Goal: Task Accomplishment & Management: Use online tool/utility

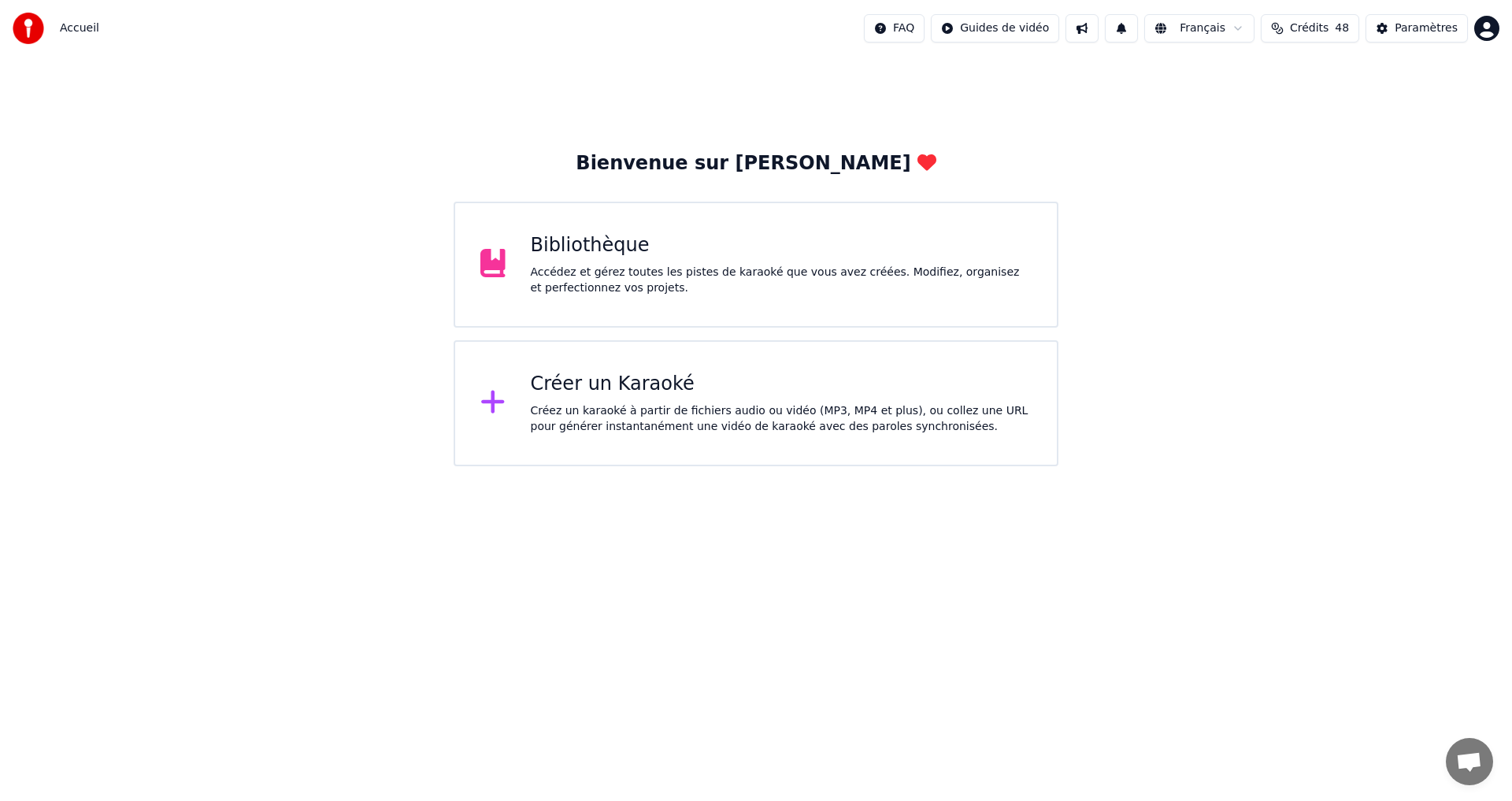
click at [624, 265] on div "Accédez et gérez toutes les pistes de karaoké que vous avez créées. Modifiez, o…" at bounding box center [781, 280] width 501 height 32
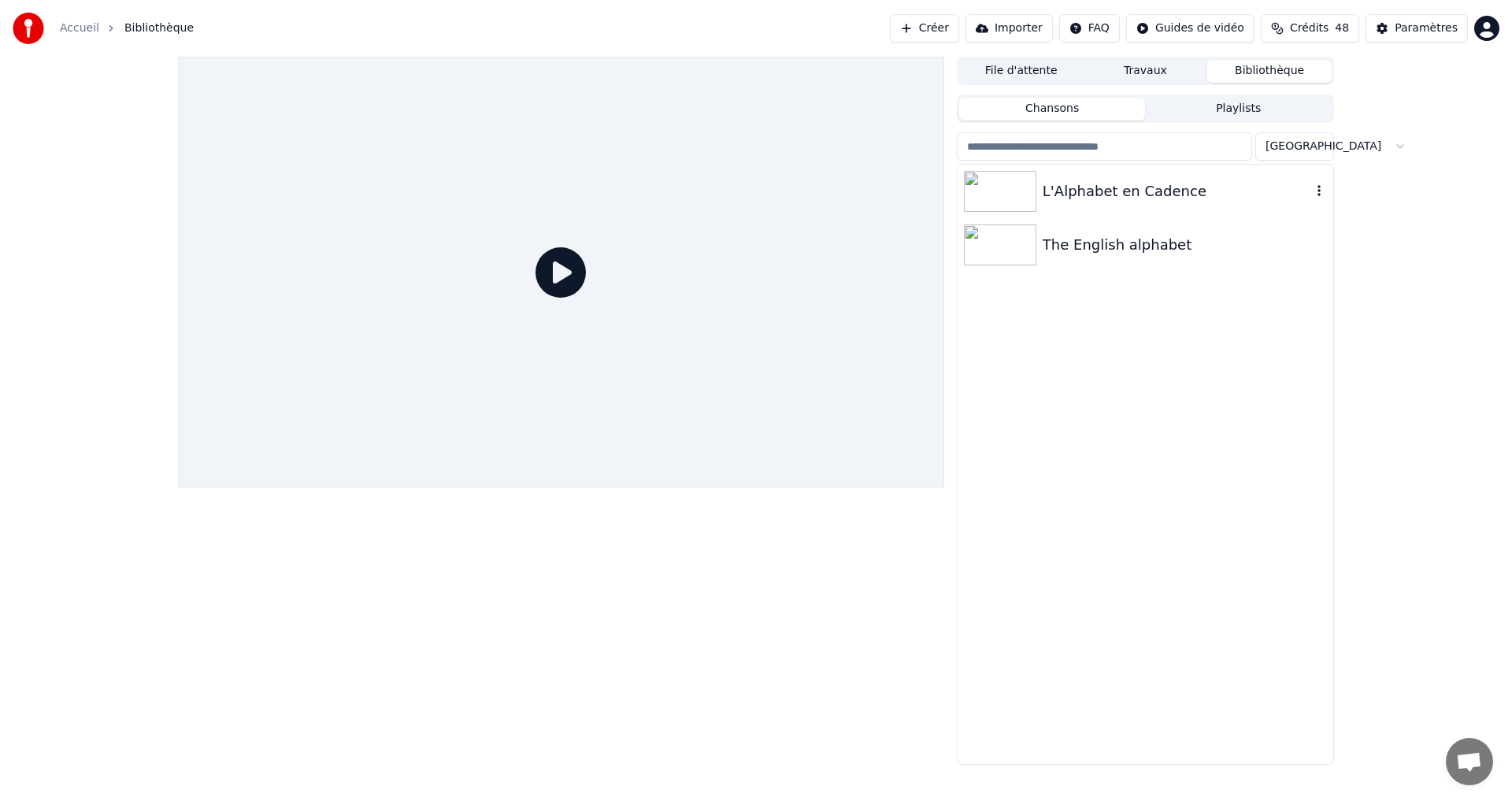
click at [1150, 191] on div "L'Alphabet en Cadence" at bounding box center [1176, 191] width 268 height 22
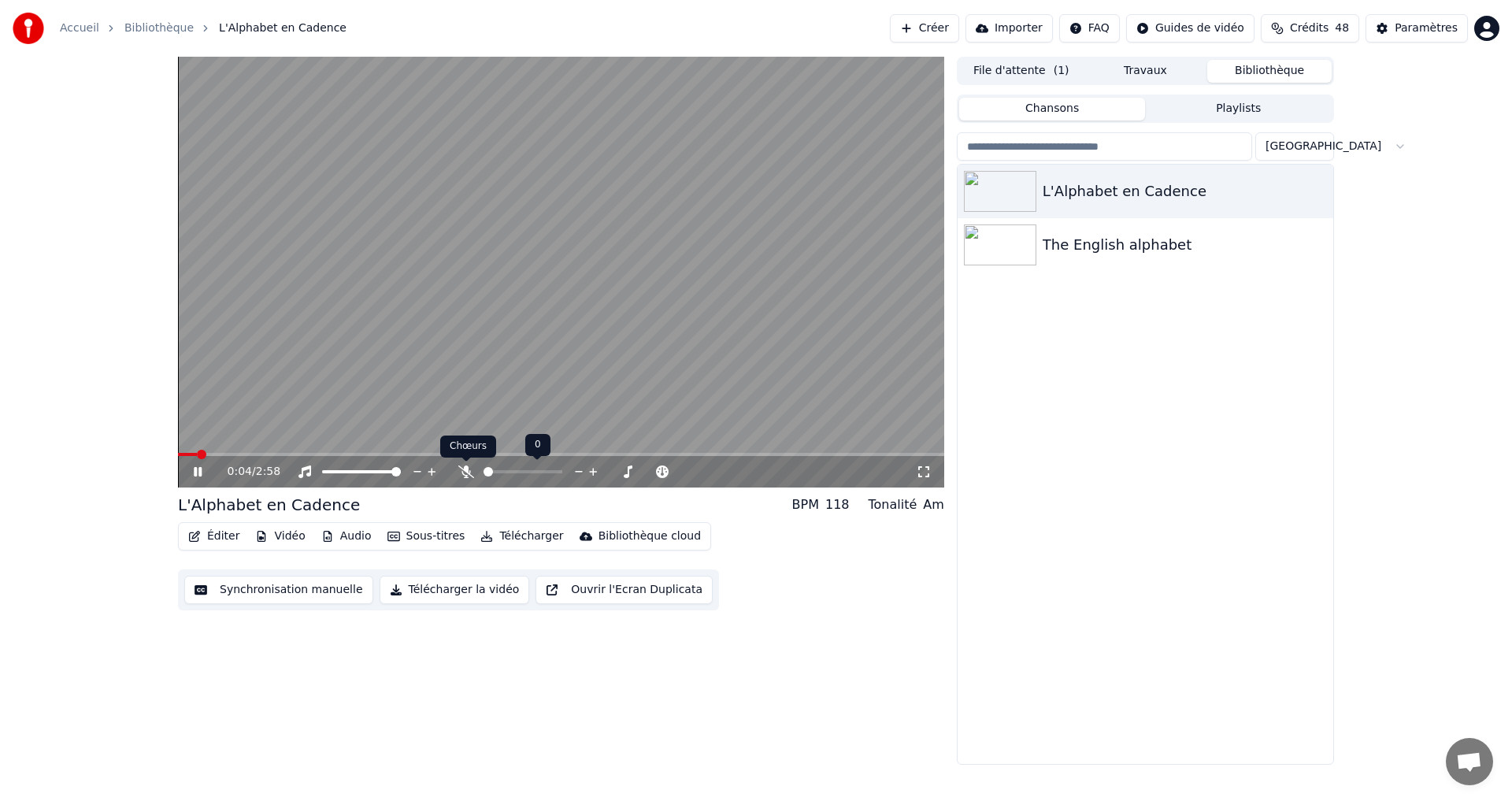
click at [470, 461] on span at bounding box center [466, 461] width 8 height 8
click at [464, 470] on icon at bounding box center [465, 471] width 15 height 13
click at [200, 474] on icon at bounding box center [198, 471] width 8 height 9
click at [248, 593] on button "Synchronisation manuelle" at bounding box center [278, 589] width 189 height 28
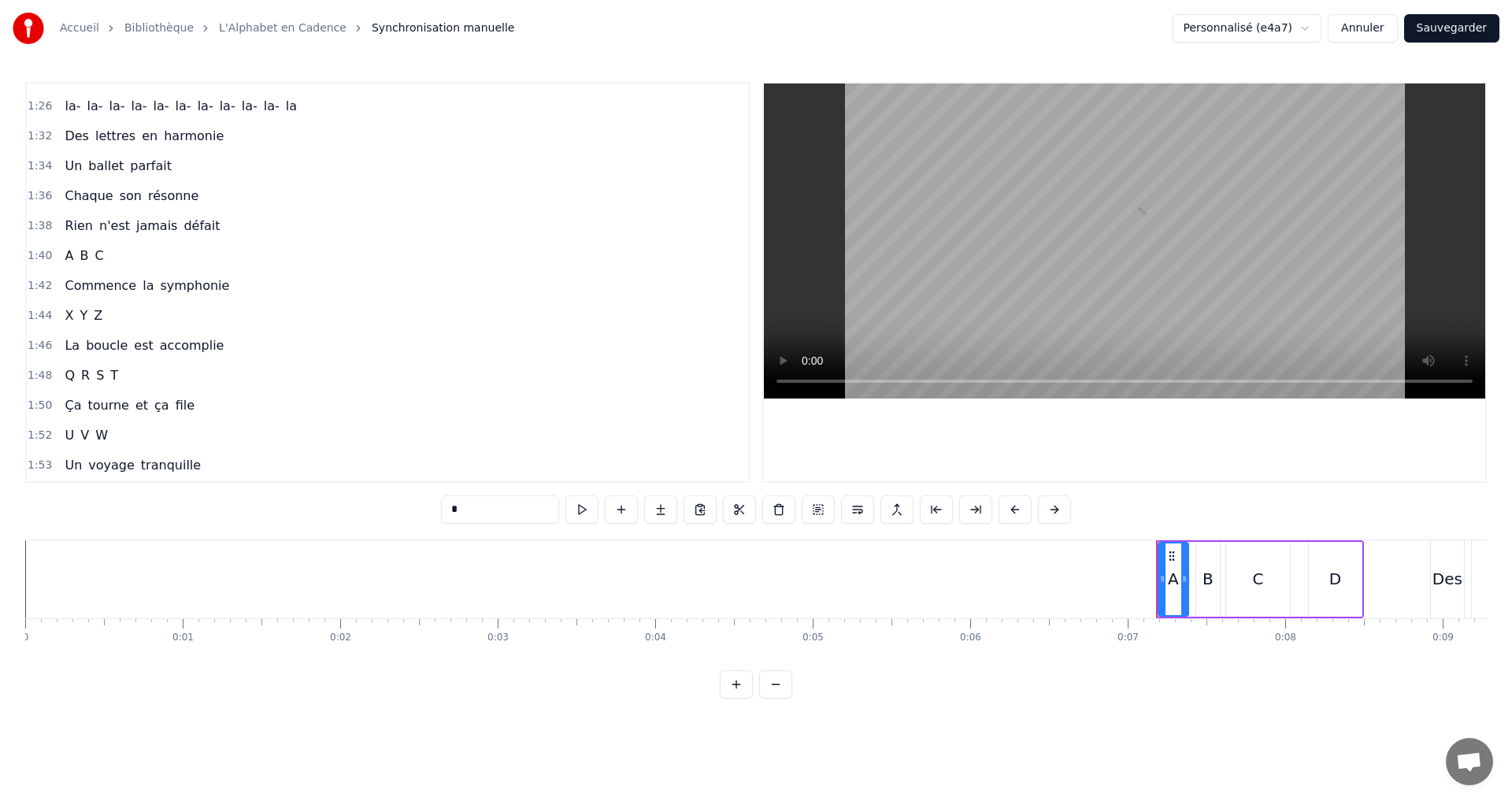
scroll to position [787, 0]
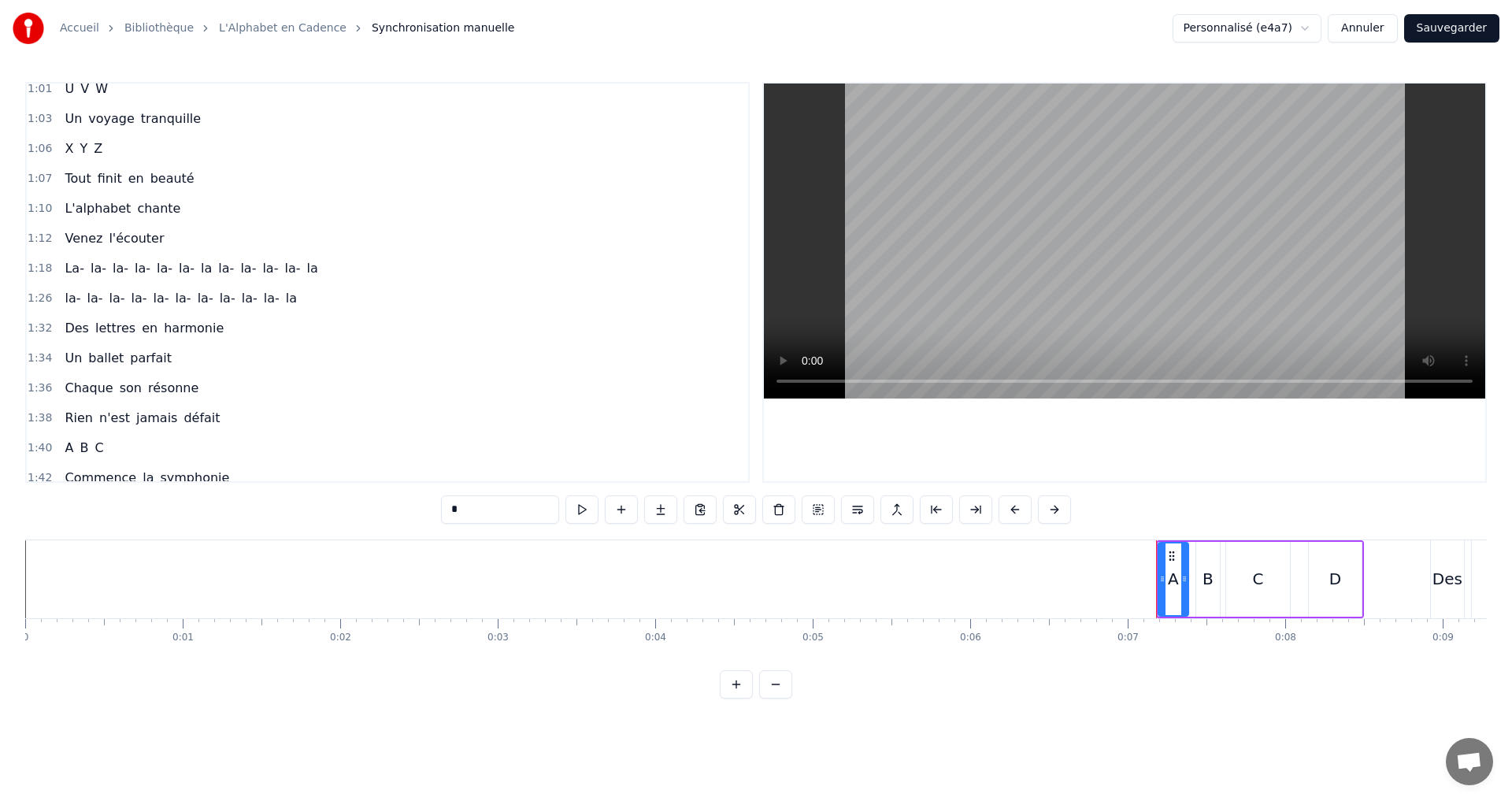
click at [133, 263] on span "la-" at bounding box center [142, 268] width 19 height 18
type input "***"
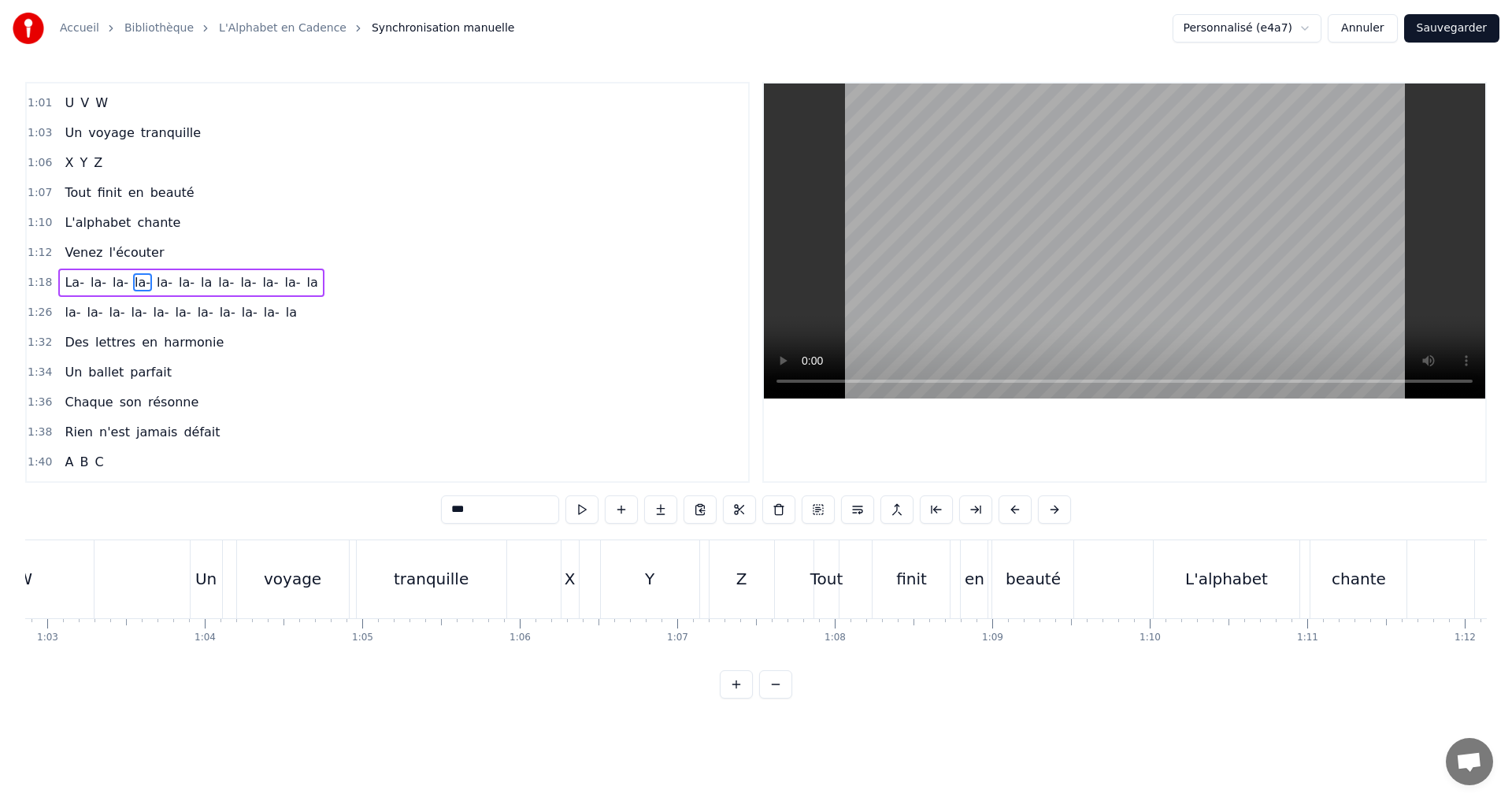
click at [337, 288] on div "1:18 La- la- la- la- [GEOGRAPHIC_DATA]" at bounding box center [387, 282] width 722 height 30
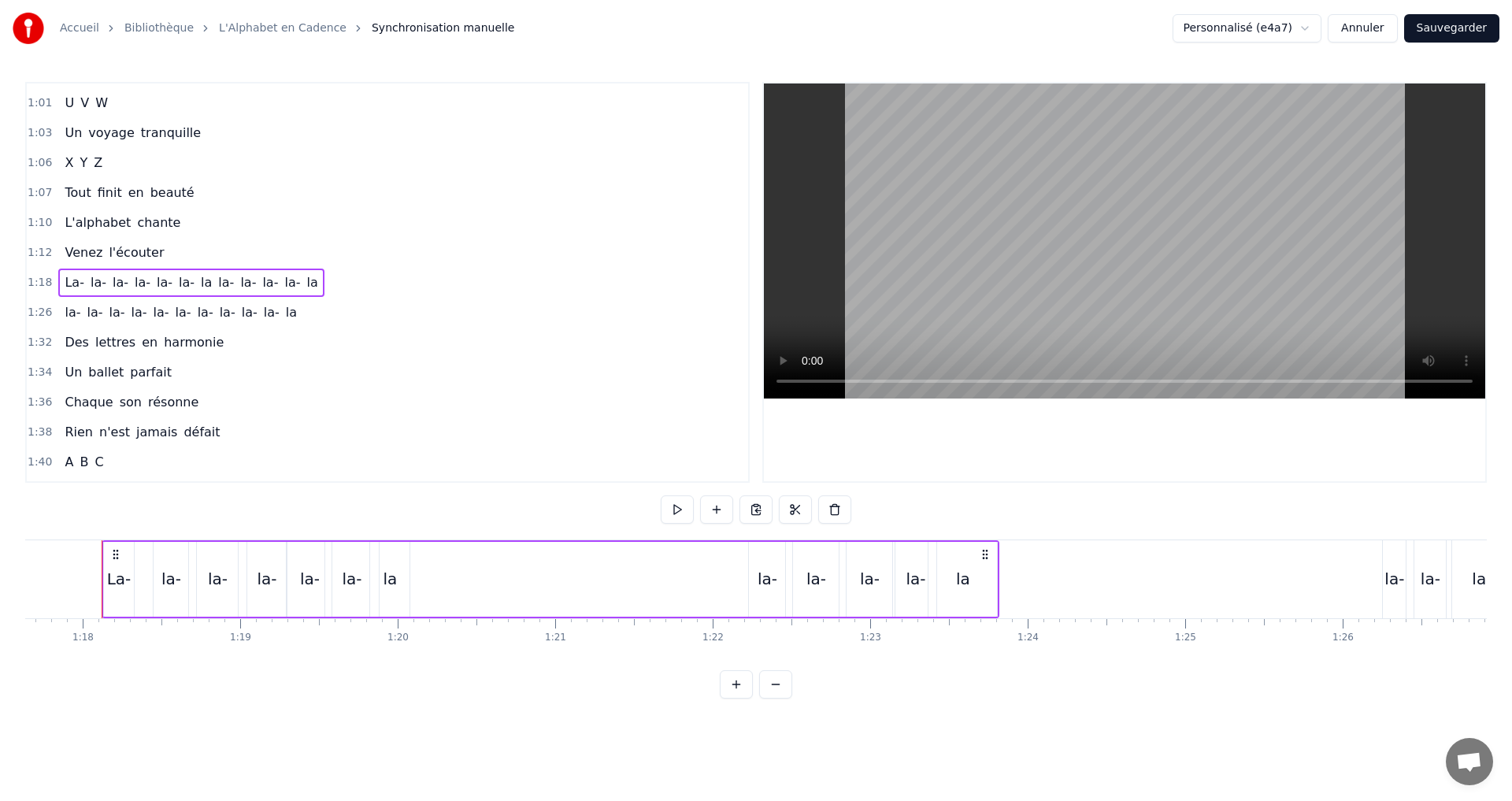
scroll to position [0, 12226]
drag, startPoint x: 686, startPoint y: 513, endPoint x: 667, endPoint y: 508, distance: 19.6
click at [686, 514] on button at bounding box center [677, 508] width 33 height 28
click at [297, 311] on div "1:26 la- la- la- la- la- [GEOGRAPHIC_DATA]" at bounding box center [387, 312] width 722 height 30
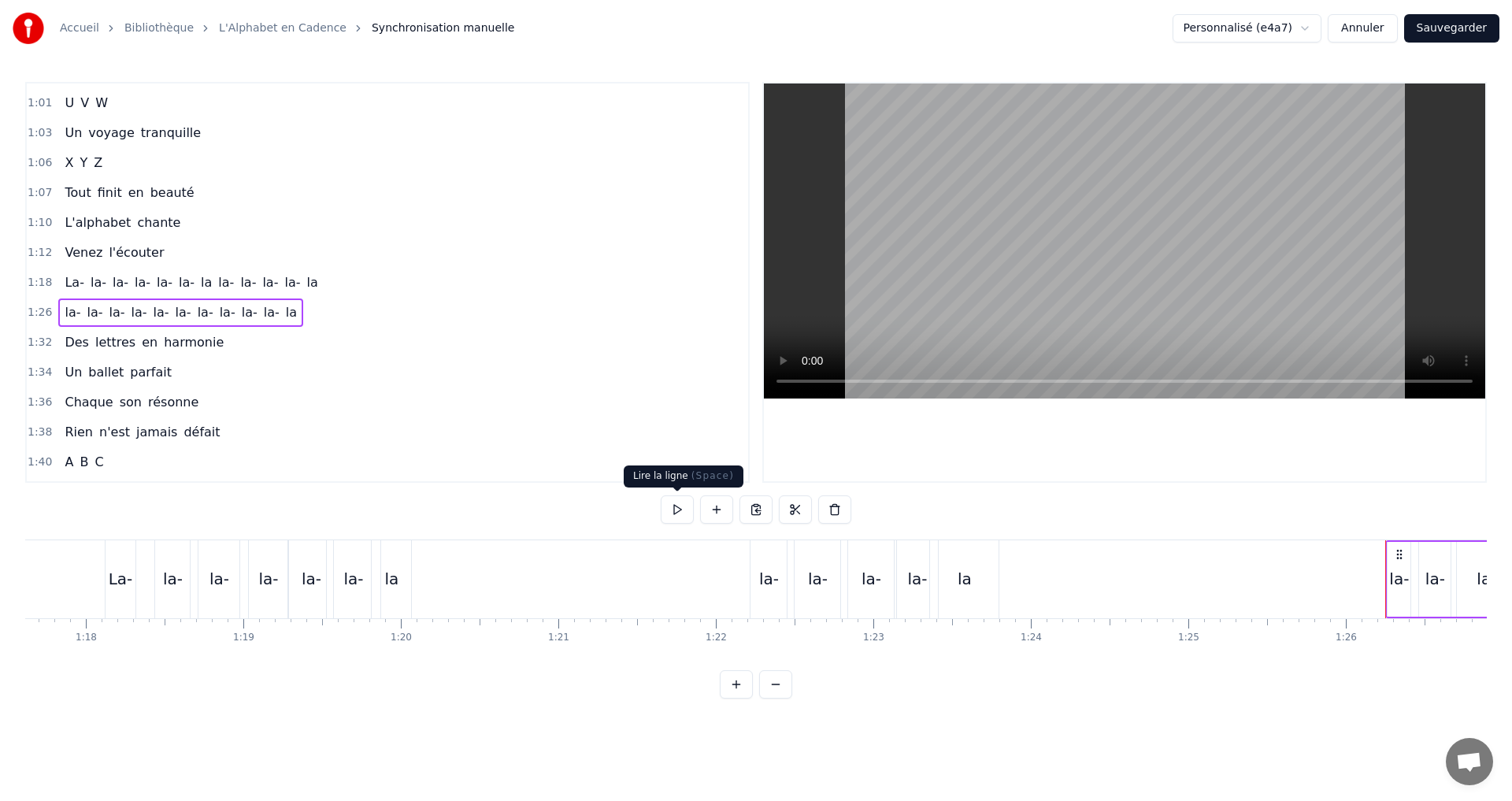
click at [669, 511] on button at bounding box center [677, 508] width 33 height 28
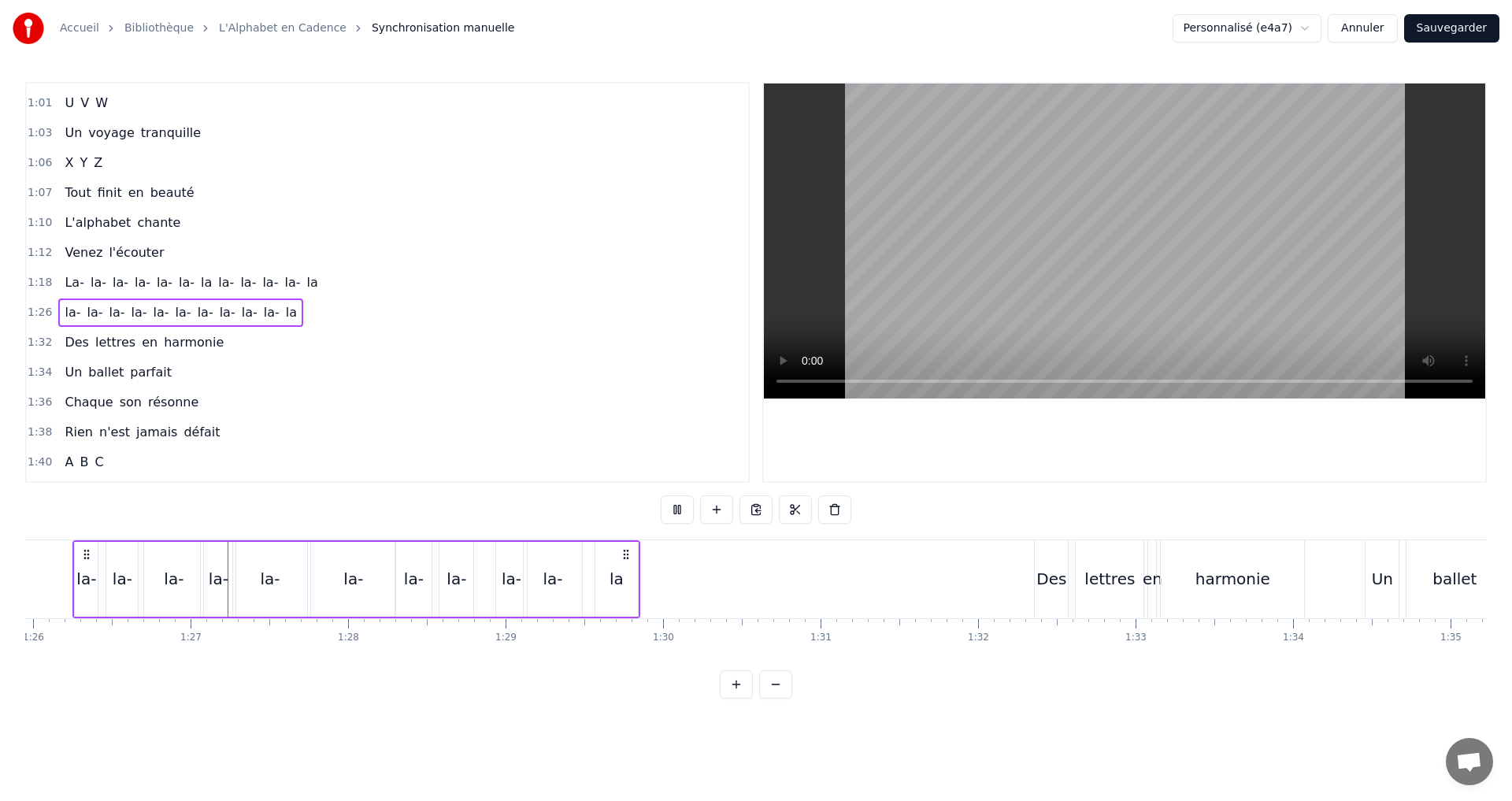
scroll to position [0, 13540]
click at [680, 508] on button at bounding box center [677, 508] width 33 height 28
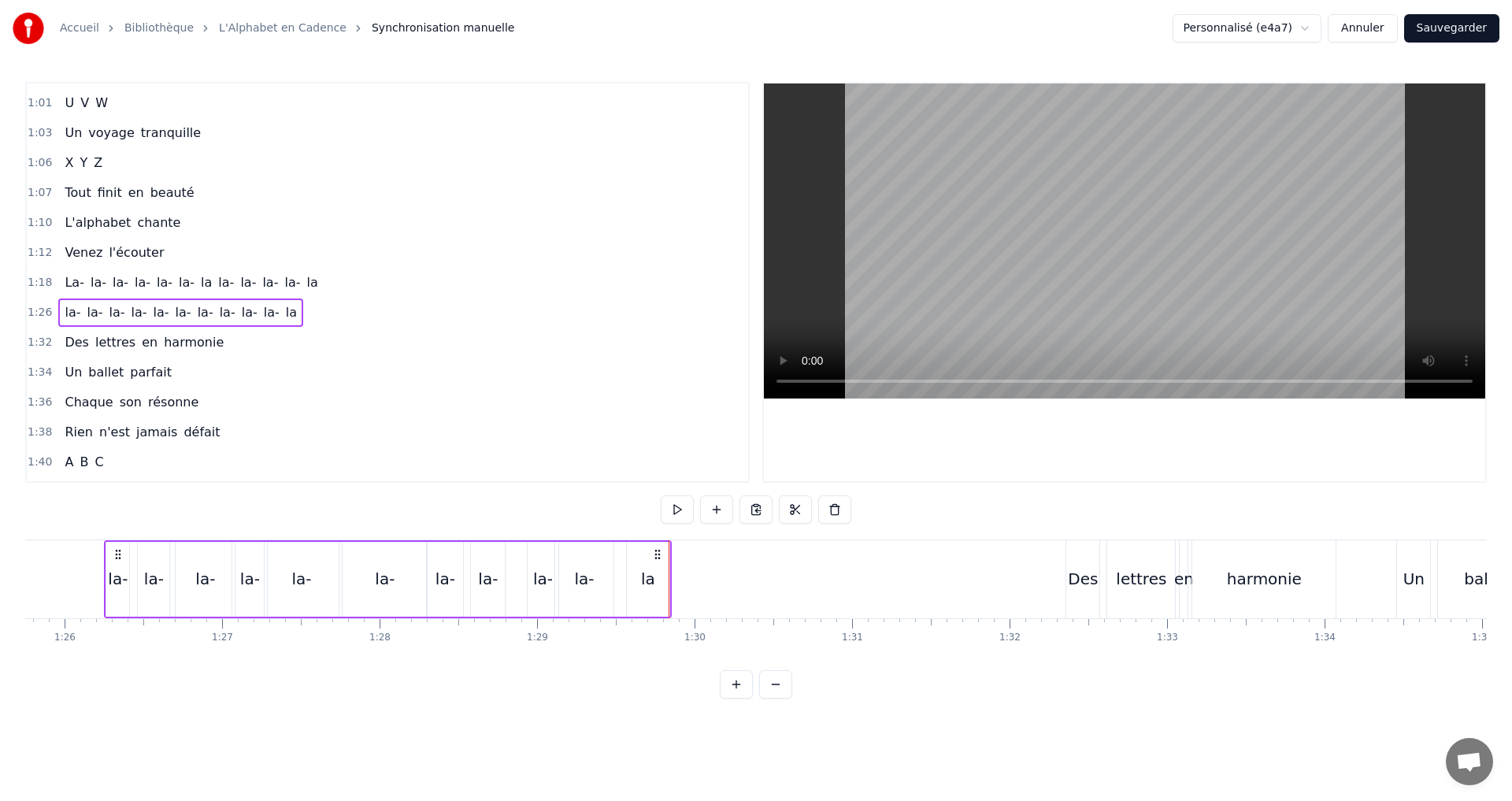
click at [317, 569] on div "la-" at bounding box center [302, 579] width 74 height 75
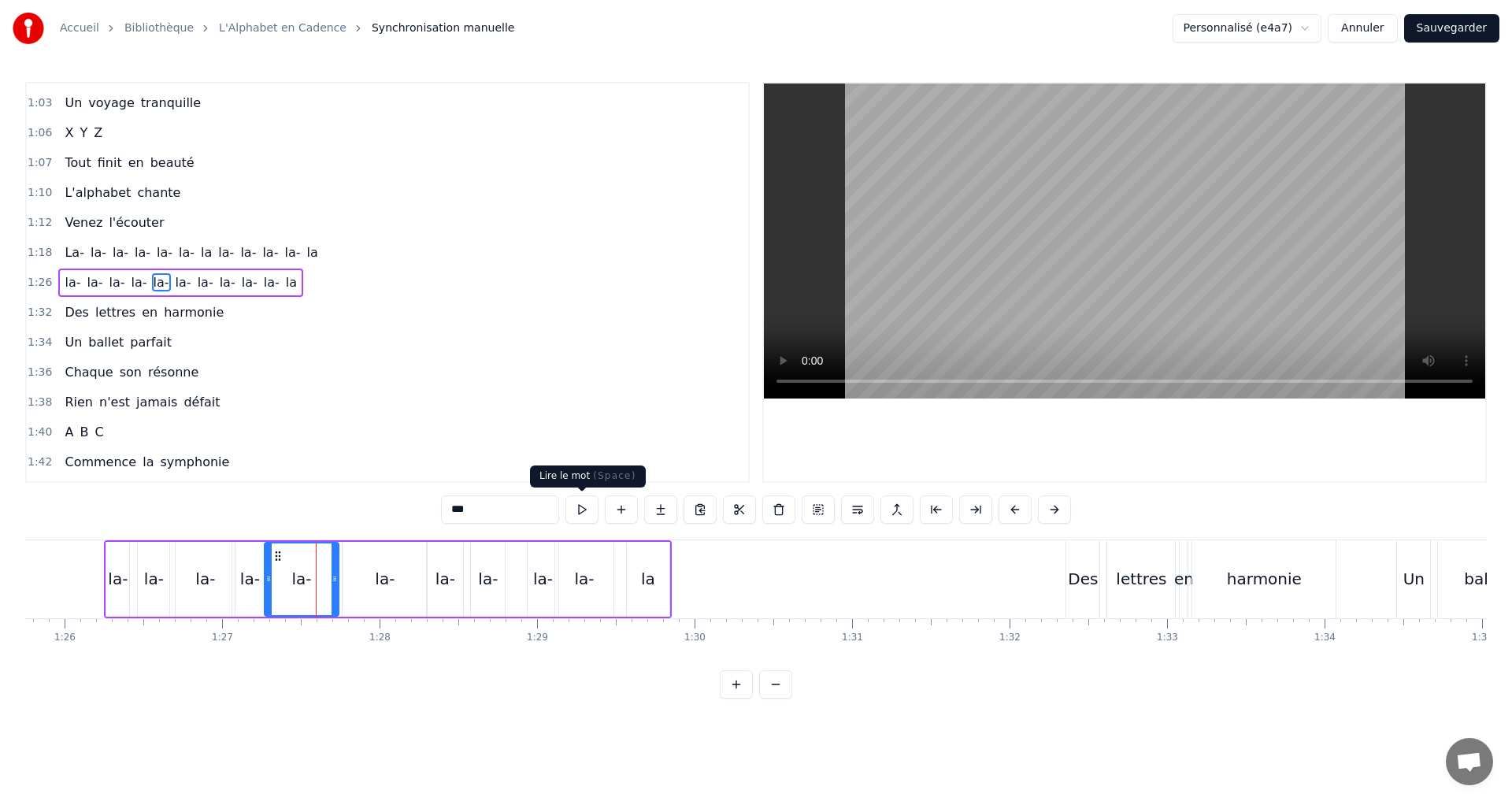
click at [577, 512] on button at bounding box center [582, 508] width 33 height 28
click at [578, 509] on button at bounding box center [582, 508] width 33 height 28
click at [578, 508] on button at bounding box center [582, 508] width 33 height 28
click at [652, 575] on div "la" at bounding box center [649, 579] width 14 height 23
type input "**"
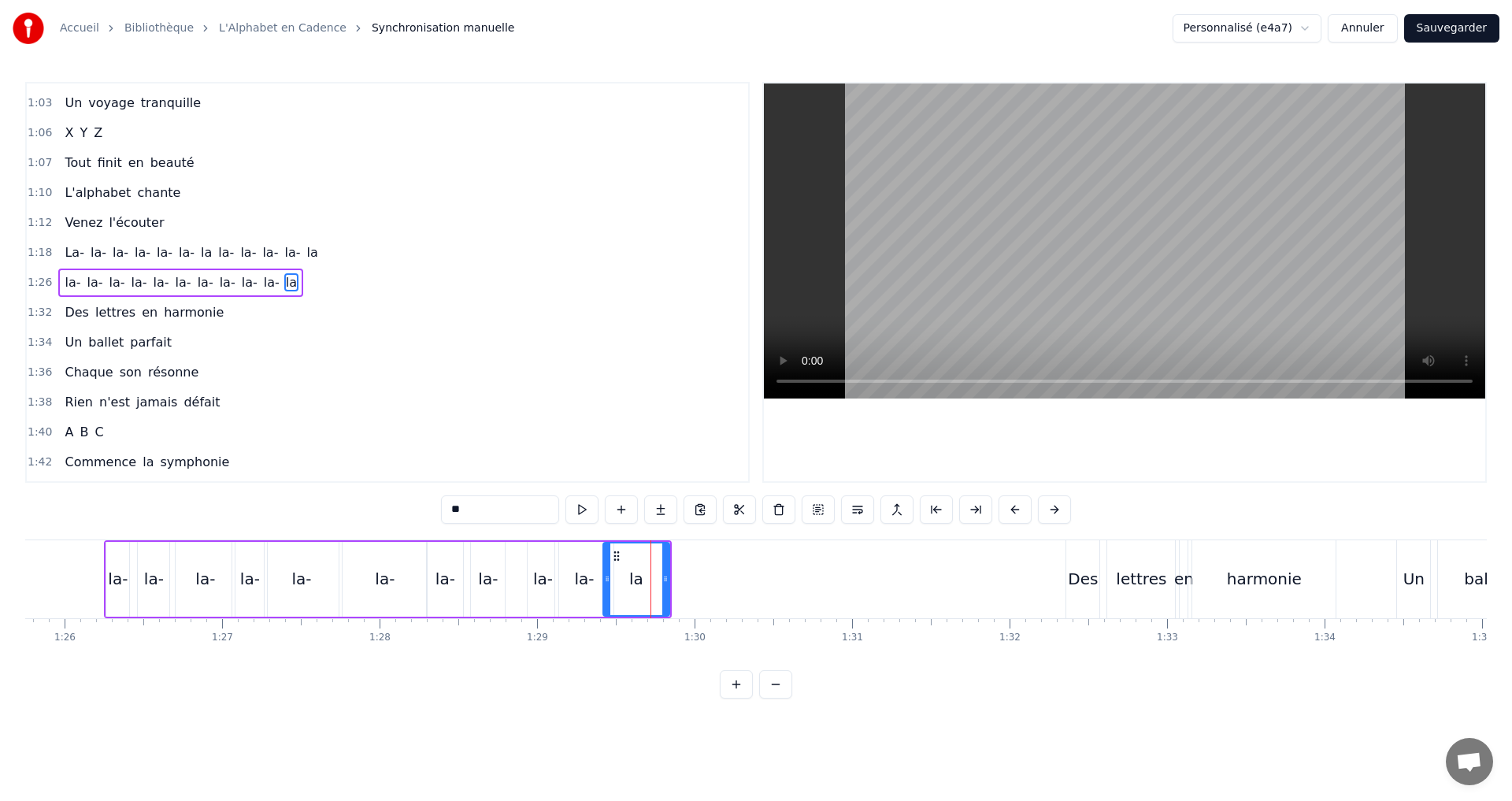
drag, startPoint x: 633, startPoint y: 575, endPoint x: 610, endPoint y: 574, distance: 23.0
click at [610, 574] on icon at bounding box center [607, 579] width 6 height 13
drag, startPoint x: 667, startPoint y: 576, endPoint x: 643, endPoint y: 571, distance: 24.5
click at [643, 571] on div at bounding box center [641, 579] width 6 height 71
click at [555, 514] on button at bounding box center [562, 508] width 33 height 28
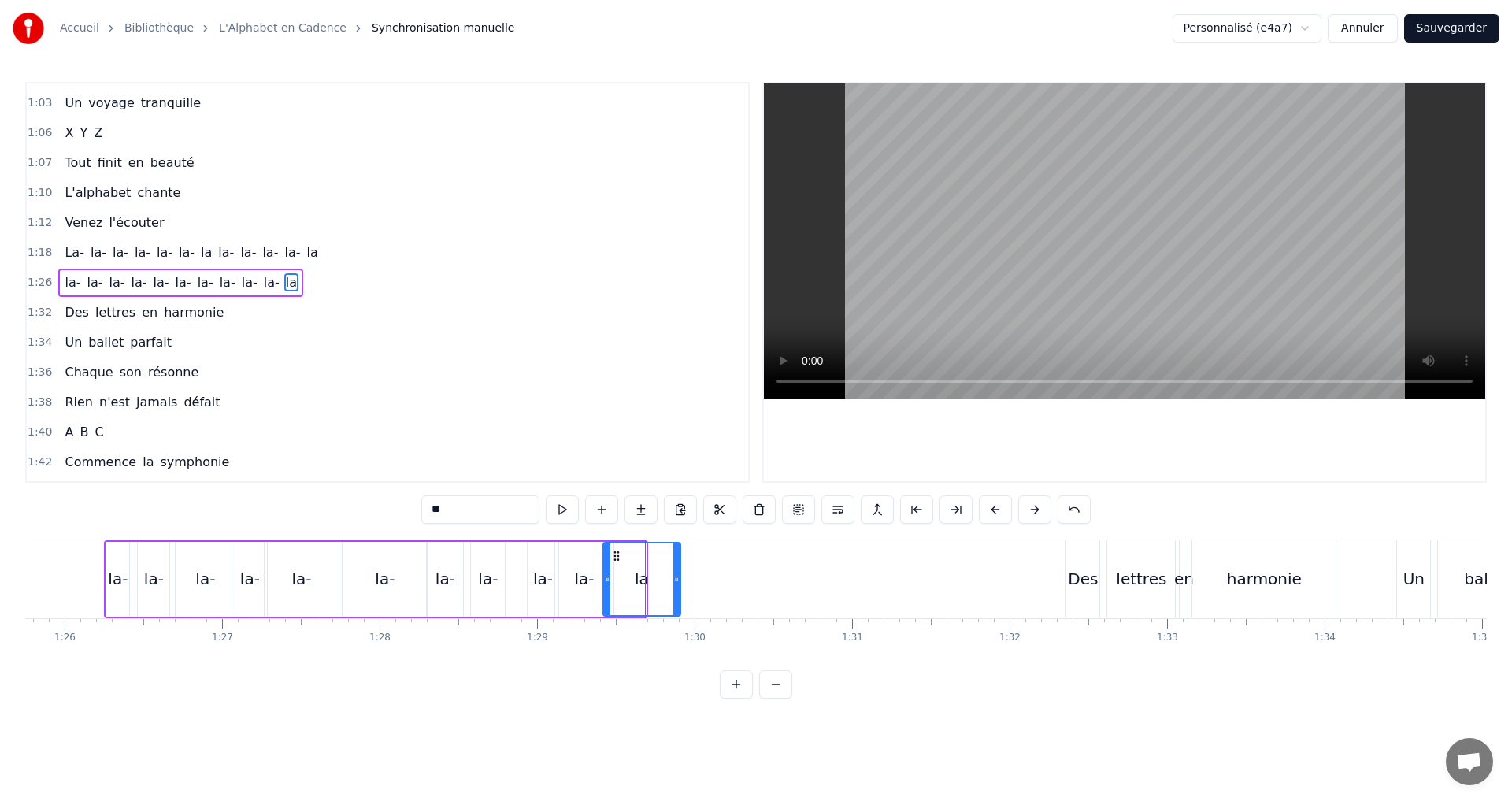
drag, startPoint x: 643, startPoint y: 582, endPoint x: 637, endPoint y: 568, distance: 15.2
click at [677, 582] on icon at bounding box center [677, 579] width 6 height 13
click at [562, 510] on button at bounding box center [562, 508] width 33 height 28
click at [338, 269] on div "0:07 A B C D 0:08 Des lettres en cascade 0:10 E F G H 0:12 Un souffle qui s'éva…" at bounding box center [387, 283] width 724 height 401
click at [304, 280] on div "1:26 la- la- la- la- la- [GEOGRAPHIC_DATA]" at bounding box center [387, 282] width 722 height 30
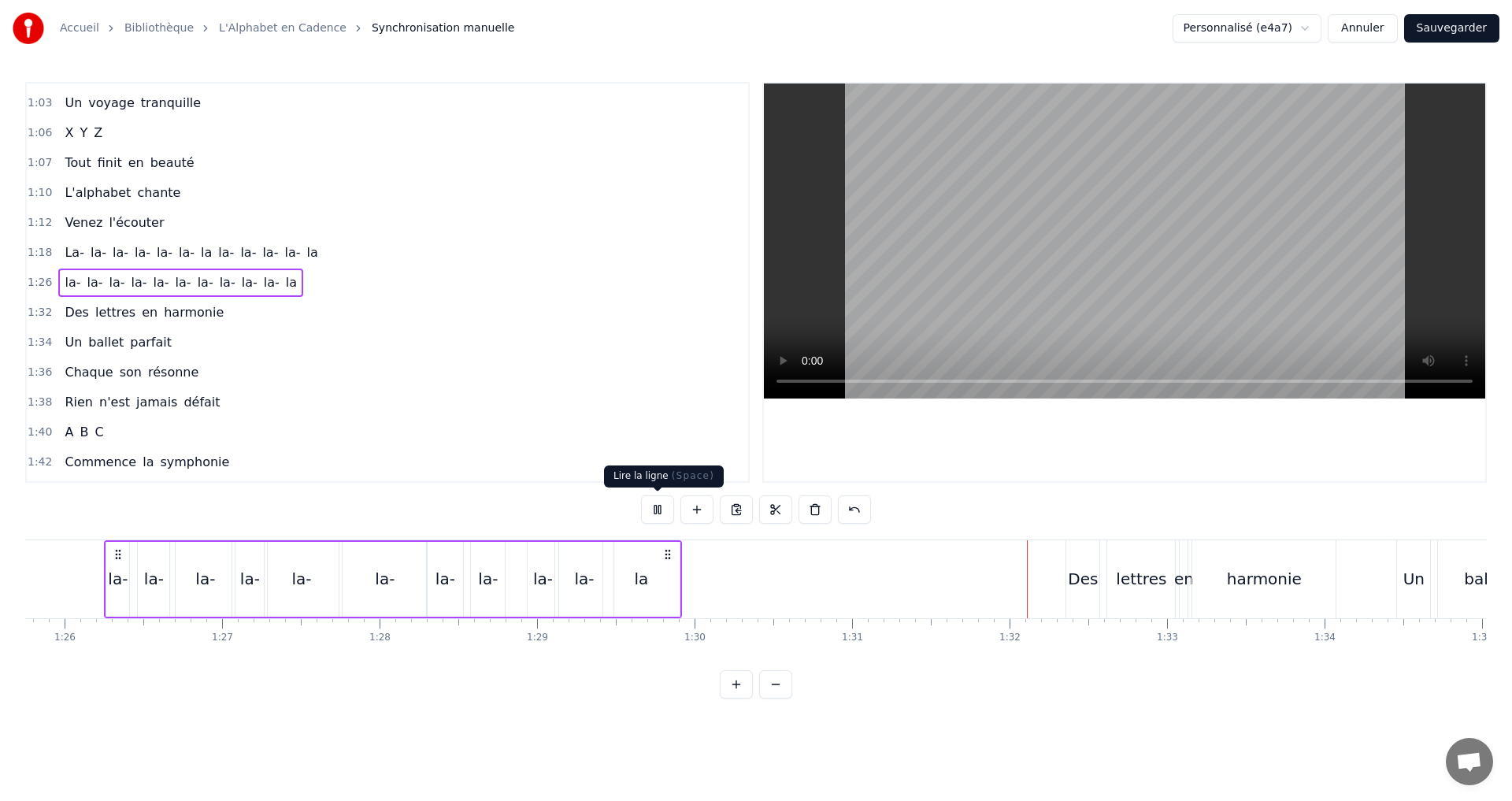
click at [658, 516] on button at bounding box center [658, 508] width 33 height 28
click at [294, 284] on div "1:26 la- la- la- la- la- [GEOGRAPHIC_DATA]" at bounding box center [387, 282] width 722 height 30
click at [667, 513] on button at bounding box center [658, 508] width 33 height 28
click at [667, 512] on button at bounding box center [658, 508] width 33 height 28
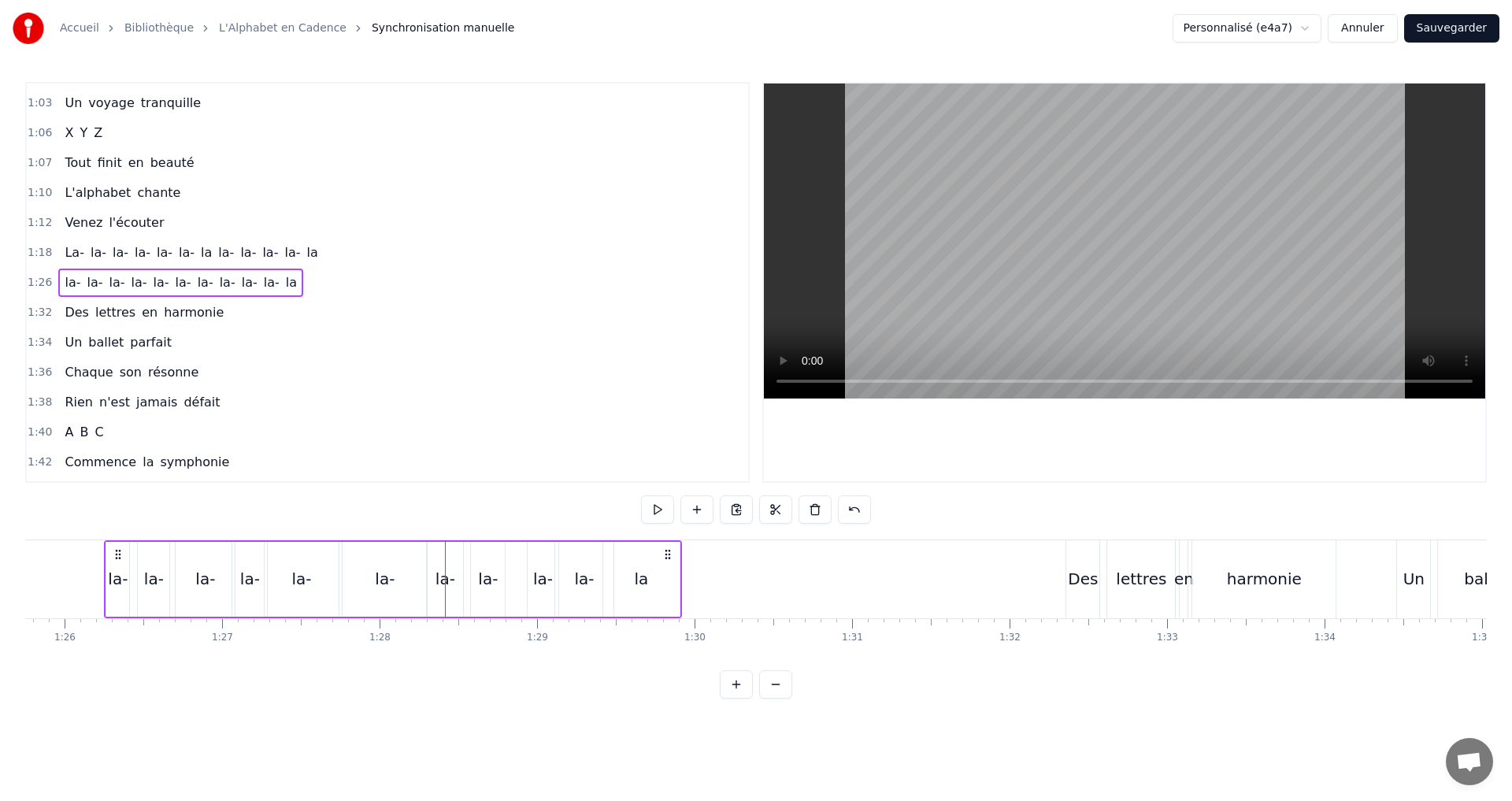
click at [295, 582] on div "la-" at bounding box center [302, 579] width 20 height 23
drag, startPoint x: 337, startPoint y: 576, endPoint x: 359, endPoint y: 575, distance: 22.0
click at [359, 575] on icon at bounding box center [357, 579] width 6 height 13
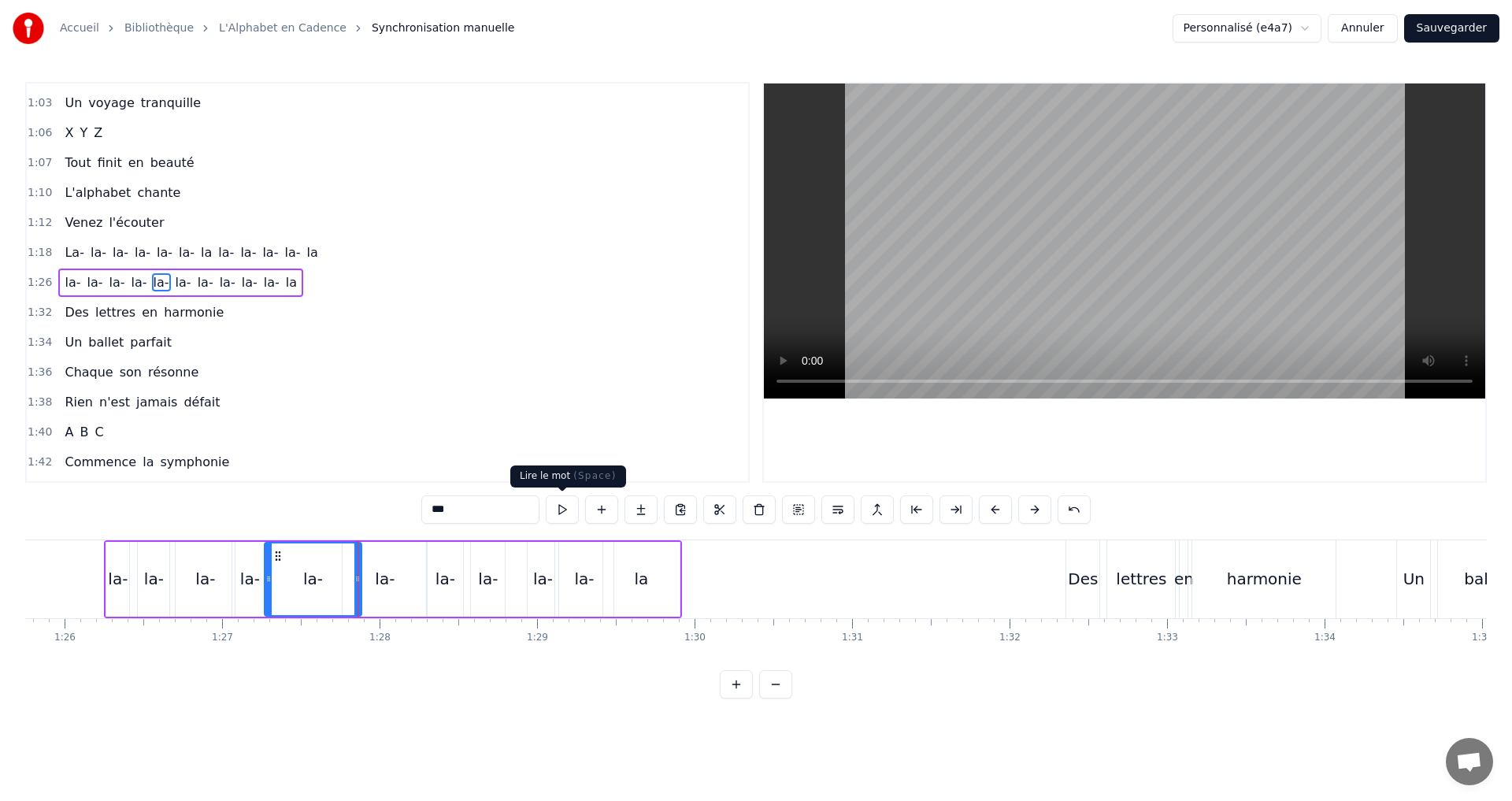
click at [563, 509] on button at bounding box center [562, 508] width 33 height 28
click at [361, 583] on icon at bounding box center [362, 579] width 6 height 13
click at [558, 504] on button at bounding box center [562, 508] width 33 height 28
click at [327, 282] on div "1:26 la- la- la- la- la- [GEOGRAPHIC_DATA]" at bounding box center [387, 282] width 722 height 30
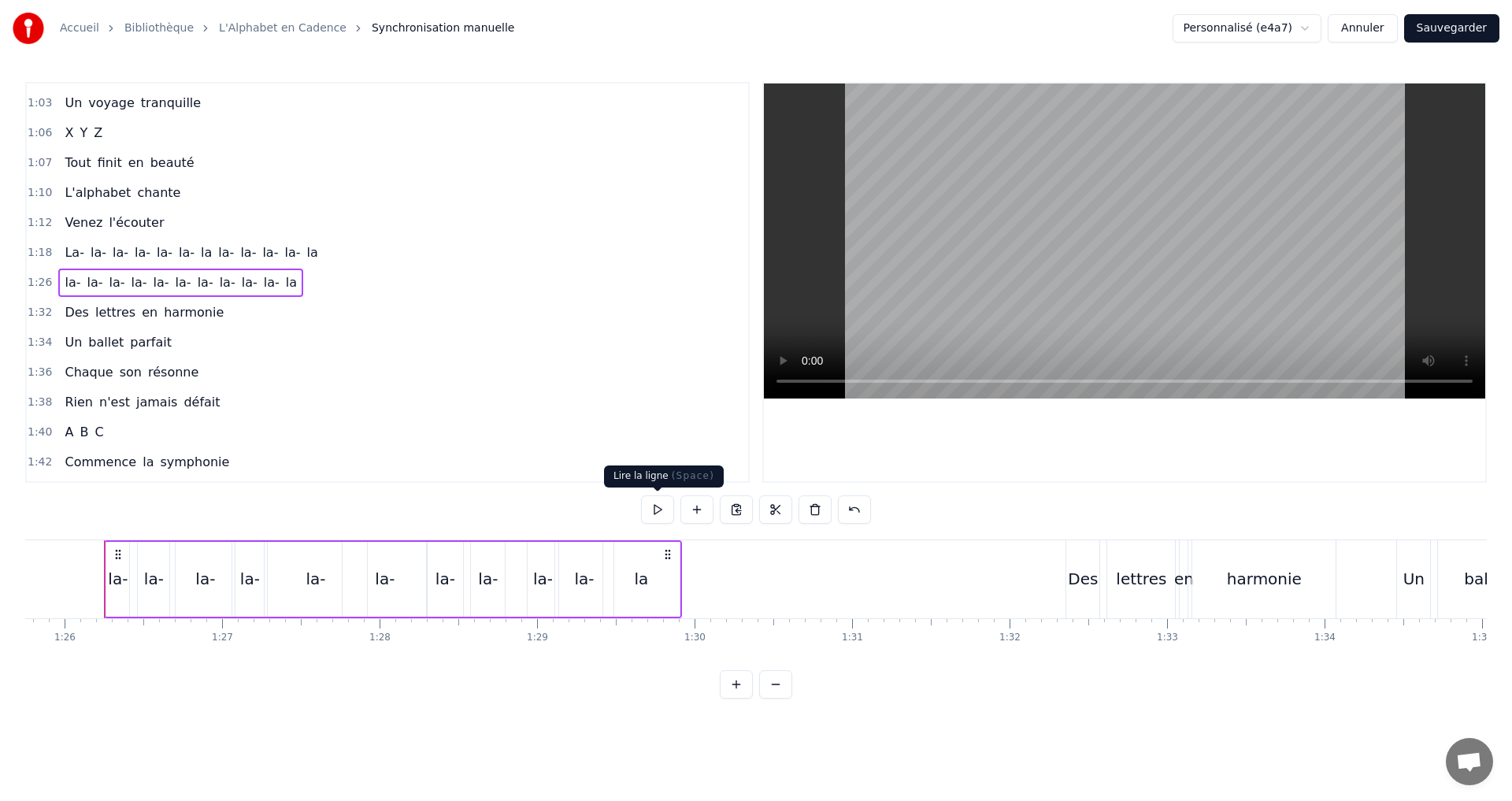
click at [655, 501] on button at bounding box center [658, 508] width 33 height 28
click at [649, 573] on div "la" at bounding box center [641, 579] width 77 height 75
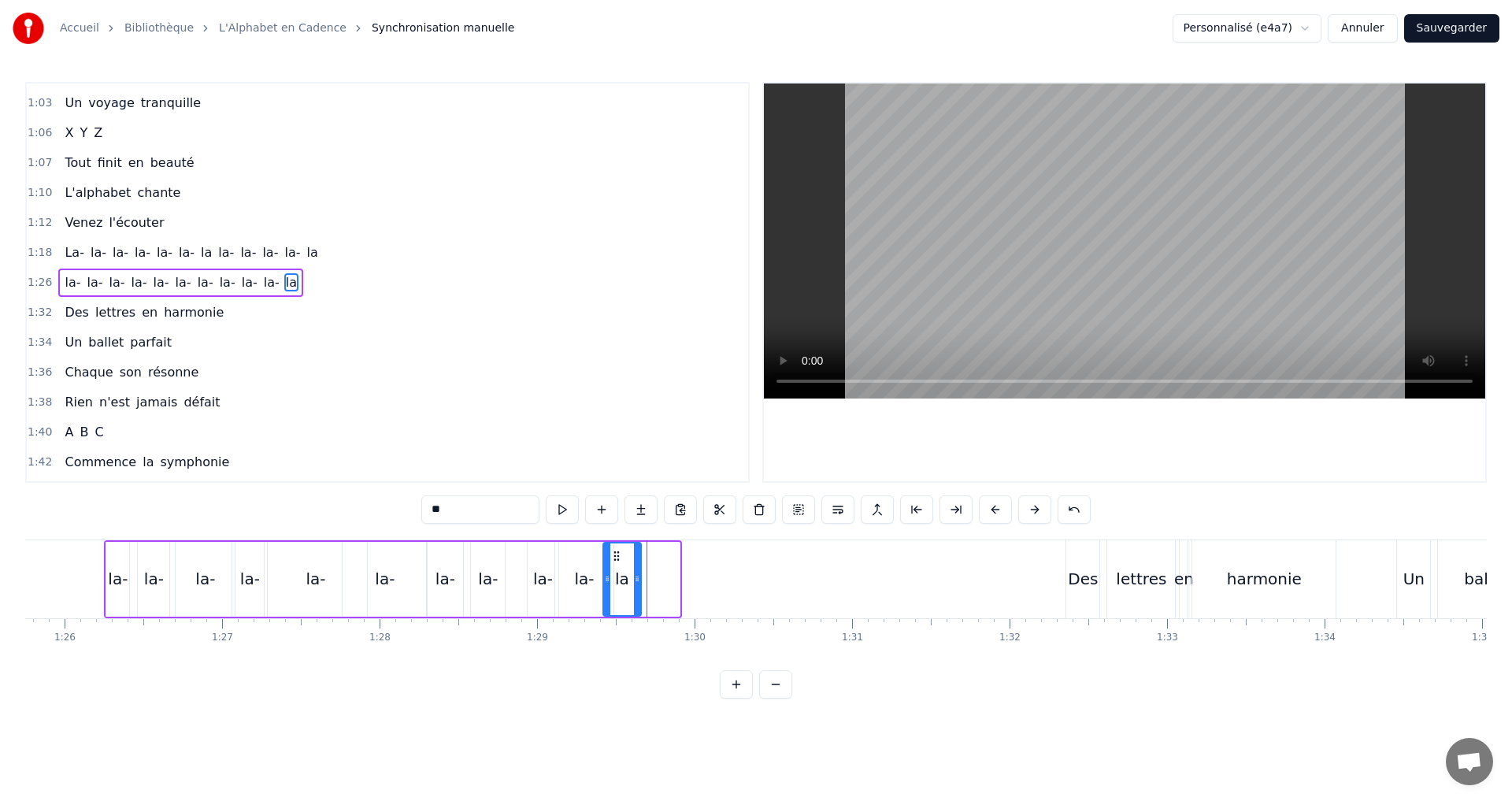
drag, startPoint x: 675, startPoint y: 585, endPoint x: 637, endPoint y: 576, distance: 39.1
click at [637, 576] on div at bounding box center [637, 579] width 6 height 71
click at [558, 501] on button at bounding box center [562, 508] width 33 height 28
drag, startPoint x: 603, startPoint y: 576, endPoint x: 593, endPoint y: 576, distance: 10.0
click at [593, 576] on icon at bounding box center [596, 579] width 6 height 13
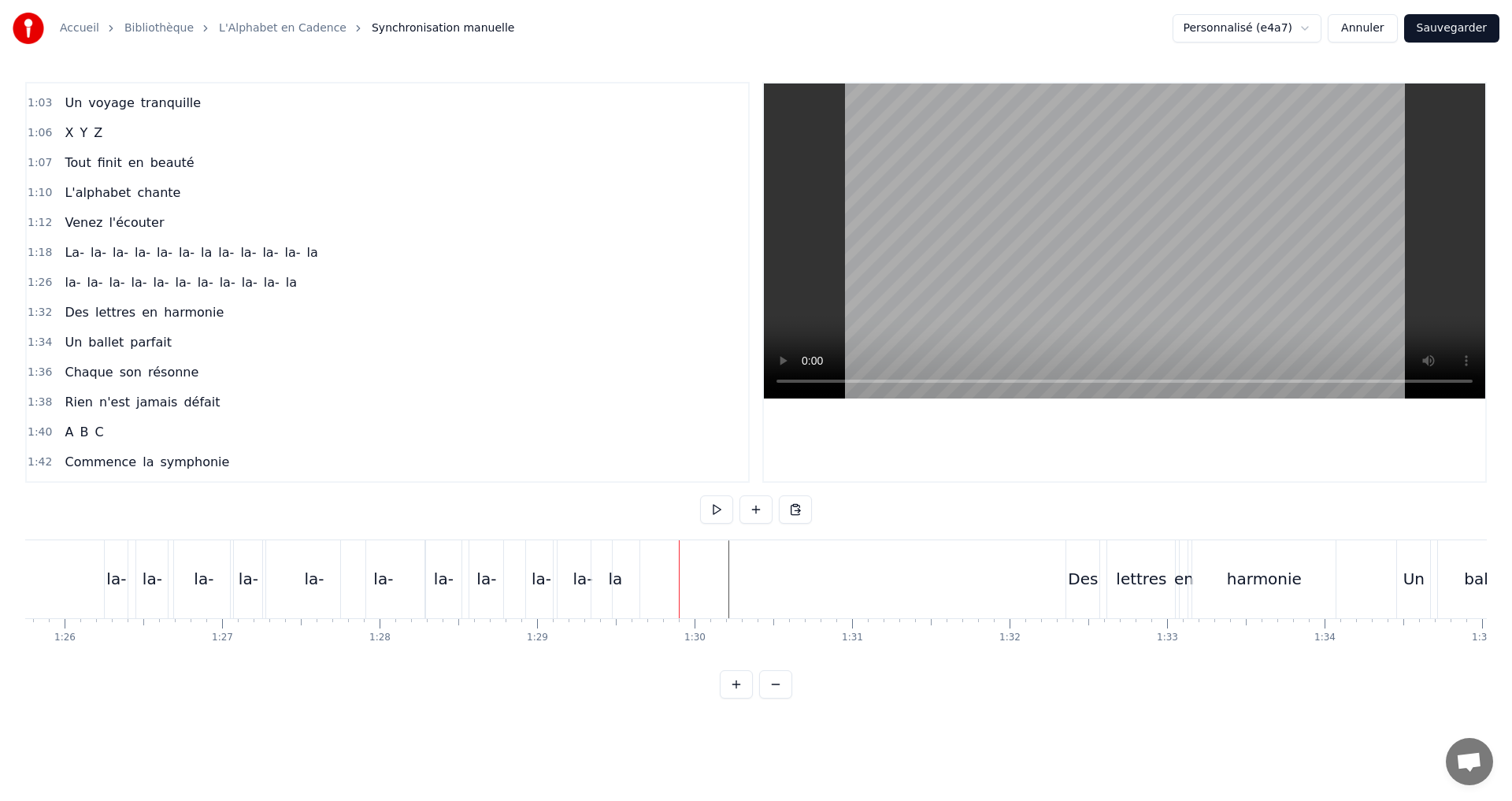
drag, startPoint x: 273, startPoint y: 278, endPoint x: 203, endPoint y: 304, distance: 74.7
click at [285, 279] on span "la" at bounding box center [292, 283] width 14 height 18
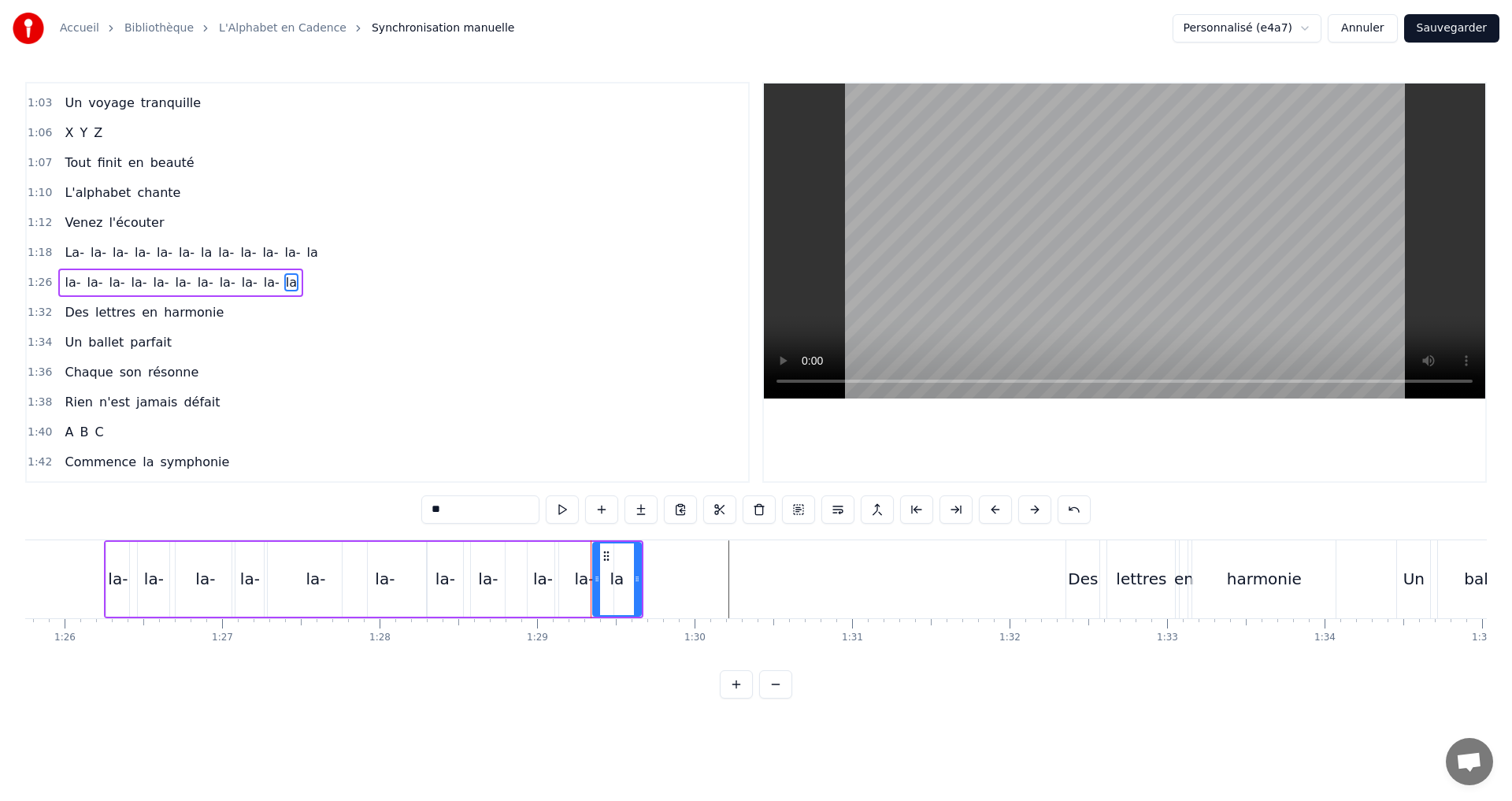
click at [337, 275] on div "1:26 la- la- la- la- la- [GEOGRAPHIC_DATA]" at bounding box center [387, 282] width 722 height 30
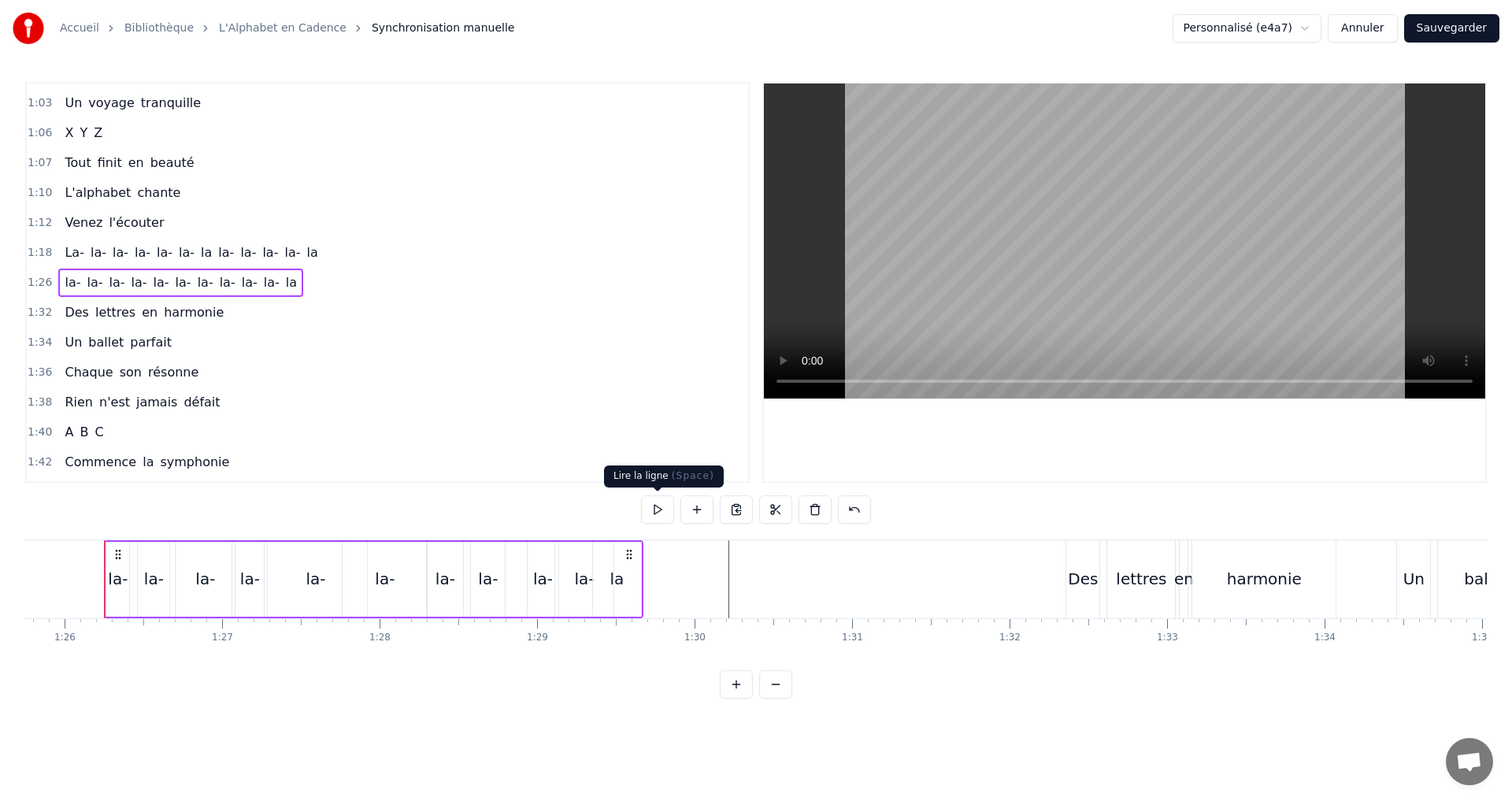
click at [667, 516] on button at bounding box center [658, 508] width 33 height 28
click at [616, 575] on div "la" at bounding box center [618, 579] width 14 height 23
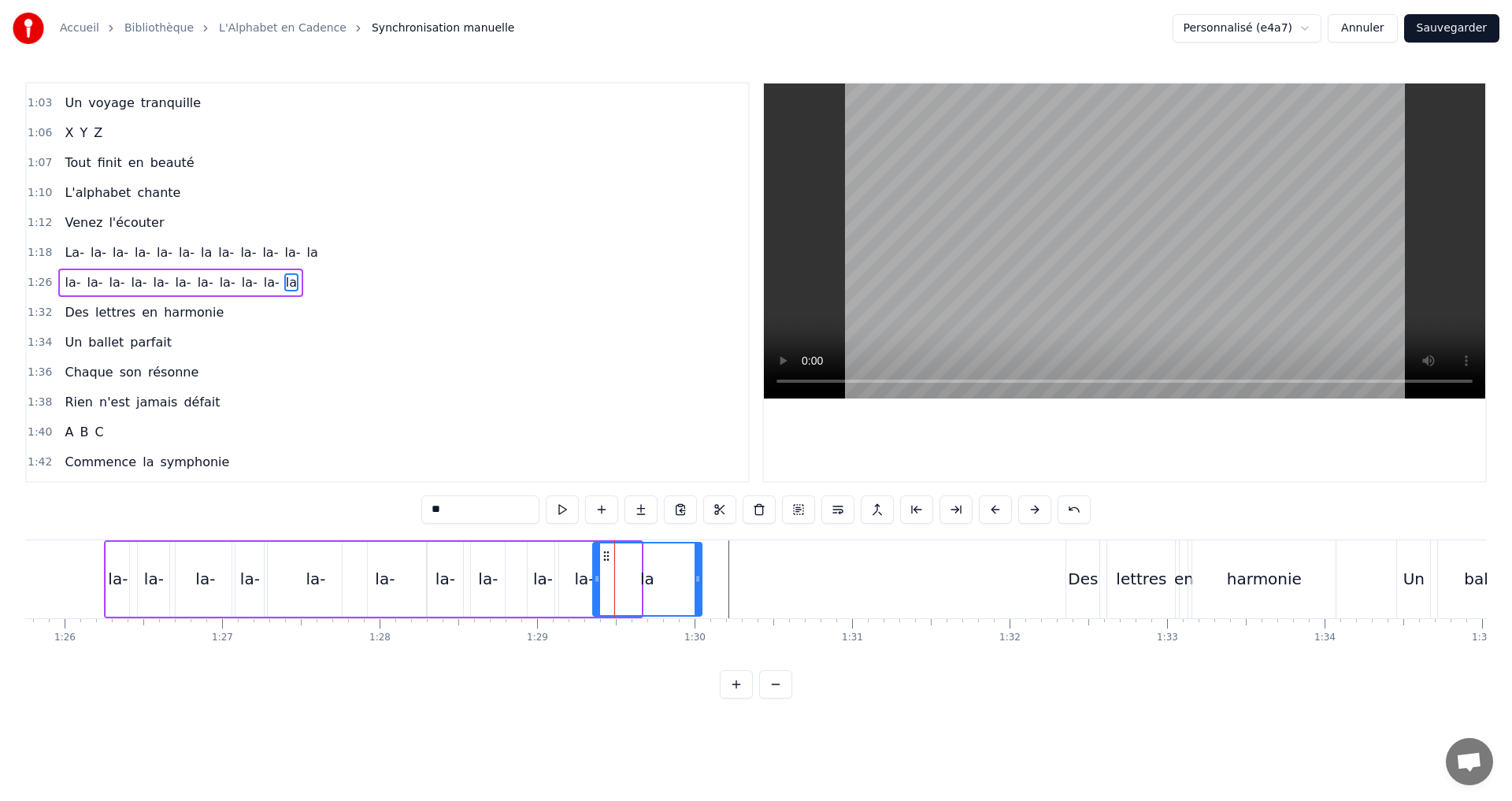
drag, startPoint x: 638, startPoint y: 582, endPoint x: 700, endPoint y: 582, distance: 62.0
click at [700, 582] on icon at bounding box center [697, 579] width 6 height 13
click at [565, 502] on button at bounding box center [562, 508] width 33 height 28
drag, startPoint x: 698, startPoint y: 586, endPoint x: 621, endPoint y: 567, distance: 79.3
click at [621, 567] on div at bounding box center [621, 579] width 6 height 71
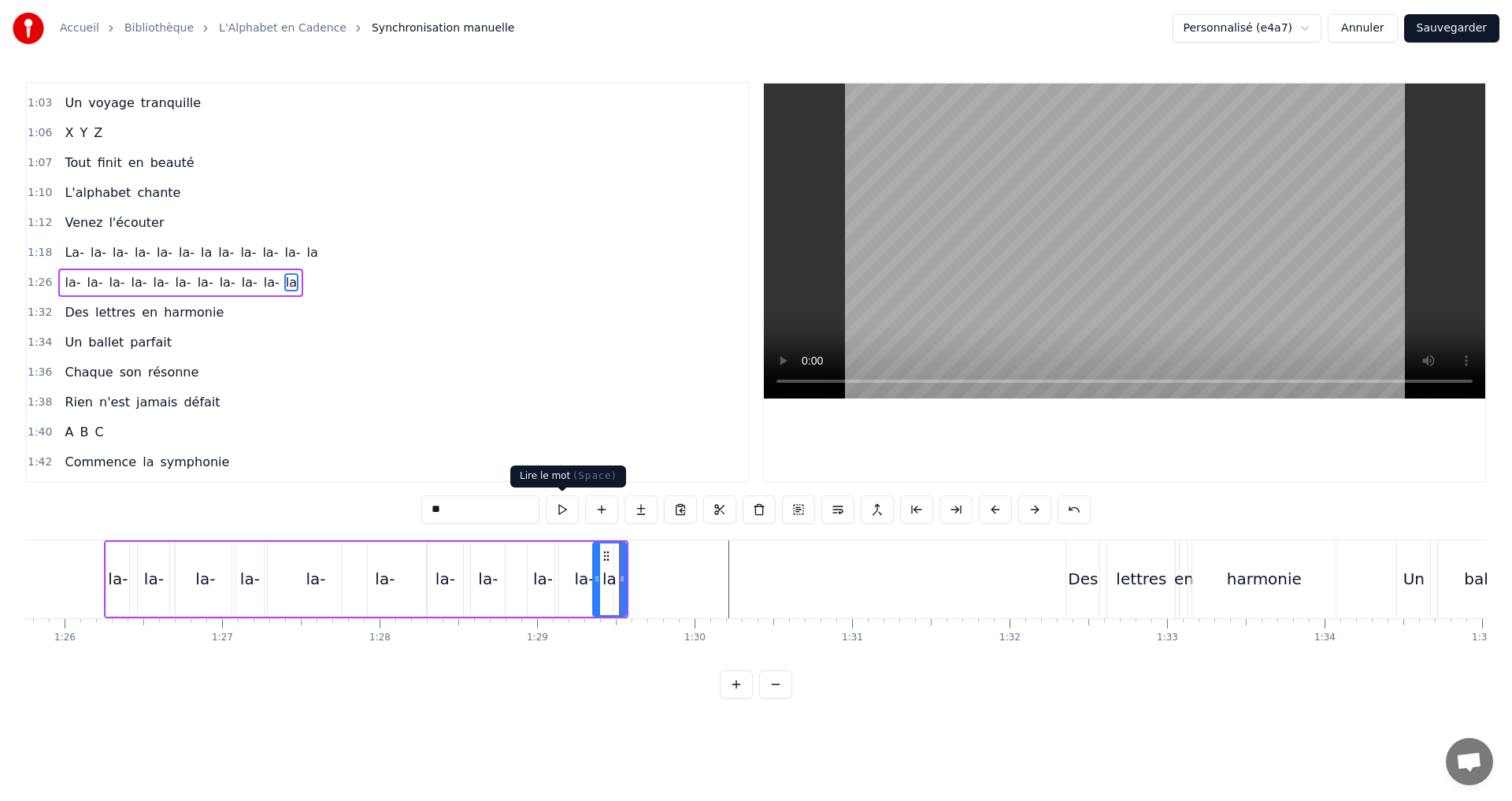
click at [557, 511] on button at bounding box center [562, 508] width 33 height 28
drag, startPoint x: 623, startPoint y: 582, endPoint x: 695, endPoint y: 575, distance: 72.3
click at [695, 575] on icon at bounding box center [694, 579] width 6 height 13
drag, startPoint x: 595, startPoint y: 579, endPoint x: 629, endPoint y: 581, distance: 34.1
click at [629, 581] on icon at bounding box center [627, 579] width 6 height 13
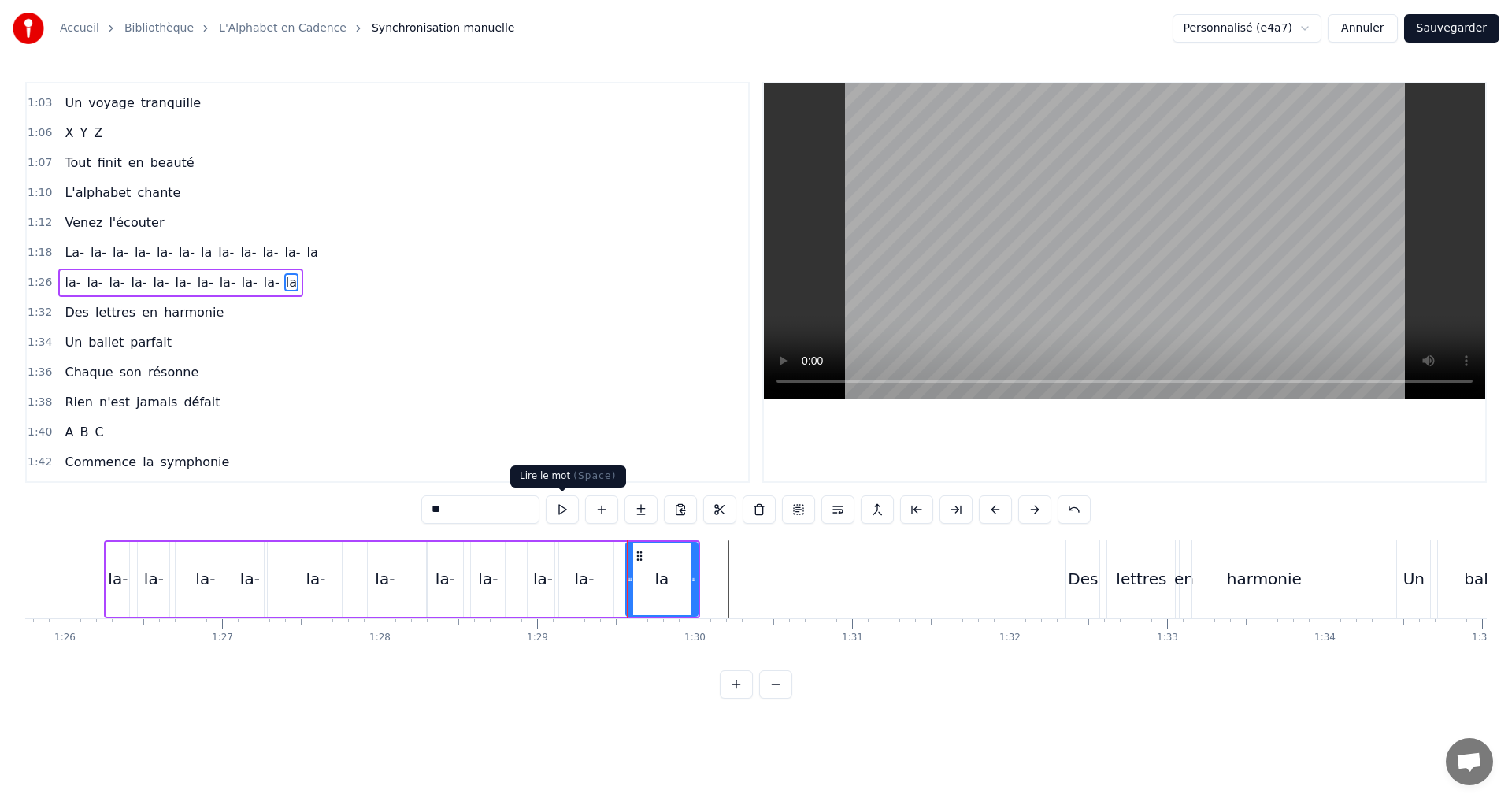
click at [570, 508] on button at bounding box center [562, 508] width 33 height 28
drag, startPoint x: 695, startPoint y: 584, endPoint x: 661, endPoint y: 580, distance: 34.2
click at [661, 580] on icon at bounding box center [659, 579] width 6 height 13
click at [558, 514] on button at bounding box center [562, 508] width 33 height 28
drag, startPoint x: 649, startPoint y: 582, endPoint x: 635, endPoint y: 582, distance: 14.0
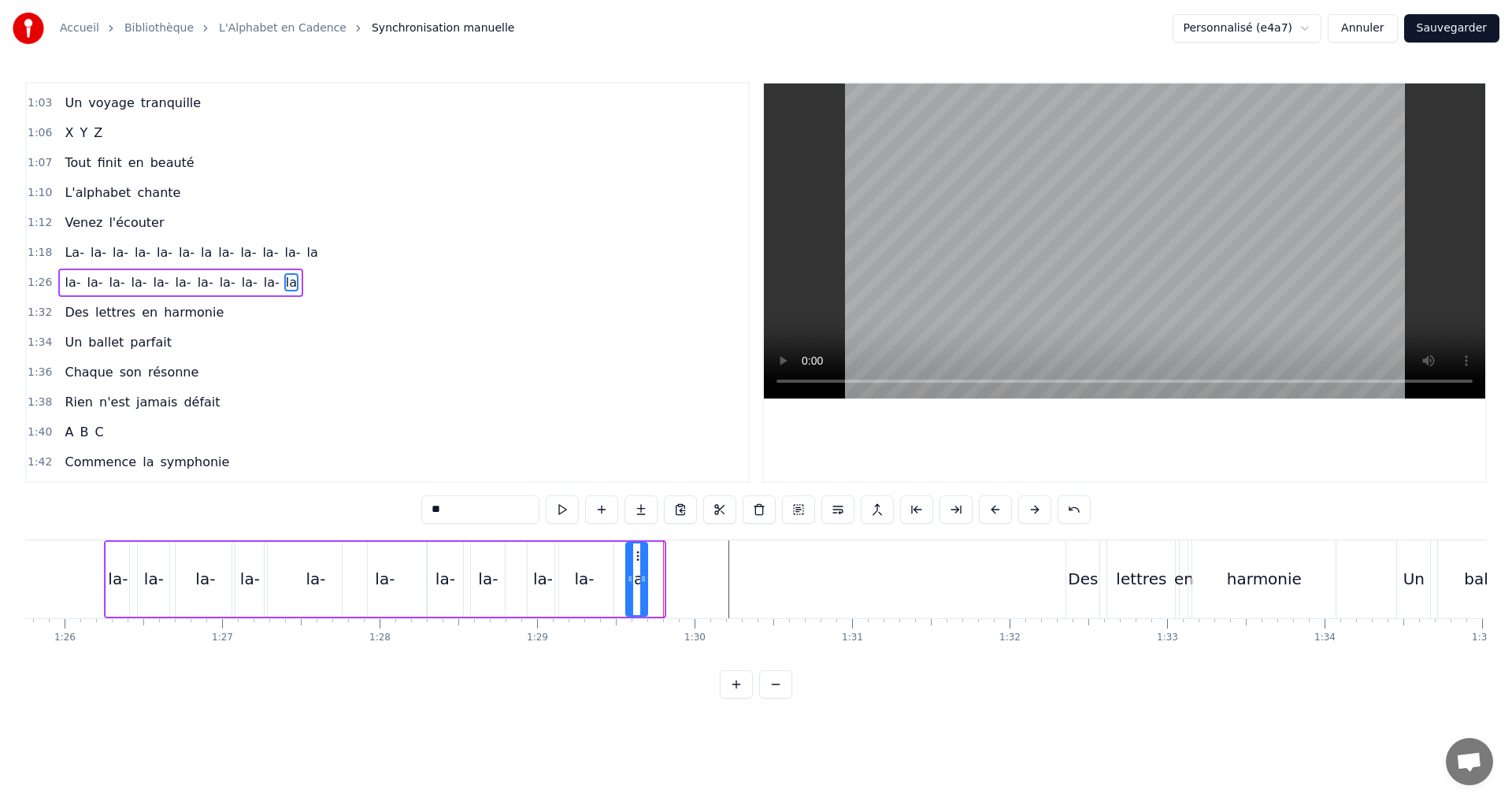
click at [647, 582] on icon at bounding box center [643, 579] width 6 height 13
drag, startPoint x: 630, startPoint y: 575, endPoint x: 602, endPoint y: 571, distance: 28.3
click at [602, 571] on div at bounding box center [602, 579] width 6 height 71
click at [573, 576] on div "la-" at bounding box center [584, 579] width 59 height 75
drag, startPoint x: 612, startPoint y: 573, endPoint x: 591, endPoint y: 569, distance: 21.4
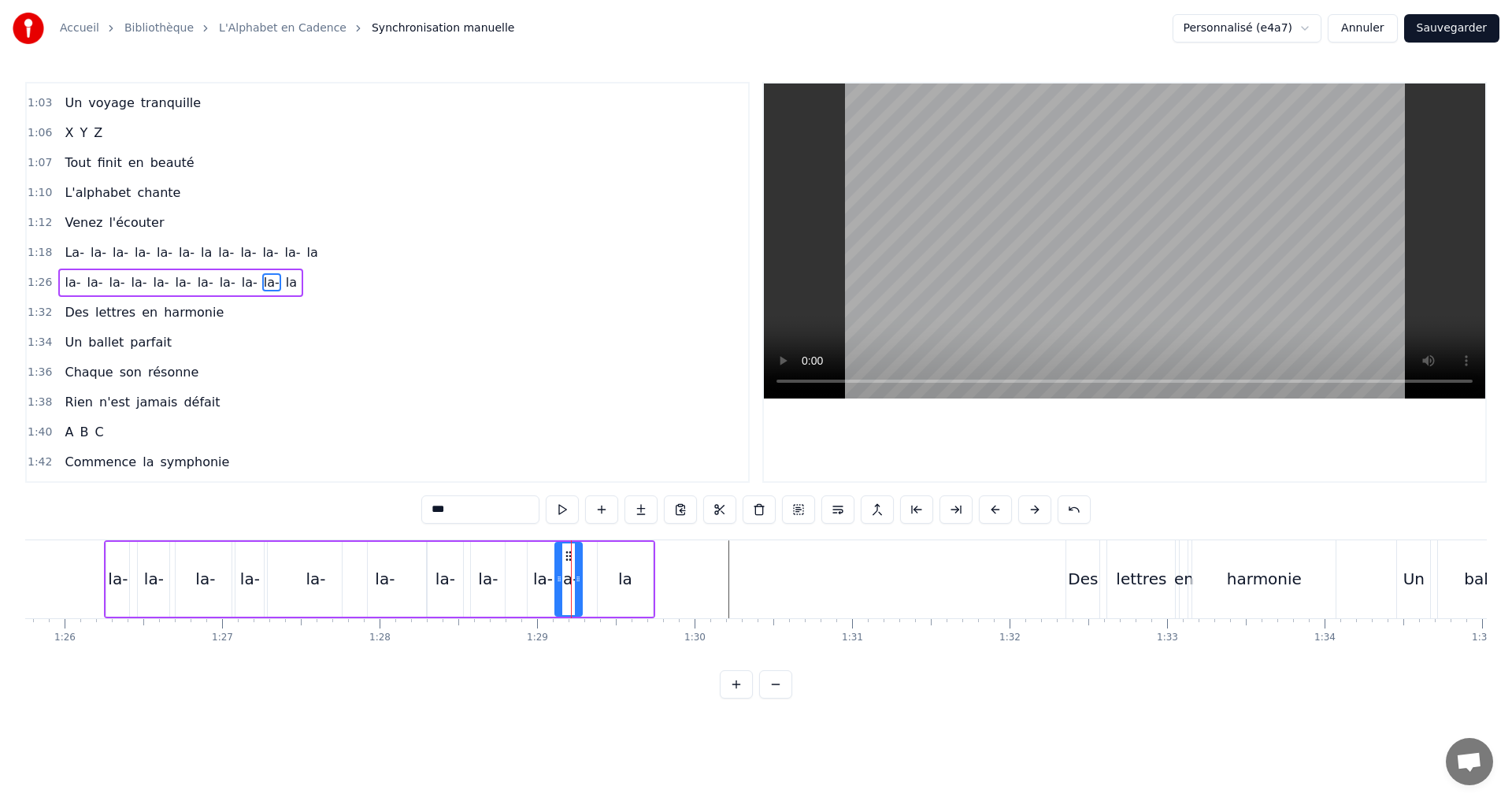
click at [582, 567] on div at bounding box center [578, 579] width 6 height 71
click at [615, 577] on div "la" at bounding box center [625, 579] width 55 height 75
type input "**"
drag, startPoint x: 630, startPoint y: 575, endPoint x: 618, endPoint y: 572, distance: 12.4
click at [618, 572] on div at bounding box center [618, 579] width 6 height 71
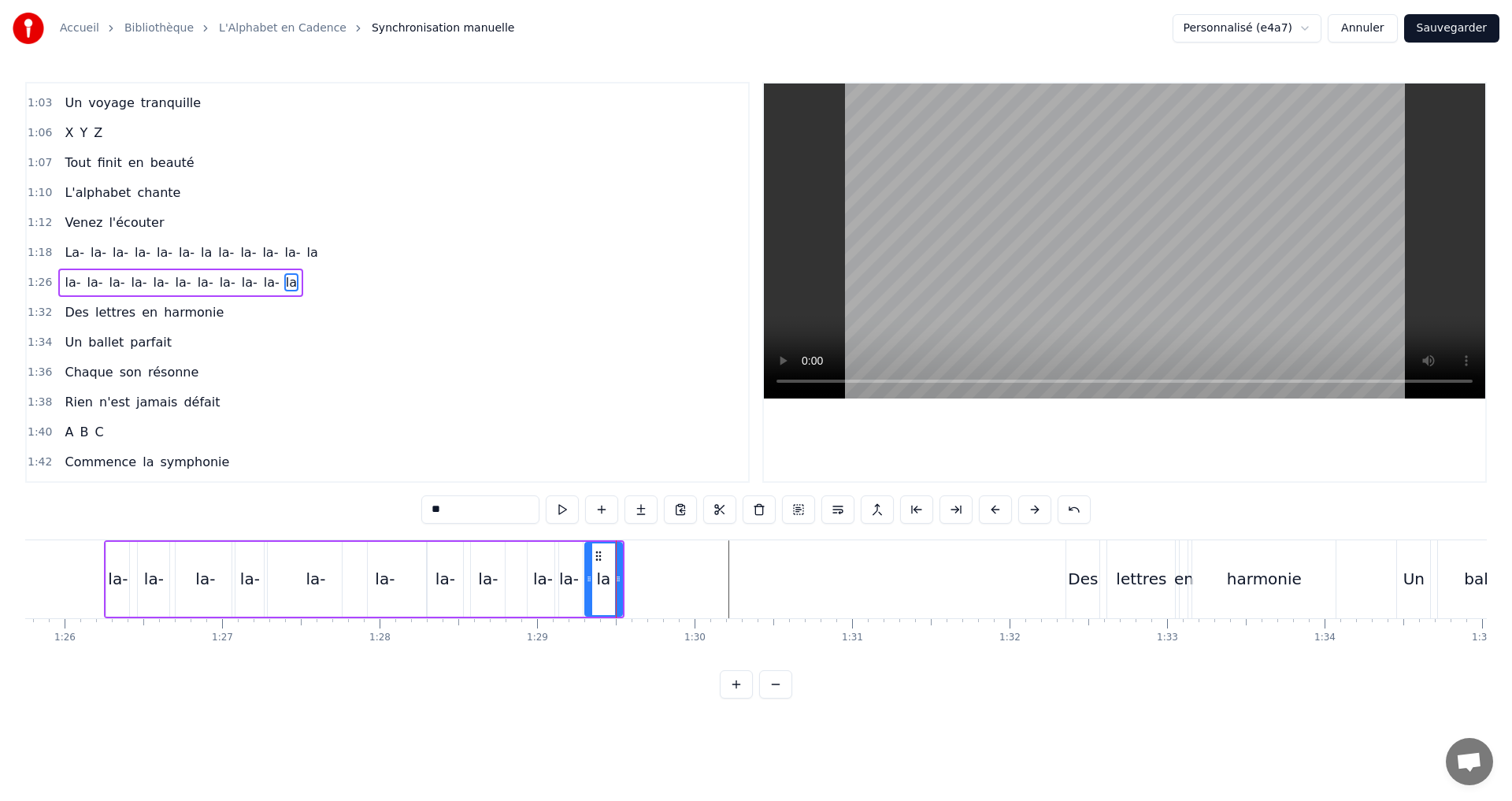
drag, startPoint x: 602, startPoint y: 579, endPoint x: 589, endPoint y: 575, distance: 13.6
click at [589, 575] on icon at bounding box center [589, 579] width 6 height 13
click at [611, 580] on icon at bounding box center [612, 579] width 6 height 13
click at [307, 281] on div "1:26 la- la- la- la- la- [GEOGRAPHIC_DATA]" at bounding box center [387, 282] width 722 height 30
click at [654, 514] on button at bounding box center [658, 508] width 33 height 28
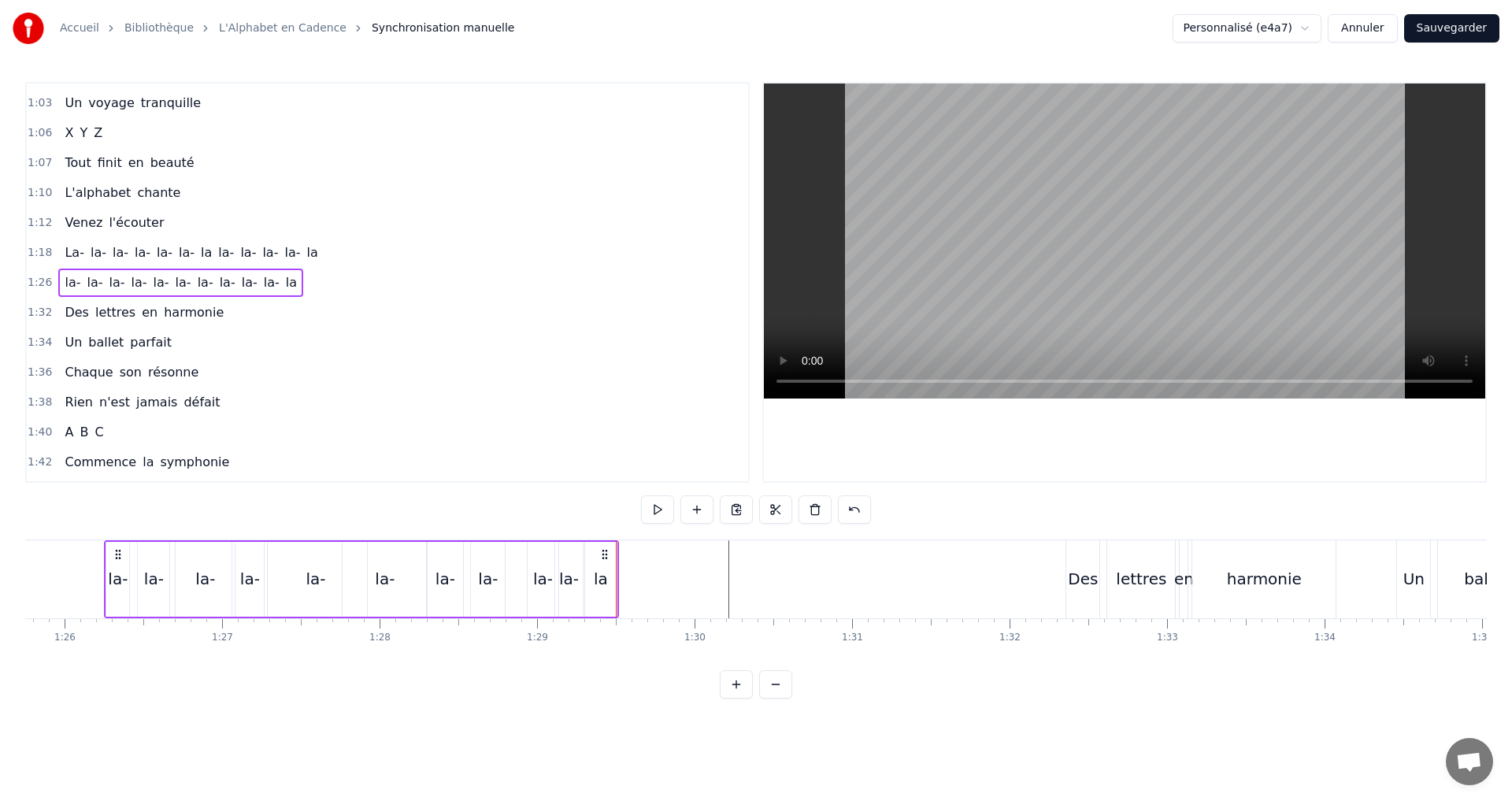
click at [600, 576] on div "la" at bounding box center [601, 579] width 14 height 23
drag, startPoint x: 614, startPoint y: 582, endPoint x: 668, endPoint y: 563, distance: 57.2
click at [685, 579] on icon at bounding box center [683, 579] width 6 height 13
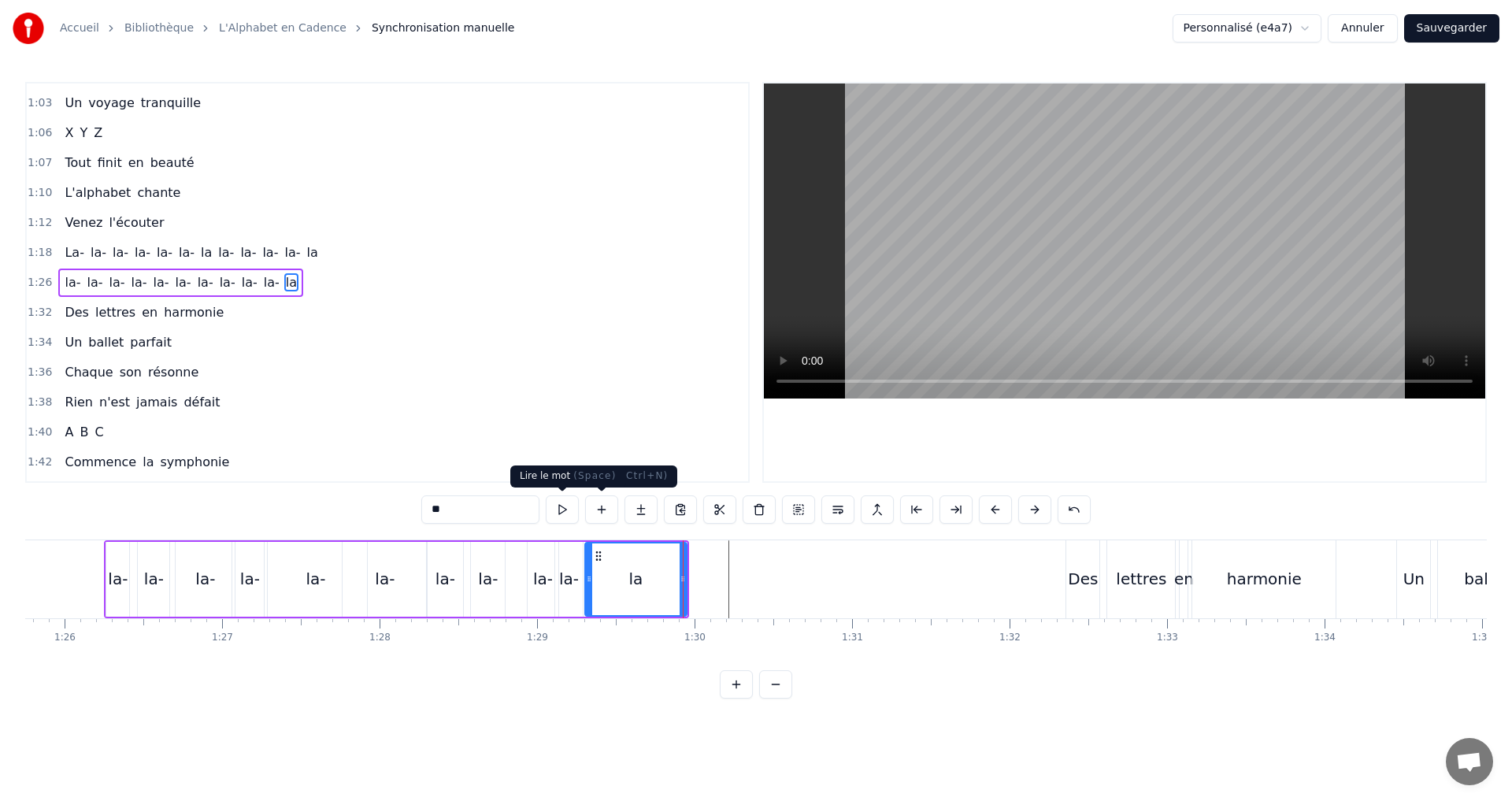
click at [566, 506] on button at bounding box center [562, 508] width 33 height 28
drag, startPoint x: 684, startPoint y: 575, endPoint x: 734, endPoint y: 578, distance: 50.1
click at [705, 578] on icon at bounding box center [702, 579] width 6 height 13
click at [569, 513] on button at bounding box center [562, 508] width 33 height 28
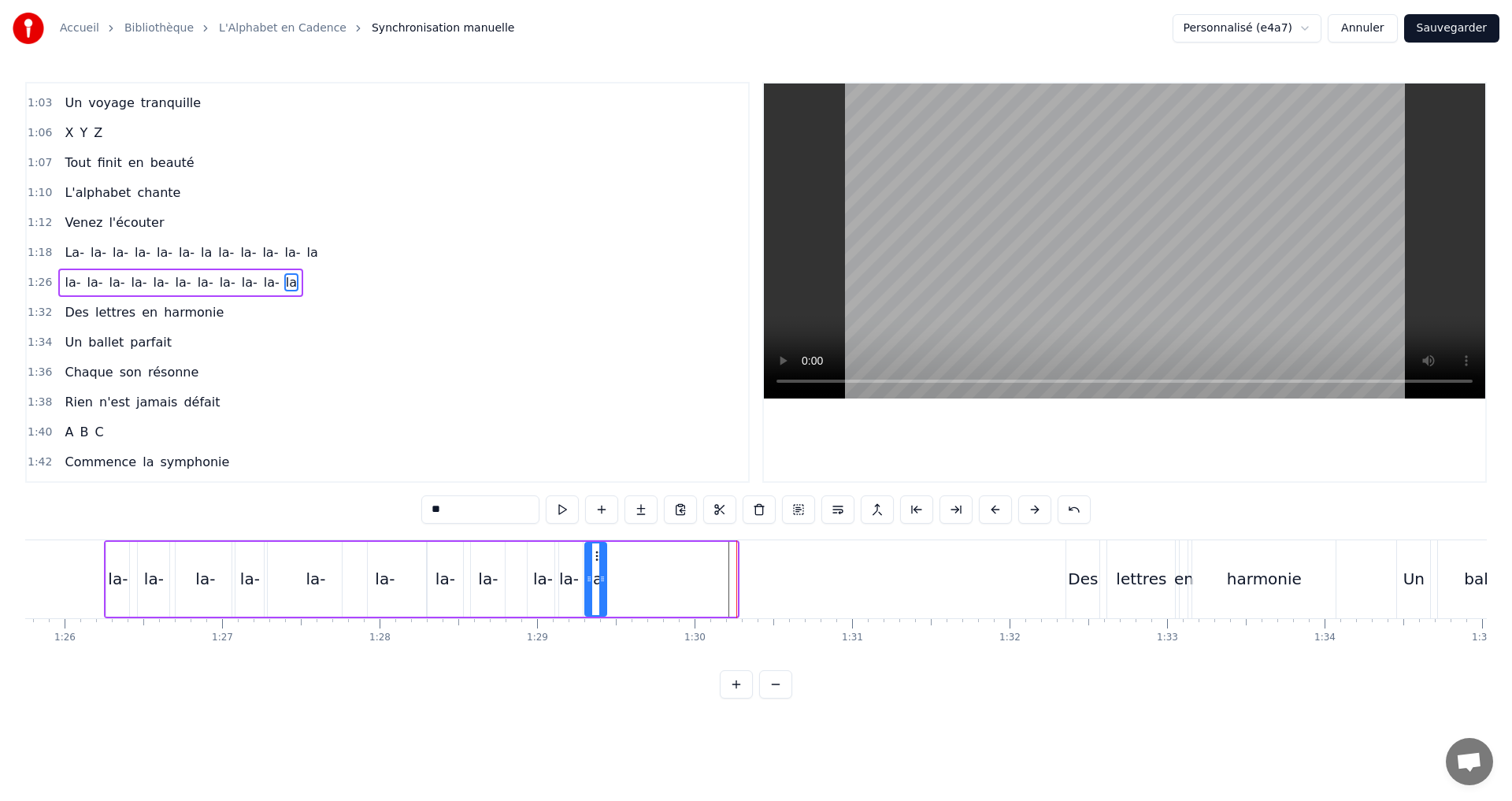
drag, startPoint x: 733, startPoint y: 585, endPoint x: 602, endPoint y: 563, distance: 132.8
click at [602, 563] on div at bounding box center [602, 579] width 6 height 71
drag, startPoint x: 587, startPoint y: 582, endPoint x: 580, endPoint y: 579, distance: 7.6
click at [580, 579] on icon at bounding box center [582, 579] width 6 height 13
click at [598, 579] on icon at bounding box center [600, 579] width 6 height 13
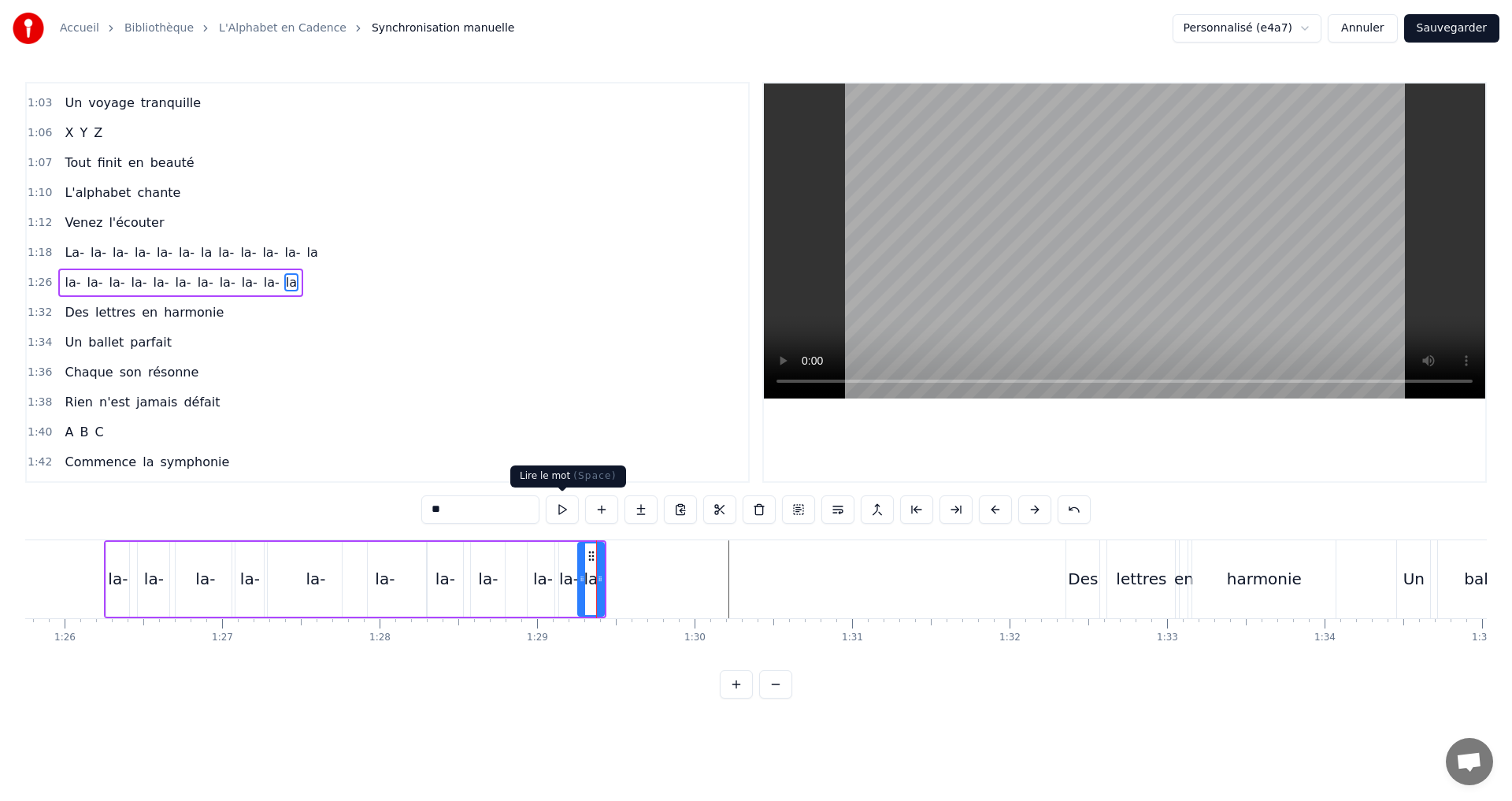
click at [562, 509] on button at bounding box center [562, 508] width 33 height 28
drag, startPoint x: 598, startPoint y: 582, endPoint x: 667, endPoint y: 585, distance: 69.1
click at [671, 585] on div at bounding box center [674, 579] width 6 height 71
drag, startPoint x: 581, startPoint y: 577, endPoint x: 624, endPoint y: 579, distance: 43.0
click at [628, 579] on icon at bounding box center [624, 579] width 6 height 13
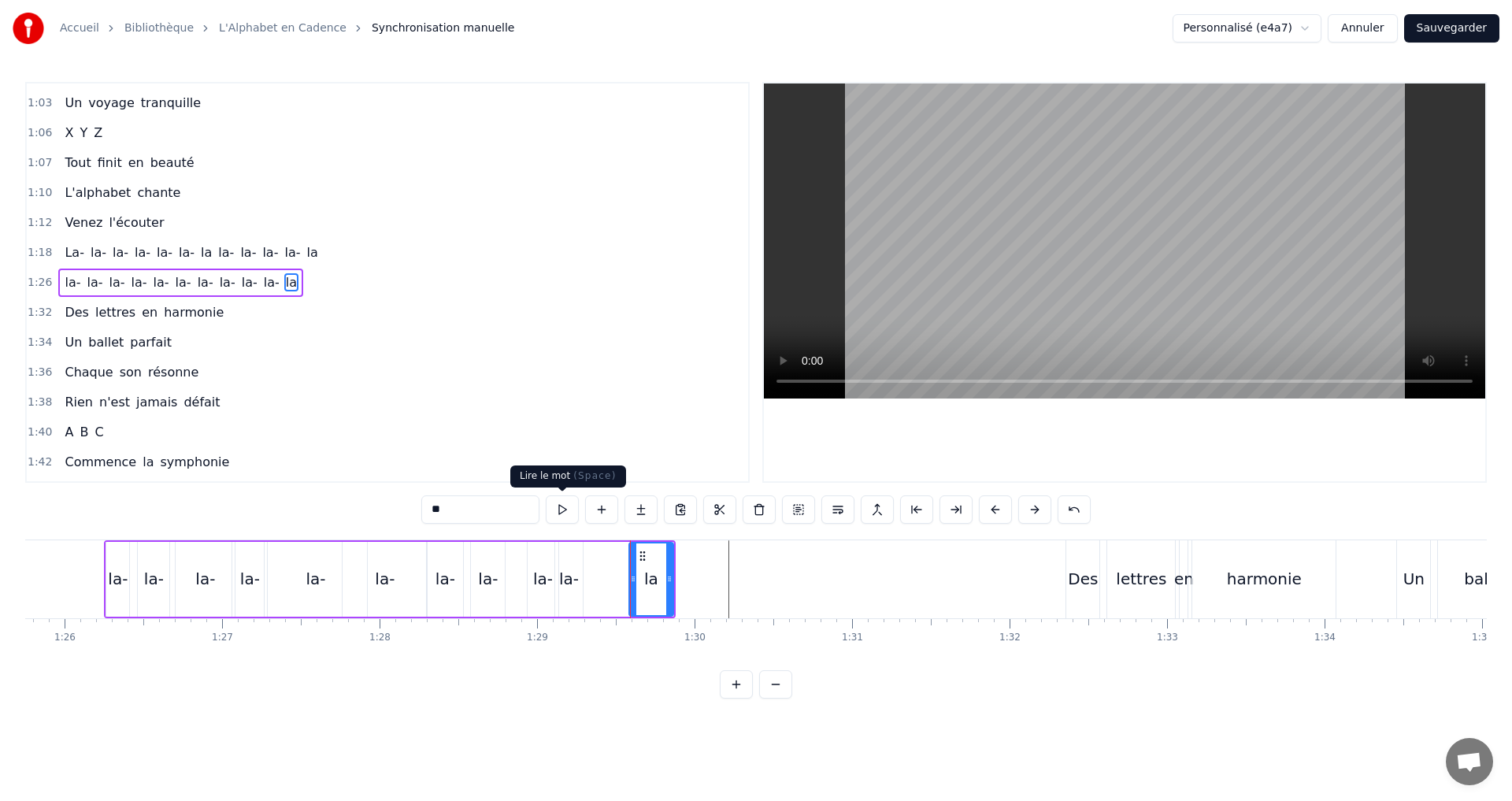
click at [556, 512] on button at bounding box center [562, 508] width 33 height 28
click at [556, 510] on button at bounding box center [562, 508] width 33 height 28
drag, startPoint x: 635, startPoint y: 580, endPoint x: 659, endPoint y: 584, distance: 24.3
click at [649, 582] on icon at bounding box center [646, 579] width 6 height 13
click at [567, 509] on button at bounding box center [562, 508] width 33 height 28
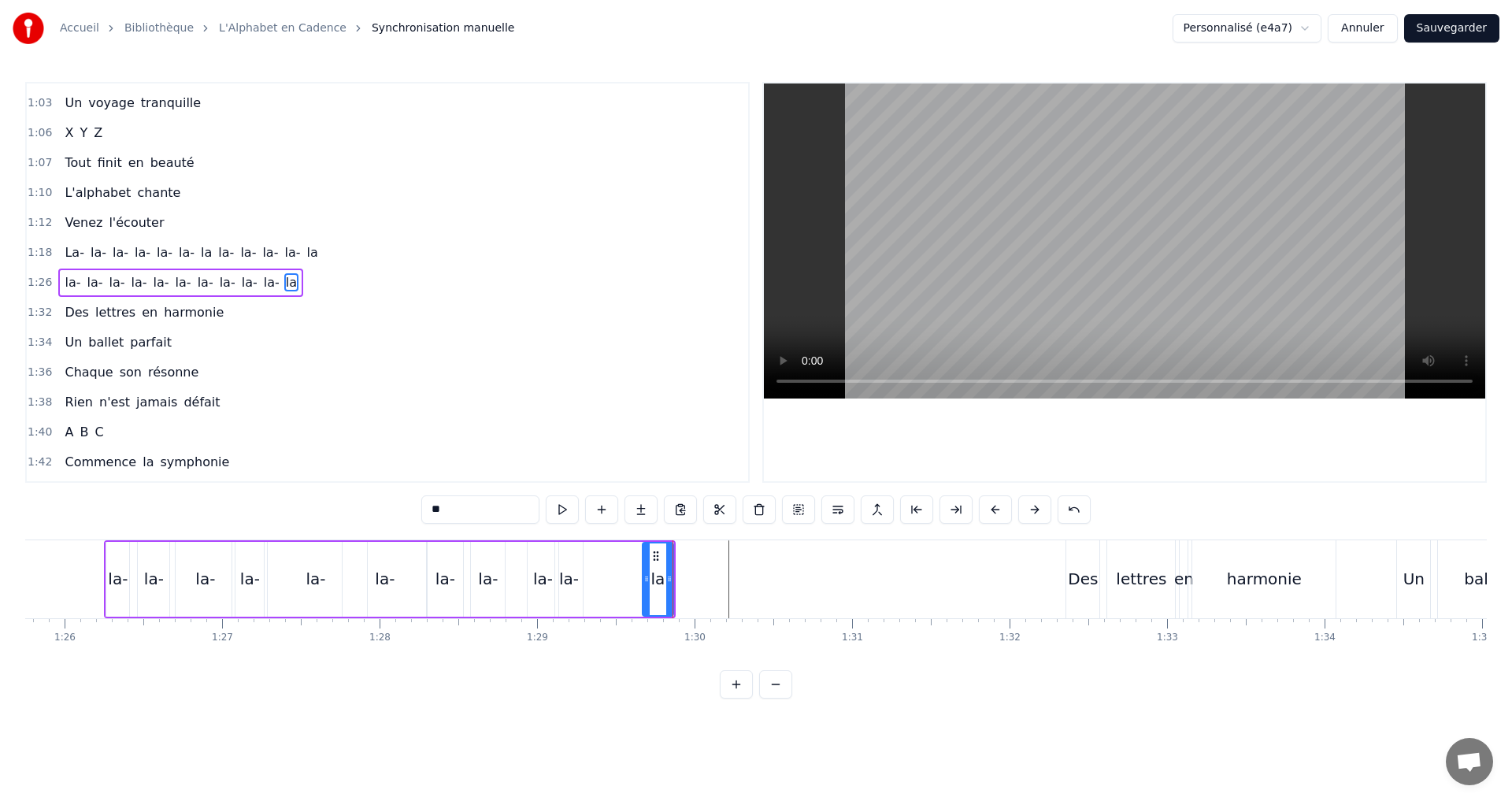
click at [568, 579] on div "la-" at bounding box center [569, 579] width 20 height 23
type input "***"
drag, startPoint x: 575, startPoint y: 581, endPoint x: 571, endPoint y: 573, distance: 8.9
click at [601, 584] on icon at bounding box center [603, 579] width 6 height 13
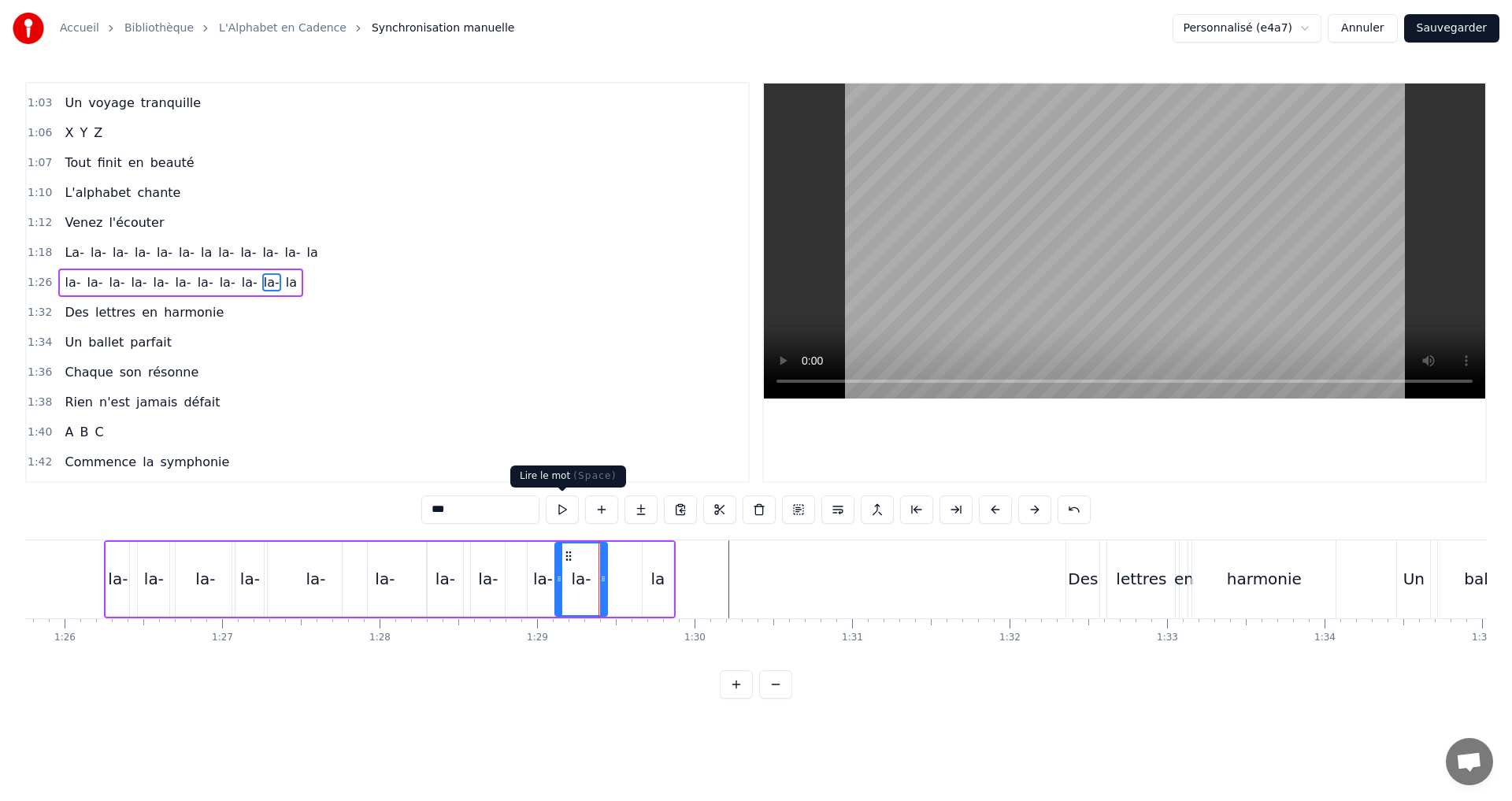
click at [561, 511] on button at bounding box center [562, 508] width 33 height 28
drag, startPoint x: 559, startPoint y: 577, endPoint x: 577, endPoint y: 582, distance: 18.7
click at [577, 582] on icon at bounding box center [577, 579] width 6 height 13
click at [607, 581] on icon at bounding box center [609, 579] width 6 height 13
click at [583, 574] on icon at bounding box center [581, 579] width 6 height 13
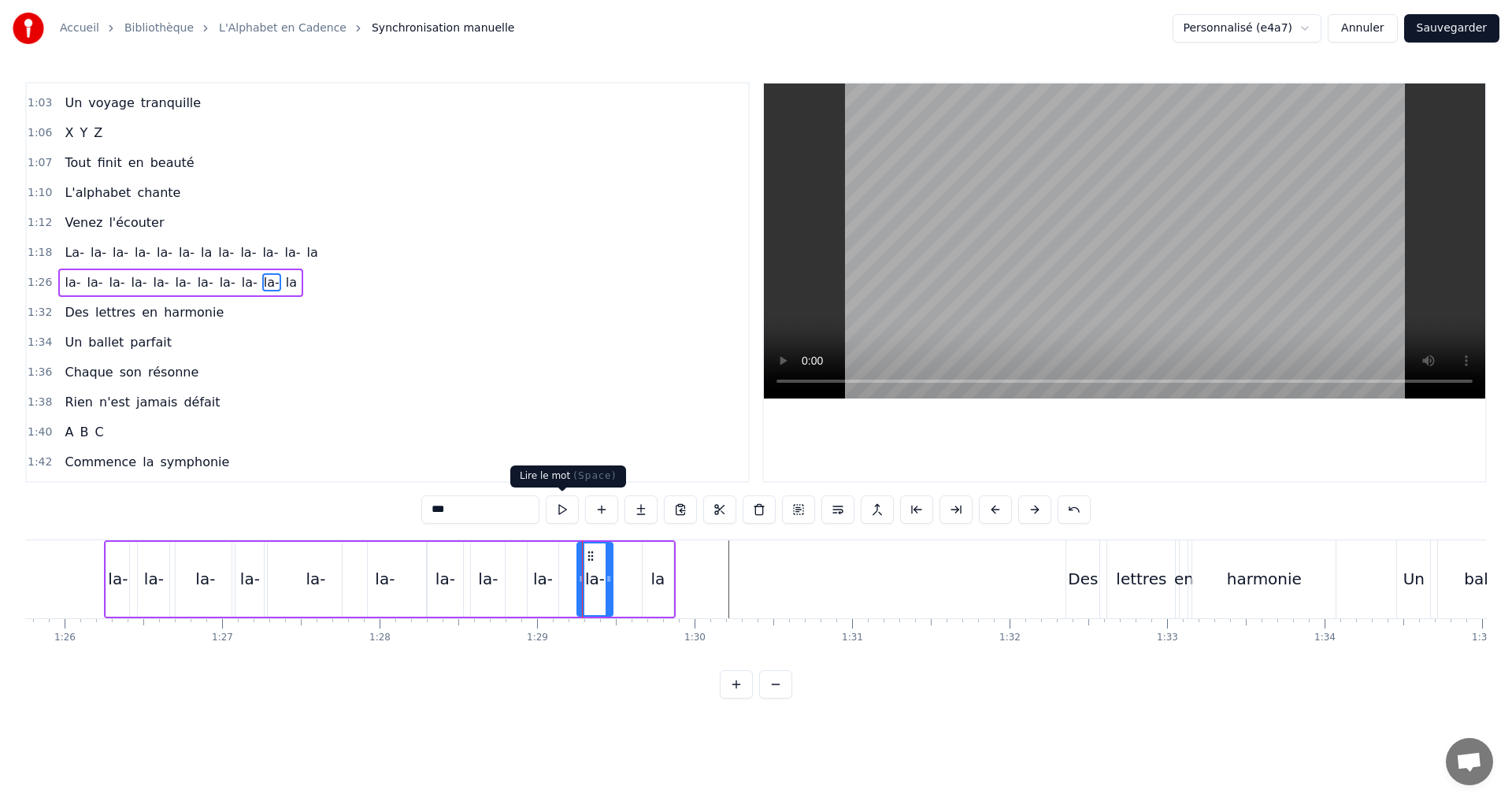
click at [566, 514] on button at bounding box center [562, 508] width 33 height 28
click at [322, 302] on div "1:32 Des lettres en harmonie" at bounding box center [387, 312] width 722 height 30
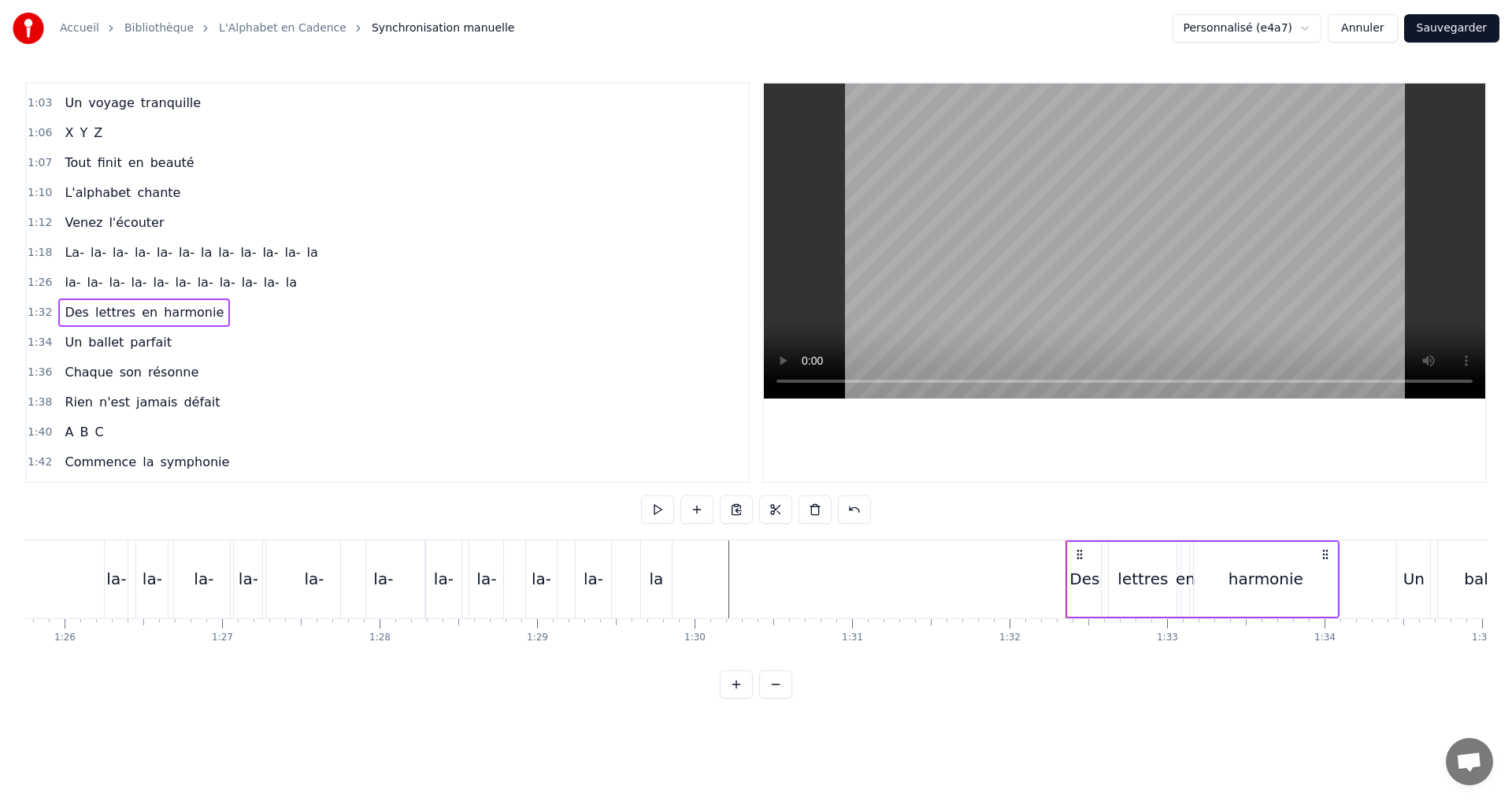
click at [322, 282] on div "1:26 la- la- la- la- la- [GEOGRAPHIC_DATA]" at bounding box center [387, 282] width 722 height 30
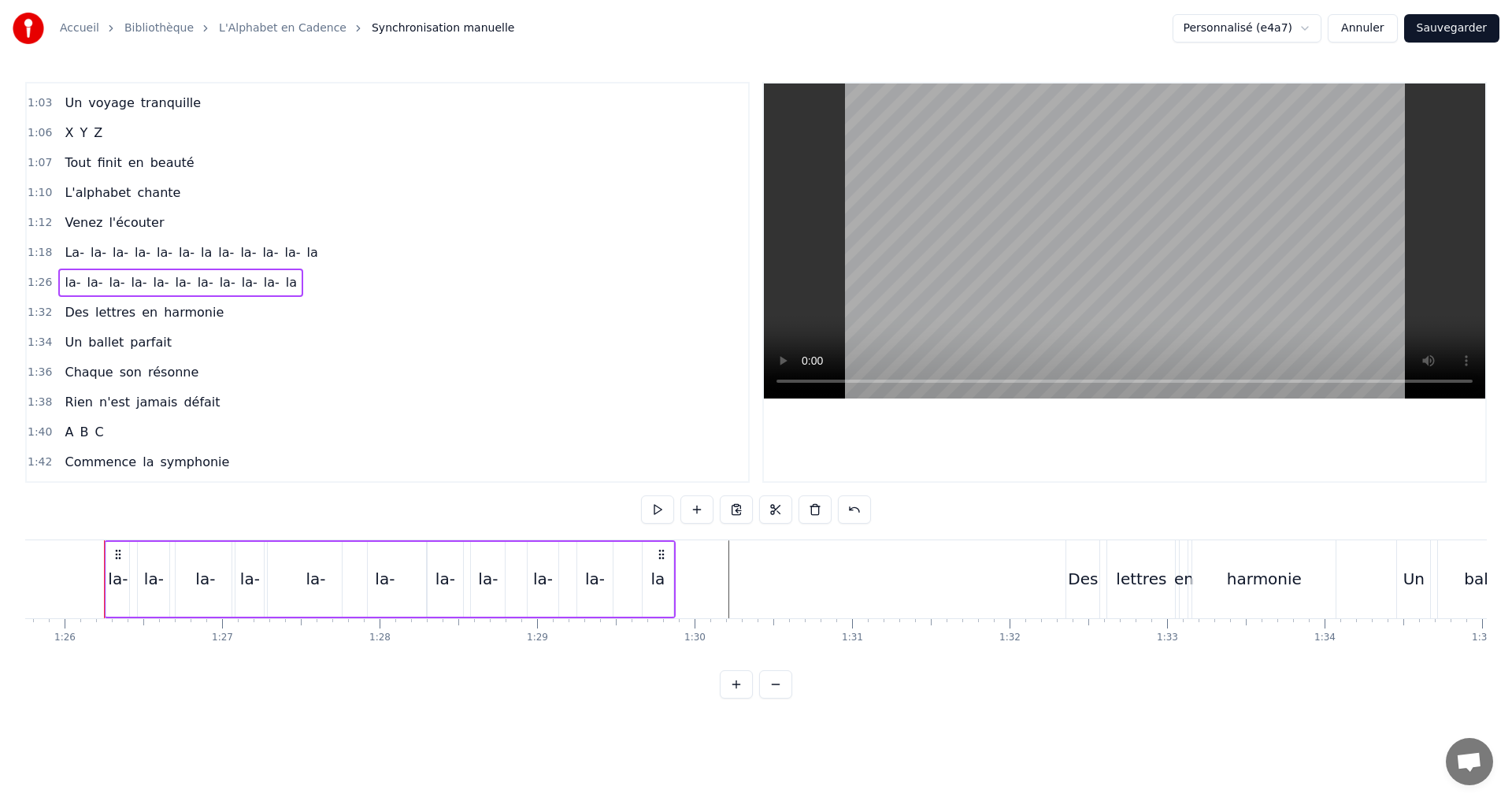
click at [659, 512] on button at bounding box center [658, 508] width 33 height 28
click at [655, 508] on button at bounding box center [658, 508] width 33 height 28
click at [433, 587] on div "la-" at bounding box center [445, 579] width 36 height 75
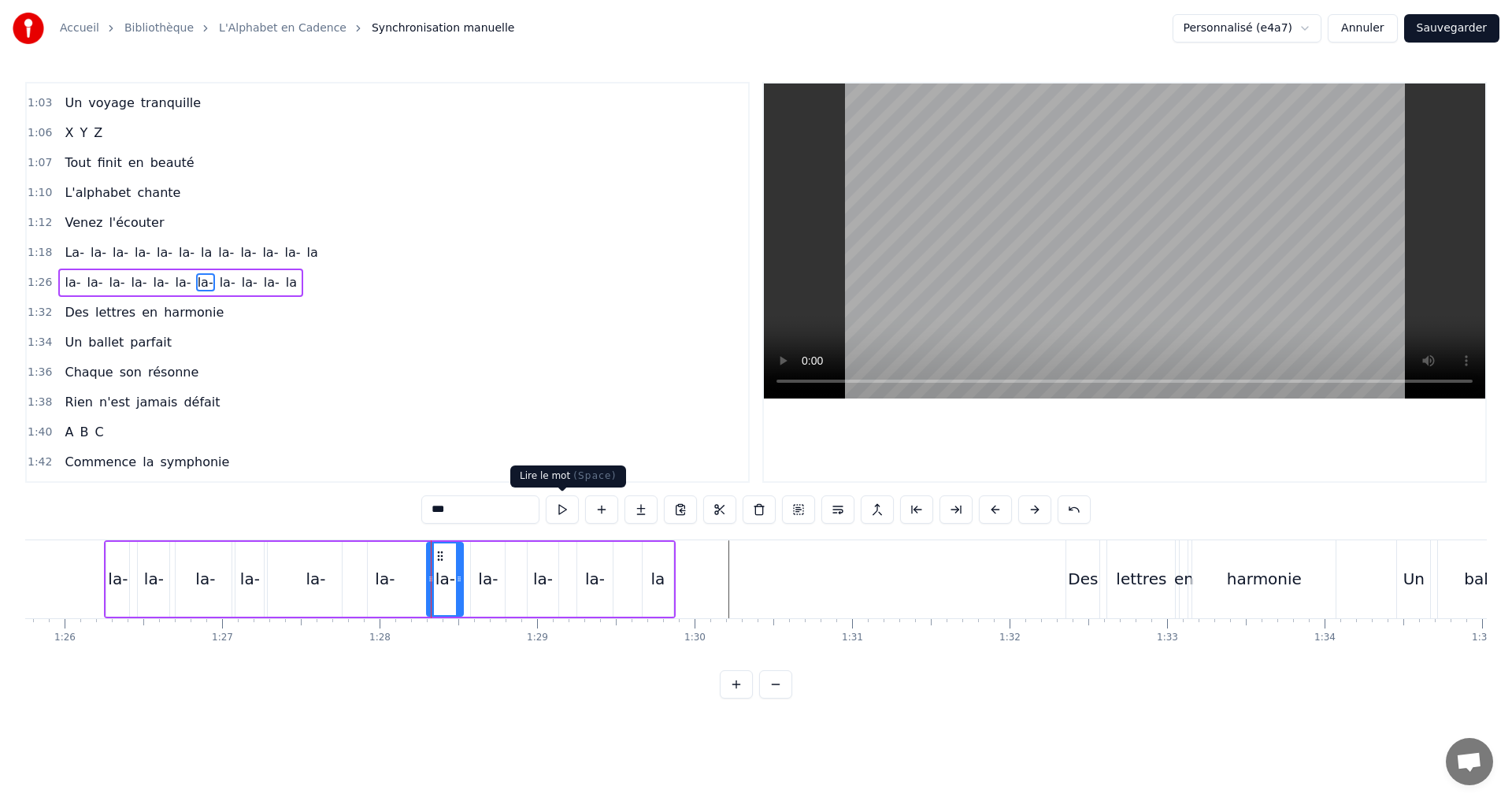
click at [560, 506] on button at bounding box center [562, 508] width 33 height 28
click at [481, 582] on div "la-" at bounding box center [488, 579] width 20 height 23
drag, startPoint x: 475, startPoint y: 582, endPoint x: 465, endPoint y: 581, distance: 10.0
click at [465, 581] on icon at bounding box center [465, 579] width 6 height 13
drag, startPoint x: 500, startPoint y: 576, endPoint x: 504, endPoint y: 564, distance: 12.6
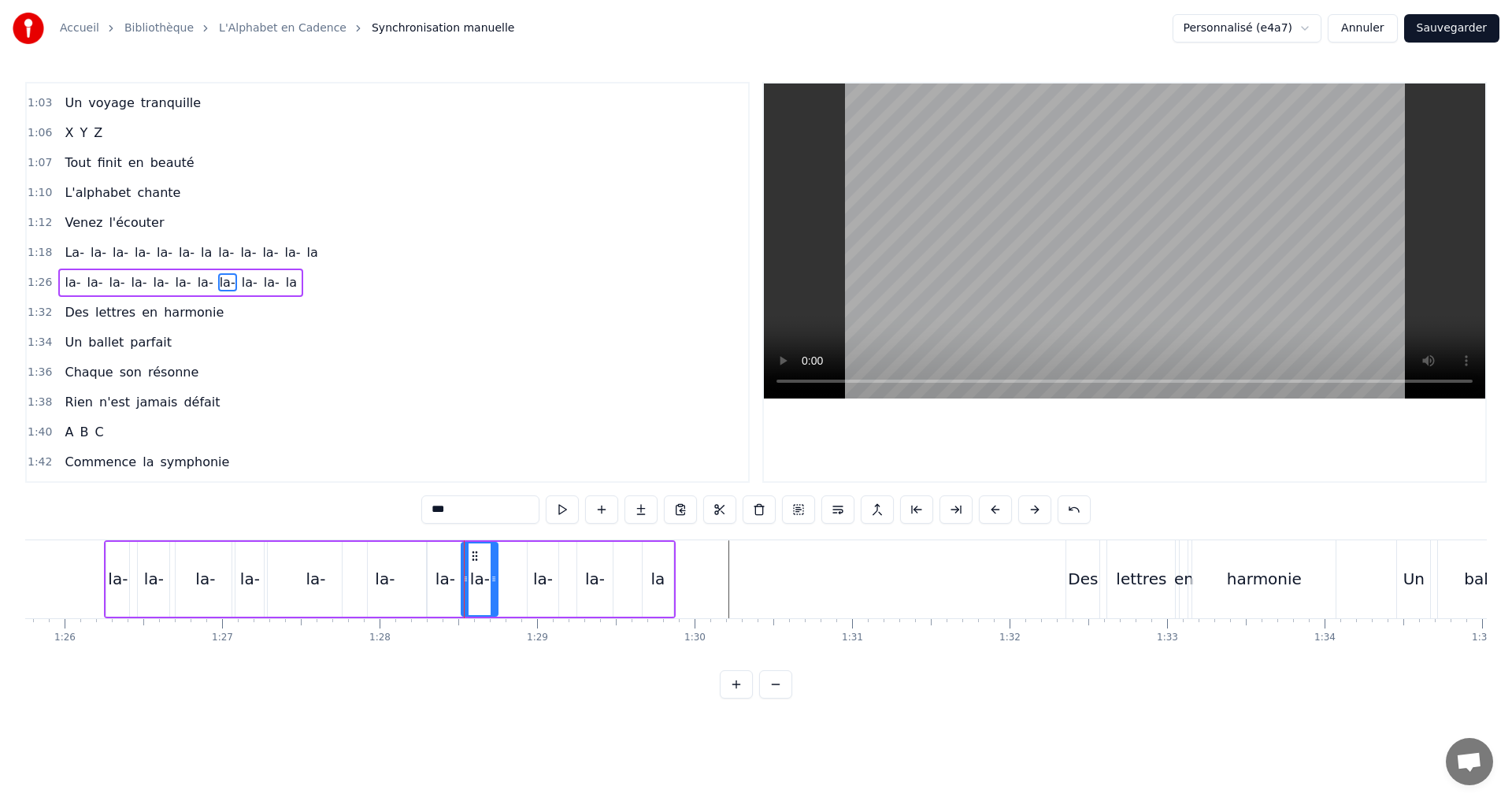
click at [481, 571] on div "la-" at bounding box center [480, 579] width 34 height 71
click at [487, 580] on icon at bounding box center [483, 579] width 6 height 13
click at [559, 508] on button at bounding box center [562, 508] width 33 height 28
click at [323, 285] on div "1:26 la- la- la- la- la- [GEOGRAPHIC_DATA]" at bounding box center [387, 282] width 722 height 30
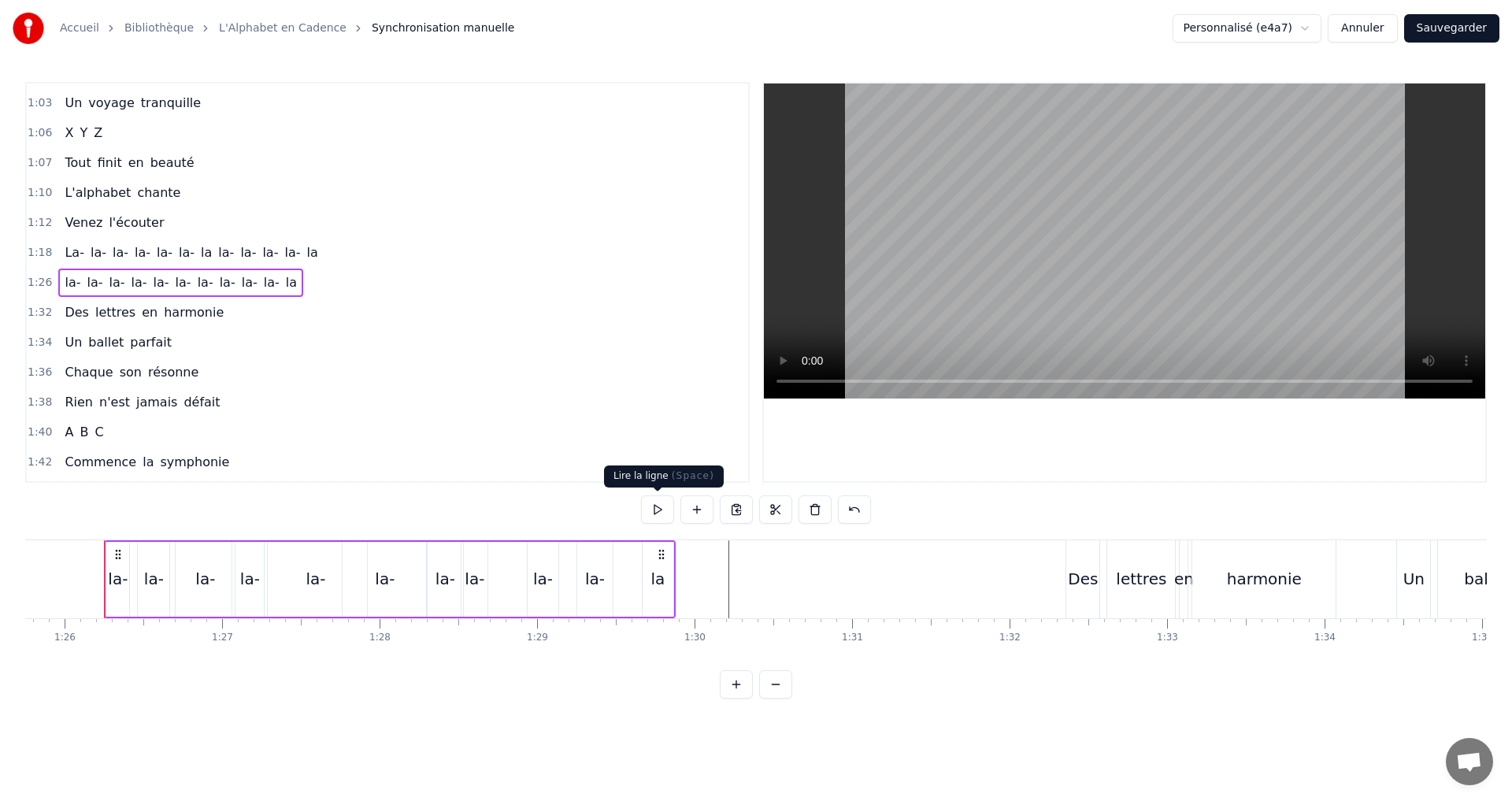
click at [662, 510] on button at bounding box center [658, 508] width 33 height 28
click at [662, 501] on button at bounding box center [658, 508] width 33 height 28
click at [289, 574] on div "la-" at bounding box center [315, 579] width 102 height 75
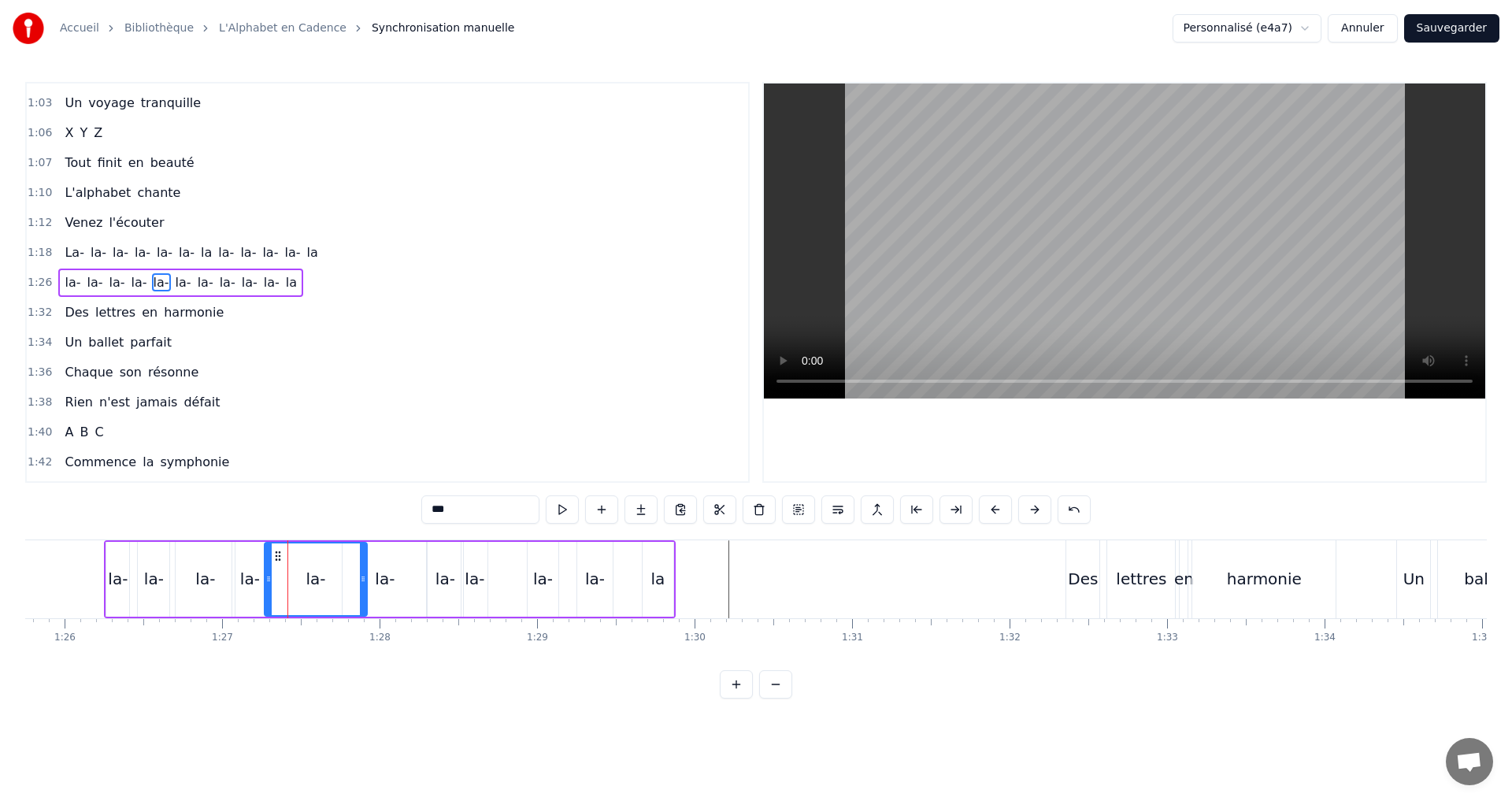
click at [369, 573] on div "la-" at bounding box center [384, 579] width 84 height 75
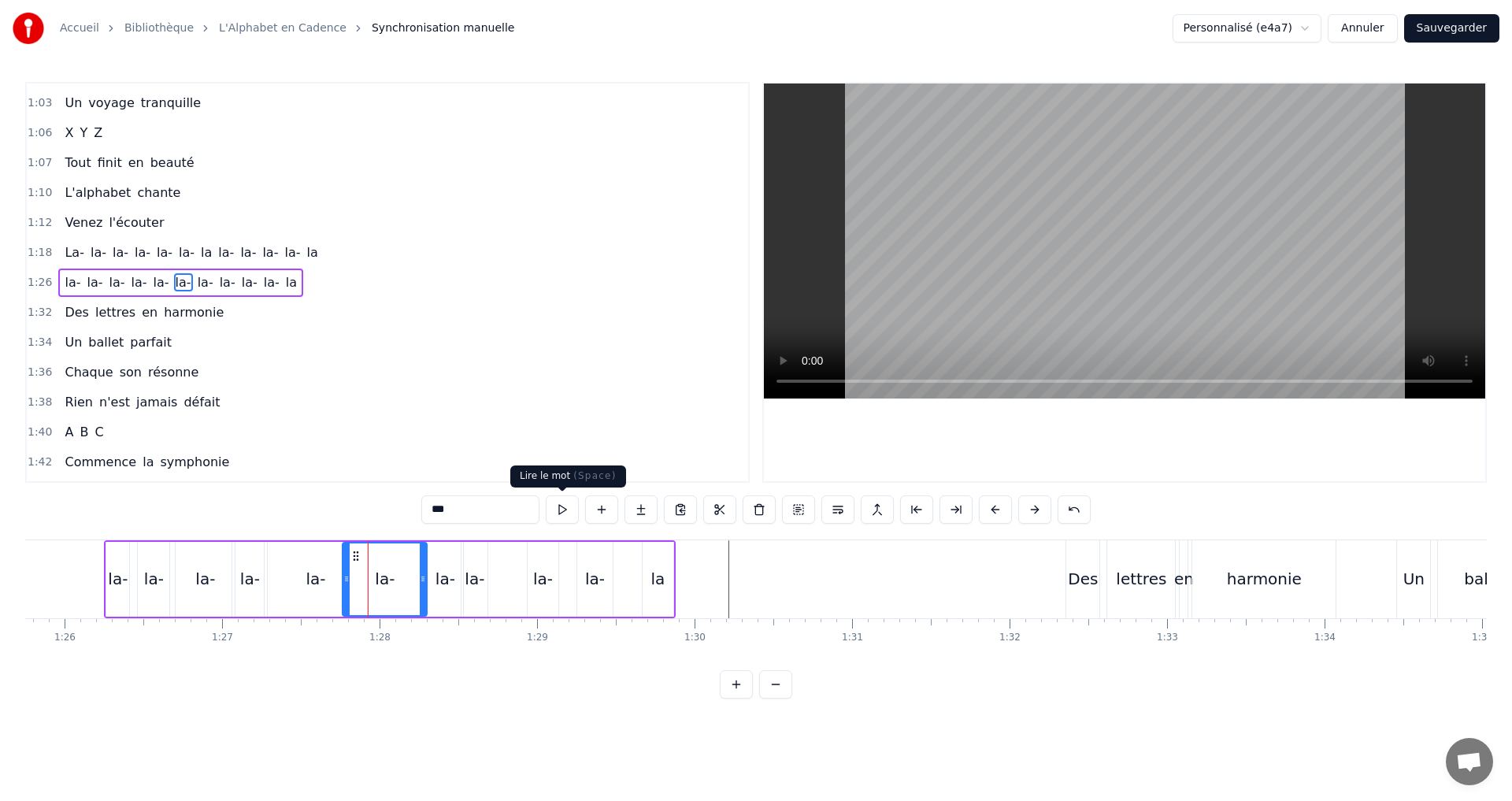
click at [559, 511] on button at bounding box center [562, 508] width 33 height 28
click at [319, 580] on div "la-" at bounding box center [315, 579] width 20 height 23
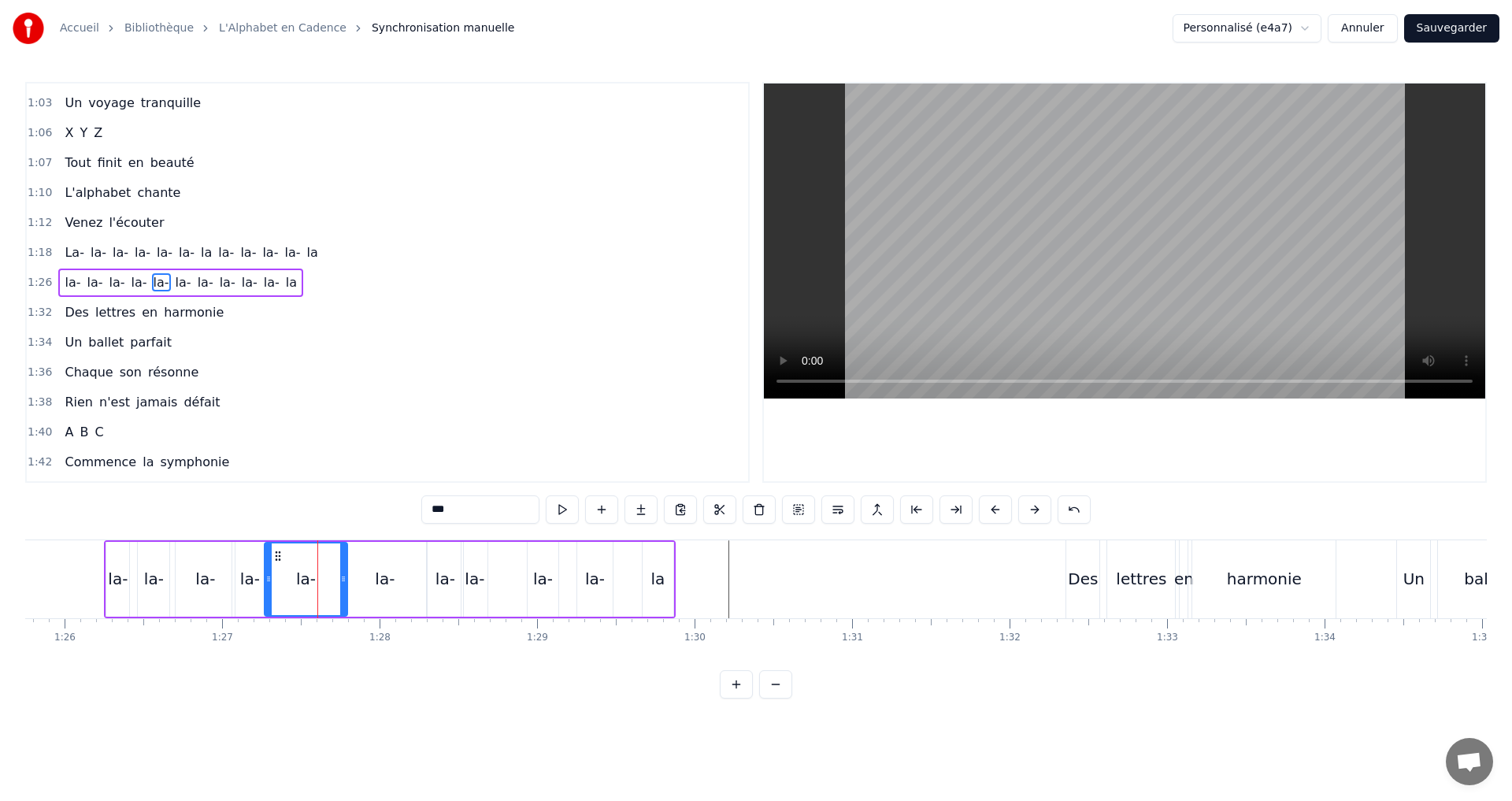
click at [341, 576] on icon at bounding box center [343, 579] width 6 height 13
click at [571, 507] on button at bounding box center [562, 508] width 33 height 28
click at [331, 274] on div "1:26 la- la- la- la- la- [GEOGRAPHIC_DATA]" at bounding box center [387, 282] width 722 height 30
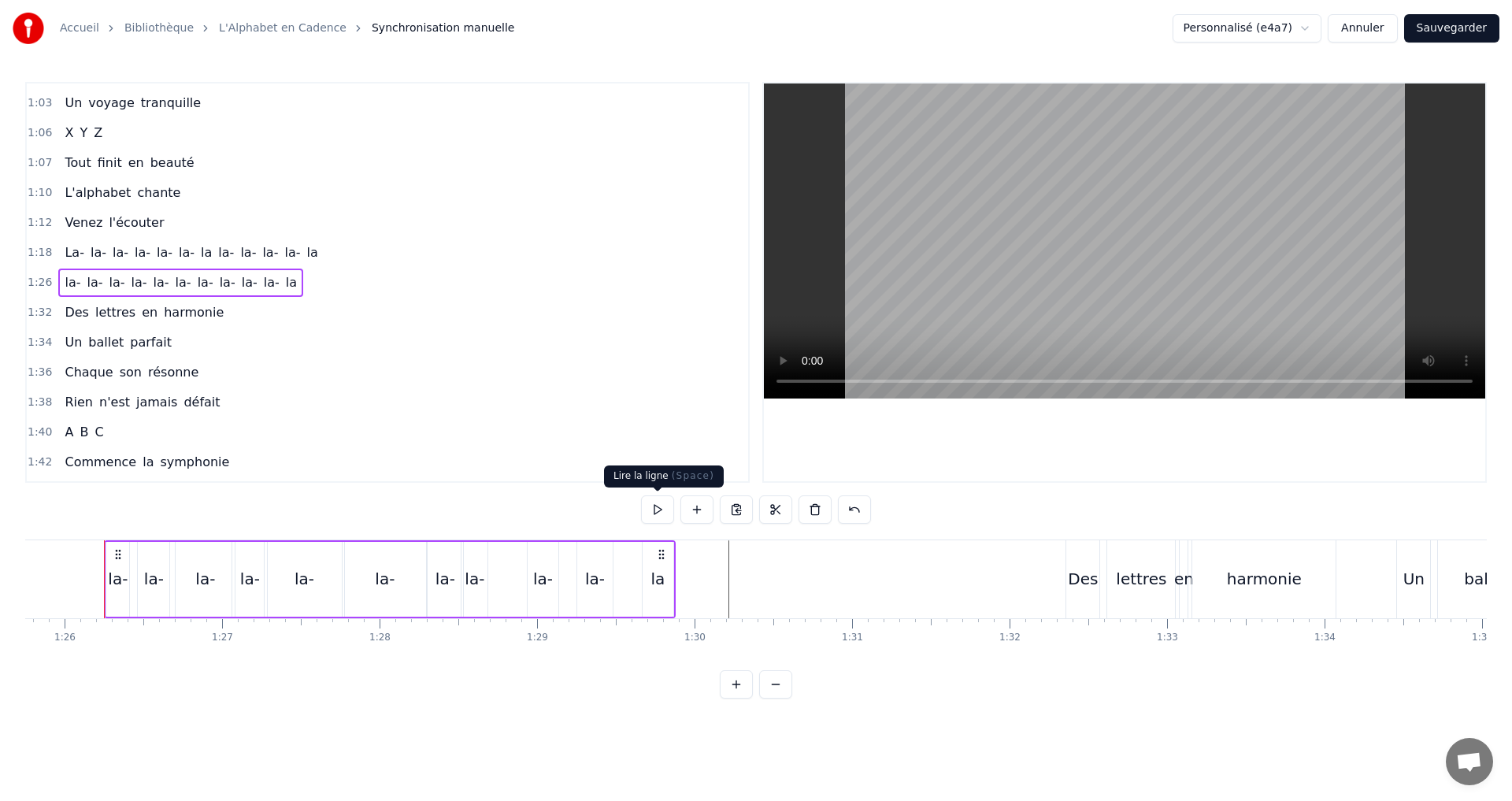
click at [661, 507] on button at bounding box center [658, 508] width 33 height 28
click at [660, 574] on div "la" at bounding box center [658, 579] width 14 height 23
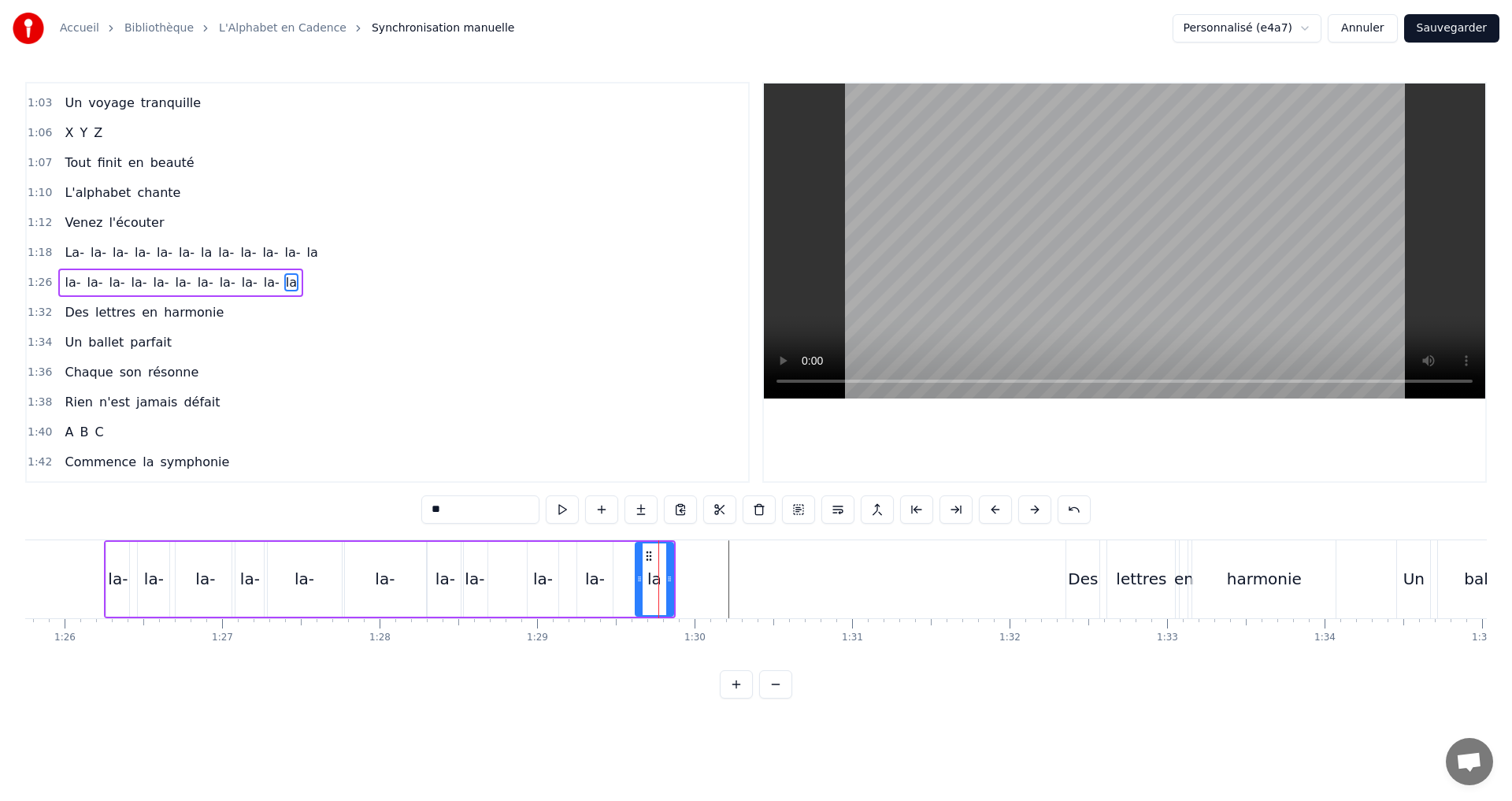
drag, startPoint x: 645, startPoint y: 580, endPoint x: 638, endPoint y: 575, distance: 8.6
click at [638, 575] on icon at bounding box center [639, 579] width 6 height 13
click at [563, 508] on button at bounding box center [562, 508] width 33 height 28
drag, startPoint x: 637, startPoint y: 581, endPoint x: 623, endPoint y: 574, distance: 15.7
click at [624, 574] on icon at bounding box center [627, 579] width 6 height 13
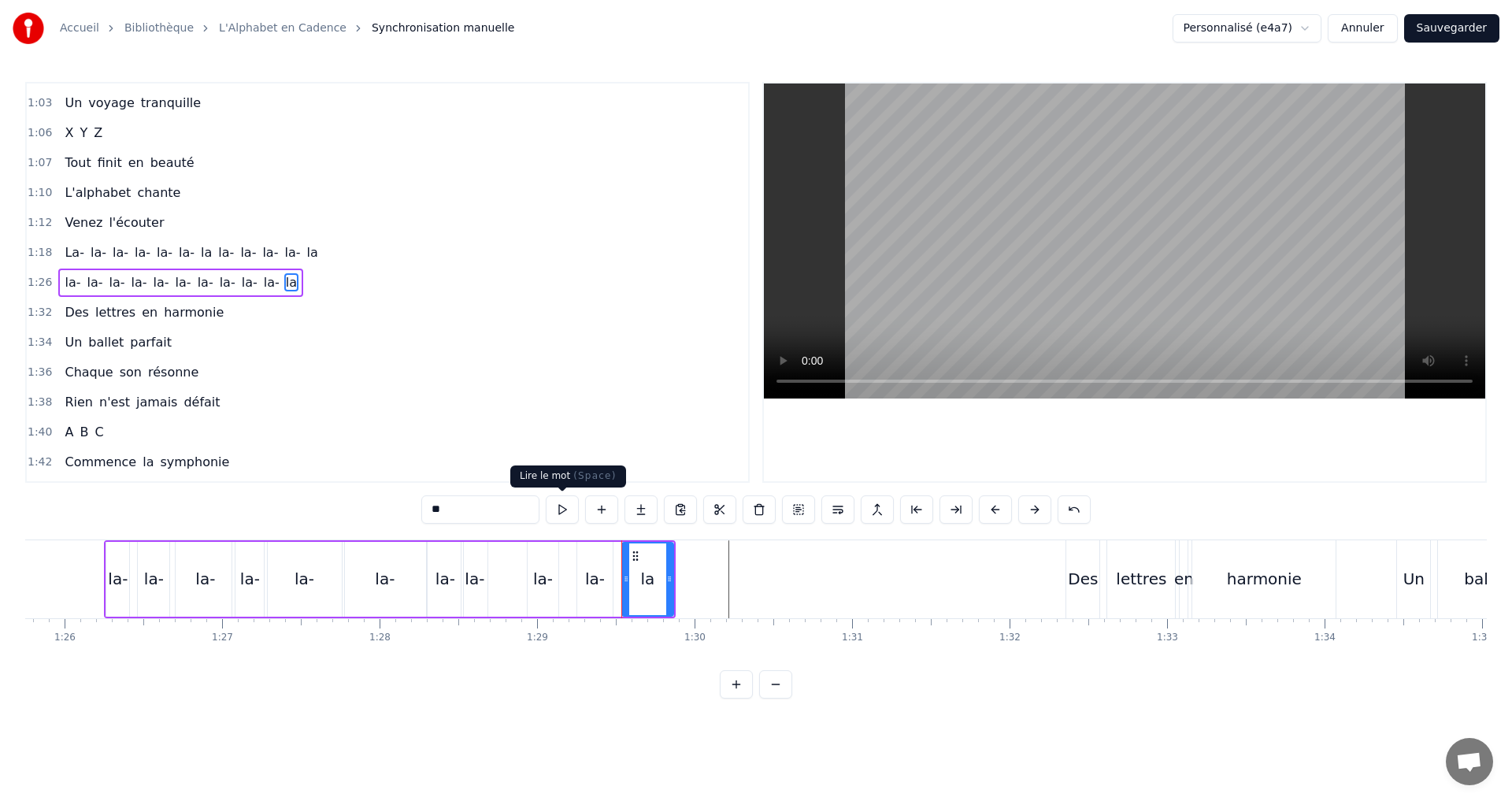
click at [556, 513] on button at bounding box center [562, 508] width 33 height 28
drag, startPoint x: 626, startPoint y: 575, endPoint x: 615, endPoint y: 574, distance: 11.0
click at [615, 574] on icon at bounding box center [615, 579] width 6 height 13
click at [564, 512] on button at bounding box center [562, 508] width 33 height 28
drag, startPoint x: 670, startPoint y: 582, endPoint x: 649, endPoint y: 575, distance: 22.1
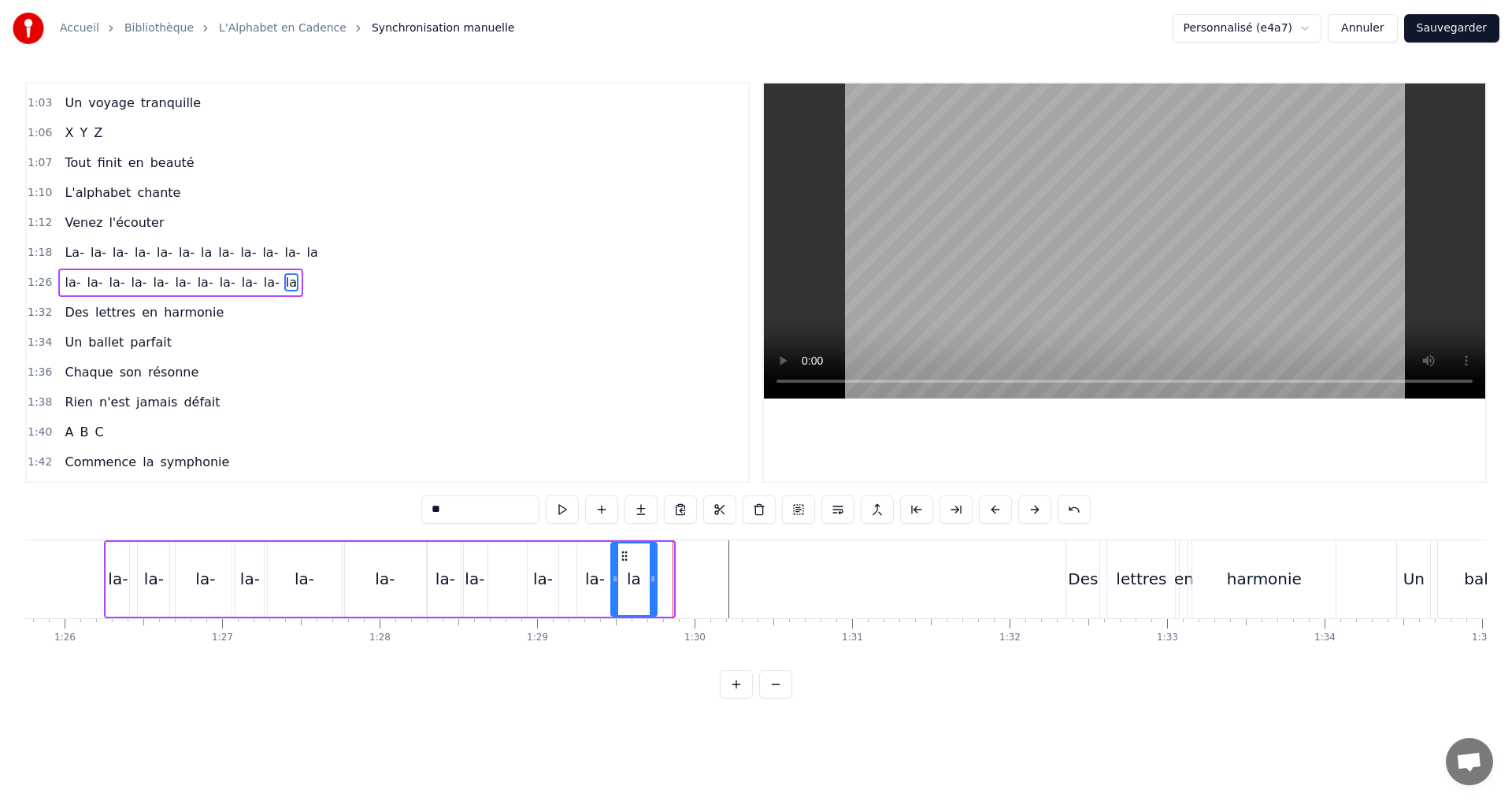
click at [654, 575] on icon at bounding box center [652, 579] width 6 height 13
click at [560, 507] on button at bounding box center [562, 508] width 33 height 28
drag, startPoint x: 649, startPoint y: 577, endPoint x: 629, endPoint y: 569, distance: 21.5
click at [634, 574] on icon at bounding box center [637, 579] width 6 height 13
click at [564, 512] on button at bounding box center [562, 508] width 33 height 28
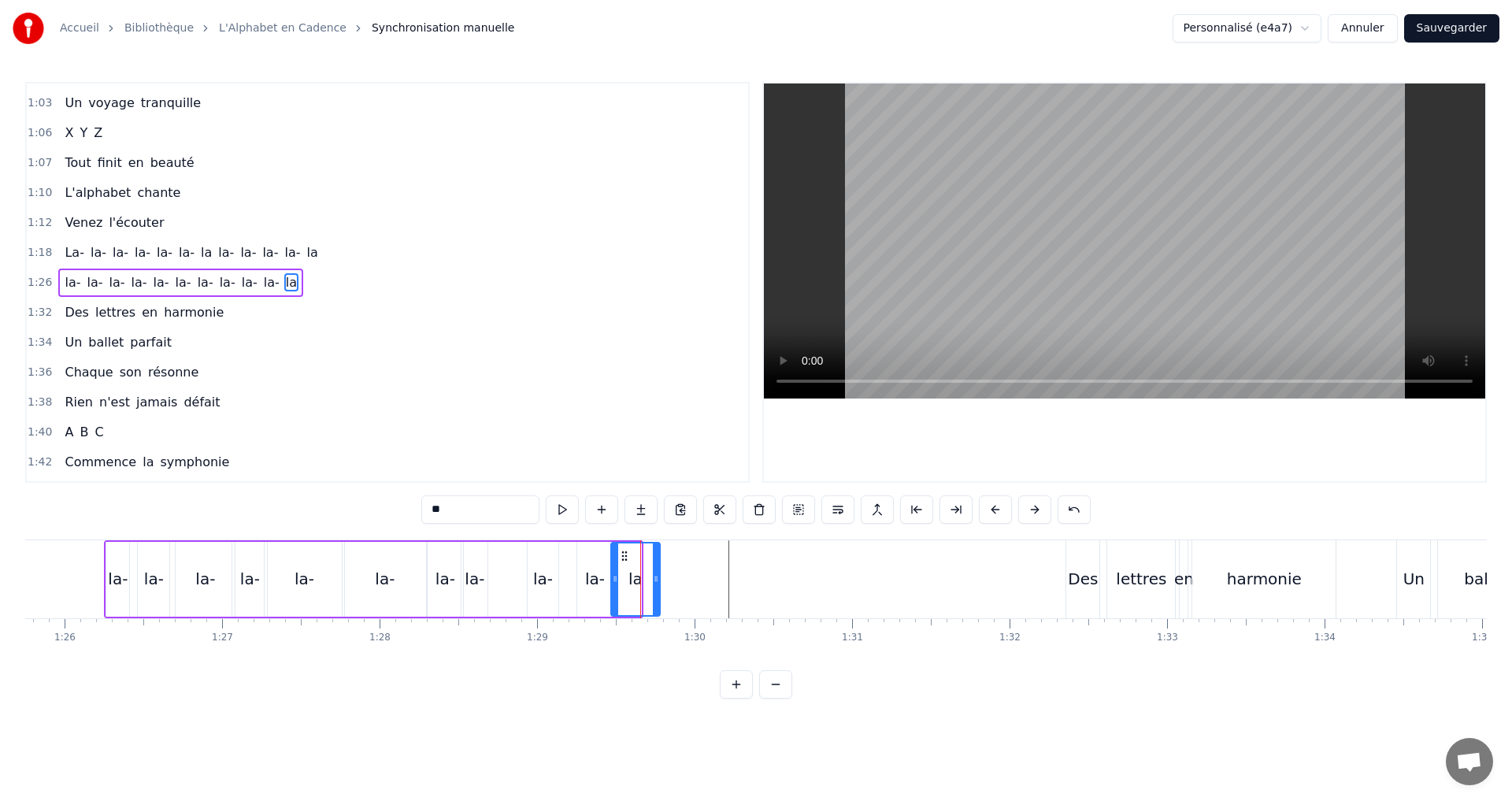
drag, startPoint x: 637, startPoint y: 578, endPoint x: 653, endPoint y: 582, distance: 16.5
click at [657, 579] on icon at bounding box center [656, 579] width 6 height 13
click at [561, 508] on button at bounding box center [562, 508] width 33 height 28
drag, startPoint x: 655, startPoint y: 584, endPoint x: 792, endPoint y: 581, distance: 137.0
click at [802, 581] on icon at bounding box center [805, 579] width 6 height 13
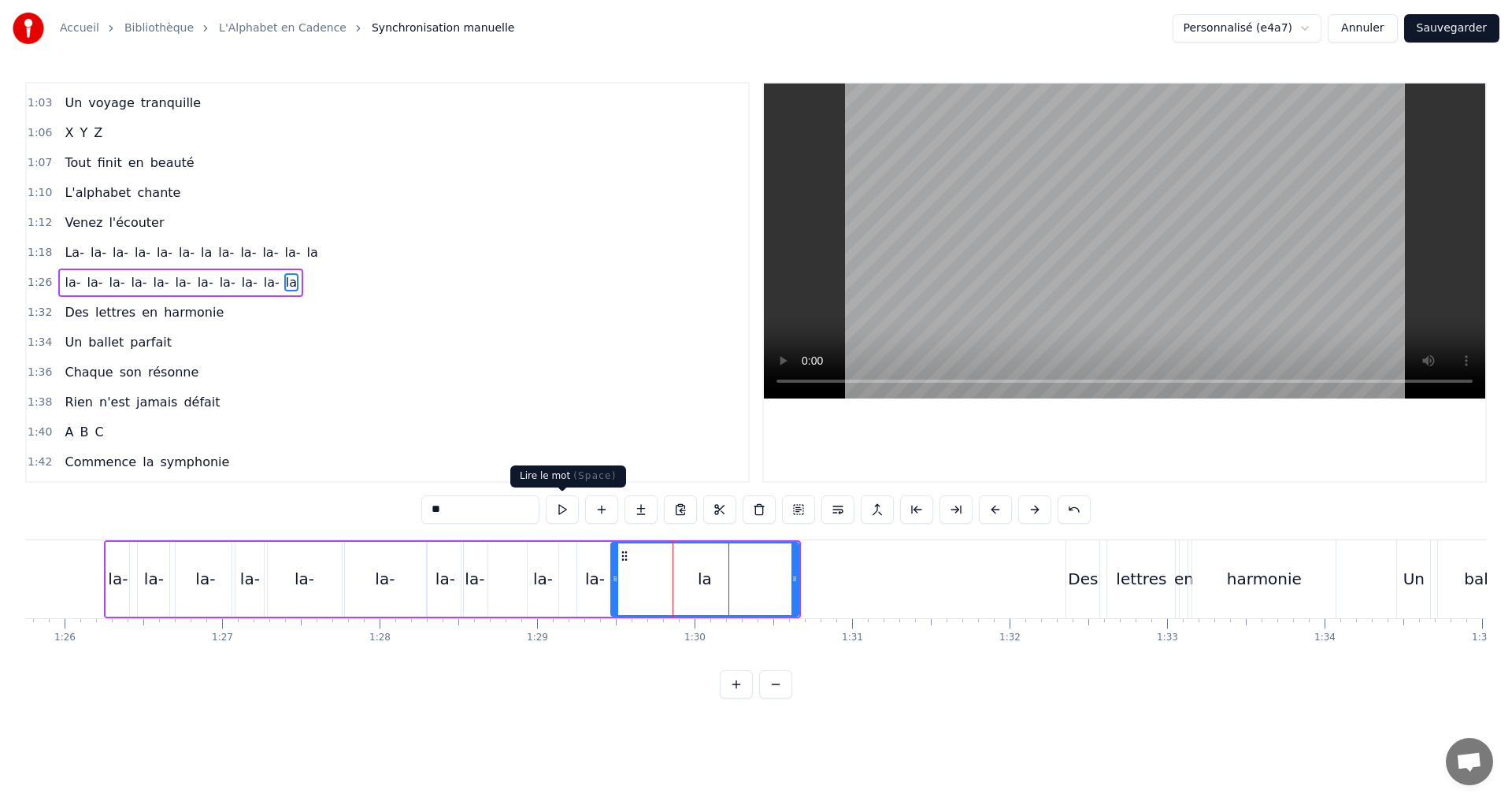
click at [558, 503] on button at bounding box center [562, 508] width 33 height 28
drag, startPoint x: 616, startPoint y: 580, endPoint x: 680, endPoint y: 582, distance: 64.0
click at [680, 582] on icon at bounding box center [679, 579] width 6 height 13
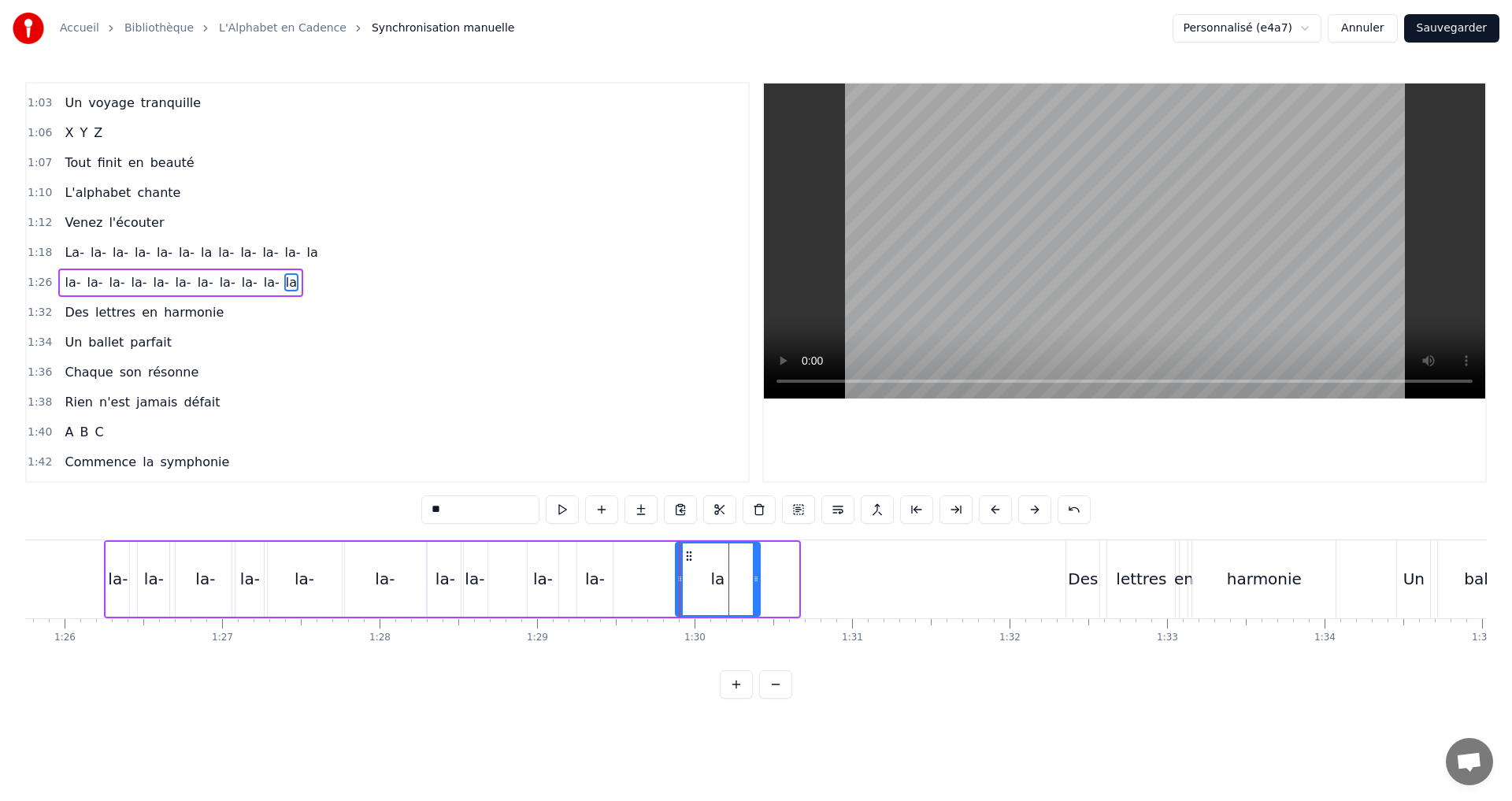
drag, startPoint x: 795, startPoint y: 578, endPoint x: 752, endPoint y: 566, distance: 44.6
click at [753, 566] on div at bounding box center [756, 579] width 6 height 71
click at [559, 516] on button at bounding box center [562, 508] width 33 height 28
drag, startPoint x: 752, startPoint y: 579, endPoint x: 716, endPoint y: 573, distance: 36.5
click at [724, 573] on icon at bounding box center [727, 579] width 6 height 13
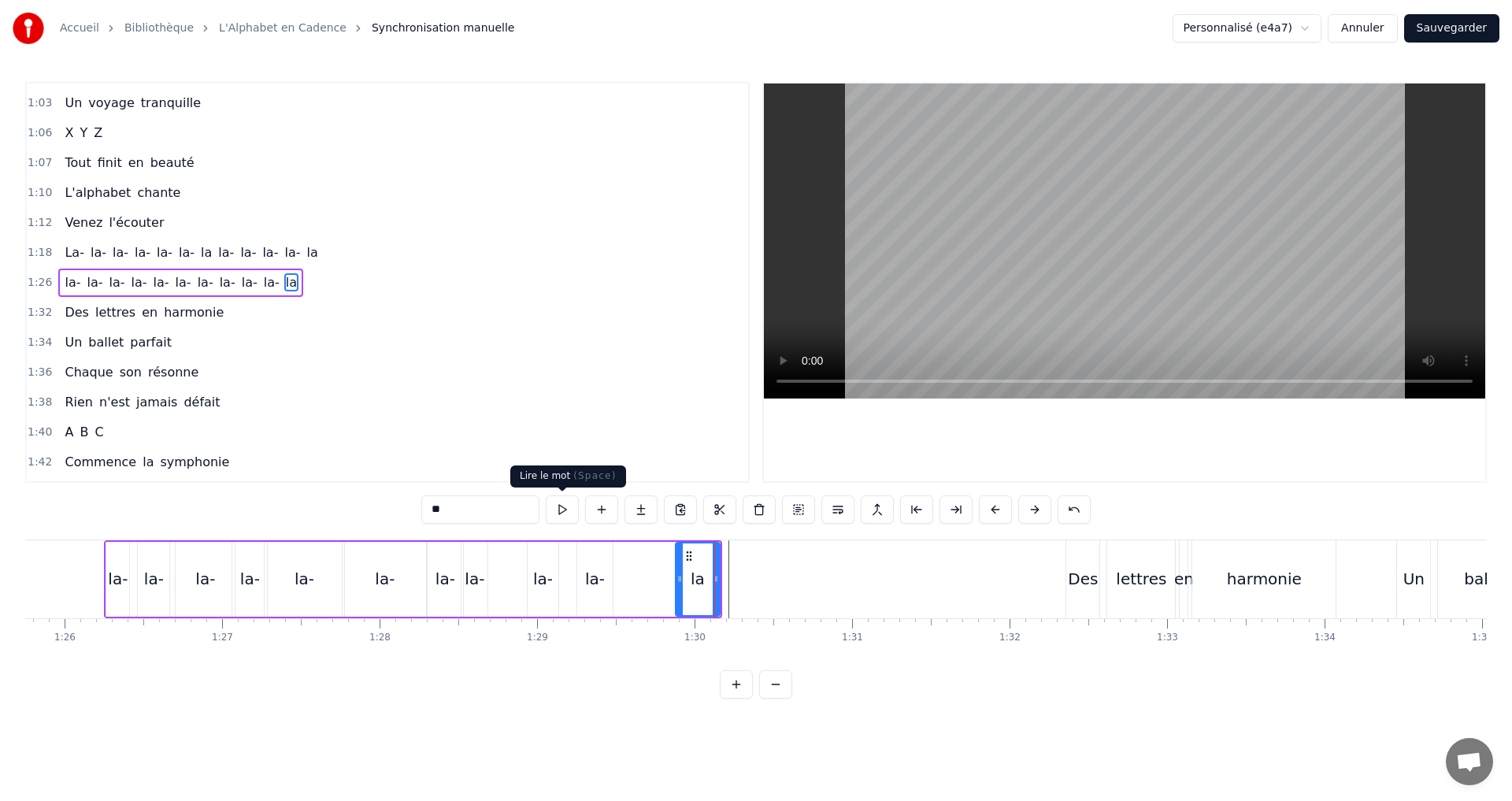
click at [555, 515] on button at bounding box center [562, 508] width 33 height 28
drag, startPoint x: 715, startPoint y: 585, endPoint x: 698, endPoint y: 582, distance: 17.3
click at [698, 582] on div at bounding box center [698, 579] width 6 height 71
click at [562, 508] on button at bounding box center [562, 508] width 33 height 28
drag, startPoint x: 665, startPoint y: 576, endPoint x: 655, endPoint y: 573, distance: 10.4
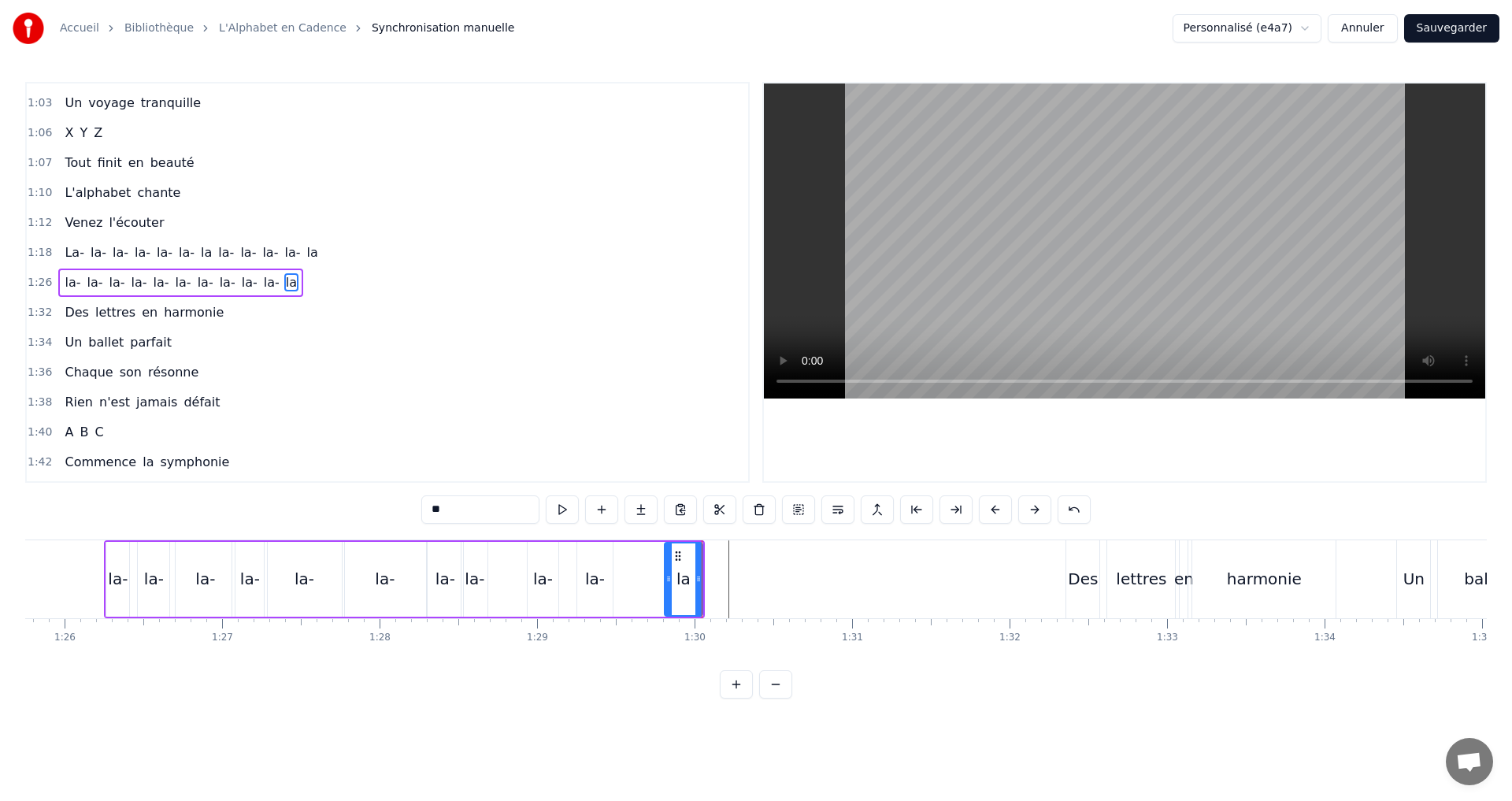
click at [666, 573] on icon at bounding box center [668, 579] width 6 height 13
drag, startPoint x: 698, startPoint y: 582, endPoint x: 674, endPoint y: 573, distance: 25.6
click at [674, 573] on icon at bounding box center [675, 579] width 6 height 13
click at [573, 509] on button at bounding box center [562, 508] width 33 height 28
click at [556, 511] on button at bounding box center [562, 508] width 33 height 28
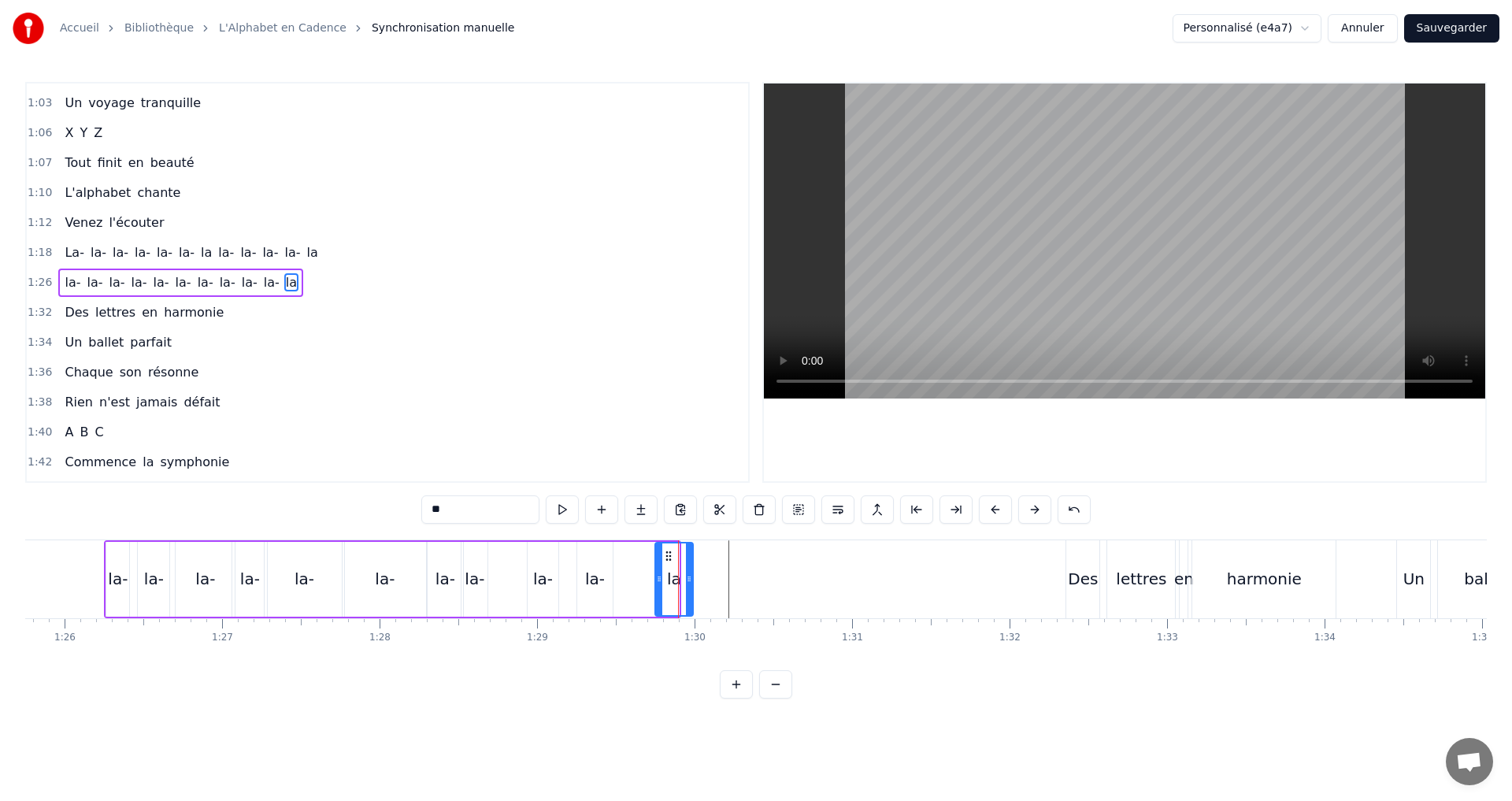
drag, startPoint x: 674, startPoint y: 583, endPoint x: 687, endPoint y: 582, distance: 13.0
click at [689, 582] on icon at bounding box center [688, 579] width 6 height 13
drag, startPoint x: 659, startPoint y: 578, endPoint x: 677, endPoint y: 576, distance: 18.1
click at [677, 576] on icon at bounding box center [677, 579] width 6 height 13
click at [567, 506] on button at bounding box center [562, 508] width 33 height 28
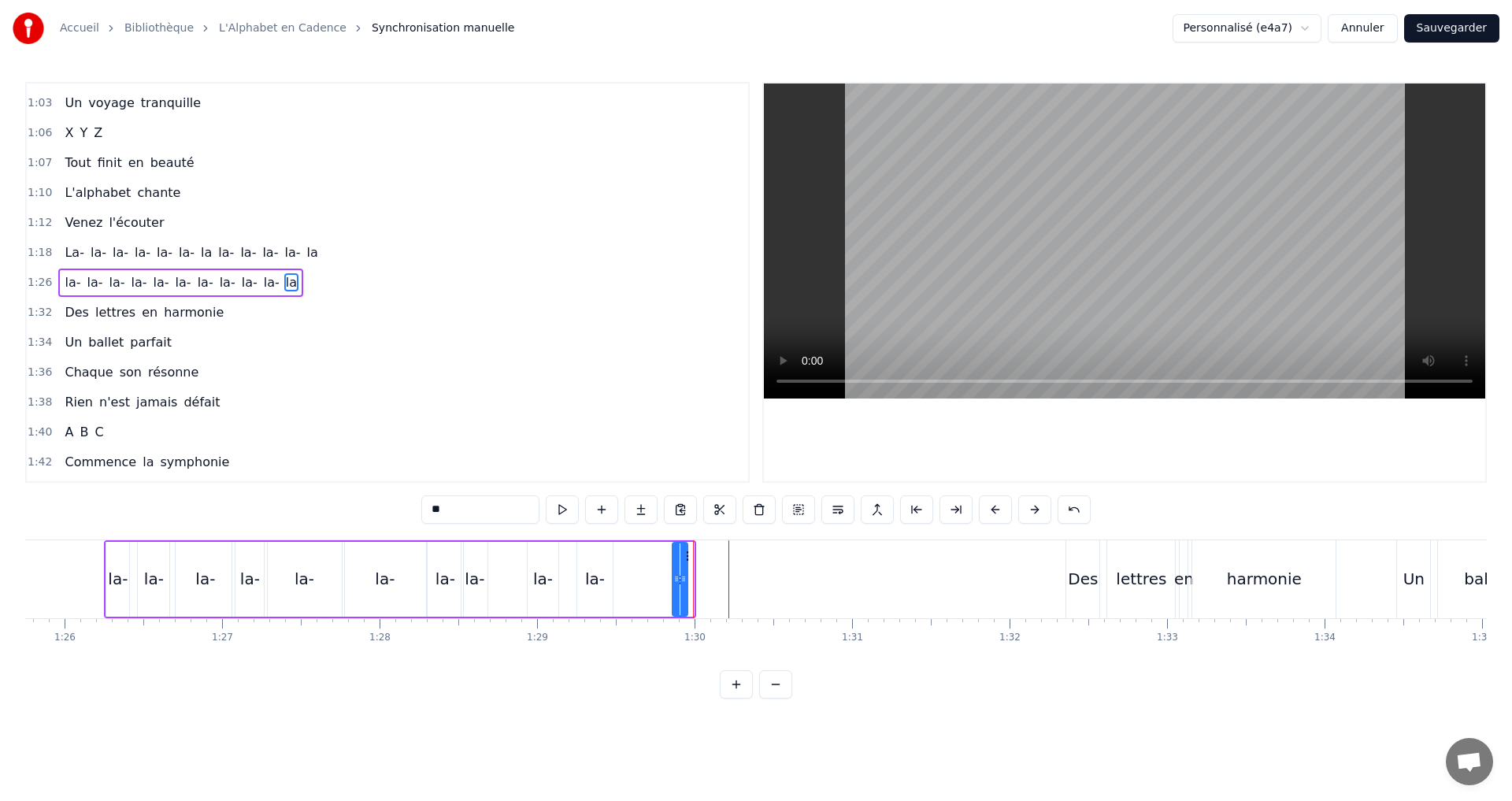
click at [684, 581] on icon at bounding box center [683, 579] width 6 height 13
drag, startPoint x: 674, startPoint y: 577, endPoint x: 665, endPoint y: 573, distance: 9.8
click at [665, 573] on icon at bounding box center [667, 579] width 6 height 13
click at [552, 506] on button at bounding box center [562, 508] width 33 height 28
click at [331, 275] on div "1:26 la- la- la- la- la- [GEOGRAPHIC_DATA]" at bounding box center [387, 282] width 722 height 30
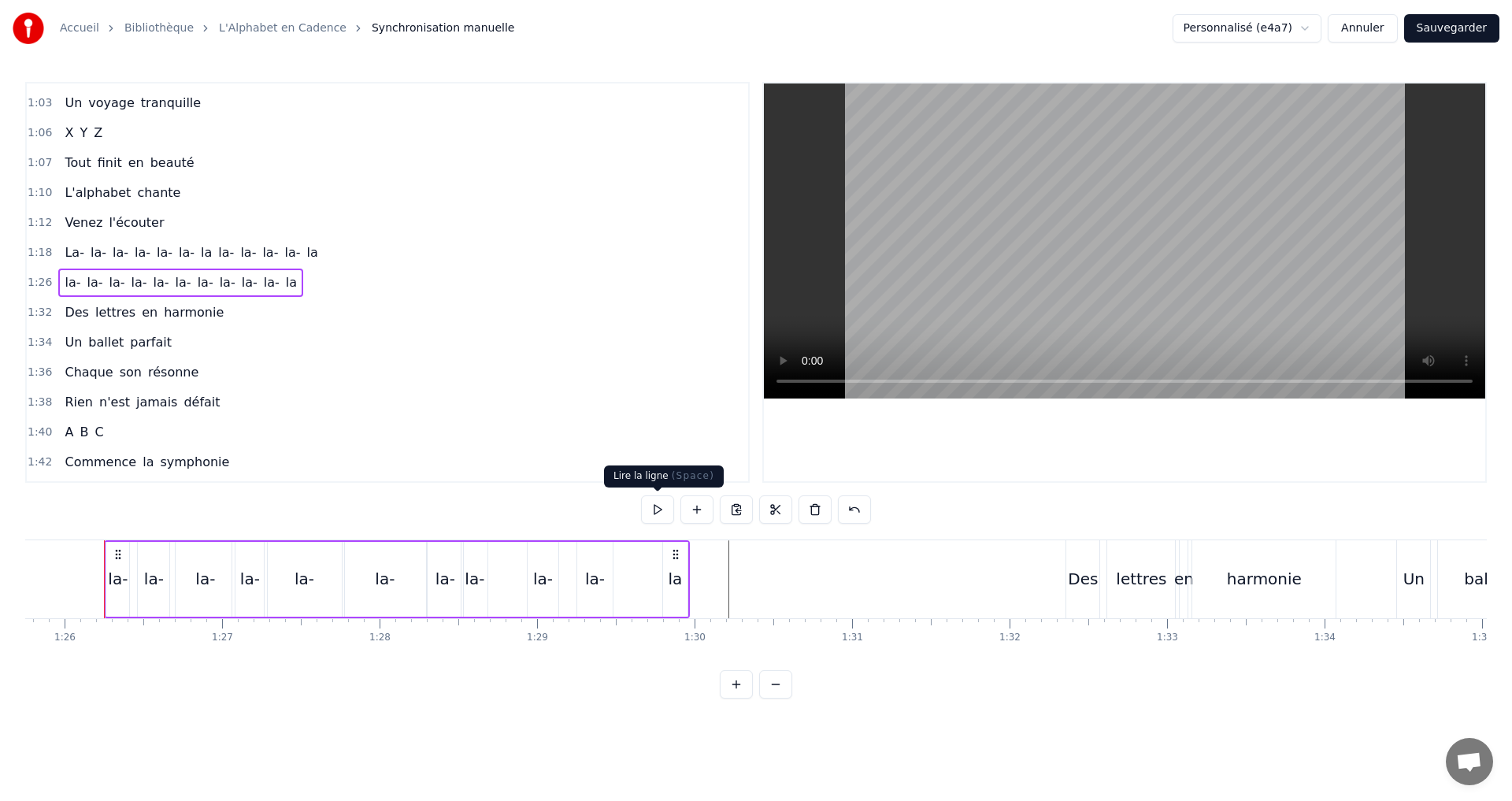
click at [657, 509] on button at bounding box center [658, 508] width 33 height 28
click at [657, 511] on button at bounding box center [658, 508] width 33 height 28
click at [669, 579] on div "la" at bounding box center [676, 579] width 14 height 23
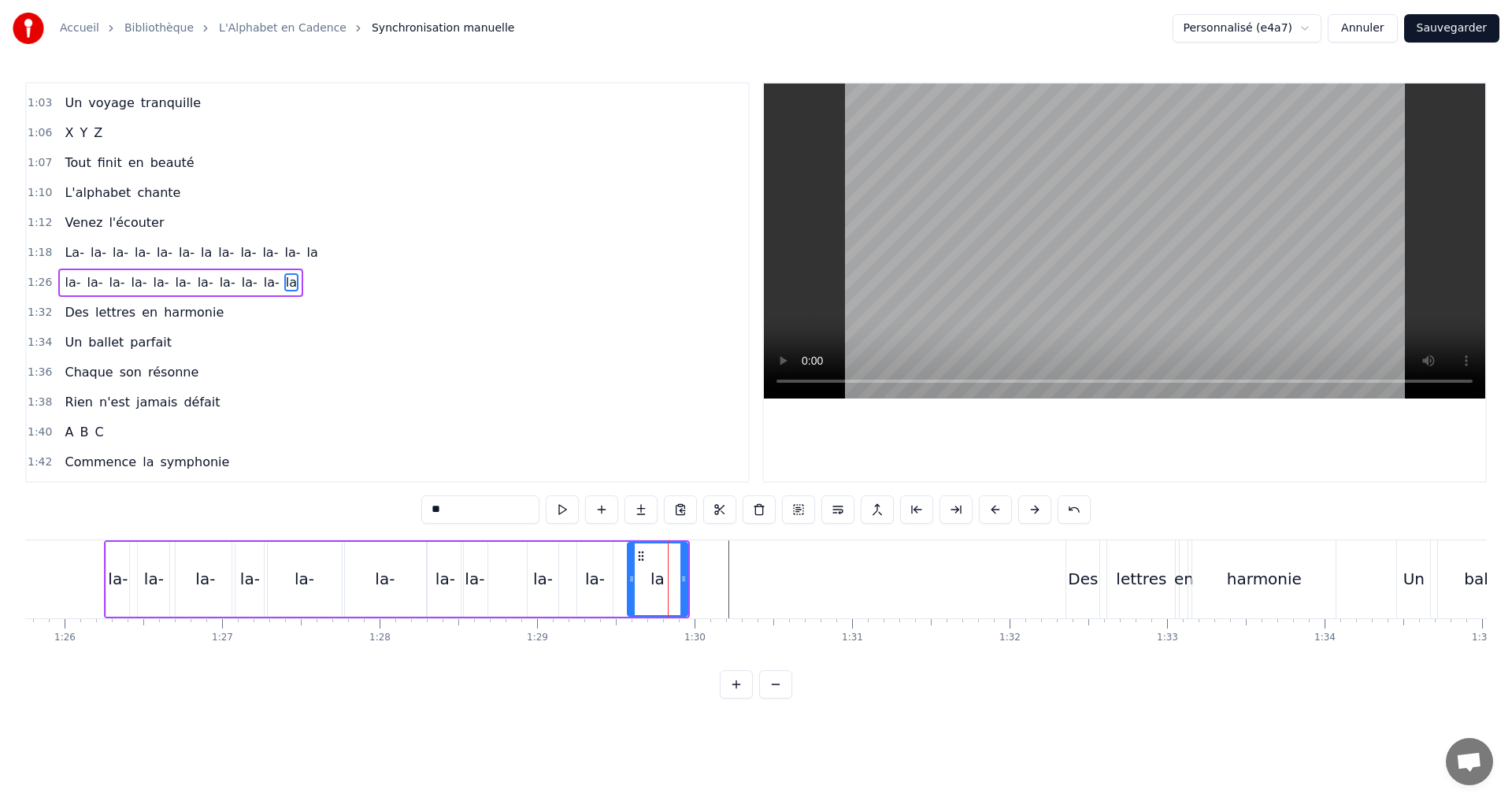
drag, startPoint x: 667, startPoint y: 580, endPoint x: 631, endPoint y: 575, distance: 36.3
click at [631, 575] on icon at bounding box center [631, 579] width 6 height 13
click at [561, 508] on button at bounding box center [562, 508] width 33 height 28
drag, startPoint x: 630, startPoint y: 585, endPoint x: 615, endPoint y: 581, distance: 15.5
click at [622, 581] on div at bounding box center [625, 579] width 6 height 71
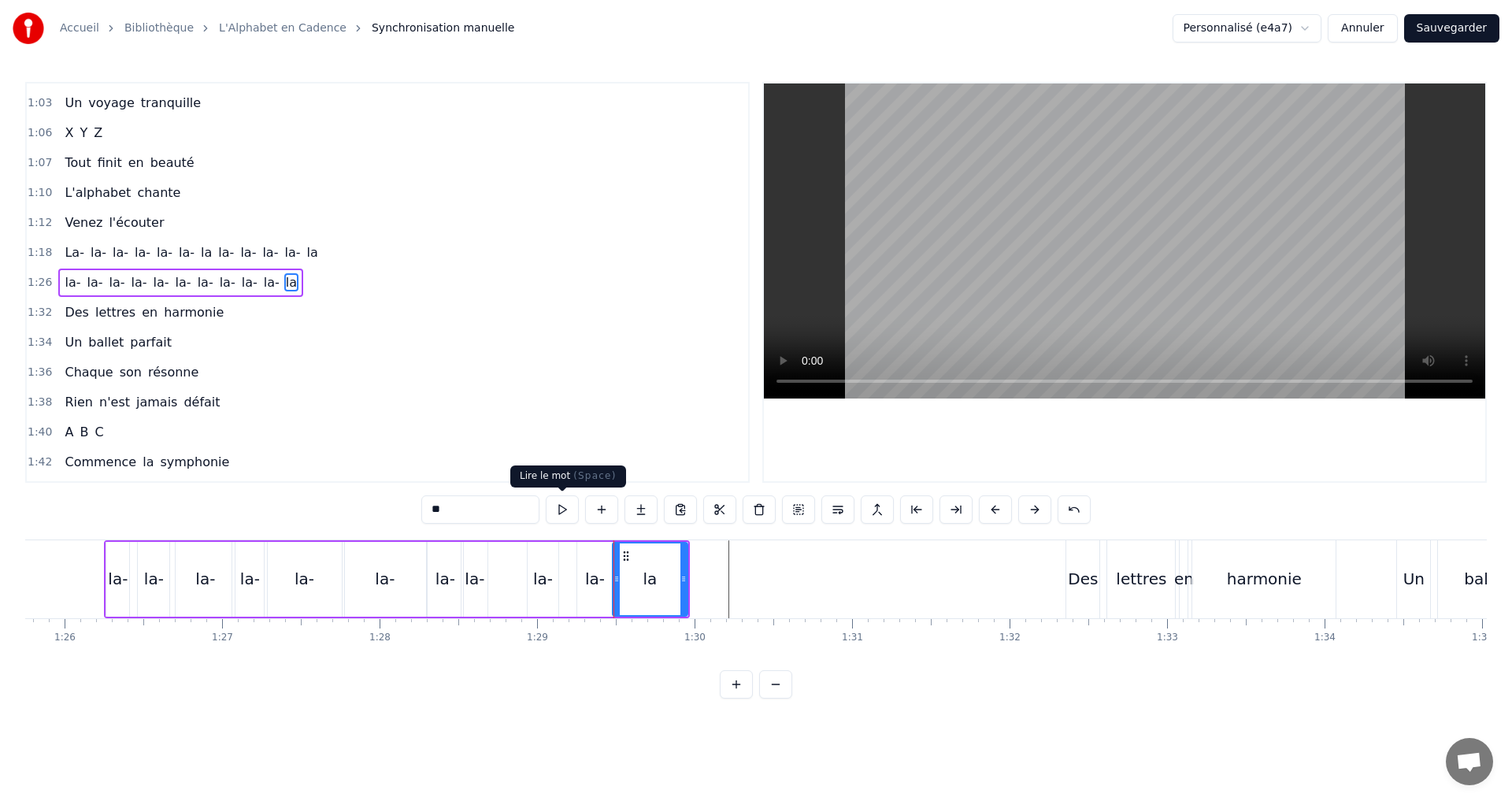
click at [566, 511] on button at bounding box center [562, 508] width 33 height 28
drag, startPoint x: 685, startPoint y: 576, endPoint x: 668, endPoint y: 570, distance: 18.0
click at [668, 570] on div at bounding box center [667, 579] width 6 height 71
click at [565, 508] on button at bounding box center [562, 508] width 33 height 28
drag, startPoint x: 669, startPoint y: 581, endPoint x: 692, endPoint y: 579, distance: 23.1
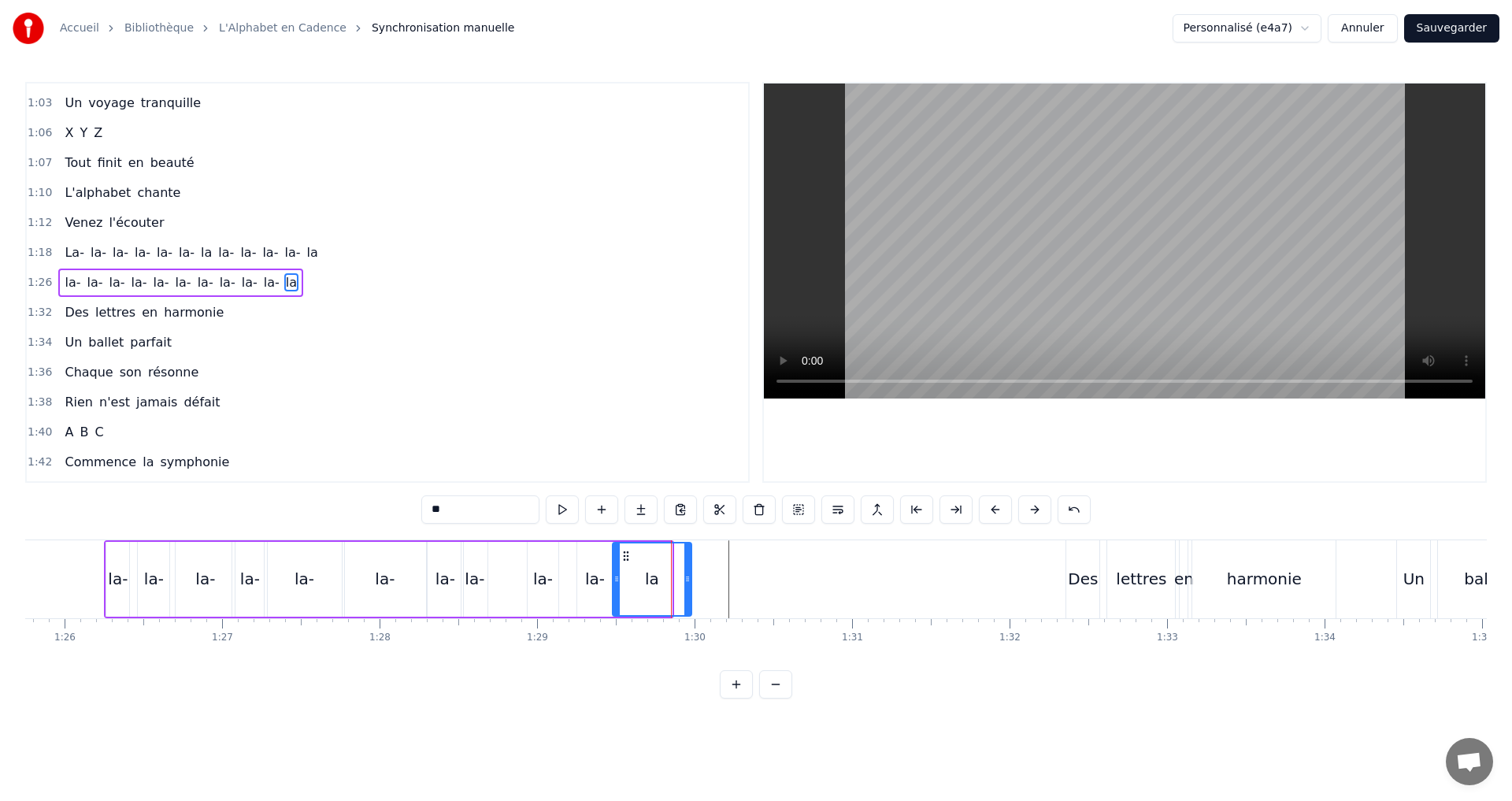
click at [691, 579] on icon at bounding box center [687, 579] width 6 height 13
click at [324, 272] on div "1:26 la- la- la- la- la- [GEOGRAPHIC_DATA]" at bounding box center [387, 282] width 722 height 30
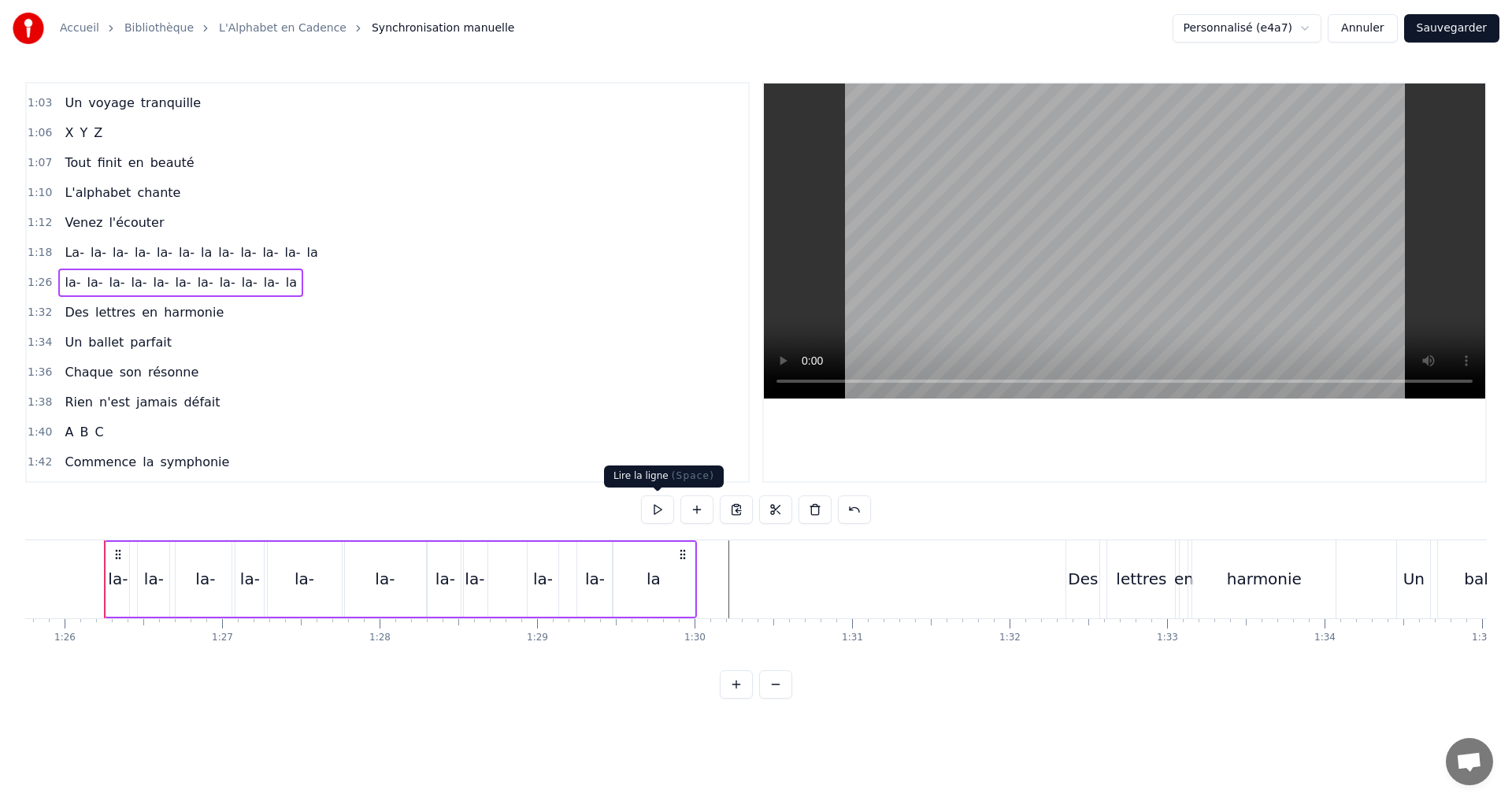
click at [660, 509] on button at bounding box center [658, 508] width 33 height 28
click at [290, 281] on div "1:26 la- la- la- la- la- [GEOGRAPHIC_DATA]" at bounding box center [387, 282] width 722 height 30
click at [658, 508] on button at bounding box center [658, 508] width 33 height 28
click at [655, 474] on div "1:42 Commence la symphonie" at bounding box center [387, 461] width 722 height 30
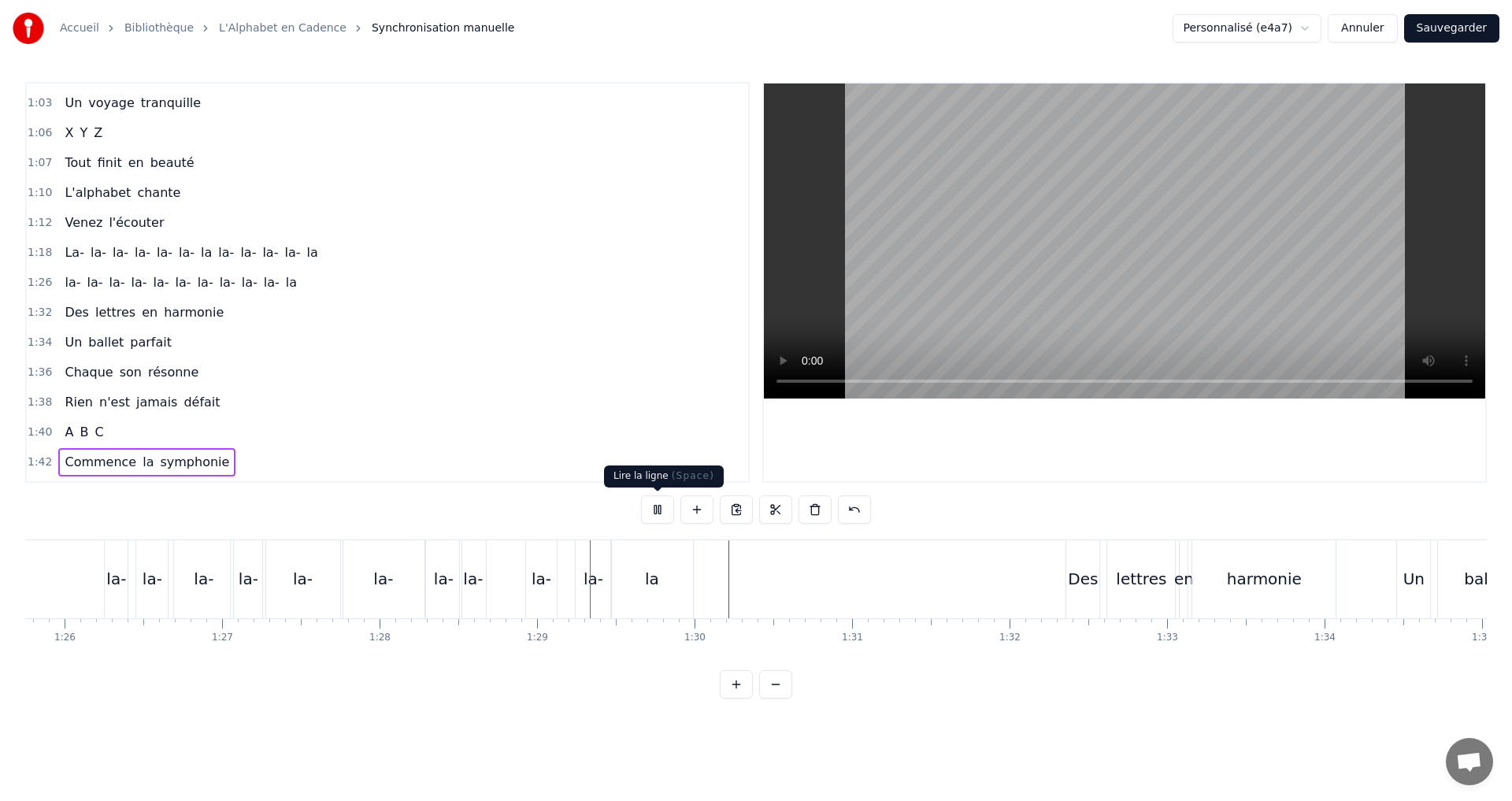
drag, startPoint x: 656, startPoint y: 504, endPoint x: 657, endPoint y: 523, distance: 19.0
click at [656, 506] on button at bounding box center [658, 508] width 33 height 28
click at [657, 509] on button at bounding box center [658, 508] width 33 height 28
click at [305, 277] on div "1:26 la- la- la- la- la- [GEOGRAPHIC_DATA]" at bounding box center [387, 282] width 722 height 30
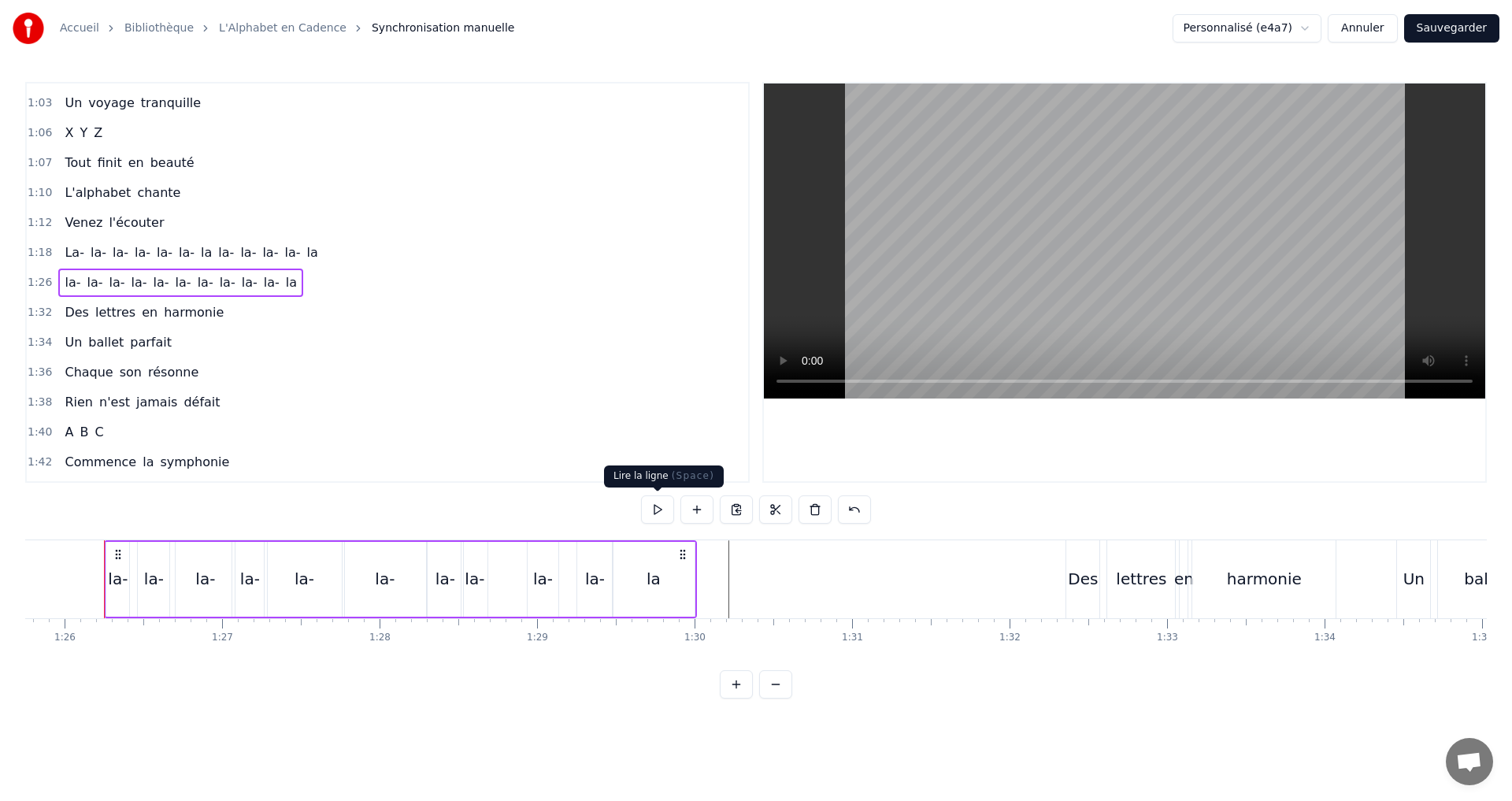
click at [664, 512] on button at bounding box center [658, 508] width 33 height 28
click at [663, 508] on button at bounding box center [658, 508] width 33 height 28
click at [314, 578] on div "la-" at bounding box center [304, 579] width 79 height 75
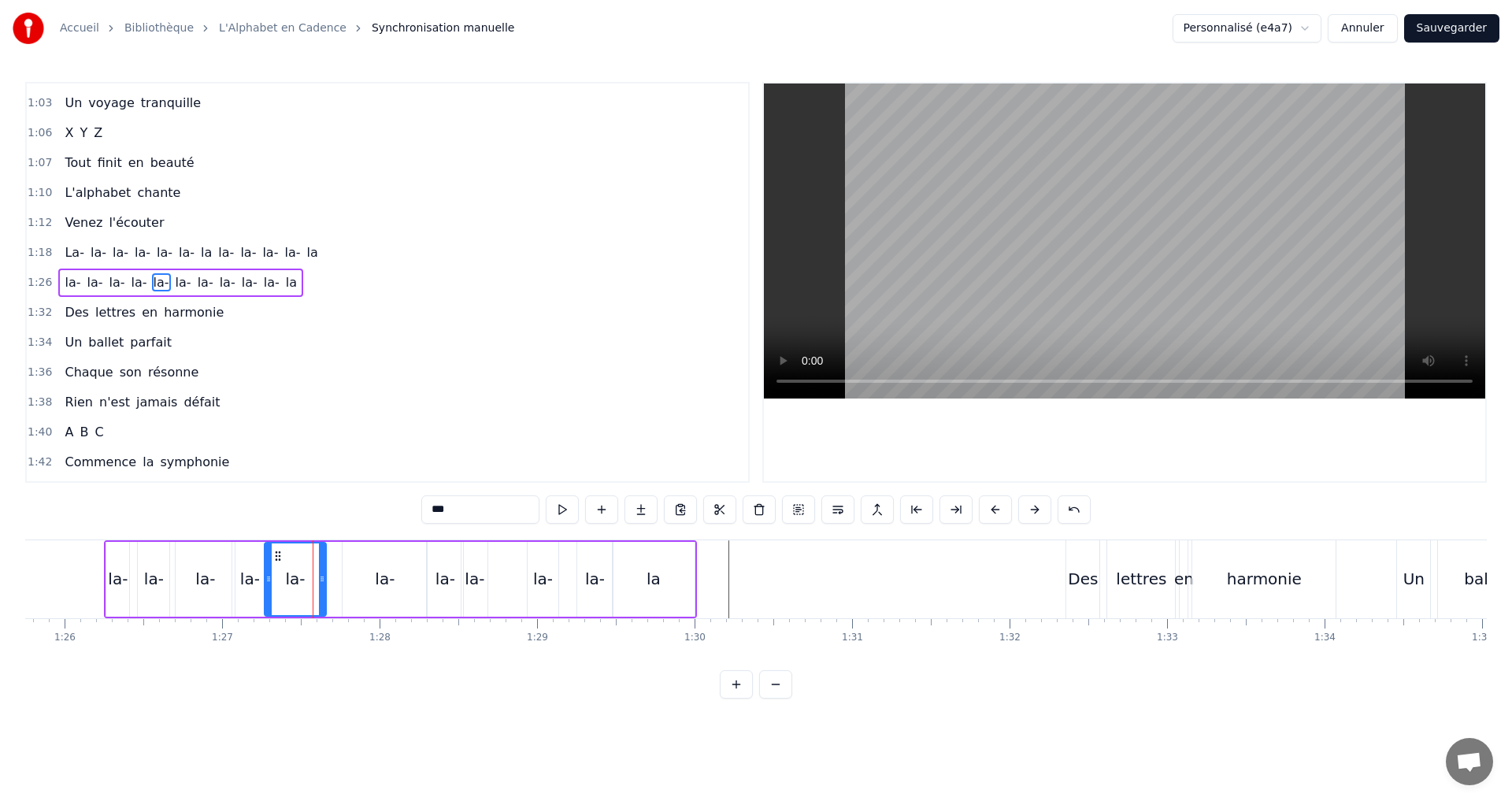
drag, startPoint x: 337, startPoint y: 579, endPoint x: 317, endPoint y: 574, distance: 20.6
click at [319, 574] on icon at bounding box center [322, 579] width 6 height 13
click at [563, 503] on button at bounding box center [562, 508] width 33 height 28
click at [376, 573] on div "la-" at bounding box center [385, 579] width 20 height 23
drag, startPoint x: 346, startPoint y: 577, endPoint x: 330, endPoint y: 575, distance: 16.1
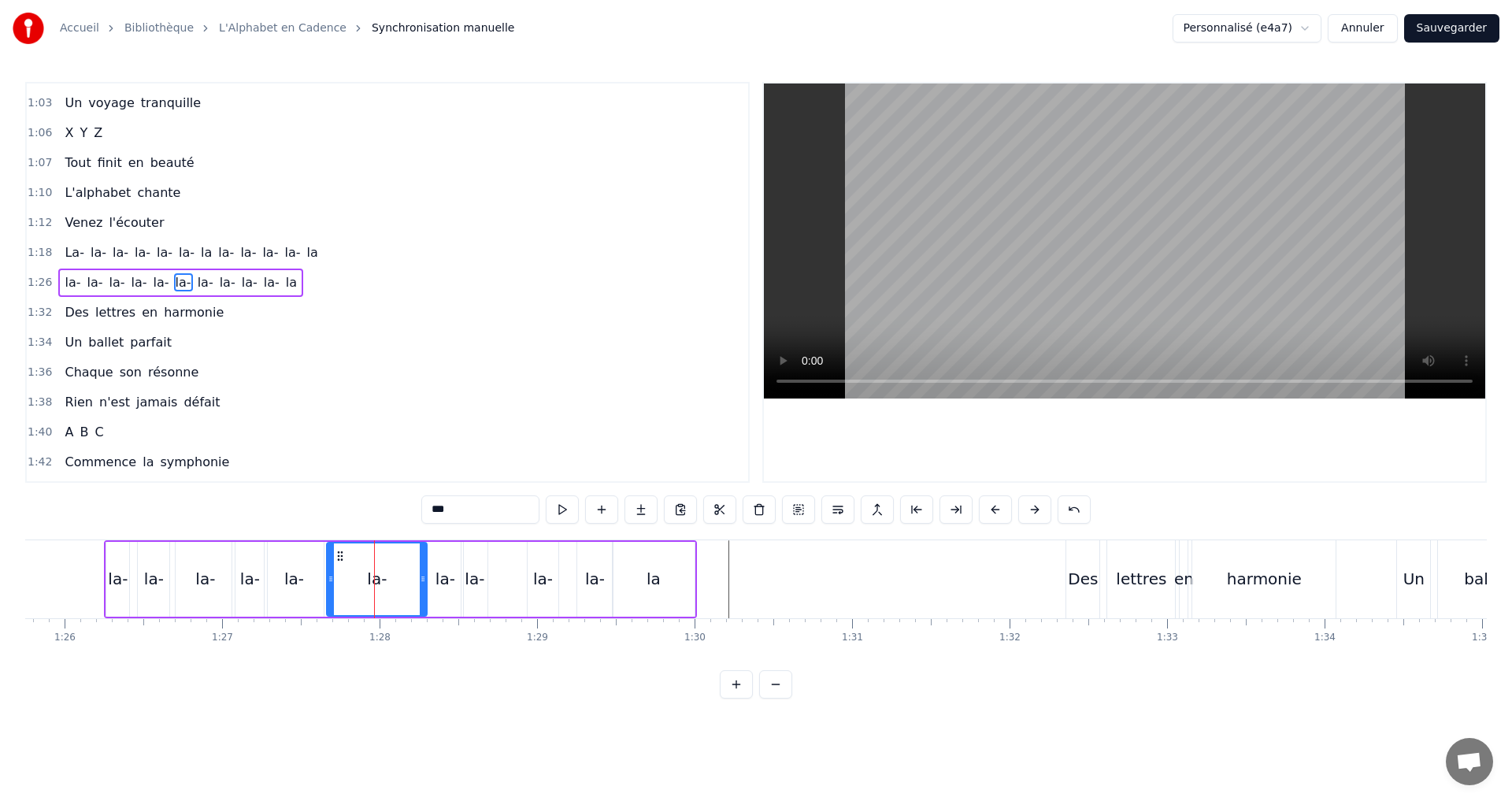
click at [330, 573] on icon at bounding box center [331, 579] width 6 height 13
drag, startPoint x: 422, startPoint y: 576, endPoint x: 397, endPoint y: 573, distance: 25.2
click at [397, 573] on icon at bounding box center [397, 579] width 6 height 13
click at [562, 509] on button at bounding box center [562, 508] width 33 height 28
drag, startPoint x: 397, startPoint y: 575, endPoint x: 385, endPoint y: 573, distance: 12.2
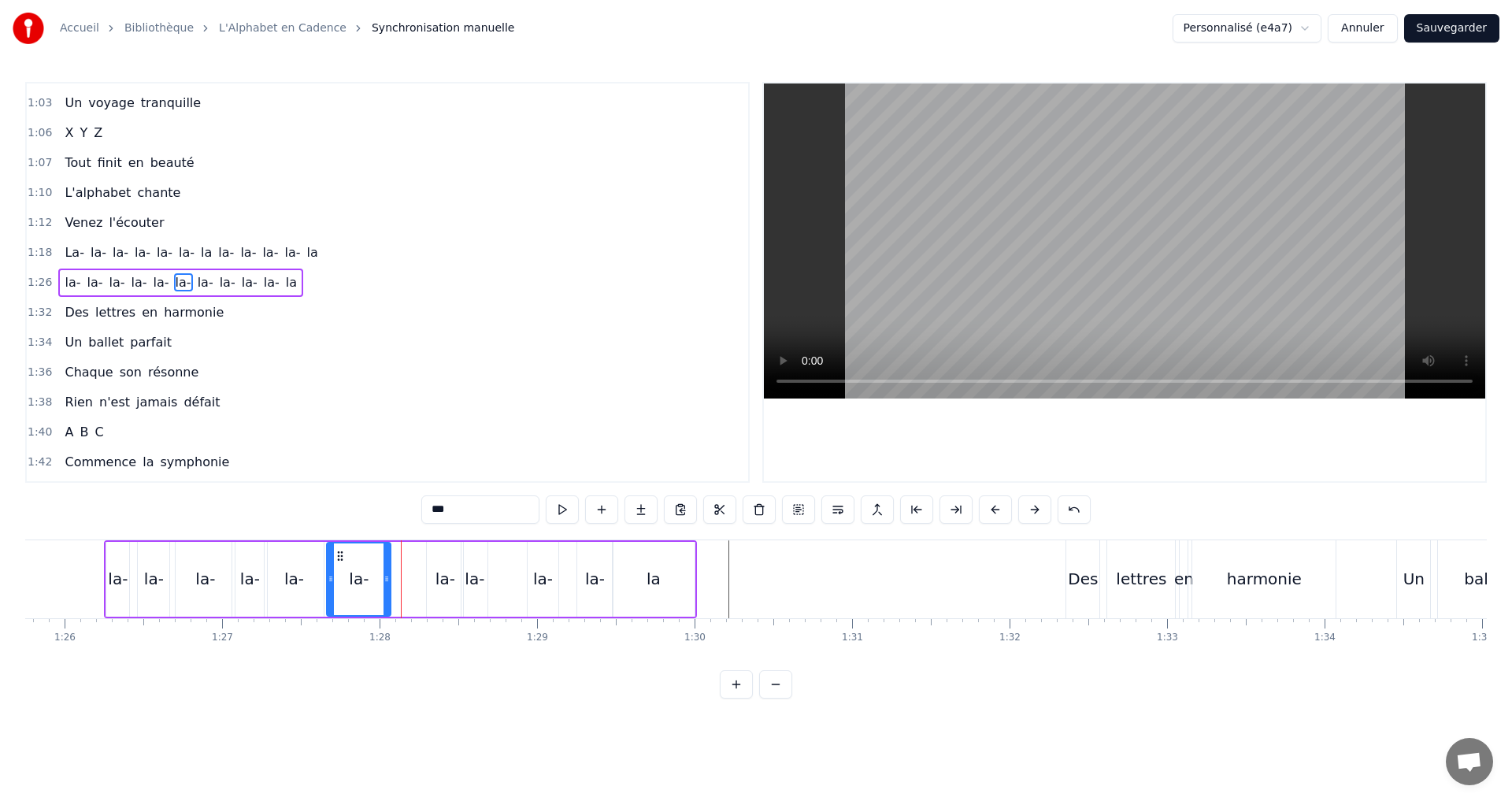
click at [385, 573] on icon at bounding box center [387, 579] width 6 height 13
click at [571, 513] on button at bounding box center [562, 508] width 33 height 28
drag, startPoint x: 389, startPoint y: 579, endPoint x: 378, endPoint y: 575, distance: 11.7
click at [378, 575] on icon at bounding box center [375, 579] width 6 height 13
click at [563, 506] on button at bounding box center [562, 508] width 33 height 28
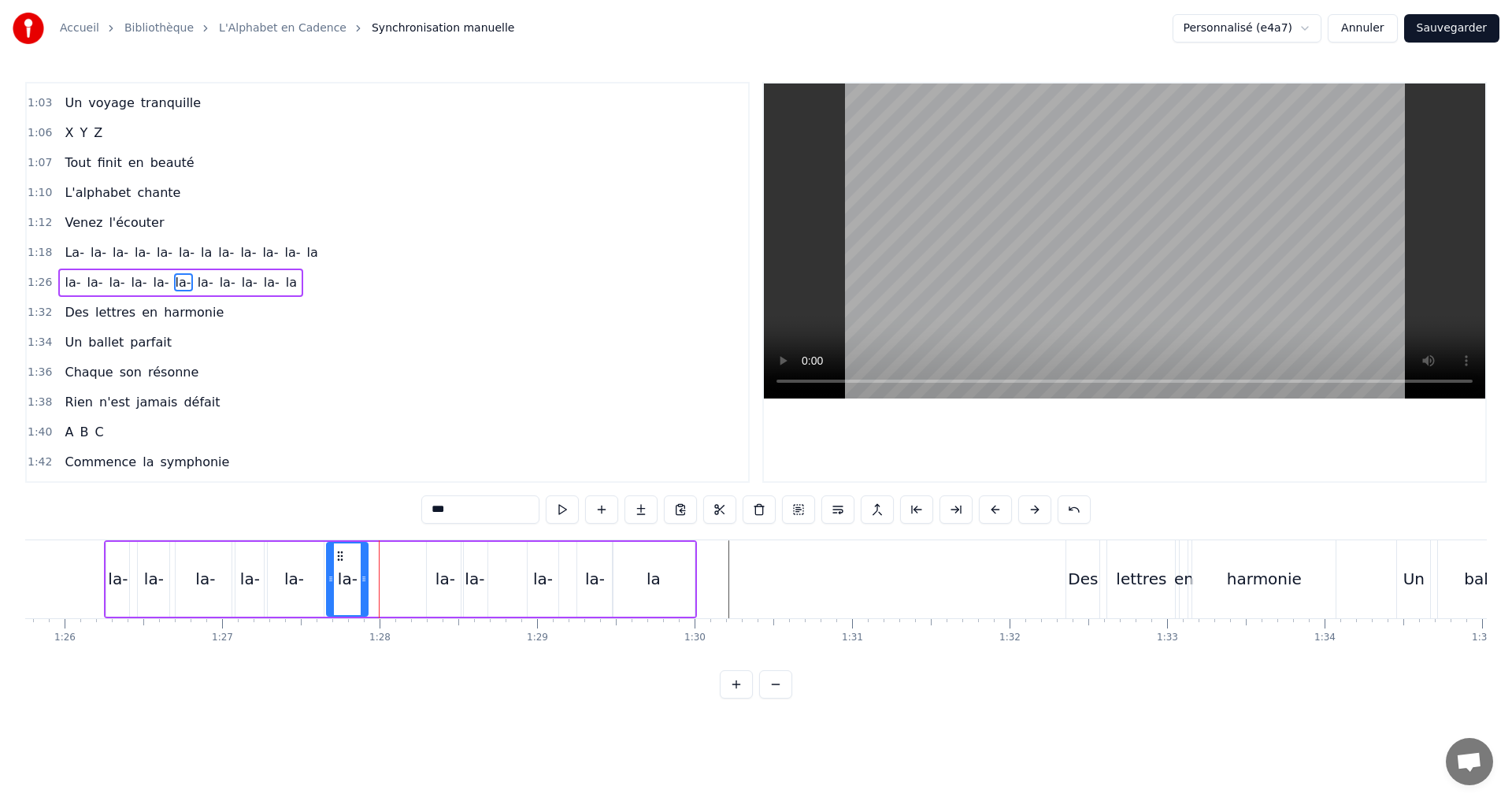
drag, startPoint x: 372, startPoint y: 580, endPoint x: 360, endPoint y: 576, distance: 12.6
click at [360, 576] on icon at bounding box center [363, 579] width 6 height 13
click at [555, 510] on button at bounding box center [562, 508] width 33 height 28
click at [311, 282] on div "1:26 la- la- la- la- la- [GEOGRAPHIC_DATA]" at bounding box center [387, 282] width 722 height 30
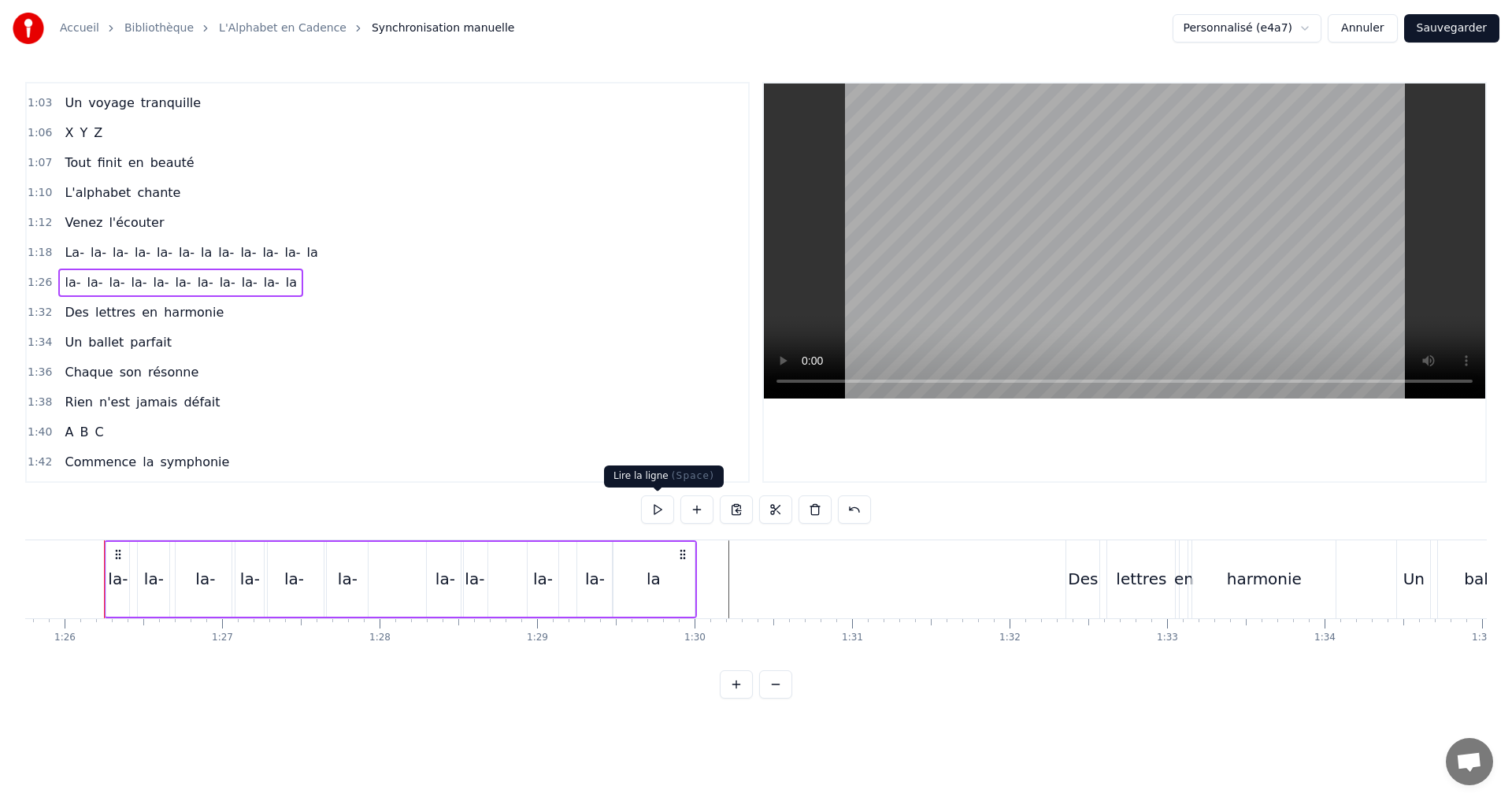
click at [652, 501] on button at bounding box center [658, 508] width 33 height 28
click at [659, 512] on button at bounding box center [658, 508] width 33 height 28
click at [658, 507] on button at bounding box center [658, 508] width 33 height 28
click at [359, 579] on div "la-" at bounding box center [347, 579] width 41 height 75
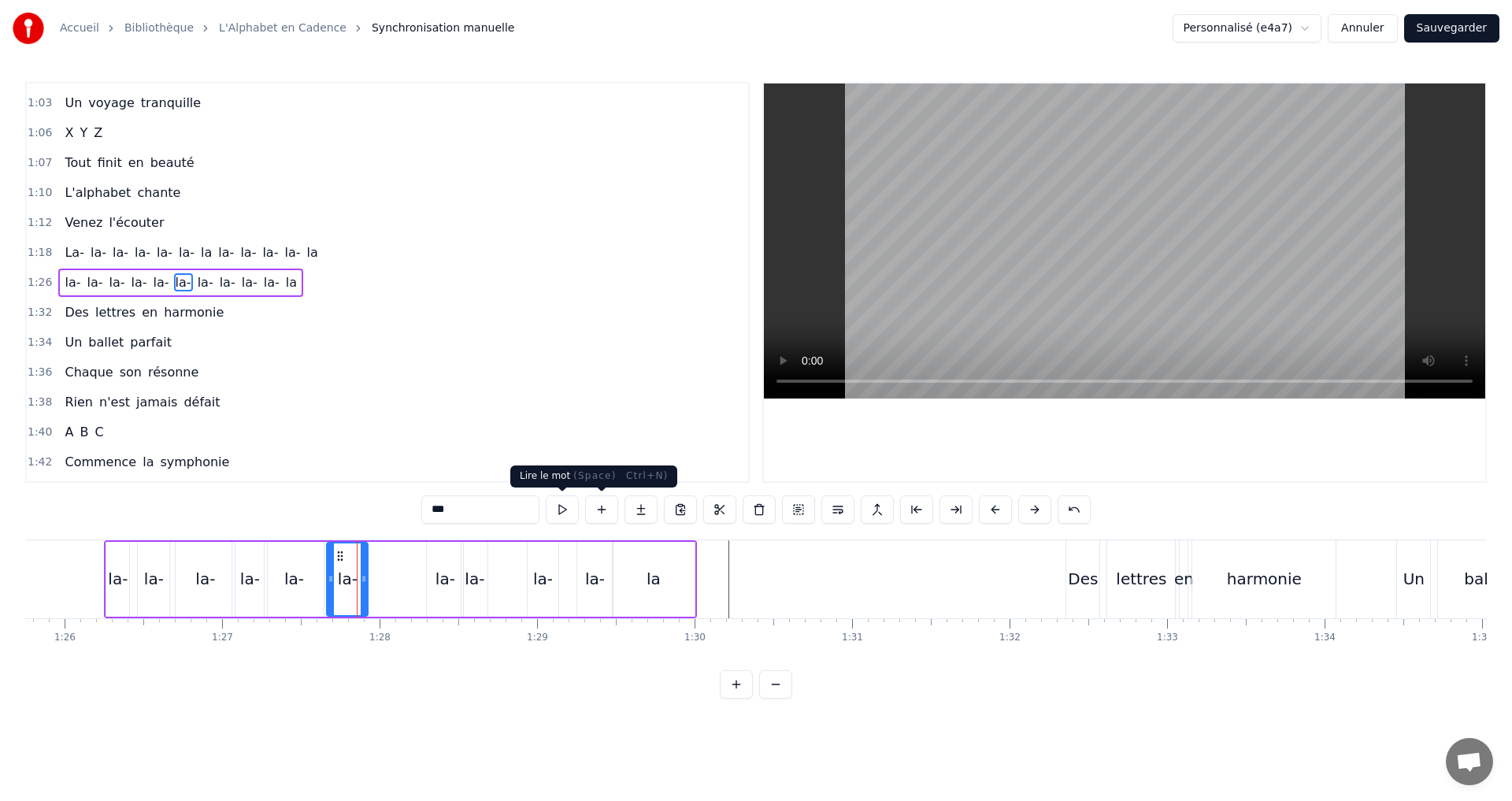
click at [555, 511] on button at bounding box center [562, 508] width 33 height 28
drag, startPoint x: 366, startPoint y: 584, endPoint x: 387, endPoint y: 583, distance: 21.0
click at [387, 583] on icon at bounding box center [385, 579] width 6 height 13
click at [555, 516] on button at bounding box center [562, 508] width 33 height 28
click at [440, 583] on div "la-" at bounding box center [445, 579] width 20 height 23
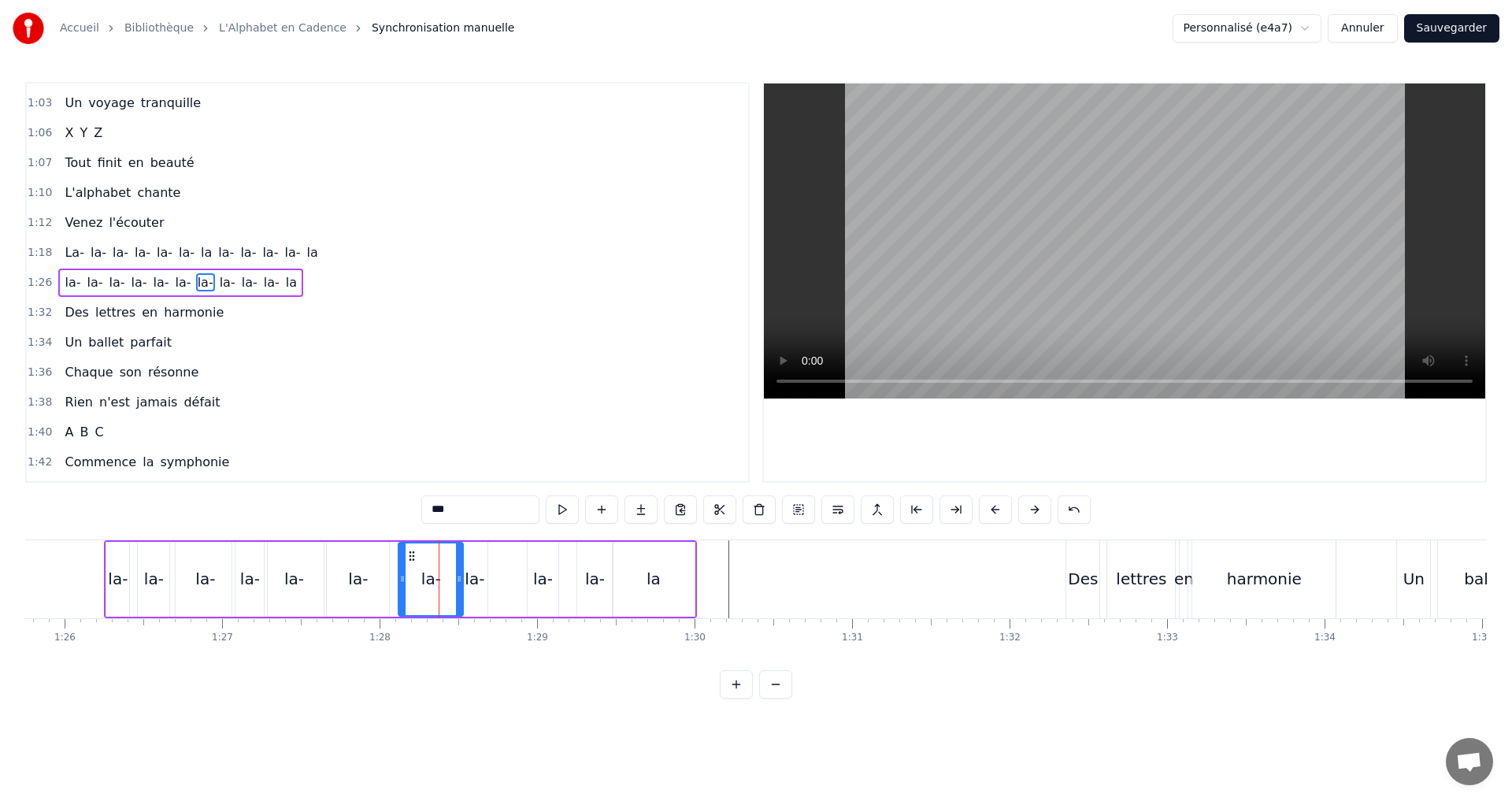
drag, startPoint x: 427, startPoint y: 576, endPoint x: 398, endPoint y: 569, distance: 29.8
click at [399, 569] on div at bounding box center [402, 579] width 6 height 71
drag, startPoint x: 459, startPoint y: 581, endPoint x: 434, endPoint y: 578, distance: 25.2
click at [434, 578] on icon at bounding box center [434, 579] width 6 height 13
click at [569, 514] on button at bounding box center [562, 508] width 33 height 28
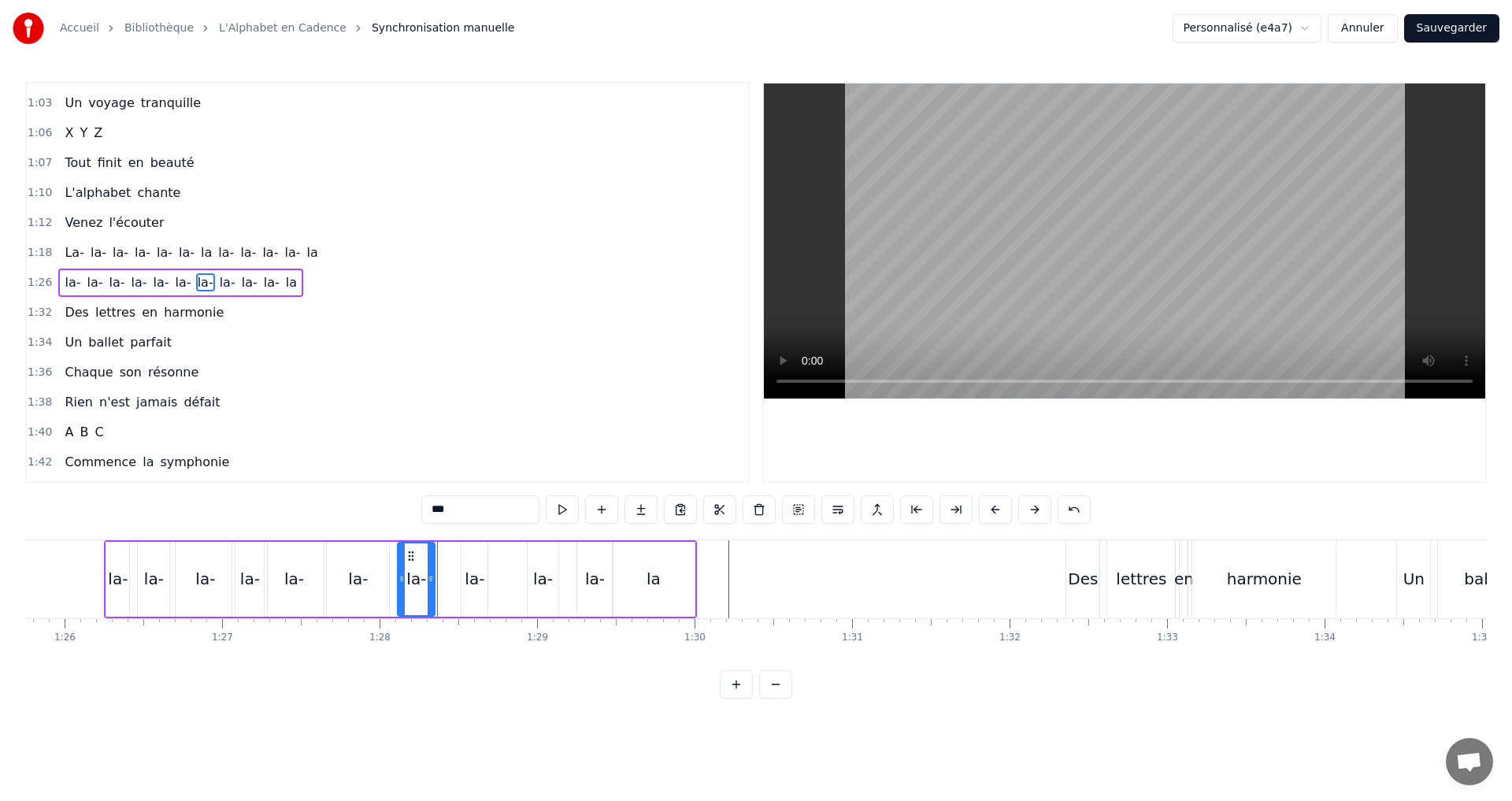
click at [431, 578] on icon at bounding box center [430, 579] width 6 height 13
click at [462, 575] on div "la-" at bounding box center [474, 579] width 26 height 75
drag, startPoint x: 462, startPoint y: 575, endPoint x: 434, endPoint y: 575, distance: 28.0
click at [434, 575] on icon at bounding box center [436, 579] width 6 height 13
click at [556, 509] on button at bounding box center [562, 508] width 33 height 28
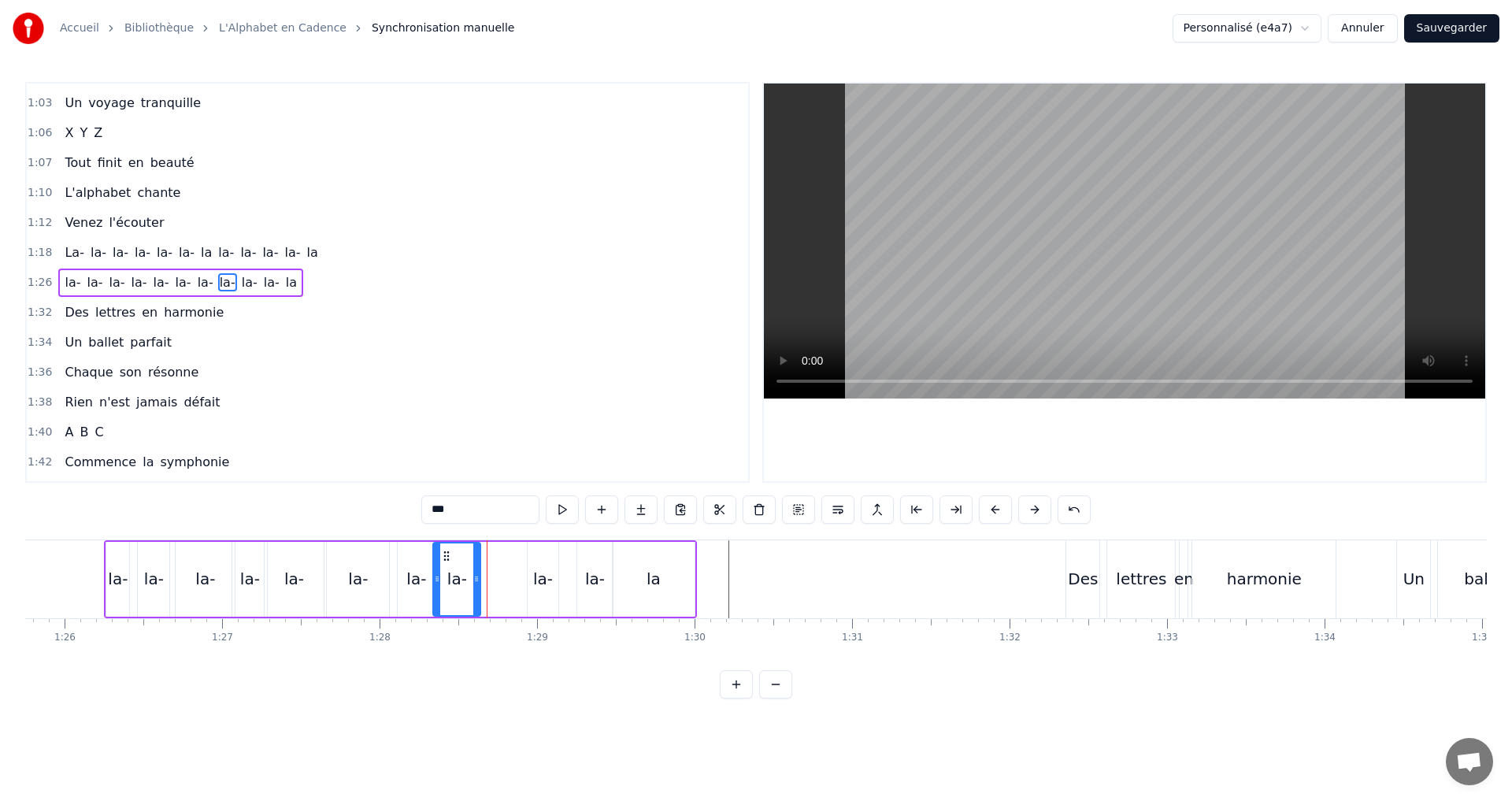
click at [477, 580] on icon at bounding box center [476, 579] width 6 height 13
click at [560, 506] on button at bounding box center [562, 508] width 33 height 28
click at [193, 508] on div "0:07 A B C D 0:08 Des lettres en cascade 0:10 E F G H 0:12 Un souffle qui s'éva…" at bounding box center [756, 390] width 1461 height 617
click at [323, 291] on div "1:26 la- la- la- la- la- [GEOGRAPHIC_DATA]" at bounding box center [387, 282] width 722 height 30
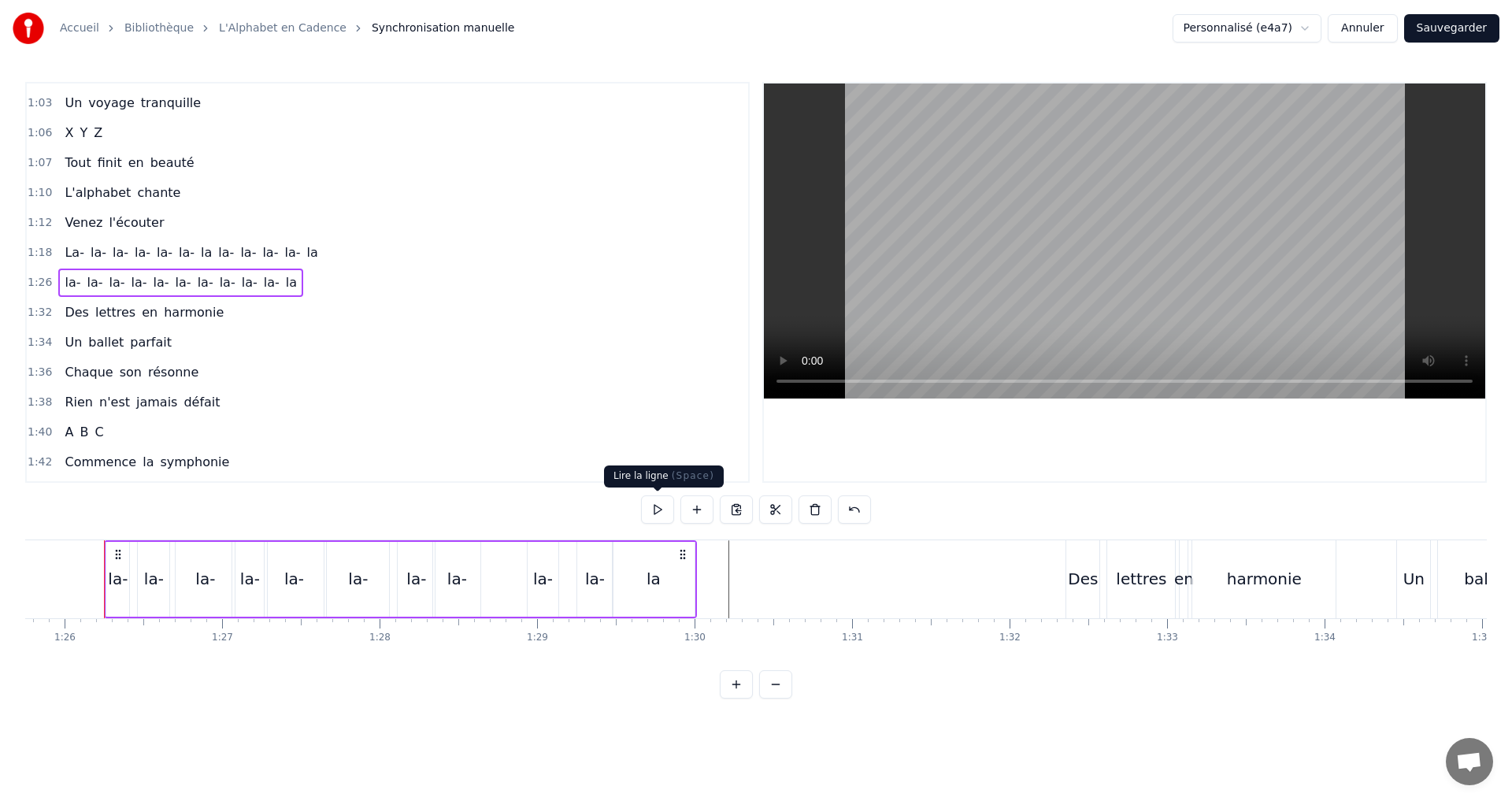
click at [652, 515] on button at bounding box center [658, 508] width 33 height 28
click at [658, 514] on button at bounding box center [658, 508] width 33 height 28
click at [657, 511] on button at bounding box center [658, 508] width 33 height 28
click at [657, 510] on button at bounding box center [658, 508] width 33 height 28
click at [293, 579] on div "la-" at bounding box center [294, 579] width 20 height 23
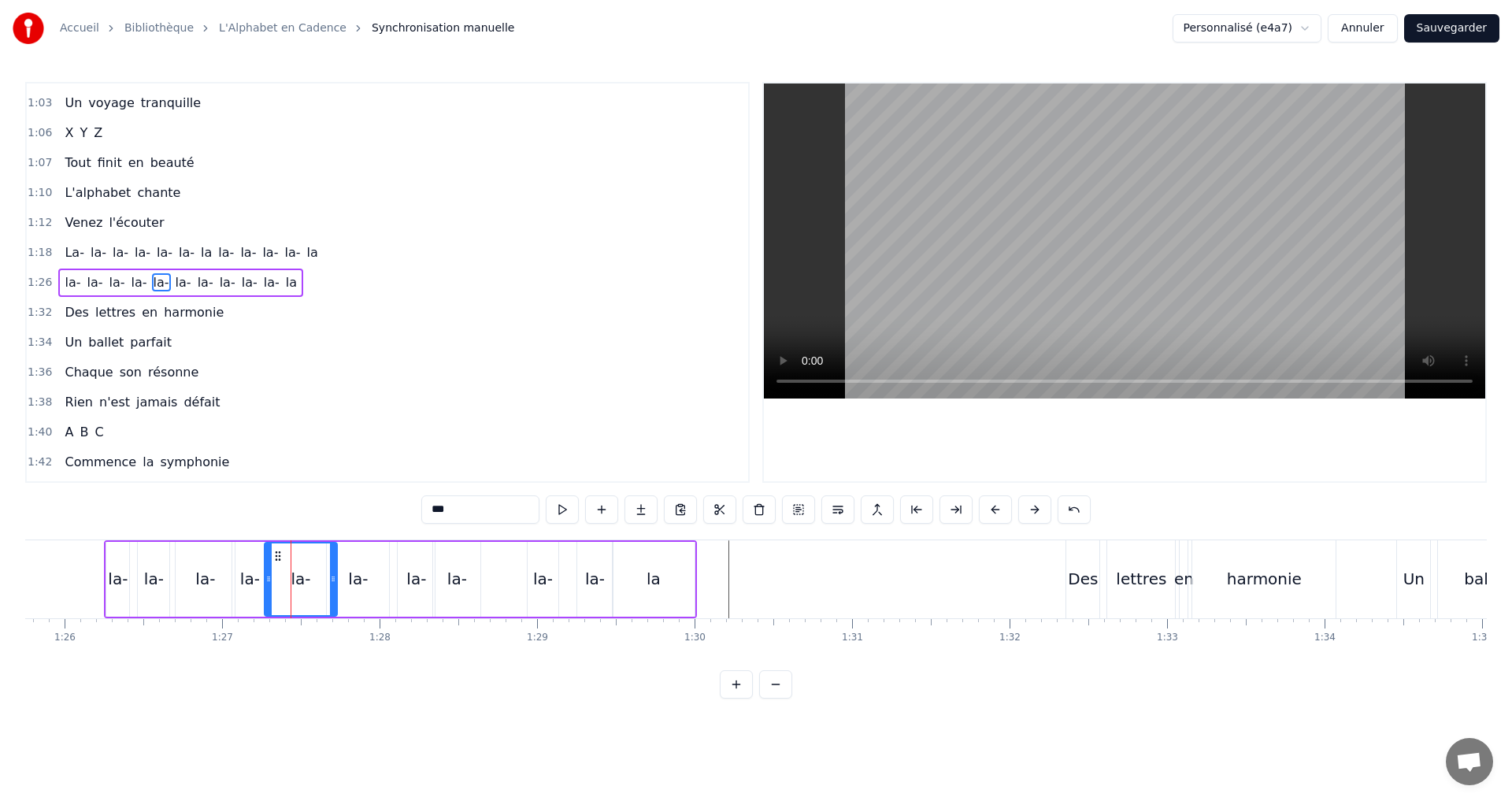
drag, startPoint x: 322, startPoint y: 582, endPoint x: 335, endPoint y: 587, distance: 13.9
click at [335, 587] on div at bounding box center [332, 579] width 6 height 71
click at [357, 580] on div "la-" at bounding box center [358, 579] width 20 height 23
drag, startPoint x: 329, startPoint y: 577, endPoint x: 341, endPoint y: 577, distance: 12.0
click at [341, 577] on icon at bounding box center [342, 579] width 6 height 13
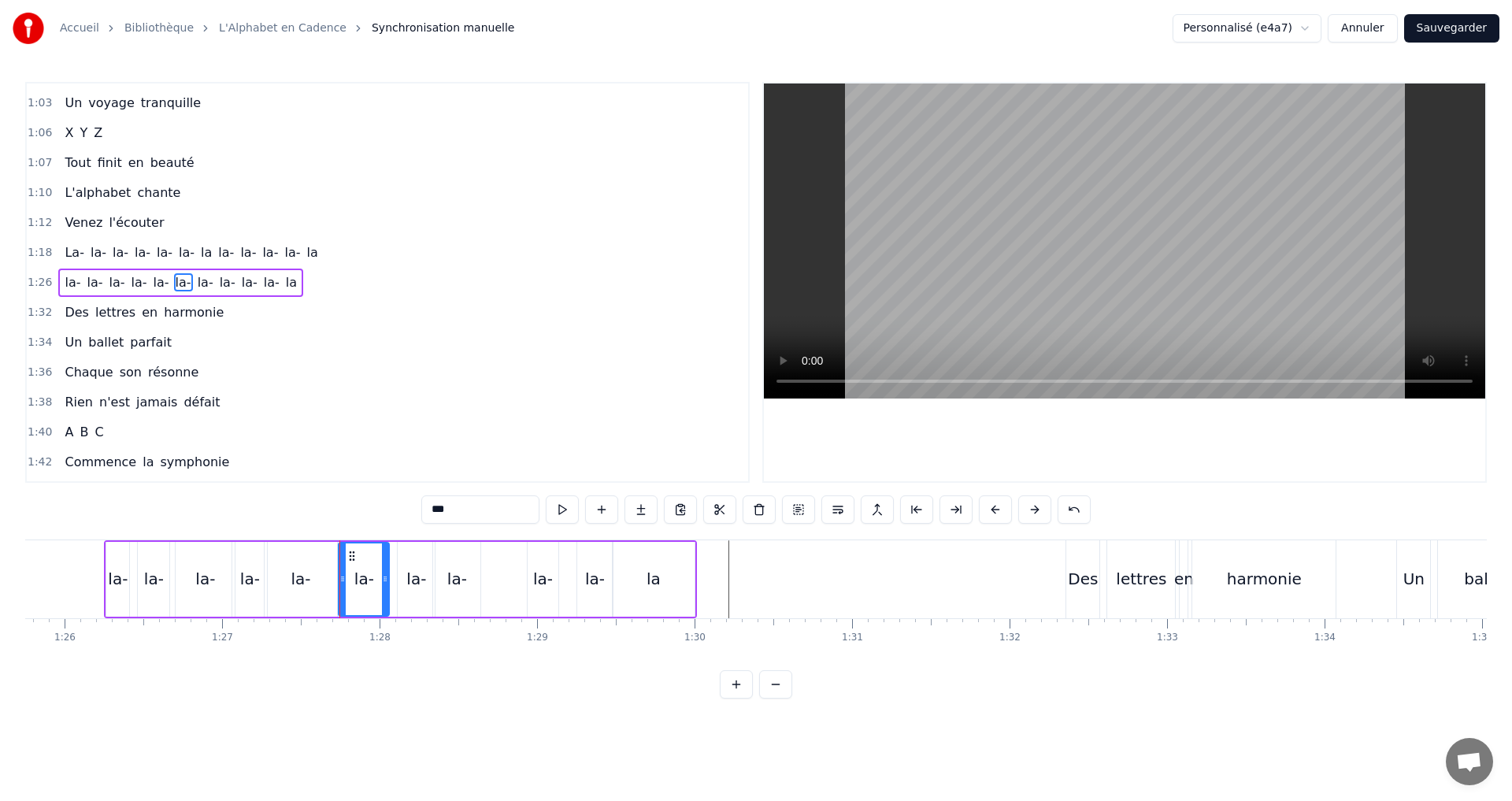
click at [338, 281] on div "1:26 la- la- la- la- la- [GEOGRAPHIC_DATA]" at bounding box center [387, 282] width 722 height 30
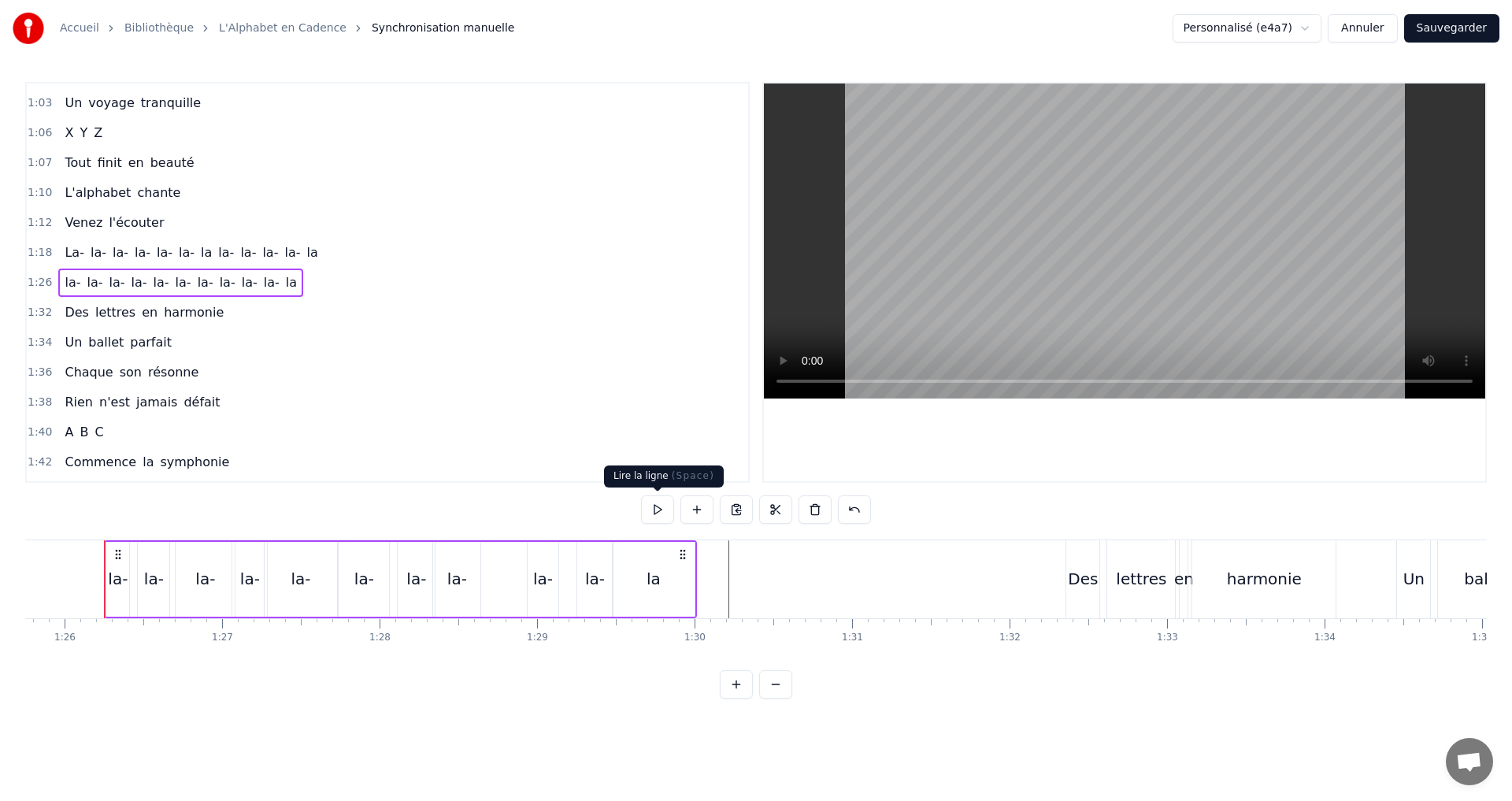
click at [661, 511] on button at bounding box center [658, 508] width 33 height 28
click at [225, 307] on div "1:32 Des lettres en harmonie" at bounding box center [387, 312] width 722 height 30
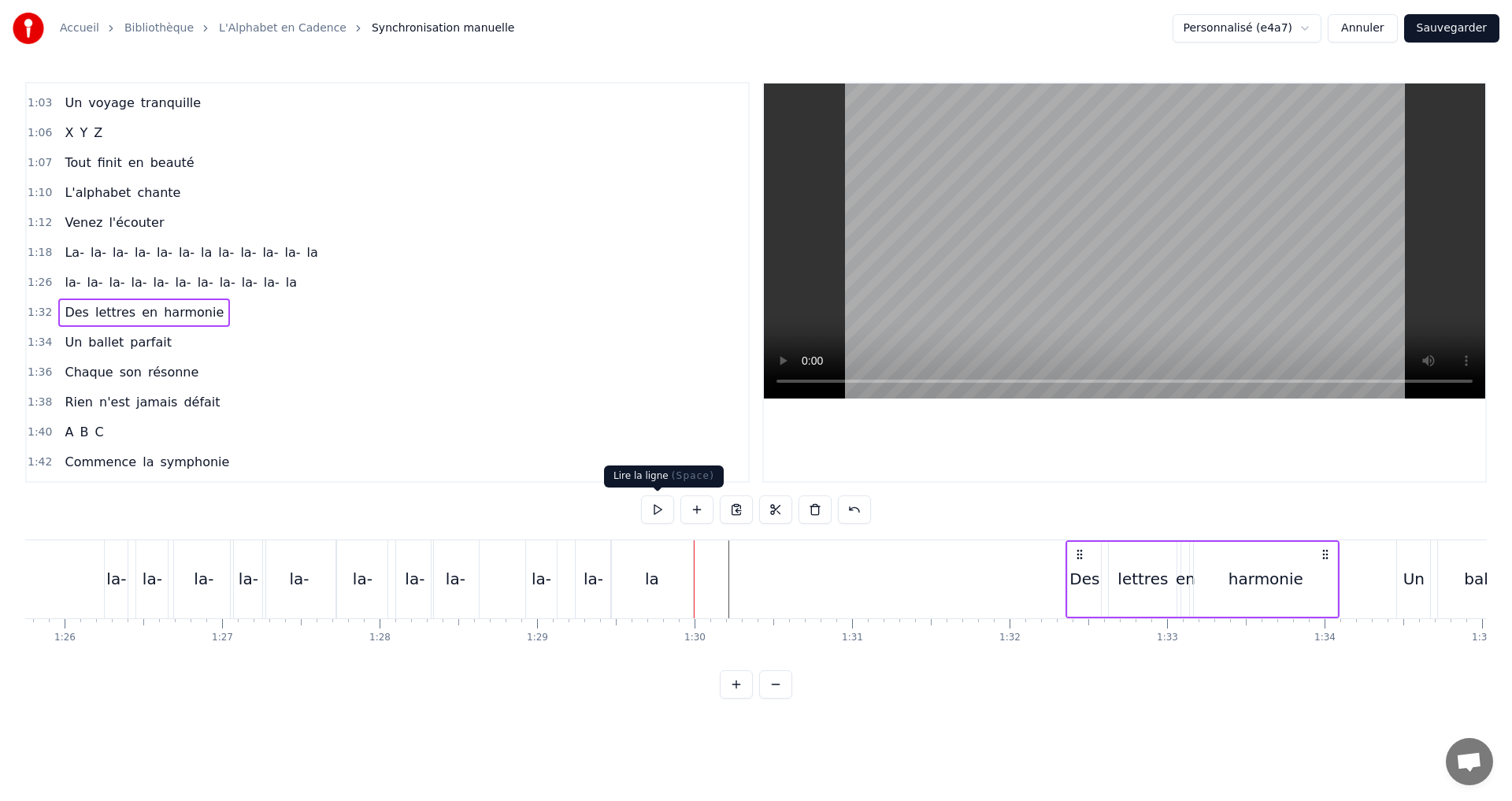
click at [662, 508] on button at bounding box center [658, 508] width 33 height 28
click at [662, 511] on button at bounding box center [658, 508] width 33 height 28
click at [218, 311] on div "1:32 Des lettres en harmonie" at bounding box center [387, 312] width 722 height 30
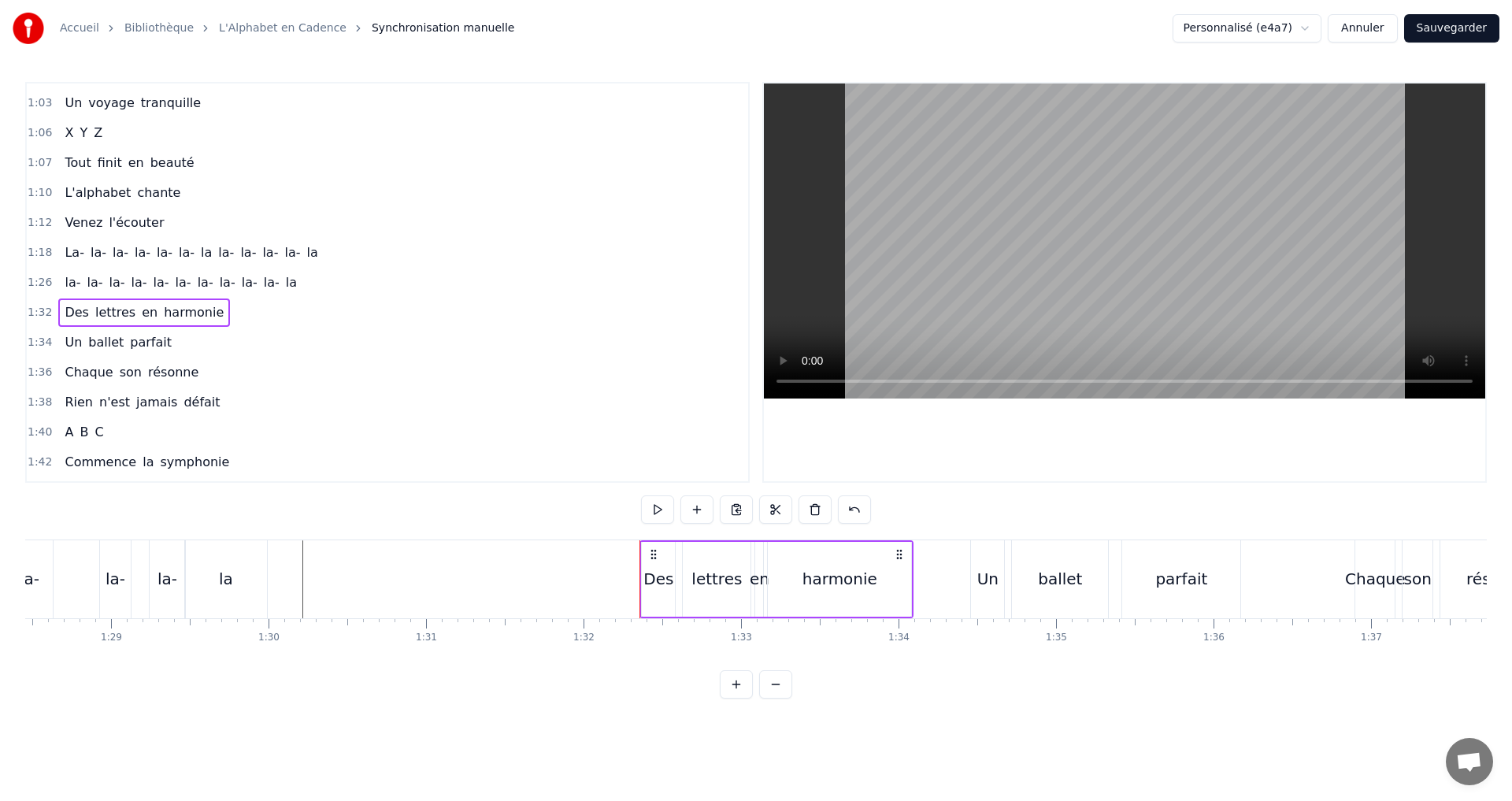
scroll to position [0, 13949]
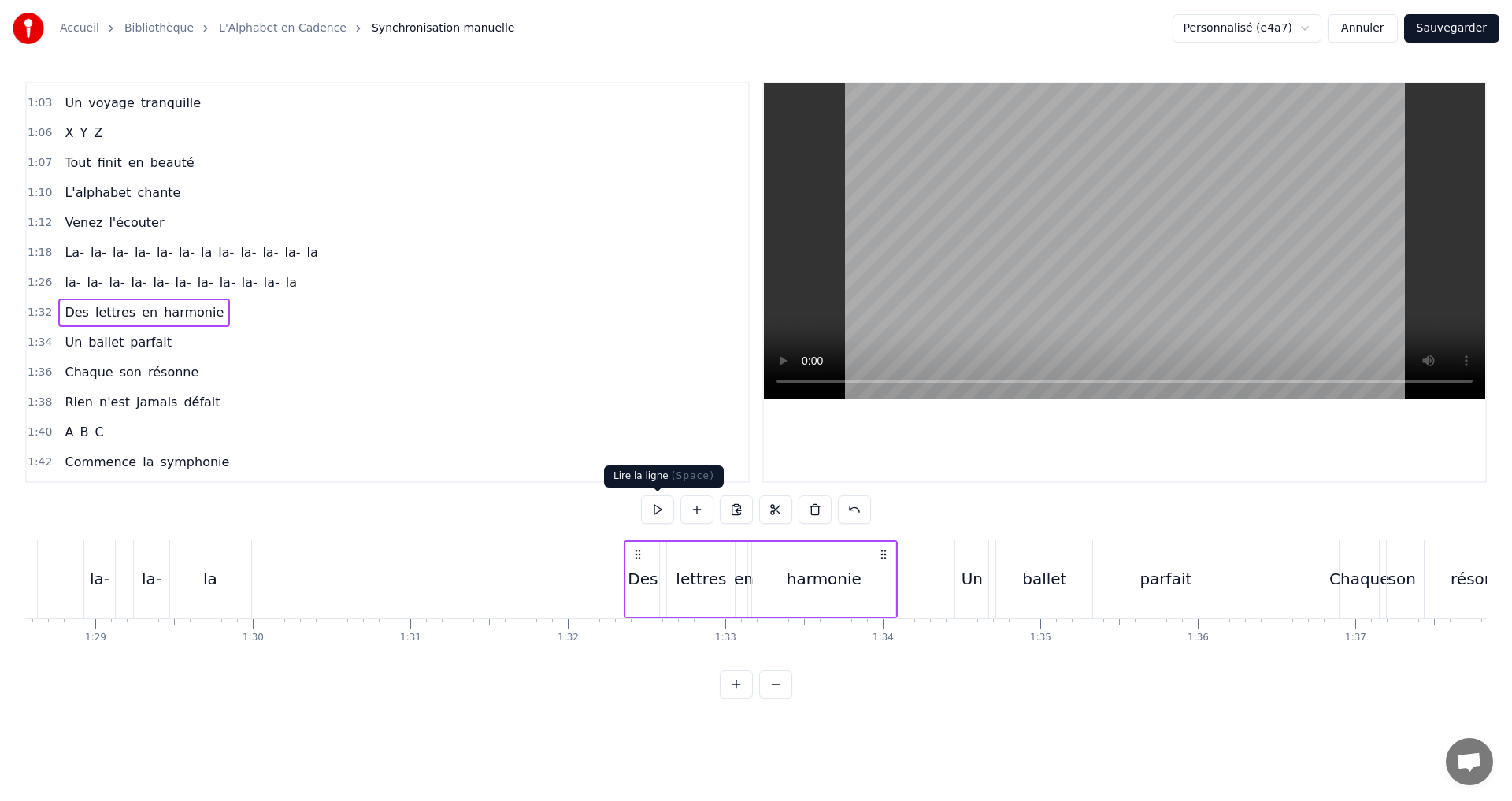
click at [659, 513] on button at bounding box center [658, 508] width 33 height 28
click at [814, 576] on div "harmonie" at bounding box center [824, 579] width 75 height 23
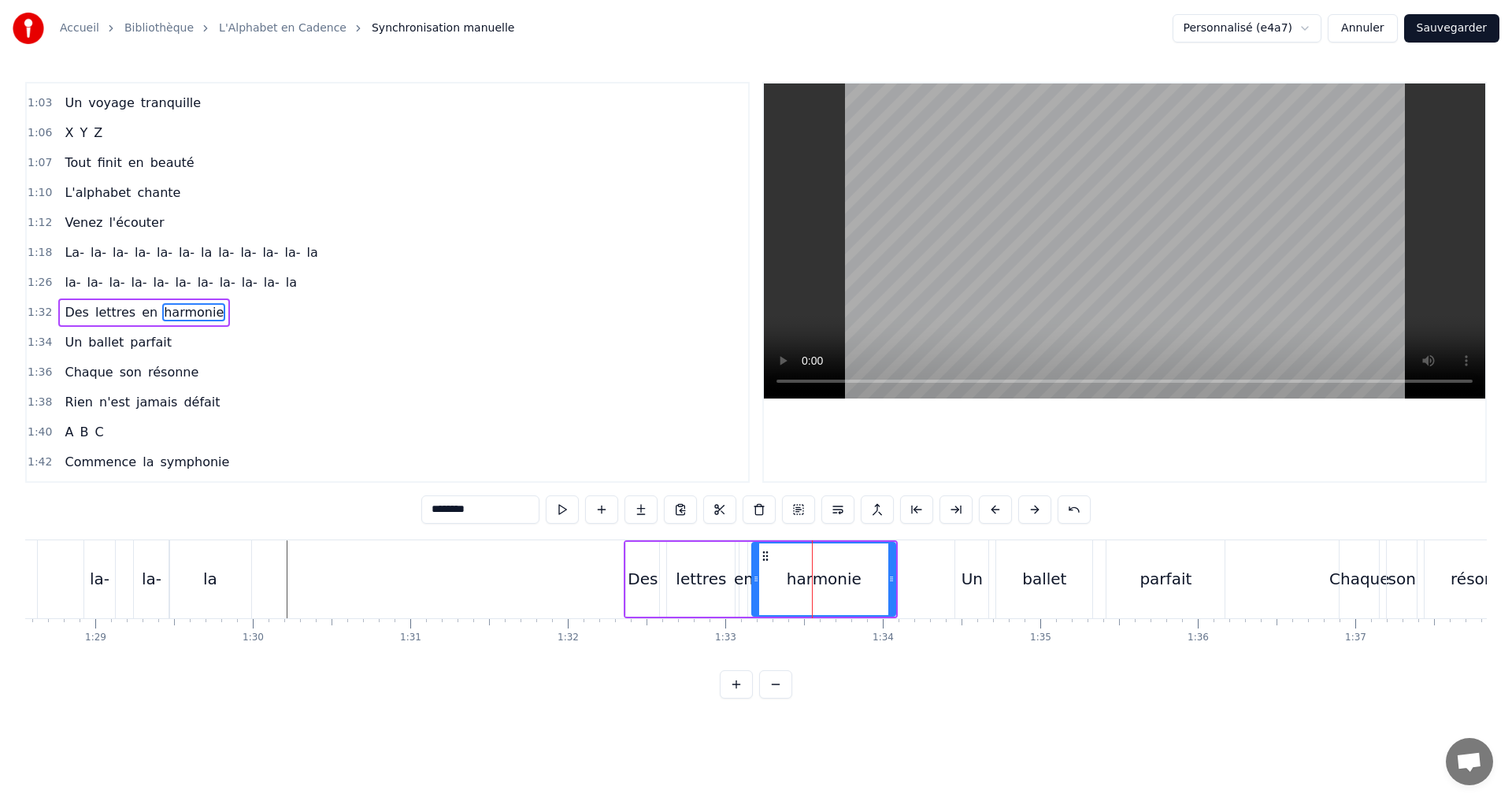
scroll to position [834, 0]
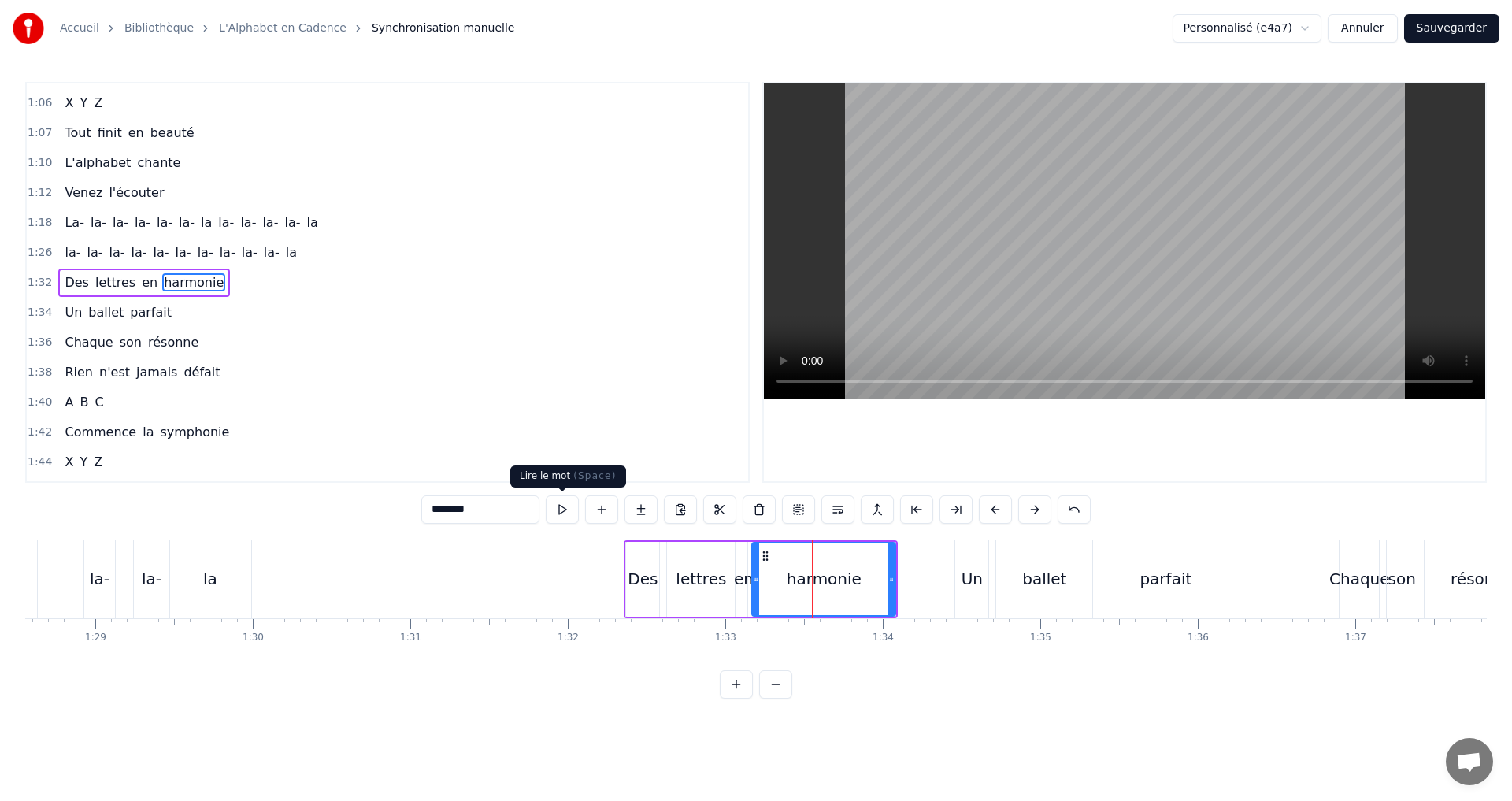
click at [560, 508] on button at bounding box center [562, 508] width 33 height 28
drag, startPoint x: 892, startPoint y: 579, endPoint x: 875, endPoint y: 575, distance: 17.5
click at [877, 573] on icon at bounding box center [876, 579] width 6 height 13
click at [569, 513] on button at bounding box center [562, 508] width 33 height 28
click at [226, 289] on div "1:32 Des lettres en harmonie" at bounding box center [387, 282] width 722 height 30
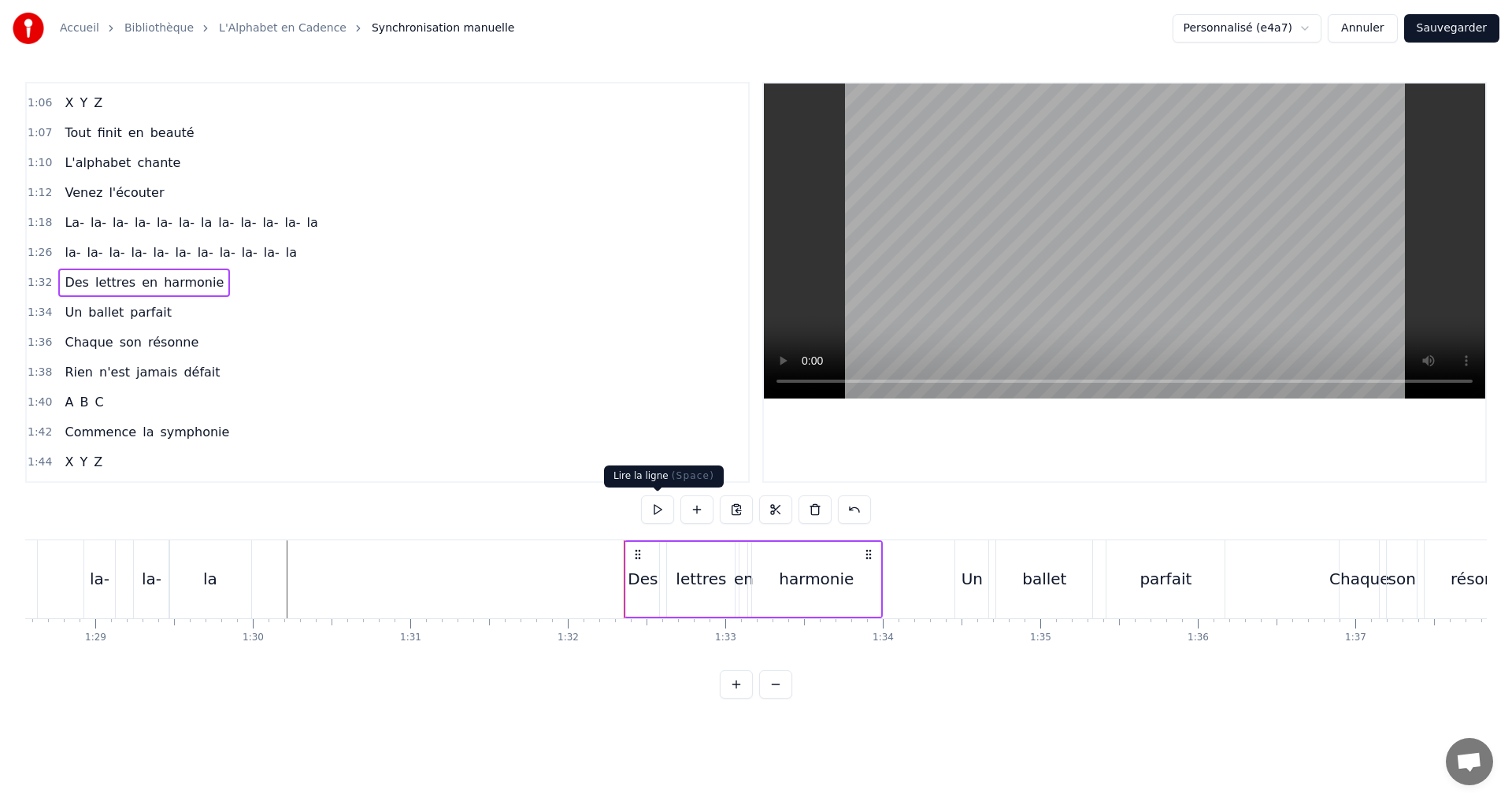
click at [655, 509] on button at bounding box center [658, 508] width 33 height 28
click at [655, 492] on div "0:07 A B C D 0:08 Des lettres en cascade 0:10 E F G H 0:12 Un souffle qui s'éva…" at bounding box center [756, 390] width 1461 height 617
click at [655, 508] on button at bounding box center [658, 508] width 33 height 28
click at [210, 311] on div "1:34 Un ballet parfait" at bounding box center [387, 312] width 722 height 30
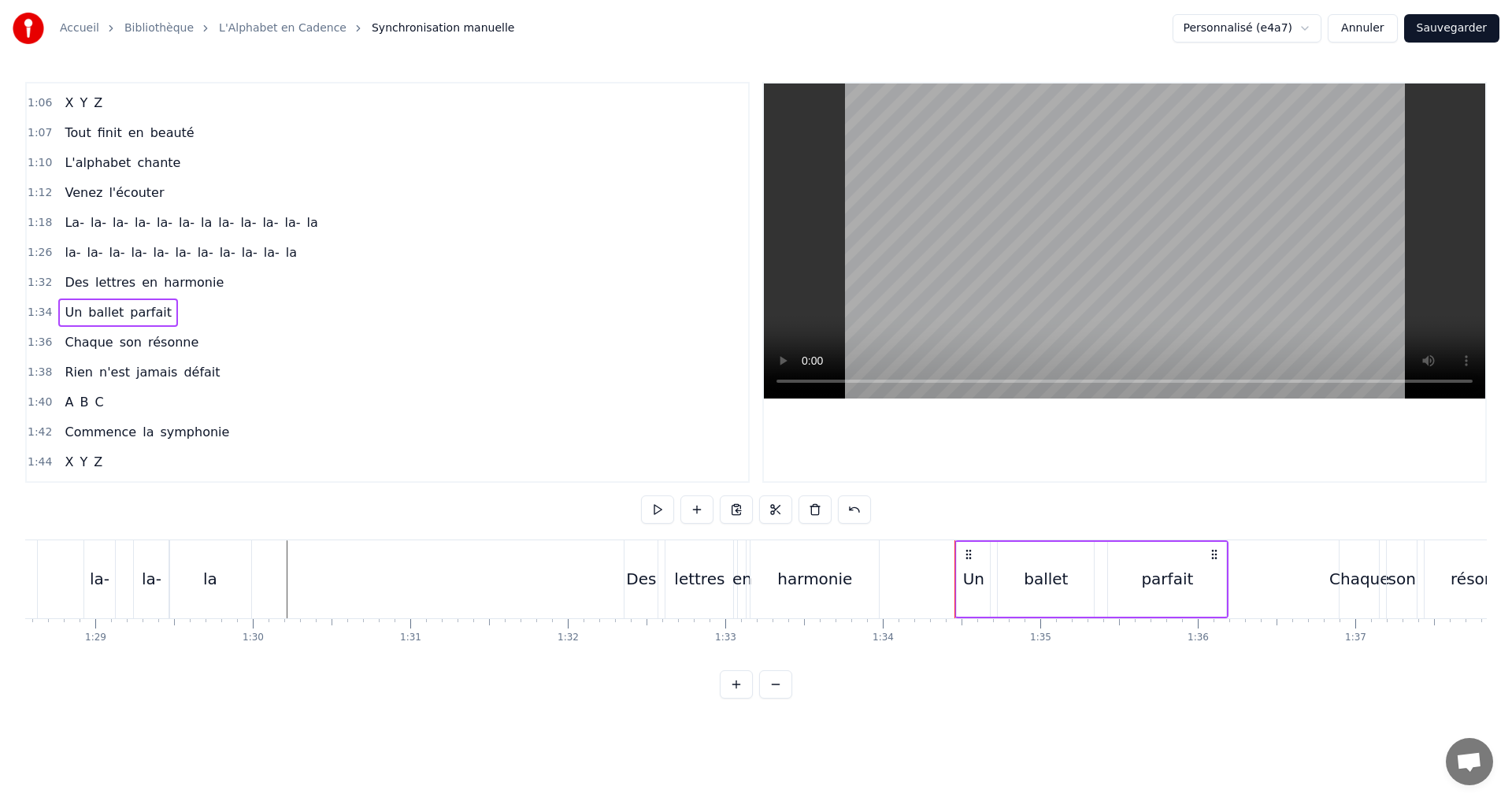
click at [655, 514] on button at bounding box center [658, 508] width 33 height 28
click at [210, 340] on div "1:36 Chaque son résonne" at bounding box center [387, 342] width 722 height 30
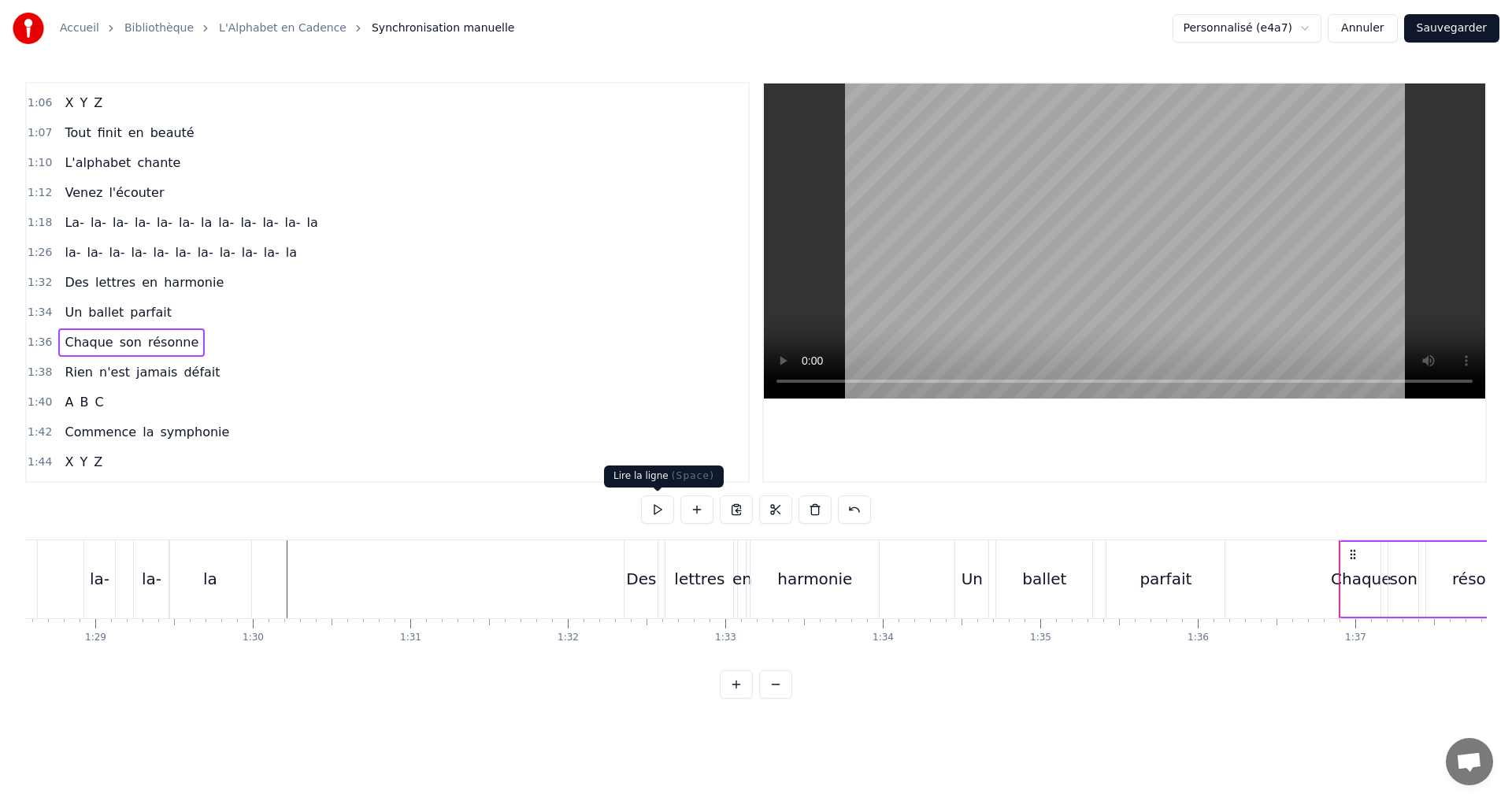
click at [649, 508] on button at bounding box center [658, 508] width 33 height 28
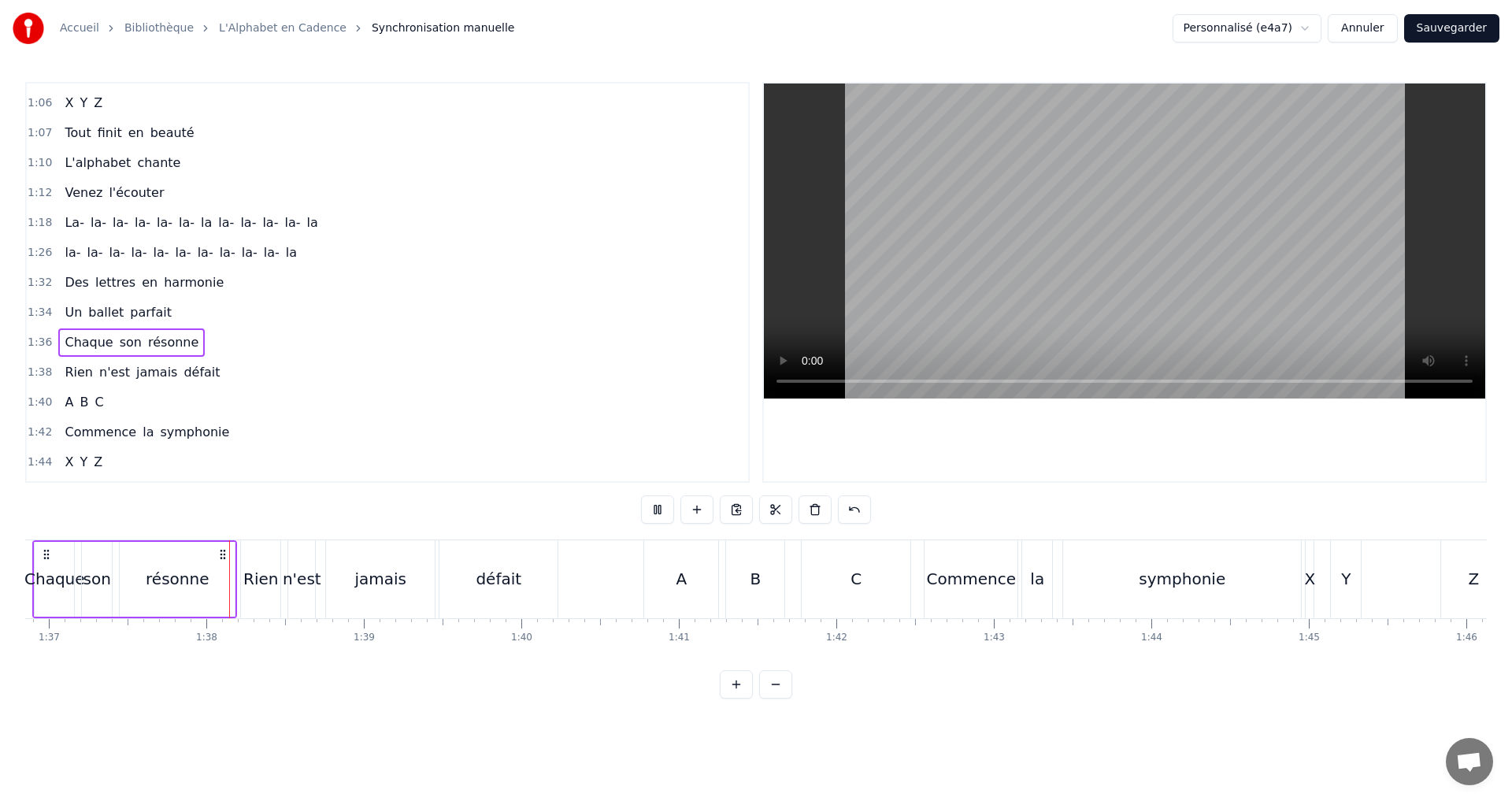
scroll to position [0, 15256]
click at [1466, 28] on button "Sauvegarder" at bounding box center [1452, 28] width 96 height 28
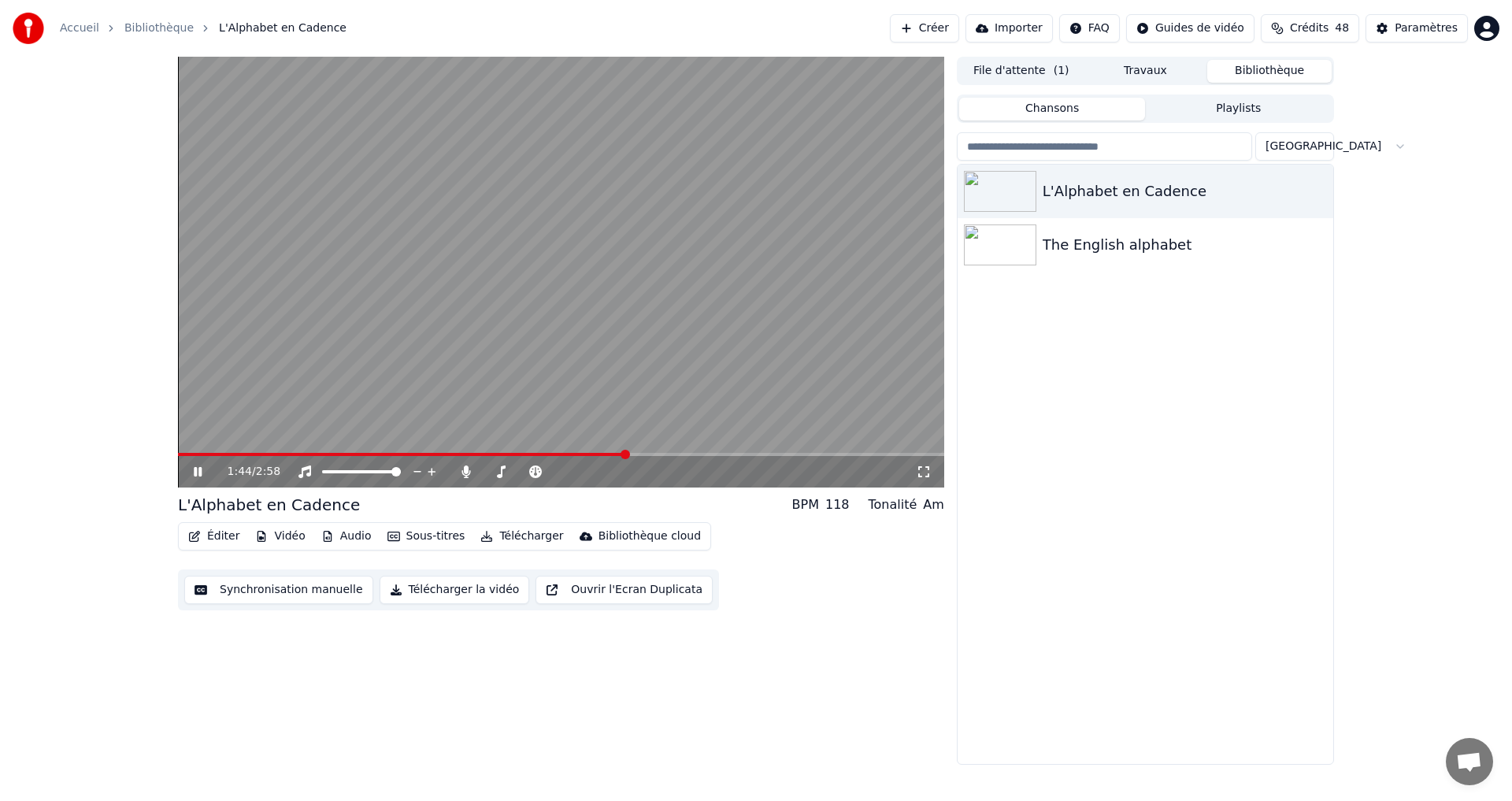
click at [329, 341] on video at bounding box center [561, 272] width 766 height 431
click at [495, 453] on span at bounding box center [402, 453] width 449 height 3
click at [188, 467] on div "1:14 / 2:58" at bounding box center [561, 471] width 753 height 15
click at [467, 458] on div "1:14 / 2:58" at bounding box center [561, 272] width 766 height 431
click at [454, 452] on video at bounding box center [561, 272] width 766 height 431
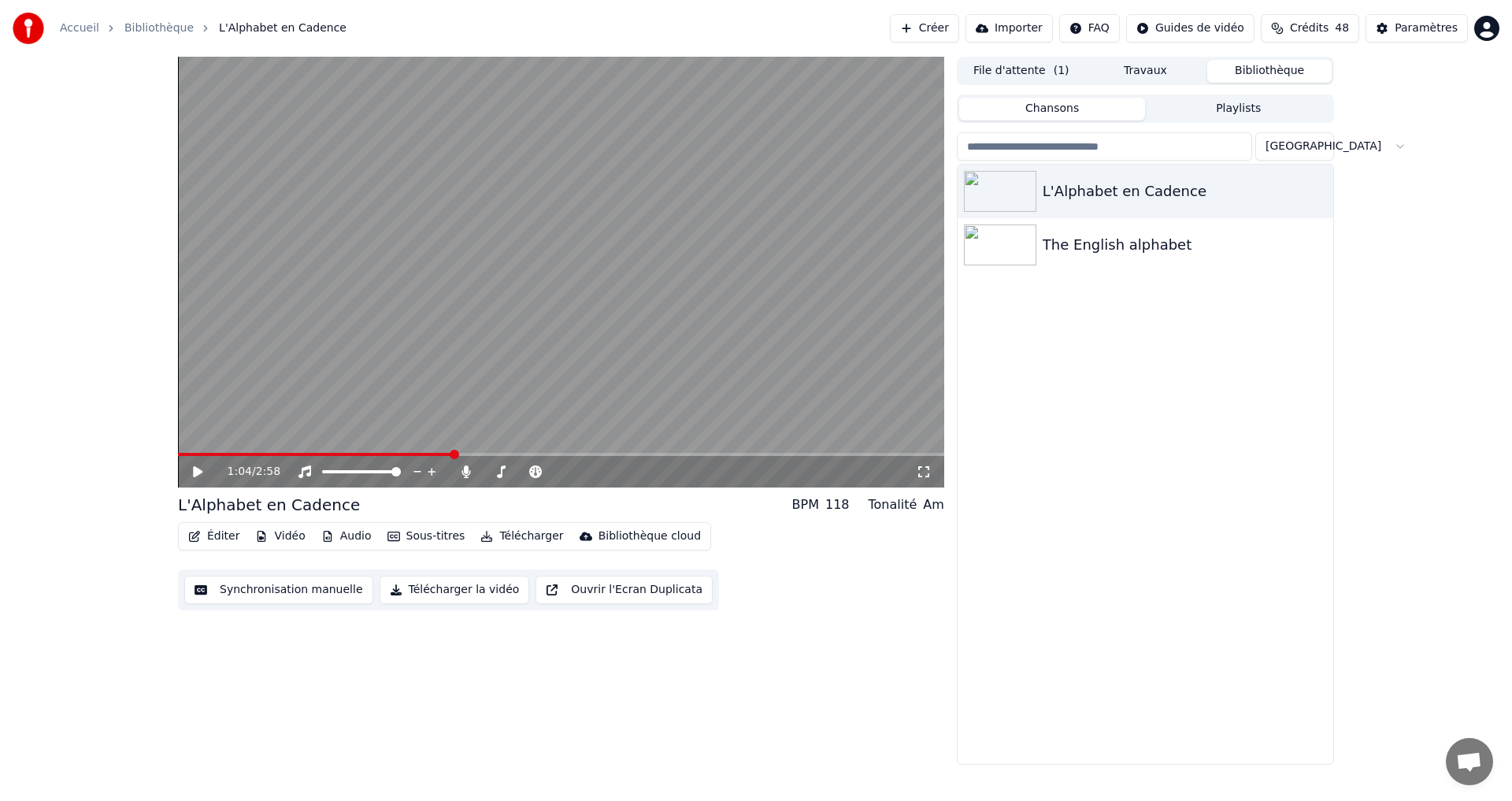
click at [453, 452] on span at bounding box center [315, 453] width 275 height 3
click at [195, 477] on icon at bounding box center [198, 471] width 9 height 11
drag, startPoint x: 177, startPoint y: 461, endPoint x: 163, endPoint y: 446, distance: 20.5
click at [173, 450] on div "1:27 / 2:58 L'Alphabet en Cadence BPM 118 Tonalité Am Éditer Vidéo Audio Sous-t…" at bounding box center [756, 411] width 1181 height 708
click at [188, 468] on div "1:31 / 2:58" at bounding box center [561, 471] width 753 height 15
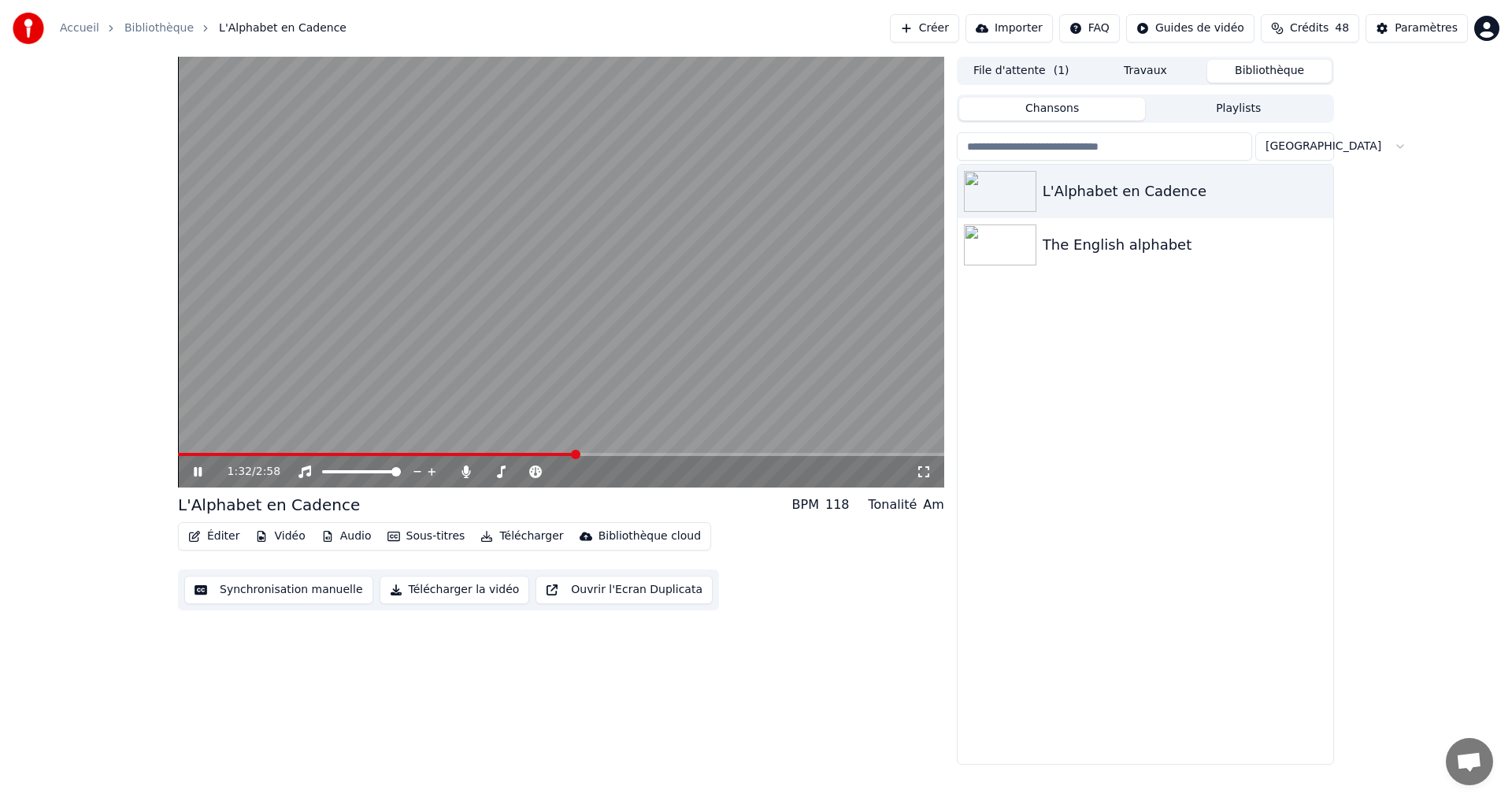
click at [201, 470] on icon at bounding box center [198, 471] width 8 height 9
click at [261, 591] on button "Synchronisation manuelle" at bounding box center [278, 589] width 189 height 28
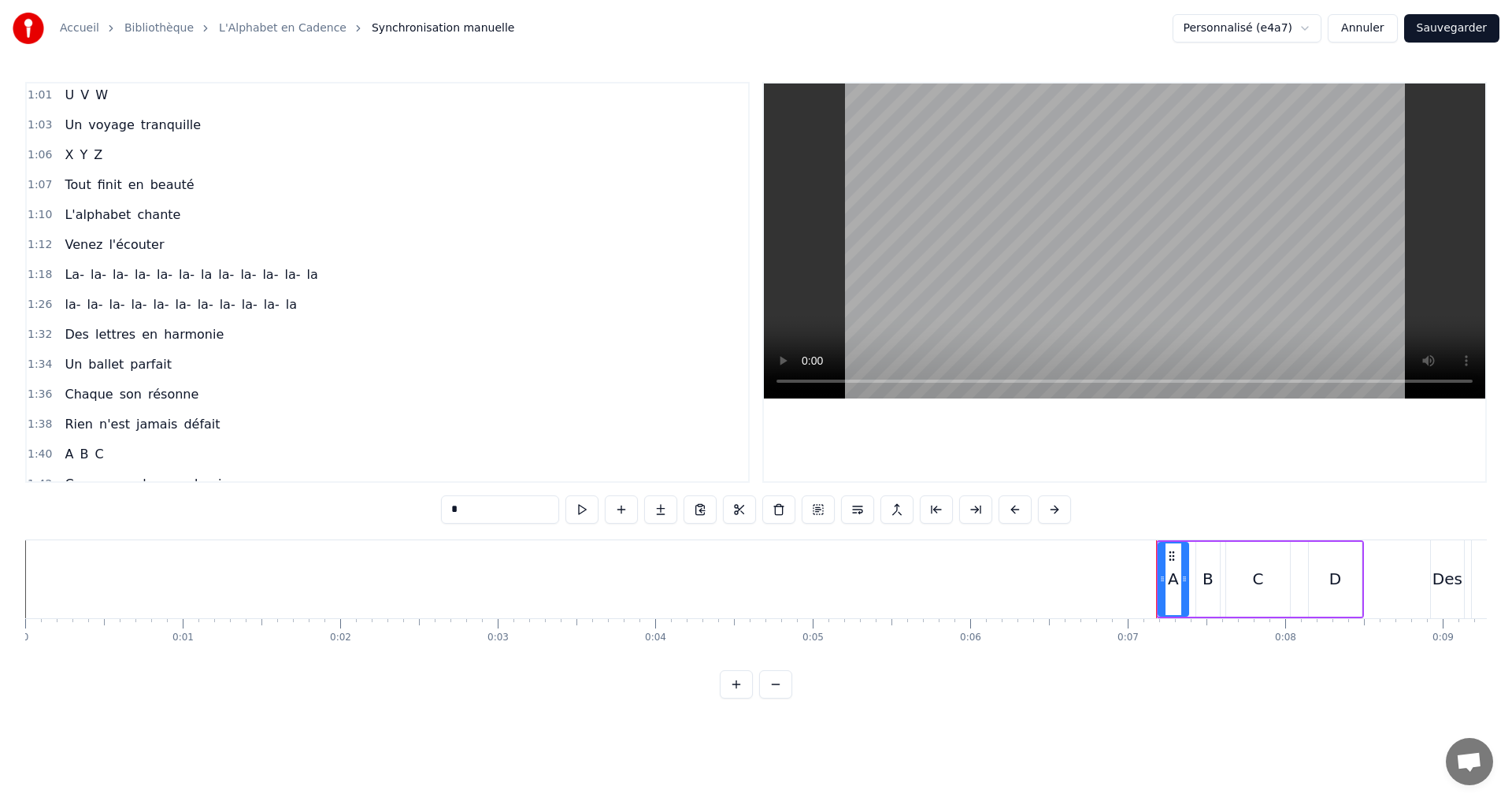
click at [135, 303] on span "la-" at bounding box center [139, 304] width 19 height 18
type input "***"
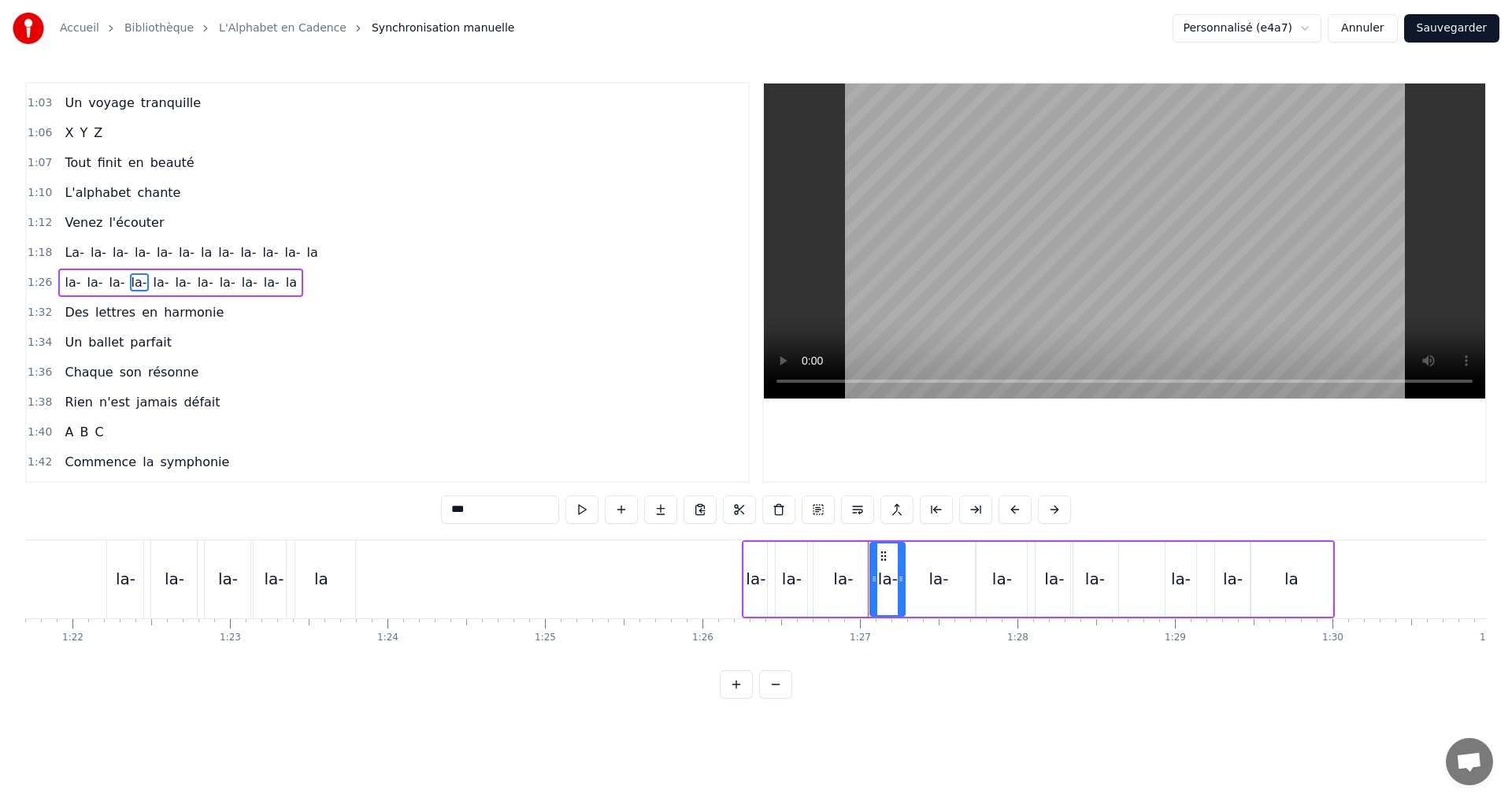
scroll to position [0, 13633]
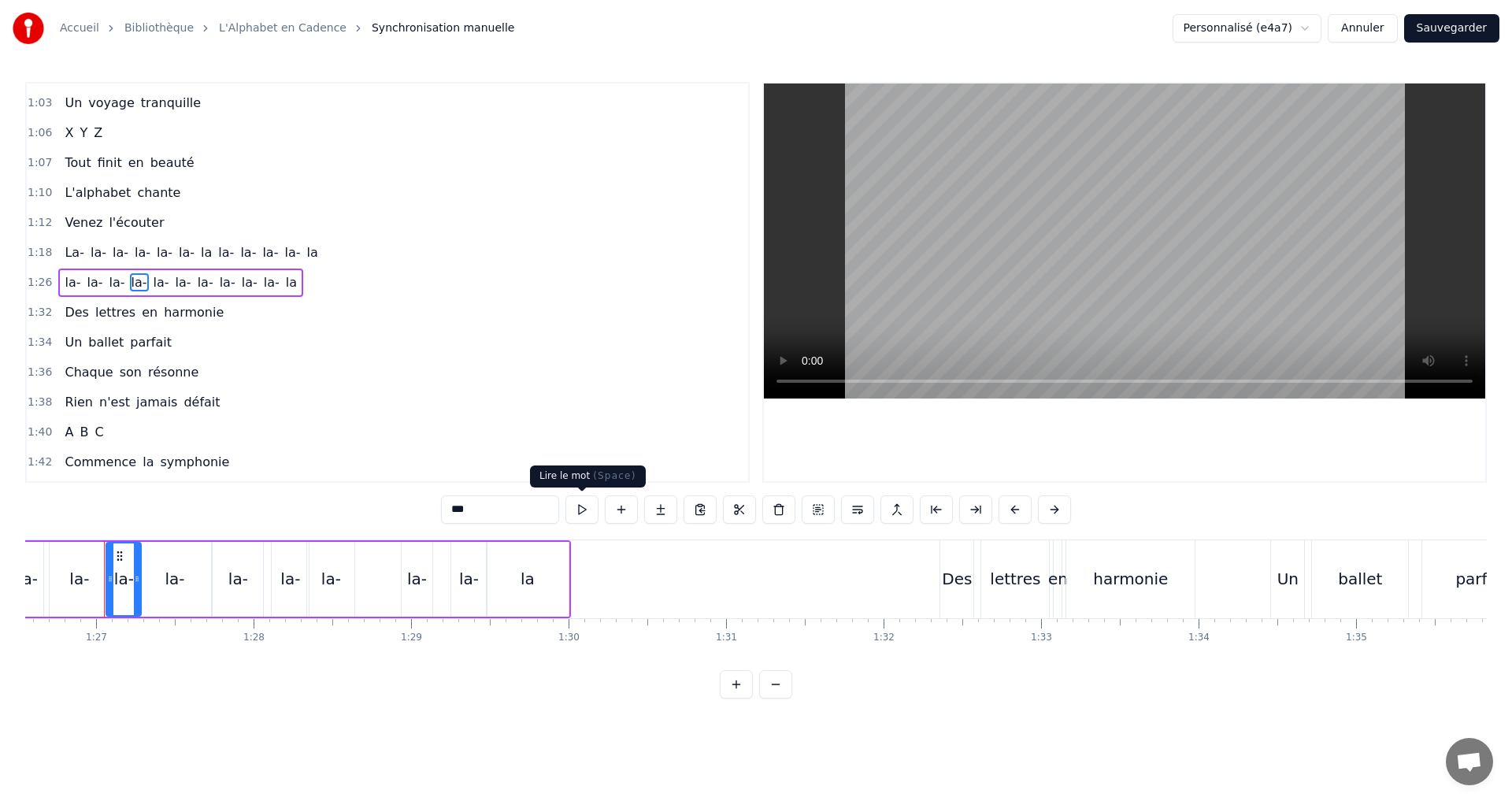
click at [581, 512] on button at bounding box center [582, 508] width 33 height 28
click at [581, 508] on button at bounding box center [582, 508] width 33 height 28
click at [64, 283] on span "la-" at bounding box center [72, 283] width 19 height 18
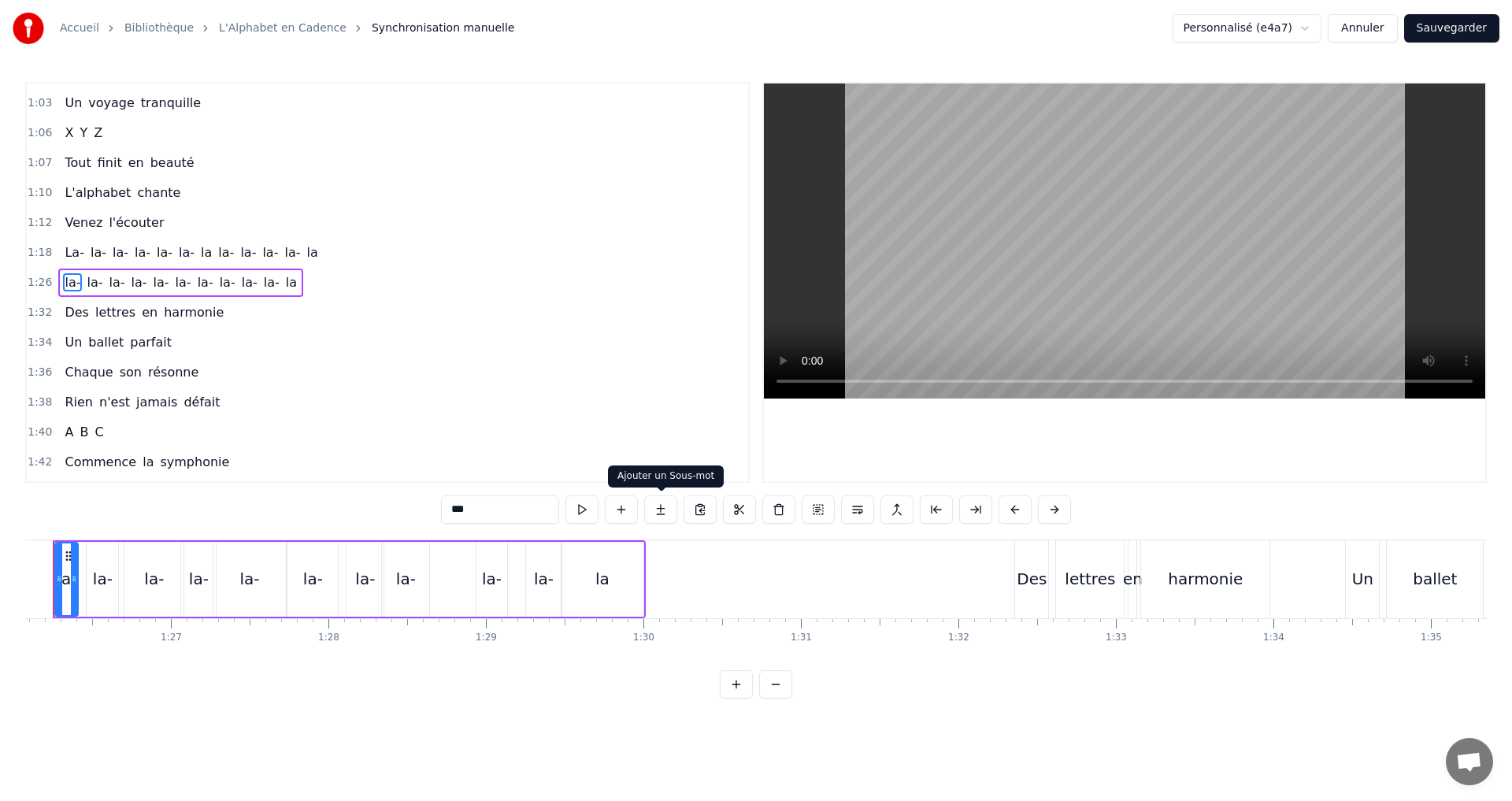
scroll to position [0, 13507]
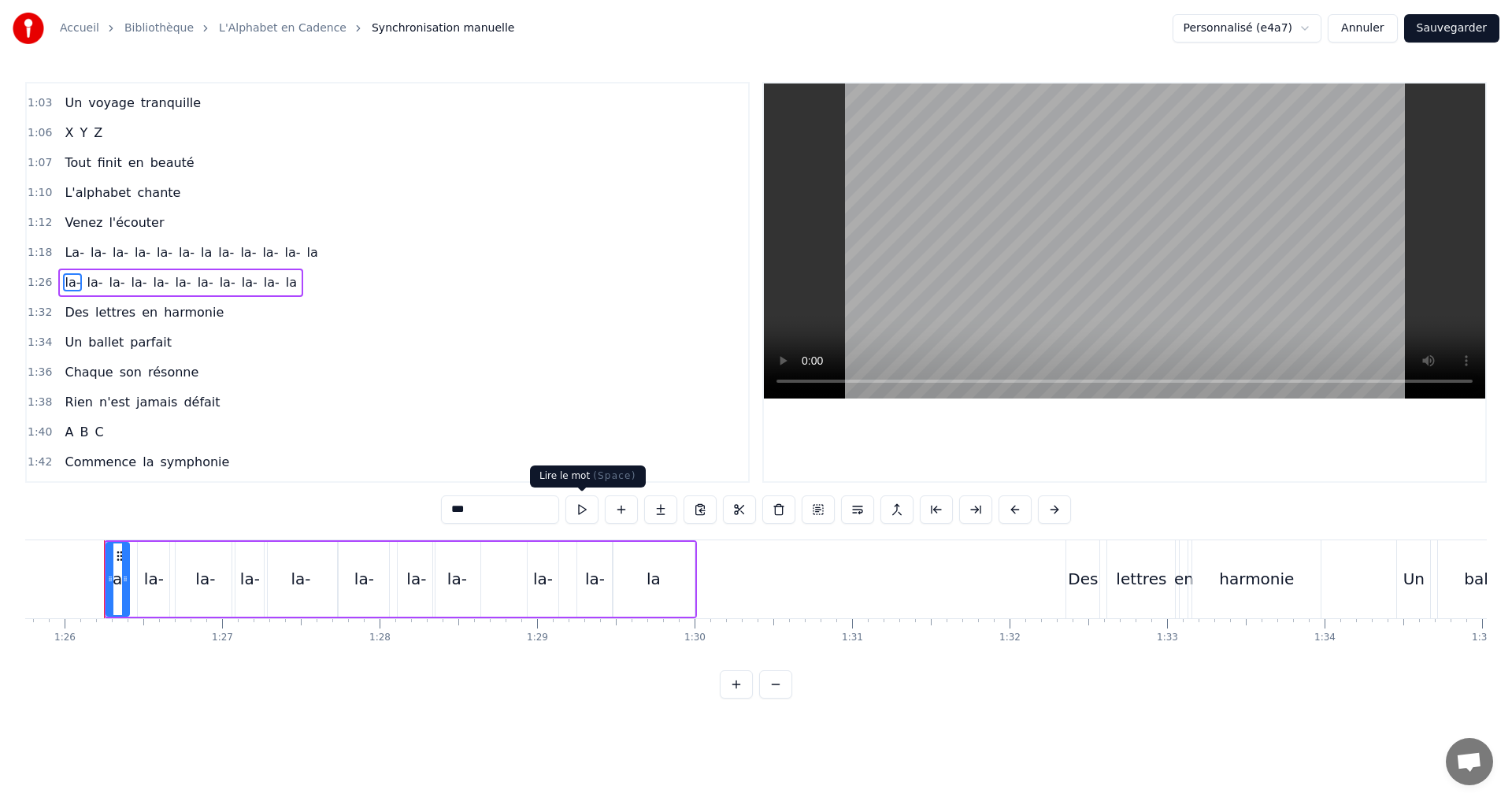
click at [585, 508] on button at bounding box center [582, 508] width 33 height 28
click at [122, 578] on icon at bounding box center [121, 579] width 6 height 13
click at [562, 504] on button at bounding box center [562, 508] width 33 height 28
click at [117, 582] on icon at bounding box center [117, 579] width 6 height 13
click at [105, 579] on icon at bounding box center [105, 579] width 6 height 13
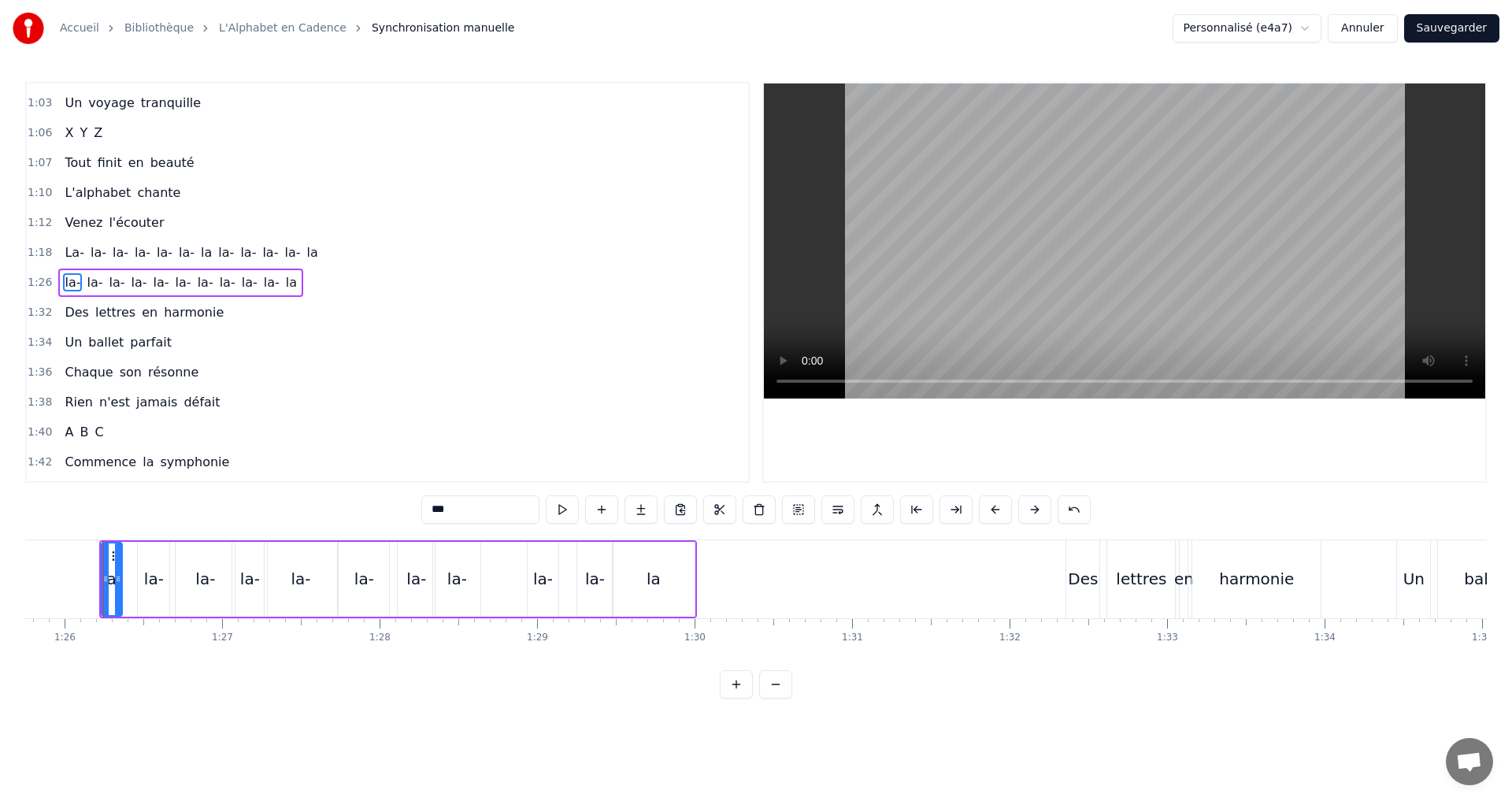
scroll to position [0, 13506]
click at [556, 510] on button at bounding box center [562, 508] width 33 height 28
click at [166, 577] on div "la-" at bounding box center [159, 579] width 20 height 23
click at [558, 506] on button at bounding box center [562, 508] width 33 height 28
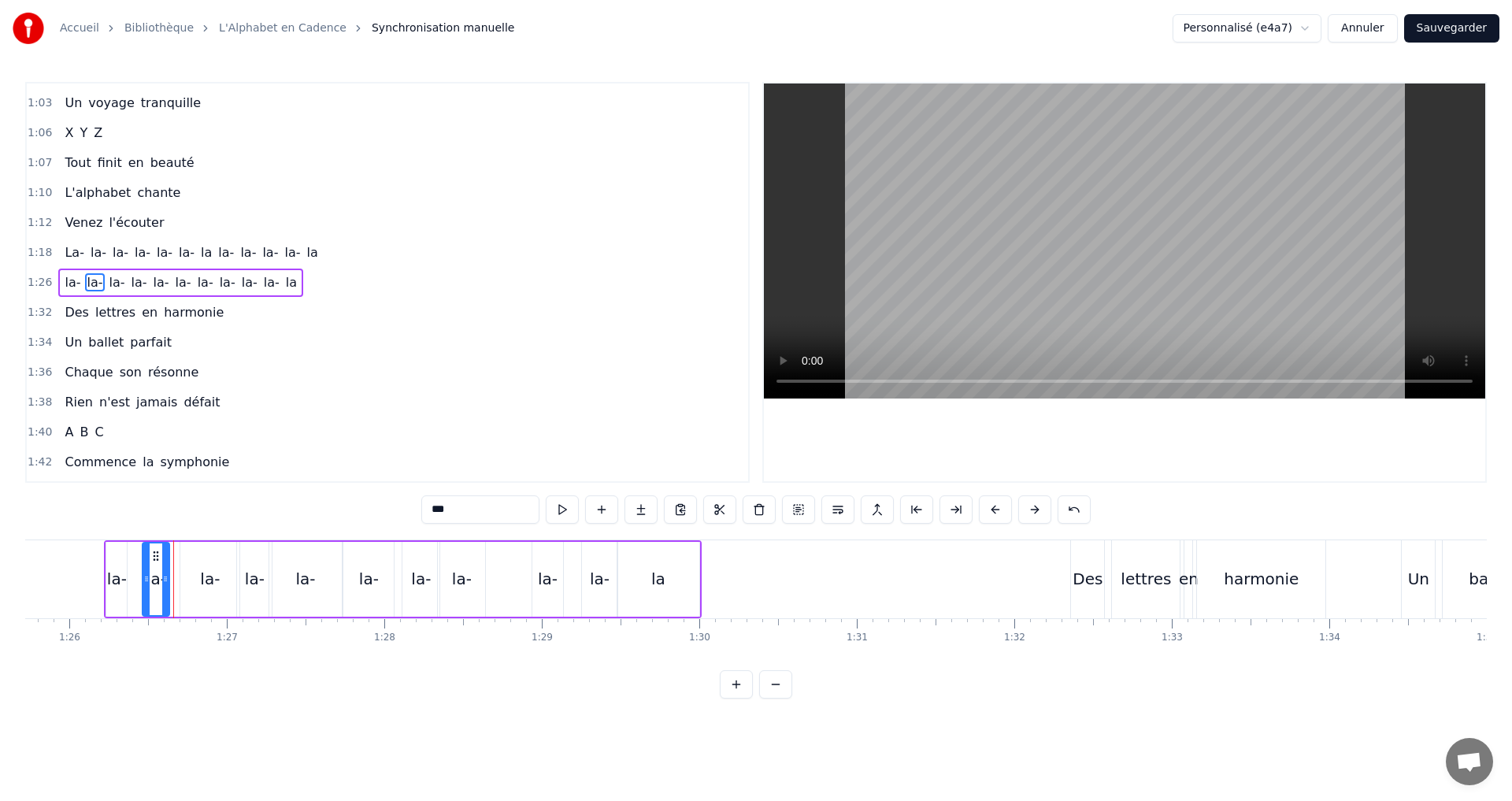
click at [164, 573] on icon at bounding box center [165, 579] width 6 height 13
click at [140, 575] on icon at bounding box center [140, 579] width 6 height 13
click at [557, 515] on button at bounding box center [562, 508] width 33 height 28
click at [138, 575] on icon at bounding box center [140, 579] width 6 height 13
click at [563, 510] on button at bounding box center [562, 508] width 33 height 28
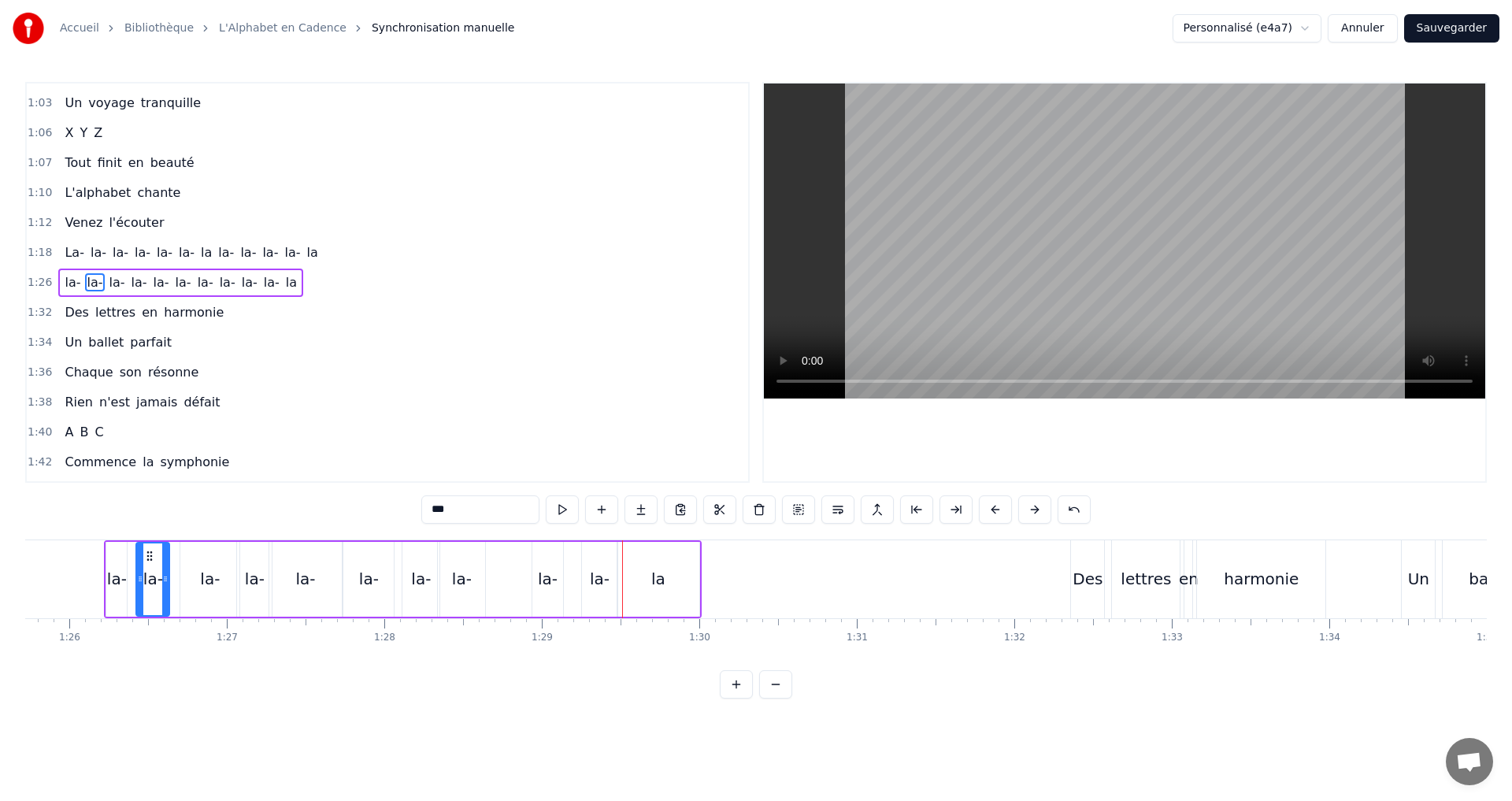
click at [310, 286] on div "1:26 la- la- la- la- la- [GEOGRAPHIC_DATA]" at bounding box center [387, 282] width 722 height 30
click at [88, 285] on span "la-" at bounding box center [94, 283] width 19 height 18
click at [564, 505] on button at bounding box center [562, 508] width 33 height 28
click at [160, 579] on icon at bounding box center [161, 579] width 6 height 13
click at [563, 508] on button at bounding box center [562, 508] width 33 height 28
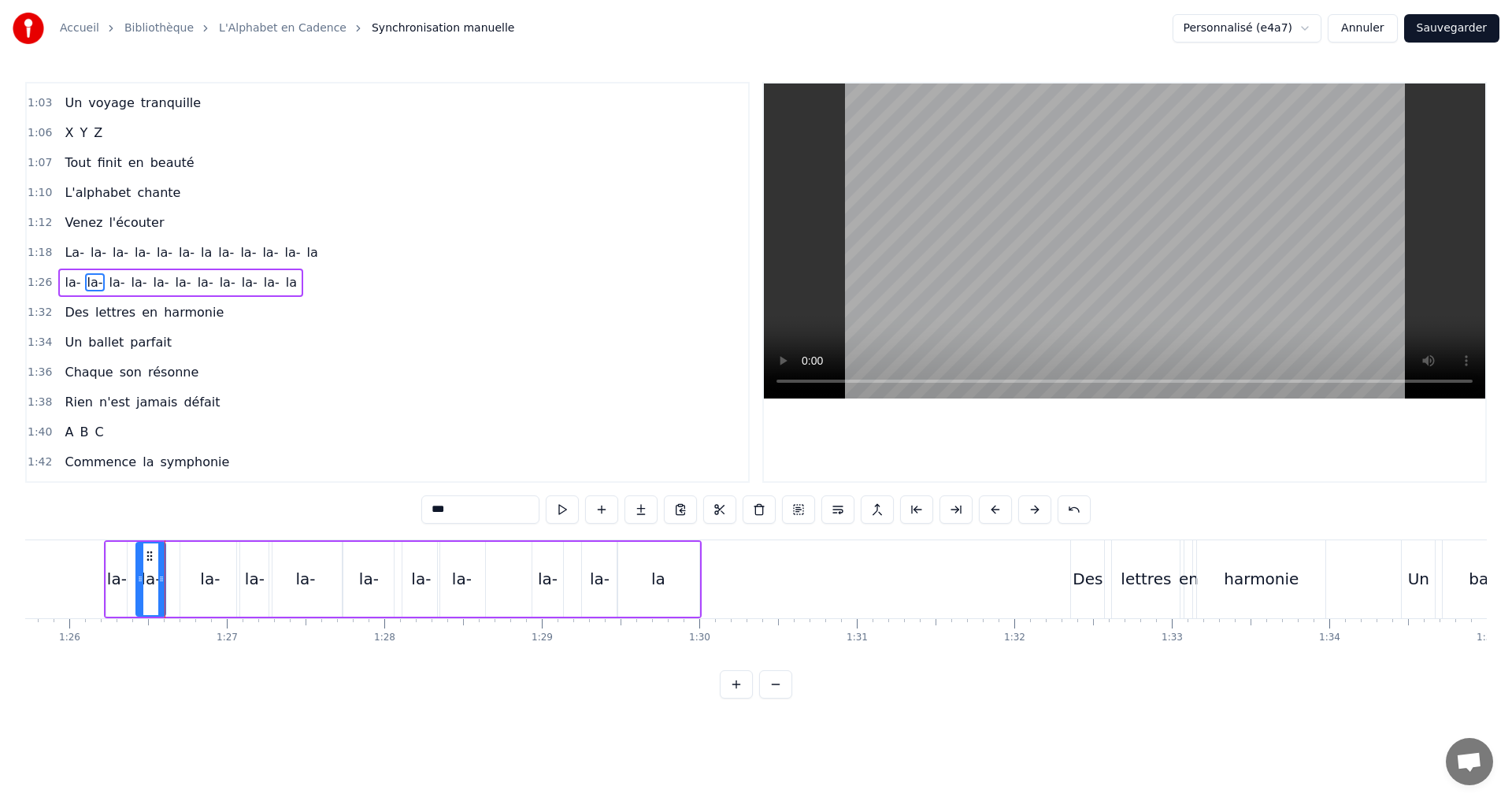
click at [215, 582] on div "la-" at bounding box center [210, 579] width 20 height 23
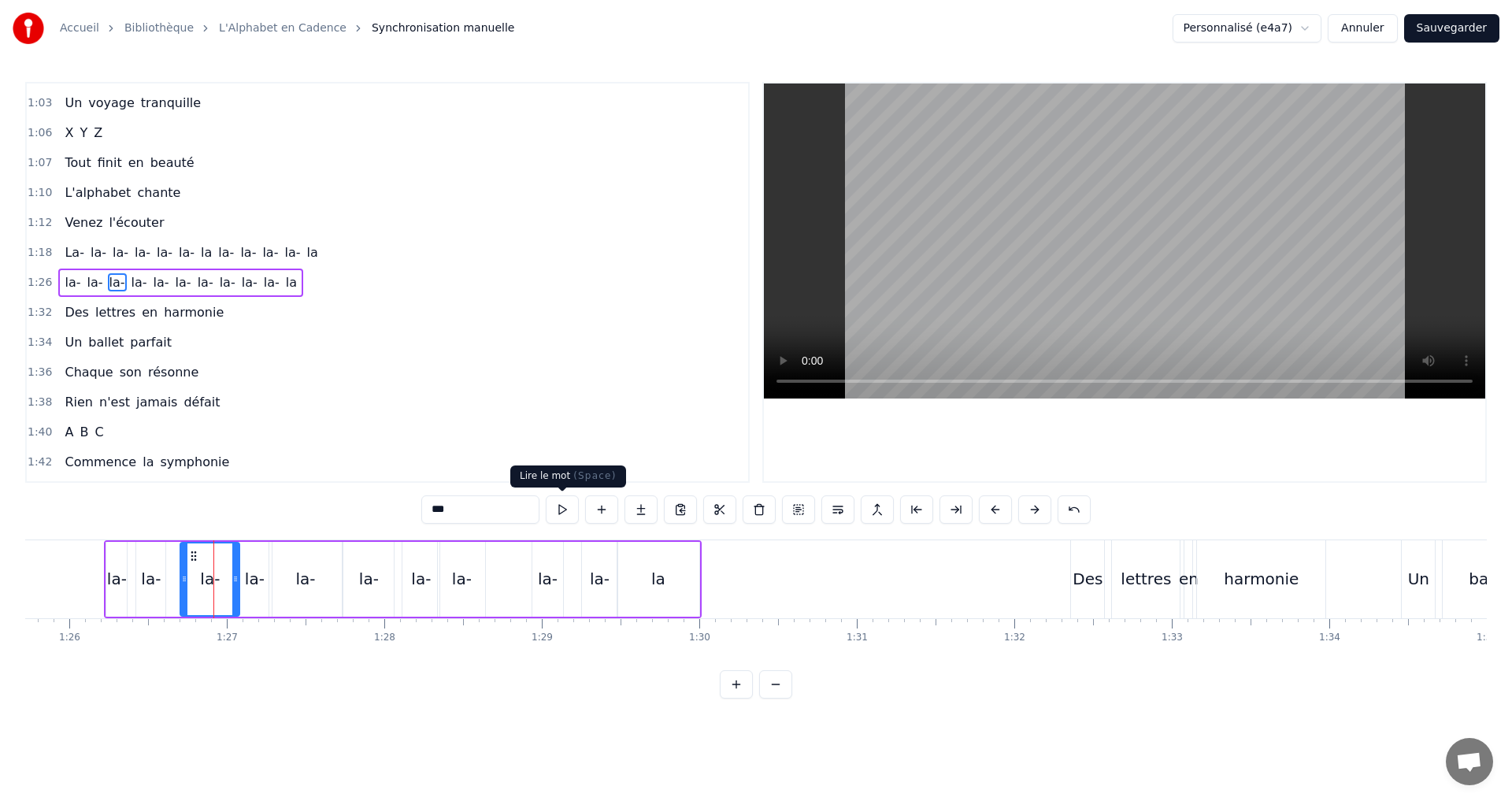
click at [556, 509] on button at bounding box center [562, 508] width 33 height 28
drag, startPoint x: 235, startPoint y: 582, endPoint x: 219, endPoint y: 575, distance: 17.5
click at [219, 575] on icon at bounding box center [220, 579] width 6 height 13
click at [563, 507] on button at bounding box center [562, 508] width 33 height 28
click at [214, 580] on icon at bounding box center [214, 579] width 6 height 13
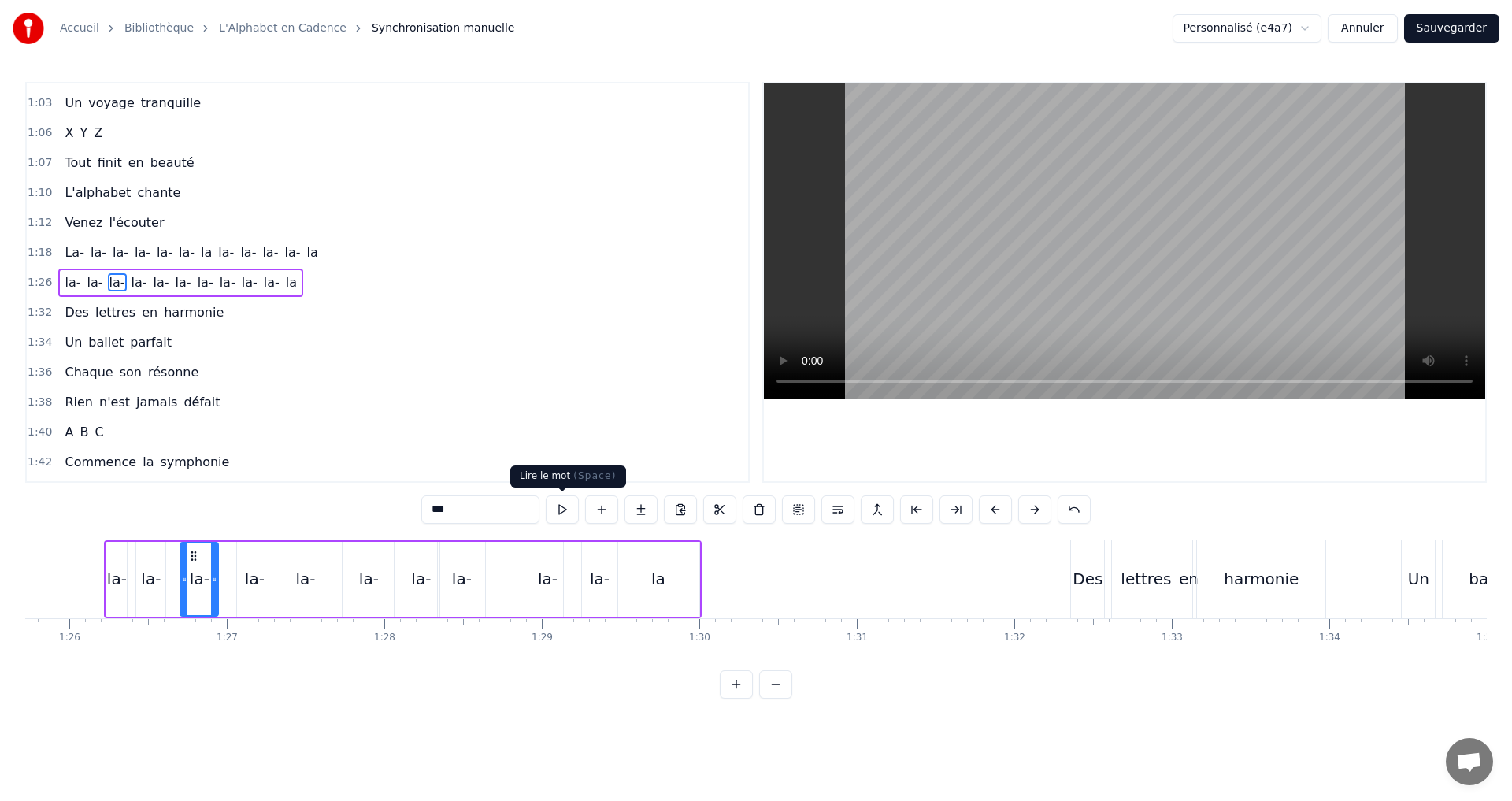
click at [563, 504] on button at bounding box center [562, 508] width 33 height 28
drag, startPoint x: 184, startPoint y: 582, endPoint x: 194, endPoint y: 581, distance: 10.0
click at [194, 581] on icon at bounding box center [193, 579] width 6 height 13
click at [556, 514] on button at bounding box center [562, 508] width 33 height 28
click at [199, 578] on icon at bounding box center [201, 579] width 6 height 13
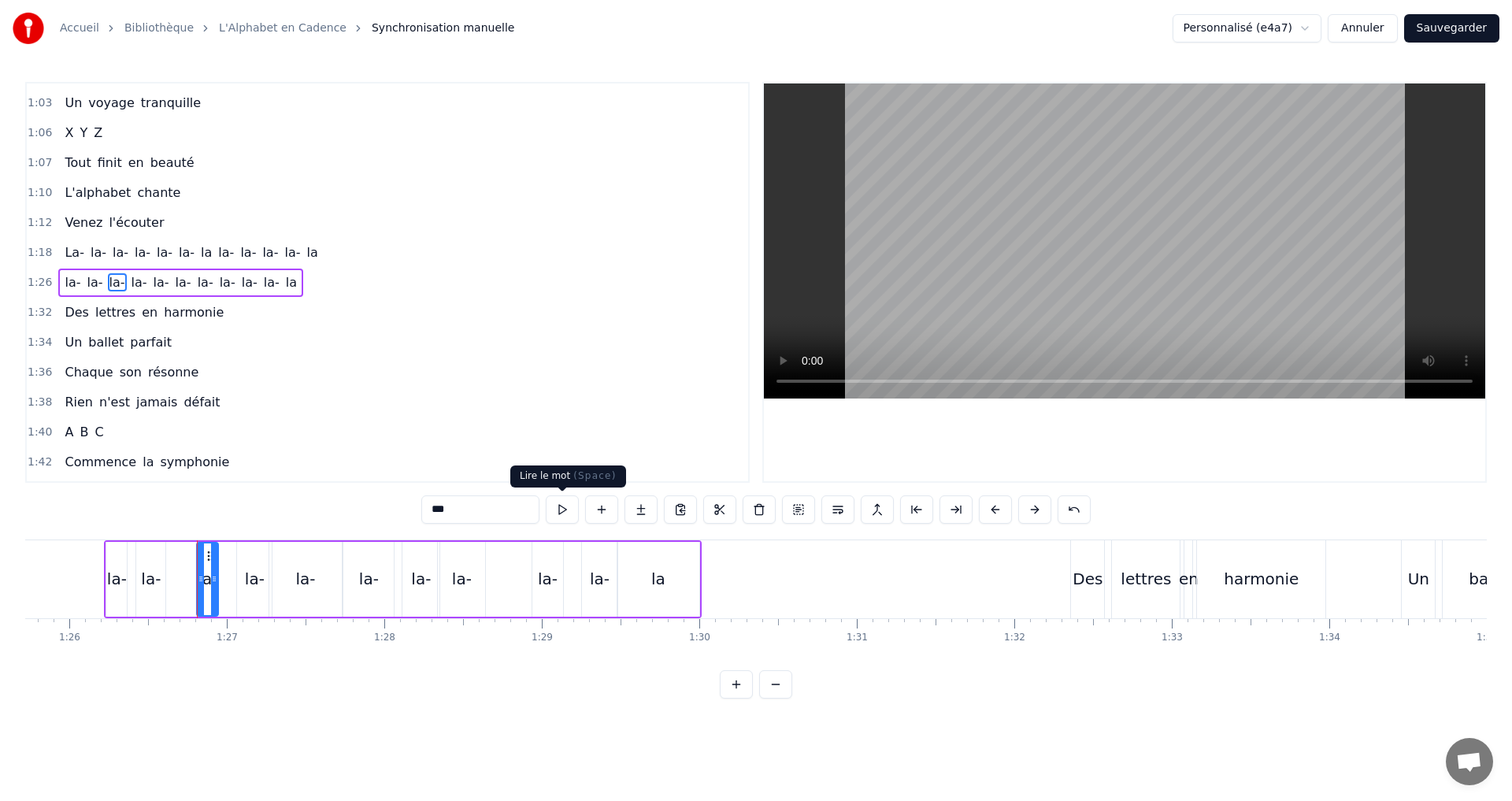
click at [563, 508] on button at bounding box center [562, 508] width 33 height 28
click at [247, 571] on div "la-" at bounding box center [255, 579] width 20 height 23
drag, startPoint x: 246, startPoint y: 573, endPoint x: 235, endPoint y: 573, distance: 11.0
click at [235, 573] on icon at bounding box center [231, 579] width 6 height 13
drag, startPoint x: 271, startPoint y: 576, endPoint x: 257, endPoint y: 574, distance: 14.1
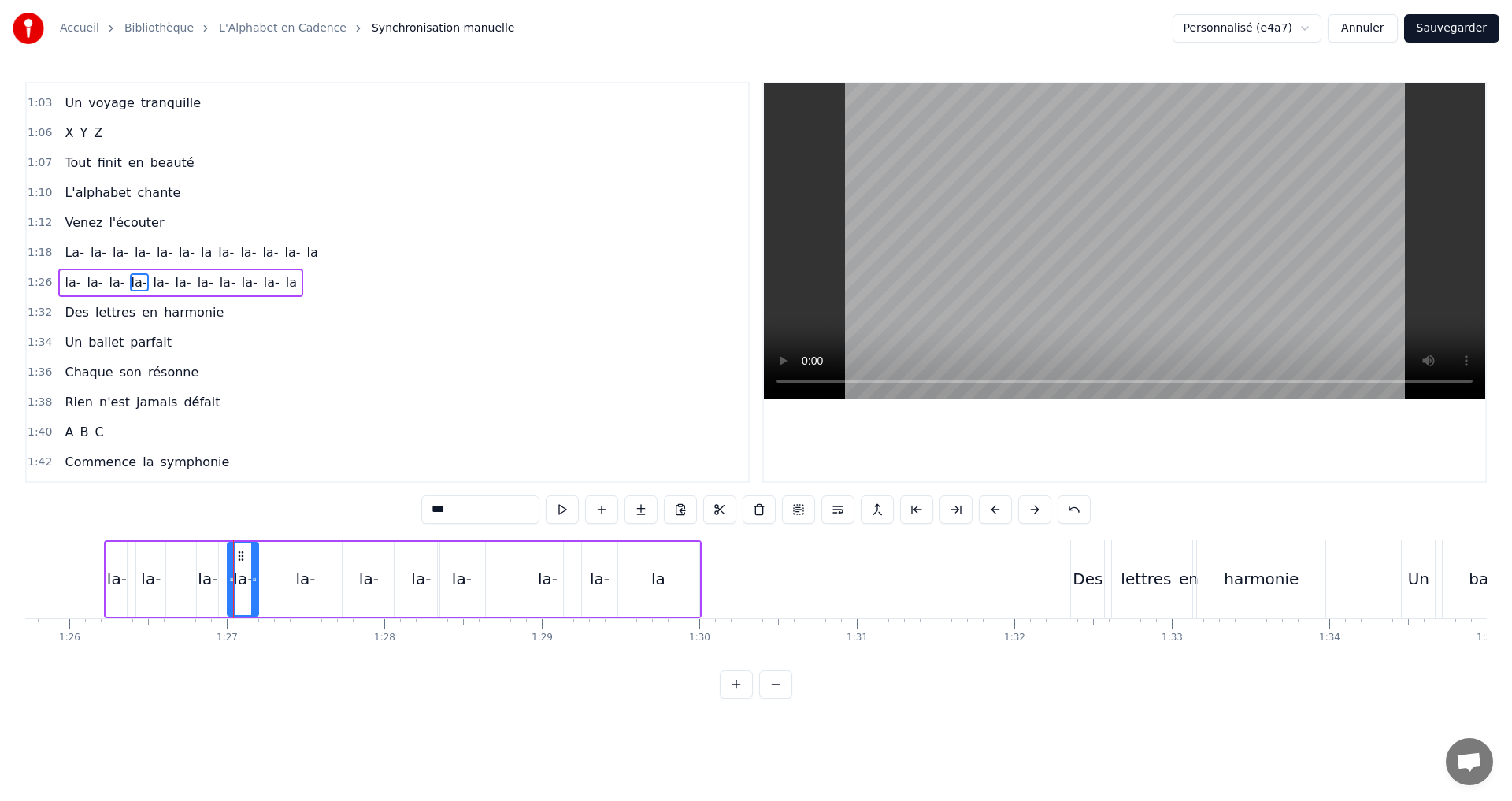
click at [257, 574] on icon at bounding box center [254, 579] width 6 height 13
click at [555, 511] on button at bounding box center [562, 508] width 33 height 28
click at [251, 573] on icon at bounding box center [248, 579] width 6 height 13
click at [563, 509] on button at bounding box center [562, 508] width 33 height 28
click at [295, 587] on div "la-" at bounding box center [305, 579] width 72 height 75
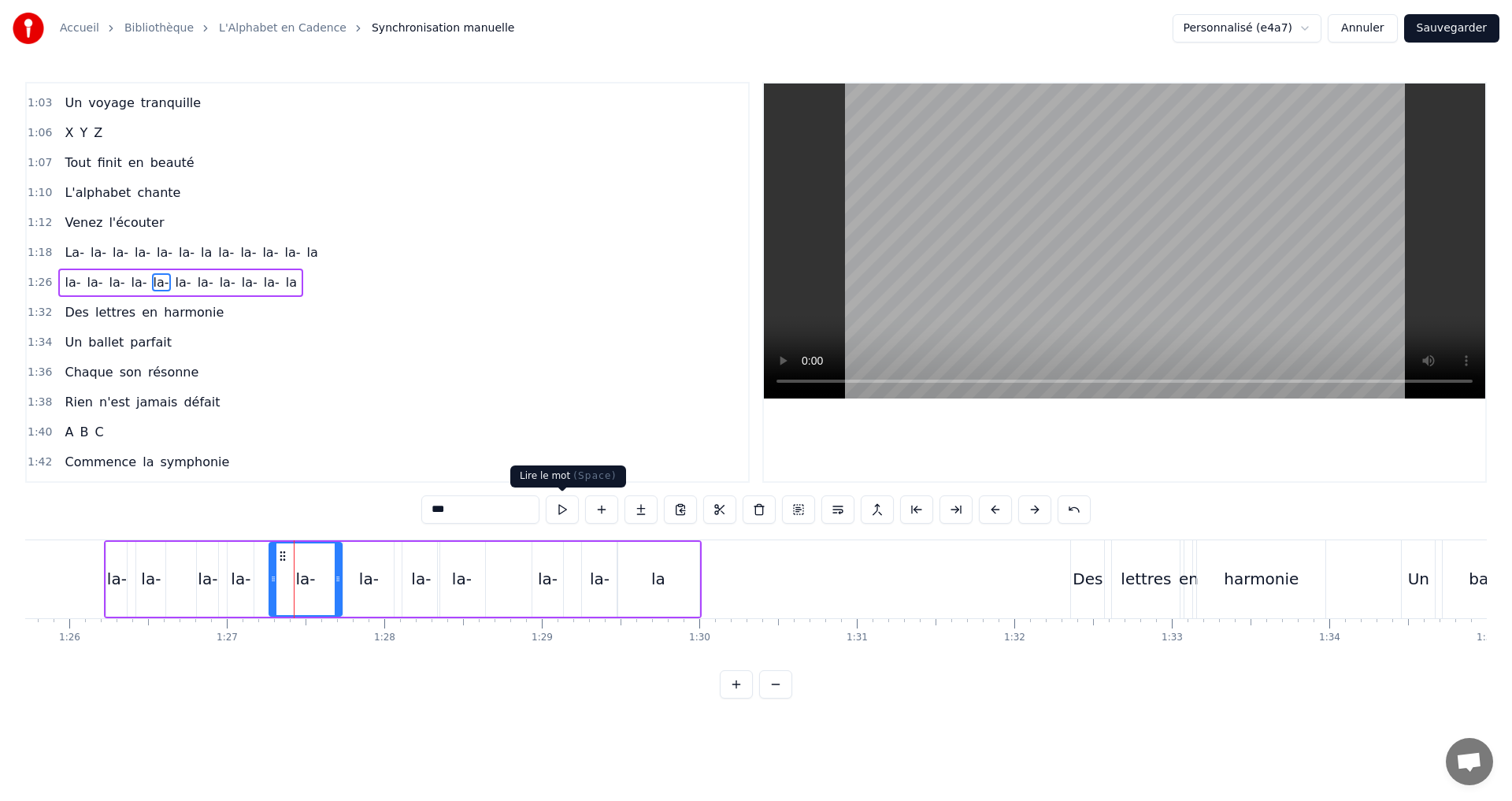
click at [560, 511] on button at bounding box center [562, 508] width 33 height 28
drag, startPoint x: 274, startPoint y: 582, endPoint x: 284, endPoint y: 580, distance: 10.2
click at [286, 580] on icon at bounding box center [285, 579] width 6 height 13
click at [556, 508] on button at bounding box center [562, 508] width 33 height 28
click at [359, 582] on div "la-" at bounding box center [369, 579] width 51 height 75
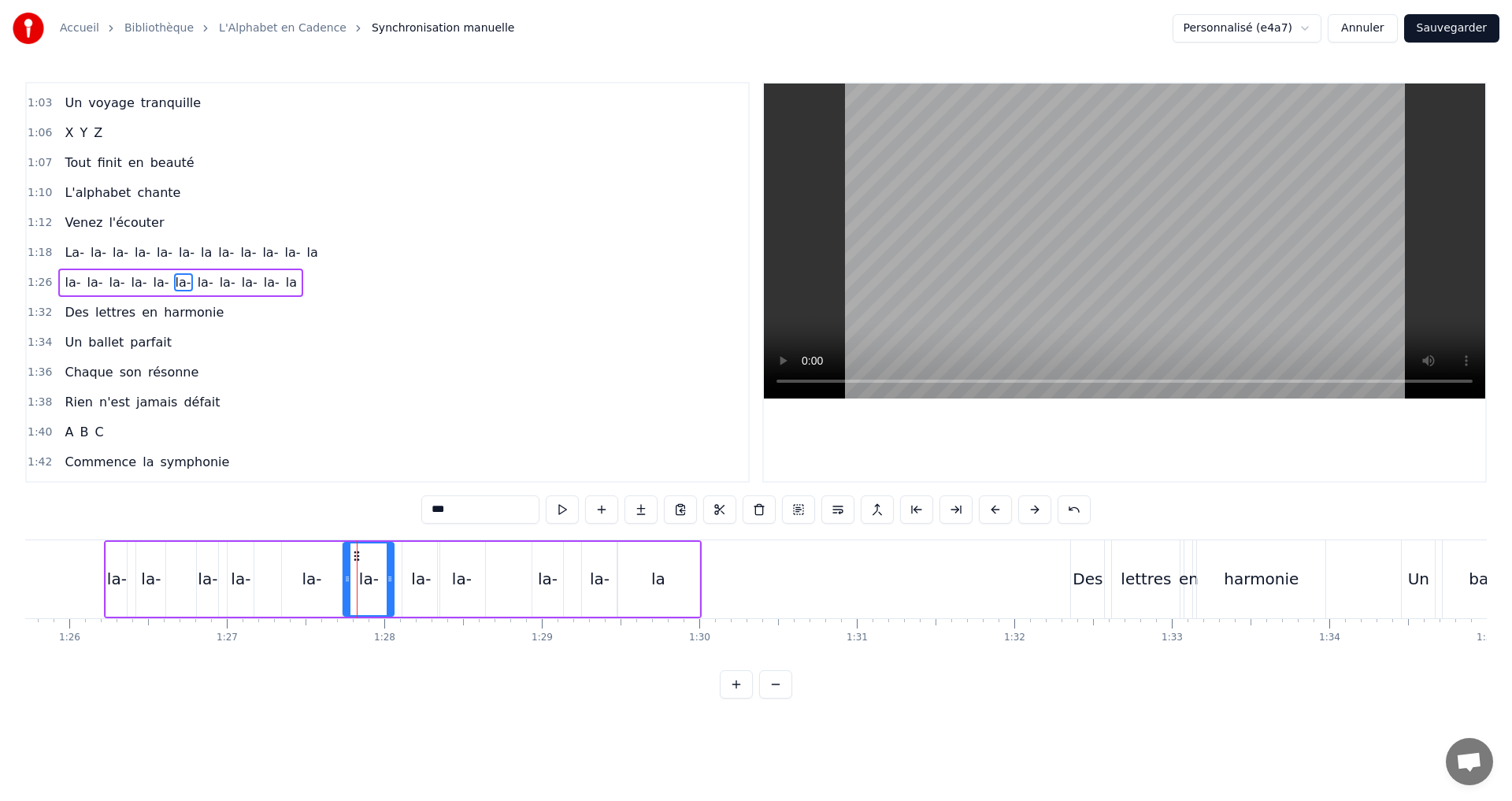
click at [562, 510] on button at bounding box center [562, 508] width 33 height 28
click at [575, 506] on button at bounding box center [562, 508] width 33 height 28
click at [331, 278] on div "1:26 la- la- la- la- la- [GEOGRAPHIC_DATA]" at bounding box center [387, 282] width 722 height 30
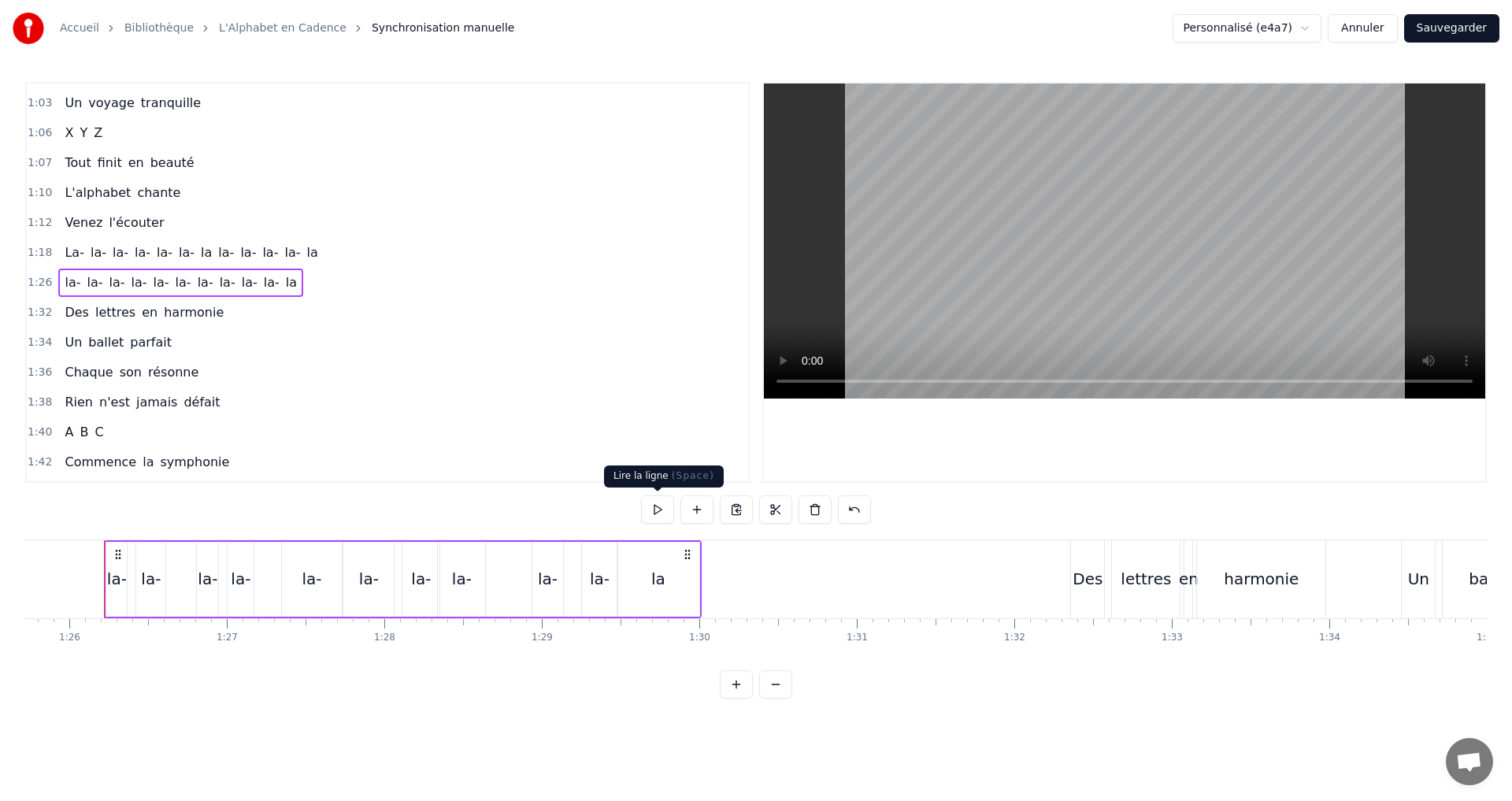
click at [658, 510] on button at bounding box center [658, 508] width 33 height 28
click at [656, 508] on button at bounding box center [658, 508] width 33 height 28
click at [202, 578] on div "la-" at bounding box center [208, 579] width 20 height 23
click at [108, 284] on span "la-" at bounding box center [117, 283] width 19 height 18
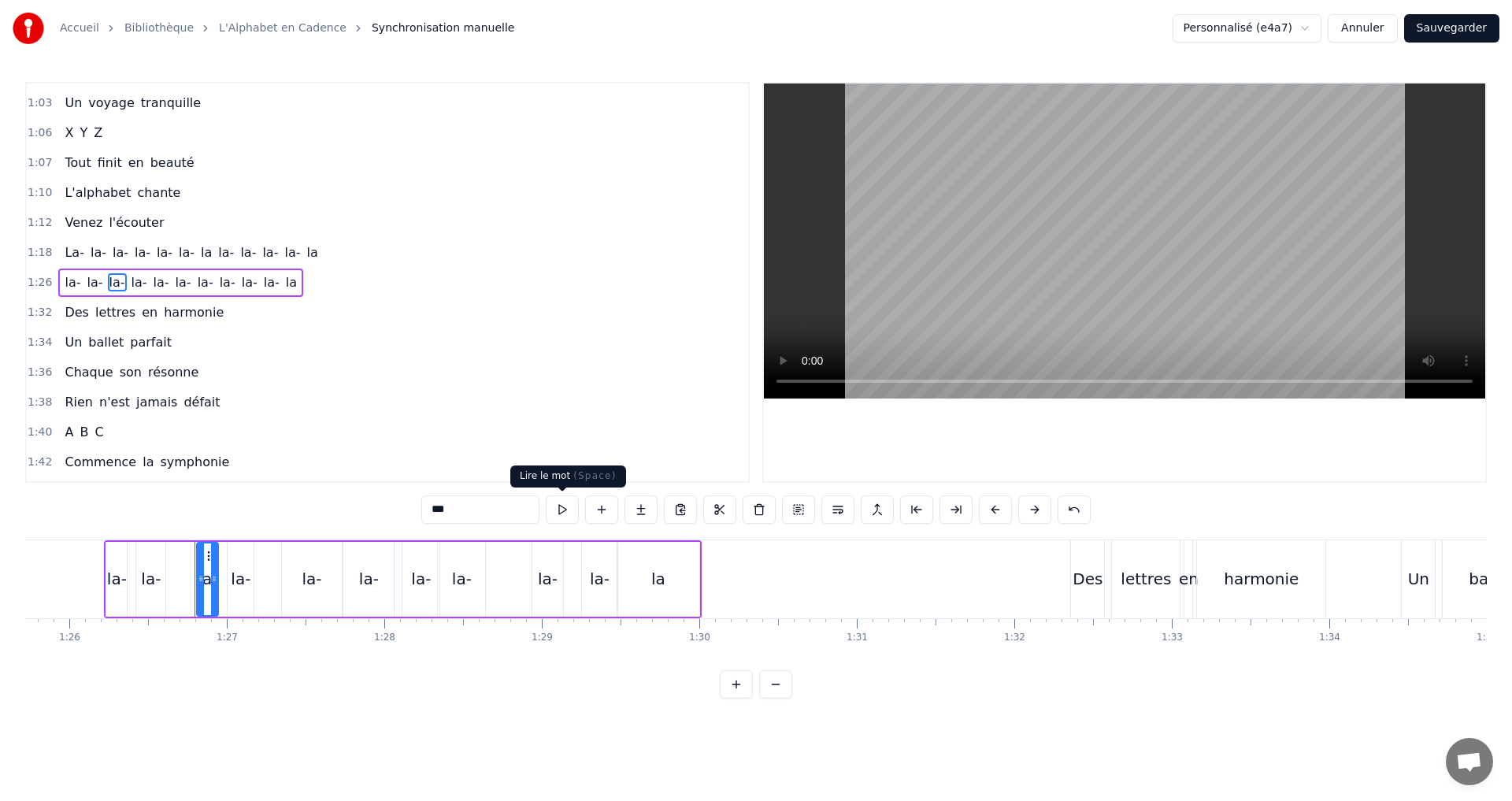
click at [563, 512] on button at bounding box center [562, 508] width 33 height 28
drag, startPoint x: 187, startPoint y: 577, endPoint x: 171, endPoint y: 569, distance: 17.9
click at [171, 569] on div at bounding box center [172, 579] width 6 height 71
click at [566, 513] on button at bounding box center [562, 508] width 33 height 28
click at [302, 285] on div "1:26 la- la- la- la- la- [GEOGRAPHIC_DATA]" at bounding box center [387, 282] width 722 height 30
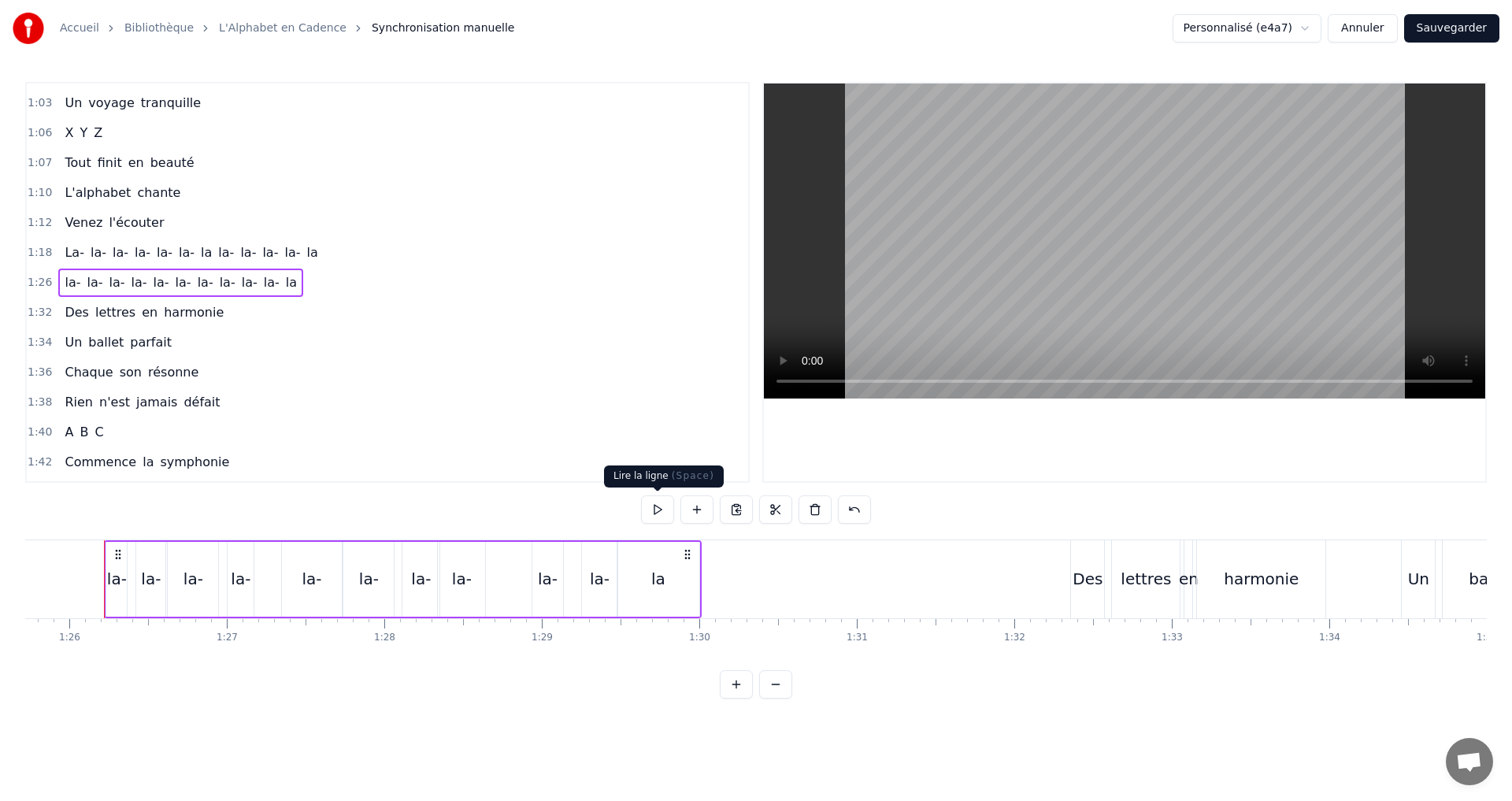
click at [651, 509] on button at bounding box center [658, 508] width 33 height 28
click at [656, 501] on button at bounding box center [658, 508] width 33 height 28
click at [236, 573] on div "la-" at bounding box center [240, 579] width 20 height 23
click at [229, 582] on icon at bounding box center [231, 579] width 6 height 13
drag, startPoint x: 241, startPoint y: 583, endPoint x: 260, endPoint y: 579, distance: 19.4
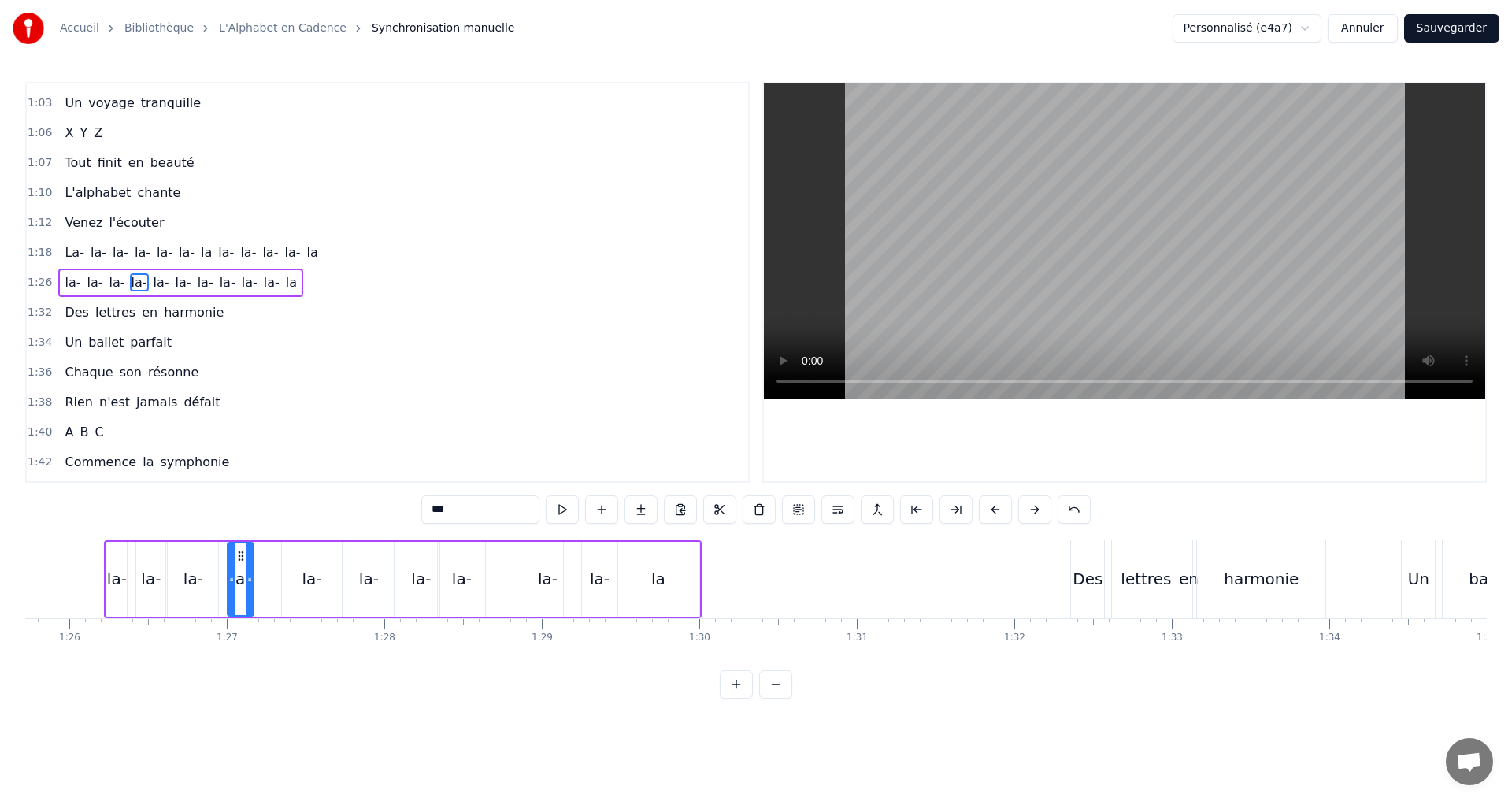
click at [262, 579] on div "la- la- la- [GEOGRAPHIC_DATA]" at bounding box center [403, 579] width 598 height 78
click at [241, 578] on div "la-" at bounding box center [240, 579] width 20 height 23
drag, startPoint x: 248, startPoint y: 582, endPoint x: 259, endPoint y: 581, distance: 11.0
click at [277, 581] on icon at bounding box center [280, 579] width 6 height 13
click at [228, 582] on div "la-" at bounding box center [255, 579] width 57 height 75
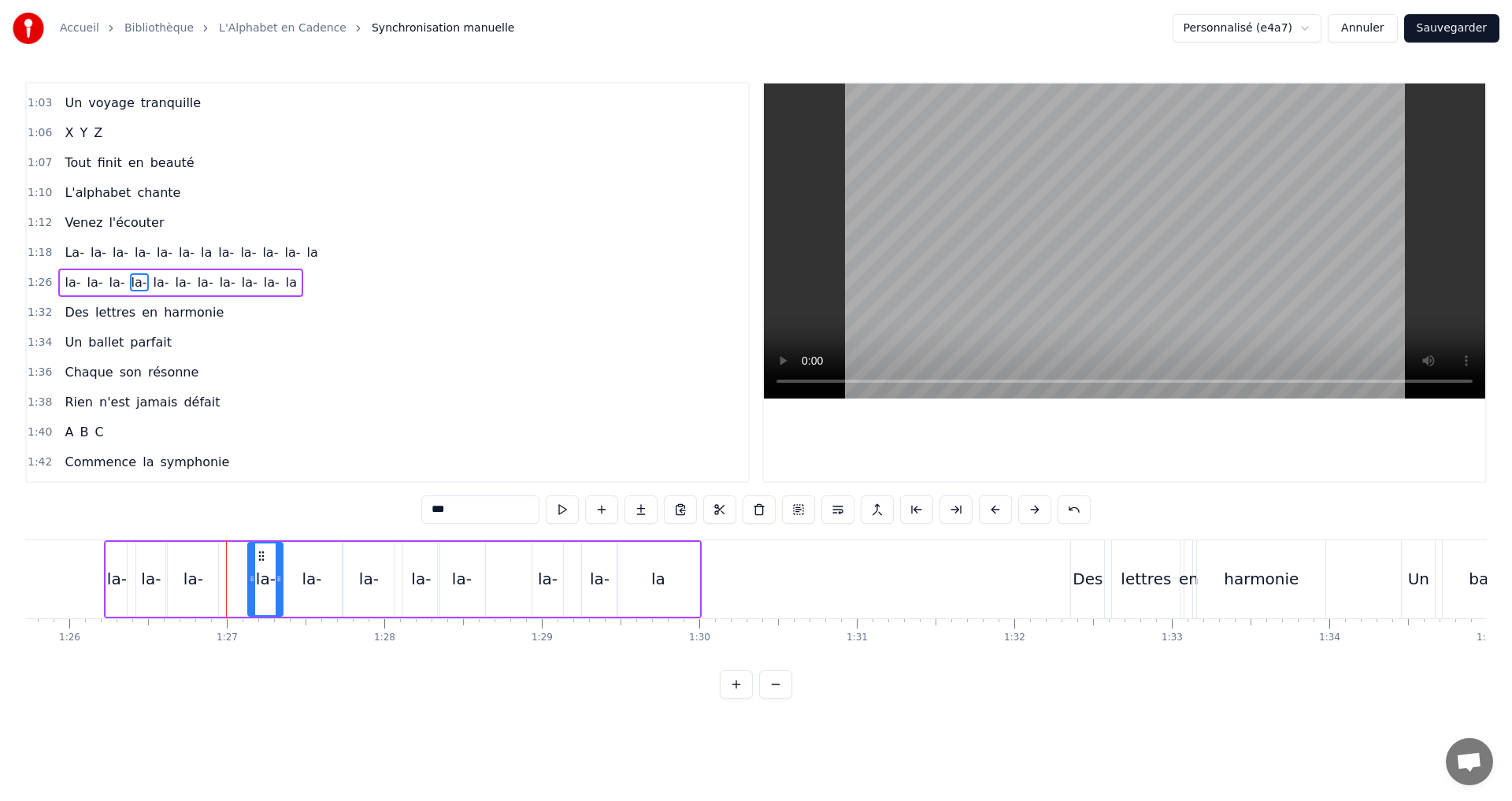
drag, startPoint x: 232, startPoint y: 575, endPoint x: 253, endPoint y: 572, distance: 21.2
click at [253, 572] on div at bounding box center [252, 579] width 6 height 71
drag, startPoint x: 280, startPoint y: 575, endPoint x: 308, endPoint y: 575, distance: 28.0
click at [275, 574] on icon at bounding box center [275, 579] width 6 height 13
click at [565, 511] on button at bounding box center [562, 508] width 33 height 28
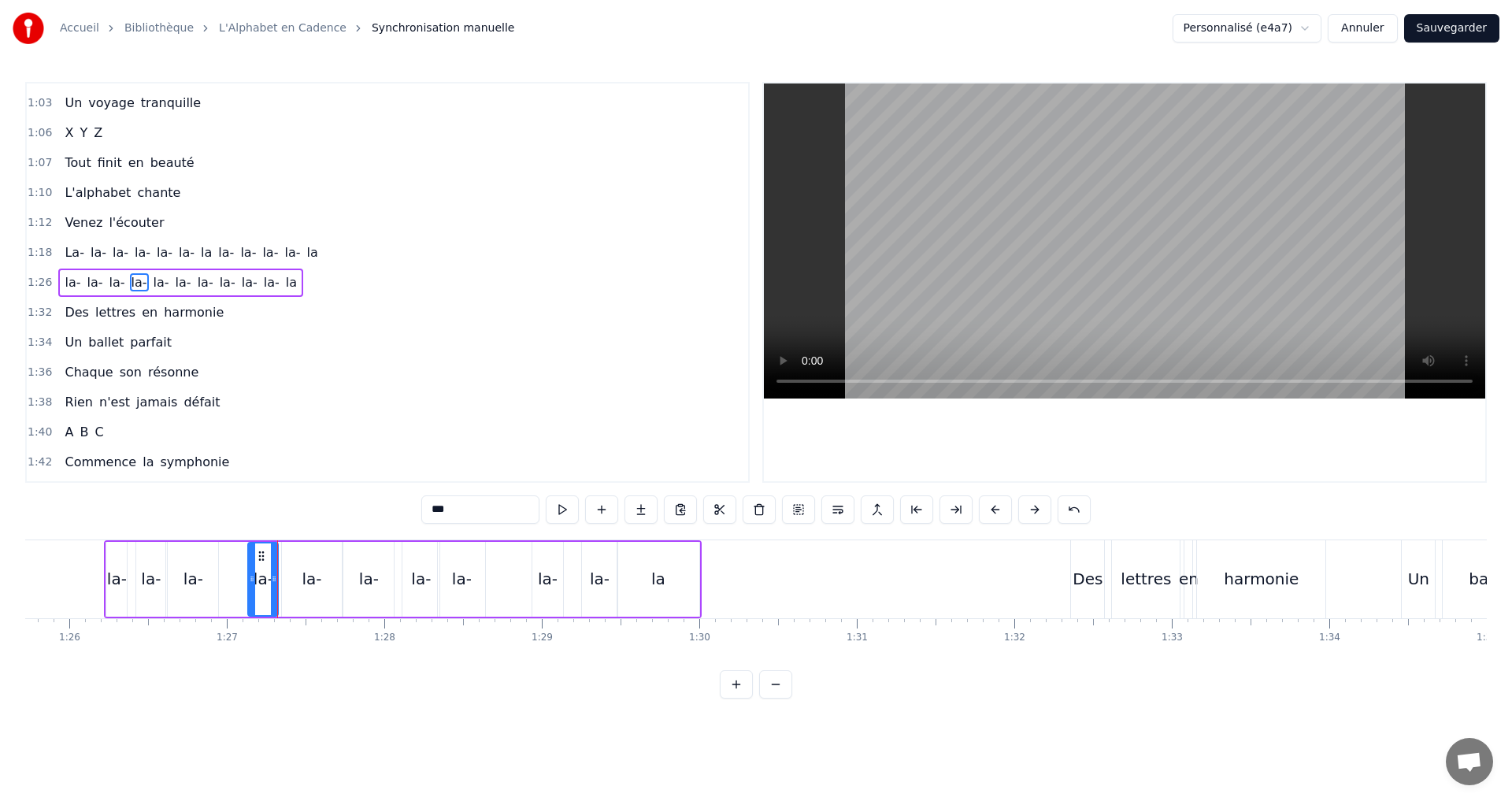
click at [308, 284] on div "1:26 la- la- la- la- la- [GEOGRAPHIC_DATA]" at bounding box center [387, 282] width 722 height 30
click at [655, 498] on button at bounding box center [658, 508] width 33 height 28
click at [664, 505] on button at bounding box center [658, 508] width 33 height 28
drag, startPoint x: 194, startPoint y: 569, endPoint x: 124, endPoint y: 578, distance: 70.6
click at [154, 561] on div "la- la- la- [GEOGRAPHIC_DATA]" at bounding box center [403, 579] width 598 height 78
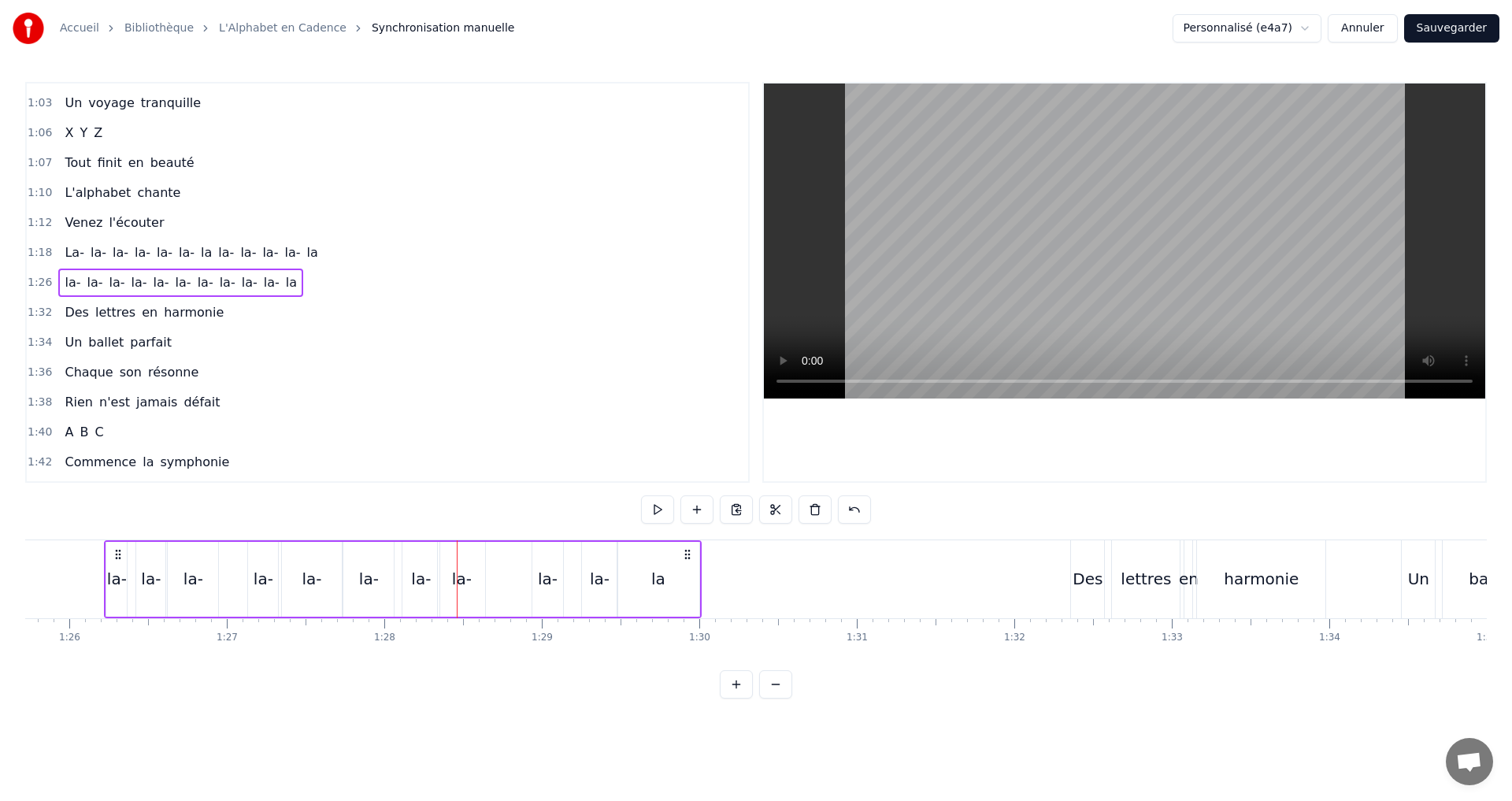
click at [187, 580] on div "la-" at bounding box center [193, 579] width 20 height 23
drag, startPoint x: 213, startPoint y: 582, endPoint x: 236, endPoint y: 575, distance: 24.0
click at [236, 575] on icon at bounding box center [236, 579] width 6 height 13
click at [272, 575] on div "la-" at bounding box center [264, 579] width 20 height 23
drag, startPoint x: 274, startPoint y: 579, endPoint x: 281, endPoint y: 582, distance: 7.6
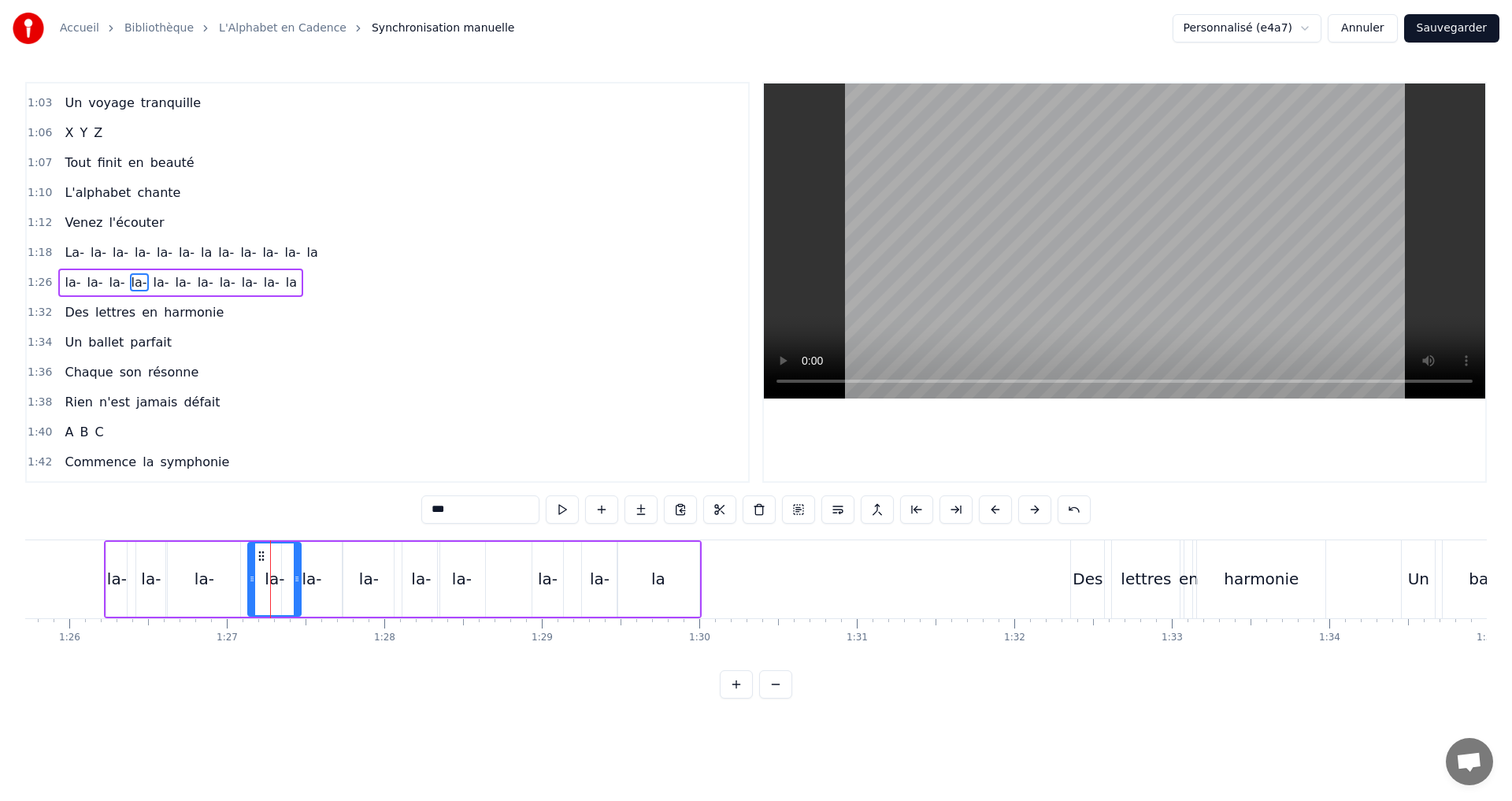
click at [294, 582] on icon at bounding box center [296, 579] width 6 height 13
drag, startPoint x: 253, startPoint y: 575, endPoint x: 274, endPoint y: 570, distance: 21.6
click at [274, 570] on div at bounding box center [272, 579] width 6 height 71
click at [204, 576] on div "la-" at bounding box center [204, 579] width 20 height 23
drag, startPoint x: 238, startPoint y: 577, endPoint x: 257, endPoint y: 577, distance: 19.0
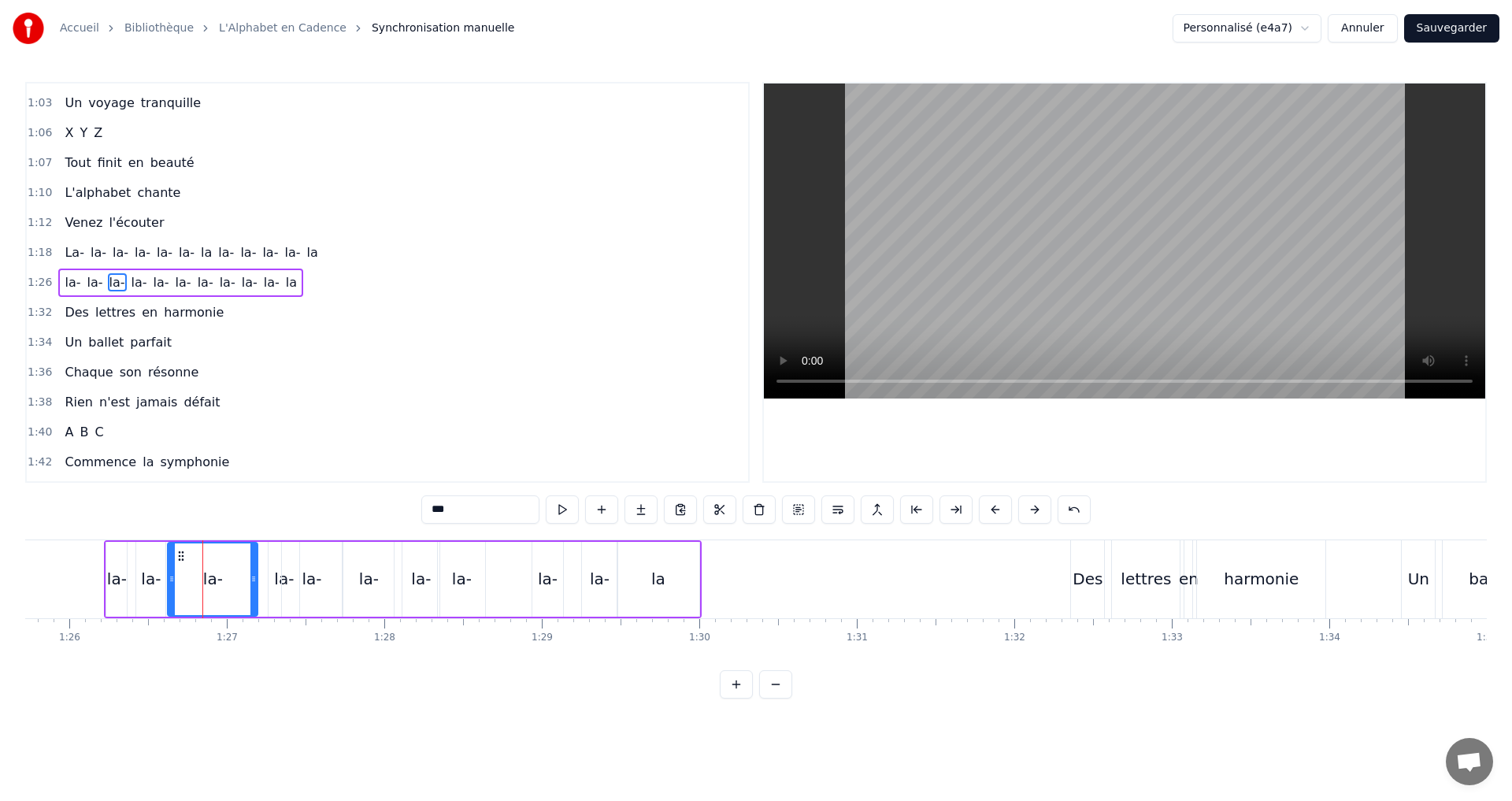
click at [257, 577] on icon at bounding box center [253, 579] width 6 height 13
click at [561, 511] on button at bounding box center [562, 508] width 33 height 28
click at [561, 507] on button at bounding box center [562, 508] width 33 height 28
click at [564, 508] on button at bounding box center [562, 508] width 33 height 28
drag, startPoint x: 253, startPoint y: 578, endPoint x: 232, endPoint y: 570, distance: 22.5
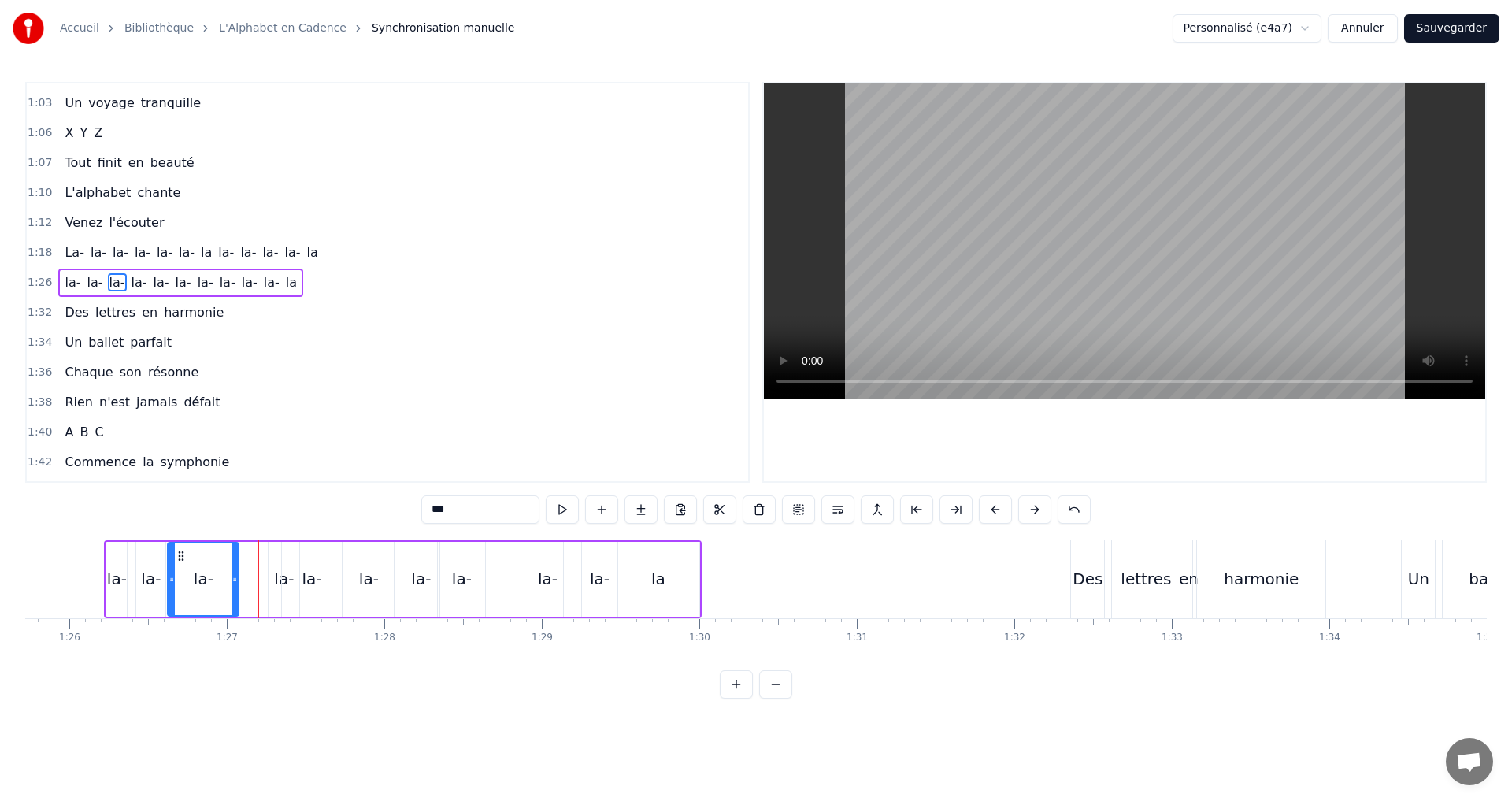
click at [232, 570] on div at bounding box center [234, 579] width 6 height 71
click at [569, 505] on button at bounding box center [562, 508] width 33 height 28
click at [309, 272] on div "1:26 la- la- la- la- la- [GEOGRAPHIC_DATA]" at bounding box center [387, 282] width 722 height 30
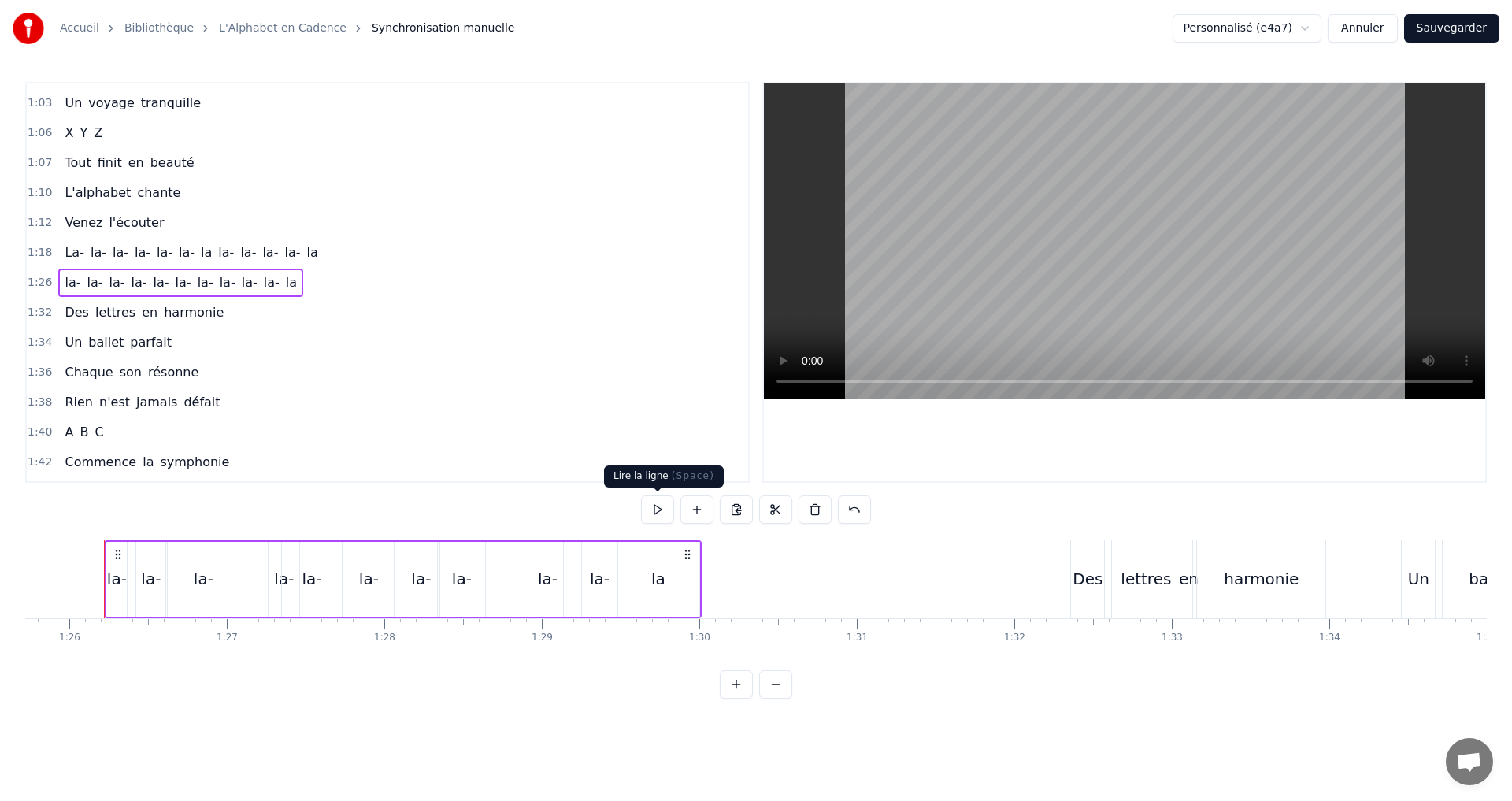
click at [656, 509] on button at bounding box center [658, 508] width 33 height 28
click at [655, 508] on button at bounding box center [658, 508] width 33 height 28
click at [656, 508] on button at bounding box center [658, 508] width 33 height 28
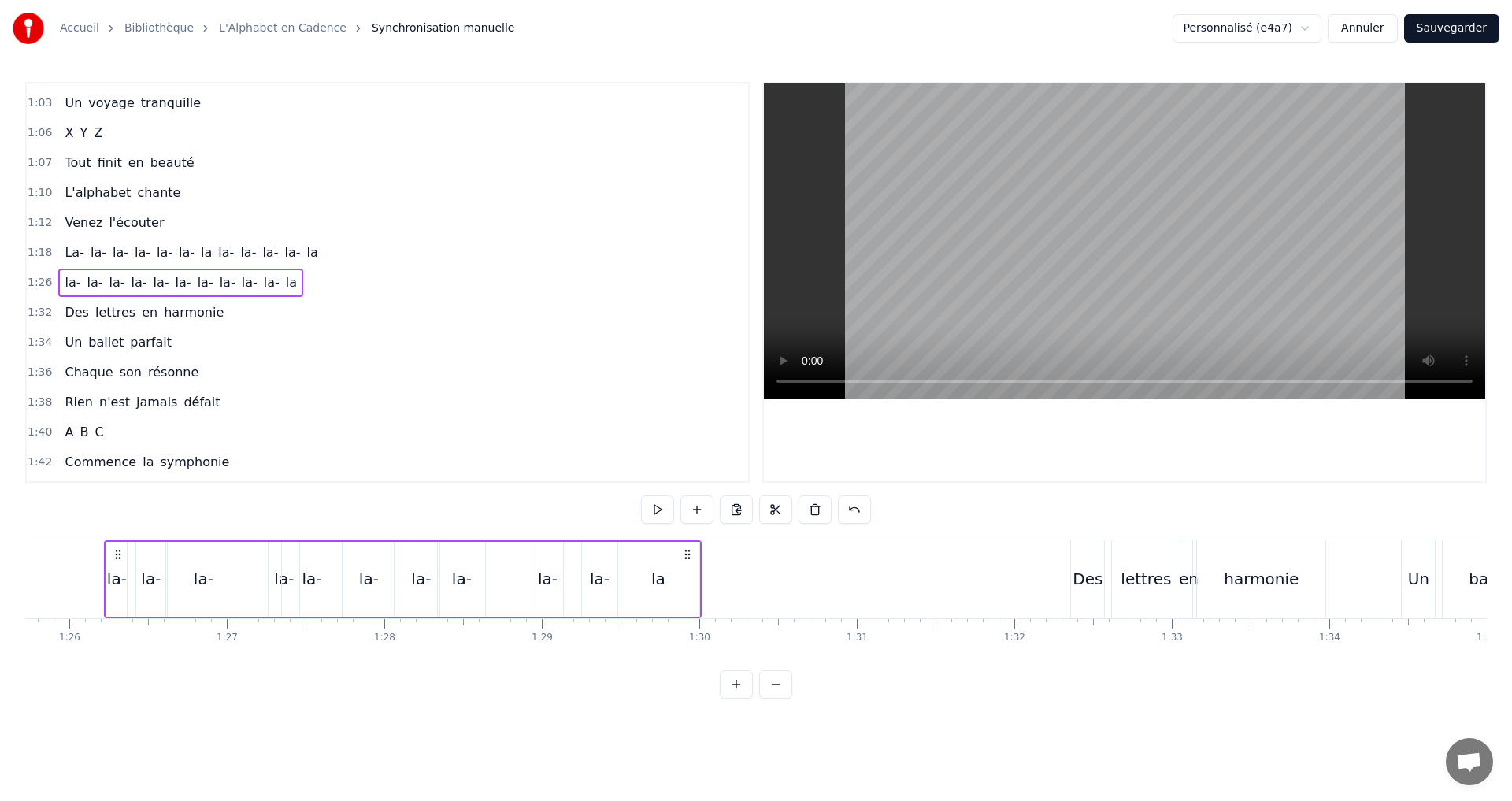
click at [659, 501] on button at bounding box center [658, 508] width 33 height 28
click at [658, 501] on button at bounding box center [658, 508] width 33 height 28
click at [661, 501] on button at bounding box center [658, 508] width 33 height 28
click at [205, 592] on div "la-" at bounding box center [203, 579] width 70 height 75
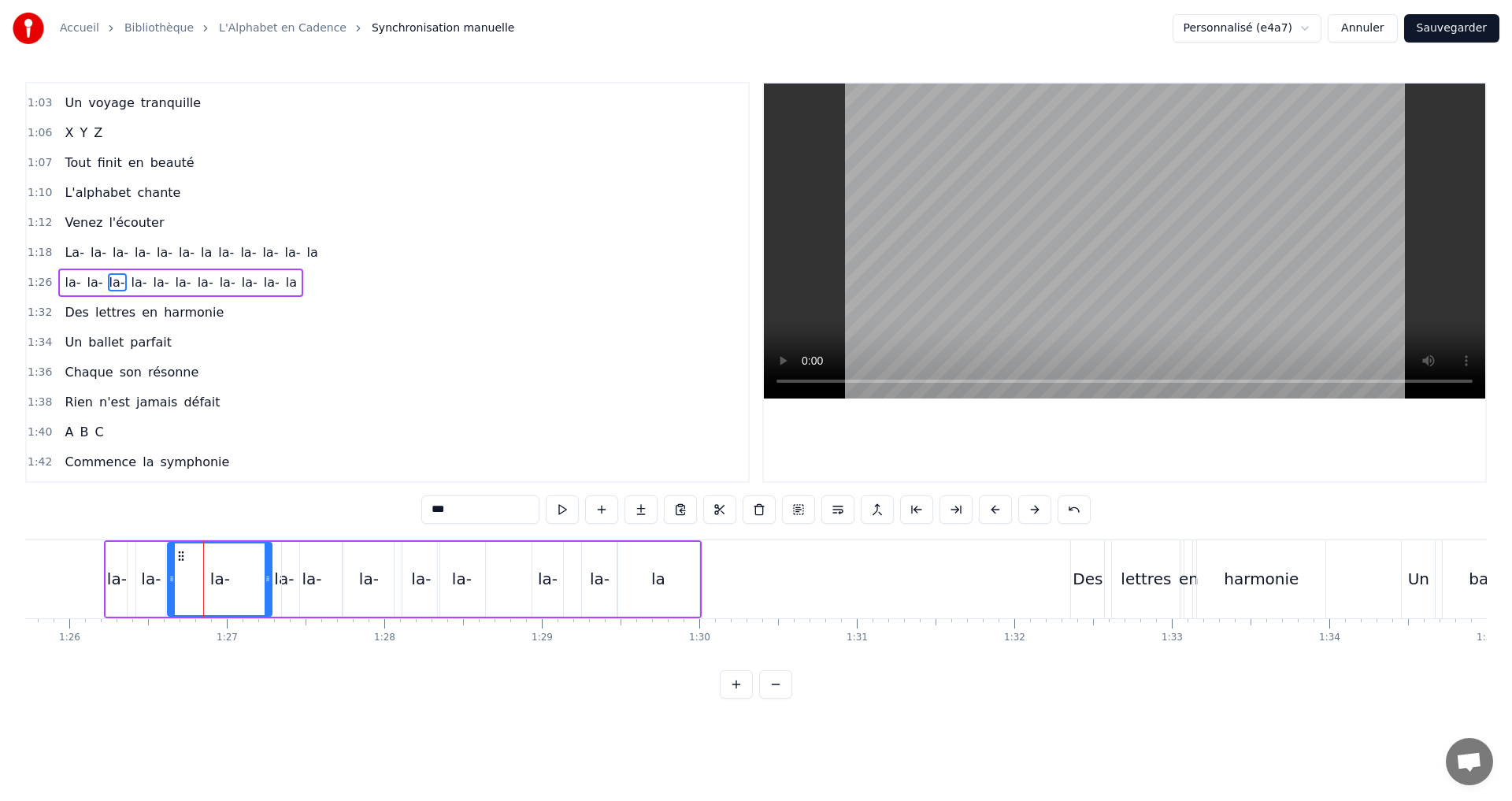
drag, startPoint x: 236, startPoint y: 587, endPoint x: 268, endPoint y: 580, distance: 32.8
click at [268, 580] on div at bounding box center [267, 579] width 6 height 71
click at [294, 277] on div "1:26 la- la- la- la- la- [GEOGRAPHIC_DATA]" at bounding box center [387, 282] width 722 height 30
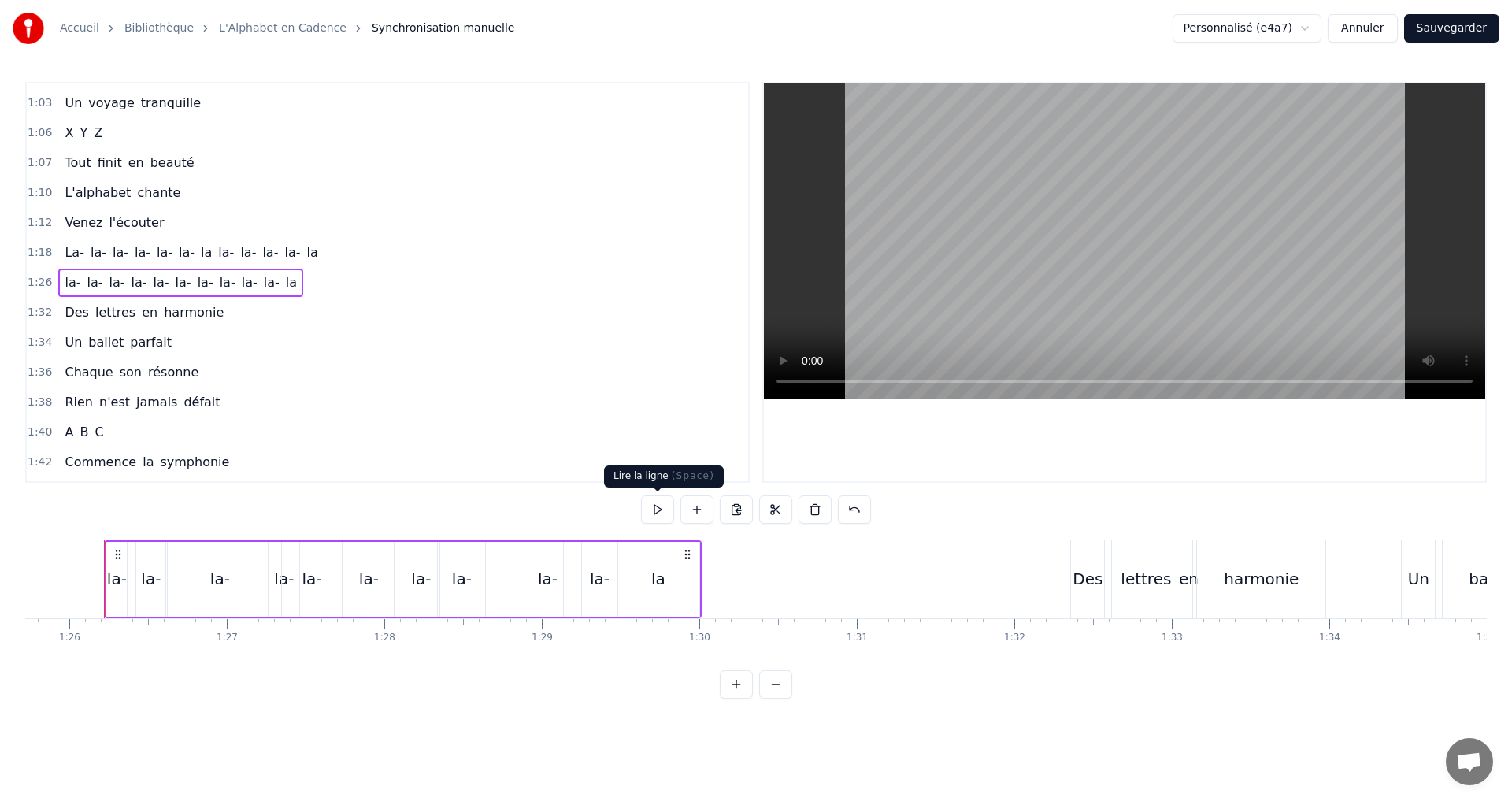
click at [652, 504] on button at bounding box center [658, 508] width 33 height 28
click at [655, 504] on button at bounding box center [658, 508] width 33 height 28
click at [656, 506] on button at bounding box center [658, 508] width 33 height 28
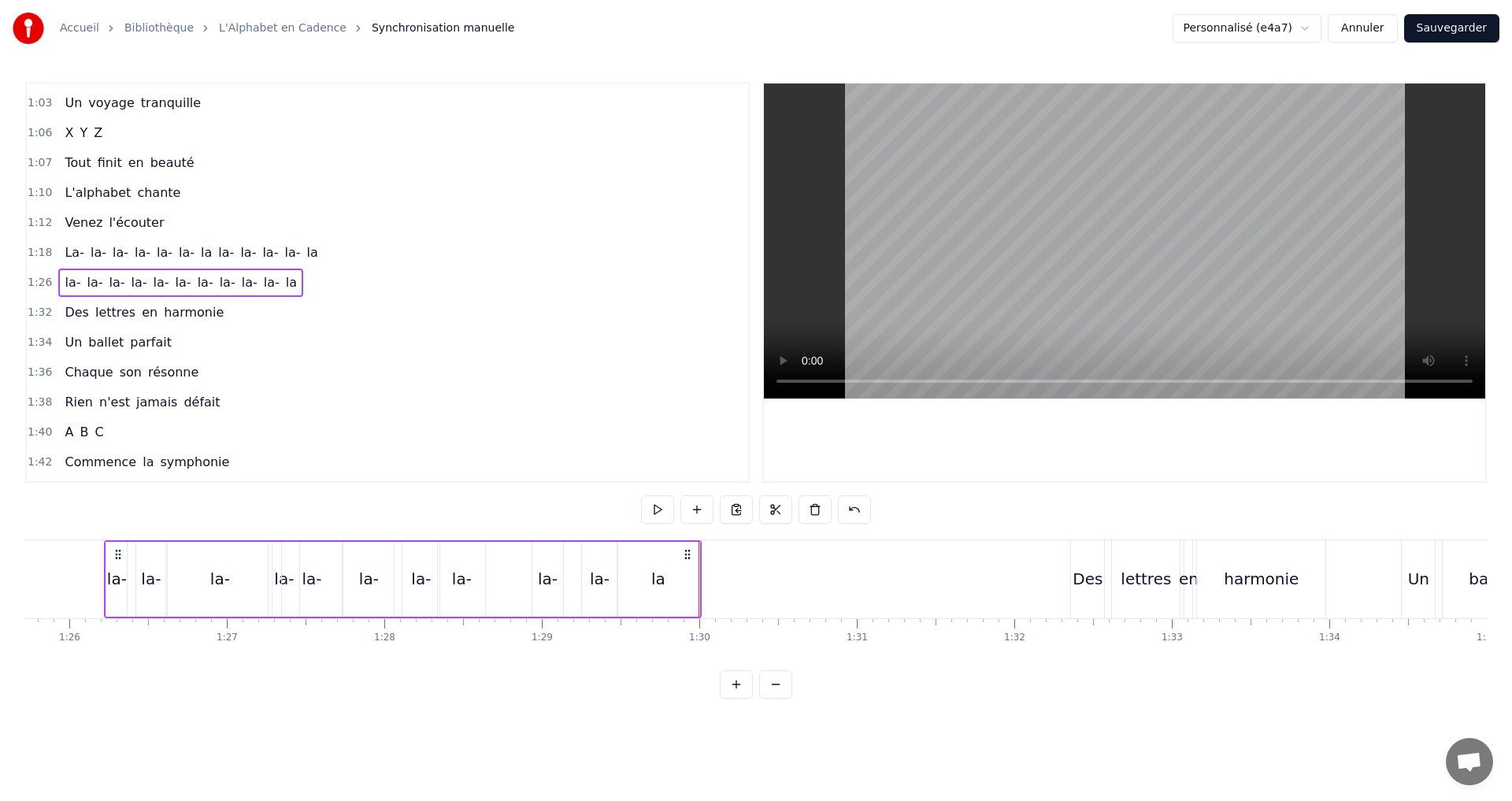
click at [656, 506] on button at bounding box center [658, 508] width 33 height 28
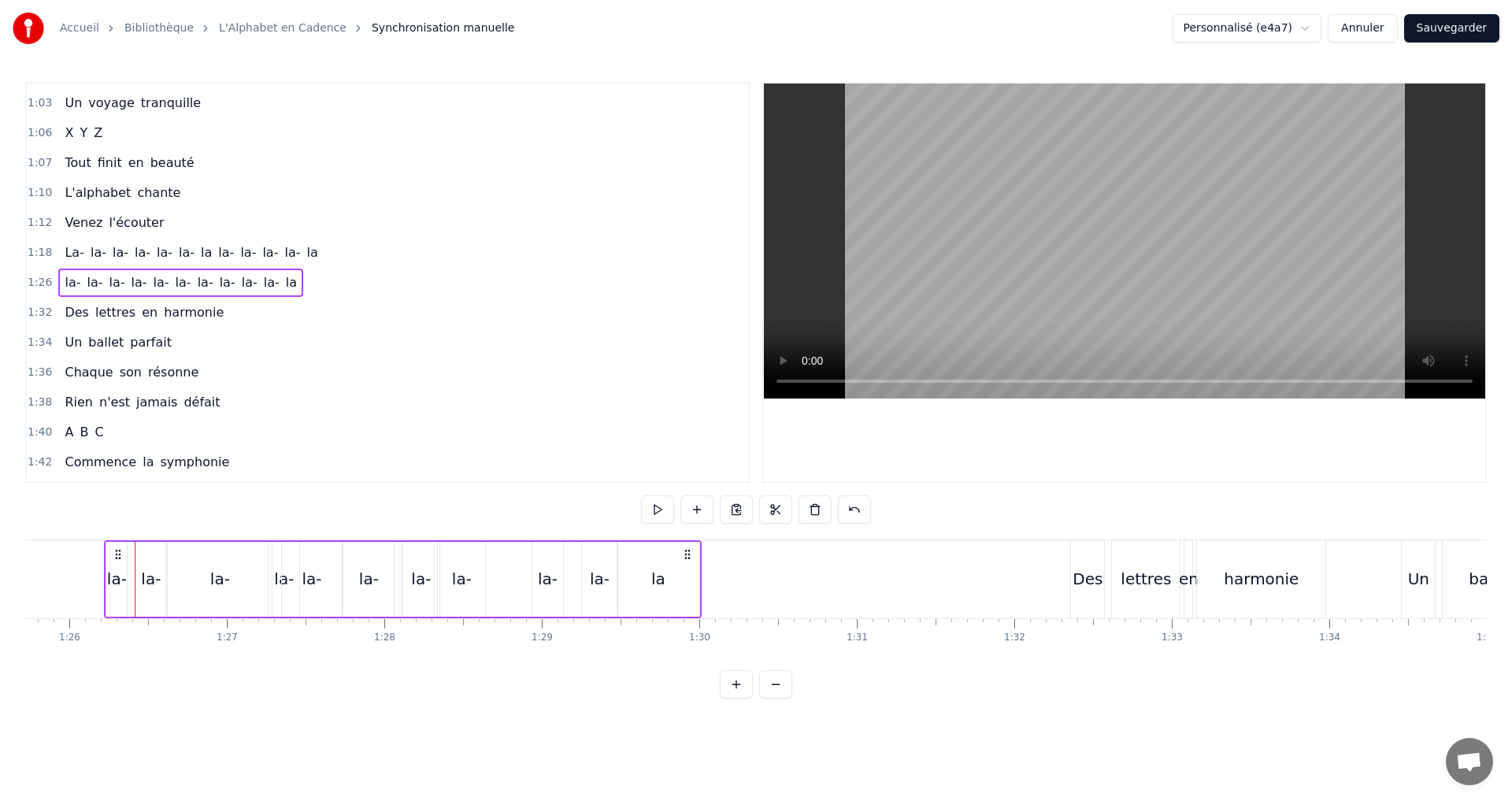
click at [656, 506] on button at bounding box center [658, 508] width 33 height 28
click at [655, 513] on button at bounding box center [658, 508] width 33 height 28
click at [1457, 22] on button "Sauvegarder" at bounding box center [1452, 28] width 96 height 28
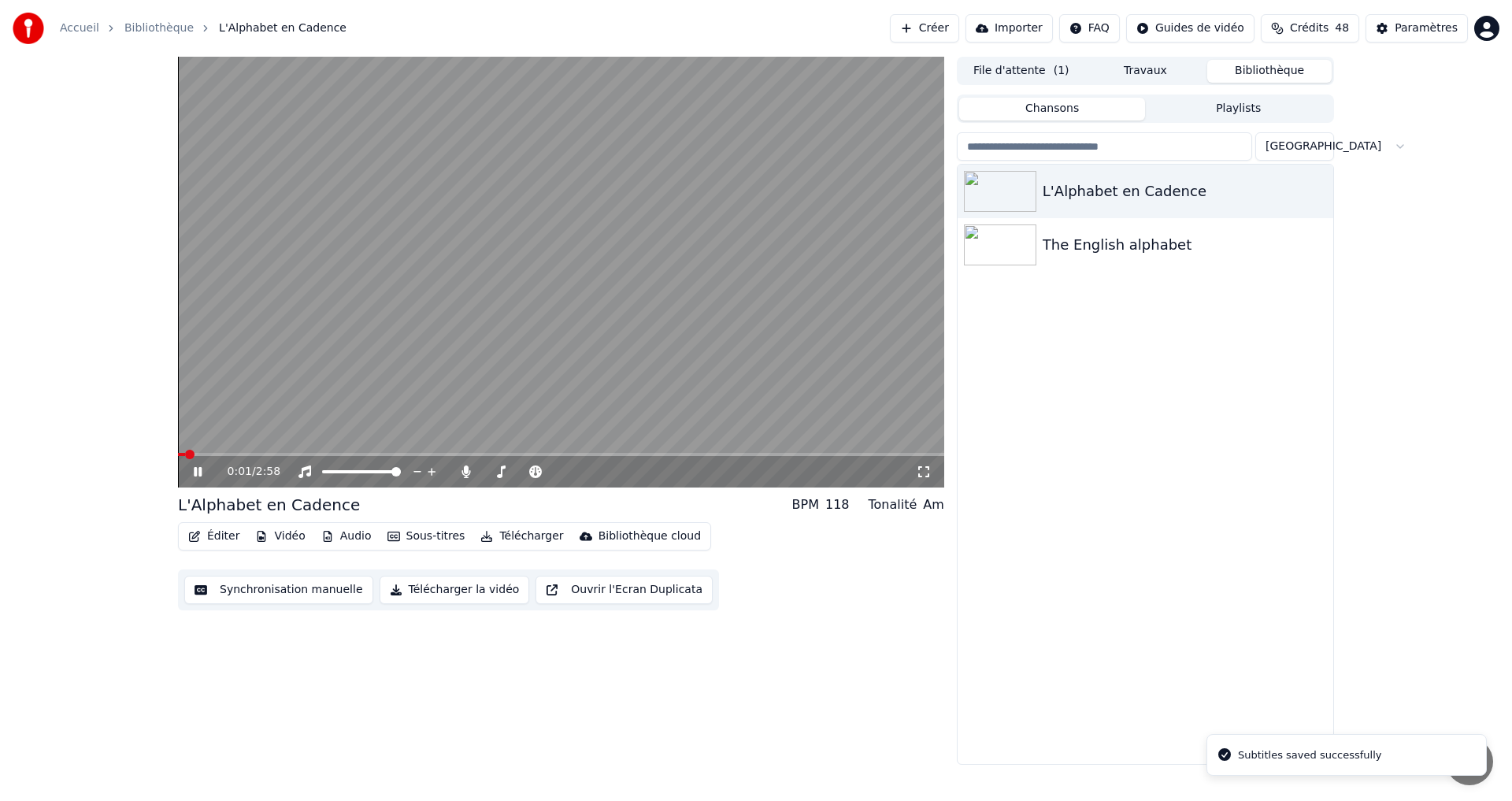
click at [412, 448] on video at bounding box center [561, 272] width 766 height 431
click at [408, 452] on span at bounding box center [561, 453] width 766 height 3
click at [191, 470] on icon at bounding box center [209, 471] width 37 height 13
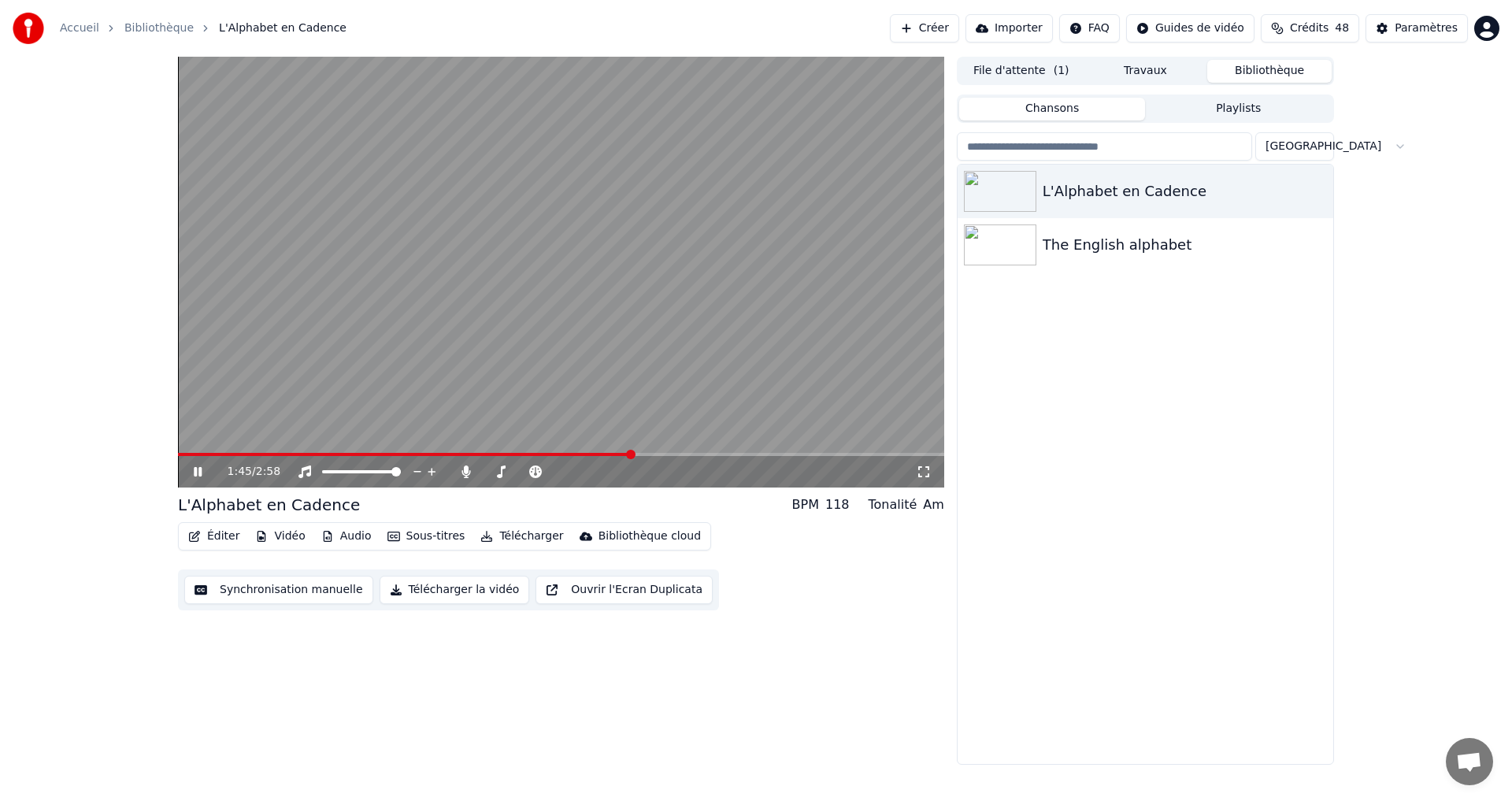
click at [198, 470] on icon at bounding box center [209, 471] width 37 height 13
click at [596, 452] on video at bounding box center [561, 272] width 766 height 431
click at [226, 596] on button "Synchronisation manuelle" at bounding box center [278, 589] width 189 height 28
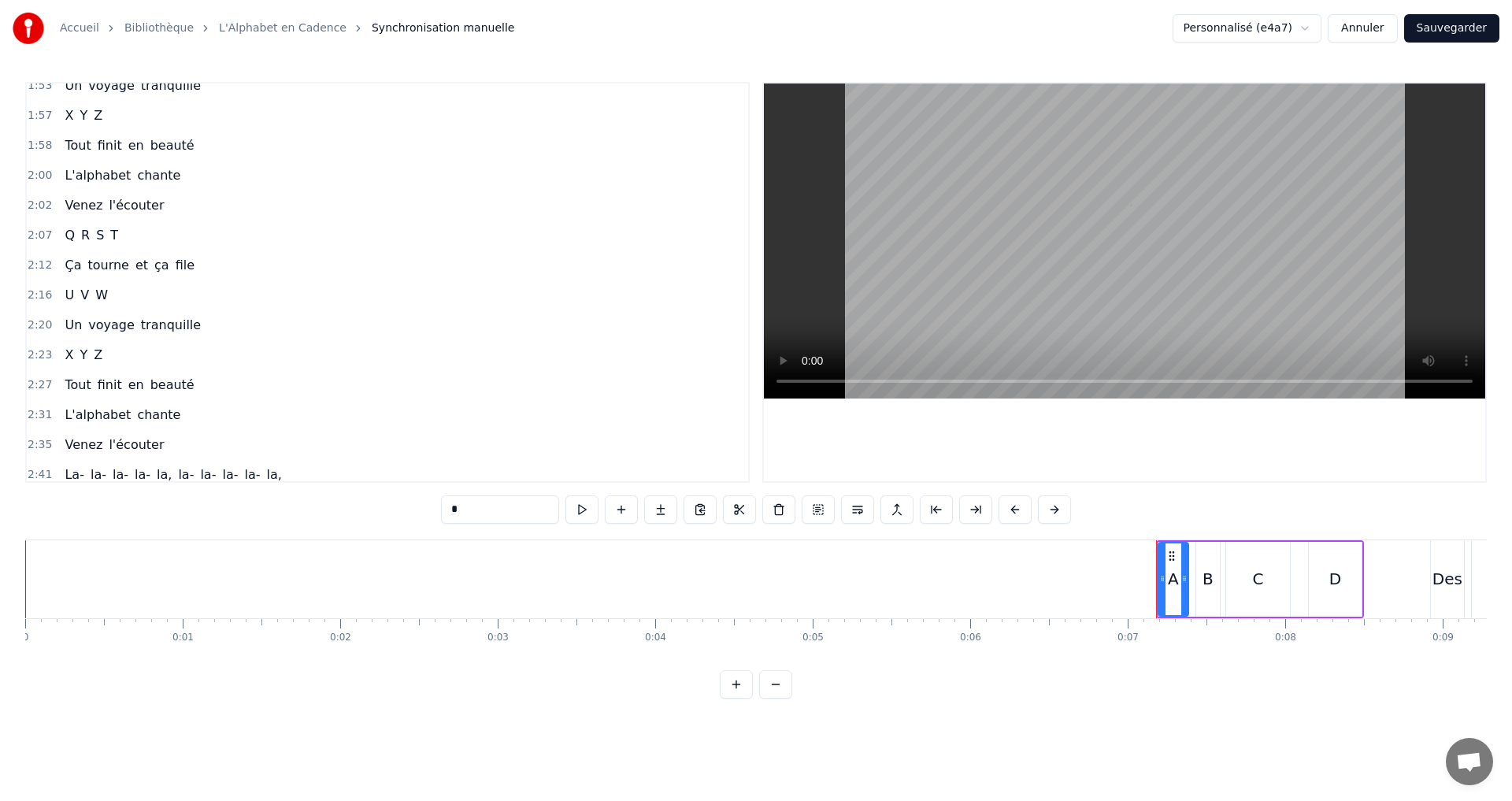
scroll to position [1398, 0]
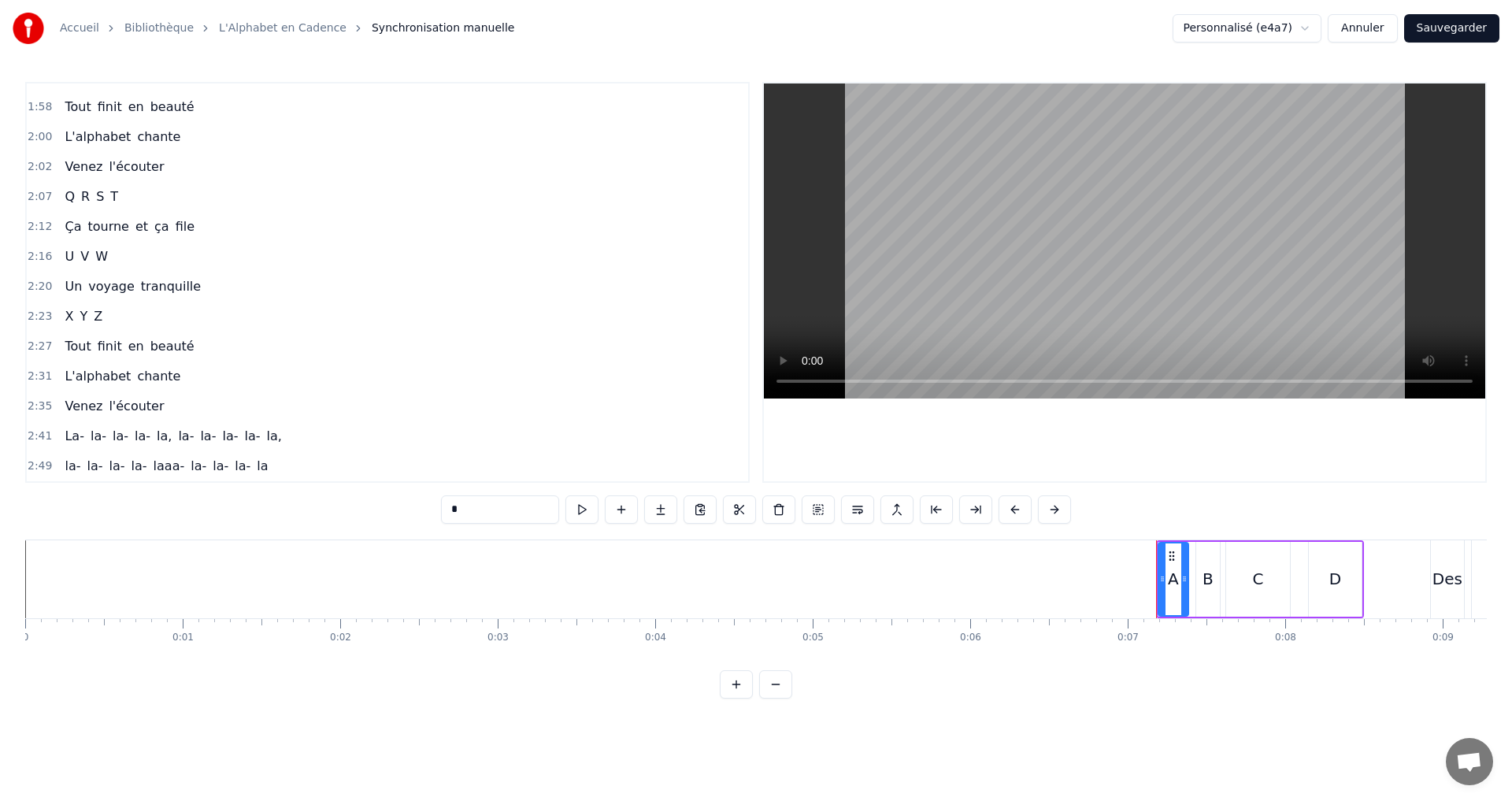
click at [108, 470] on span "la-" at bounding box center [117, 466] width 19 height 18
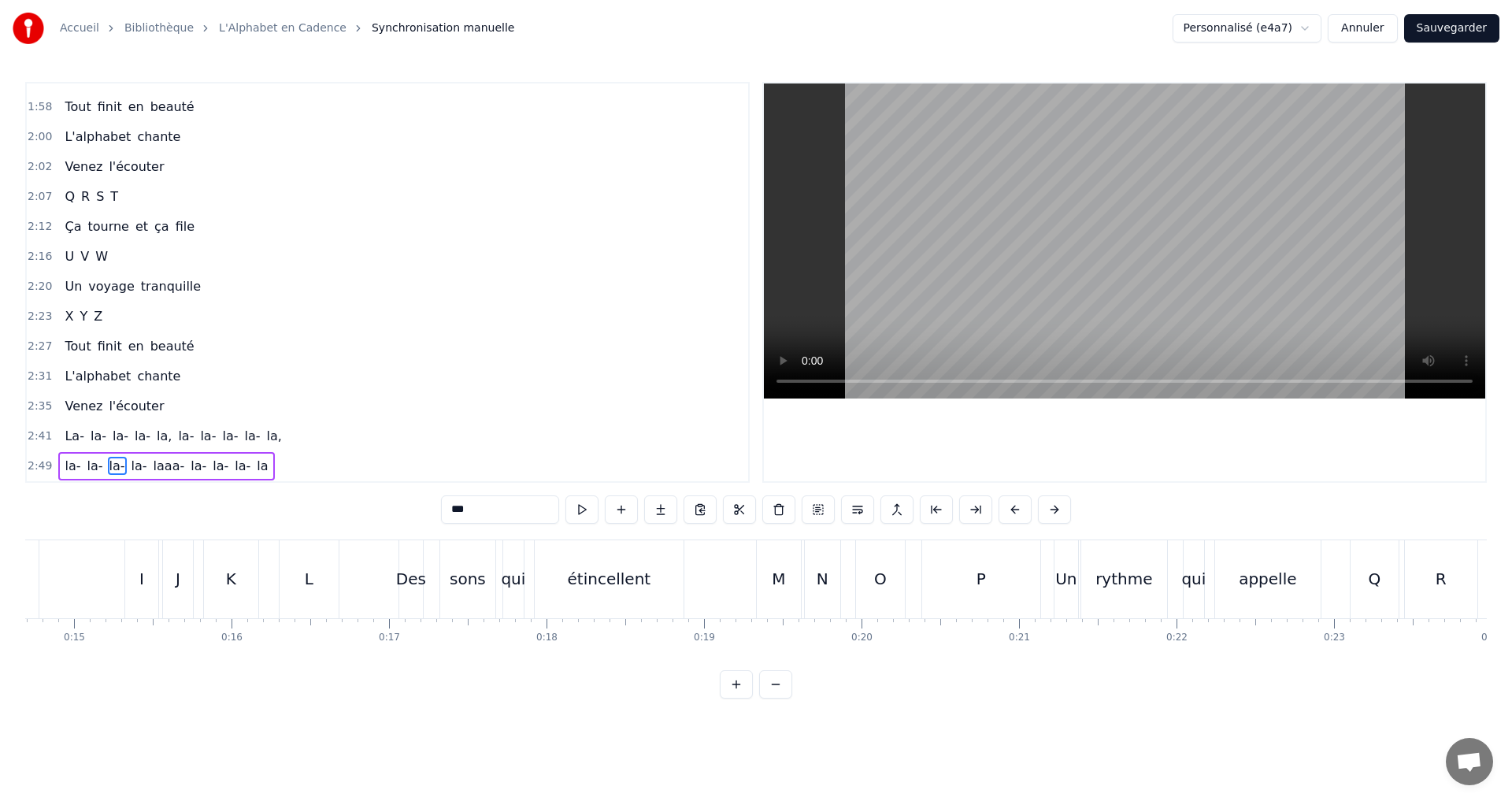
drag, startPoint x: 153, startPoint y: 464, endPoint x: 147, endPoint y: 470, distance: 8.5
click at [153, 464] on span "laaa-" at bounding box center [169, 466] width 34 height 18
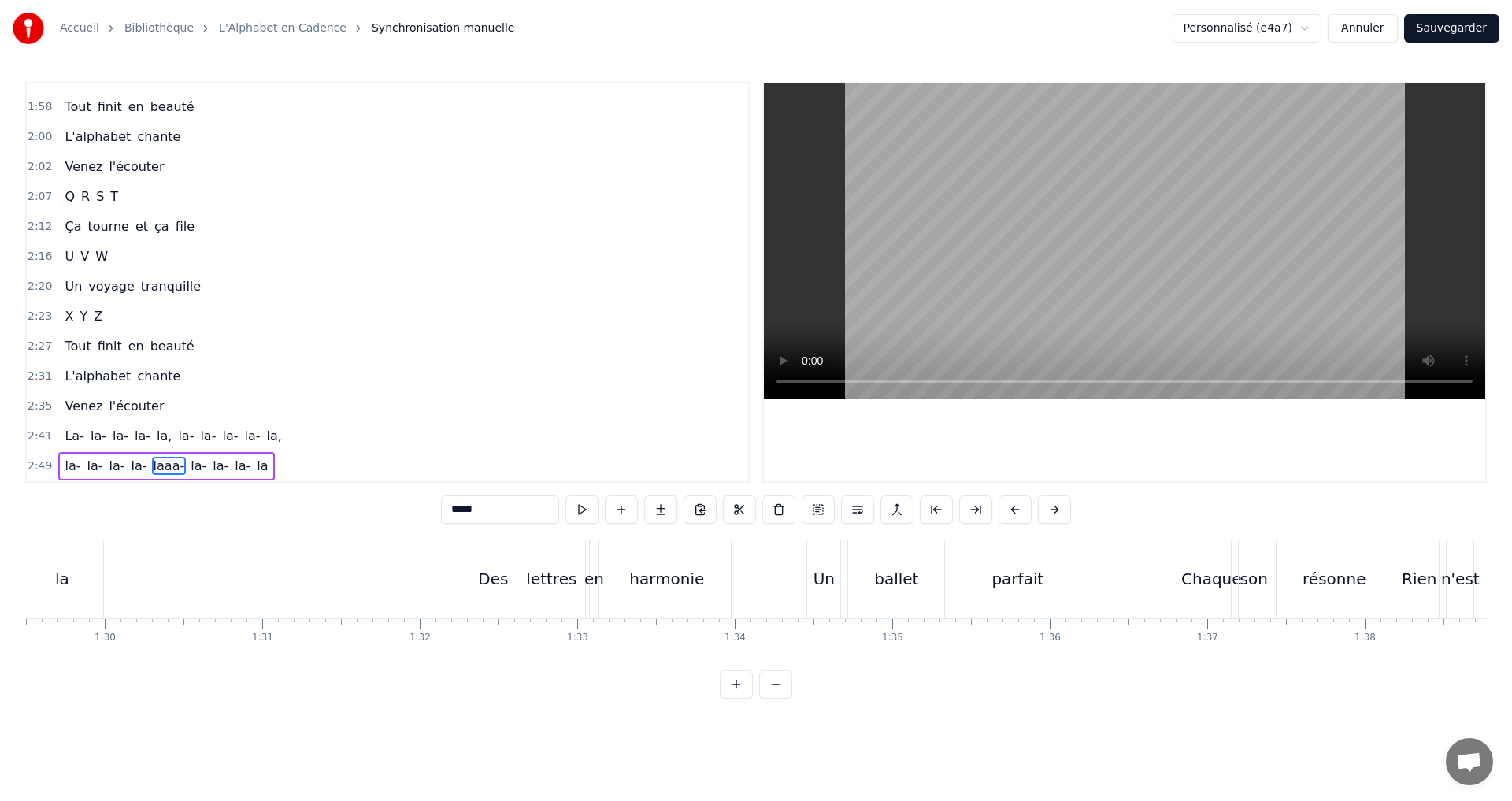
scroll to position [926, 0]
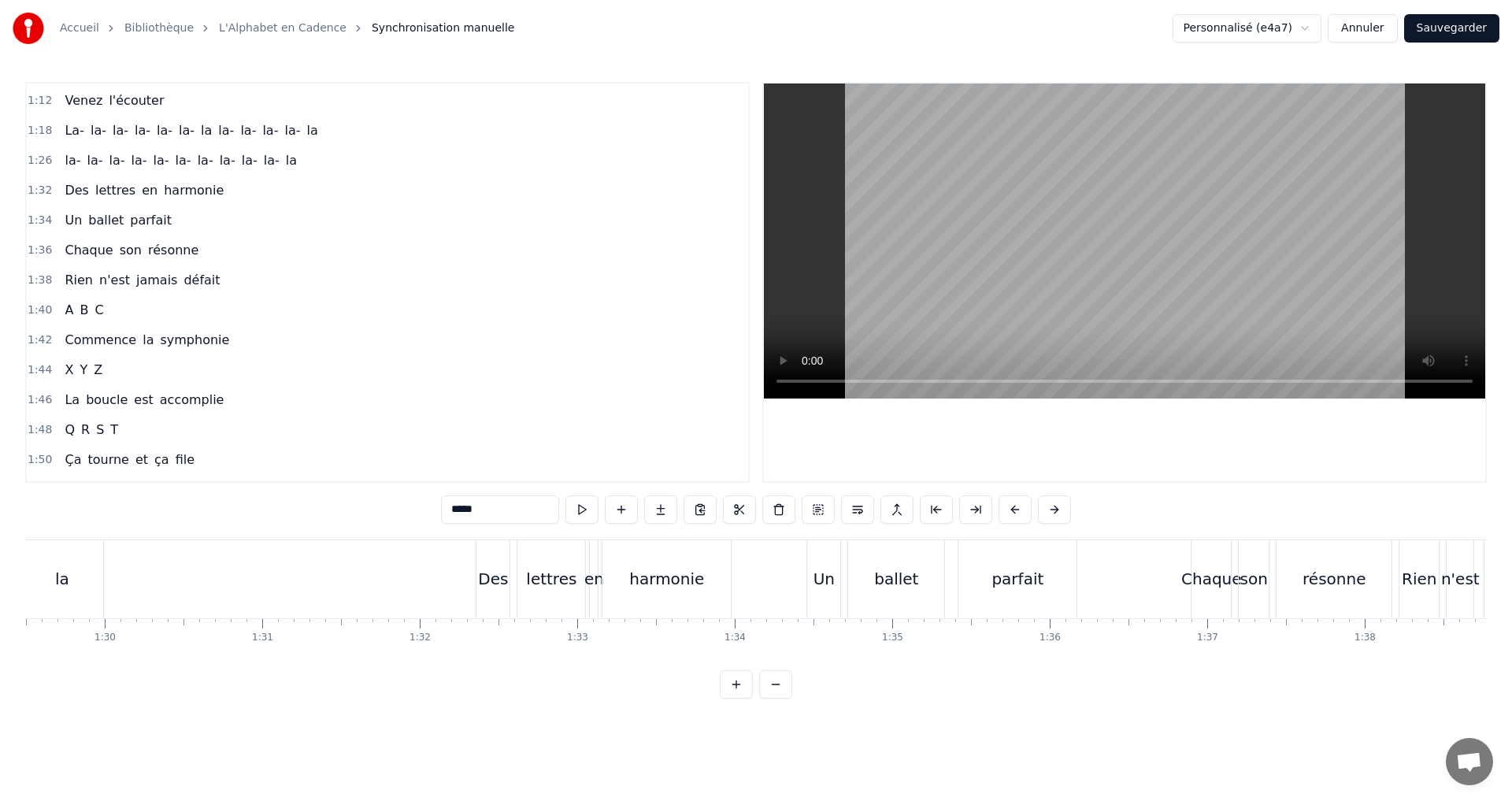
click at [154, 157] on span "la-" at bounding box center [161, 160] width 19 height 18
type input "***"
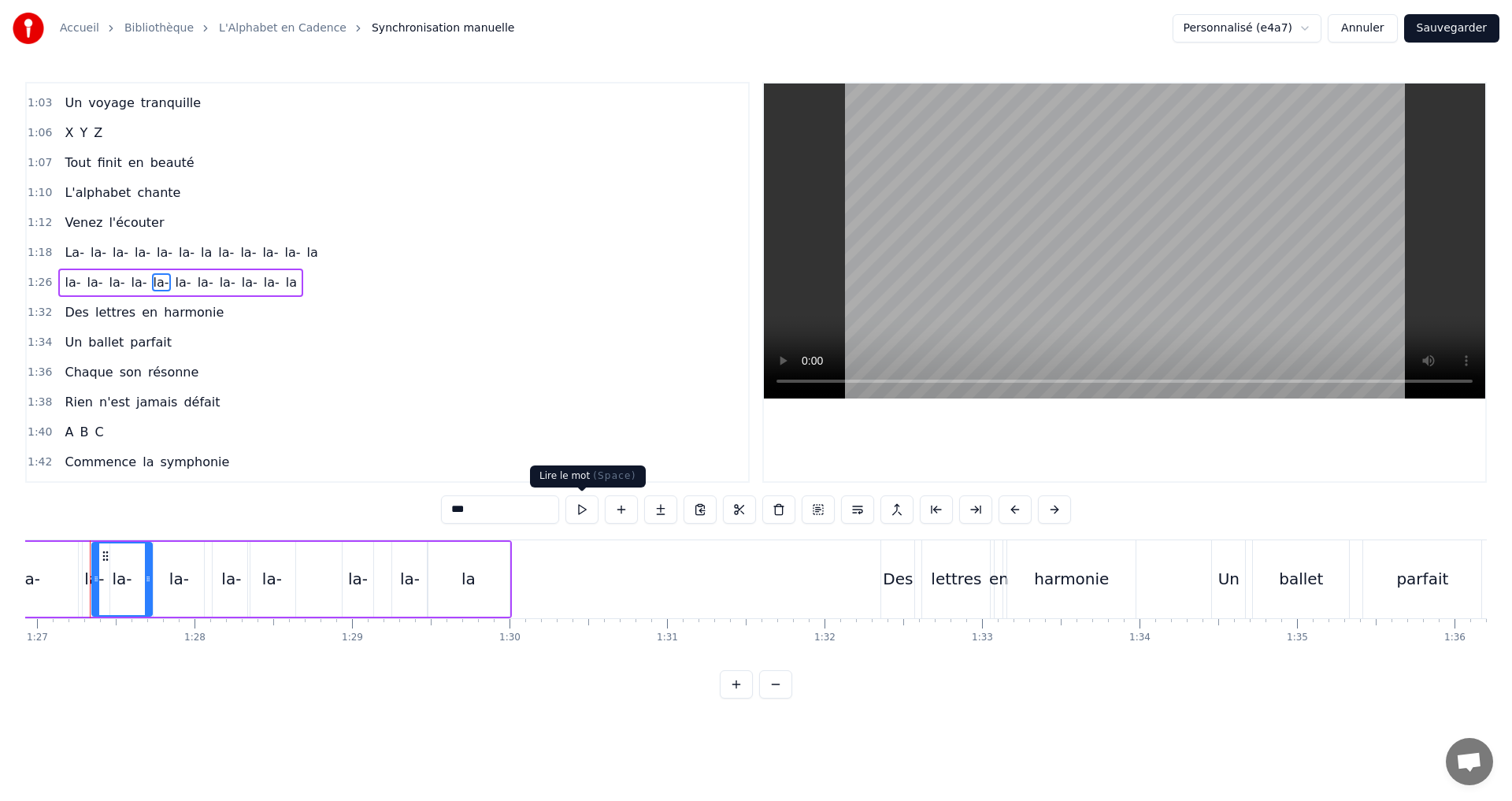
scroll to position [0, 13678]
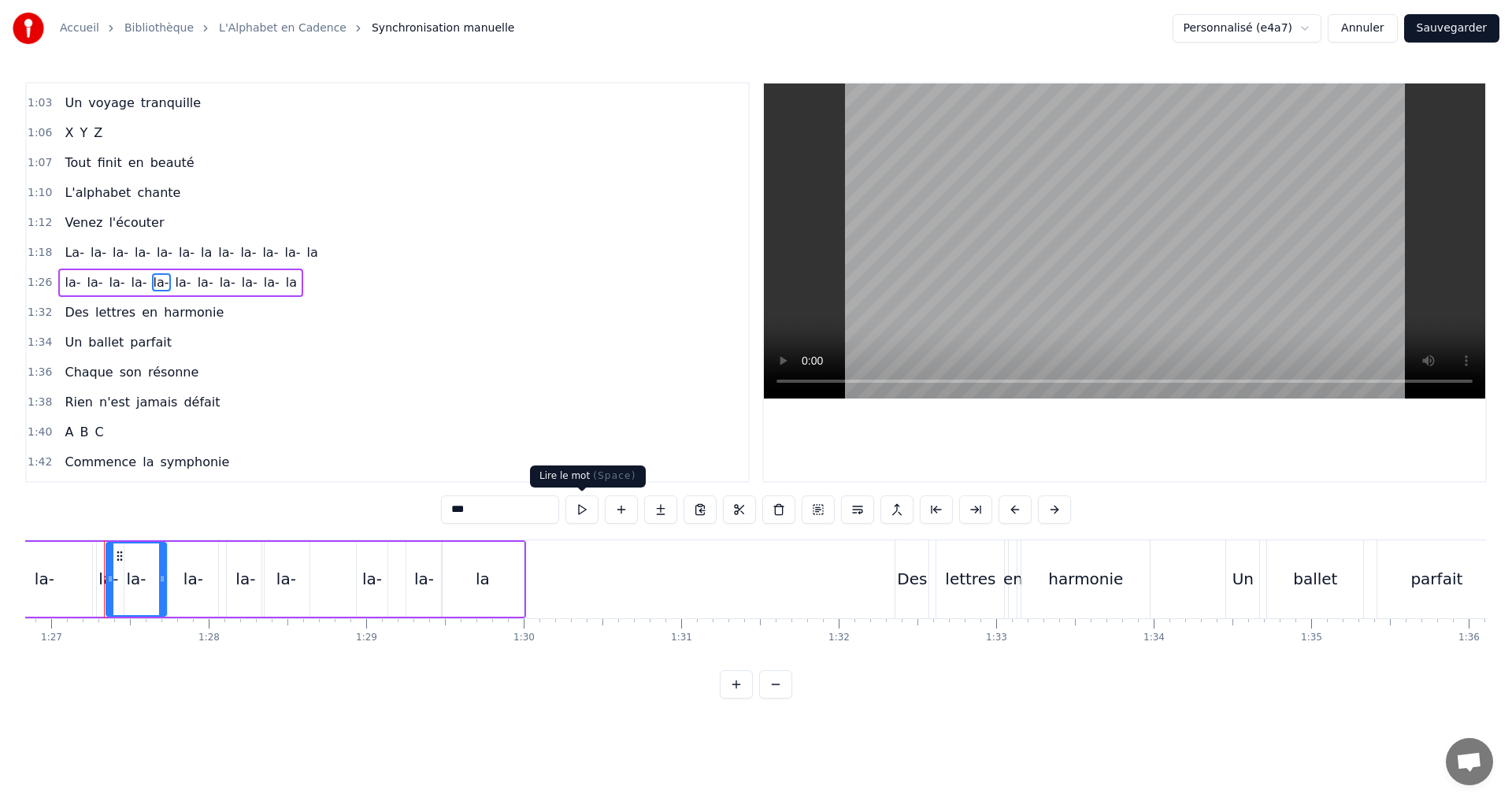
click at [582, 507] on button at bounding box center [582, 508] width 33 height 28
click at [293, 267] on div "1:26 la- la- la- la- la- [GEOGRAPHIC_DATA]" at bounding box center [387, 282] width 722 height 30
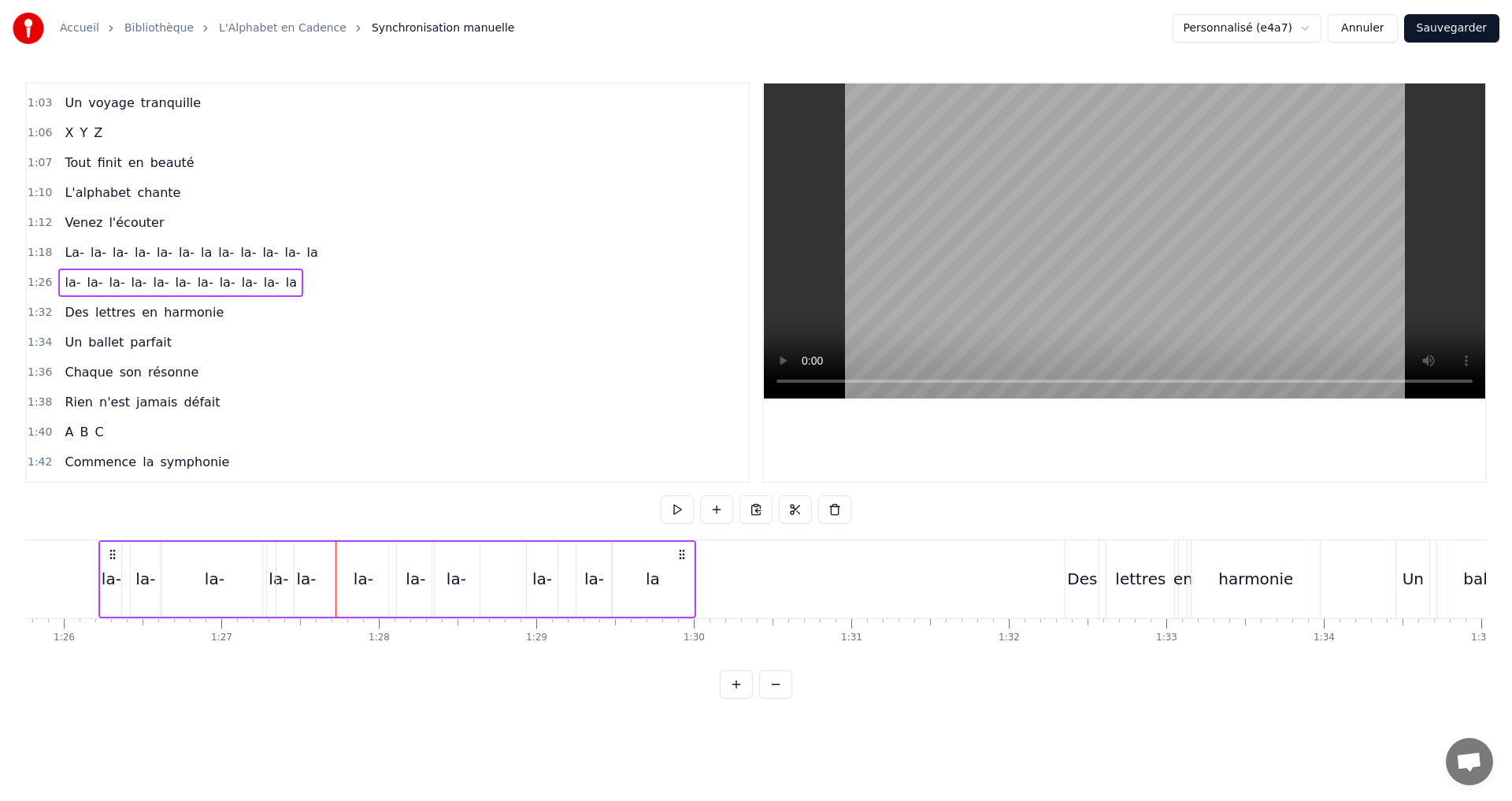
scroll to position [0, 13502]
click at [674, 514] on button at bounding box center [677, 508] width 33 height 28
click at [674, 500] on button at bounding box center [677, 508] width 33 height 28
click at [688, 510] on button at bounding box center [677, 508] width 33 height 28
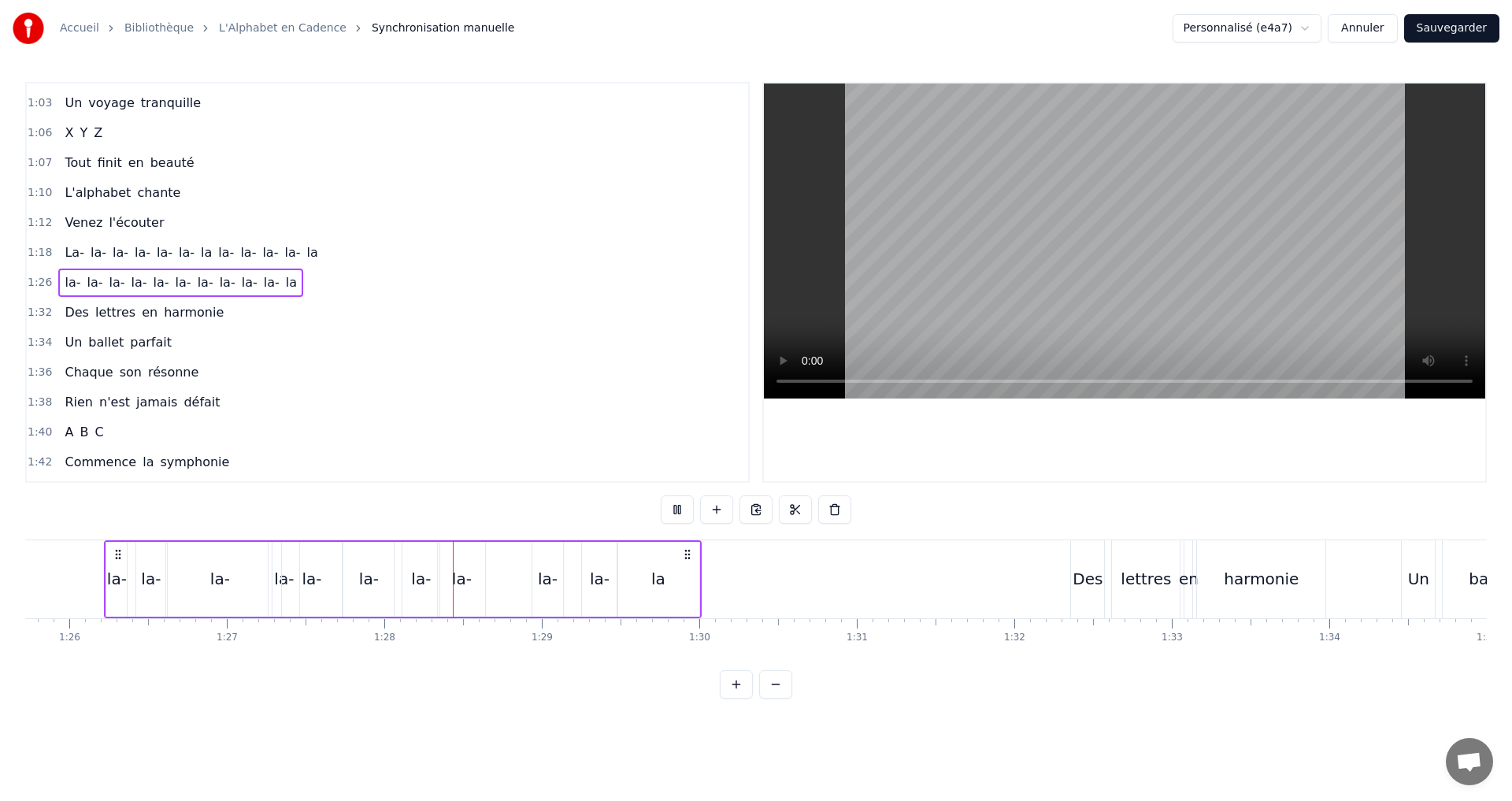
click at [696, 475] on div "1:42 Commence la symphonie" at bounding box center [387, 461] width 722 height 30
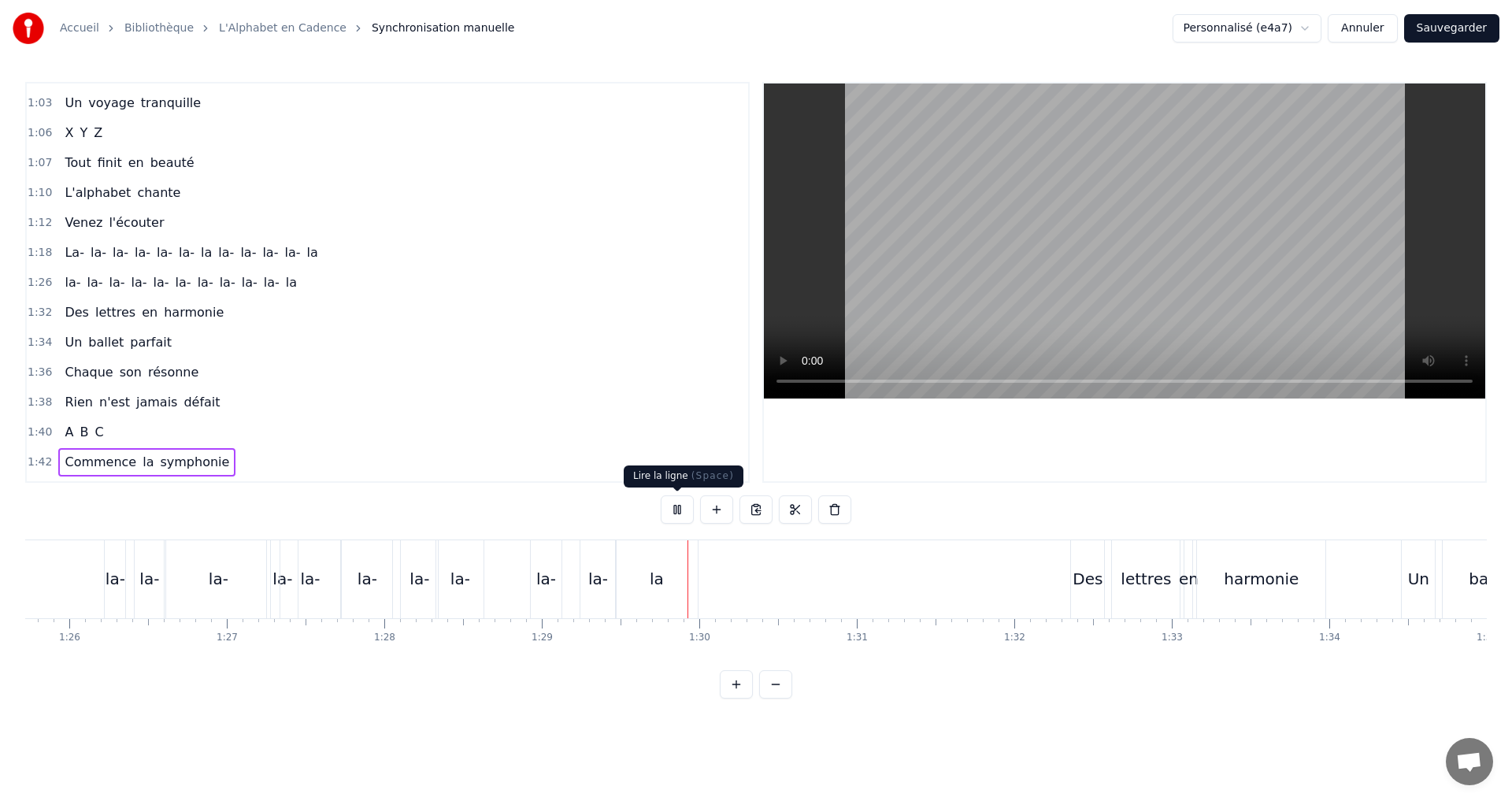
click at [674, 508] on button at bounding box center [677, 508] width 33 height 28
click at [674, 514] on button at bounding box center [677, 508] width 33 height 28
click at [677, 510] on button at bounding box center [677, 508] width 33 height 28
click at [294, 280] on div "1:26 la- la- la- la- la- [GEOGRAPHIC_DATA]" at bounding box center [387, 282] width 722 height 30
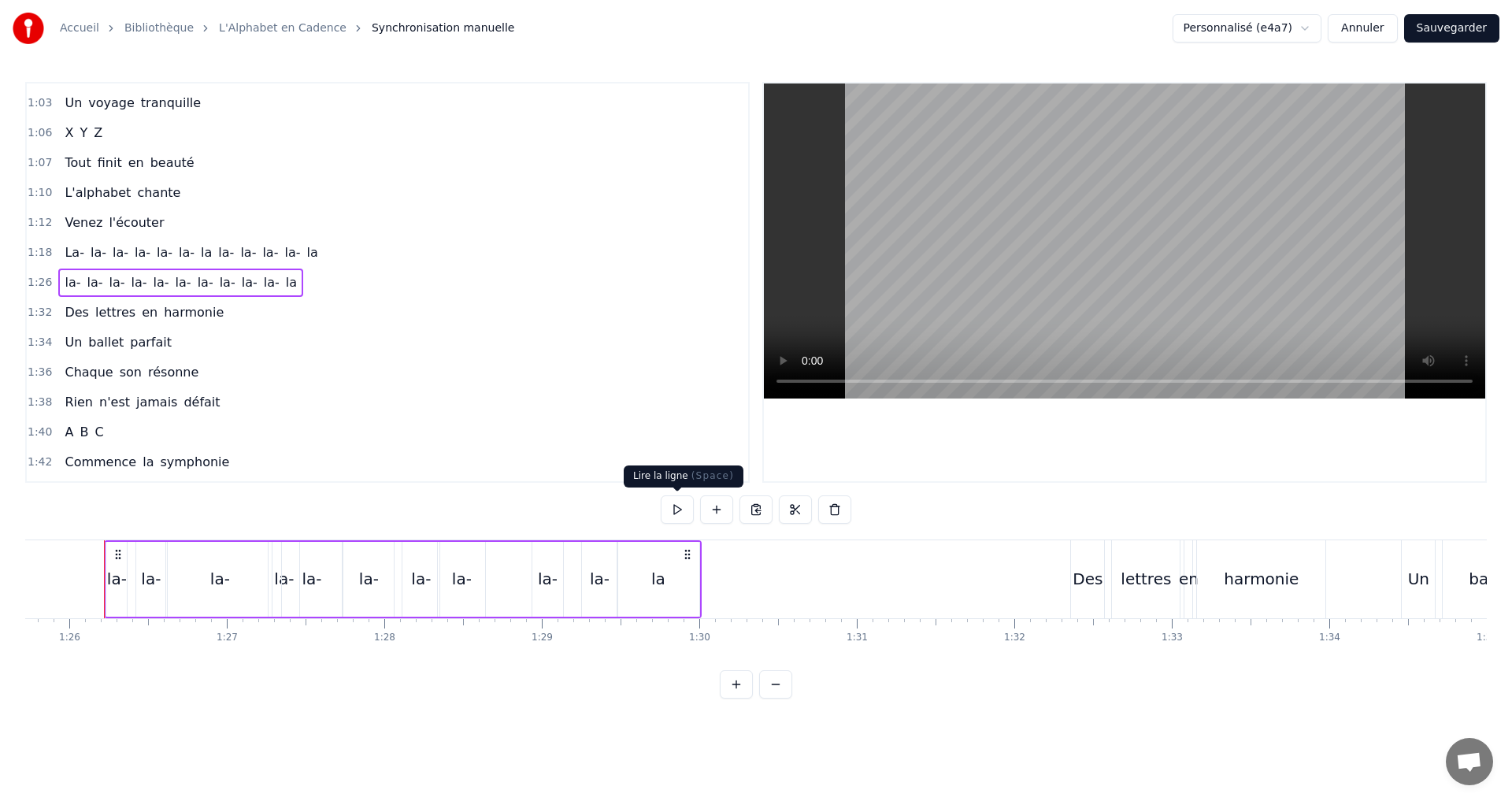
click at [687, 514] on button at bounding box center [677, 508] width 33 height 28
click at [692, 508] on button at bounding box center [677, 508] width 33 height 28
click at [270, 575] on div "la-" at bounding box center [284, 579] width 31 height 75
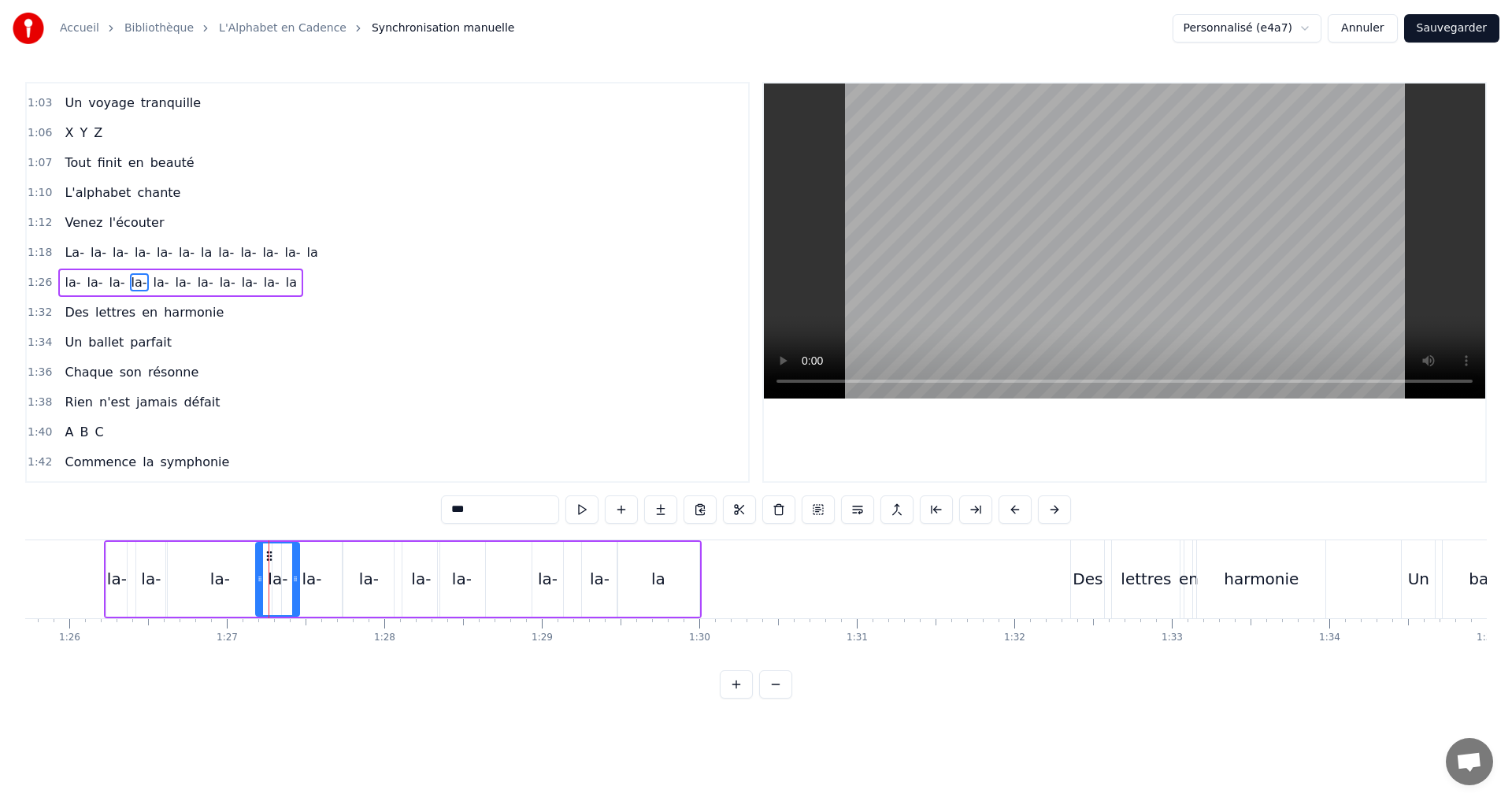
drag, startPoint x: 274, startPoint y: 578, endPoint x: 261, endPoint y: 574, distance: 13.6
click at [261, 574] on icon at bounding box center [259, 579] width 6 height 13
click at [287, 577] on icon at bounding box center [288, 579] width 6 height 13
click at [561, 508] on button at bounding box center [562, 508] width 33 height 28
click at [307, 572] on div "la-" at bounding box center [312, 579] width 20 height 23
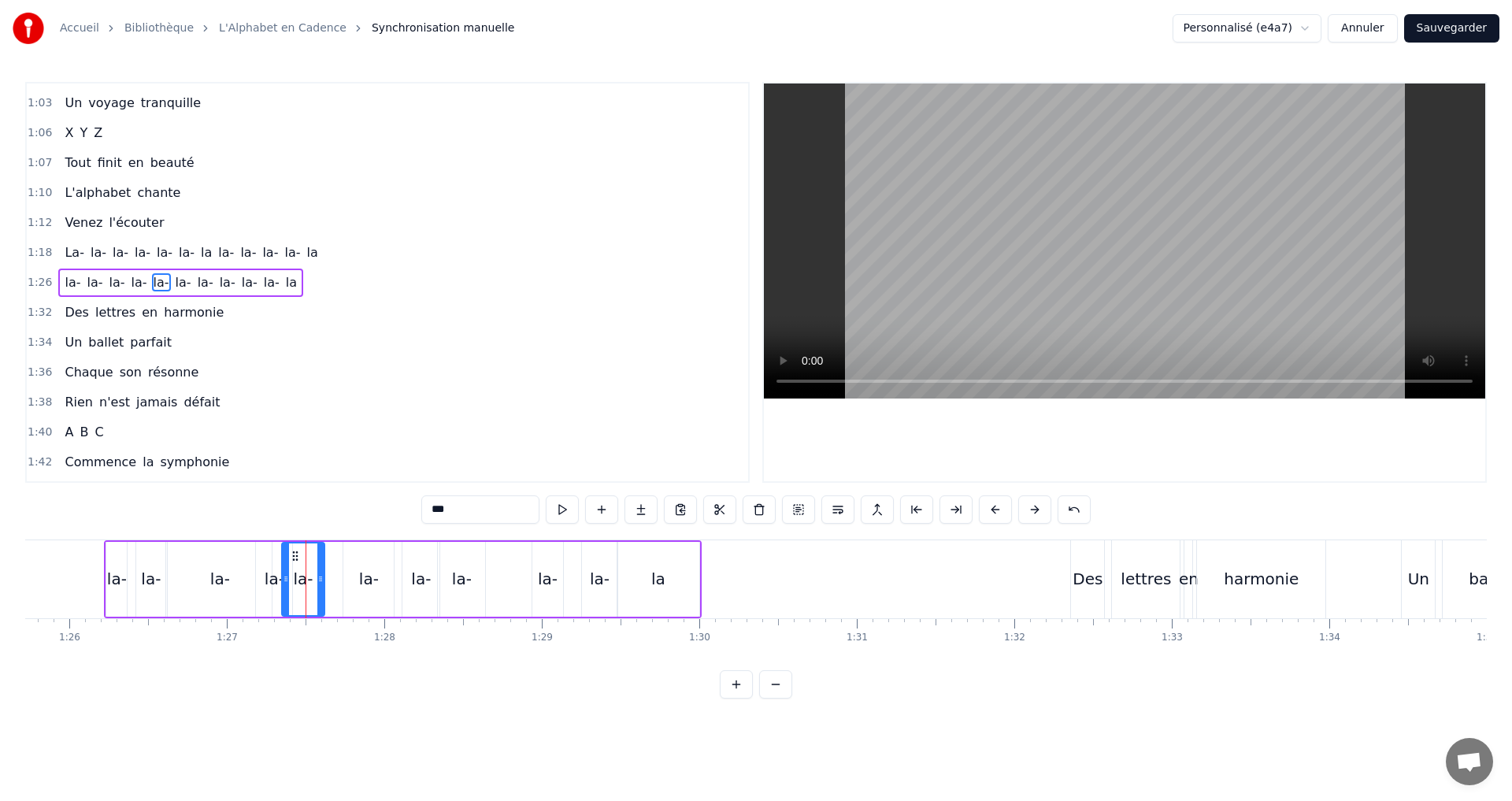
drag, startPoint x: 337, startPoint y: 576, endPoint x: 322, endPoint y: 575, distance: 15.0
click at [322, 575] on icon at bounding box center [320, 579] width 6 height 13
click at [561, 510] on button at bounding box center [562, 508] width 33 height 28
click at [293, 578] on icon at bounding box center [292, 579] width 6 height 13
click at [563, 510] on button at bounding box center [562, 508] width 33 height 28
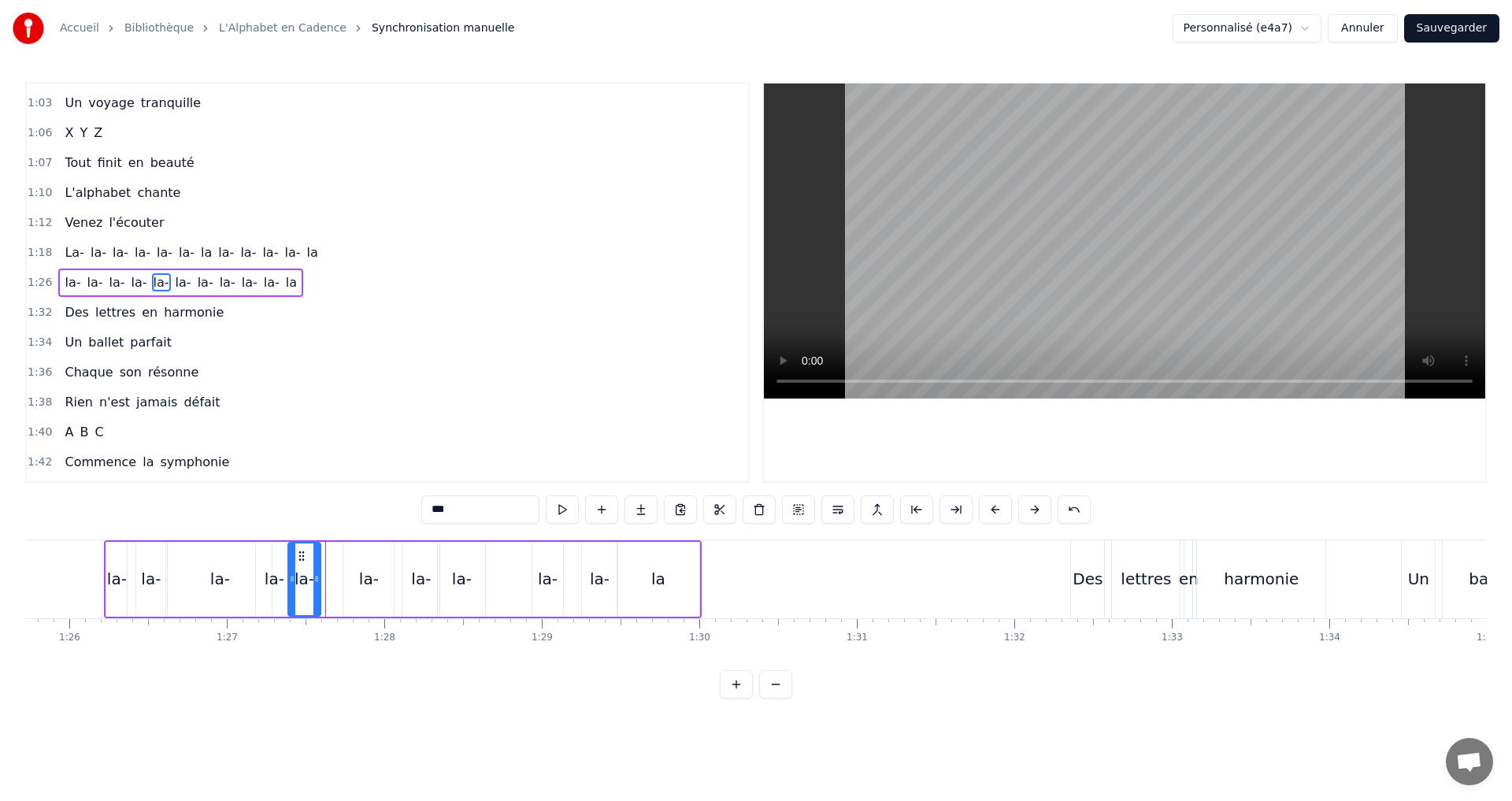
click at [315, 581] on icon at bounding box center [316, 579] width 6 height 13
click at [556, 512] on button at bounding box center [562, 508] width 33 height 28
click at [328, 286] on div "1:26 la- la- la- la- la- [GEOGRAPHIC_DATA]" at bounding box center [387, 282] width 722 height 30
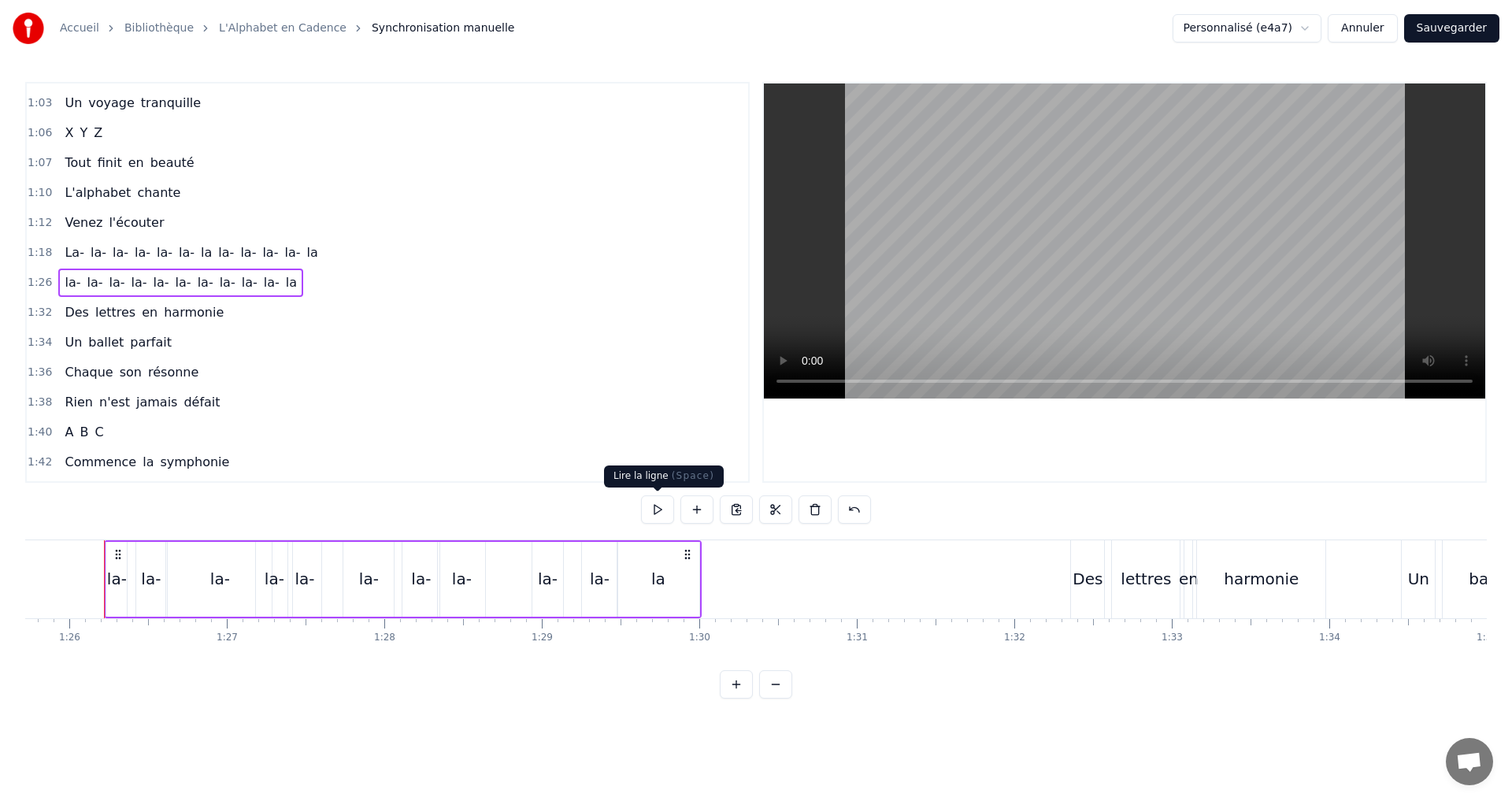
click at [661, 510] on button at bounding box center [658, 508] width 33 height 28
click at [659, 468] on div "1:42 Commence la symphonie" at bounding box center [387, 461] width 722 height 30
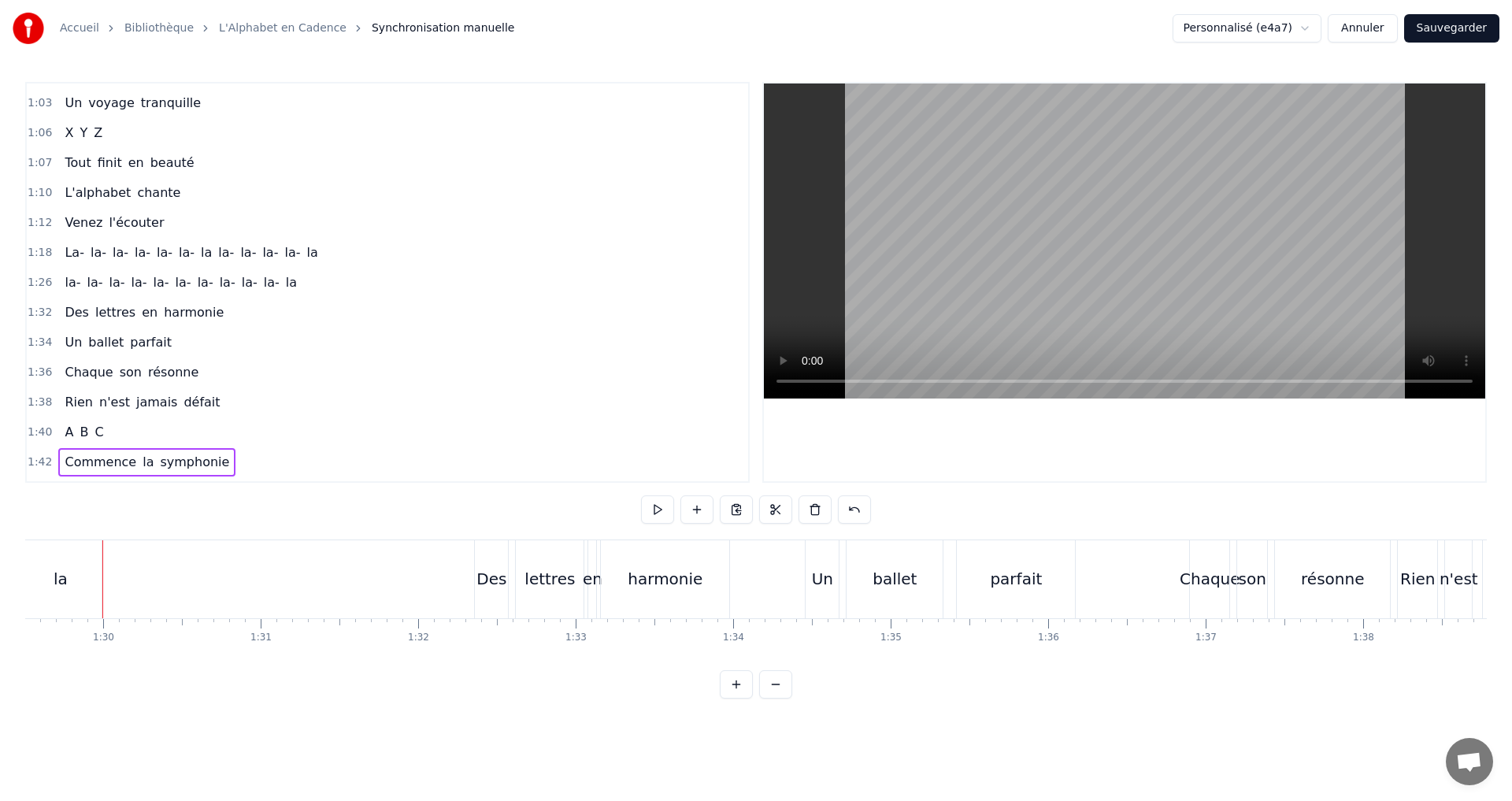
scroll to position [0, 14097]
click at [274, 269] on div "la- la- la- [GEOGRAPHIC_DATA]" at bounding box center [181, 282] width 245 height 28
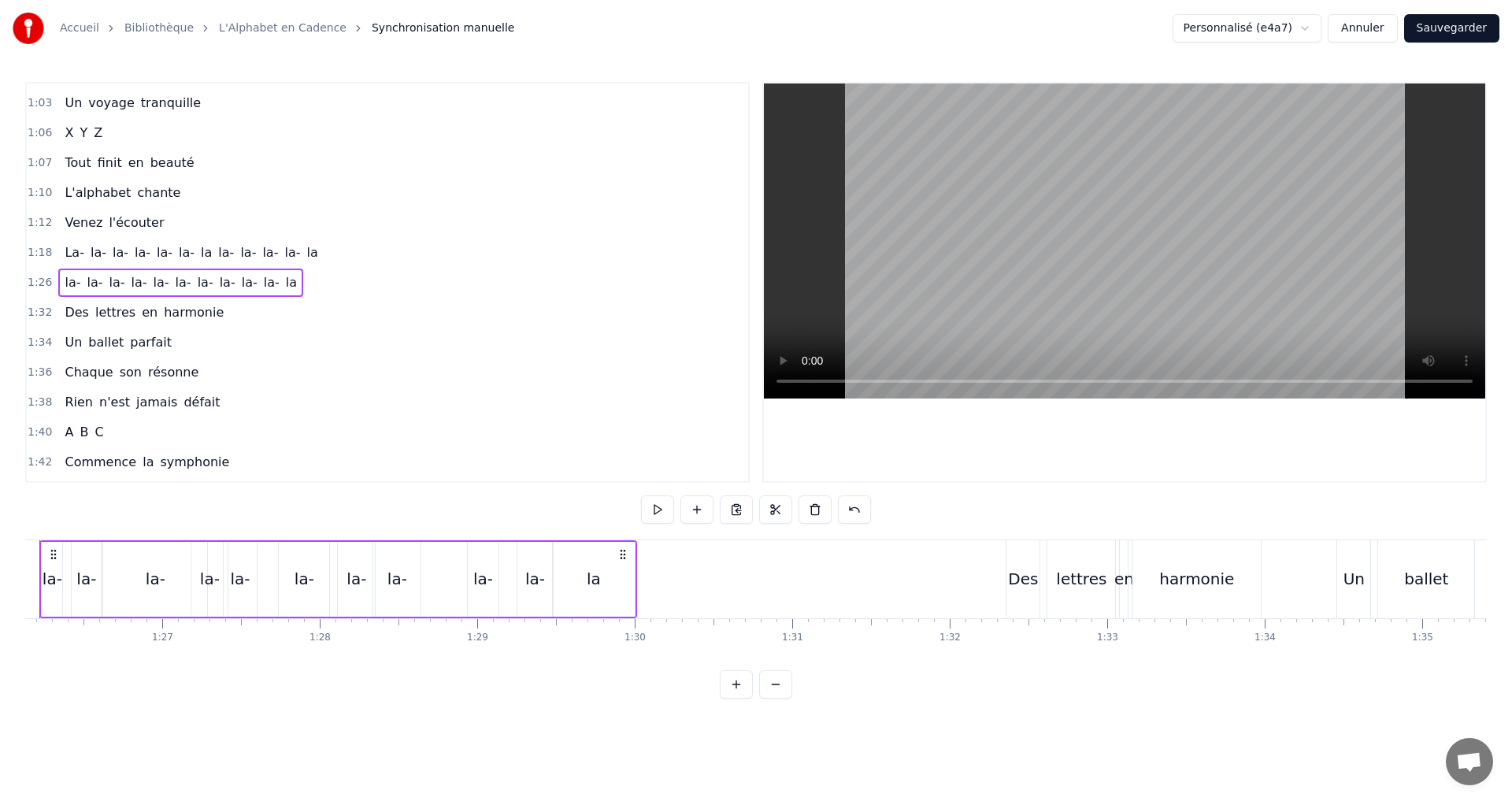
scroll to position [0, 13502]
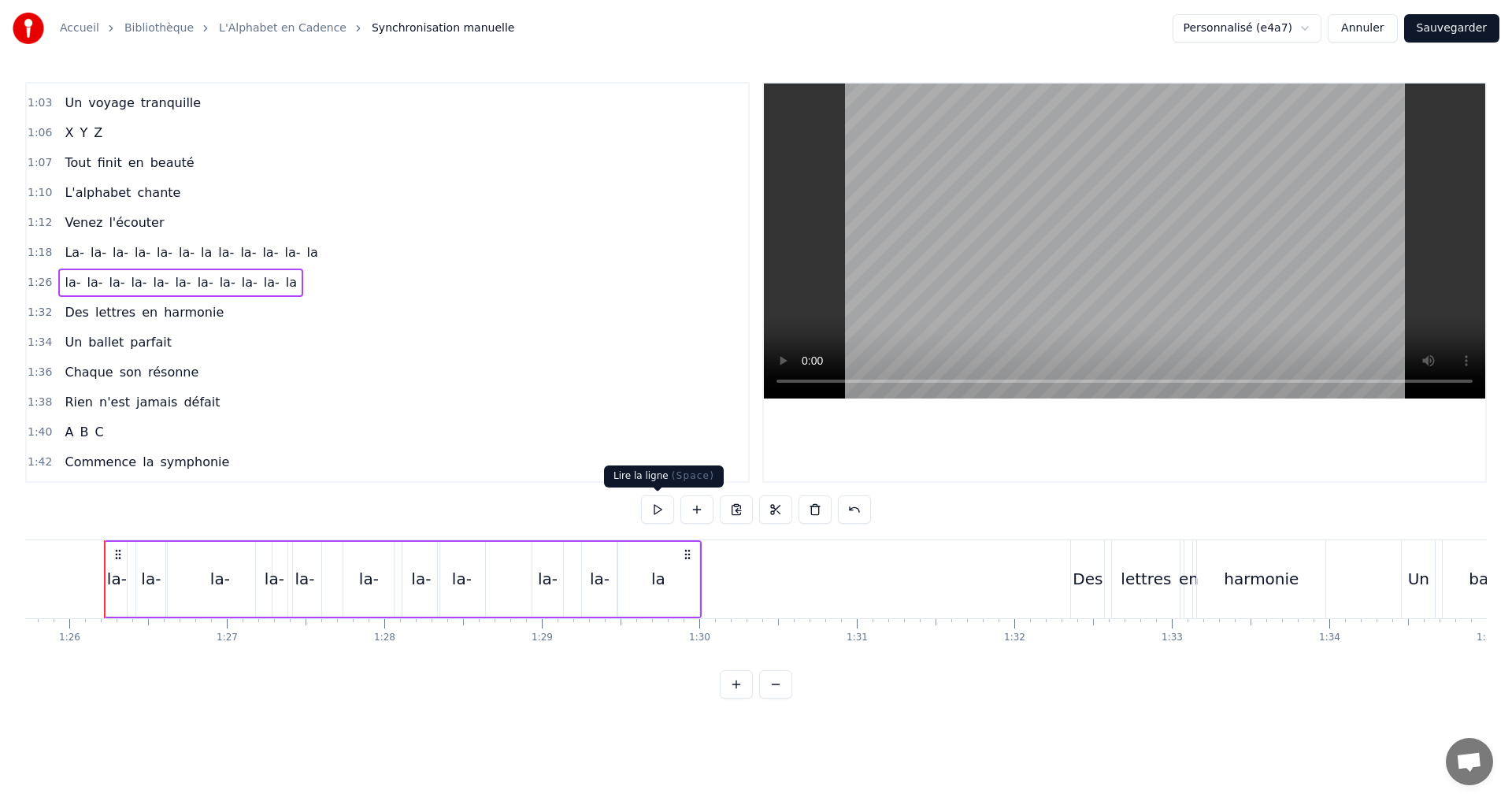
click at [661, 503] on button at bounding box center [658, 508] width 33 height 28
click at [651, 509] on button at bounding box center [658, 508] width 33 height 28
click at [655, 514] on button at bounding box center [658, 508] width 33 height 28
click at [96, 287] on span "la-" at bounding box center [94, 283] width 19 height 18
click at [107, 284] on span "la-" at bounding box center [117, 283] width 19 height 18
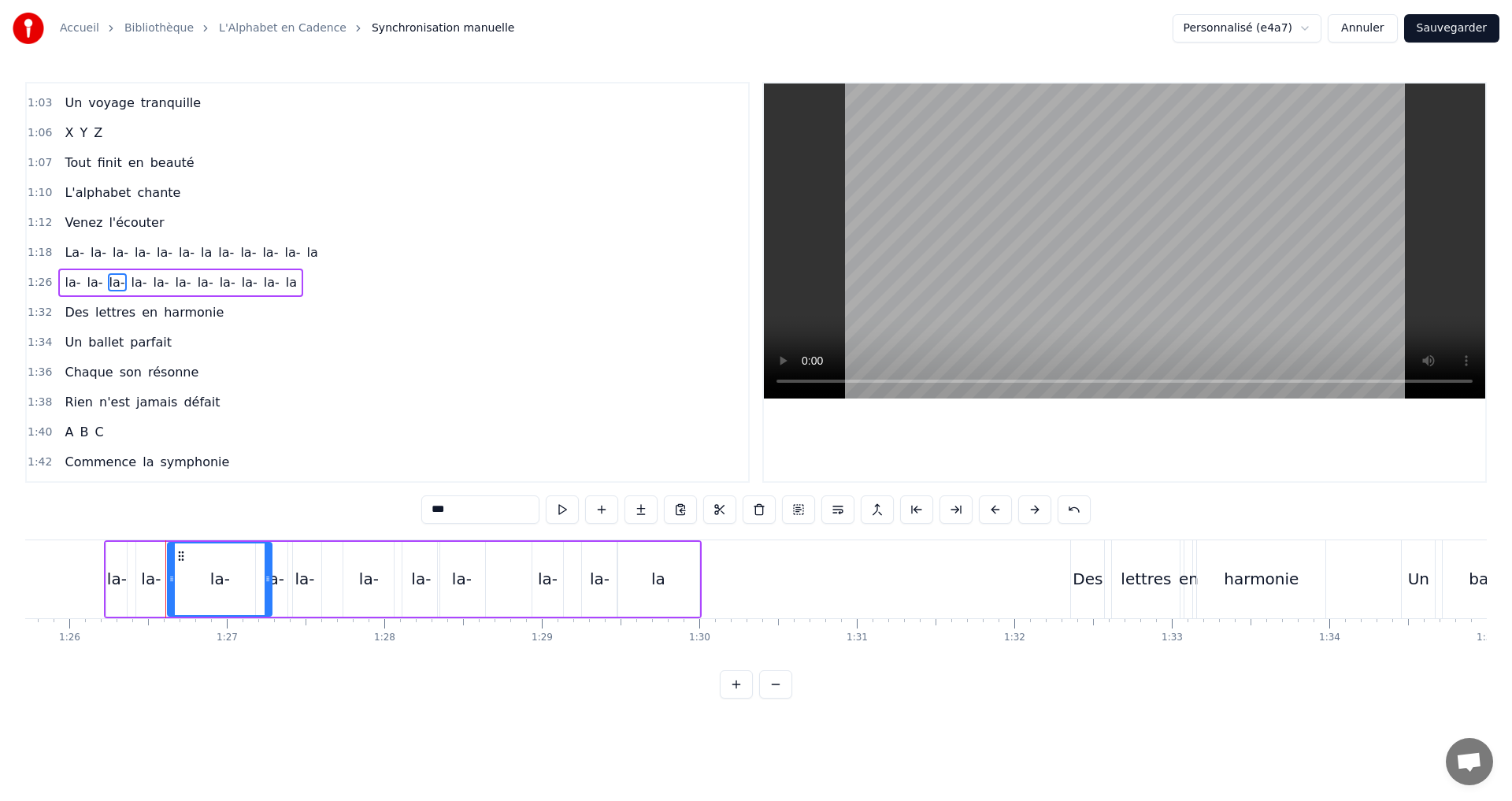
click at [438, 508] on input "***" at bounding box center [481, 508] width 118 height 28
type input "****"
click at [559, 510] on button at bounding box center [562, 508] width 33 height 28
click at [300, 280] on div "1:26 la- la- laa- [GEOGRAPHIC_DATA]" at bounding box center [387, 282] width 722 height 30
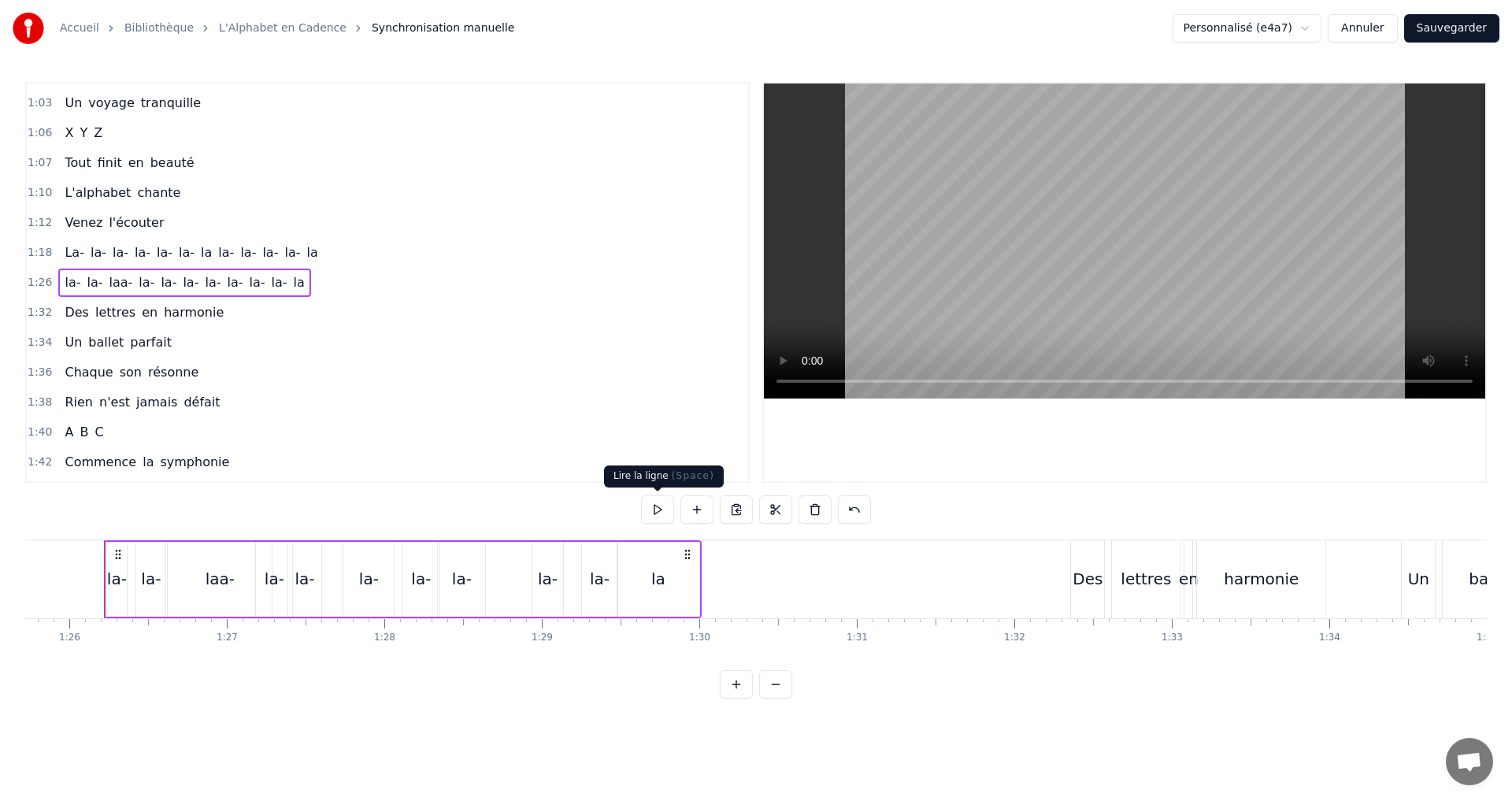
click at [656, 508] on button at bounding box center [658, 508] width 33 height 28
click at [109, 285] on span "laa-" at bounding box center [121, 283] width 27 height 18
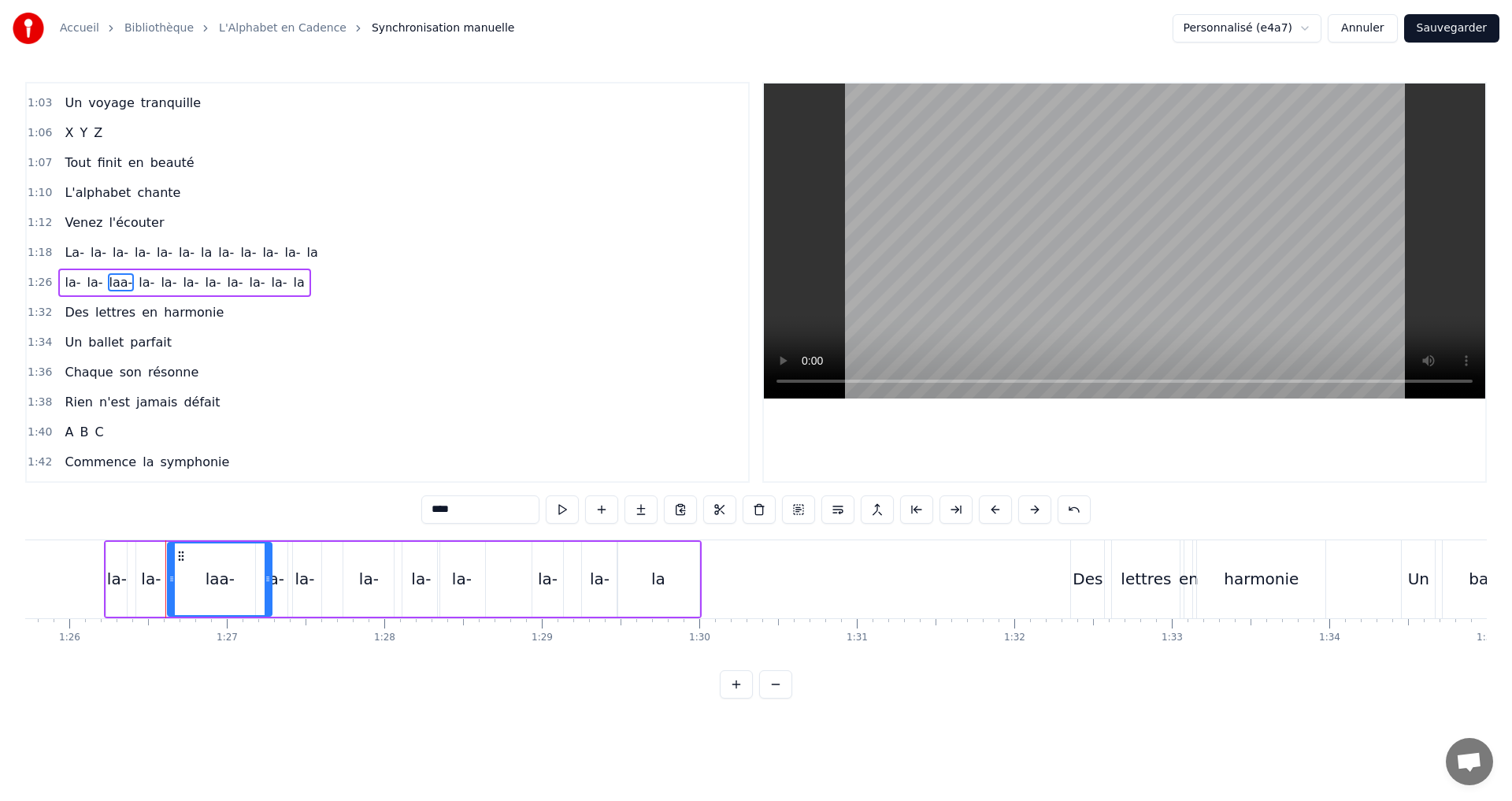
click at [450, 517] on input "****" at bounding box center [481, 508] width 118 height 28
click at [444, 505] on input "****" at bounding box center [481, 508] width 118 height 28
type input "***"
click at [565, 508] on button at bounding box center [562, 508] width 33 height 28
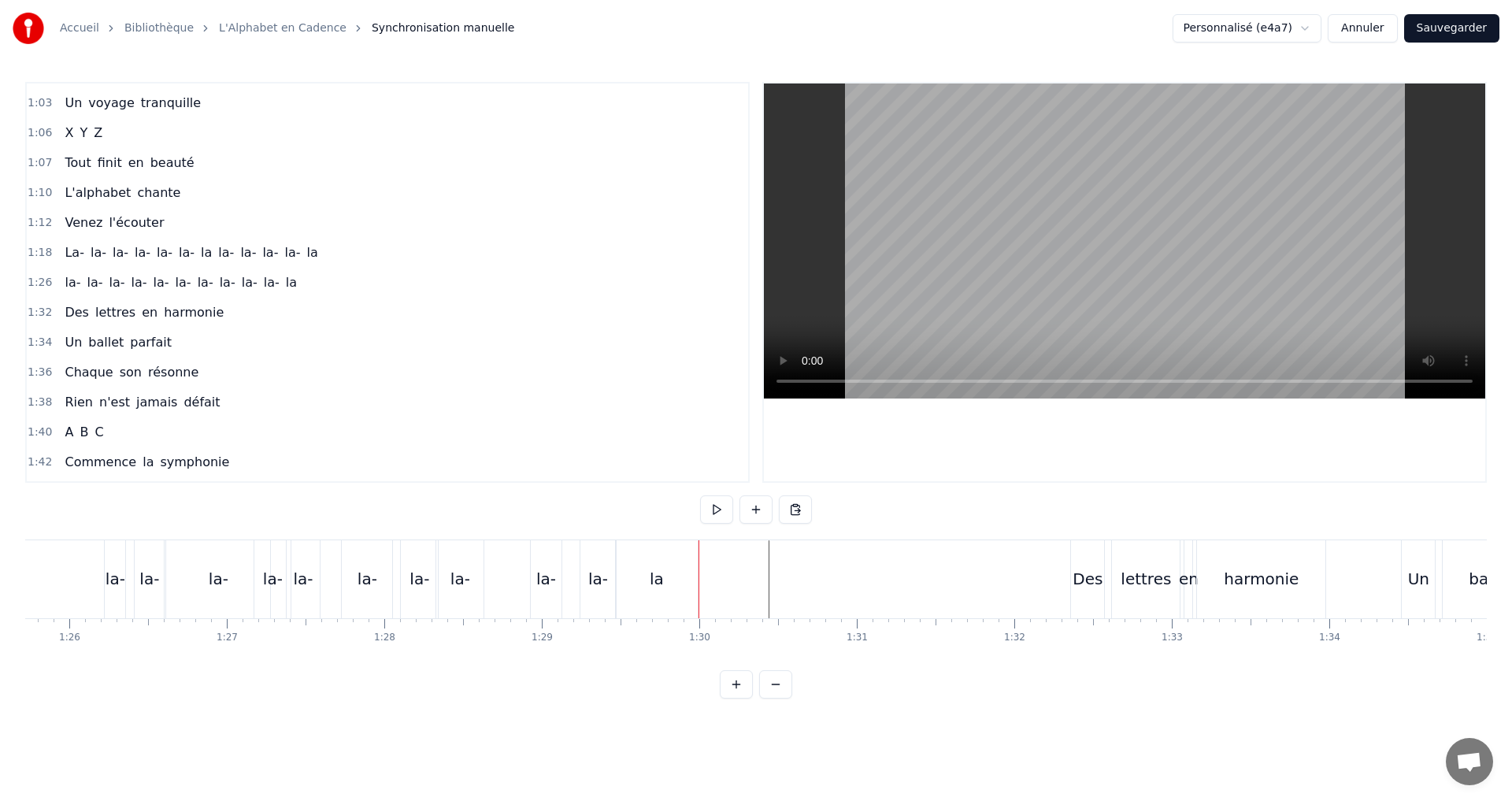
click at [283, 277] on div "la- la- la- [GEOGRAPHIC_DATA]" at bounding box center [181, 282] width 245 height 28
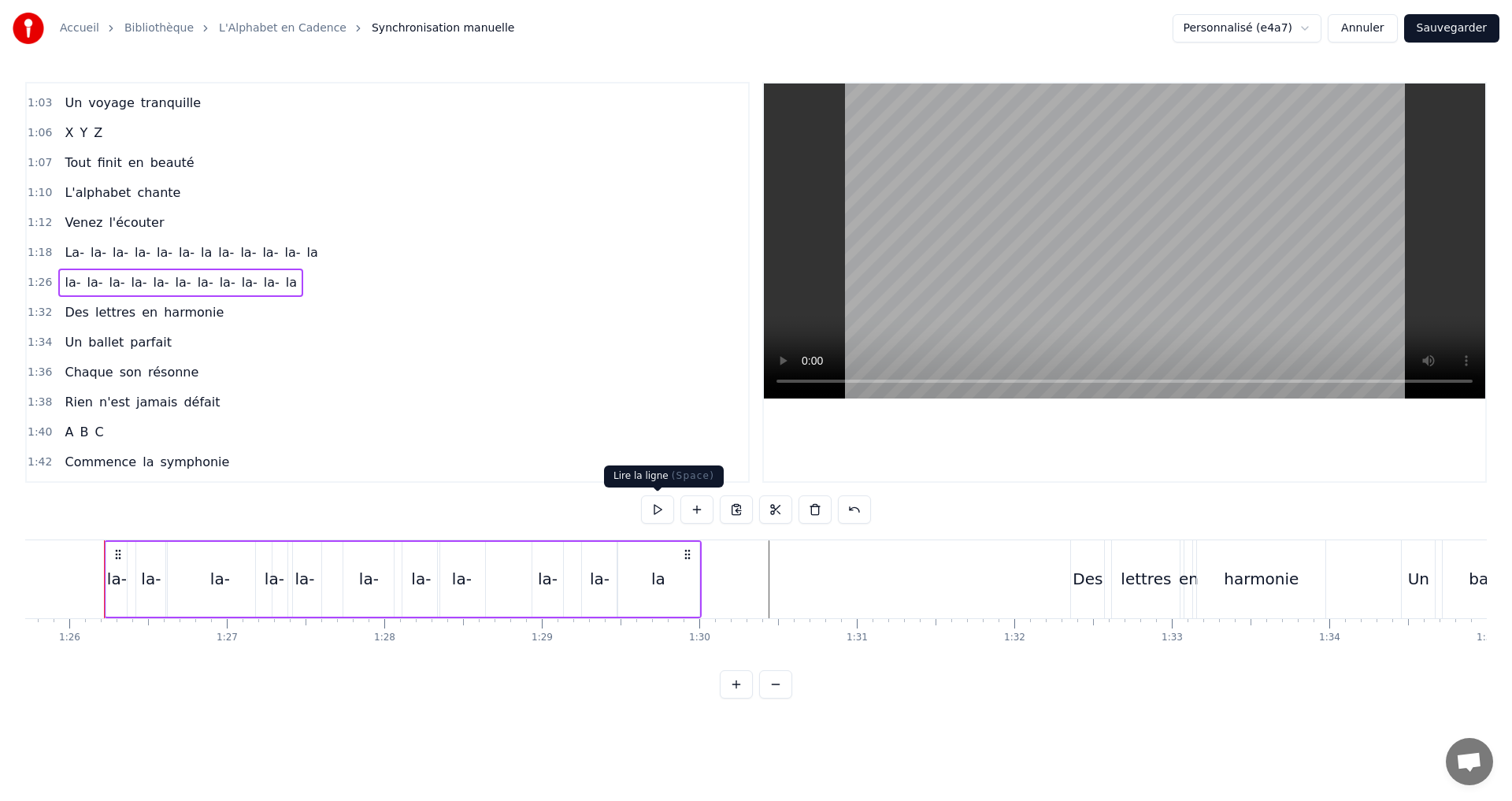
click at [662, 514] on button at bounding box center [658, 508] width 33 height 28
click at [658, 510] on button at bounding box center [658, 508] width 33 height 28
click at [660, 508] on button at bounding box center [658, 508] width 33 height 28
click at [660, 496] on button at bounding box center [658, 508] width 33 height 28
click at [453, 584] on div "la-" at bounding box center [462, 579] width 20 height 23
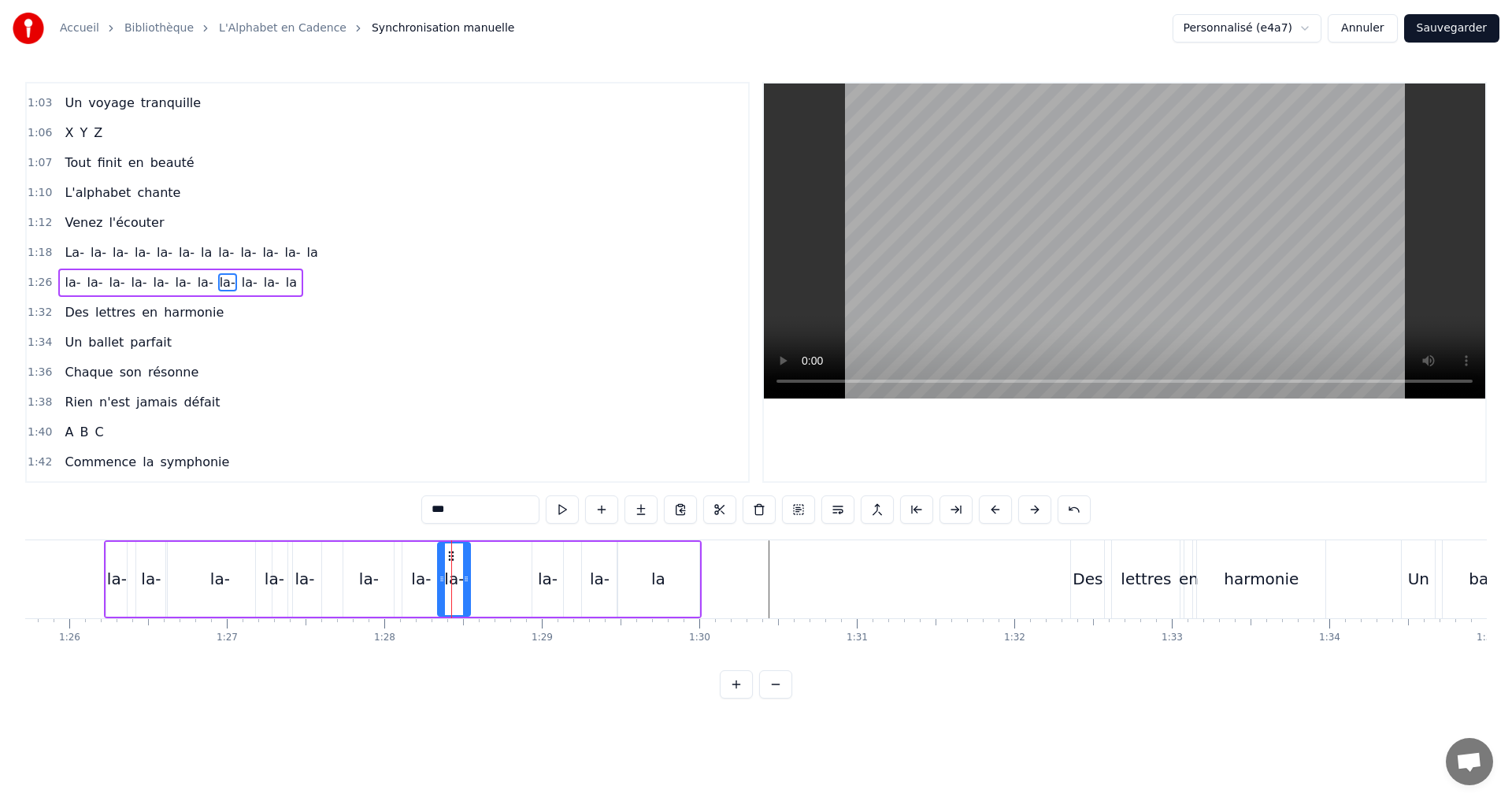
drag, startPoint x: 481, startPoint y: 583, endPoint x: 465, endPoint y: 582, distance: 16.0
click at [465, 582] on icon at bounding box center [466, 579] width 6 height 13
click at [556, 506] on button at bounding box center [562, 508] width 33 height 28
drag, startPoint x: 464, startPoint y: 580, endPoint x: 457, endPoint y: 575, distance: 8.6
click at [457, 575] on icon at bounding box center [459, 579] width 6 height 13
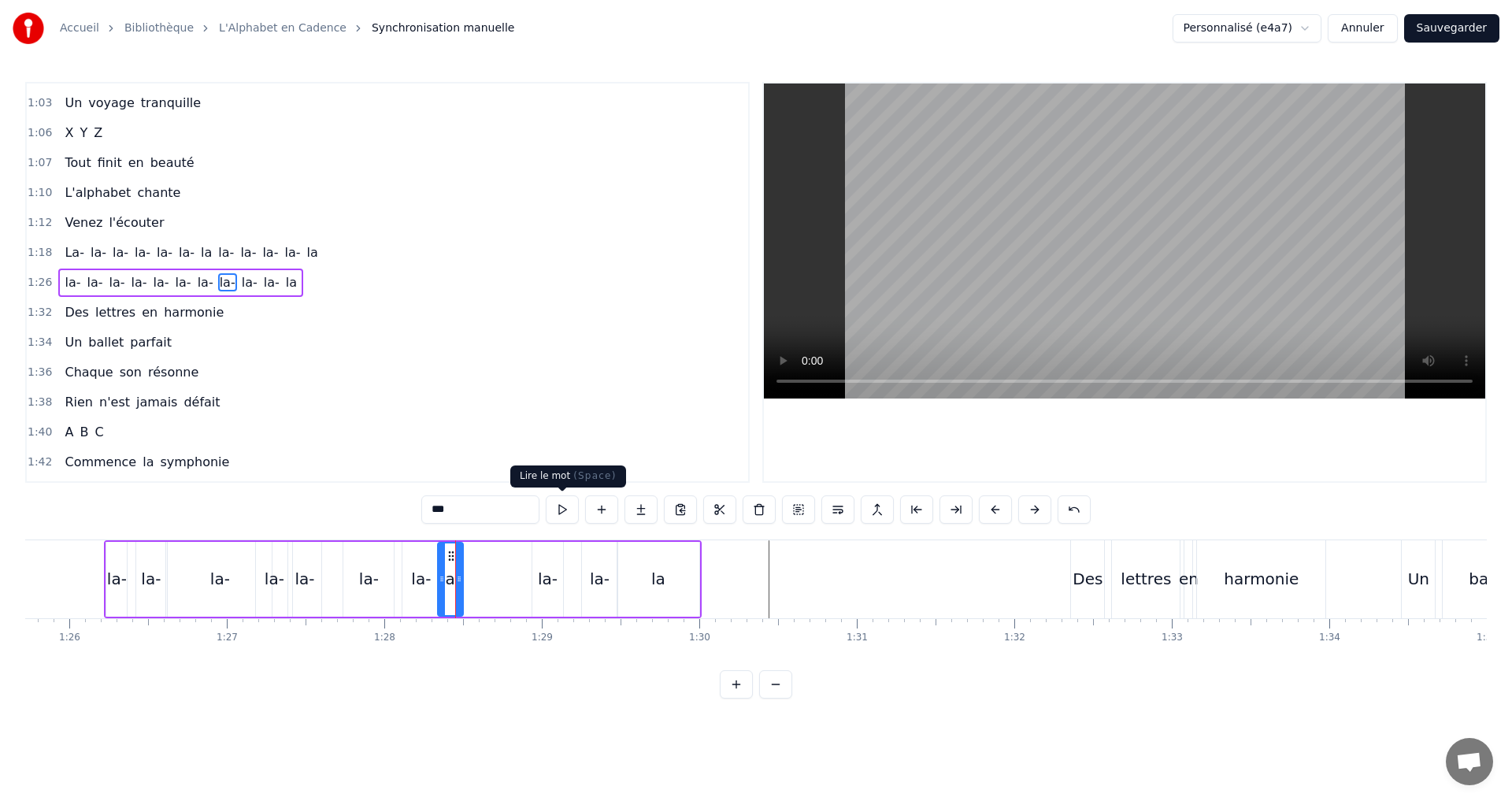
click at [570, 508] on button at bounding box center [562, 508] width 33 height 28
click at [434, 577] on icon at bounding box center [434, 579] width 6 height 13
click at [567, 508] on button at bounding box center [562, 508] width 33 height 28
click at [298, 286] on div "1:26 la- la- la- la- la- [GEOGRAPHIC_DATA]" at bounding box center [387, 282] width 722 height 30
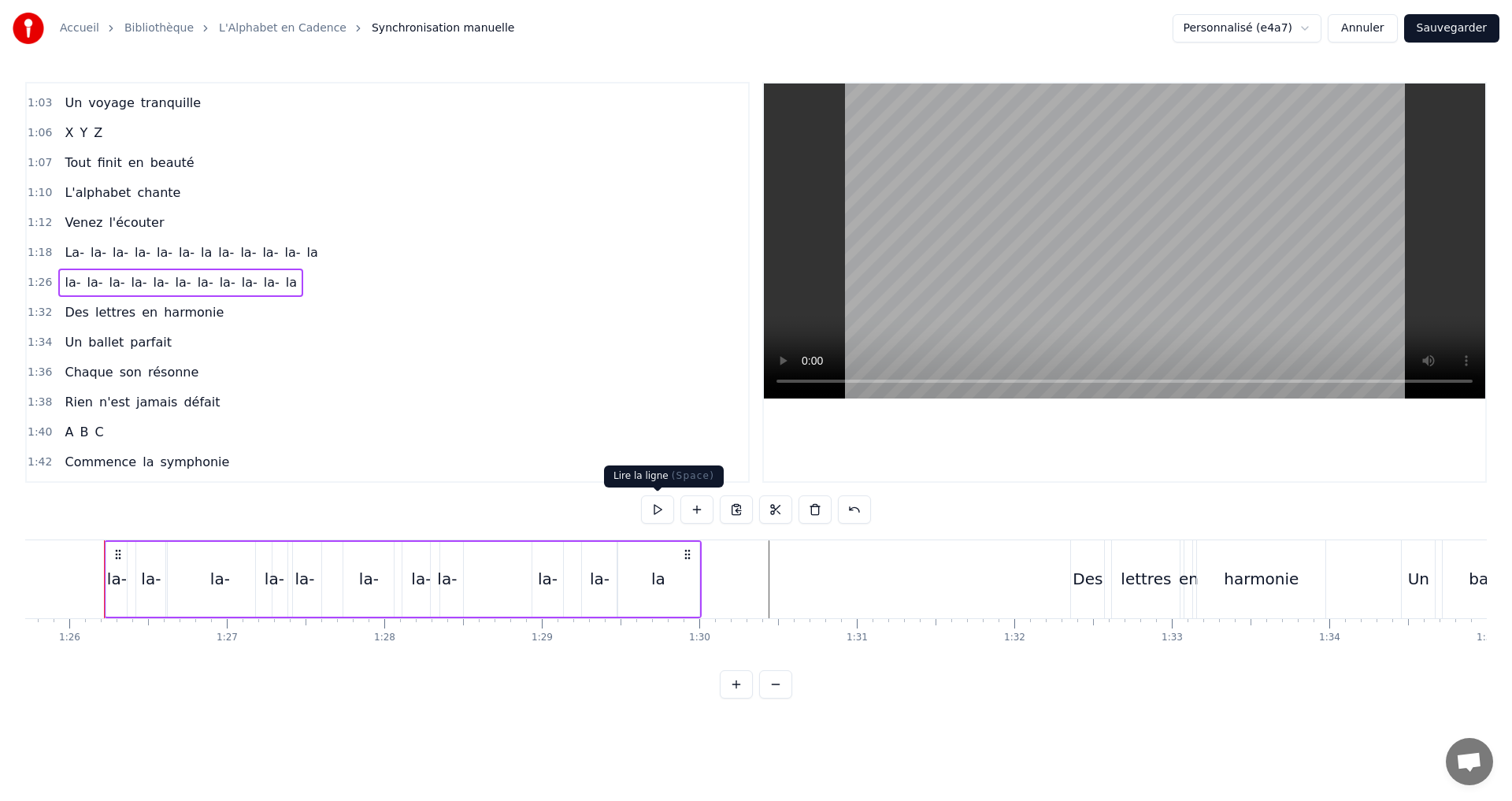
click at [656, 508] on button at bounding box center [658, 508] width 33 height 28
click at [445, 581] on div "la-" at bounding box center [447, 579] width 20 height 23
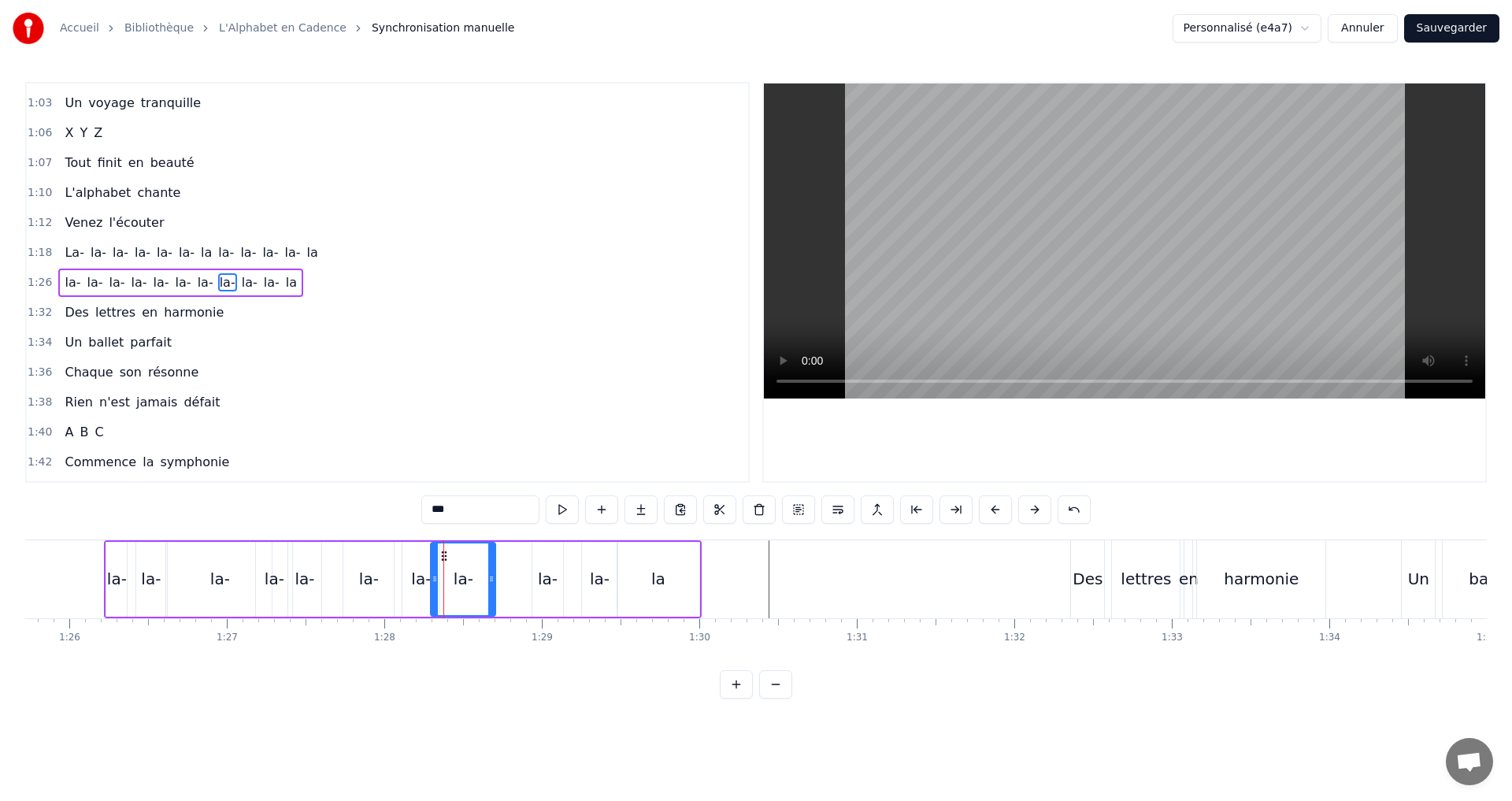
click at [492, 573] on icon at bounding box center [491, 579] width 6 height 13
drag, startPoint x: 434, startPoint y: 573, endPoint x: 461, endPoint y: 570, distance: 27.2
click at [465, 570] on div at bounding box center [466, 579] width 6 height 71
click at [565, 508] on button at bounding box center [562, 508] width 33 height 28
click at [414, 580] on div "la-" at bounding box center [421, 579] width 20 height 23
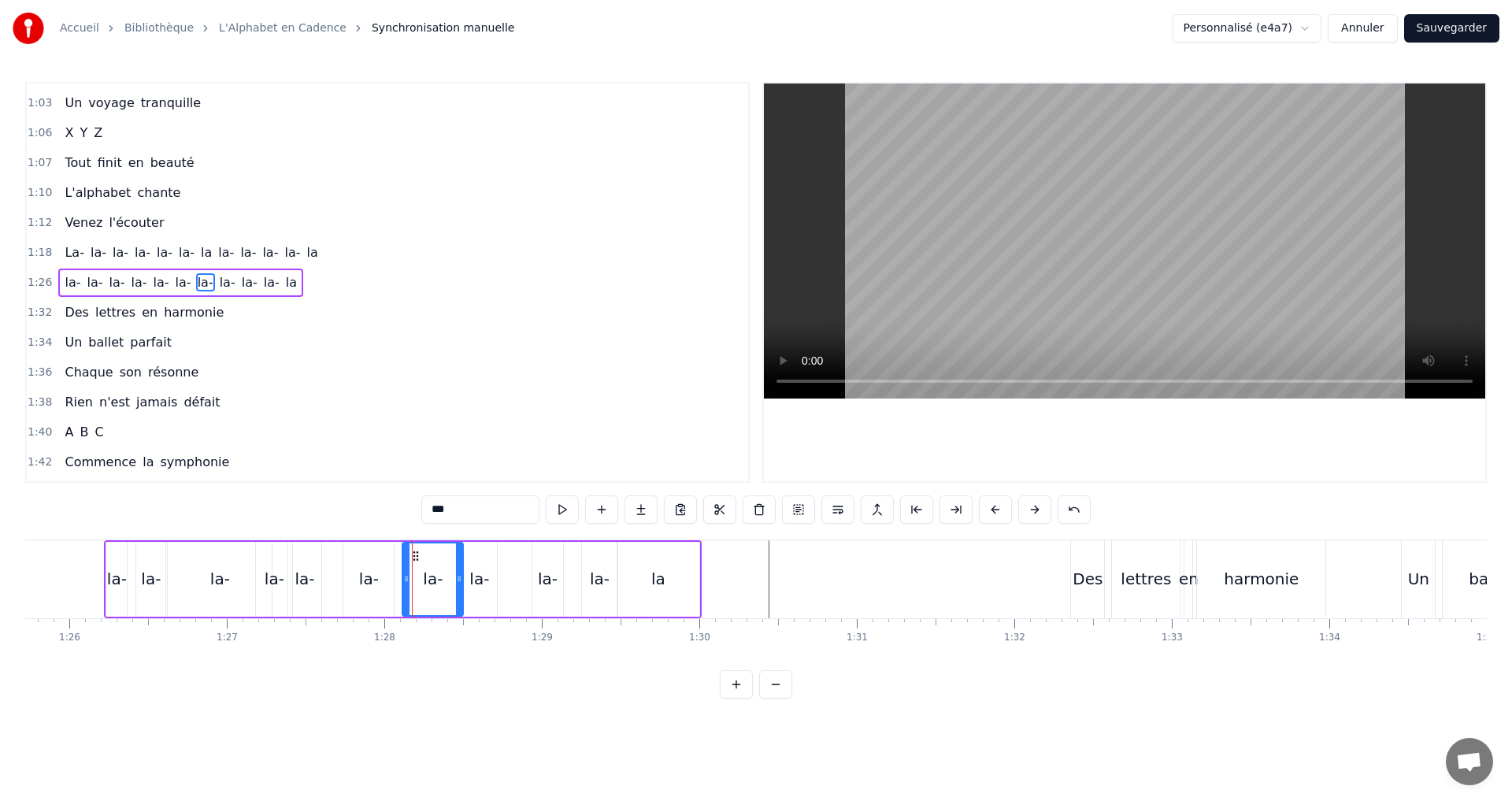
drag, startPoint x: 437, startPoint y: 575, endPoint x: 461, endPoint y: 576, distance: 24.0
click at [461, 576] on icon at bounding box center [459, 579] width 6 height 13
drag, startPoint x: 407, startPoint y: 578, endPoint x: 439, endPoint y: 574, distance: 32.2
click at [439, 574] on icon at bounding box center [437, 579] width 6 height 13
click at [477, 581] on div "la-" at bounding box center [480, 579] width 20 height 23
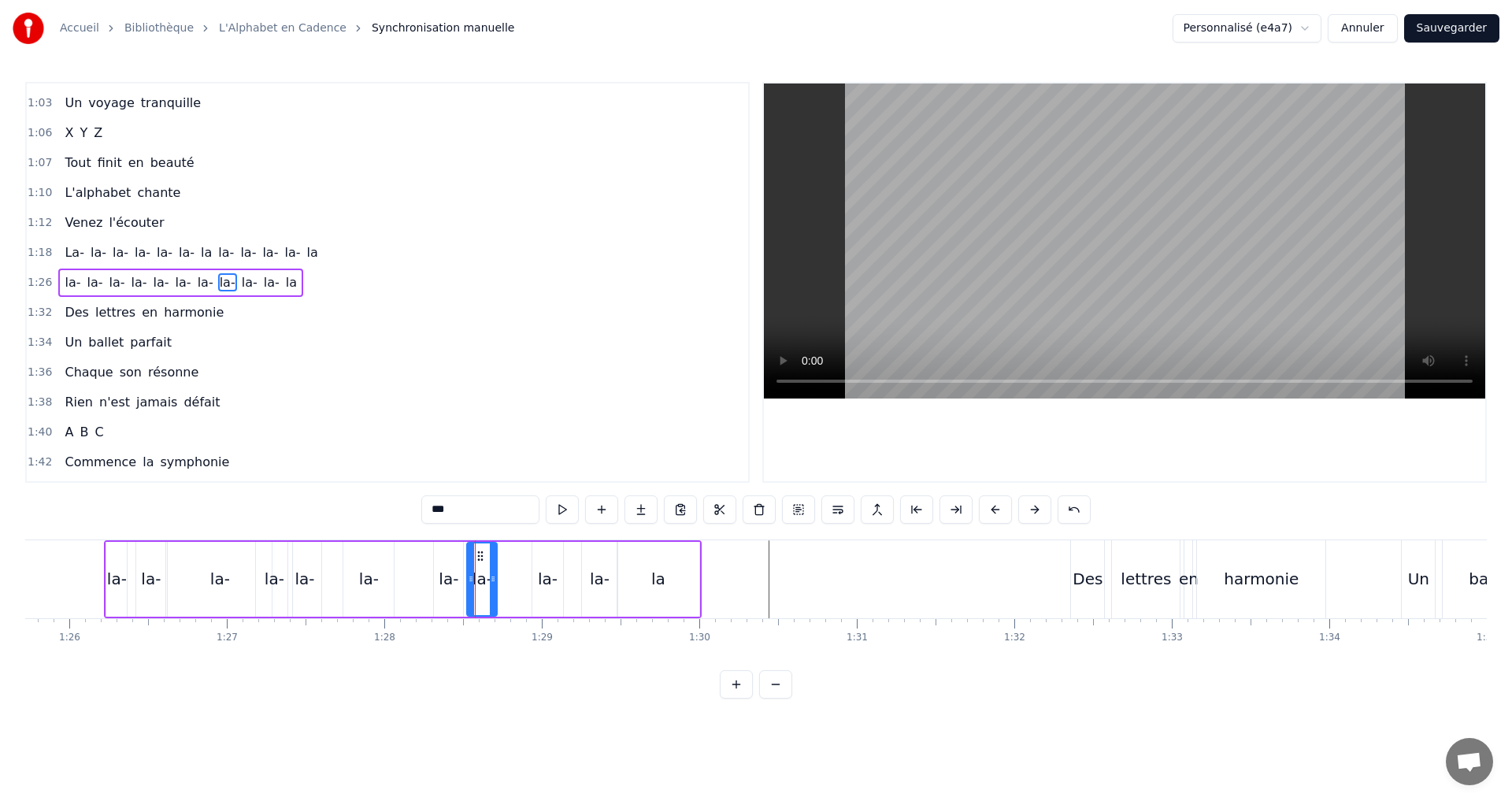
click at [472, 572] on div at bounding box center [471, 579] width 6 height 71
click at [498, 575] on icon at bounding box center [498, 579] width 6 height 13
click at [310, 274] on div "1:26 la- la- la- la- la- [GEOGRAPHIC_DATA]" at bounding box center [387, 282] width 722 height 30
click at [659, 513] on button at bounding box center [658, 508] width 33 height 28
click at [652, 510] on button at bounding box center [658, 508] width 33 height 28
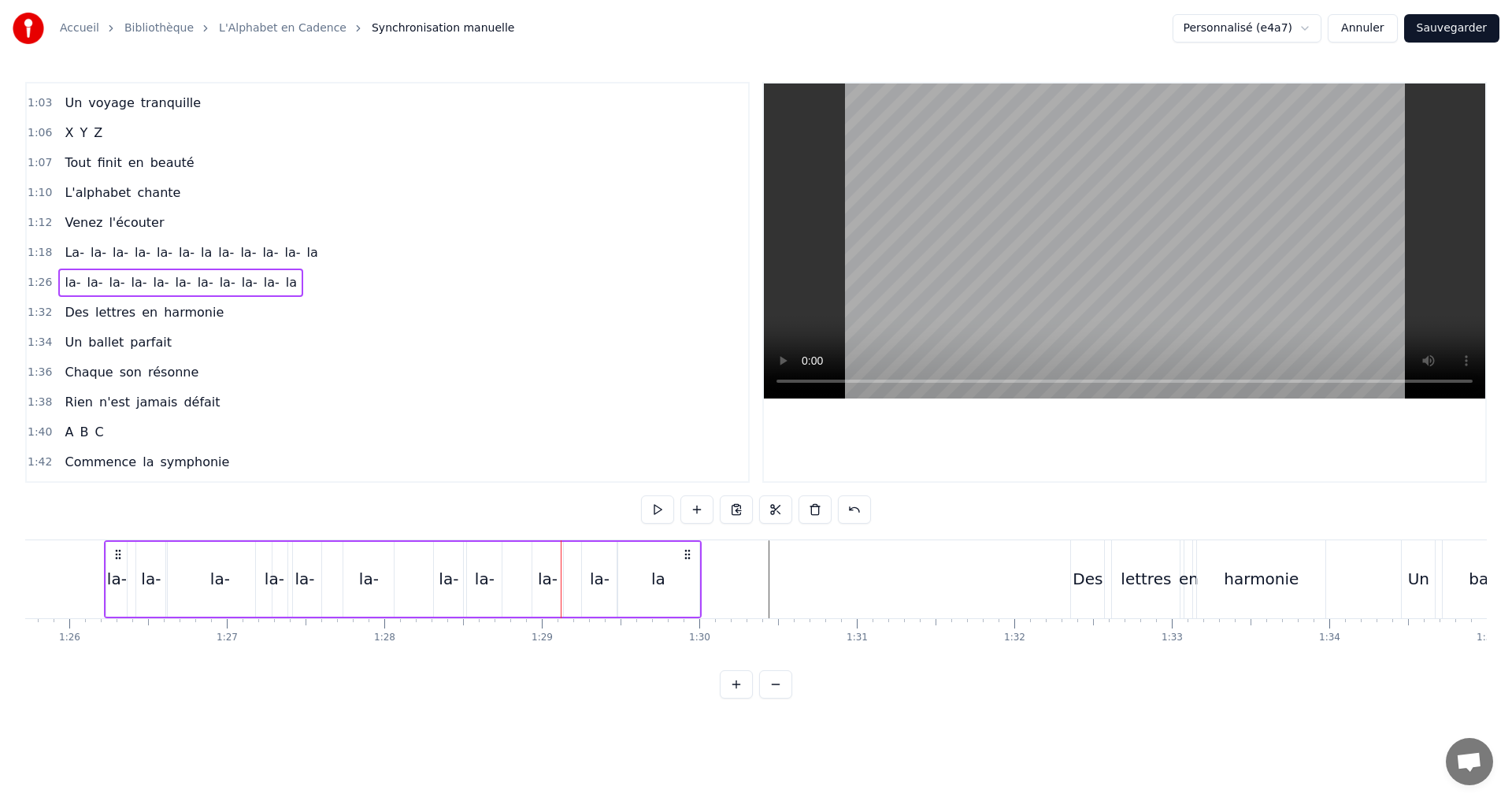
click at [652, 511] on button at bounding box center [658, 508] width 33 height 28
click at [658, 504] on button at bounding box center [658, 508] width 33 height 28
click at [656, 506] on button at bounding box center [658, 508] width 33 height 28
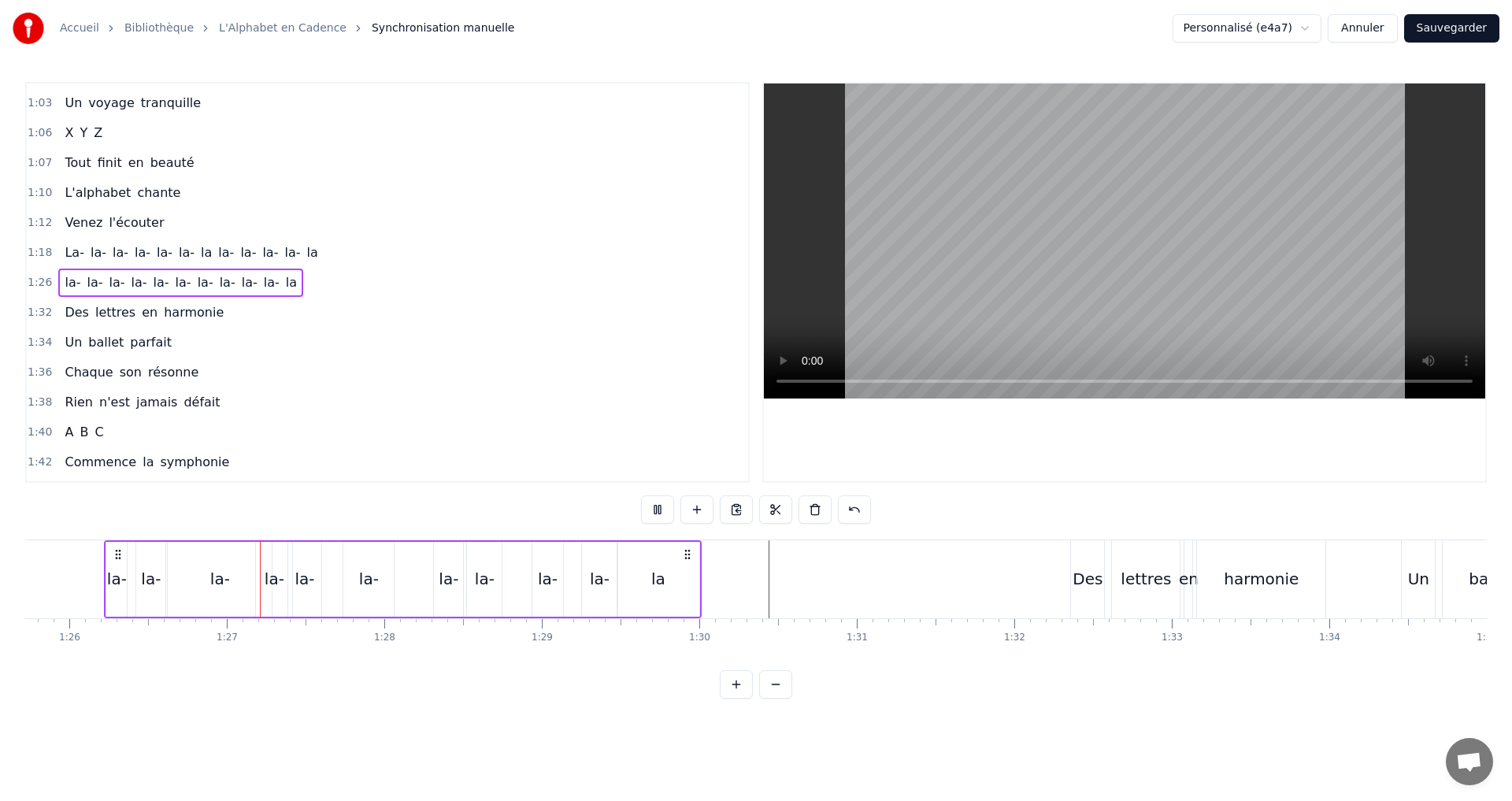
click at [656, 506] on button at bounding box center [658, 508] width 33 height 28
click at [656, 503] on button at bounding box center [658, 508] width 33 height 28
click at [656, 497] on button at bounding box center [658, 508] width 33 height 28
drag, startPoint x: 656, startPoint y: 497, endPoint x: 654, endPoint y: 486, distance: 11.2
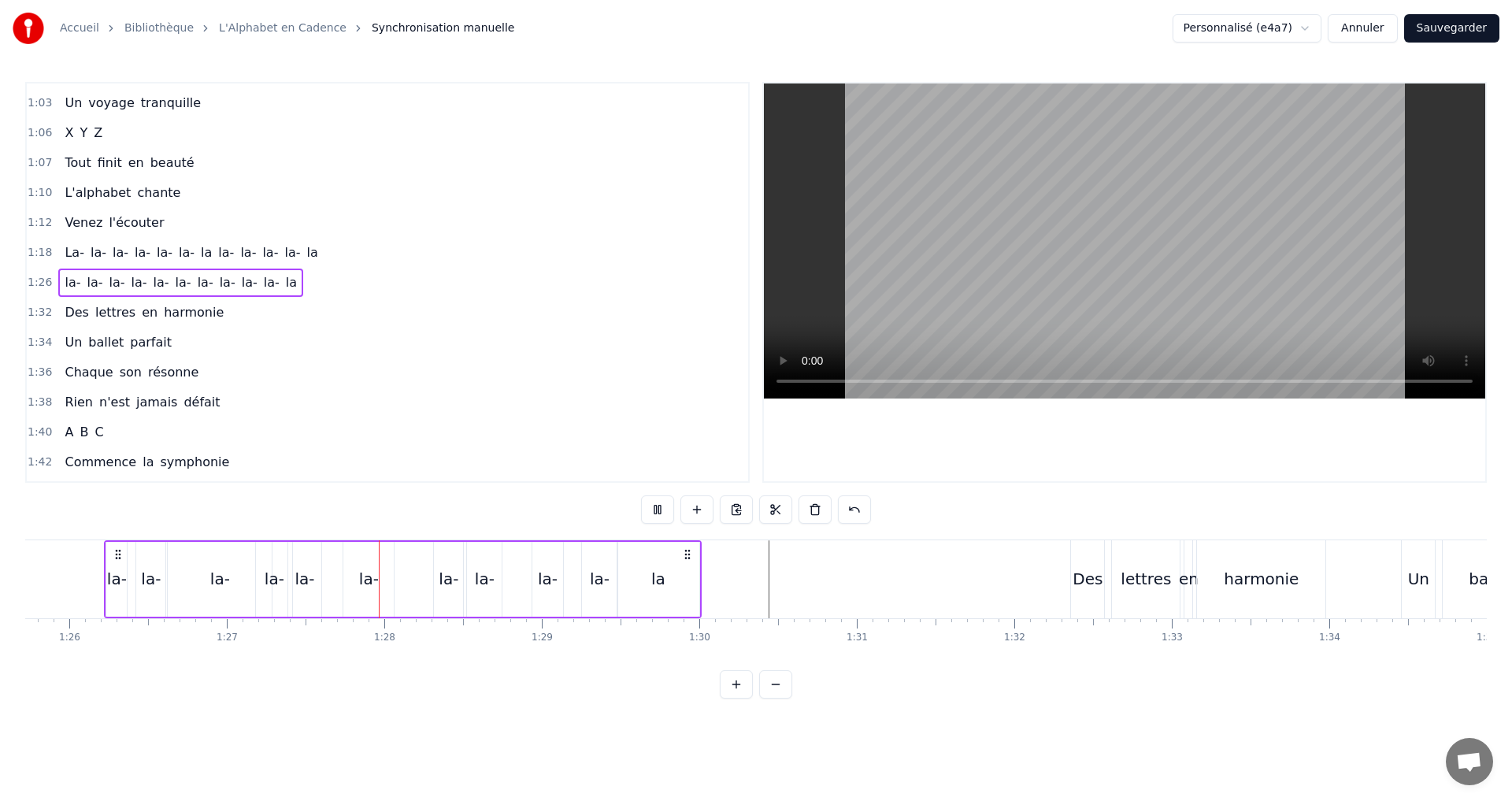
click at [655, 486] on div "0:07 A B C D 0:08 Des lettres en cascade 0:10 E F G H 0:12 Un souffle qui s'éva…" at bounding box center [756, 390] width 1461 height 617
click at [649, 504] on button at bounding box center [658, 508] width 33 height 28
click at [271, 582] on div "la-" at bounding box center [275, 579] width 20 height 23
drag, startPoint x: 261, startPoint y: 580, endPoint x: 248, endPoint y: 575, distance: 13.9
click at [248, 575] on icon at bounding box center [246, 579] width 6 height 13
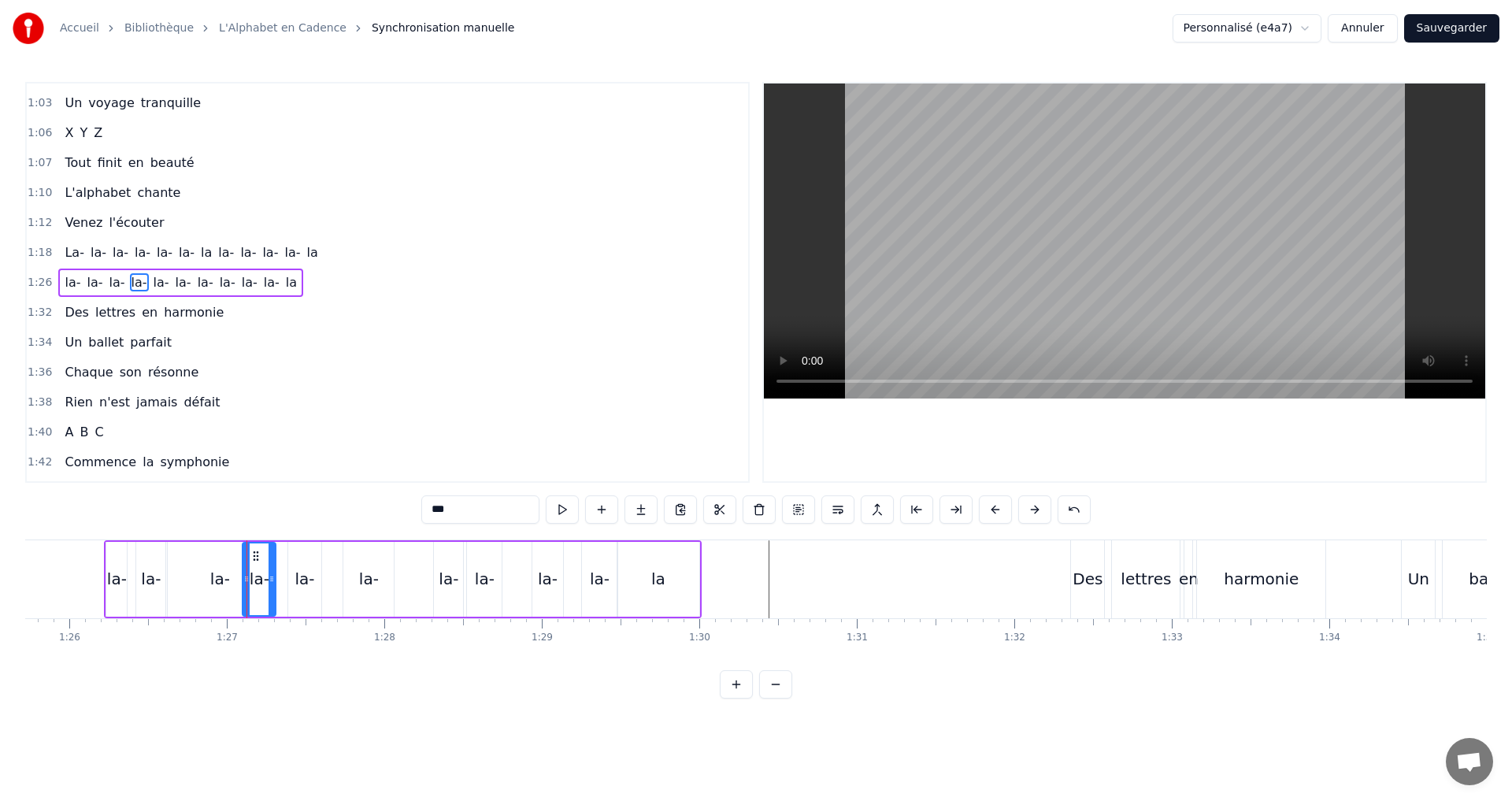
drag, startPoint x: 288, startPoint y: 582, endPoint x: 272, endPoint y: 579, distance: 16.3
click at [272, 579] on icon at bounding box center [271, 579] width 6 height 13
click at [556, 520] on button at bounding box center [562, 508] width 33 height 28
drag, startPoint x: 312, startPoint y: 274, endPoint x: 311, endPoint y: 285, distance: 11.0
click at [312, 275] on div "1:26 la- la- la- la- la- [GEOGRAPHIC_DATA]" at bounding box center [387, 282] width 722 height 30
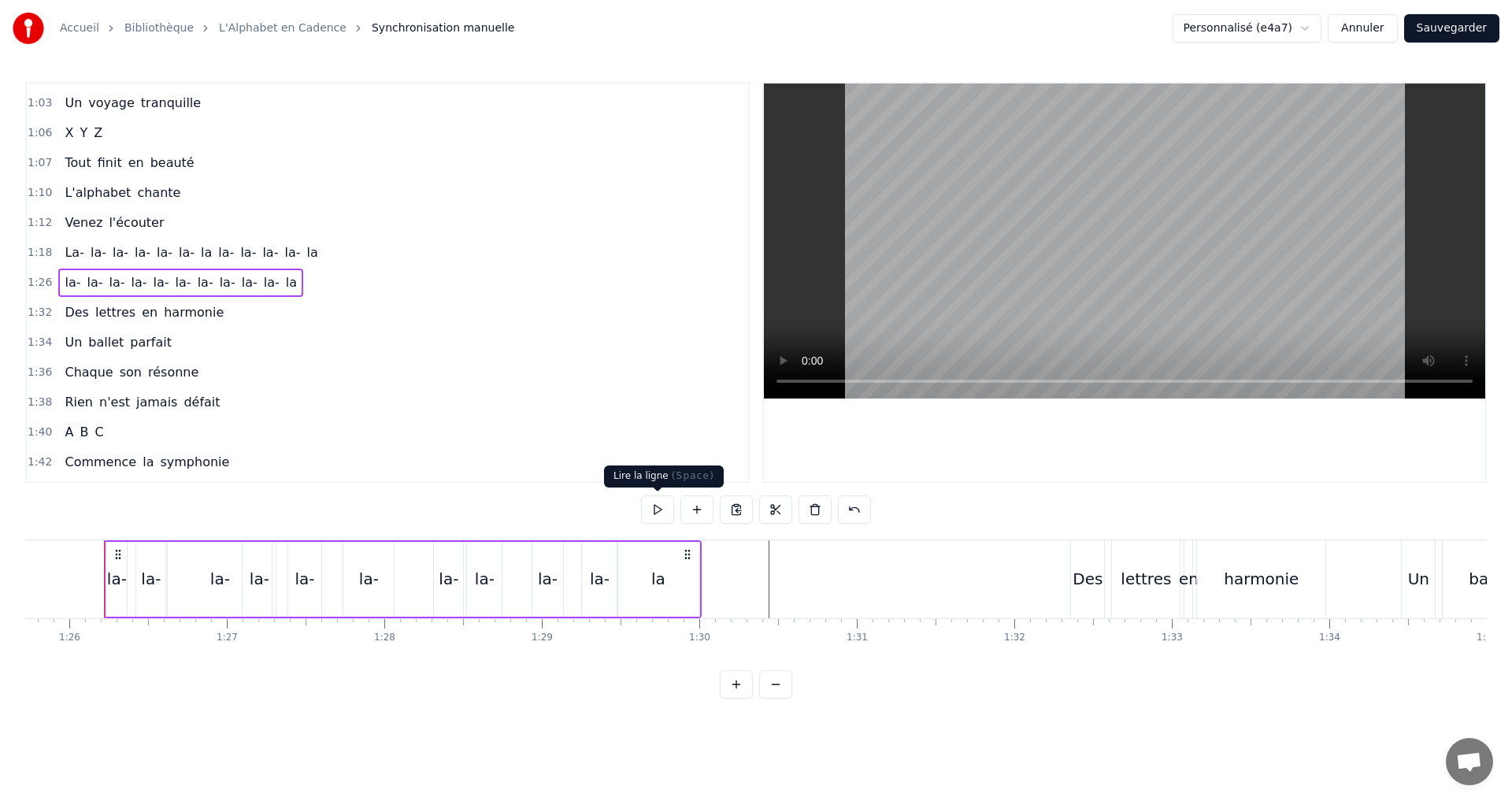
click at [658, 503] on button at bounding box center [658, 508] width 33 height 28
click at [658, 505] on button at bounding box center [658, 508] width 33 height 28
click at [658, 477] on div "1:42 Commence la symphonie" at bounding box center [387, 461] width 722 height 30
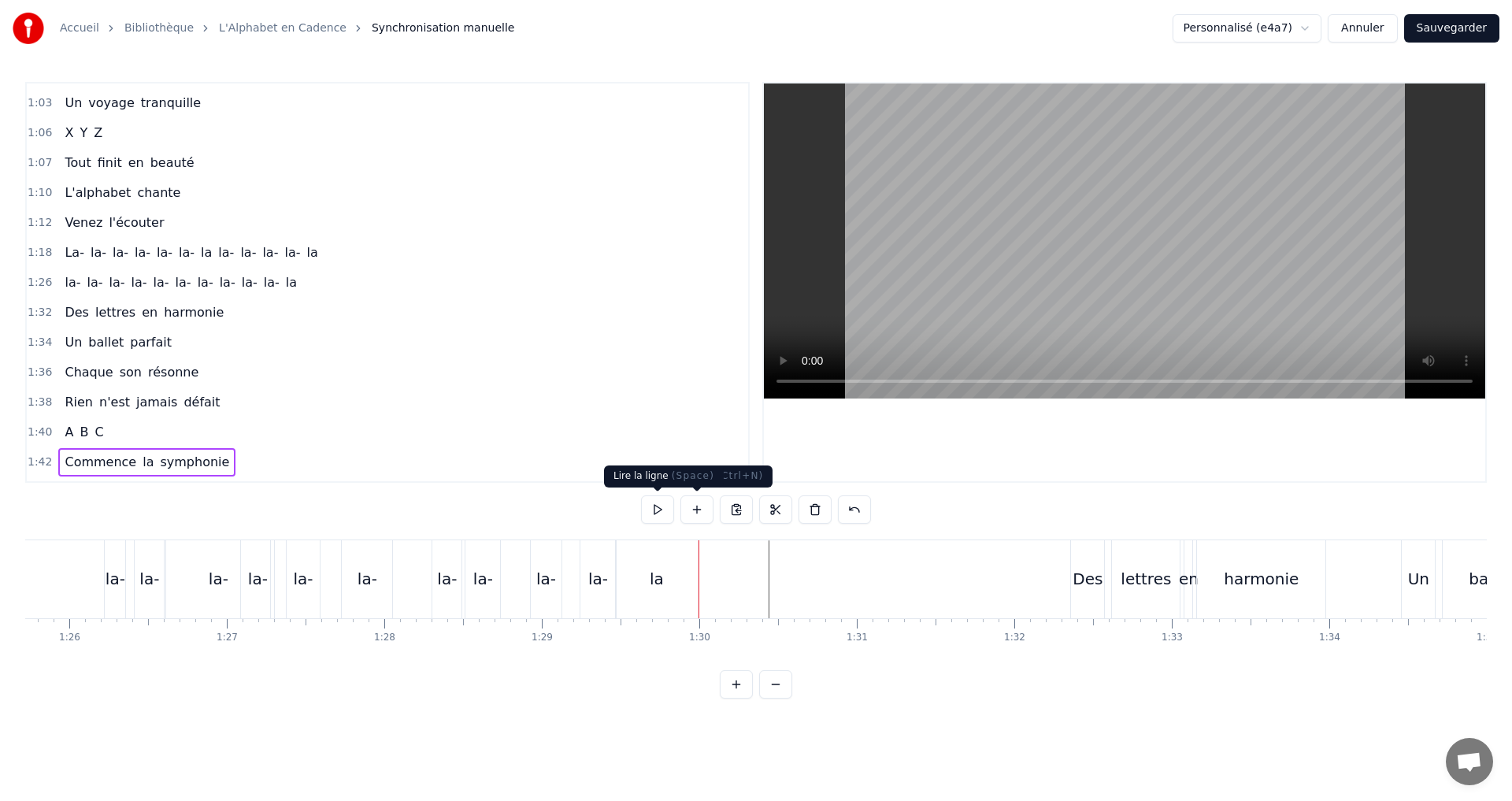
click at [663, 508] on button at bounding box center [658, 508] width 33 height 28
click at [662, 506] on button at bounding box center [658, 508] width 33 height 28
click at [660, 507] on button at bounding box center [658, 508] width 33 height 28
drag, startPoint x: 300, startPoint y: 275, endPoint x: 290, endPoint y: 284, distance: 13.5
click at [299, 275] on div "1:26 la- la- la- la- la- [GEOGRAPHIC_DATA]" at bounding box center [387, 282] width 722 height 30
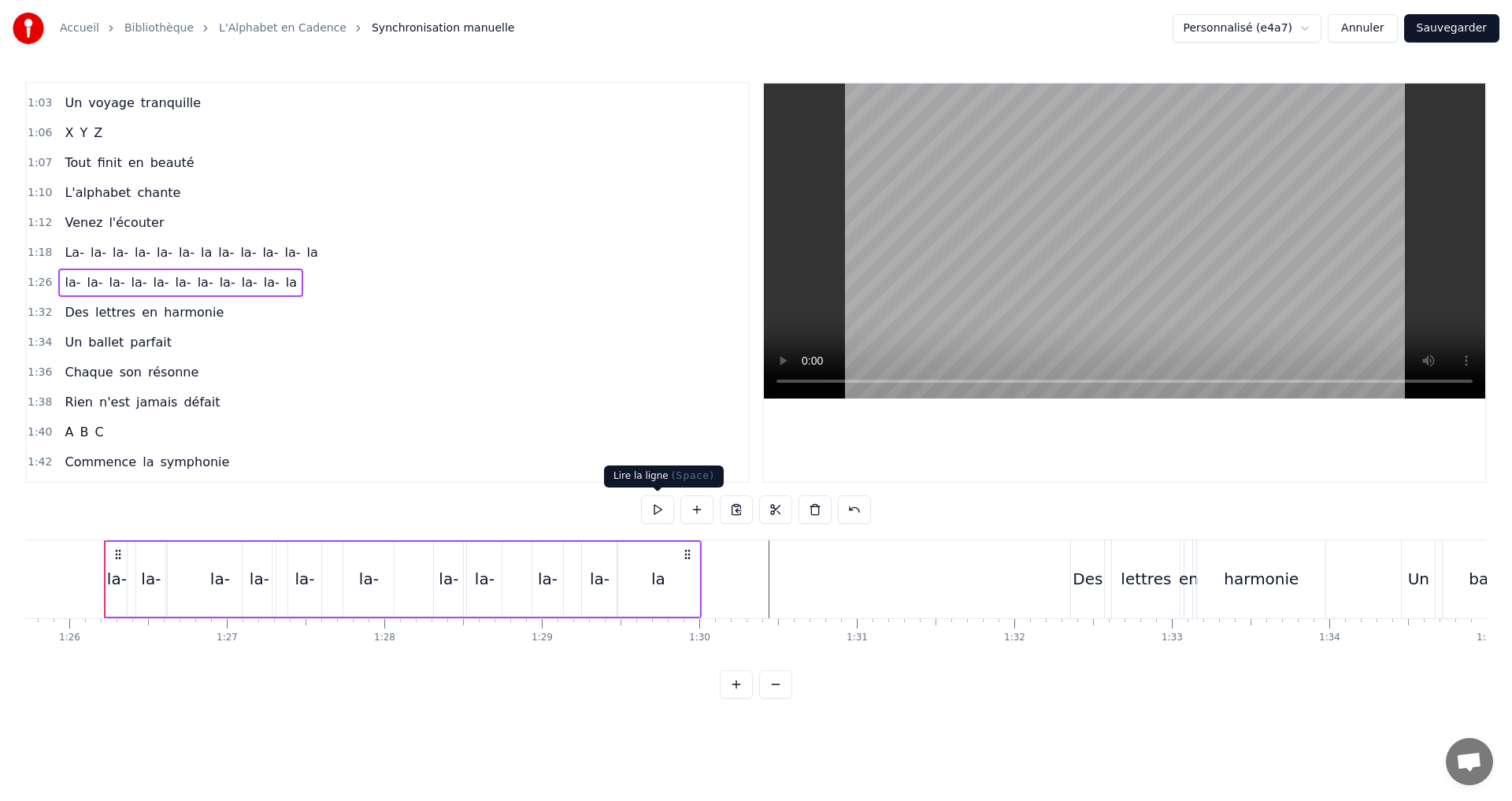
click at [652, 511] on button at bounding box center [658, 508] width 33 height 28
drag, startPoint x: 652, startPoint y: 495, endPoint x: 637, endPoint y: 486, distance: 17.5
click at [649, 495] on button at bounding box center [658, 508] width 33 height 28
click at [434, 575] on div "la-" at bounding box center [448, 579] width 29 height 75
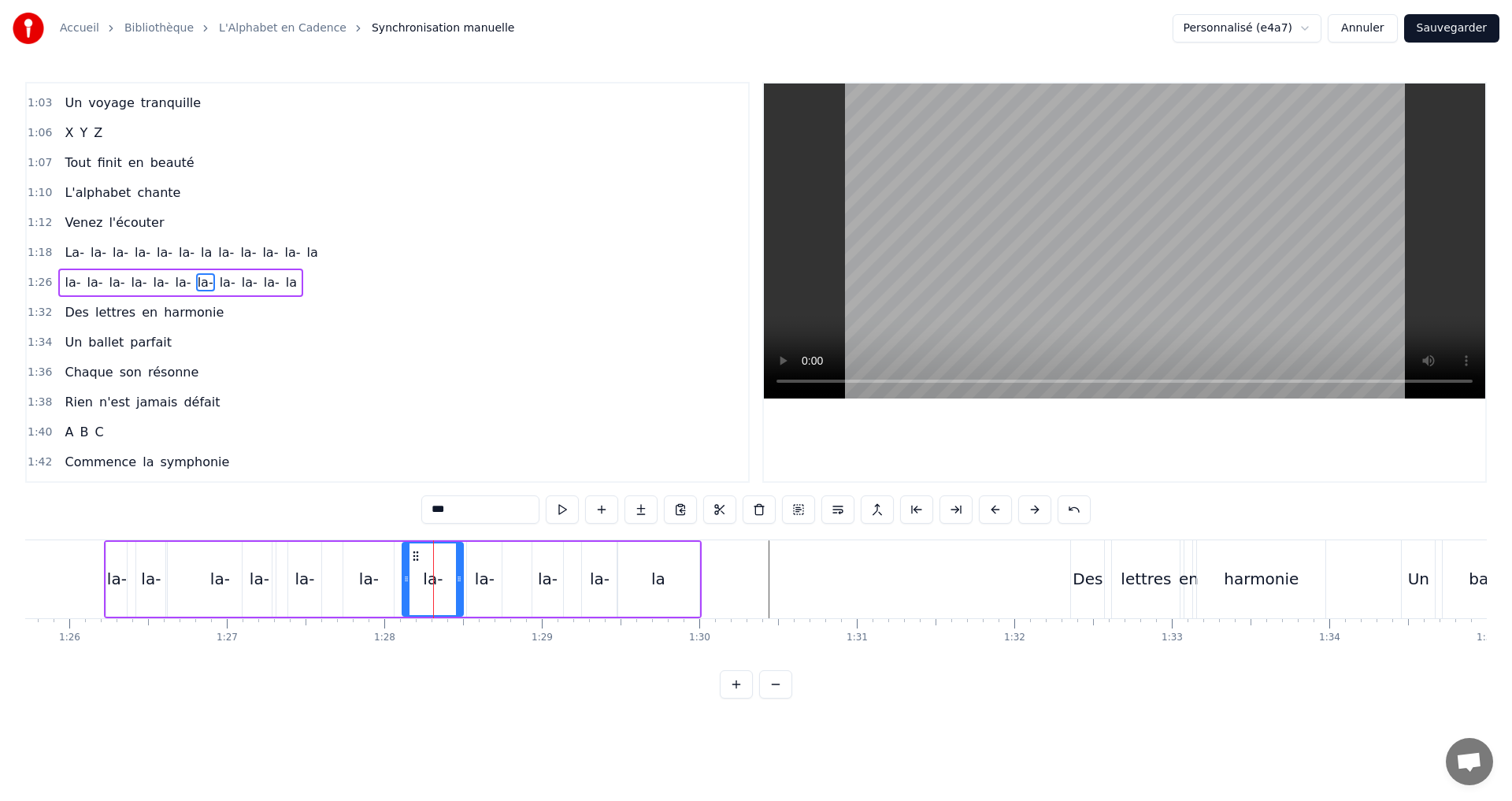
drag, startPoint x: 436, startPoint y: 577, endPoint x: 405, endPoint y: 574, distance: 31.1
click at [405, 574] on icon at bounding box center [406, 579] width 6 height 13
drag, startPoint x: 461, startPoint y: 579, endPoint x: 443, endPoint y: 575, distance: 18.4
click at [443, 575] on icon at bounding box center [441, 579] width 6 height 13
click at [565, 508] on button at bounding box center [562, 508] width 33 height 28
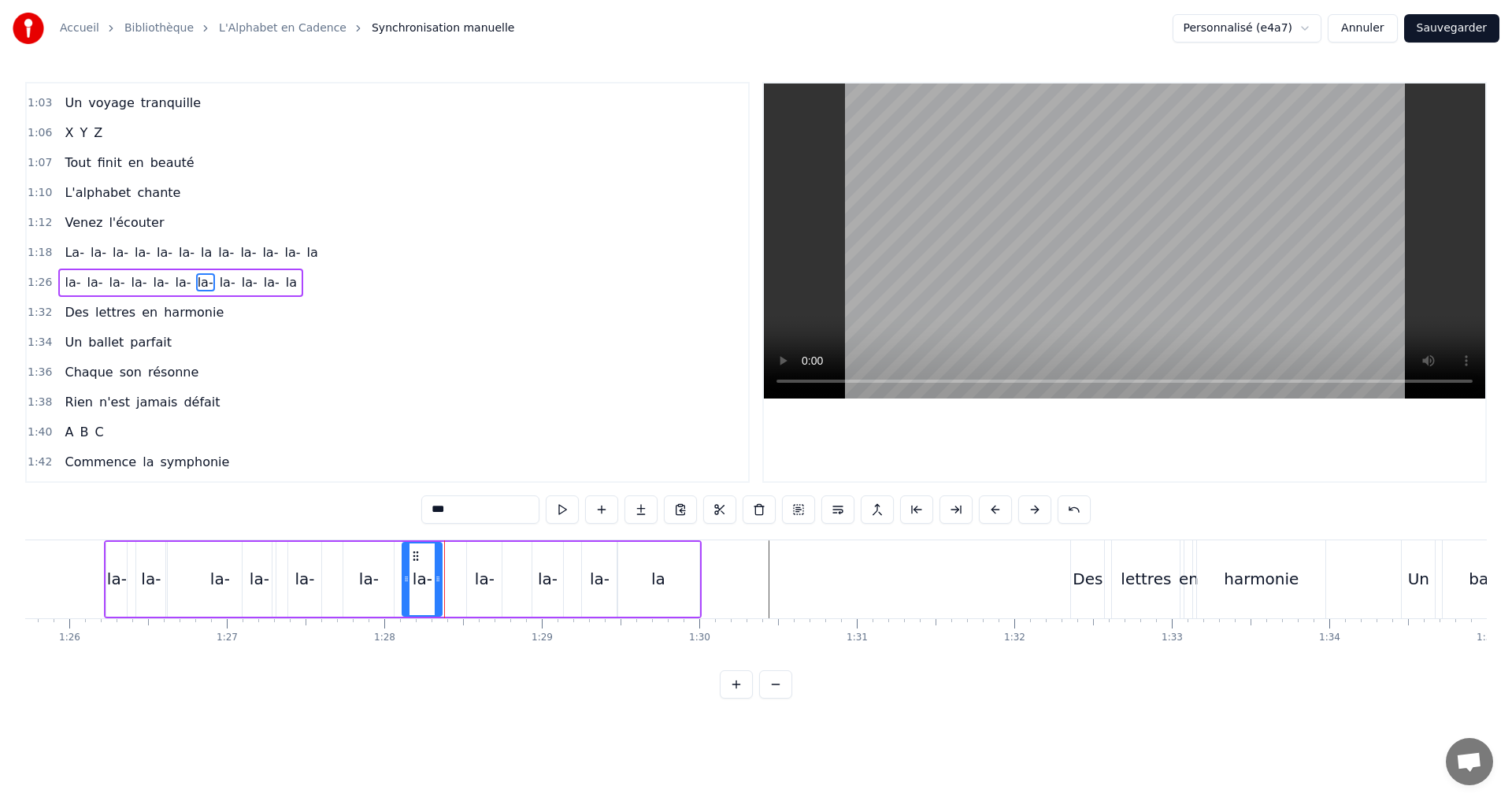
click at [437, 582] on icon at bounding box center [437, 579] width 6 height 13
click at [397, 574] on icon at bounding box center [399, 579] width 6 height 13
click at [565, 520] on button at bounding box center [562, 508] width 33 height 28
click at [303, 275] on div "1:26 la- la- la- la- la- [GEOGRAPHIC_DATA]" at bounding box center [387, 282] width 722 height 30
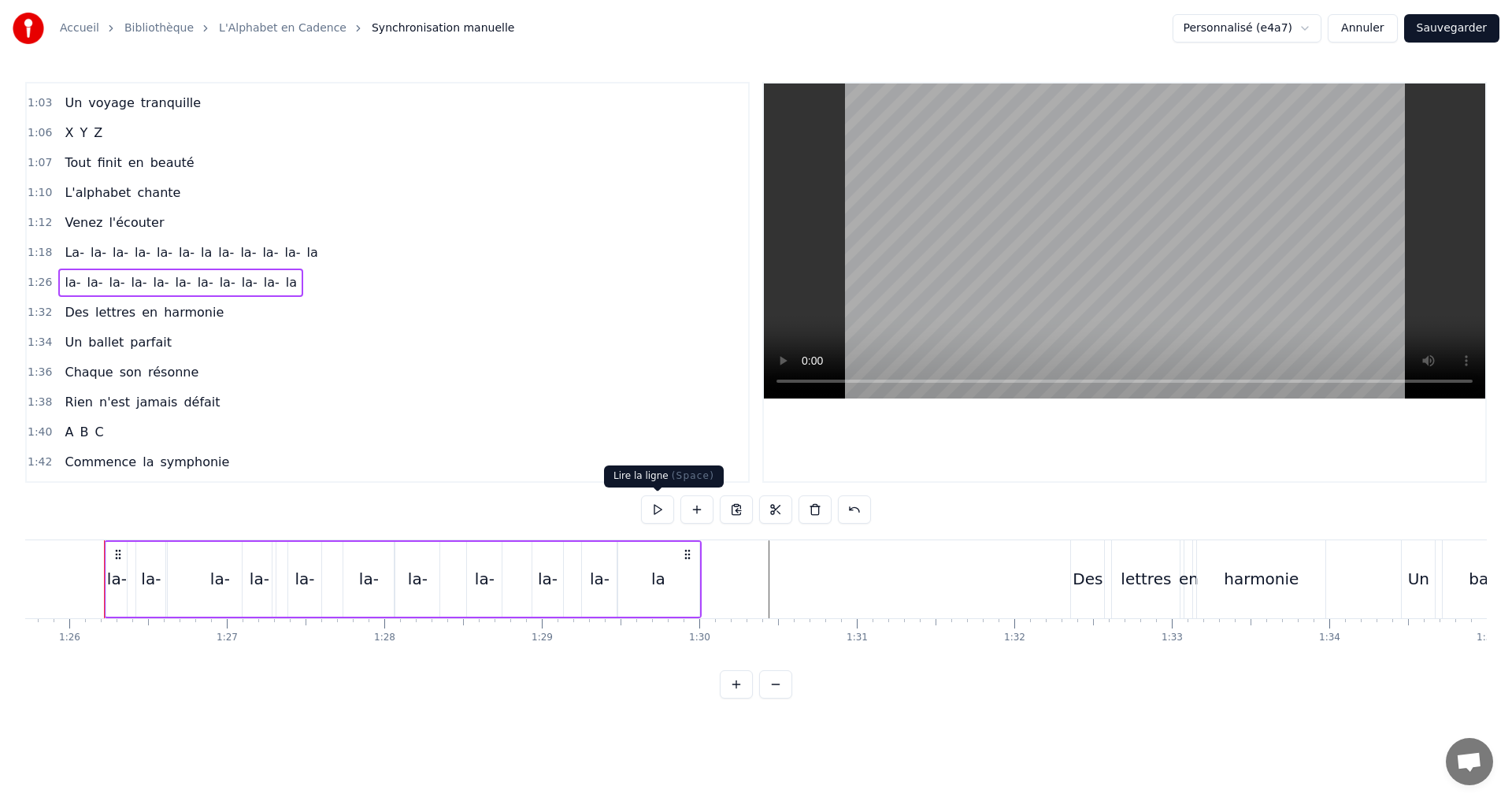
click at [659, 511] on button at bounding box center [658, 508] width 33 height 28
click at [428, 568] on div "la-" at bounding box center [417, 579] width 44 height 75
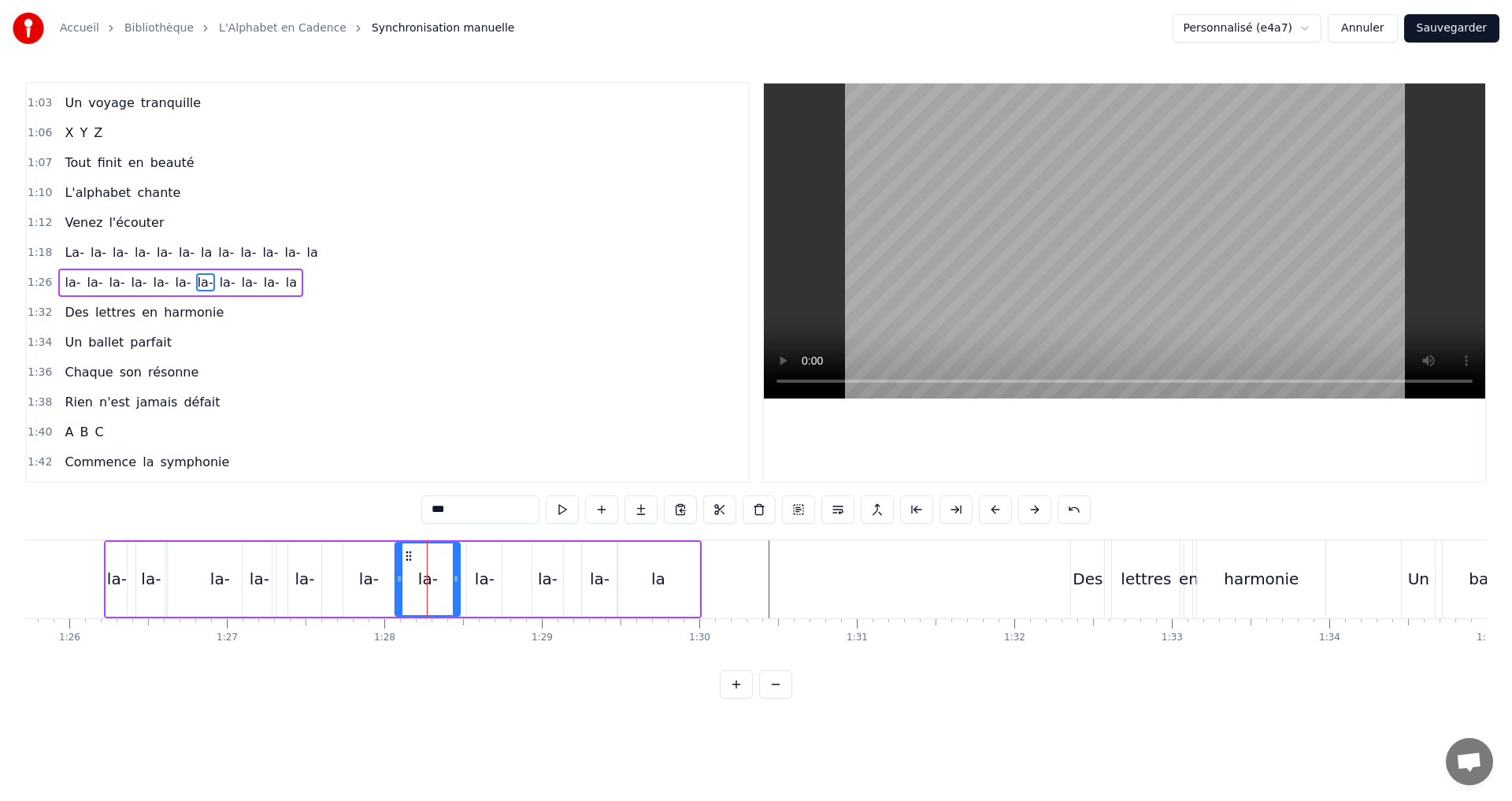
drag, startPoint x: 436, startPoint y: 579, endPoint x: 457, endPoint y: 576, distance: 21.2
click at [457, 576] on icon at bounding box center [455, 579] width 6 height 13
drag, startPoint x: 400, startPoint y: 576, endPoint x: 434, endPoint y: 570, distance: 34.5
click at [434, 570] on div at bounding box center [433, 579] width 6 height 71
click at [359, 582] on div "la-" at bounding box center [369, 579] width 51 height 75
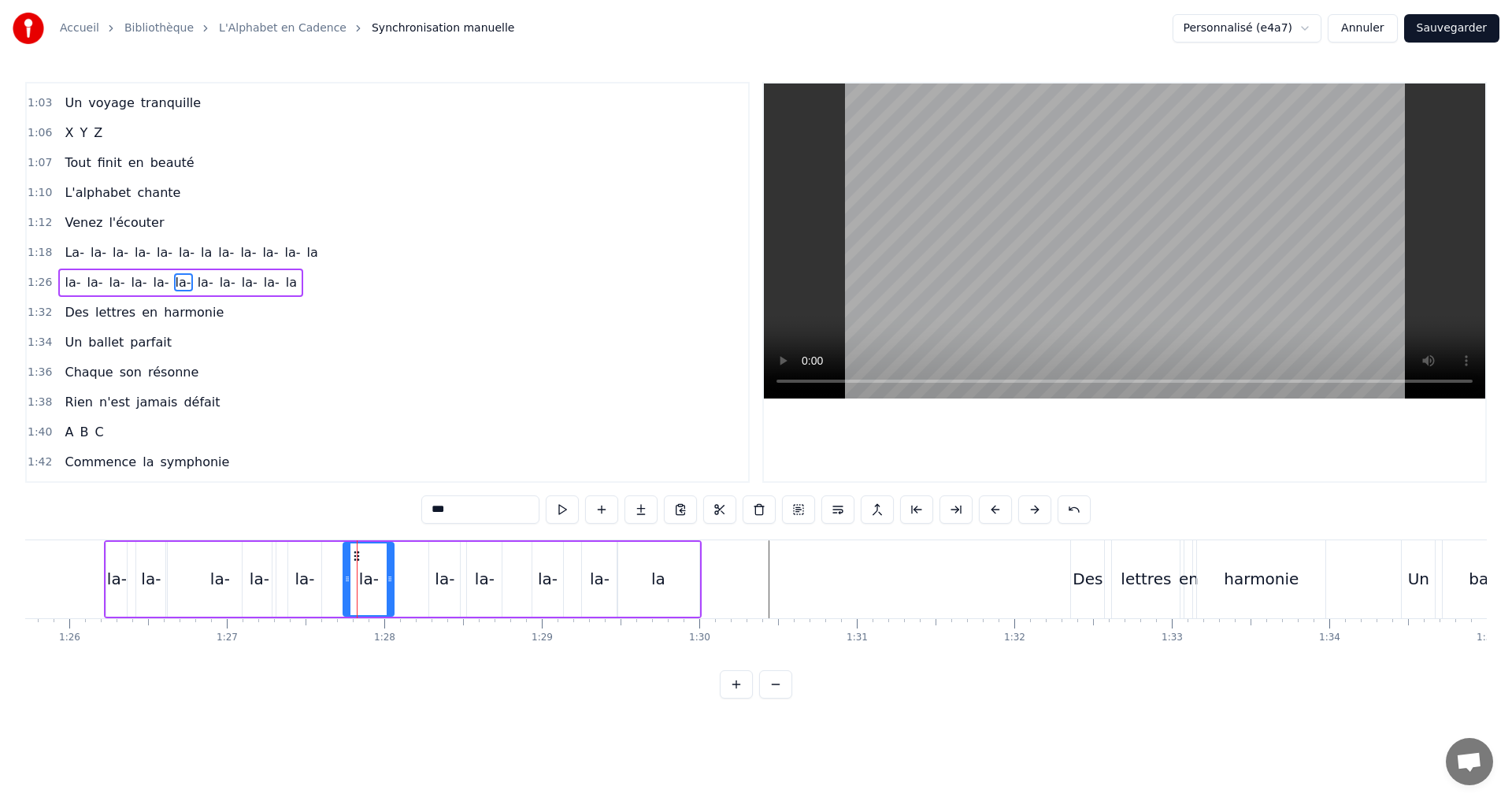
click at [388, 581] on icon at bounding box center [389, 579] width 6 height 13
drag, startPoint x: 388, startPoint y: 579, endPoint x: 399, endPoint y: 575, distance: 11.7
click at [404, 575] on icon at bounding box center [406, 579] width 6 height 13
drag, startPoint x: 348, startPoint y: 575, endPoint x: 333, endPoint y: 575, distance: 15.0
click at [333, 575] on icon at bounding box center [332, 579] width 6 height 13
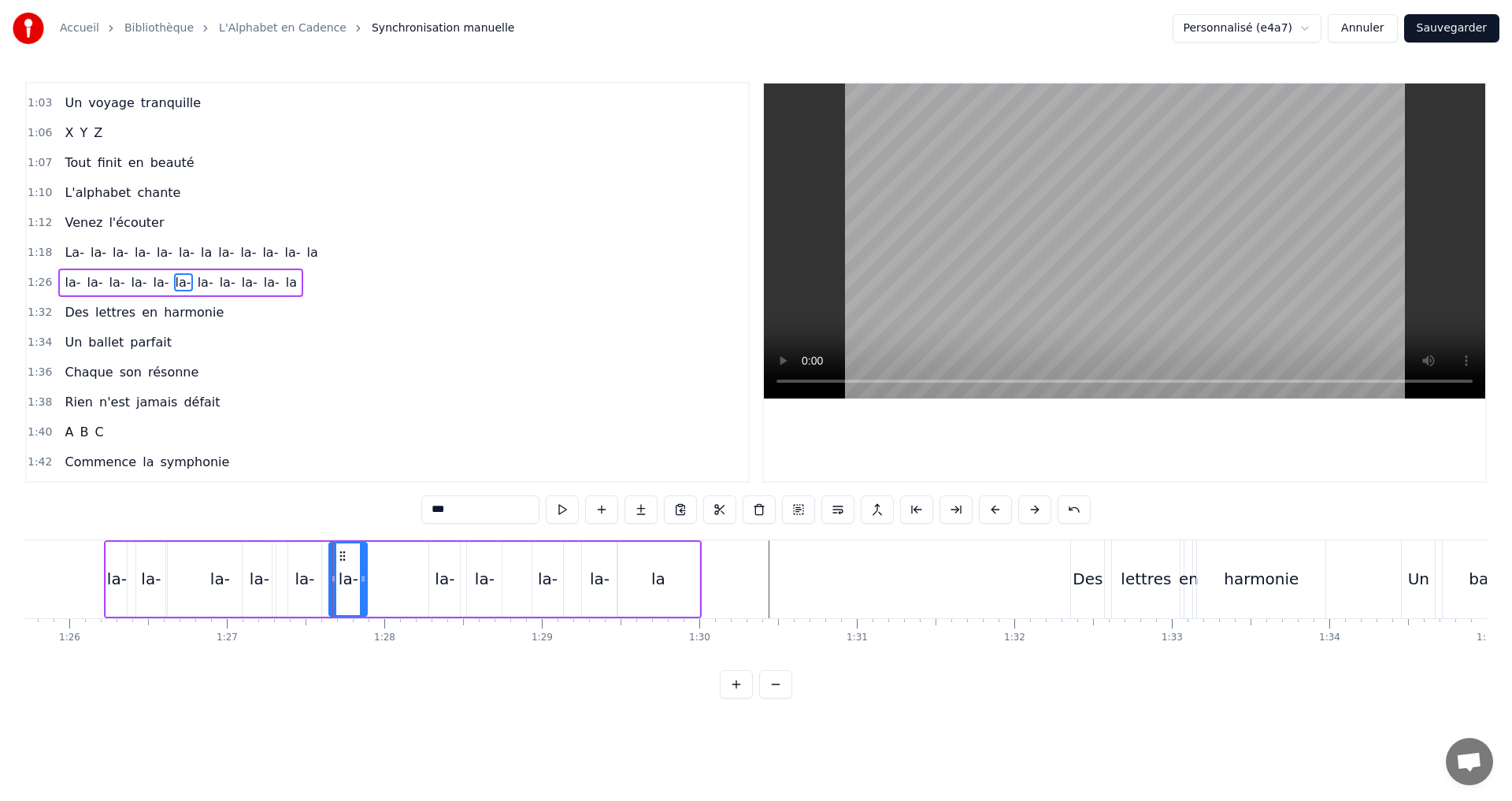
drag, startPoint x: 405, startPoint y: 575, endPoint x: 362, endPoint y: 575, distance: 43.0
click at [362, 574] on icon at bounding box center [362, 579] width 6 height 13
click at [425, 462] on div "1:42 Commence la symphonie" at bounding box center [387, 461] width 722 height 30
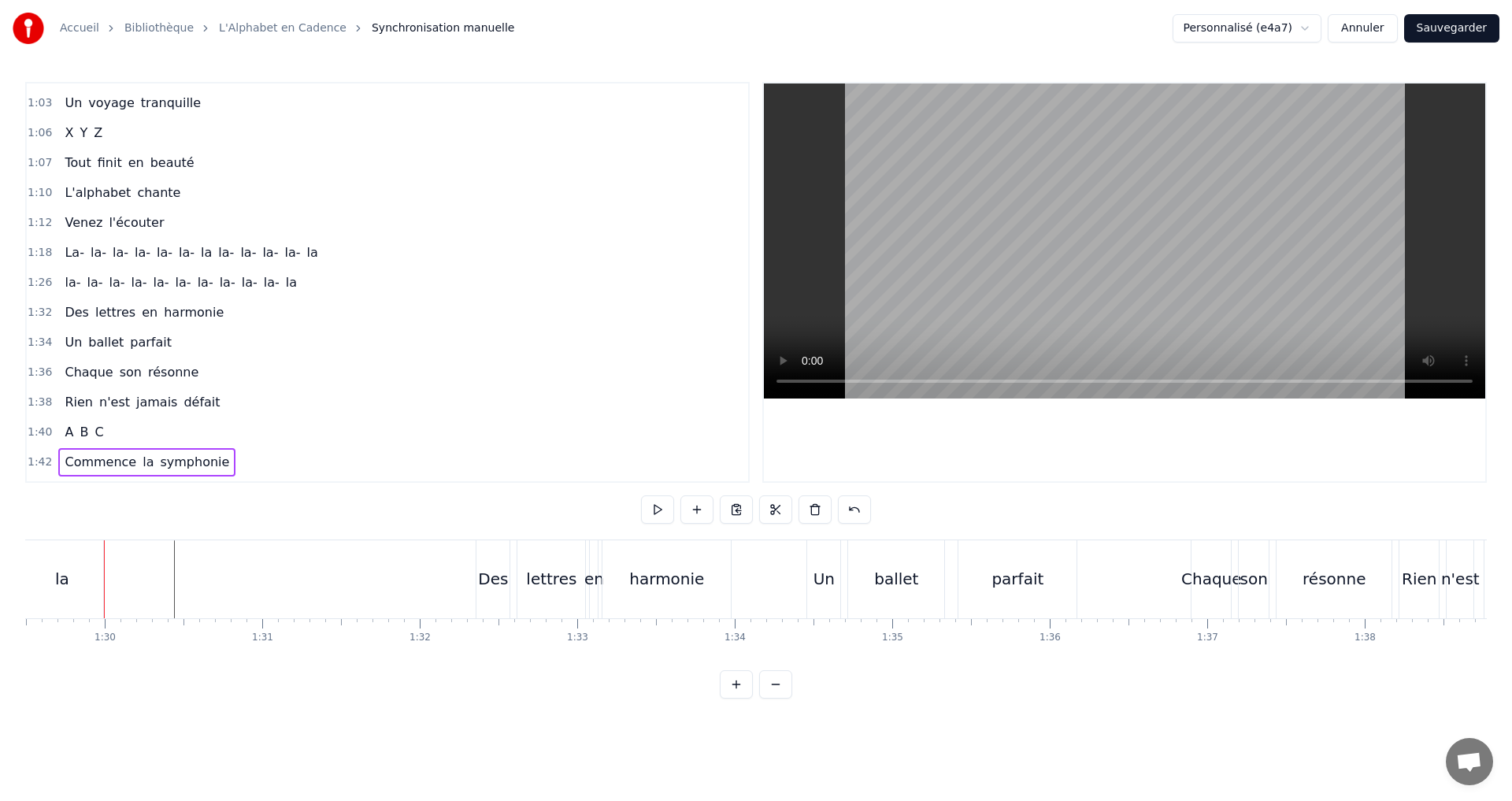
drag, startPoint x: 316, startPoint y: 287, endPoint x: 309, endPoint y: 292, distance: 8.6
click at [316, 288] on div "1:26 la- la- la- la- la- [GEOGRAPHIC_DATA]" at bounding box center [387, 282] width 722 height 30
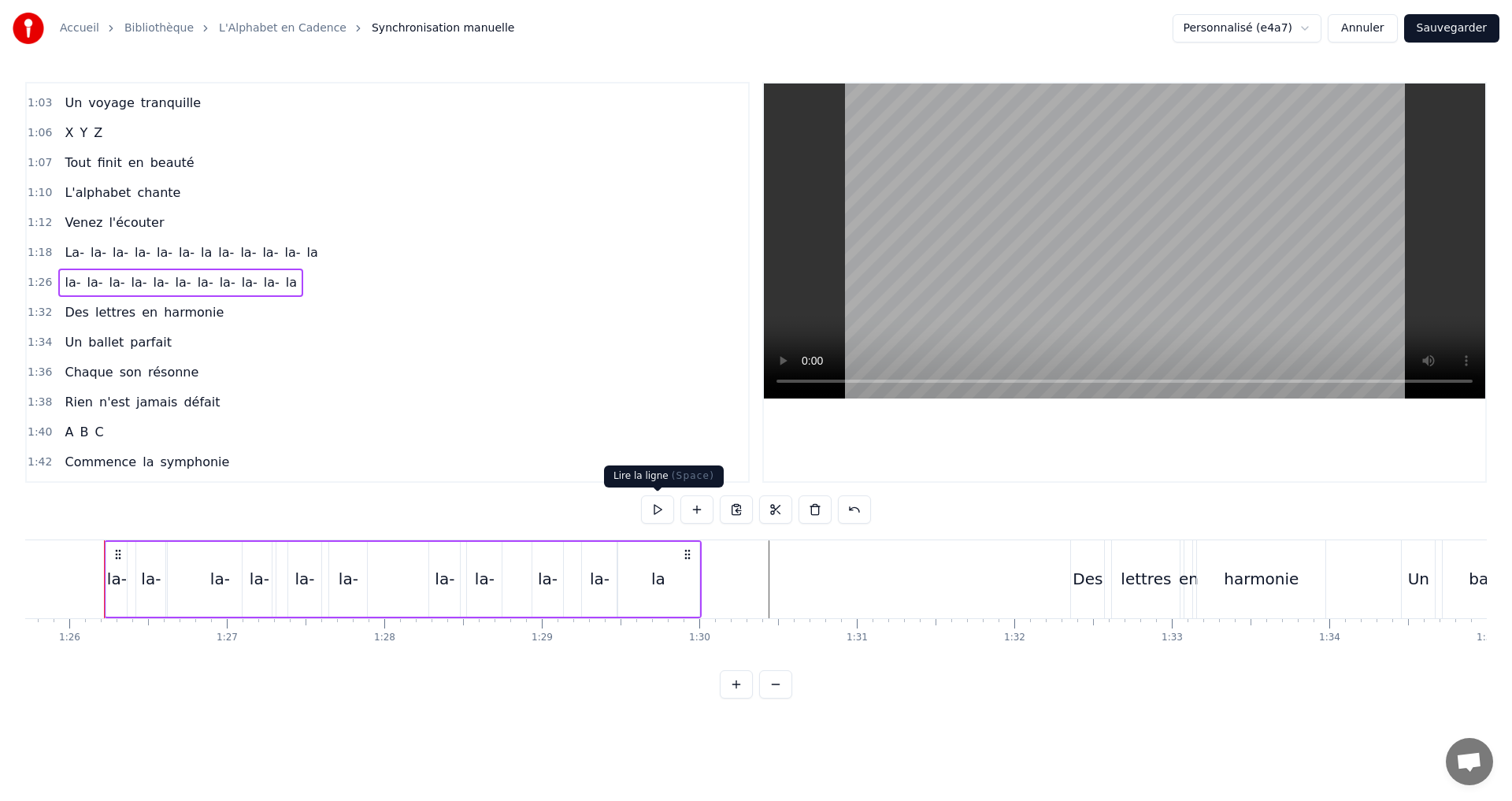
click at [661, 509] on button at bounding box center [658, 508] width 33 height 28
click at [660, 508] on button at bounding box center [658, 508] width 33 height 28
click at [659, 508] on button at bounding box center [658, 508] width 33 height 28
click at [659, 580] on div "la" at bounding box center [658, 579] width 14 height 23
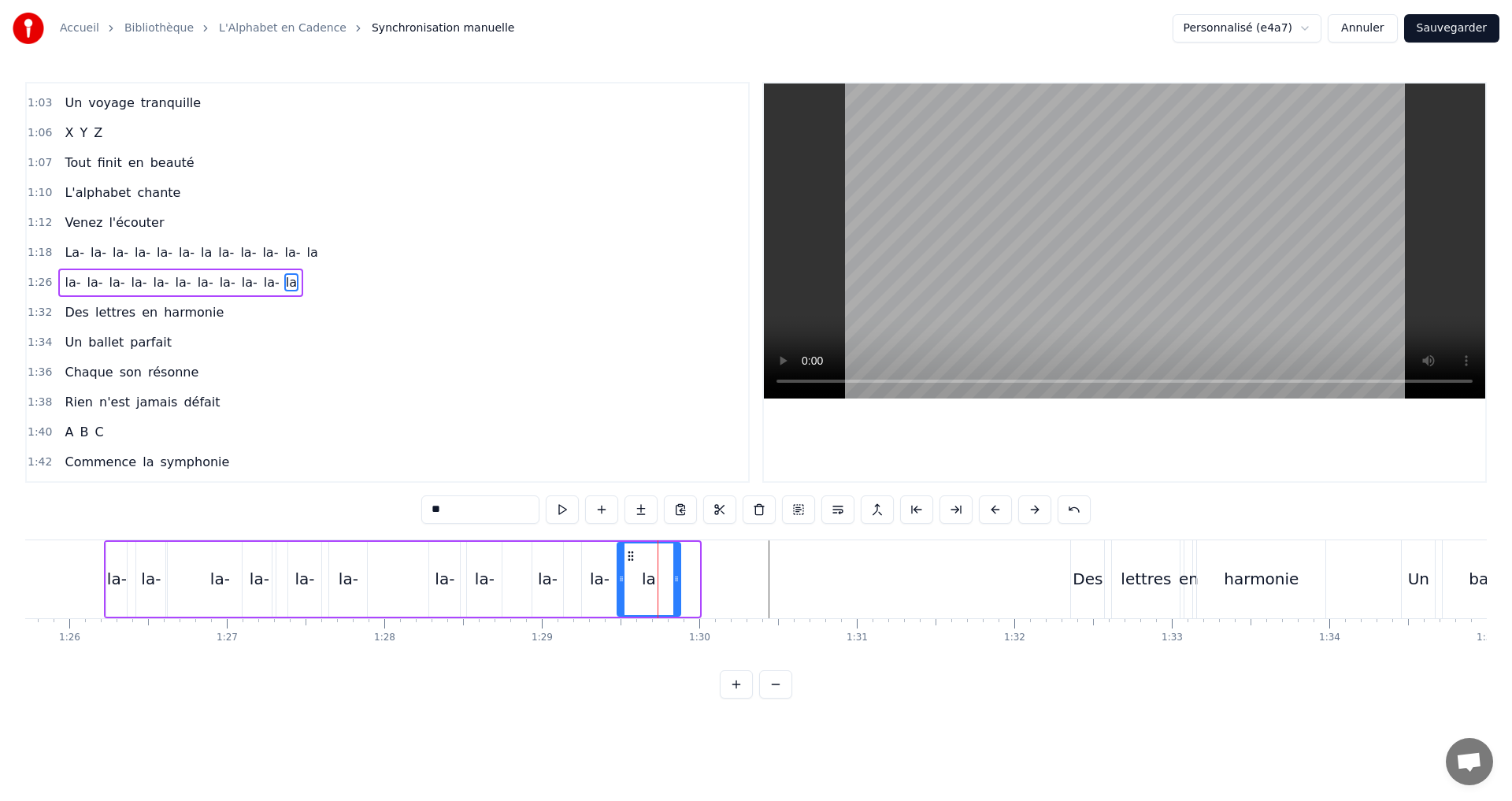
drag, startPoint x: 698, startPoint y: 582, endPoint x: 679, endPoint y: 577, distance: 19.6
click at [679, 577] on icon at bounding box center [677, 579] width 6 height 13
click at [567, 510] on button at bounding box center [562, 508] width 33 height 28
click at [305, 290] on div "1:26 la- la- la- la- la- [GEOGRAPHIC_DATA]" at bounding box center [387, 282] width 722 height 30
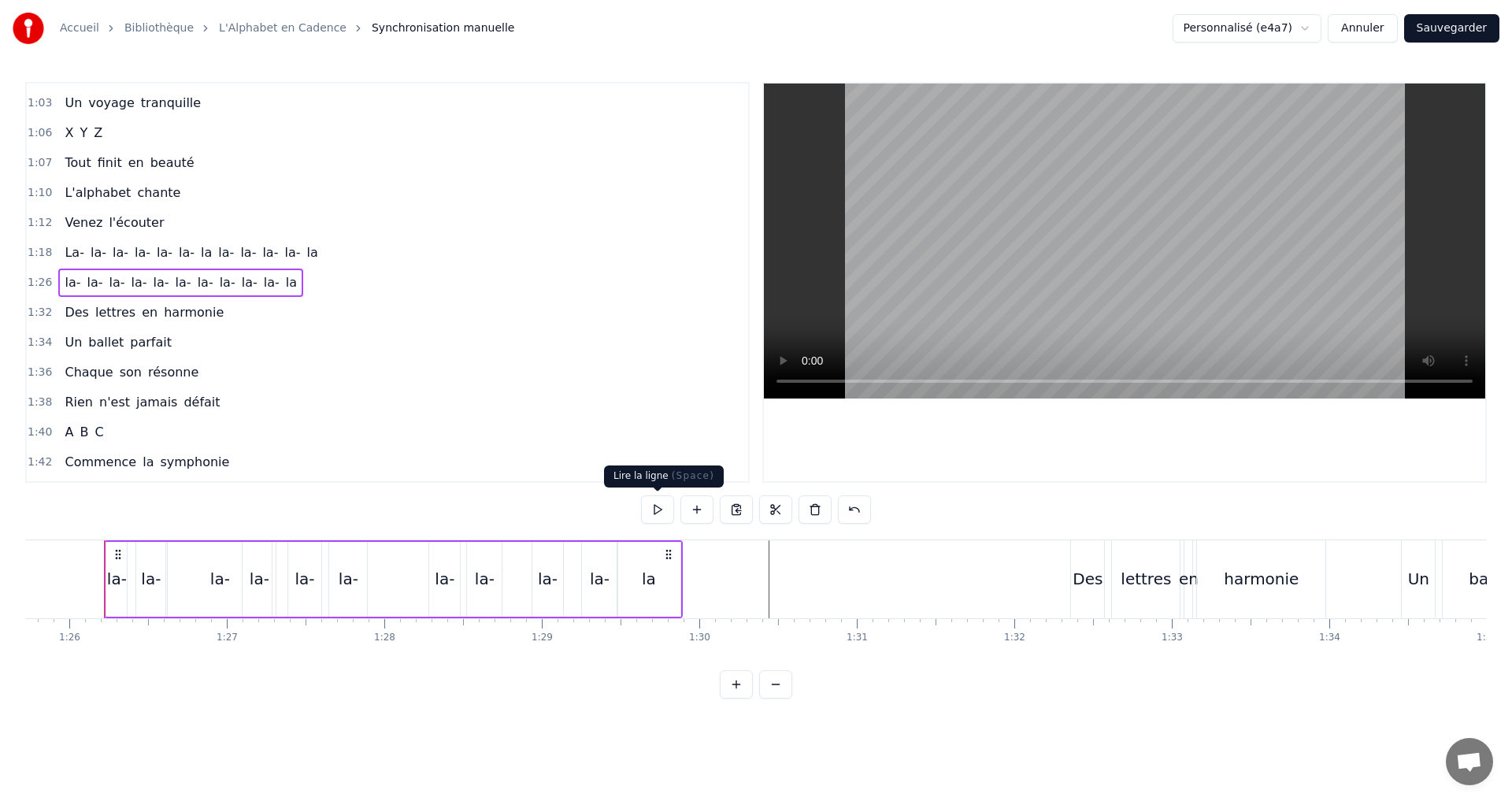
click at [658, 513] on button at bounding box center [658, 508] width 33 height 28
click at [652, 490] on div "0:07 A B C D 0:08 Des lettres en cascade 0:10 E F G H 0:12 Un souffle qui s'éva…" at bounding box center [756, 390] width 1461 height 617
click at [654, 508] on button at bounding box center [658, 508] width 33 height 28
click at [434, 575] on div "la-" at bounding box center [444, 579] width 31 height 75
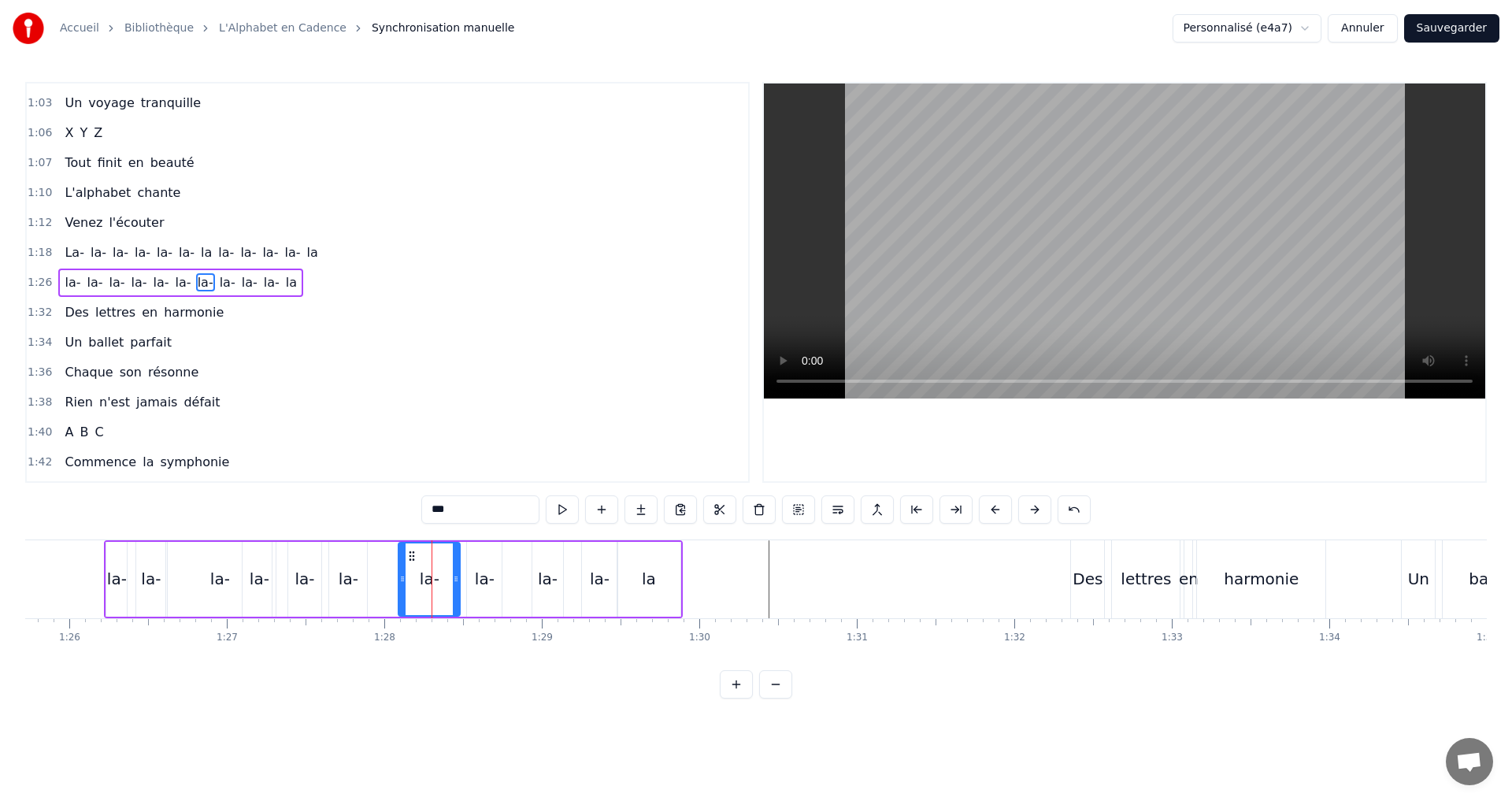
drag, startPoint x: 434, startPoint y: 578, endPoint x: 402, endPoint y: 573, distance: 32.4
click at [402, 573] on icon at bounding box center [402, 579] width 6 height 13
drag, startPoint x: 458, startPoint y: 578, endPoint x: 437, endPoint y: 575, distance: 21.2
click at [436, 575] on icon at bounding box center [436, 579] width 6 height 13
click at [564, 508] on button at bounding box center [562, 508] width 33 height 28
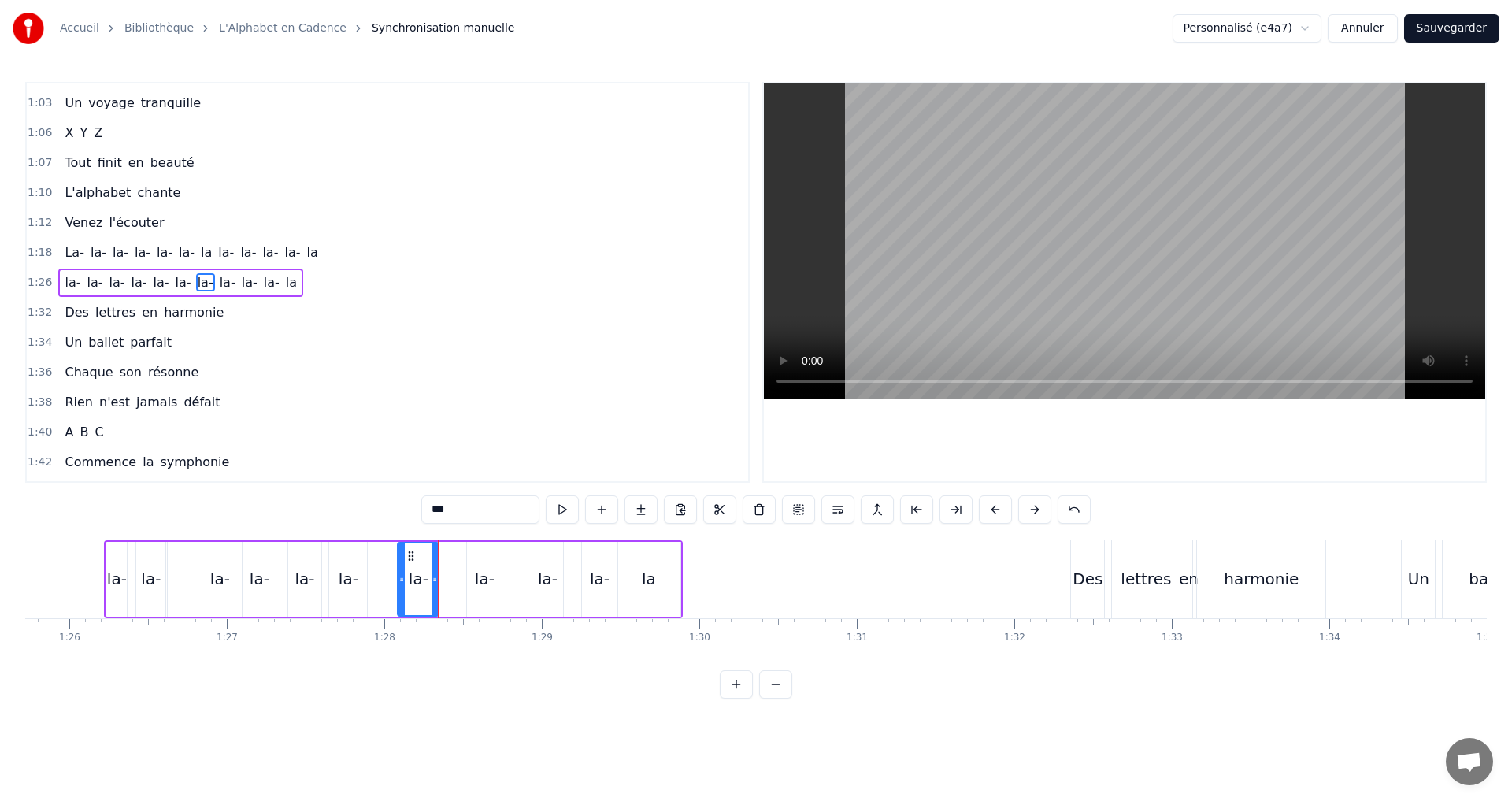
click at [308, 280] on div "1:26 la- la- la- la- la- [GEOGRAPHIC_DATA]" at bounding box center [387, 282] width 722 height 30
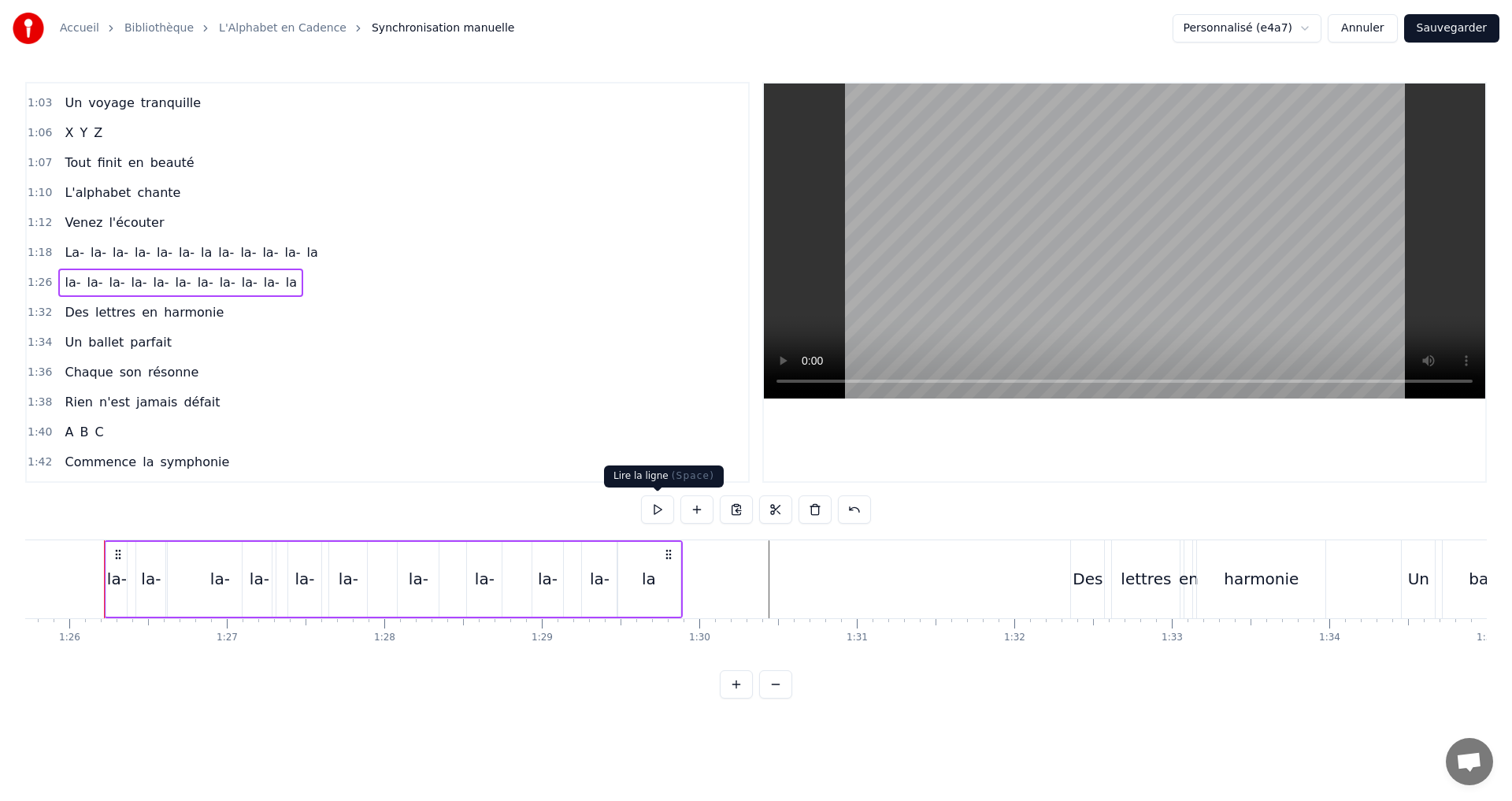
click at [656, 508] on button at bounding box center [658, 508] width 33 height 28
click at [96, 285] on span "la-" at bounding box center [94, 283] width 19 height 18
click at [459, 508] on input "***" at bounding box center [481, 508] width 118 height 28
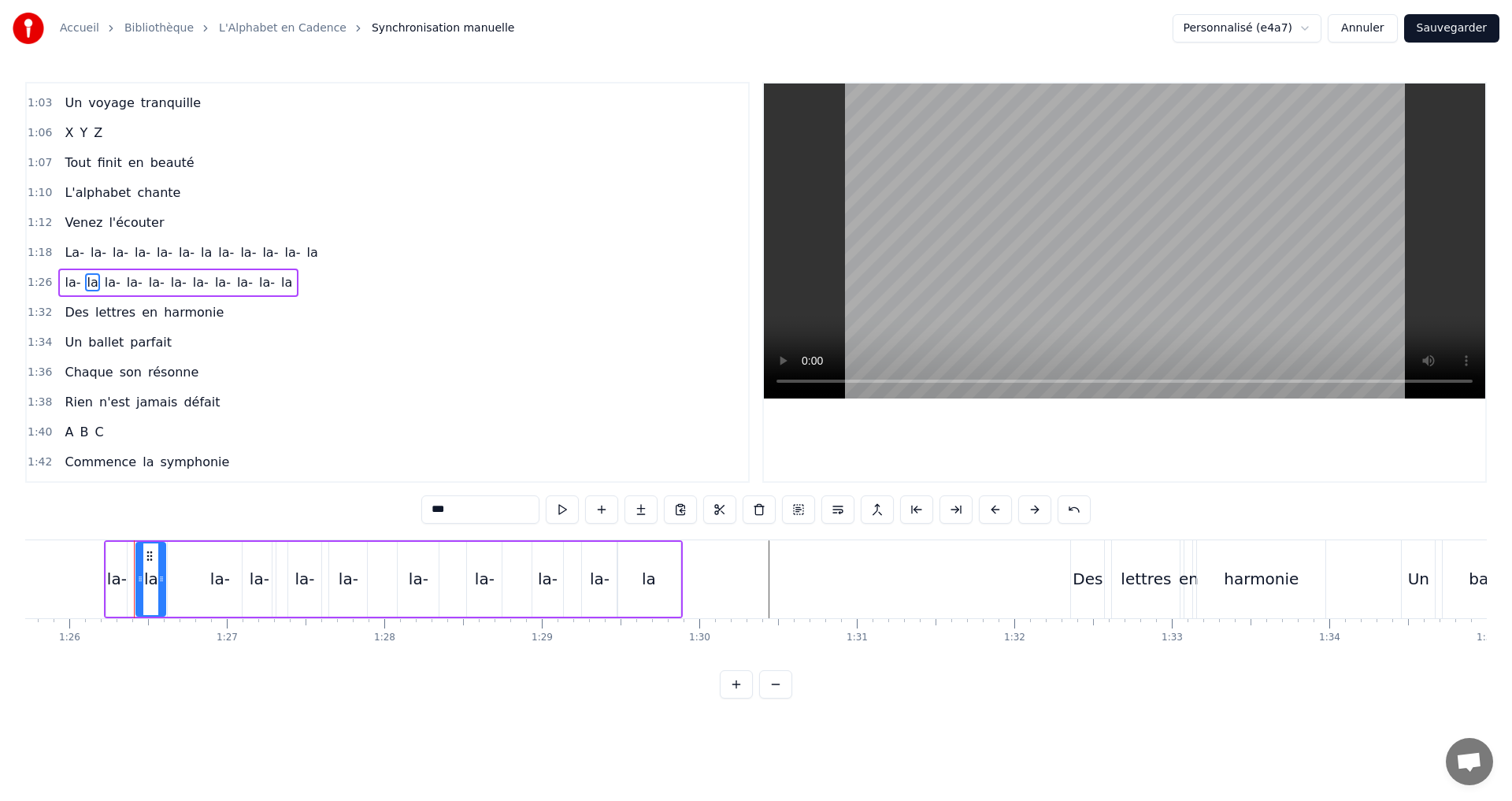
type input "**"
click at [304, 277] on div "1:26 la- la la- la- la- la- [GEOGRAPHIC_DATA]" at bounding box center [387, 282] width 722 height 30
click at [661, 505] on button at bounding box center [658, 508] width 33 height 28
click at [147, 283] on span "la-" at bounding box center [156, 283] width 19 height 18
click at [462, 510] on input "***" at bounding box center [481, 508] width 118 height 28
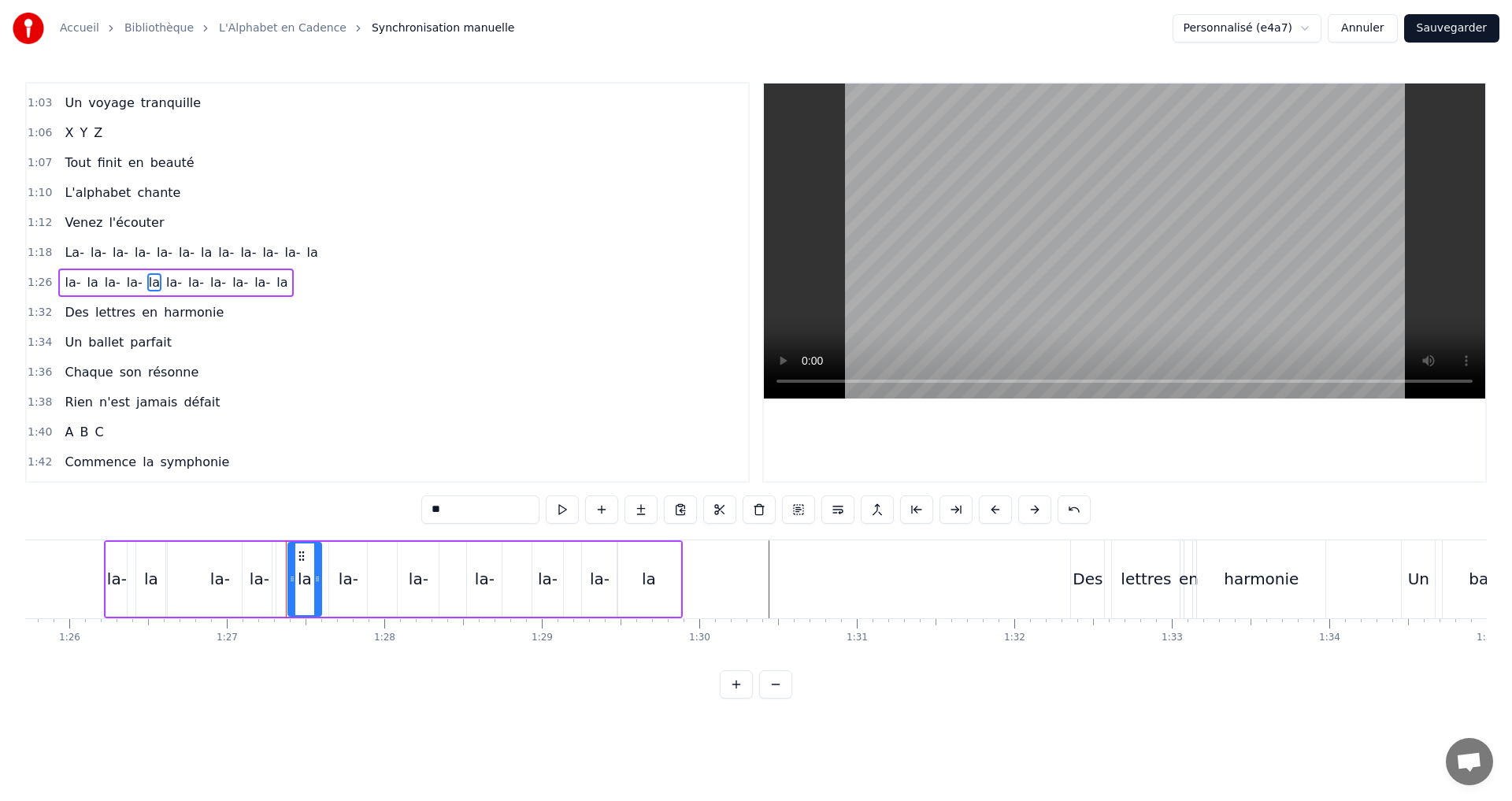
type input "**"
click at [294, 277] on div "1:26 la- [GEOGRAPHIC_DATA]" at bounding box center [387, 282] width 722 height 30
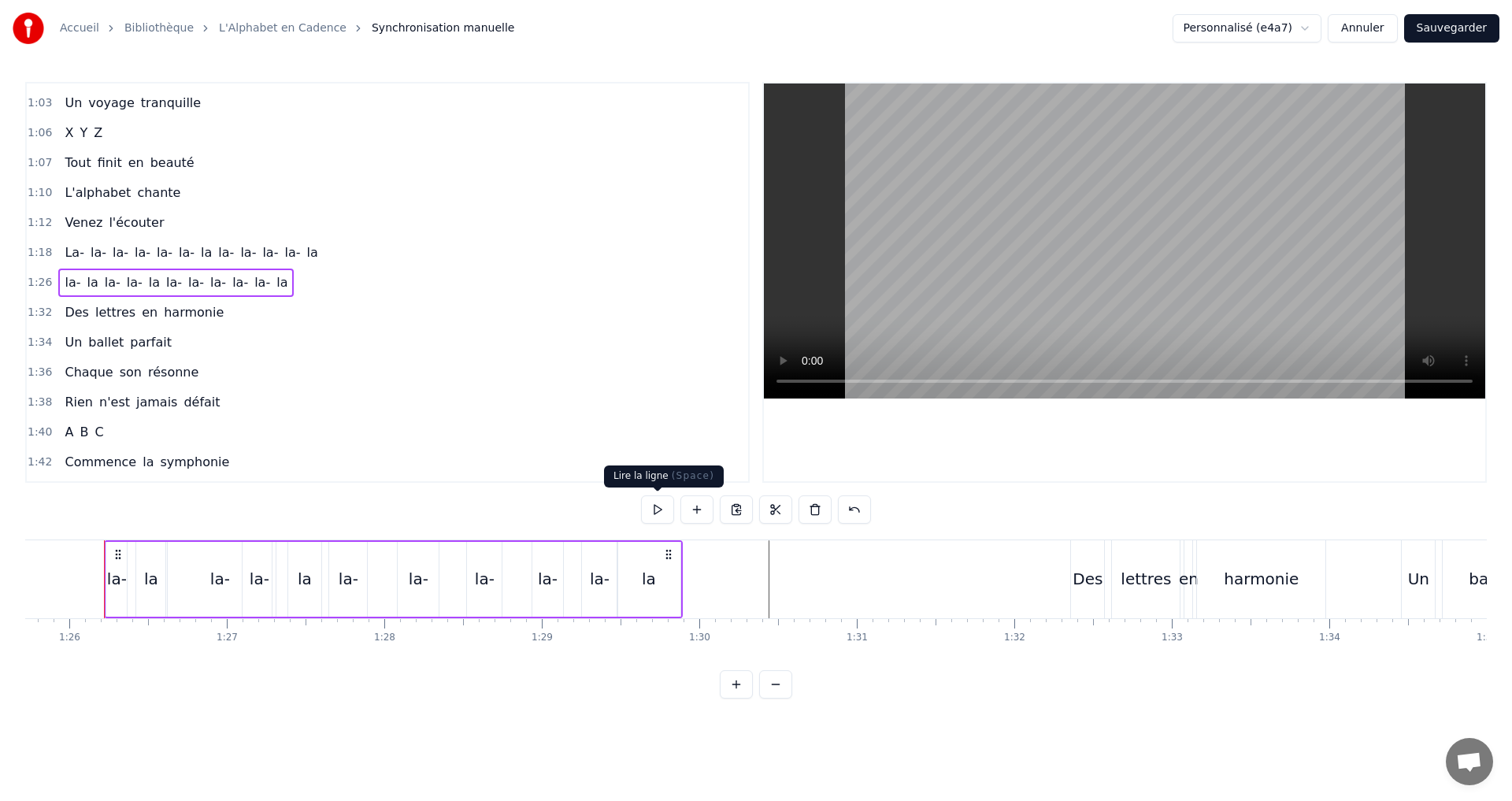
click at [671, 508] on button at bounding box center [658, 508] width 33 height 28
click at [209, 282] on span "la-" at bounding box center [218, 283] width 19 height 18
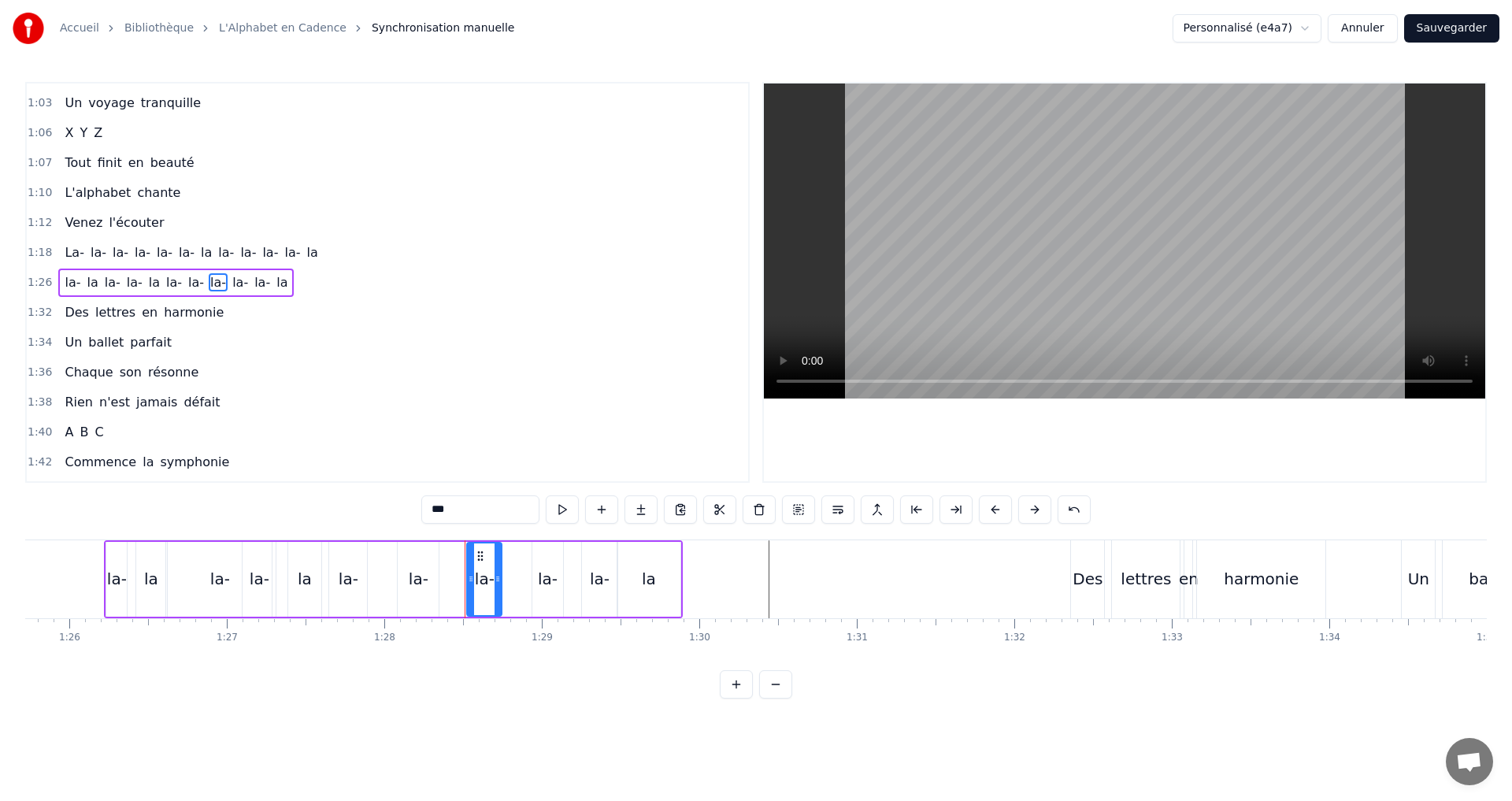
click at [473, 508] on input "***" at bounding box center [481, 508] width 118 height 28
type input "**"
click at [420, 422] on div "1:40 A B C" at bounding box center [387, 432] width 722 height 30
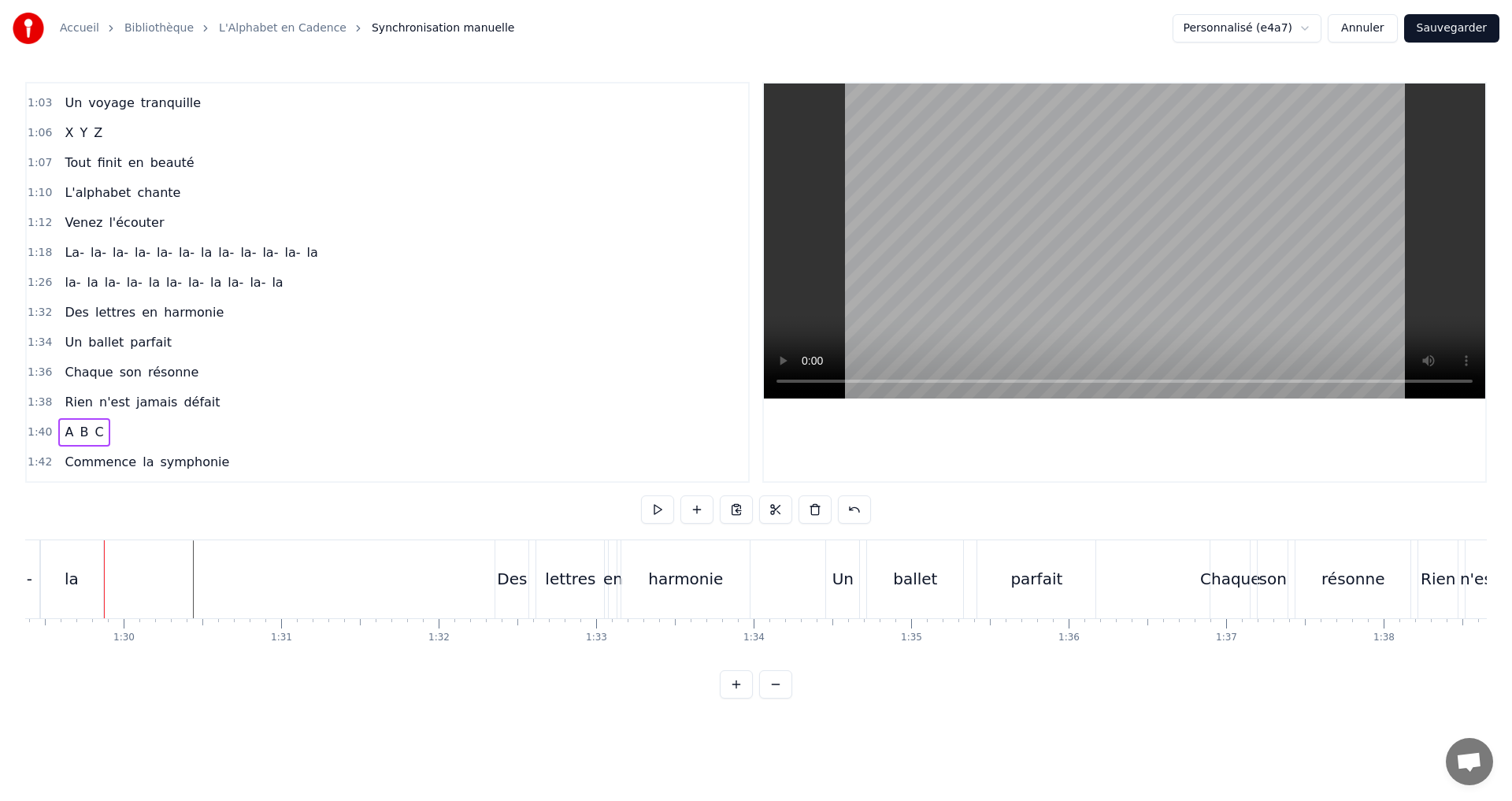
click at [294, 274] on div "1:26 la- la la- la- [GEOGRAPHIC_DATA]" at bounding box center [387, 282] width 722 height 30
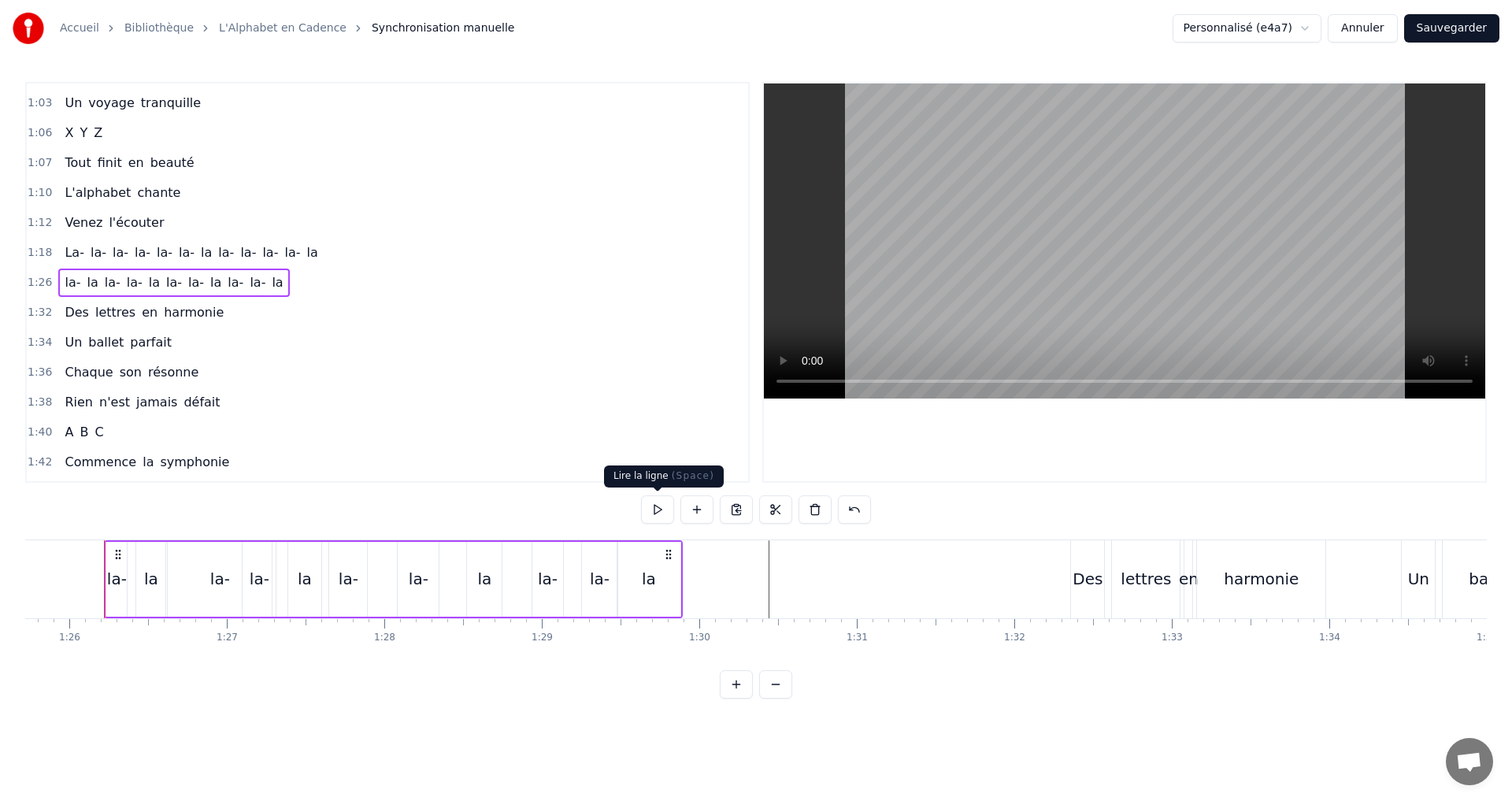
click at [664, 508] on button at bounding box center [658, 508] width 33 height 28
click at [660, 506] on button at bounding box center [658, 508] width 33 height 28
click at [679, 480] on div "1:44 X Y Z" at bounding box center [387, 491] width 722 height 30
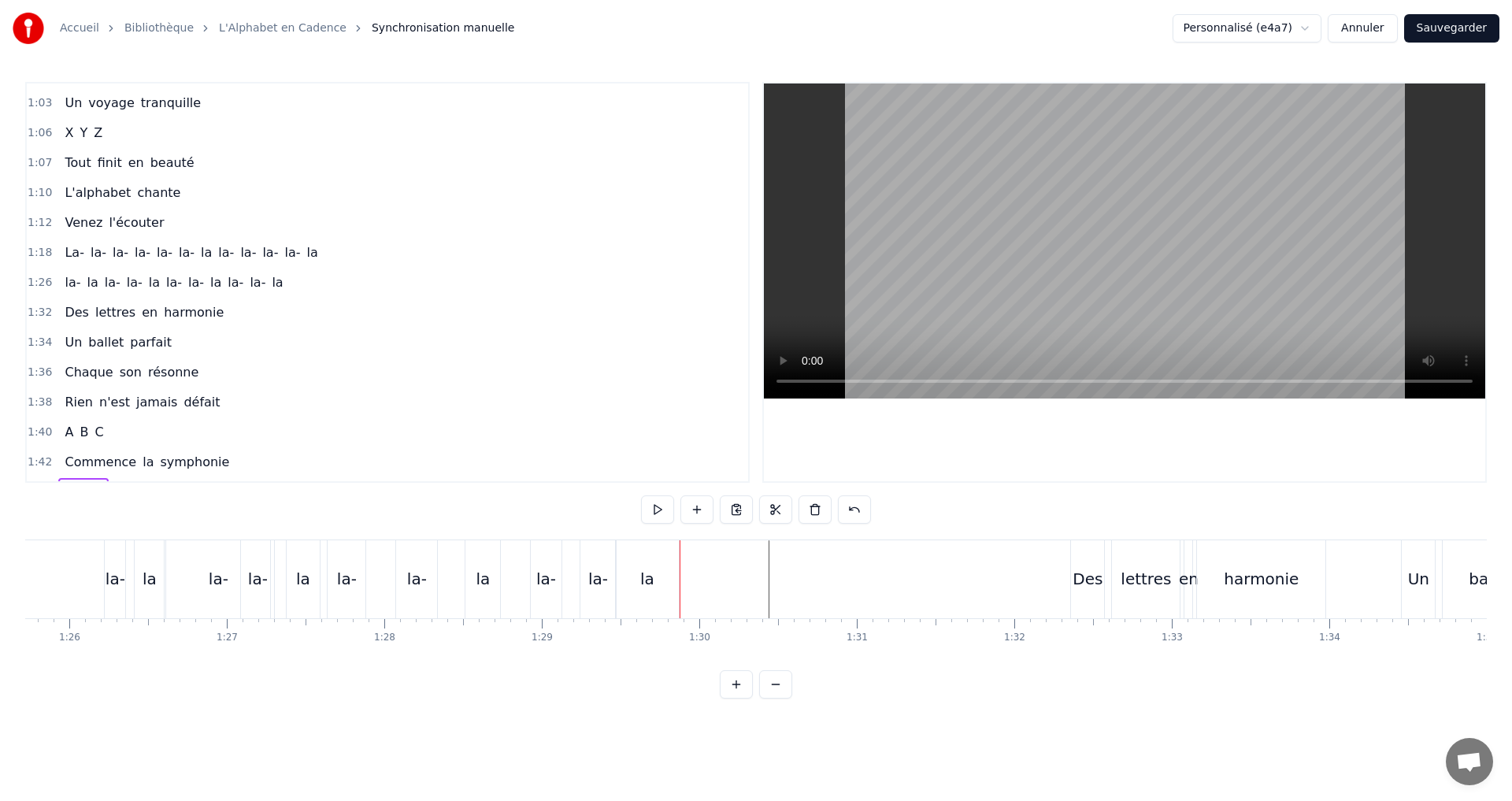
click at [287, 265] on div "La- la- la- [GEOGRAPHIC_DATA]" at bounding box center [191, 252] width 266 height 28
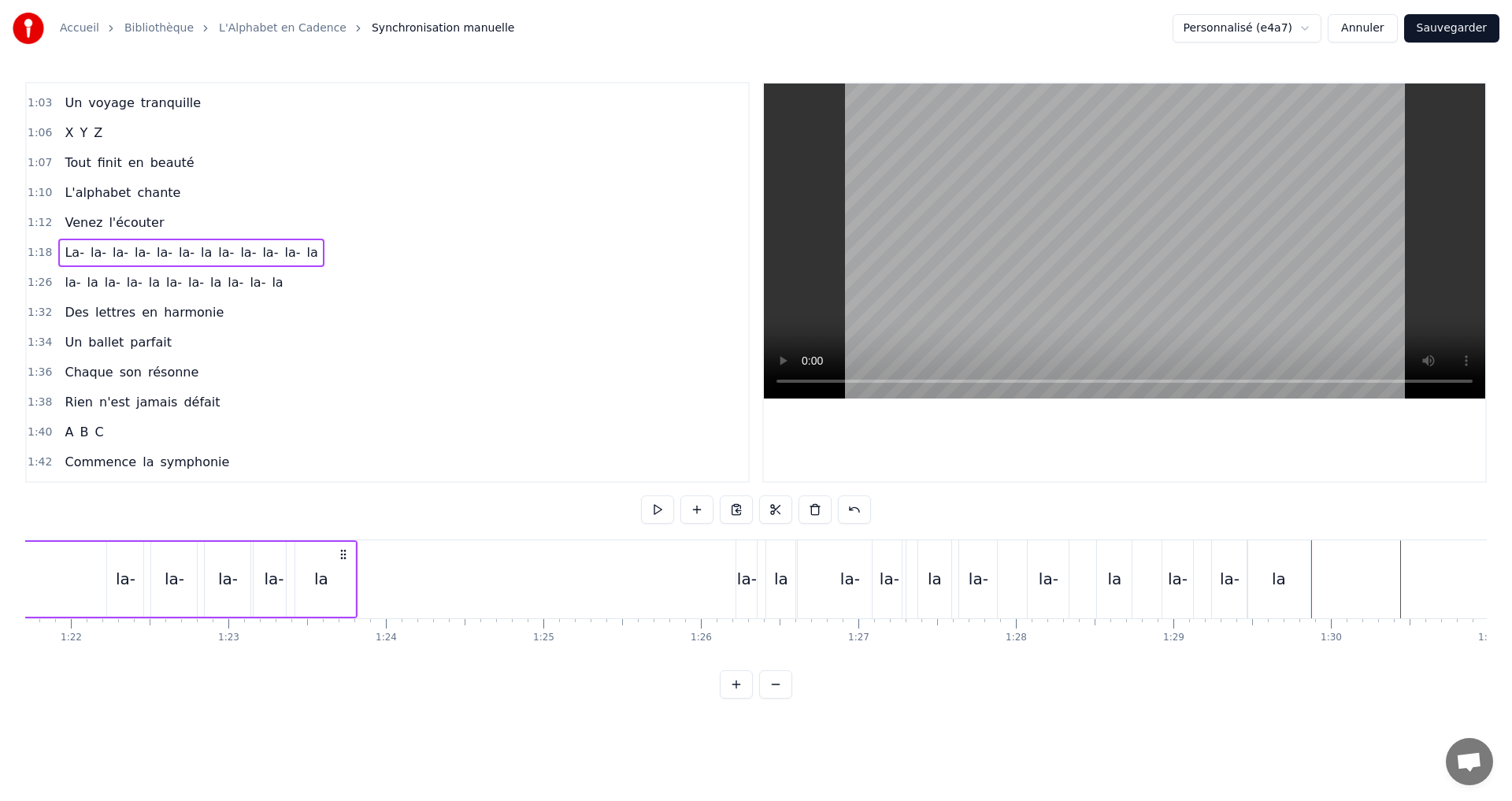
click at [274, 282] on div "1:26 la- la la- la- [GEOGRAPHIC_DATA]" at bounding box center [387, 282] width 722 height 30
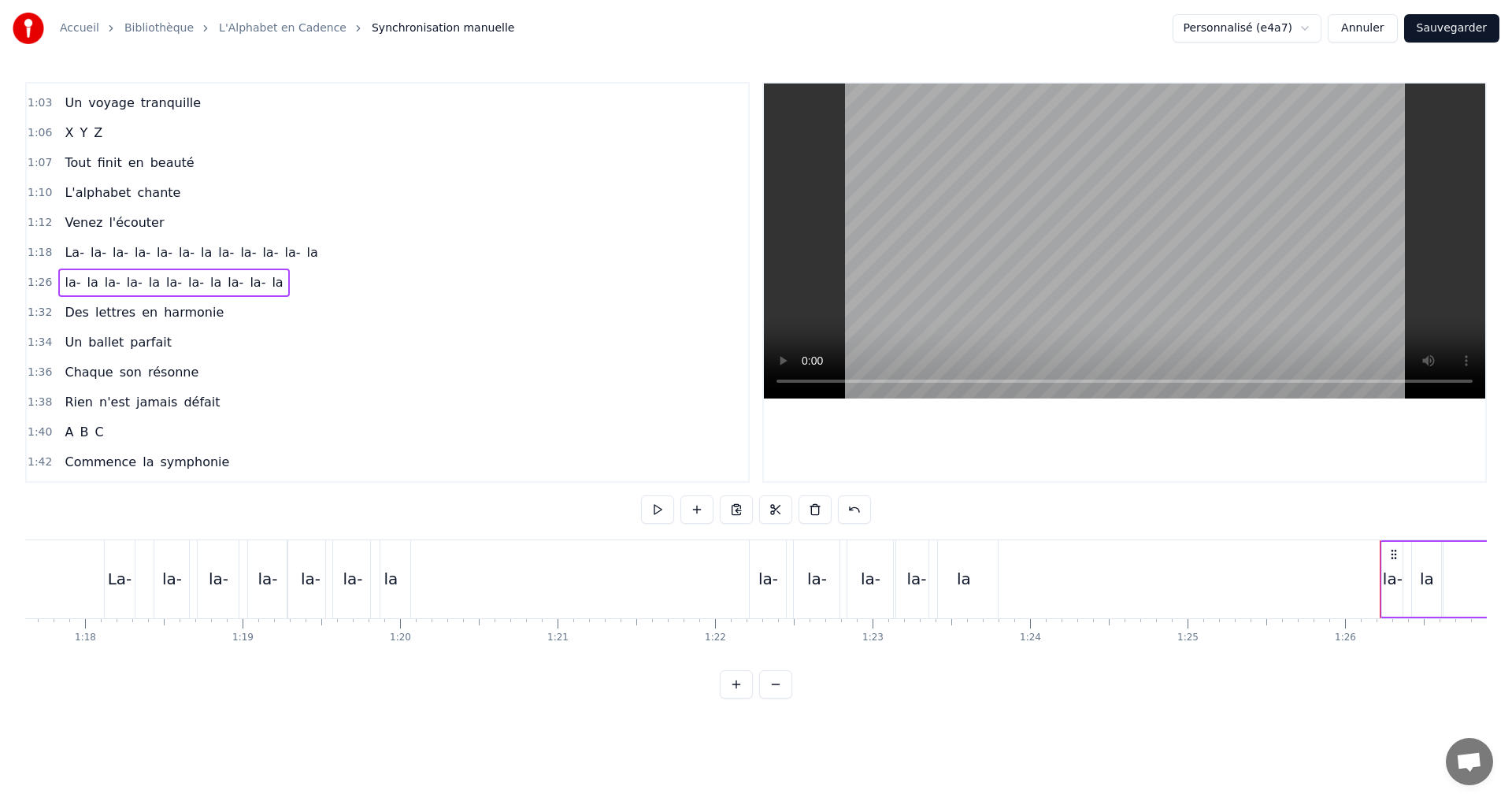
scroll to position [0, 12226]
click at [128, 282] on span "la-" at bounding box center [135, 283] width 19 height 18
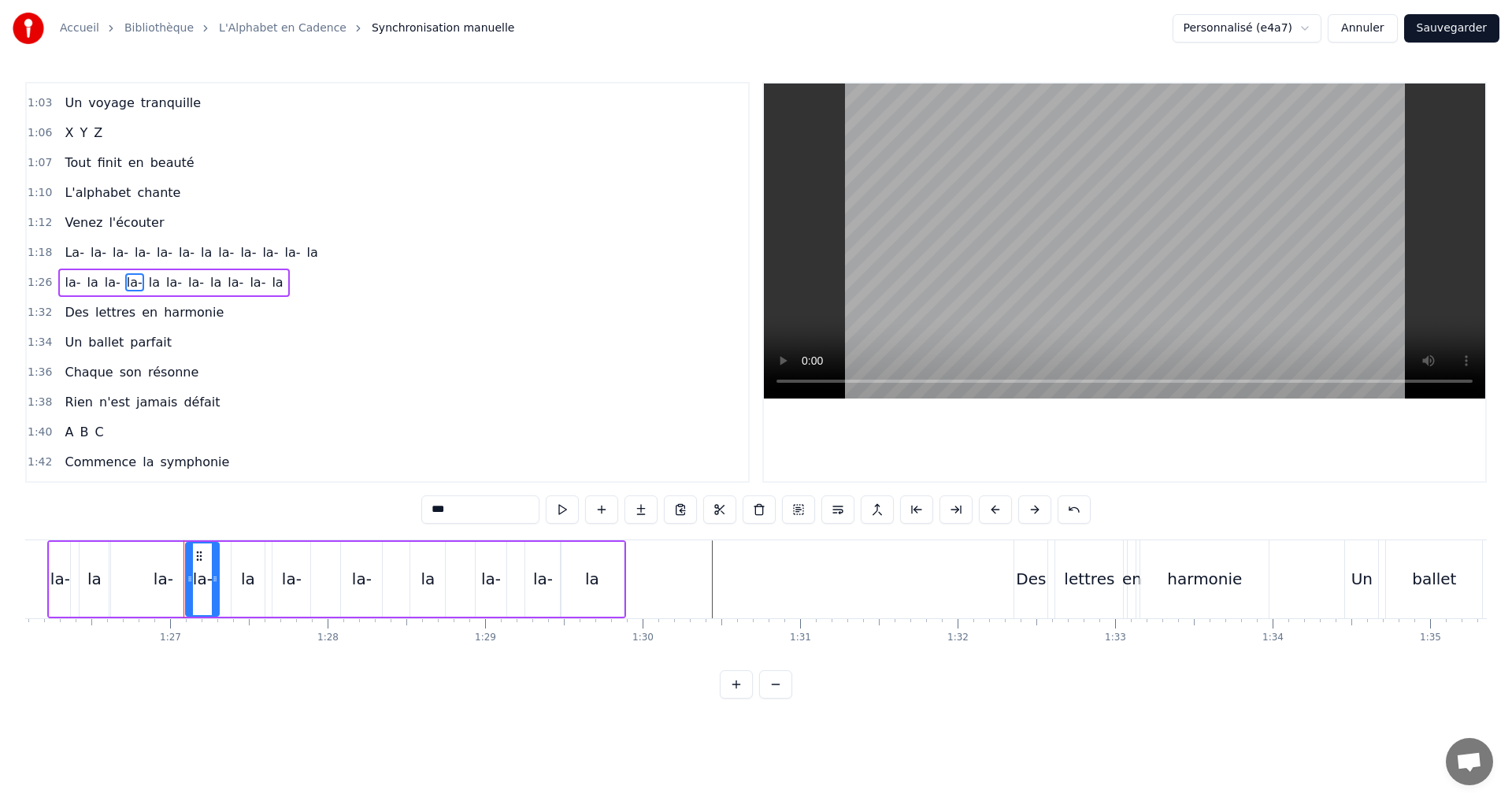
scroll to position [0, 13639]
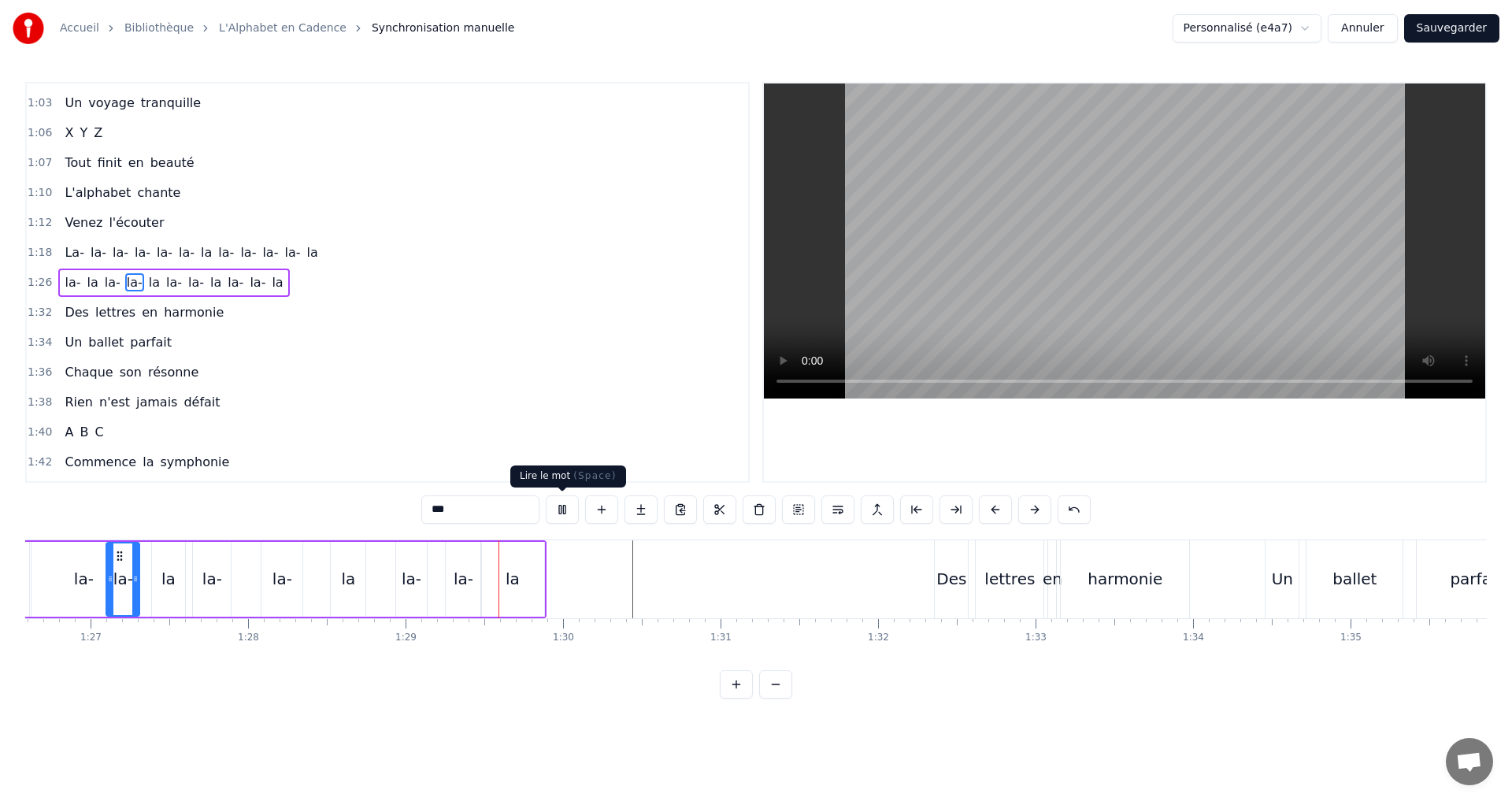
click at [563, 509] on button at bounding box center [562, 508] width 33 height 28
drag, startPoint x: 555, startPoint y: 507, endPoint x: 674, endPoint y: 623, distance: 166.2
click at [555, 508] on button at bounding box center [562, 508] width 33 height 28
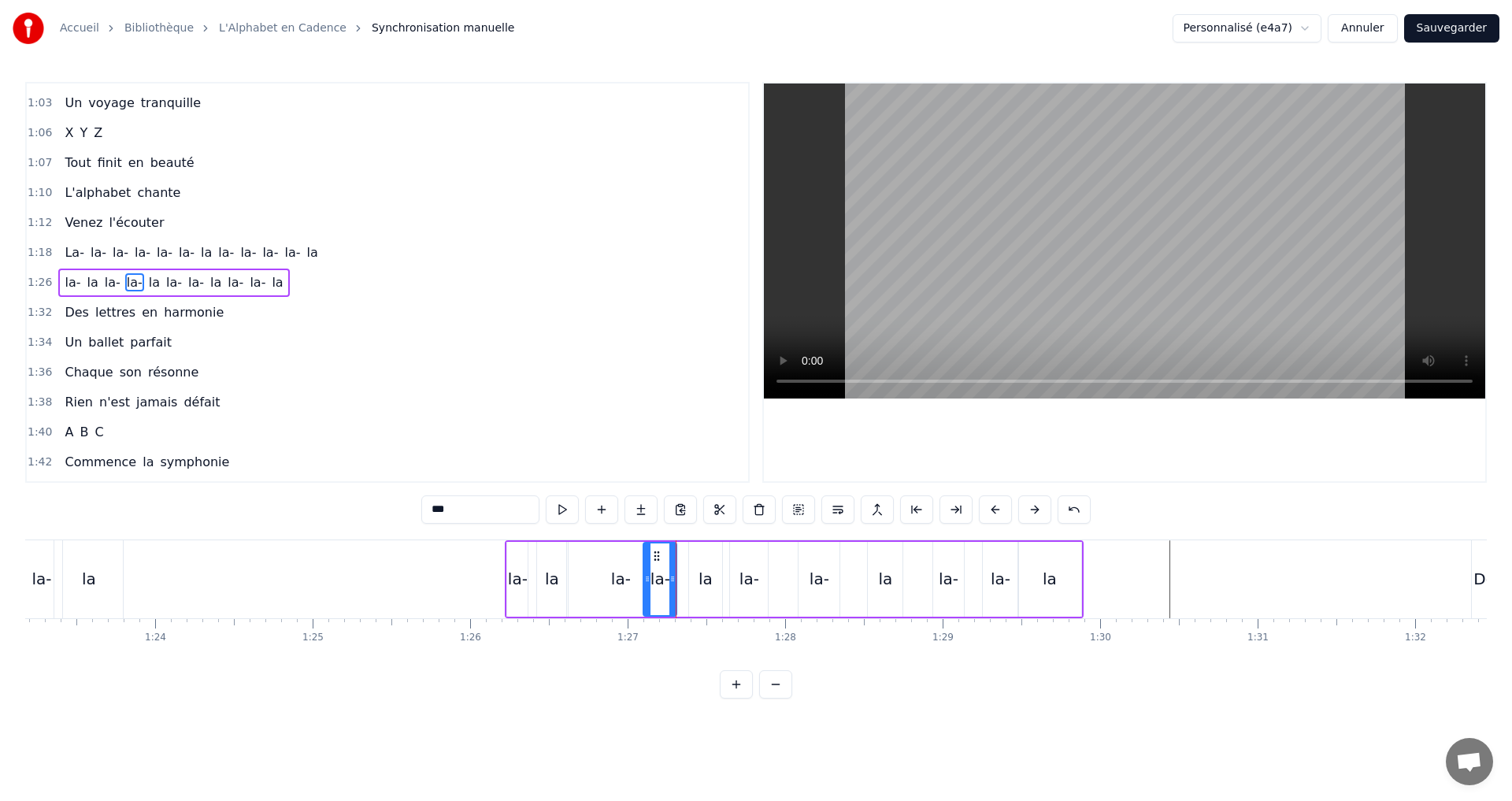
scroll to position [0, 13240]
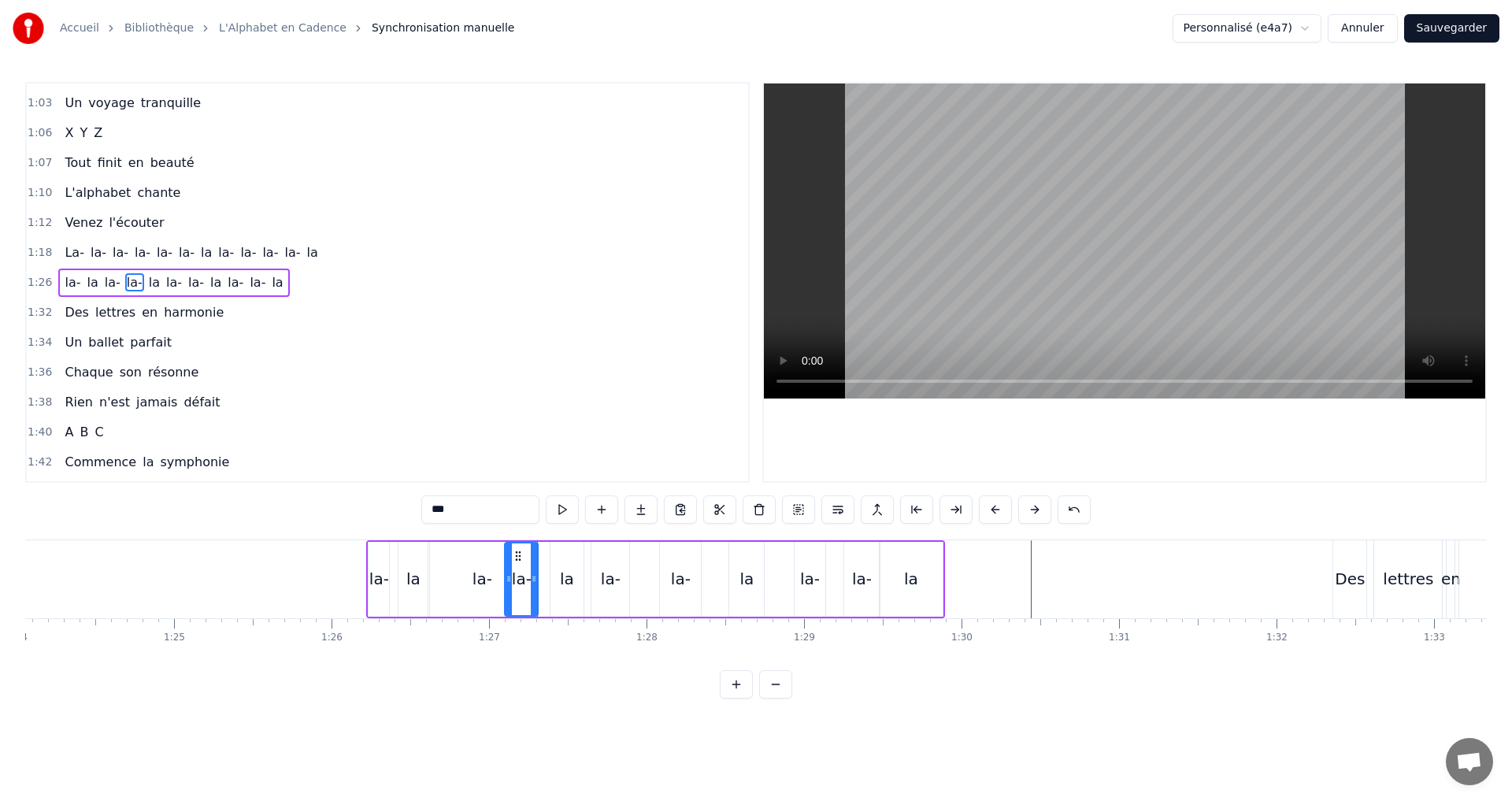
click at [370, 576] on div "la-" at bounding box center [379, 579] width 20 height 23
click at [565, 502] on button at bounding box center [562, 508] width 33 height 28
click at [411, 580] on div "la" at bounding box center [414, 579] width 14 height 23
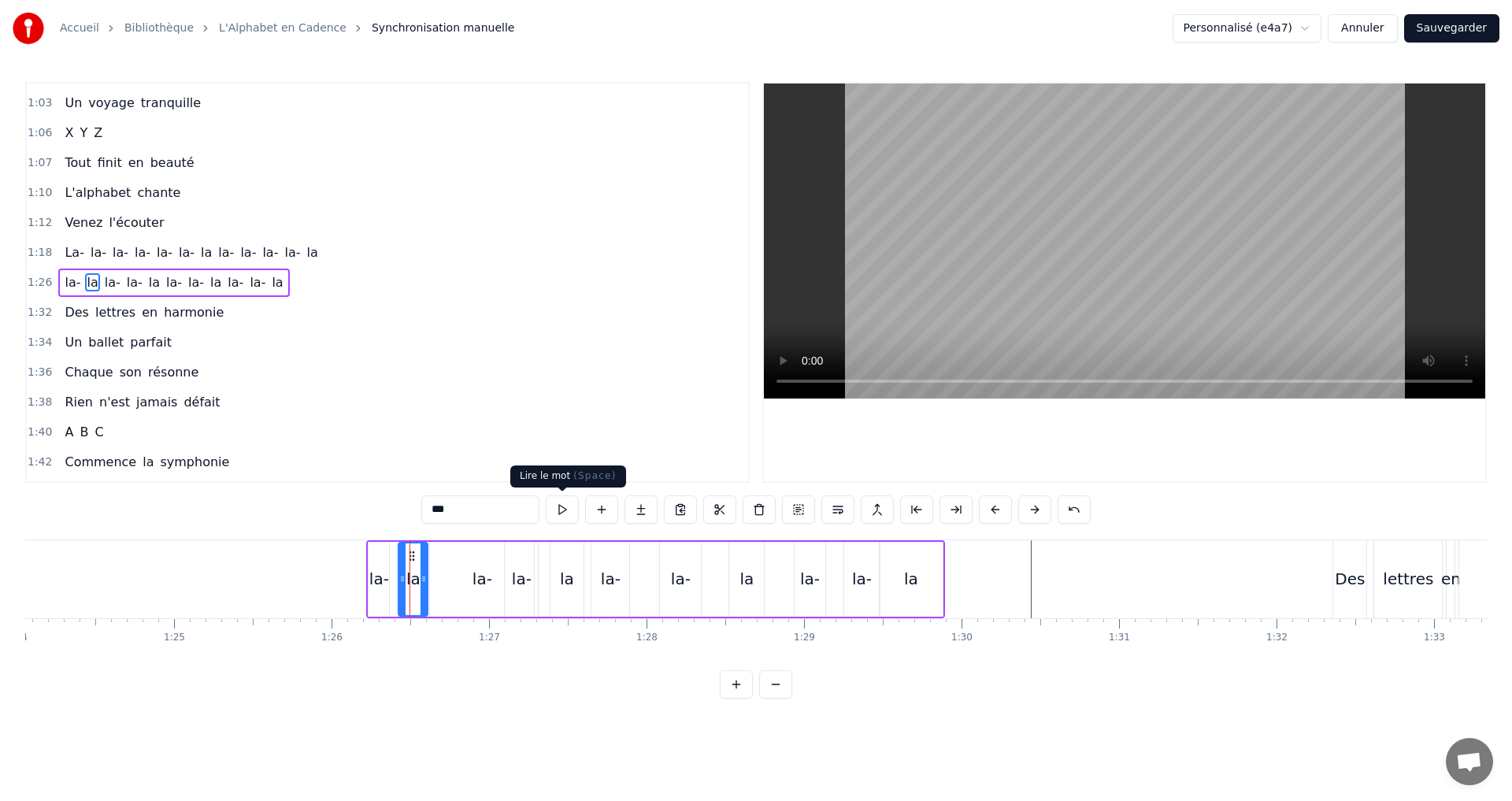
click at [566, 505] on button at bounding box center [562, 508] width 33 height 28
click at [420, 578] on icon at bounding box center [420, 579] width 6 height 13
click at [562, 508] on button at bounding box center [562, 508] width 33 height 28
click at [417, 579] on icon at bounding box center [415, 579] width 6 height 13
click at [562, 503] on button at bounding box center [562, 508] width 33 height 28
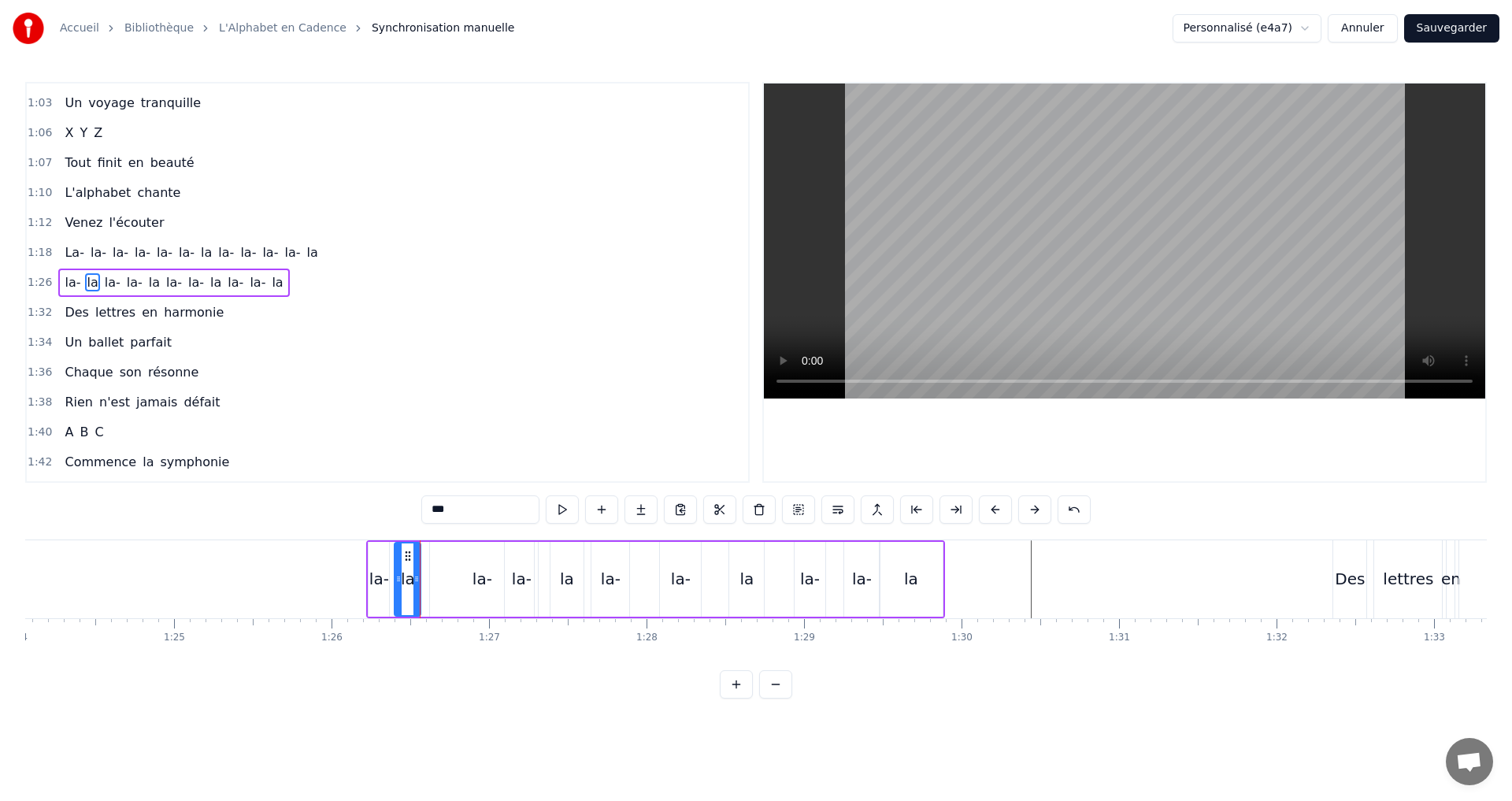
click at [396, 580] on icon at bounding box center [398, 579] width 6 height 13
click at [566, 514] on button at bounding box center [562, 508] width 33 height 28
click at [473, 574] on div "la-" at bounding box center [482, 579] width 20 height 23
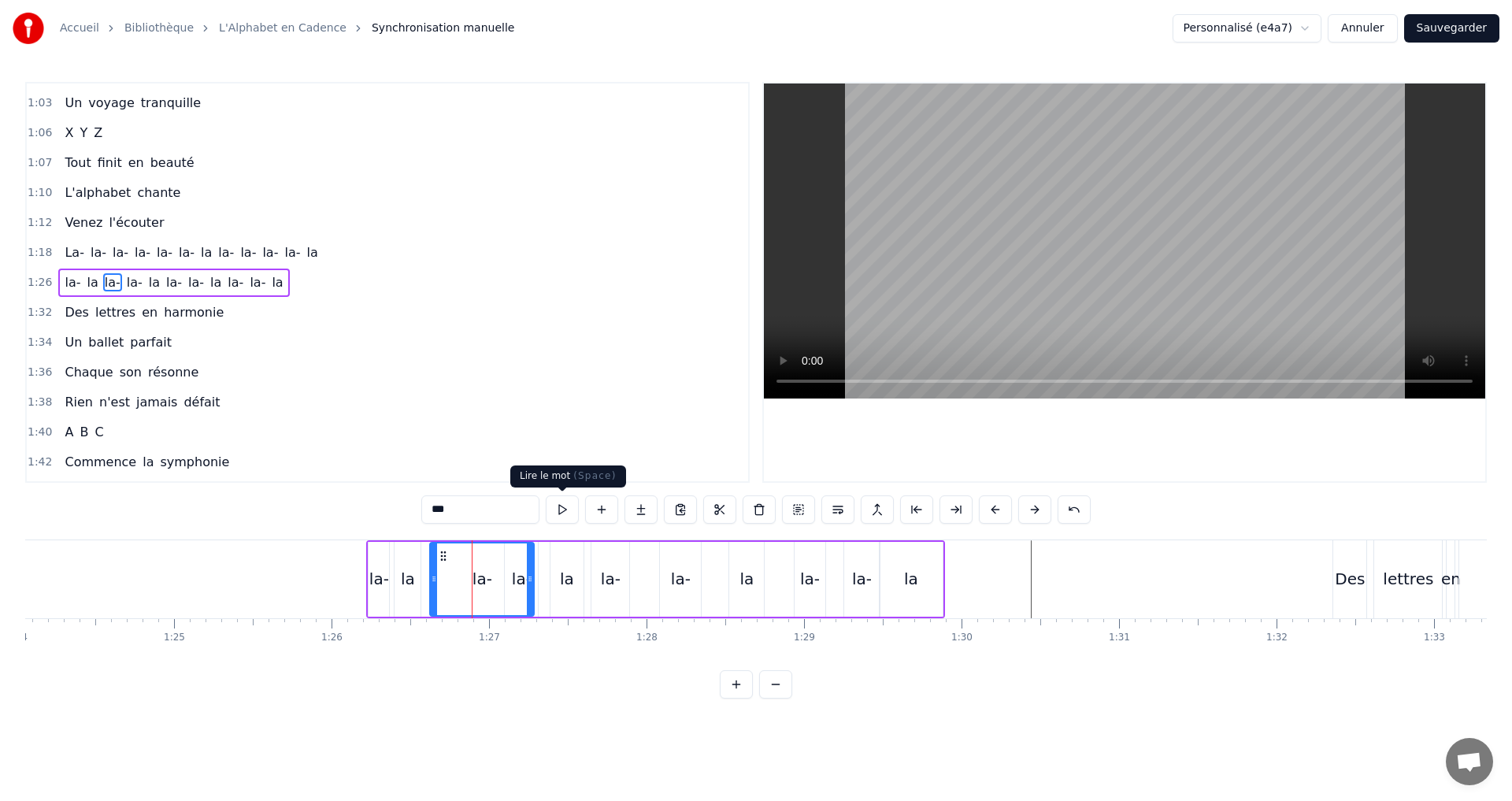
click at [555, 512] on button at bounding box center [562, 508] width 33 height 28
click at [517, 583] on div "la-" at bounding box center [481, 579] width 102 height 71
click at [560, 508] on button at bounding box center [562, 508] width 33 height 28
drag, startPoint x: 528, startPoint y: 582, endPoint x: 501, endPoint y: 574, distance: 28.2
click at [501, 574] on icon at bounding box center [503, 579] width 6 height 13
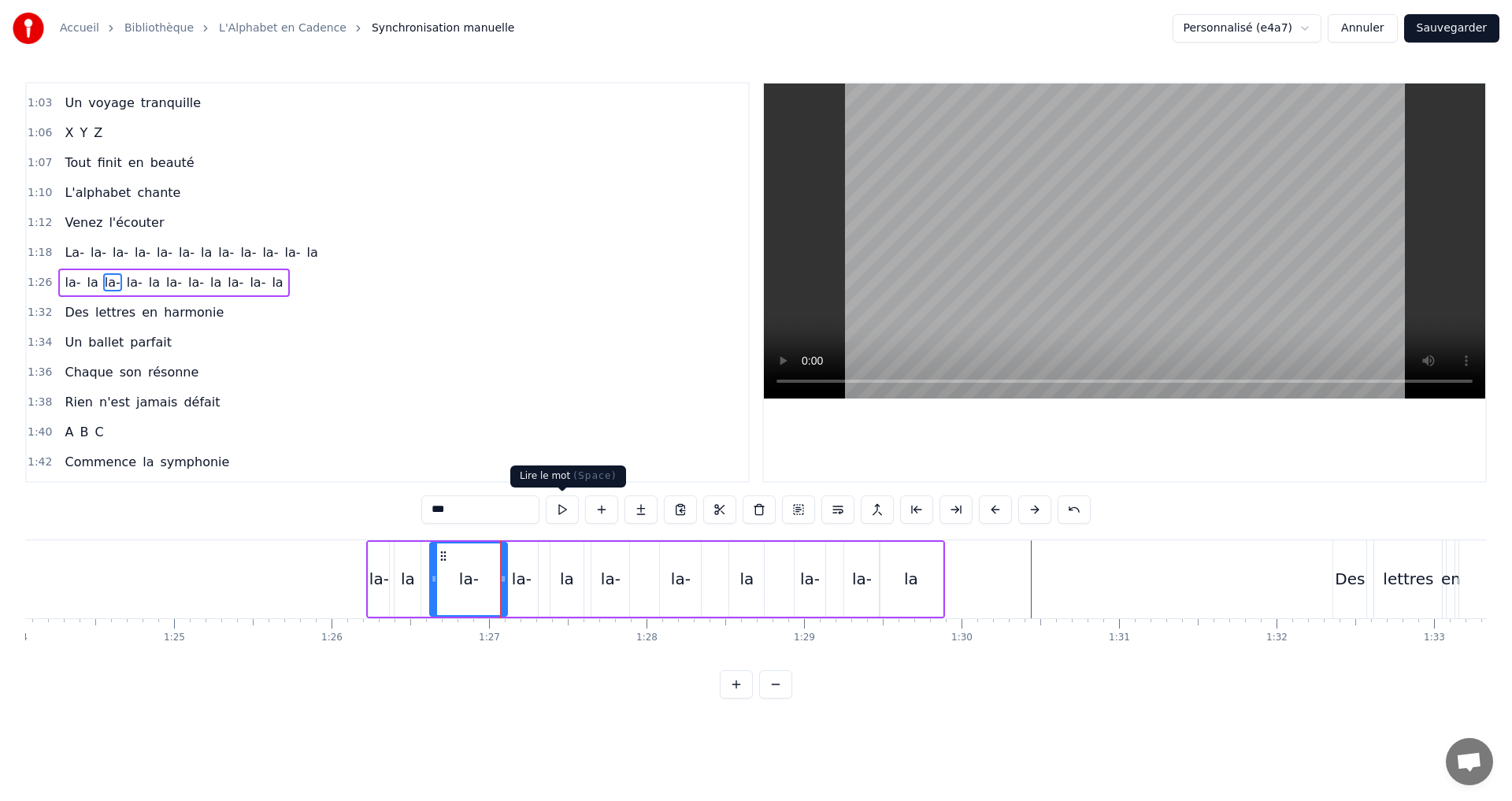
click at [558, 508] on button at bounding box center [562, 508] width 33 height 28
drag, startPoint x: 437, startPoint y: 577, endPoint x: 448, endPoint y: 575, distance: 11.2
click at [448, 575] on icon at bounding box center [444, 579] width 6 height 13
click at [551, 514] on button at bounding box center [562, 508] width 33 height 28
drag, startPoint x: 504, startPoint y: 579, endPoint x: 525, endPoint y: 529, distance: 54.2
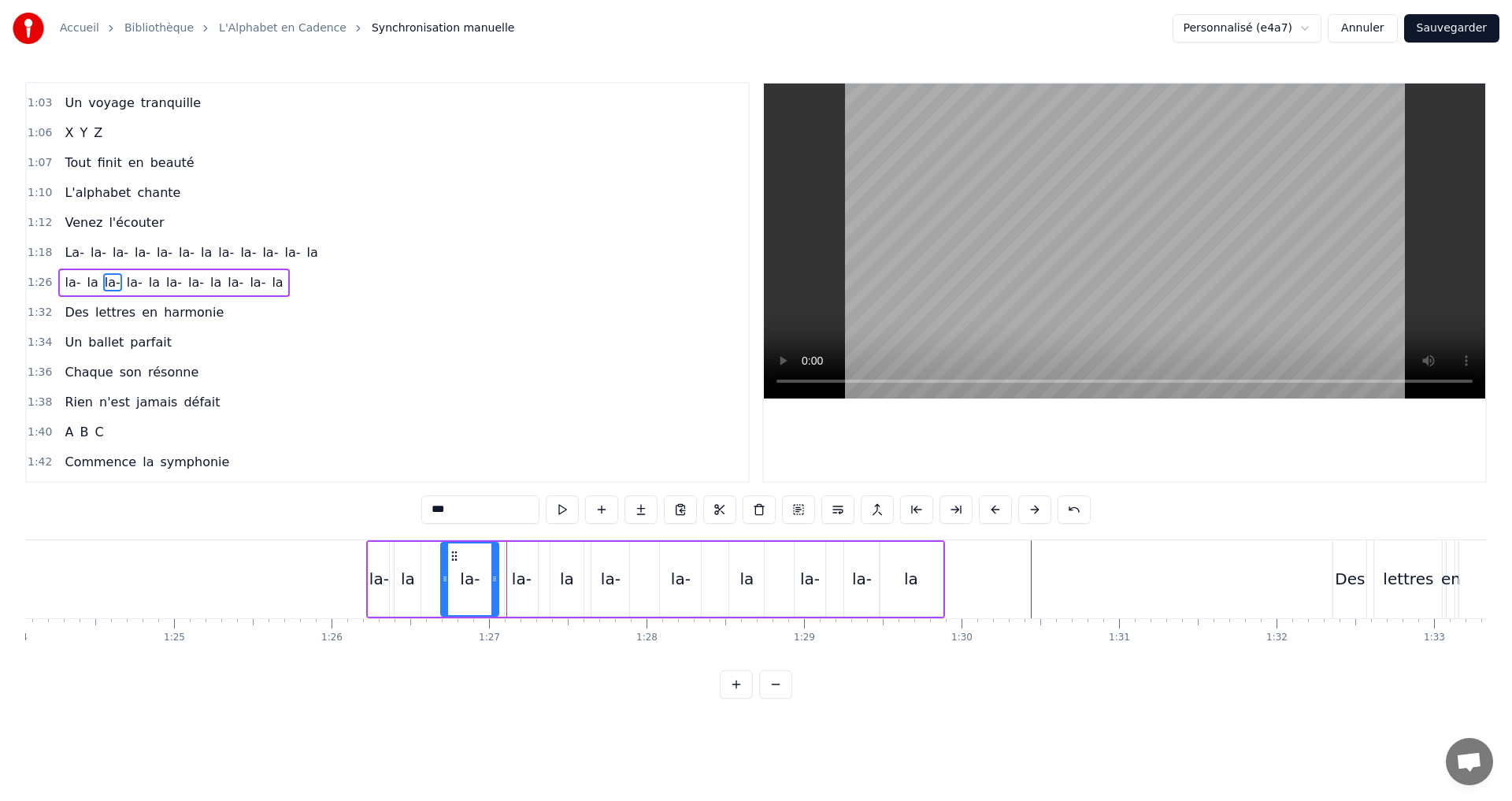
click at [494, 574] on icon at bounding box center [494, 579] width 6 height 13
click at [556, 513] on button at bounding box center [562, 508] width 33 height 28
click at [522, 575] on div "la-" at bounding box center [522, 579] width 20 height 23
drag, startPoint x: 522, startPoint y: 575, endPoint x: 477, endPoint y: 580, distance: 45.3
click at [497, 574] on div "la-" at bounding box center [518, 579] width 42 height 75
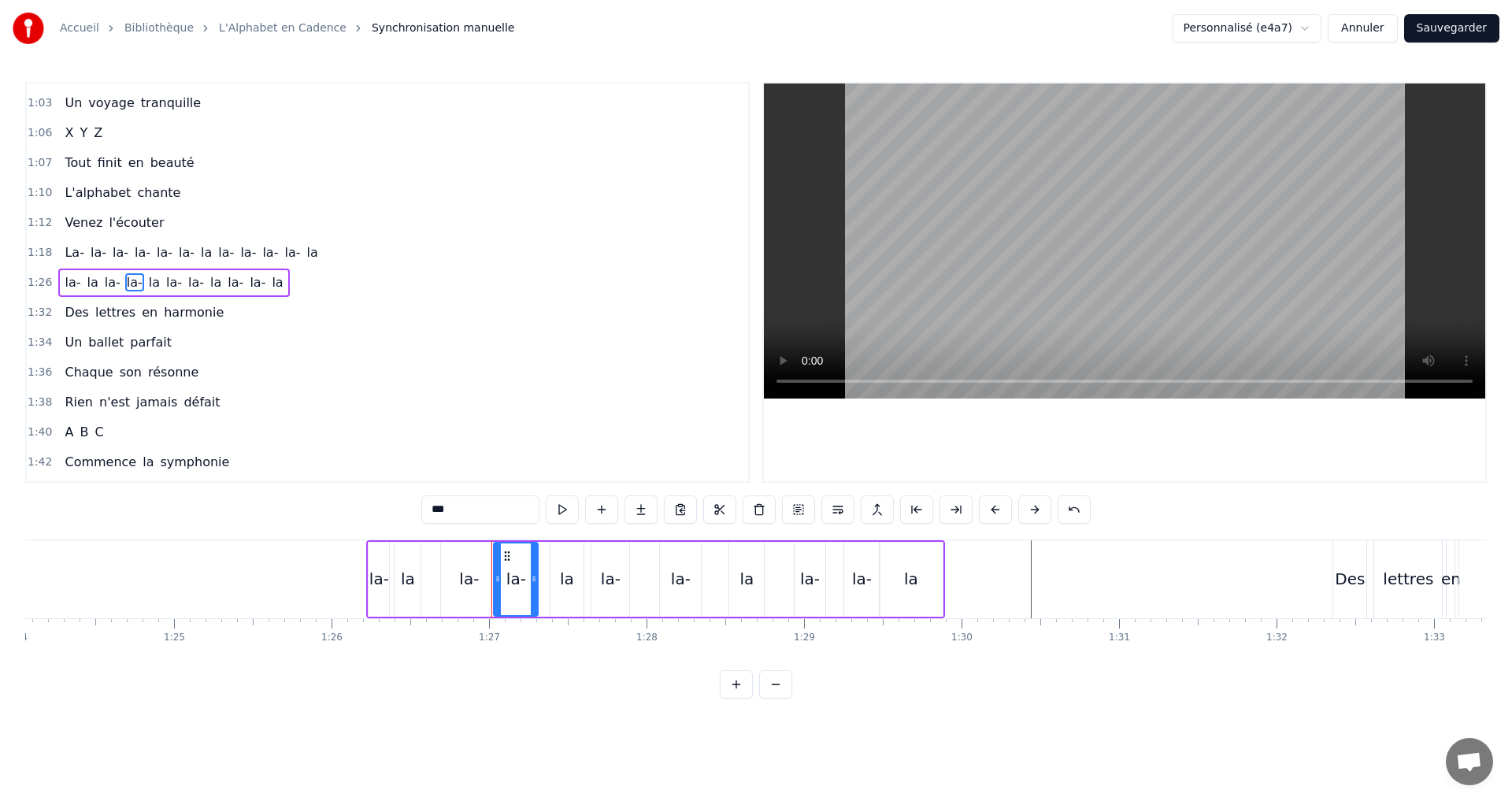
click at [441, 591] on div "la-" at bounding box center [469, 579] width 58 height 75
drag, startPoint x: 443, startPoint y: 577, endPoint x: 462, endPoint y: 577, distance: 19.0
click at [462, 577] on icon at bounding box center [462, 579] width 6 height 13
click at [566, 506] on button at bounding box center [562, 508] width 33 height 28
click at [508, 579] on div "la-" at bounding box center [517, 579] width 20 height 23
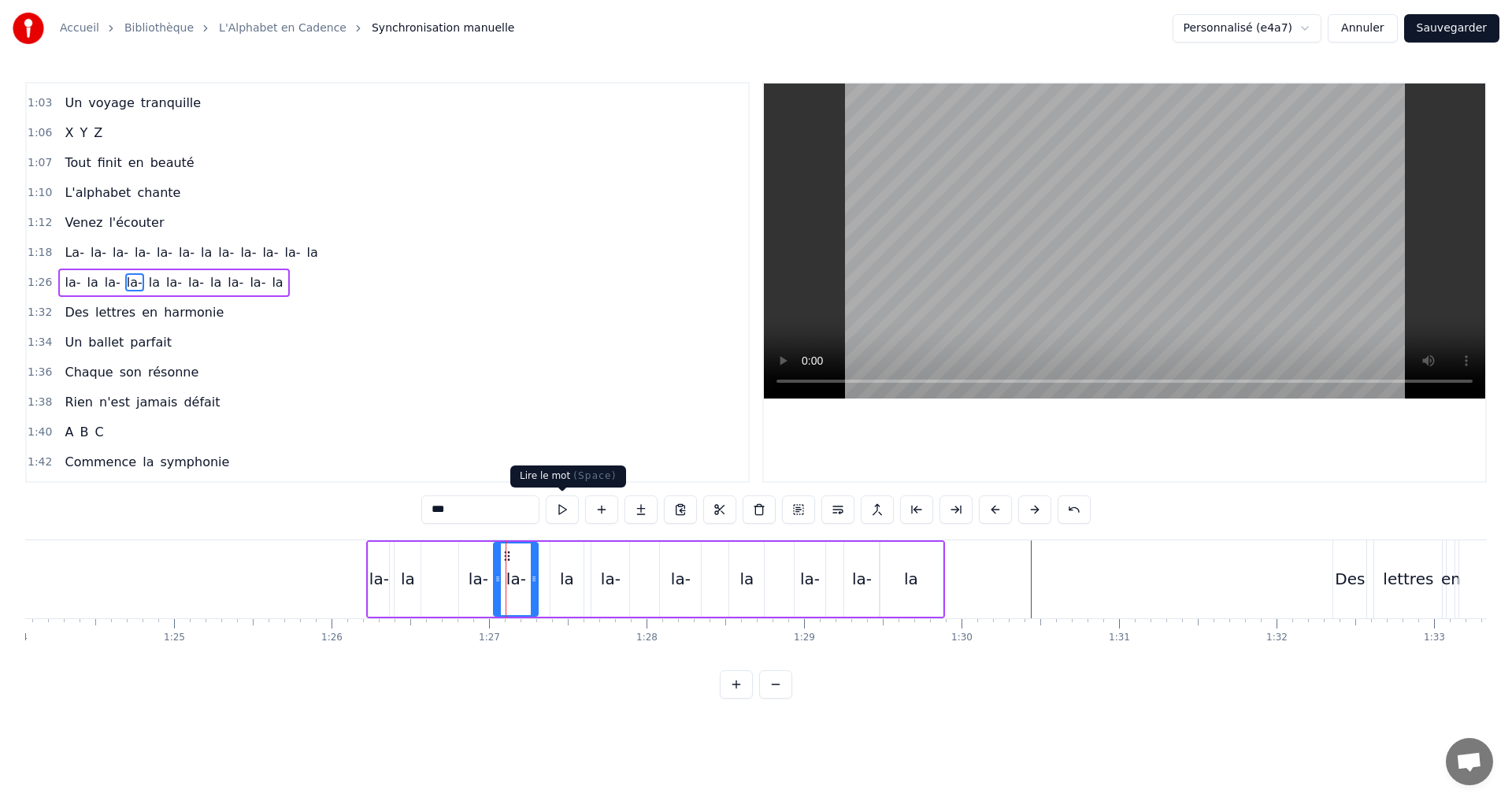
click at [560, 508] on button at bounding box center [562, 508] width 33 height 28
click at [528, 580] on icon at bounding box center [530, 579] width 6 height 13
click at [556, 581] on div "la" at bounding box center [567, 579] width 33 height 75
type input "**"
drag, startPoint x: 555, startPoint y: 580, endPoint x: 537, endPoint y: 573, distance: 19.3
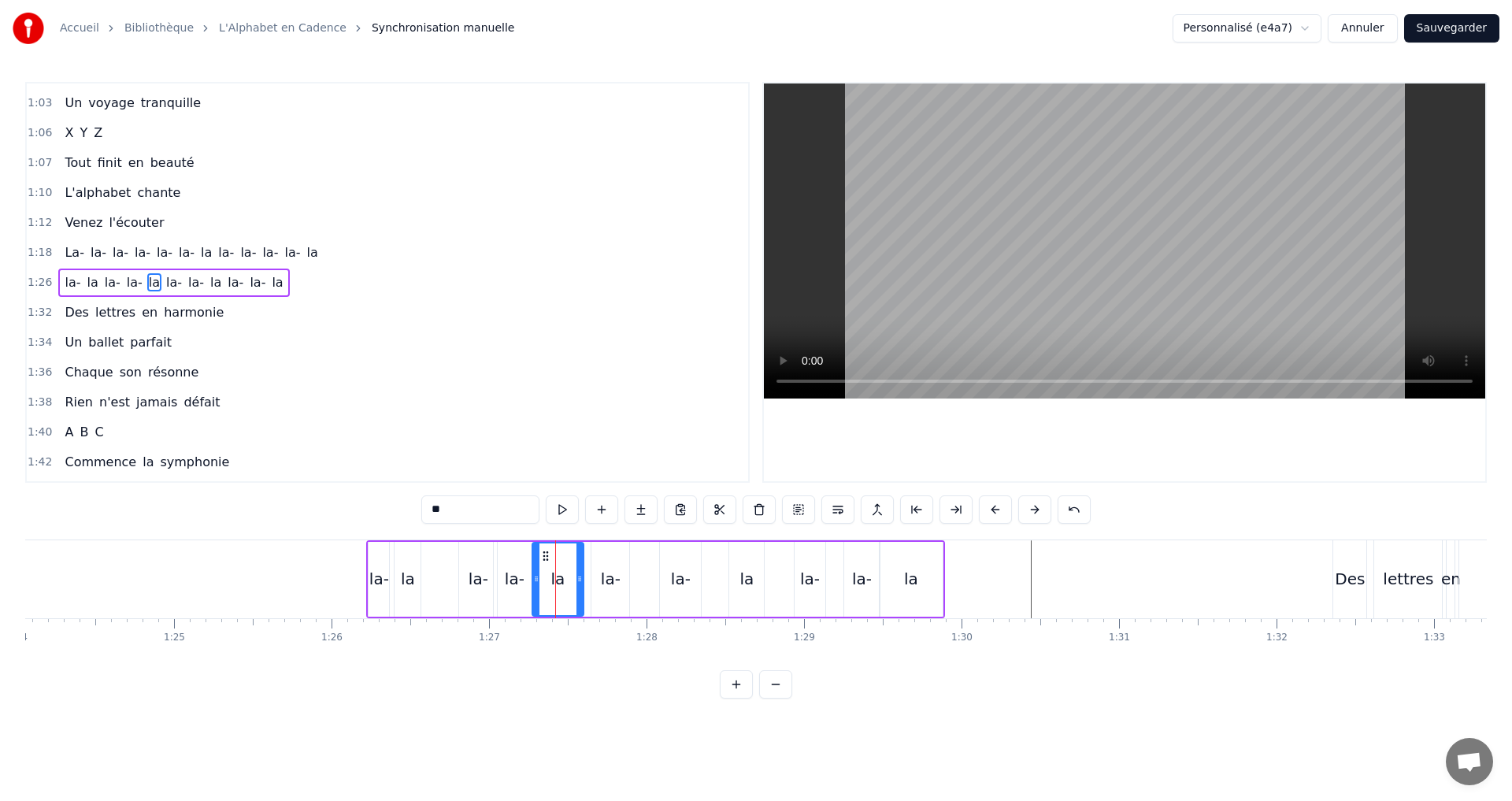
click at [537, 573] on icon at bounding box center [536, 579] width 6 height 13
drag, startPoint x: 582, startPoint y: 583, endPoint x: 561, endPoint y: 583, distance: 21.0
click at [561, 583] on icon at bounding box center [559, 579] width 6 height 13
click at [569, 509] on button at bounding box center [562, 508] width 33 height 28
click at [564, 508] on button at bounding box center [562, 508] width 33 height 28
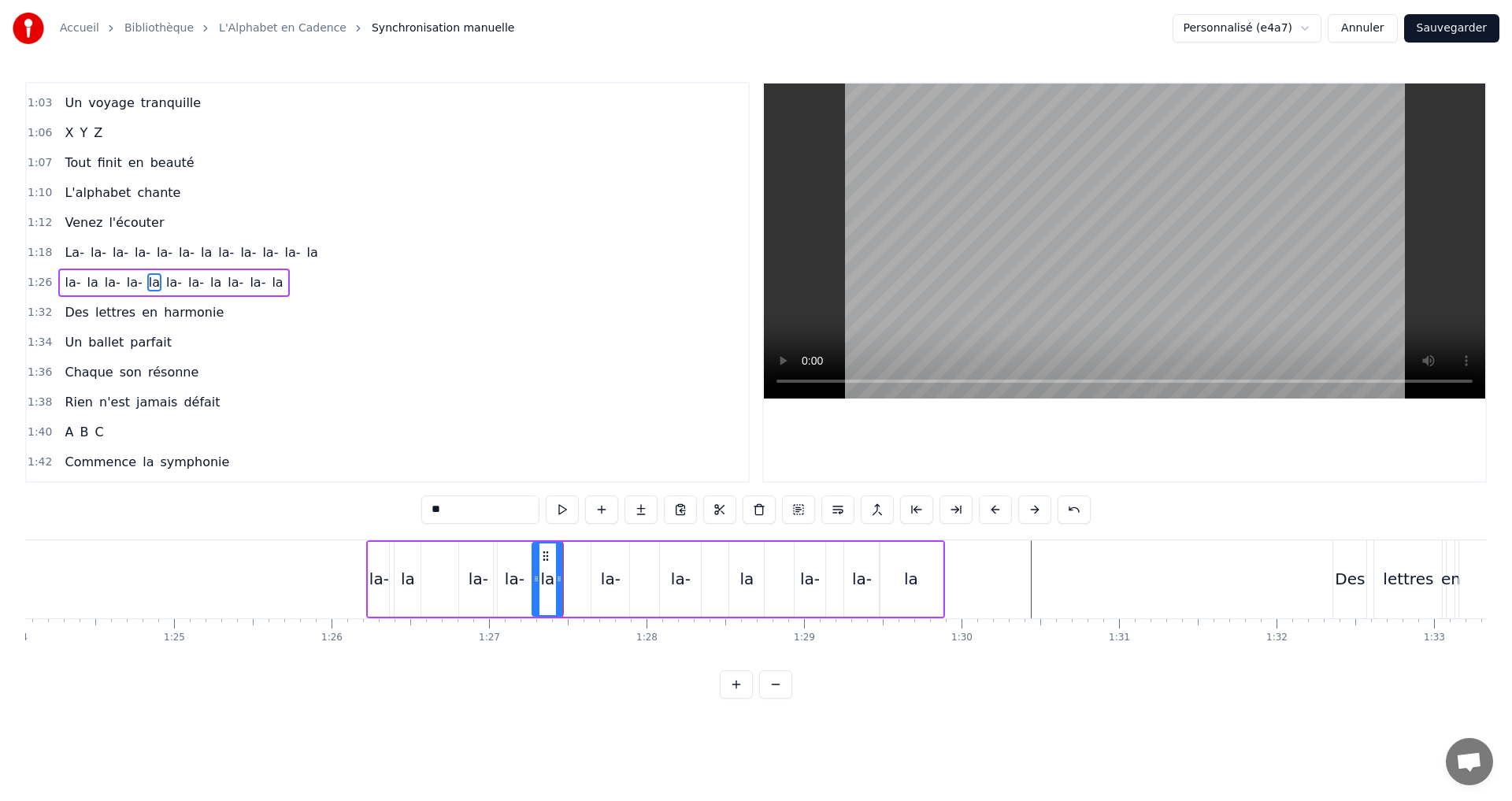
click at [299, 275] on div "1:26 la- la la- la- [GEOGRAPHIC_DATA]" at bounding box center [387, 282] width 722 height 30
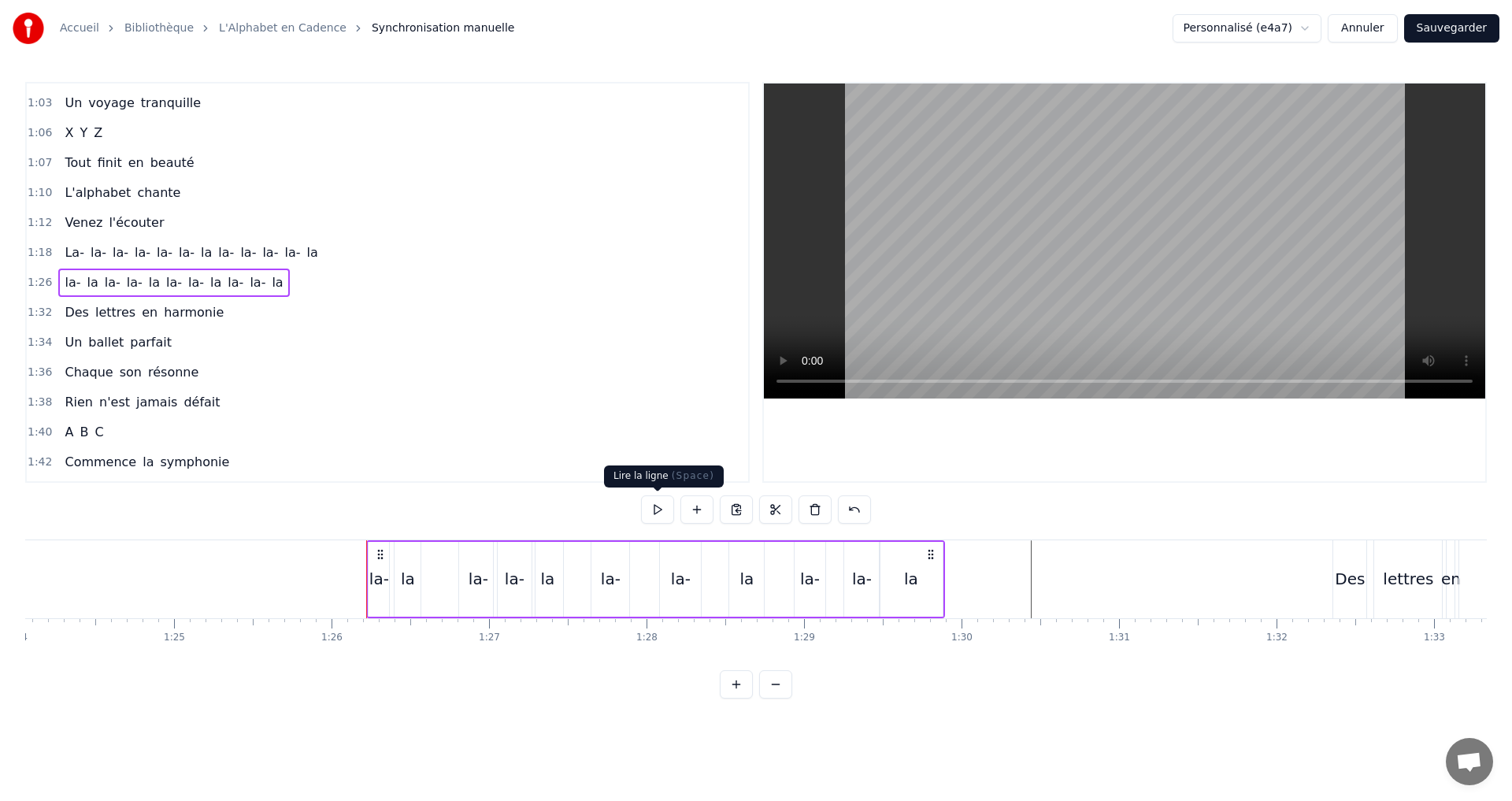
click at [658, 514] on button at bounding box center [658, 508] width 33 height 28
click at [658, 500] on button at bounding box center [658, 508] width 33 height 28
click at [644, 512] on button at bounding box center [658, 508] width 33 height 28
click at [657, 502] on button at bounding box center [658, 508] width 33 height 28
click at [652, 513] on button at bounding box center [658, 508] width 33 height 28
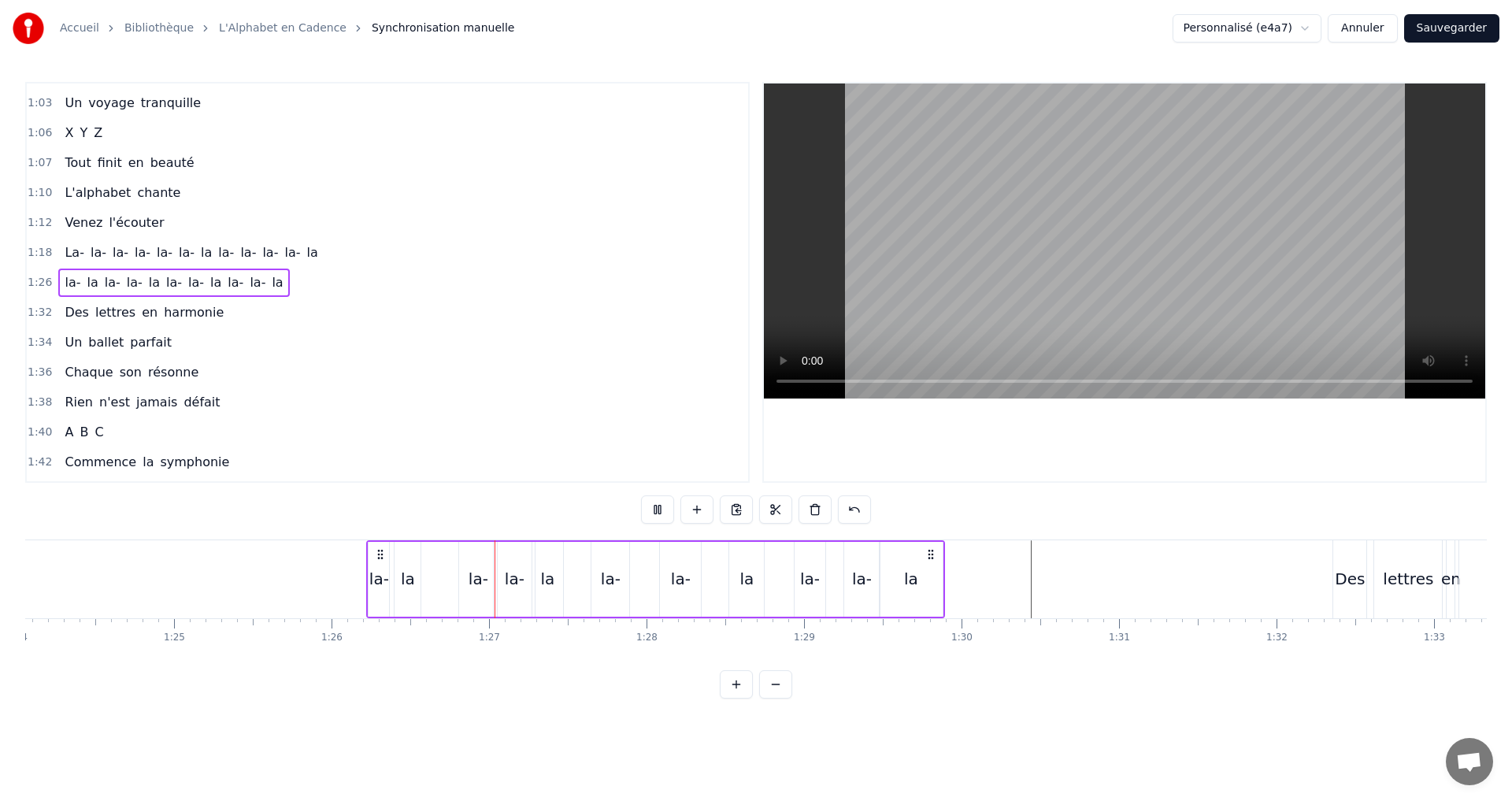
click at [644, 508] on button at bounding box center [658, 508] width 33 height 28
click at [390, 575] on div "la- la la- la- [GEOGRAPHIC_DATA]" at bounding box center [655, 579] width 579 height 78
click at [404, 573] on div "la" at bounding box center [408, 579] width 14 height 23
drag, startPoint x: 417, startPoint y: 579, endPoint x: 453, endPoint y: 577, distance: 36.1
click at [453, 577] on icon at bounding box center [452, 579] width 6 height 13
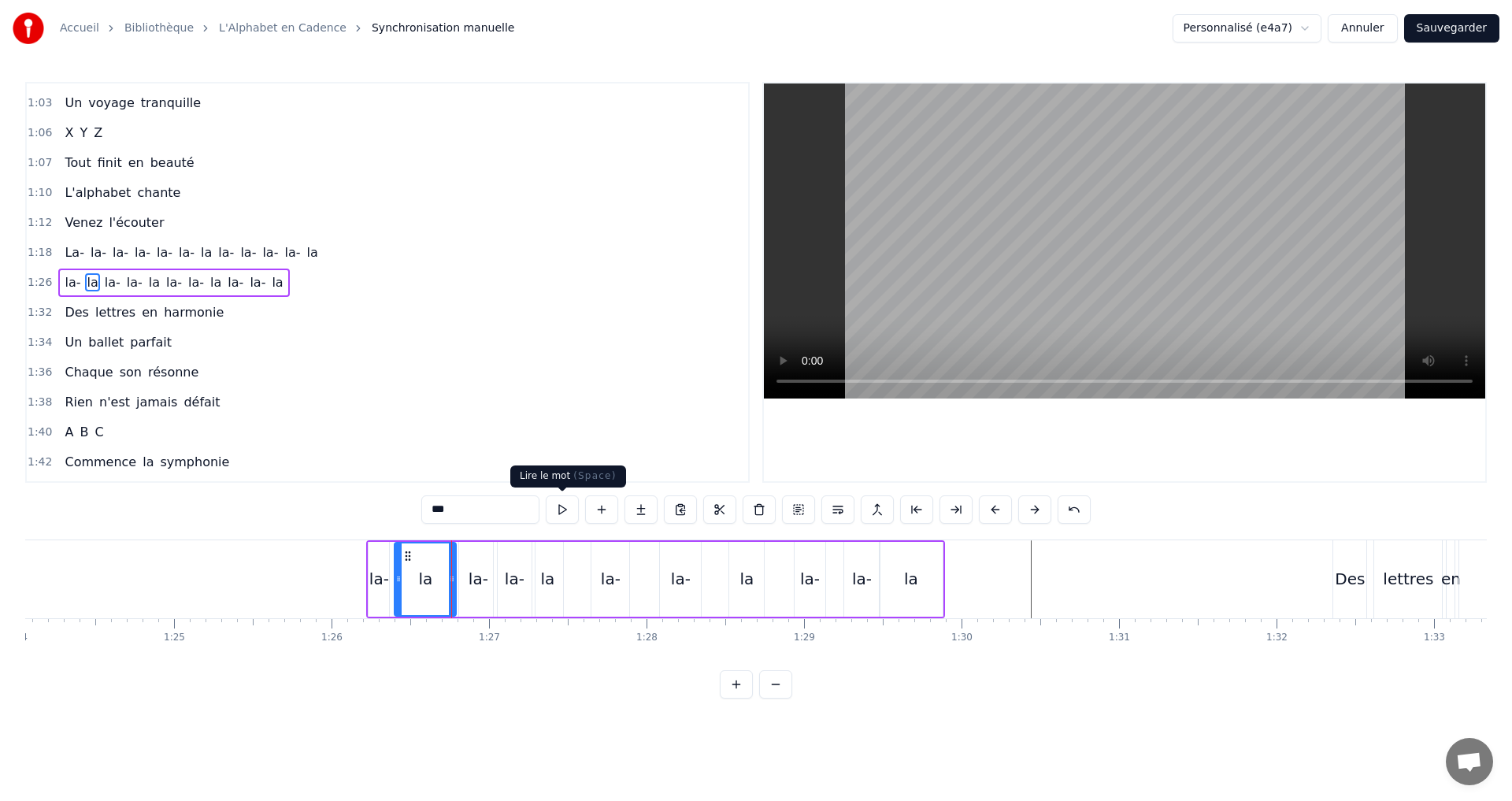
click at [553, 513] on button at bounding box center [562, 508] width 33 height 28
click at [285, 286] on div "1:26 la- la la- la- [GEOGRAPHIC_DATA]" at bounding box center [387, 282] width 722 height 30
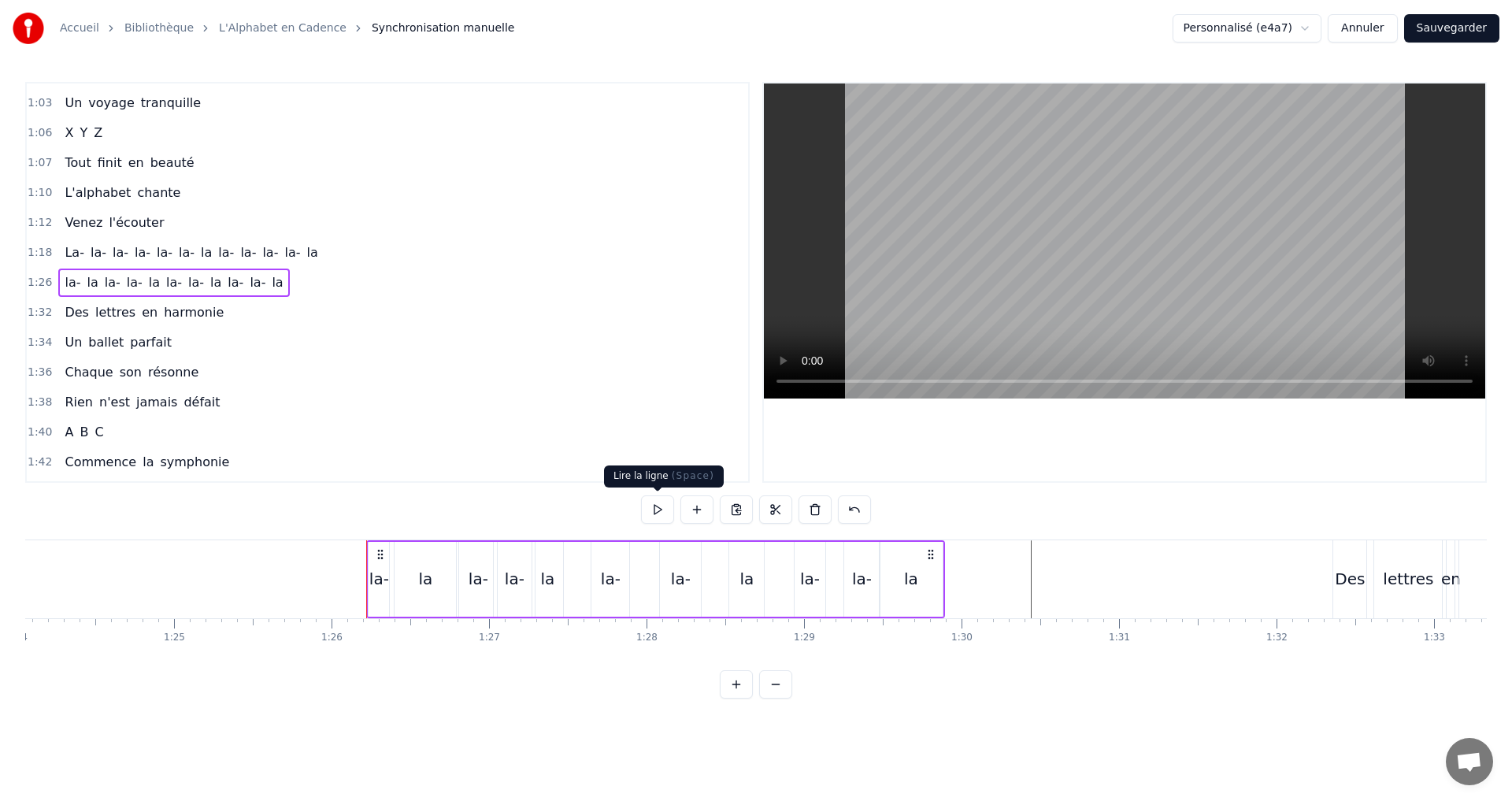
click at [654, 505] on button at bounding box center [658, 508] width 33 height 28
click at [656, 501] on button at bounding box center [658, 508] width 33 height 28
click at [1442, 33] on button "Sauvegarder" at bounding box center [1452, 28] width 96 height 28
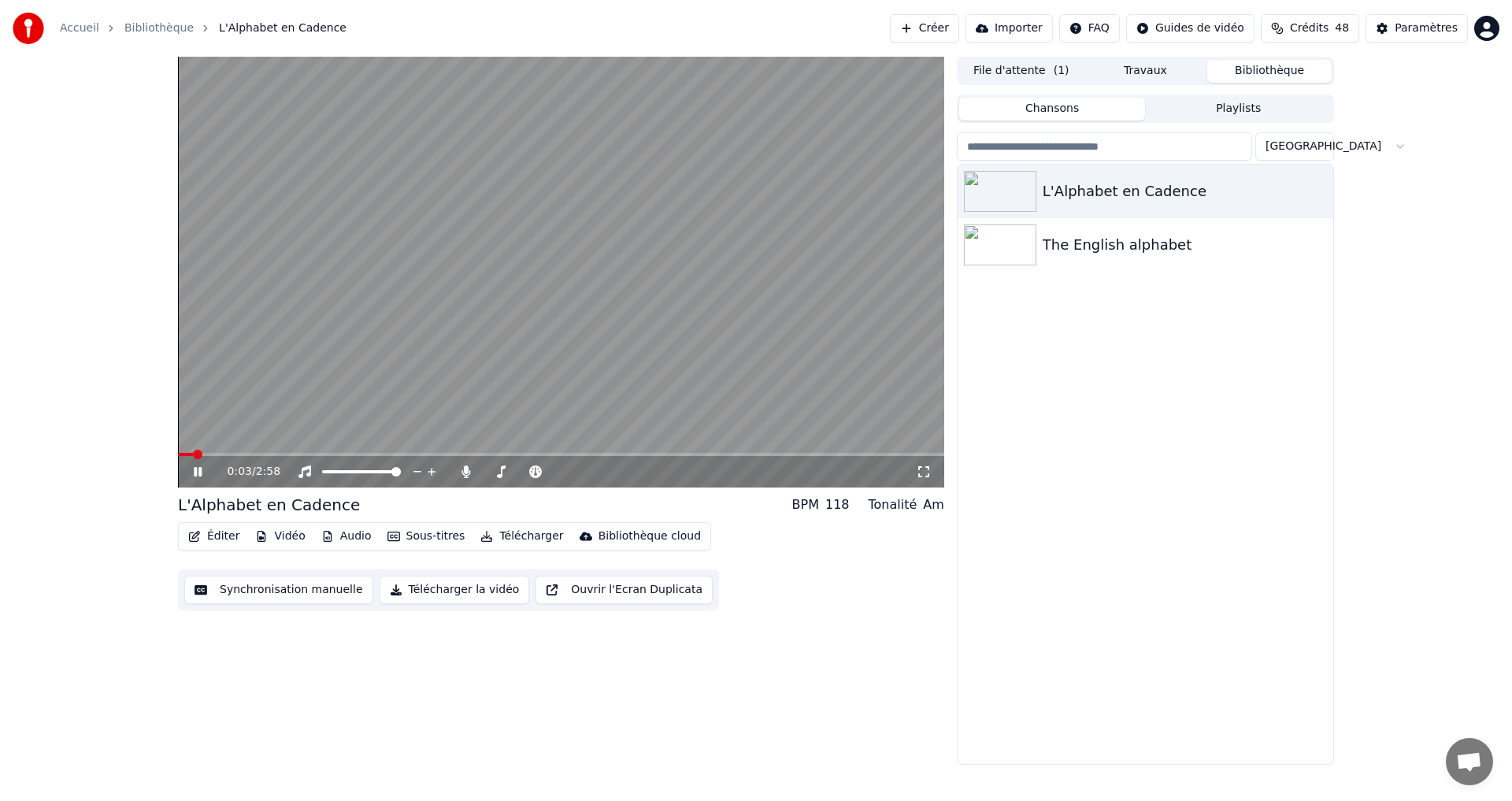
click at [363, 450] on video at bounding box center [561, 272] width 766 height 431
click at [366, 452] on span at bounding box center [561, 453] width 766 height 3
click at [191, 466] on icon at bounding box center [209, 471] width 37 height 13
click at [350, 370] on video at bounding box center [561, 272] width 766 height 431
click at [269, 590] on button "Synchronisation manuelle" at bounding box center [278, 589] width 189 height 28
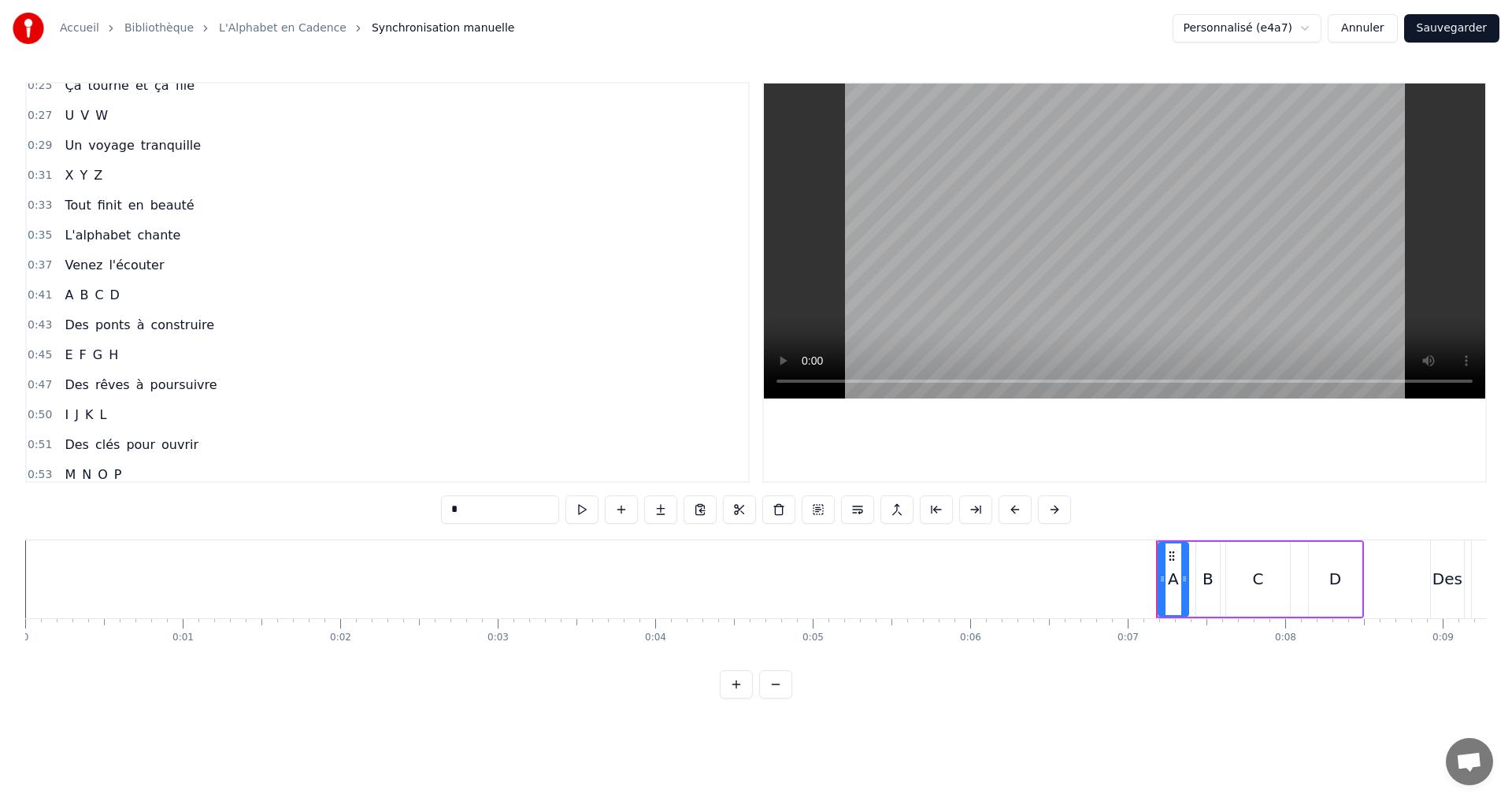
scroll to position [148, 0]
click at [158, 255] on span "symphonie" at bounding box center [194, 264] width 72 height 18
type input "*********"
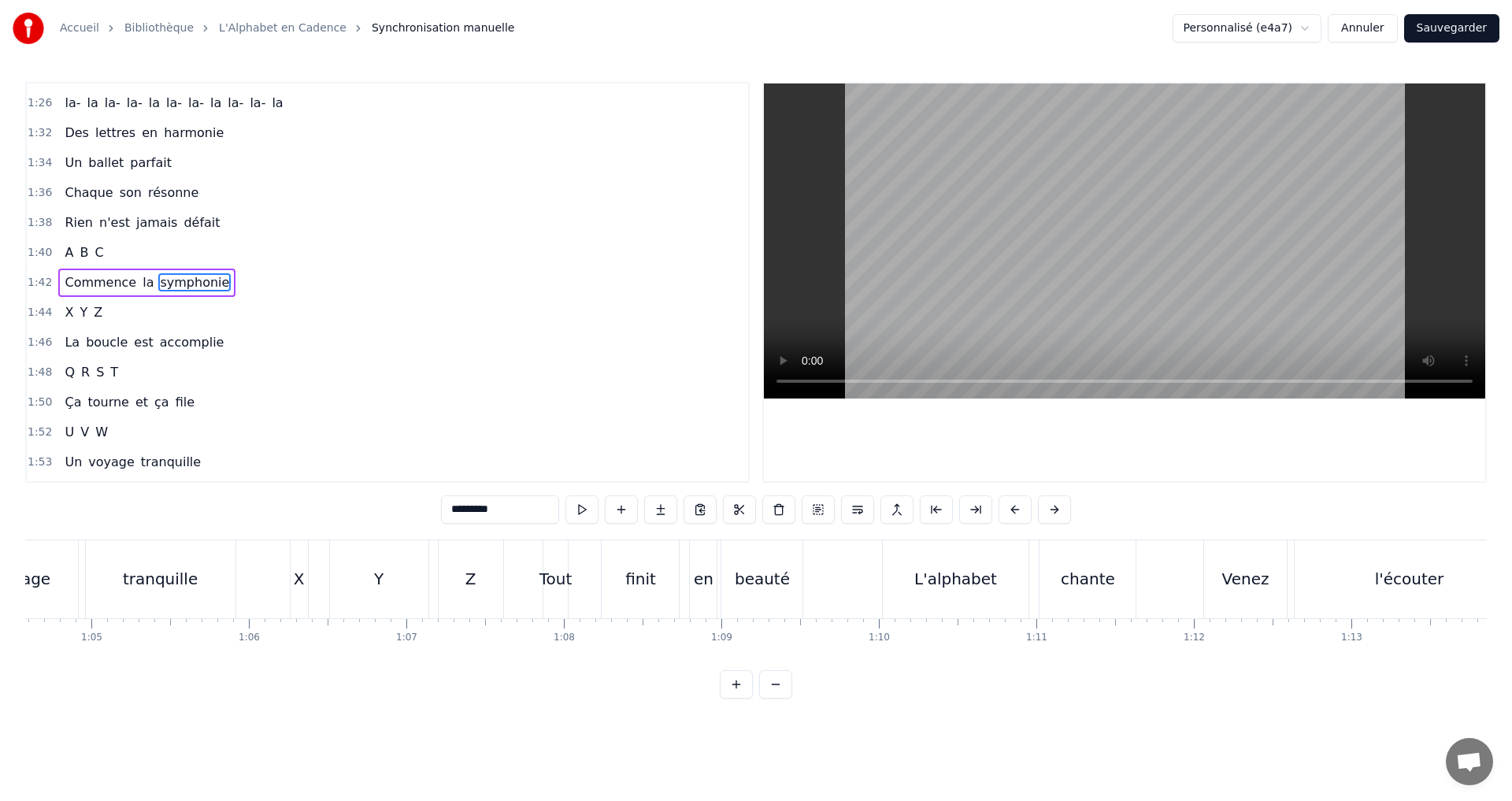
scroll to position [0, 10096]
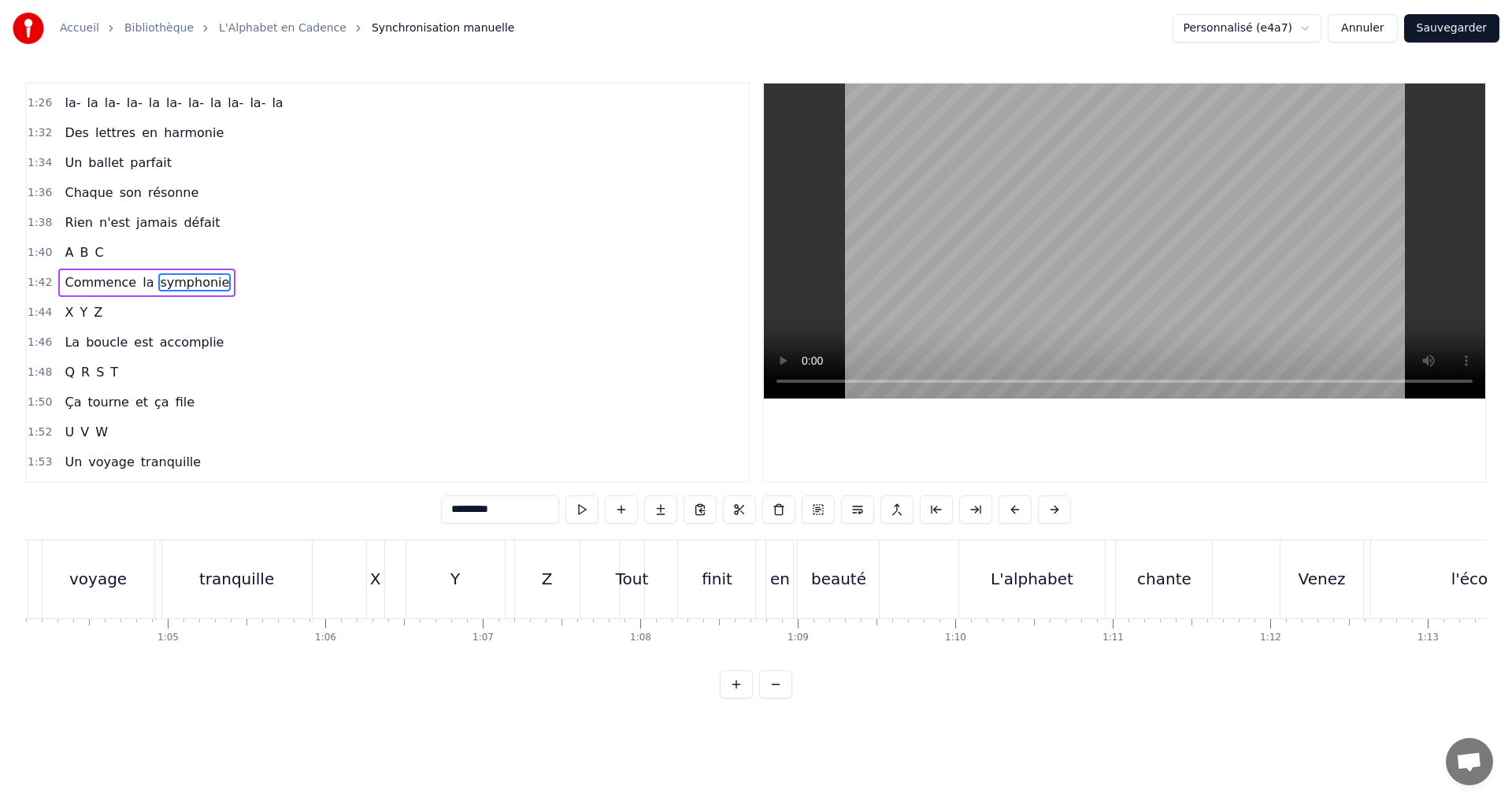
click at [187, 286] on span "symphonie" at bounding box center [194, 283] width 72 height 18
click at [582, 514] on button at bounding box center [582, 508] width 33 height 28
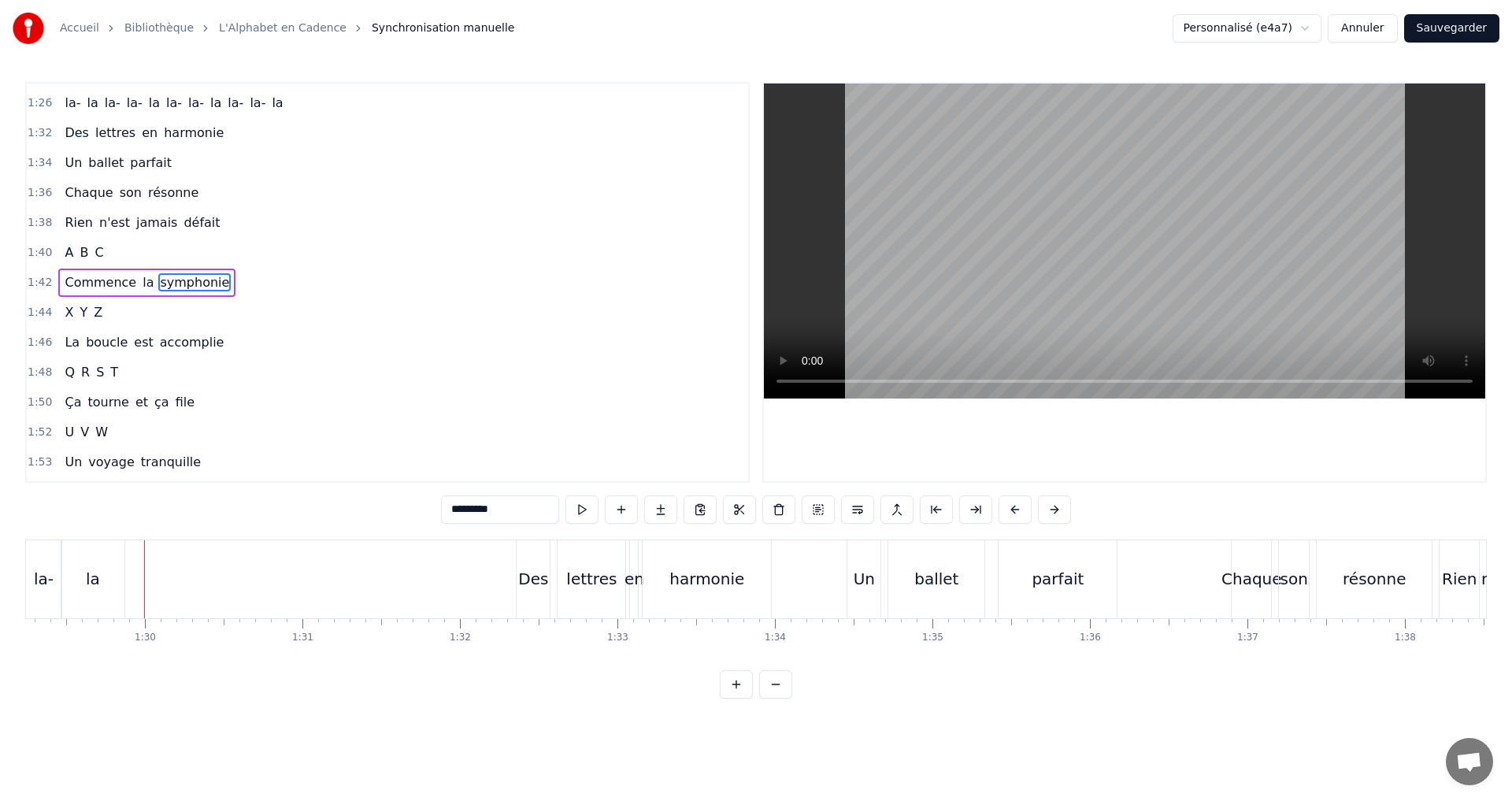
scroll to position [0, 14097]
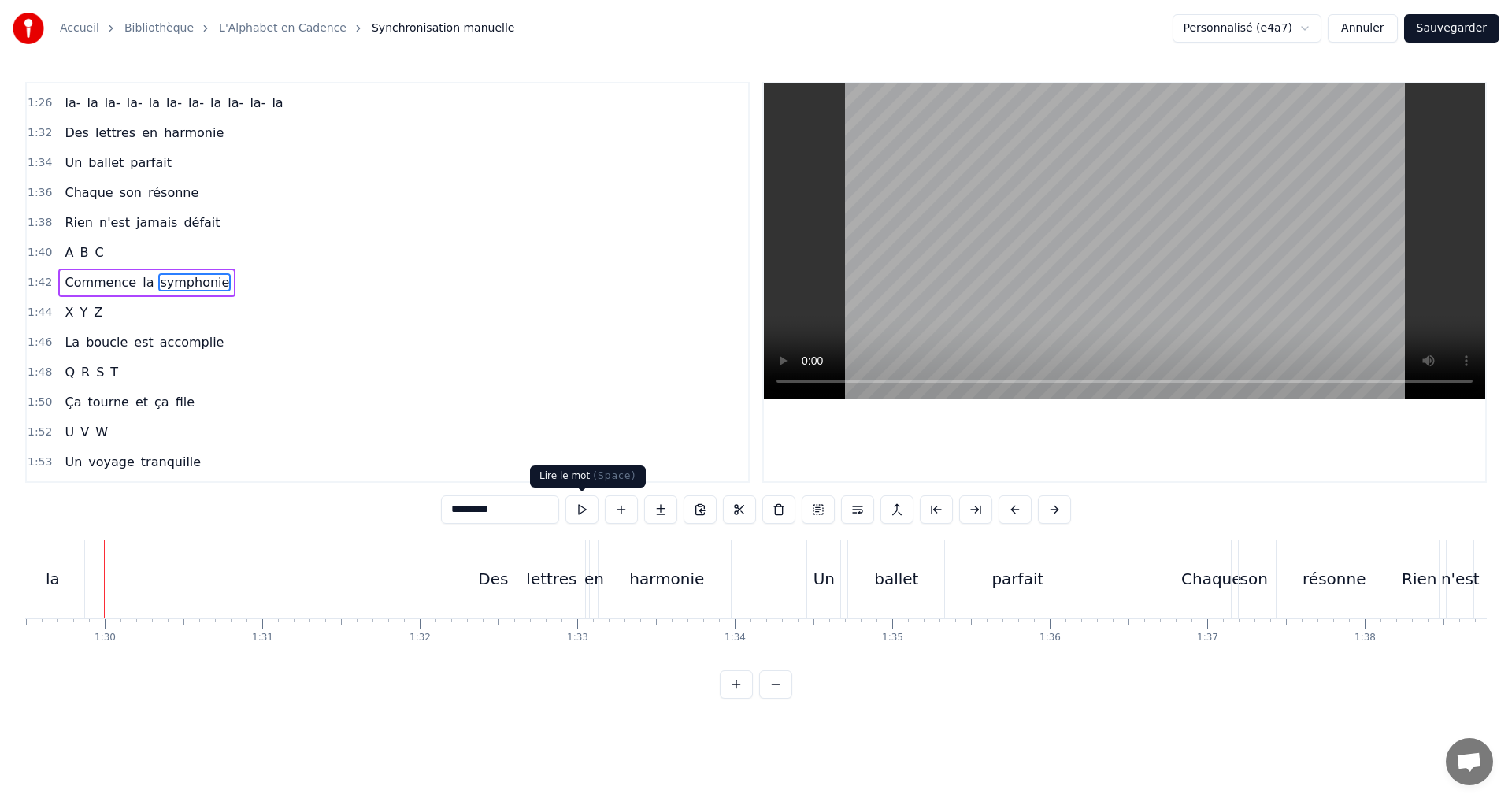
click at [583, 508] on button at bounding box center [582, 508] width 33 height 28
click at [228, 286] on div "1:42 Commence la symphonie" at bounding box center [387, 282] width 722 height 30
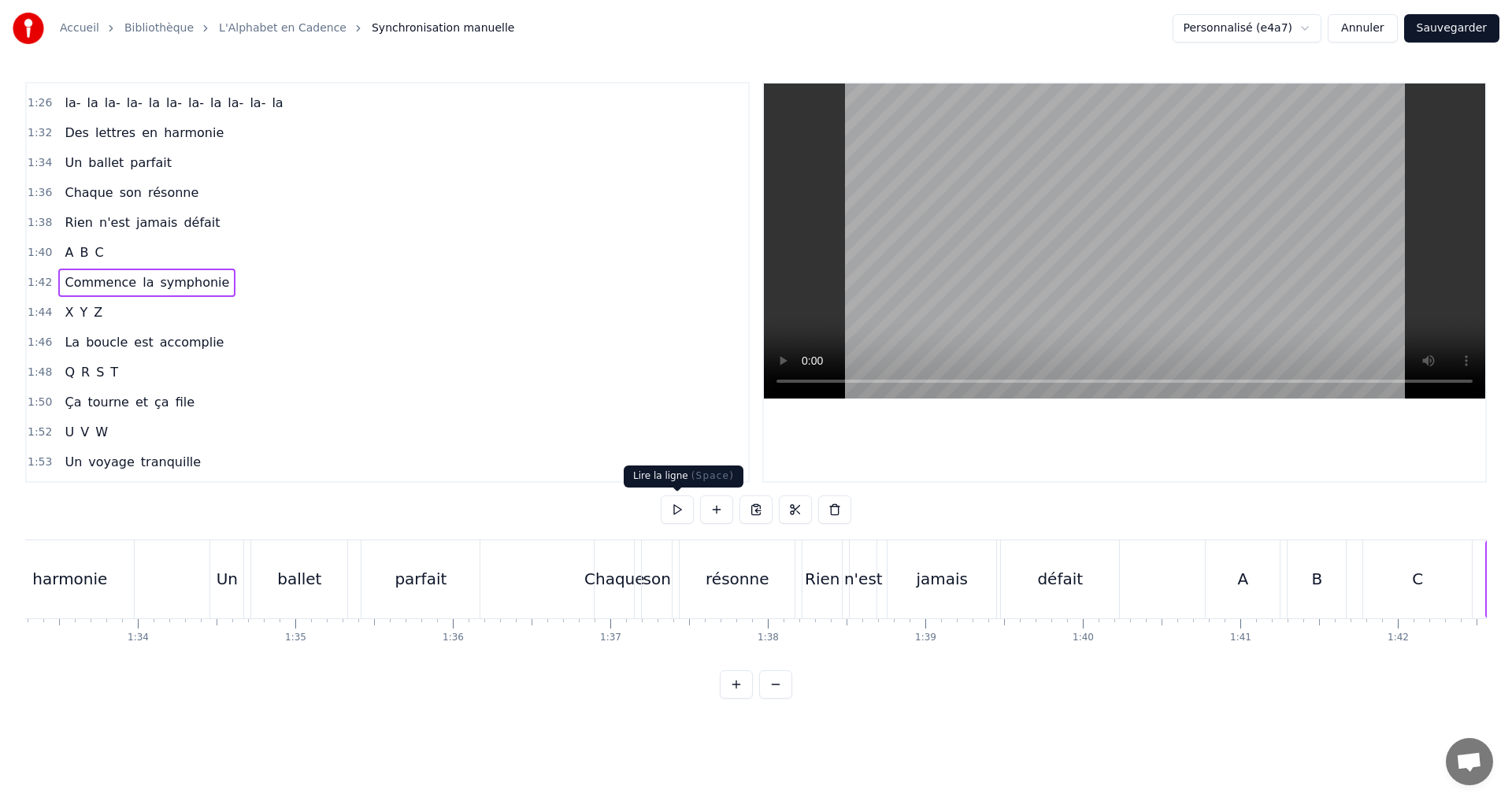
click at [680, 508] on button at bounding box center [677, 508] width 33 height 28
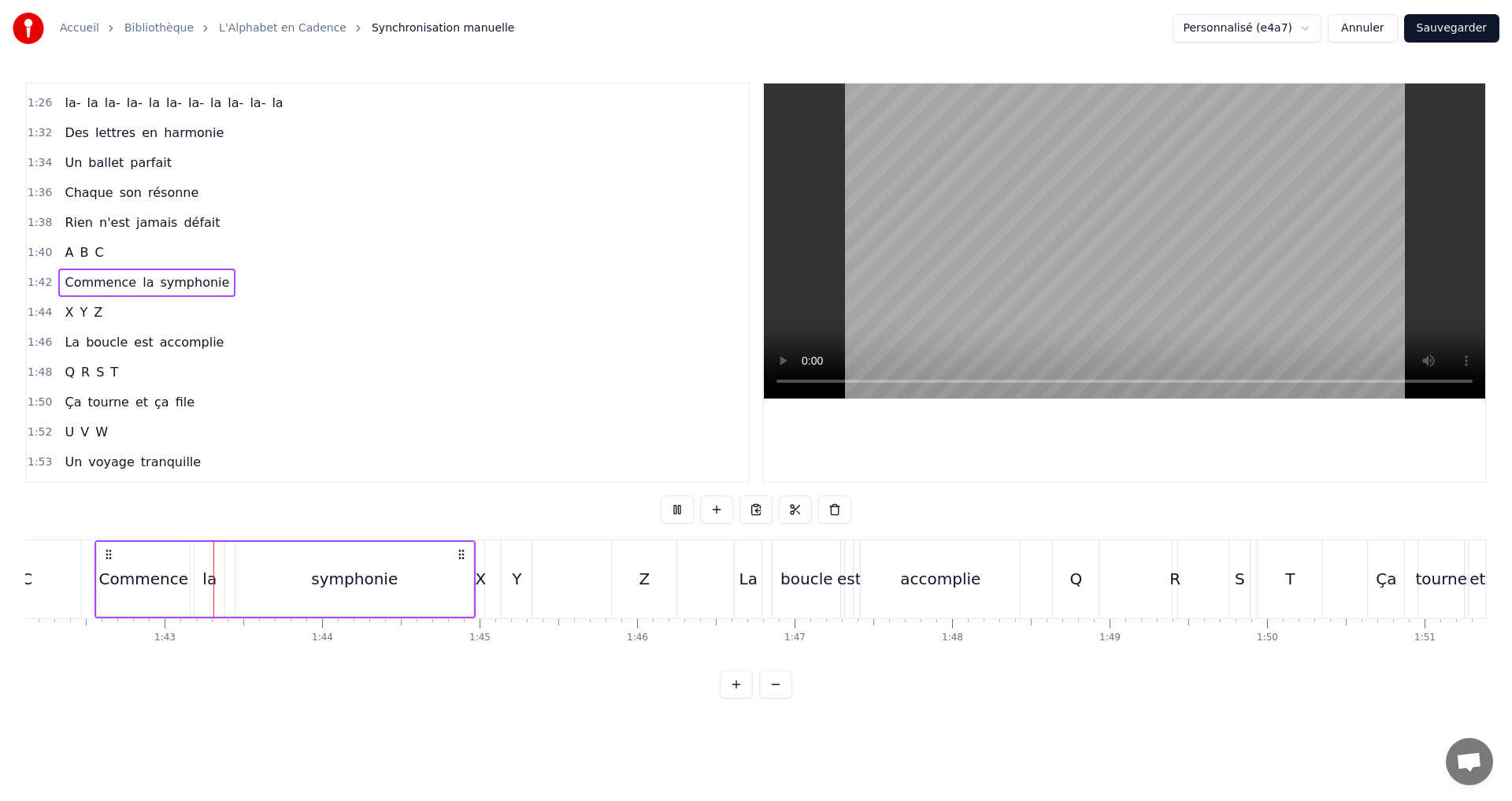
scroll to position [0, 16112]
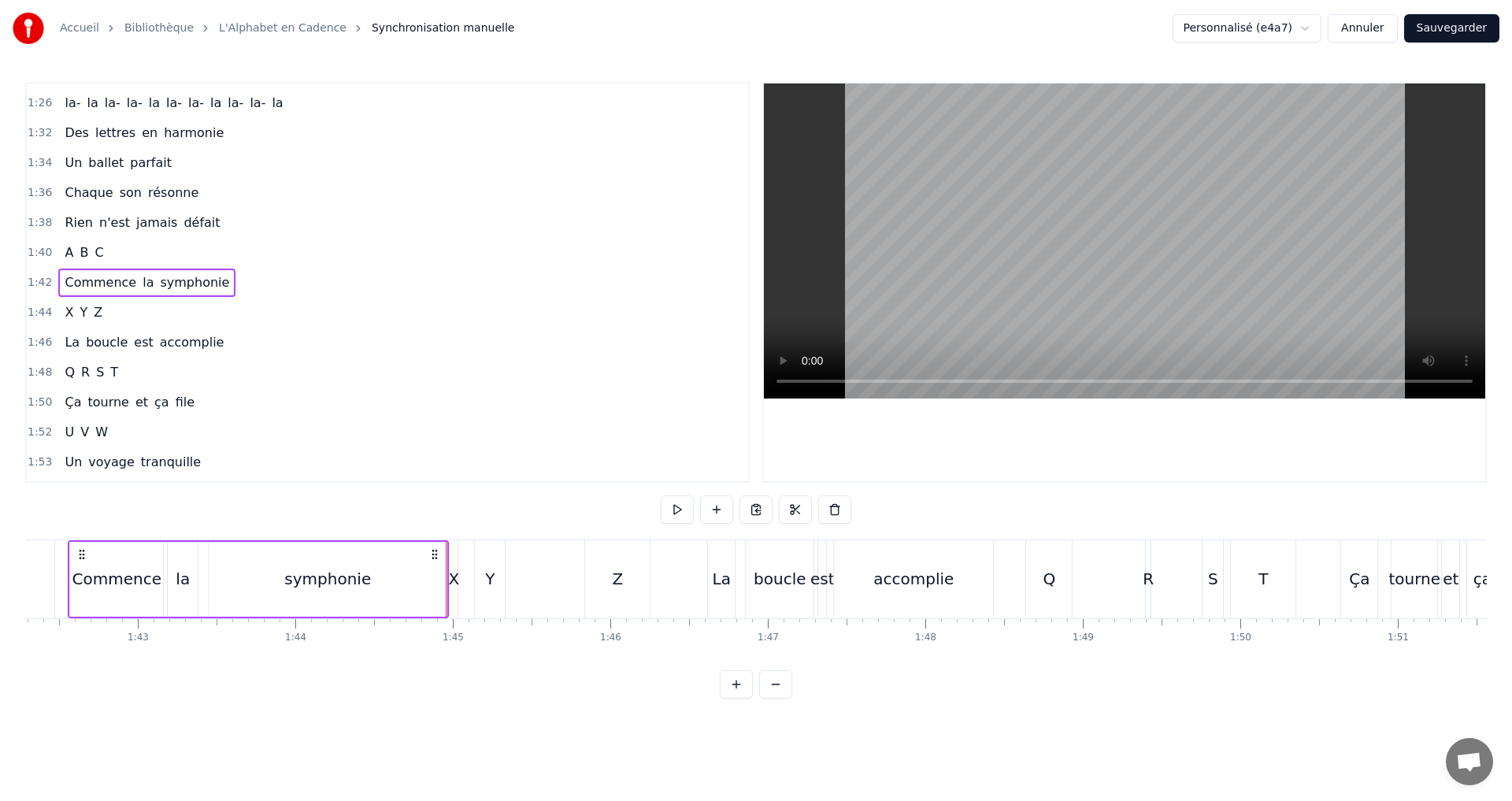
click at [308, 582] on div "symphonie" at bounding box center [328, 579] width 87 height 23
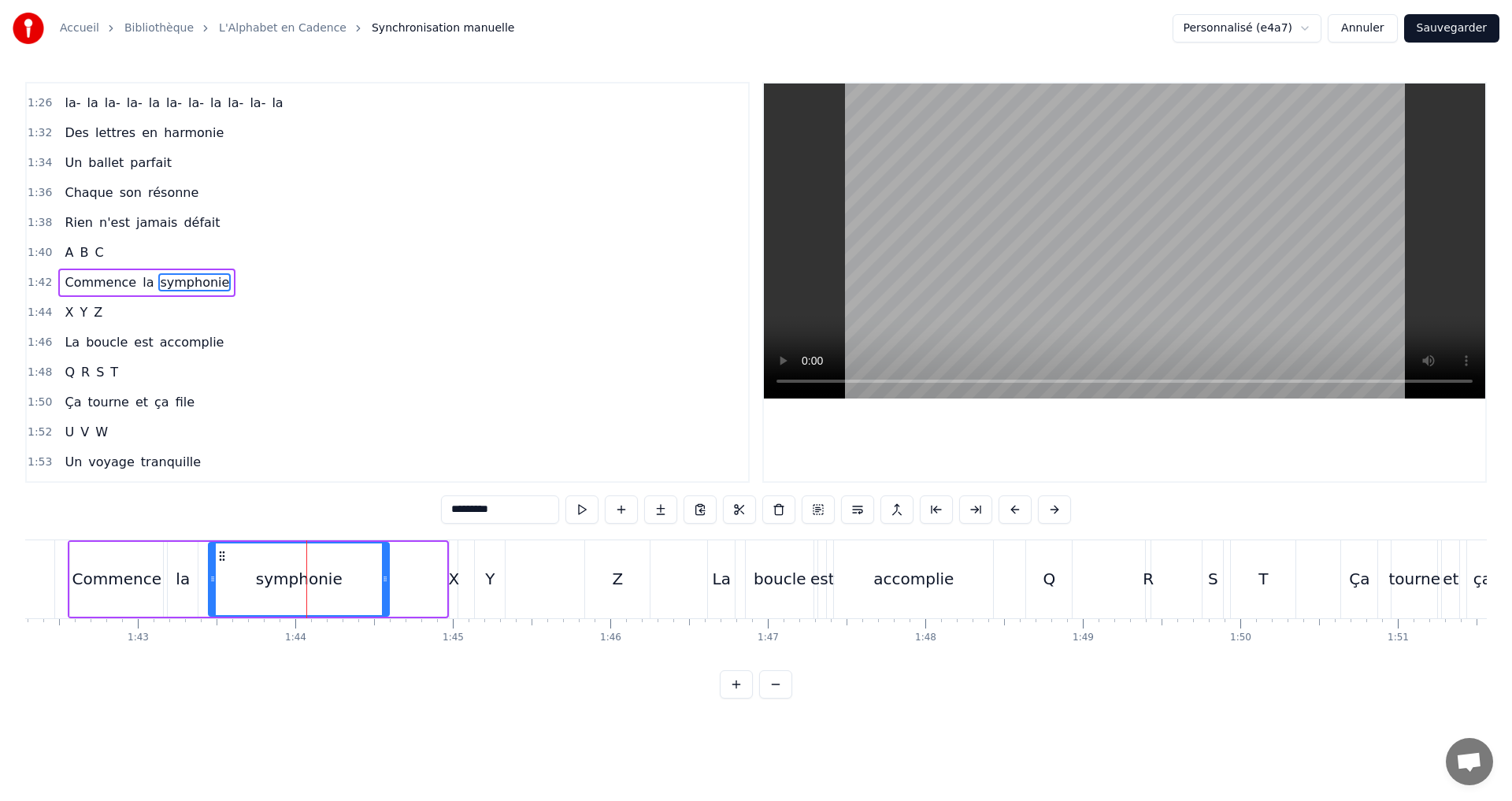
drag, startPoint x: 441, startPoint y: 583, endPoint x: 391, endPoint y: 570, distance: 51.7
click at [384, 578] on icon at bounding box center [385, 579] width 6 height 13
click at [563, 507] on button at bounding box center [562, 508] width 33 height 28
drag, startPoint x: 387, startPoint y: 579, endPoint x: 343, endPoint y: 574, distance: 44.3
click at [343, 574] on icon at bounding box center [341, 579] width 6 height 13
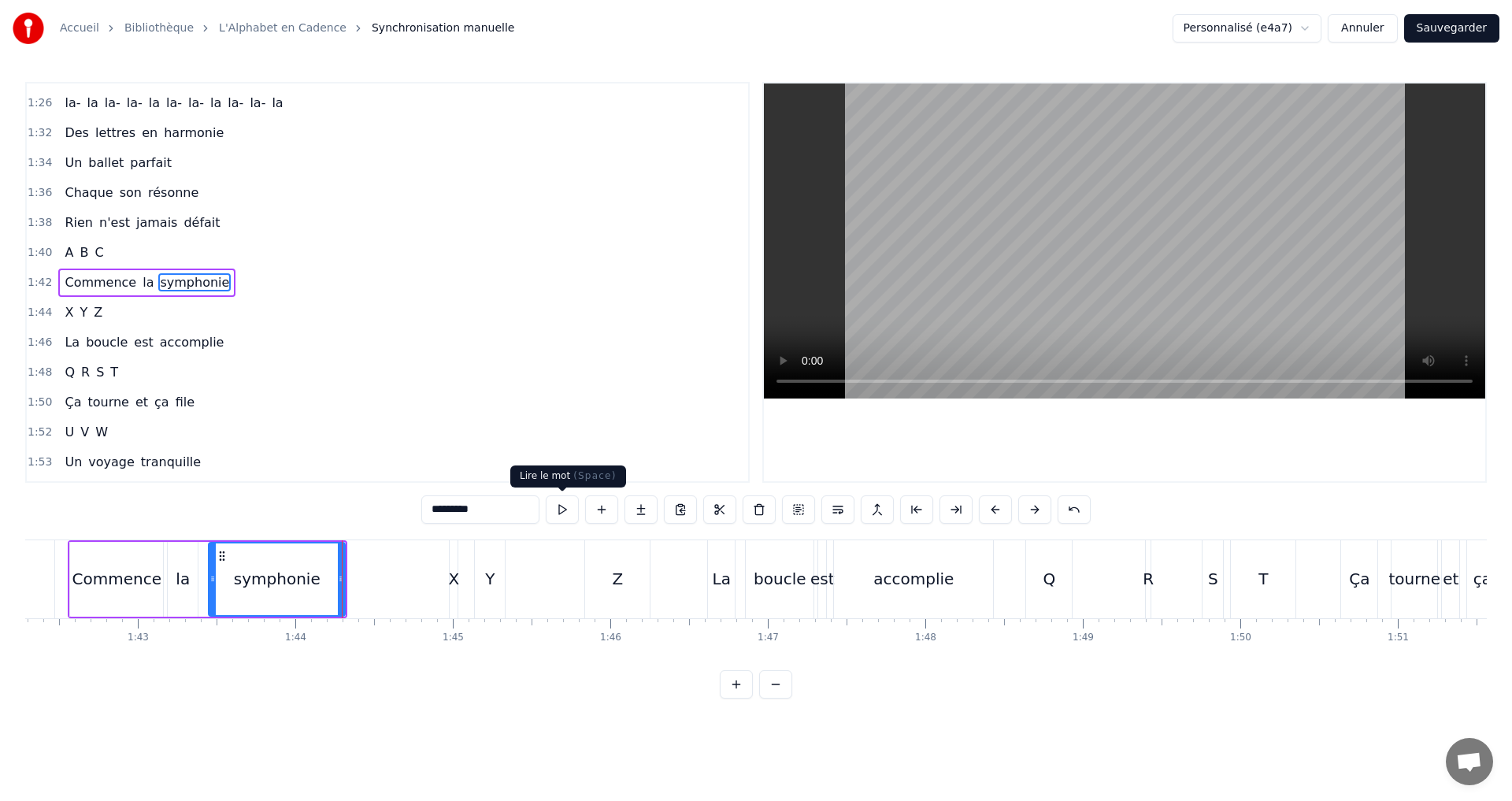
click at [565, 508] on button at bounding box center [562, 508] width 33 height 28
drag, startPoint x: 339, startPoint y: 583, endPoint x: 326, endPoint y: 577, distance: 14.3
click at [326, 577] on icon at bounding box center [328, 579] width 6 height 13
click at [557, 508] on button at bounding box center [562, 508] width 33 height 28
click at [456, 587] on div "X" at bounding box center [453, 579] width 11 height 23
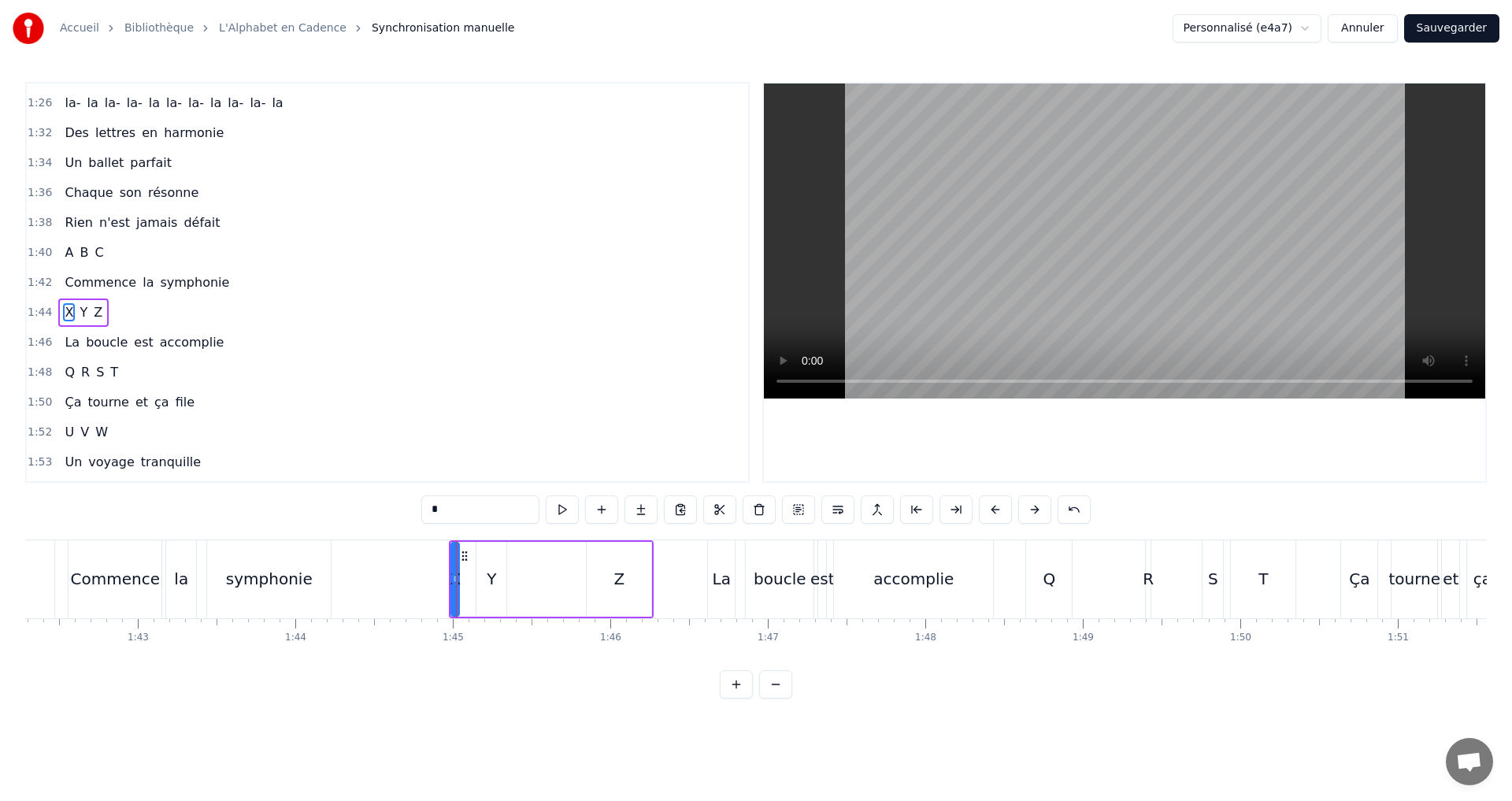
scroll to position [1012, 0]
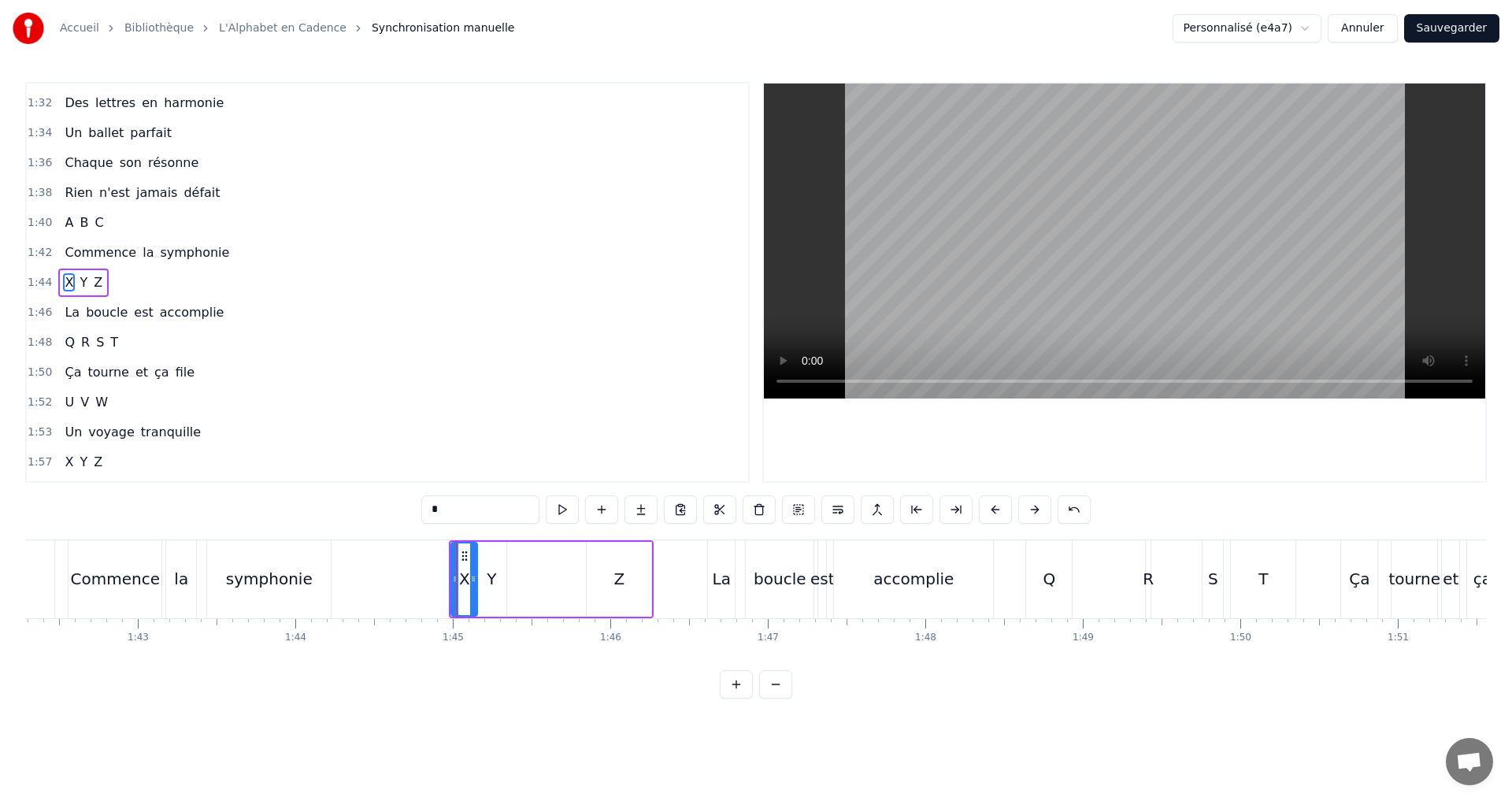
drag, startPoint x: 458, startPoint y: 580, endPoint x: 476, endPoint y: 580, distance: 18.0
click at [476, 580] on icon at bounding box center [473, 579] width 6 height 13
drag, startPoint x: 453, startPoint y: 579, endPoint x: 403, endPoint y: 587, distance: 50.6
click at [384, 596] on div at bounding box center [386, 579] width 6 height 71
drag, startPoint x: 473, startPoint y: 575, endPoint x: 447, endPoint y: 565, distance: 27.9
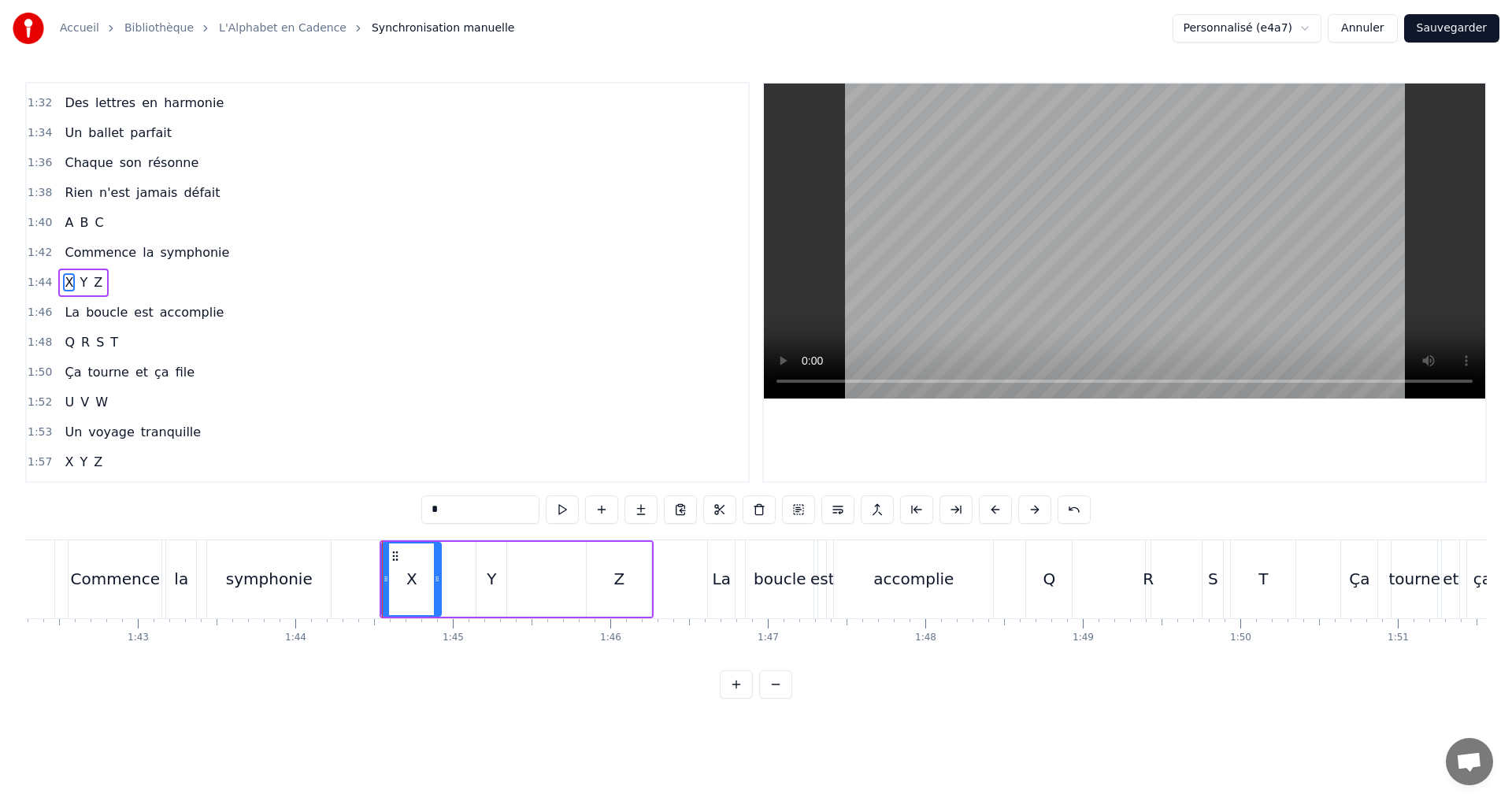
click at [434, 572] on div at bounding box center [436, 579] width 6 height 71
click at [564, 514] on button at bounding box center [562, 508] width 33 height 28
drag, startPoint x: 387, startPoint y: 580, endPoint x: 409, endPoint y: 581, distance: 22.0
click at [409, 581] on icon at bounding box center [406, 579] width 6 height 13
drag, startPoint x: 431, startPoint y: 578, endPoint x: 451, endPoint y: 573, distance: 20.6
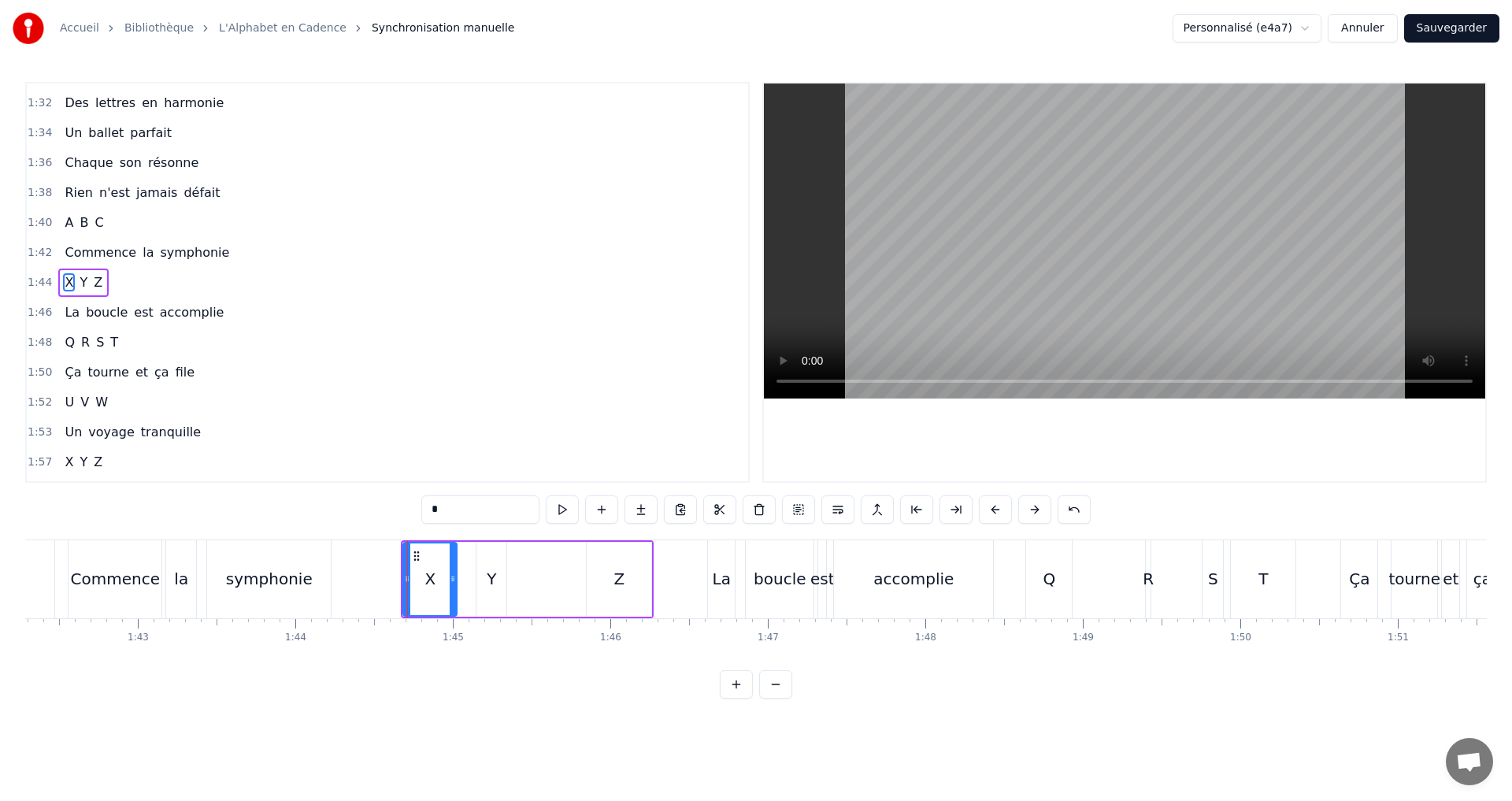
click at [451, 573] on icon at bounding box center [453, 579] width 6 height 13
click at [565, 513] on button at bounding box center [562, 508] width 33 height 28
click at [557, 511] on button at bounding box center [562, 508] width 33 height 28
drag, startPoint x: 406, startPoint y: 587, endPoint x: 414, endPoint y: 586, distance: 8.1
click at [414, 586] on div at bounding box center [415, 579] width 6 height 71
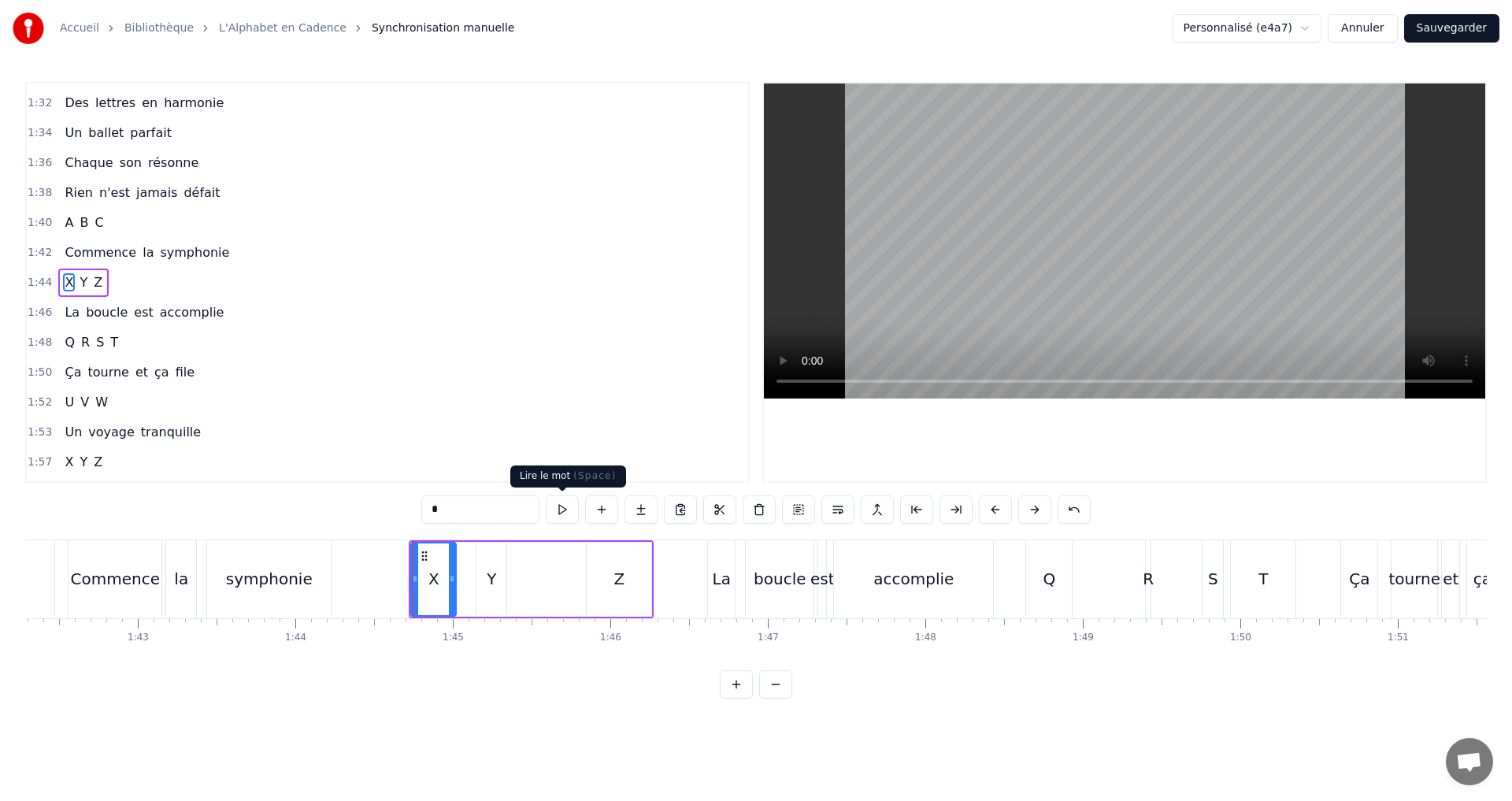
click at [559, 516] on button at bounding box center [562, 508] width 33 height 28
click at [613, 582] on div "Z" at bounding box center [620, 579] width 65 height 75
type input "*"
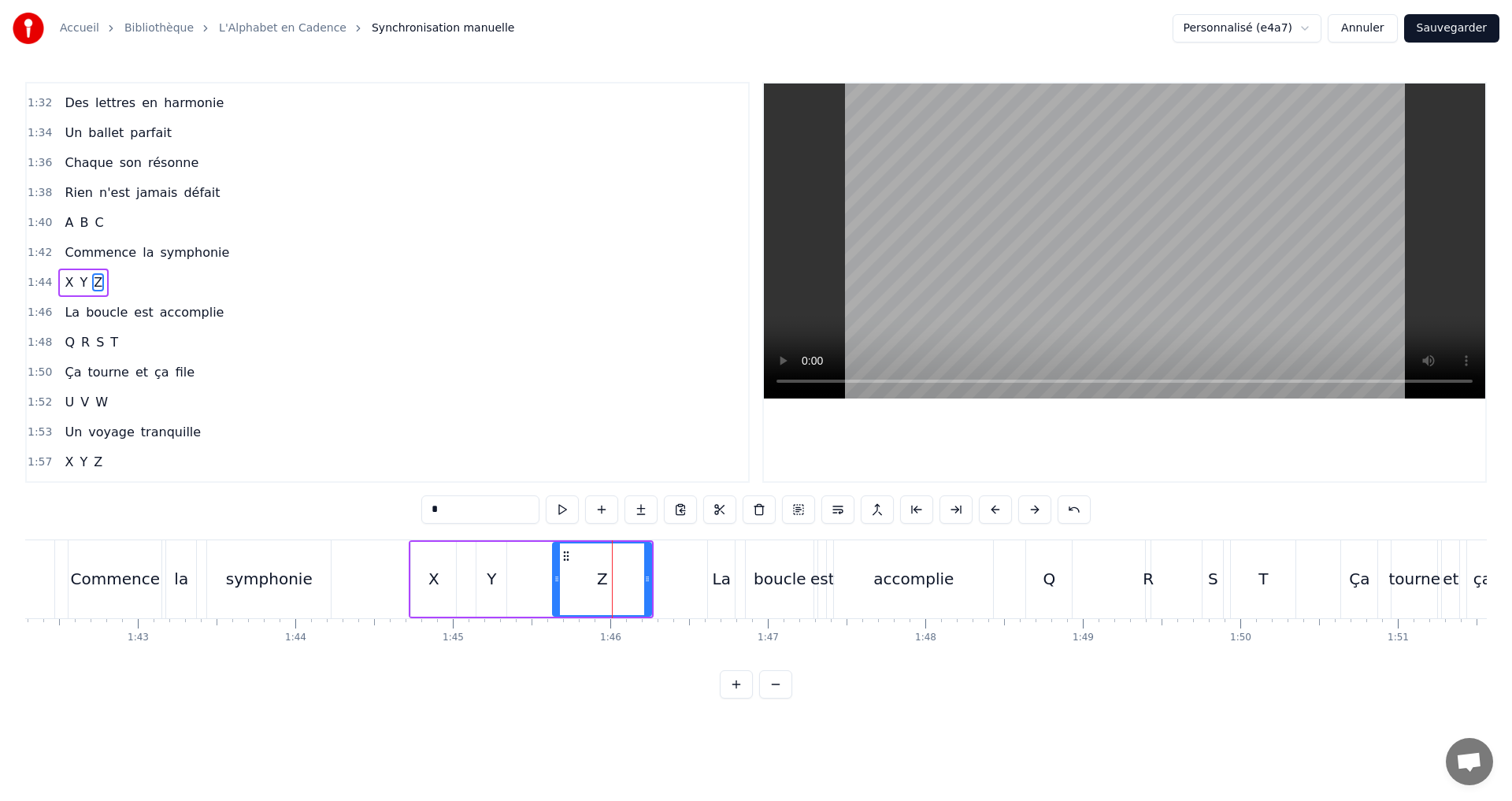
drag, startPoint x: 592, startPoint y: 580, endPoint x: 557, endPoint y: 575, distance: 35.4
click at [557, 575] on icon at bounding box center [556, 579] width 6 height 13
drag, startPoint x: 643, startPoint y: 582, endPoint x: 610, endPoint y: 573, distance: 34.2
click at [610, 573] on icon at bounding box center [609, 579] width 6 height 13
click at [160, 287] on div "1:44 X Y Z" at bounding box center [387, 282] width 722 height 30
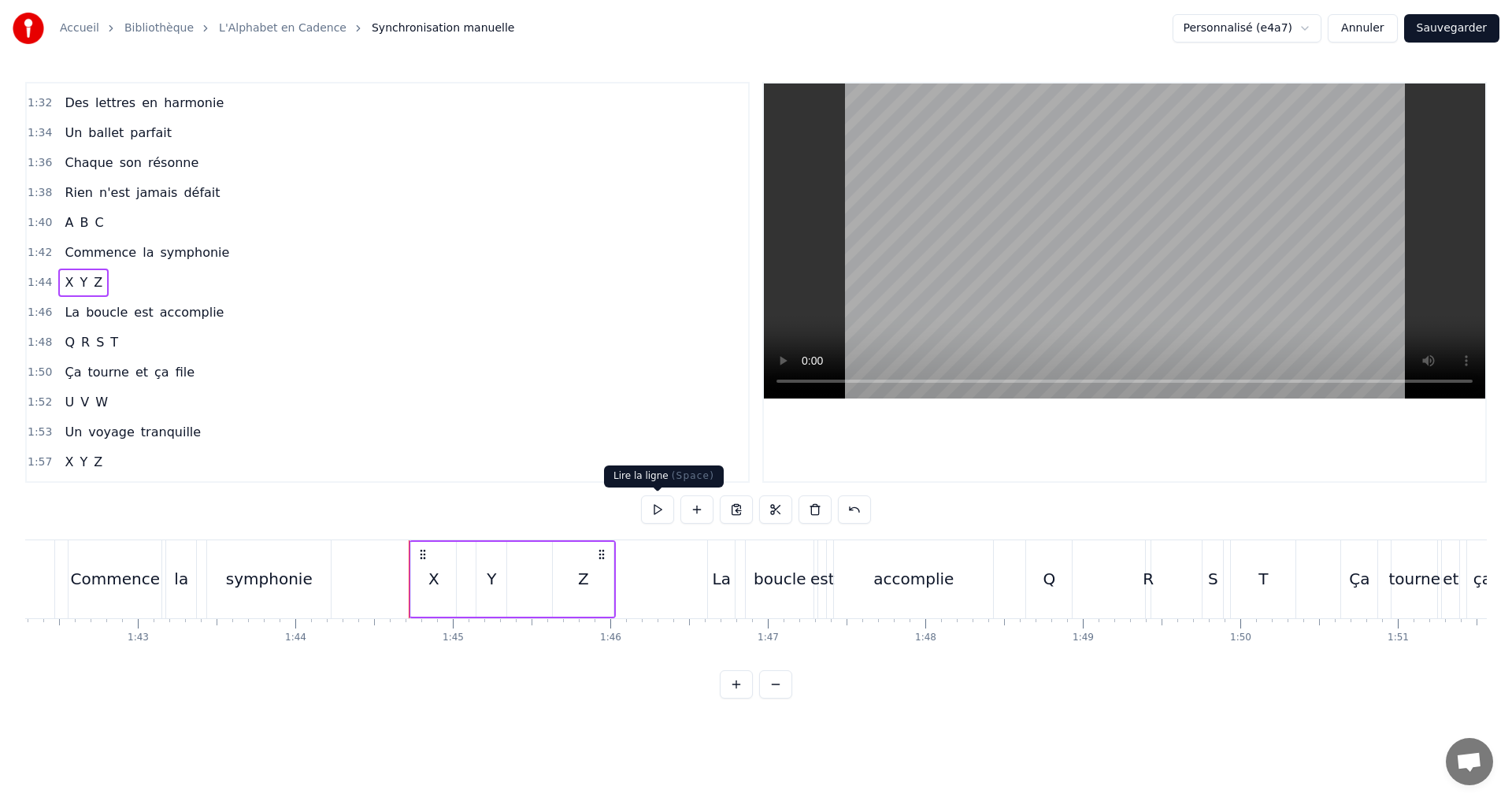
click at [661, 508] on button at bounding box center [658, 508] width 33 height 28
click at [660, 500] on button at bounding box center [658, 508] width 33 height 28
click at [199, 305] on span "accomplie" at bounding box center [191, 312] width 68 height 18
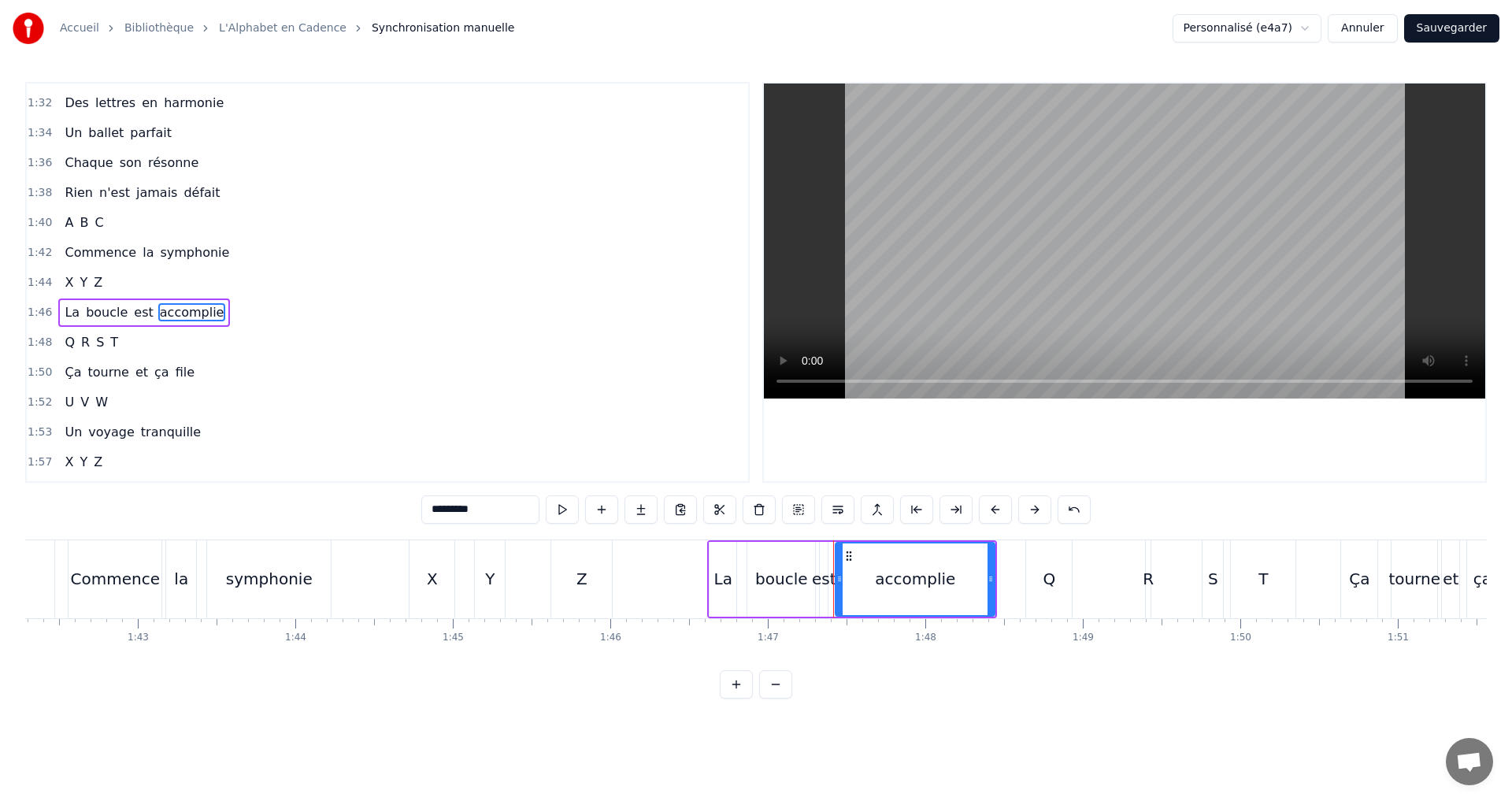
scroll to position [1042, 0]
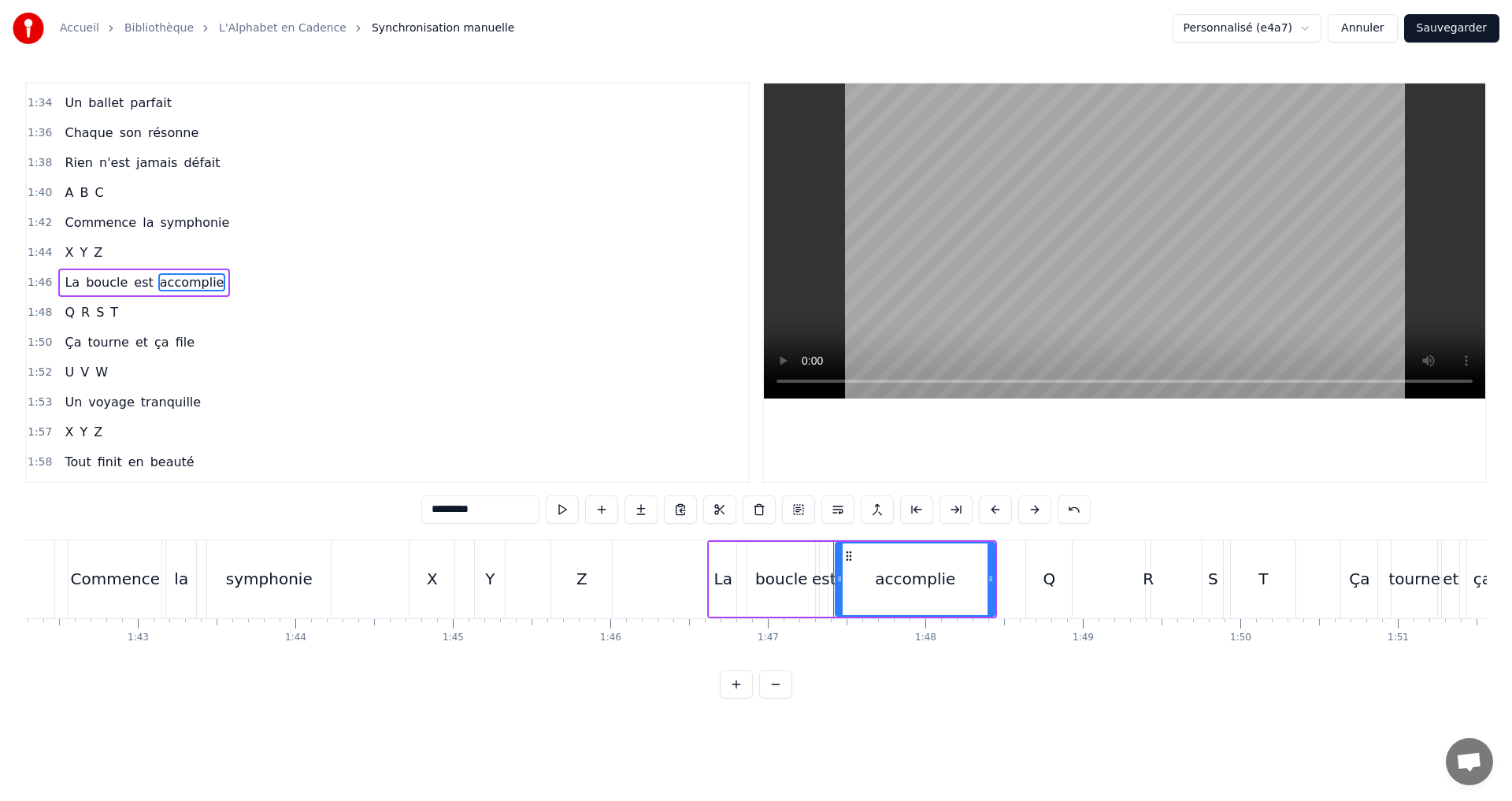
click at [240, 284] on div "1:46 La boucle est accomplie" at bounding box center [387, 282] width 722 height 30
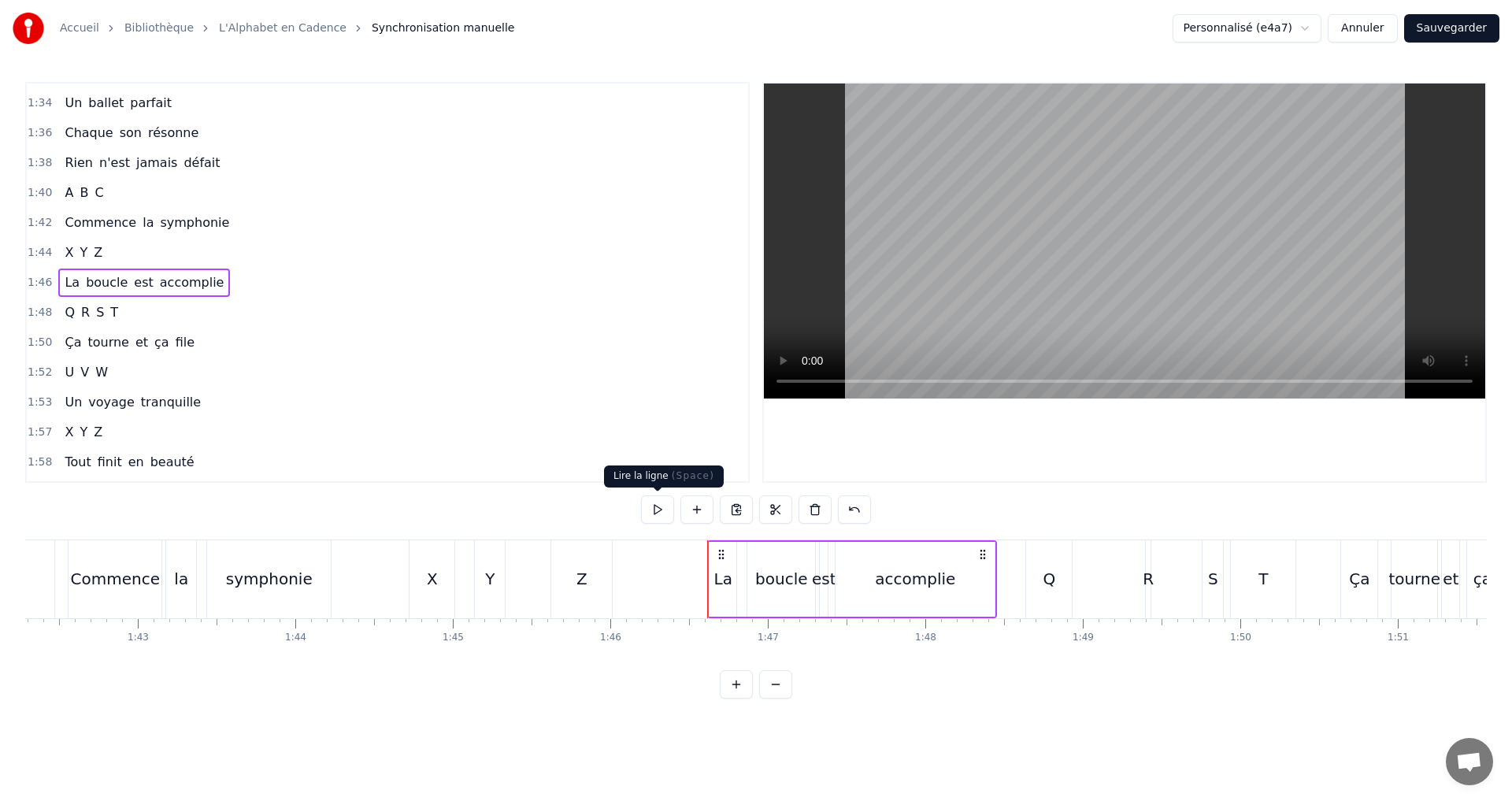
click at [661, 514] on button at bounding box center [658, 508] width 33 height 28
click at [936, 573] on div "accomplie" at bounding box center [915, 579] width 80 height 23
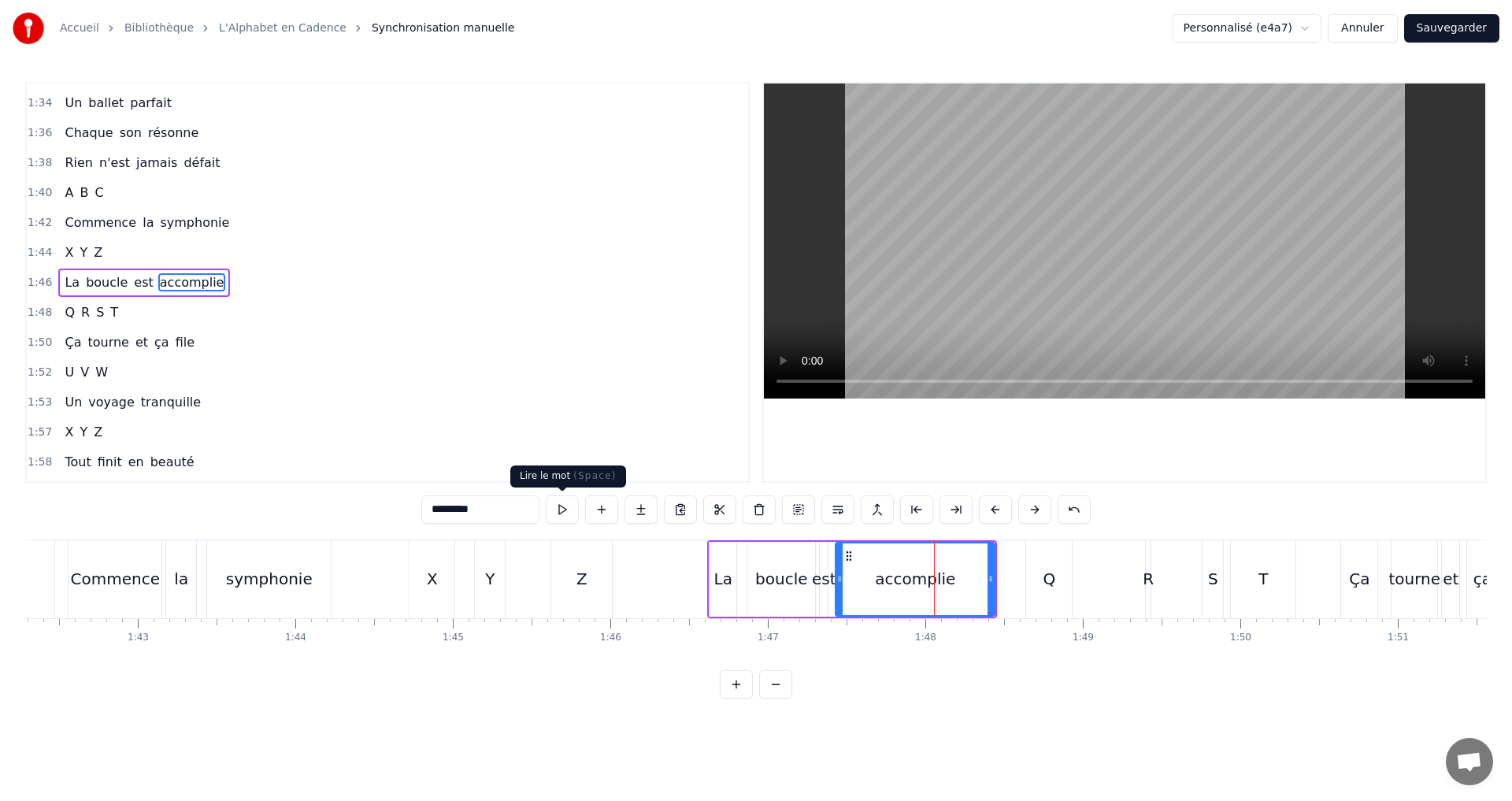
click at [556, 508] on button at bounding box center [562, 508] width 33 height 28
drag, startPoint x: 992, startPoint y: 580, endPoint x: 977, endPoint y: 571, distance: 17.5
click at [977, 571] on div at bounding box center [977, 579] width 6 height 71
click at [565, 498] on button at bounding box center [562, 508] width 33 height 28
click at [153, 314] on div "1:48 Q R S T" at bounding box center [387, 312] width 722 height 30
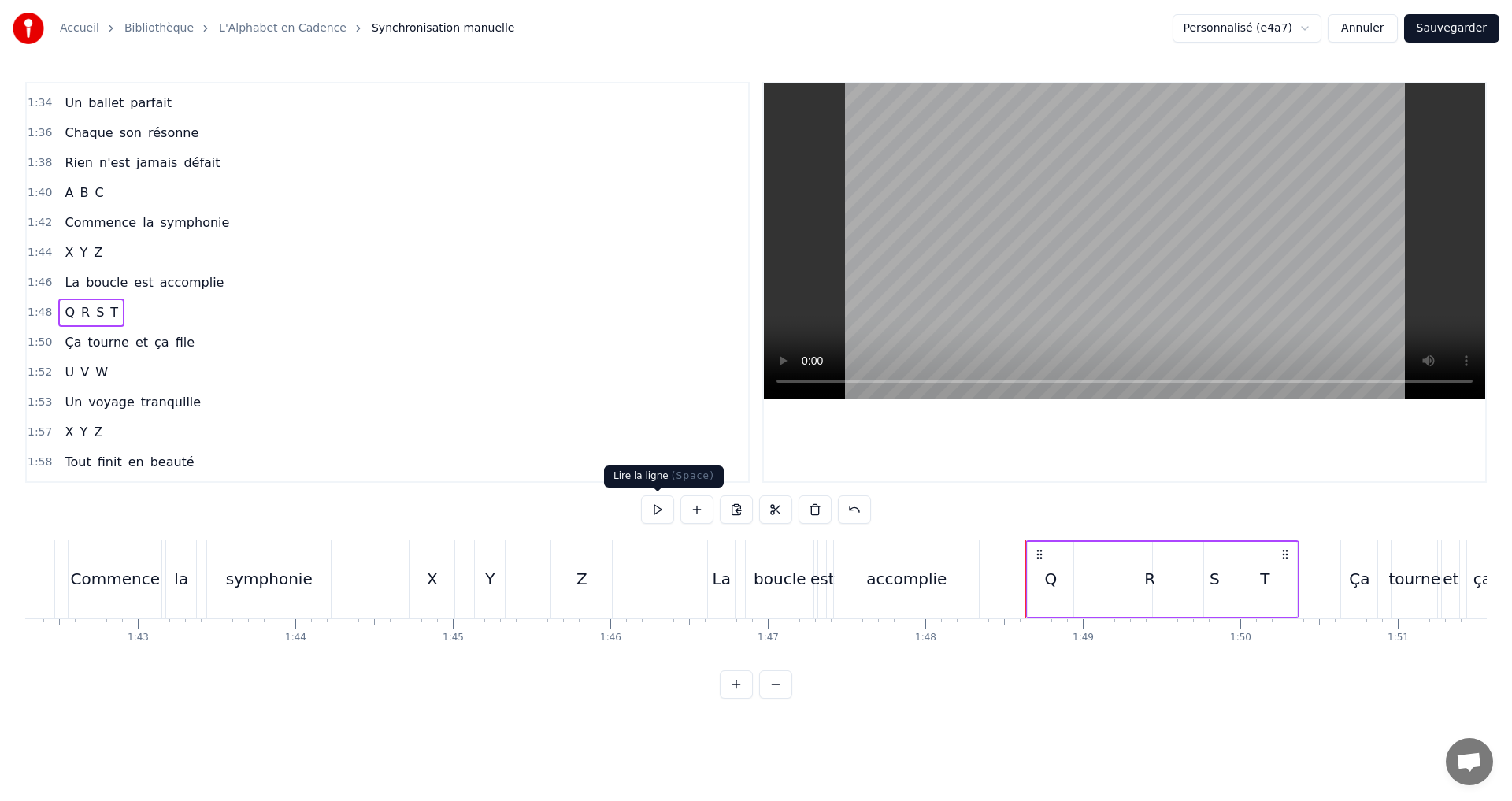
click at [661, 504] on button at bounding box center [658, 508] width 33 height 28
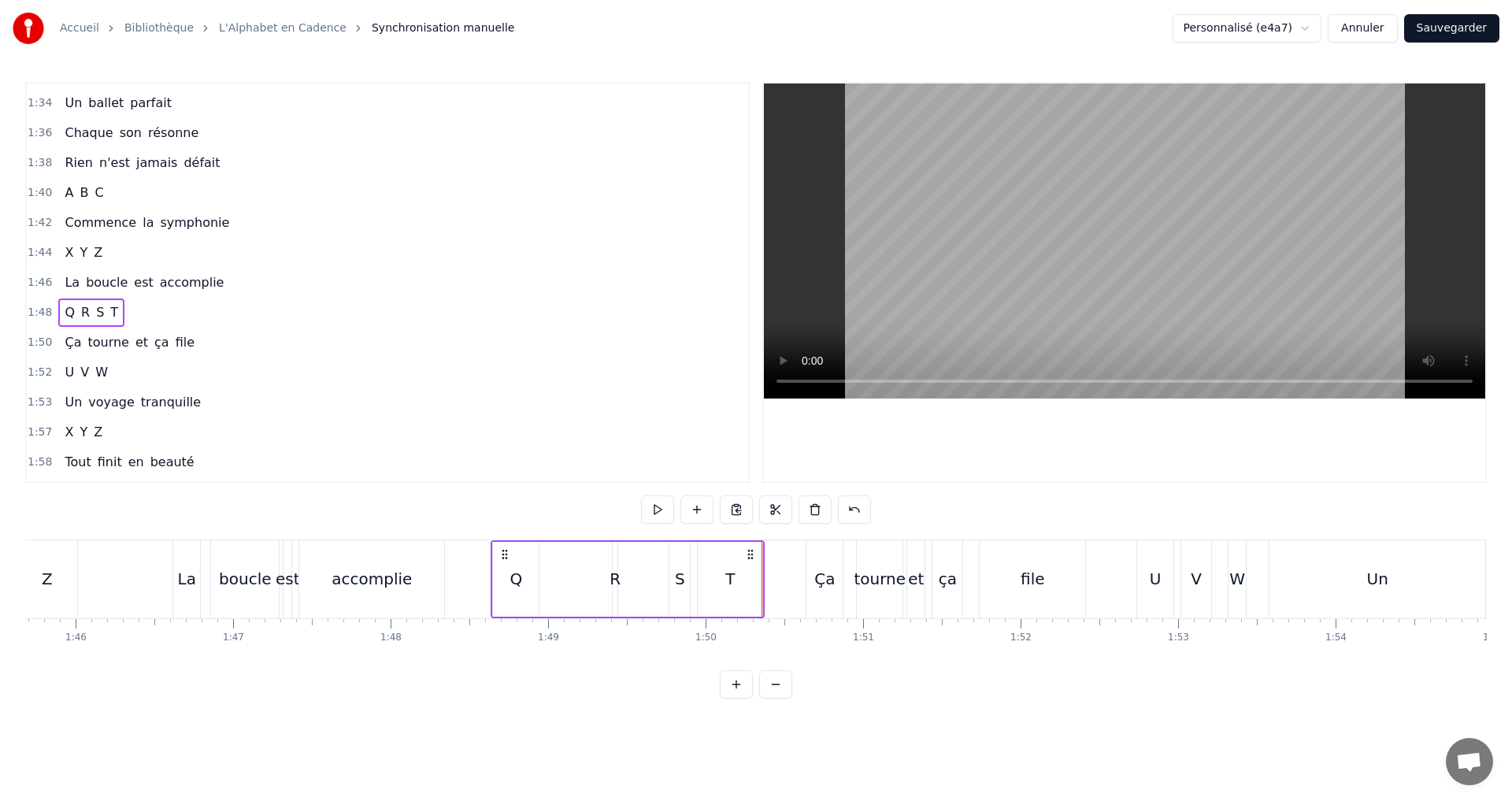
scroll to position [0, 16631]
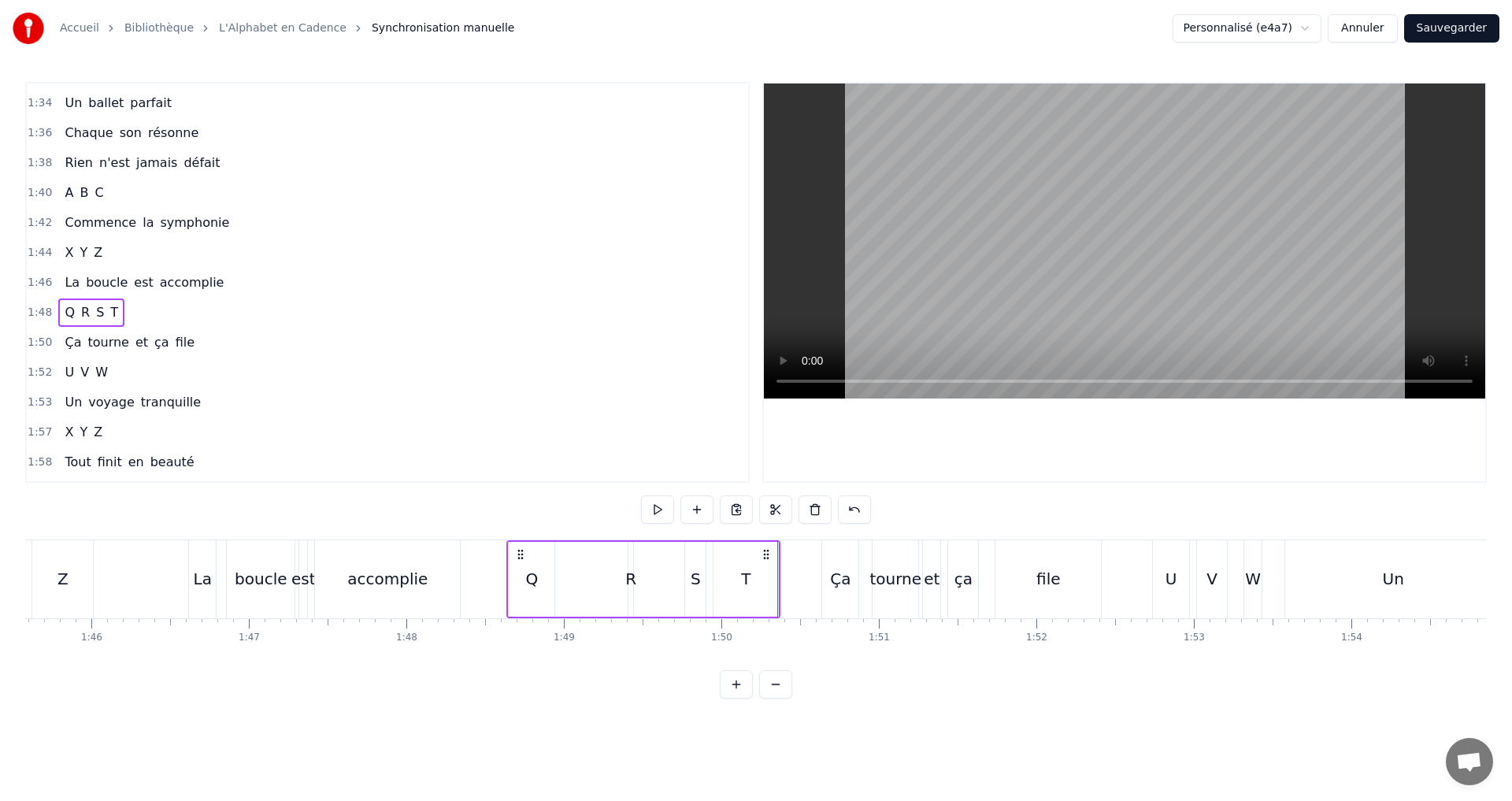
click at [84, 314] on span "R" at bounding box center [85, 312] width 12 height 18
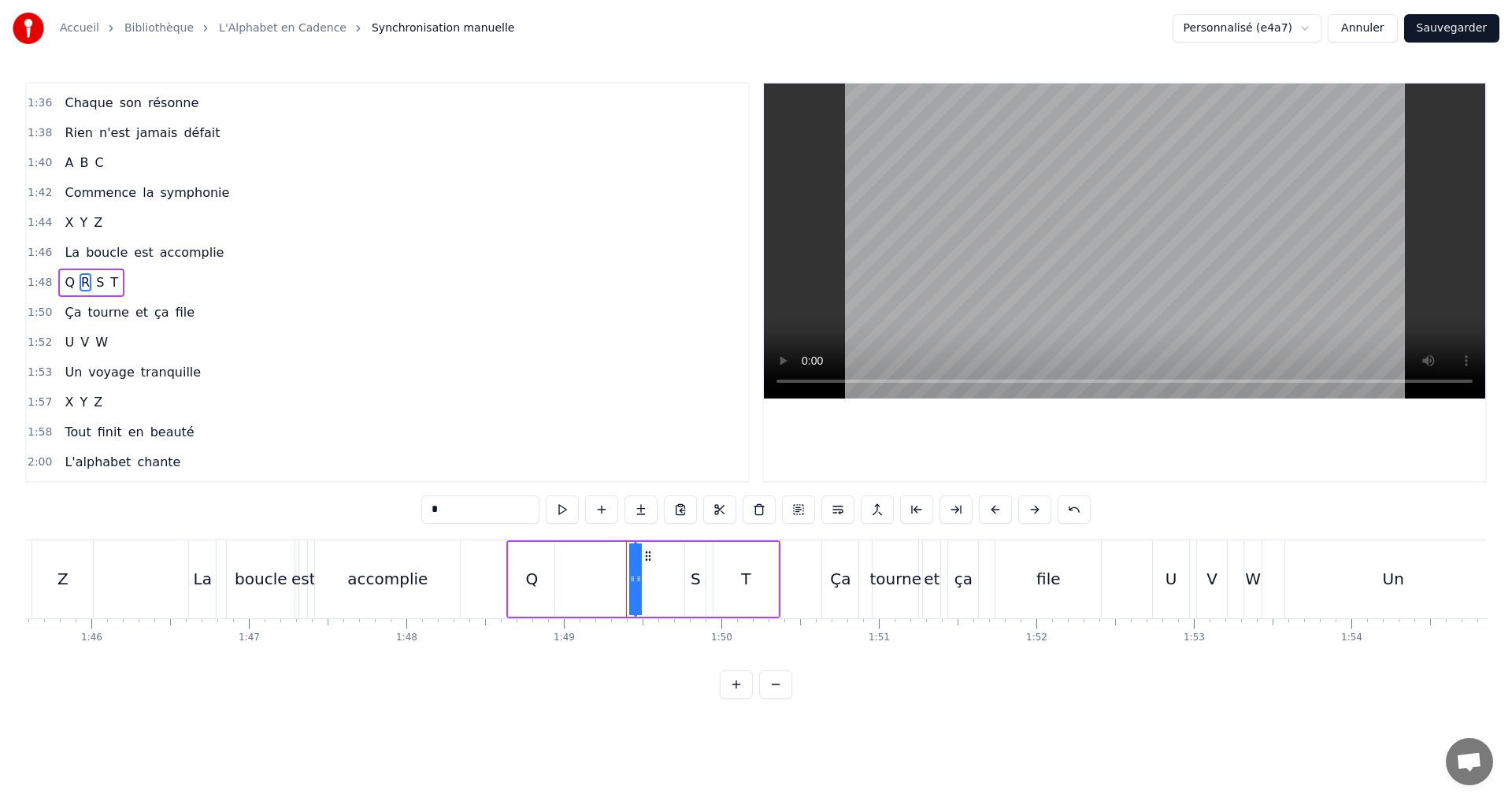
drag, startPoint x: 634, startPoint y: 579, endPoint x: 657, endPoint y: 578, distance: 23.0
click at [659, 576] on div "Q R S T" at bounding box center [643, 579] width 274 height 78
click at [632, 580] on div "R" at bounding box center [635, 579] width 11 height 23
drag, startPoint x: 632, startPoint y: 582, endPoint x: 613, endPoint y: 576, distance: 19.9
click at [613, 576] on div "Q R S T" at bounding box center [643, 579] width 274 height 78
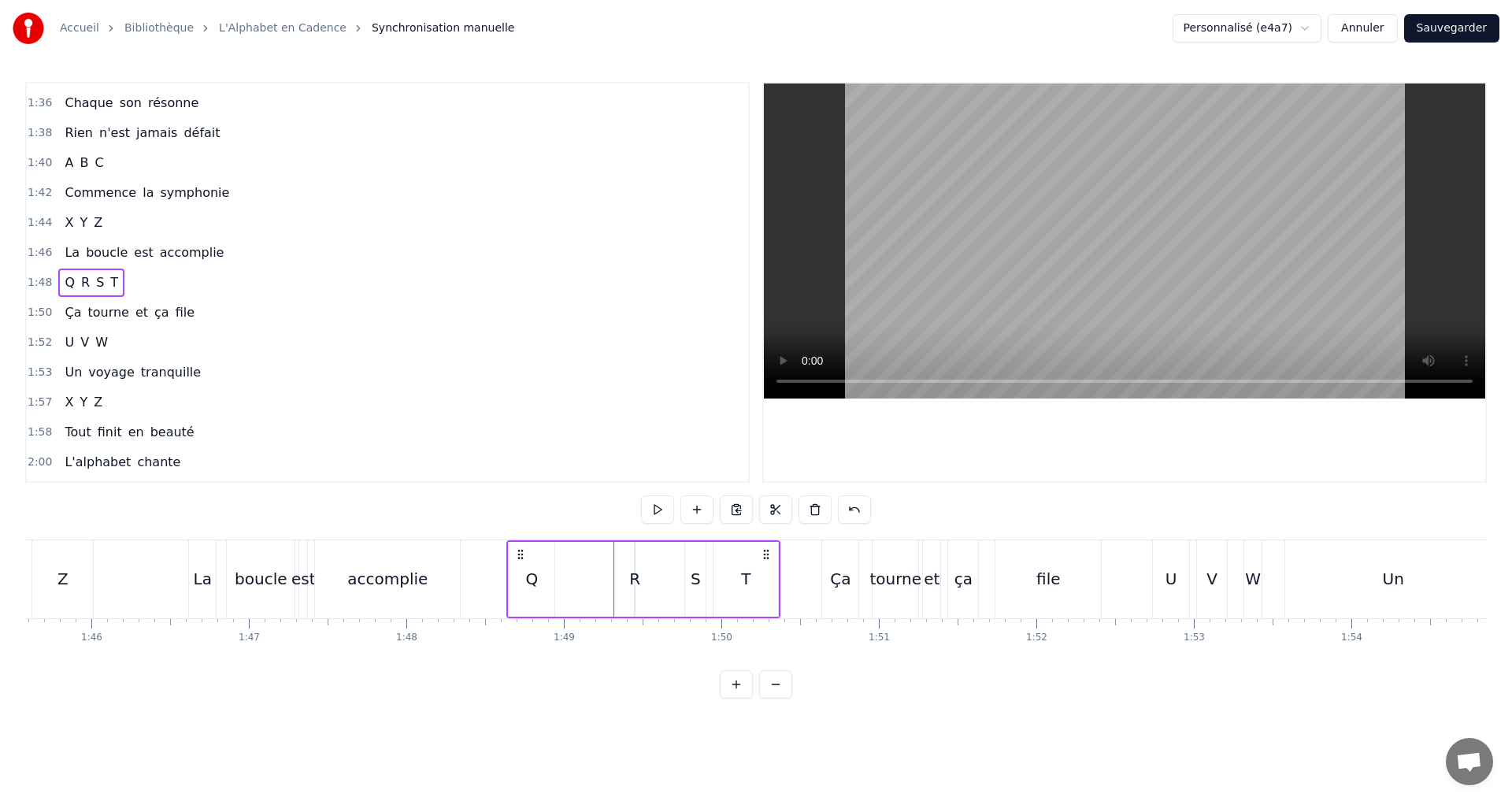
click at [639, 580] on div "R" at bounding box center [635, 579] width 11 height 23
drag, startPoint x: 639, startPoint y: 579, endPoint x: 574, endPoint y: 569, distance: 65.8
click at [575, 575] on icon at bounding box center [574, 579] width 6 height 13
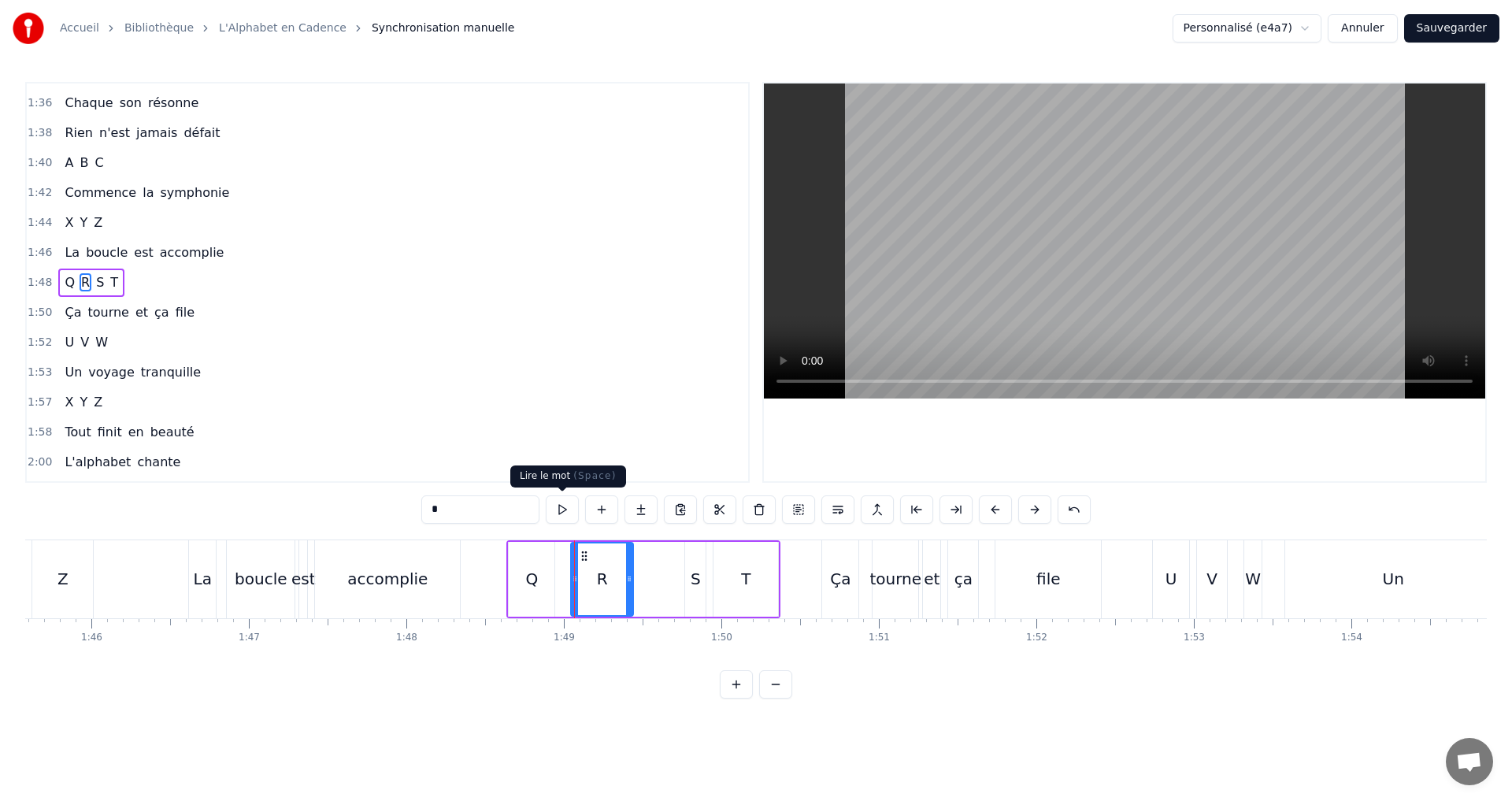
click at [558, 513] on button at bounding box center [562, 508] width 33 height 28
click at [705, 588] on div "S" at bounding box center [695, 579] width 22 height 75
type input "*"
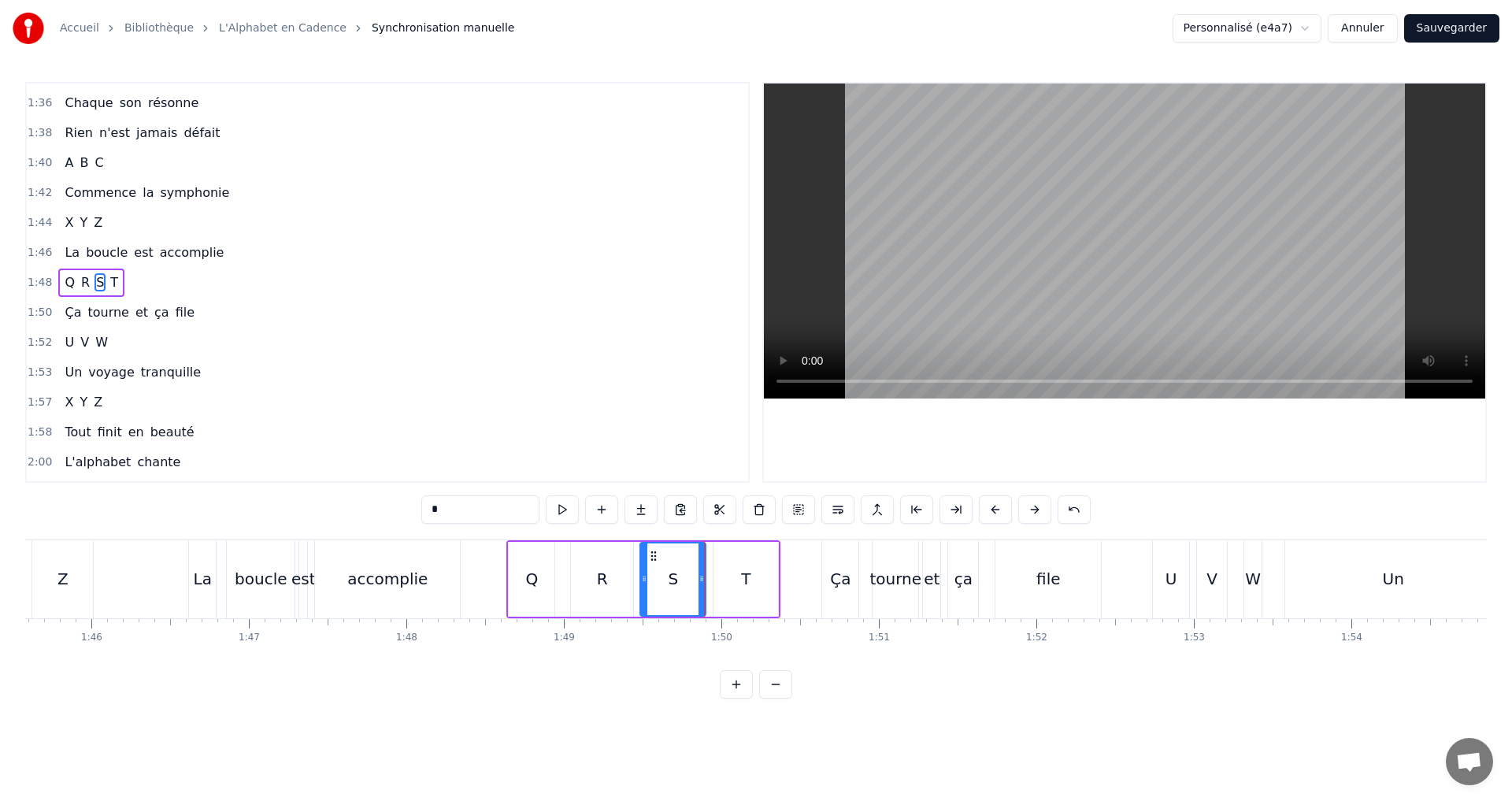
drag, startPoint x: 687, startPoint y: 578, endPoint x: 643, endPoint y: 568, distance: 45.1
click at [643, 568] on div at bounding box center [644, 579] width 6 height 71
click at [560, 509] on button at bounding box center [562, 508] width 33 height 28
click at [154, 285] on div "1:48 Q R S T" at bounding box center [387, 282] width 722 height 30
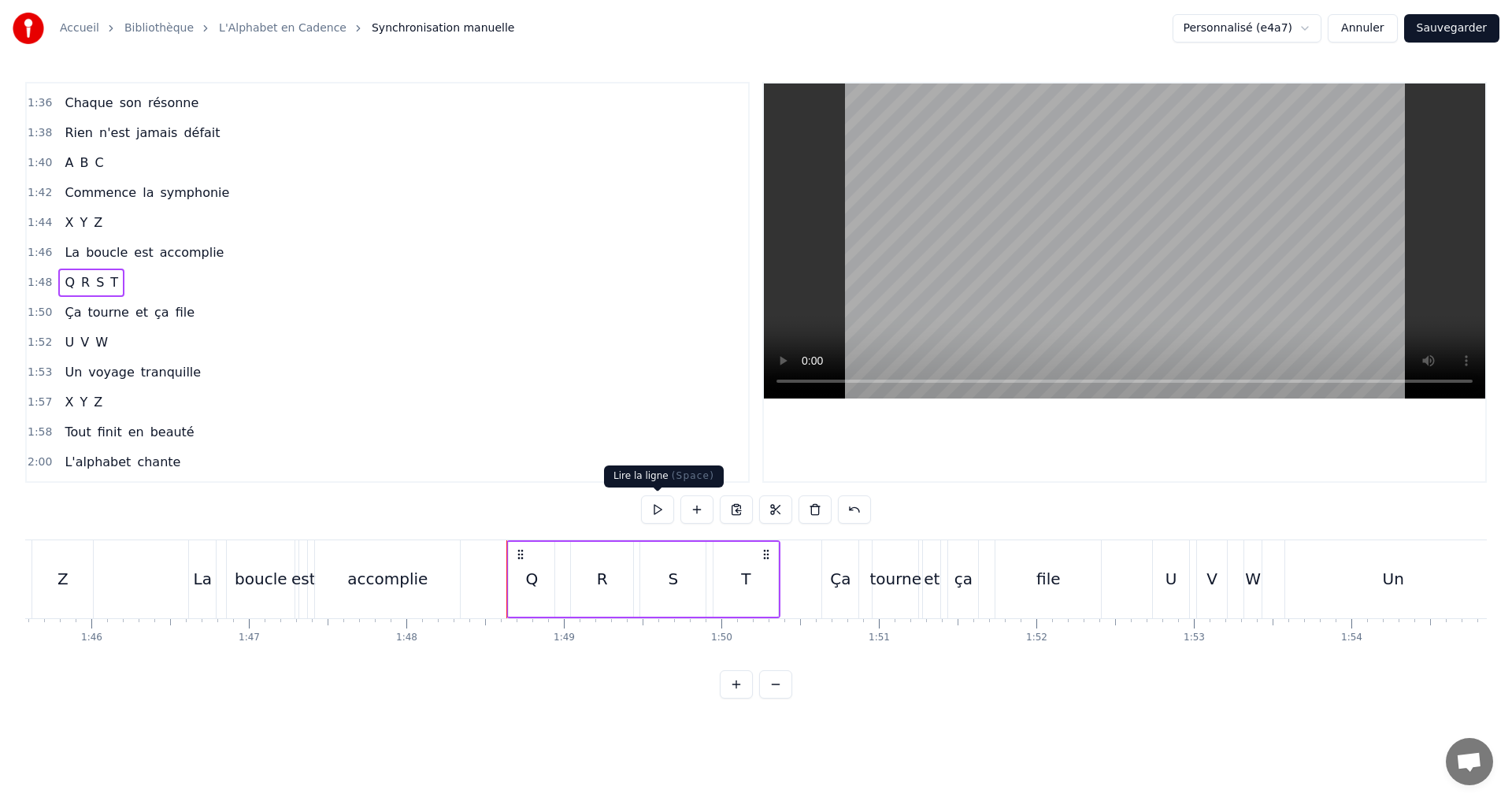
drag, startPoint x: 652, startPoint y: 497, endPoint x: 657, endPoint y: 512, distance: 15.8
click at [654, 498] on button at bounding box center [658, 508] width 33 height 28
click at [658, 508] on button at bounding box center [658, 508] width 33 height 28
click at [658, 501] on button at bounding box center [658, 508] width 33 height 28
click at [662, 513] on button at bounding box center [658, 508] width 33 height 28
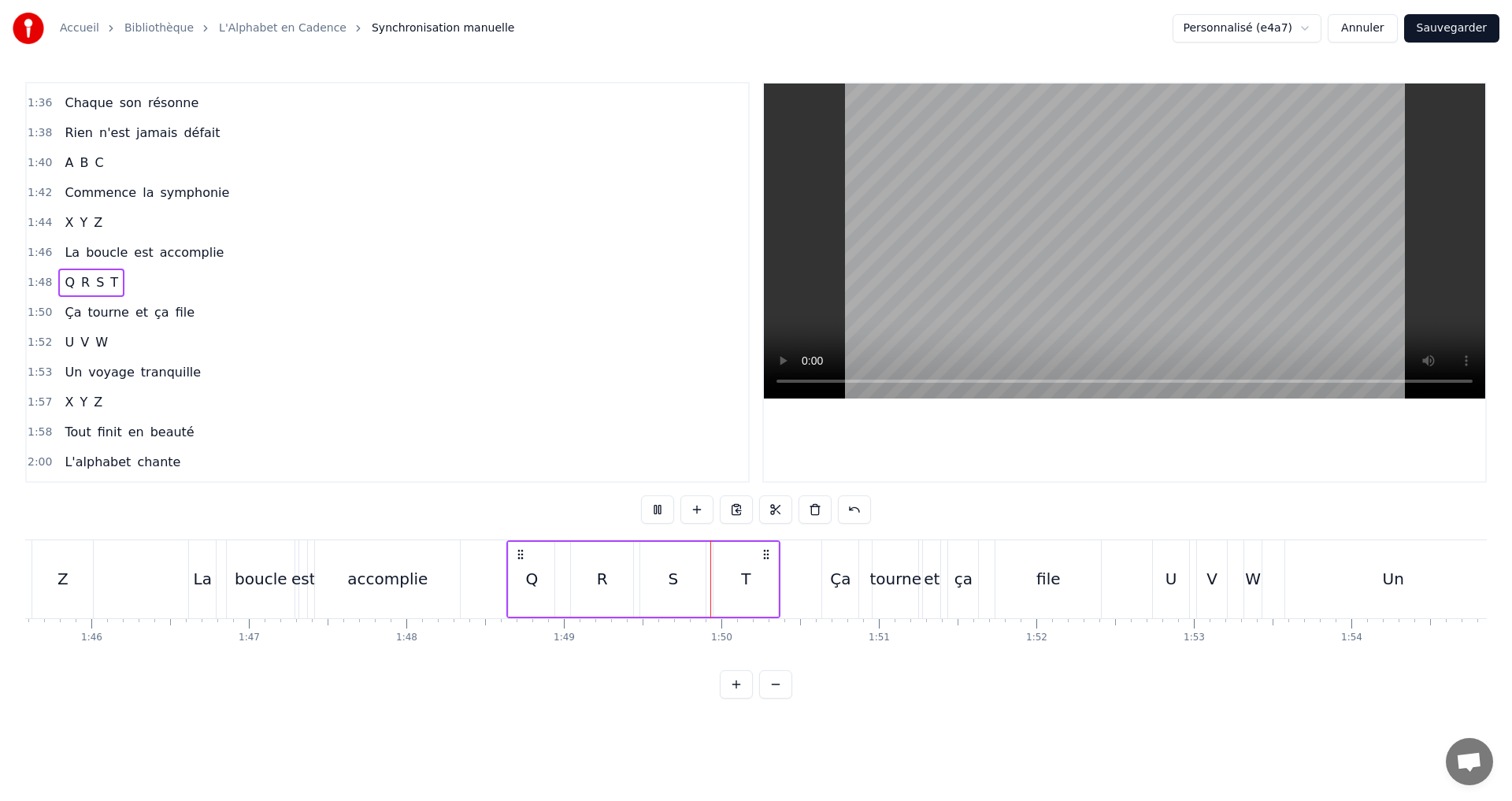
click at [662, 509] on button at bounding box center [658, 508] width 33 height 28
click at [662, 501] on button at bounding box center [658, 508] width 33 height 28
click at [573, 580] on div "R" at bounding box center [602, 579] width 62 height 75
drag, startPoint x: 573, startPoint y: 580, endPoint x: 559, endPoint y: 578, distance: 14.1
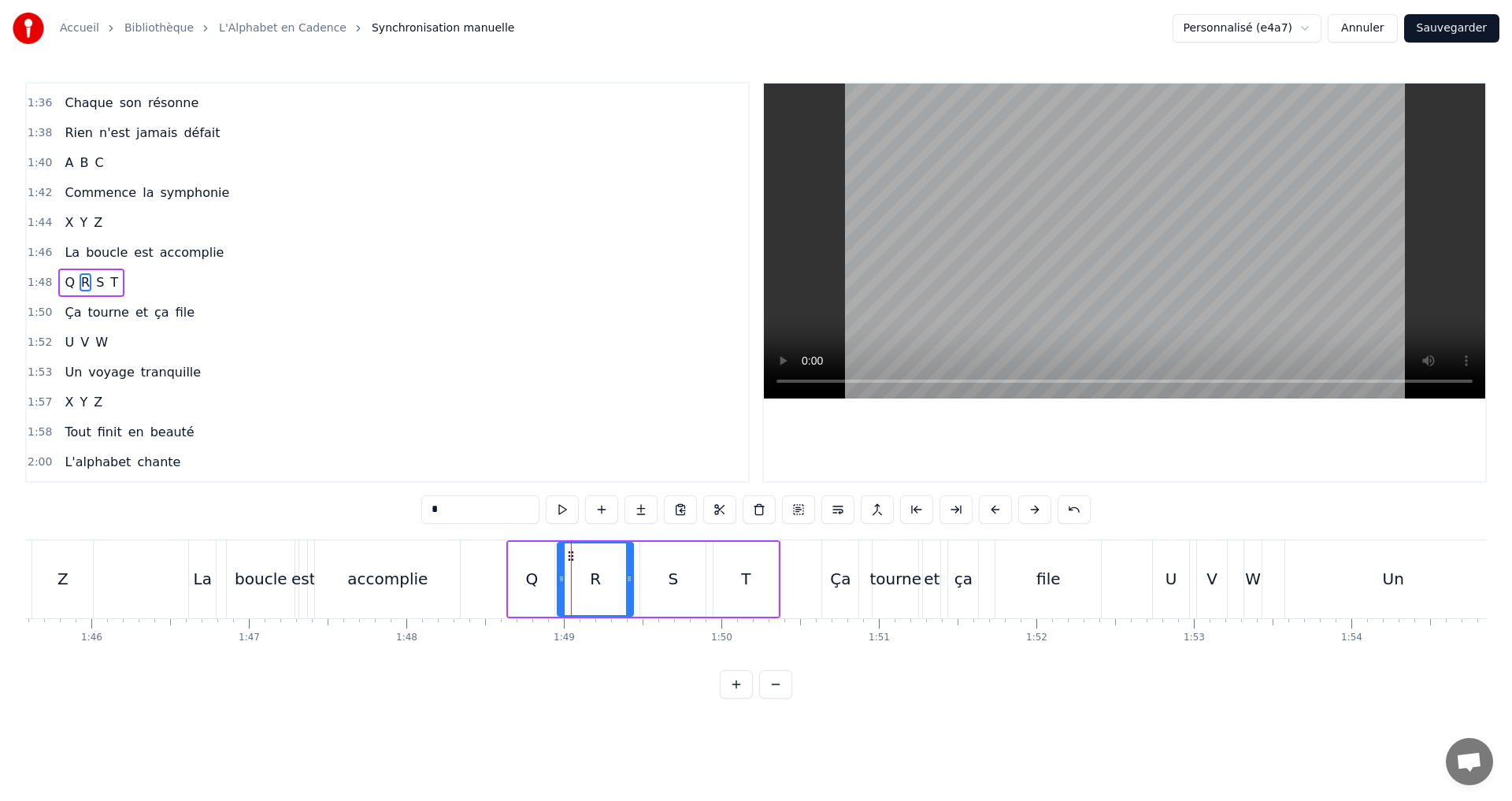
click at [559, 578] on icon at bounding box center [561, 579] width 6 height 13
click at [567, 508] on button at bounding box center [562, 508] width 33 height 28
drag, startPoint x: 629, startPoint y: 575, endPoint x: 609, endPoint y: 569, distance: 20.9
click at [609, 569] on div at bounding box center [609, 579] width 6 height 71
click at [564, 509] on button at bounding box center [562, 508] width 33 height 28
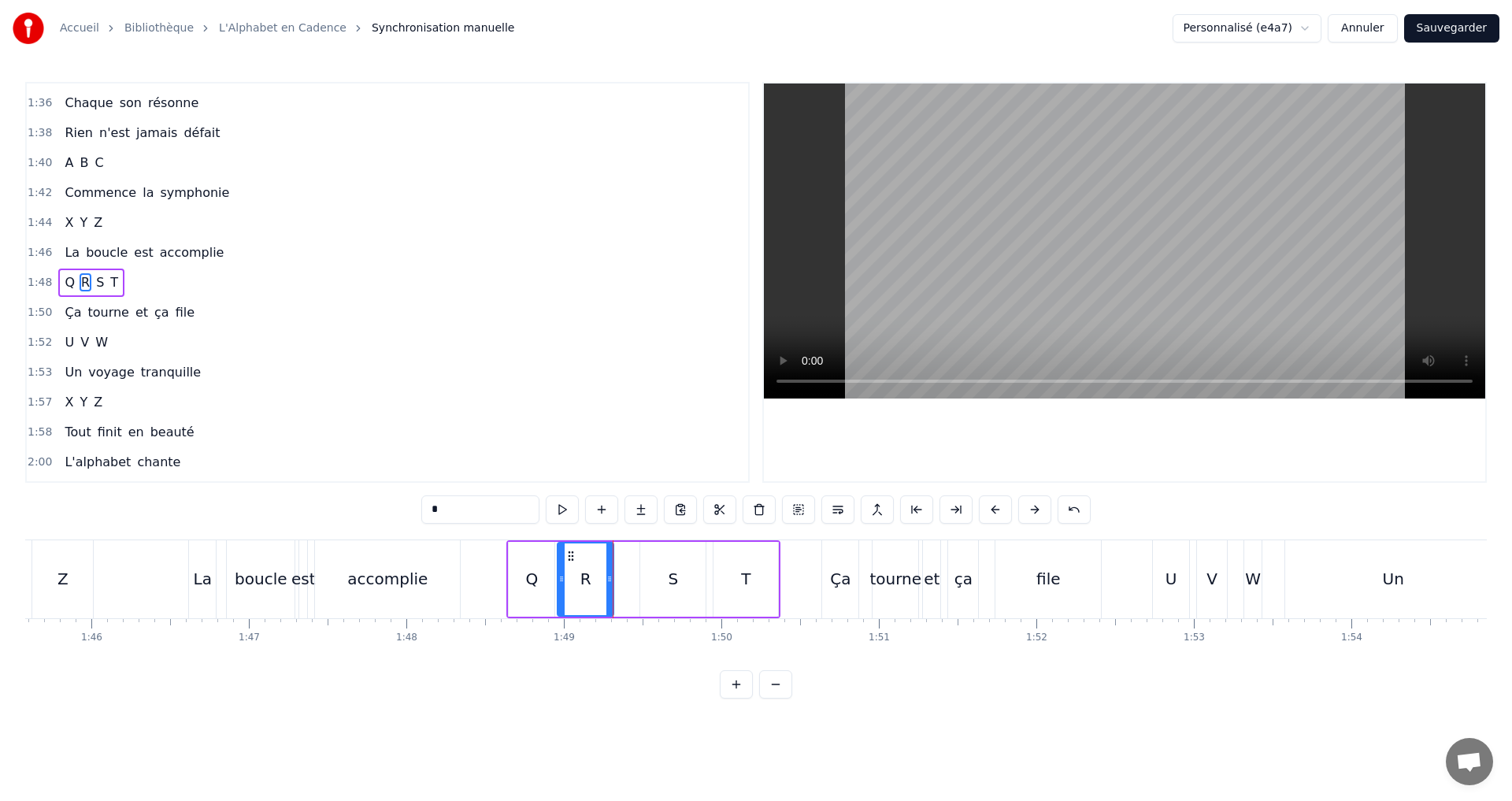
click at [137, 285] on div "1:48 Q R S T" at bounding box center [387, 282] width 722 height 30
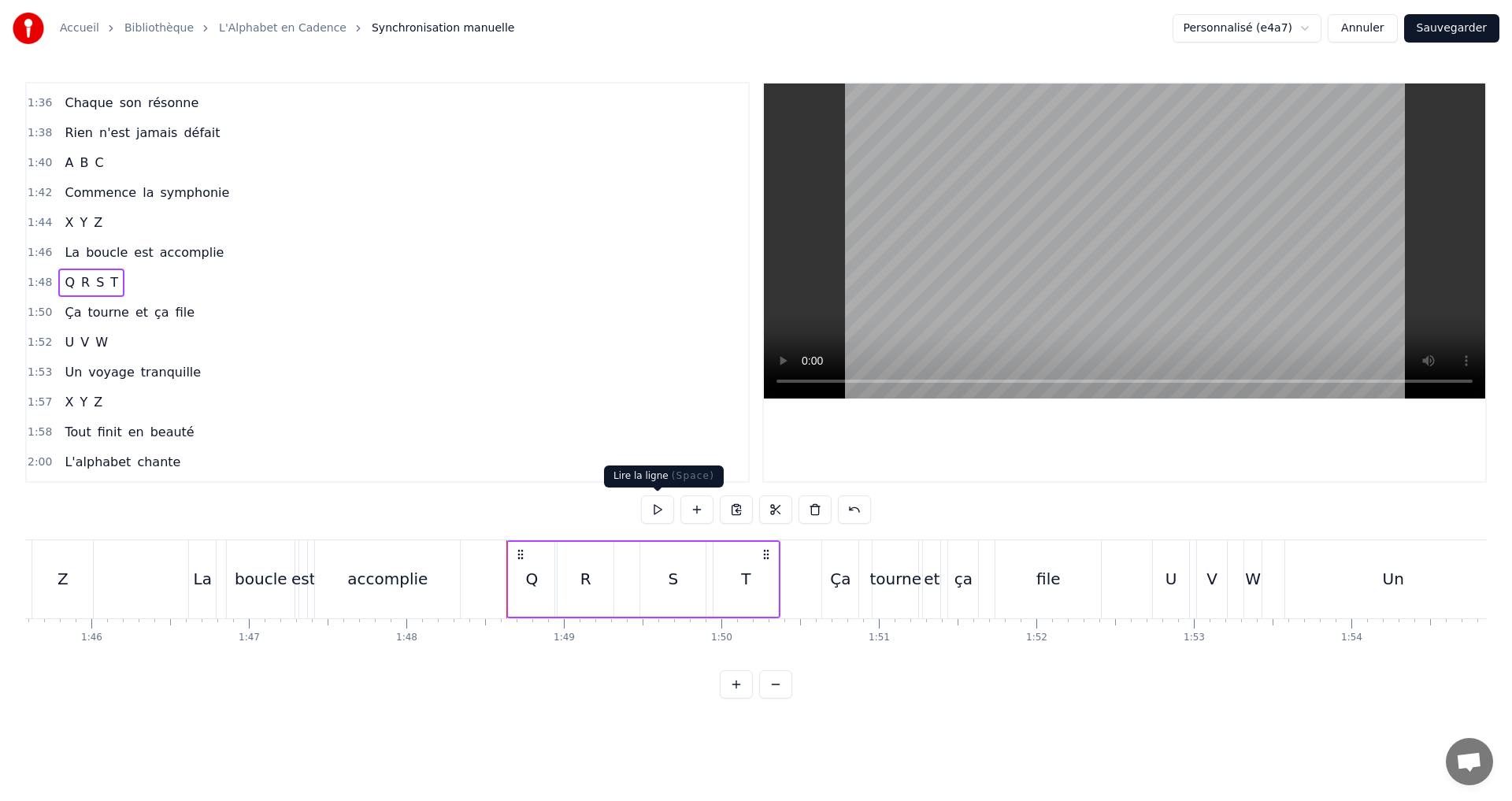
click at [656, 512] on button at bounding box center [658, 508] width 33 height 28
click at [654, 507] on button at bounding box center [658, 508] width 33 height 28
click at [593, 576] on div "R" at bounding box center [585, 579] width 56 height 75
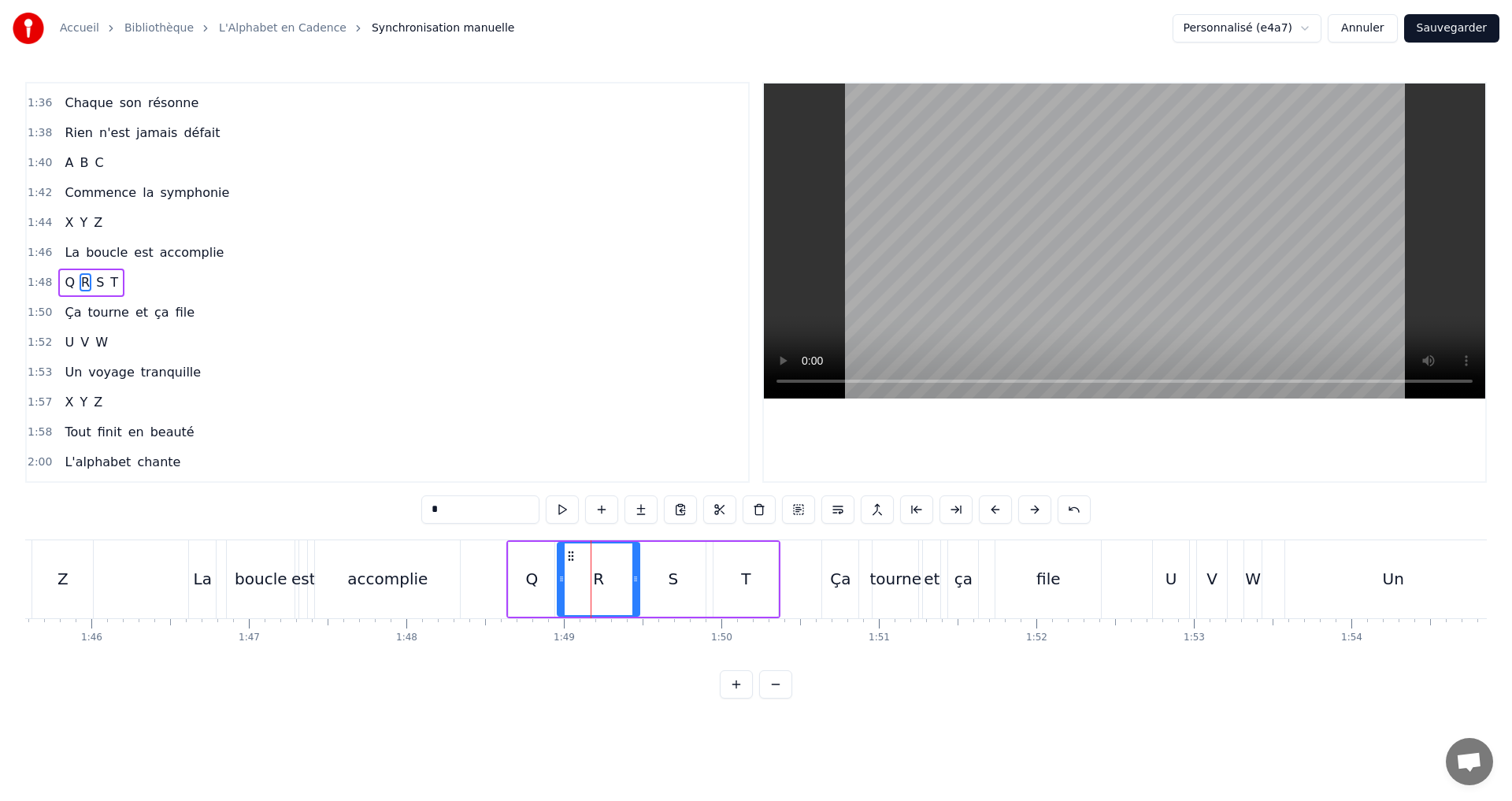
drag, startPoint x: 612, startPoint y: 580, endPoint x: 638, endPoint y: 573, distance: 26.9
click at [638, 573] on icon at bounding box center [635, 579] width 6 height 13
click at [557, 503] on button at bounding box center [562, 508] width 33 height 28
click at [630, 573] on icon at bounding box center [630, 579] width 6 height 13
click at [560, 508] on button at bounding box center [562, 508] width 33 height 28
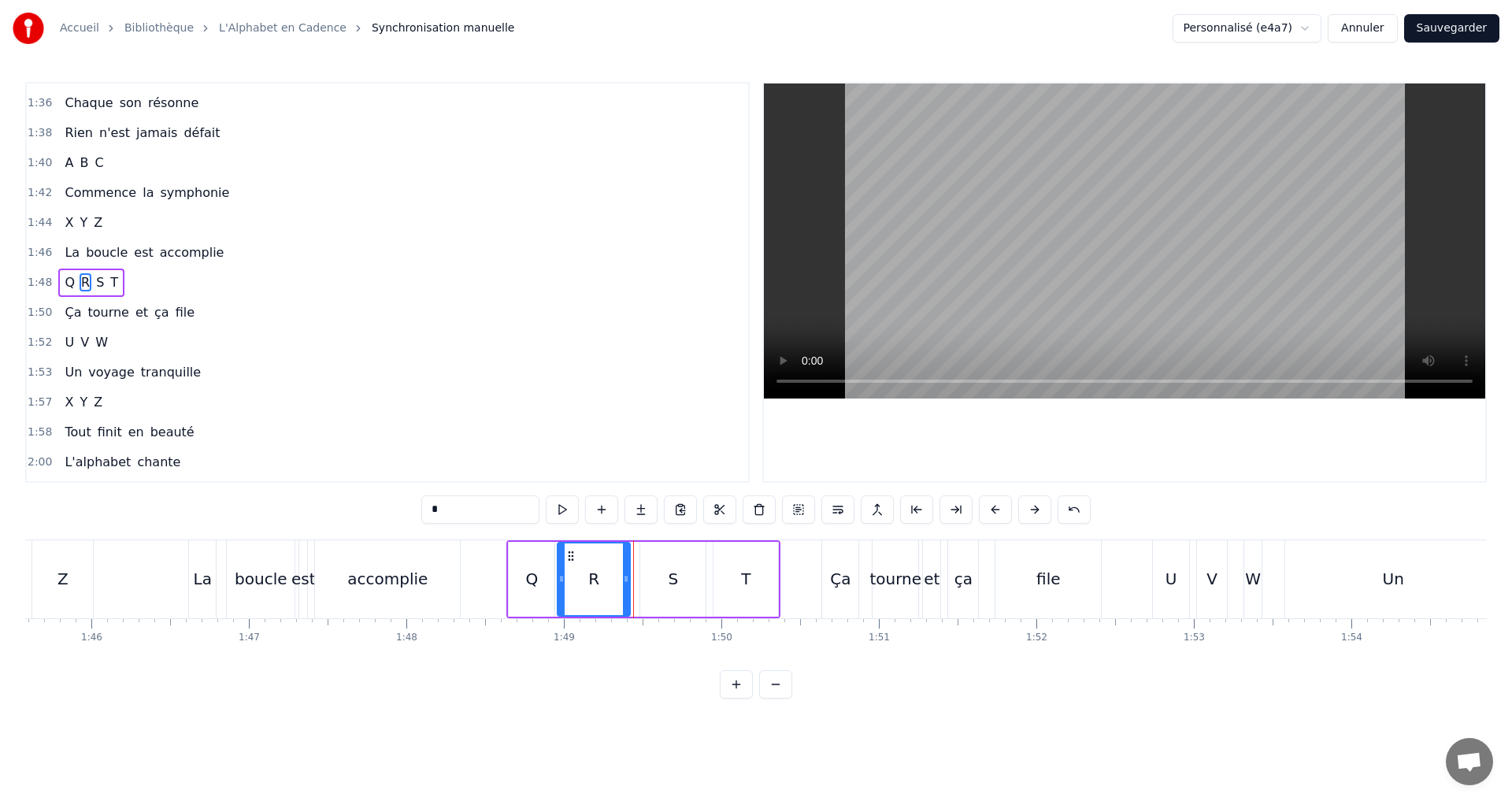
drag, startPoint x: 630, startPoint y: 582, endPoint x: 620, endPoint y: 578, distance: 10.8
click at [623, 578] on icon at bounding box center [626, 579] width 6 height 13
click at [563, 503] on button at bounding box center [562, 508] width 33 height 28
click at [621, 582] on icon at bounding box center [620, 579] width 6 height 13
click at [565, 508] on button at bounding box center [562, 508] width 33 height 28
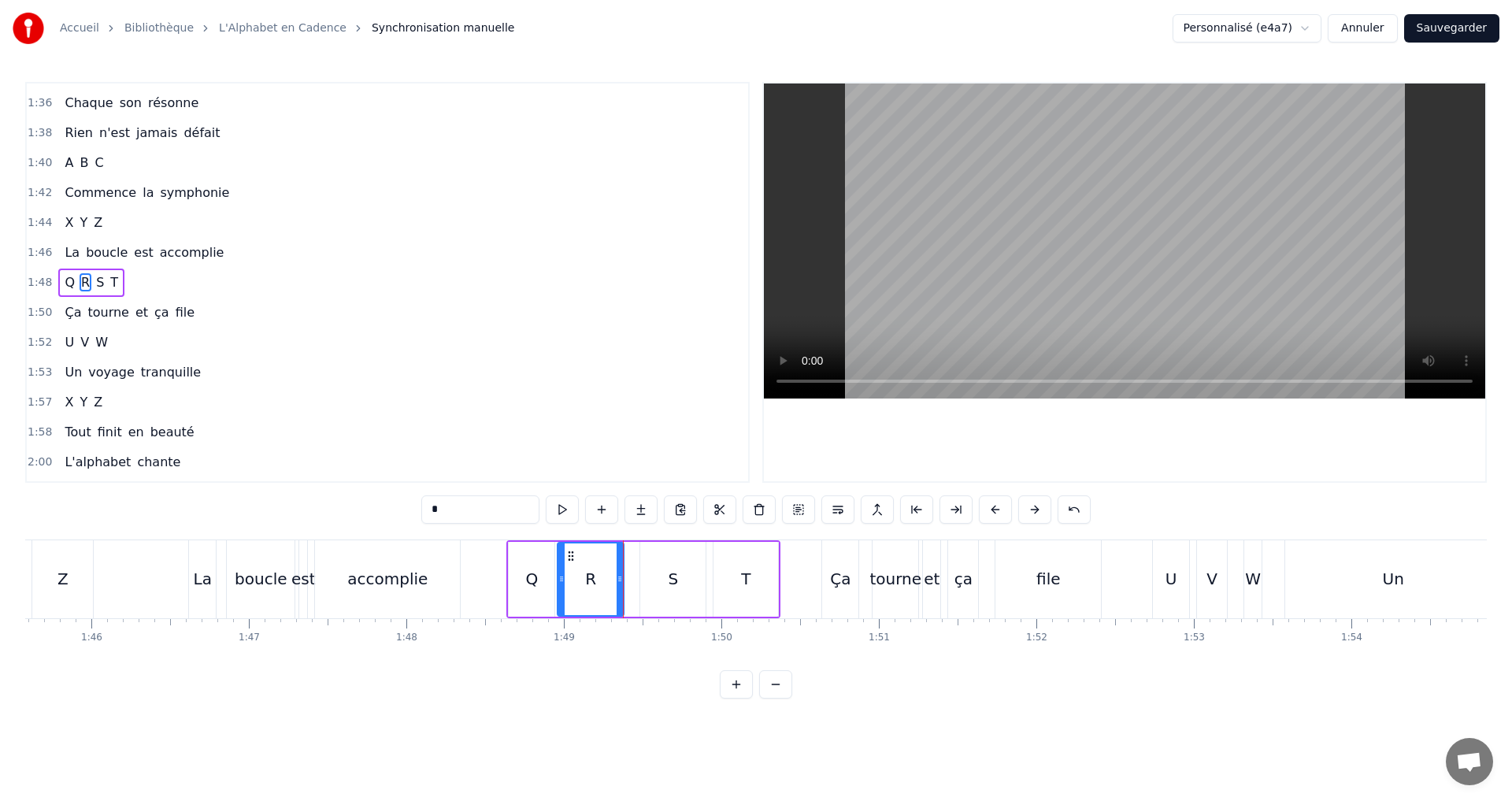
click at [188, 283] on div "1:48 Q R S T" at bounding box center [387, 282] width 722 height 30
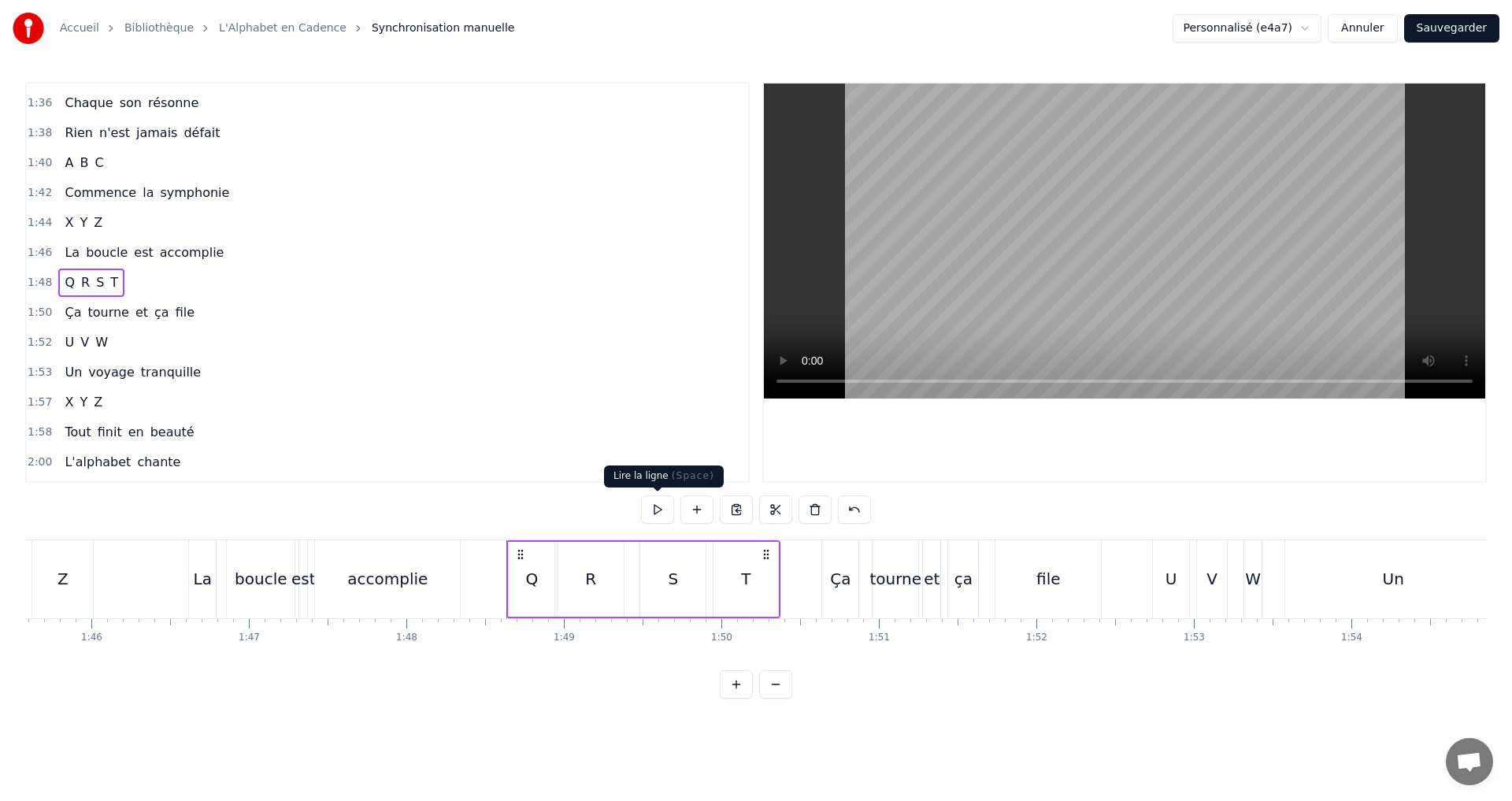
click at [660, 510] on button at bounding box center [658, 508] width 33 height 28
click at [233, 320] on div "1:50 Ça tourne et ça file" at bounding box center [387, 312] width 722 height 30
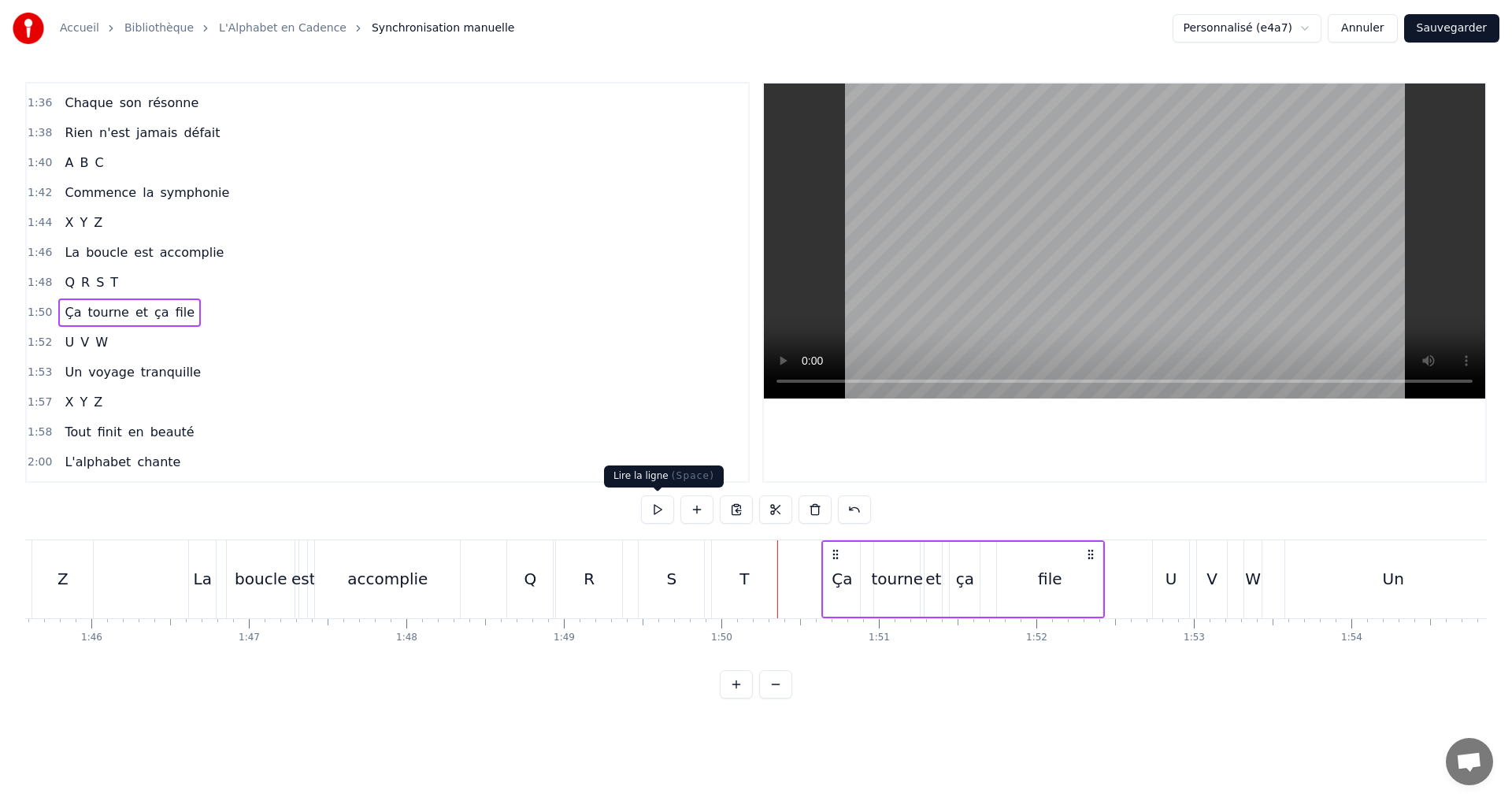
click at [659, 502] on button at bounding box center [658, 508] width 33 height 28
click at [661, 507] on button at bounding box center [658, 508] width 33 height 28
click at [655, 516] on button at bounding box center [658, 508] width 33 height 28
click at [149, 337] on div "1:52 U V W" at bounding box center [387, 342] width 722 height 30
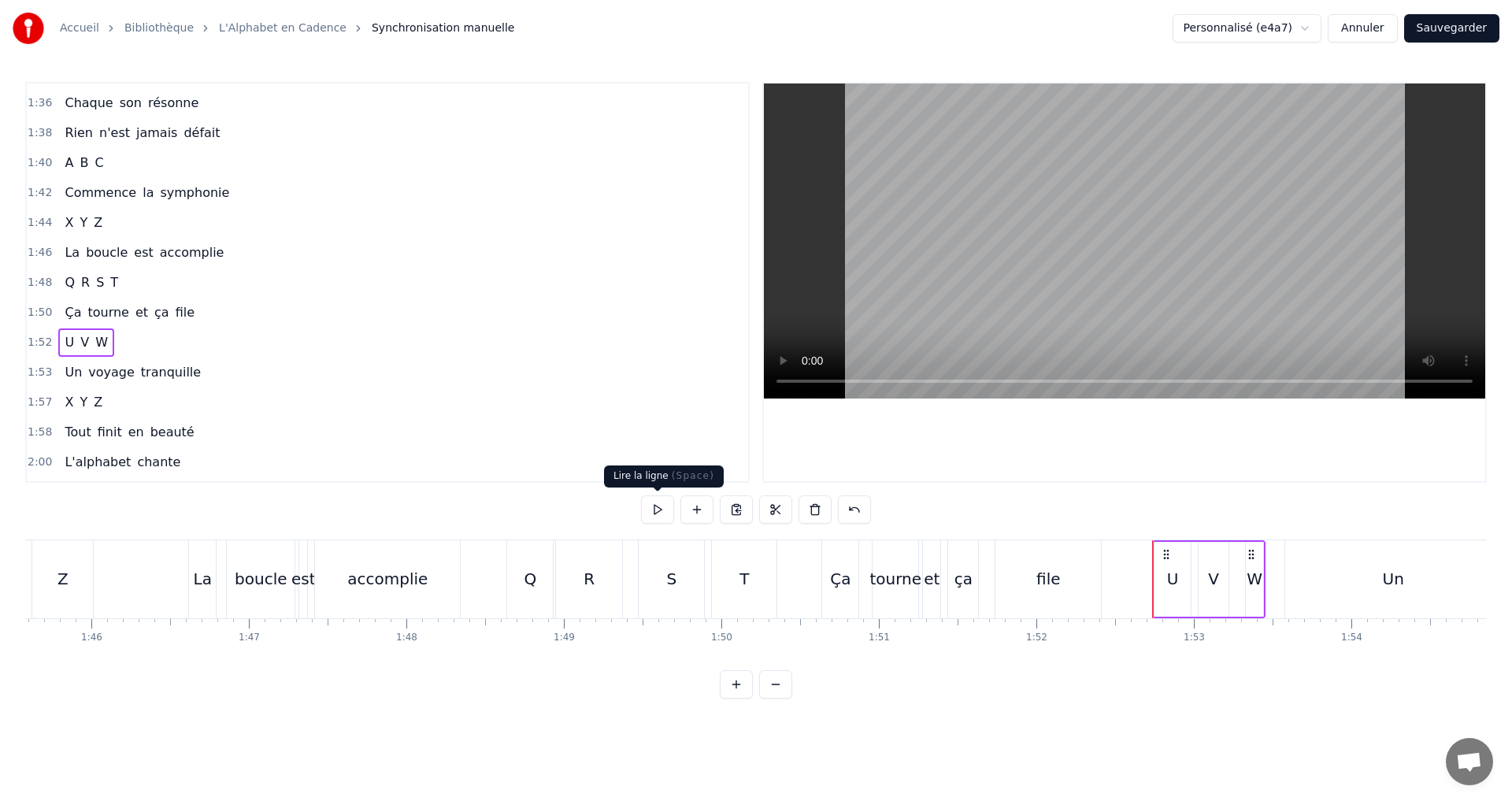
click at [659, 512] on button at bounding box center [658, 508] width 33 height 28
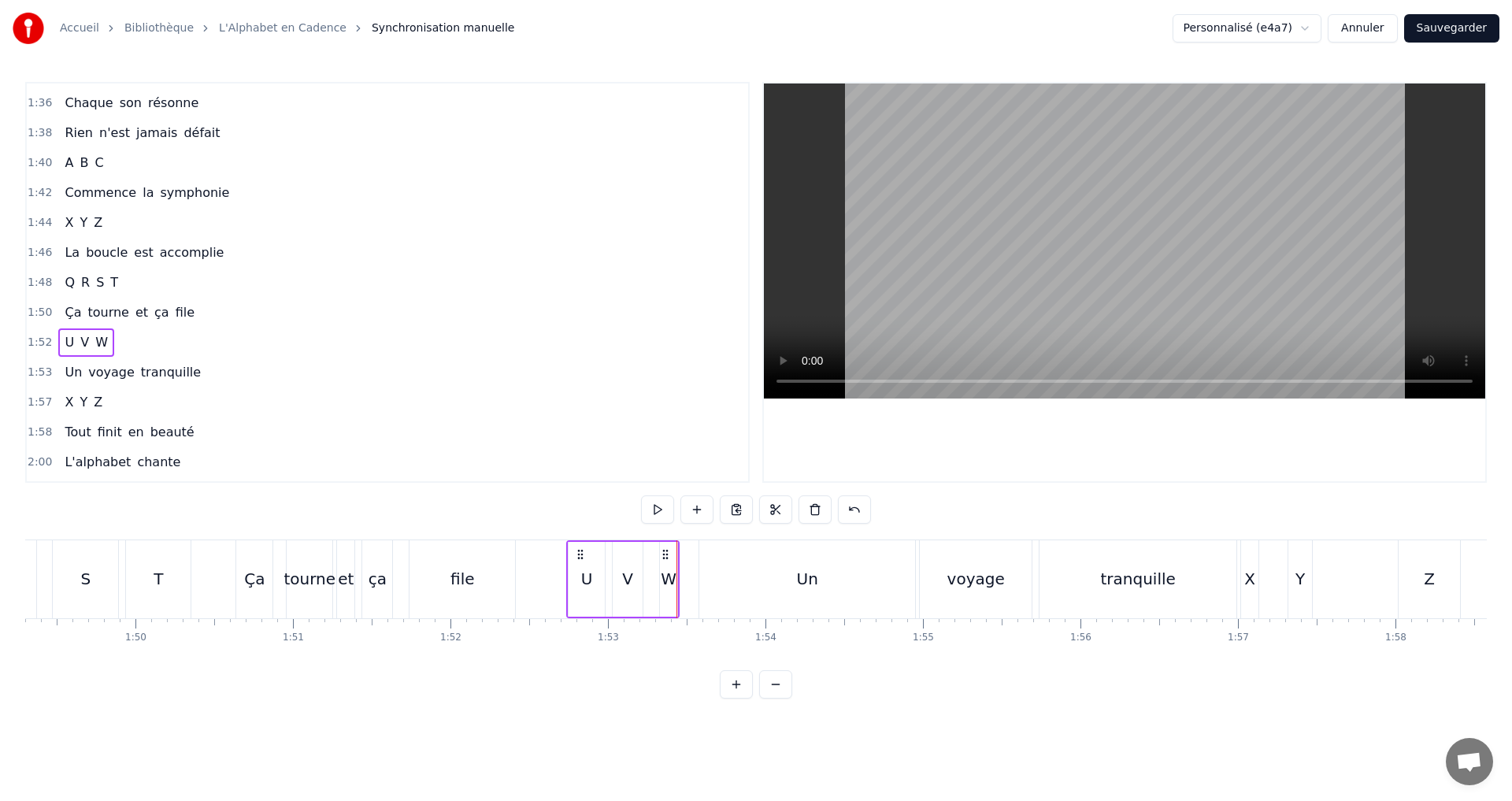
scroll to position [0, 17232]
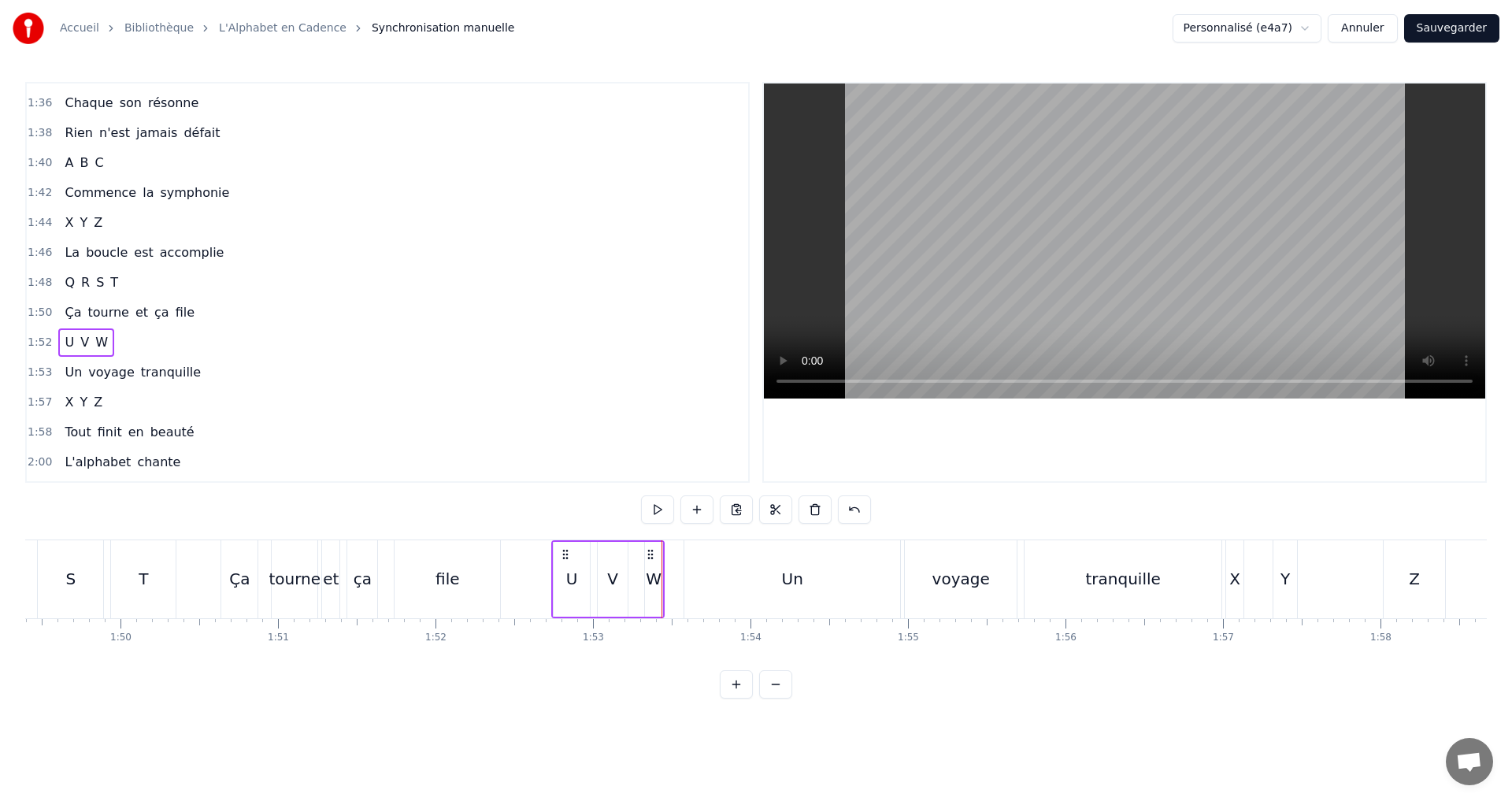
click at [650, 580] on div "W" at bounding box center [653, 579] width 15 height 23
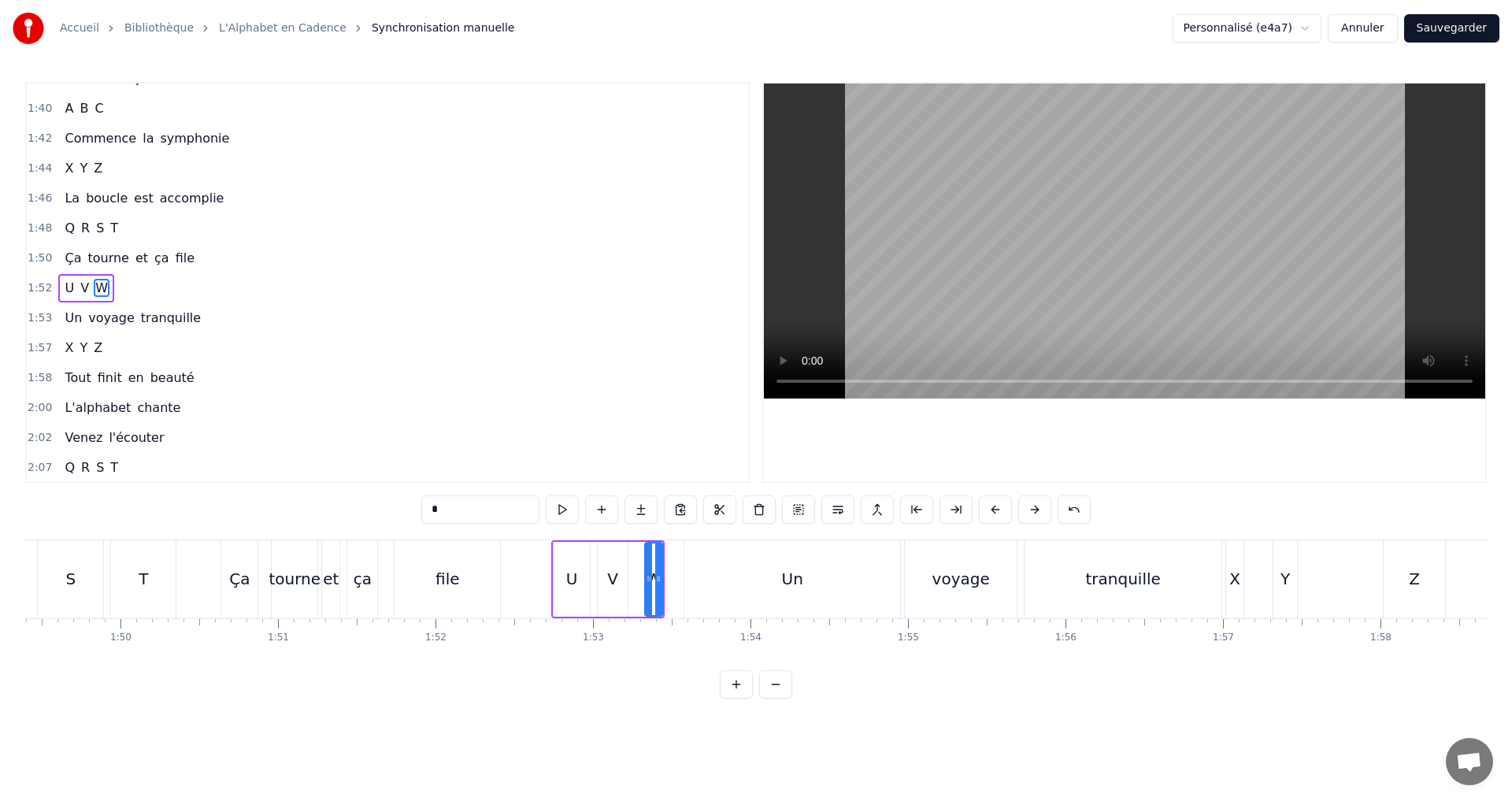
scroll to position [1132, 0]
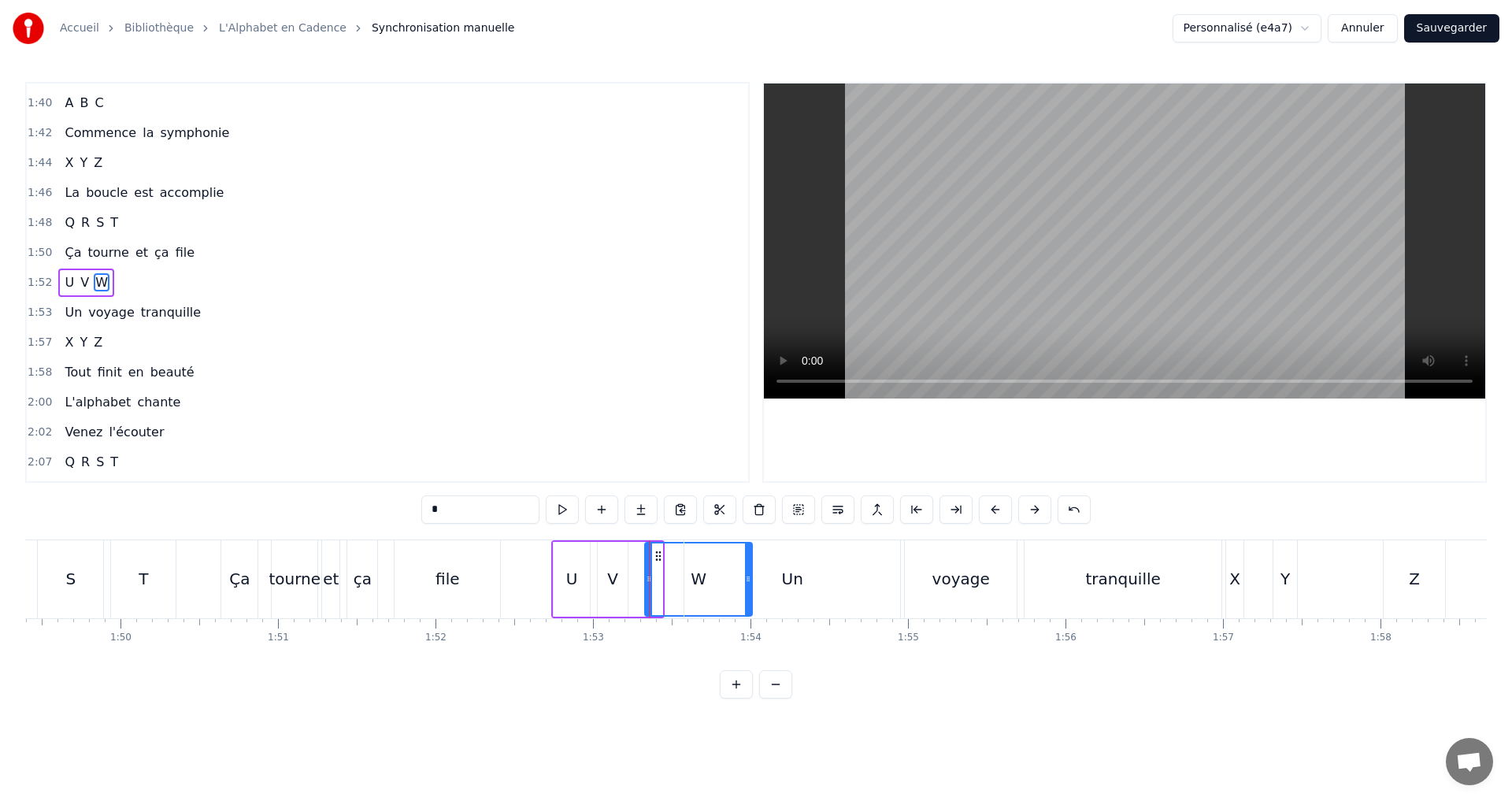
drag, startPoint x: 661, startPoint y: 580, endPoint x: 751, endPoint y: 572, distance: 90.4
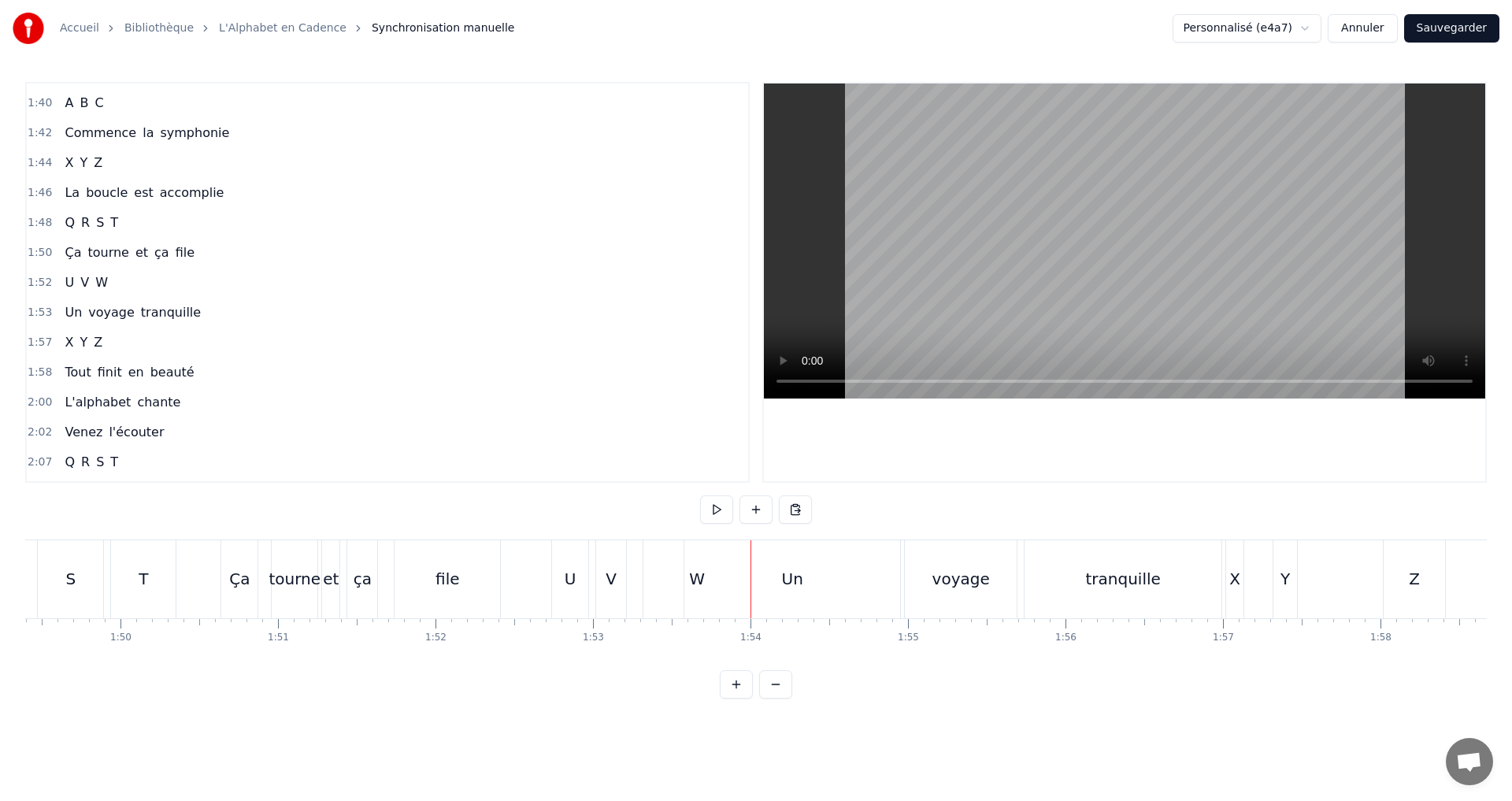
click at [696, 577] on div "Un" at bounding box center [792, 579] width 216 height 78
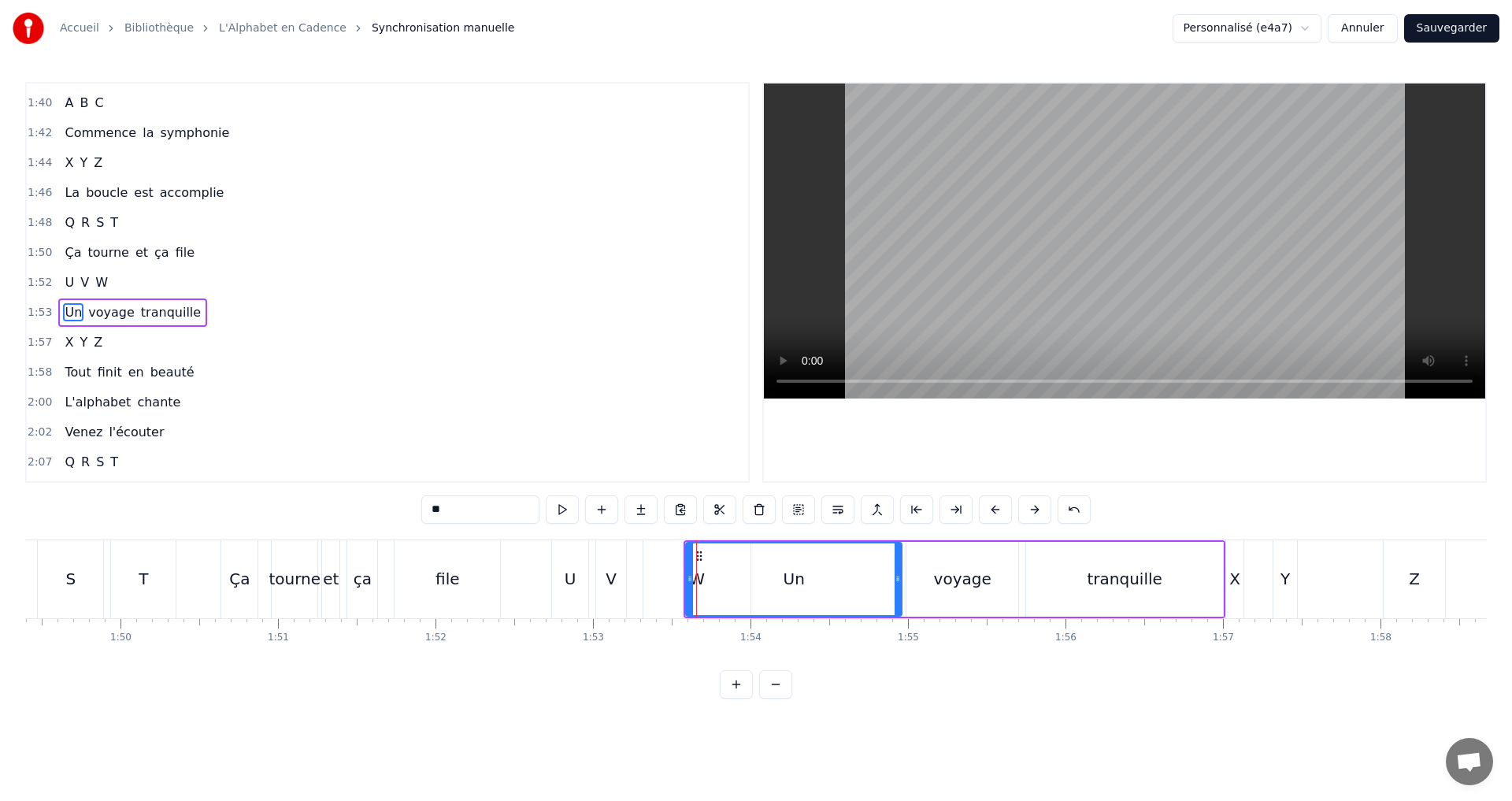
scroll to position [1162, 0]
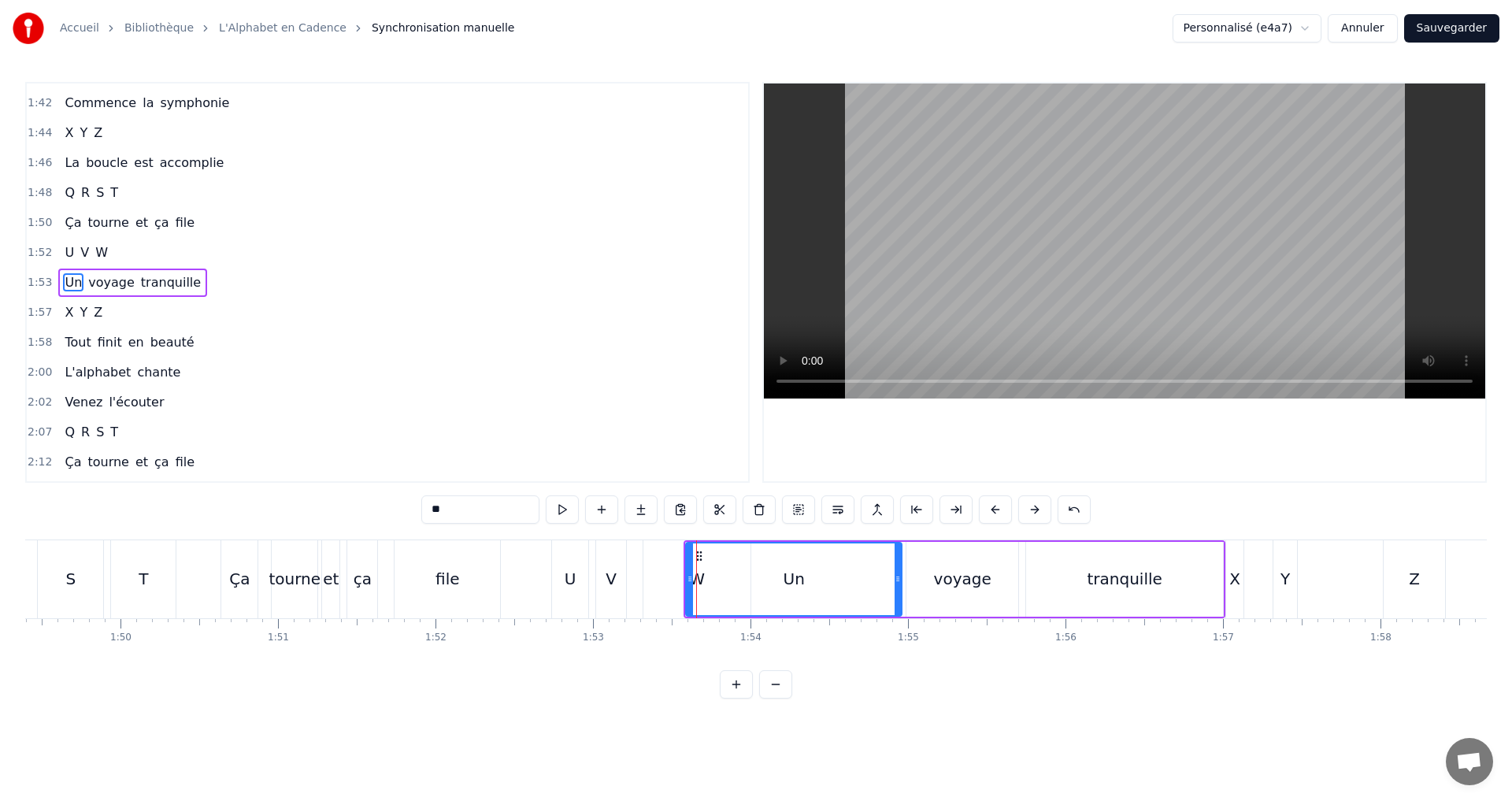
click at [659, 580] on div "W" at bounding box center [696, 579] width 107 height 78
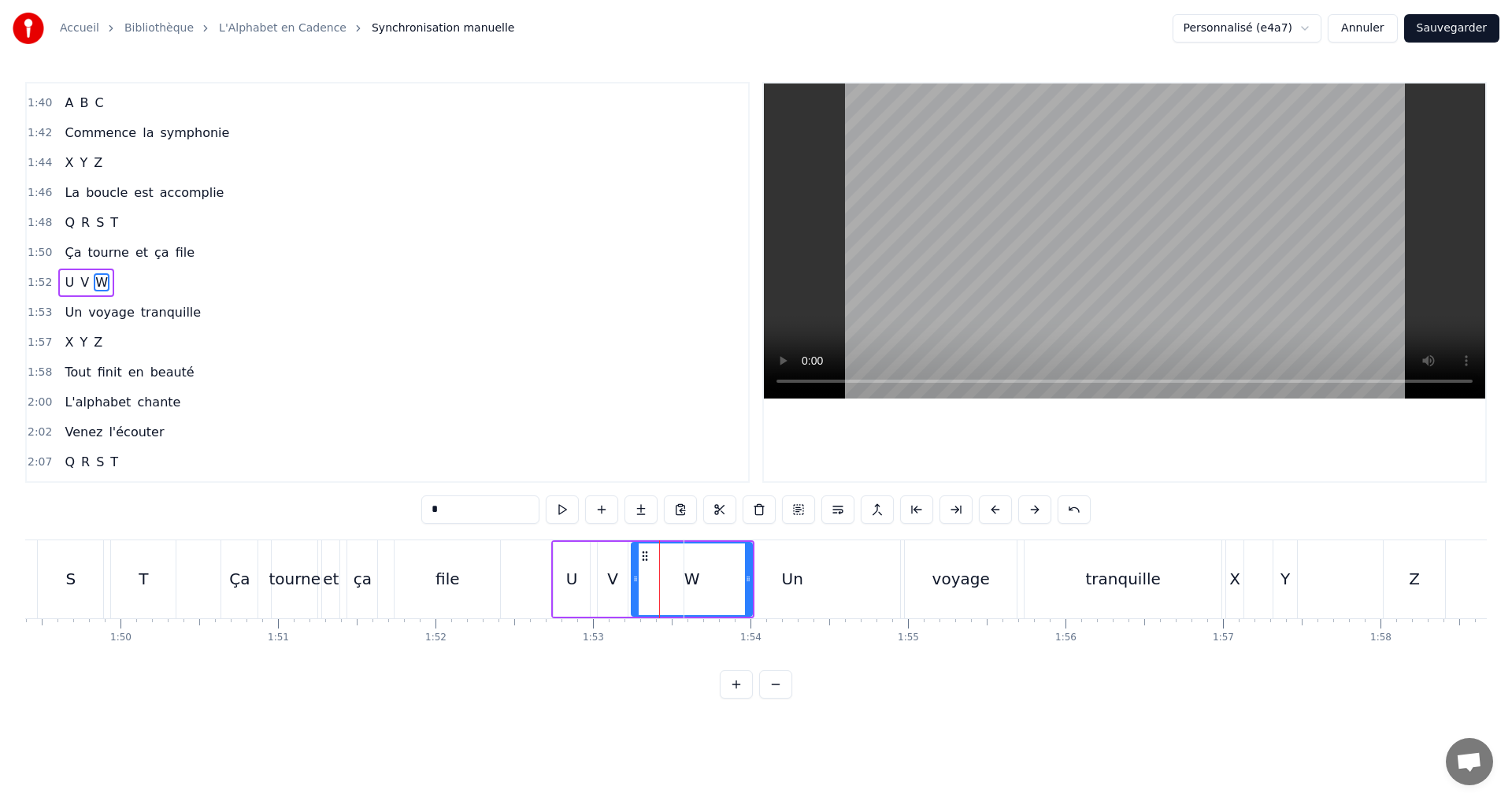
drag, startPoint x: 650, startPoint y: 583, endPoint x: 637, endPoint y: 580, distance: 13.3
click at [637, 580] on icon at bounding box center [635, 579] width 6 height 13
click at [563, 514] on button at bounding box center [562, 508] width 33 height 28
click at [803, 589] on div "Un" at bounding box center [792, 579] width 216 height 78
type input "**"
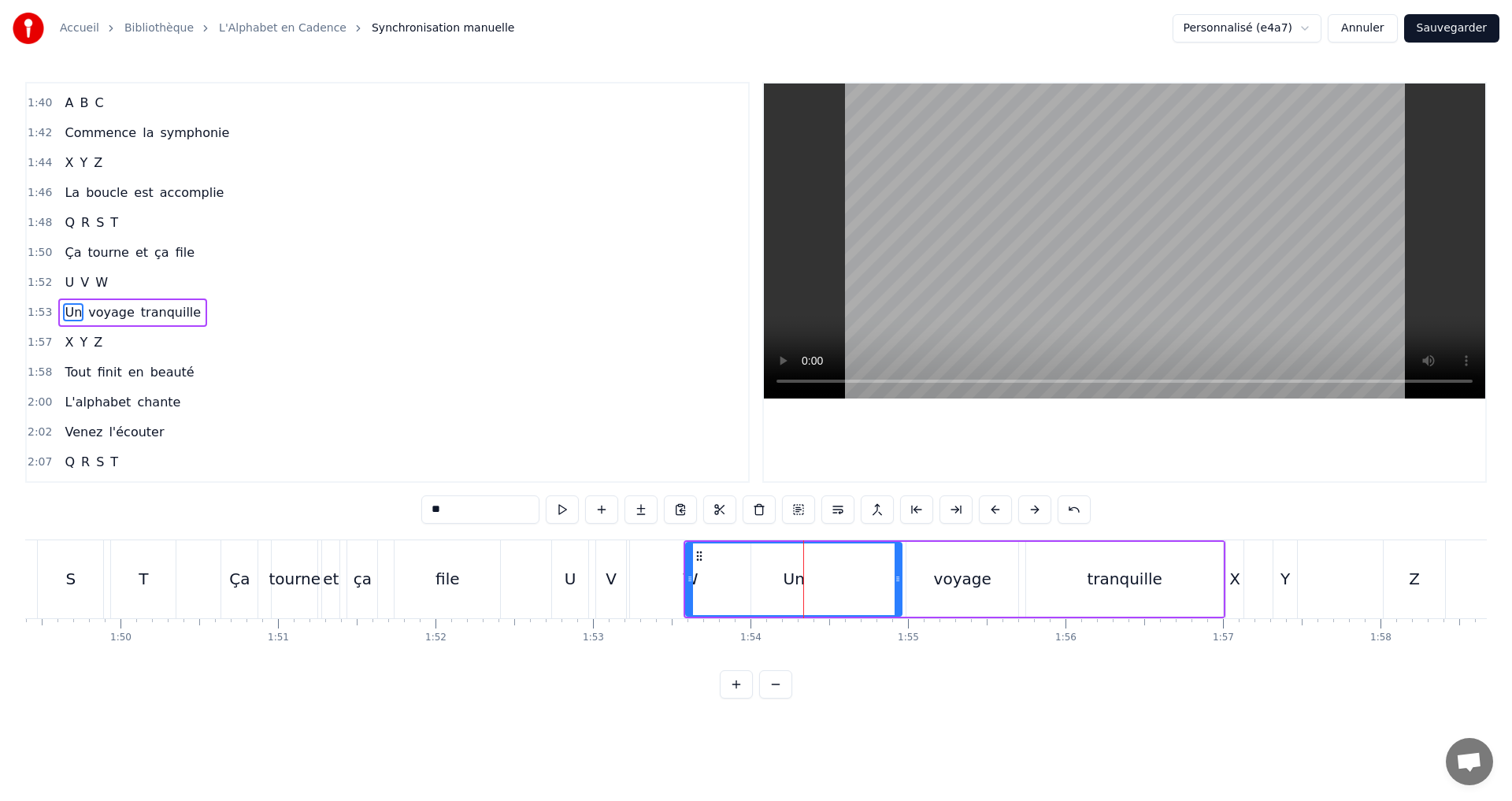
scroll to position [1162, 0]
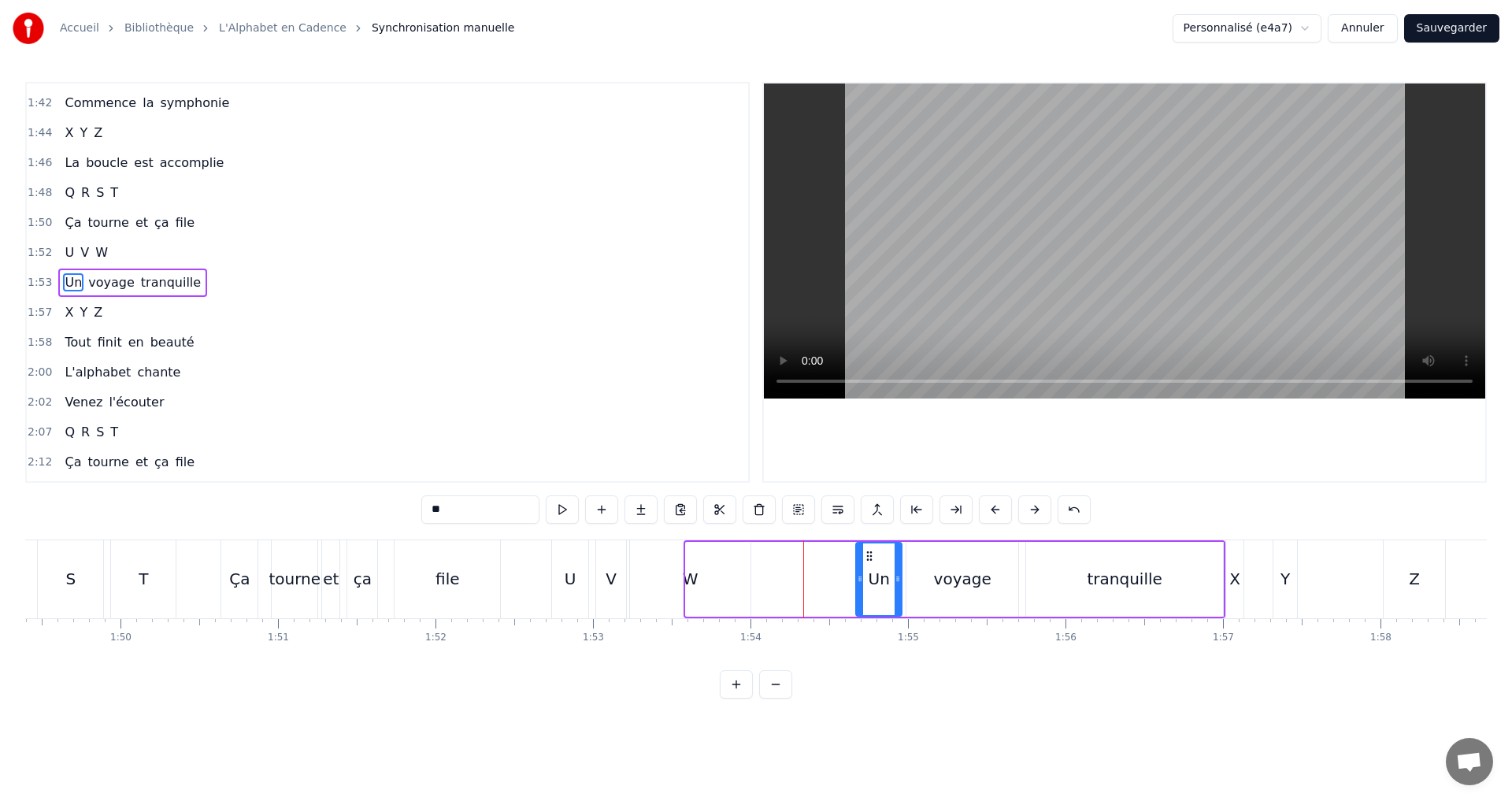
drag, startPoint x: 689, startPoint y: 584, endPoint x: 856, endPoint y: 571, distance: 167.5
click at [858, 571] on div at bounding box center [860, 579] width 6 height 71
click at [860, 579] on icon at bounding box center [858, 579] width 6 height 13
drag, startPoint x: 856, startPoint y: 581, endPoint x: 707, endPoint y: 581, distance: 149.0
click at [782, 578] on icon at bounding box center [783, 579] width 6 height 13
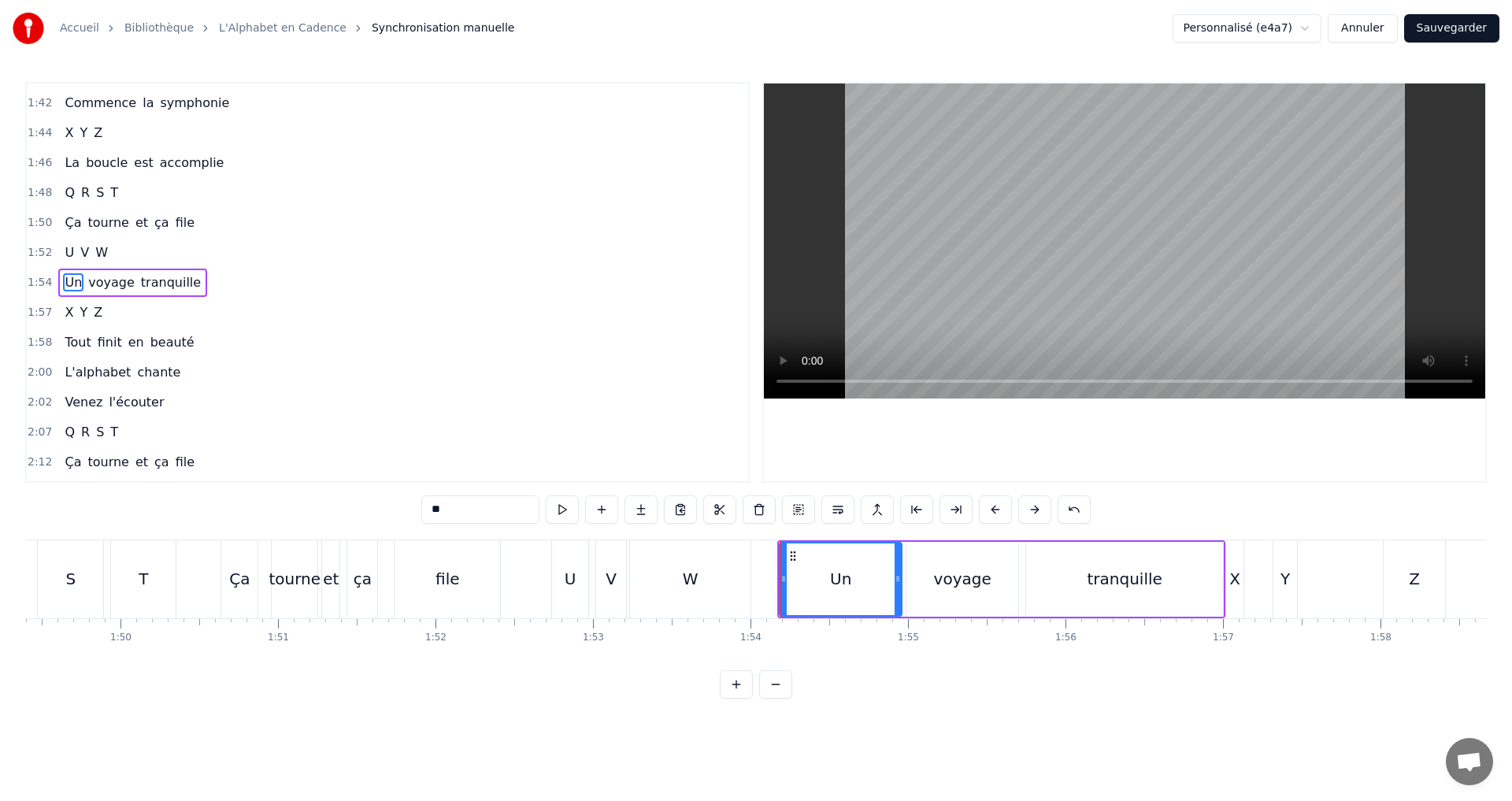
click at [256, 287] on div "1:54 Un voyage tranquille" at bounding box center [387, 282] width 722 height 30
click at [163, 247] on div "1:52 U V W" at bounding box center [387, 252] width 722 height 30
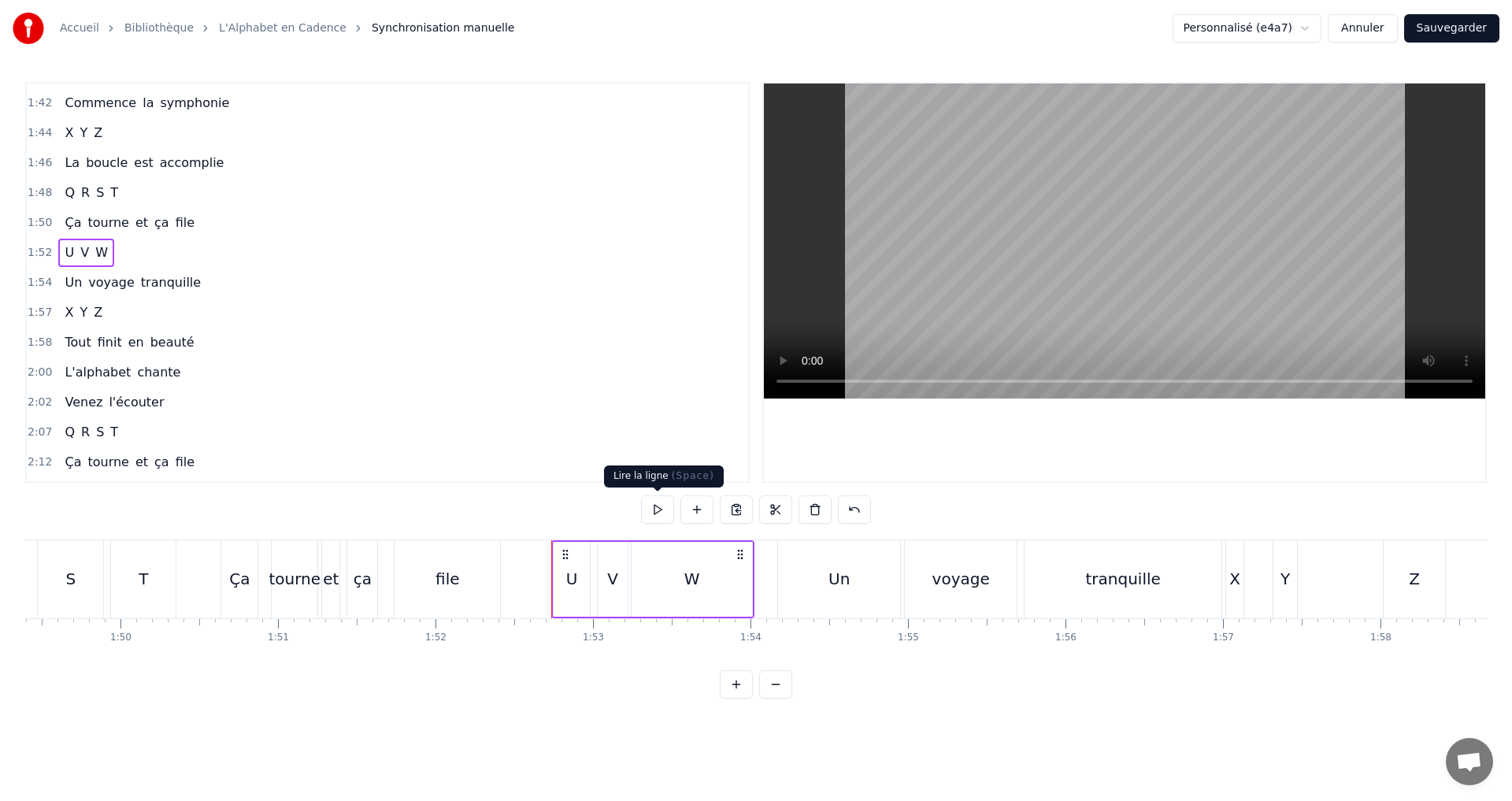
click at [659, 503] on button at bounding box center [658, 508] width 33 height 28
click at [715, 580] on div "W" at bounding box center [691, 579] width 120 height 75
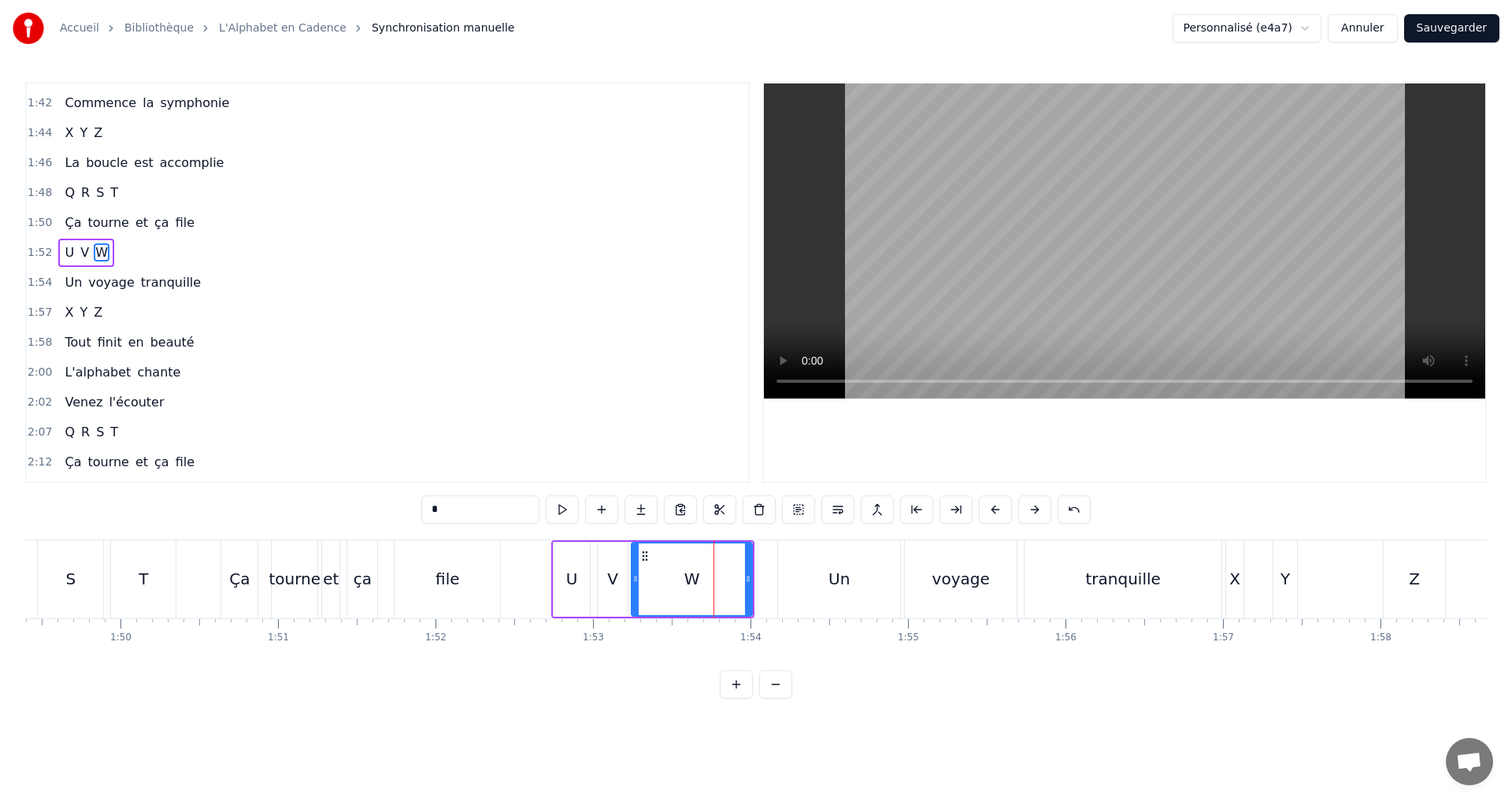
scroll to position [1132, 0]
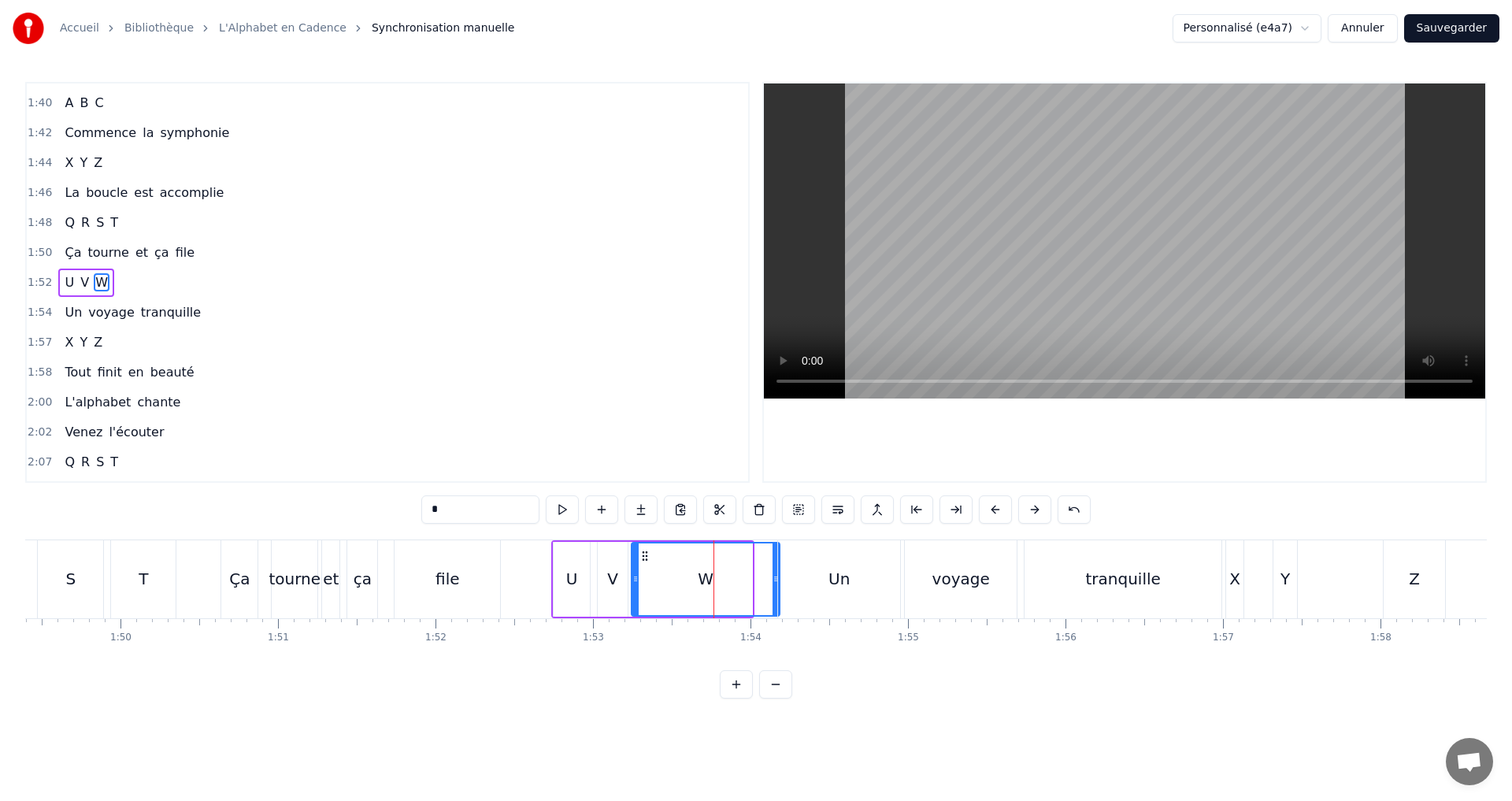
drag, startPoint x: 749, startPoint y: 580, endPoint x: 773, endPoint y: 578, distance: 24.1
click at [777, 577] on icon at bounding box center [775, 579] width 6 height 13
click at [562, 509] on button at bounding box center [562, 508] width 33 height 28
click at [144, 280] on div "1:52 U V W" at bounding box center [387, 282] width 722 height 30
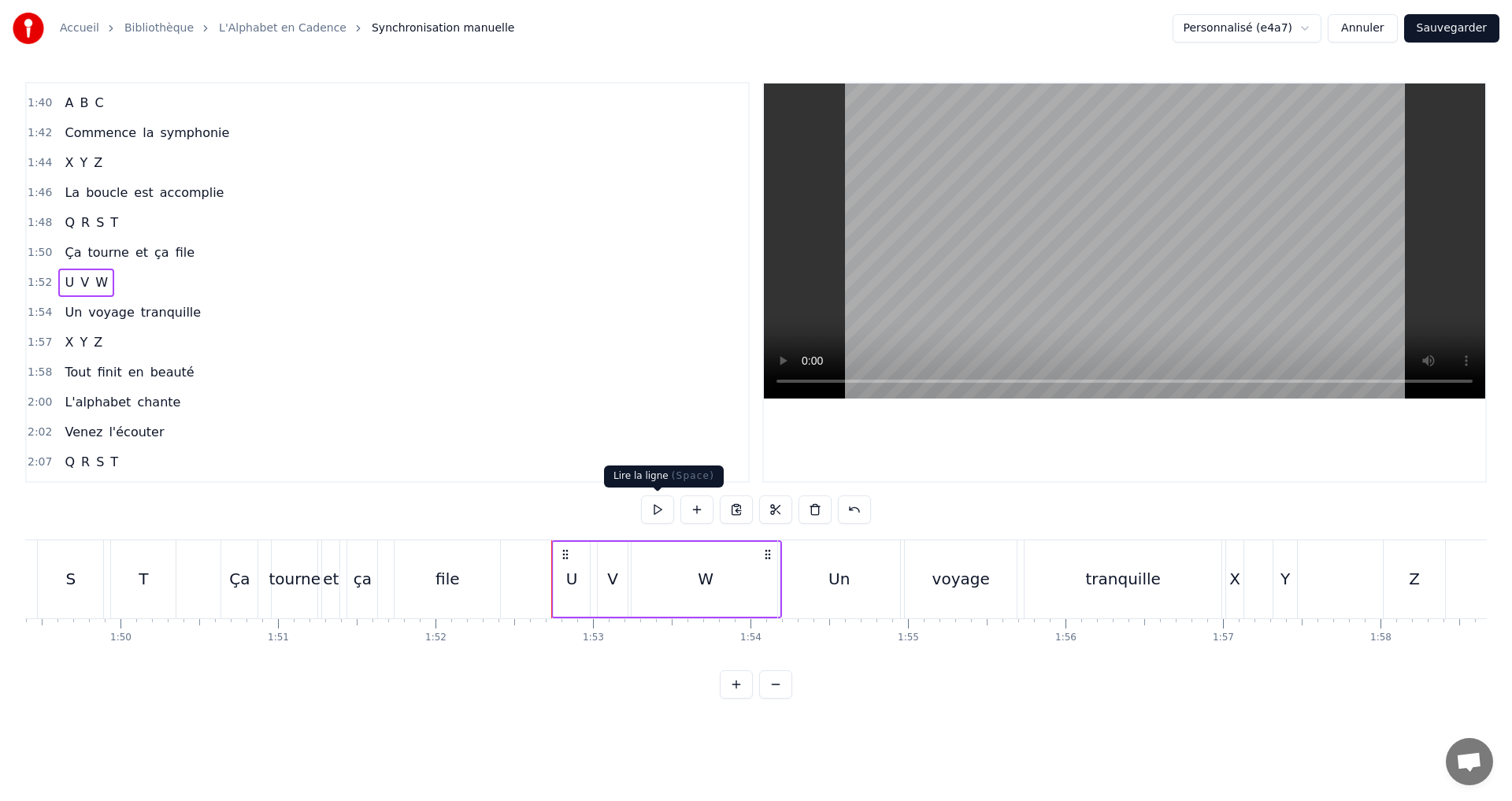
click at [655, 505] on button at bounding box center [658, 508] width 33 height 28
drag, startPoint x: 214, startPoint y: 314, endPoint x: 223, endPoint y: 304, distance: 13.5
click at [218, 311] on div "1:54 Un voyage tranquille" at bounding box center [387, 312] width 722 height 30
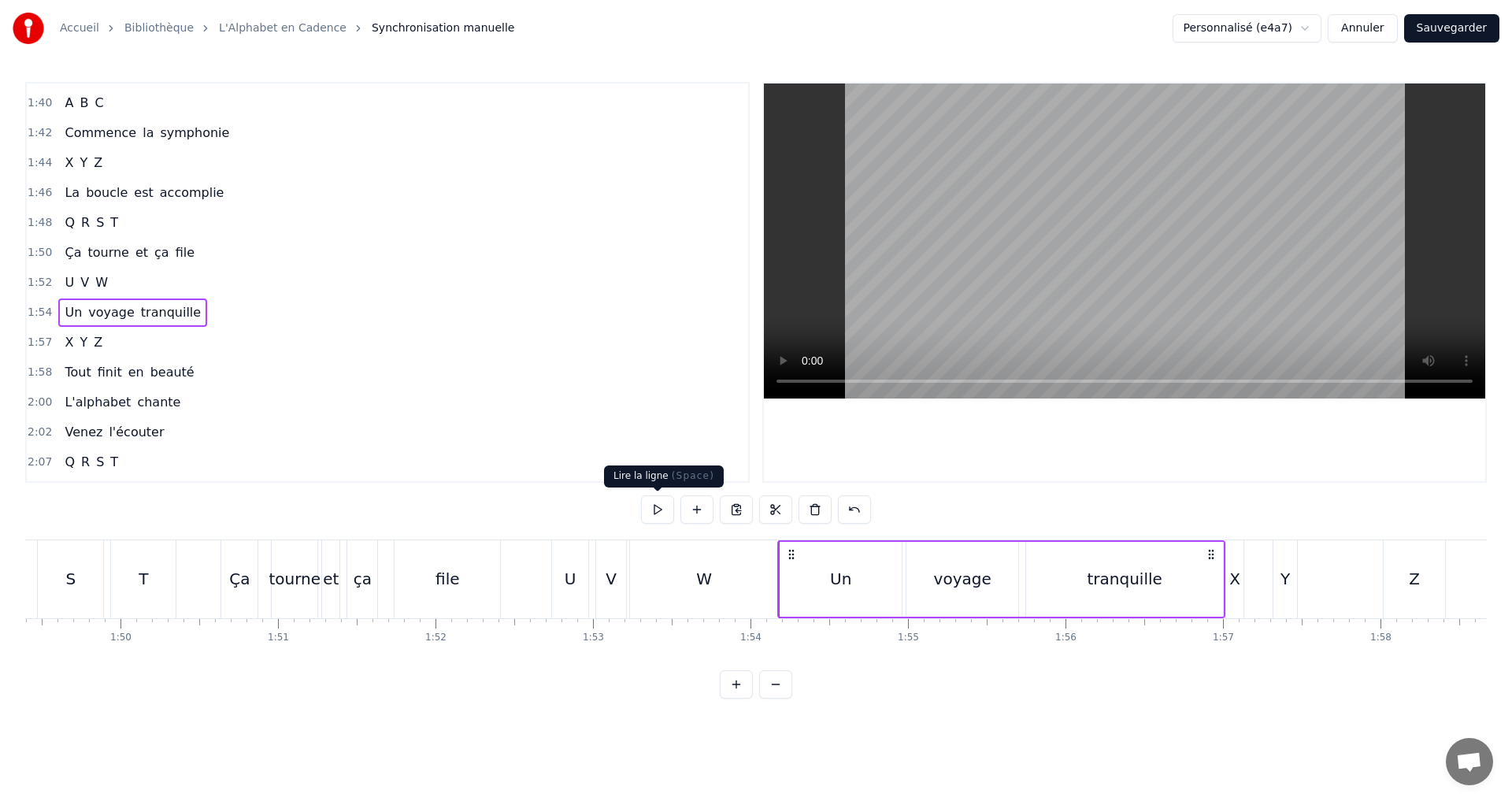
click at [655, 509] on button at bounding box center [658, 508] width 33 height 28
click at [656, 508] on button at bounding box center [658, 508] width 33 height 28
click at [825, 582] on div "Un" at bounding box center [840, 579] width 122 height 75
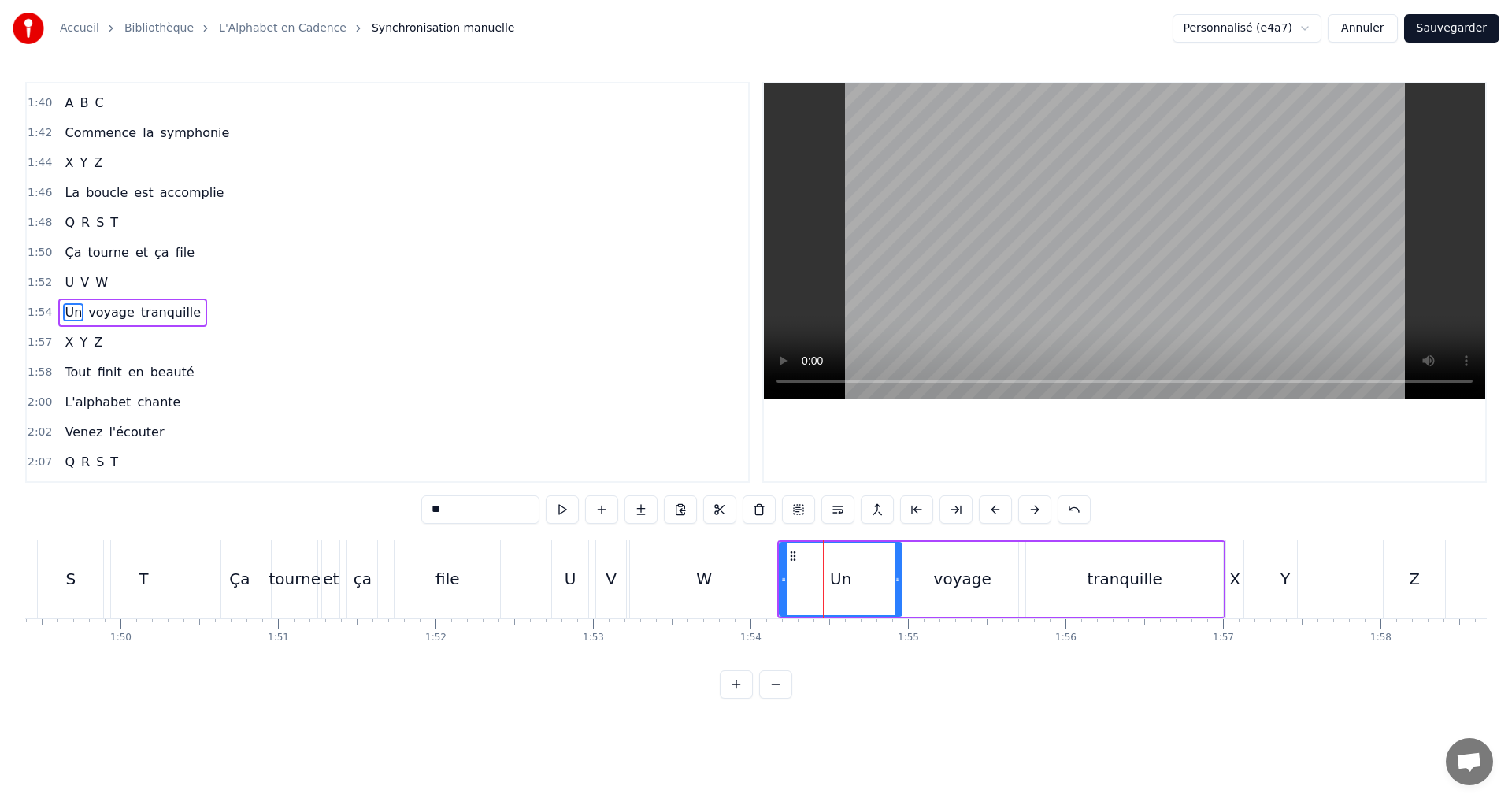
scroll to position [1162, 0]
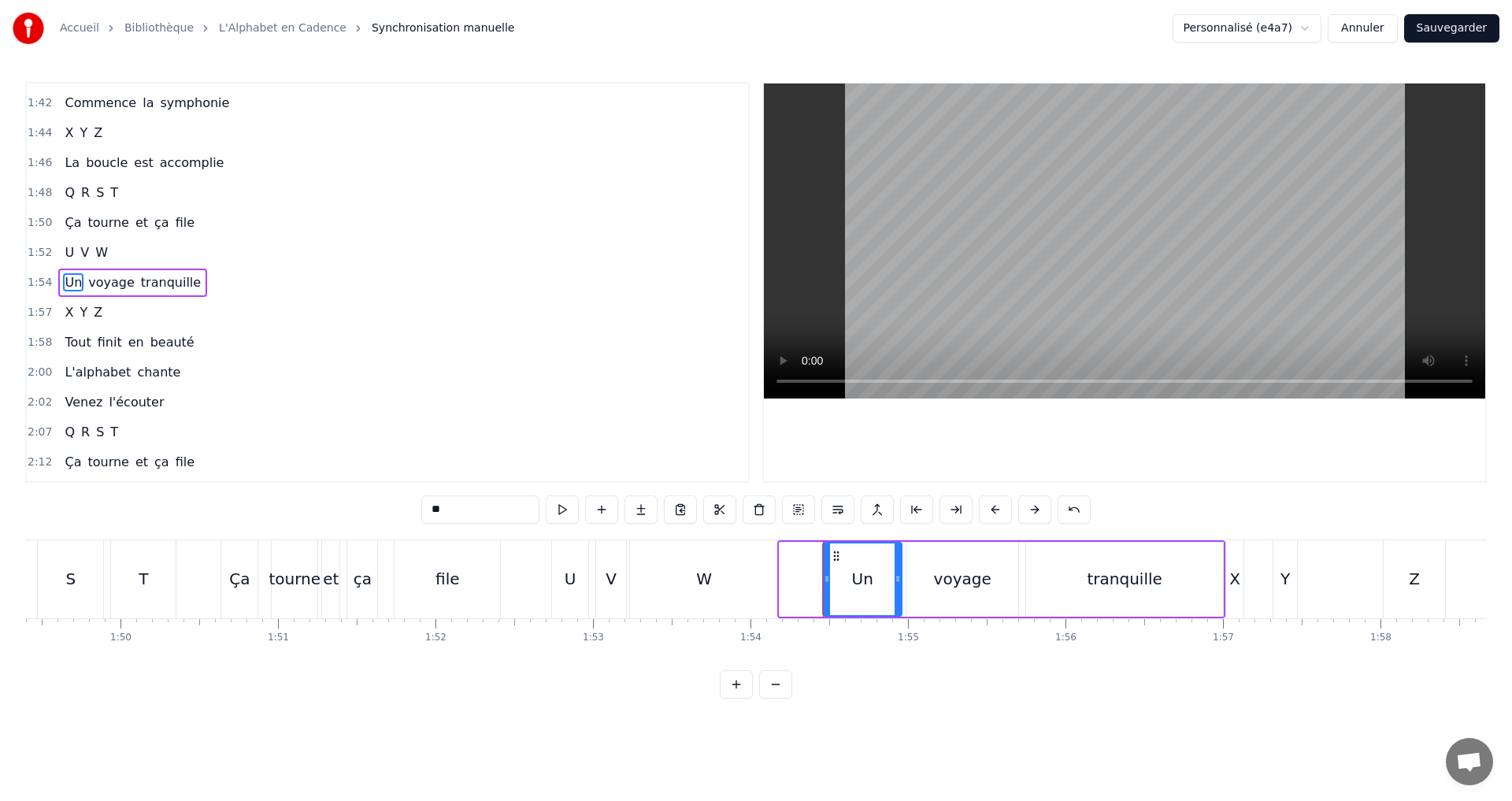
drag, startPoint x: 786, startPoint y: 577, endPoint x: 824, endPoint y: 573, distance: 38.2
click at [828, 573] on icon at bounding box center [826, 579] width 6 height 13
click at [570, 505] on button at bounding box center [562, 508] width 33 height 28
drag, startPoint x: 826, startPoint y: 574, endPoint x: 858, endPoint y: 573, distance: 32.0
click at [858, 573] on icon at bounding box center [857, 579] width 6 height 13
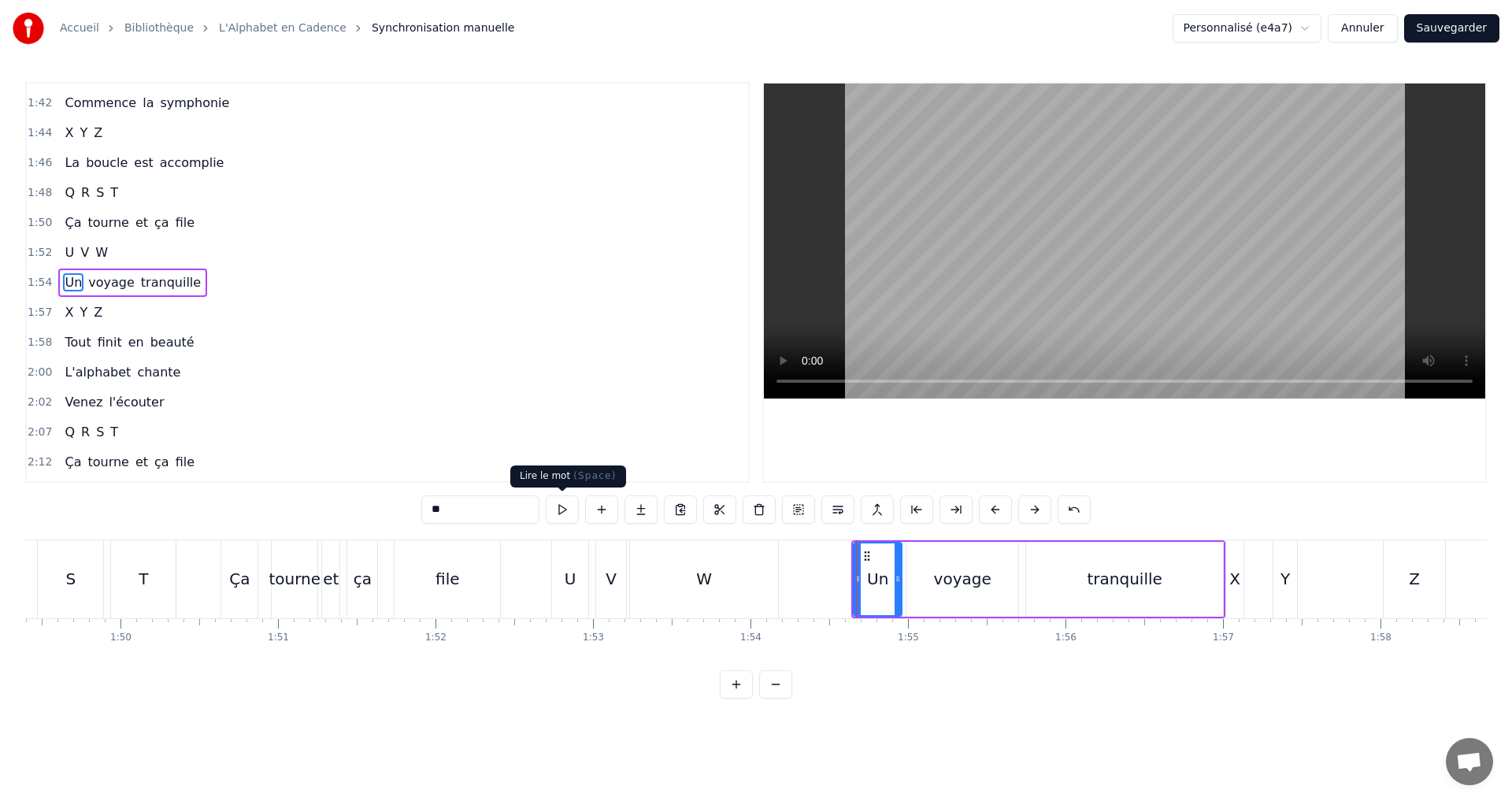
click at [563, 516] on button at bounding box center [562, 508] width 33 height 28
drag, startPoint x: 897, startPoint y: 587, endPoint x: 861, endPoint y: 579, distance: 36.9
click at [889, 582] on div at bounding box center [891, 579] width 6 height 71
click at [565, 511] on button at bounding box center [562, 508] width 33 height 28
click at [219, 284] on div "1:54 Un voyage tranquille" at bounding box center [387, 282] width 722 height 30
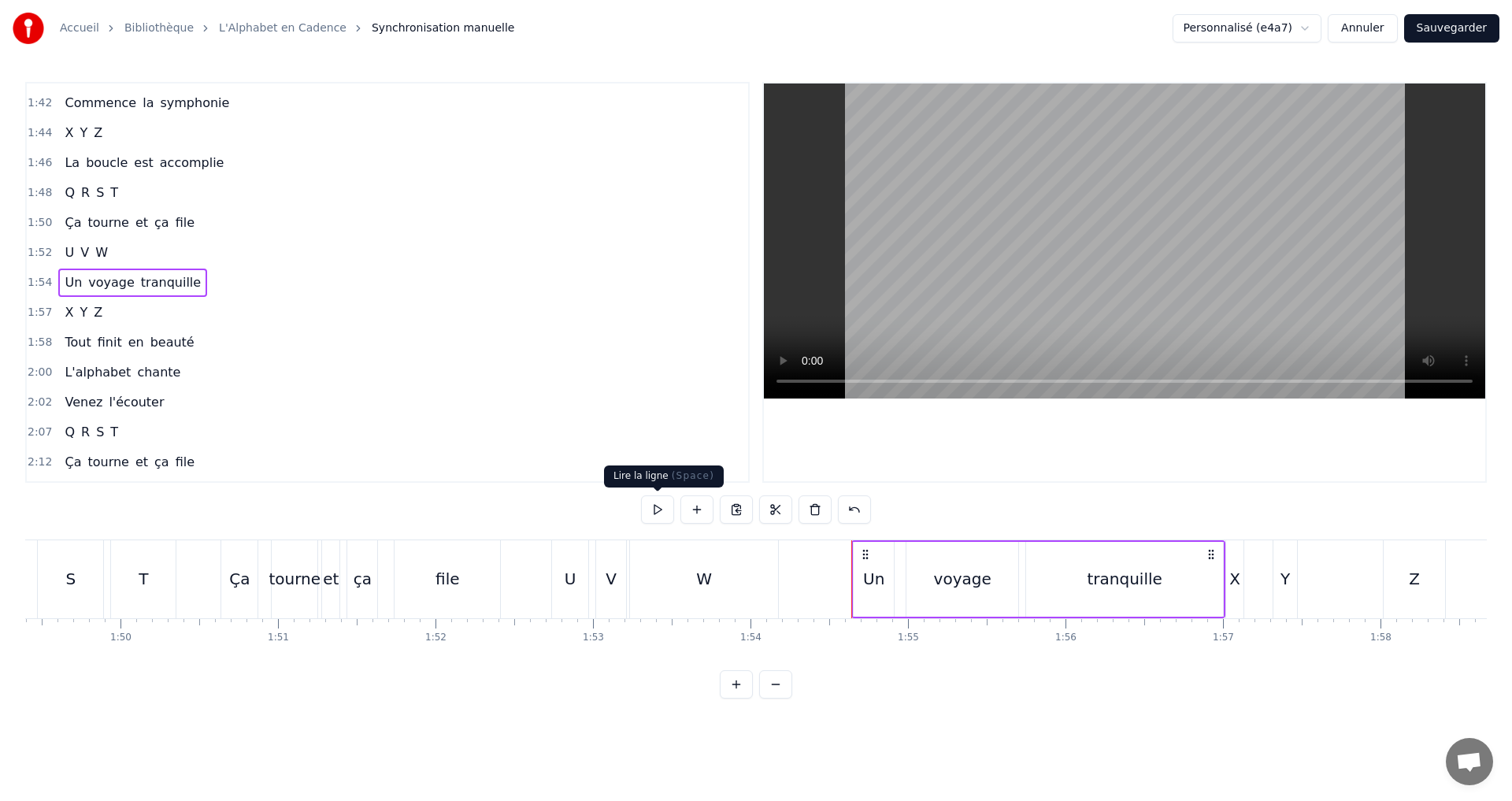
click at [658, 515] on button at bounding box center [658, 508] width 33 height 28
click at [1091, 572] on div "tranquille" at bounding box center [1125, 579] width 197 height 75
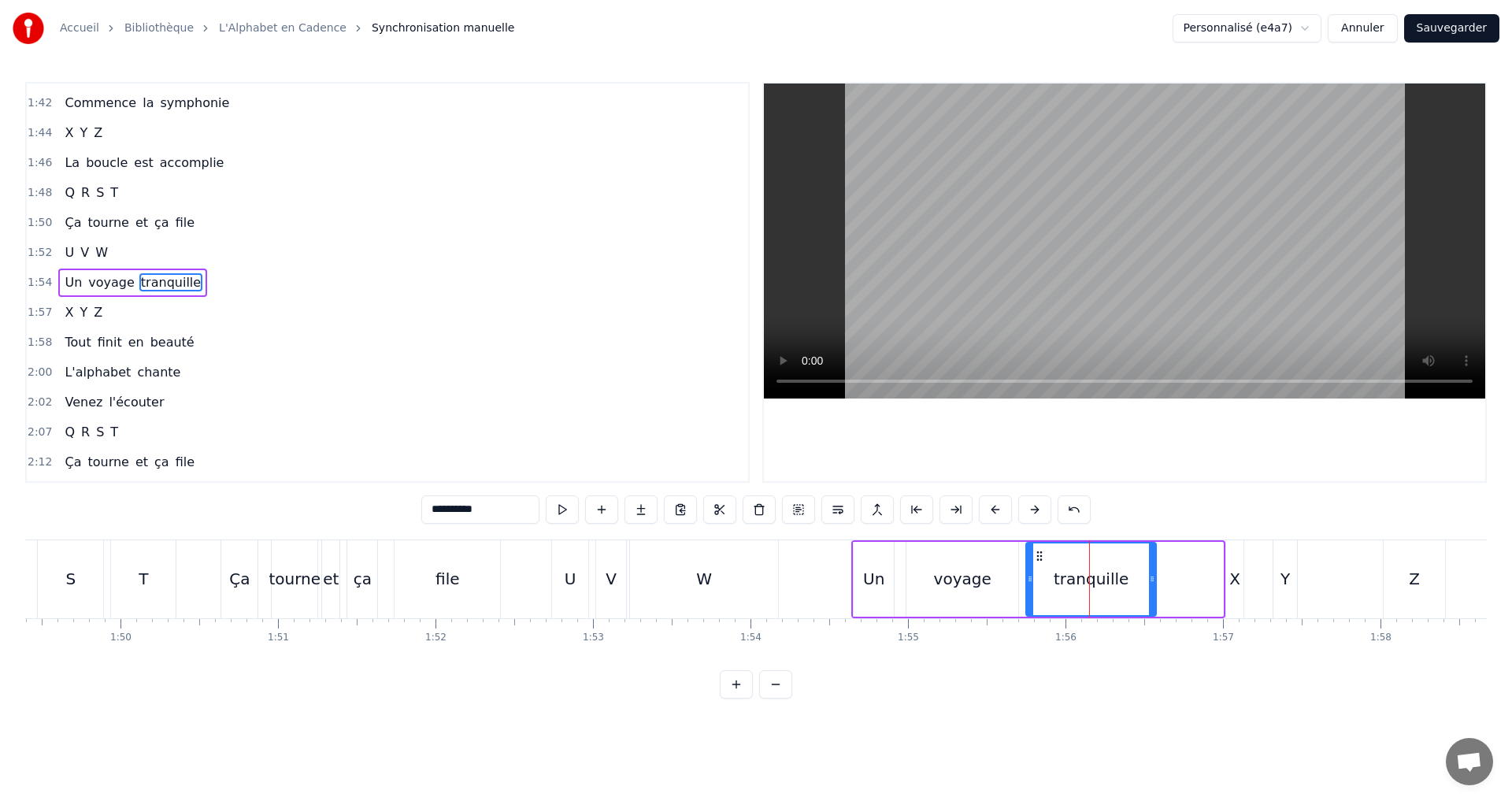
drag, startPoint x: 1219, startPoint y: 585, endPoint x: 1153, endPoint y: 572, distance: 67.3
click at [1153, 572] on div at bounding box center [1152, 579] width 6 height 71
click at [567, 506] on button at bounding box center [562, 508] width 33 height 28
click at [131, 310] on div "1:57 X Y Z" at bounding box center [387, 312] width 722 height 30
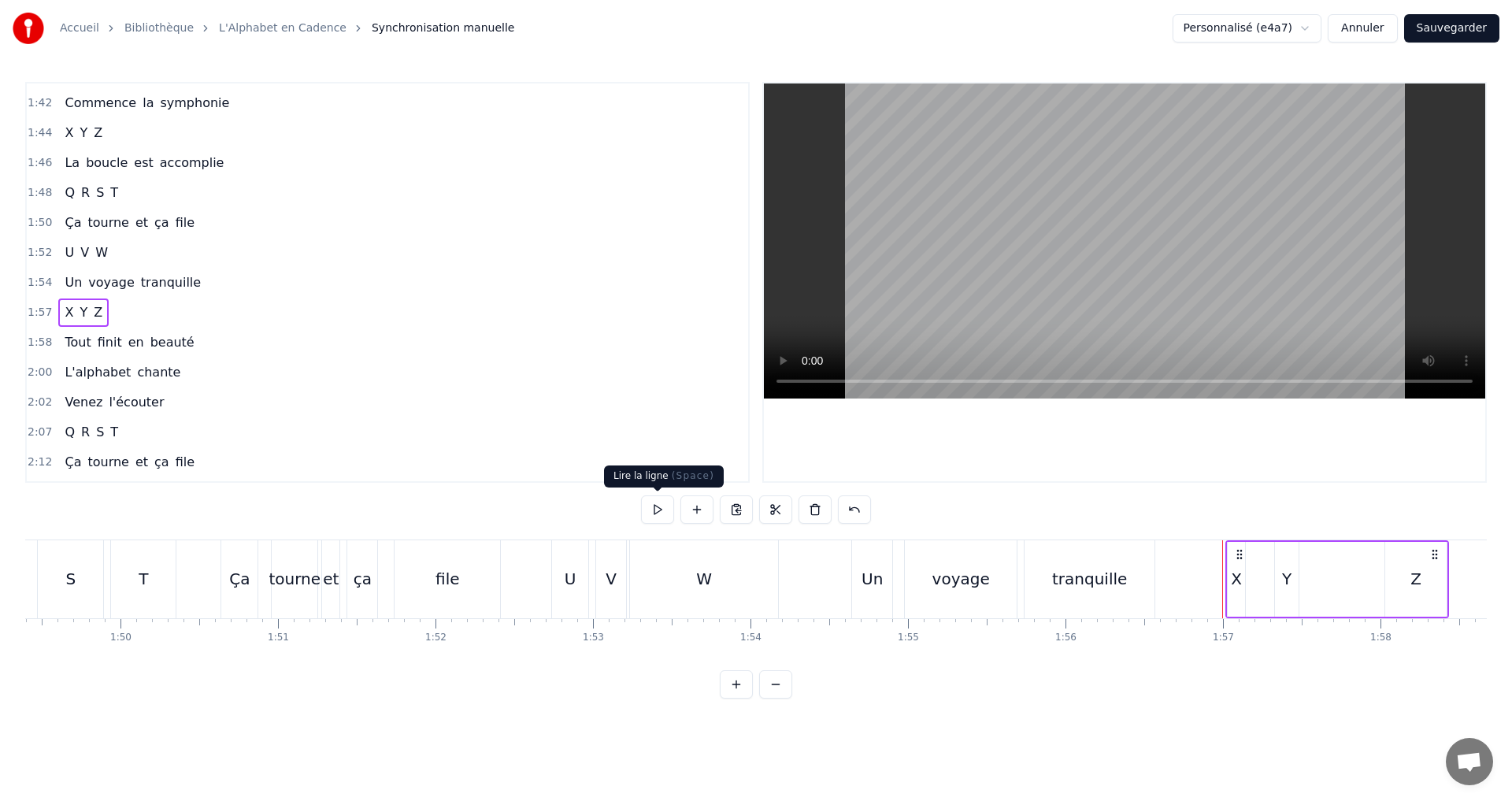
click at [655, 508] on button at bounding box center [658, 508] width 33 height 28
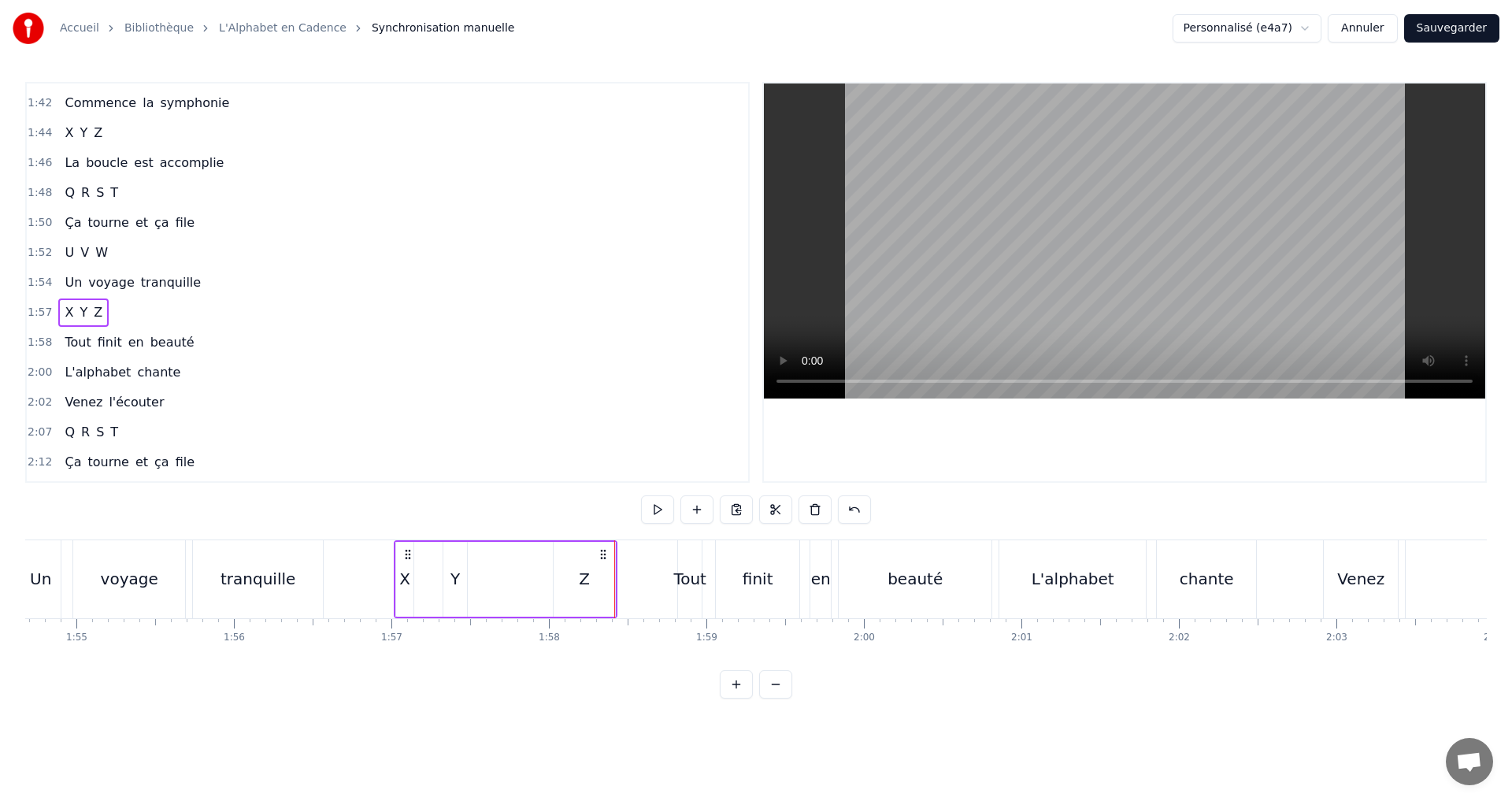
scroll to position [0, 17941]
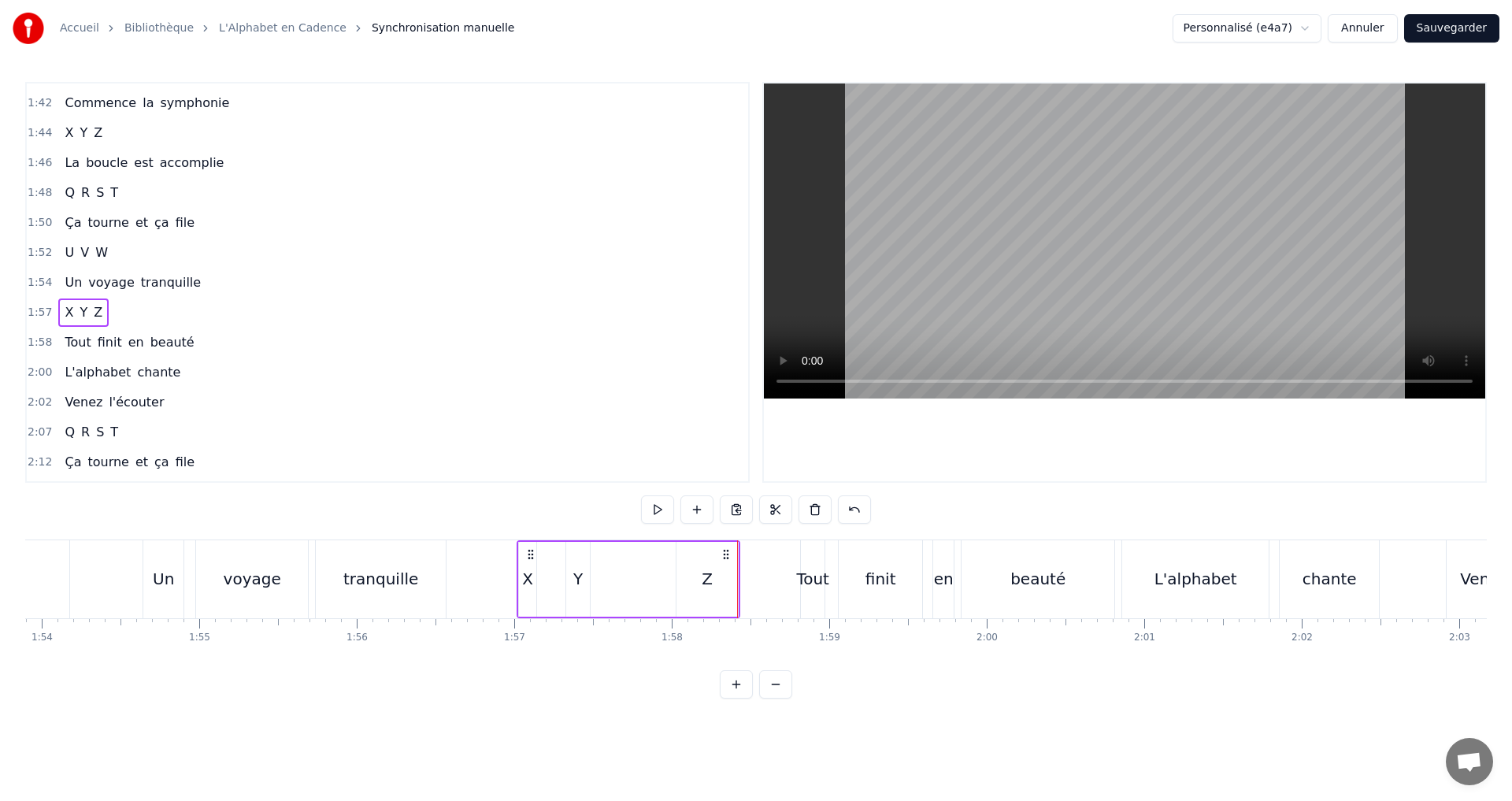
click at [520, 581] on div "X" at bounding box center [527, 579] width 17 height 75
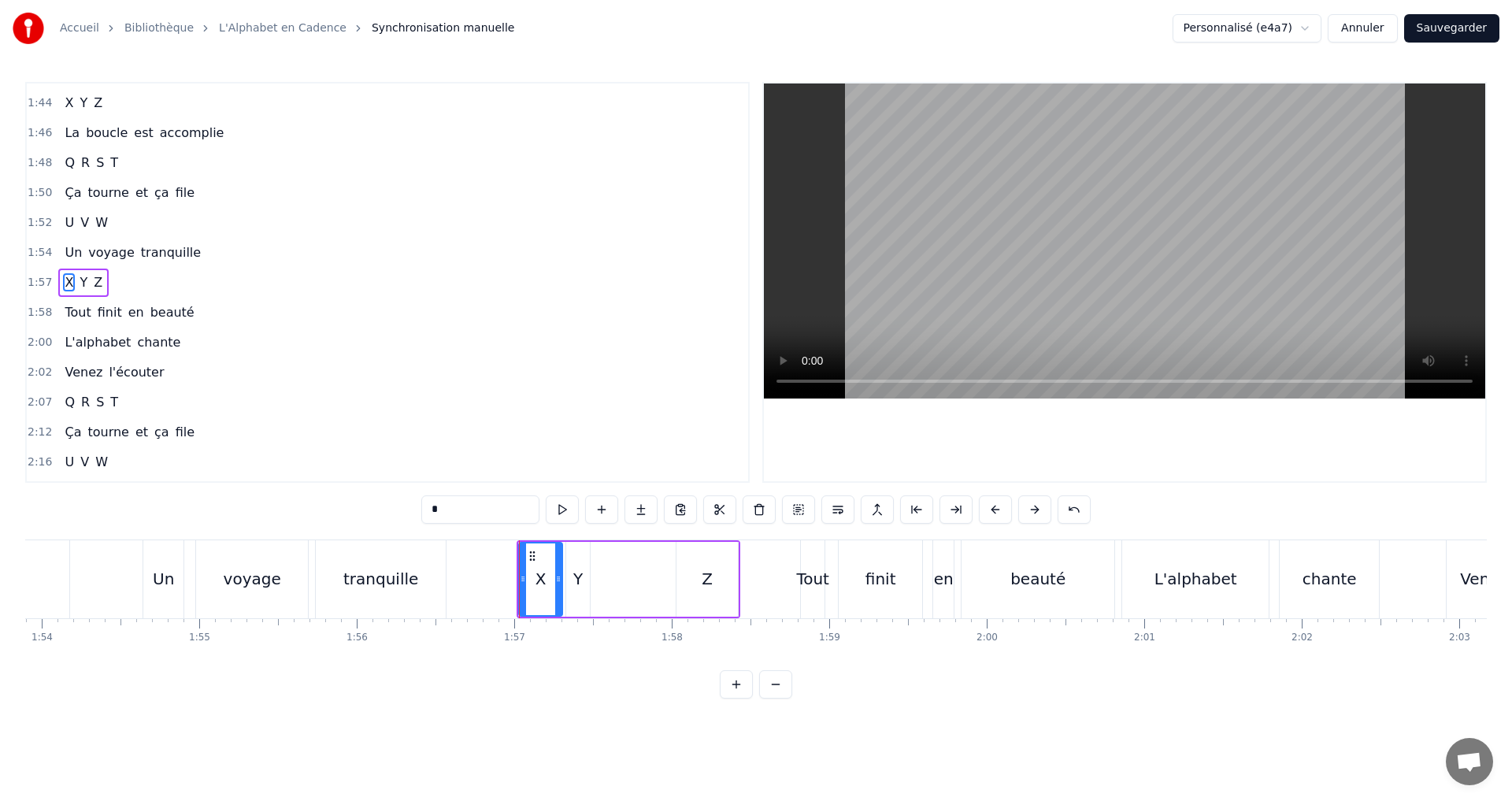
drag, startPoint x: 534, startPoint y: 583, endPoint x: 558, endPoint y: 580, distance: 24.2
click at [557, 580] on icon at bounding box center [558, 579] width 6 height 13
click at [562, 514] on button at bounding box center [562, 508] width 33 height 28
click at [530, 576] on icon at bounding box center [527, 579] width 6 height 13
click at [579, 582] on div "Y" at bounding box center [578, 579] width 9 height 23
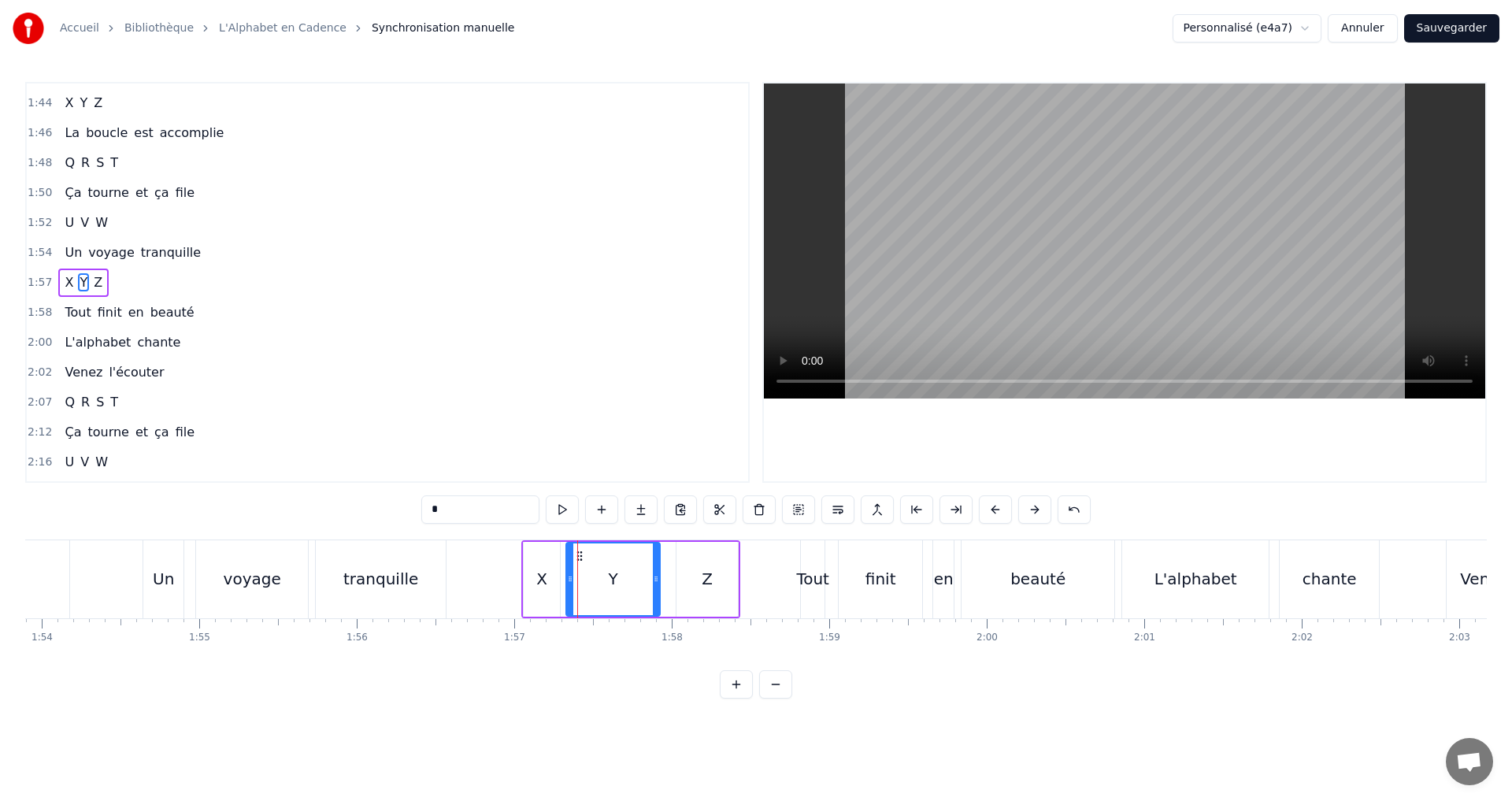
drag, startPoint x: 588, startPoint y: 582, endPoint x: 649, endPoint y: 579, distance: 61.1
click at [657, 581] on icon at bounding box center [656, 579] width 6 height 13
click at [565, 508] on button at bounding box center [562, 508] width 33 height 28
drag, startPoint x: 655, startPoint y: 585, endPoint x: 643, endPoint y: 582, distance: 12.4
click at [646, 582] on div at bounding box center [643, 579] width 6 height 71
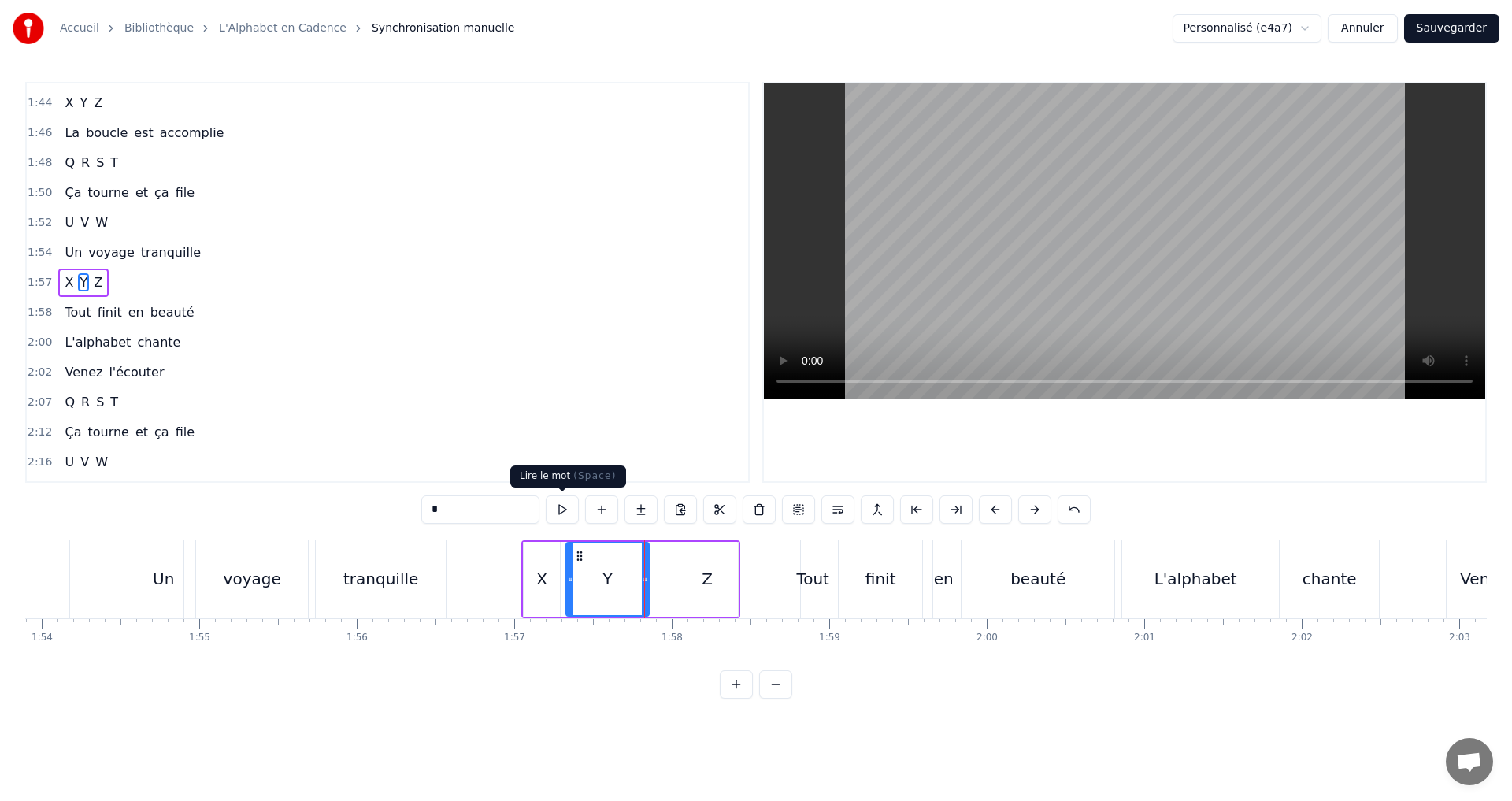
click at [565, 508] on button at bounding box center [562, 508] width 33 height 28
click at [710, 583] on div "Z" at bounding box center [707, 579] width 11 height 23
type input "*"
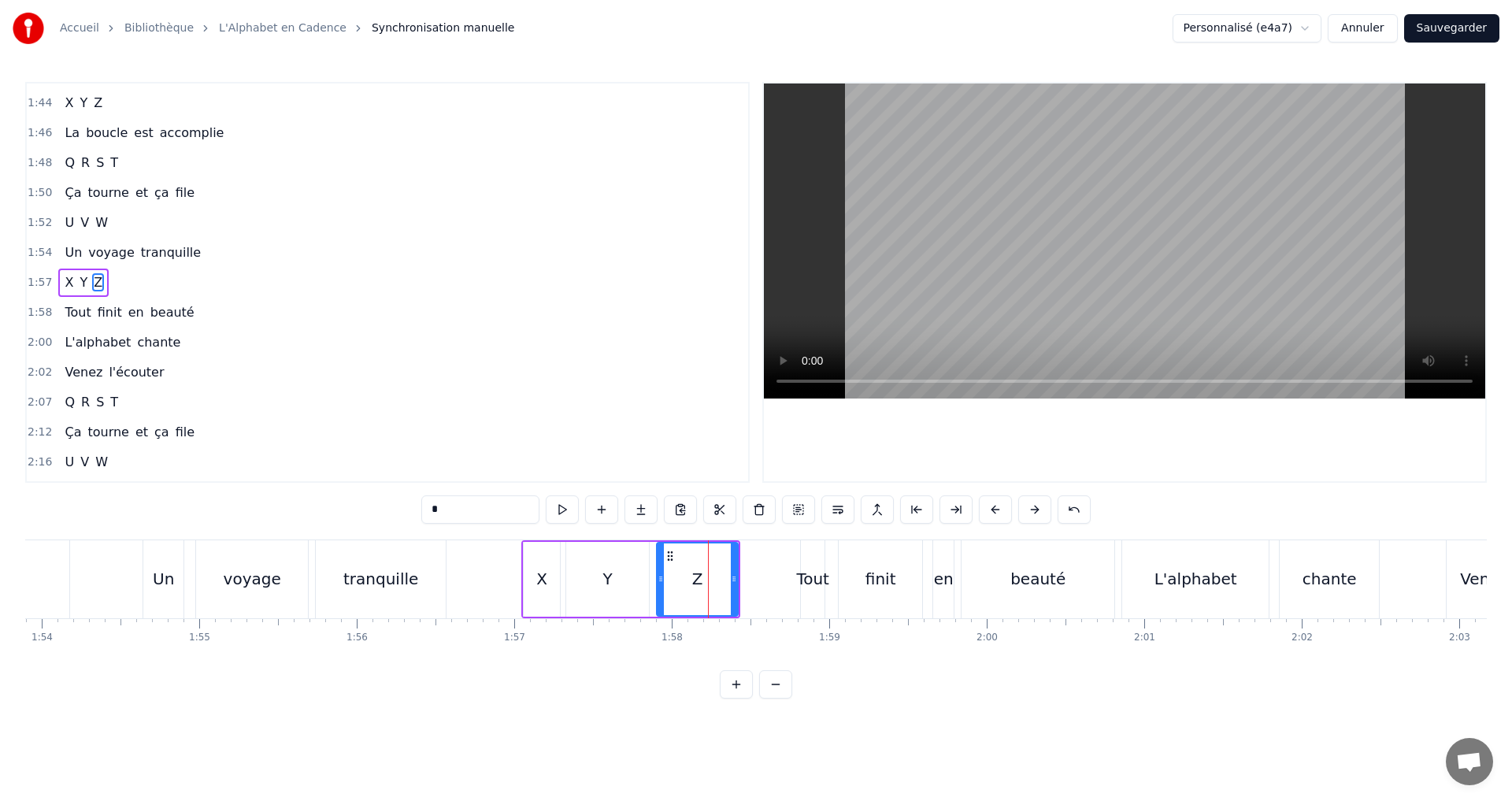
drag, startPoint x: 678, startPoint y: 580, endPoint x: 658, endPoint y: 573, distance: 21.2
click at [658, 573] on icon at bounding box center [660, 579] width 6 height 13
drag, startPoint x: 736, startPoint y: 582, endPoint x: 713, endPoint y: 576, distance: 23.8
click at [713, 576] on icon at bounding box center [710, 579] width 6 height 13
click at [555, 511] on button at bounding box center [562, 508] width 33 height 28
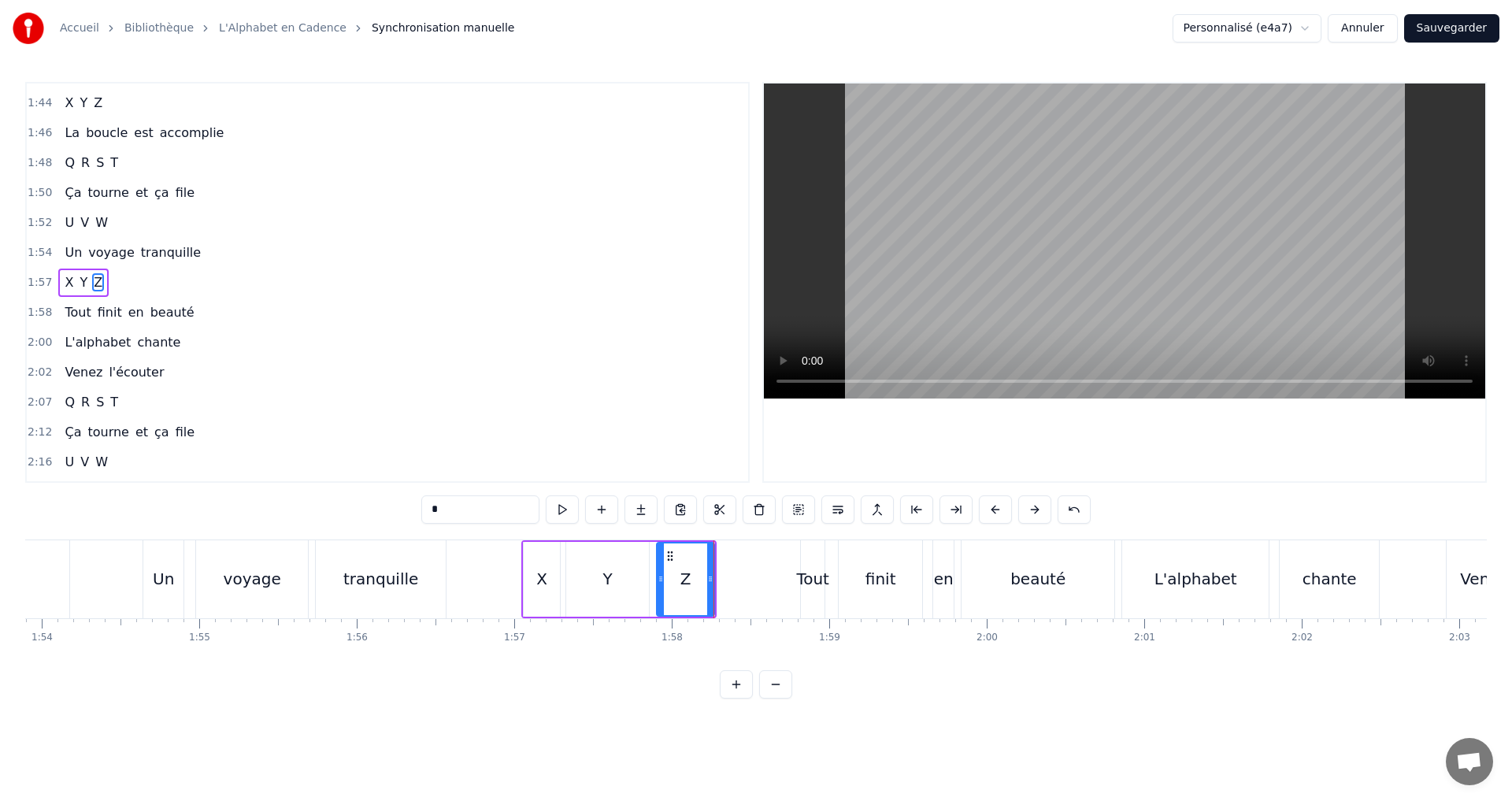
click at [212, 309] on div "1:58 Tout finit en beauté" at bounding box center [387, 312] width 722 height 30
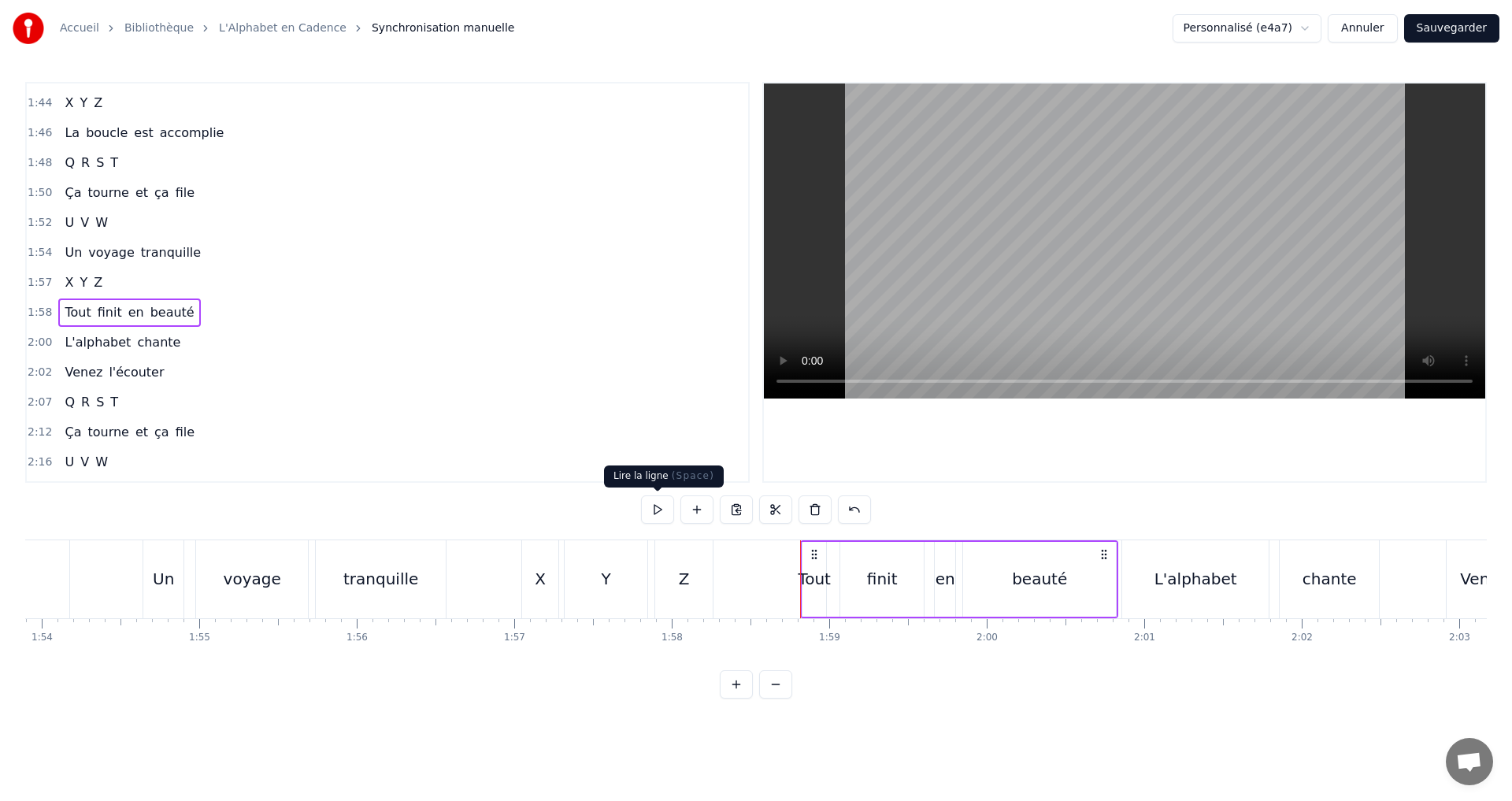
click at [666, 504] on button at bounding box center [658, 508] width 33 height 28
click at [1037, 573] on div "beauté" at bounding box center [1039, 579] width 55 height 23
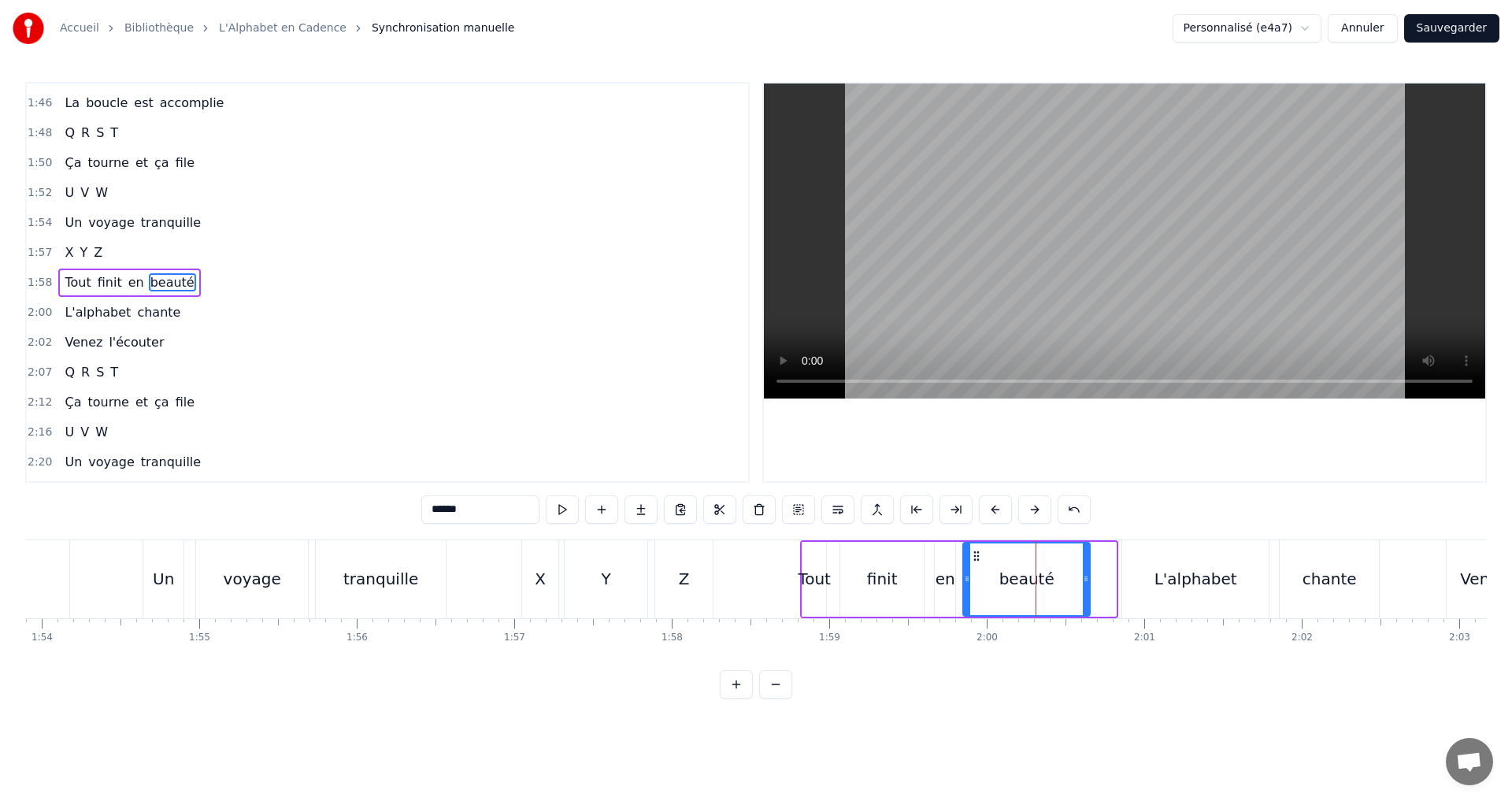
drag, startPoint x: 1110, startPoint y: 582, endPoint x: 1024, endPoint y: 576, distance: 86.2
click at [1083, 576] on icon at bounding box center [1086, 579] width 6 height 13
click at [569, 508] on button at bounding box center [562, 508] width 33 height 28
click at [558, 497] on button at bounding box center [562, 508] width 33 height 28
click at [245, 279] on div "1:58 Tout finit en beauté" at bounding box center [387, 282] width 722 height 30
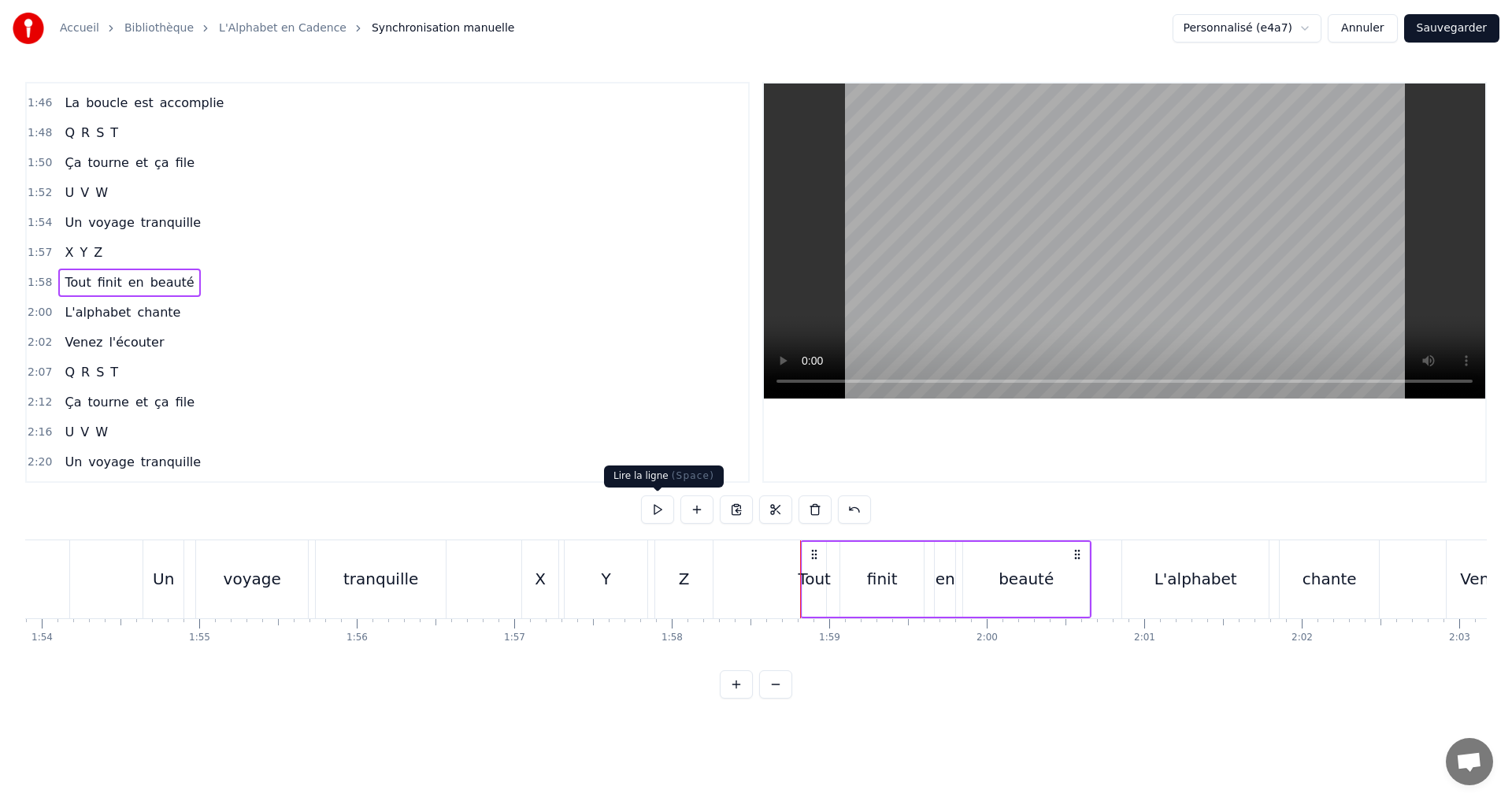
click at [658, 514] on button at bounding box center [658, 508] width 33 height 28
click at [655, 511] on button at bounding box center [658, 508] width 33 height 28
click at [666, 505] on button at bounding box center [658, 508] width 33 height 28
click at [661, 505] on button at bounding box center [658, 508] width 33 height 28
click at [221, 305] on div "2:00 L'alphabet chante" at bounding box center [387, 312] width 722 height 30
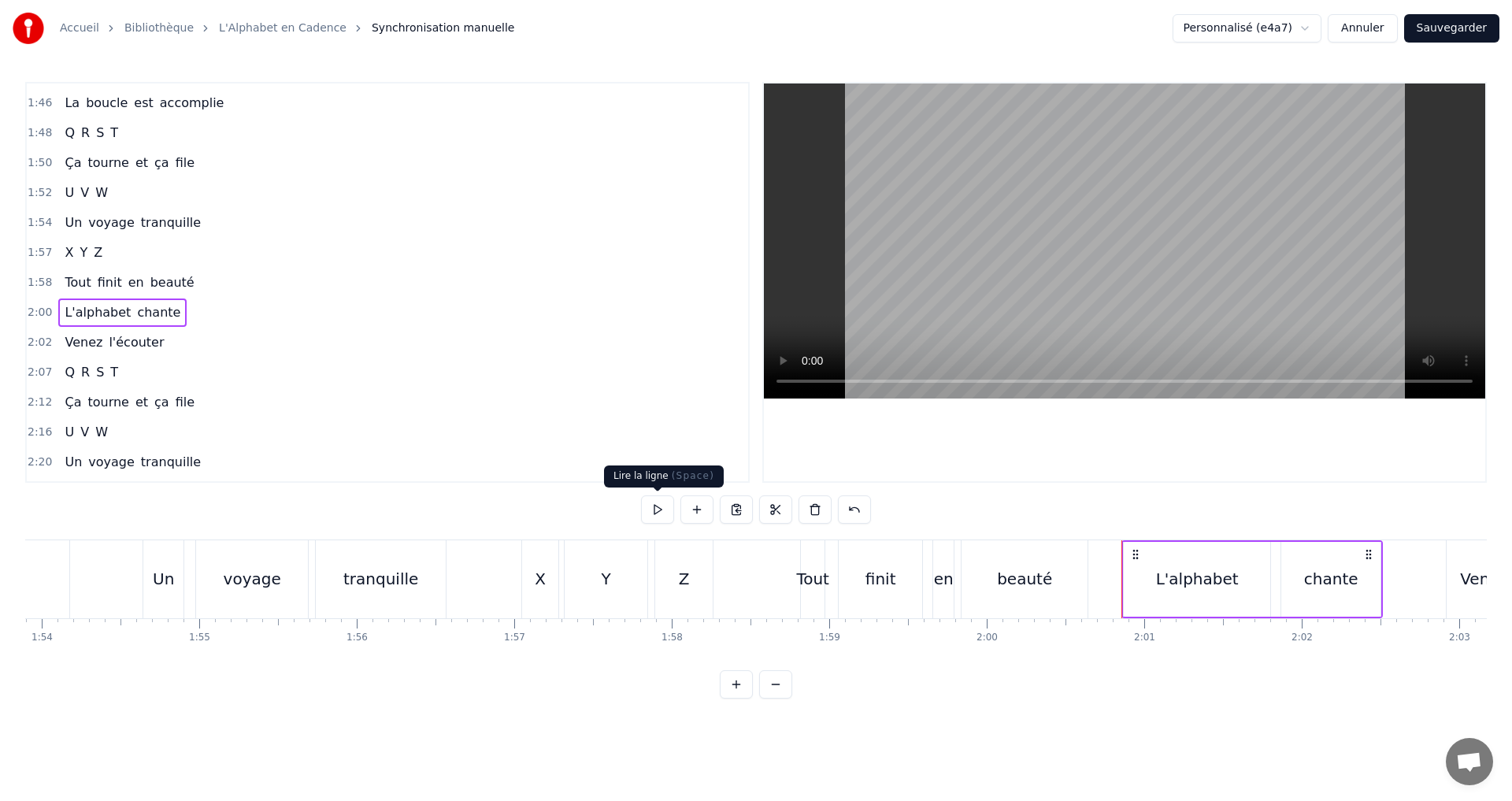
click at [661, 503] on button at bounding box center [658, 508] width 33 height 28
click at [187, 345] on div "2:02 Venez l'écouter" at bounding box center [387, 342] width 722 height 30
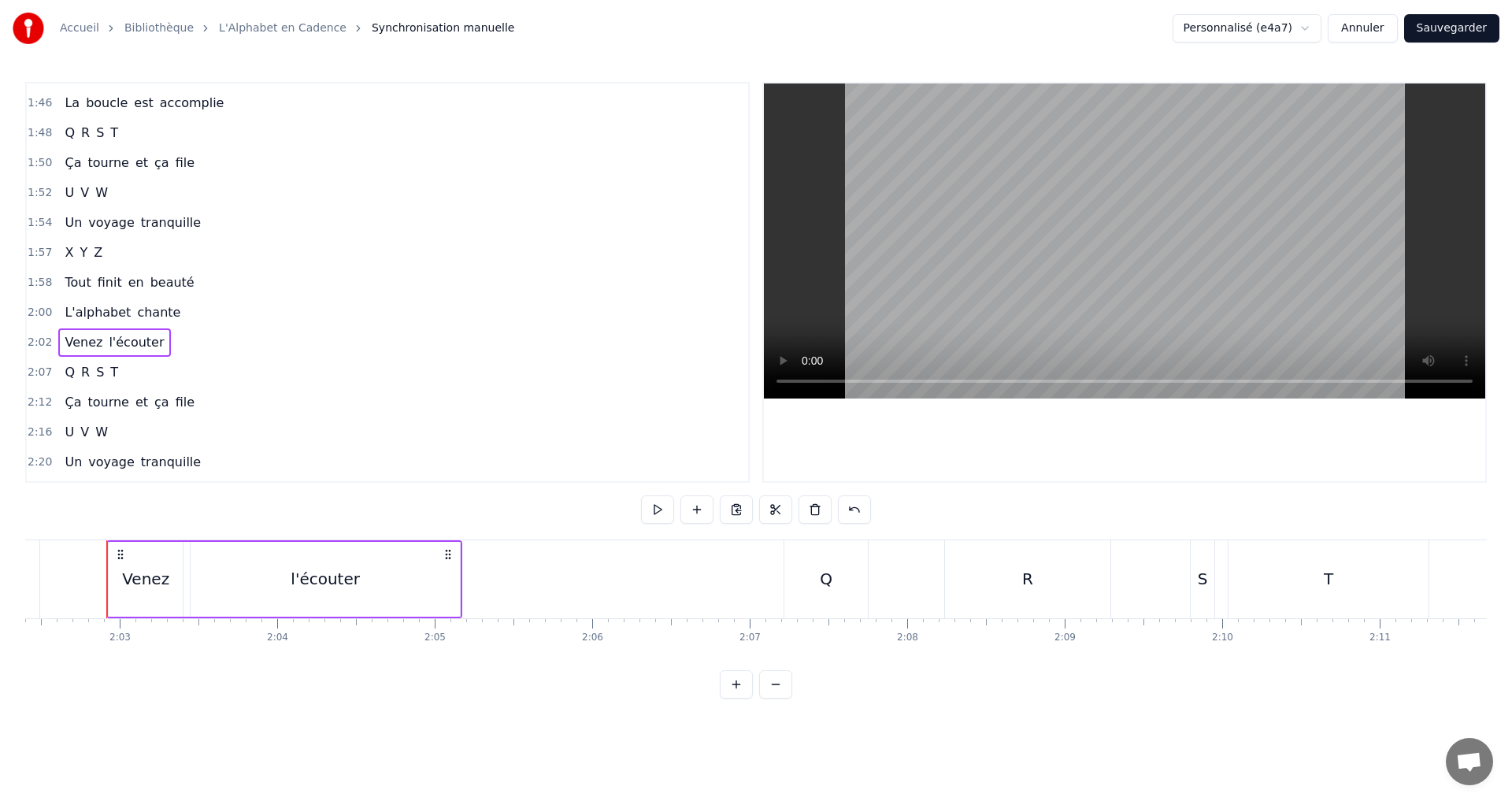
scroll to position [0, 19282]
click at [658, 501] on button at bounding box center [658, 508] width 33 height 28
click at [176, 380] on div "2:07 Q R S T" at bounding box center [387, 372] width 722 height 30
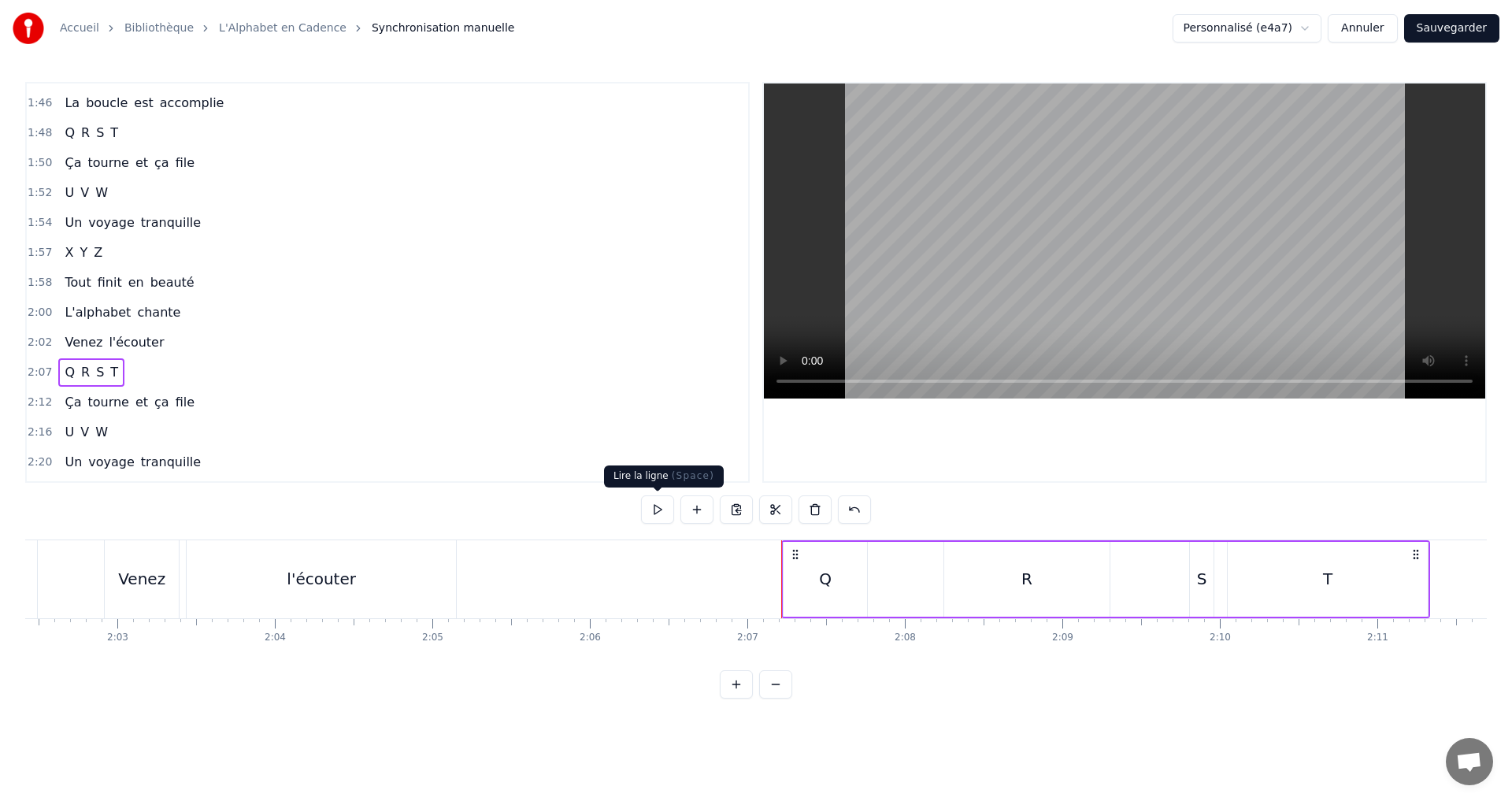
click at [649, 517] on button at bounding box center [658, 508] width 33 height 28
click at [662, 509] on button at bounding box center [658, 508] width 33 height 28
click at [1037, 587] on div "R" at bounding box center [1026, 579] width 165 height 75
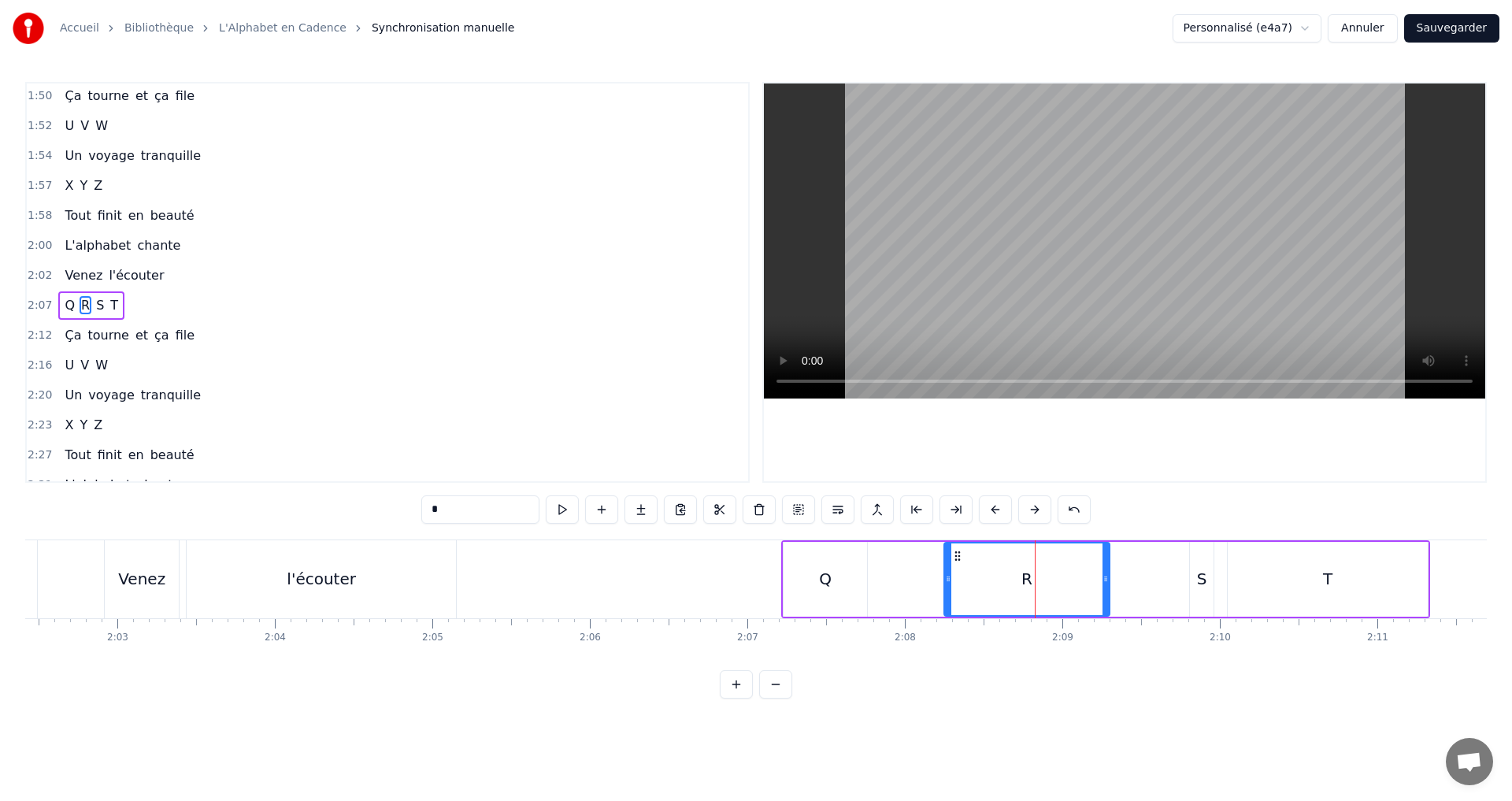
scroll to position [1312, 0]
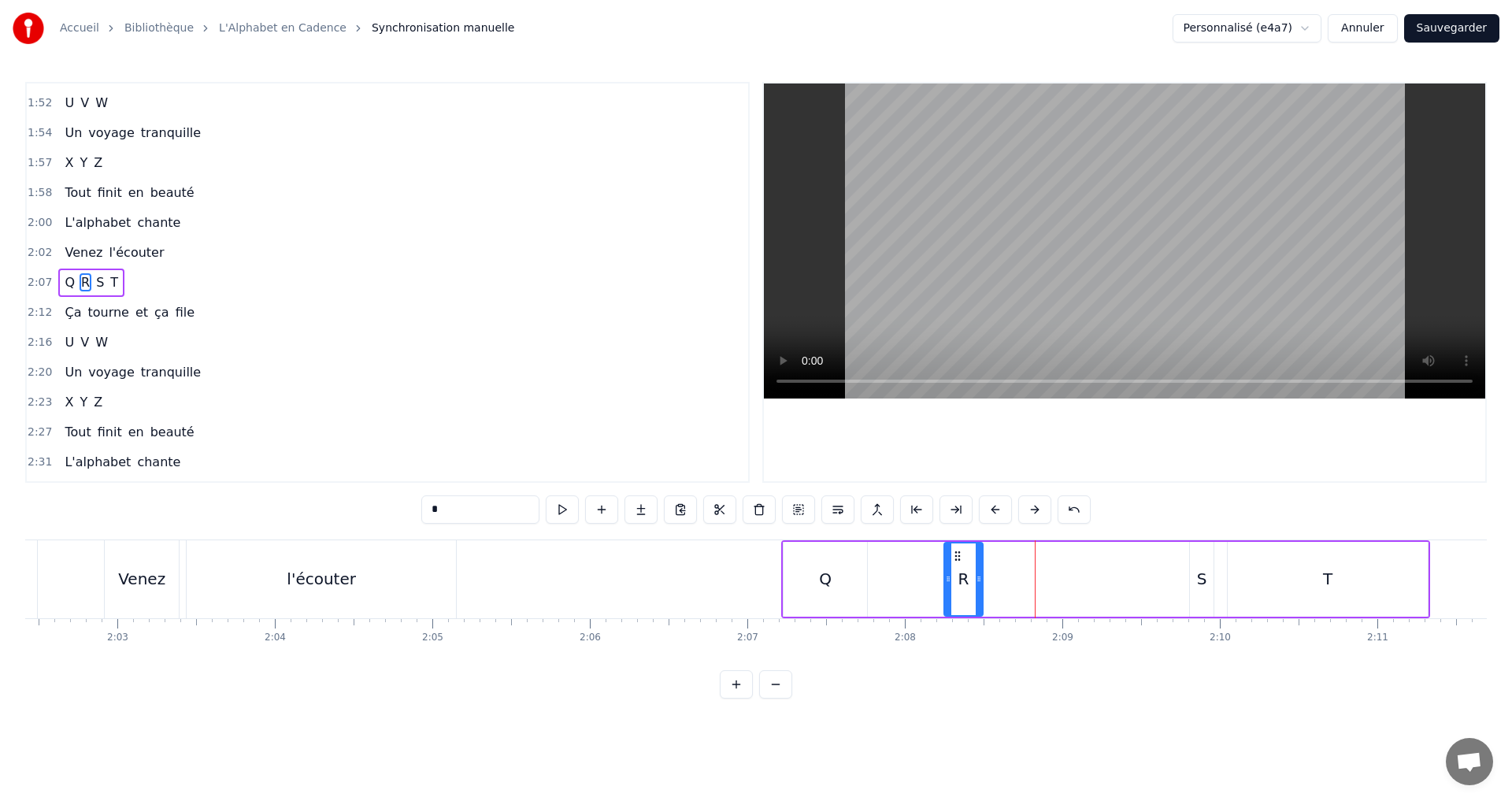
drag, startPoint x: 1106, startPoint y: 584, endPoint x: 975, endPoint y: 579, distance: 131.1
click at [982, 573] on icon at bounding box center [978, 579] width 6 height 13
drag, startPoint x: 950, startPoint y: 582, endPoint x: 882, endPoint y: 568, distance: 69.4
click at [882, 568] on div at bounding box center [880, 579] width 6 height 71
click at [561, 509] on button at bounding box center [562, 508] width 33 height 28
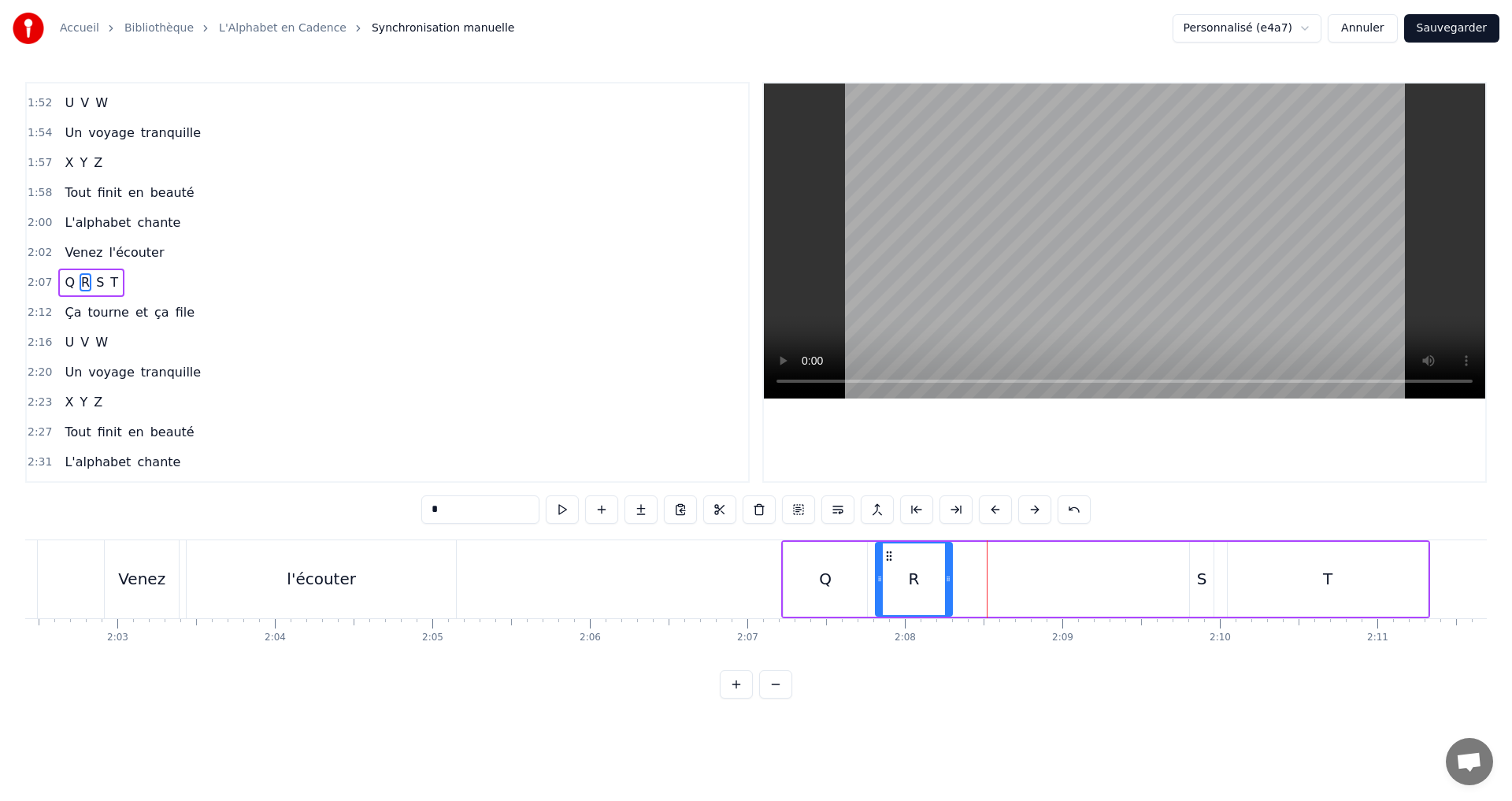
drag, startPoint x: 984, startPoint y: 580, endPoint x: 948, endPoint y: 577, distance: 36.1
click at [948, 577] on icon at bounding box center [947, 579] width 6 height 13
click at [557, 507] on button at bounding box center [562, 508] width 33 height 28
drag, startPoint x: 950, startPoint y: 592, endPoint x: 926, endPoint y: 585, distance: 25.0
click at [926, 585] on div at bounding box center [923, 579] width 6 height 71
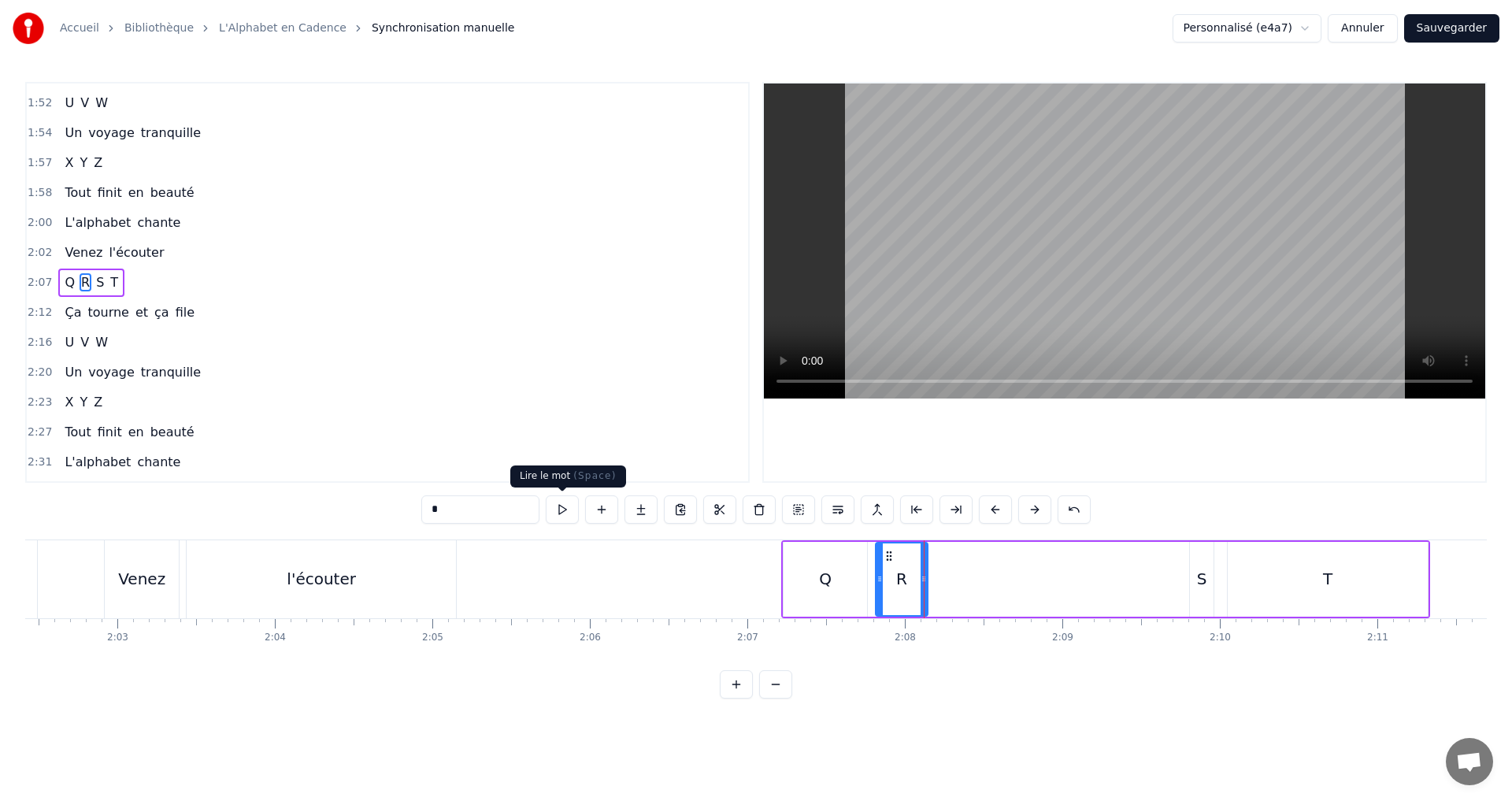
click at [565, 502] on button at bounding box center [562, 508] width 33 height 28
click at [1191, 579] on div "S" at bounding box center [1202, 579] width 23 height 75
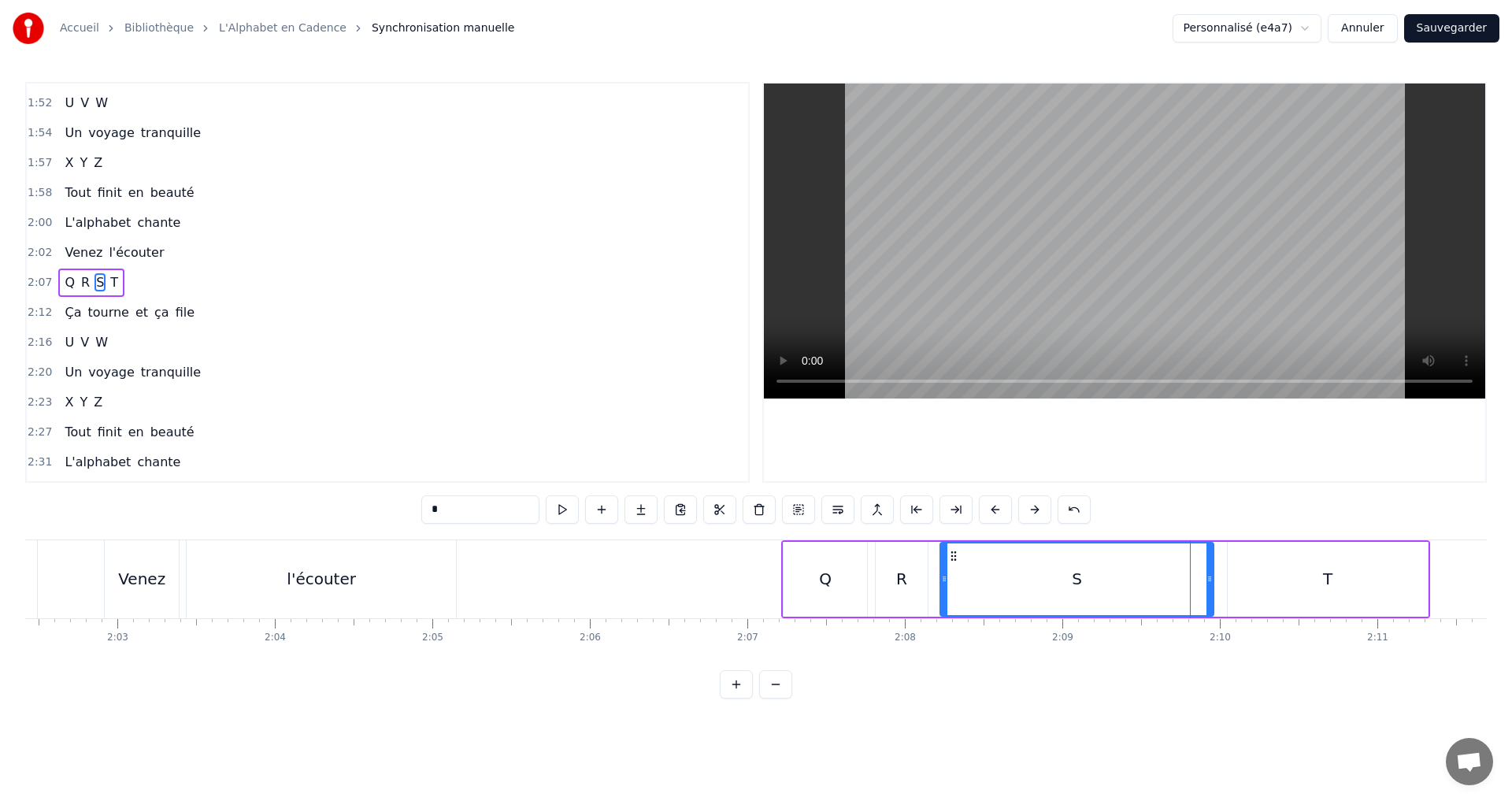
drag, startPoint x: 1195, startPoint y: 585, endPoint x: 946, endPoint y: 569, distance: 249.5
click at [946, 569] on div at bounding box center [944, 579] width 6 height 71
drag, startPoint x: 1211, startPoint y: 582, endPoint x: 1054, endPoint y: 569, distance: 157.5
click at [1054, 569] on div at bounding box center [1051, 579] width 6 height 71
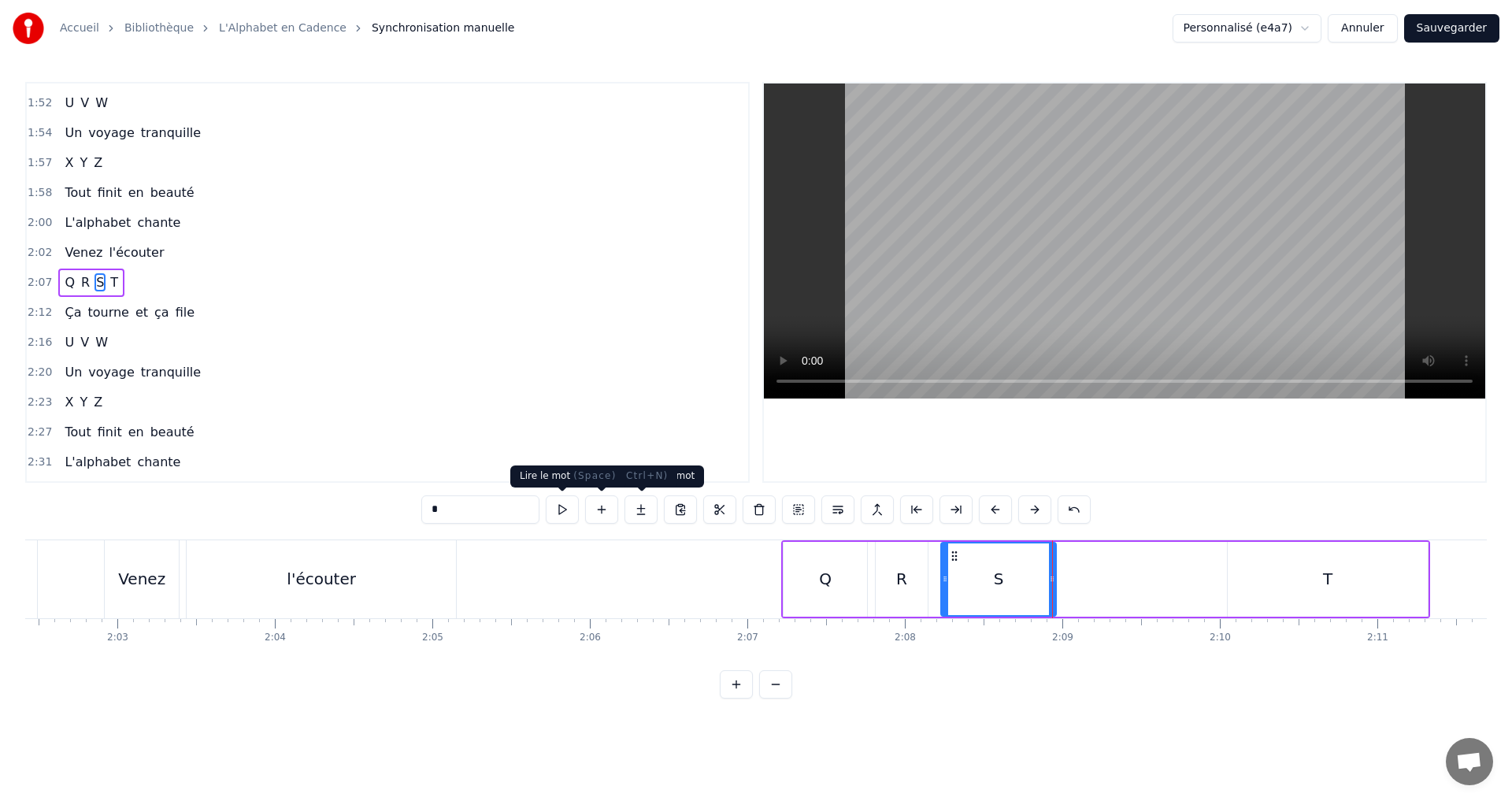
click at [565, 514] on button at bounding box center [562, 508] width 33 height 28
drag, startPoint x: 945, startPoint y: 582, endPoint x: 963, endPoint y: 582, distance: 18.0
click at [963, 582] on icon at bounding box center [963, 579] width 6 height 13
click at [564, 510] on button at bounding box center [562, 508] width 33 height 28
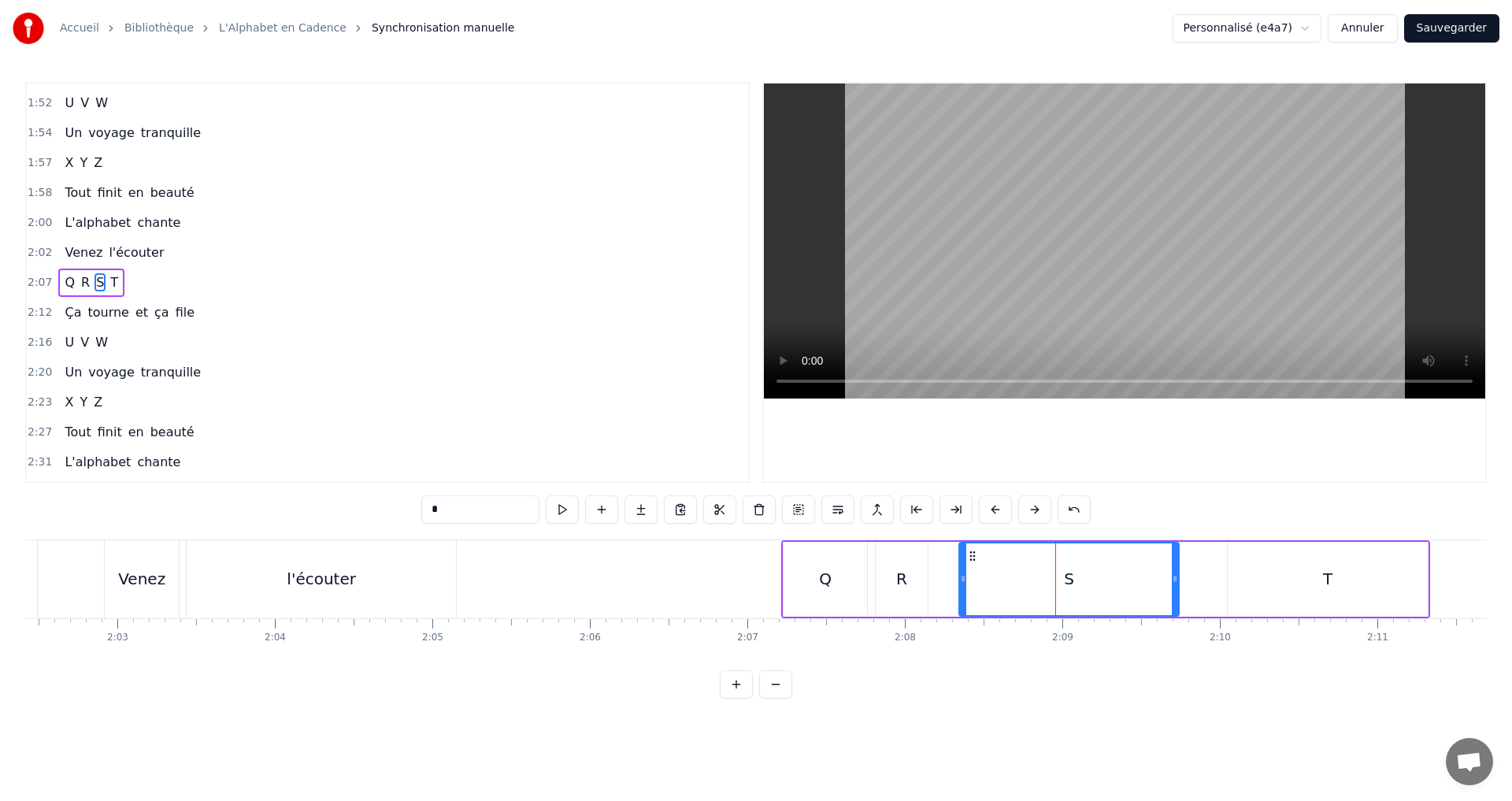
drag, startPoint x: 1052, startPoint y: 578, endPoint x: 1028, endPoint y: 564, distance: 27.8
click at [1174, 574] on icon at bounding box center [1174, 579] width 6 height 13
click at [562, 511] on button at bounding box center [562, 508] width 33 height 28
drag, startPoint x: 1175, startPoint y: 582, endPoint x: 1211, endPoint y: 576, distance: 36.5
click at [1211, 576] on icon at bounding box center [1210, 579] width 6 height 13
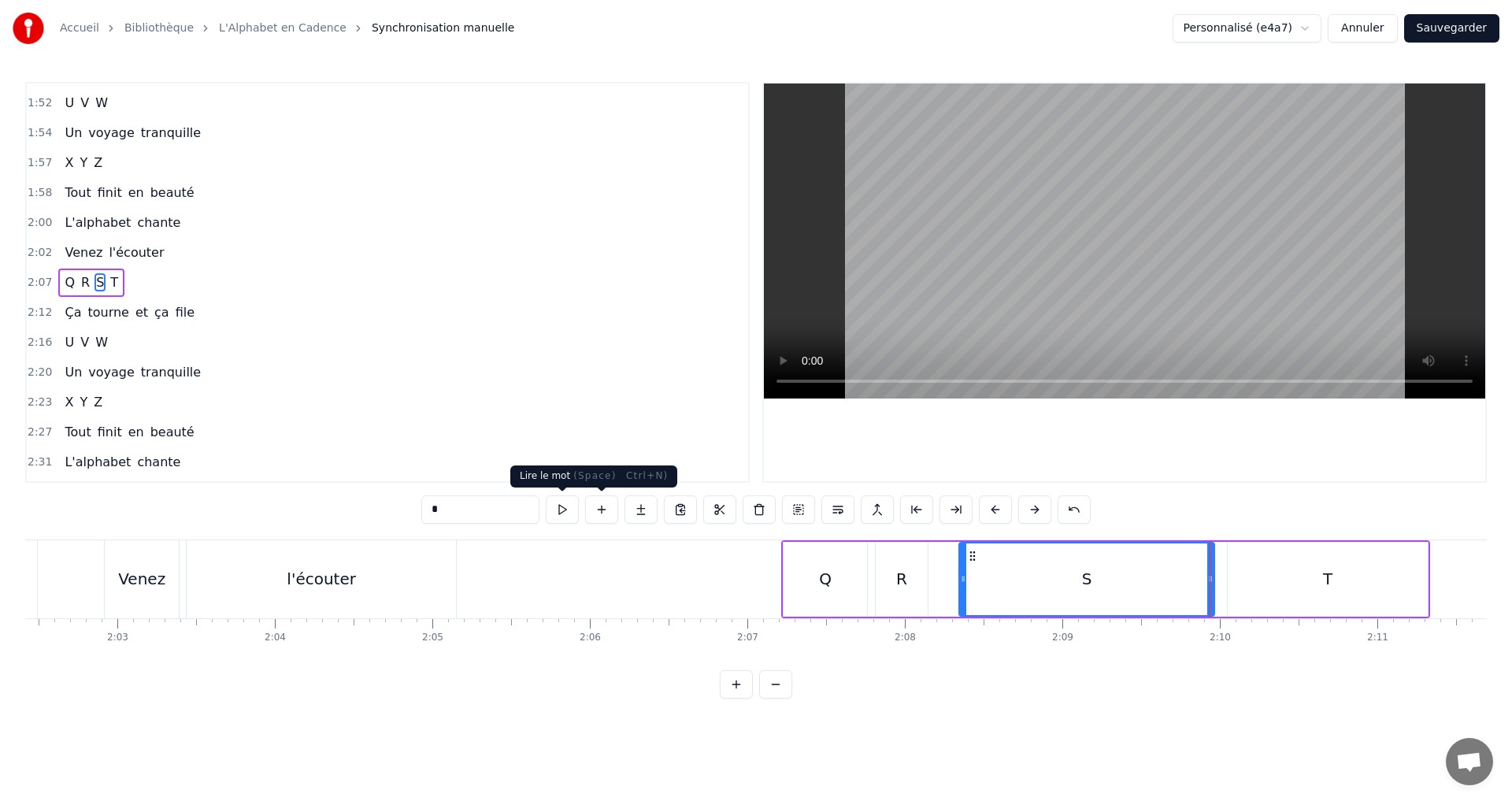
click at [565, 508] on button at bounding box center [562, 508] width 33 height 28
click at [1320, 579] on div "T" at bounding box center [1327, 579] width 200 height 75
type input "*"
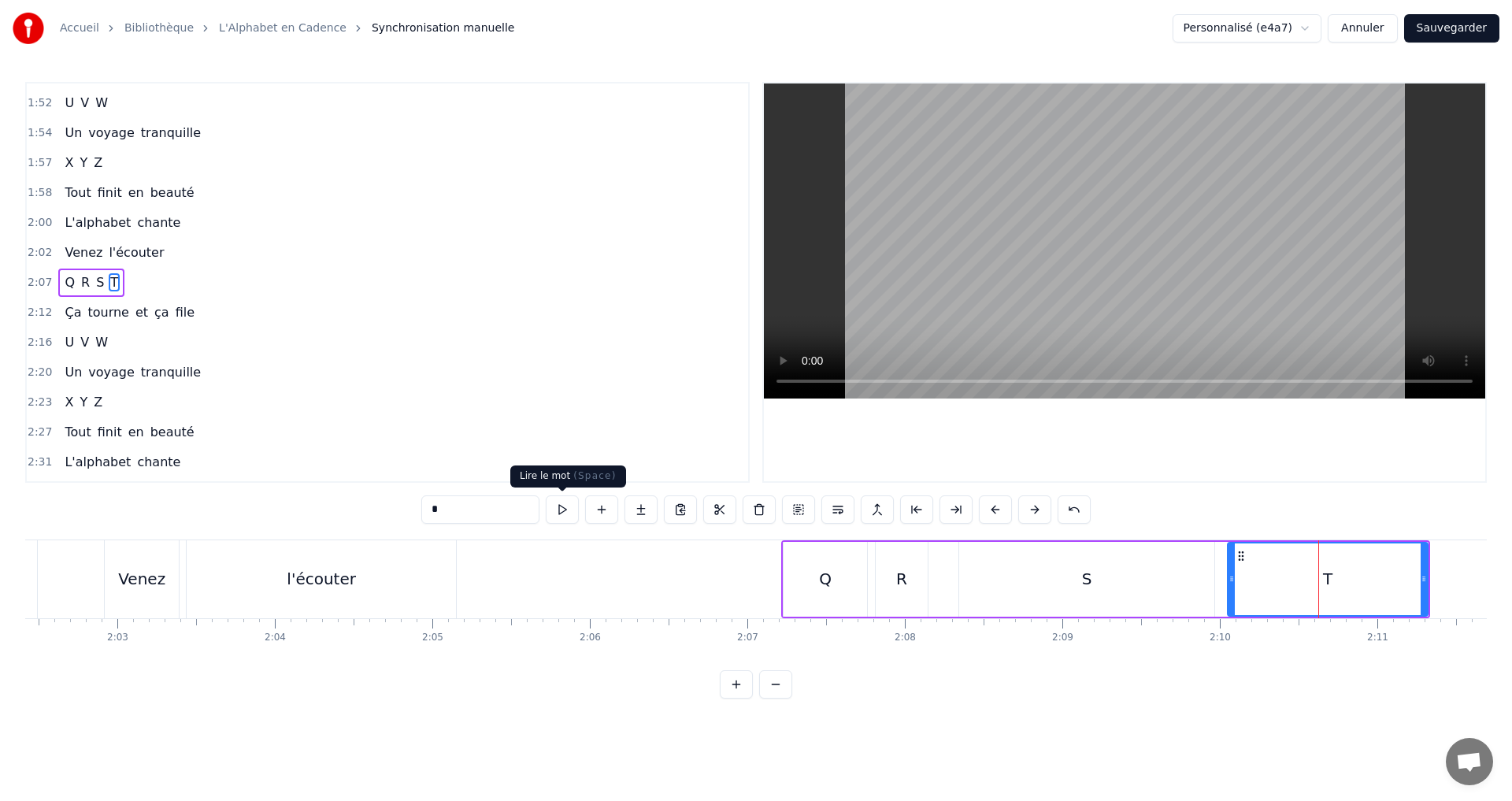
click at [564, 517] on button at bounding box center [562, 508] width 33 height 28
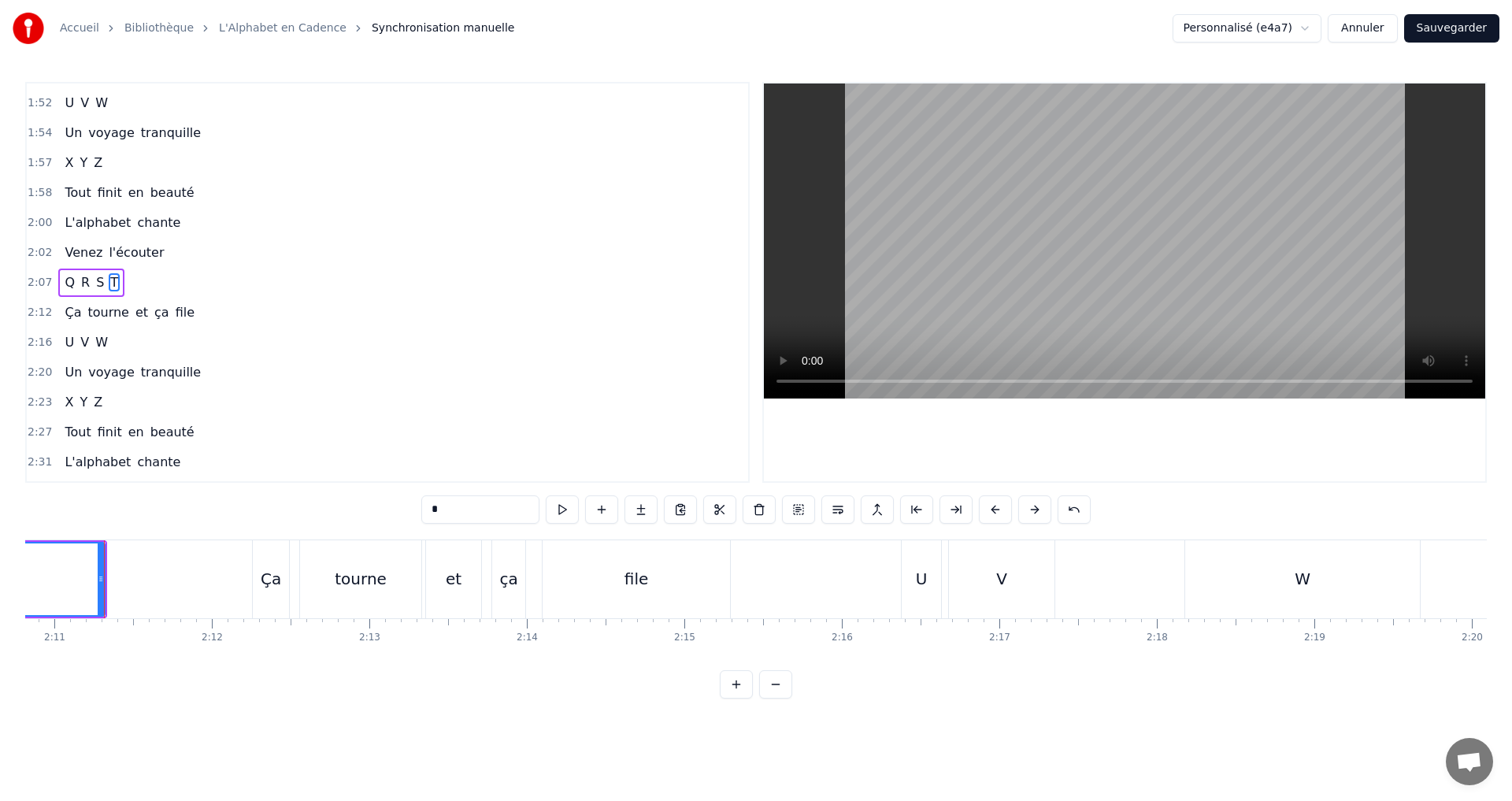
click at [151, 282] on div "2:07 Q R S T" at bounding box center [387, 282] width 722 height 30
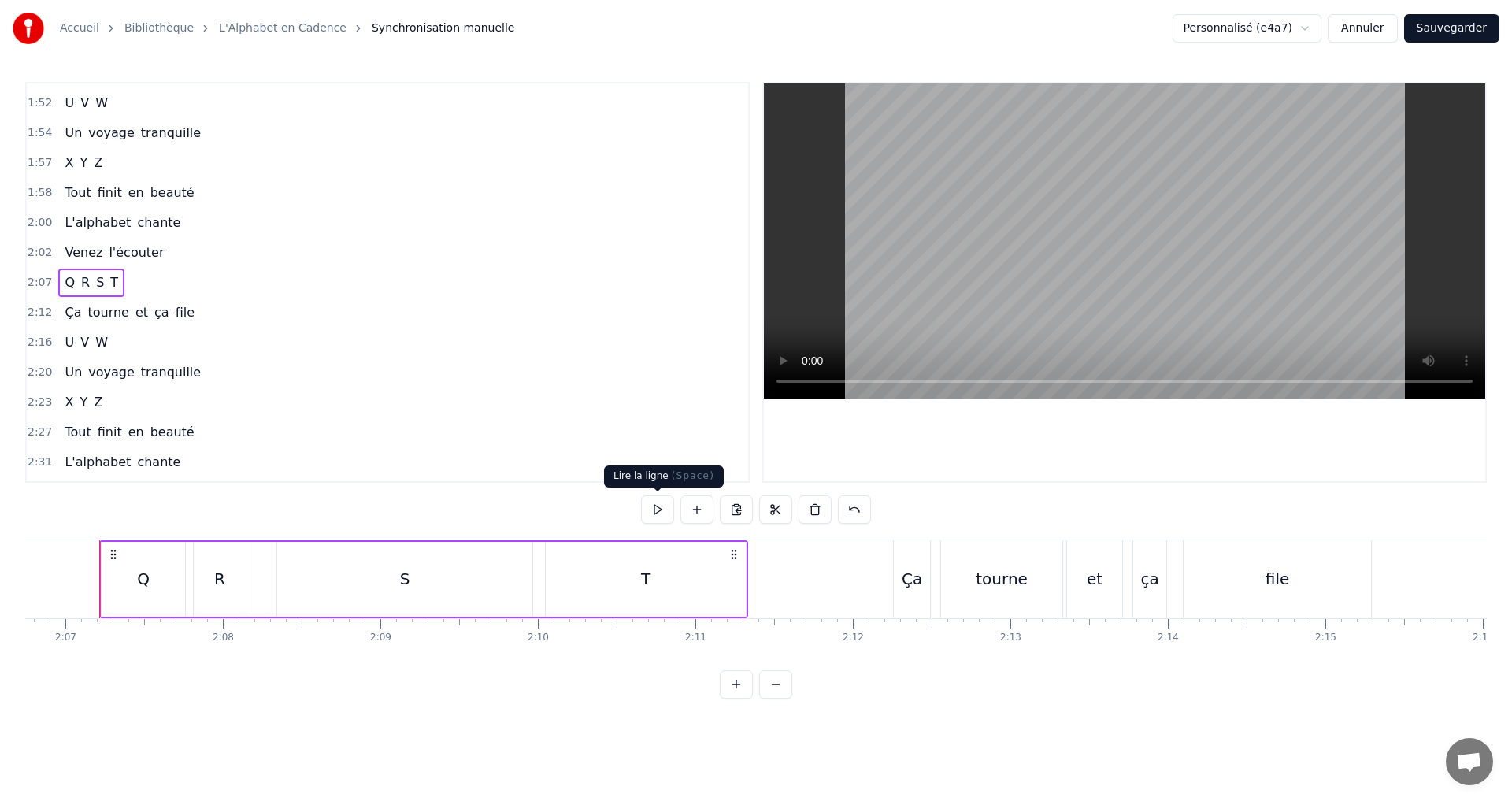
scroll to position [0, 19959]
click at [661, 508] on button at bounding box center [658, 508] width 33 height 28
click at [415, 566] on div "S" at bounding box center [409, 579] width 256 height 75
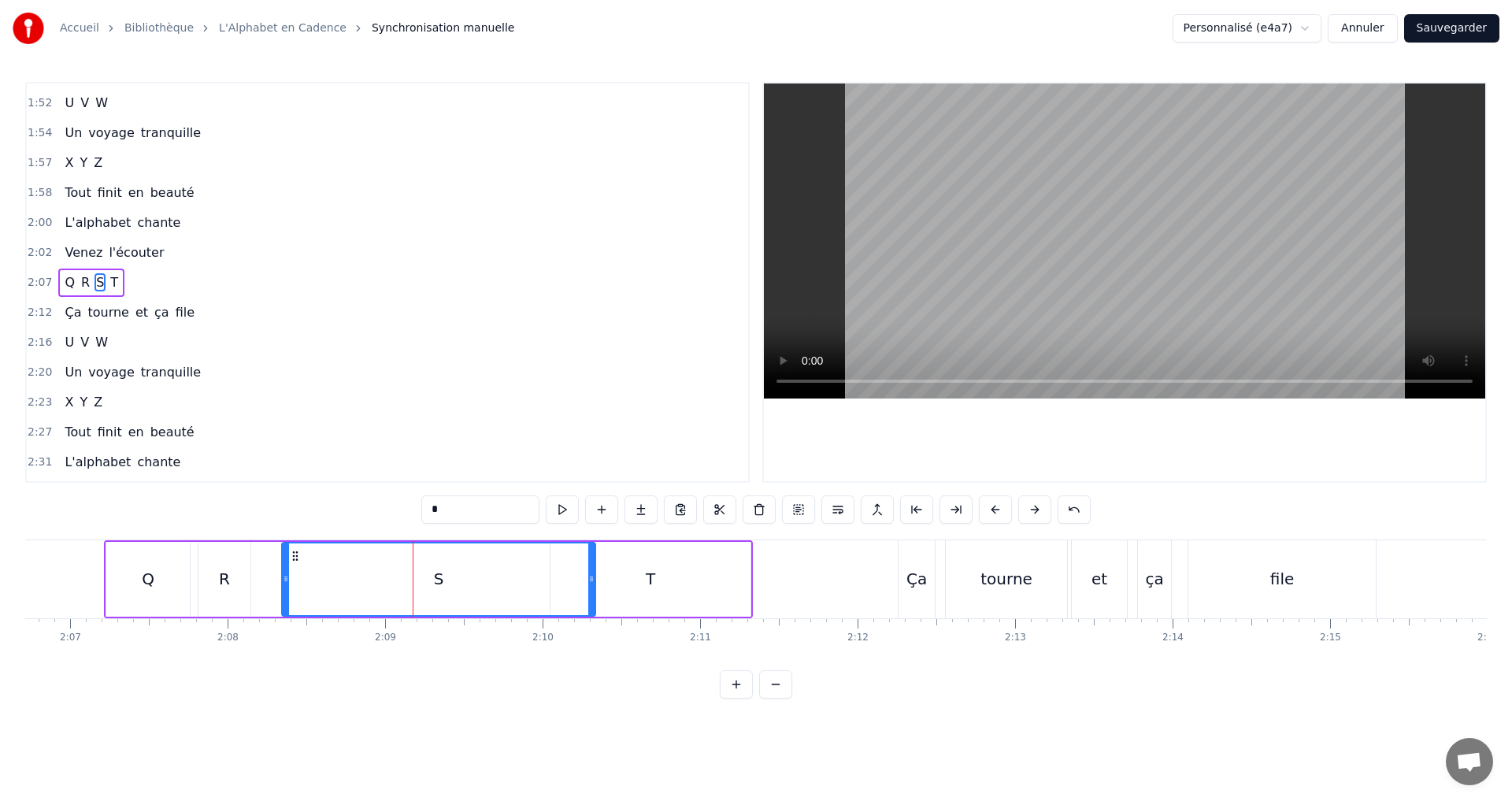
drag, startPoint x: 534, startPoint y: 581, endPoint x: 593, endPoint y: 576, distance: 59.2
click at [593, 576] on icon at bounding box center [591, 579] width 6 height 13
click at [569, 514] on button at bounding box center [562, 508] width 33 height 28
drag, startPoint x: 591, startPoint y: 578, endPoint x: 568, endPoint y: 553, distance: 34.0
click at [573, 571] on div at bounding box center [575, 579] width 6 height 71
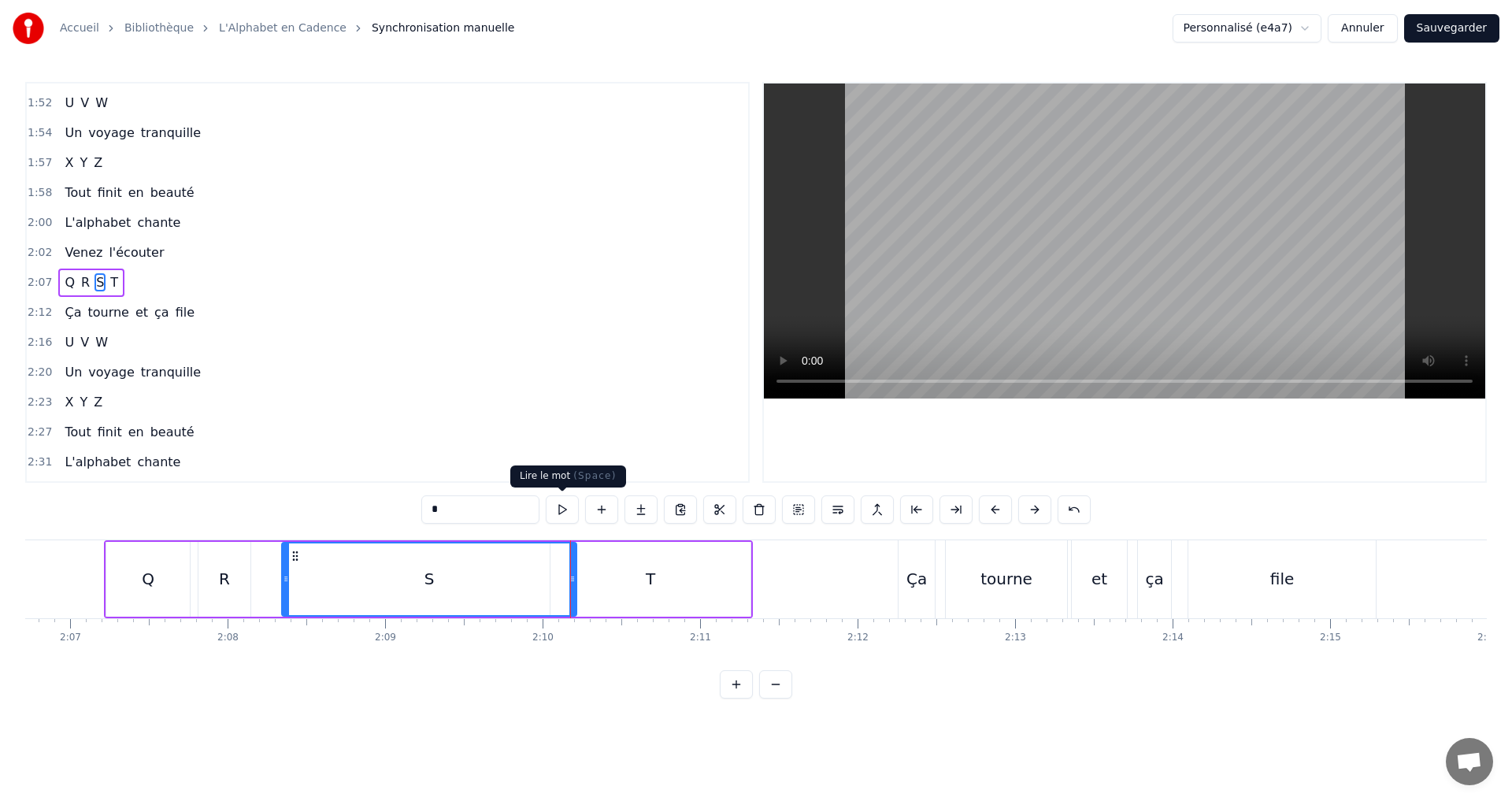
click at [564, 509] on button at bounding box center [562, 508] width 33 height 28
drag, startPoint x: 574, startPoint y: 586, endPoint x: 551, endPoint y: 575, distance: 25.5
click at [551, 575] on div at bounding box center [549, 579] width 6 height 71
click at [568, 514] on button at bounding box center [562, 508] width 33 height 28
click at [565, 509] on button at bounding box center [562, 508] width 33 height 28
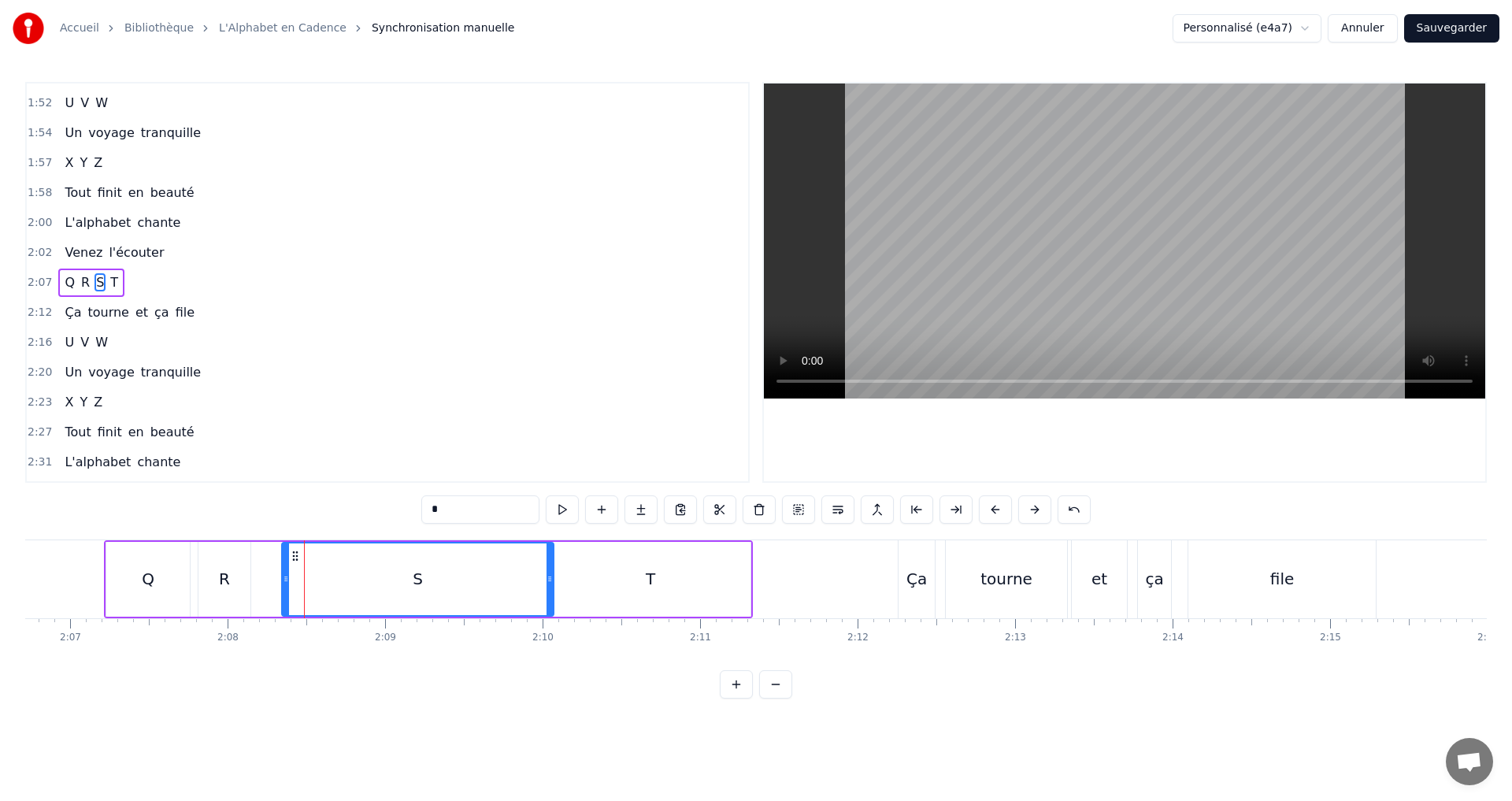
click at [565, 509] on button at bounding box center [562, 508] width 33 height 28
drag, startPoint x: 547, startPoint y: 584, endPoint x: 538, endPoint y: 579, distance: 10.3
click at [538, 579] on icon at bounding box center [541, 579] width 6 height 13
click at [569, 514] on button at bounding box center [562, 508] width 33 height 28
drag, startPoint x: 542, startPoint y: 583, endPoint x: 533, endPoint y: 578, distance: 10.3
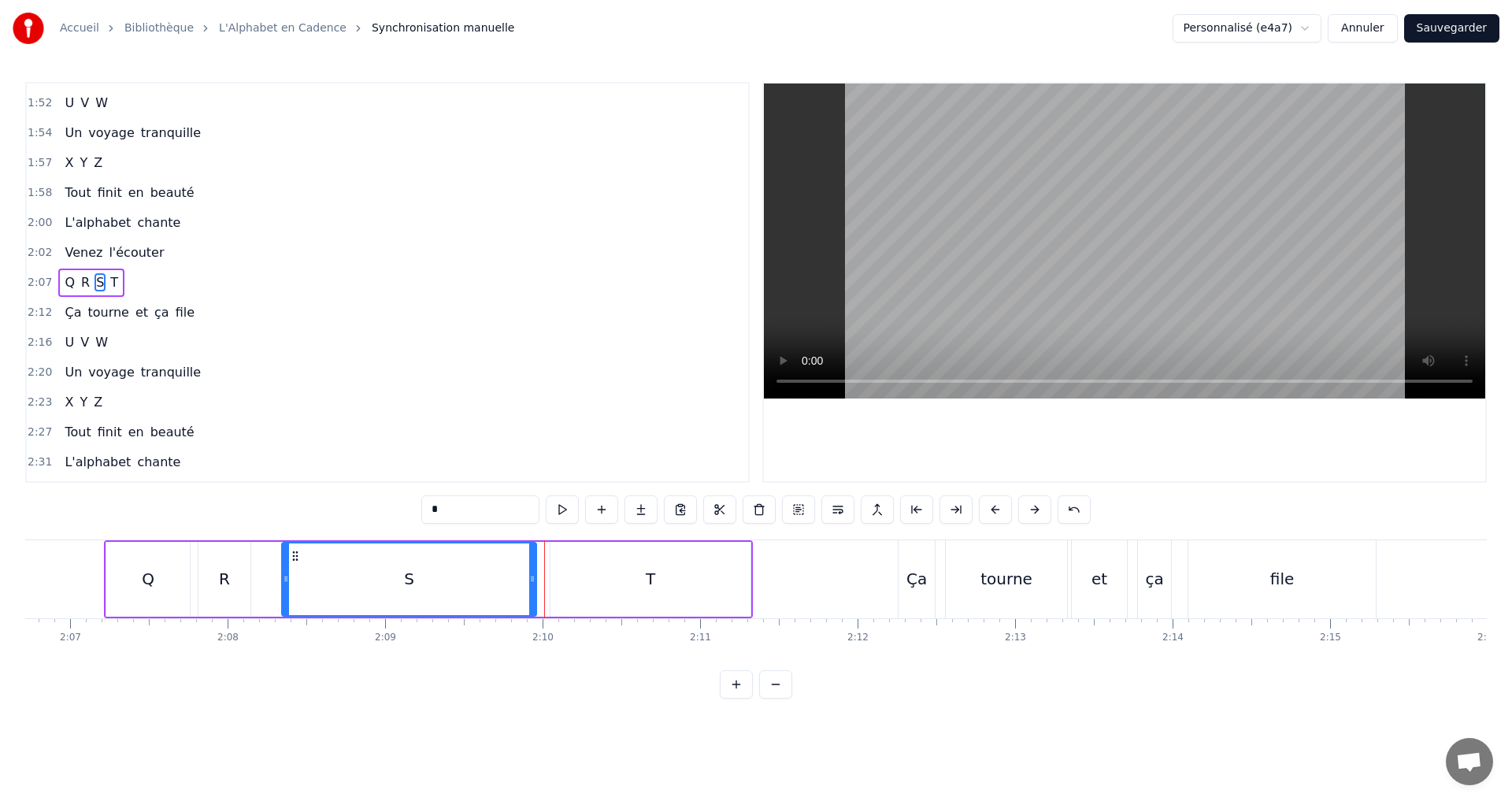
click at [533, 578] on icon at bounding box center [532, 579] width 6 height 13
click at [564, 518] on button at bounding box center [562, 508] width 33 height 28
click at [187, 280] on div "2:07 Q R S T" at bounding box center [387, 282] width 722 height 30
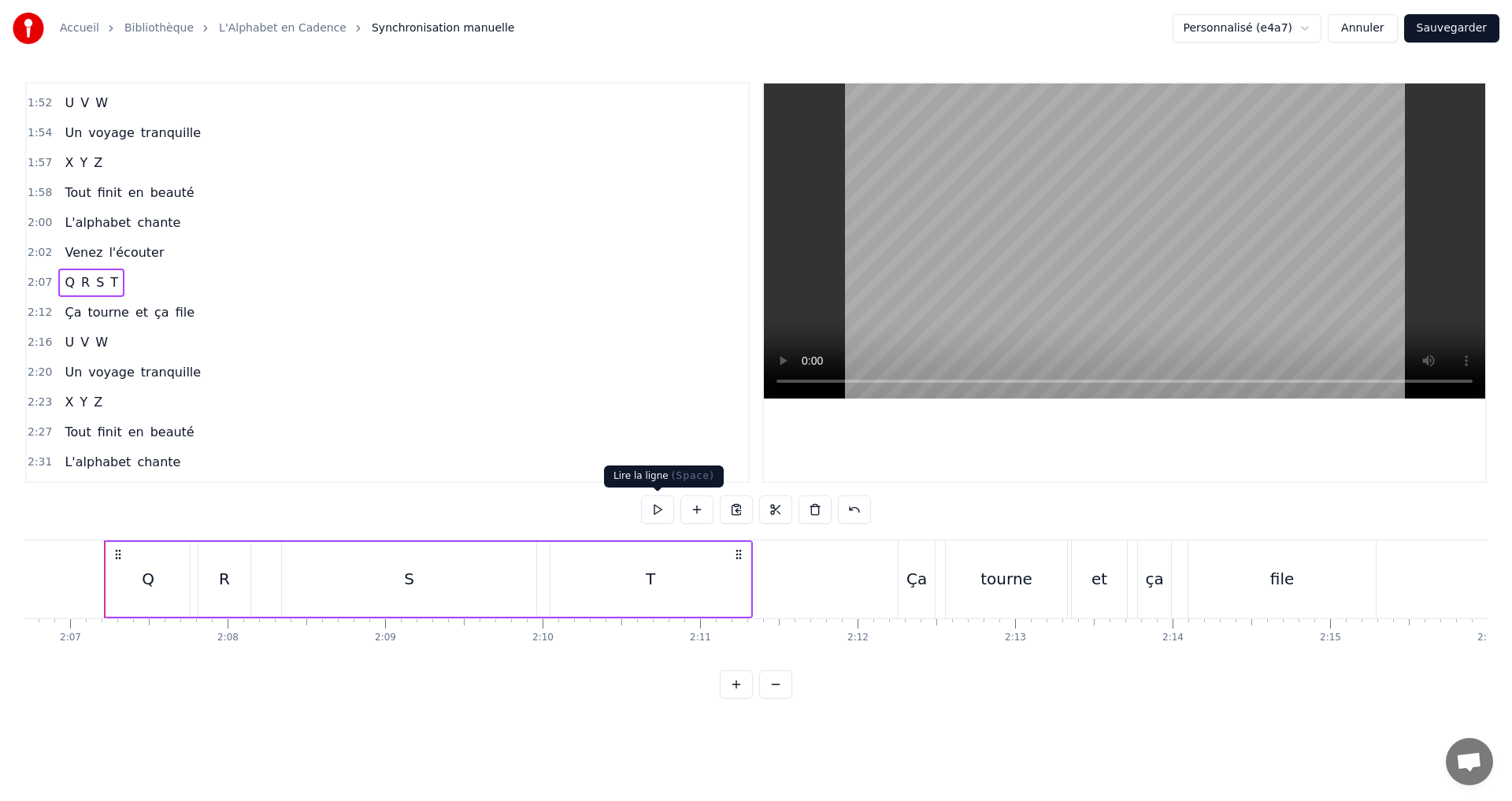
click at [658, 500] on button at bounding box center [658, 508] width 33 height 28
click at [665, 579] on div "T" at bounding box center [650, 579] width 200 height 75
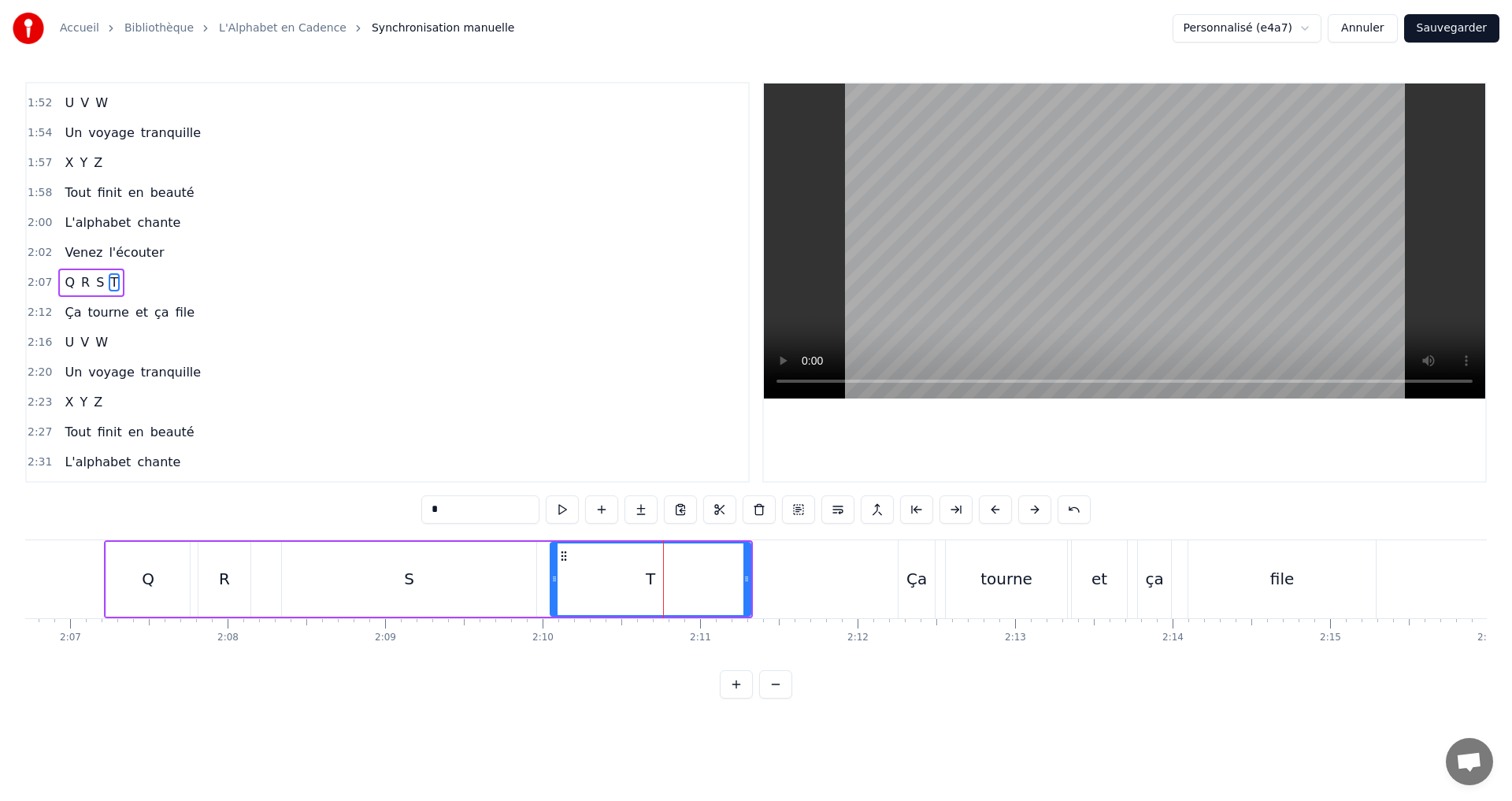
click at [474, 580] on div "S" at bounding box center [409, 579] width 255 height 75
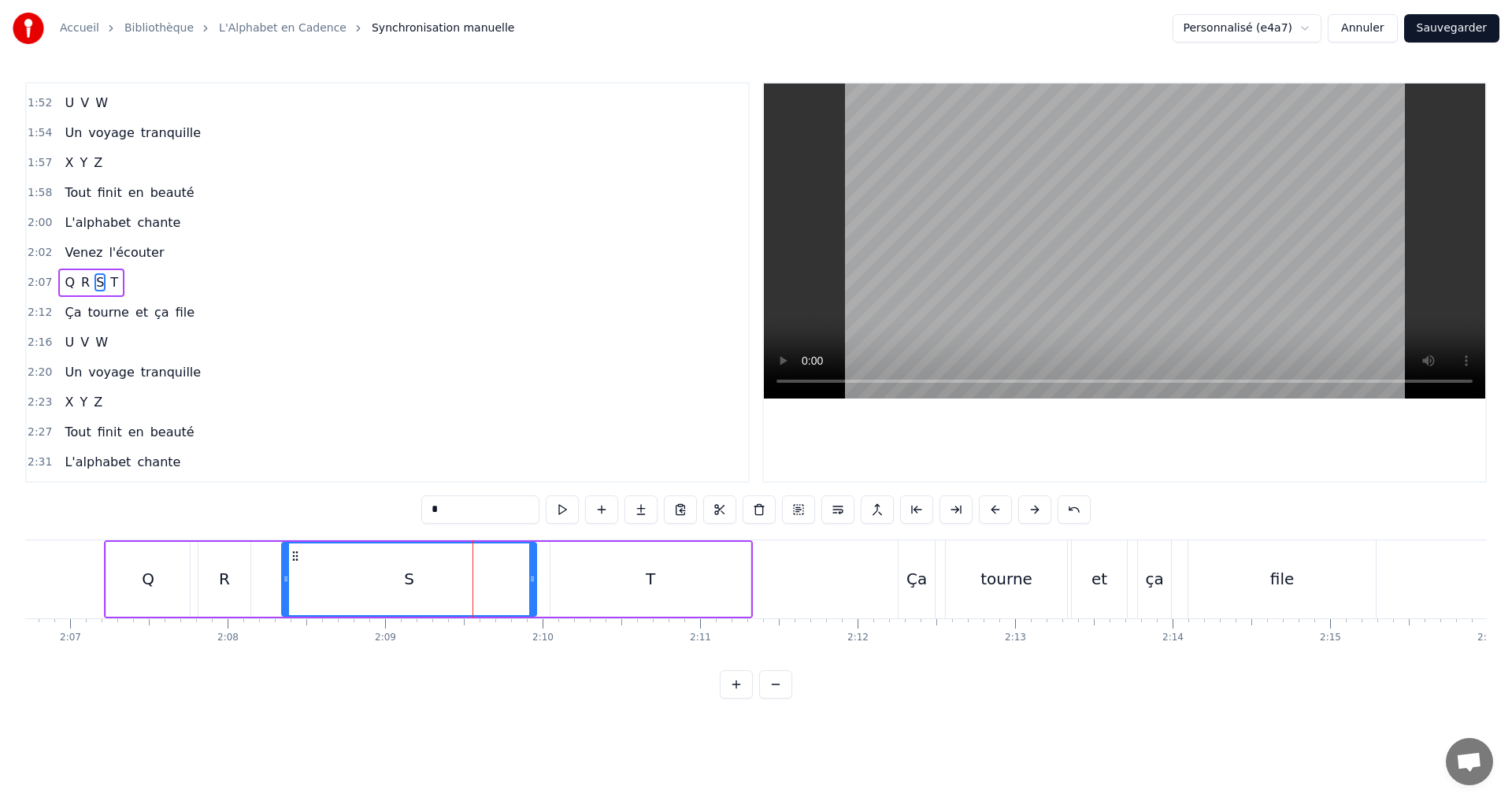
click at [603, 594] on div "T" at bounding box center [650, 579] width 200 height 75
type input "*"
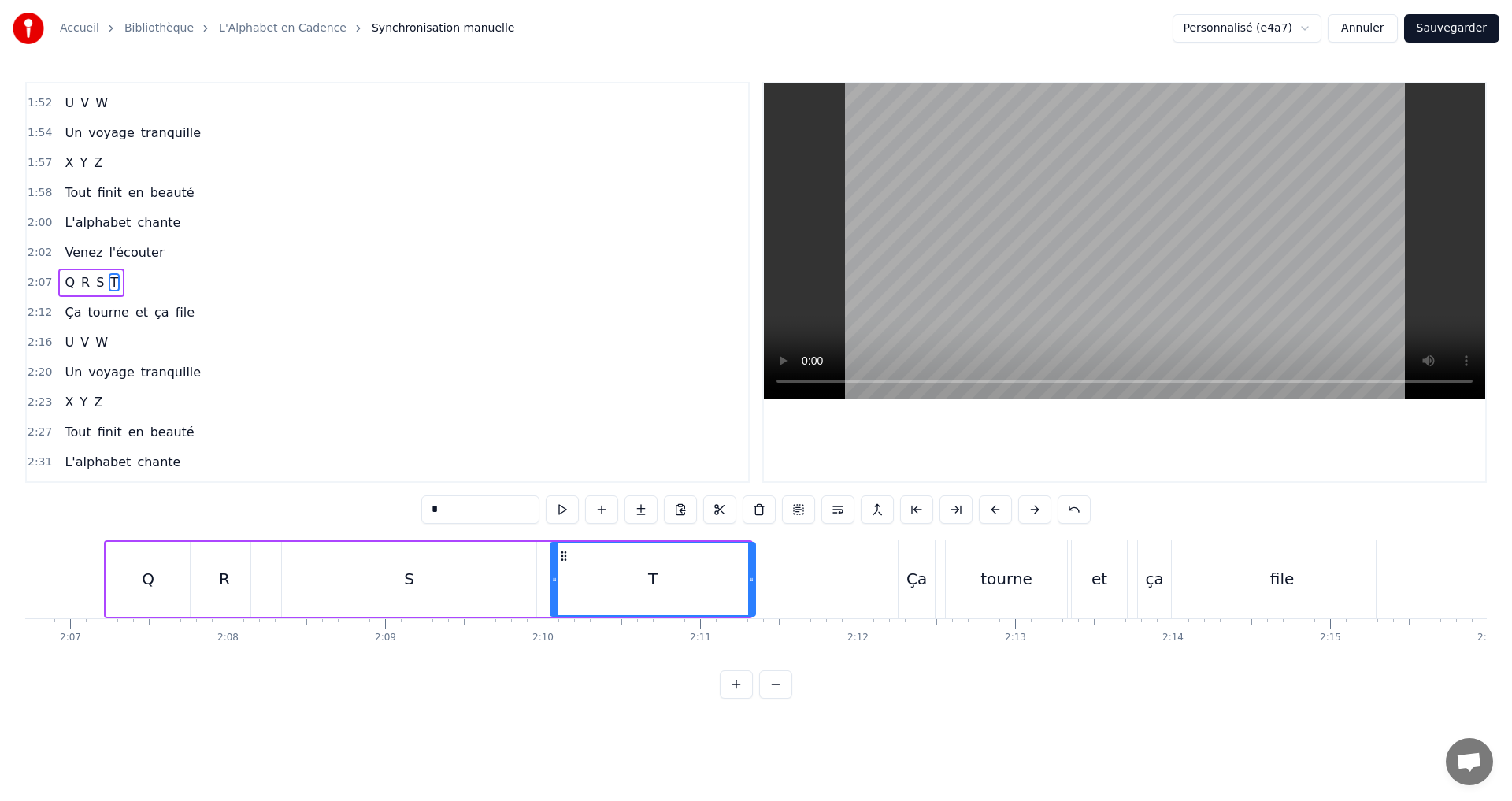
drag, startPoint x: 748, startPoint y: 591, endPoint x: 715, endPoint y: 591, distance: 33.0
click at [748, 590] on div at bounding box center [751, 579] width 6 height 71
drag, startPoint x: 552, startPoint y: 582, endPoint x: 531, endPoint y: 579, distance: 21.2
click at [531, 579] on icon at bounding box center [533, 579] width 6 height 13
click at [563, 512] on button at bounding box center [562, 508] width 33 height 28
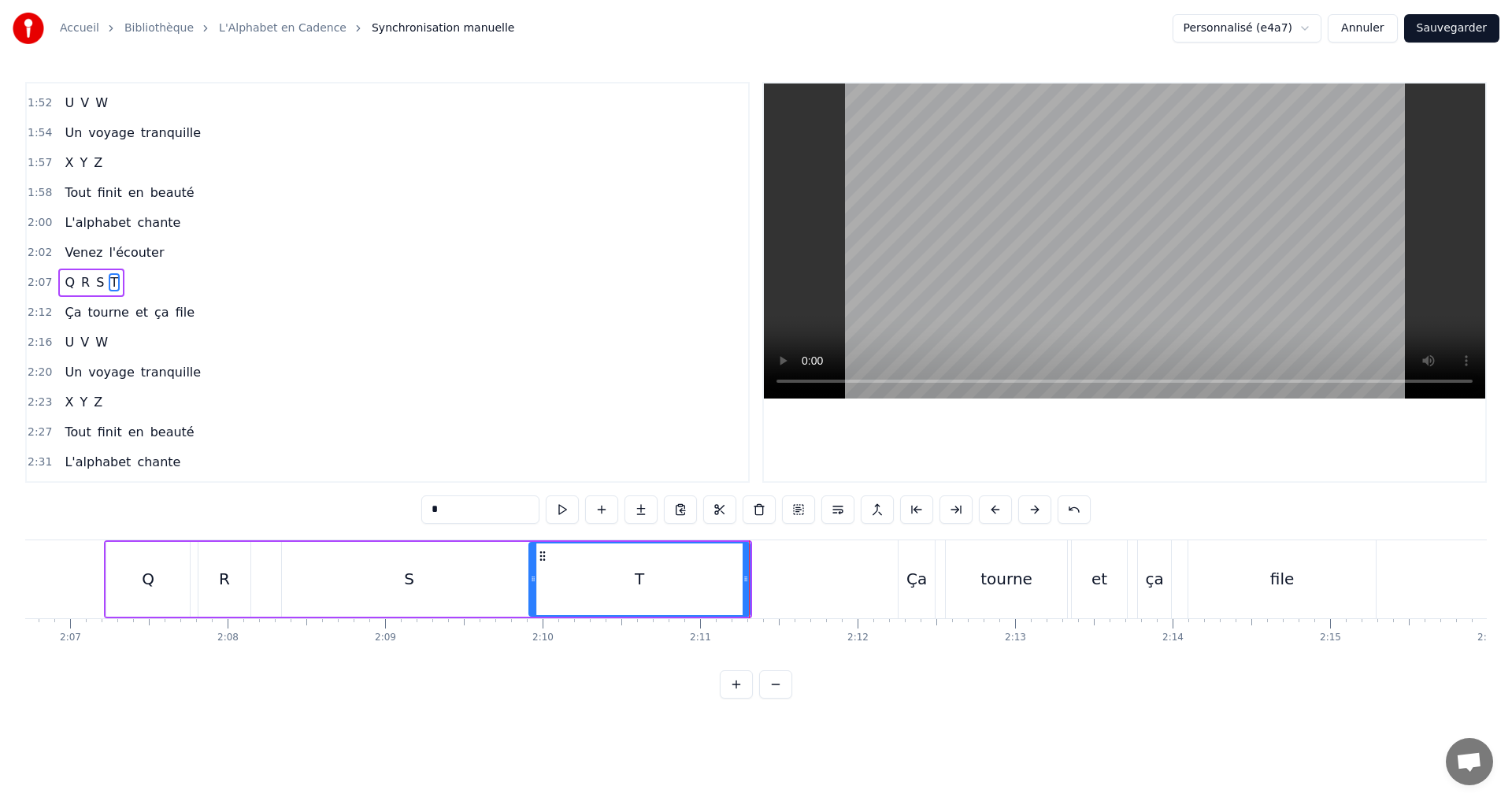
click at [167, 280] on div "2:07 Q R S T" at bounding box center [387, 282] width 722 height 30
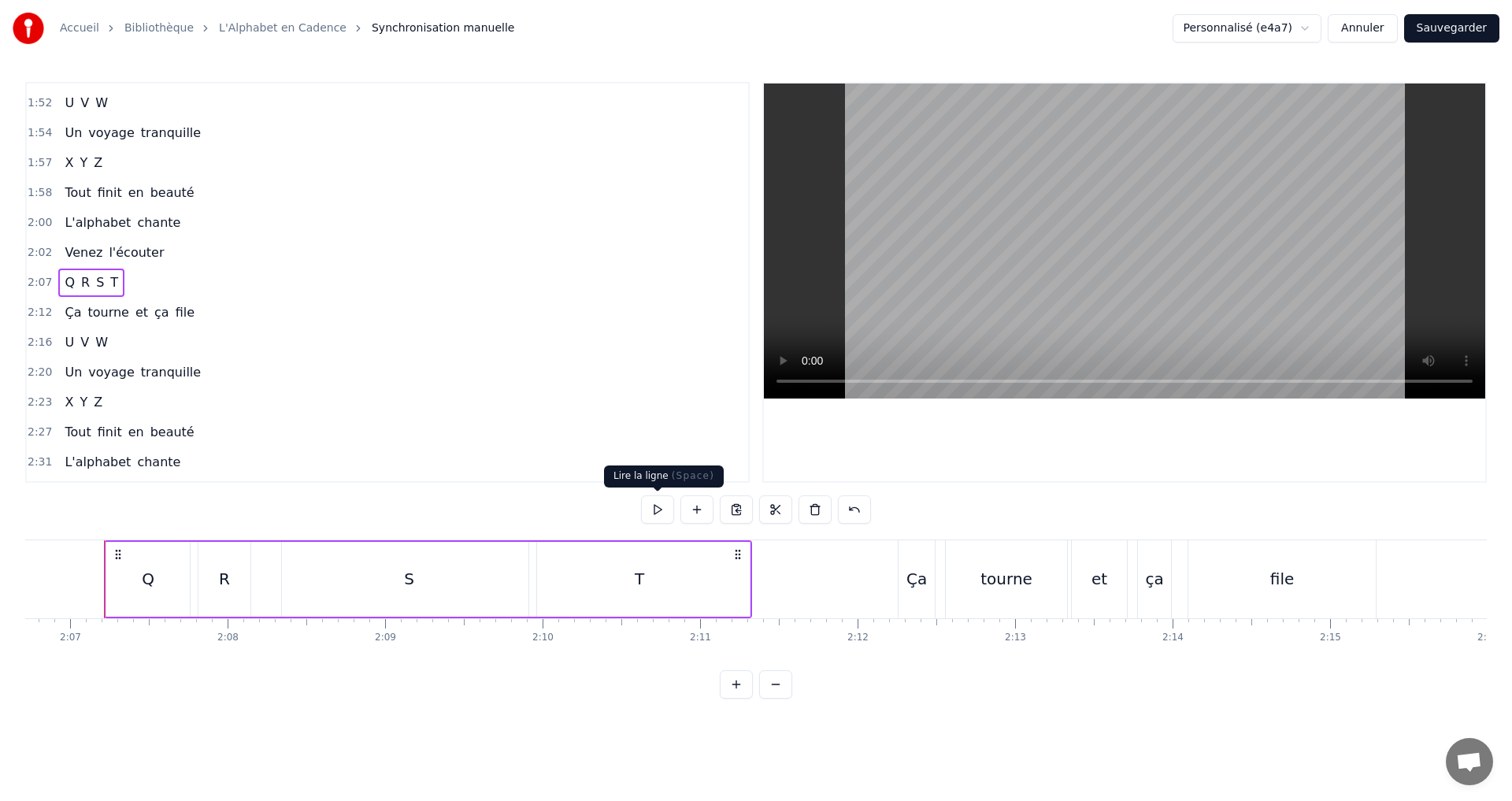
click at [650, 516] on button at bounding box center [658, 508] width 33 height 28
click at [236, 316] on div "2:12 Ça tourne et ça file" at bounding box center [387, 312] width 722 height 30
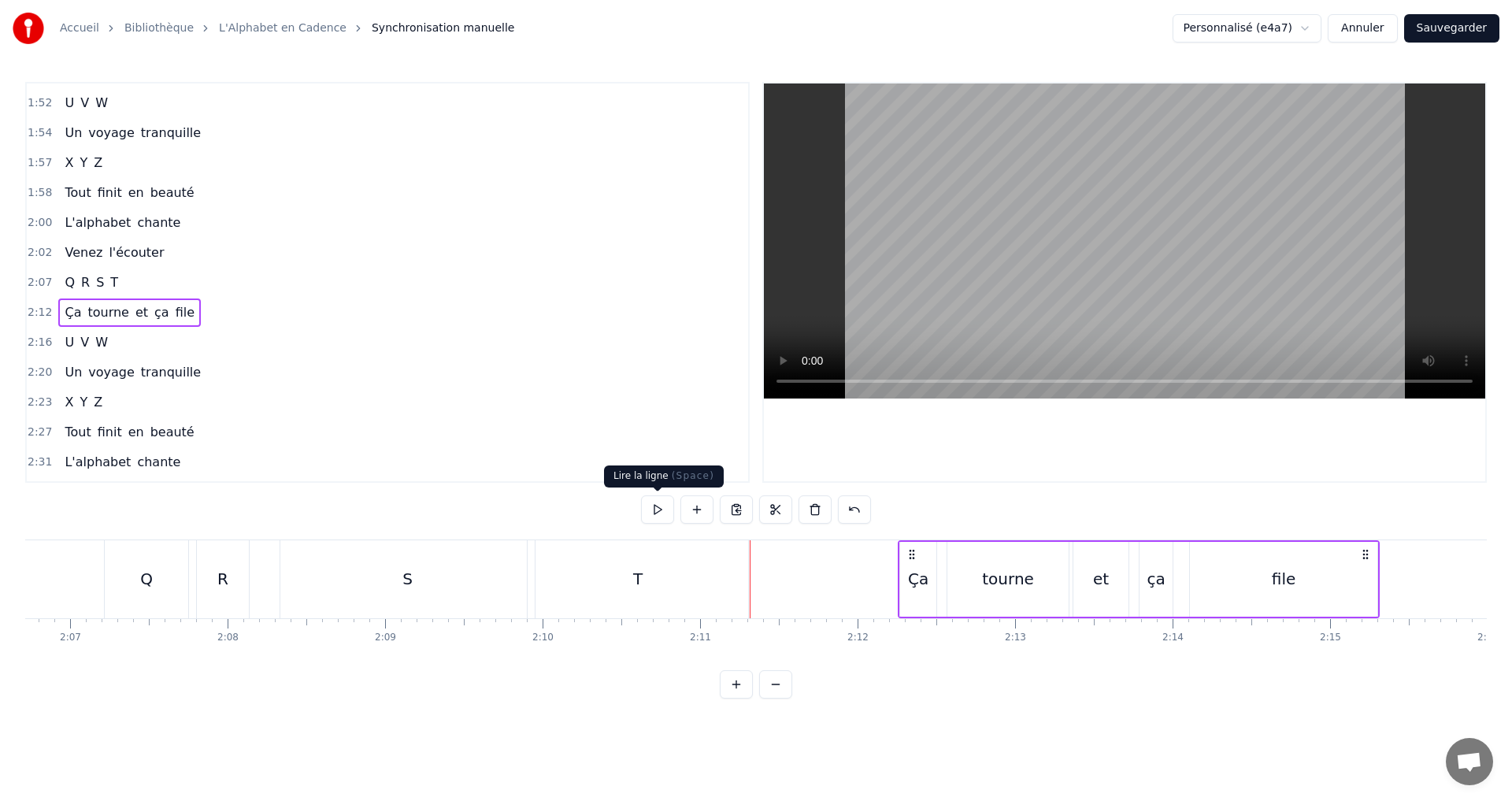
click at [657, 513] on button at bounding box center [658, 508] width 33 height 28
click at [655, 519] on button at bounding box center [658, 508] width 33 height 28
click at [1275, 573] on div "file" at bounding box center [1283, 579] width 23 height 23
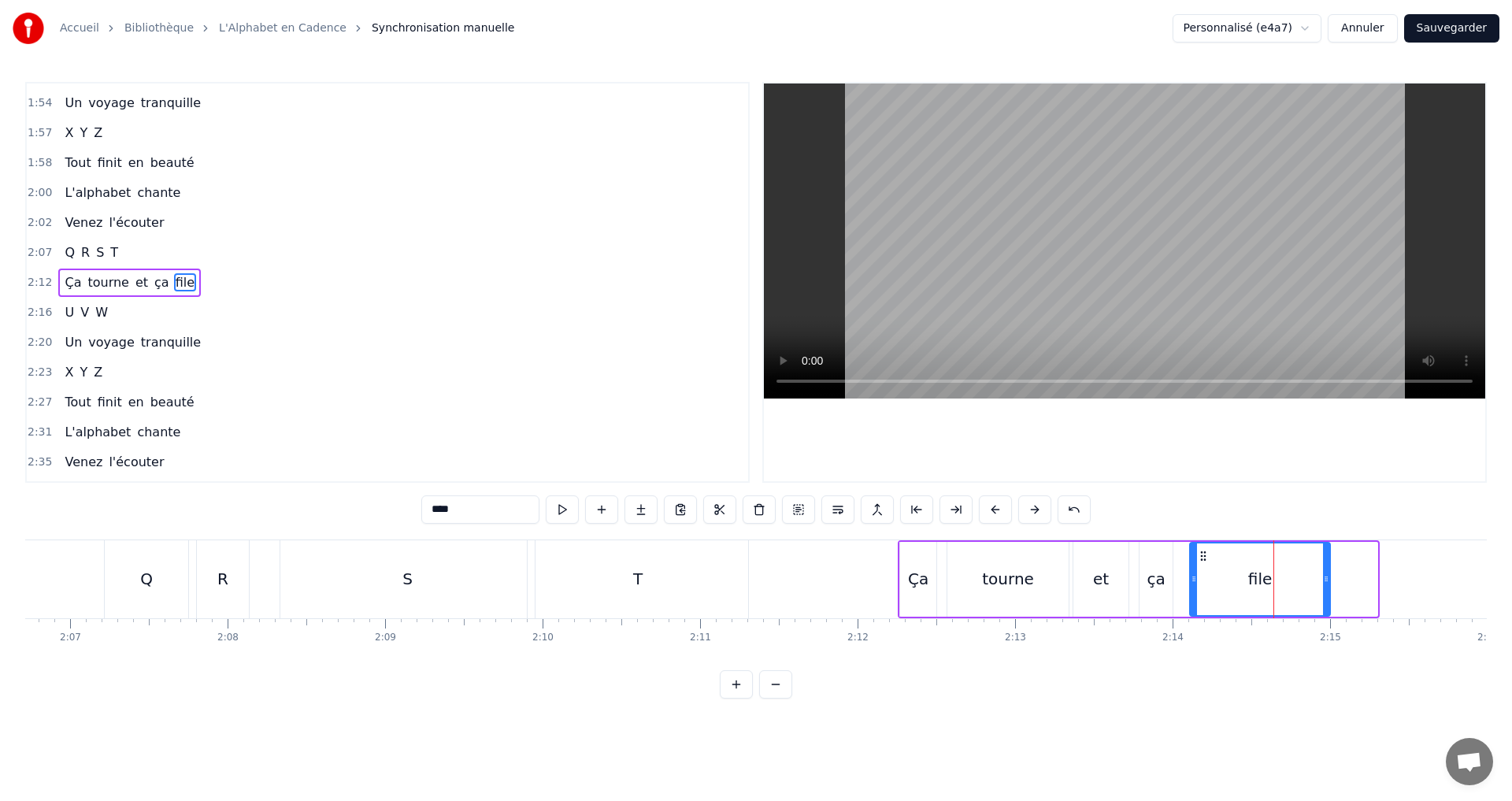
drag, startPoint x: 1374, startPoint y: 582, endPoint x: 1326, endPoint y: 580, distance: 48.0
click at [1326, 580] on icon at bounding box center [1326, 579] width 6 height 13
click at [552, 513] on button at bounding box center [562, 508] width 33 height 28
click at [144, 317] on div "2:16 U V W" at bounding box center [387, 312] width 722 height 30
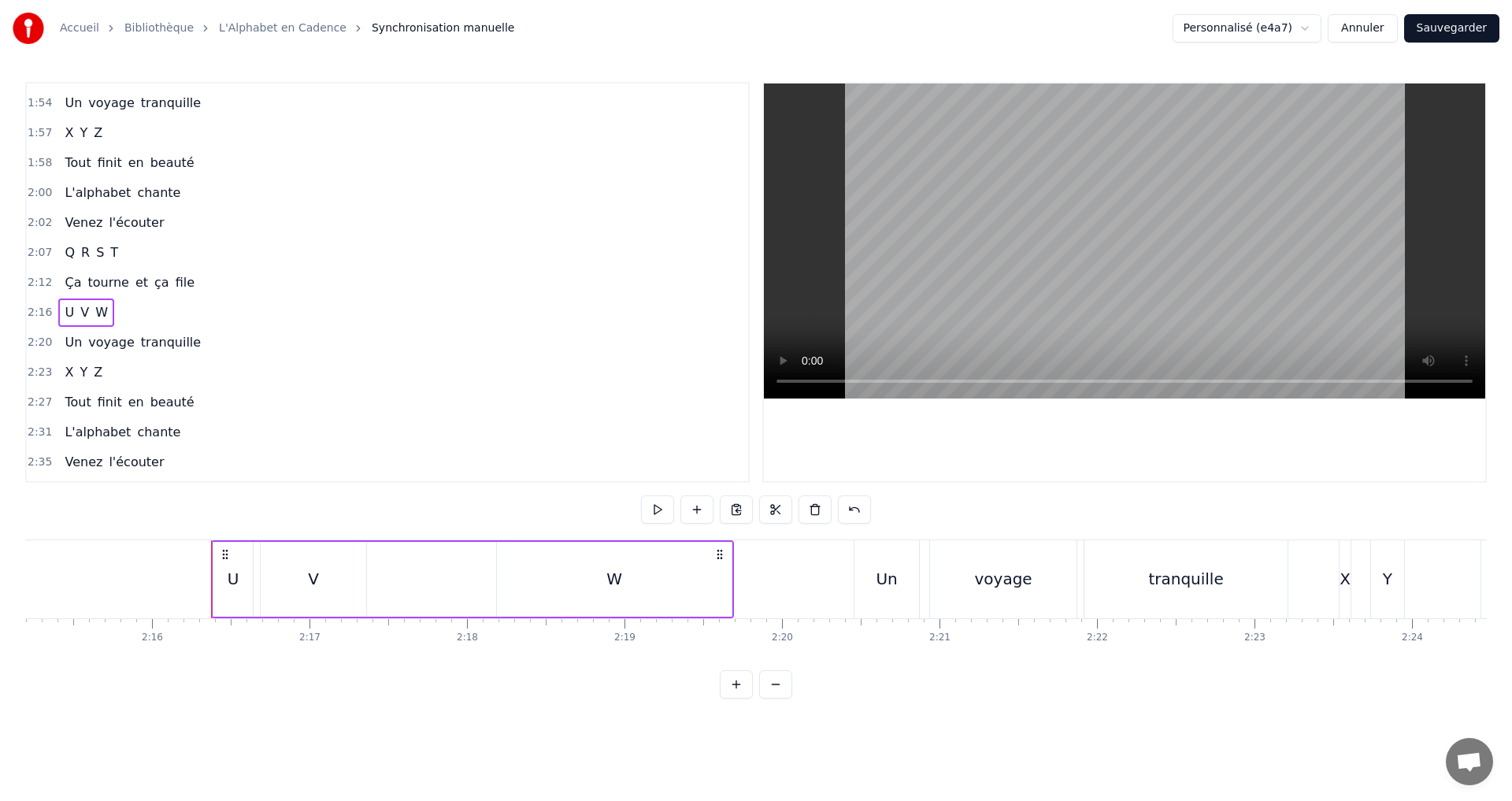
scroll to position [0, 21403]
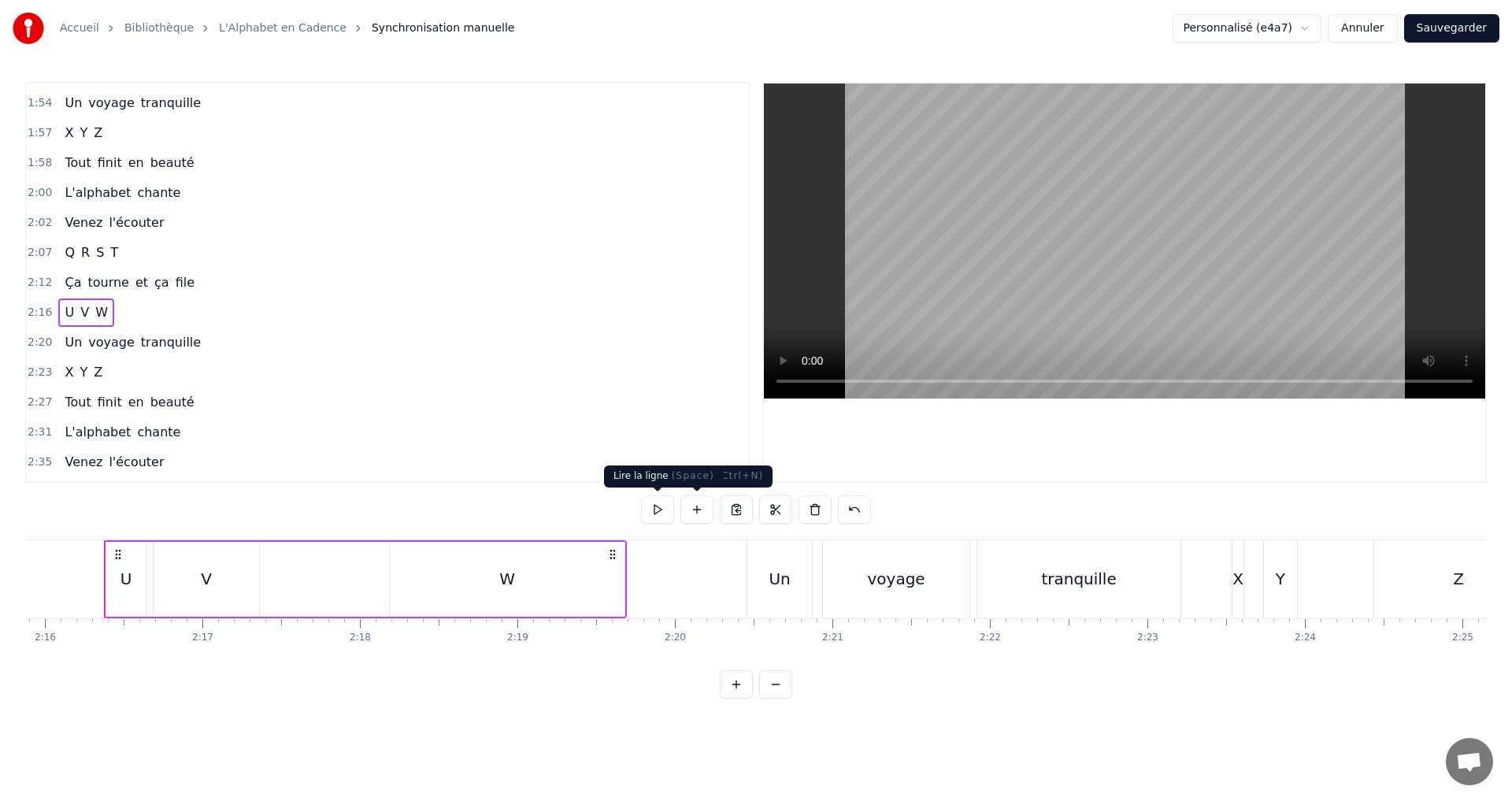
click at [652, 508] on button at bounding box center [658, 508] width 33 height 28
click at [655, 503] on button at bounding box center [658, 508] width 33 height 28
click at [565, 588] on div "W" at bounding box center [508, 579] width 235 height 75
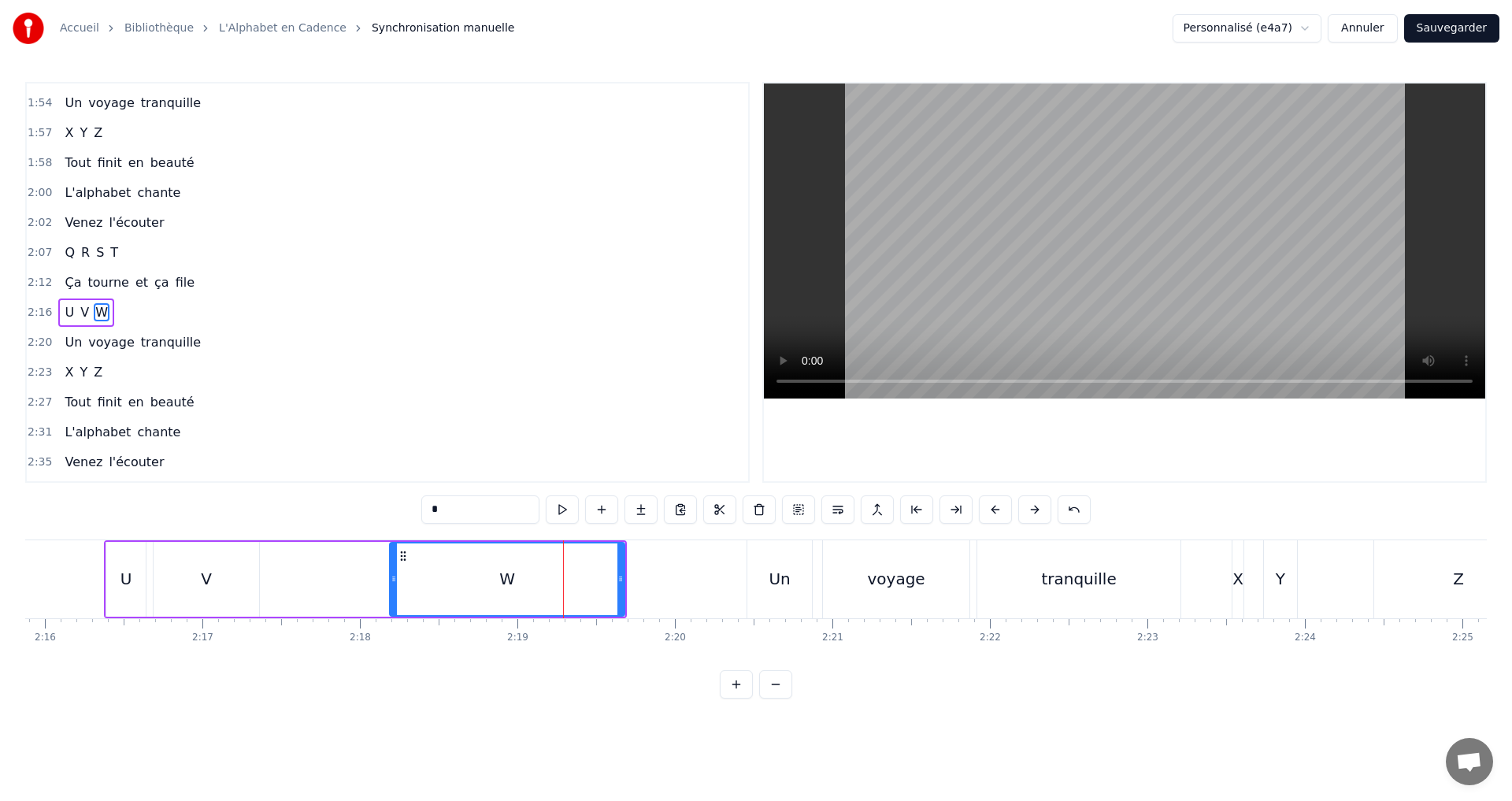
scroll to position [1372, 0]
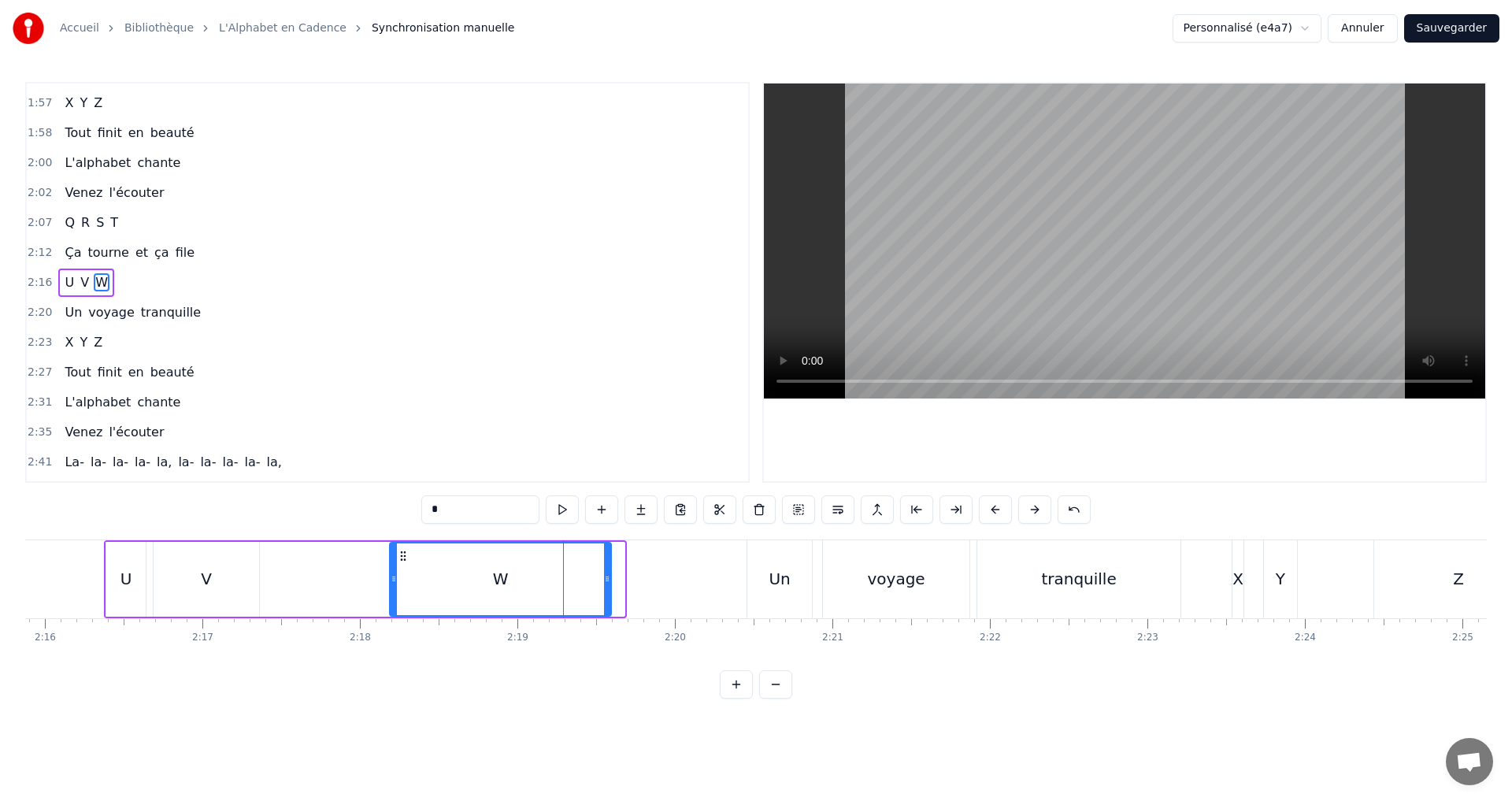
drag, startPoint x: 619, startPoint y: 582, endPoint x: 606, endPoint y: 580, distance: 13.2
click at [606, 580] on icon at bounding box center [607, 579] width 6 height 13
click at [558, 508] on button at bounding box center [562, 508] width 33 height 28
drag, startPoint x: 606, startPoint y: 585, endPoint x: 577, endPoint y: 581, distance: 29.3
click at [577, 581] on div at bounding box center [574, 579] width 6 height 71
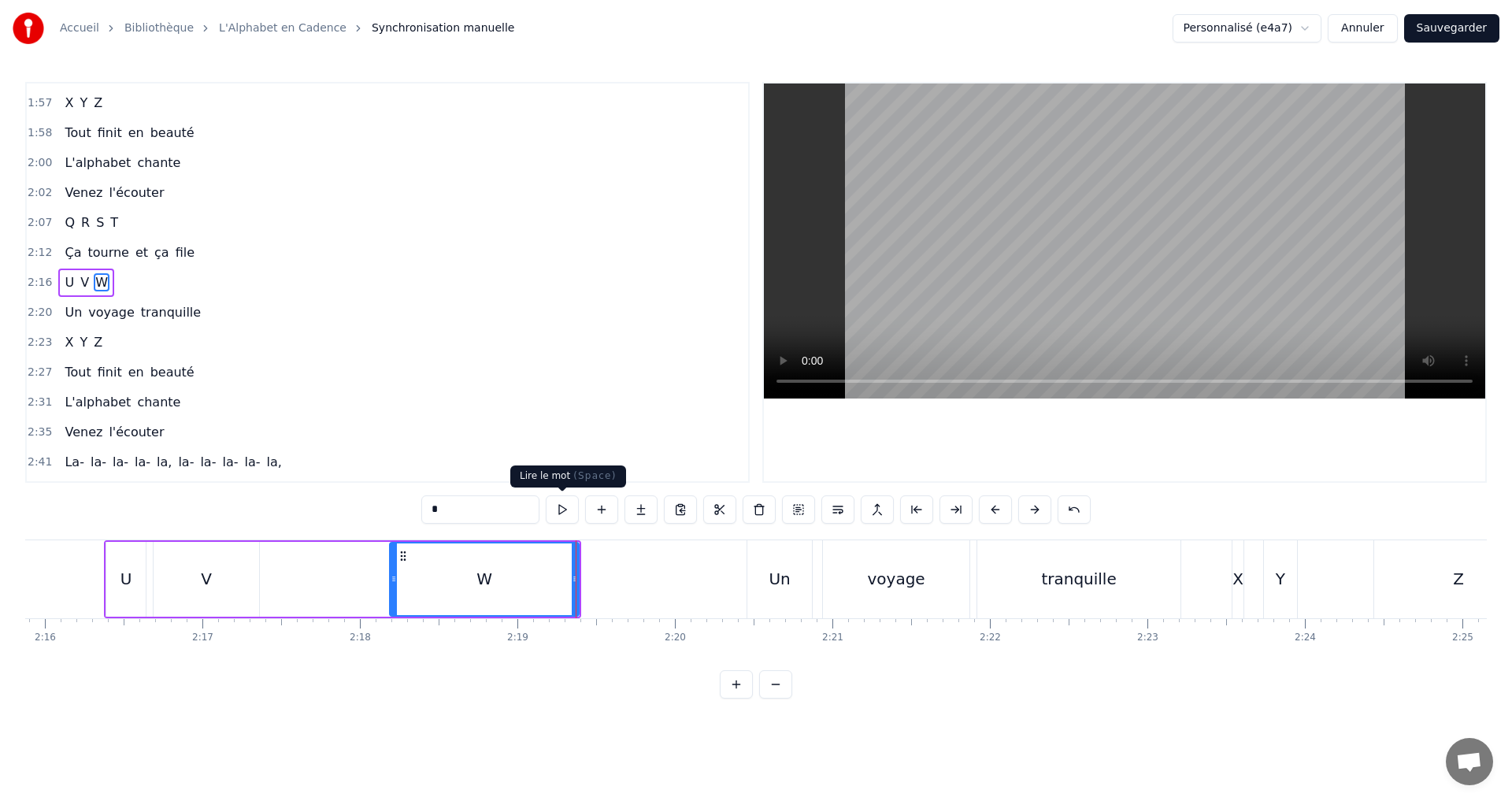
click at [563, 502] on button at bounding box center [562, 508] width 33 height 28
click at [173, 585] on div "V" at bounding box center [206, 579] width 106 height 75
type input "*"
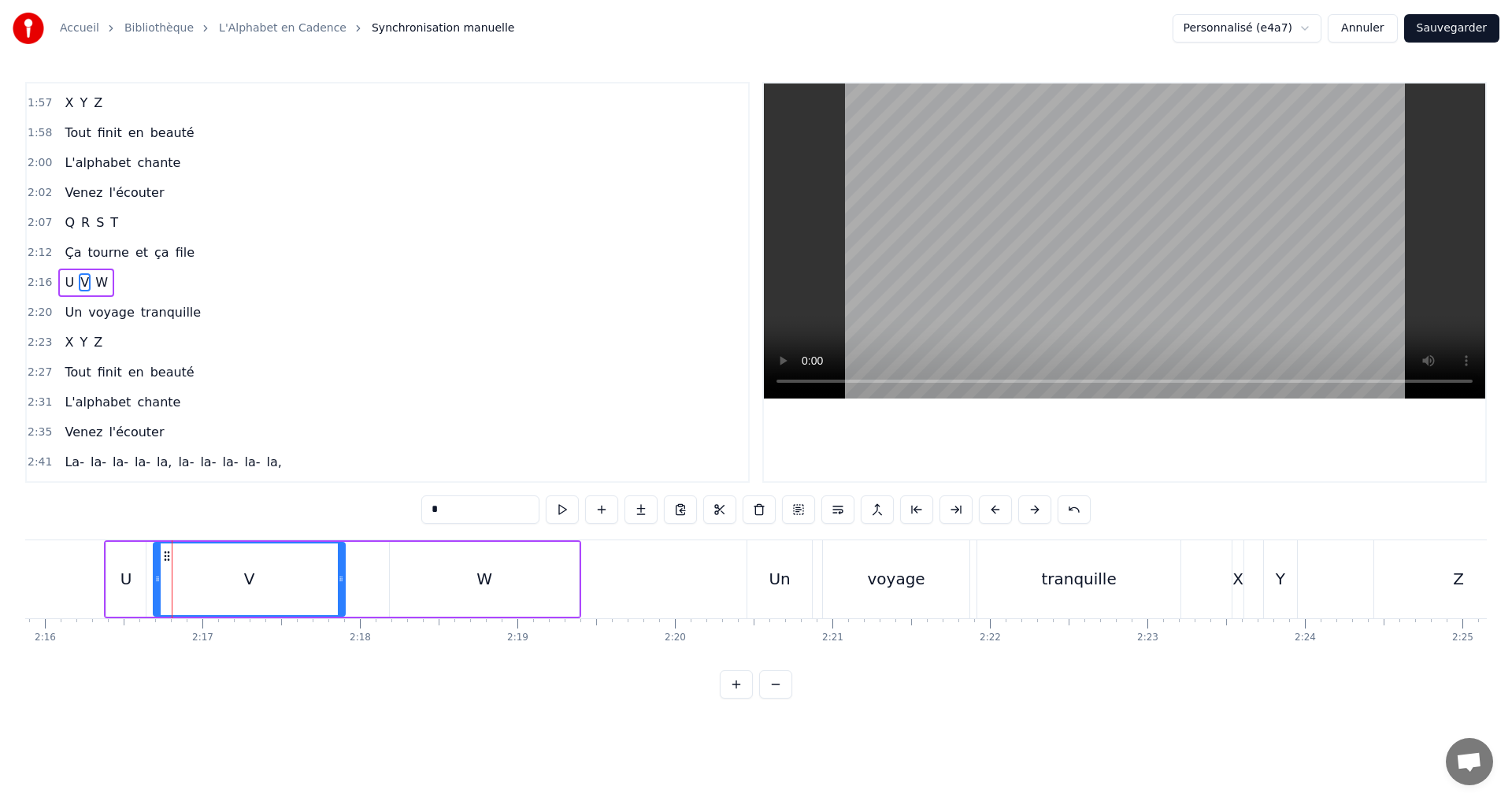
drag, startPoint x: 255, startPoint y: 578, endPoint x: 422, endPoint y: 573, distance: 167.1
click at [344, 573] on icon at bounding box center [341, 579] width 6 height 13
click at [555, 507] on button at bounding box center [562, 508] width 33 height 28
drag, startPoint x: 349, startPoint y: 579, endPoint x: 335, endPoint y: 575, distance: 14.6
click at [335, 575] on icon at bounding box center [333, 579] width 6 height 13
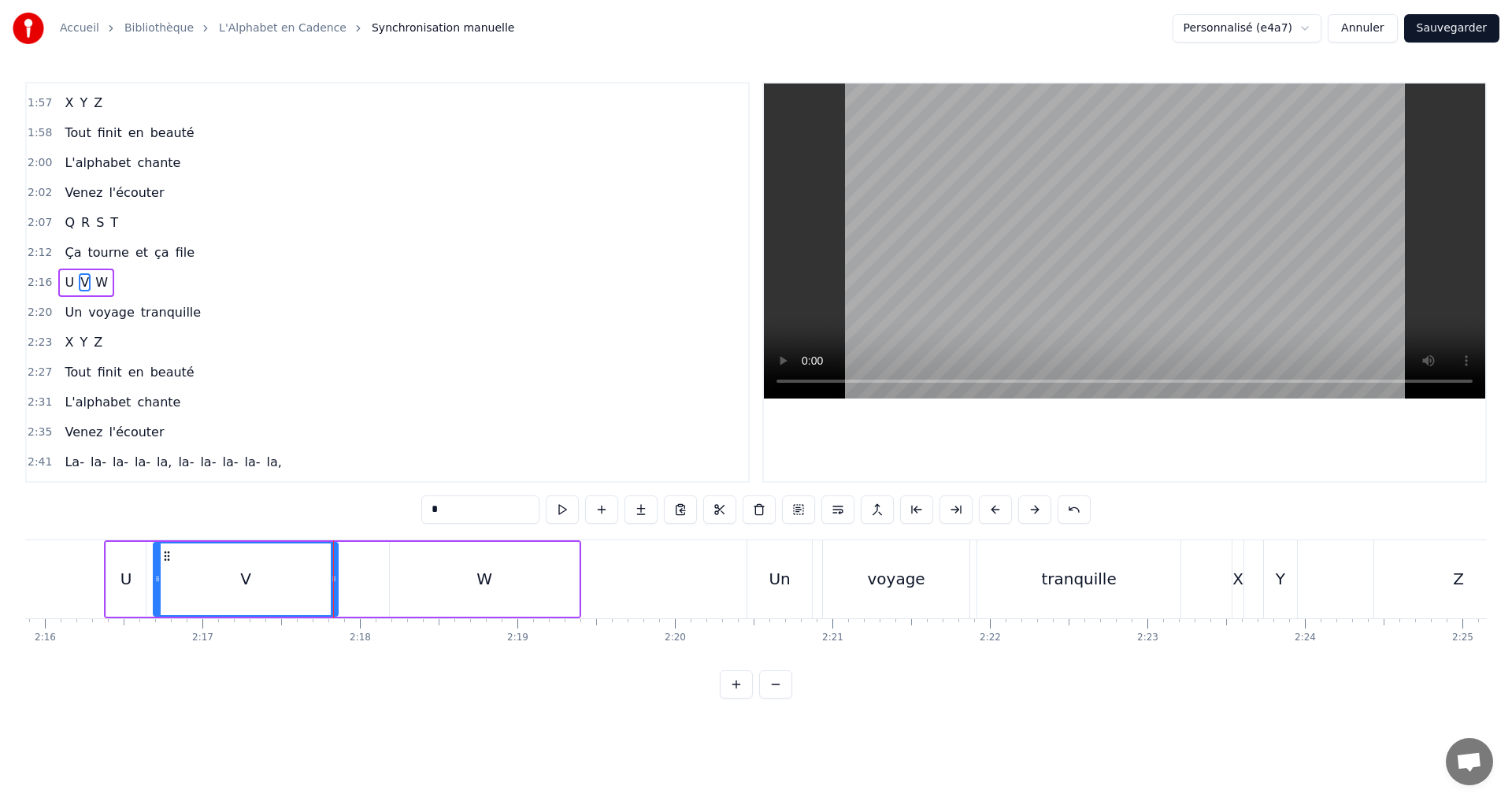
click at [369, 575] on div "U V W" at bounding box center [342, 579] width 477 height 78
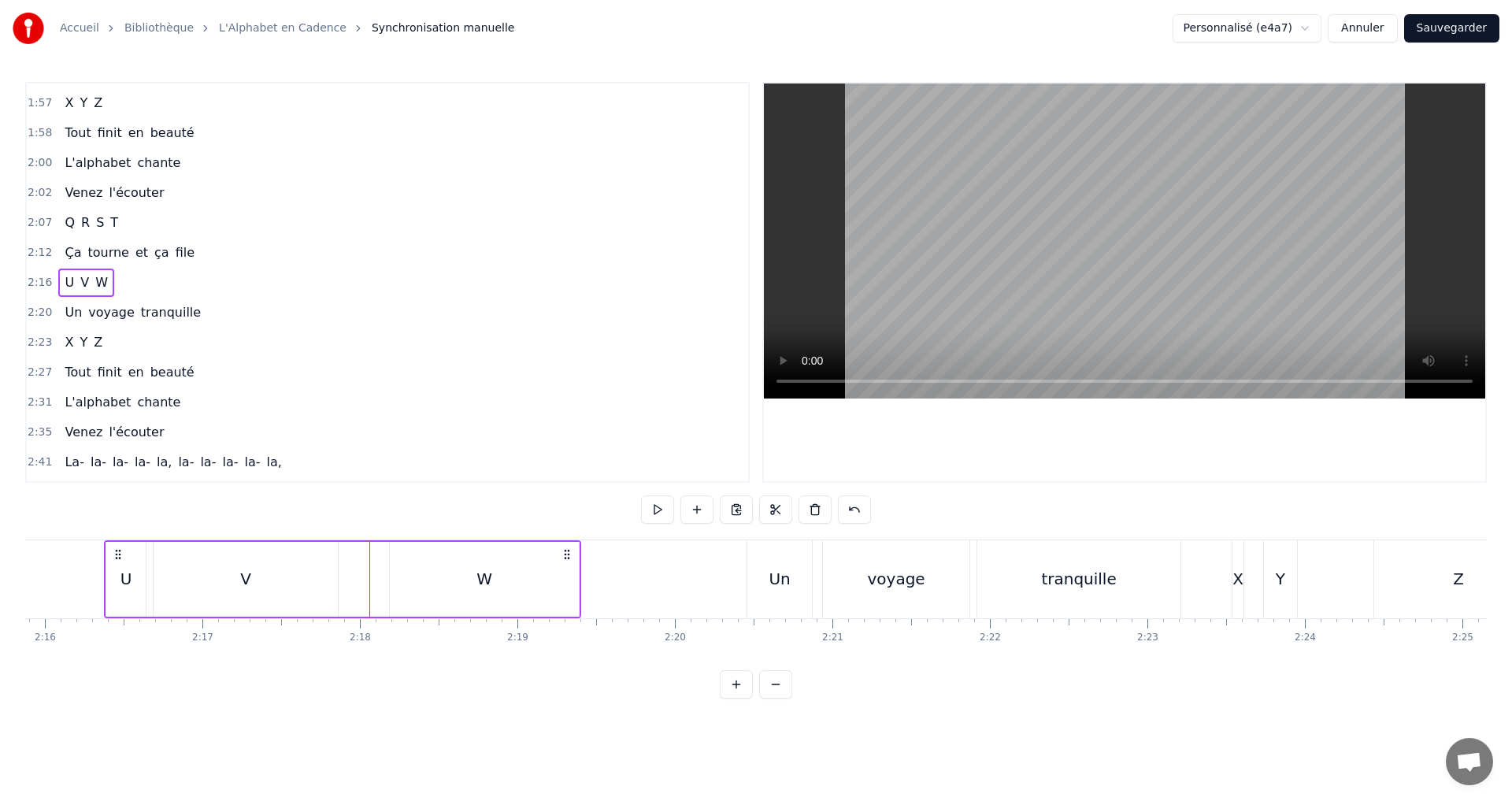
click at [522, 582] on div "W" at bounding box center [484, 579] width 189 height 75
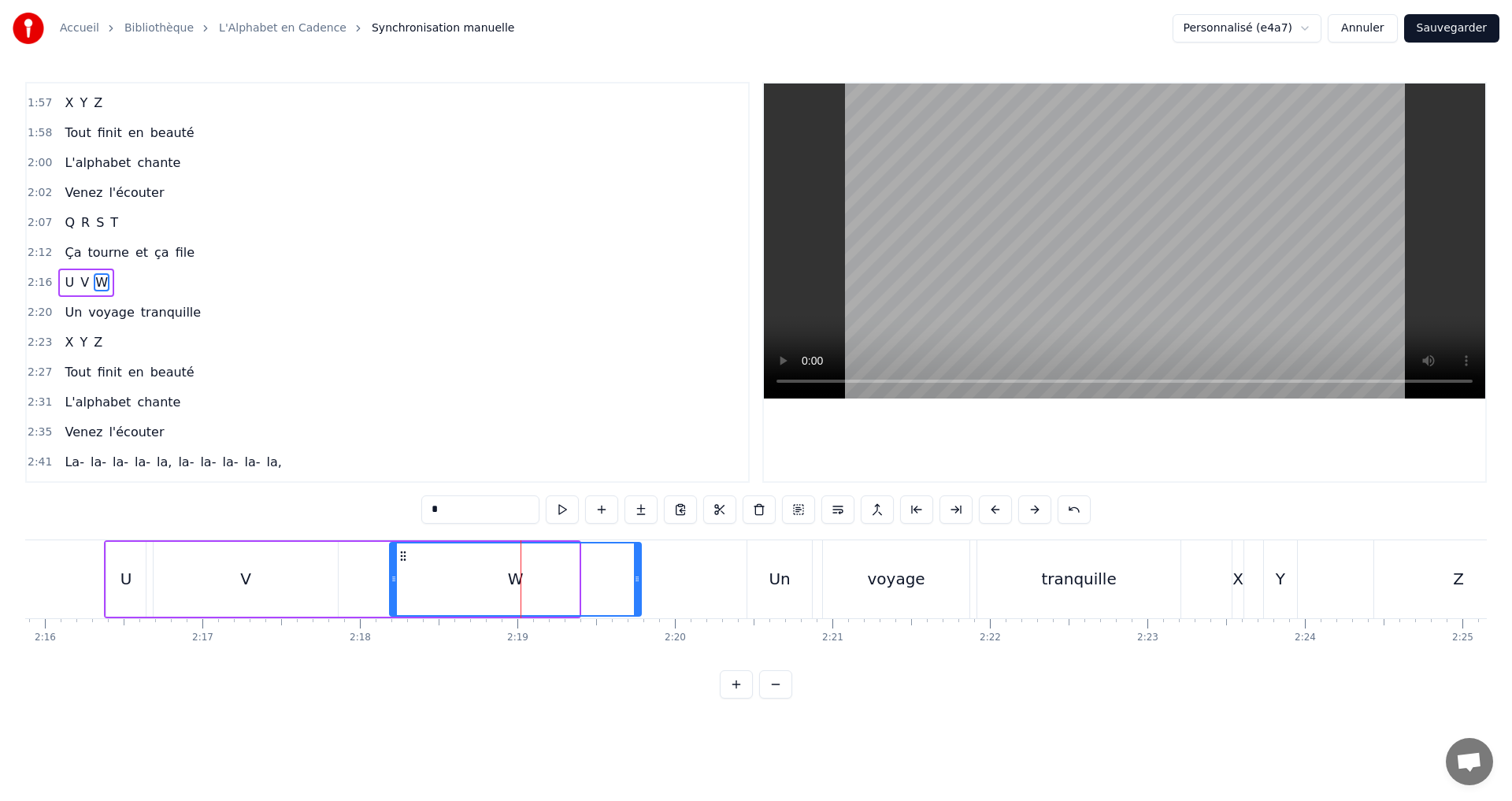
drag, startPoint x: 575, startPoint y: 576, endPoint x: 607, endPoint y: 563, distance: 34.5
click at [634, 581] on icon at bounding box center [637, 579] width 6 height 13
click at [562, 504] on button at bounding box center [562, 508] width 33 height 28
click at [138, 280] on div "2:16 U V W" at bounding box center [387, 282] width 722 height 30
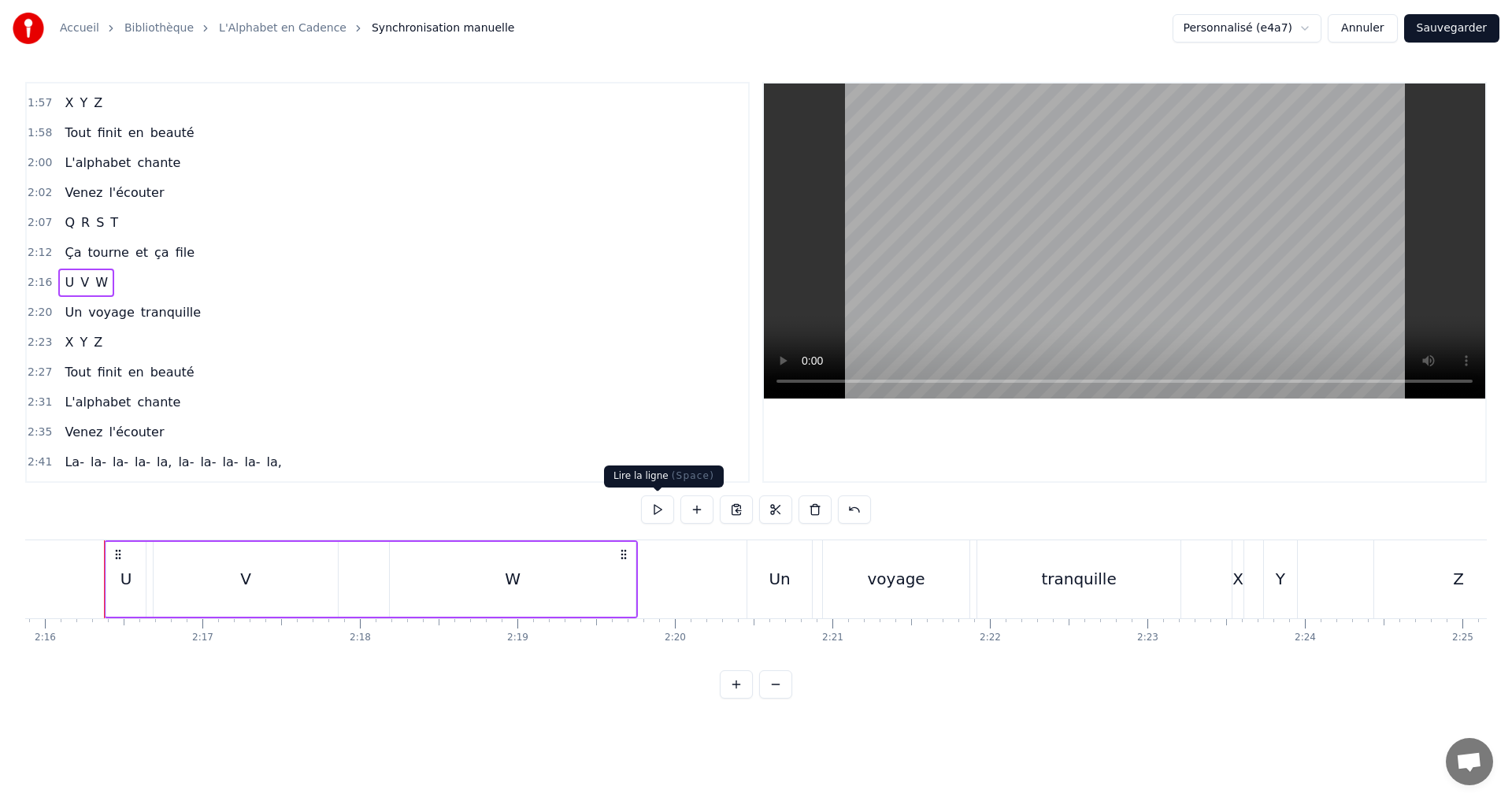
click at [662, 502] on button at bounding box center [658, 508] width 33 height 28
click at [273, 574] on div "V" at bounding box center [246, 579] width 184 height 75
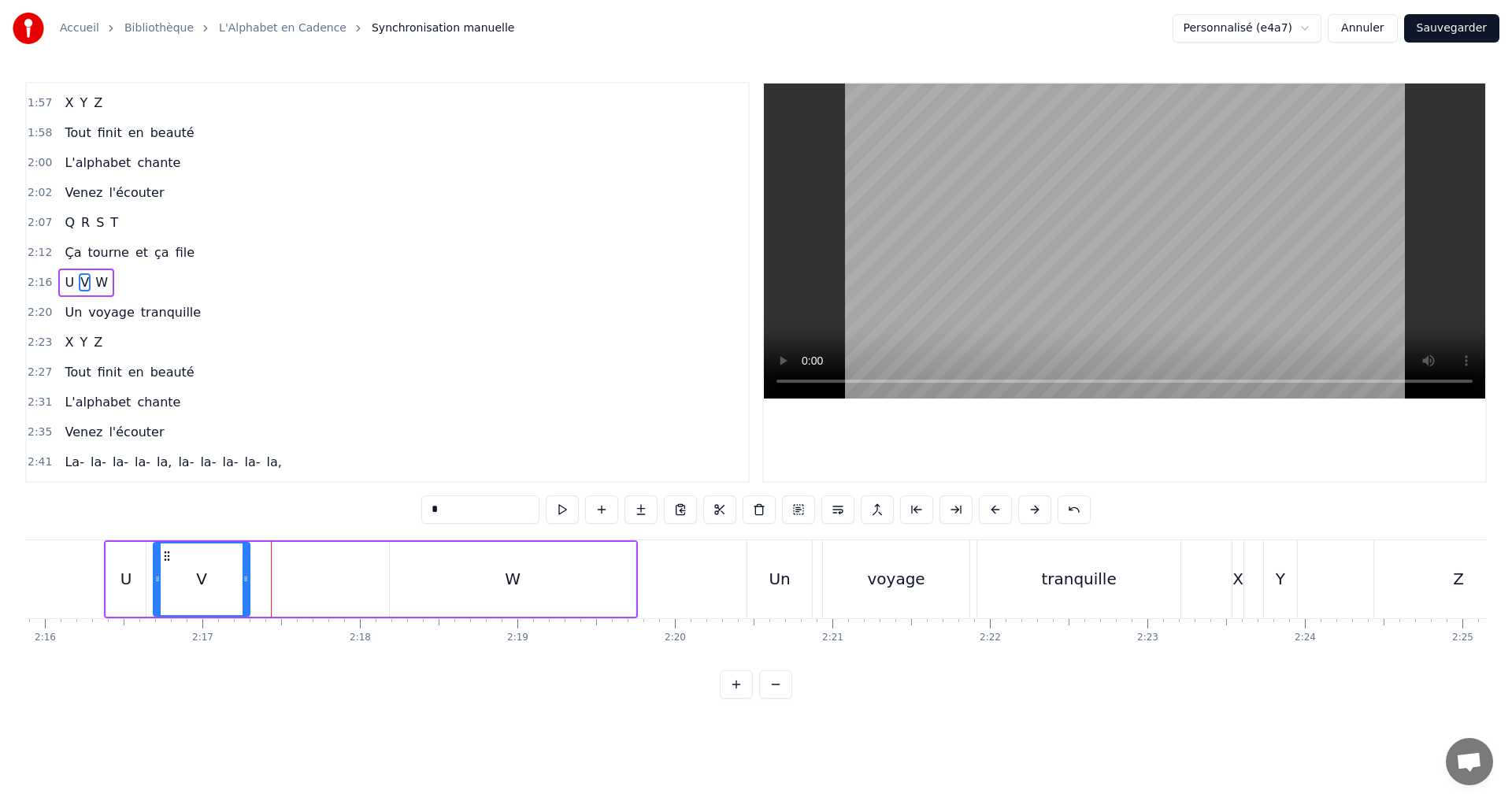
drag, startPoint x: 336, startPoint y: 579, endPoint x: 251, endPoint y: 572, distance: 85.3
click at [246, 572] on div at bounding box center [246, 579] width 6 height 71
click at [563, 514] on button at bounding box center [562, 508] width 33 height 28
click at [490, 581] on div "W" at bounding box center [513, 579] width 246 height 75
type input "*"
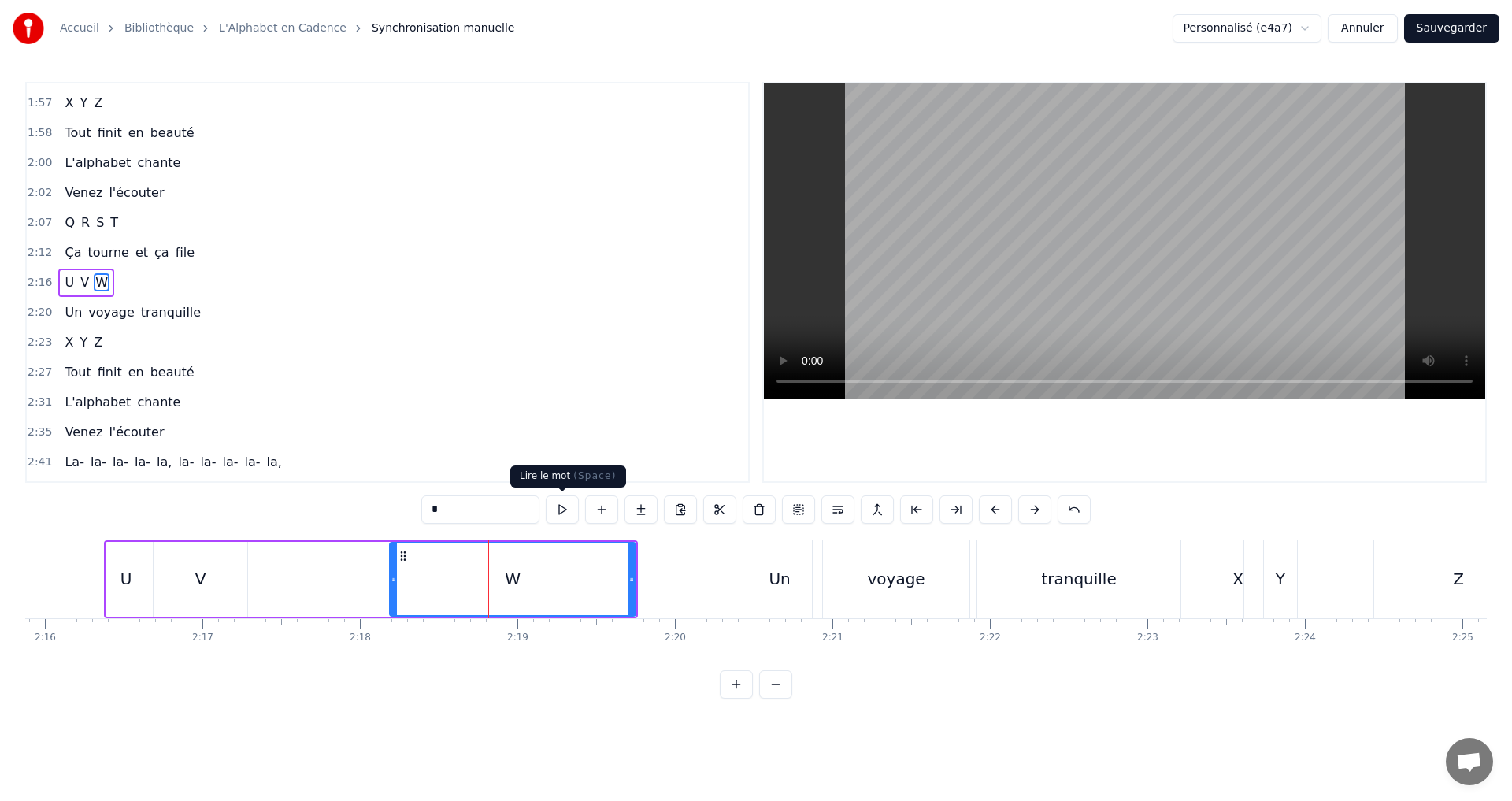
click at [565, 516] on button at bounding box center [562, 508] width 33 height 28
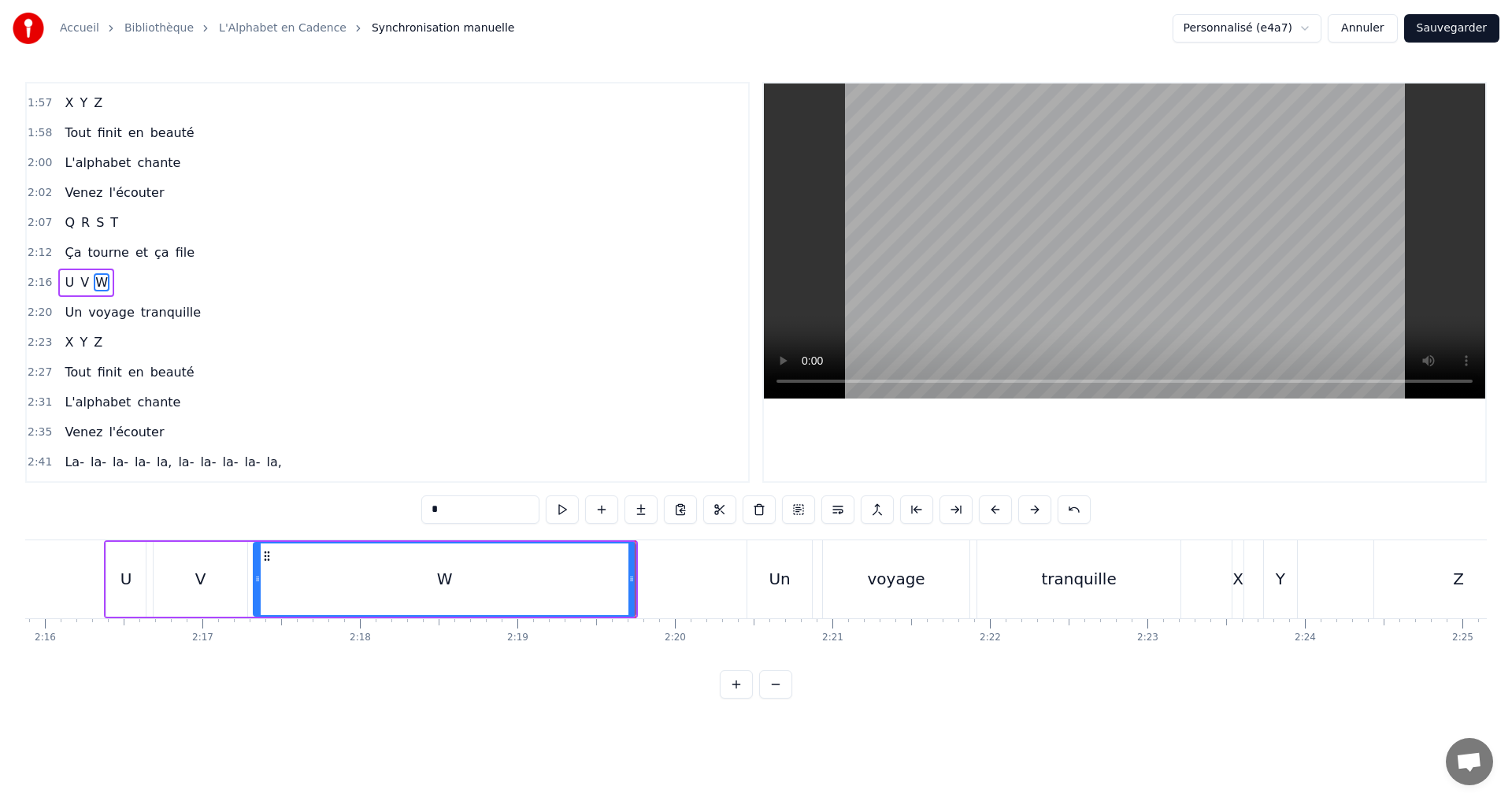
drag, startPoint x: 393, startPoint y: 582, endPoint x: 257, endPoint y: 574, distance: 136.2
click at [257, 574] on icon at bounding box center [257, 579] width 6 height 13
click at [550, 518] on button at bounding box center [562, 508] width 33 height 28
click at [149, 288] on div "2:16 U V W" at bounding box center [387, 282] width 722 height 30
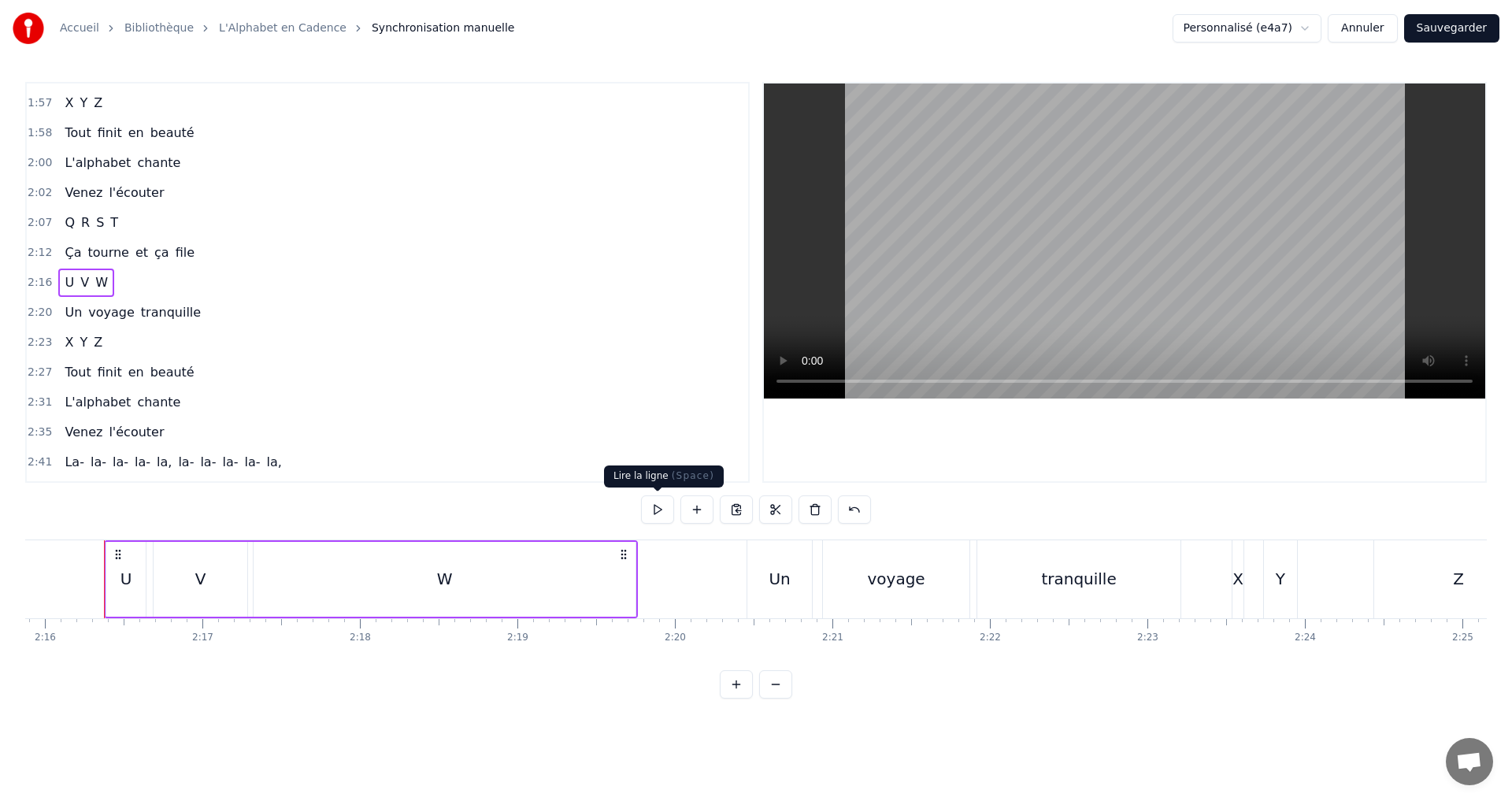
click at [655, 509] on button at bounding box center [658, 508] width 33 height 28
click at [208, 301] on div "2:20 Un voyage tranquille" at bounding box center [387, 312] width 722 height 30
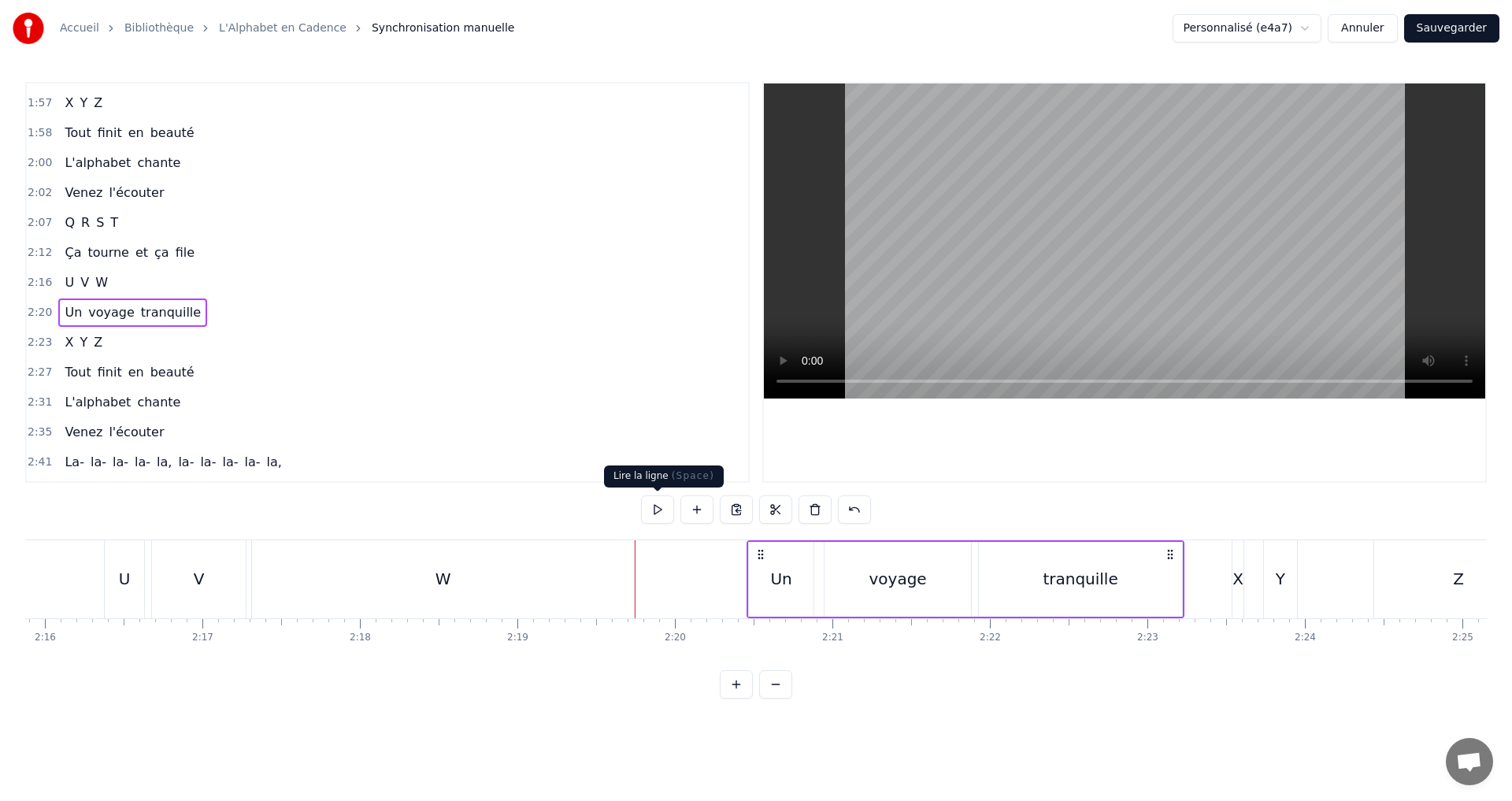
click at [655, 501] on button at bounding box center [658, 508] width 33 height 28
click at [1087, 581] on div "tranquille" at bounding box center [1079, 579] width 75 height 23
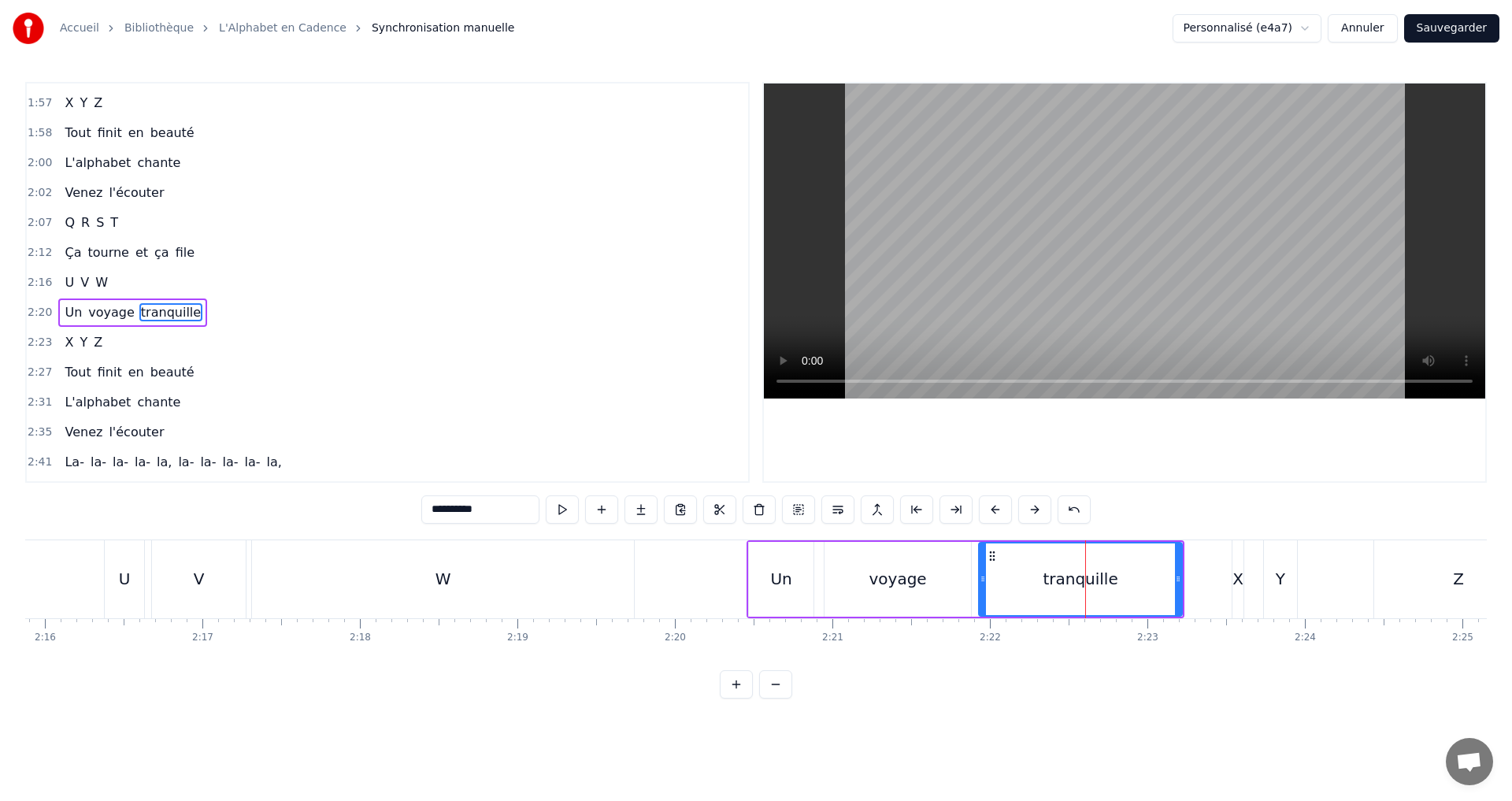
scroll to position [1398, 0]
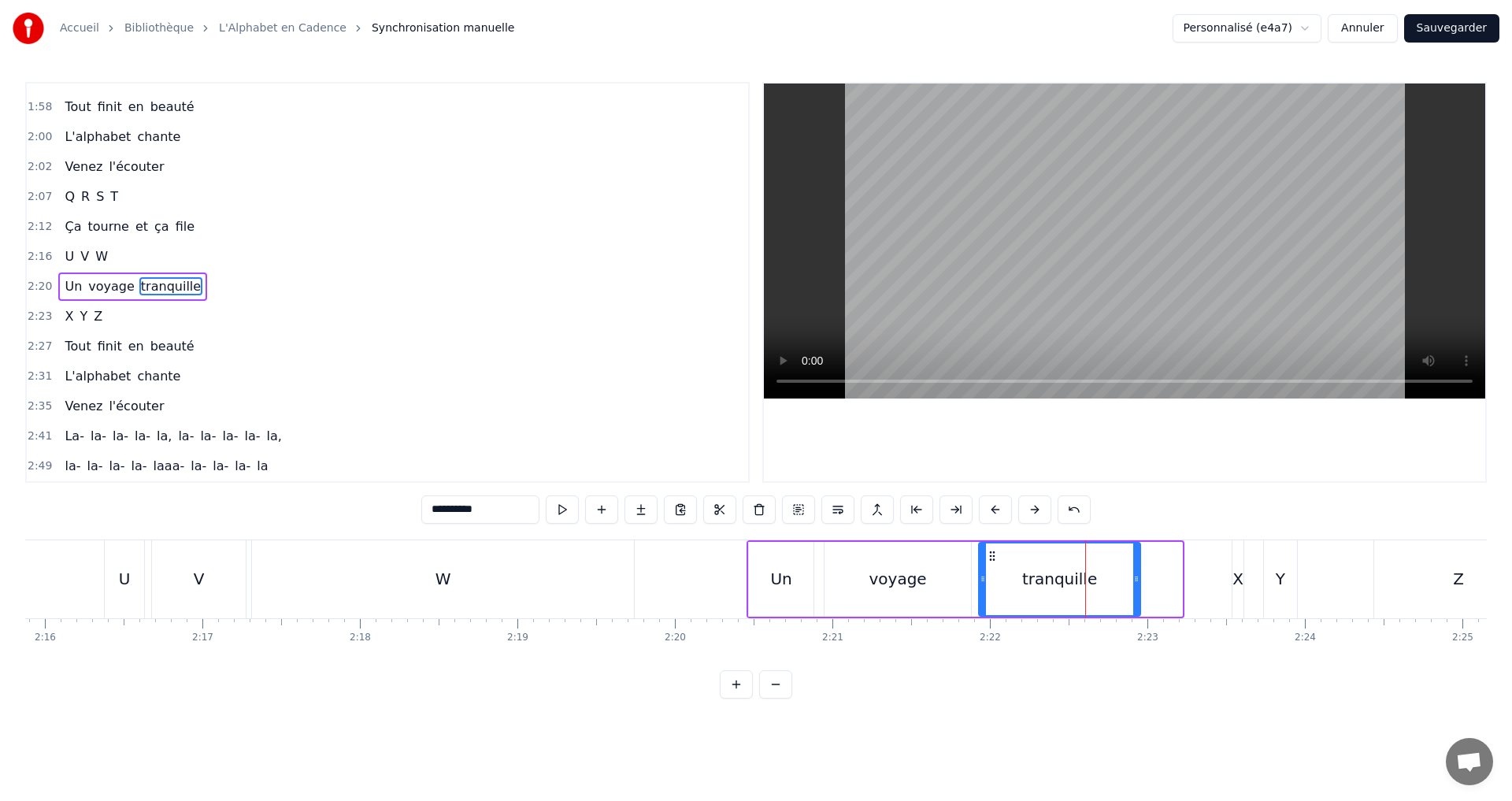
drag, startPoint x: 1175, startPoint y: 575, endPoint x: 1129, endPoint y: 567, distance: 46.7
click at [1134, 567] on div at bounding box center [1136, 579] width 6 height 71
click at [563, 508] on button at bounding box center [562, 508] width 33 height 28
click at [142, 306] on div "2:23 X Y Z" at bounding box center [387, 316] width 722 height 30
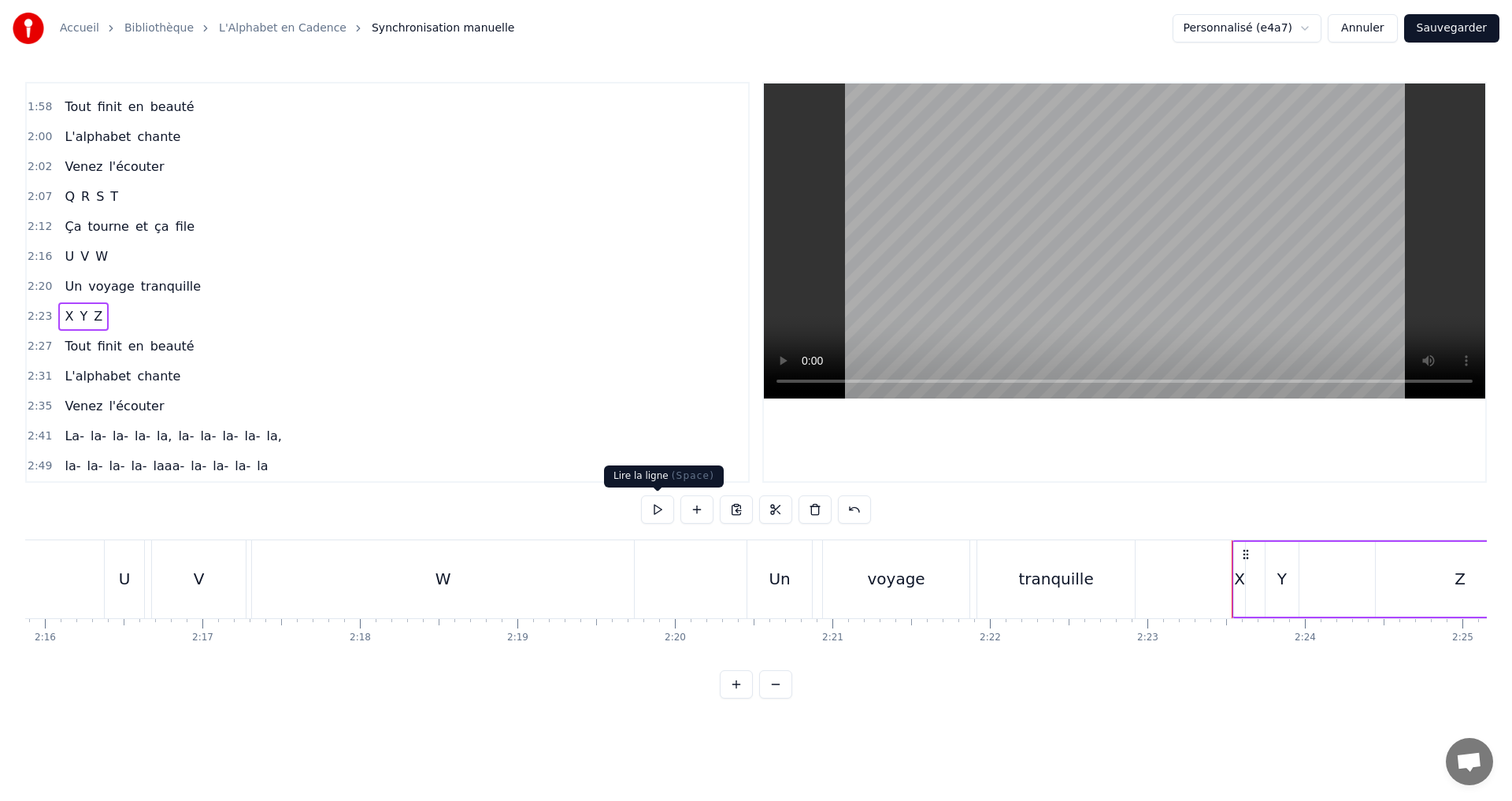
click at [664, 500] on button at bounding box center [658, 508] width 33 height 28
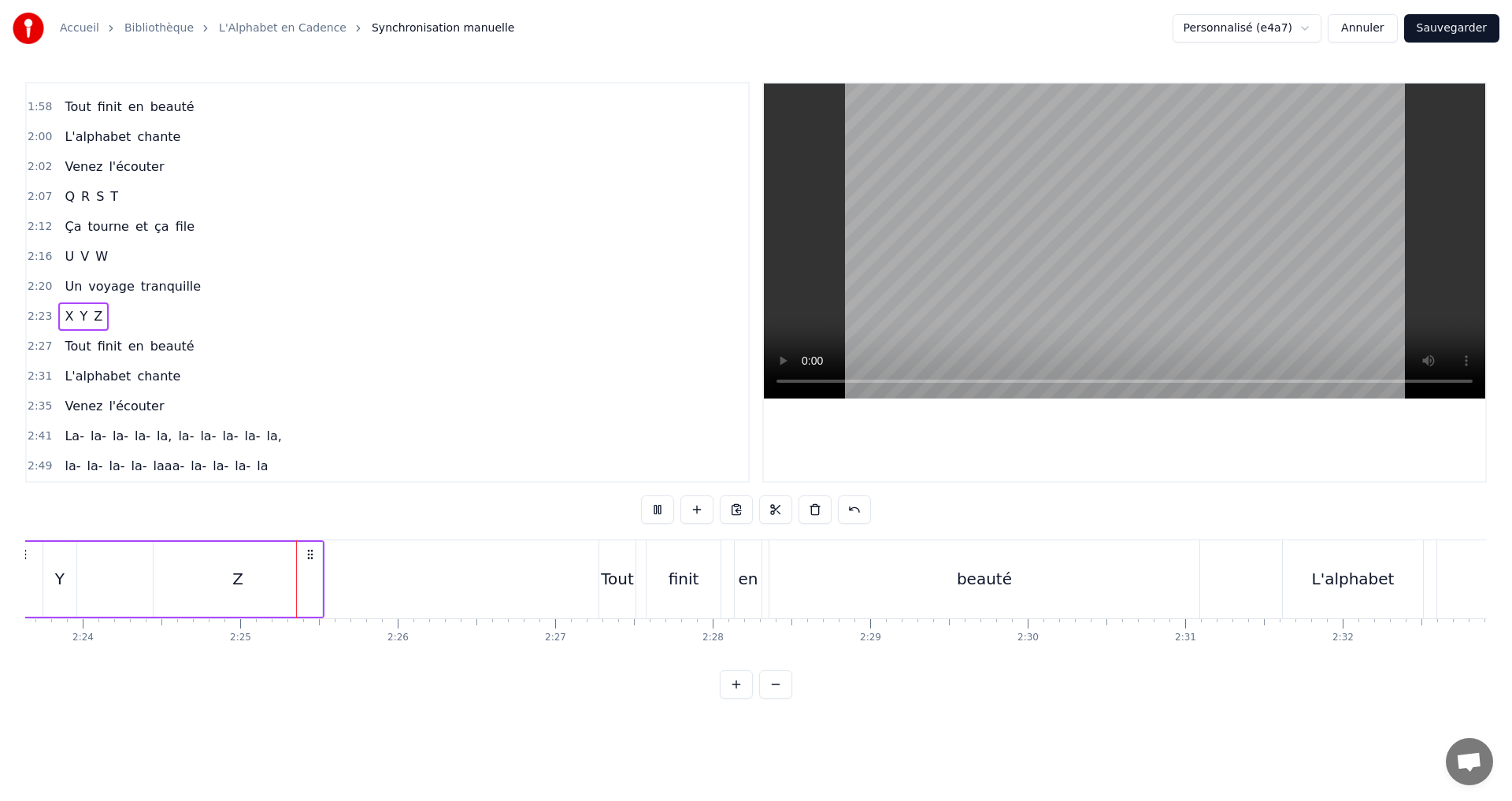
scroll to position [0, 22729]
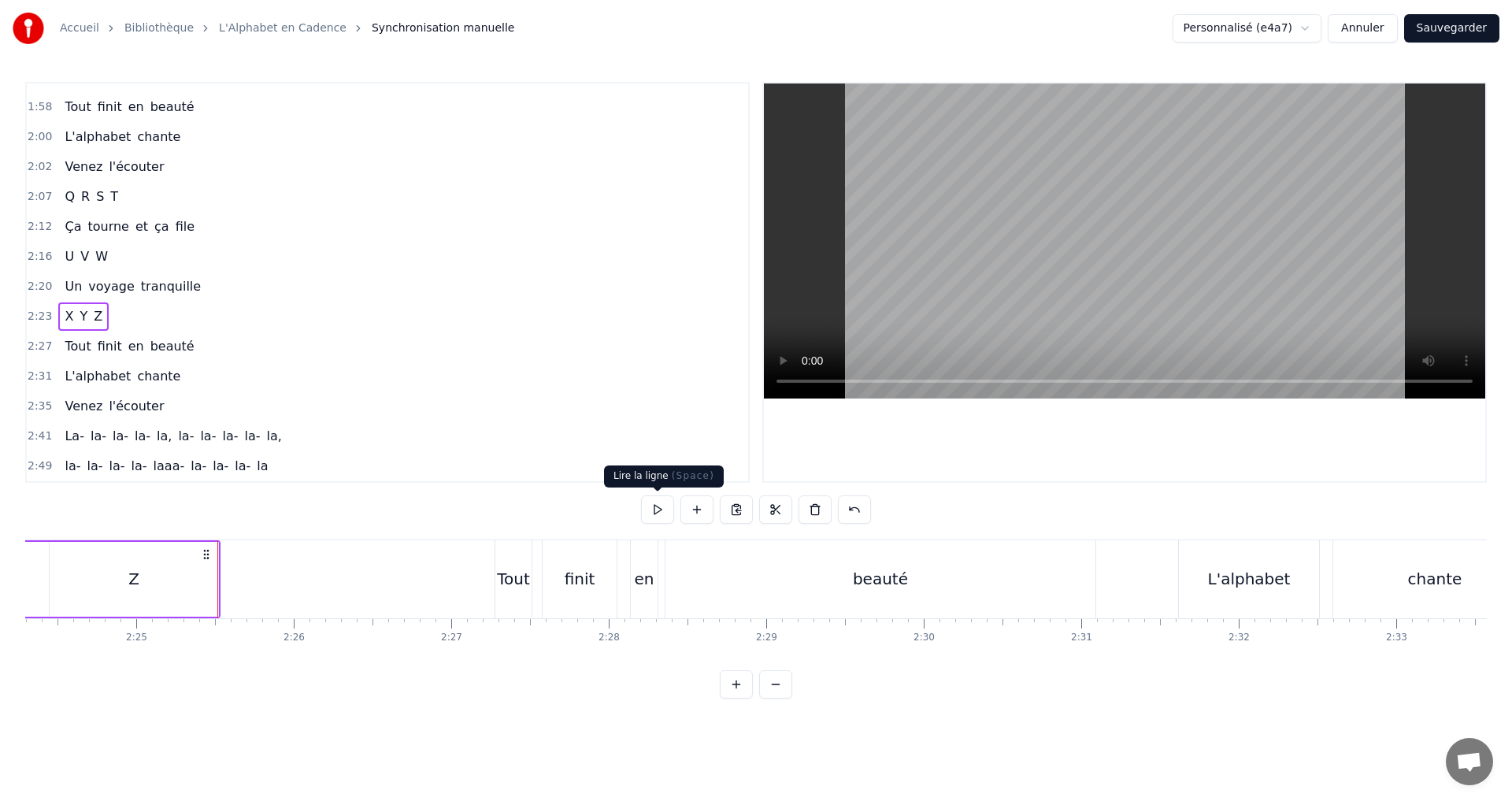
click at [658, 514] on button at bounding box center [658, 508] width 33 height 28
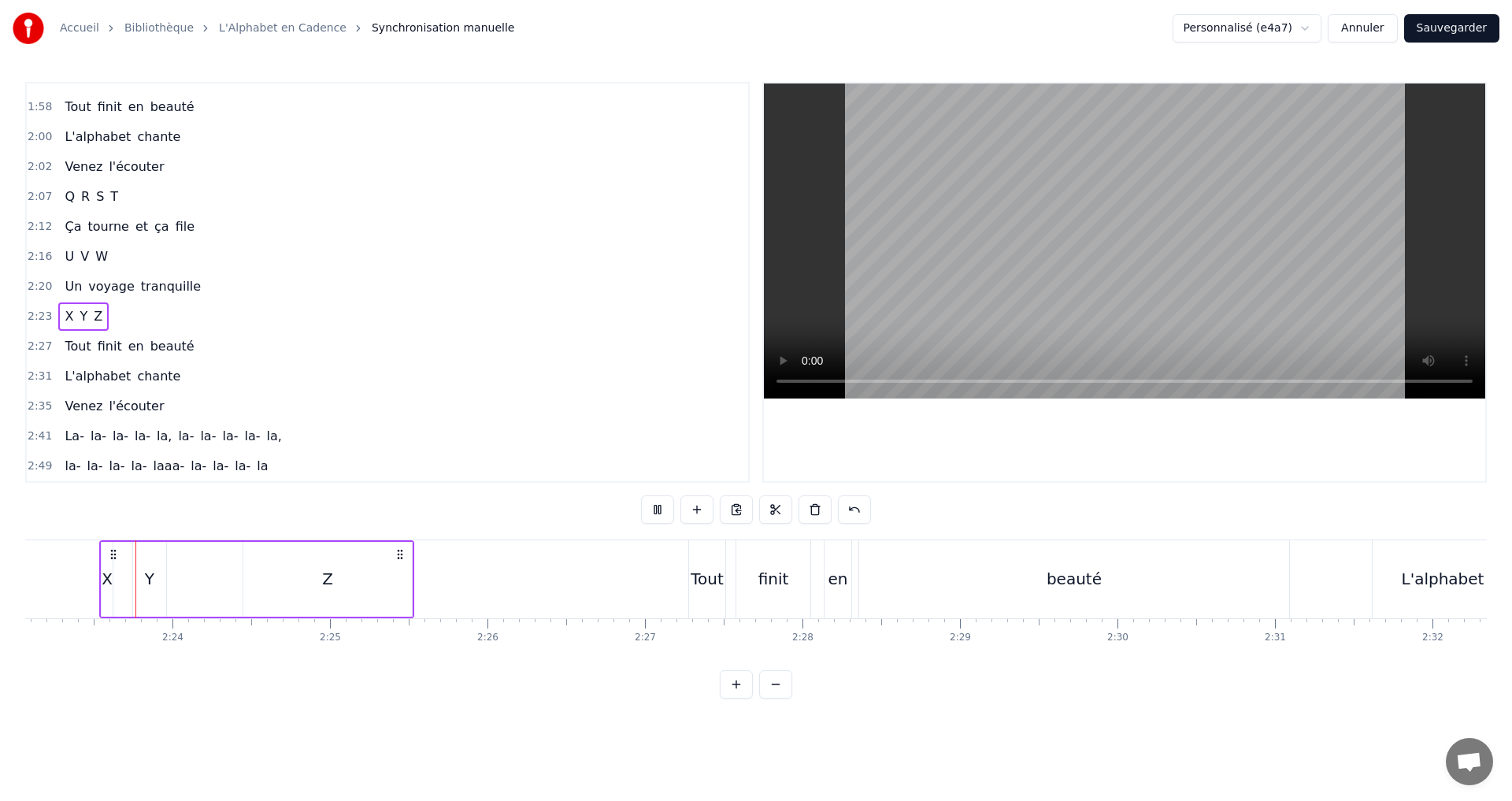
scroll to position [0, 22530]
click at [655, 504] on button at bounding box center [658, 508] width 33 height 28
click at [114, 569] on div "X" at bounding box center [112, 579] width 11 height 23
click at [566, 507] on button at bounding box center [562, 508] width 33 height 28
drag, startPoint x: 113, startPoint y: 579, endPoint x: 123, endPoint y: 580, distance: 10.0
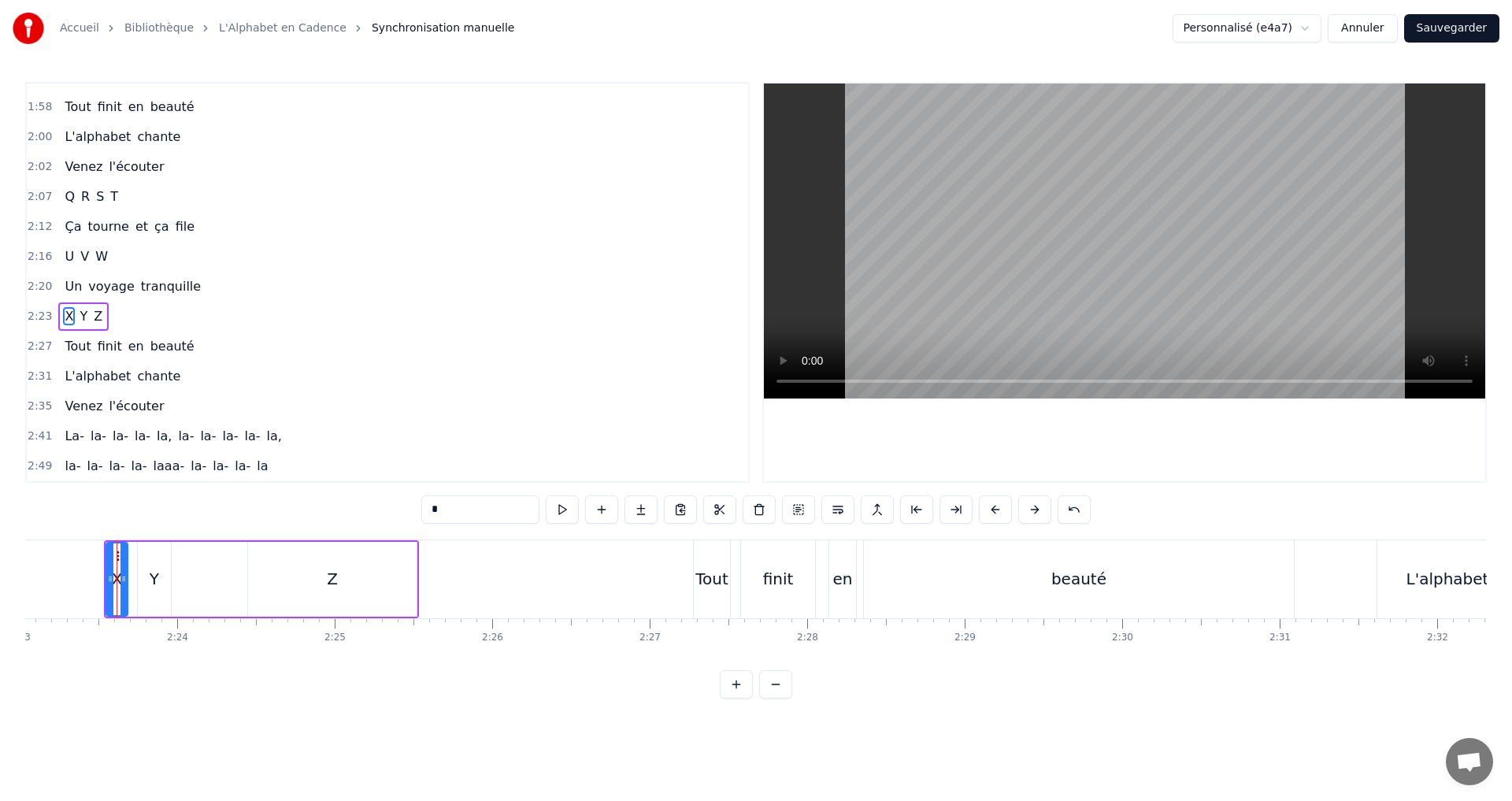
click at [123, 580] on icon at bounding box center [123, 579] width 6 height 13
drag, startPoint x: 107, startPoint y: 580, endPoint x: 93, endPoint y: 574, distance: 15.2
click at [93, 574] on icon at bounding box center [95, 579] width 6 height 13
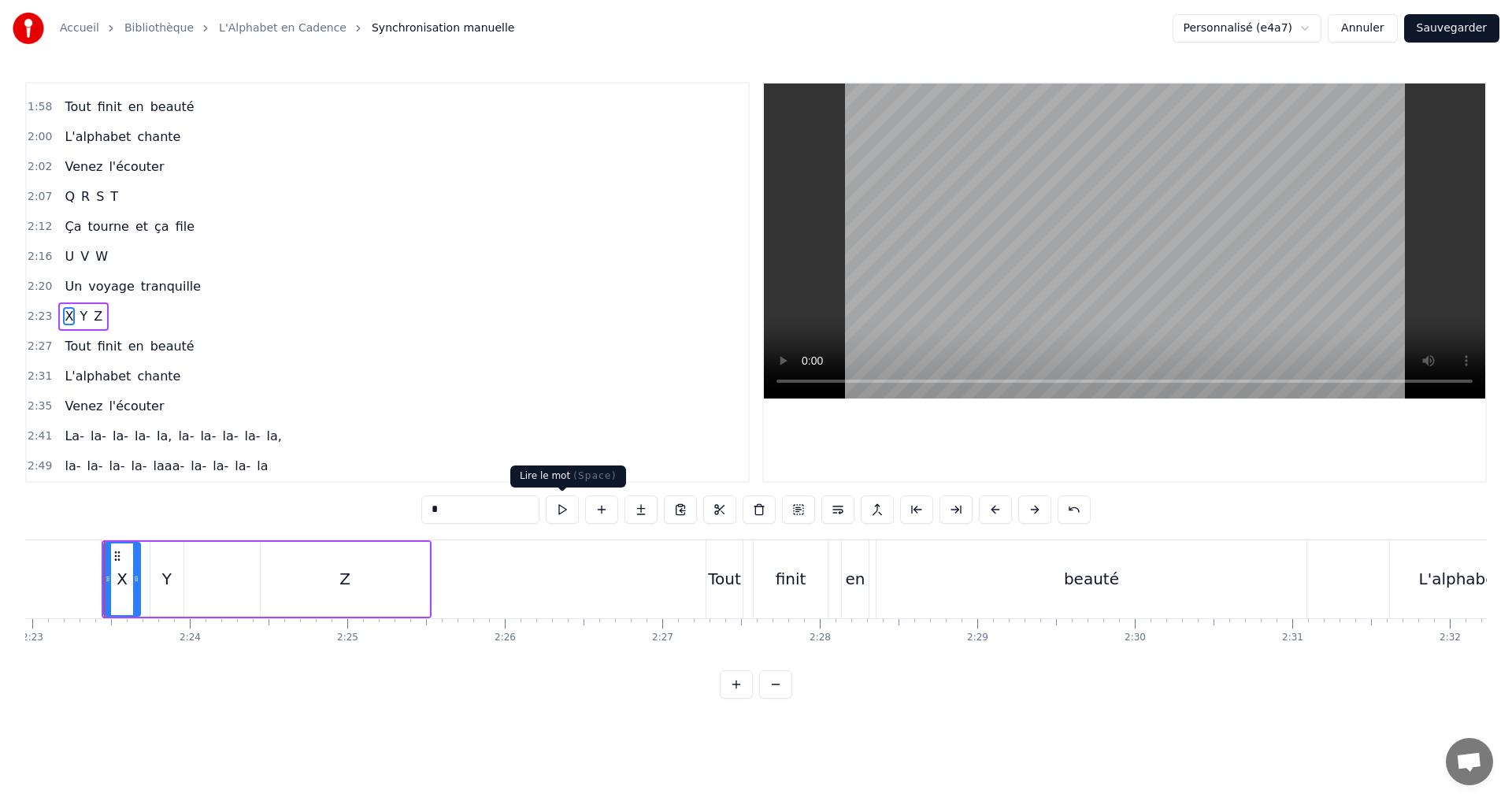
click at [566, 503] on button at bounding box center [562, 508] width 33 height 28
click at [148, 314] on div "2:23 X Y Z" at bounding box center [387, 316] width 722 height 30
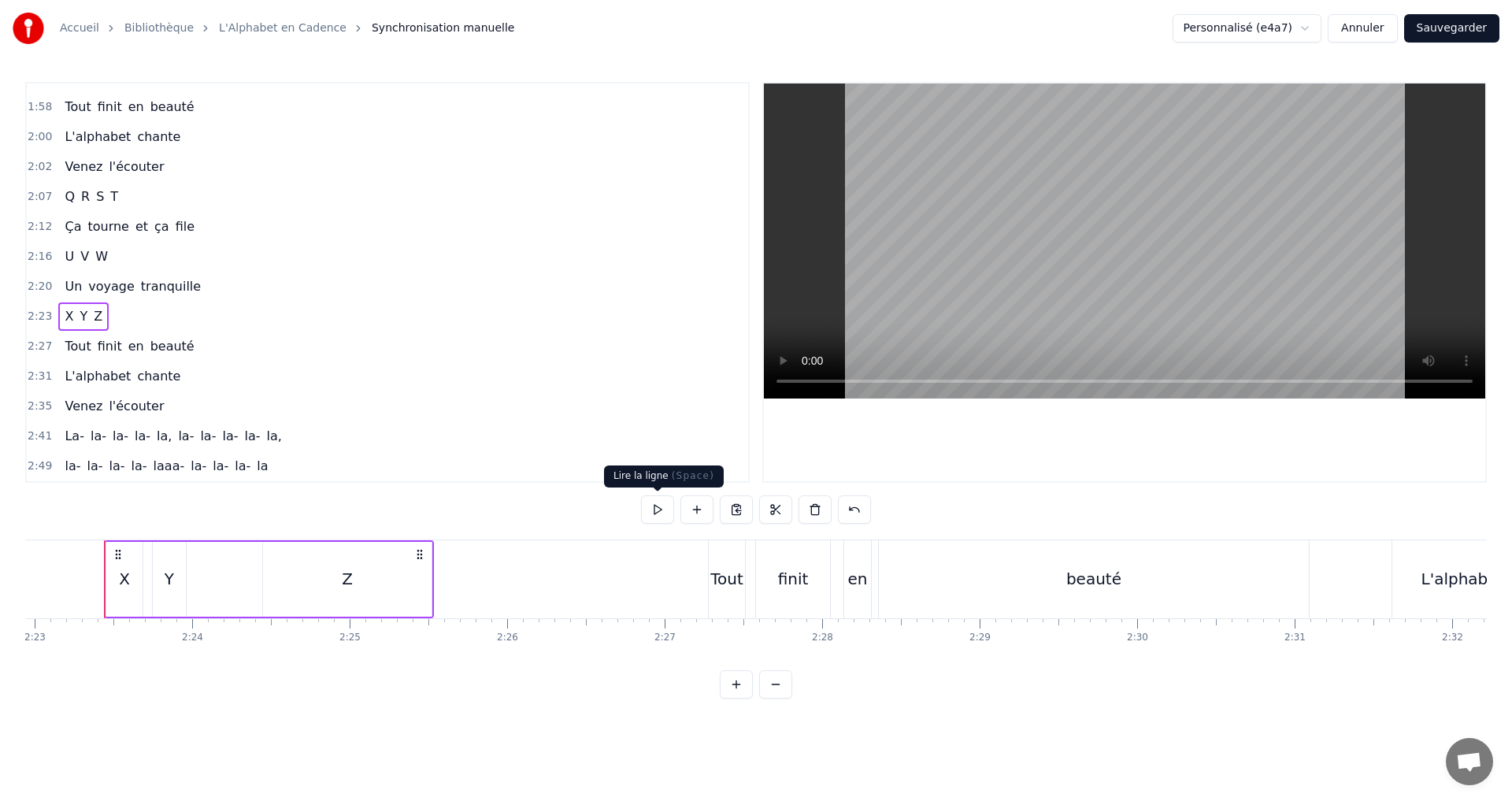
click at [648, 512] on button at bounding box center [658, 508] width 33 height 28
click at [221, 339] on div "2:27 Tout finit en beauté" at bounding box center [387, 346] width 722 height 30
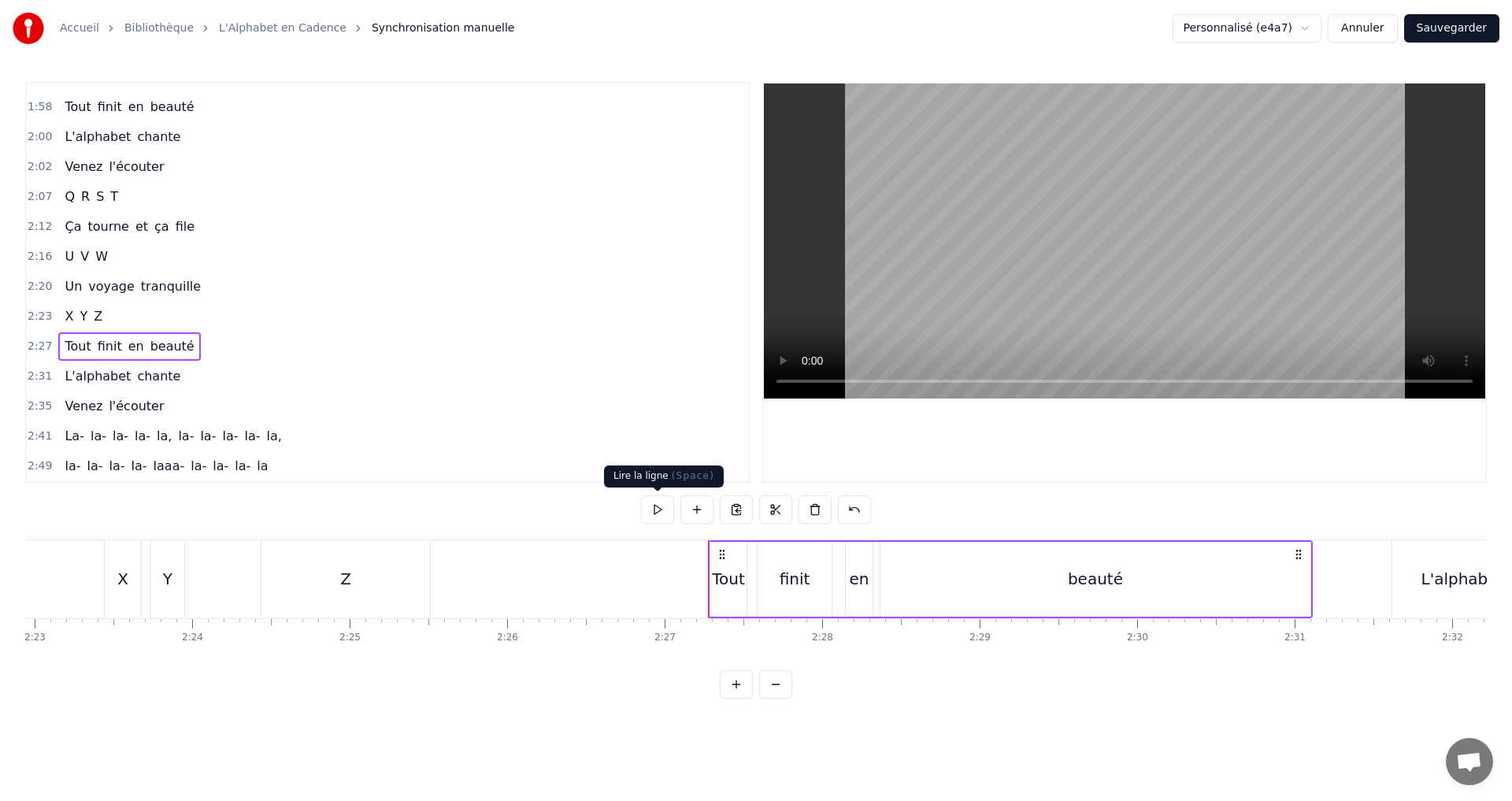
click at [646, 511] on button at bounding box center [658, 508] width 33 height 28
click at [655, 509] on button at bounding box center [658, 508] width 33 height 28
click at [1089, 573] on div "beauté" at bounding box center [1095, 579] width 55 height 23
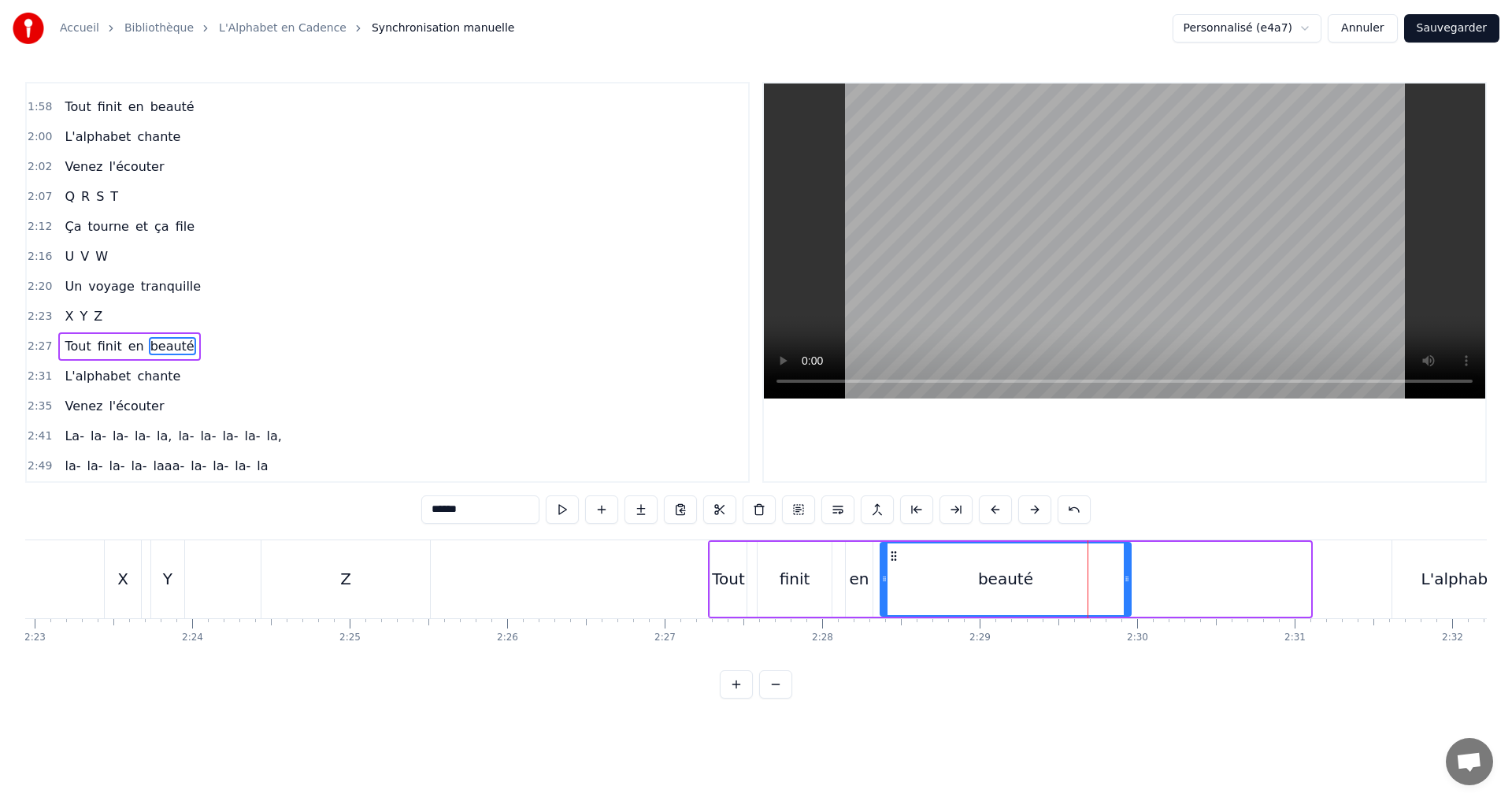
drag, startPoint x: 1302, startPoint y: 585, endPoint x: 1123, endPoint y: 563, distance: 180.3
click at [1124, 563] on div at bounding box center [1126, 579] width 6 height 71
click at [567, 517] on button at bounding box center [562, 508] width 33 height 28
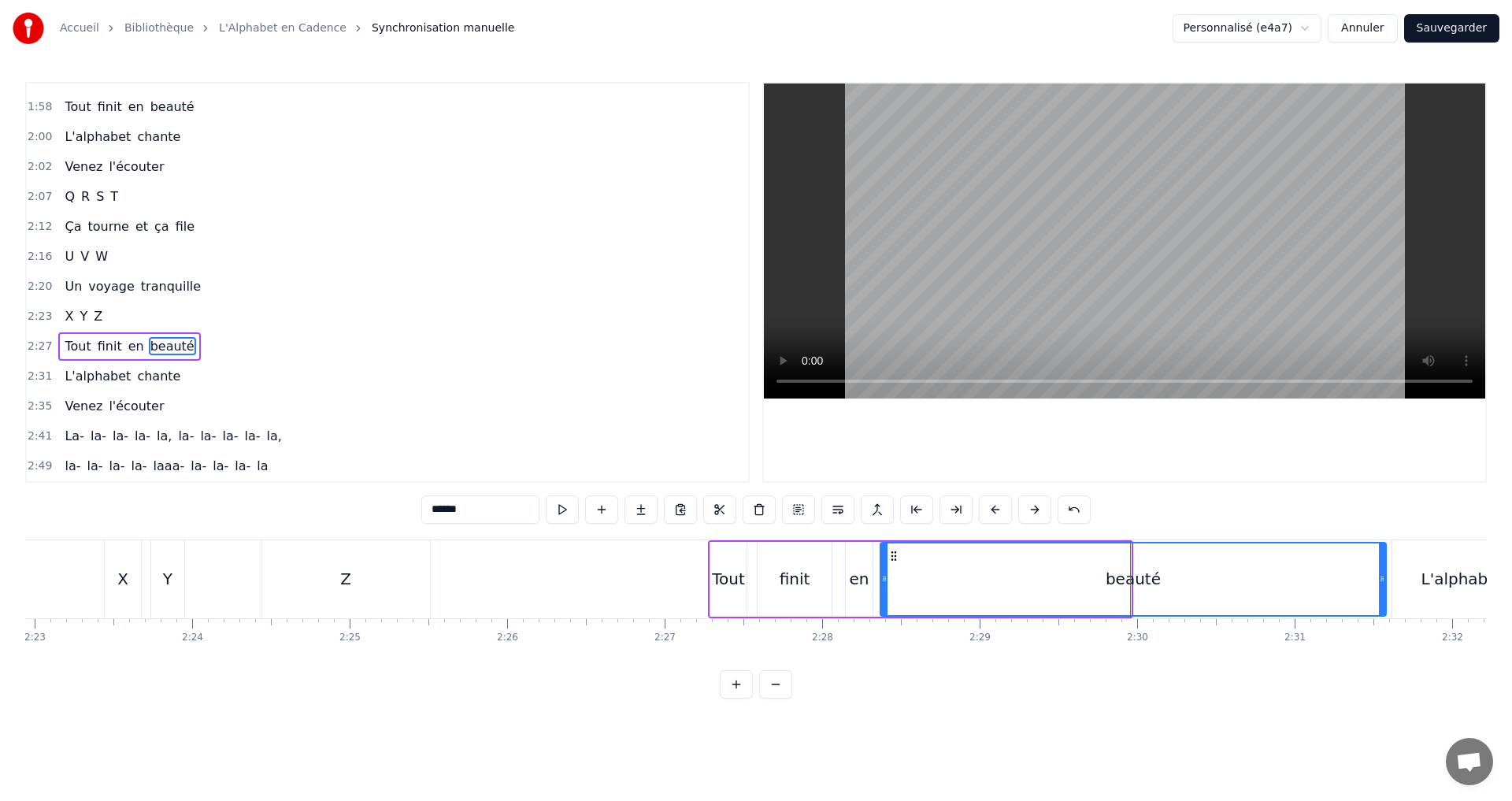
drag, startPoint x: 1127, startPoint y: 580, endPoint x: 1382, endPoint y: 582, distance: 255.0
click at [1382, 582] on icon at bounding box center [1382, 579] width 6 height 13
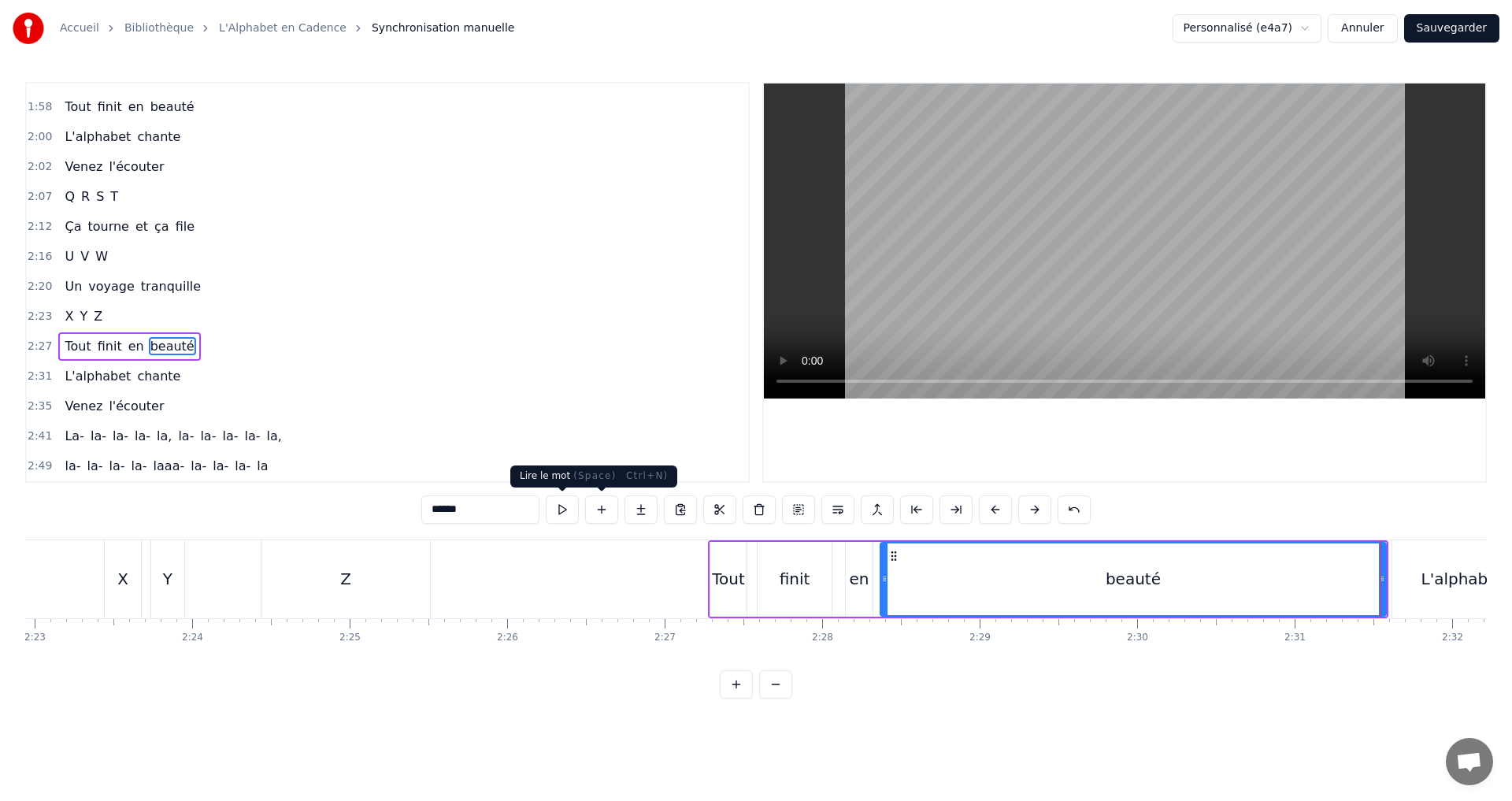
click at [564, 511] on button at bounding box center [562, 508] width 33 height 28
drag, startPoint x: 1382, startPoint y: 582, endPoint x: 911, endPoint y: 545, distance: 472.5
click at [1321, 573] on icon at bounding box center [1321, 579] width 6 height 13
click at [563, 508] on button at bounding box center [562, 508] width 33 height 28
click at [163, 380] on div "L'alphabet chante" at bounding box center [123, 376] width 128 height 28
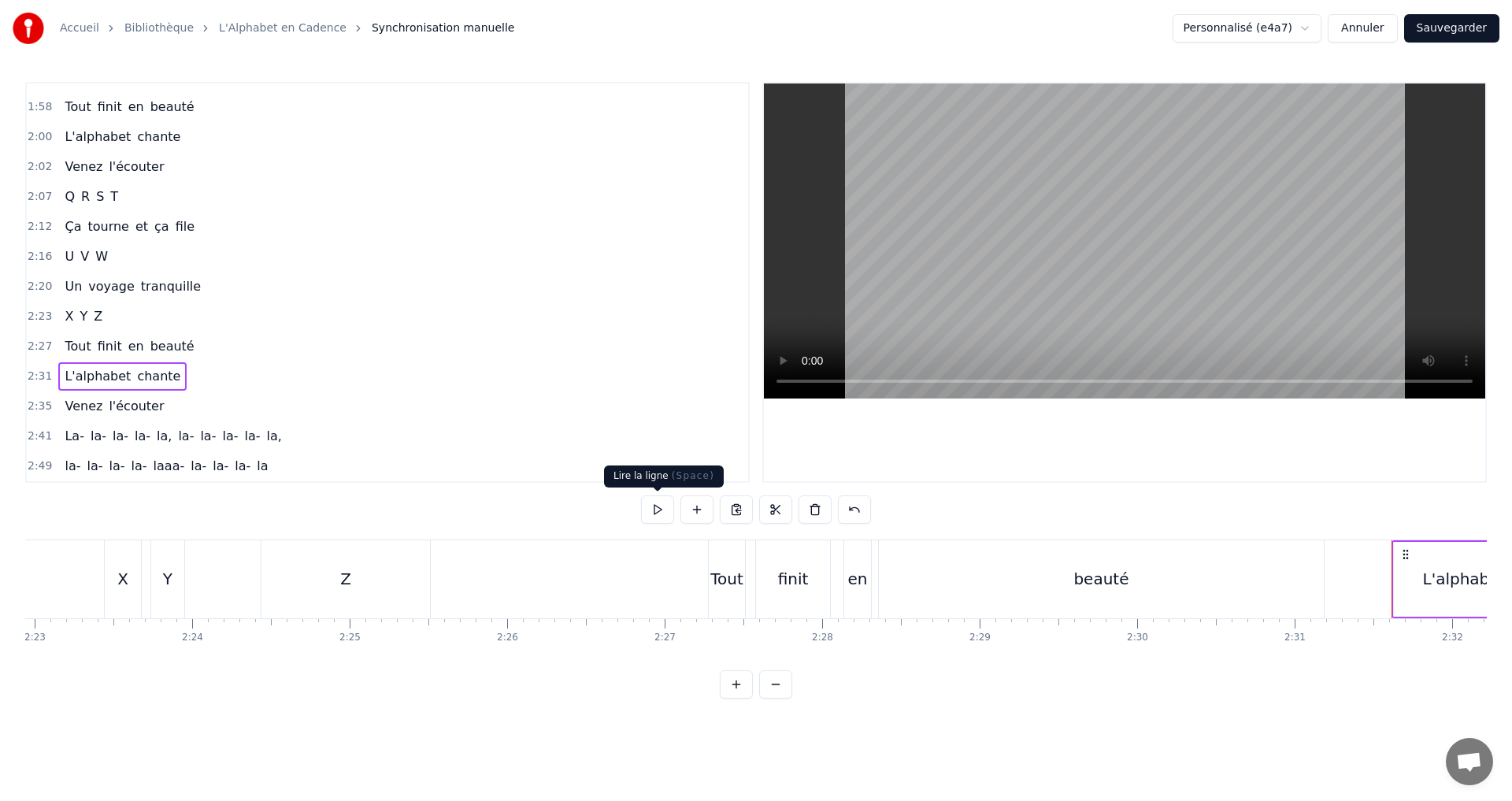
click at [658, 508] on button at bounding box center [658, 508] width 33 height 28
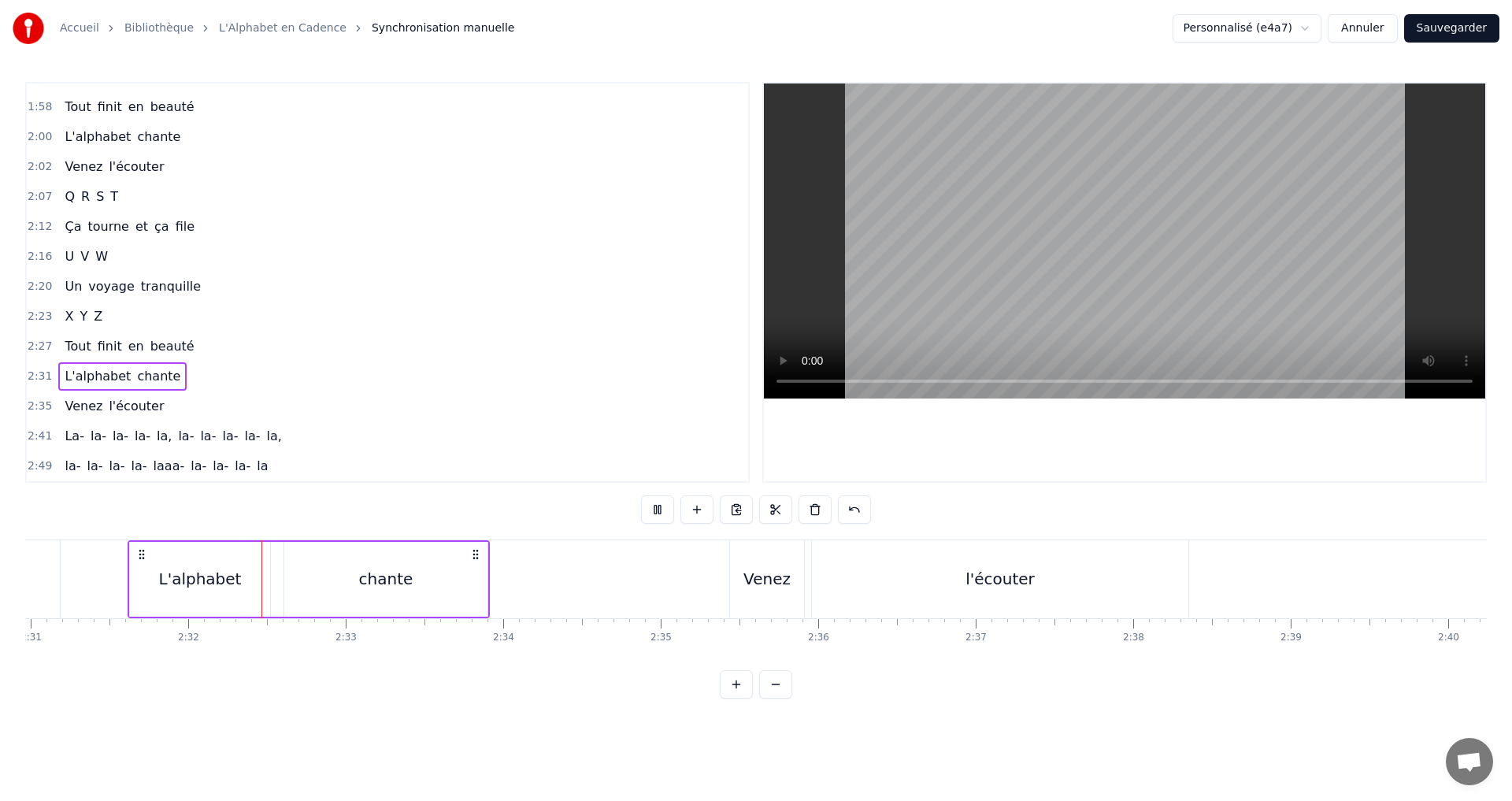
scroll to position [0, 23835]
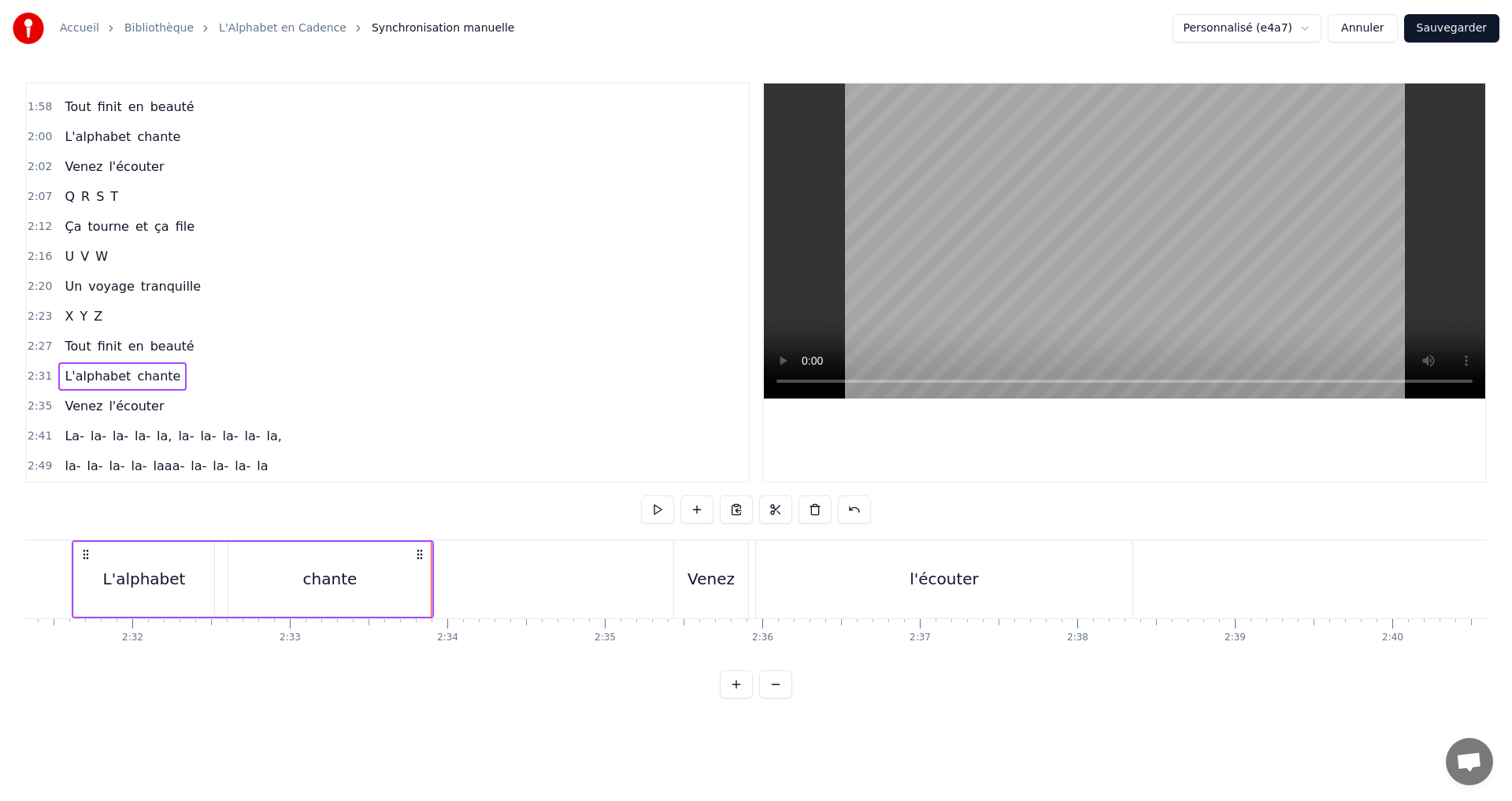
click at [165, 403] on div "2:35 Venez l'écouter" at bounding box center [387, 405] width 722 height 30
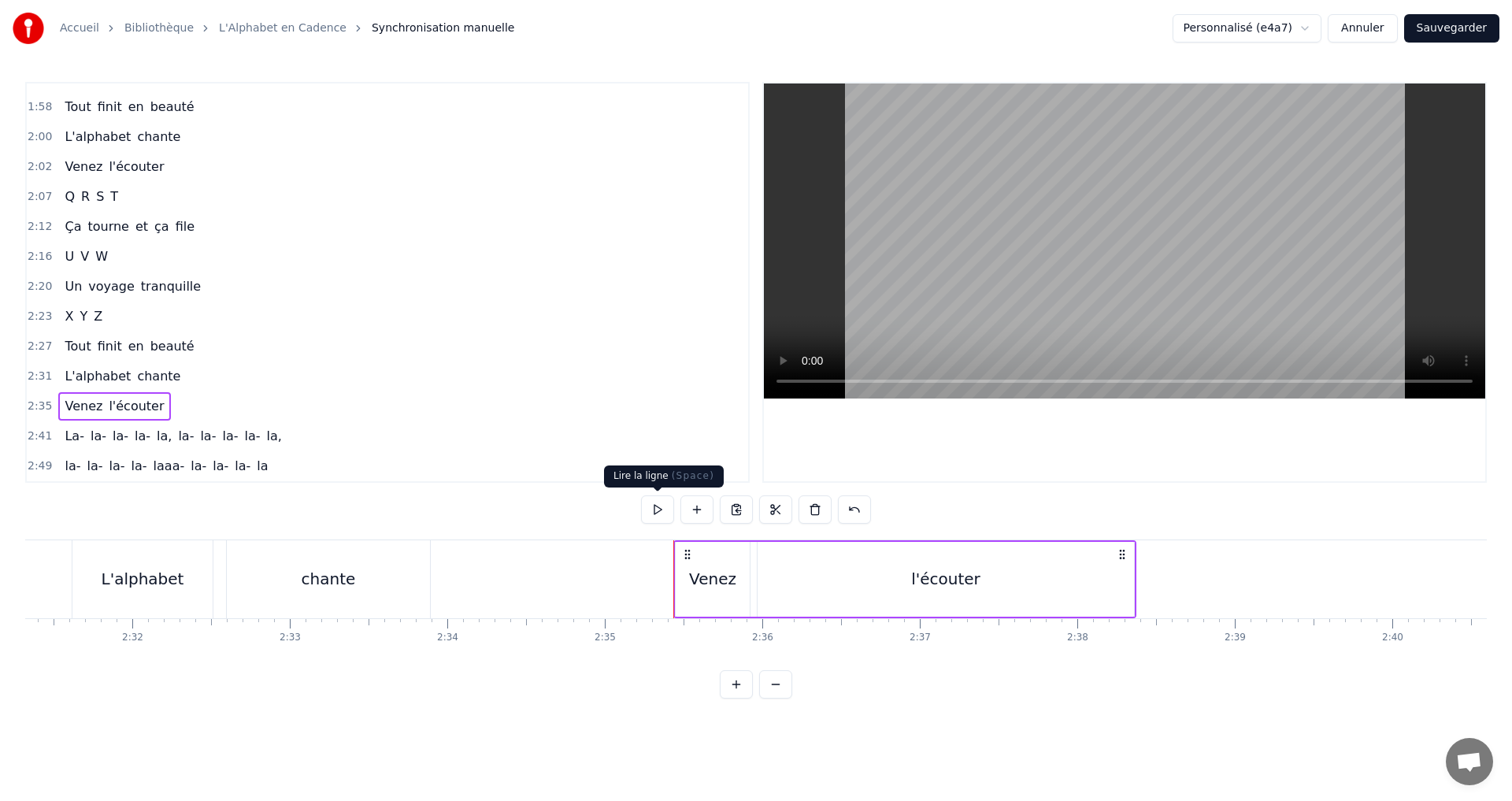
click at [655, 504] on button at bounding box center [658, 508] width 33 height 28
click at [1449, 35] on button "Sauvegarder" at bounding box center [1452, 28] width 96 height 28
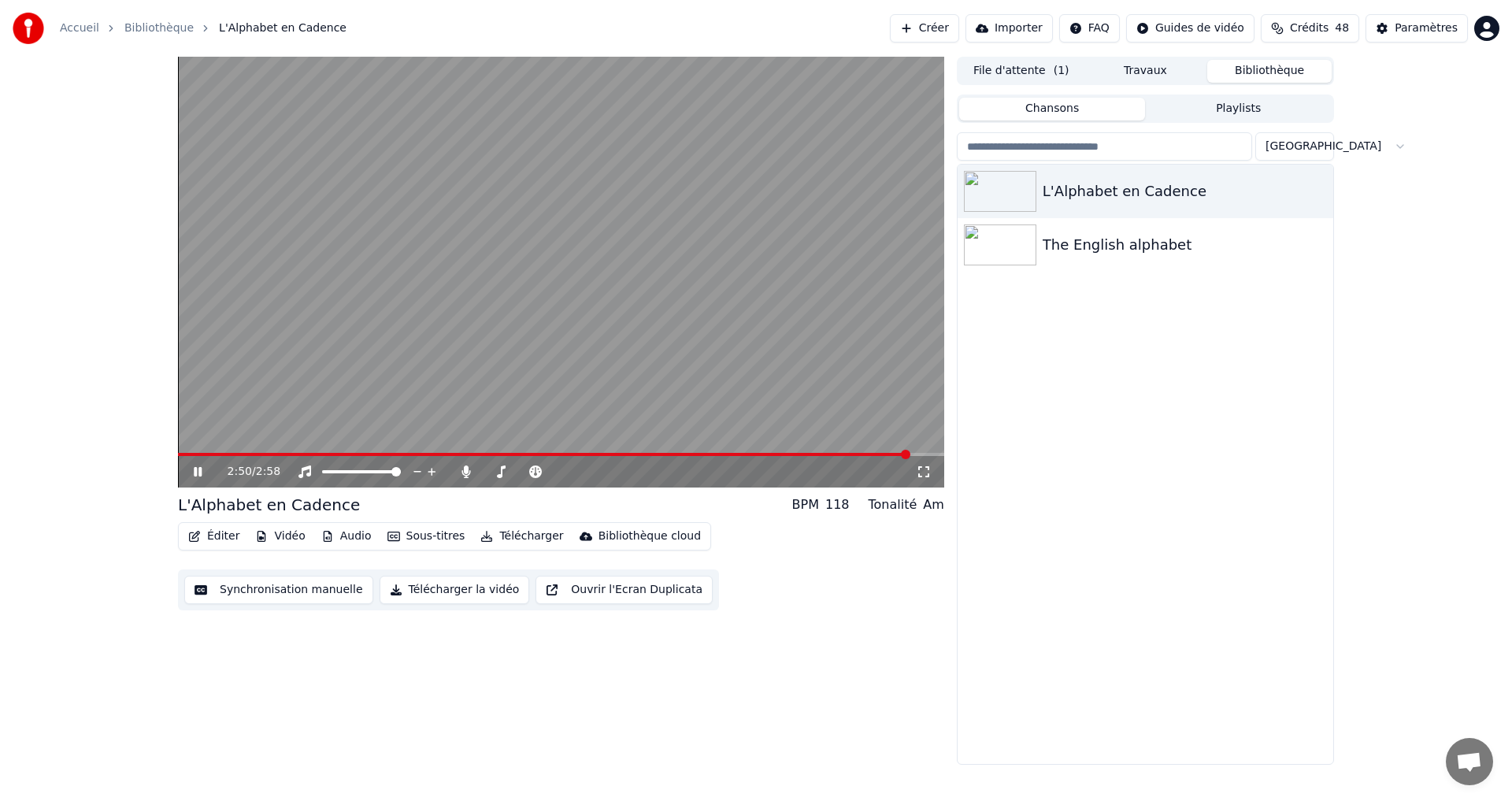
click at [194, 467] on icon at bounding box center [209, 471] width 37 height 13
click at [194, 467] on icon at bounding box center [198, 471] width 9 height 11
click at [188, 461] on div "2:53 / 2:58" at bounding box center [561, 471] width 766 height 32
click at [908, 452] on video at bounding box center [561, 272] width 766 height 431
click at [889, 457] on div "2:55 / 2:58" at bounding box center [561, 471] width 766 height 32
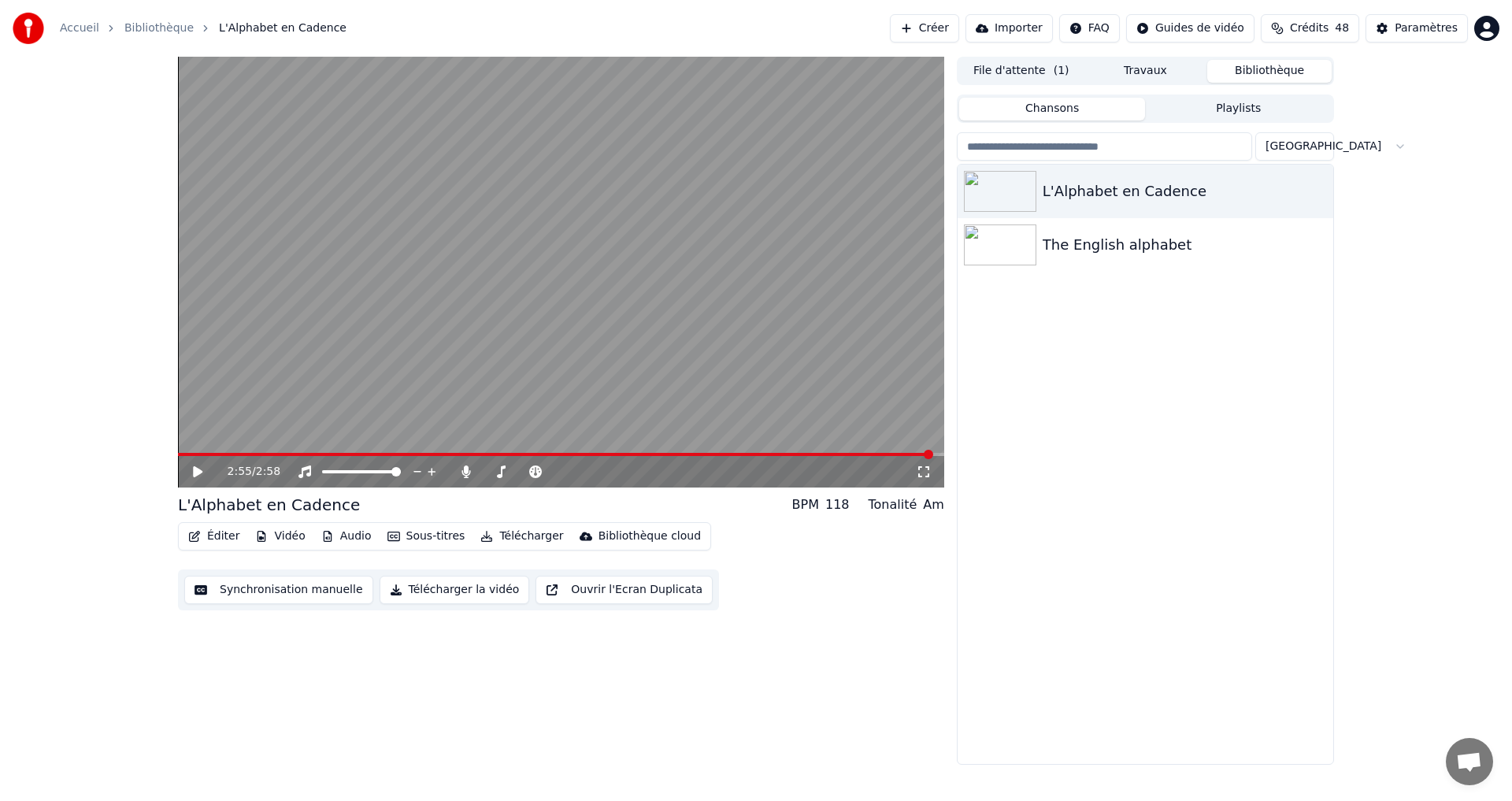
click at [880, 452] on video at bounding box center [561, 272] width 766 height 431
click at [891, 453] on span at bounding box center [555, 453] width 756 height 3
click at [797, 449] on video at bounding box center [561, 272] width 766 height 431
click at [809, 455] on span at bounding box center [493, 453] width 631 height 3
click at [198, 471] on icon at bounding box center [198, 471] width 9 height 11
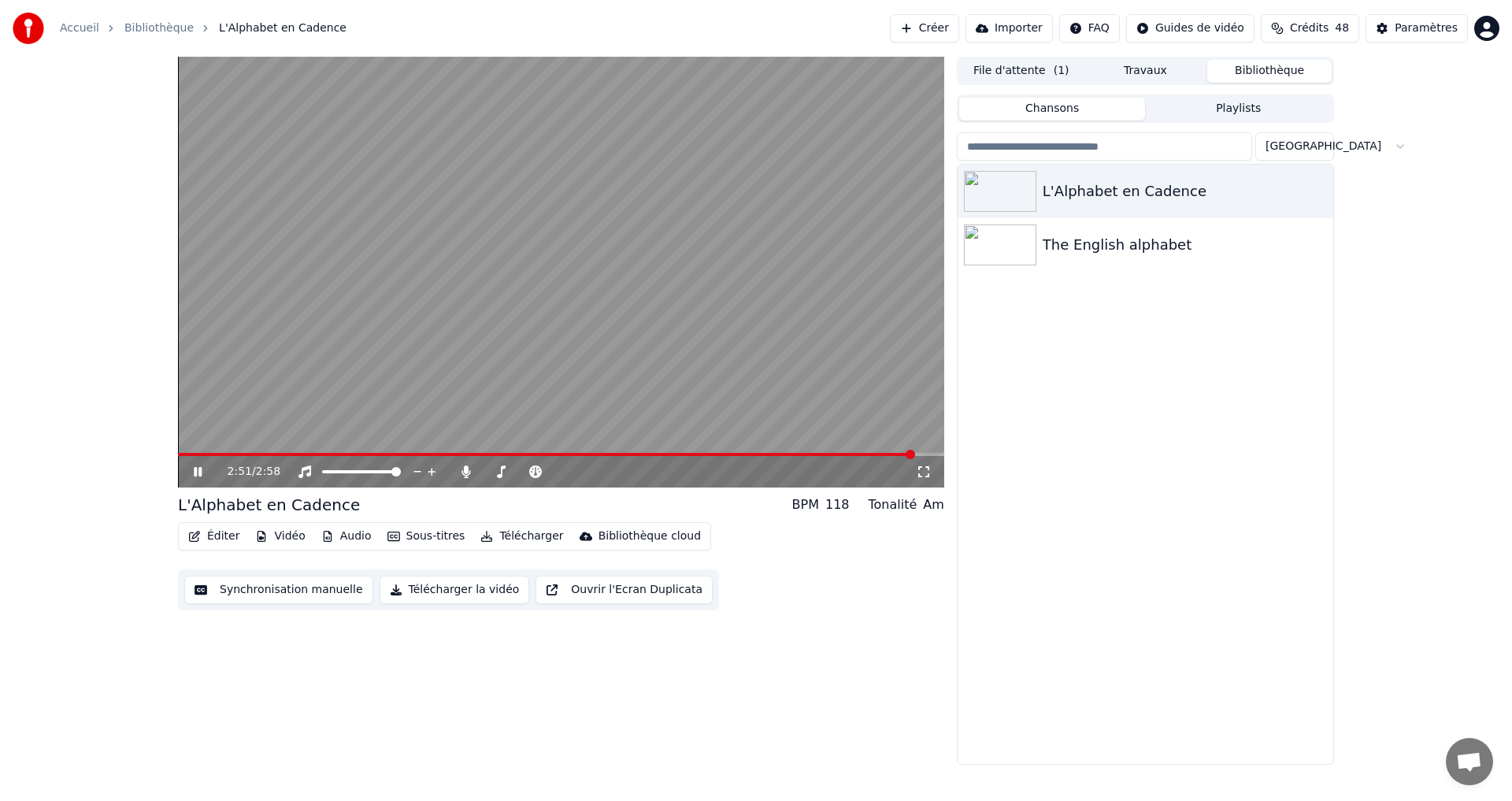
click at [201, 470] on icon at bounding box center [198, 471] width 8 height 9
click at [201, 470] on icon at bounding box center [209, 471] width 37 height 13
click at [201, 470] on icon at bounding box center [198, 471] width 8 height 9
click at [201, 470] on icon at bounding box center [209, 471] width 37 height 13
click at [201, 470] on icon at bounding box center [198, 471] width 8 height 9
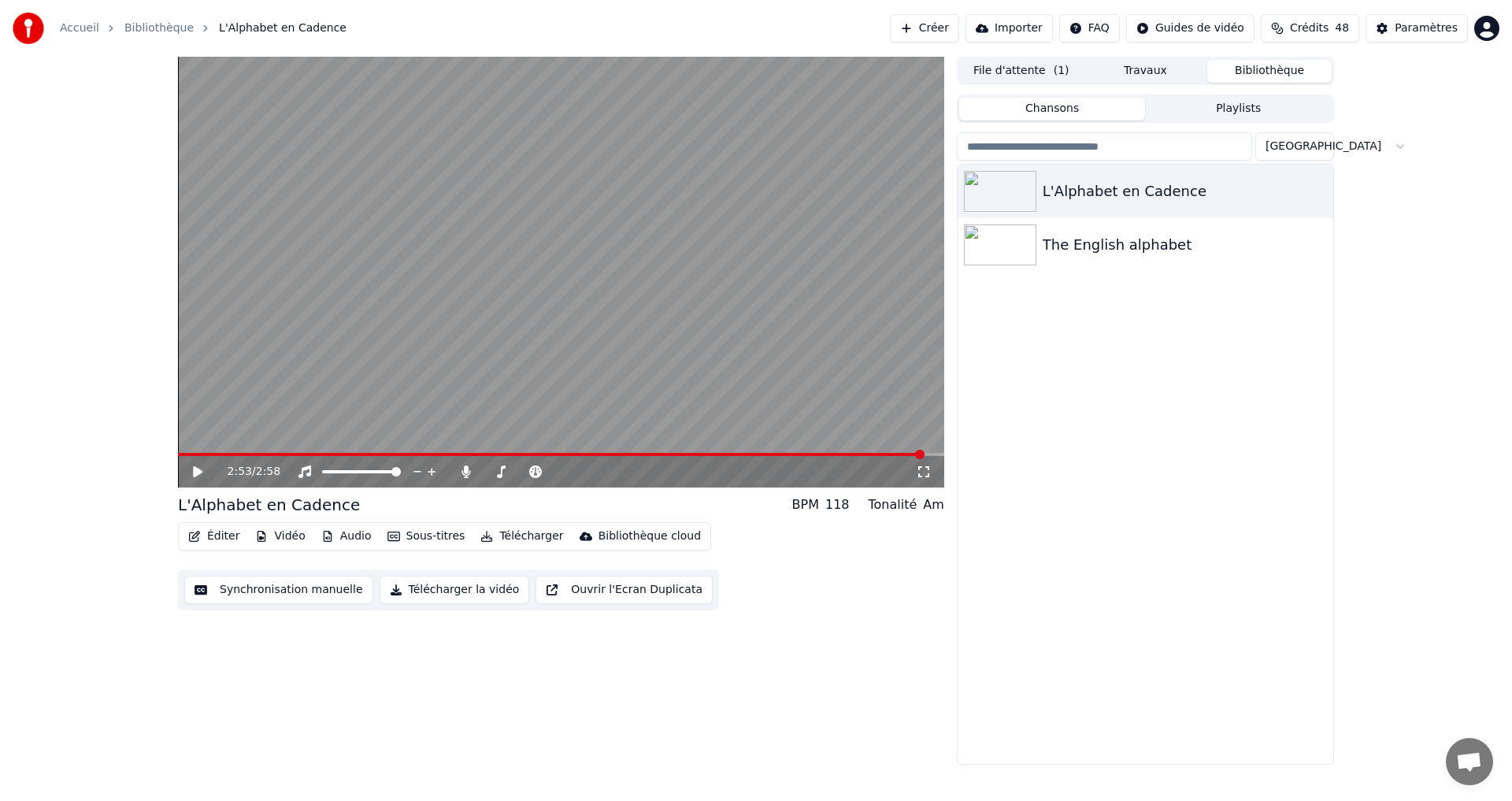
click at [223, 599] on button "Synchronisation manuelle" at bounding box center [278, 589] width 189 height 28
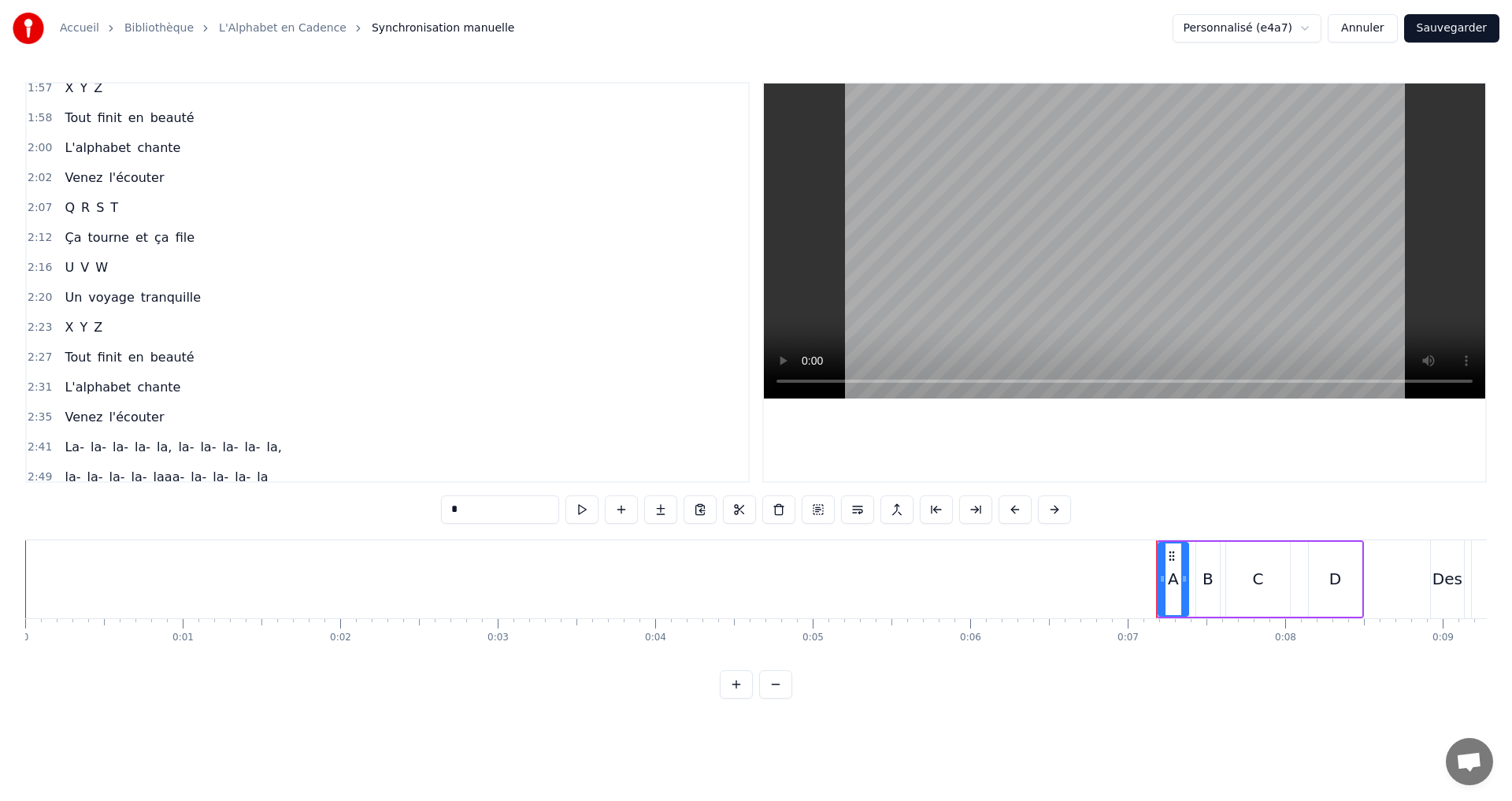
scroll to position [1398, 0]
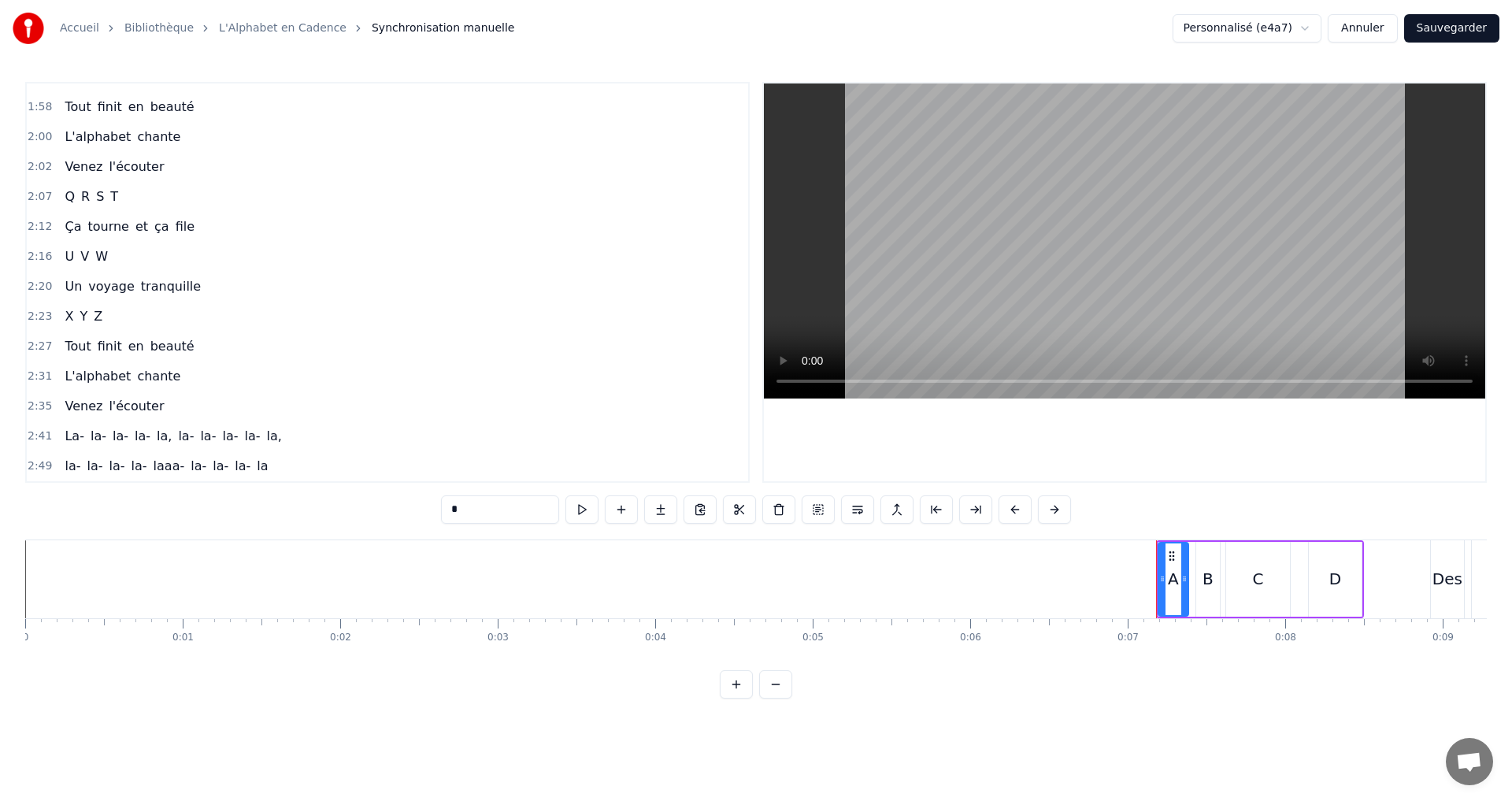
click at [152, 467] on span "laaa-" at bounding box center [169, 466] width 34 height 18
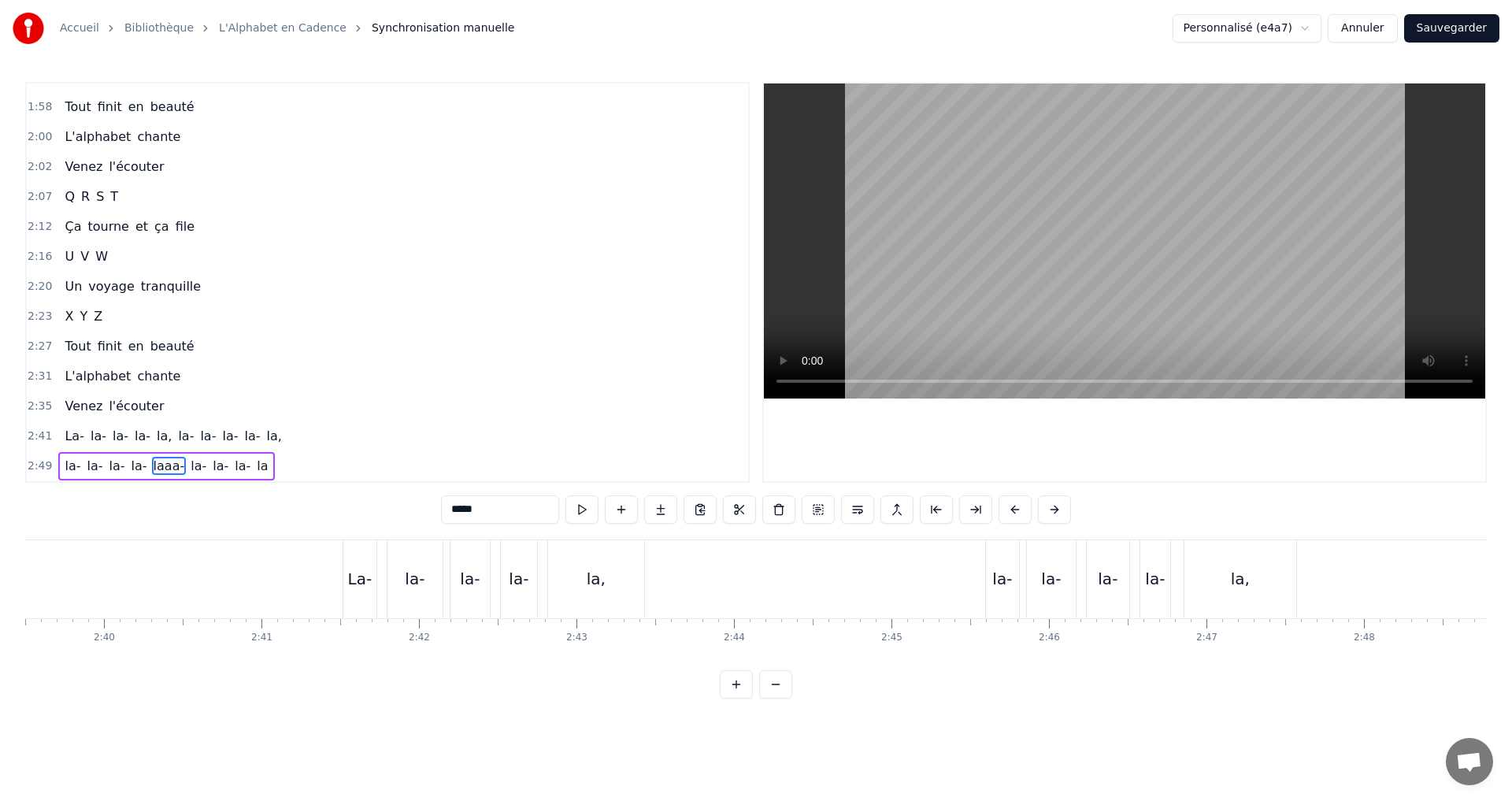
scroll to position [0, 26618]
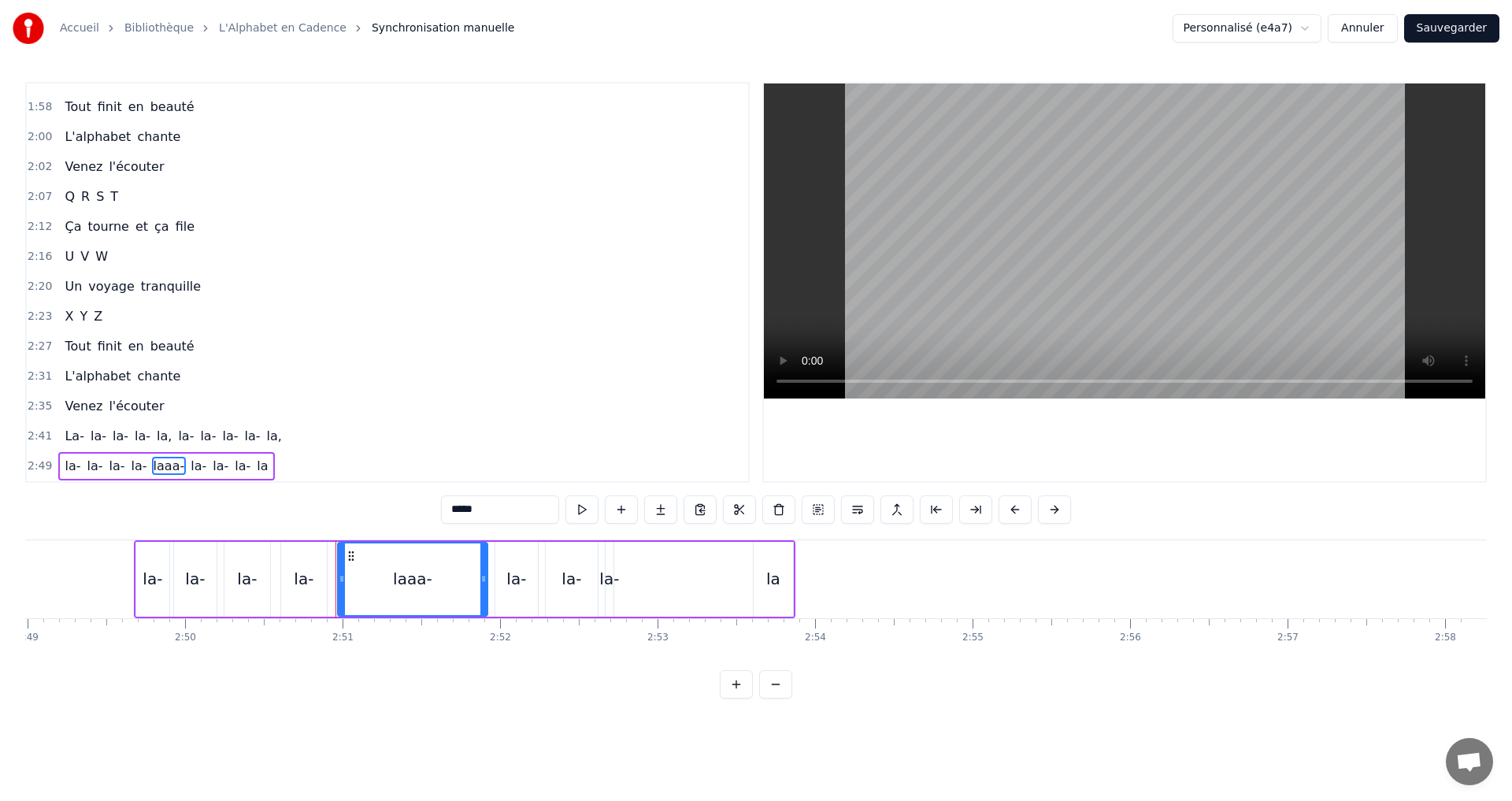
click at [471, 517] on input "*****" at bounding box center [499, 508] width 118 height 28
drag, startPoint x: 461, startPoint y: 513, endPoint x: 497, endPoint y: 508, distance: 36.3
click at [498, 508] on input "*****" at bounding box center [499, 508] width 118 height 28
type input "***"
click at [292, 464] on div "2:49 la- la- la- la- la, [GEOGRAPHIC_DATA]" at bounding box center [387, 466] width 722 height 30
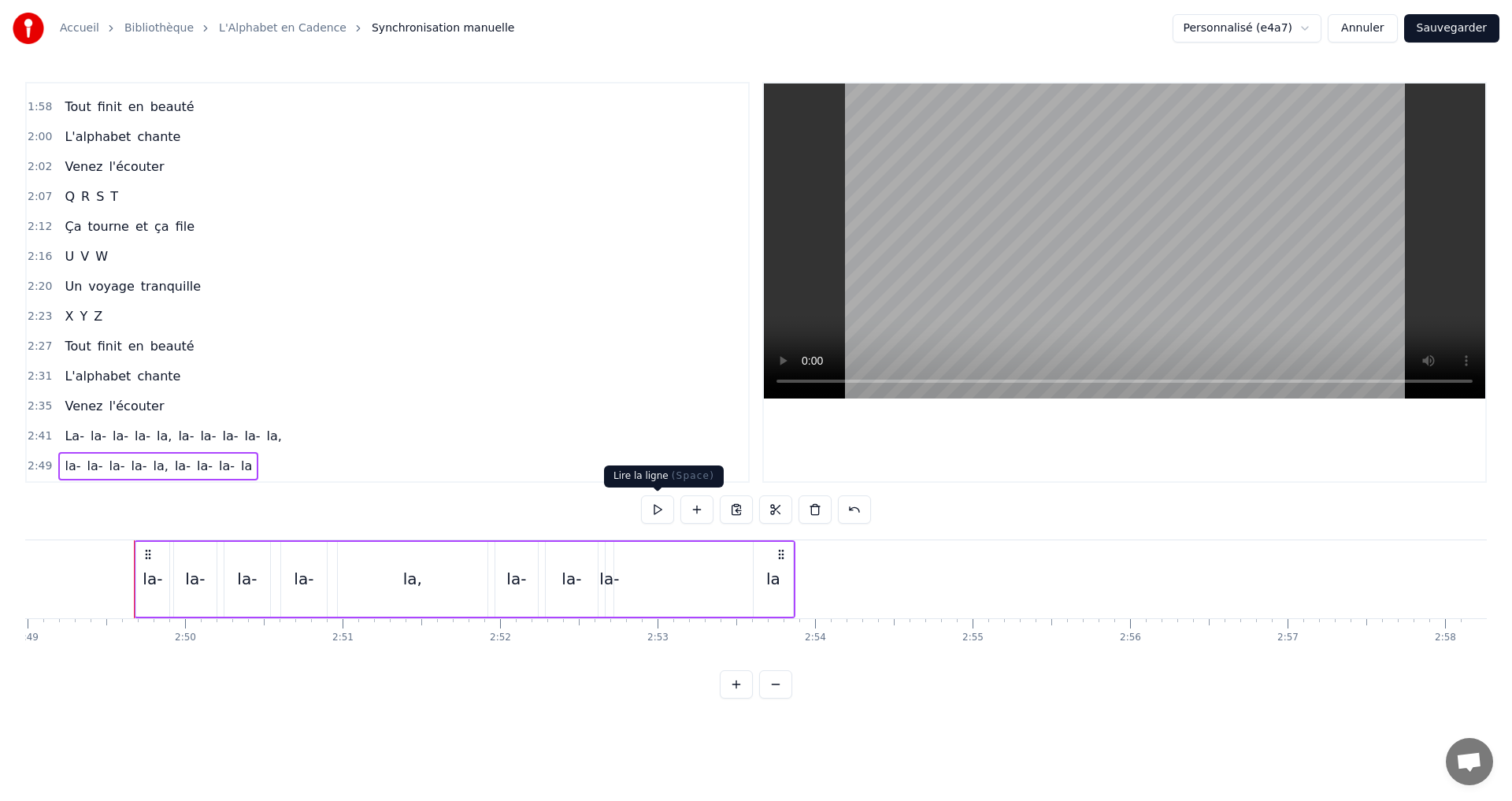
click at [656, 506] on button at bounding box center [658, 508] width 33 height 28
click at [769, 581] on div "la" at bounding box center [773, 579] width 14 height 23
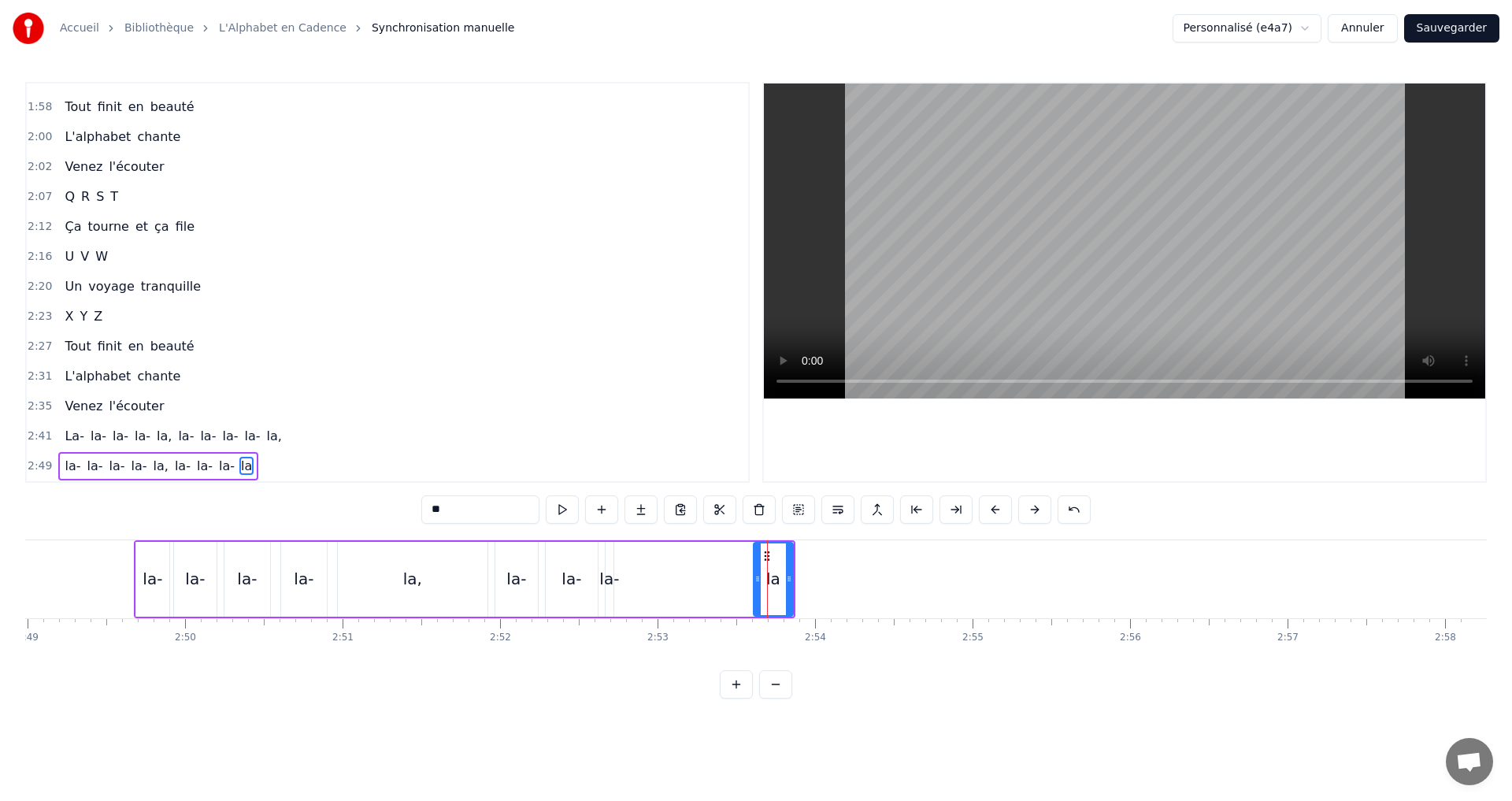
drag, startPoint x: 753, startPoint y: 580, endPoint x: 738, endPoint y: 582, distance: 15.1
click at [717, 582] on div "la- la- la- la- la, [GEOGRAPHIC_DATA]" at bounding box center [464, 579] width 661 height 78
click at [774, 584] on div "la" at bounding box center [773, 579] width 14 height 23
drag, startPoint x: 754, startPoint y: 580, endPoint x: 637, endPoint y: 581, distance: 117.0
click at [637, 581] on icon at bounding box center [639, 579] width 6 height 13
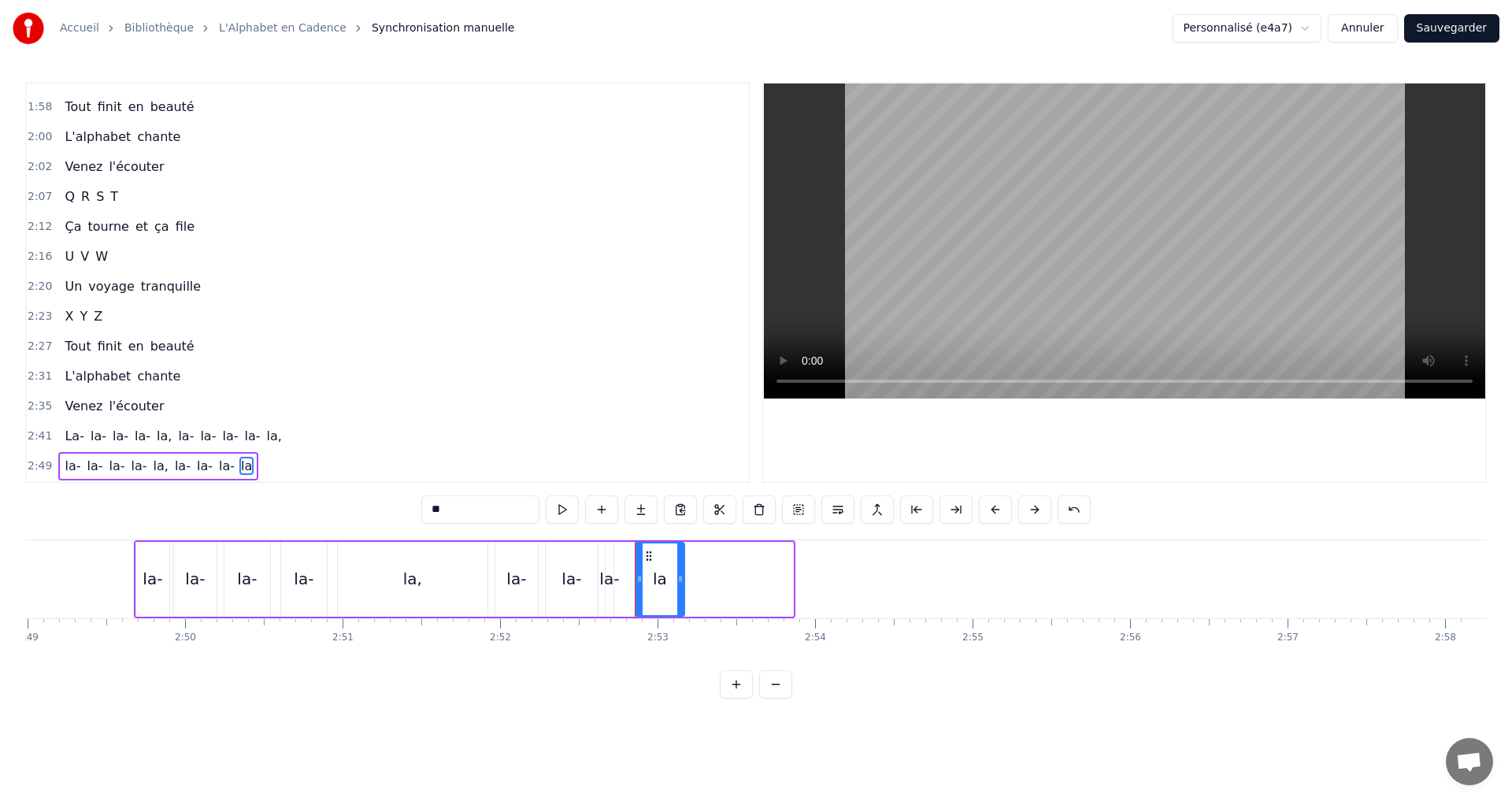
drag, startPoint x: 791, startPoint y: 586, endPoint x: 683, endPoint y: 585, distance: 108.0
click at [683, 585] on div at bounding box center [680, 579] width 6 height 71
click at [569, 508] on button at bounding box center [562, 508] width 33 height 28
click at [89, 428] on span "la-" at bounding box center [98, 436] width 19 height 18
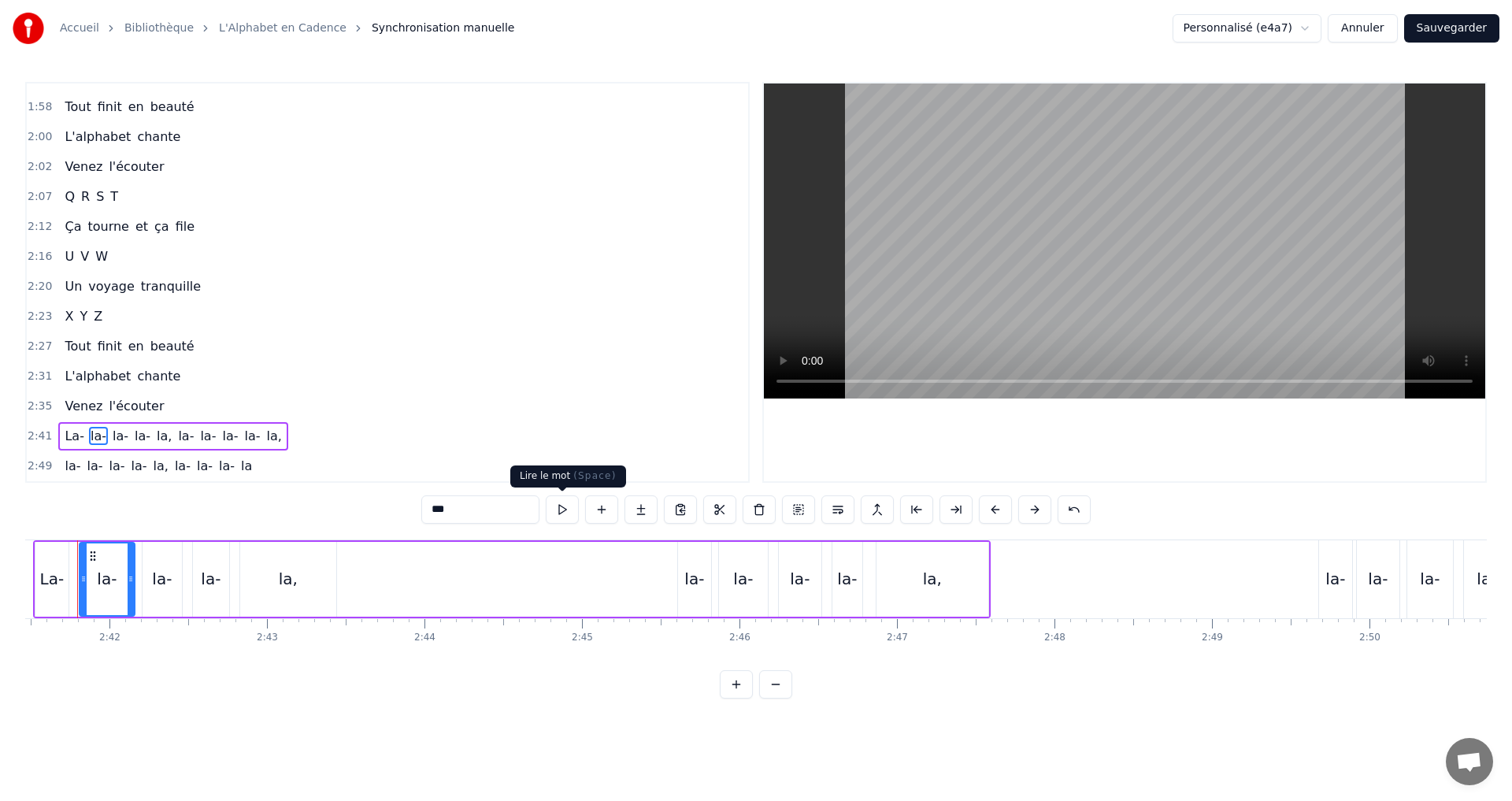
drag, startPoint x: 572, startPoint y: 508, endPoint x: 583, endPoint y: 508, distance: 11.0
click at [574, 508] on button at bounding box center [562, 508] width 33 height 28
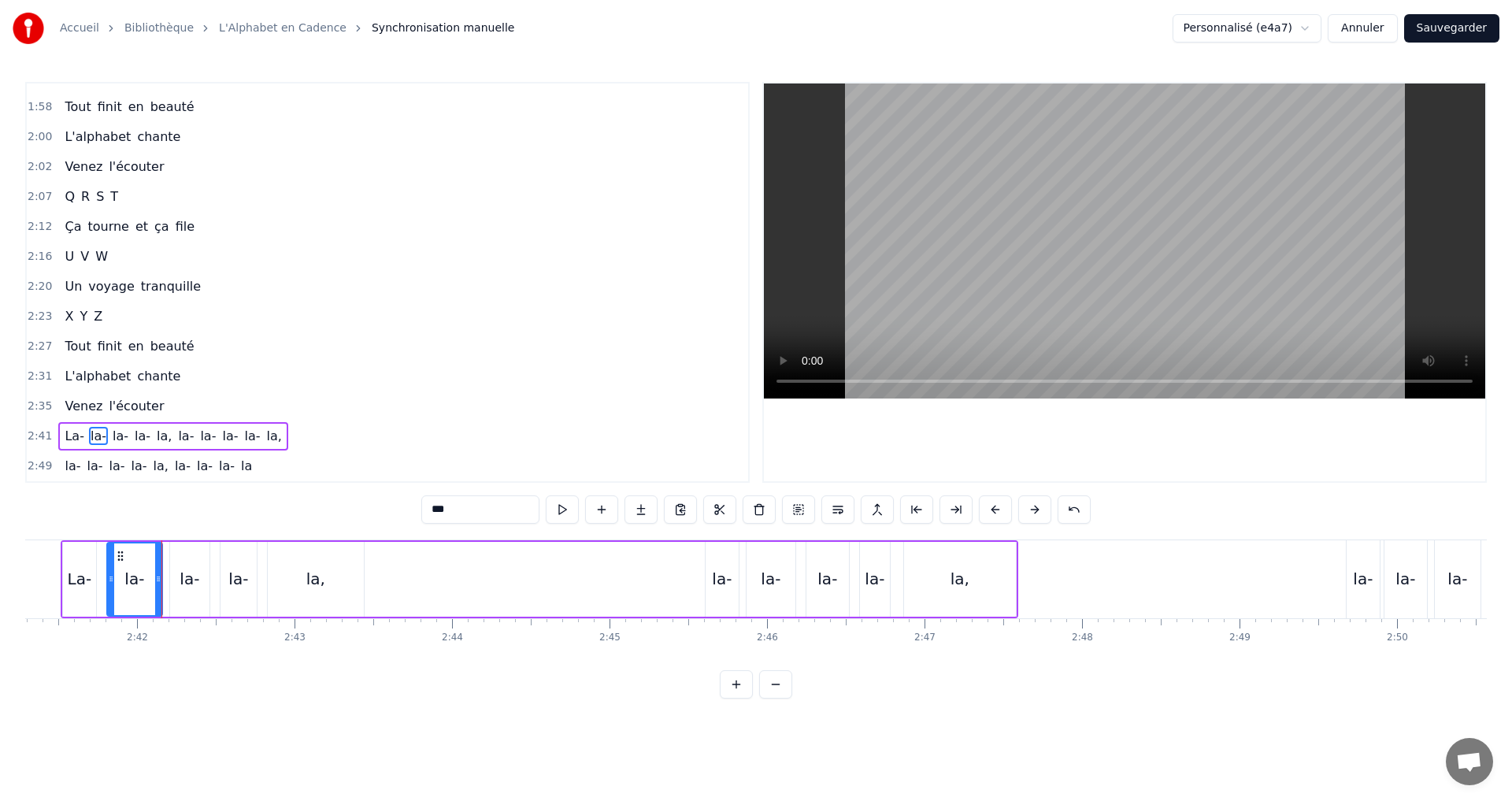
click at [155, 436] on span "la," at bounding box center [164, 436] width 18 height 18
drag, startPoint x: 450, startPoint y: 516, endPoint x: 435, endPoint y: 517, distance: 15.0
click at [450, 517] on input "***" at bounding box center [481, 508] width 118 height 28
click at [152, 462] on span "la," at bounding box center [161, 466] width 18 height 18
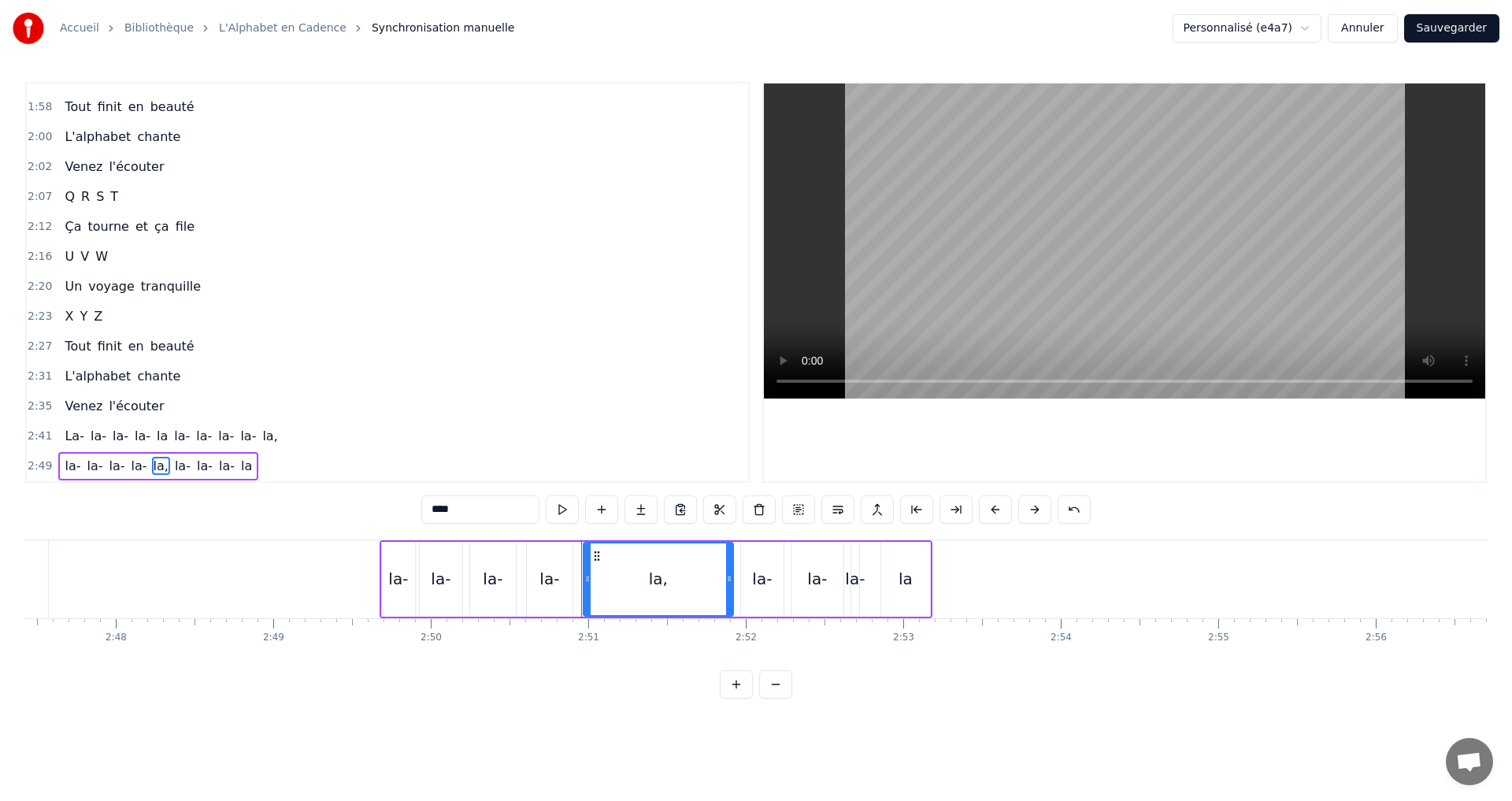
scroll to position [0, 26618]
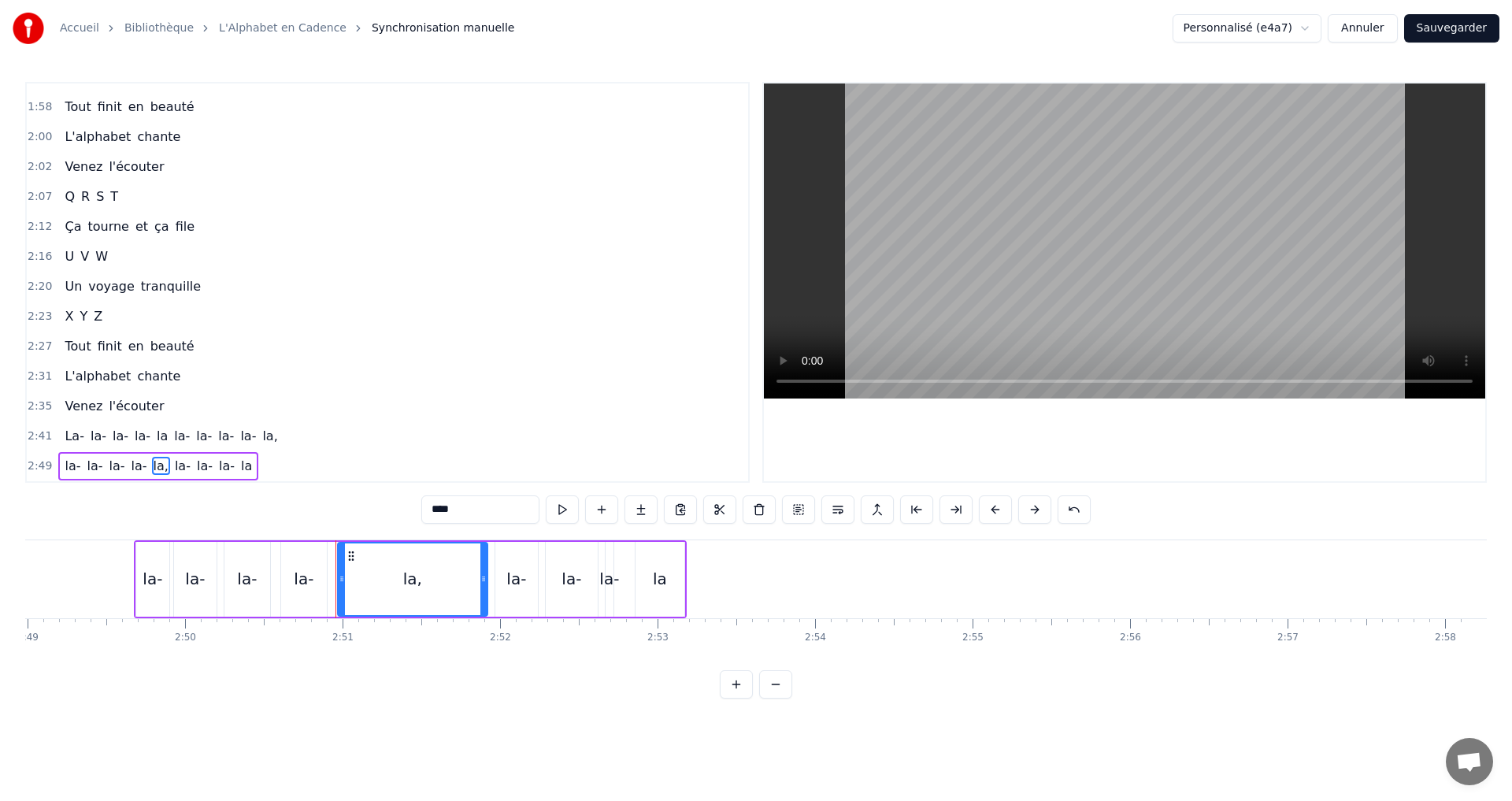
click at [458, 505] on input "***" at bounding box center [481, 508] width 118 height 28
type input "**"
click at [297, 433] on div "2:41 La- la- [GEOGRAPHIC_DATA]," at bounding box center [387, 436] width 722 height 30
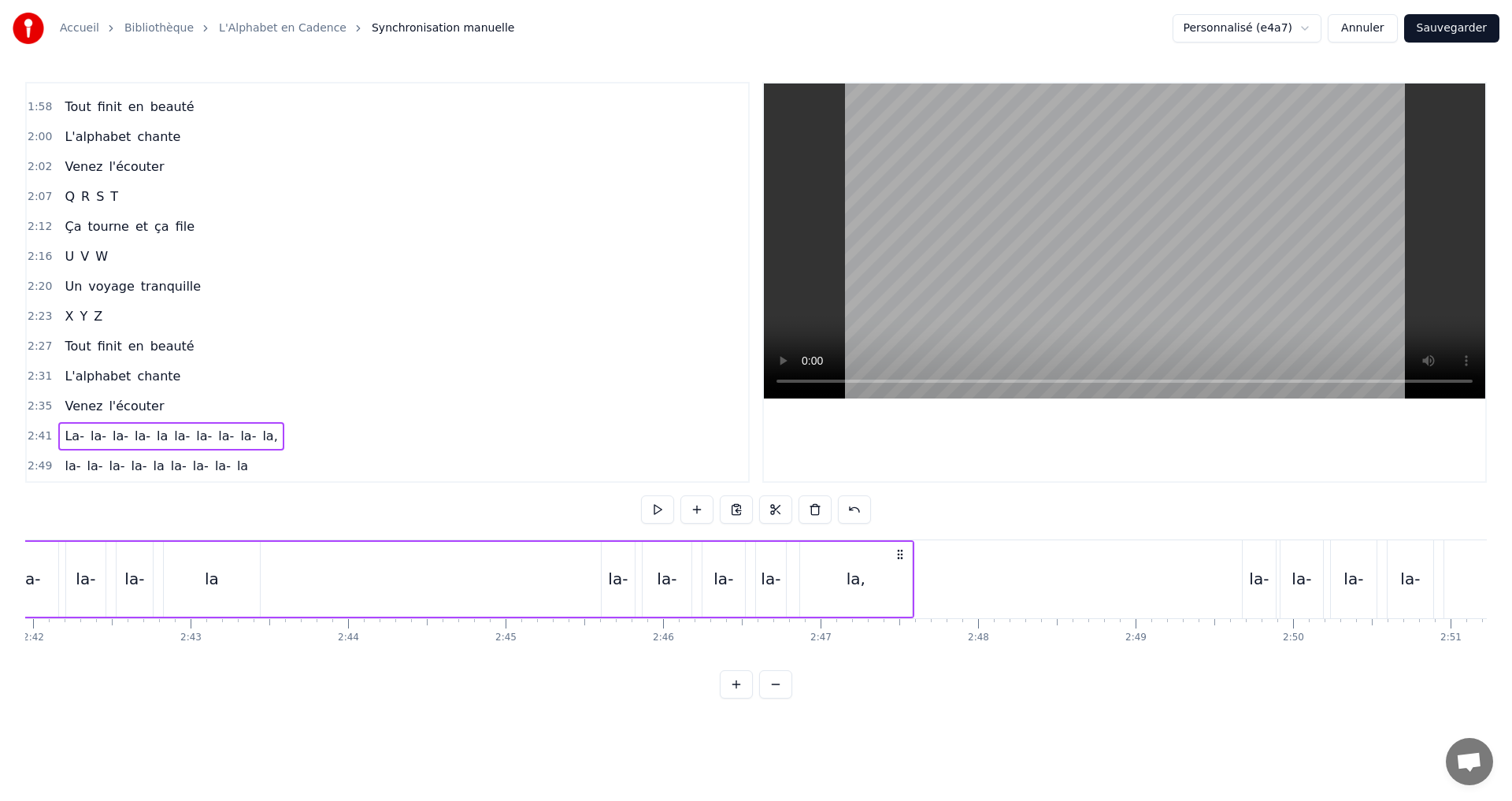
scroll to position [0, 25362]
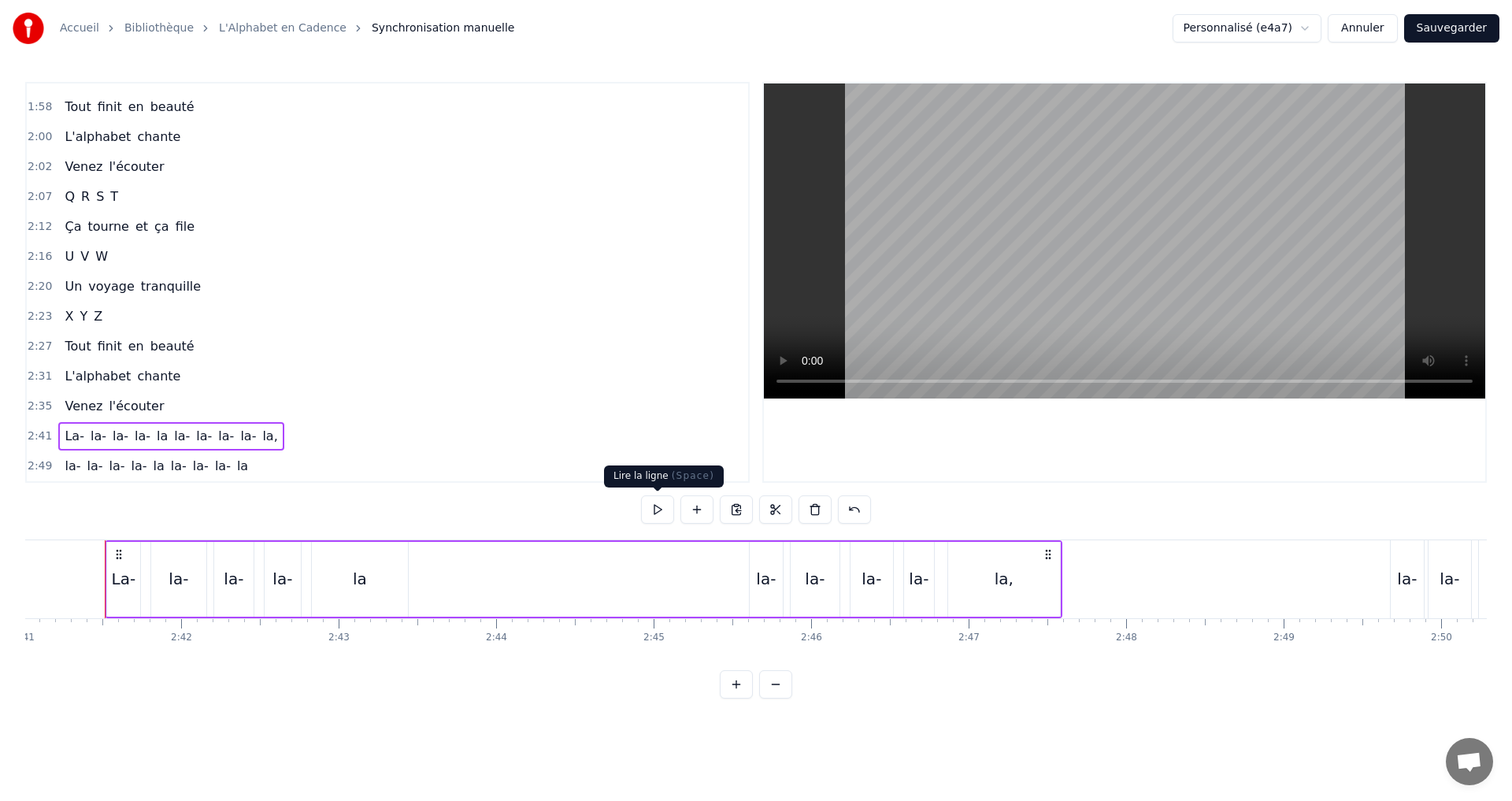
click at [655, 512] on button at bounding box center [658, 508] width 33 height 28
click at [159, 446] on div "La- la- la- [GEOGRAPHIC_DATA]," at bounding box center [171, 435] width 225 height 28
click at [160, 442] on div "La- la- la- [GEOGRAPHIC_DATA]," at bounding box center [171, 435] width 225 height 28
click at [173, 440] on span "la-" at bounding box center [182, 436] width 19 height 18
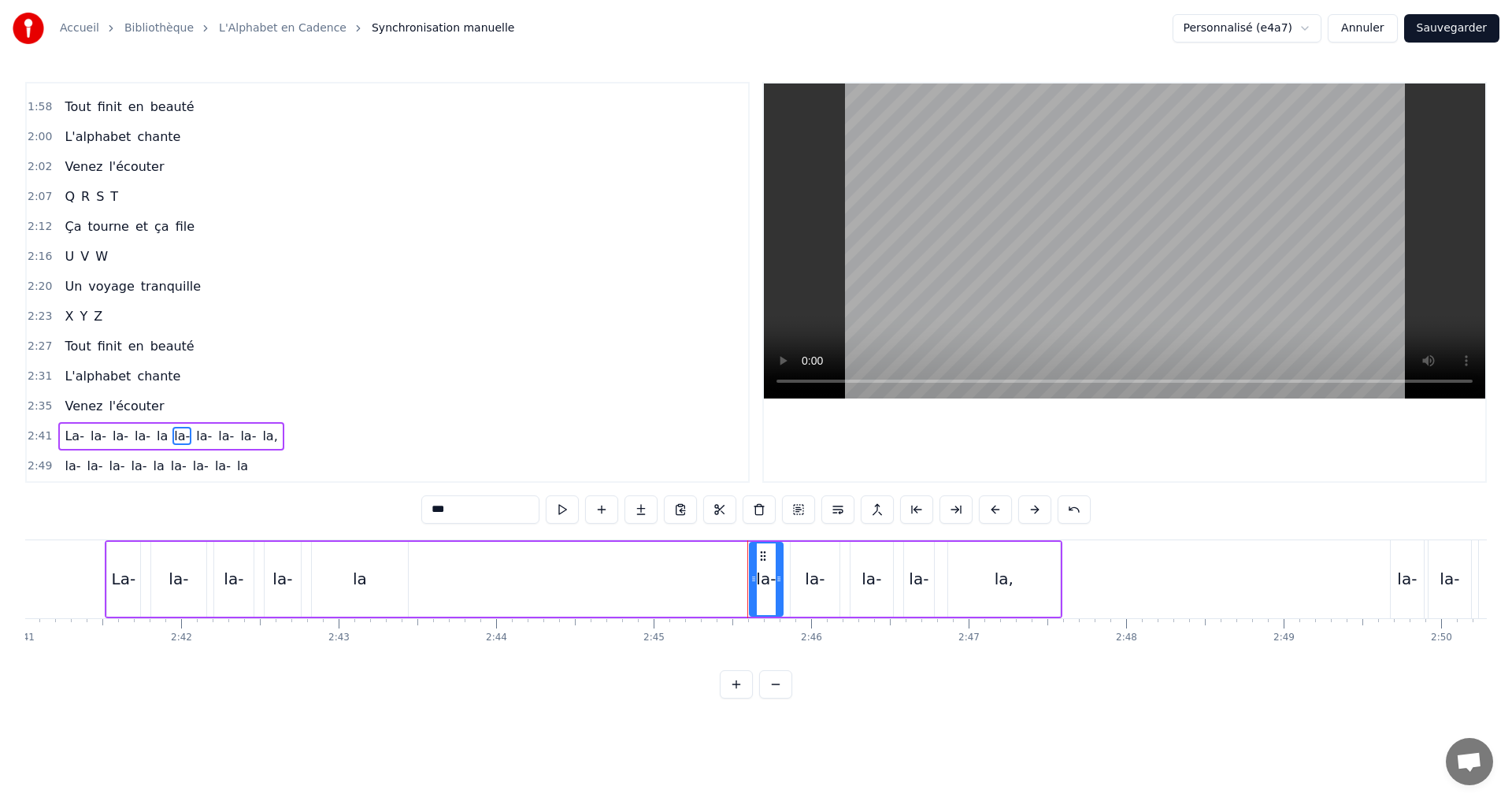
click at [434, 511] on input "***" at bounding box center [481, 508] width 118 height 28
click at [472, 501] on input "***" at bounding box center [481, 508] width 118 height 28
type input "*"
type input "**"
click at [280, 439] on div "2:41 La- la- la- la- [GEOGRAPHIC_DATA]," at bounding box center [387, 436] width 722 height 30
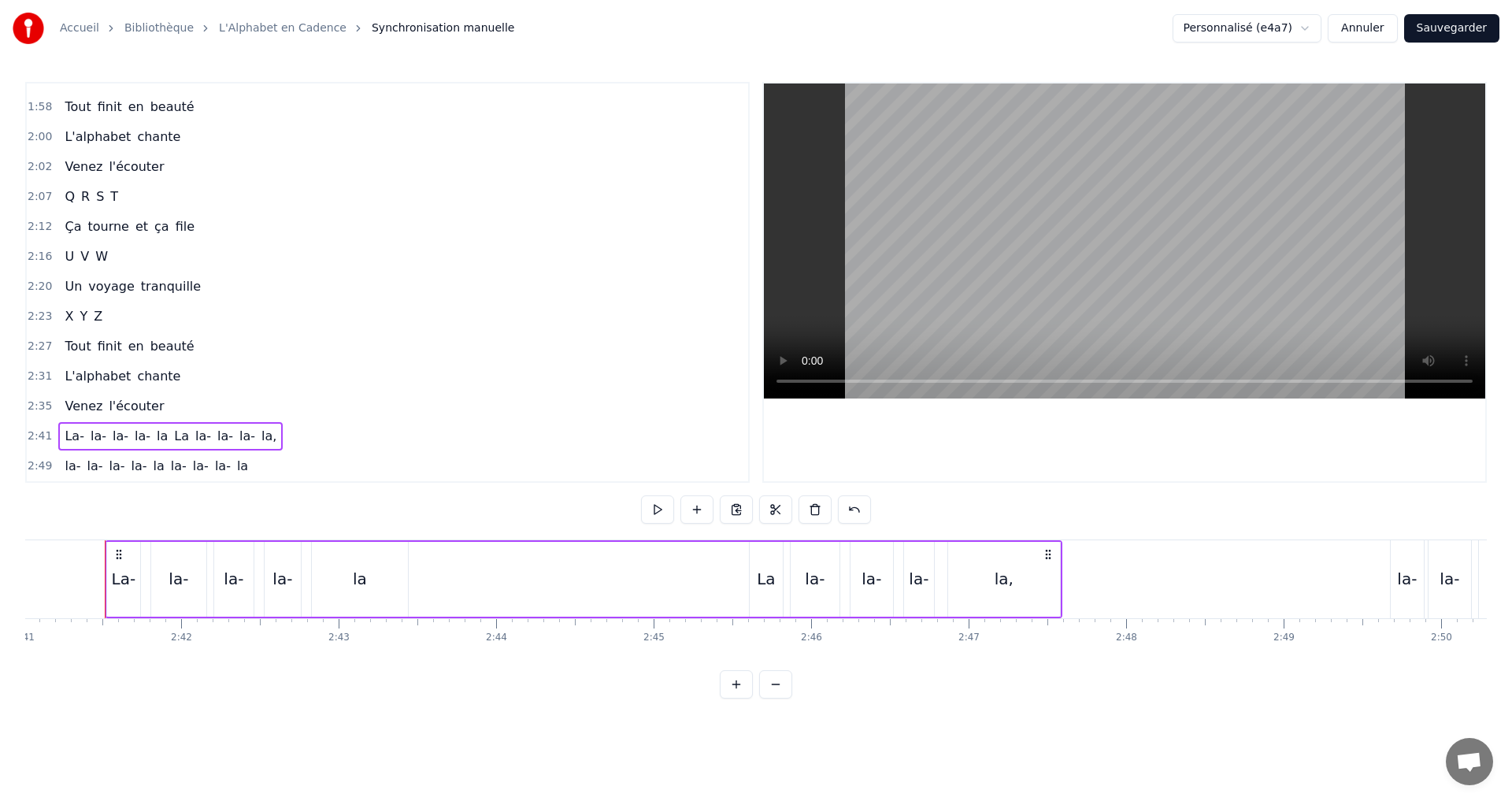
click at [260, 434] on span "la," at bounding box center [269, 436] width 18 height 18
click at [482, 513] on input "***" at bounding box center [481, 508] width 118 height 28
type input "**"
click at [303, 418] on div "2:35 Venez l'écouter" at bounding box center [387, 405] width 722 height 30
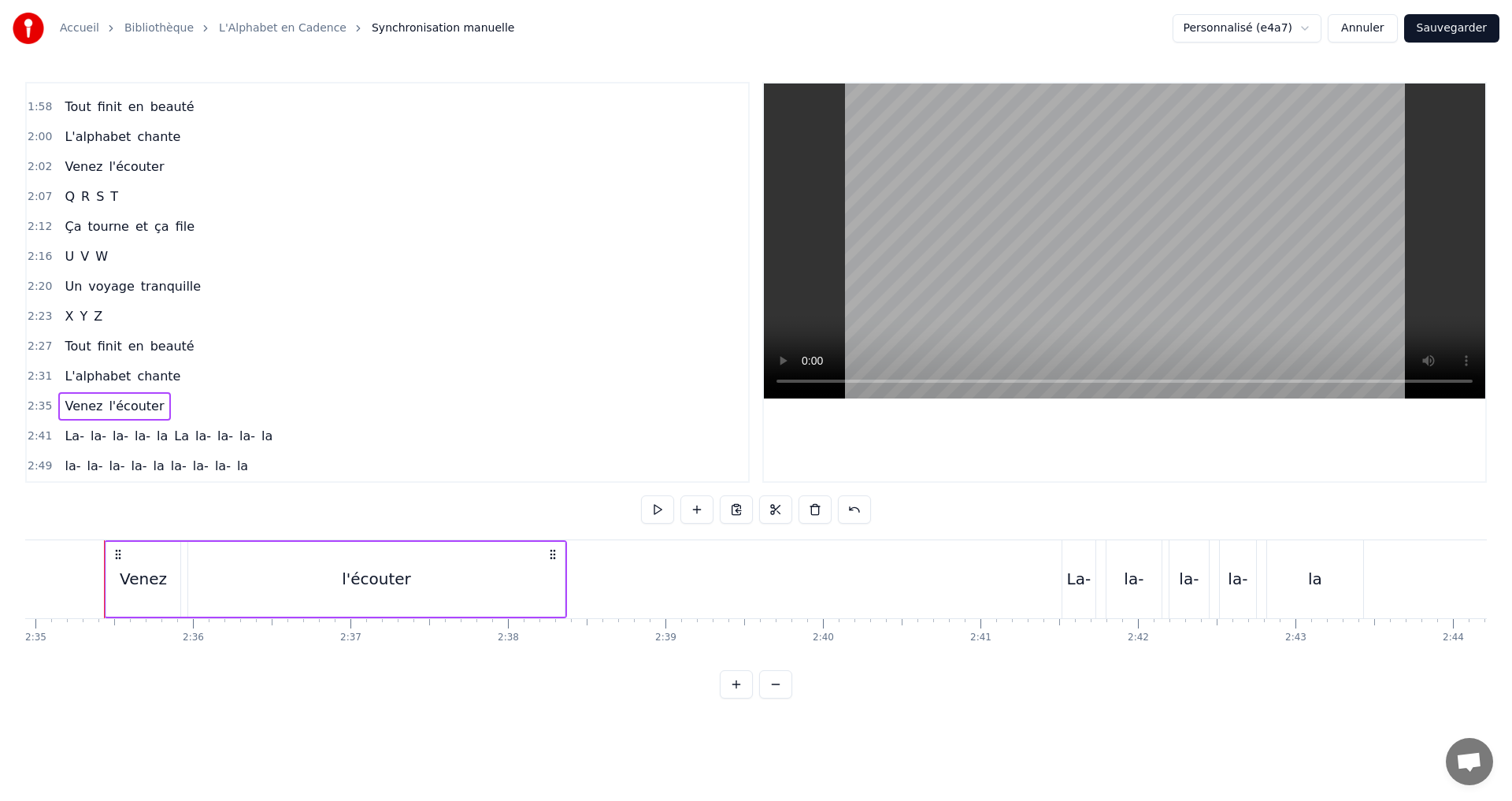
scroll to position [0, 24404]
click at [270, 436] on div "2:41 La- la- la- la- [GEOGRAPHIC_DATA]" at bounding box center [387, 436] width 722 height 30
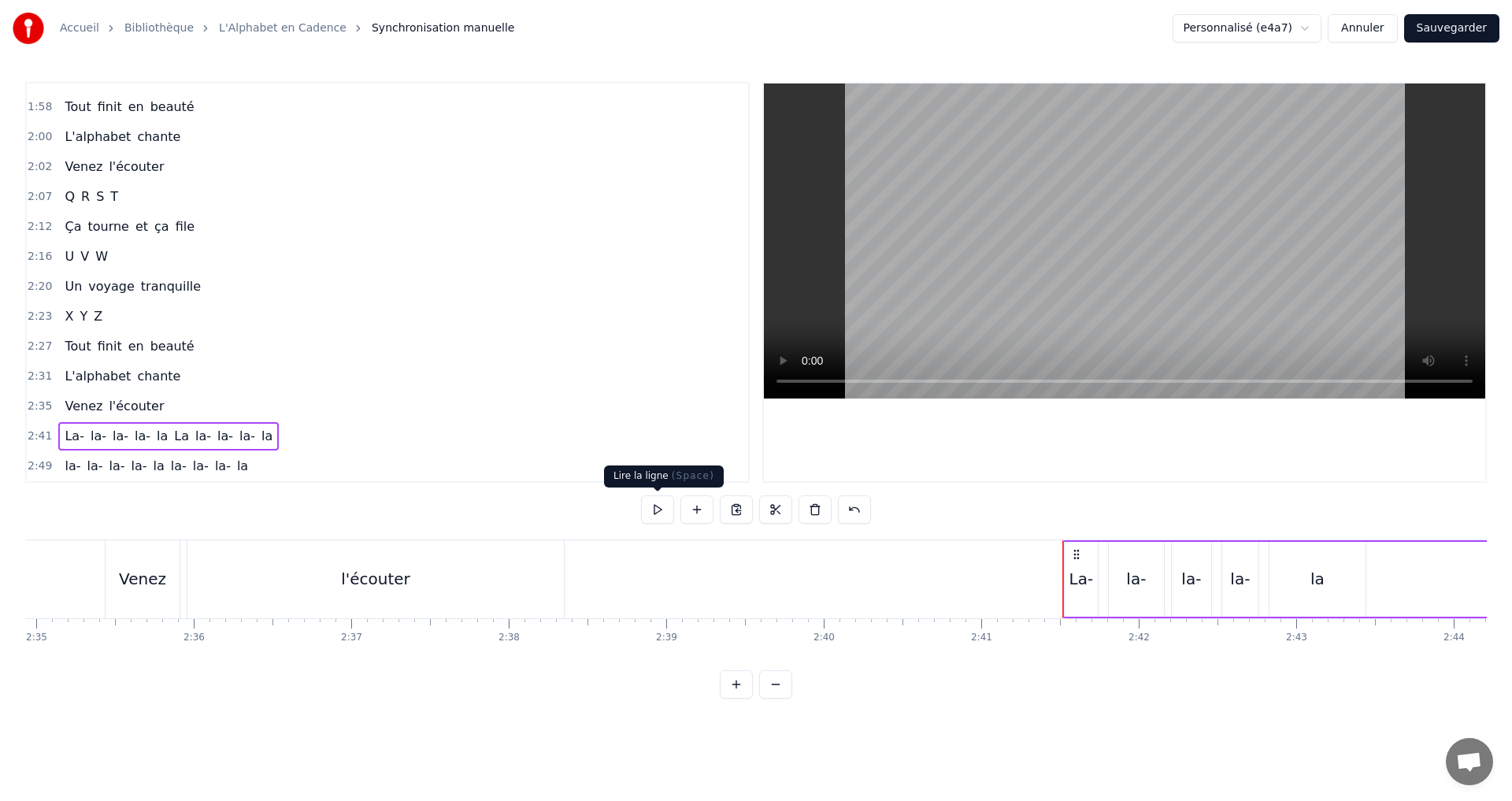
click at [657, 510] on button at bounding box center [658, 508] width 33 height 28
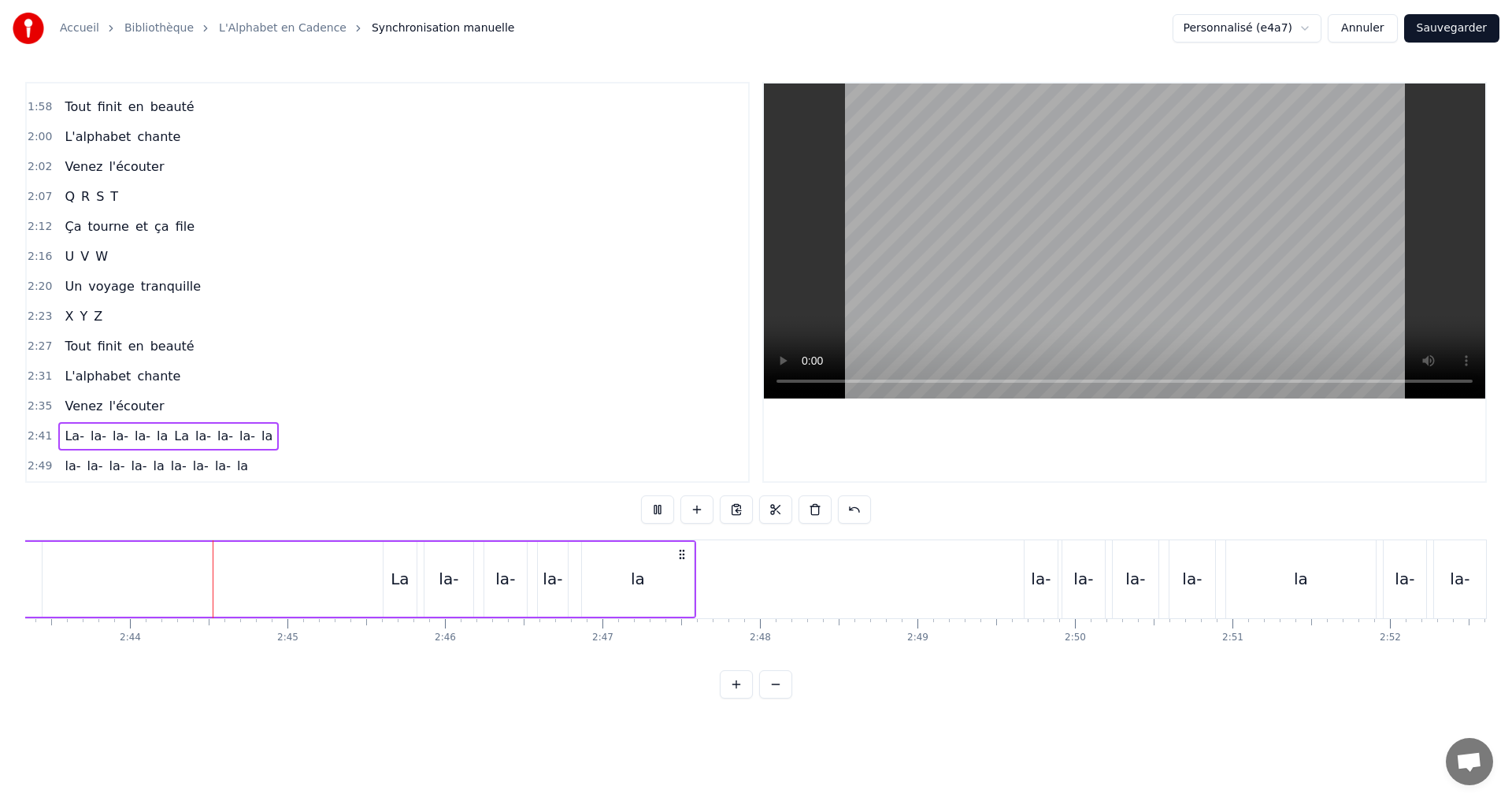
scroll to position [0, 25729]
click at [628, 589] on div "la" at bounding box center [637, 579] width 112 height 75
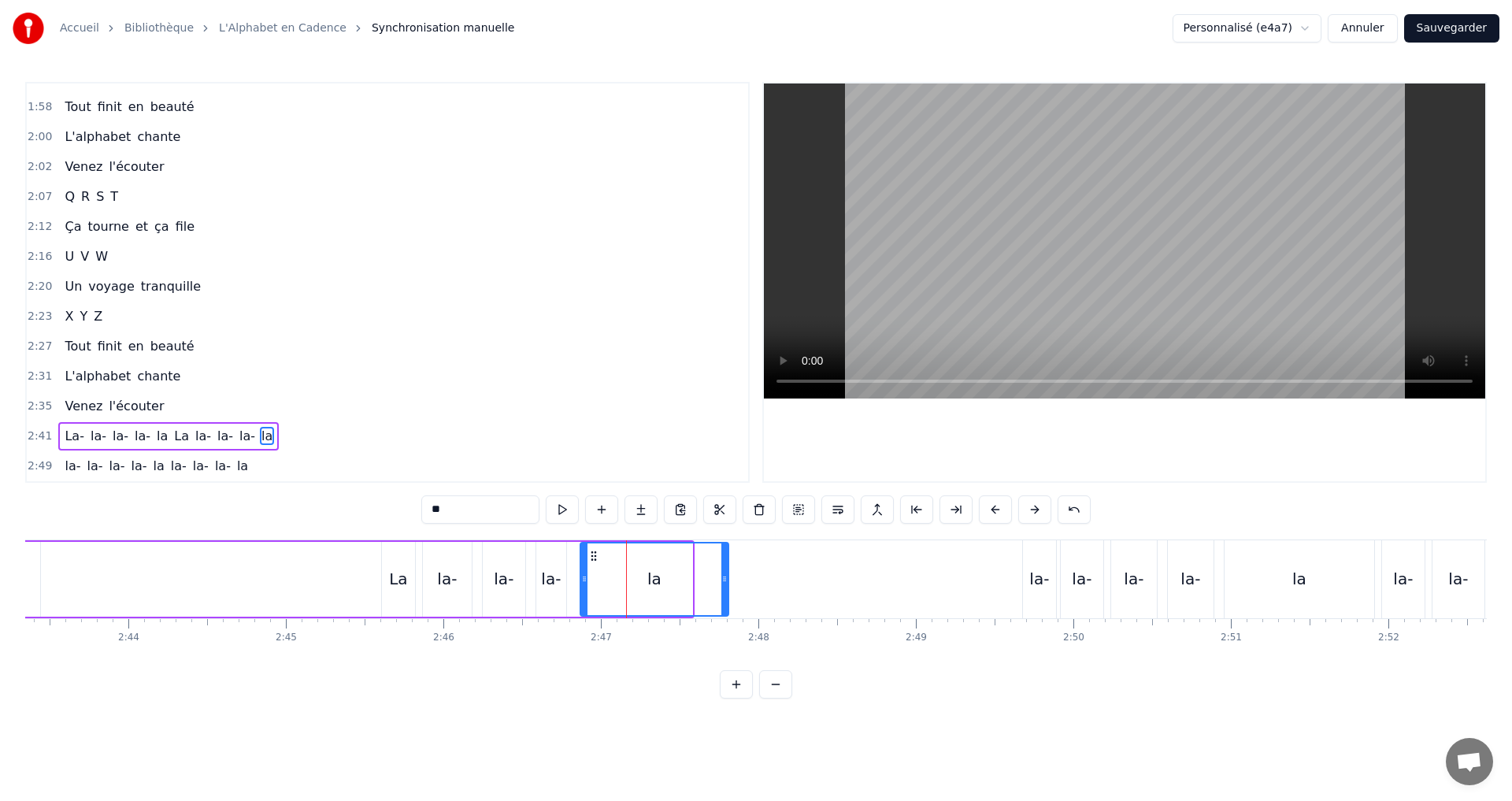
click at [725, 577] on icon at bounding box center [724, 579] width 6 height 13
click at [563, 508] on button at bounding box center [562, 508] width 33 height 28
click at [111, 472] on span "la-" at bounding box center [117, 466] width 19 height 18
type input "***"
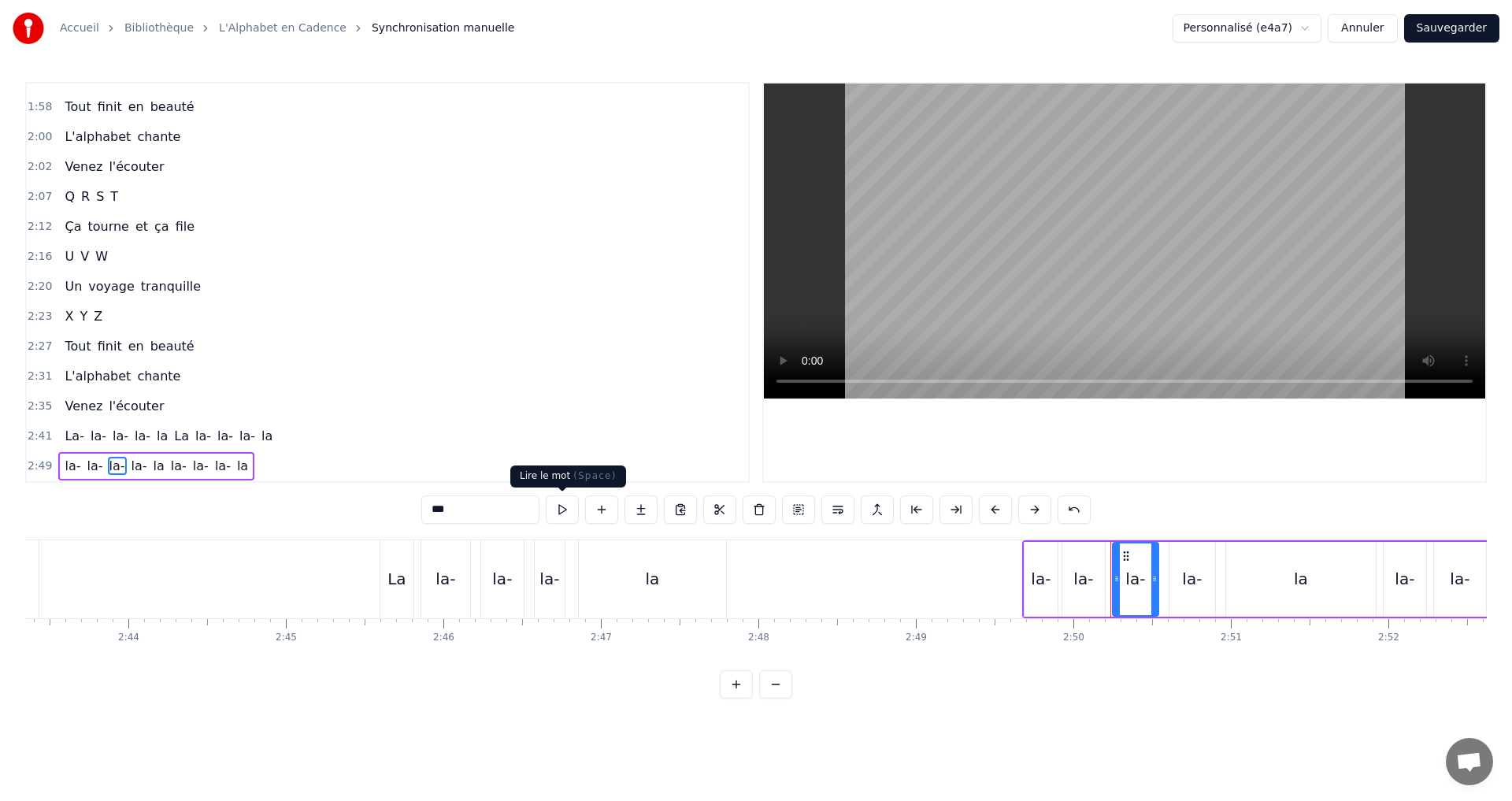
click at [561, 508] on button at bounding box center [562, 508] width 33 height 28
click at [557, 514] on button at bounding box center [562, 508] width 33 height 28
click at [258, 436] on div "La- la- la- la- [GEOGRAPHIC_DATA]" at bounding box center [169, 435] width 220 height 28
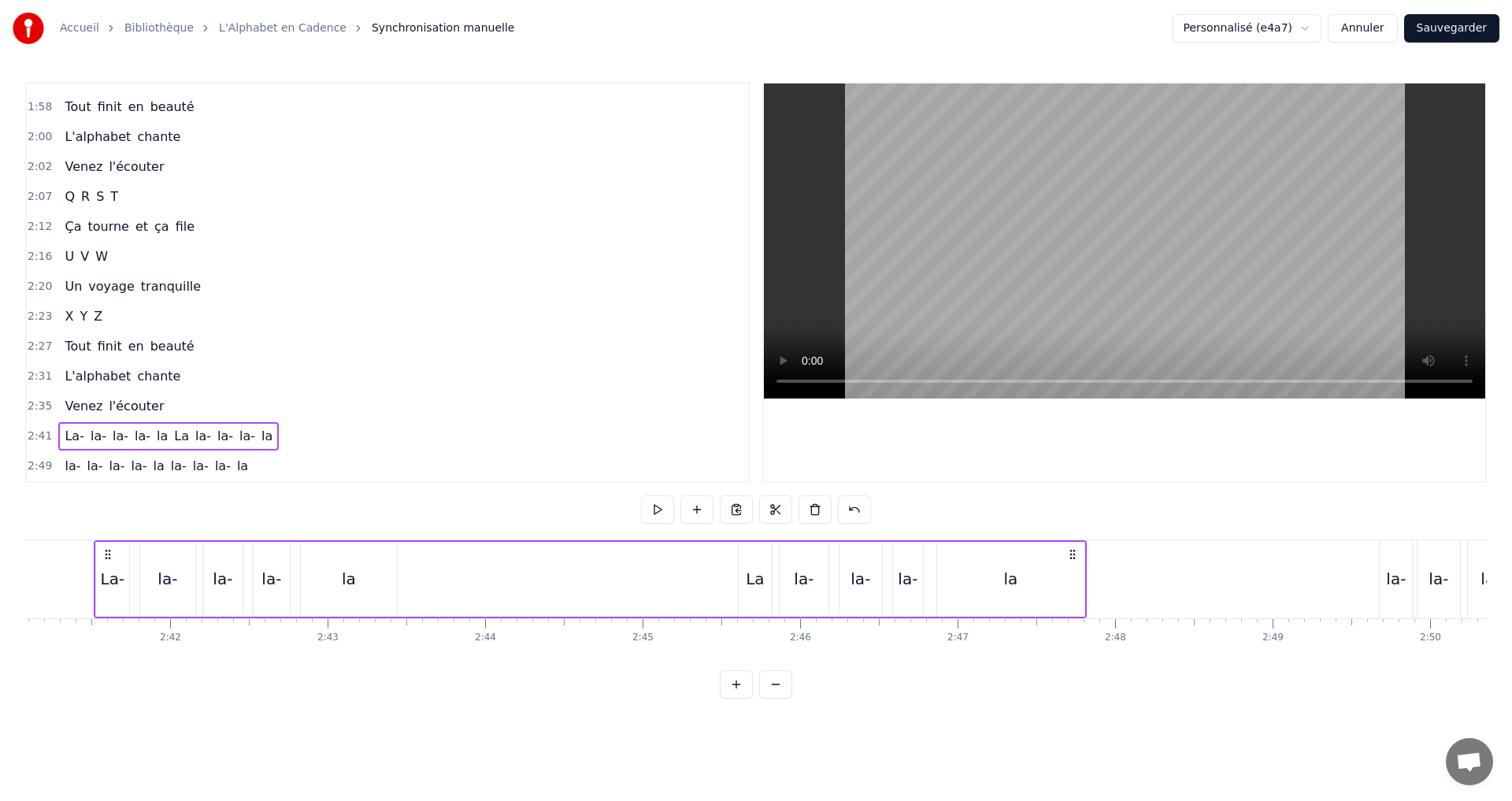
scroll to position [0, 25362]
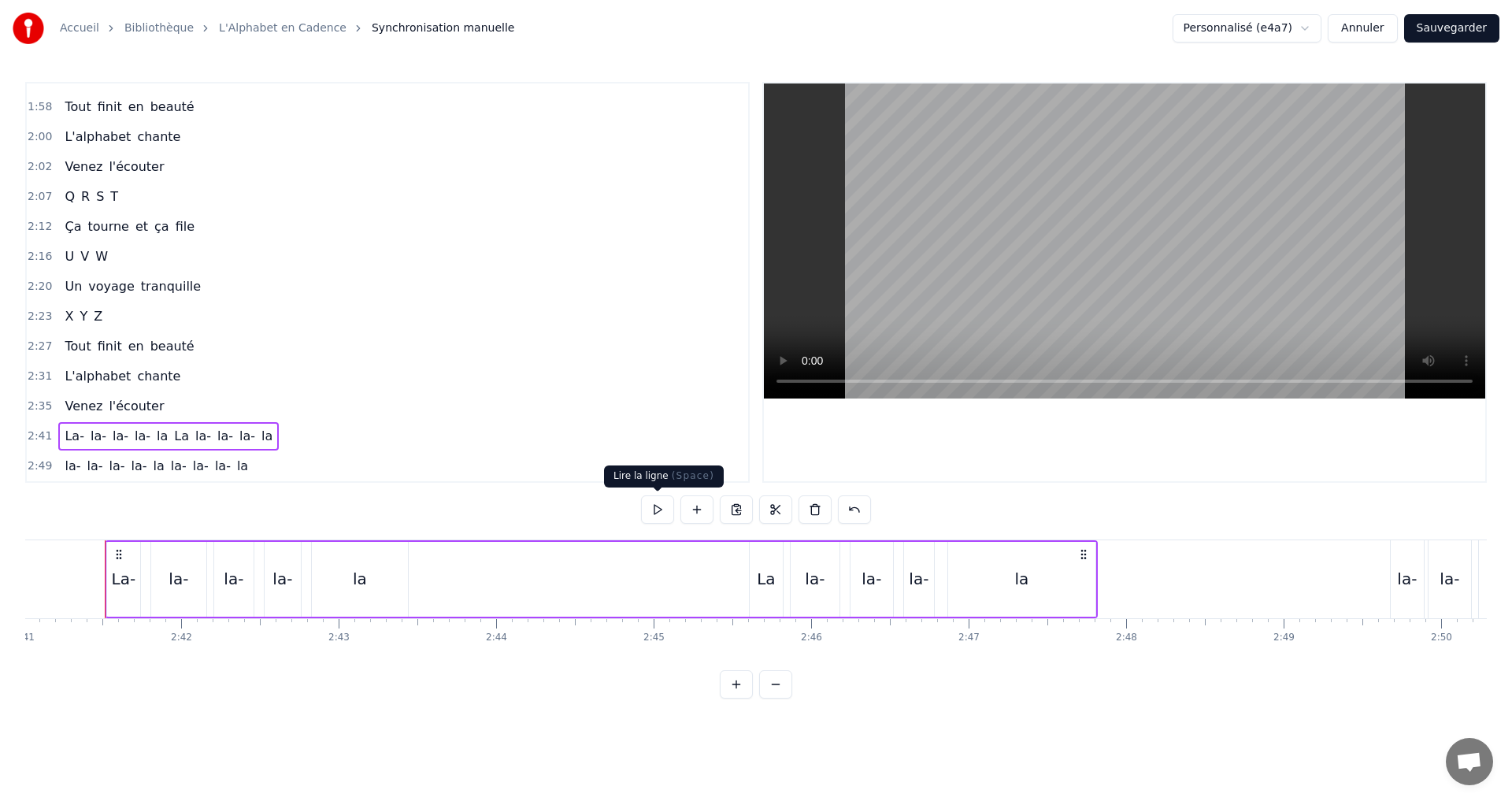
click at [655, 515] on button at bounding box center [658, 508] width 33 height 28
click at [653, 508] on button at bounding box center [658, 508] width 33 height 28
click at [652, 508] on button at bounding box center [658, 508] width 33 height 28
click at [657, 502] on button at bounding box center [658, 508] width 33 height 28
click at [261, 581] on div "La- la- la- la- [GEOGRAPHIC_DATA]" at bounding box center [602, 579] width 994 height 78
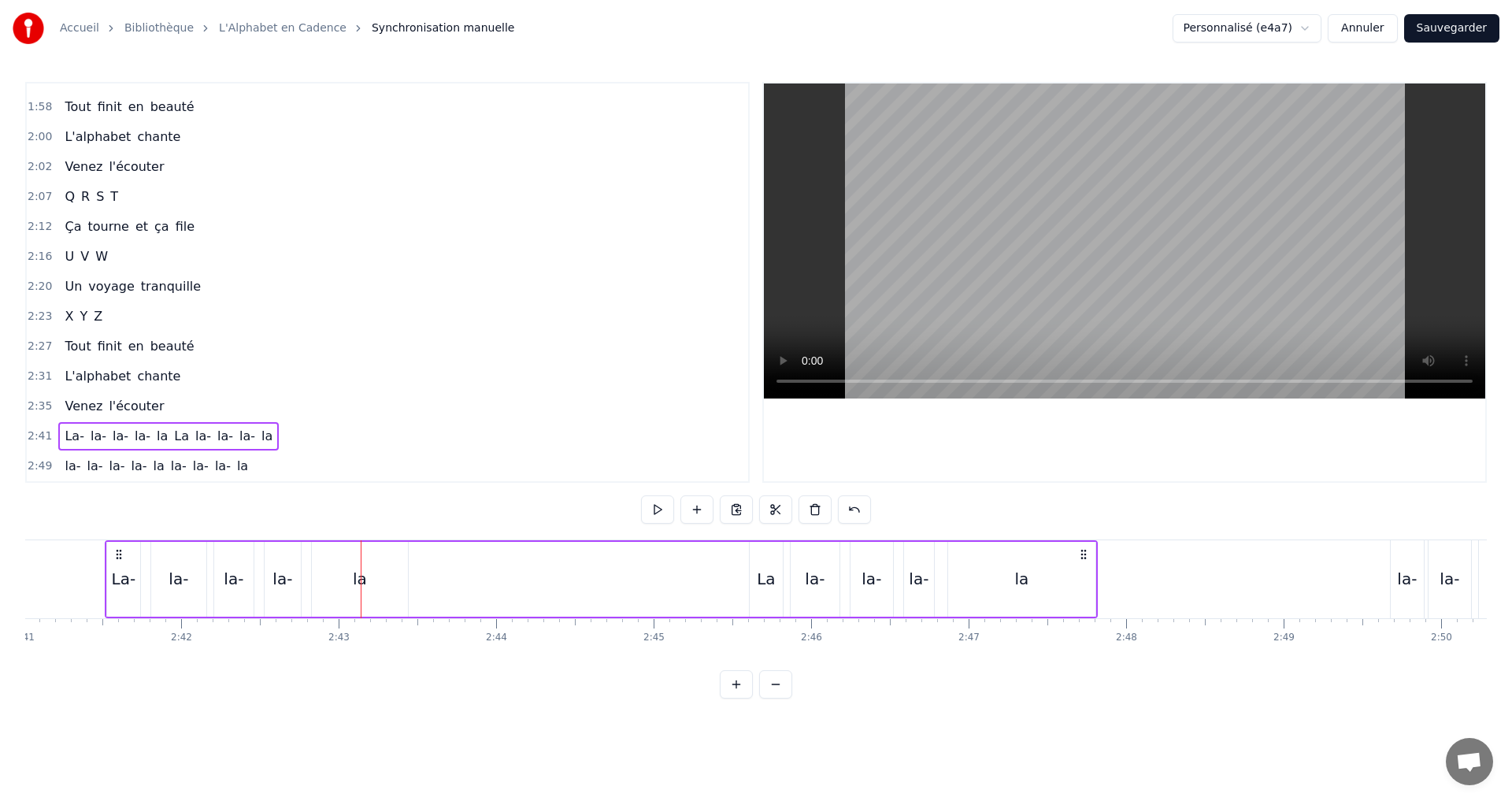
click at [235, 573] on div "la-" at bounding box center [234, 579] width 20 height 23
drag, startPoint x: 215, startPoint y: 579, endPoint x: 204, endPoint y: 578, distance: 11.0
click at [203, 578] on icon at bounding box center [205, 579] width 6 height 13
drag, startPoint x: 249, startPoint y: 576, endPoint x: 237, endPoint y: 579, distance: 12.4
click at [237, 575] on icon at bounding box center [235, 579] width 6 height 13
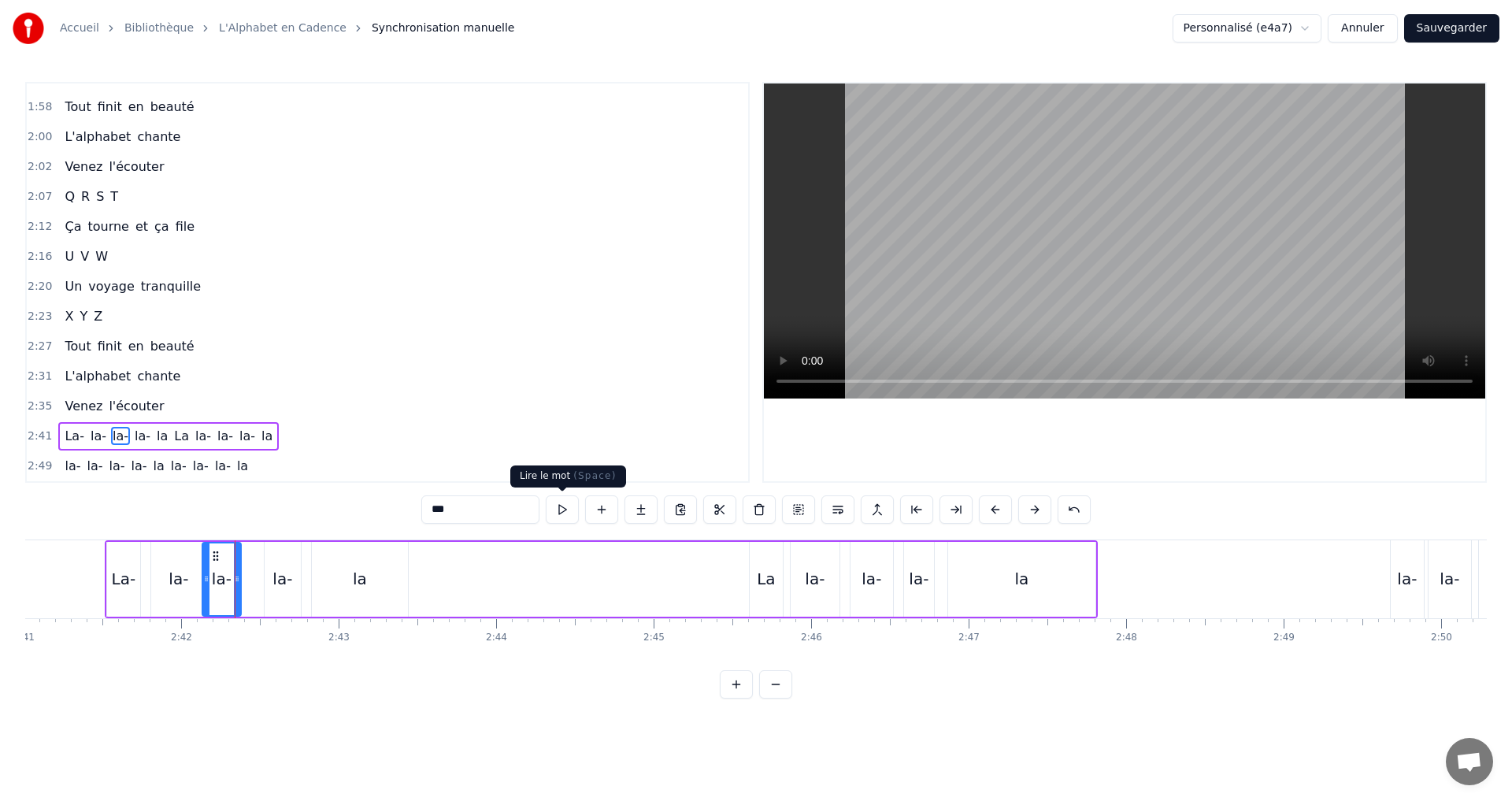
click at [556, 511] on button at bounding box center [562, 508] width 33 height 28
click at [171, 578] on div "la-" at bounding box center [179, 579] width 20 height 23
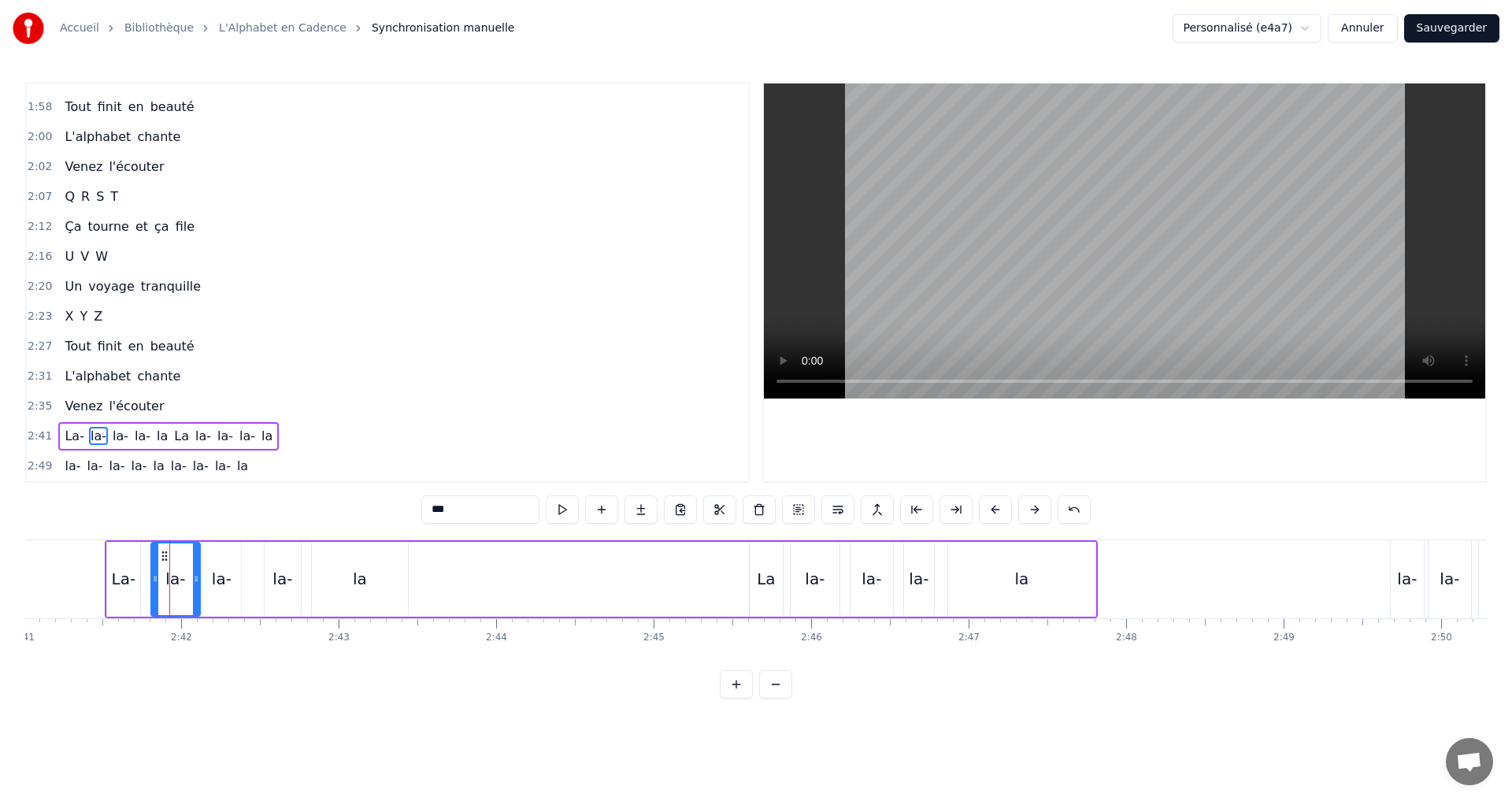
drag, startPoint x: 201, startPoint y: 582, endPoint x: 194, endPoint y: 578, distance: 8.1
click at [194, 579] on icon at bounding box center [196, 579] width 6 height 13
click at [563, 514] on button at bounding box center [562, 508] width 33 height 28
click at [218, 579] on div "la-" at bounding box center [222, 579] width 20 height 23
click at [201, 579] on icon at bounding box center [202, 579] width 6 height 13
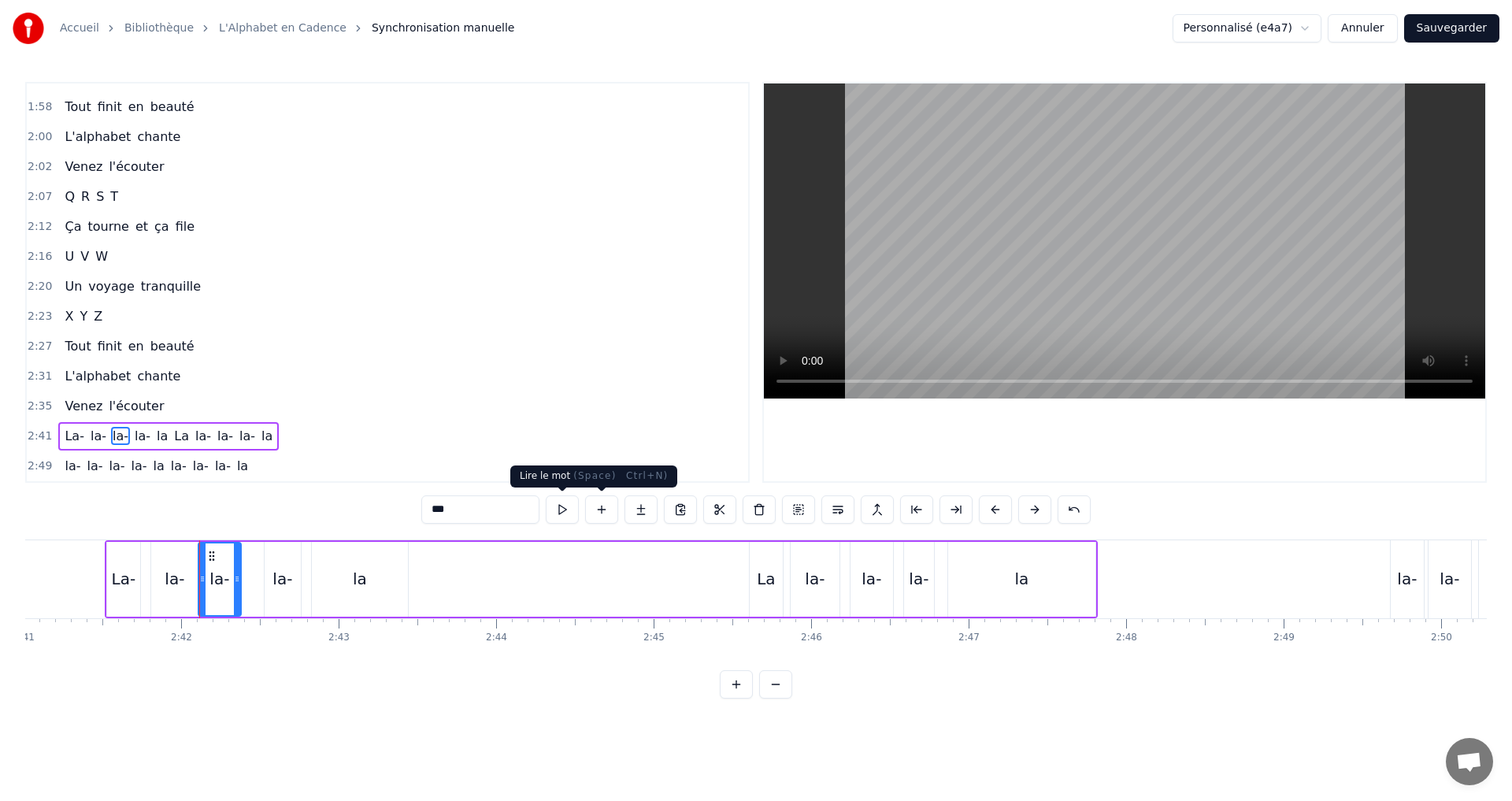
click at [566, 512] on button at bounding box center [562, 508] width 33 height 28
click at [266, 576] on div "la-" at bounding box center [283, 579] width 36 height 75
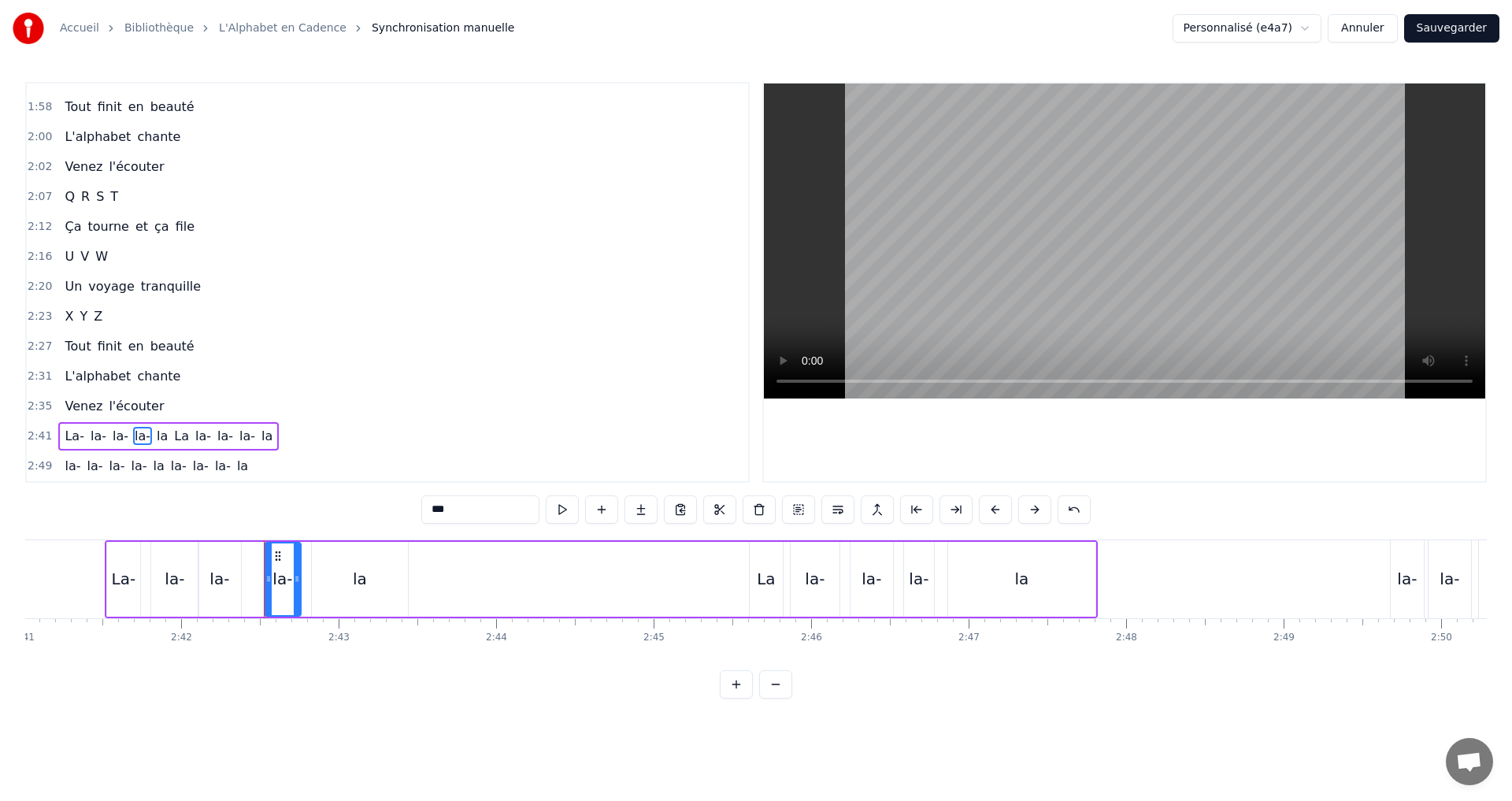
drag, startPoint x: 264, startPoint y: 576, endPoint x: 286, endPoint y: 594, distance: 28.4
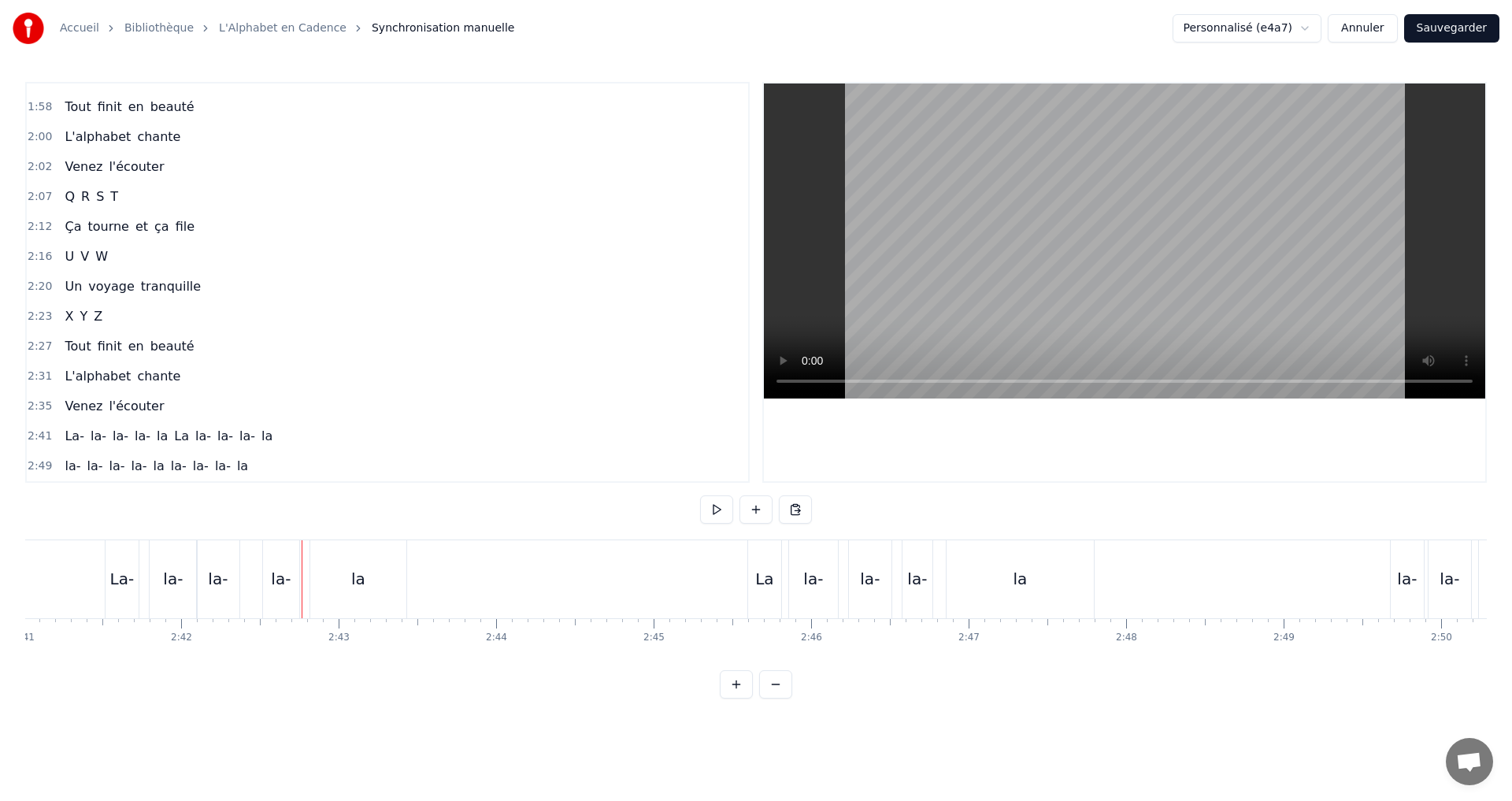
click at [311, 576] on div "la" at bounding box center [359, 579] width 96 height 78
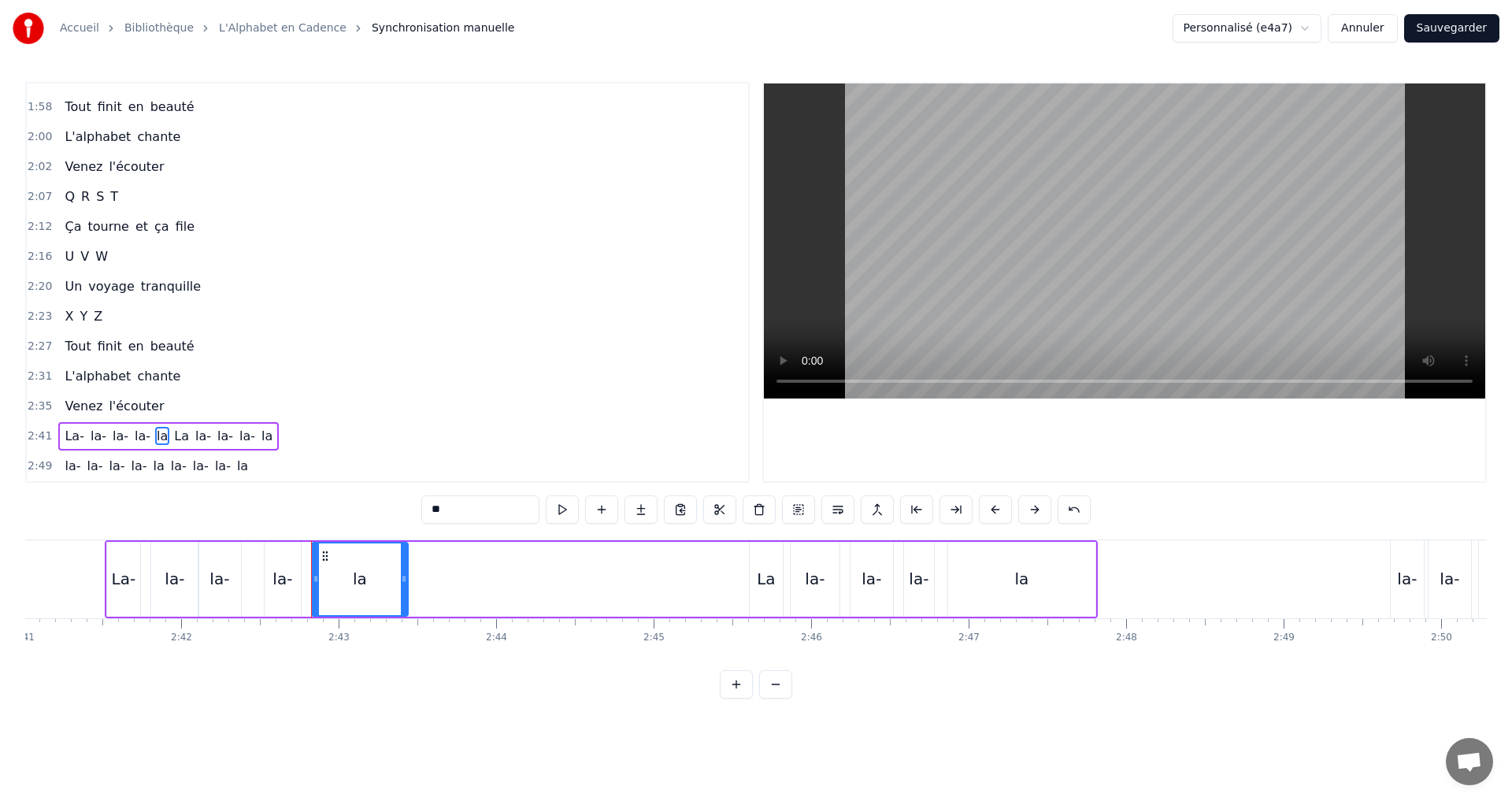
click at [291, 577] on div "la-" at bounding box center [283, 579] width 20 height 23
click at [267, 582] on div "la-" at bounding box center [274, 579] width 52 height 71
drag, startPoint x: 266, startPoint y: 581, endPoint x: 254, endPoint y: 578, distance: 12.4
click at [248, 574] on icon at bounding box center [247, 579] width 6 height 13
click at [289, 579] on circle at bounding box center [289, 579] width 1 height 1
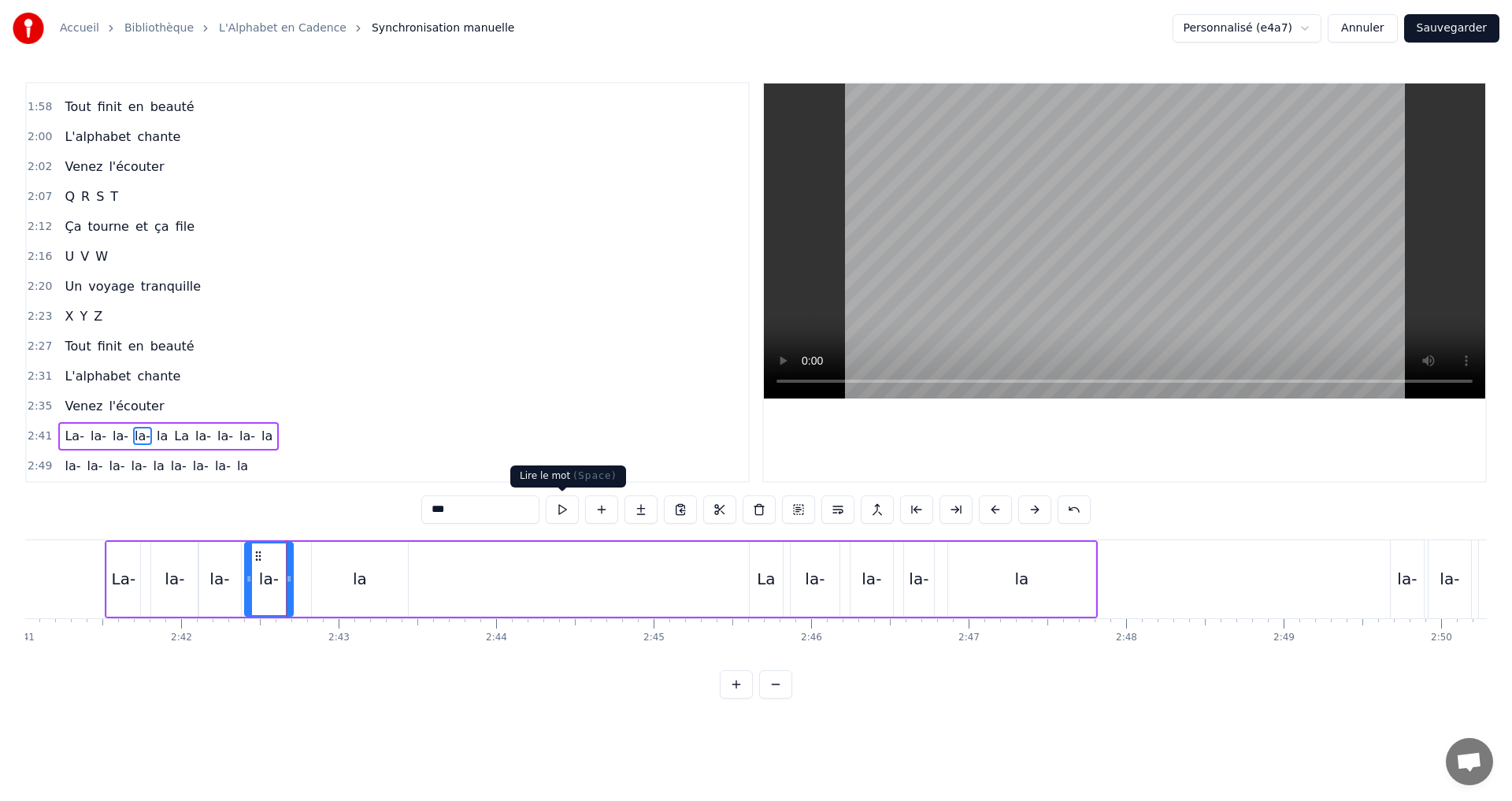
click at [562, 519] on button at bounding box center [562, 508] width 33 height 28
click at [365, 587] on div "la" at bounding box center [360, 579] width 14 height 23
type input "**"
click at [565, 508] on button at bounding box center [562, 508] width 33 height 28
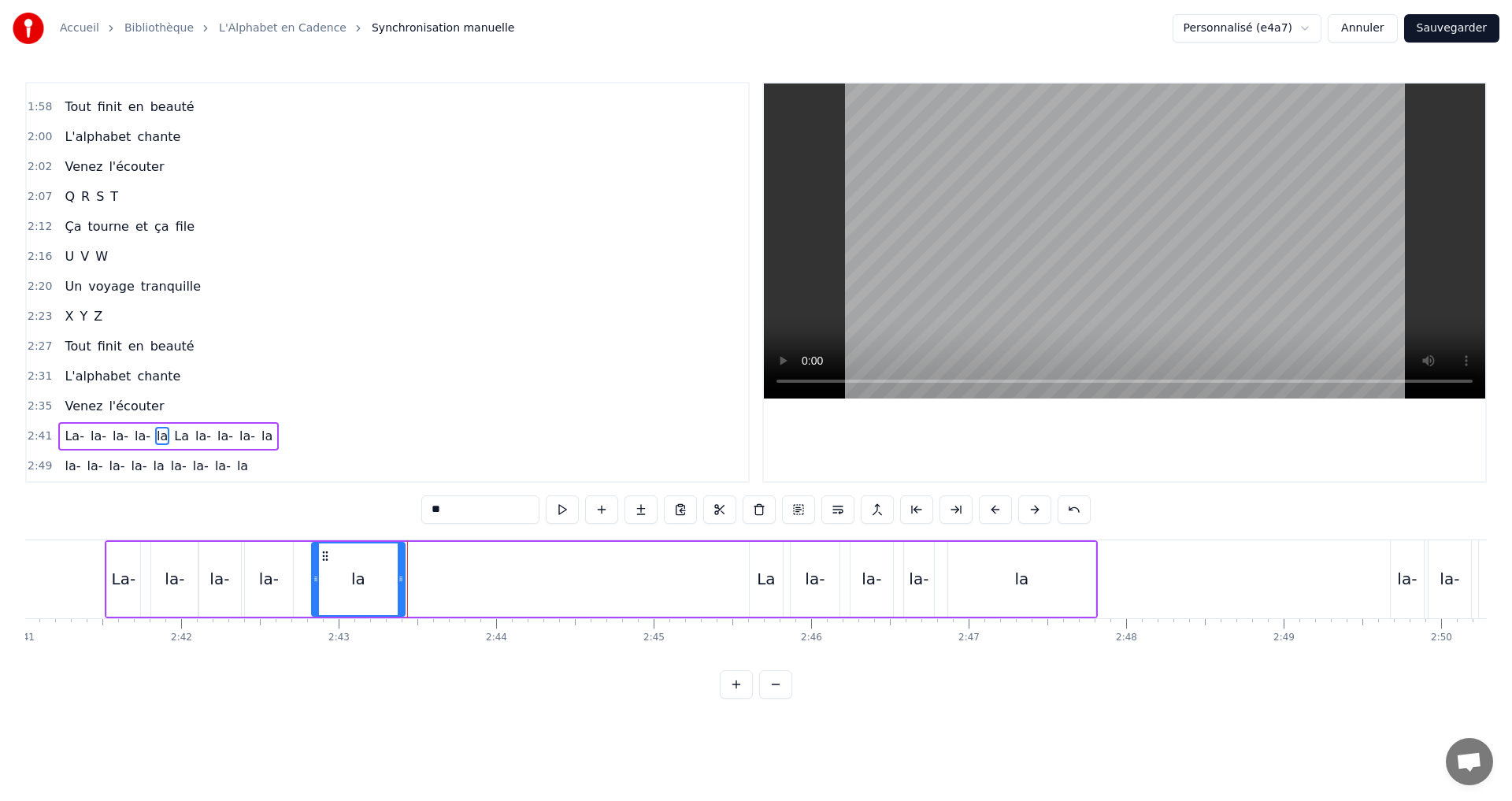
click at [397, 581] on icon at bounding box center [400, 579] width 6 height 13
drag, startPoint x: 317, startPoint y: 580, endPoint x: 307, endPoint y: 575, distance: 11.2
click at [307, 575] on icon at bounding box center [306, 579] width 6 height 13
click at [562, 517] on button at bounding box center [562, 508] width 33 height 28
click at [304, 433] on div "2:41 La- la- la- la- [GEOGRAPHIC_DATA]" at bounding box center [387, 436] width 722 height 30
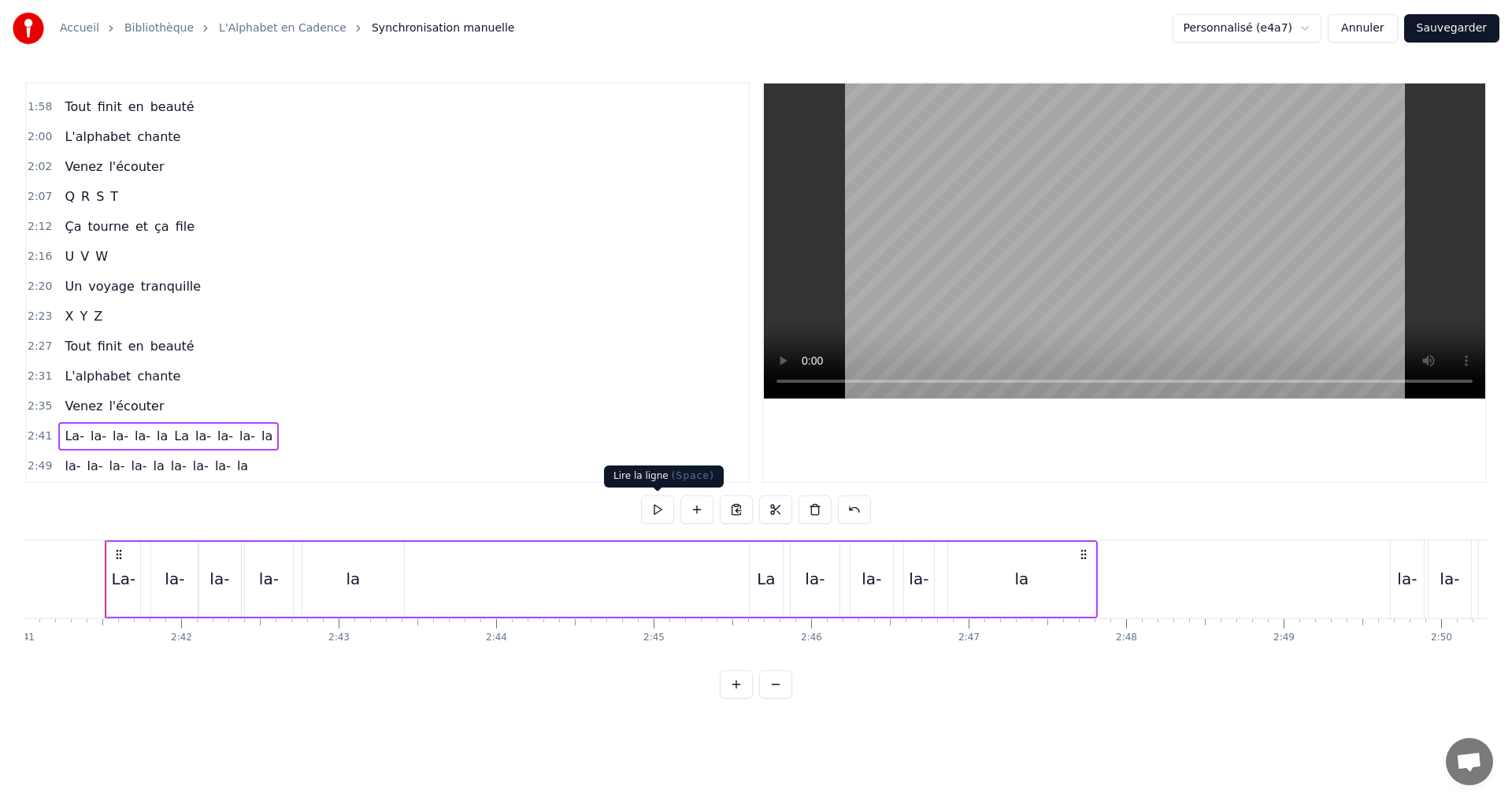
click at [658, 514] on button at bounding box center [658, 508] width 33 height 28
click at [1017, 573] on div "la" at bounding box center [1022, 579] width 14 height 23
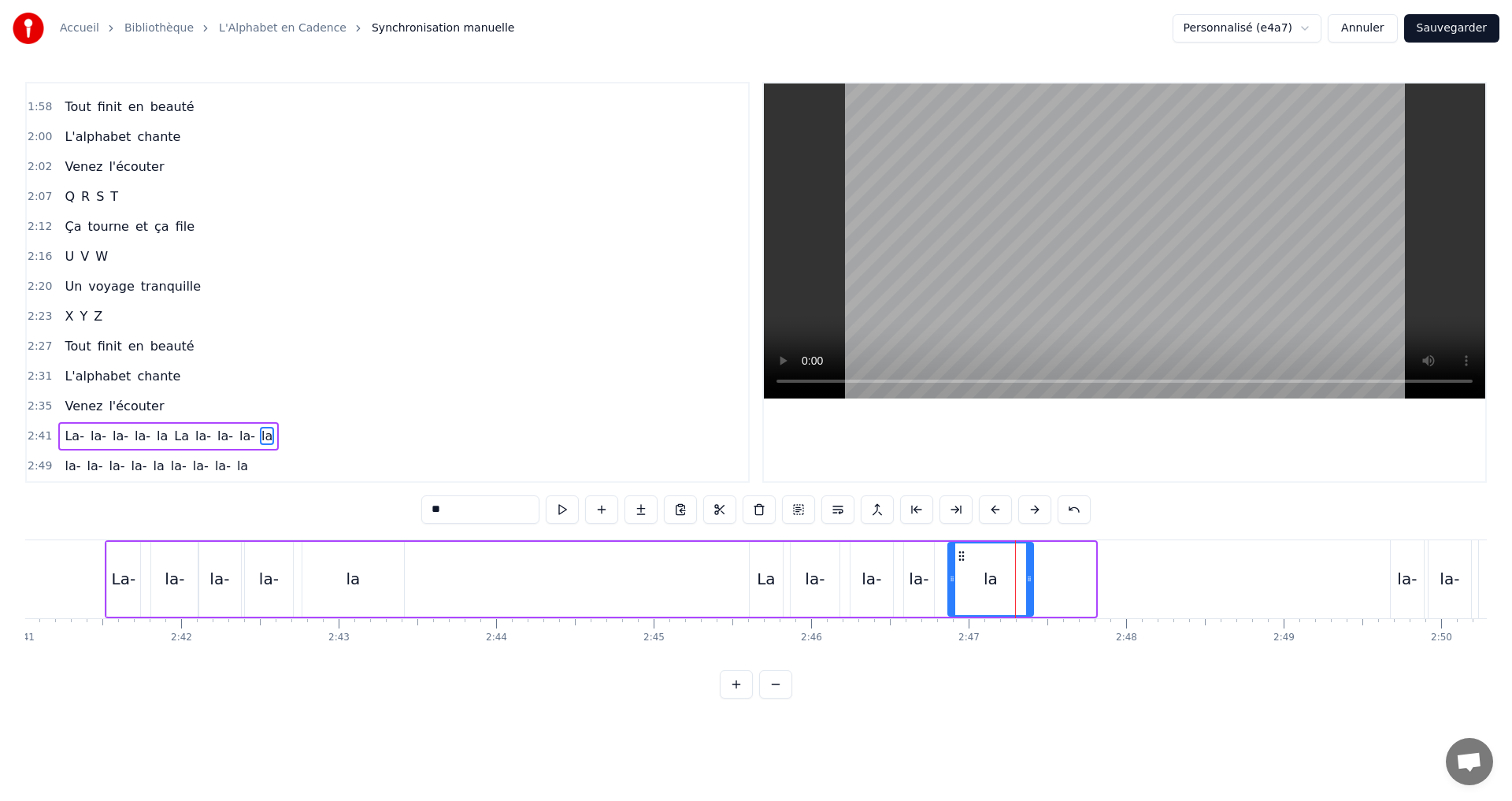
drag, startPoint x: 1067, startPoint y: 591, endPoint x: 1031, endPoint y: 586, distance: 36.3
click at [1031, 586] on div at bounding box center [1029, 579] width 6 height 71
click at [755, 591] on div "La" at bounding box center [766, 579] width 33 height 75
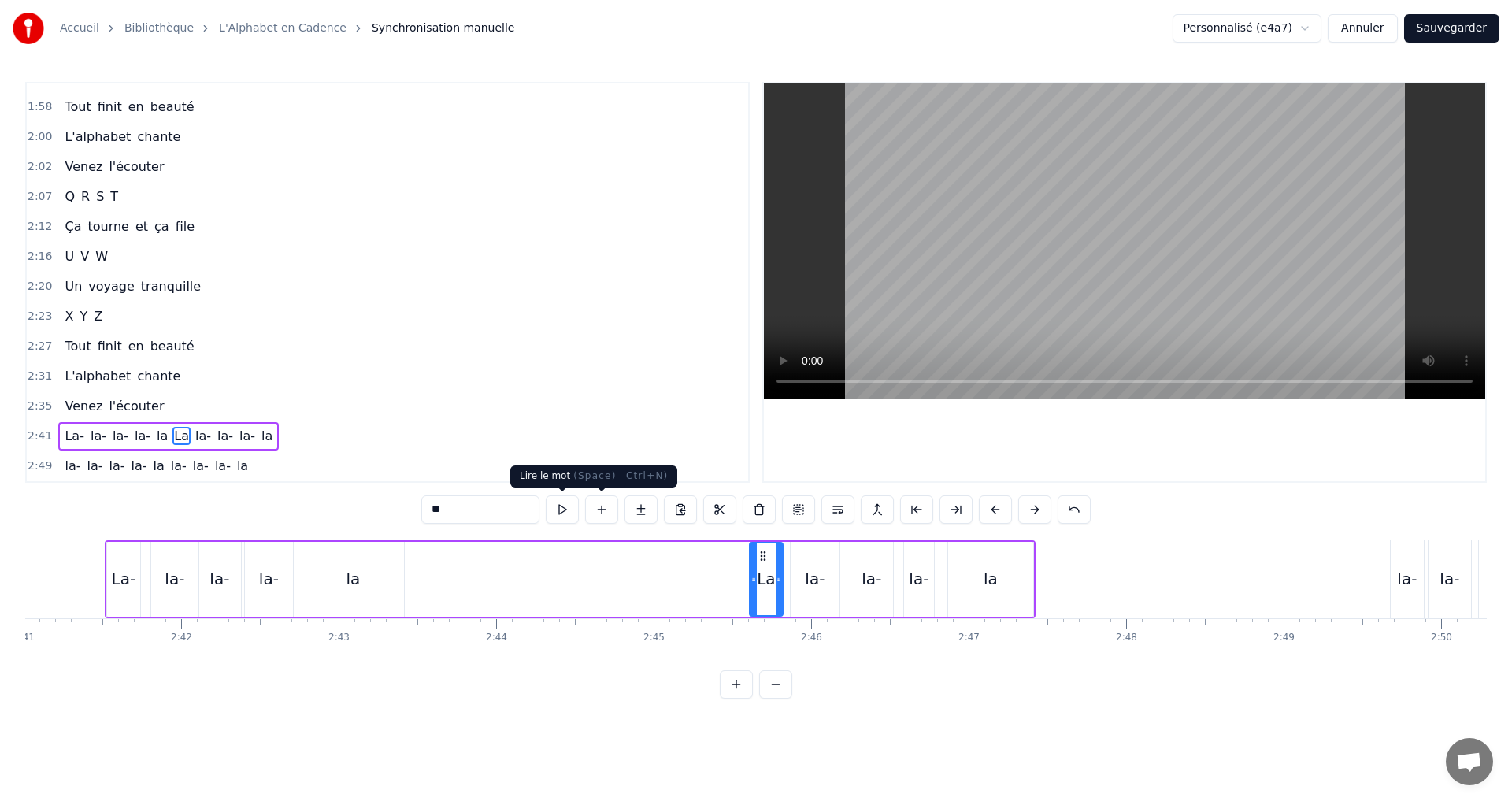
click at [566, 508] on button at bounding box center [562, 508] width 33 height 28
click at [773, 571] on div at bounding box center [773, 579] width 6 height 71
click at [815, 575] on div "la-" at bounding box center [815, 579] width 20 height 23
click at [574, 514] on button at bounding box center [562, 508] width 33 height 28
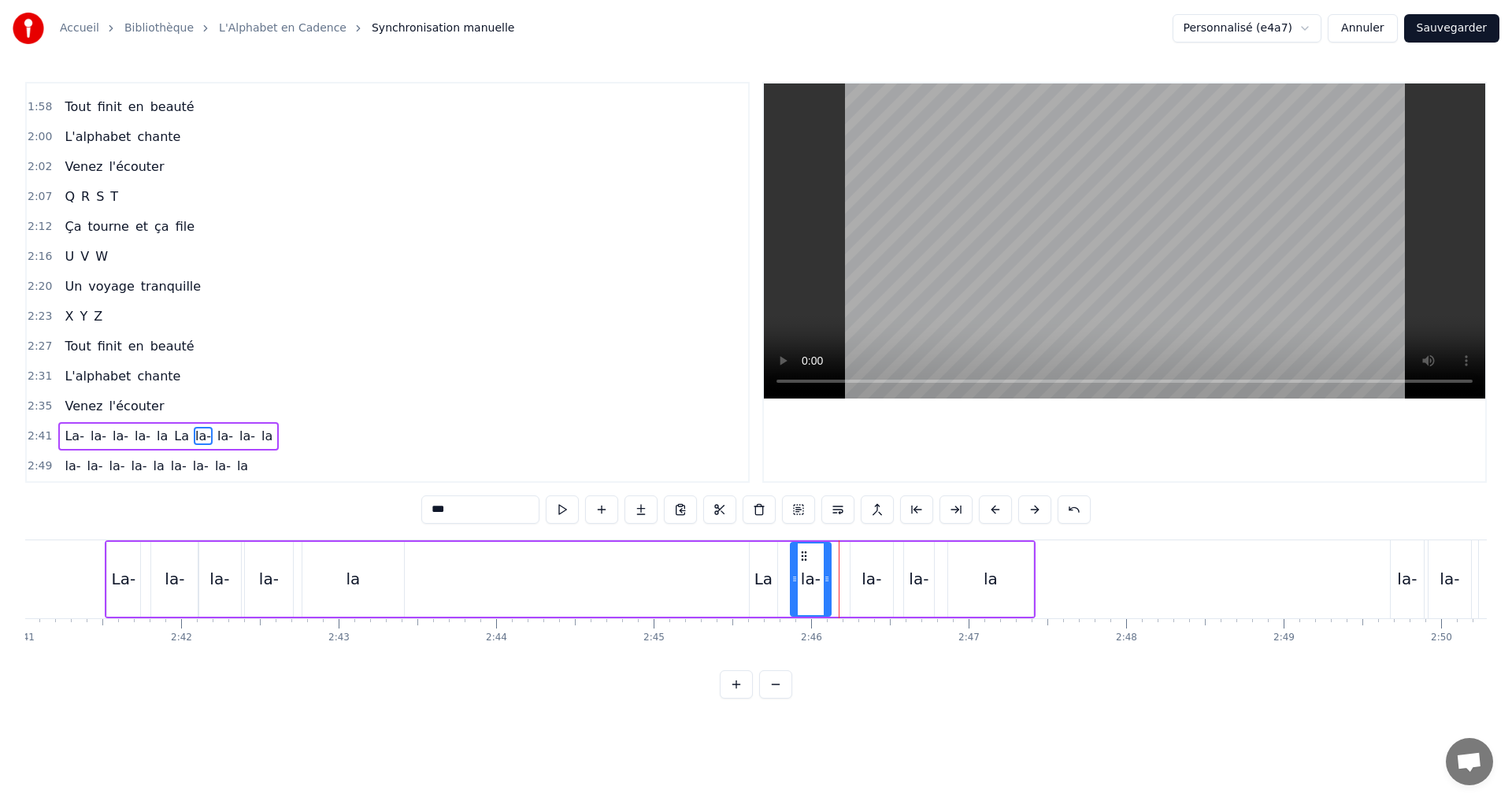
drag, startPoint x: 835, startPoint y: 582, endPoint x: 825, endPoint y: 578, distance: 10.8
click at [826, 578] on icon at bounding box center [826, 579] width 6 height 13
click at [792, 579] on icon at bounding box center [791, 579] width 6 height 13
drag, startPoint x: 556, startPoint y: 513, endPoint x: 537, endPoint y: 485, distance: 33.8
click at [543, 490] on div "0:07 A B C D 0:08 Des lettres en cascade 0:10 E F G H 0:12 Un souffle qui s'éva…" at bounding box center [756, 390] width 1461 height 617
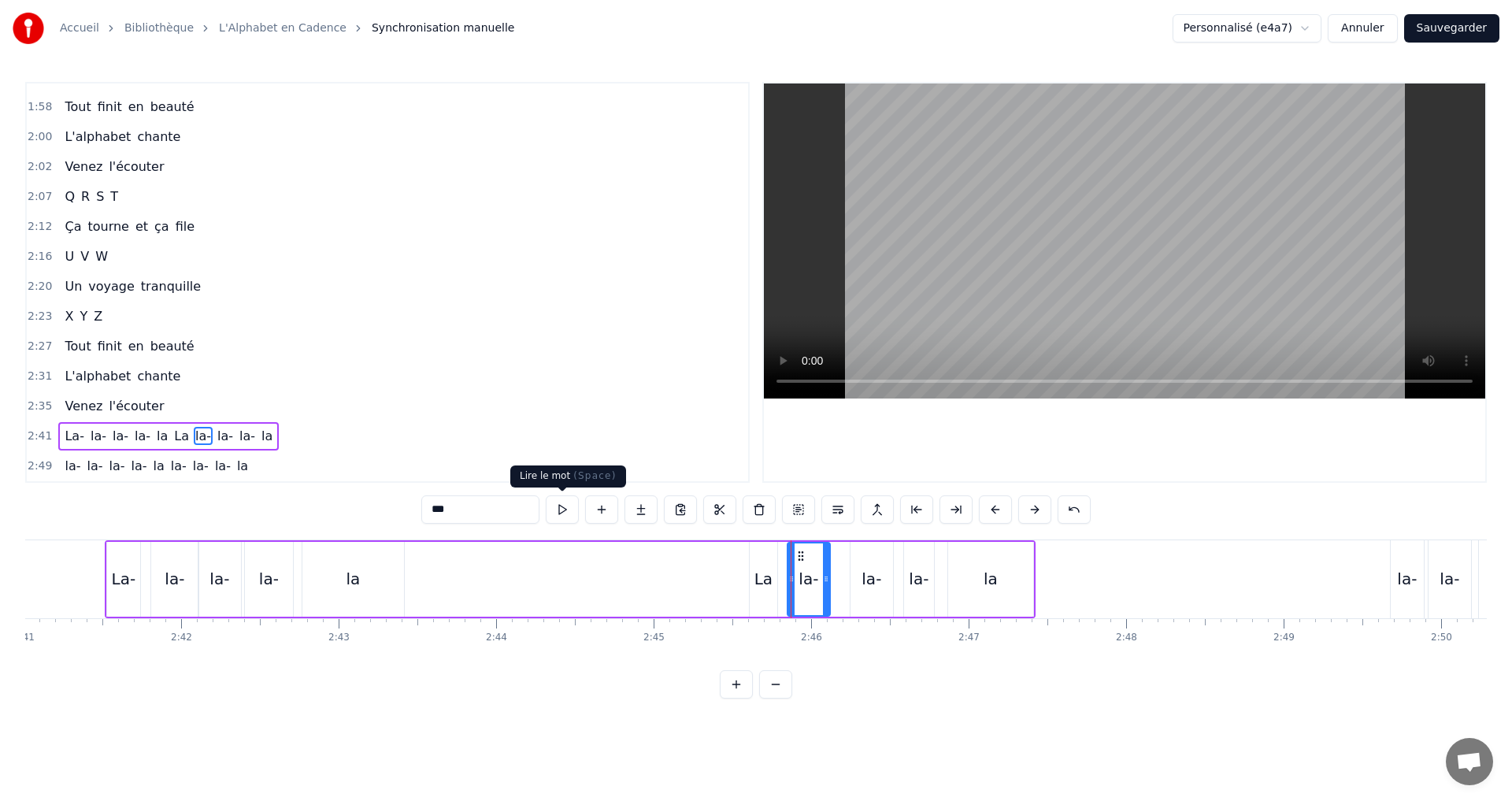
click at [555, 511] on button at bounding box center [562, 508] width 33 height 28
click at [908, 575] on div "la-" at bounding box center [919, 579] width 30 height 75
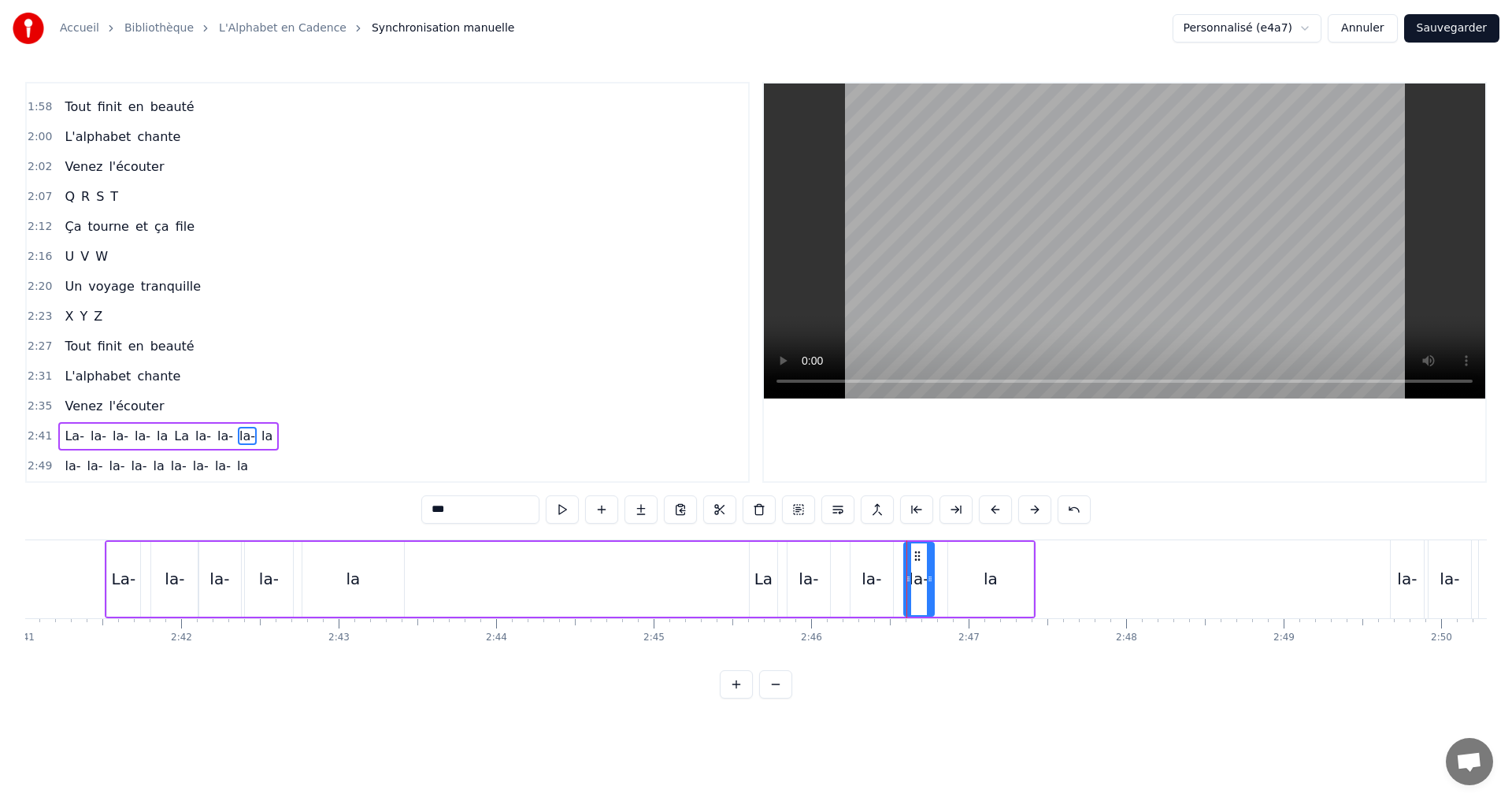
click at [867, 576] on div "la-" at bounding box center [872, 579] width 20 height 23
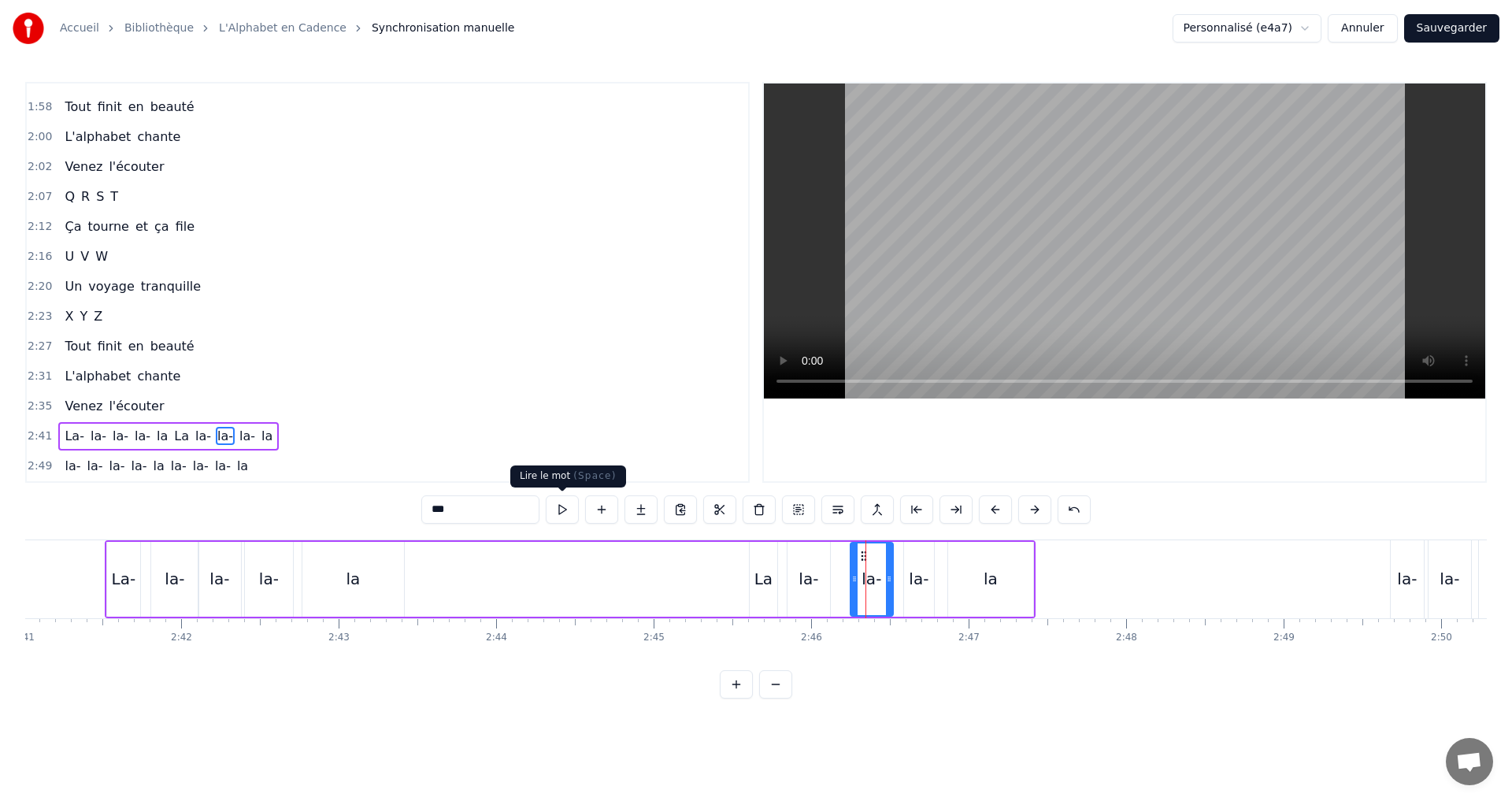
click at [555, 514] on button at bounding box center [562, 508] width 33 height 28
drag, startPoint x: 853, startPoint y: 583, endPoint x: 842, endPoint y: 581, distance: 11.2
click at [842, 581] on icon at bounding box center [843, 579] width 6 height 13
click at [884, 585] on div at bounding box center [882, 579] width 6 height 71
click at [567, 514] on button at bounding box center [562, 508] width 33 height 28
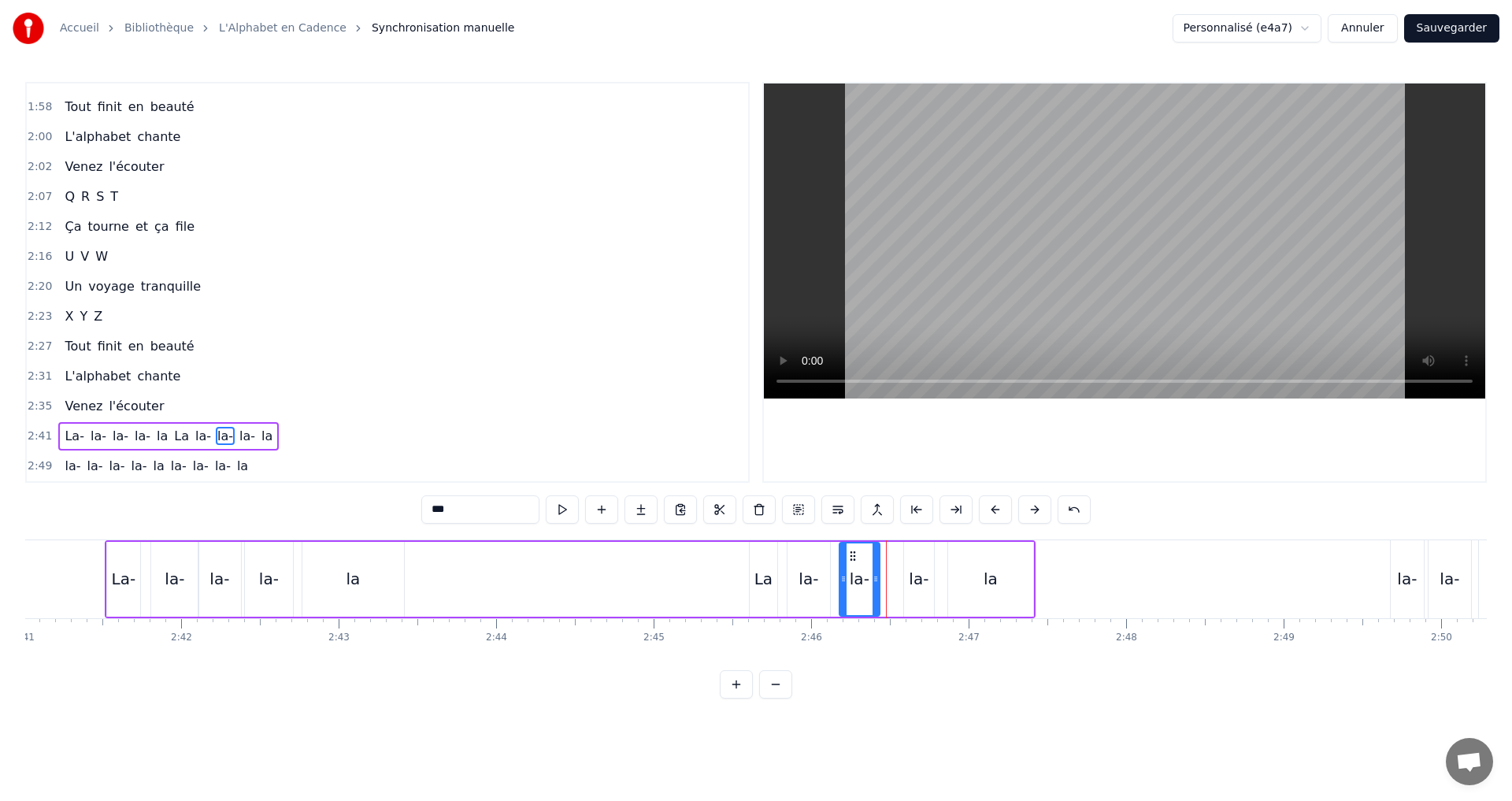
click at [873, 583] on icon at bounding box center [875, 579] width 6 height 13
click at [566, 508] on button at bounding box center [562, 508] width 33 height 28
click at [870, 580] on icon at bounding box center [868, 579] width 6 height 13
click at [562, 506] on button at bounding box center [562, 508] width 33 height 28
click at [910, 580] on div "la-" at bounding box center [919, 579] width 20 height 23
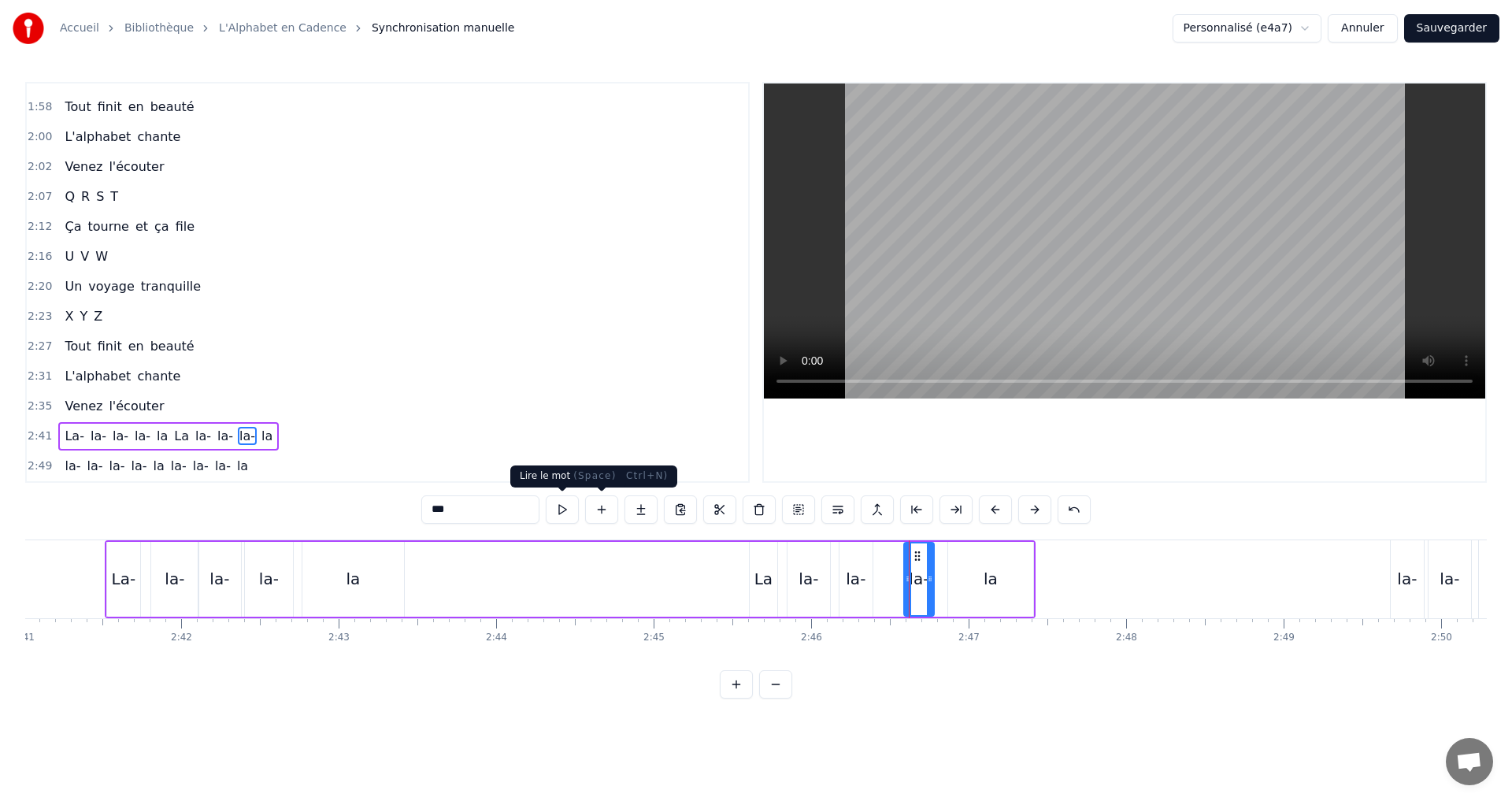
click at [569, 503] on button at bounding box center [562, 508] width 33 height 28
click at [895, 582] on div at bounding box center [896, 579] width 6 height 71
drag, startPoint x: 927, startPoint y: 580, endPoint x: 919, endPoint y: 576, distance: 8.9
click at [919, 576] on icon at bounding box center [921, 579] width 6 height 13
click at [563, 514] on button at bounding box center [562, 508] width 33 height 28
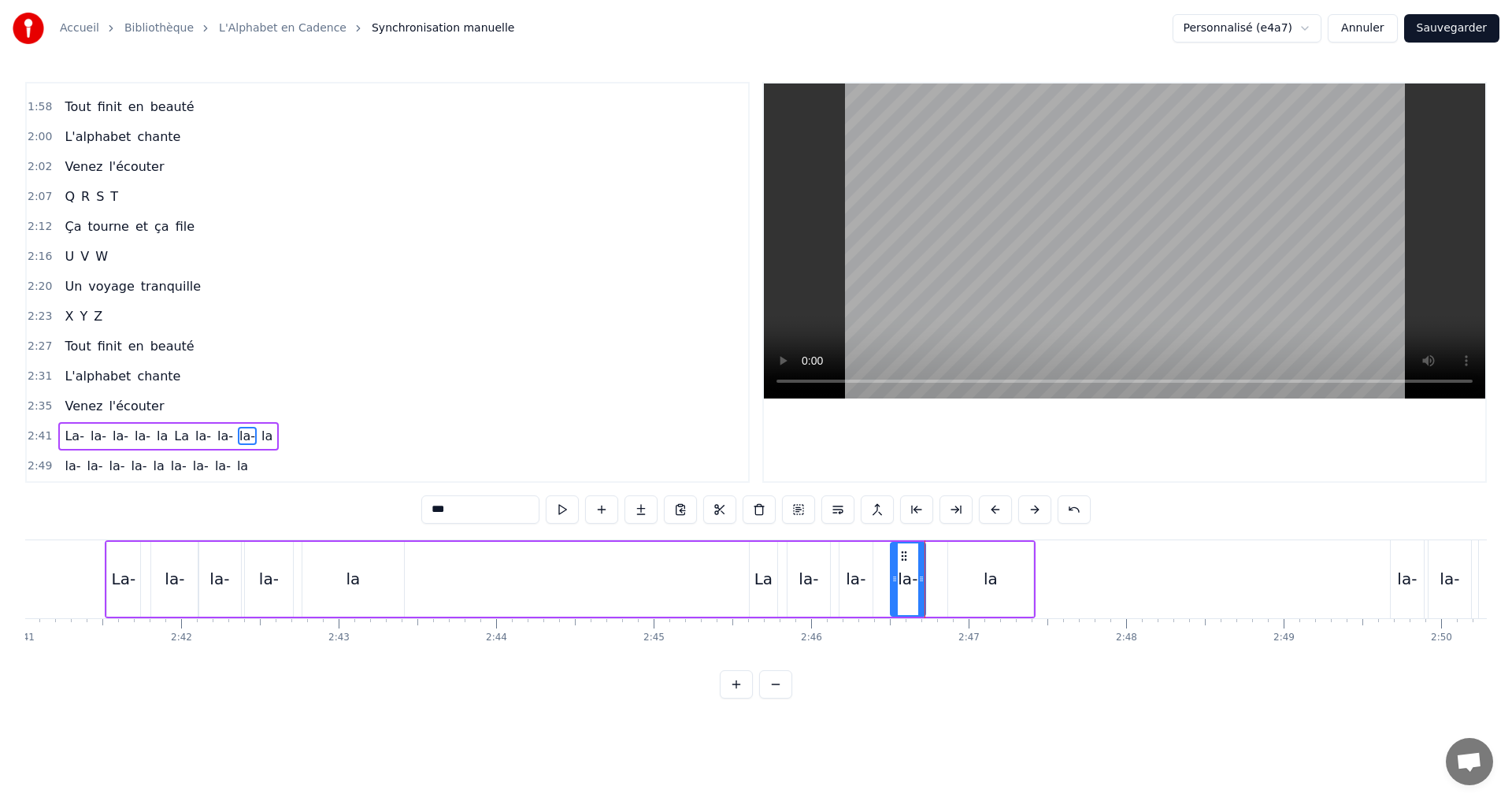
click at [994, 572] on div "la" at bounding box center [991, 579] width 14 height 23
type input "**"
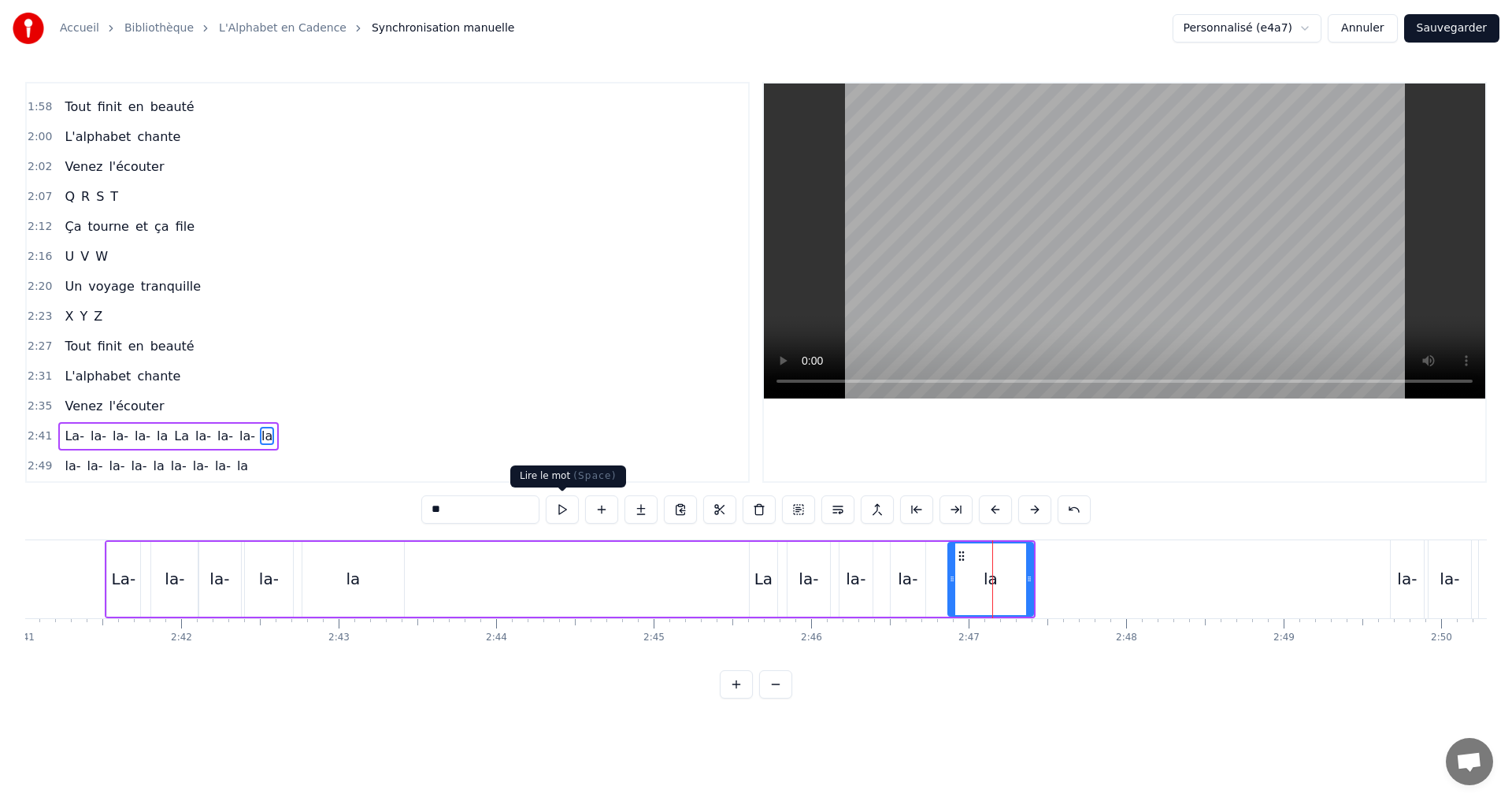
click at [563, 513] on button at bounding box center [562, 508] width 33 height 28
drag, startPoint x: 953, startPoint y: 591, endPoint x: 929, endPoint y: 583, distance: 25.3
click at [935, 582] on div at bounding box center [938, 579] width 6 height 71
drag, startPoint x: 1031, startPoint y: 593, endPoint x: 973, endPoint y: 588, distance: 58.2
click at [987, 588] on div at bounding box center [990, 579] width 6 height 71
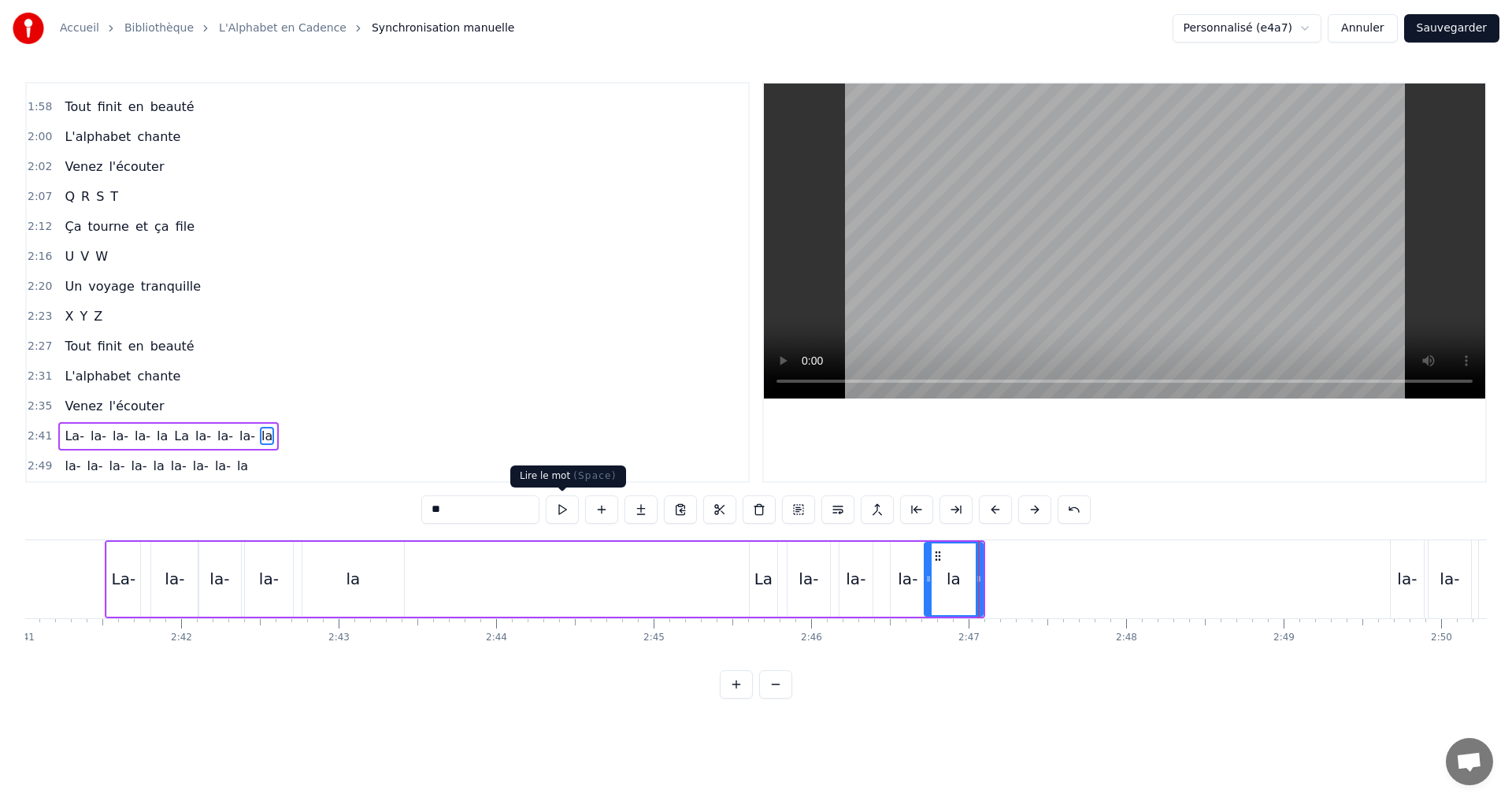
click at [567, 513] on button at bounding box center [562, 508] width 33 height 28
click at [275, 434] on div "2:41 La- la- la- la- [GEOGRAPHIC_DATA]" at bounding box center [387, 436] width 722 height 30
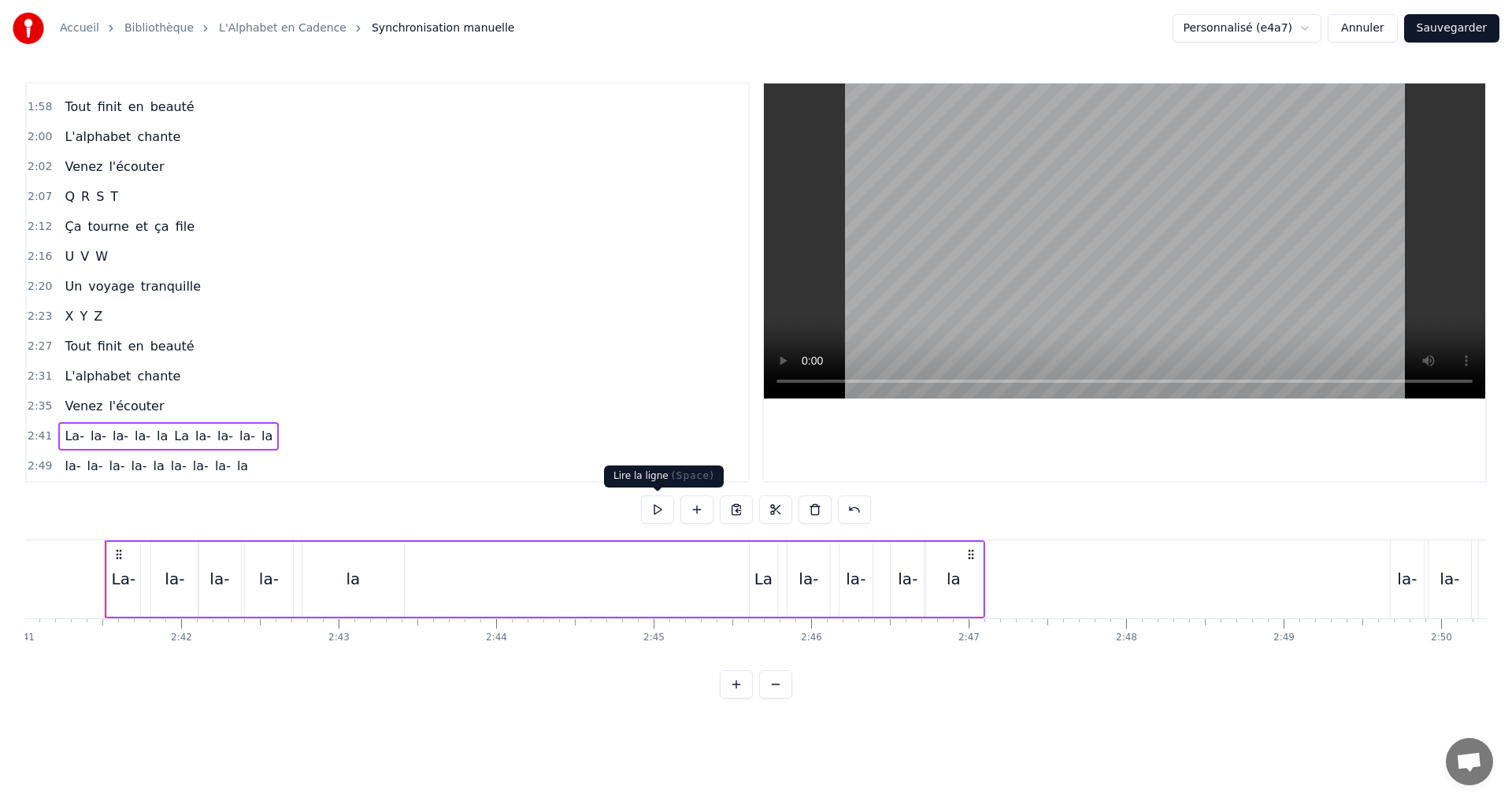
click at [654, 501] on button at bounding box center [658, 508] width 33 height 28
click at [655, 498] on button at bounding box center [658, 508] width 33 height 28
click at [163, 581] on div "la-" at bounding box center [174, 579] width 47 height 75
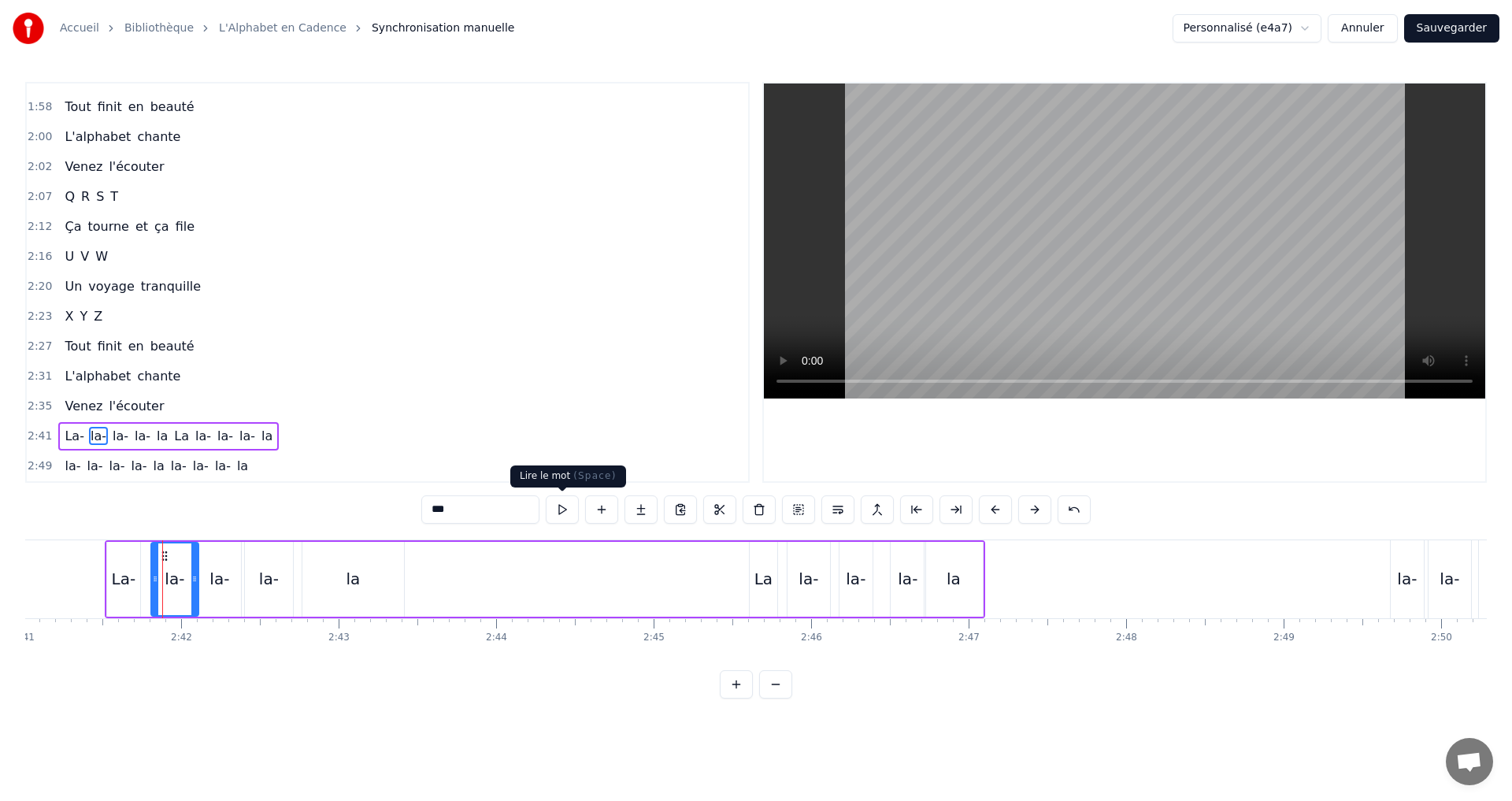
click at [563, 514] on button at bounding box center [562, 508] width 33 height 28
drag, startPoint x: 153, startPoint y: 581, endPoint x: 142, endPoint y: 578, distance: 11.4
click at [142, 578] on icon at bounding box center [144, 579] width 6 height 13
click at [561, 511] on button at bounding box center [562, 508] width 33 height 28
click at [188, 571] on div at bounding box center [189, 579] width 6 height 71
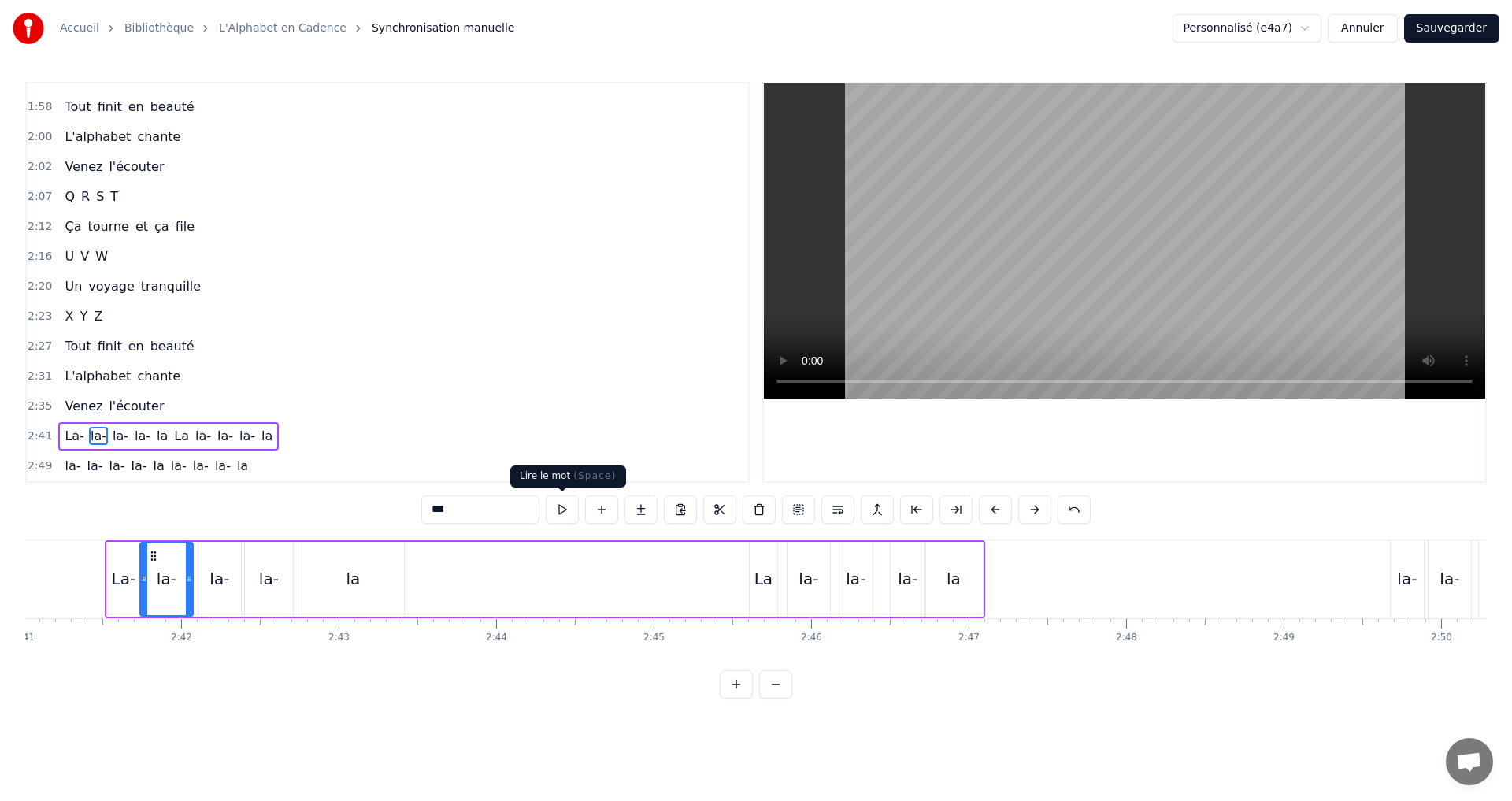
click at [561, 517] on button at bounding box center [562, 508] width 33 height 28
click at [278, 434] on div "2:41 La- la- la- la- [GEOGRAPHIC_DATA]" at bounding box center [387, 436] width 722 height 30
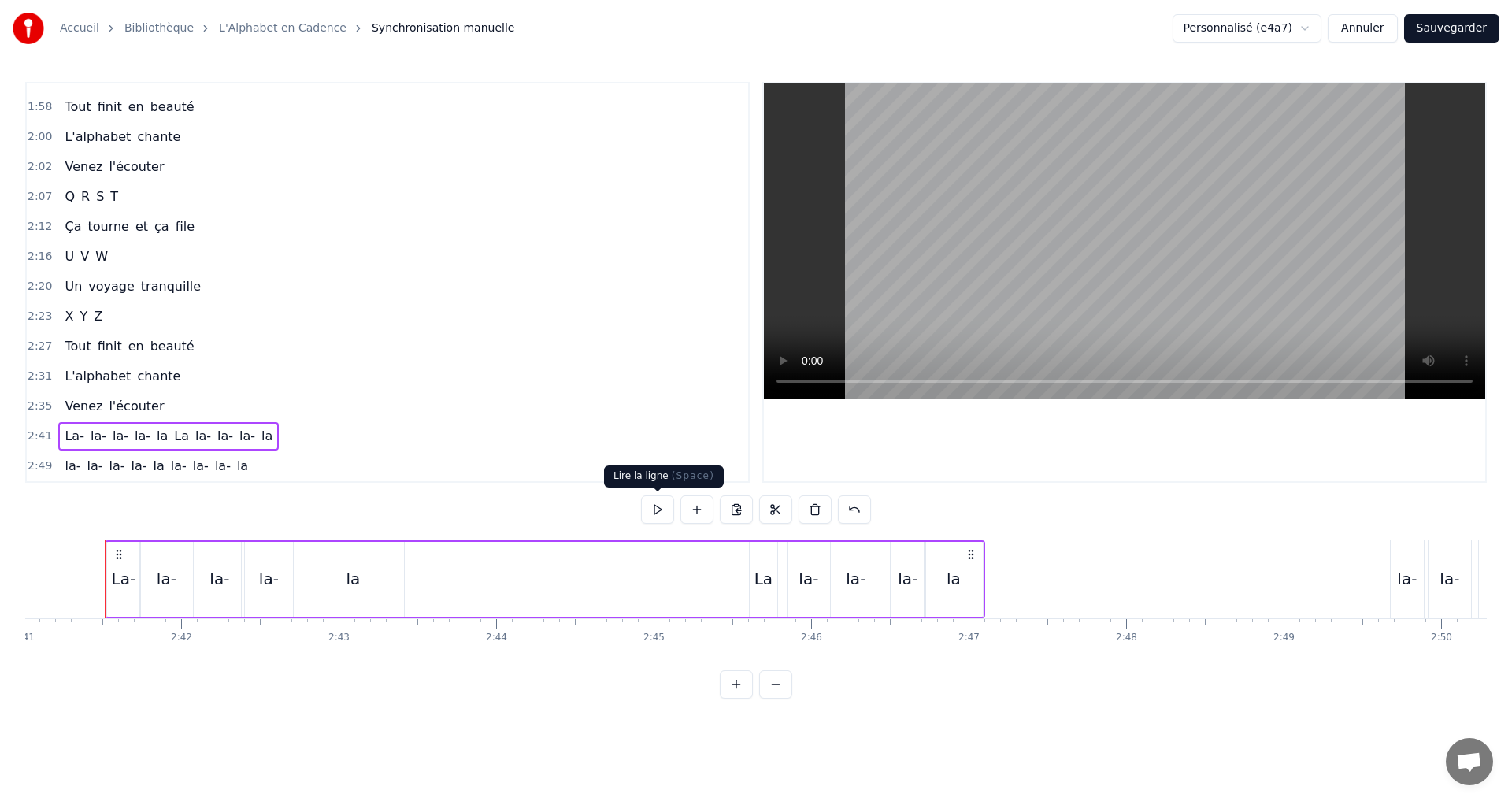
click at [658, 512] on button at bounding box center [658, 508] width 33 height 28
click at [656, 511] on button at bounding box center [658, 508] width 33 height 28
click at [656, 500] on button at bounding box center [658, 508] width 33 height 28
click at [254, 468] on div "2:49 la- la- la- la- la la- la- la- la" at bounding box center [387, 466] width 722 height 30
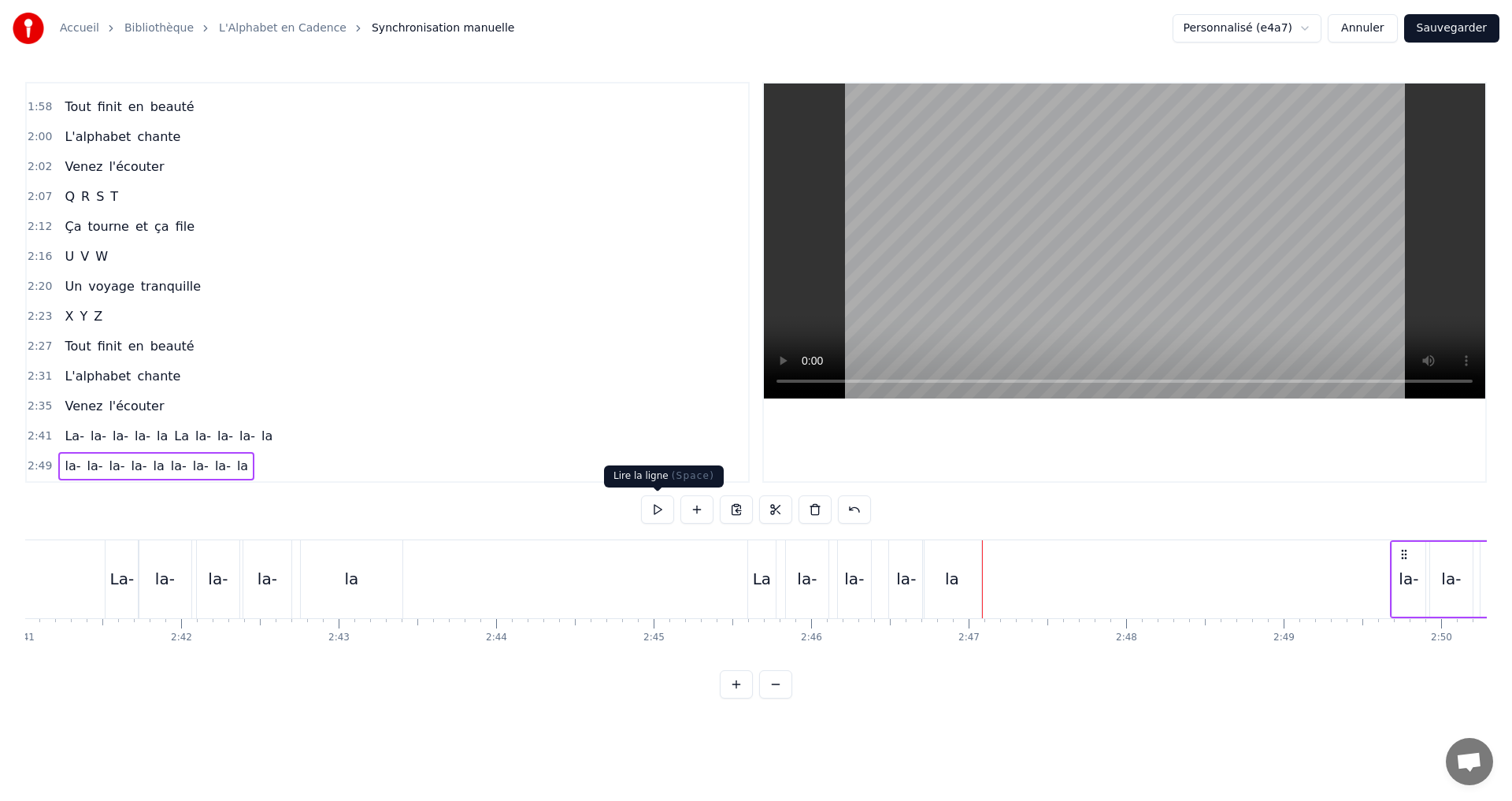
click at [651, 509] on button at bounding box center [658, 508] width 33 height 28
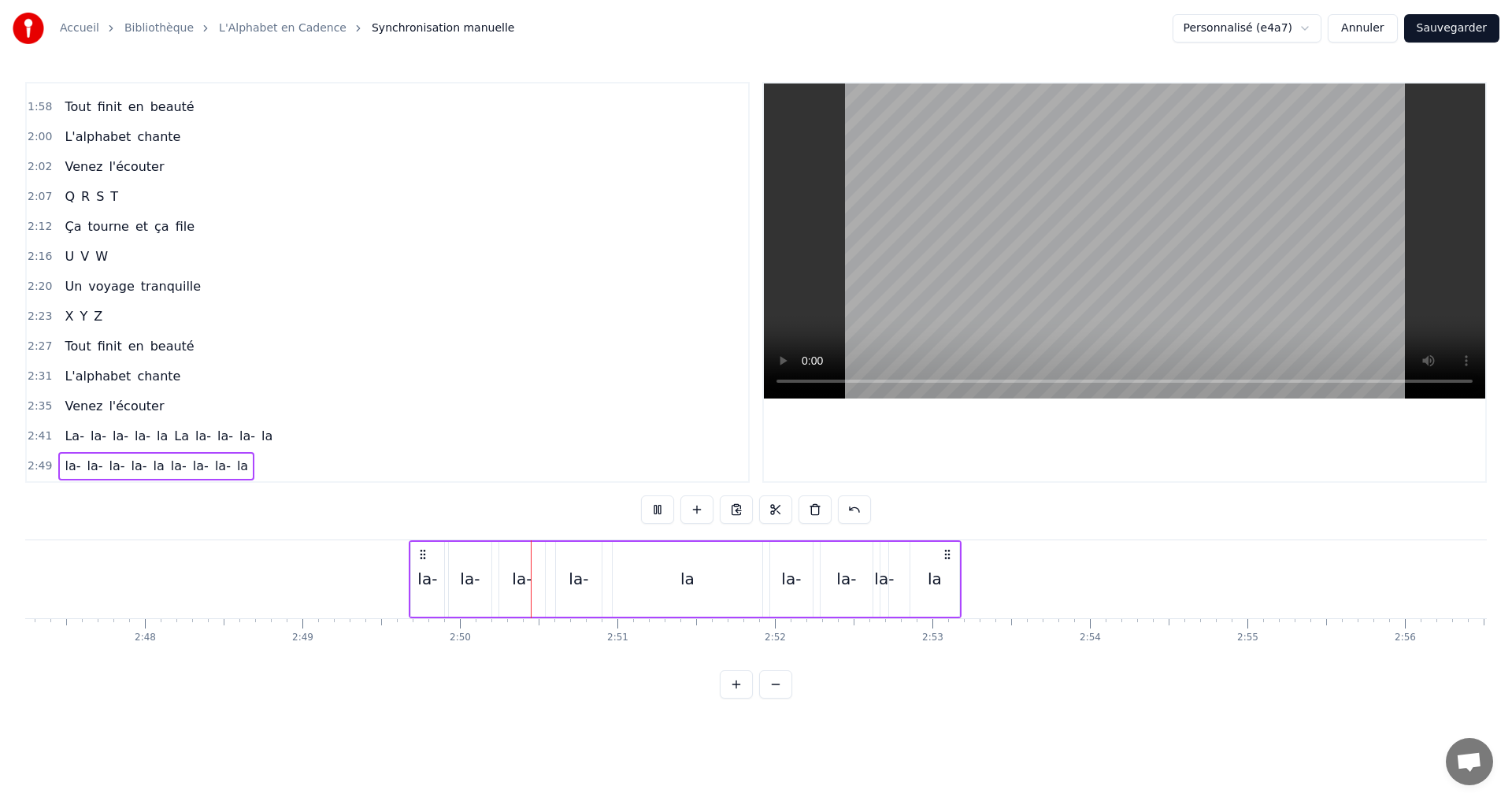
scroll to position [0, 26618]
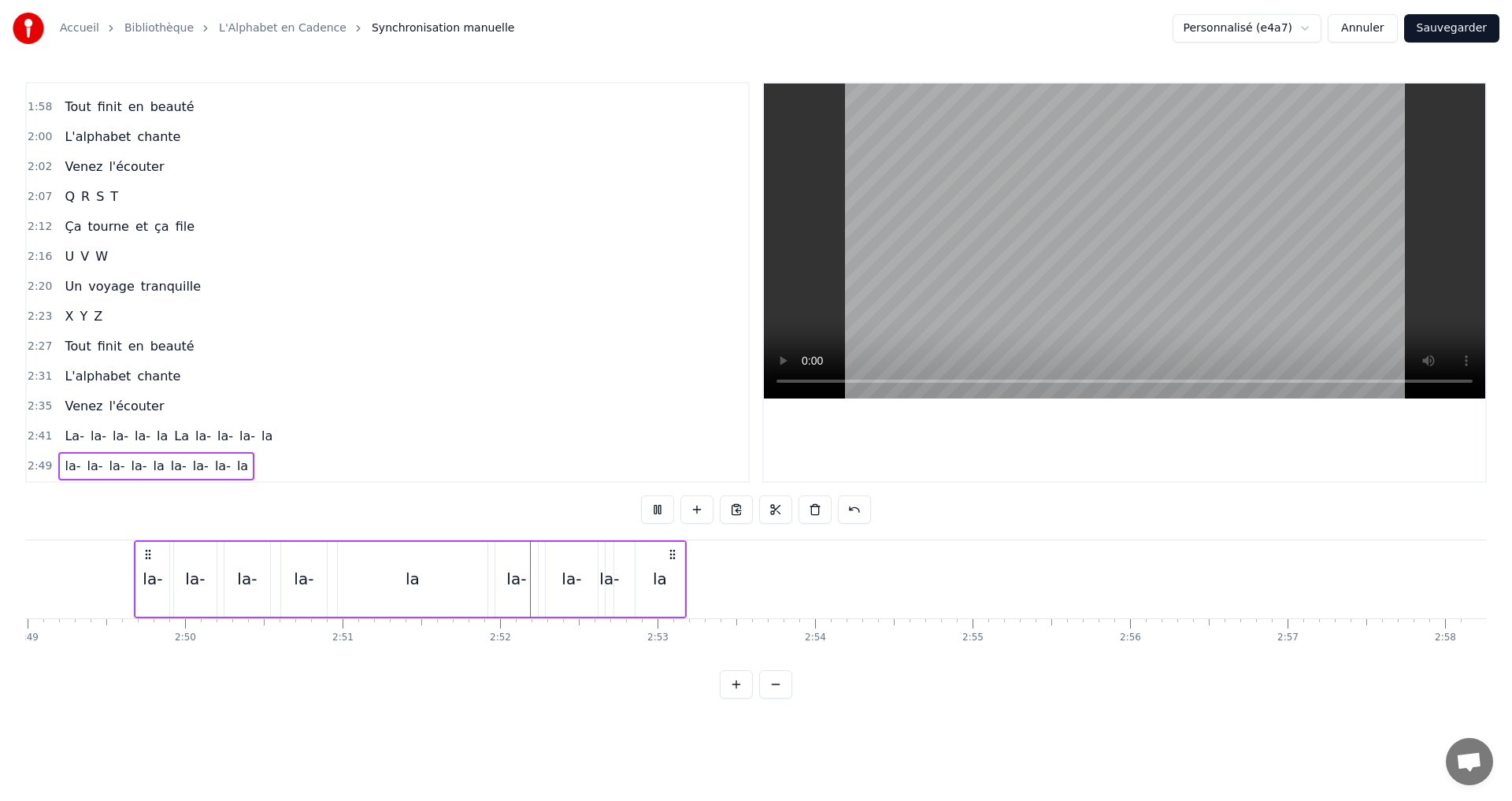
click at [651, 508] on button at bounding box center [658, 508] width 33 height 28
click at [155, 571] on div "la-" at bounding box center [153, 579] width 20 height 23
click at [566, 521] on button at bounding box center [562, 508] width 33 height 28
click at [162, 582] on icon at bounding box center [161, 579] width 6 height 13
click at [200, 580] on div "la-" at bounding box center [195, 579] width 20 height 23
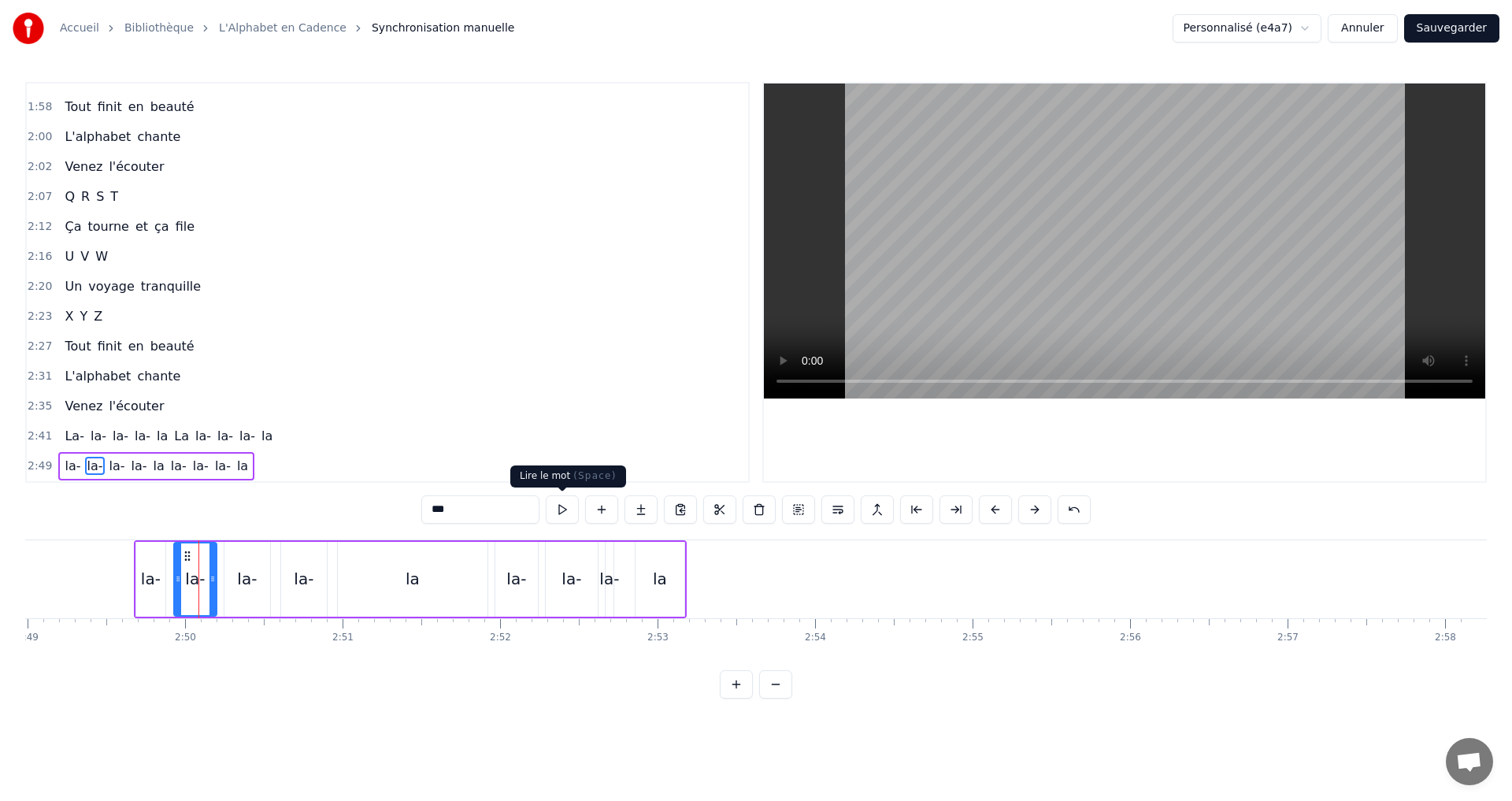
click at [565, 510] on button at bounding box center [562, 508] width 33 height 28
drag, startPoint x: 214, startPoint y: 583, endPoint x: 229, endPoint y: 577, distance: 16.2
click at [203, 583] on icon at bounding box center [206, 579] width 6 height 13
click at [568, 514] on button at bounding box center [562, 508] width 33 height 28
click at [254, 566] on div "la-" at bounding box center [247, 579] width 46 height 75
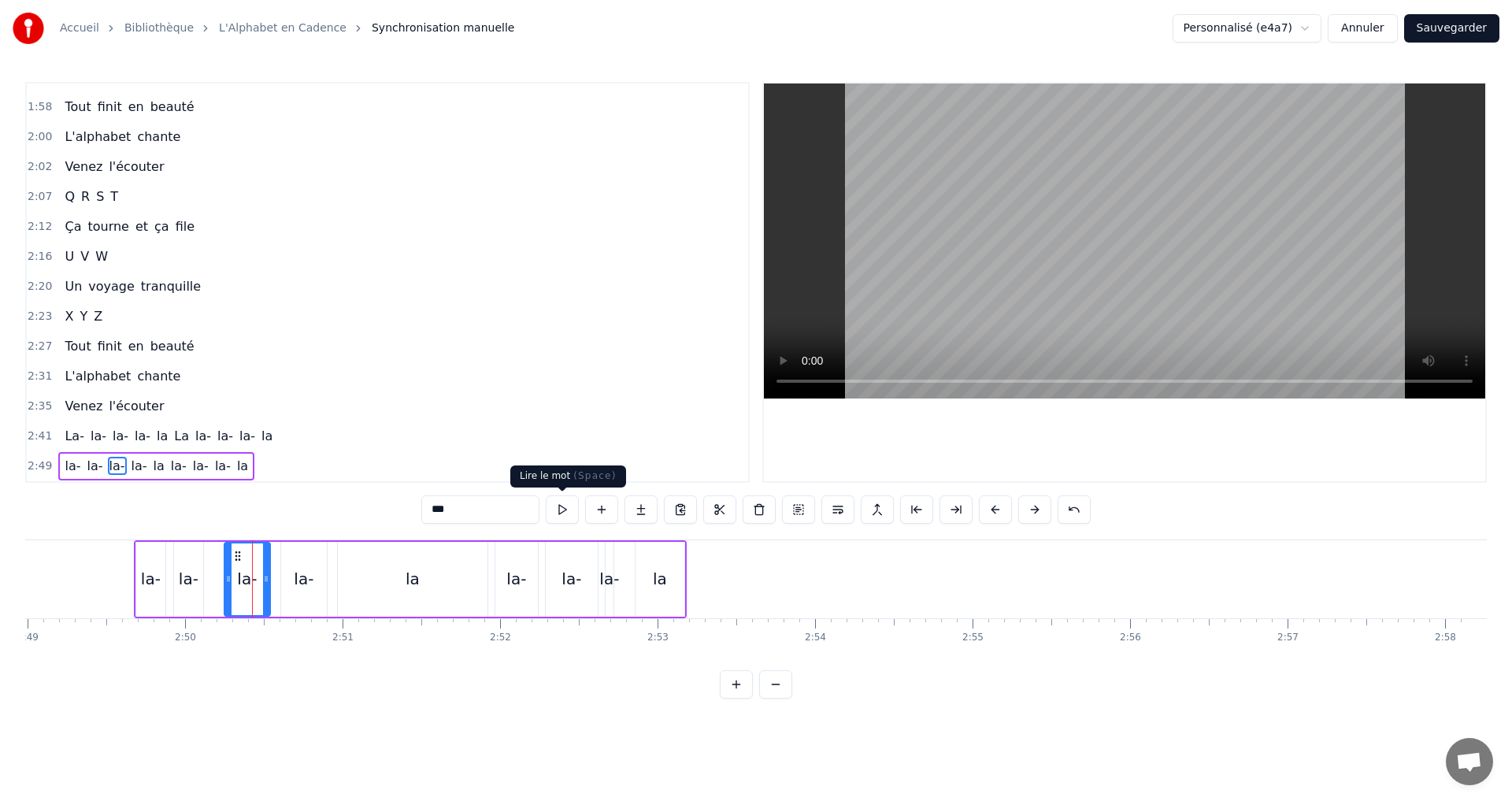
click at [559, 515] on button at bounding box center [562, 508] width 33 height 28
drag, startPoint x: 266, startPoint y: 578, endPoint x: 257, endPoint y: 578, distance: 9.0
click at [257, 578] on icon at bounding box center [257, 579] width 6 height 13
click at [556, 517] on button at bounding box center [562, 508] width 33 height 28
click at [250, 577] on icon at bounding box center [251, 579] width 6 height 13
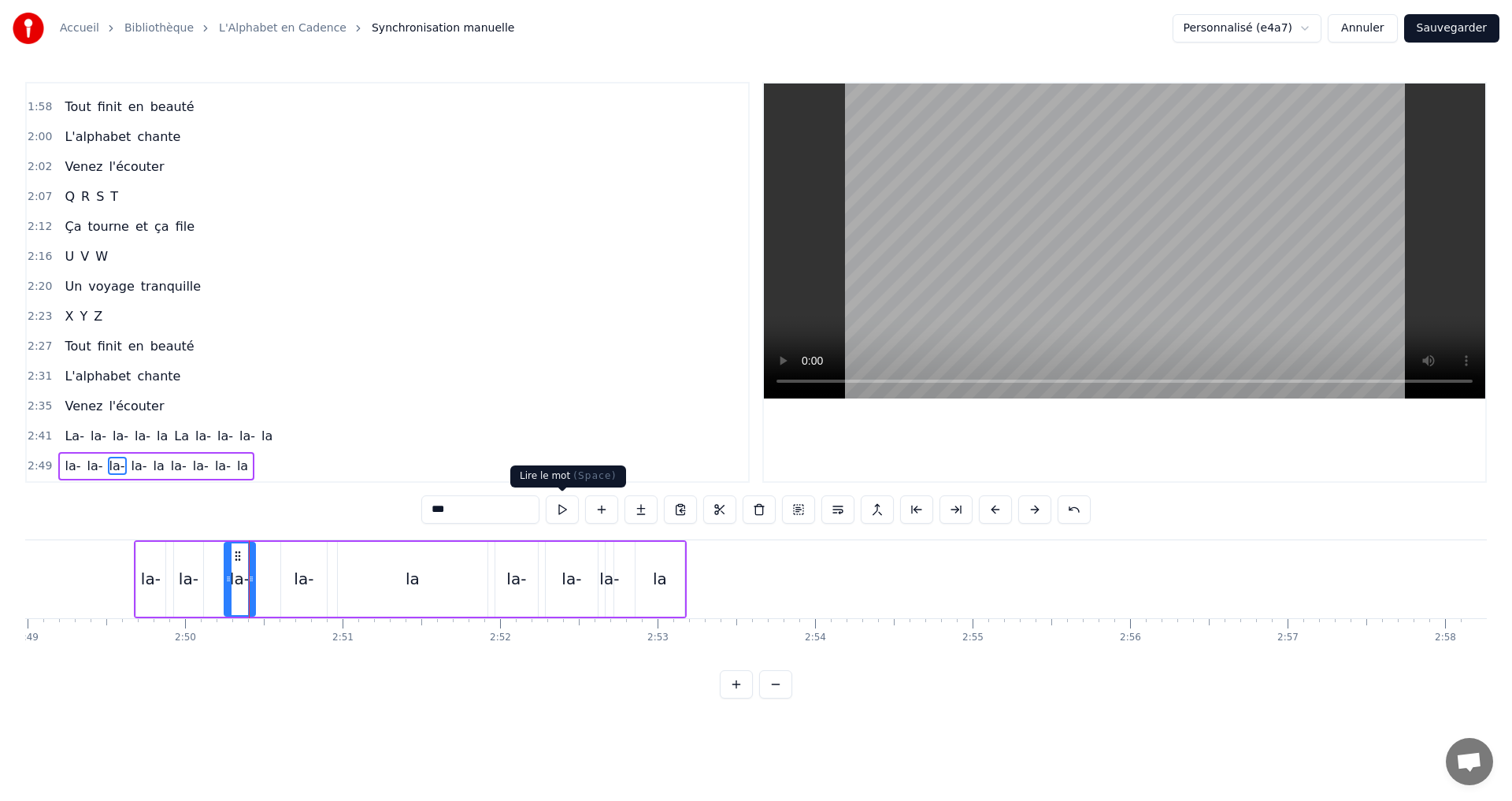
click at [560, 504] on button at bounding box center [562, 508] width 33 height 28
click at [306, 585] on div "la-" at bounding box center [303, 579] width 20 height 23
click at [556, 508] on button at bounding box center [562, 508] width 33 height 28
drag, startPoint x: 323, startPoint y: 587, endPoint x: 298, endPoint y: 580, distance: 26.0
click at [298, 580] on div at bounding box center [298, 579] width 6 height 71
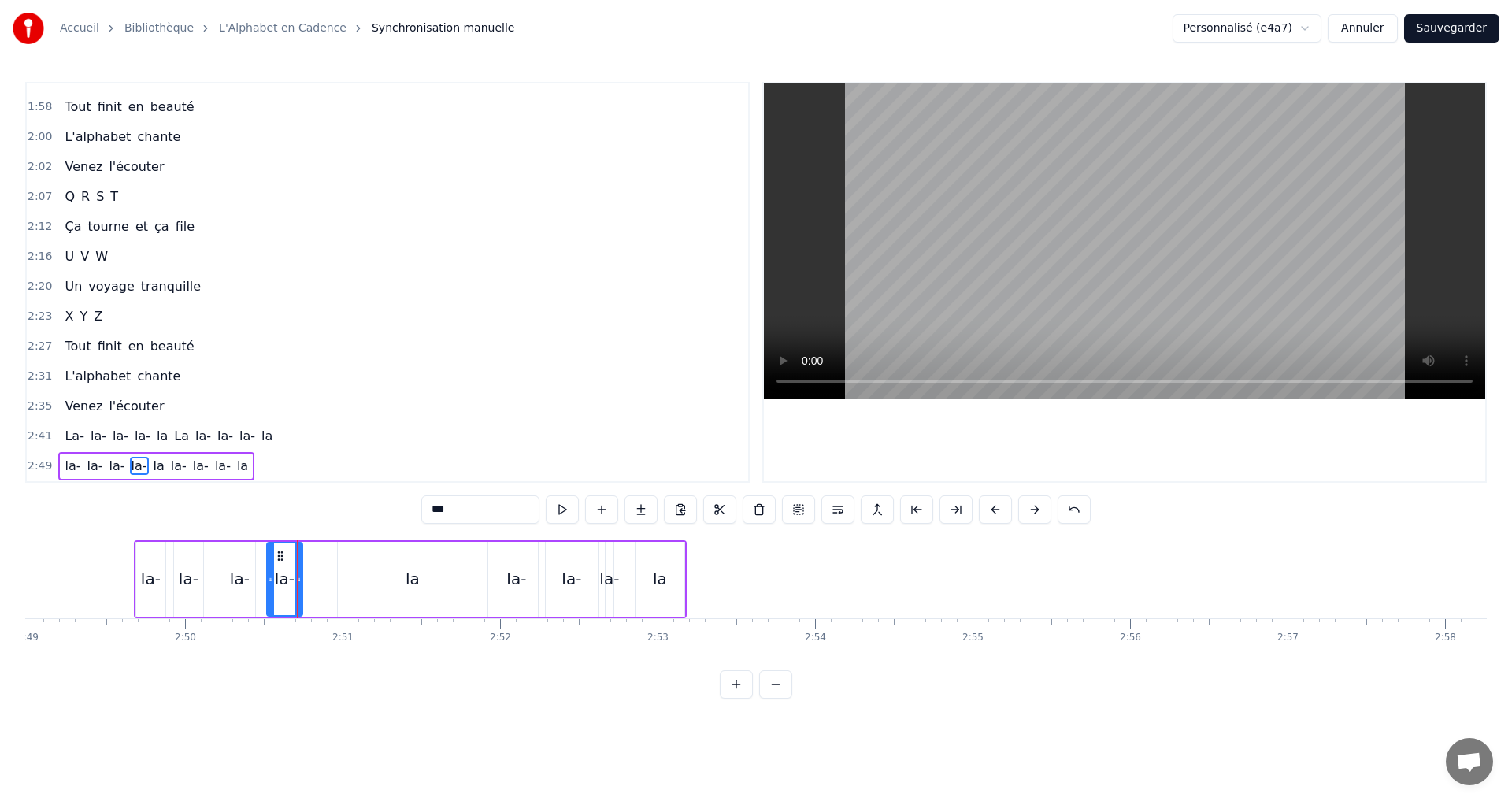
drag, startPoint x: 285, startPoint y: 582, endPoint x: 271, endPoint y: 577, distance: 14.9
click at [271, 577] on icon at bounding box center [270, 579] width 6 height 13
click at [561, 505] on button at bounding box center [562, 508] width 33 height 28
click at [422, 574] on div "la" at bounding box center [413, 579] width 150 height 75
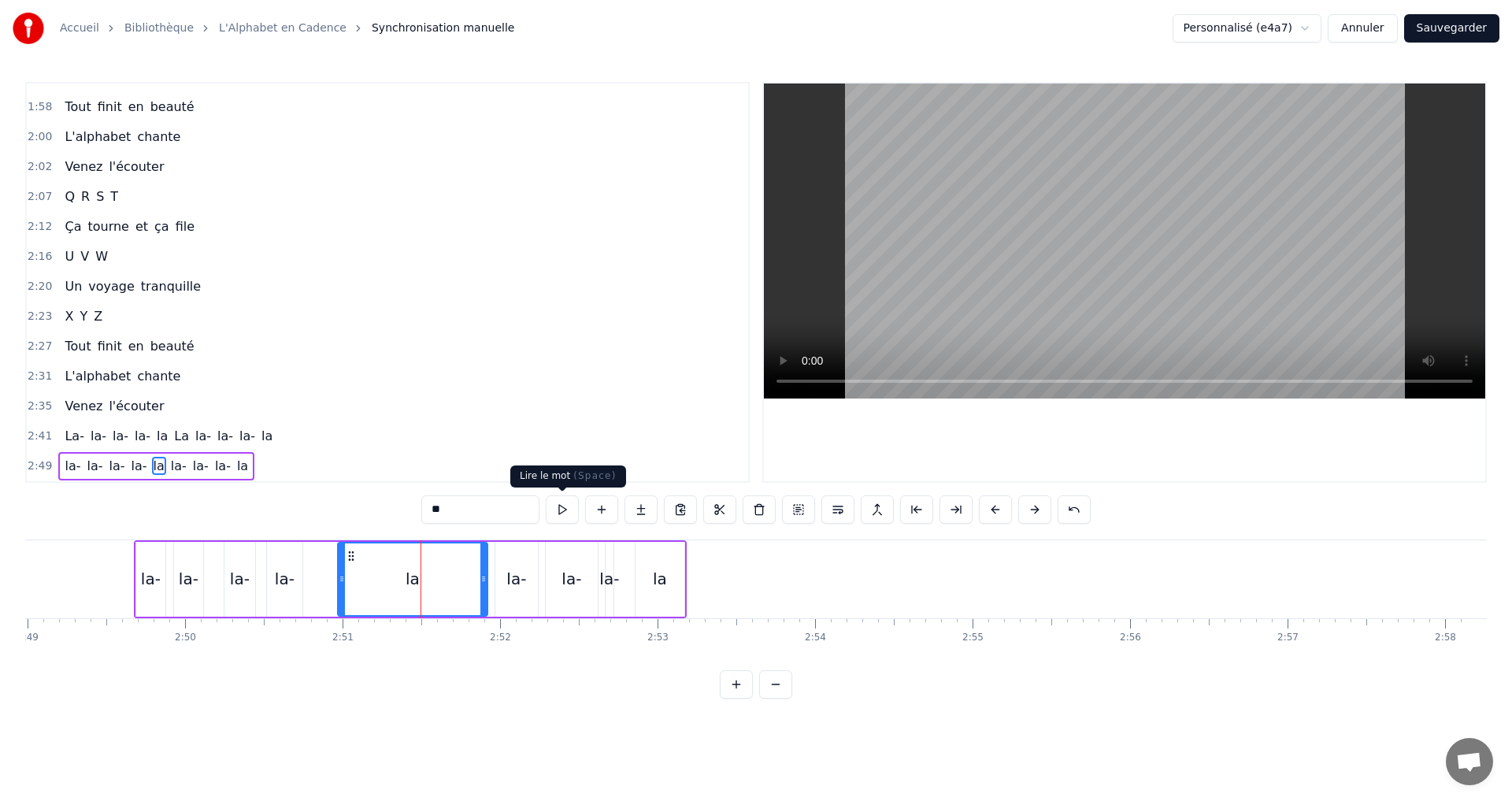
click at [561, 512] on button at bounding box center [562, 508] width 33 height 28
click at [485, 587] on div at bounding box center [483, 579] width 6 height 71
drag, startPoint x: 450, startPoint y: 501, endPoint x: 448, endPoint y: 513, distance: 12.2
click at [450, 502] on input "**" at bounding box center [481, 508] width 118 height 28
type input "***"
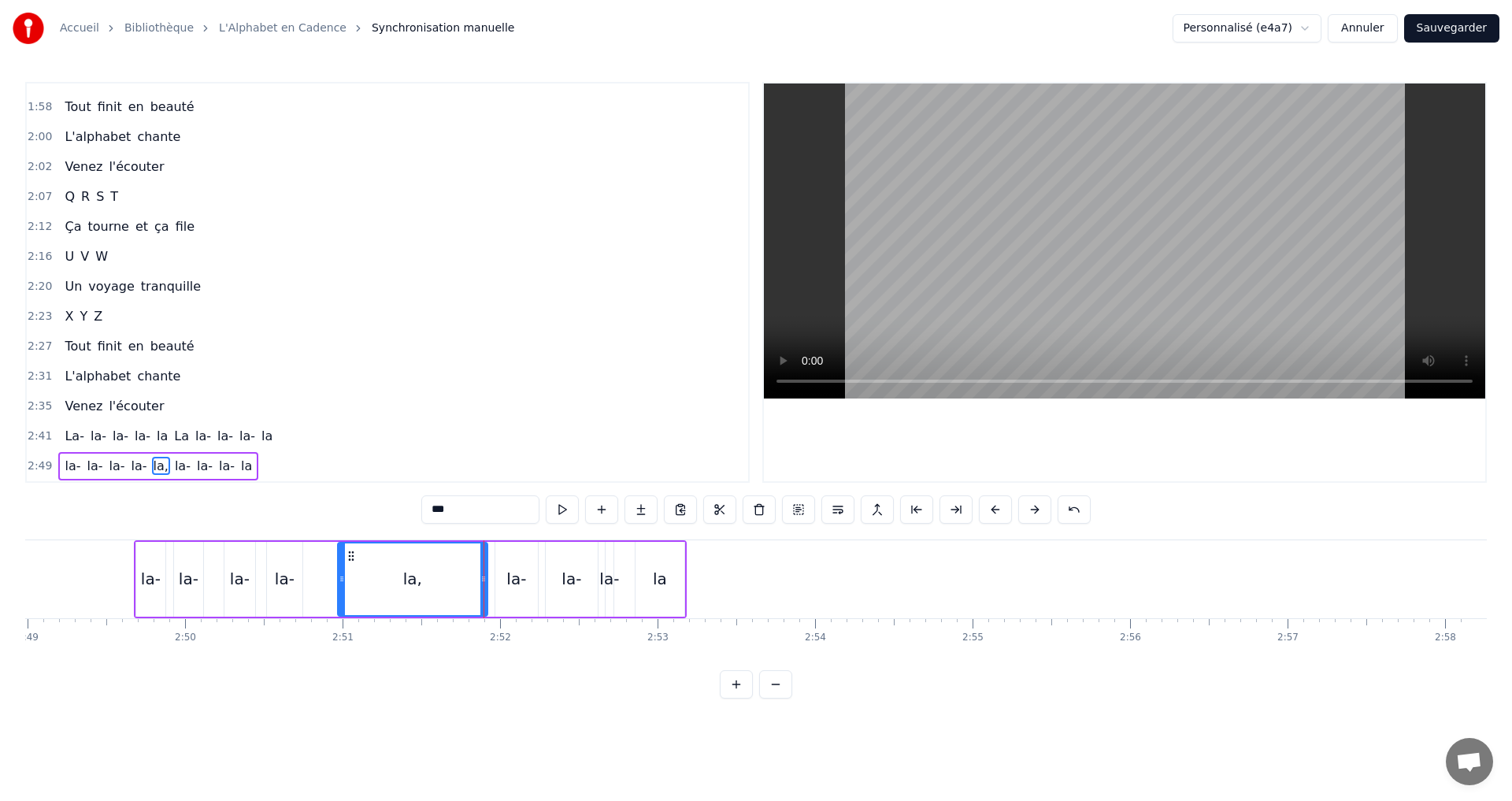
drag, startPoint x: 300, startPoint y: 461, endPoint x: 326, endPoint y: 464, distance: 26.2
click at [301, 461] on div "2:49 la- la- la- la- la, [GEOGRAPHIC_DATA]" at bounding box center [387, 466] width 722 height 30
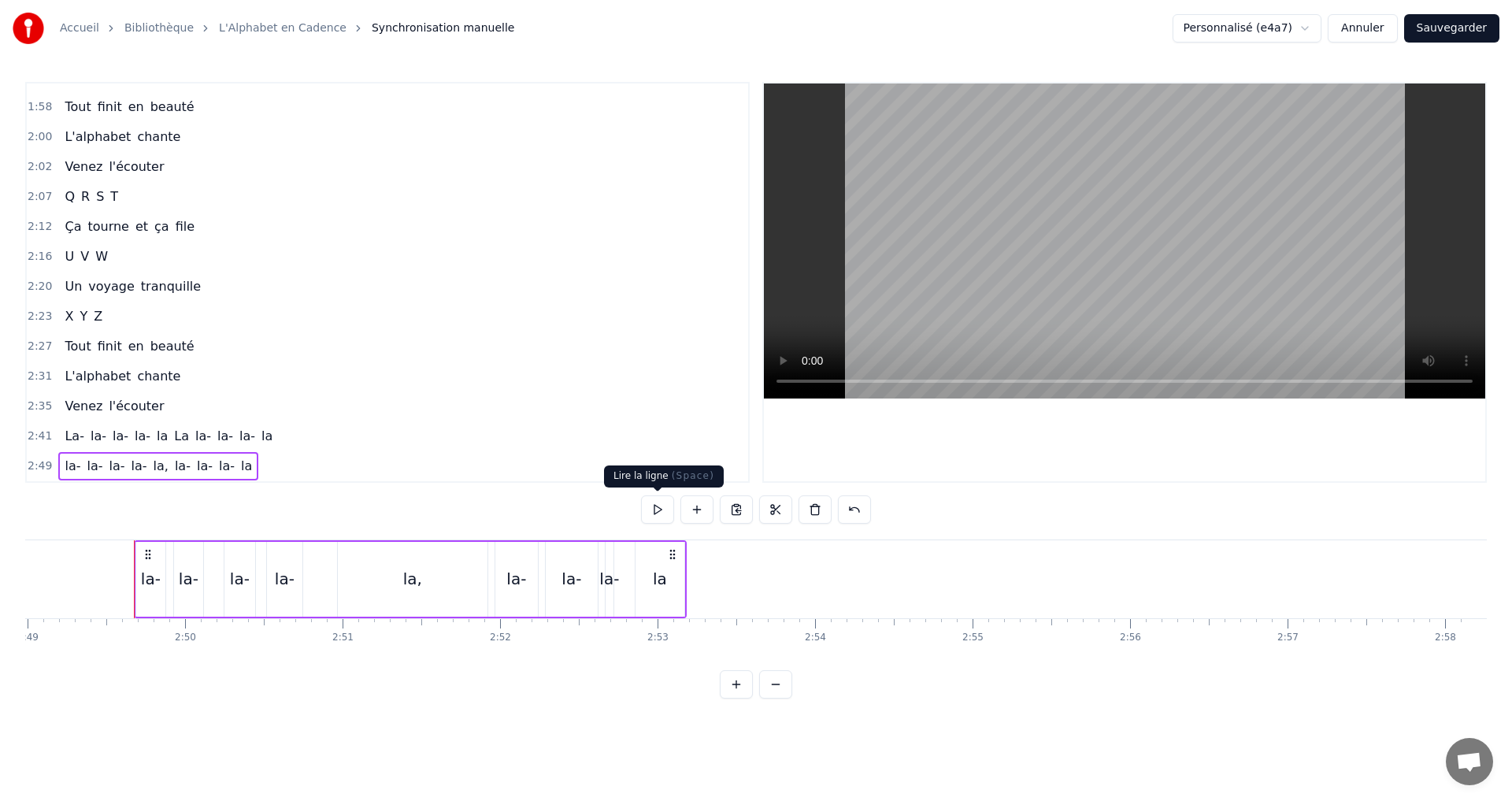
click at [658, 507] on button at bounding box center [658, 508] width 33 height 28
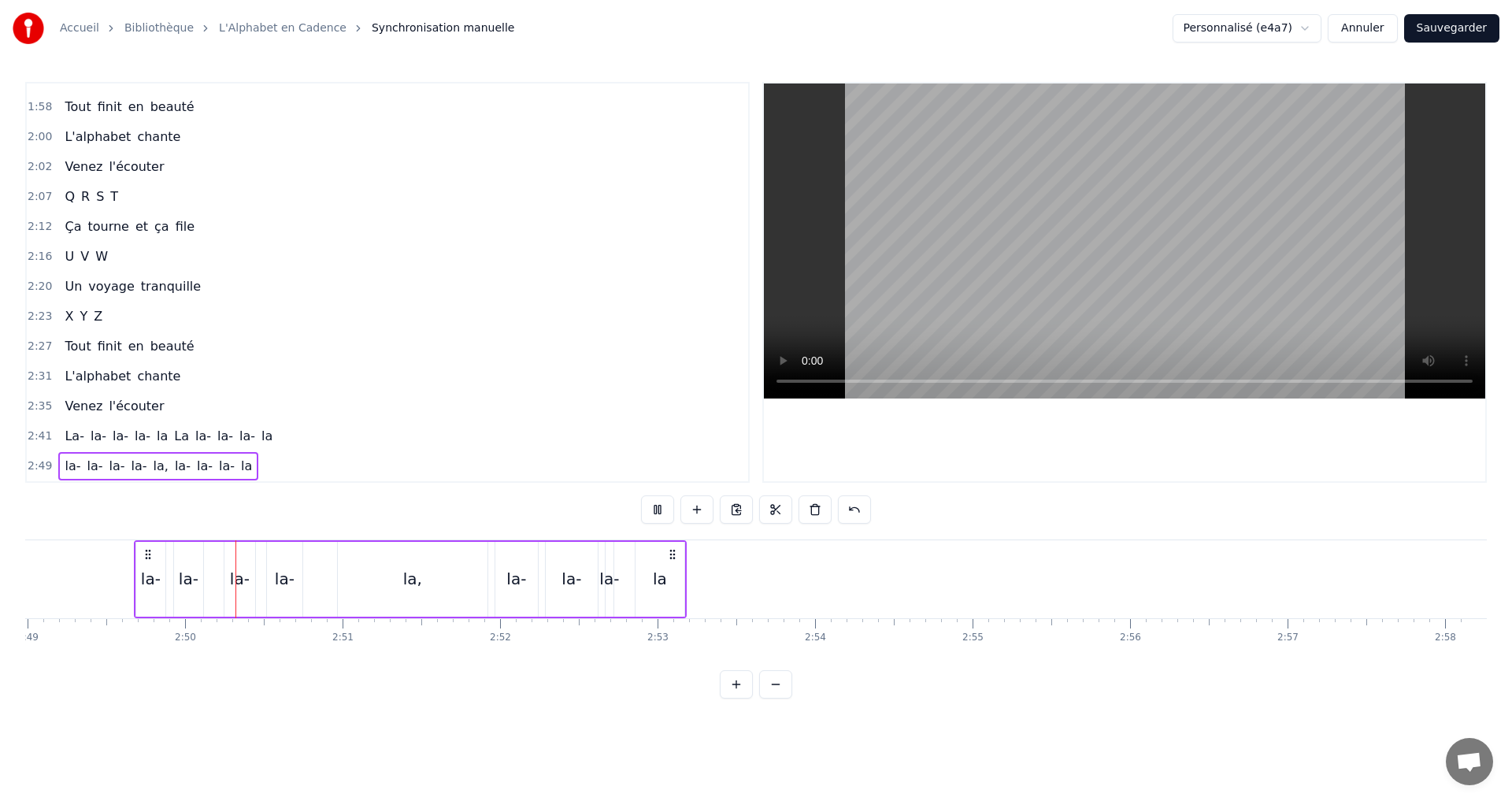
click at [658, 506] on button at bounding box center [658, 508] width 33 height 28
click at [187, 572] on div "la-" at bounding box center [189, 579] width 20 height 23
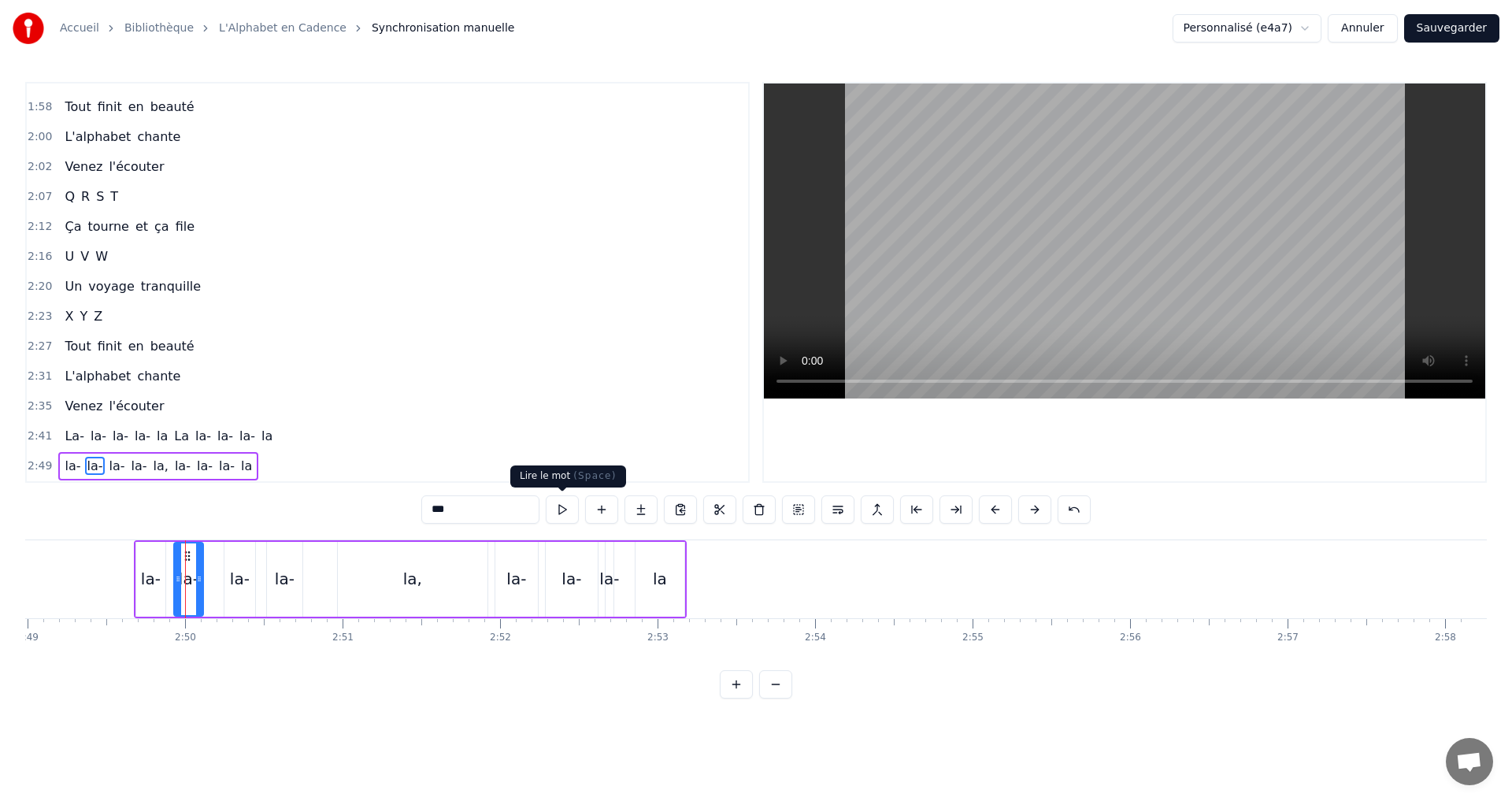
click at [556, 514] on button at bounding box center [562, 508] width 33 height 28
click at [212, 581] on icon at bounding box center [211, 579] width 6 height 13
drag, startPoint x: 178, startPoint y: 576, endPoint x: 167, endPoint y: 575, distance: 11.0
click at [167, 575] on icon at bounding box center [167, 579] width 6 height 13
click at [562, 508] on button at bounding box center [562, 508] width 33 height 28
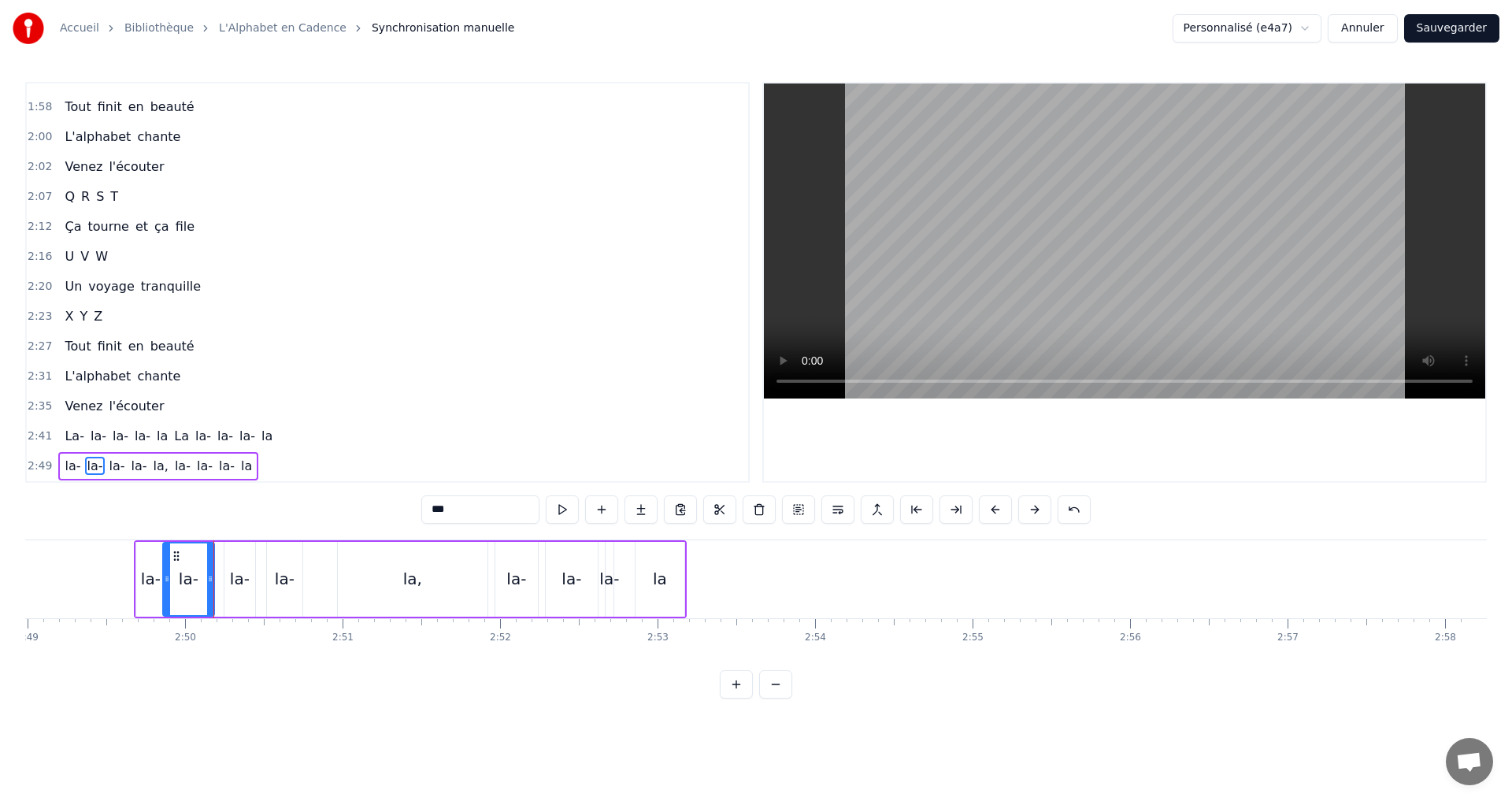
click at [272, 468] on div "2:49 la- la- la- la- la, [GEOGRAPHIC_DATA]" at bounding box center [387, 466] width 722 height 30
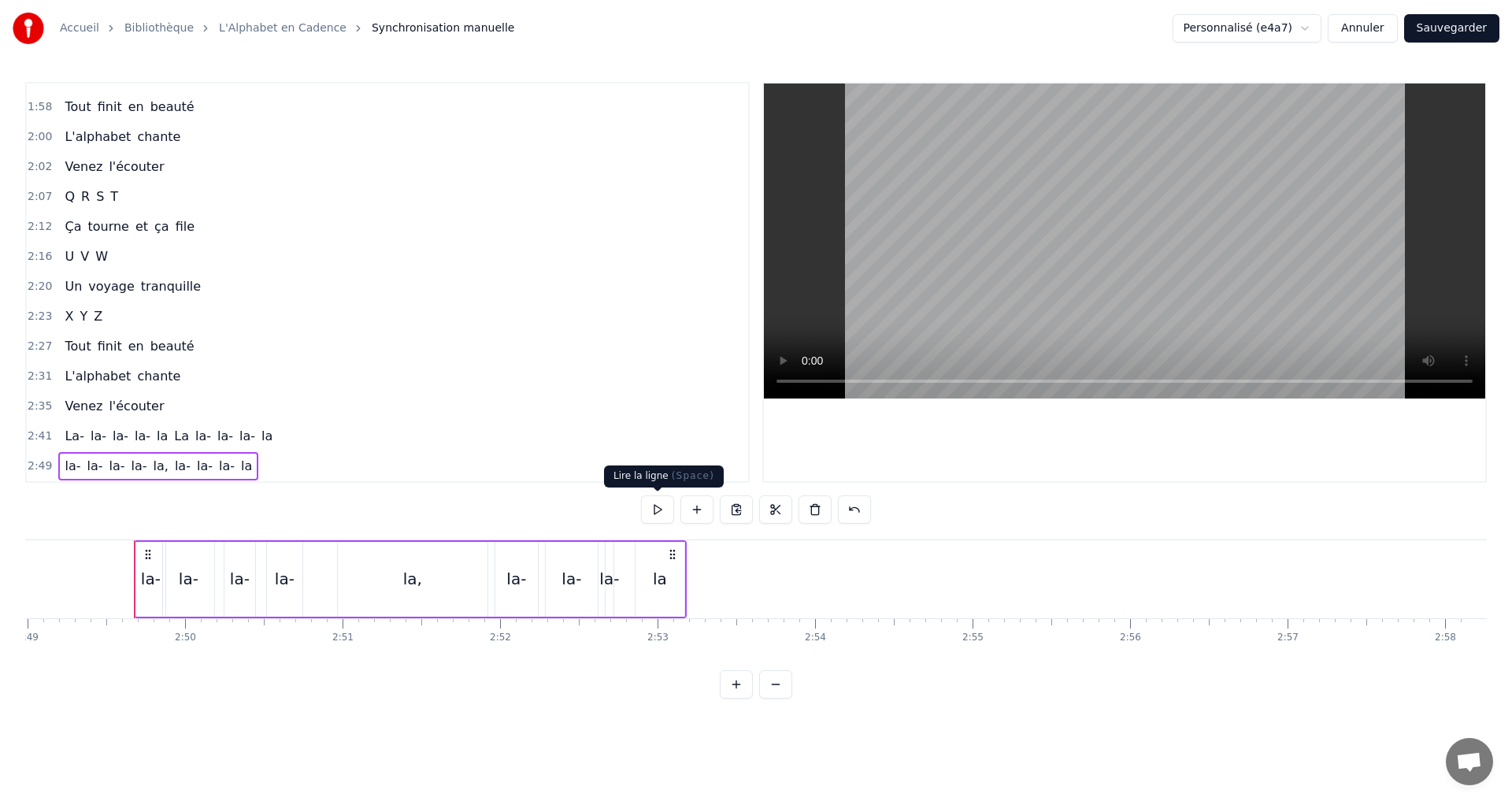
click at [653, 517] on button at bounding box center [658, 508] width 33 height 28
click at [654, 515] on button at bounding box center [658, 508] width 33 height 28
click at [145, 568] on div "la-" at bounding box center [151, 579] width 20 height 23
click at [175, 580] on div "la-" at bounding box center [188, 579] width 51 height 75
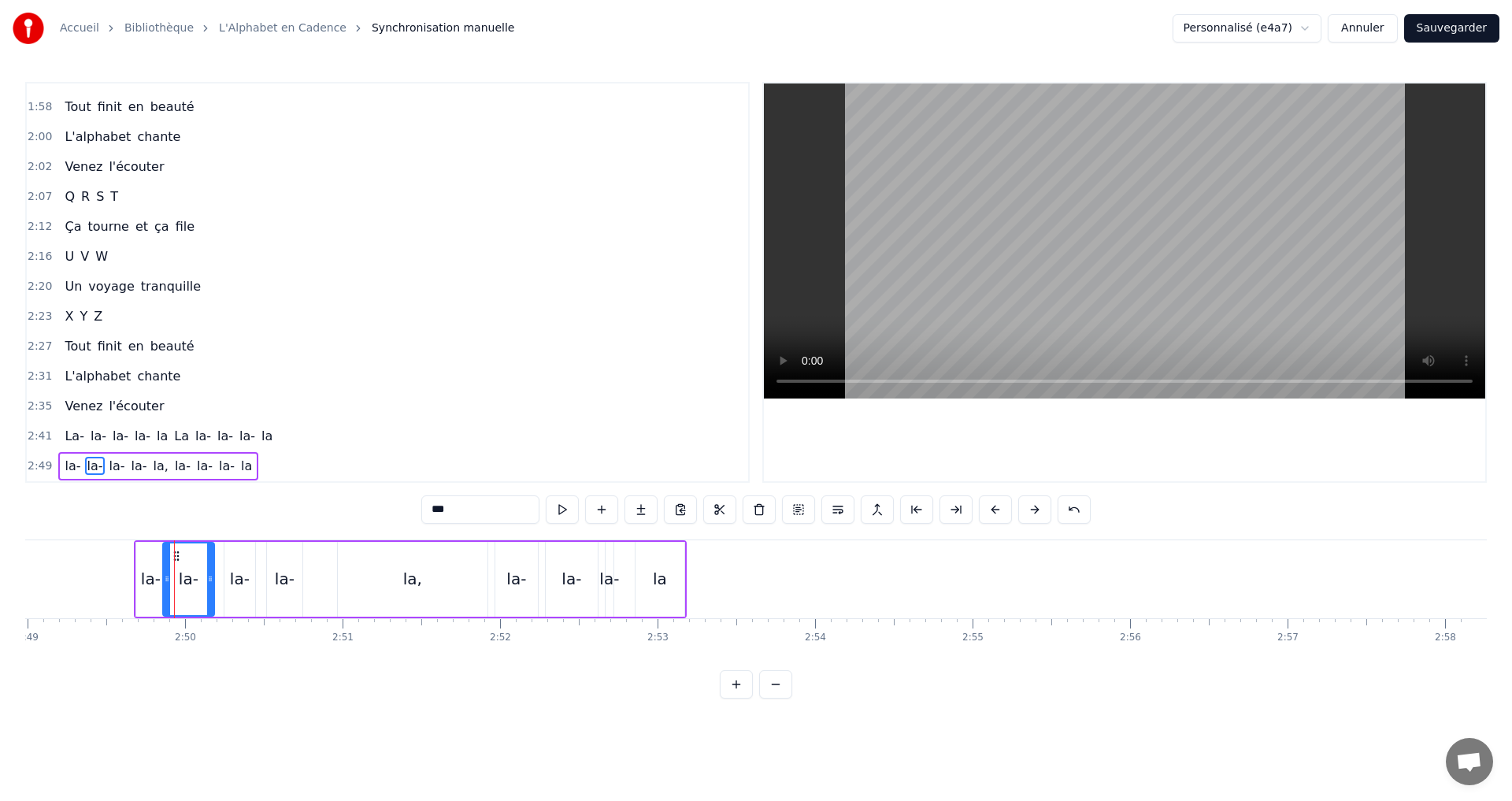
click at [233, 587] on div "la-" at bounding box center [240, 579] width 20 height 23
click at [219, 582] on div "la- la- la- la- la, [GEOGRAPHIC_DATA]" at bounding box center [410, 579] width 553 height 78
click at [199, 579] on div "la-" at bounding box center [188, 579] width 51 height 75
drag, startPoint x: 154, startPoint y: 592, endPoint x: 148, endPoint y: 599, distance: 9.2
click at [149, 599] on div "la-" at bounding box center [151, 579] width 29 height 75
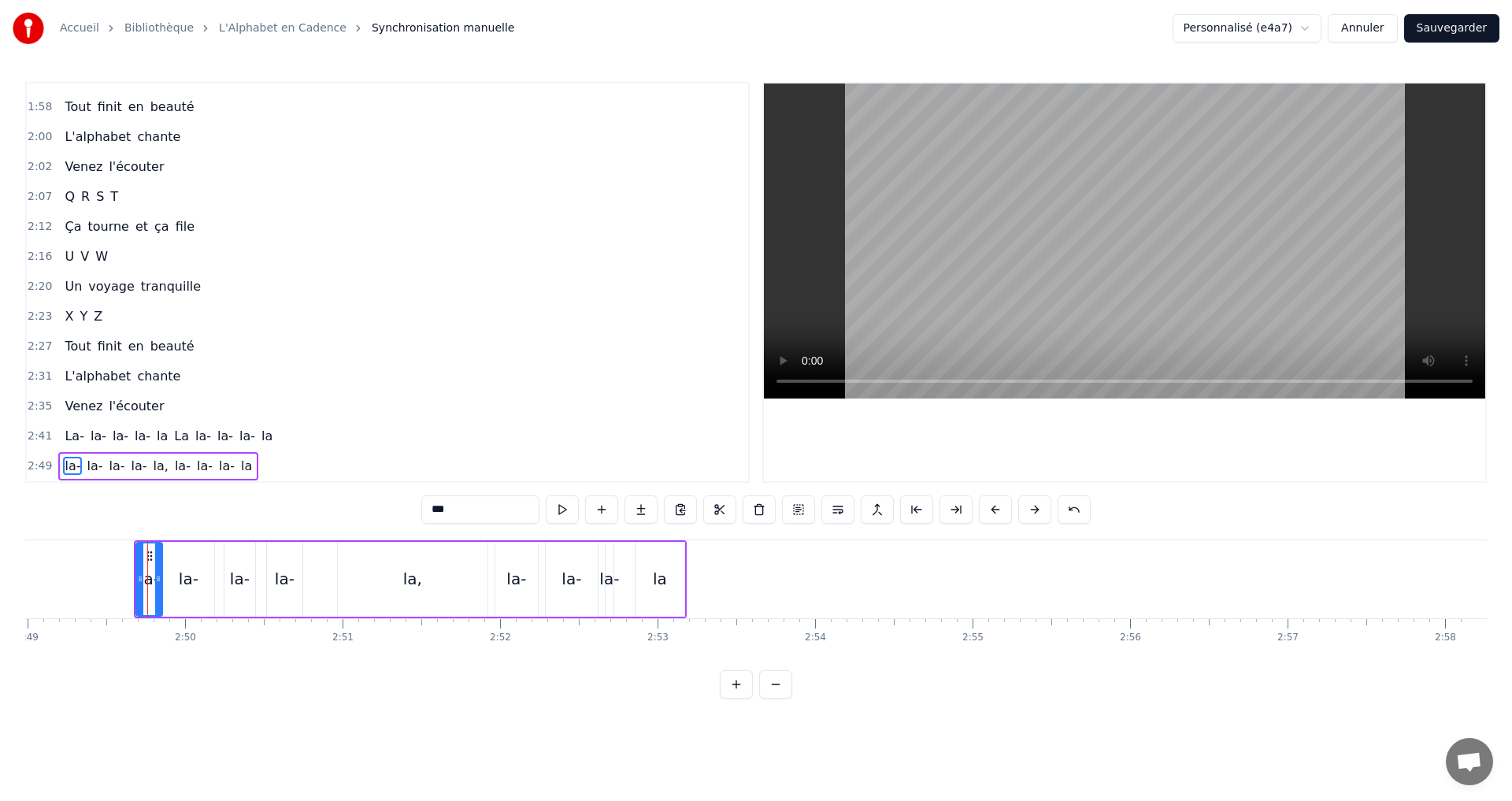
click at [157, 587] on div at bounding box center [158, 579] width 6 height 71
click at [555, 513] on button at bounding box center [562, 508] width 33 height 28
click at [163, 586] on div "la-" at bounding box center [188, 579] width 51 height 75
click at [157, 578] on div "la-" at bounding box center [149, 579] width 20 height 23
click at [154, 575] on icon at bounding box center [154, 579] width 6 height 13
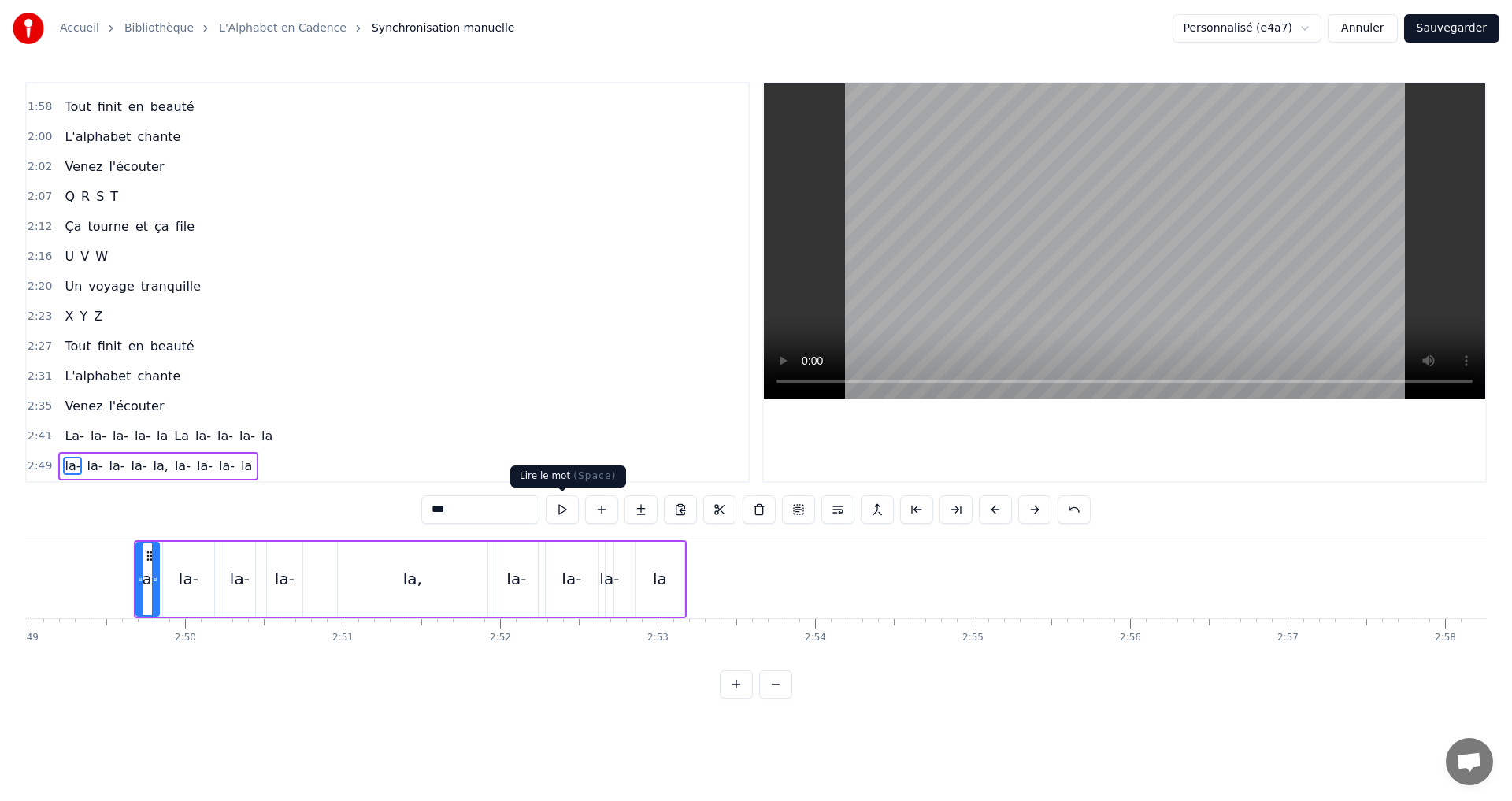
click at [556, 514] on button at bounding box center [562, 508] width 33 height 28
click at [154, 582] on icon at bounding box center [154, 579] width 6 height 13
click at [560, 508] on button at bounding box center [562, 508] width 33 height 28
click at [152, 577] on circle at bounding box center [152, 576] width 1 height 1
click at [559, 503] on button at bounding box center [562, 508] width 33 height 28
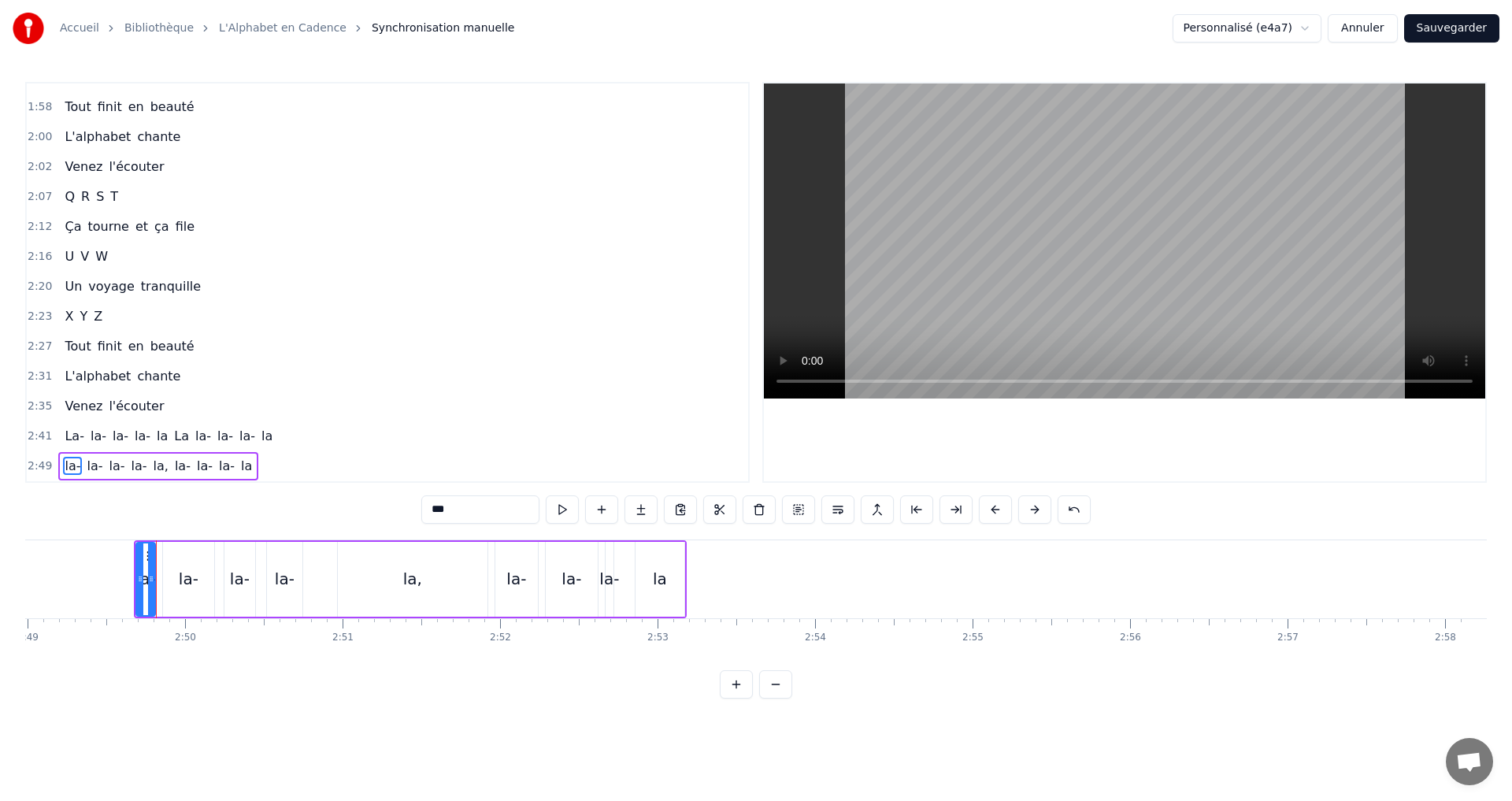
click at [151, 584] on icon at bounding box center [151, 579] width 6 height 13
click at [133, 575] on icon at bounding box center [135, 579] width 6 height 13
click at [565, 514] on button at bounding box center [562, 508] width 33 height 28
click at [294, 455] on div "2:49 la- la- la- la- la, [GEOGRAPHIC_DATA]" at bounding box center [387, 466] width 722 height 30
click at [661, 499] on button at bounding box center [658, 508] width 33 height 28
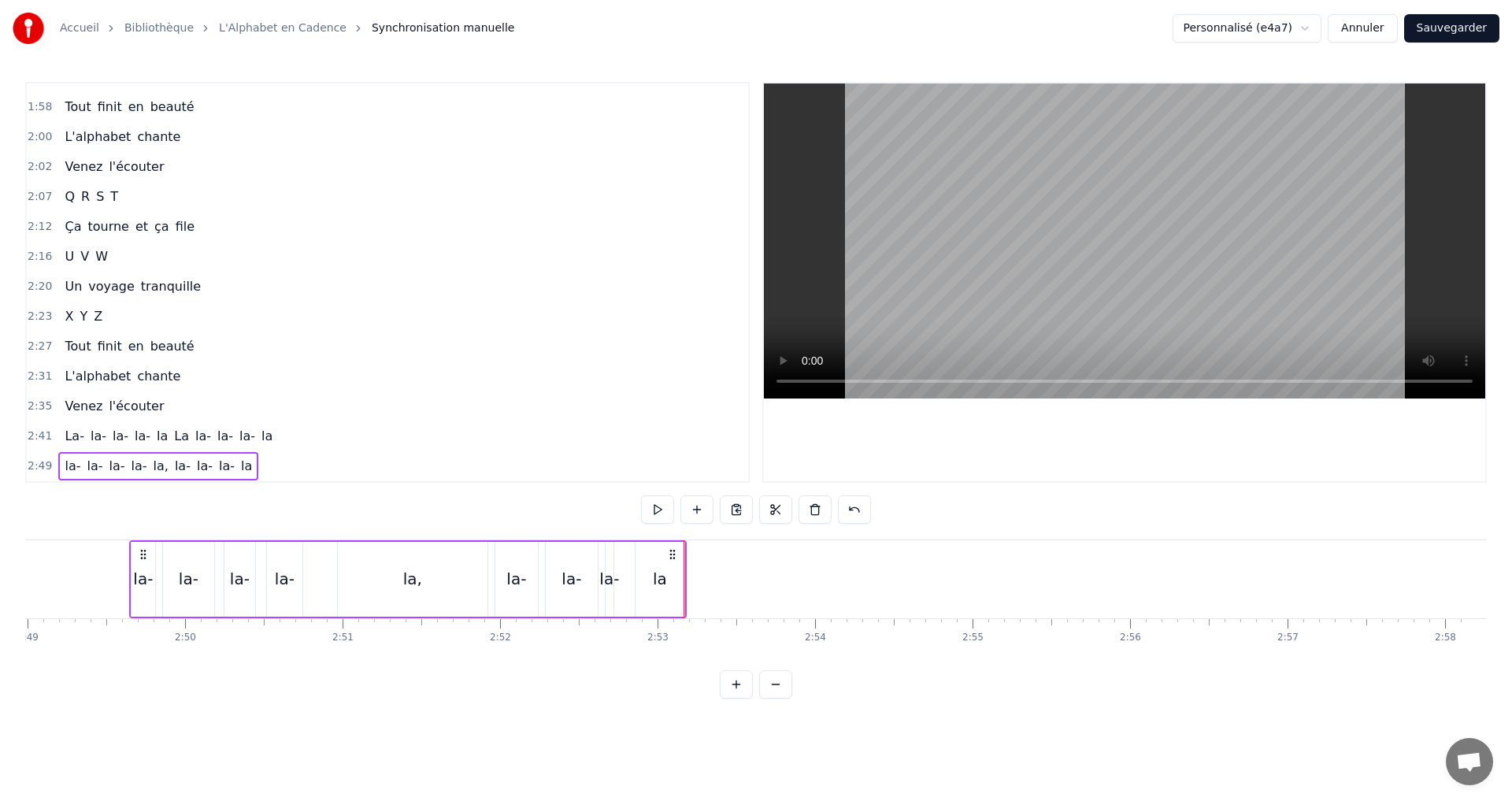
click at [602, 575] on div "la-" at bounding box center [610, 579] width 20 height 23
click at [562, 508] on button at bounding box center [562, 508] width 33 height 28
click at [589, 579] on div "la- la- la- la- la, [GEOGRAPHIC_DATA]" at bounding box center [407, 579] width 557 height 78
click at [602, 580] on div "la-" at bounding box center [605, 579] width 20 height 23
click at [622, 583] on div "la- la- la- la- la, [GEOGRAPHIC_DATA]" at bounding box center [407, 579] width 557 height 78
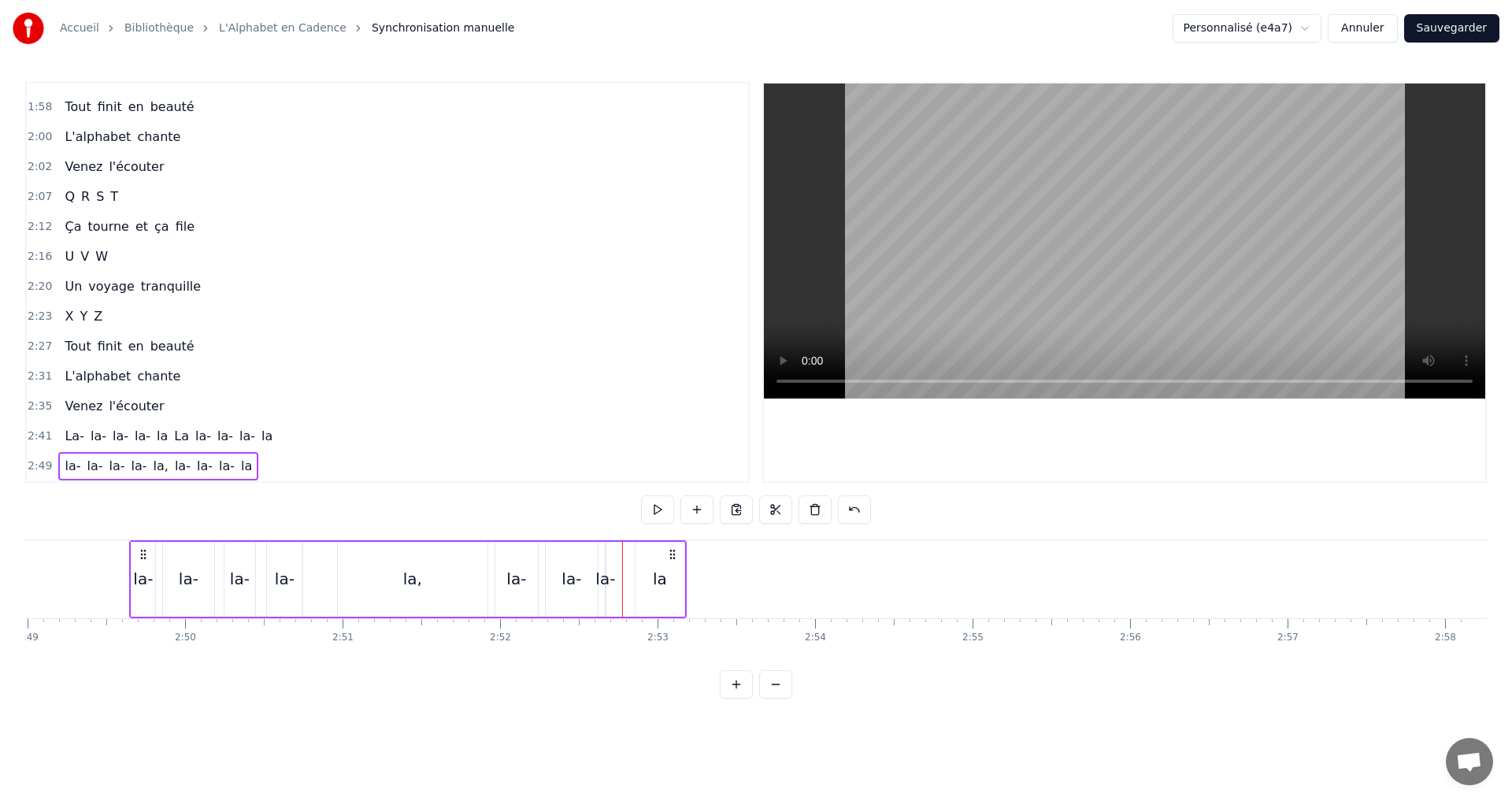
click at [604, 580] on div "la-" at bounding box center [605, 579] width 20 height 23
drag, startPoint x: 603, startPoint y: 581, endPoint x: 627, endPoint y: 581, distance: 24.0
click at [625, 581] on icon at bounding box center [621, 579] width 6 height 13
drag, startPoint x: 610, startPoint y: 578, endPoint x: 599, endPoint y: 574, distance: 11.7
click at [599, 574] on icon at bounding box center [598, 579] width 6 height 13
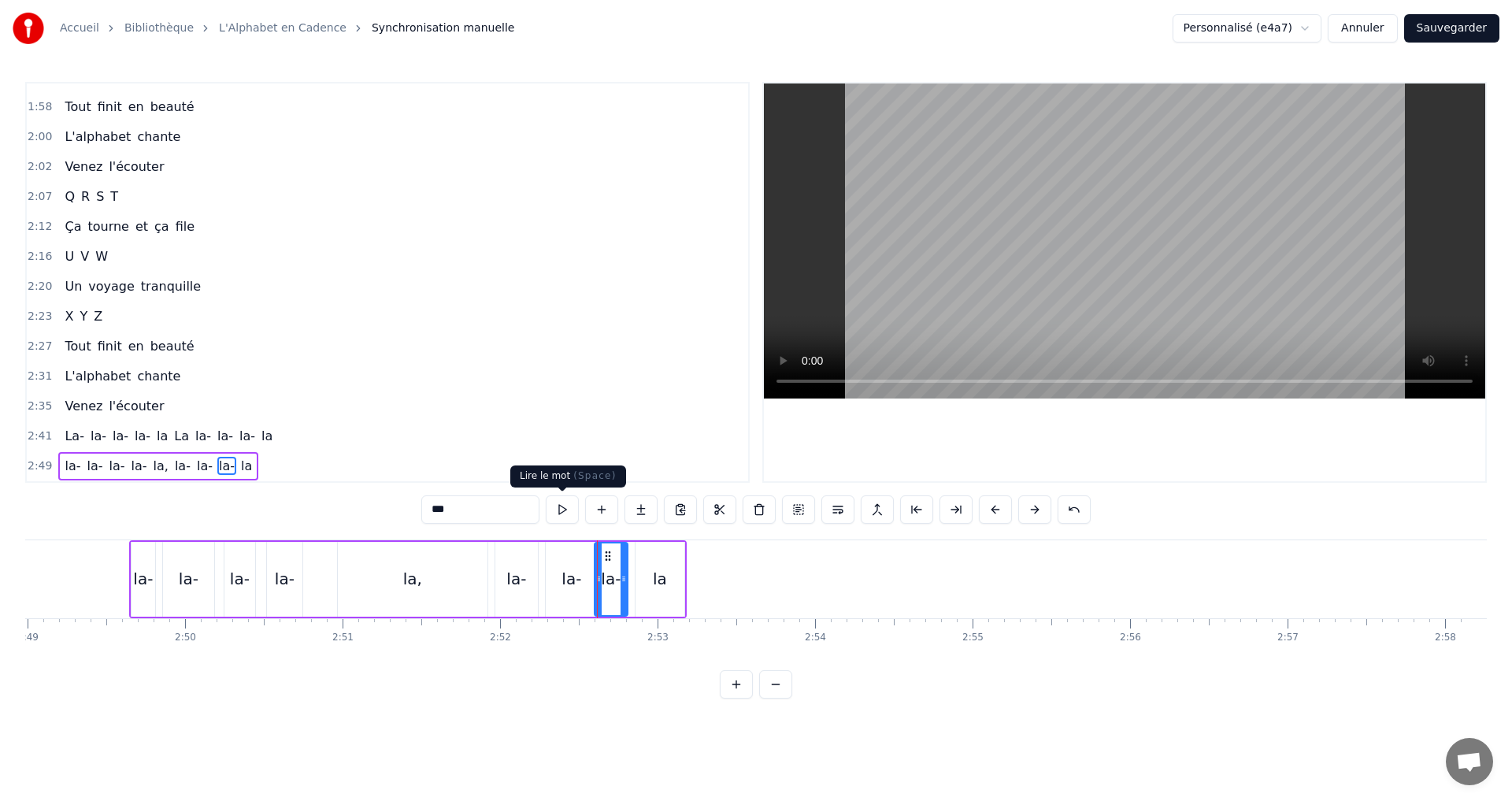
click at [563, 514] on button at bounding box center [562, 508] width 33 height 28
click at [286, 469] on div "2:49 la- la- la- la- la, [GEOGRAPHIC_DATA]" at bounding box center [387, 466] width 722 height 30
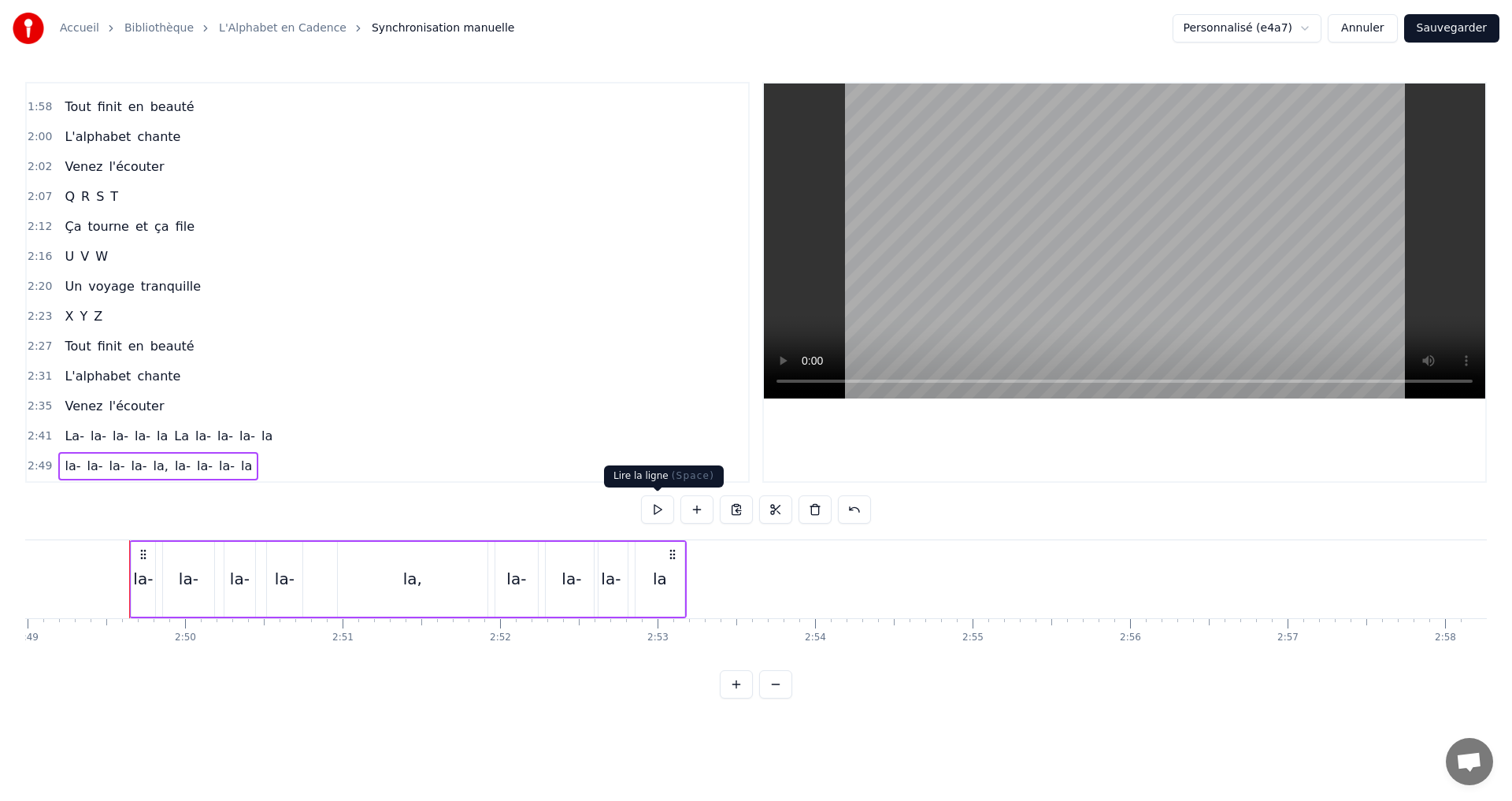
click at [658, 509] on button at bounding box center [658, 508] width 33 height 28
click at [1461, 21] on button "Sauvegarder" at bounding box center [1452, 28] width 96 height 28
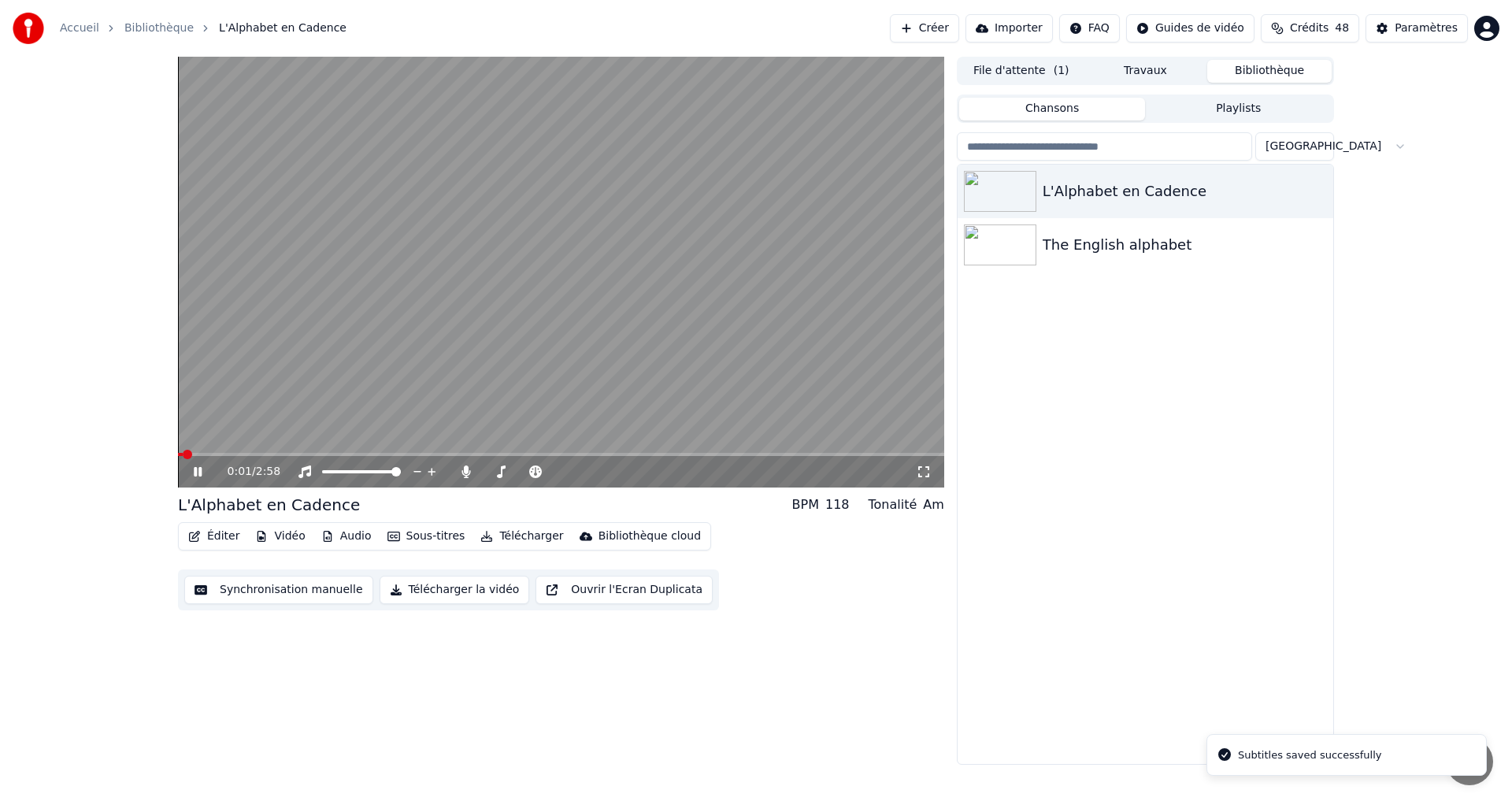
click at [935, 474] on div "0:01 / 2:58" at bounding box center [561, 471] width 753 height 15
click at [922, 473] on icon at bounding box center [923, 471] width 15 height 13
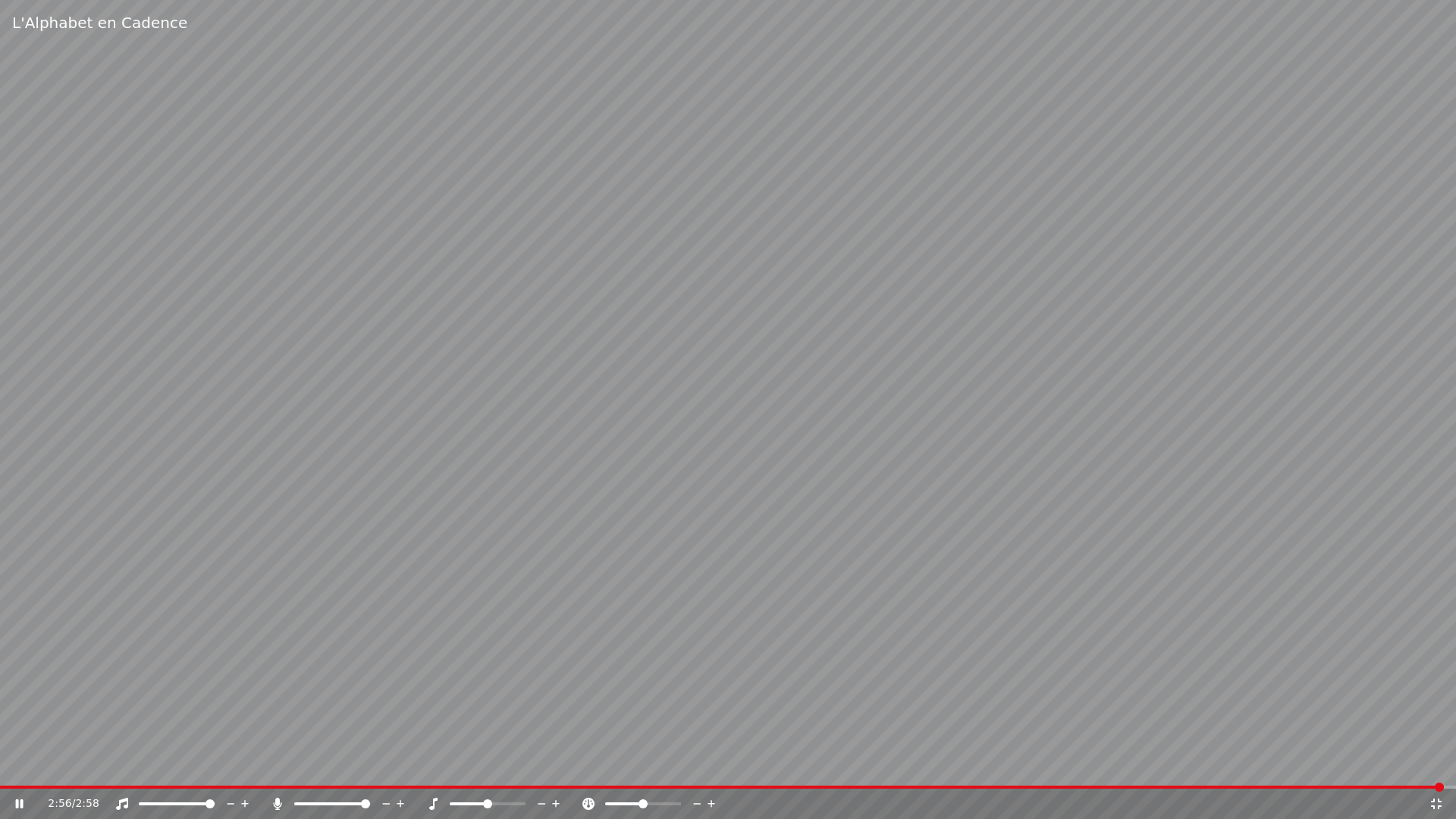
click at [1439, 770] on icon at bounding box center [1436, 803] width 10 height 10
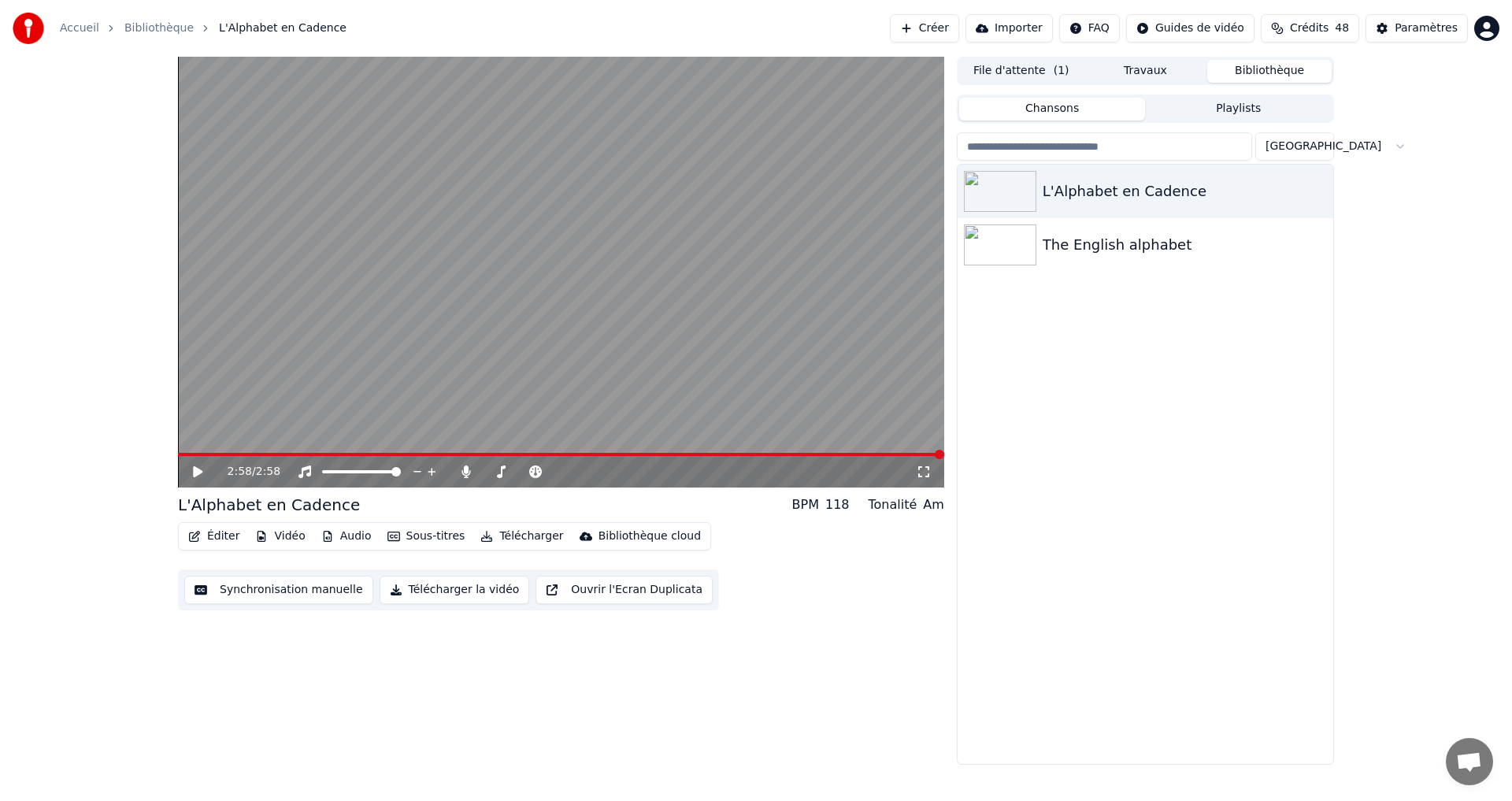
click at [184, 451] on video at bounding box center [561, 272] width 766 height 431
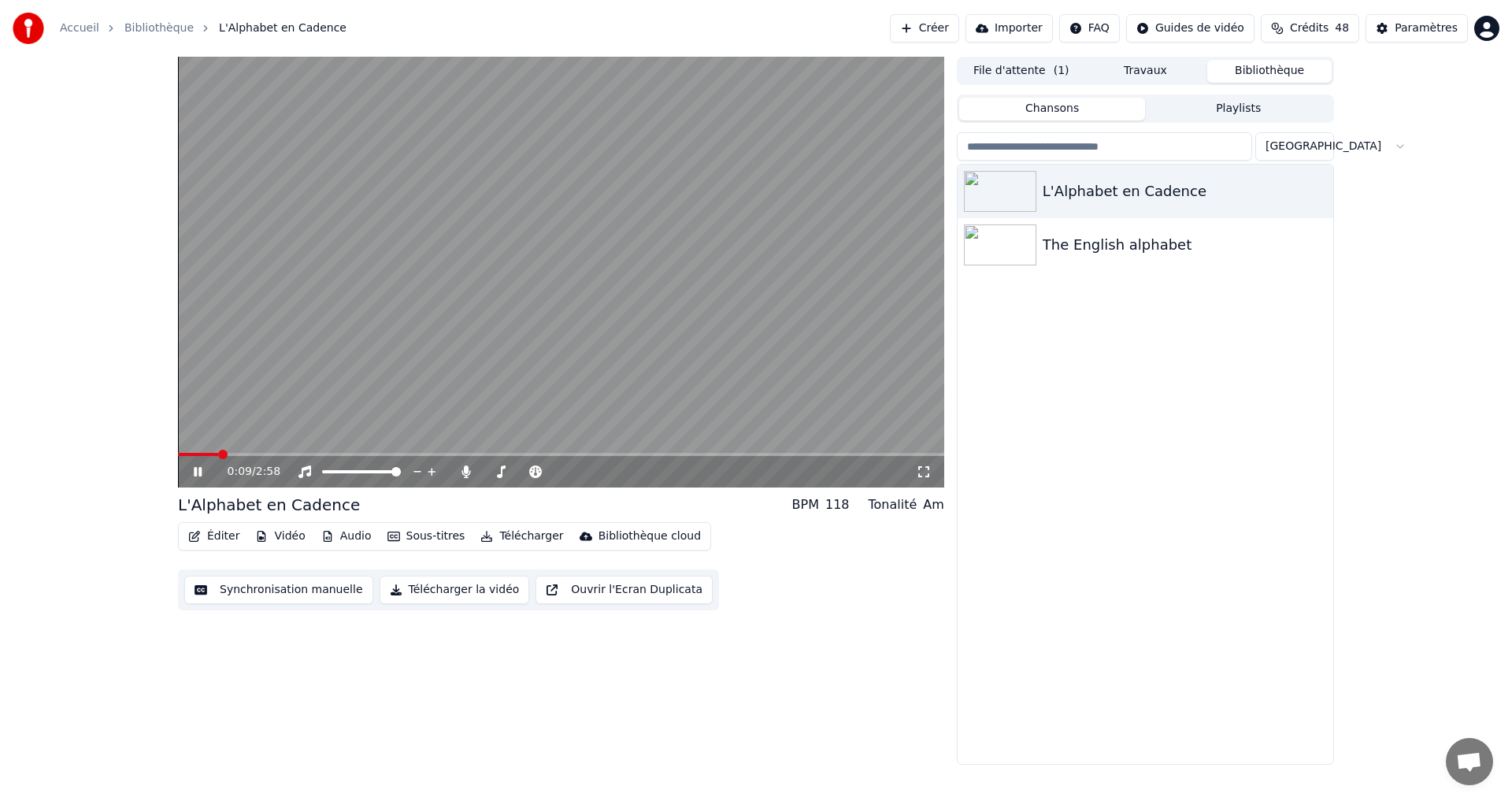
drag, startPoint x: 190, startPoint y: 467, endPoint x: 202, endPoint y: 471, distance: 12.6
click at [191, 467] on div "0:09 / 2:58" at bounding box center [561, 471] width 753 height 15
click at [195, 470] on icon at bounding box center [198, 471] width 8 height 9
click at [233, 592] on button "Synchronisation manuelle" at bounding box center [278, 589] width 189 height 28
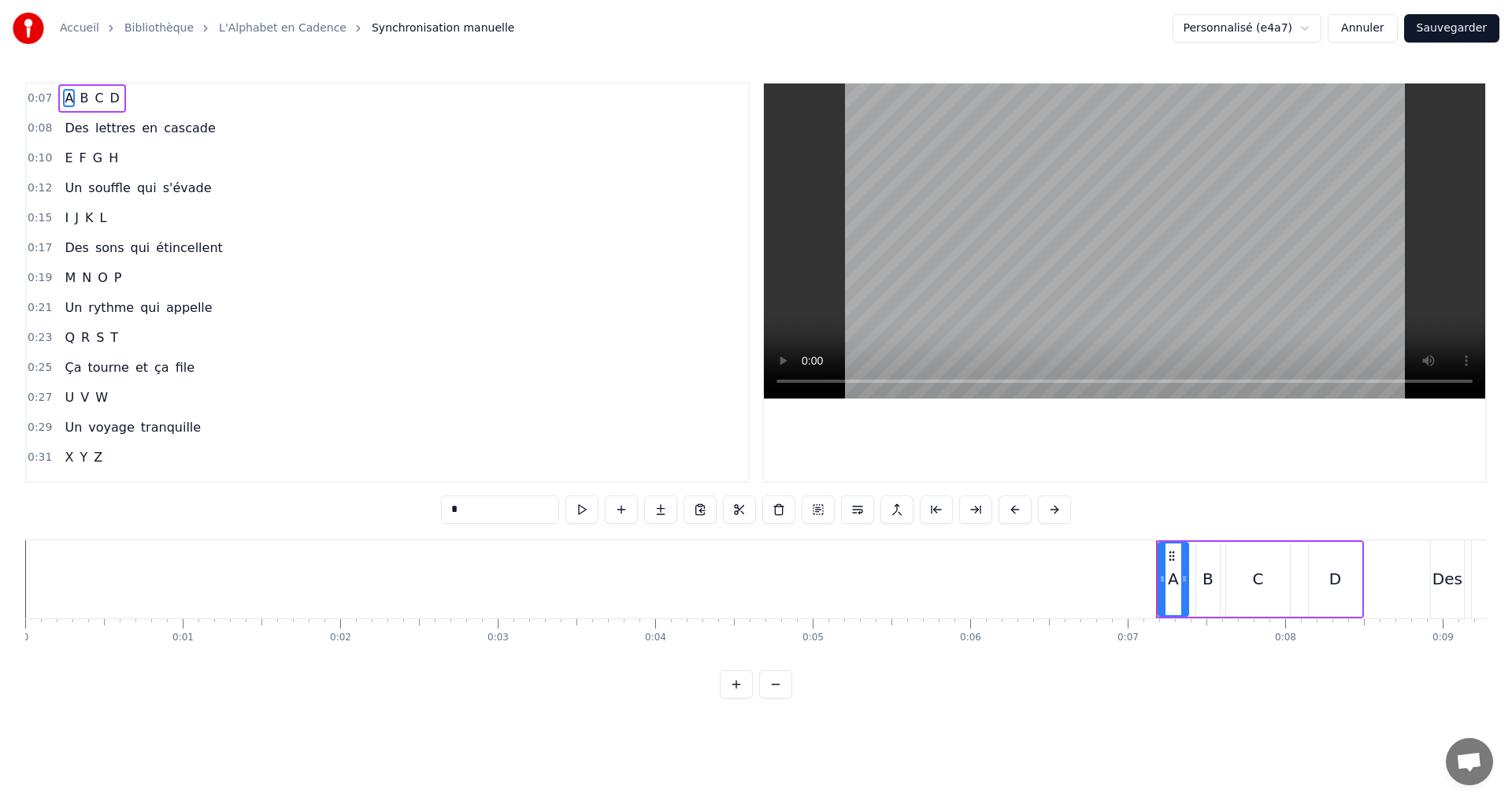
click at [63, 91] on span "A" at bounding box center [69, 98] width 12 height 18
click at [582, 508] on button at bounding box center [582, 508] width 33 height 28
click at [1166, 578] on icon at bounding box center [1167, 579] width 6 height 13
click at [565, 511] on button at bounding box center [562, 508] width 33 height 28
click at [560, 504] on button at bounding box center [562, 508] width 33 height 28
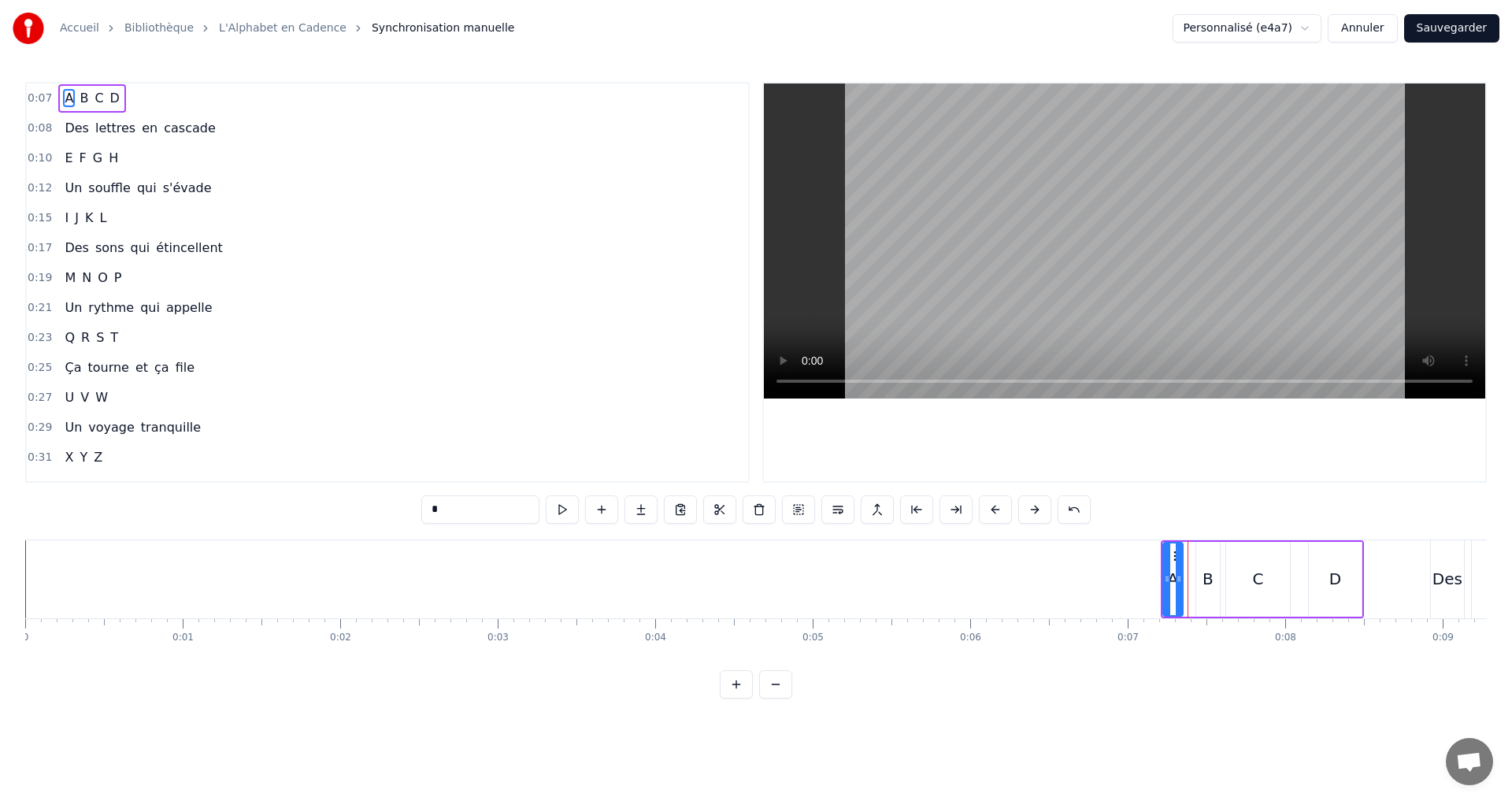
click at [1181, 582] on icon at bounding box center [1179, 579] width 6 height 13
click at [559, 517] on button at bounding box center [562, 508] width 33 height 28
click at [162, 91] on div "0:07 A B C D" at bounding box center [387, 98] width 722 height 30
click at [661, 507] on button at bounding box center [658, 508] width 33 height 28
click at [661, 506] on button at bounding box center [658, 508] width 33 height 28
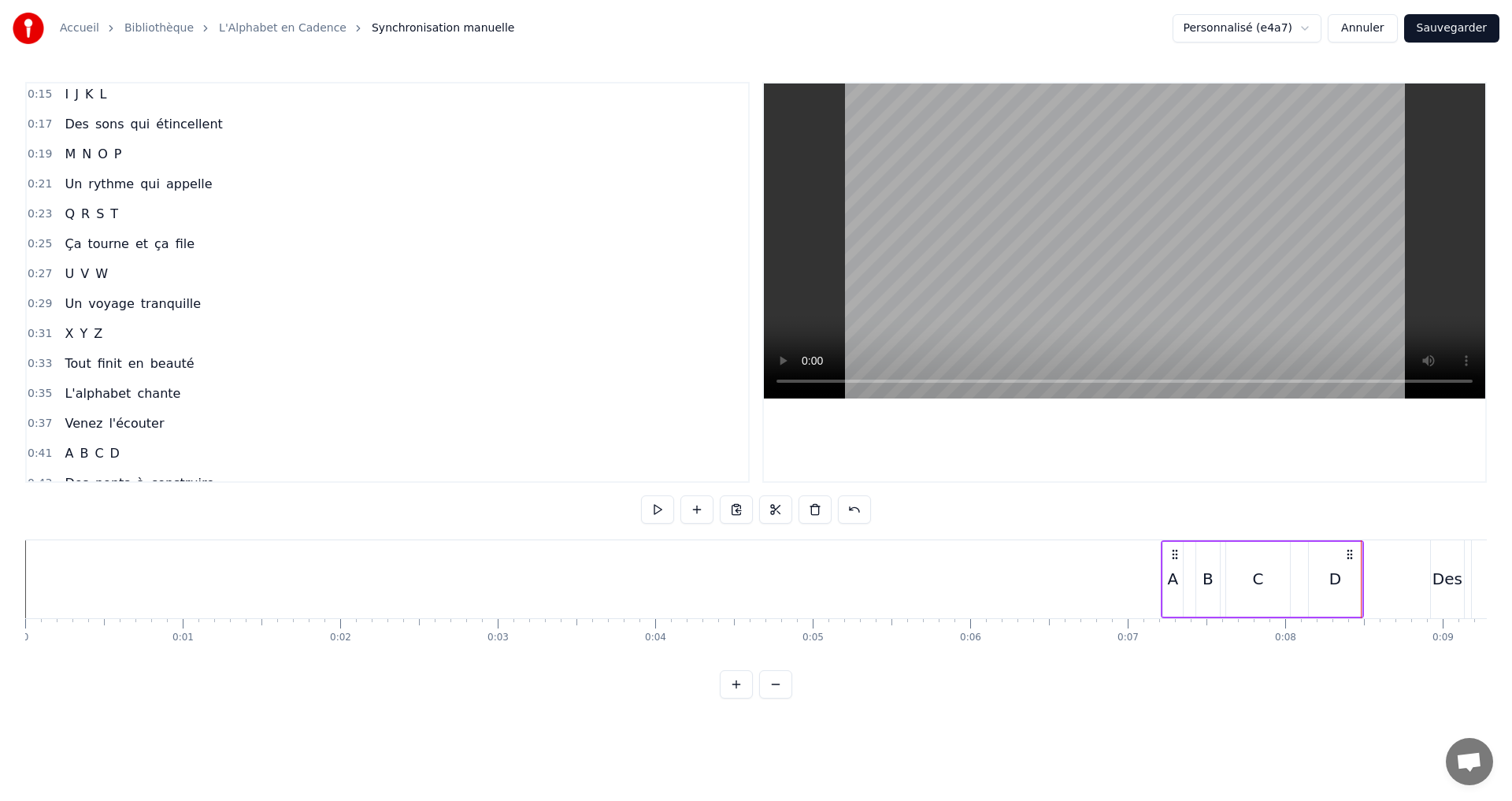
scroll to position [157, 0]
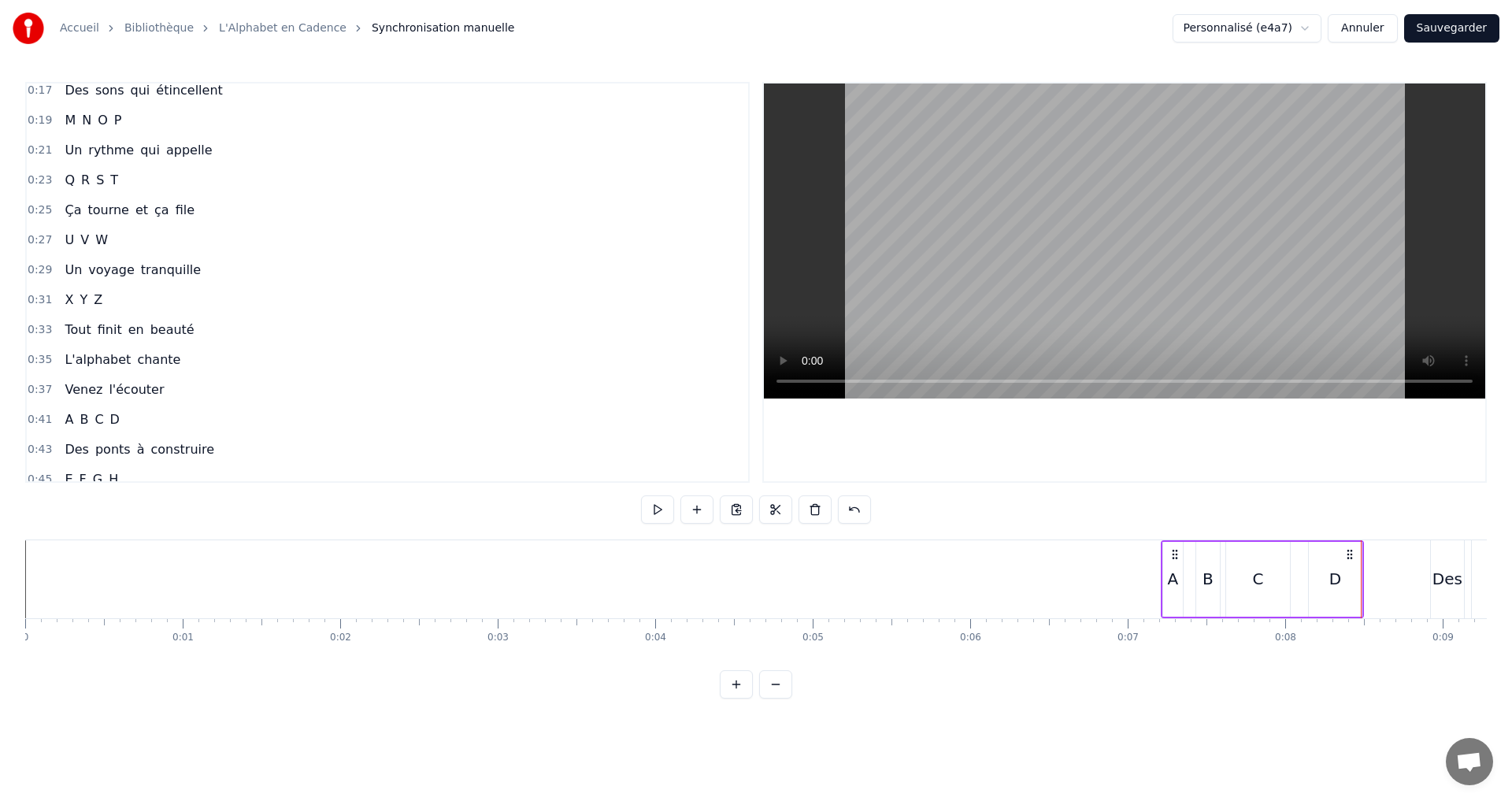
click at [63, 422] on span "A" at bounding box center [69, 419] width 12 height 18
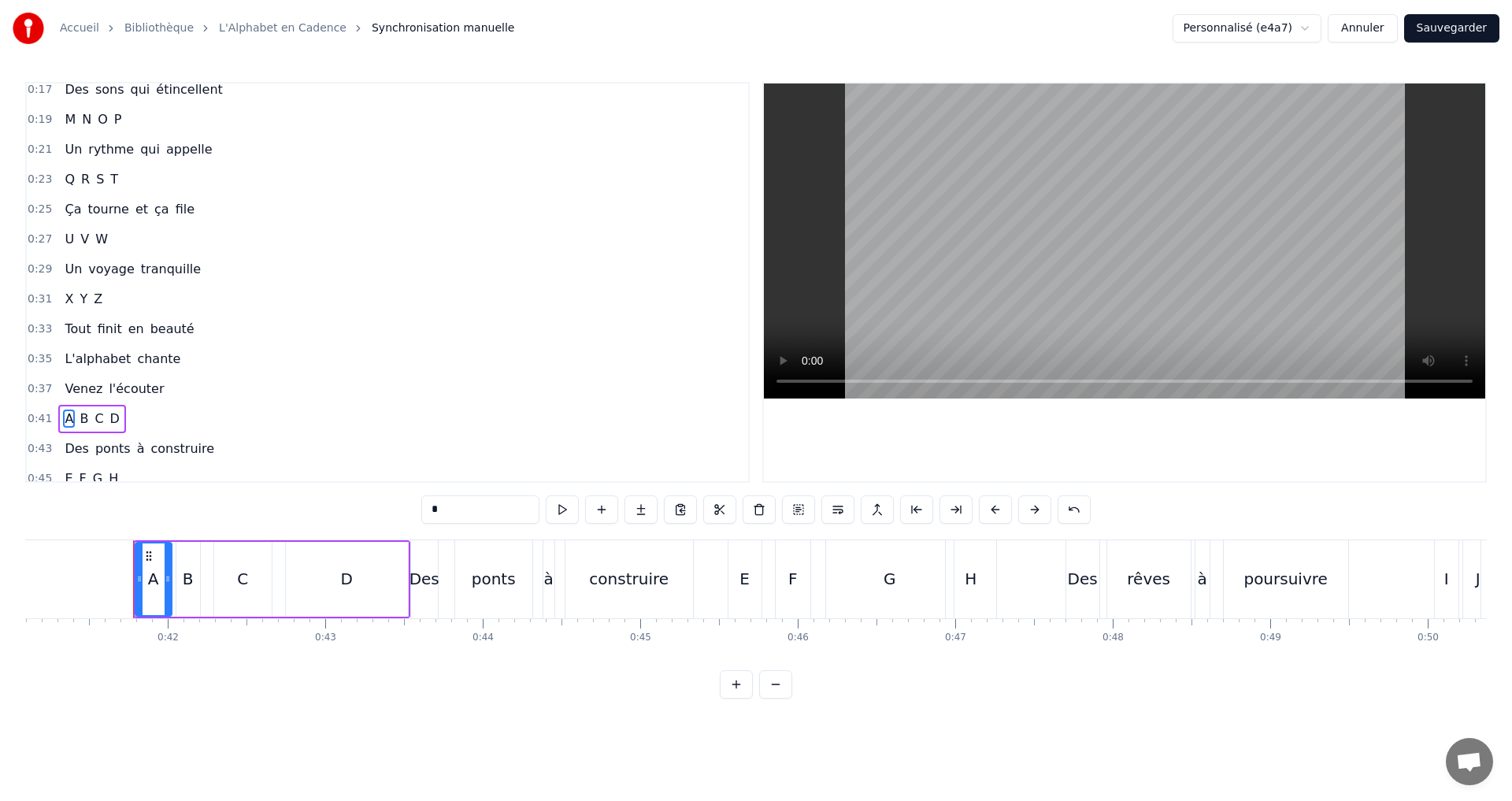
scroll to position [0, 6501]
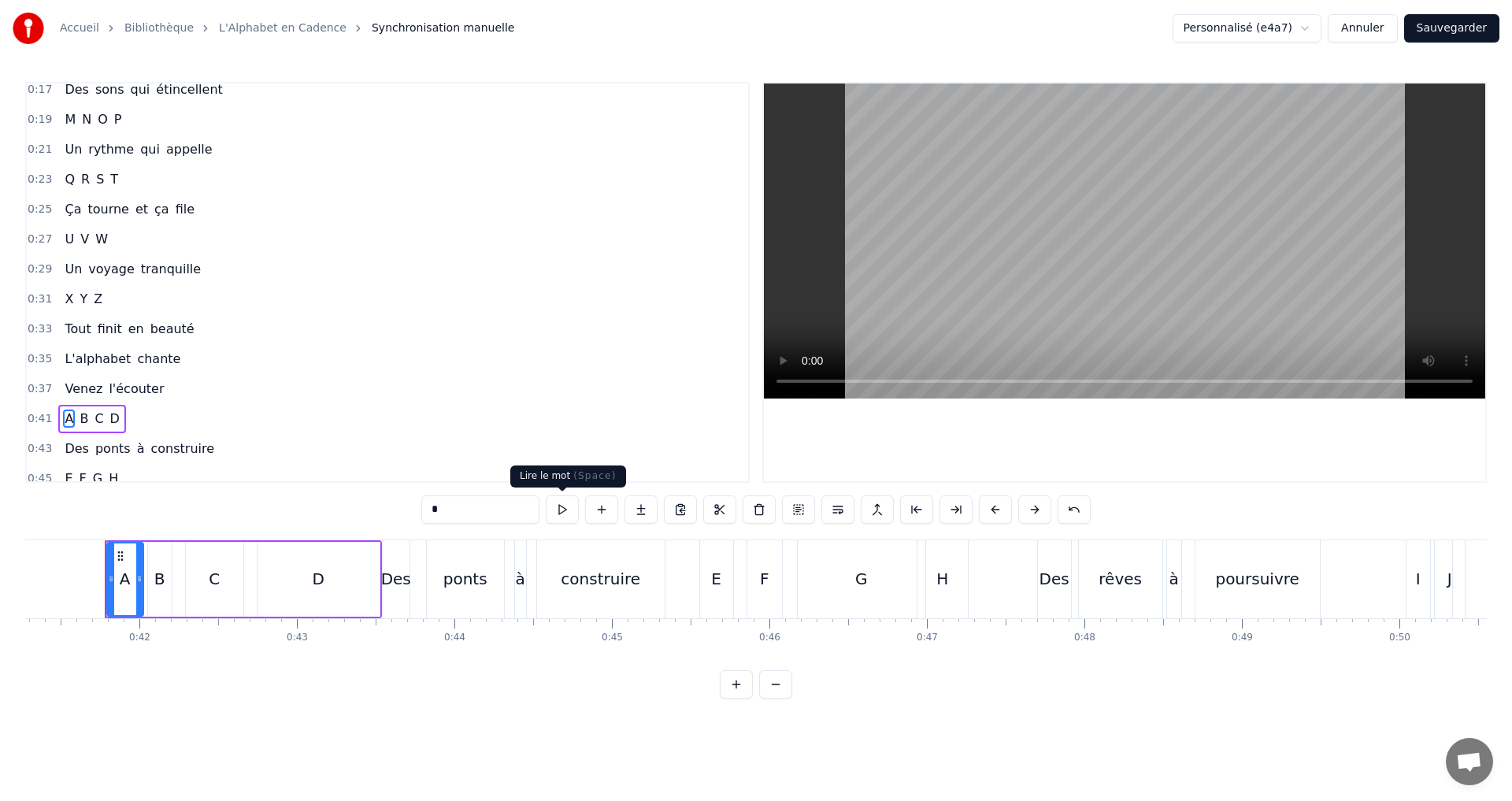
click at [566, 507] on button at bounding box center [562, 508] width 33 height 28
drag, startPoint x: 137, startPoint y: 585, endPoint x: 126, endPoint y: 586, distance: 11.0
click at [126, 586] on div at bounding box center [127, 579] width 6 height 71
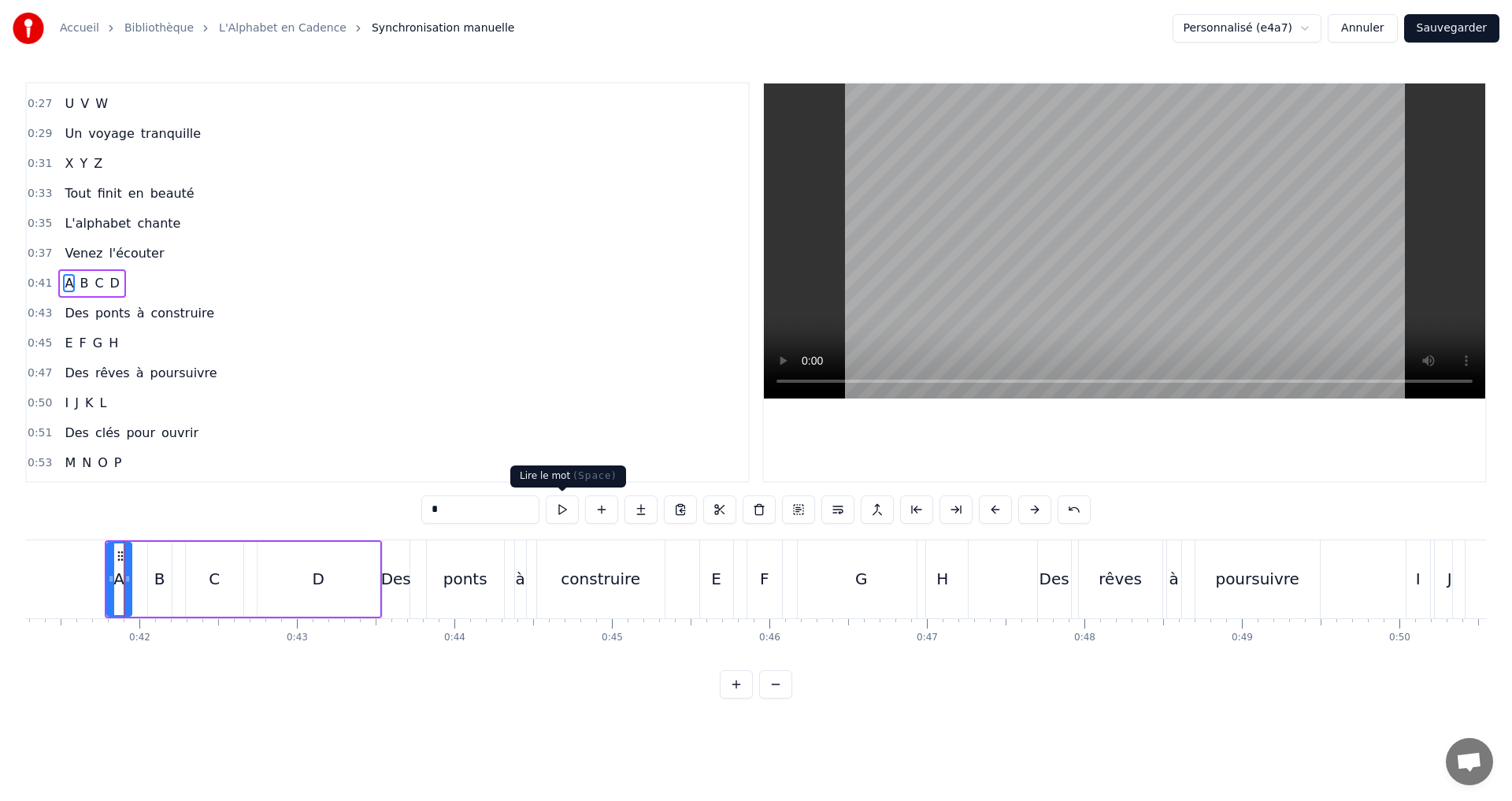
scroll to position [294, 0]
click at [568, 512] on button at bounding box center [562, 508] width 33 height 28
click at [115, 581] on icon at bounding box center [113, 579] width 6 height 13
click at [557, 508] on button at bounding box center [562, 508] width 33 height 28
click at [1433, 23] on button "Sauvegarder" at bounding box center [1452, 28] width 96 height 28
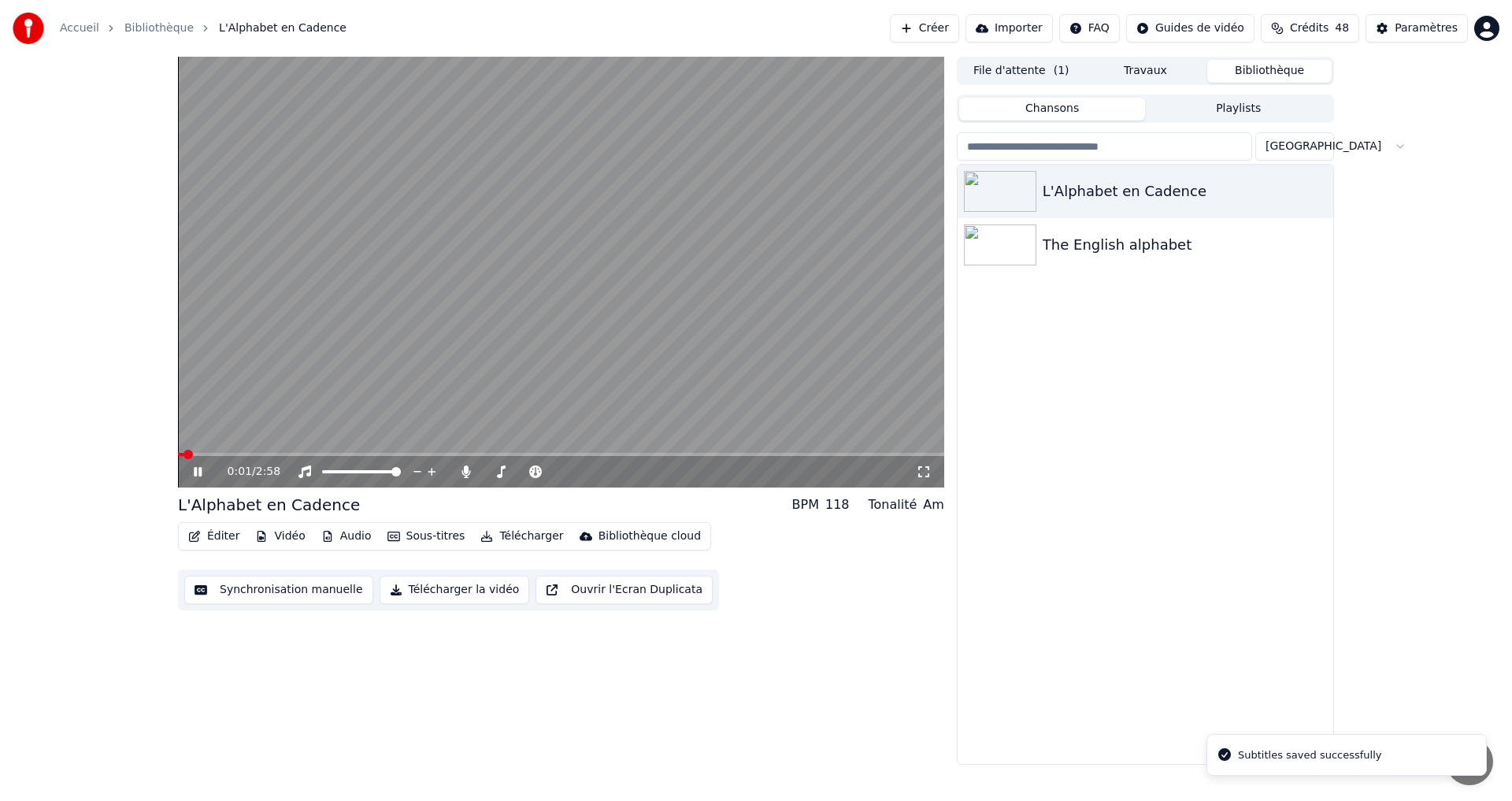
click at [923, 470] on icon at bounding box center [923, 471] width 15 height 13
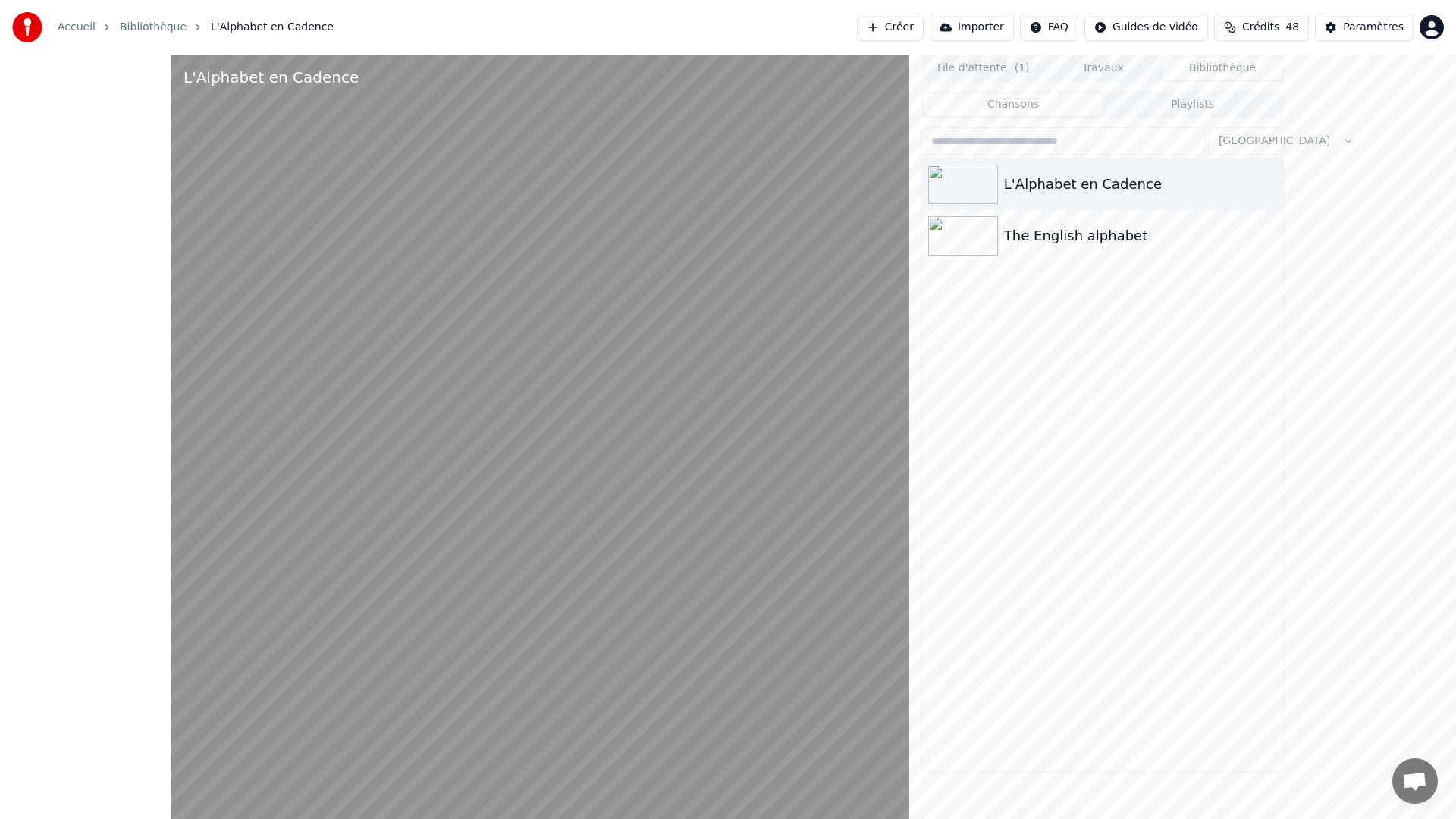
drag, startPoint x: 96, startPoint y: 784, endPoint x: 88, endPoint y: 787, distance: 8.5
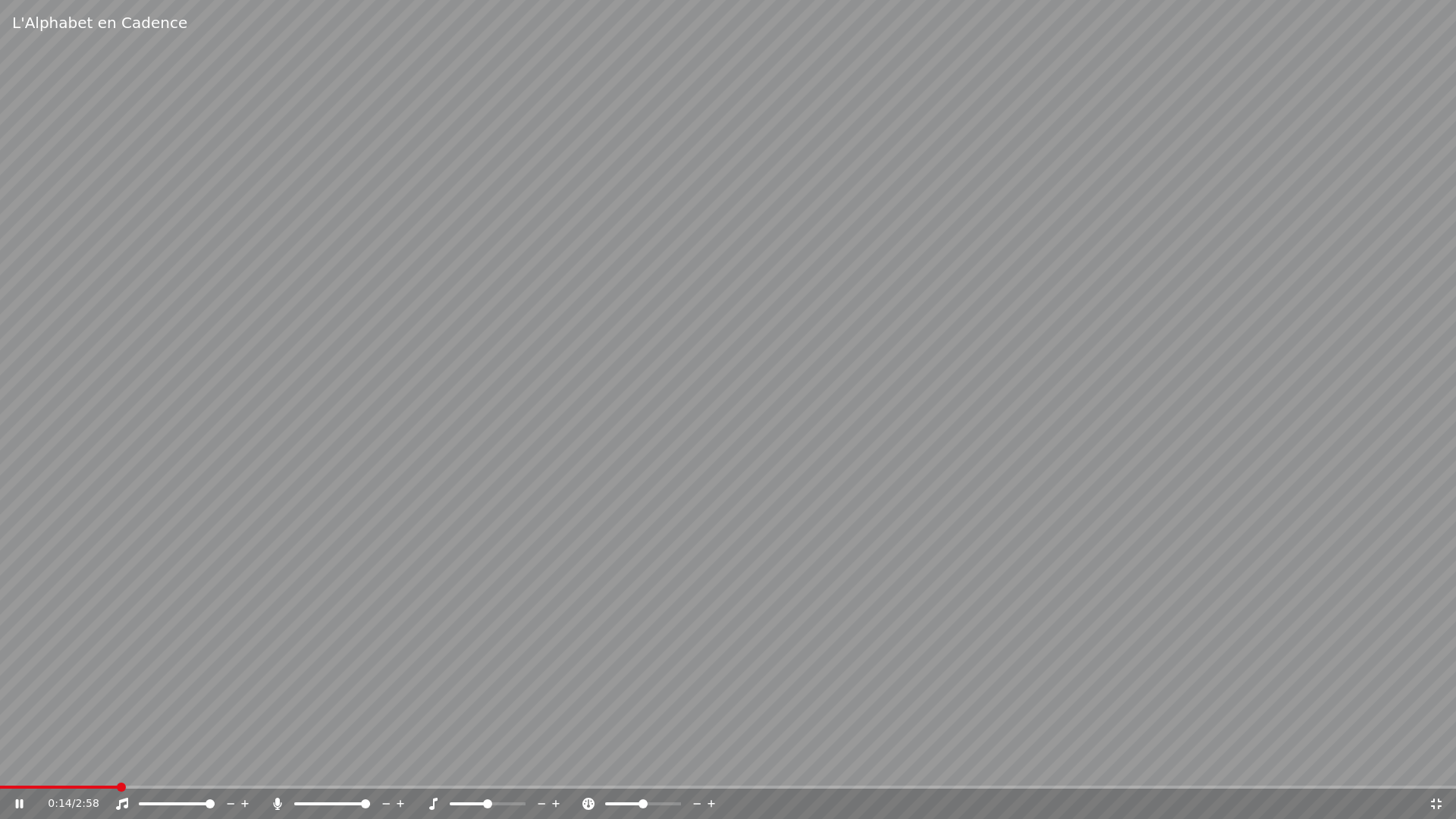
click at [96, 770] on div "L'Alphabet en Cadence 0:14 / 2:58" at bounding box center [728, 410] width 1456 height 819
click at [83, 770] on span at bounding box center [59, 786] width 119 height 3
click at [56, 770] on video at bounding box center [728, 410] width 1456 height 819
drag, startPoint x: 55, startPoint y: 784, endPoint x: 50, endPoint y: 800, distance: 16.8
click at [51, 770] on div "L'Alphabet en Cadence 0:10 / 2:58" at bounding box center [728, 410] width 1456 height 819
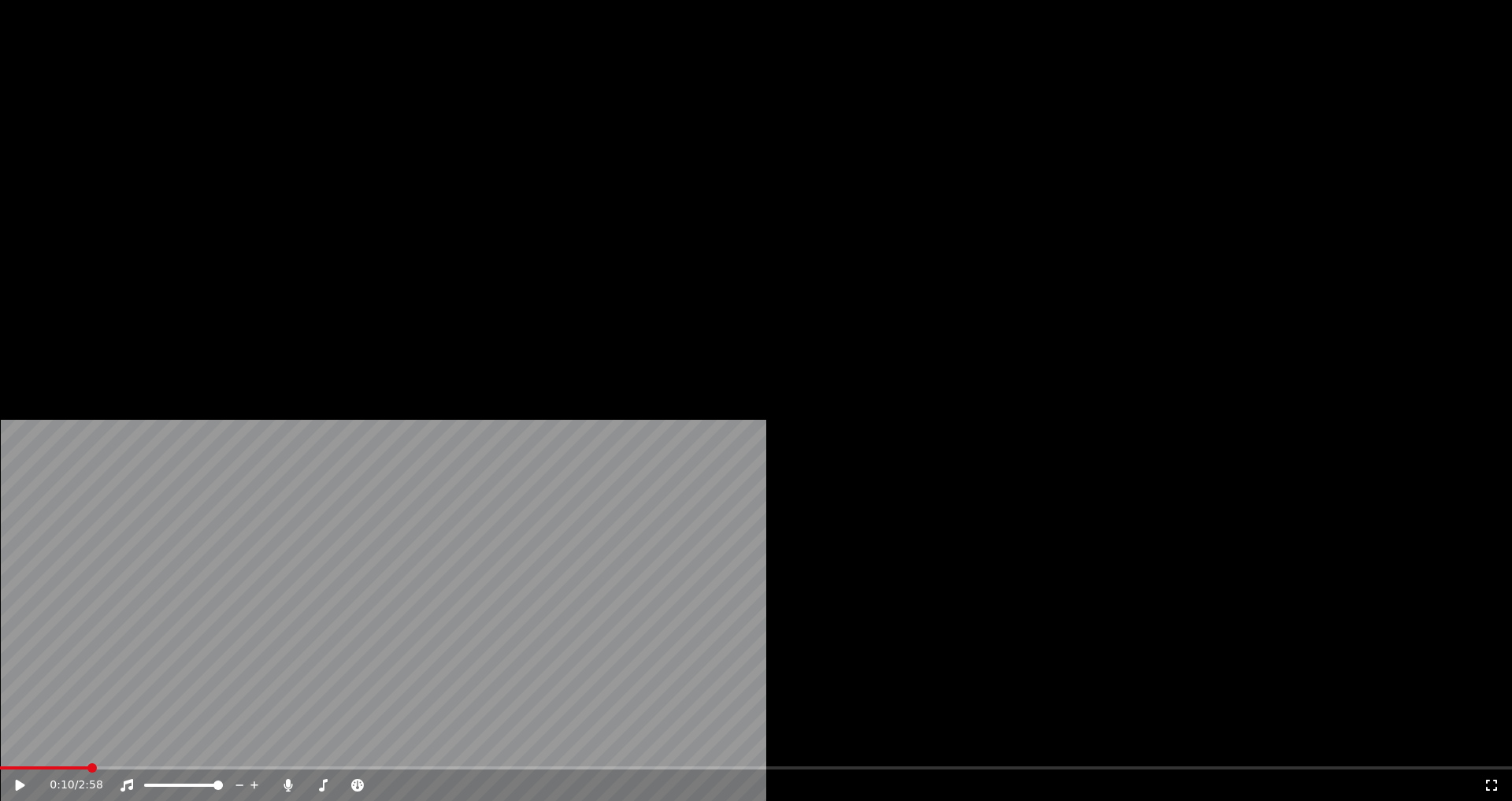
click at [50, 778] on icon at bounding box center [31, 785] width 37 height 13
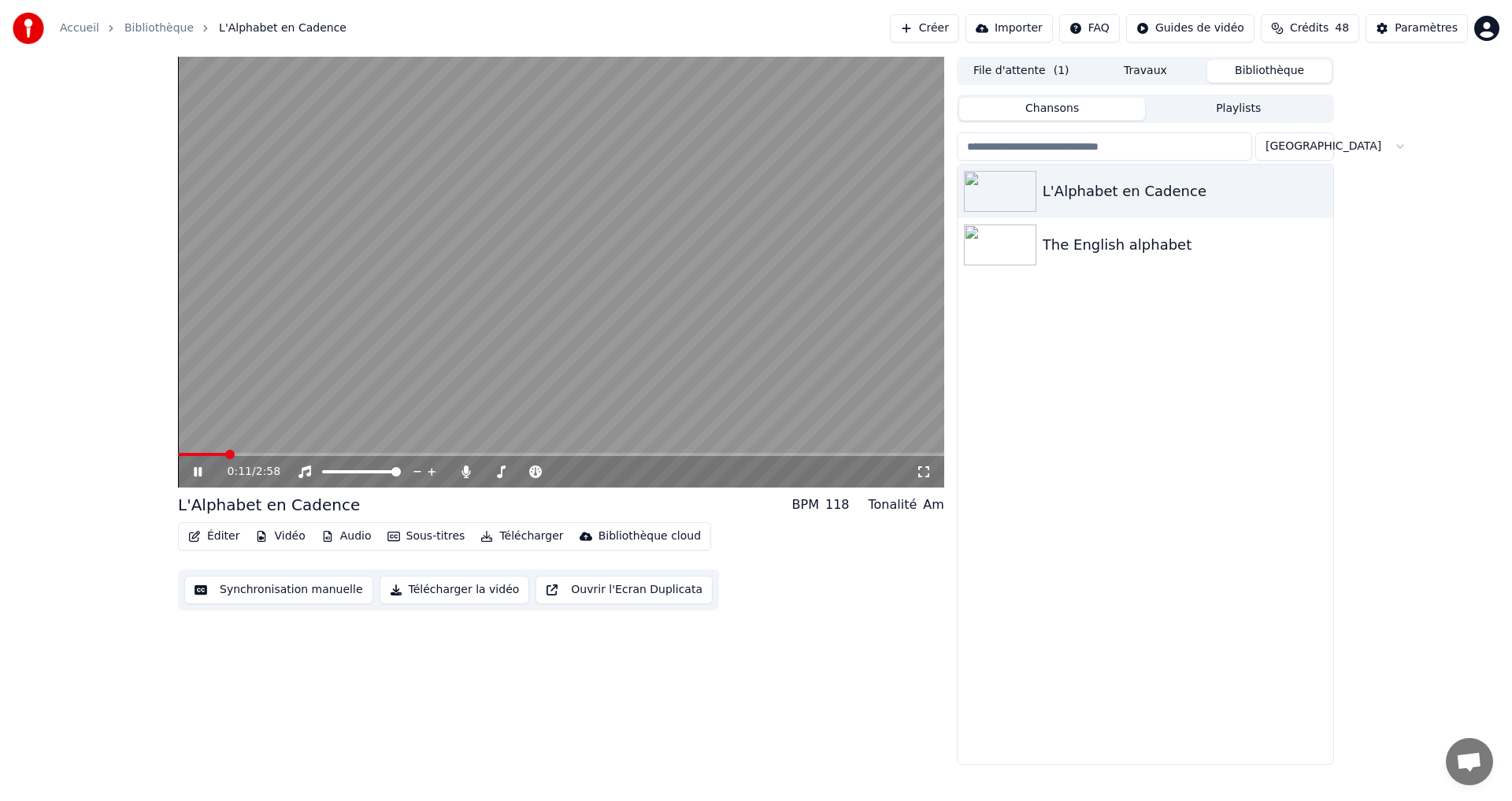
click at [210, 469] on div "0:11 / 2:58" at bounding box center [561, 272] width 766 height 431
click at [207, 452] on video at bounding box center [561, 272] width 766 height 431
click at [200, 453] on span at bounding box center [203, 453] width 51 height 3
click at [194, 465] on icon at bounding box center [209, 471] width 37 height 13
click at [200, 452] on video at bounding box center [561, 272] width 766 height 431
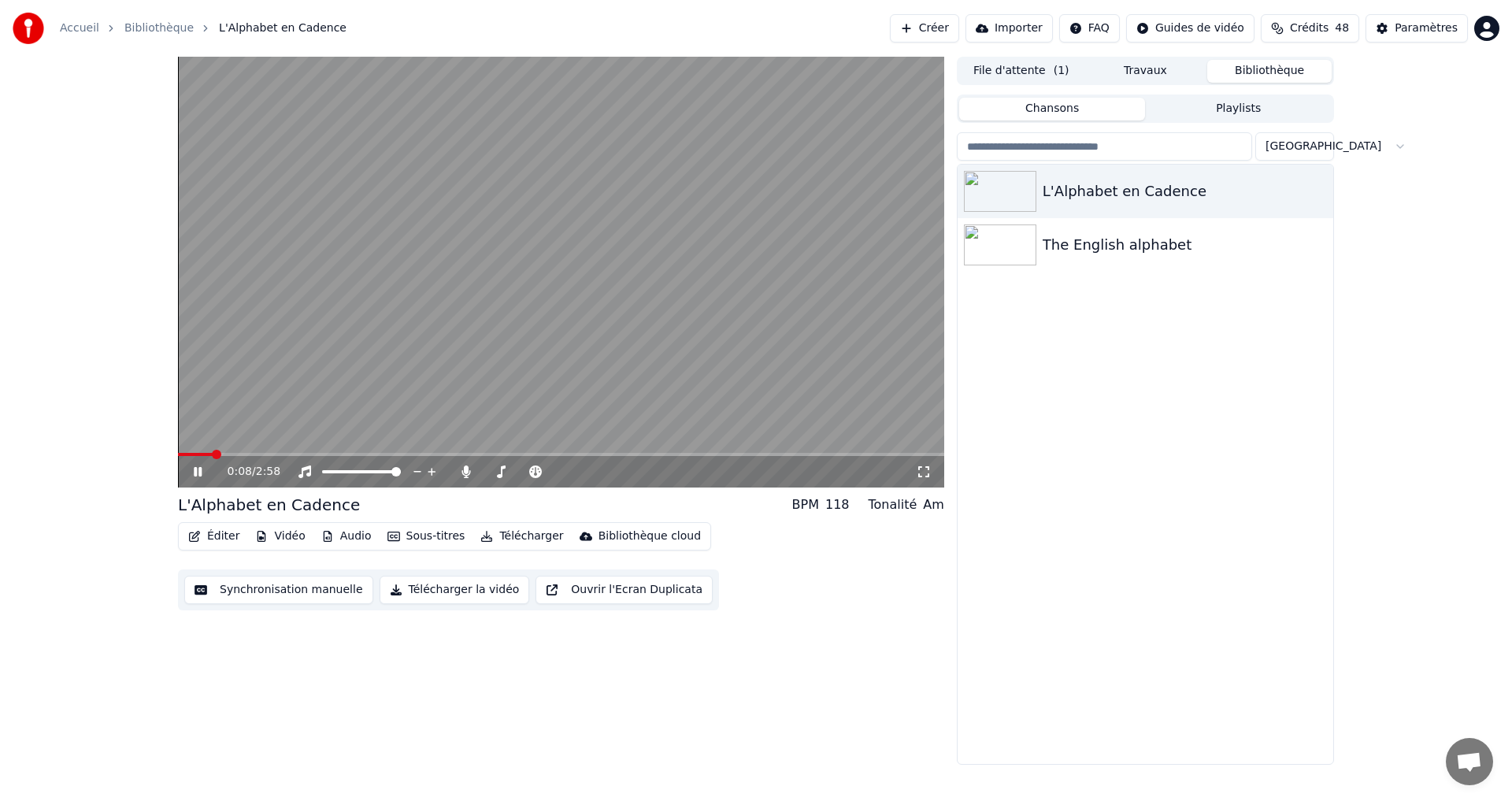
click at [198, 458] on div "0:08 / 2:58" at bounding box center [561, 471] width 766 height 32
click at [198, 456] on span at bounding box center [189, 453] width 22 height 3
click at [198, 466] on icon at bounding box center [209, 471] width 37 height 13
click at [200, 466] on icon at bounding box center [209, 471] width 37 height 13
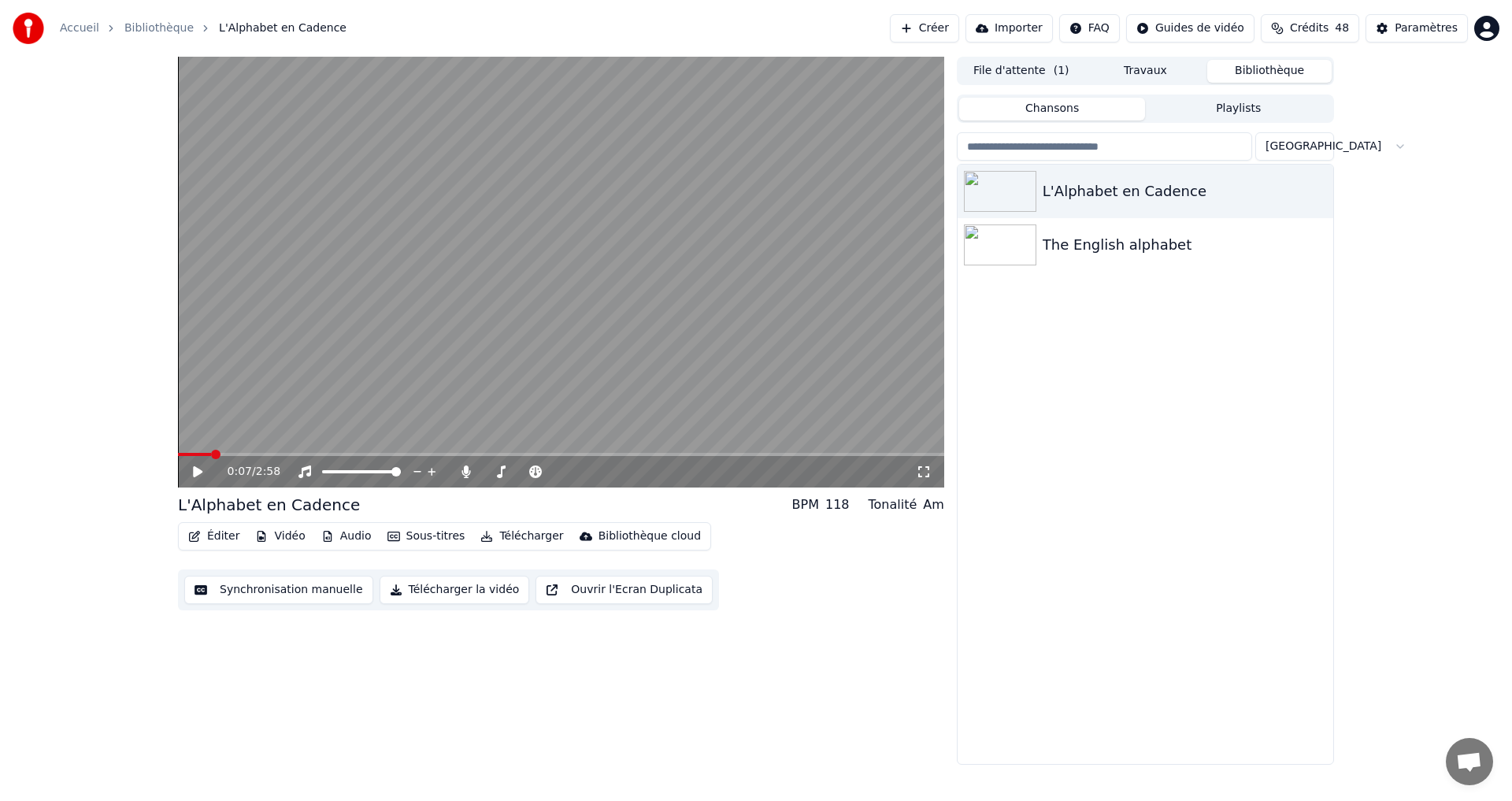
click at [204, 452] on video at bounding box center [561, 272] width 766 height 431
click at [191, 455] on span at bounding box center [184, 453] width 13 height 3
click at [189, 478] on div "0:03 / 2:58" at bounding box center [561, 471] width 753 height 15
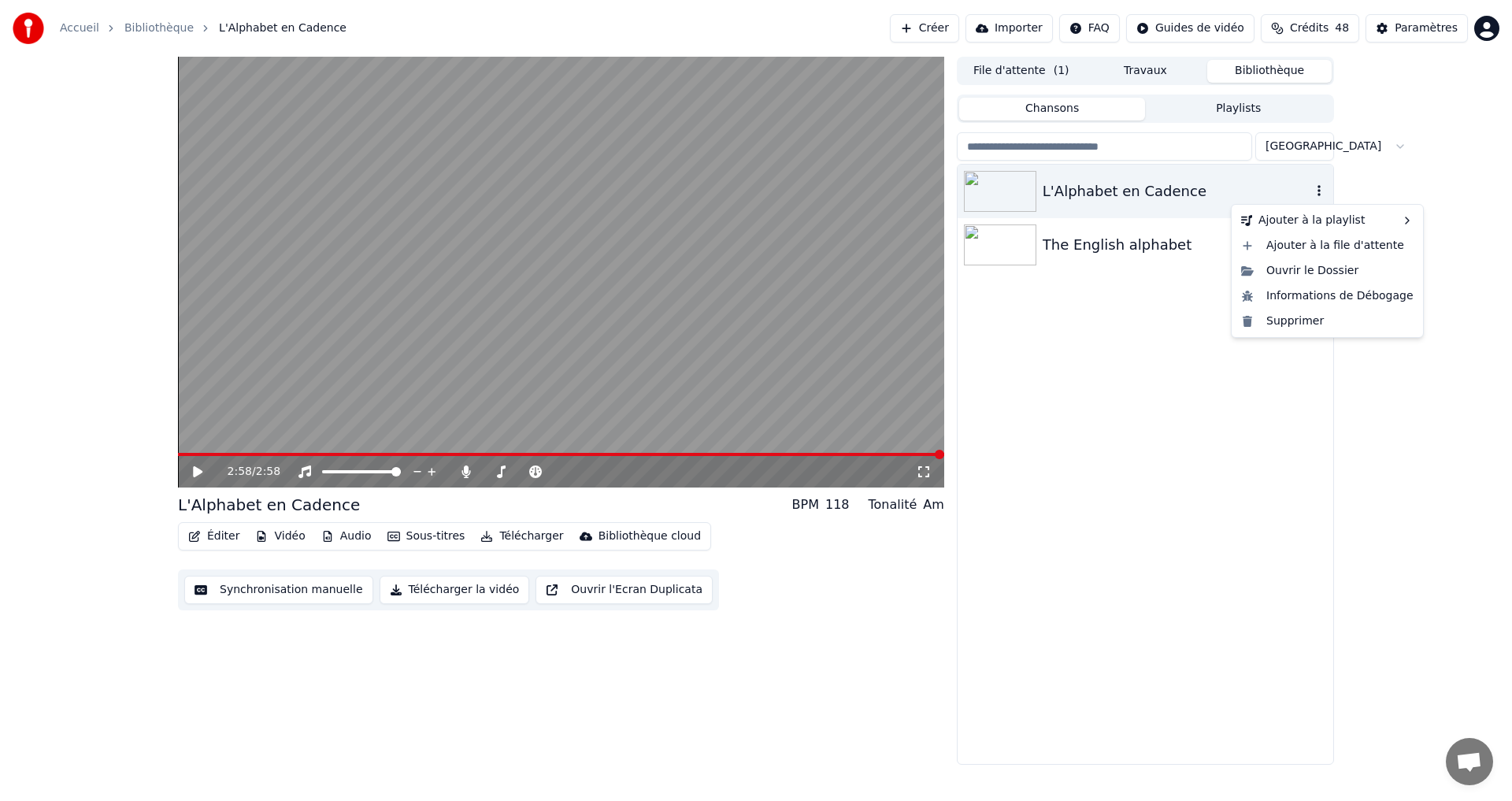
click at [1318, 186] on icon "button" at bounding box center [1319, 191] width 15 height 13
click at [198, 527] on button "Éditer" at bounding box center [213, 536] width 64 height 22
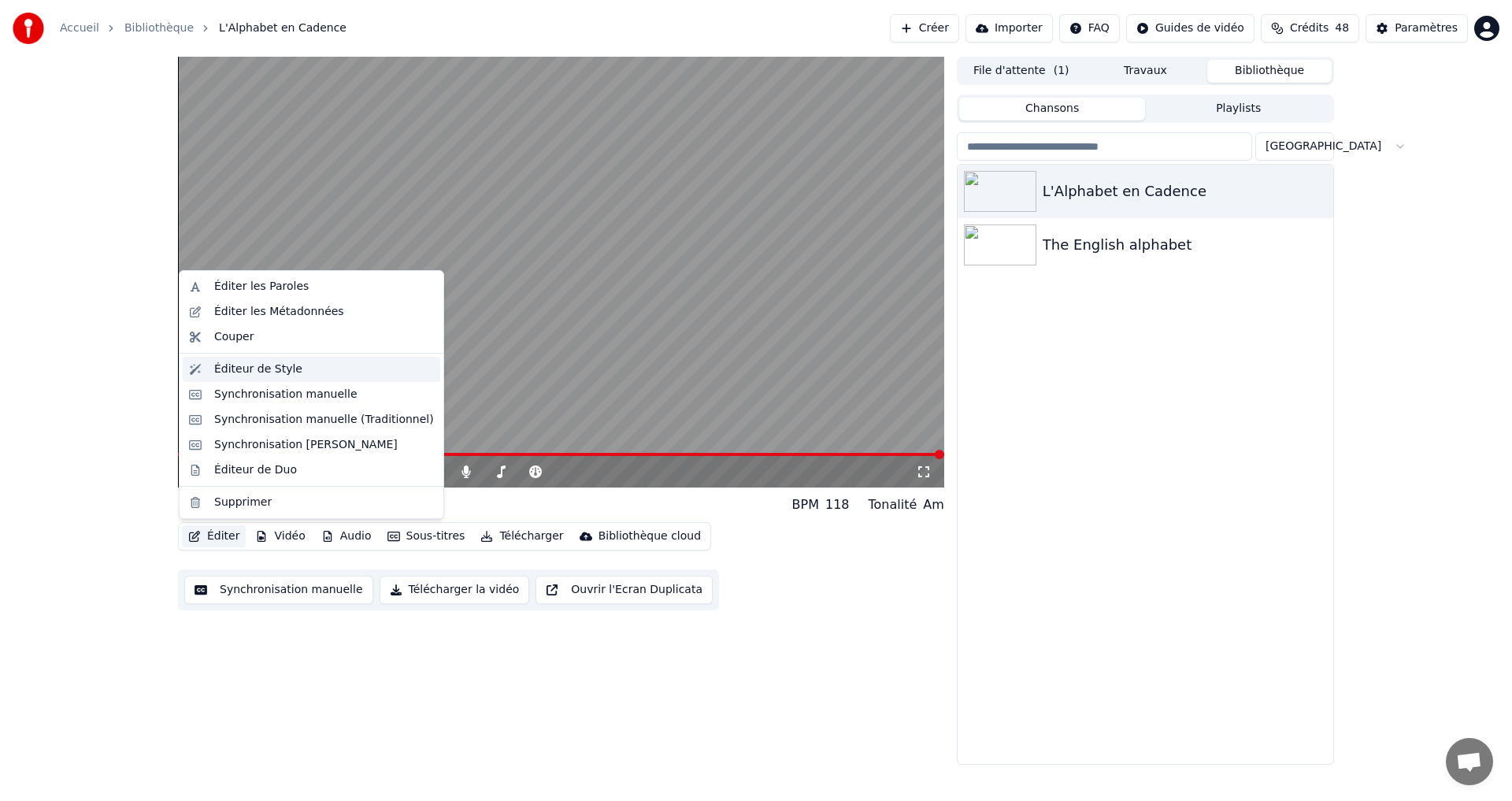
click at [232, 369] on div "Éditeur de Style" at bounding box center [258, 368] width 89 height 15
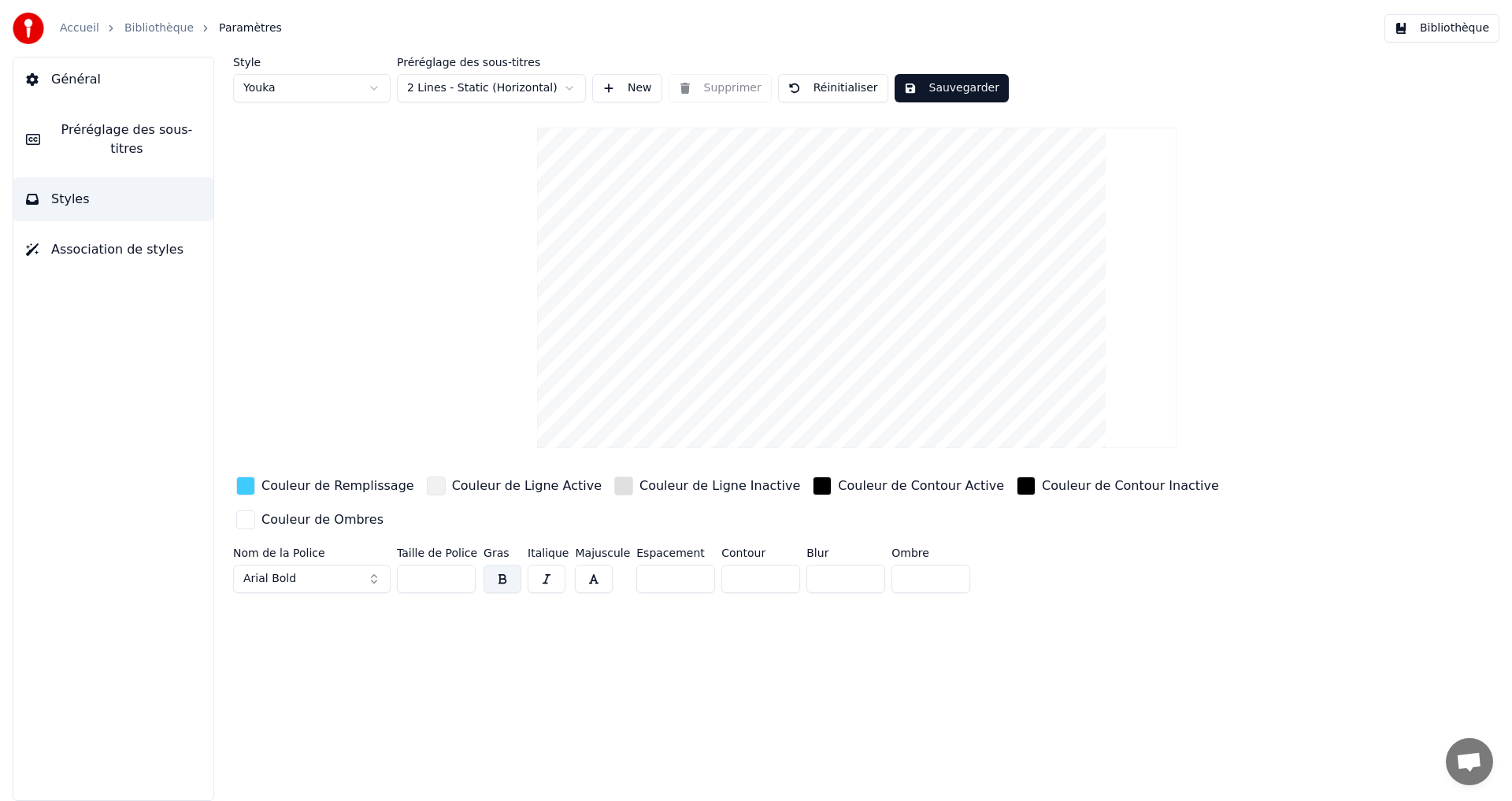
click at [75, 71] on span "Général" at bounding box center [76, 79] width 50 height 19
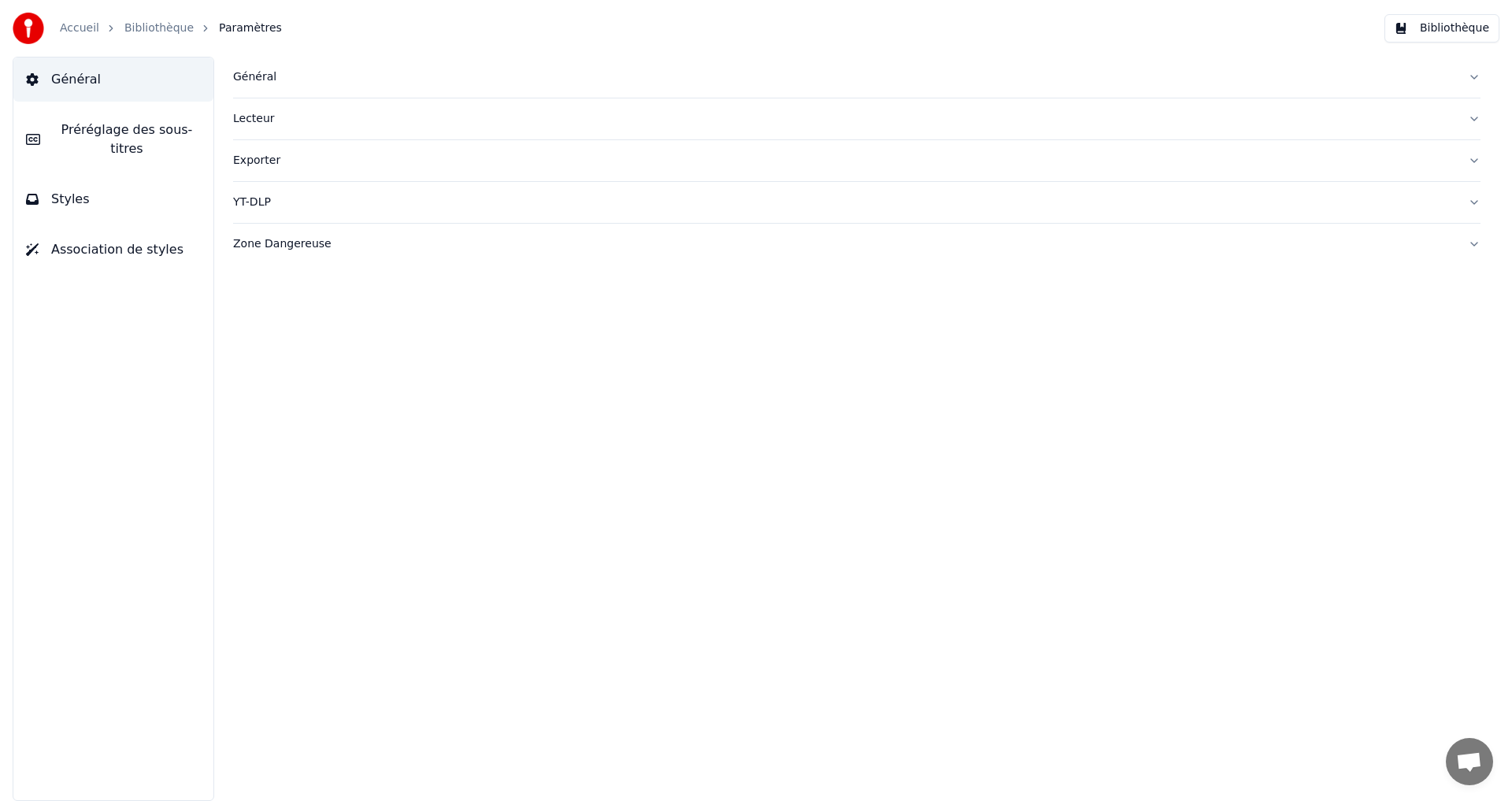
click at [78, 190] on span "Styles" at bounding box center [70, 199] width 39 height 19
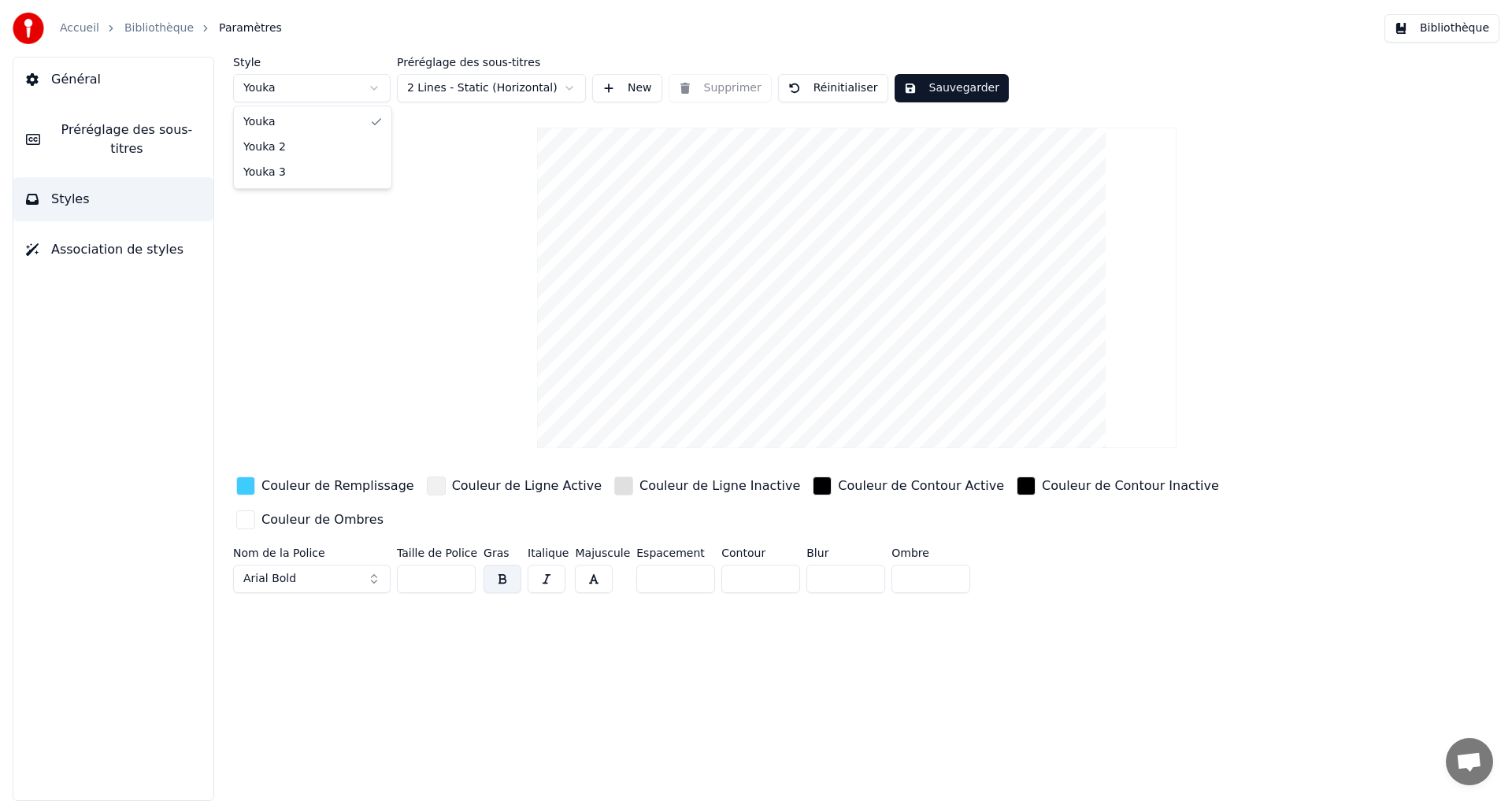
click at [335, 93] on html "Accueil Bibliothèque Paramètres Bibliothèque Général Préréglage des sous-titres…" at bounding box center [756, 400] width 1512 height 801
click at [322, 88] on html "Accueil Bibliothèque Paramètres Bibliothèque Général Préréglage des sous-titres…" at bounding box center [756, 400] width 1512 height 801
click at [335, 83] on html "Accueil Bibliothèque Paramètres Bibliothèque Général Préréglage des sous-titres…" at bounding box center [756, 400] width 1512 height 801
click at [342, 106] on body "Accueil Bibliothèque Paramètres Bibliothèque Général Préréglage des sous-titres…" at bounding box center [756, 400] width 1512 height 801
click at [77, 89] on button "Général" at bounding box center [113, 79] width 200 height 44
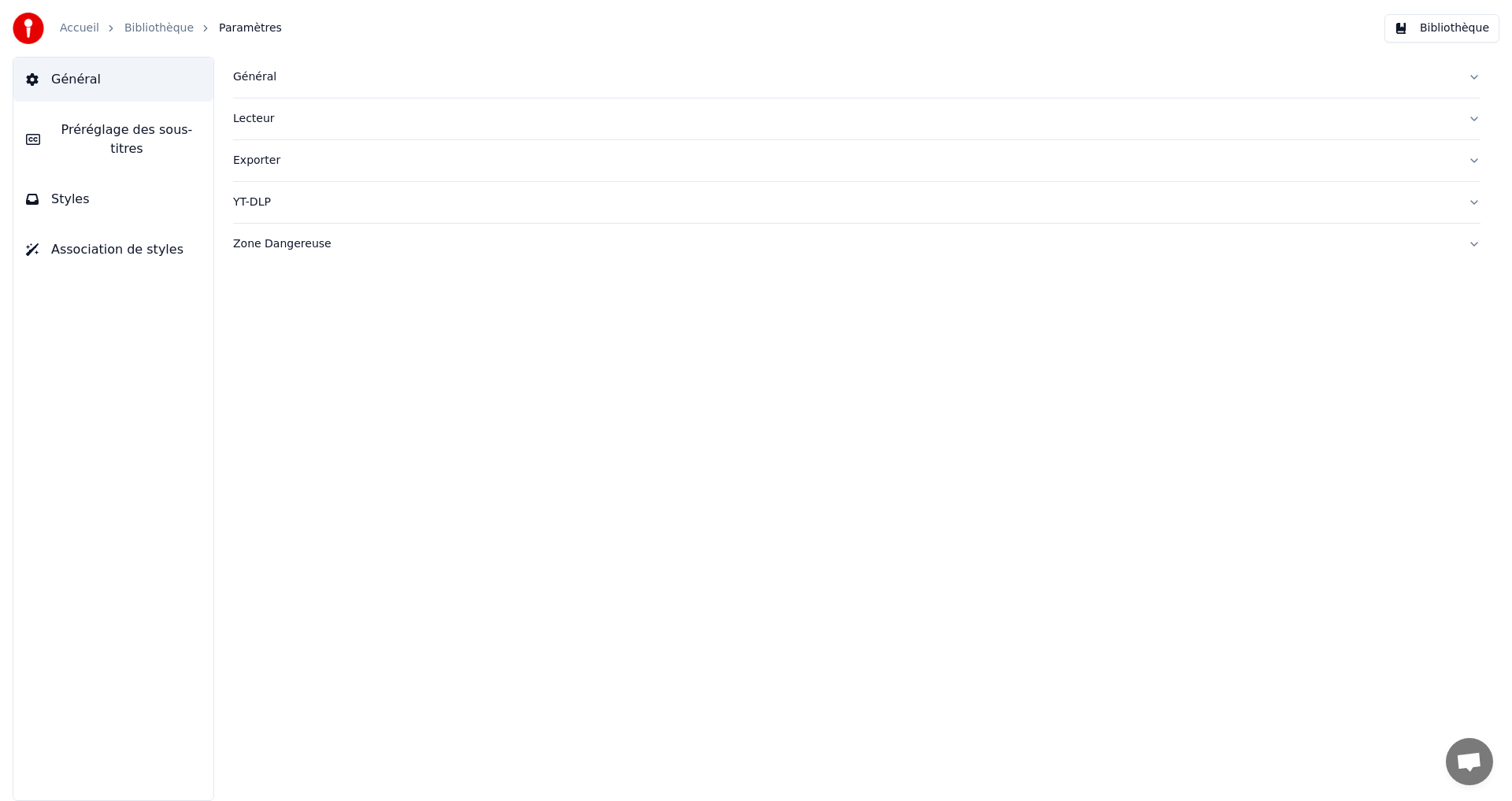
click at [148, 23] on link "Bibliothèque" at bounding box center [159, 28] width 70 height 15
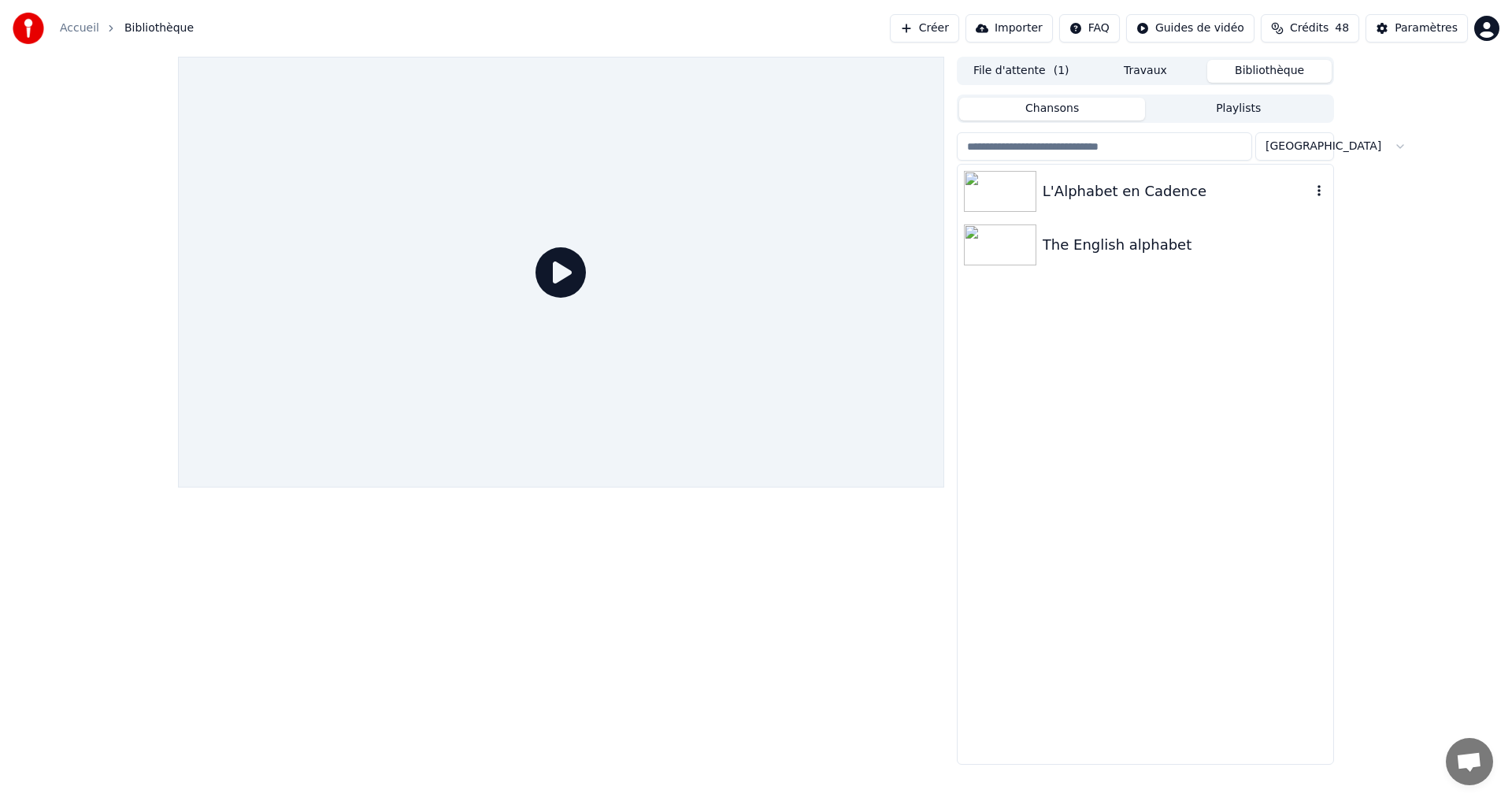
click at [1321, 195] on icon "button" at bounding box center [1319, 191] width 15 height 13
click at [1316, 183] on button "button" at bounding box center [1319, 191] width 15 height 19
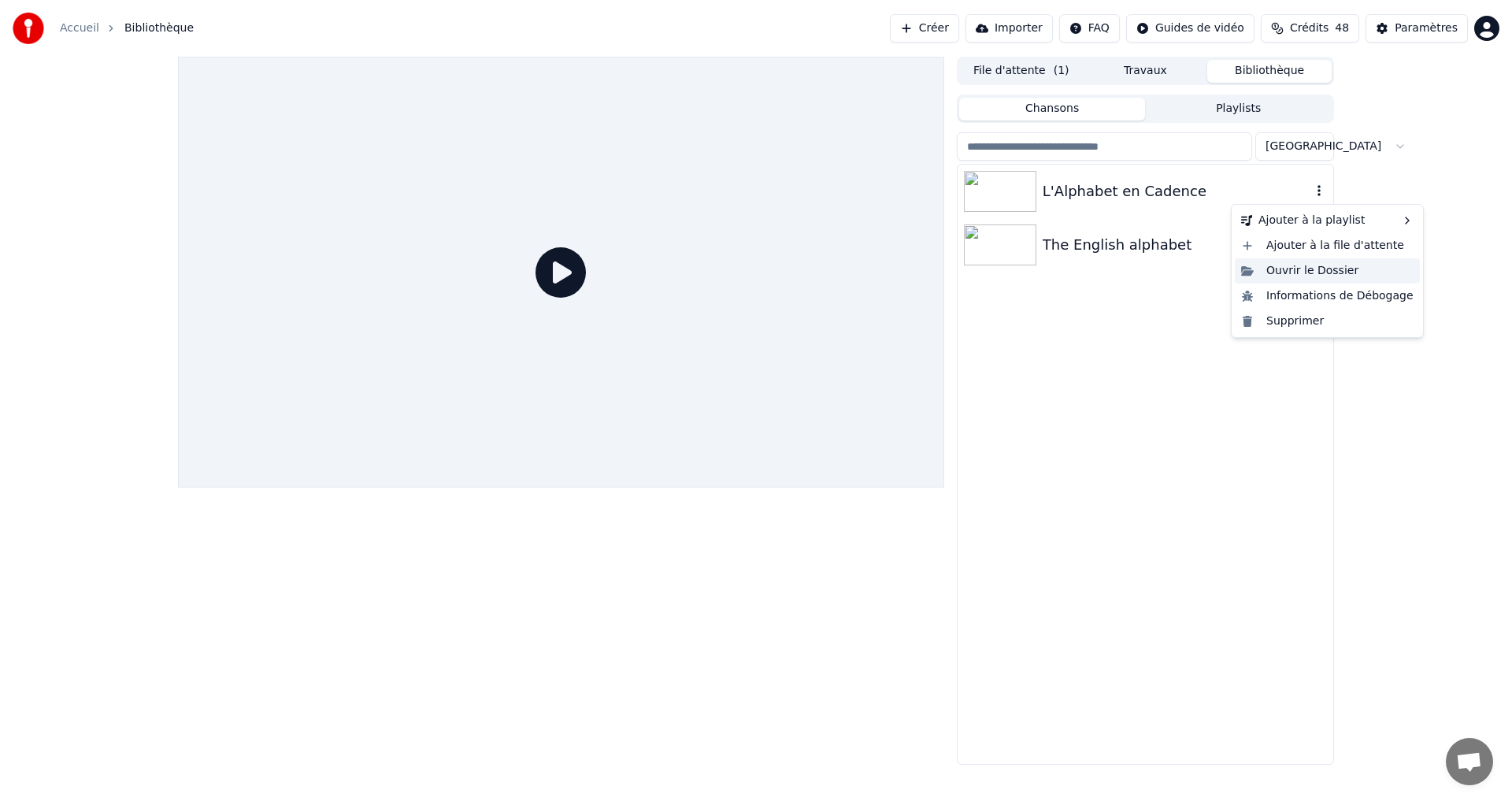
click at [1293, 274] on div "Ouvrir le Dossier" at bounding box center [1327, 271] width 185 height 25
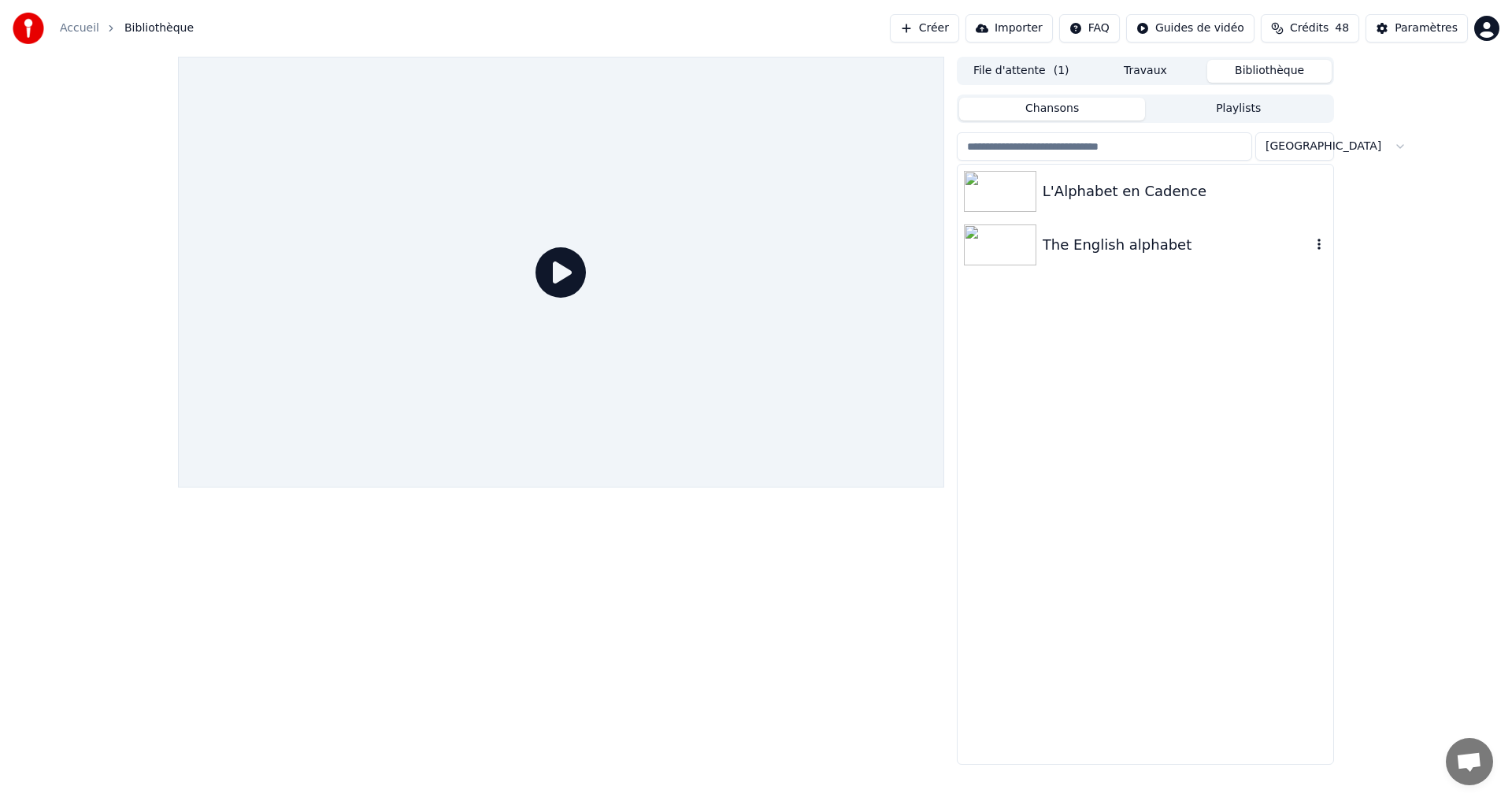
click at [1325, 243] on icon "button" at bounding box center [1319, 244] width 15 height 13
click at [1078, 247] on div "The English alphabet" at bounding box center [1176, 245] width 268 height 22
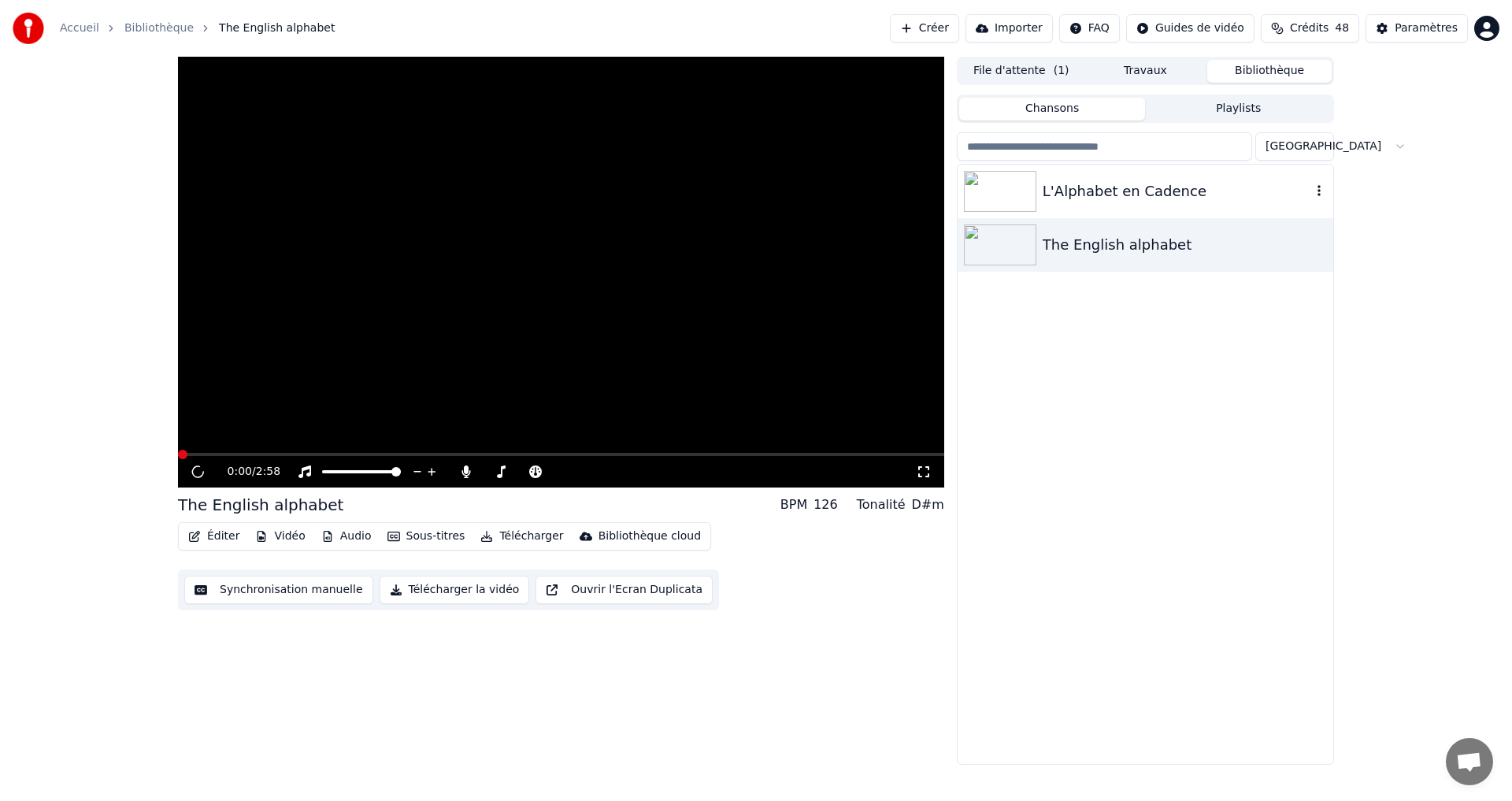
click at [1227, 192] on div "L'Alphabet en Cadence" at bounding box center [1176, 191] width 268 height 22
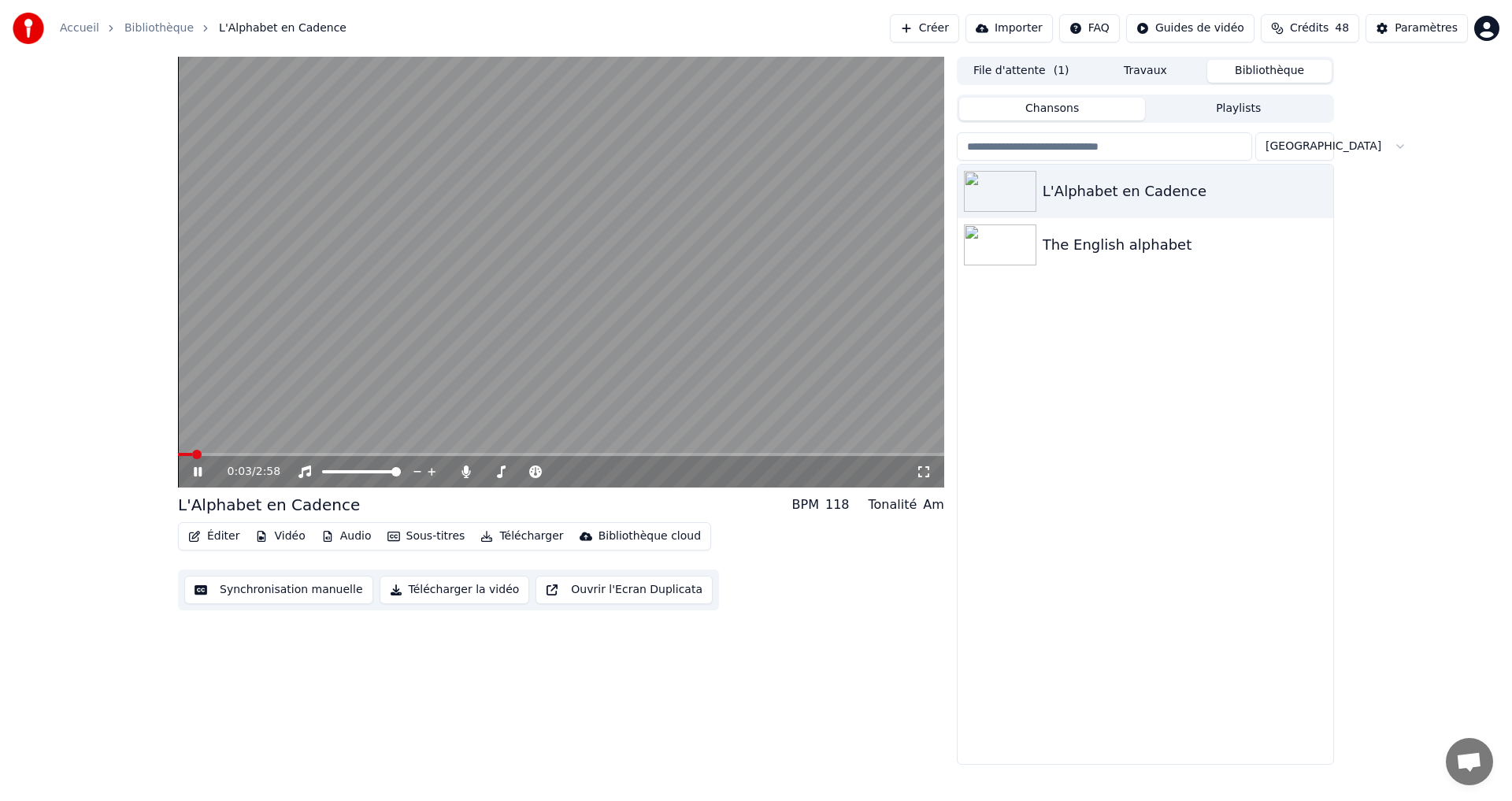
click at [185, 536] on button "Éditer" at bounding box center [213, 536] width 64 height 22
click at [192, 476] on icon at bounding box center [209, 471] width 37 height 13
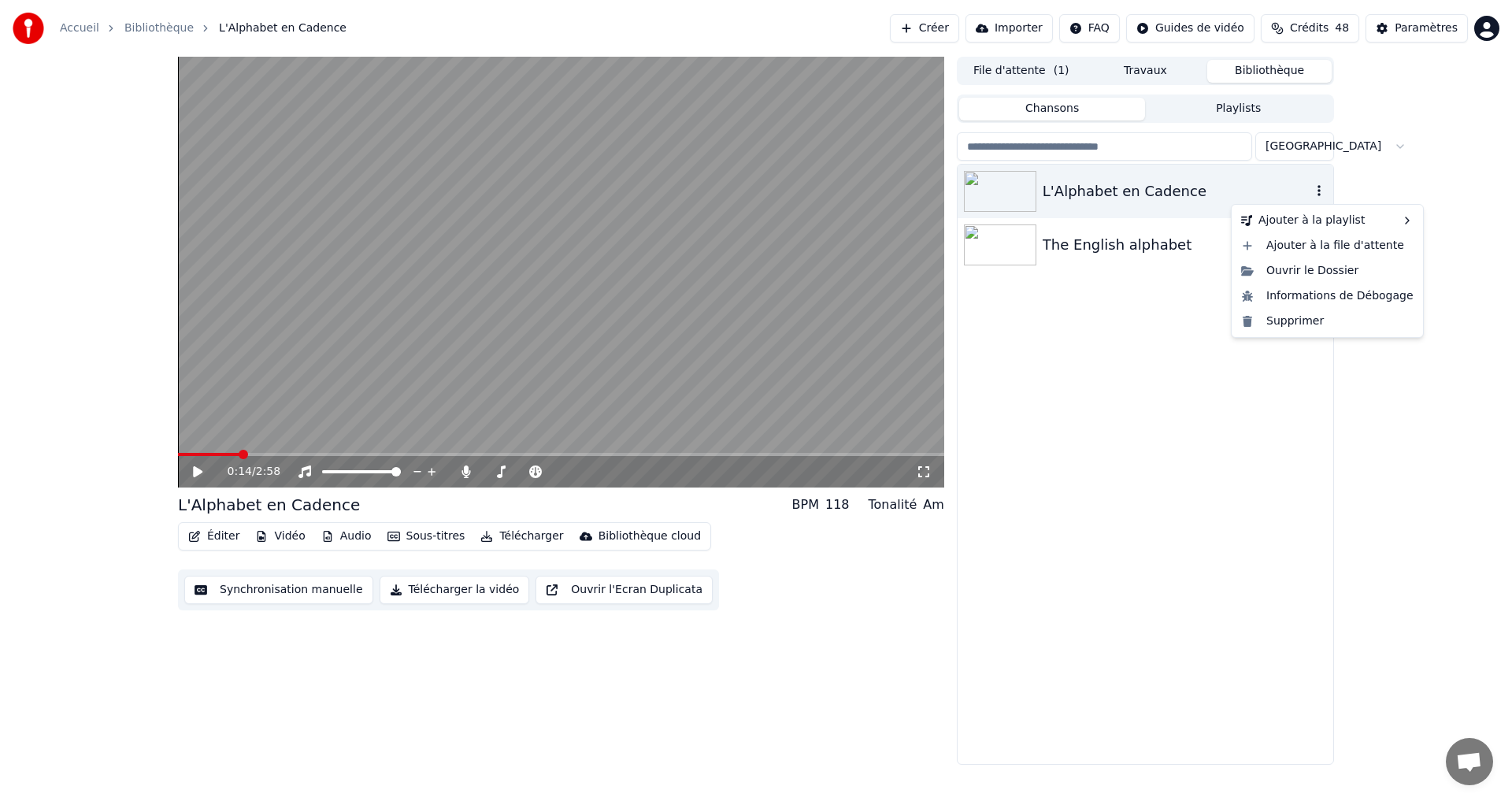
click at [1320, 194] on icon "button" at bounding box center [1319, 191] width 3 height 11
click at [1019, 194] on img at bounding box center [1000, 191] width 72 height 41
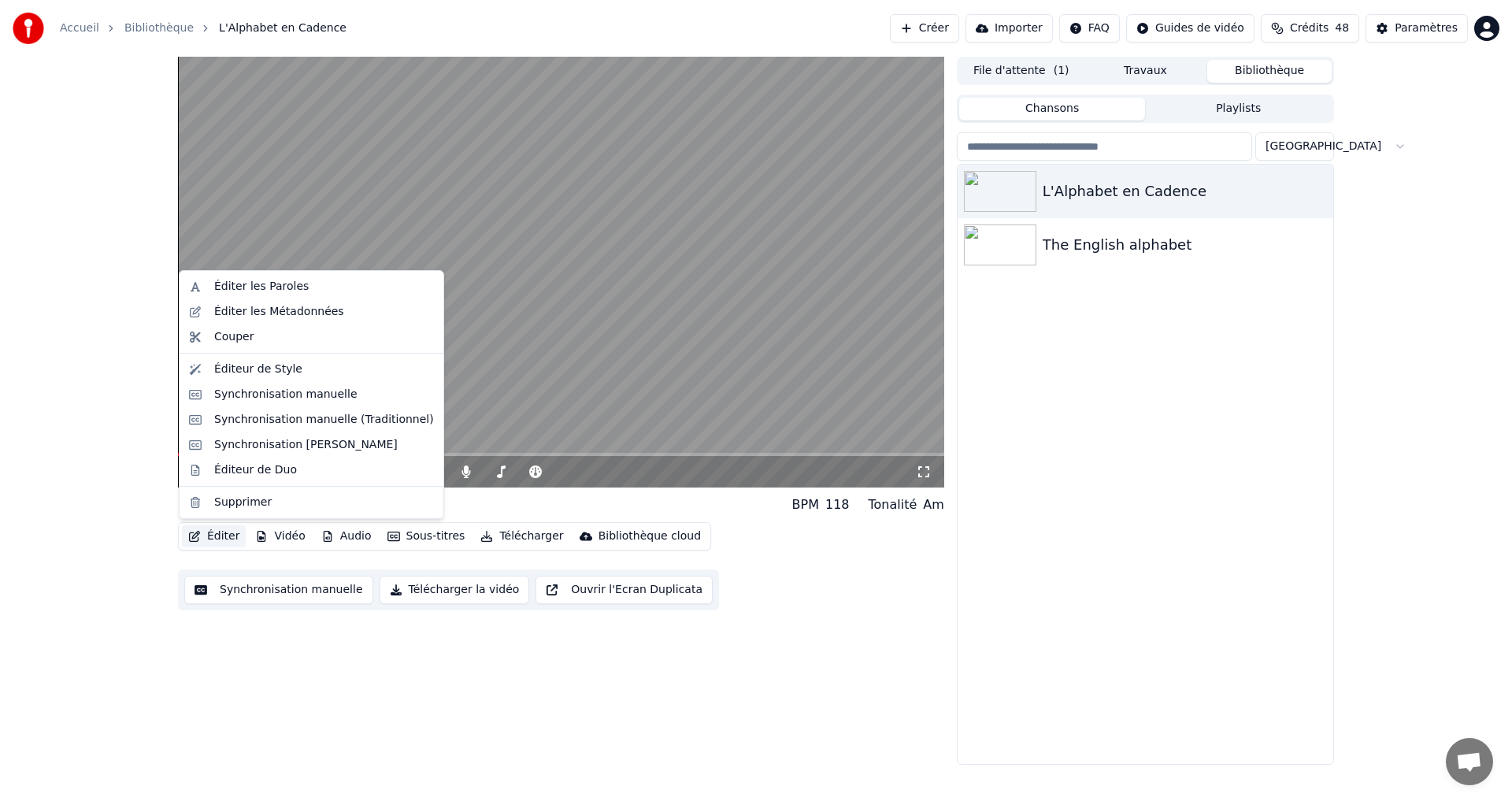
click at [210, 539] on button "Éditer" at bounding box center [213, 536] width 64 height 22
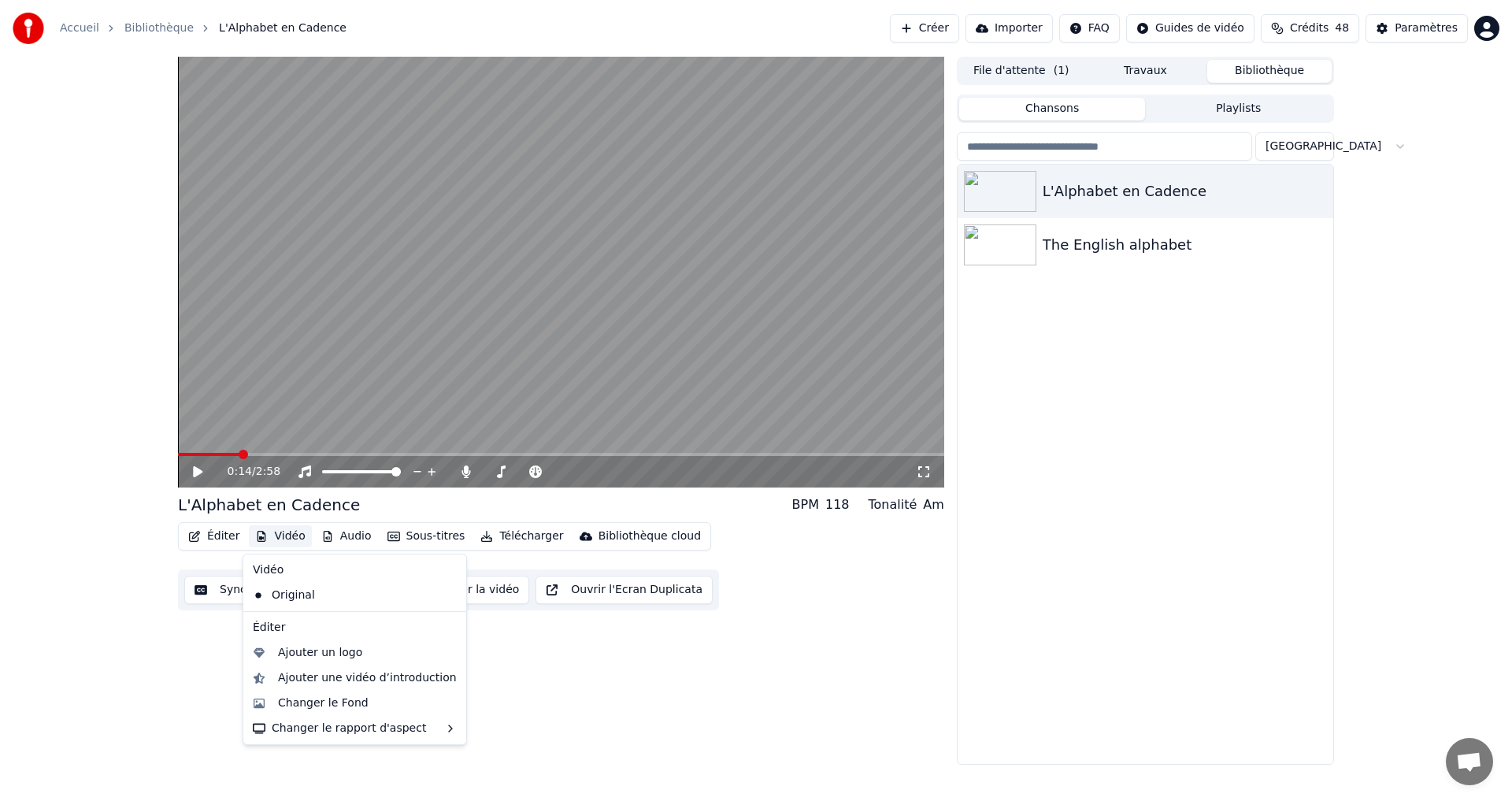
click at [269, 539] on button "Vidéo" at bounding box center [280, 536] width 62 height 22
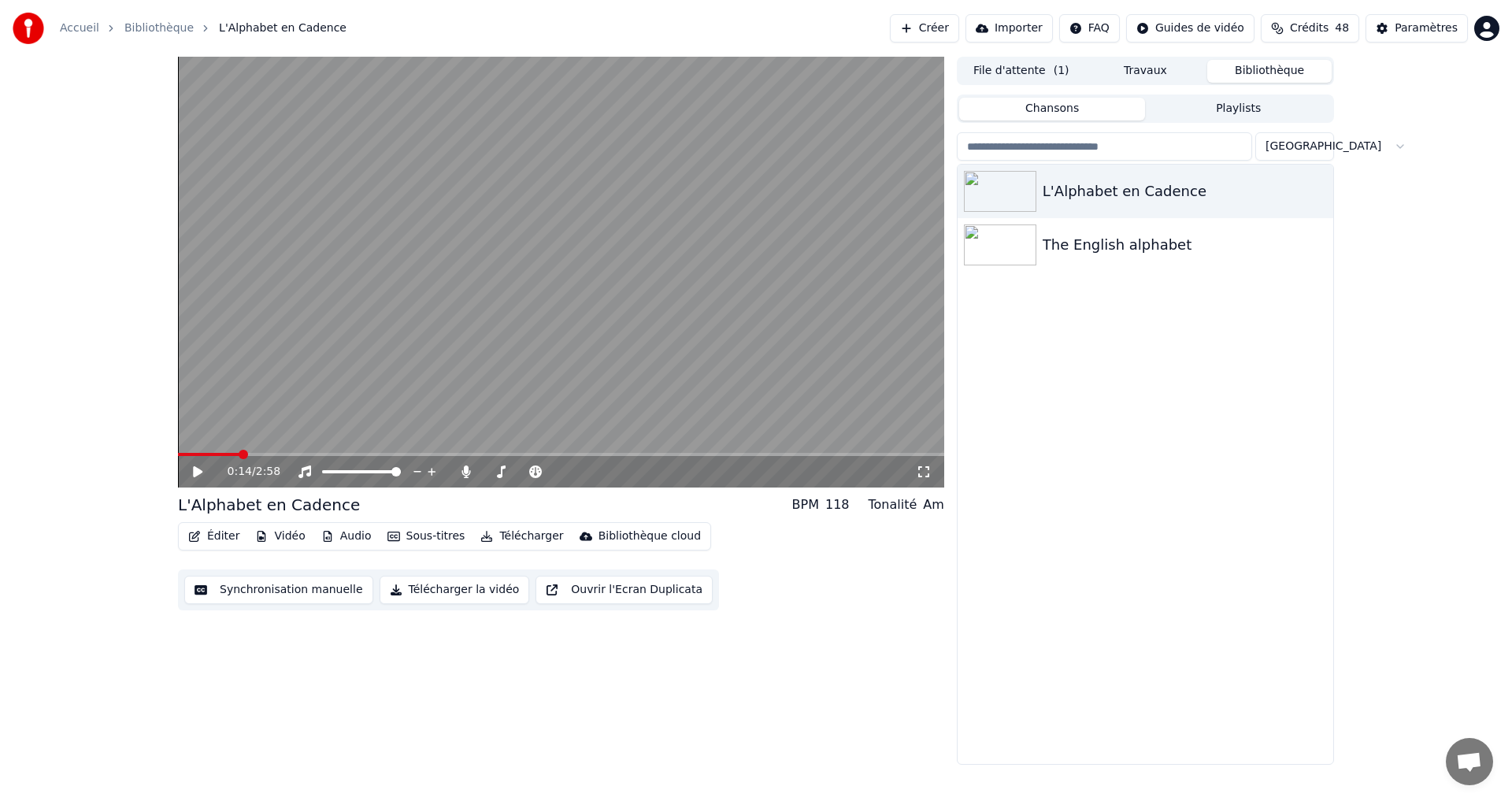
click at [269, 539] on button "Vidéo" at bounding box center [280, 536] width 62 height 22
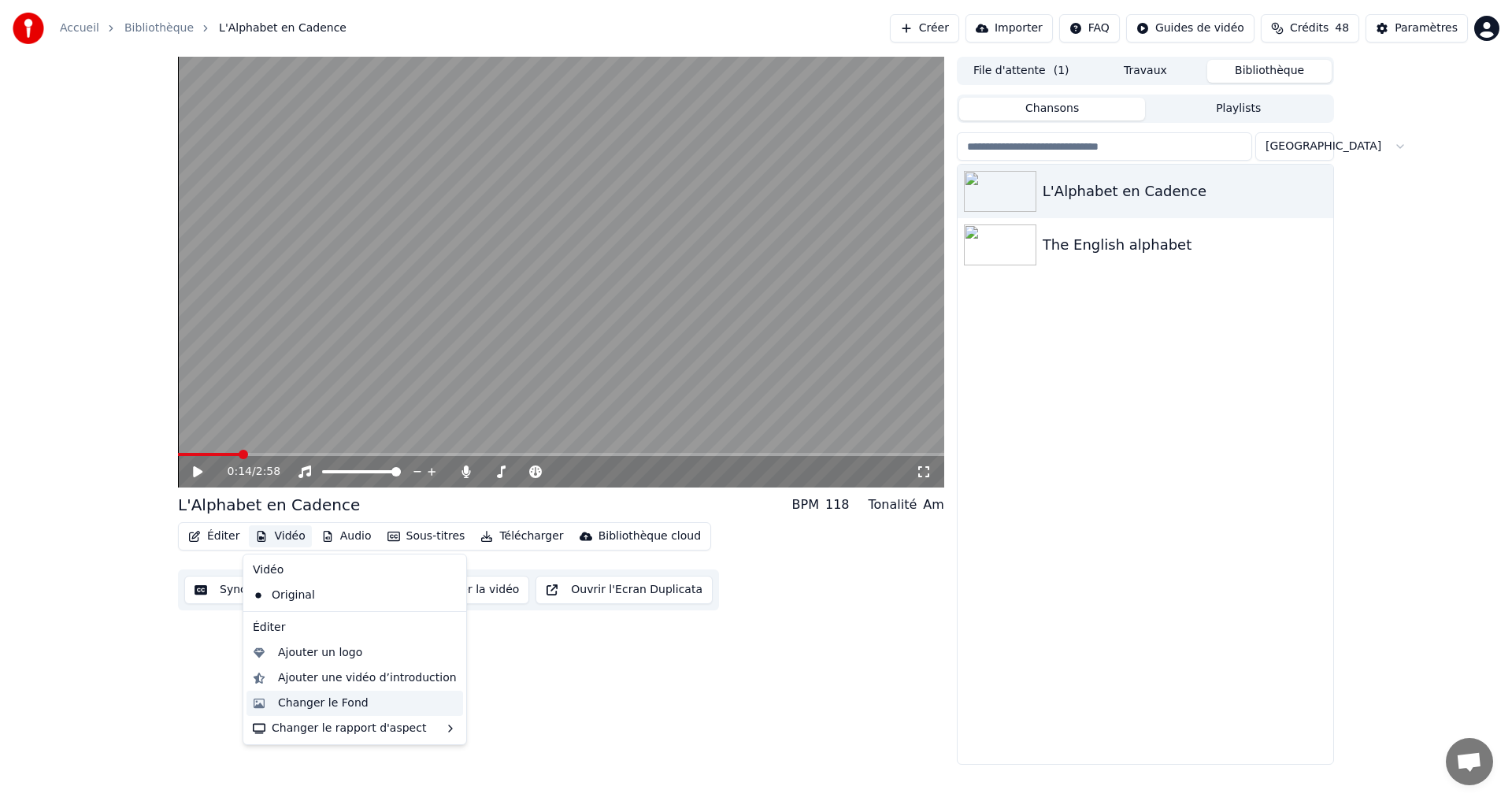
click at [304, 695] on div "Changer le Fond" at bounding box center [323, 703] width 90 height 15
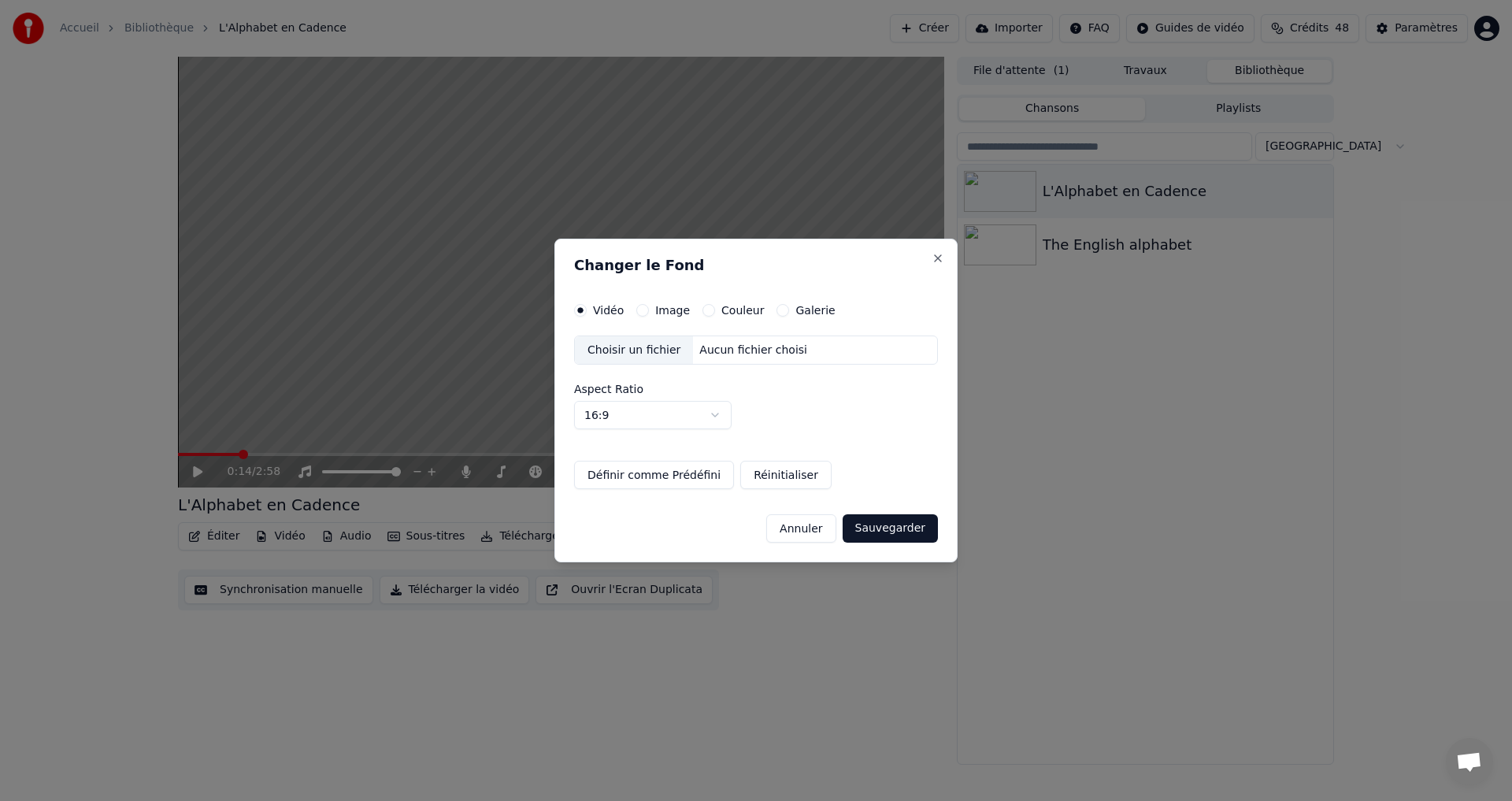
click at [651, 311] on div "Image" at bounding box center [663, 311] width 53 height 13
click at [705, 312] on button "Couleur" at bounding box center [709, 311] width 13 height 13
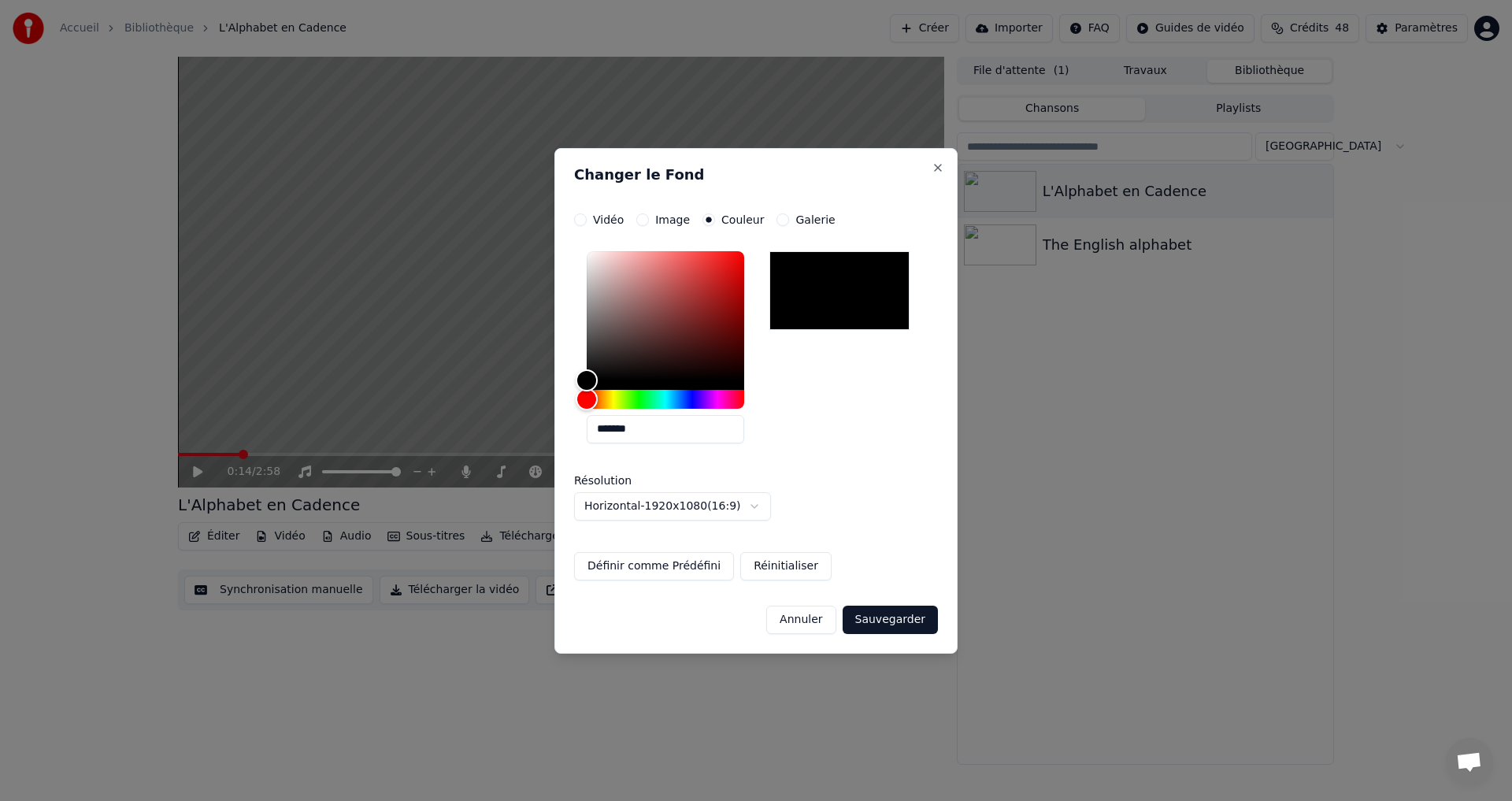
click at [886, 626] on button "Sauvegarder" at bounding box center [891, 619] width 96 height 28
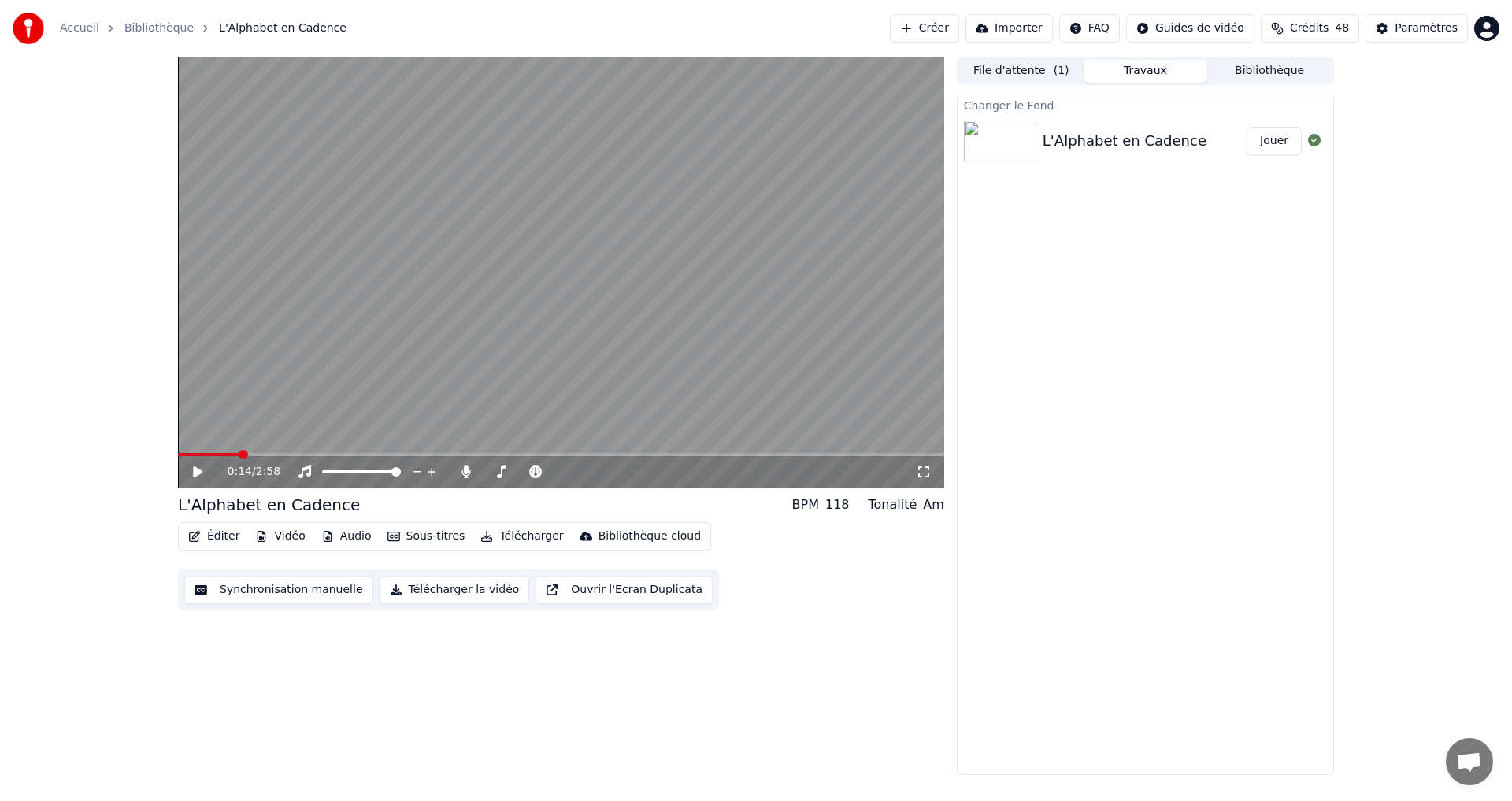
click at [1273, 151] on button "Jouer" at bounding box center [1274, 140] width 55 height 28
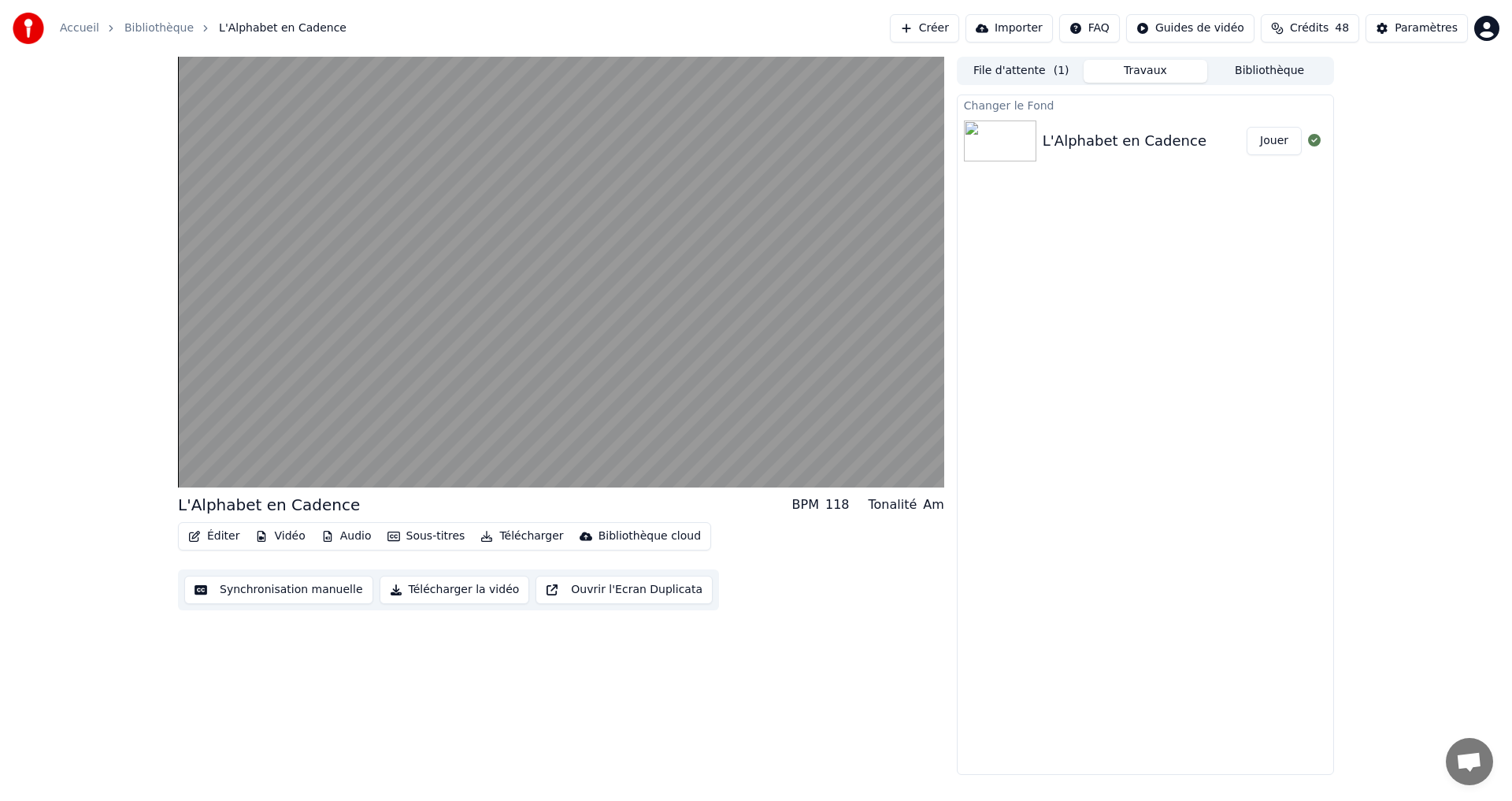
drag, startPoint x: 1161, startPoint y: 109, endPoint x: 1025, endPoint y: 87, distance: 137.8
click at [1160, 103] on div "Changer le Fond" at bounding box center [1145, 105] width 376 height 19
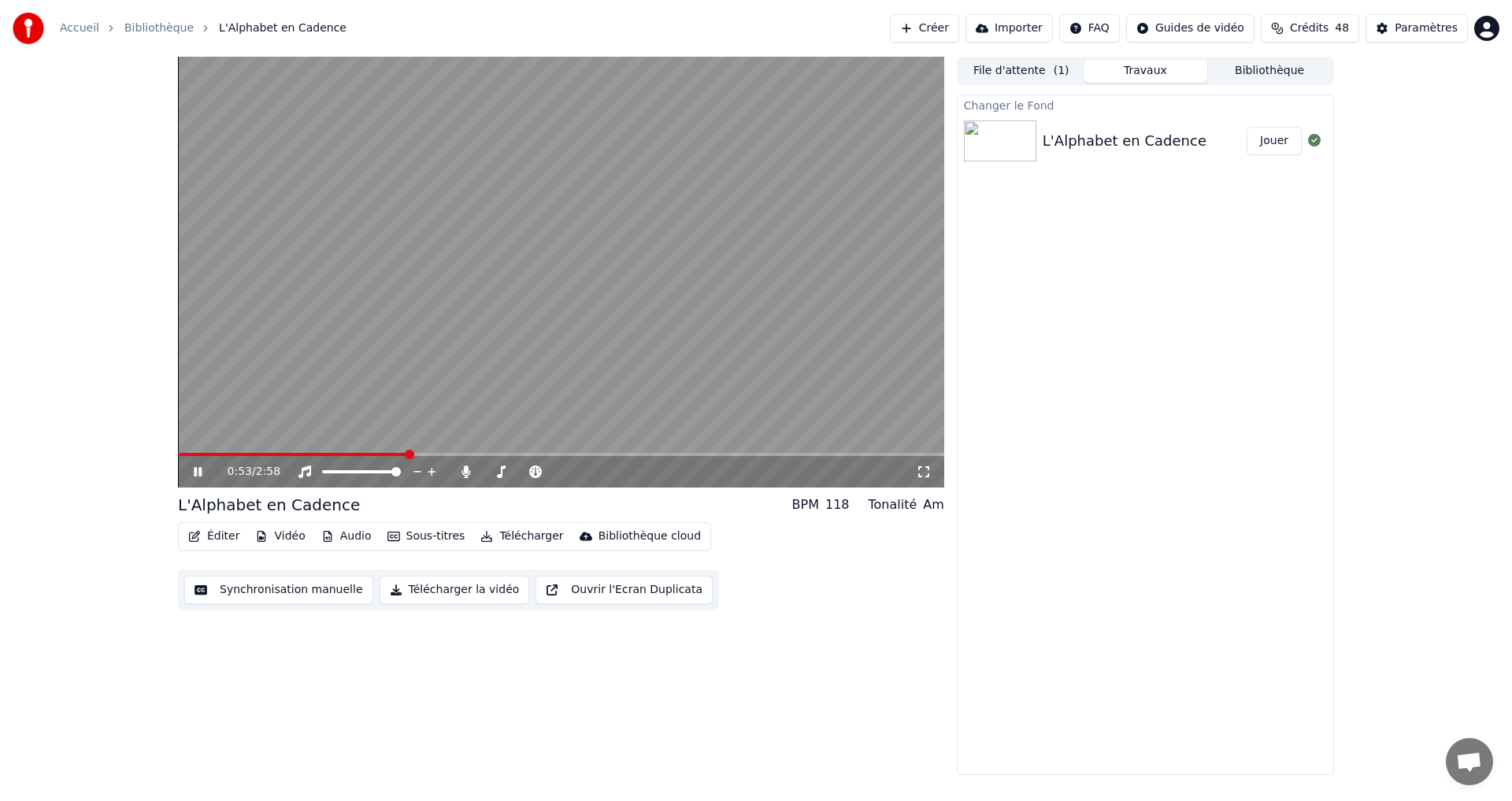
click at [706, 200] on video at bounding box center [561, 272] width 766 height 431
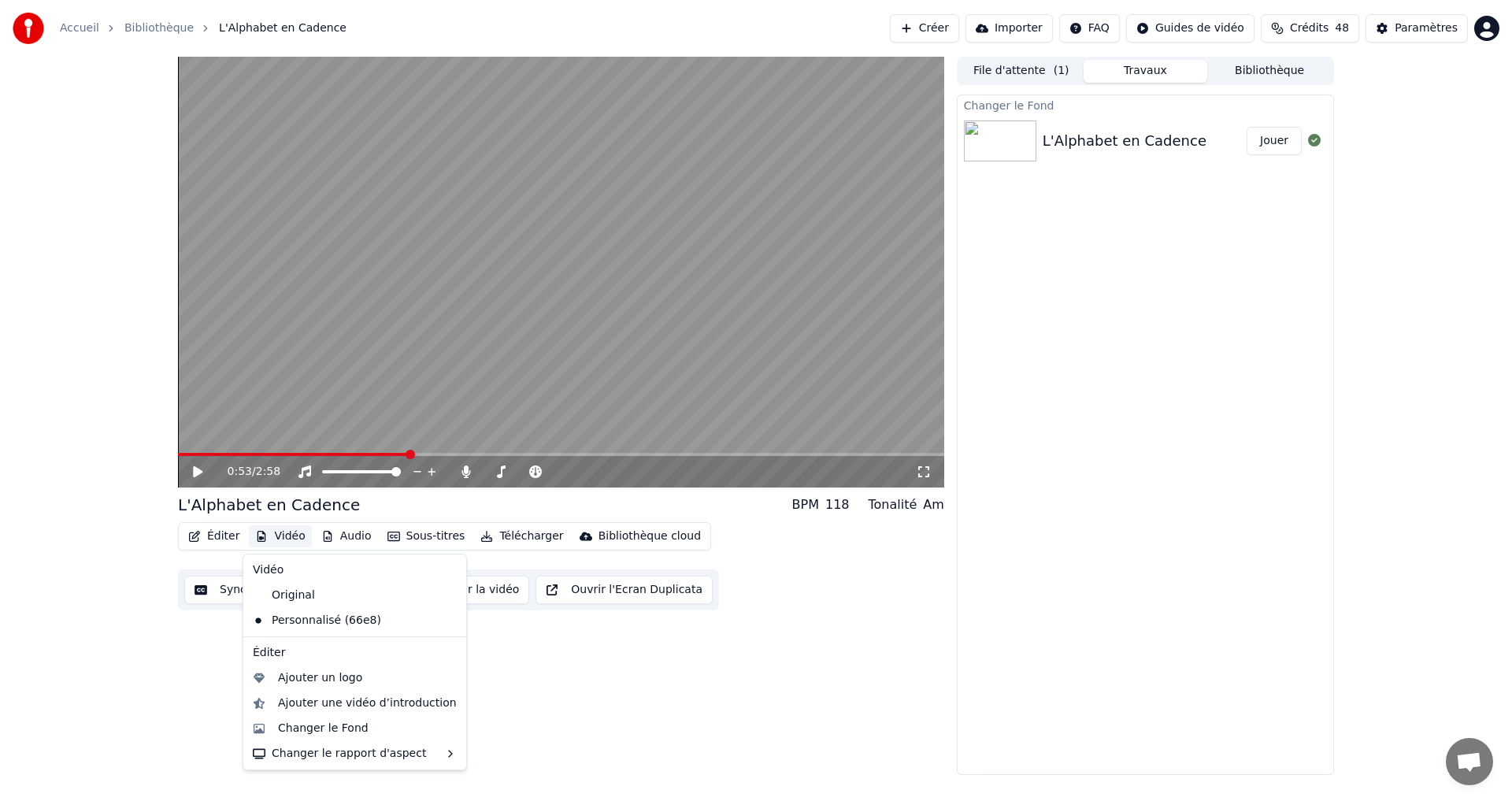
click at [273, 537] on button "Vidéo" at bounding box center [280, 536] width 62 height 22
click at [315, 729] on div "Changer le Fond" at bounding box center [323, 728] width 90 height 15
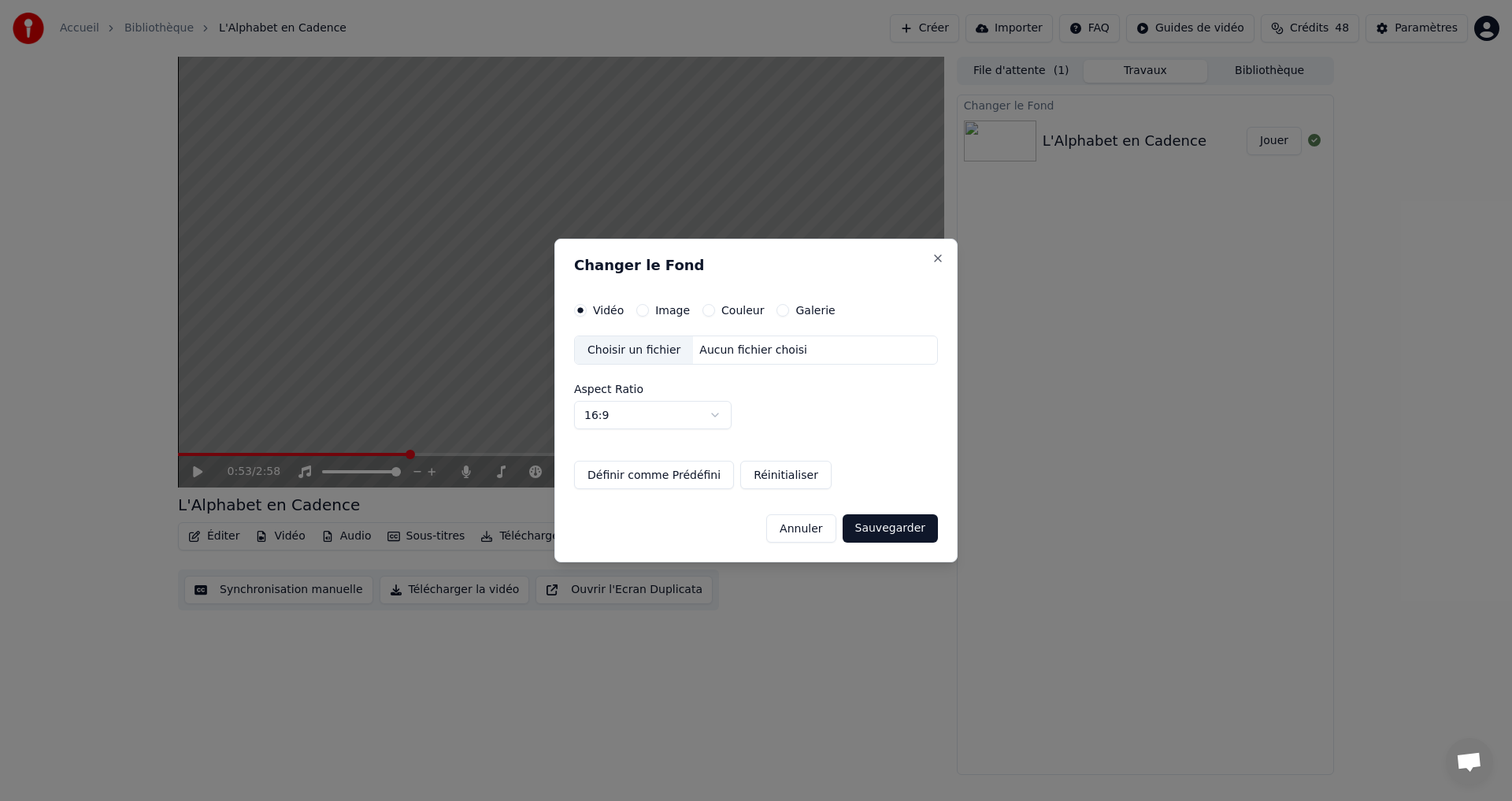
click at [643, 312] on button "Image" at bounding box center [643, 311] width 13 height 13
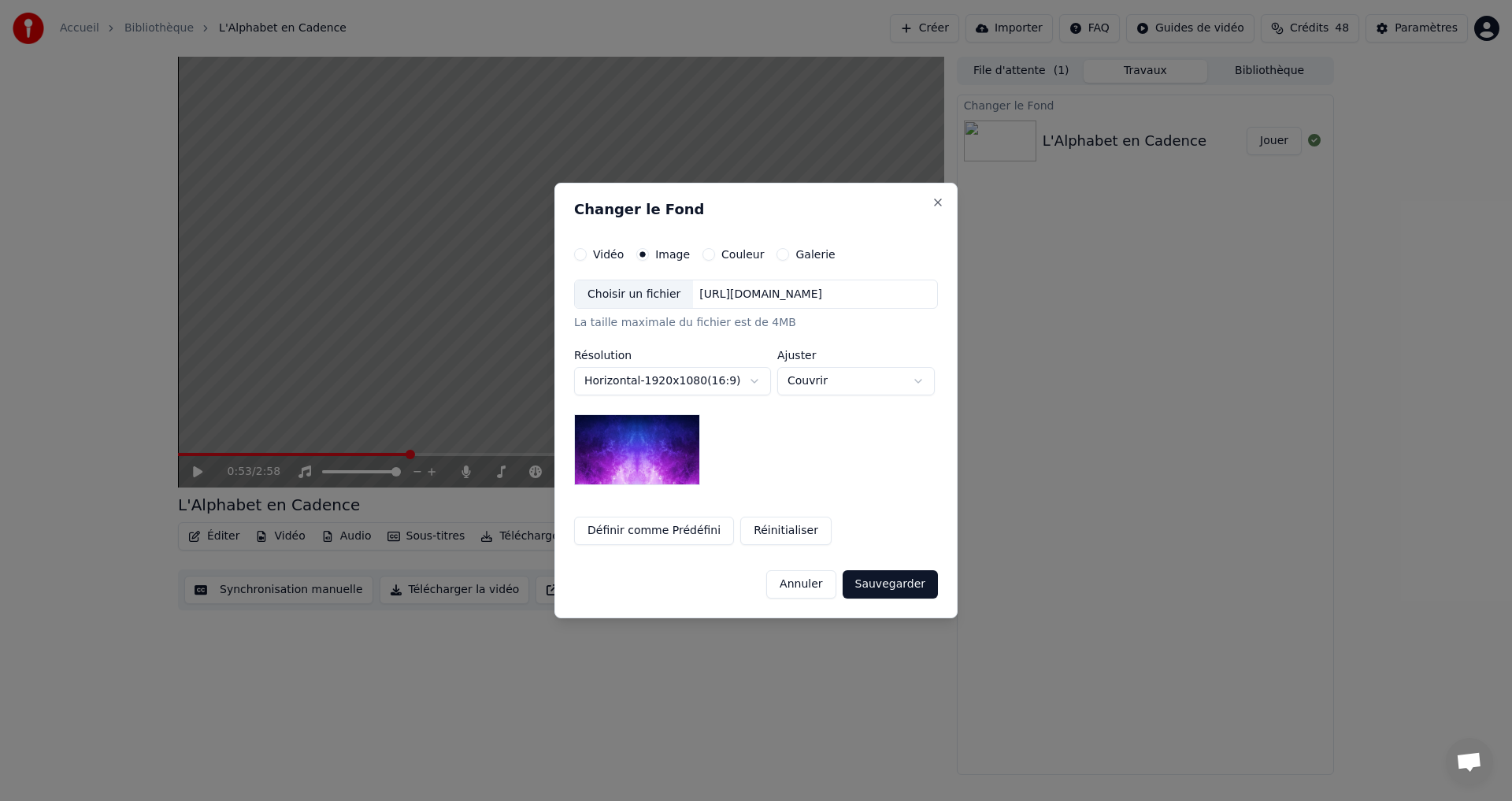
click at [630, 289] on div "Choisir un fichier" at bounding box center [634, 293] width 118 height 28
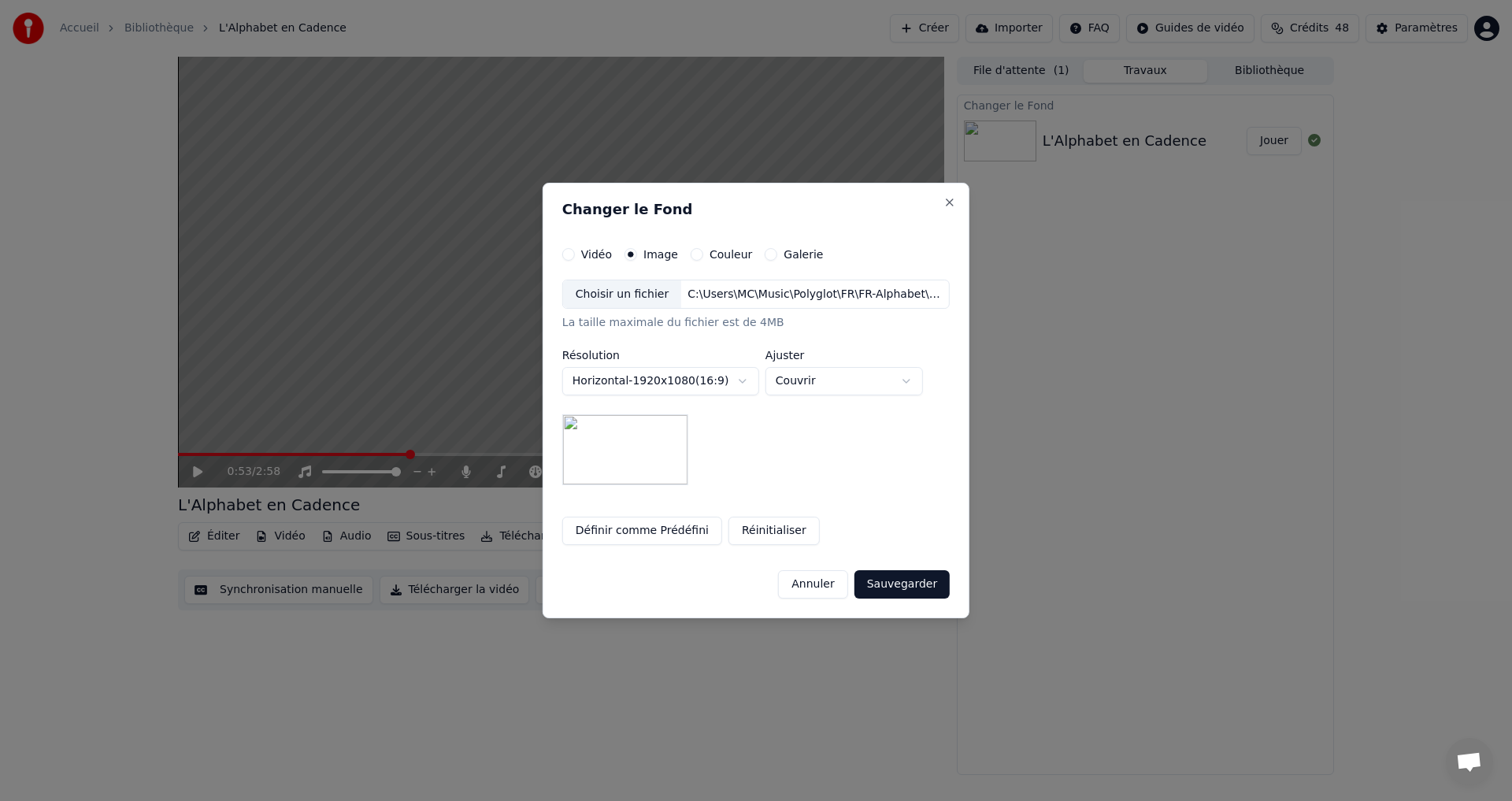
click at [896, 579] on button "Sauvegarder" at bounding box center [902, 583] width 96 height 28
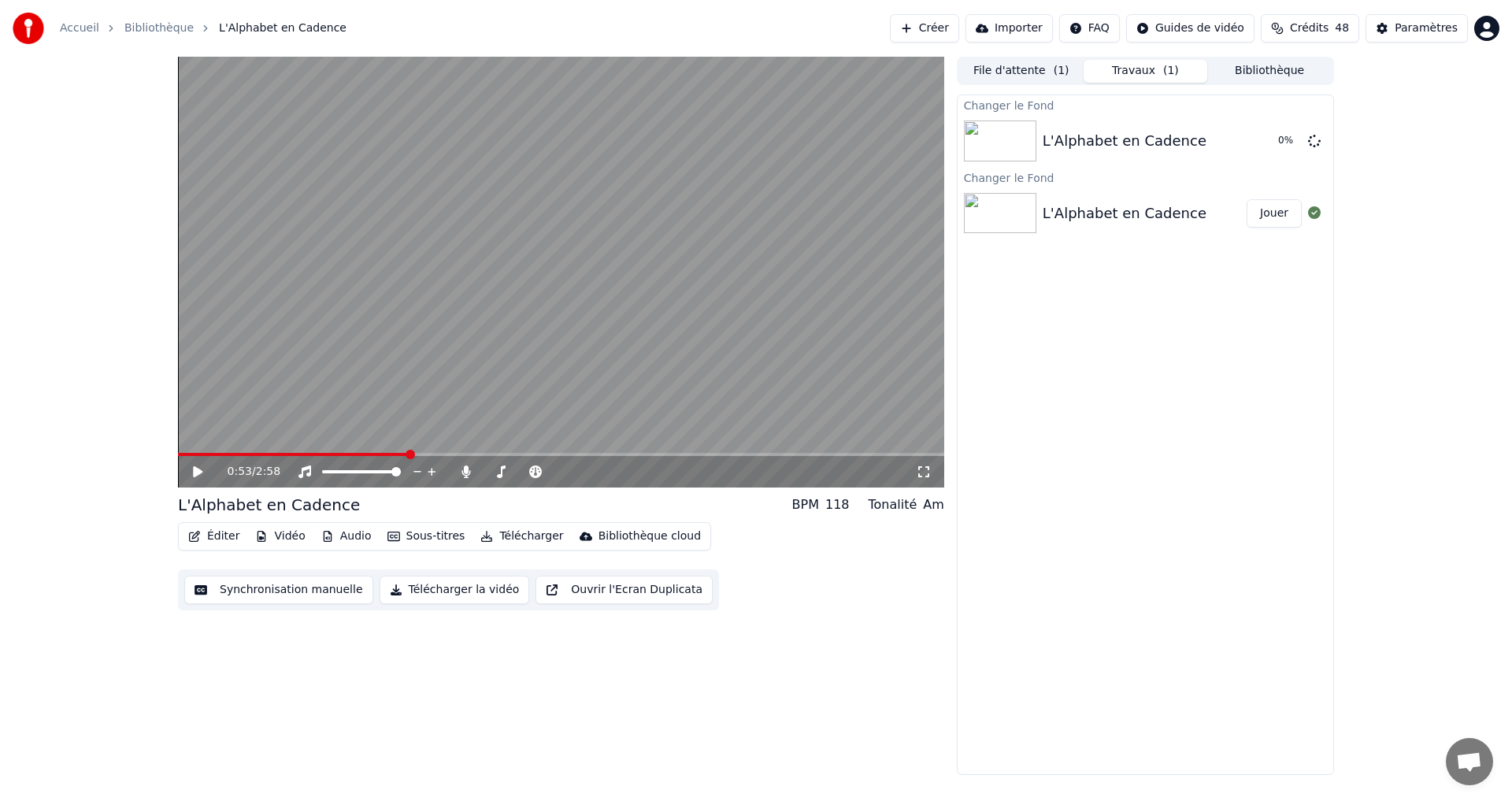
click at [191, 470] on icon at bounding box center [209, 471] width 37 height 13
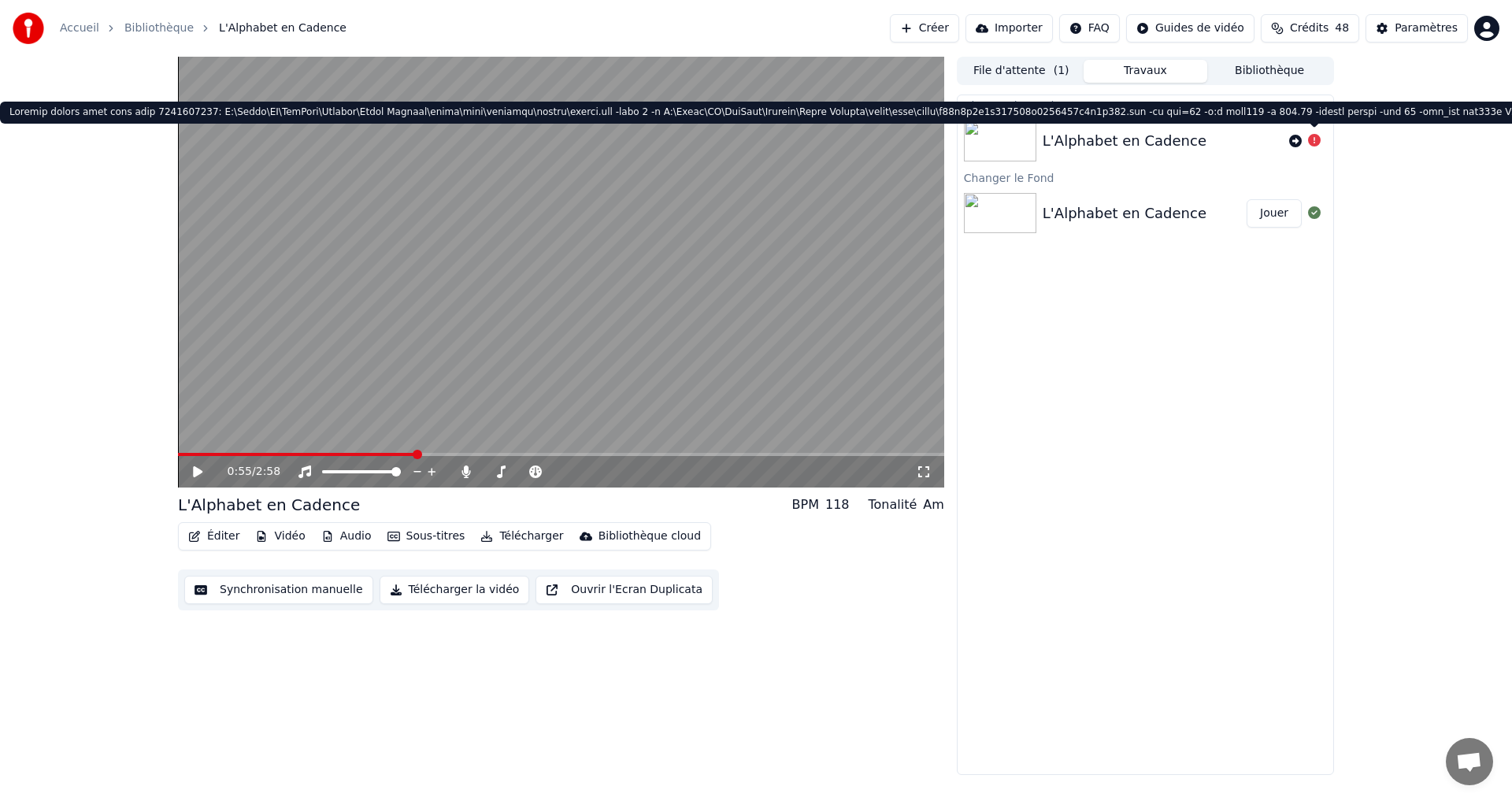
click at [1316, 139] on icon at bounding box center [1314, 140] width 13 height 13
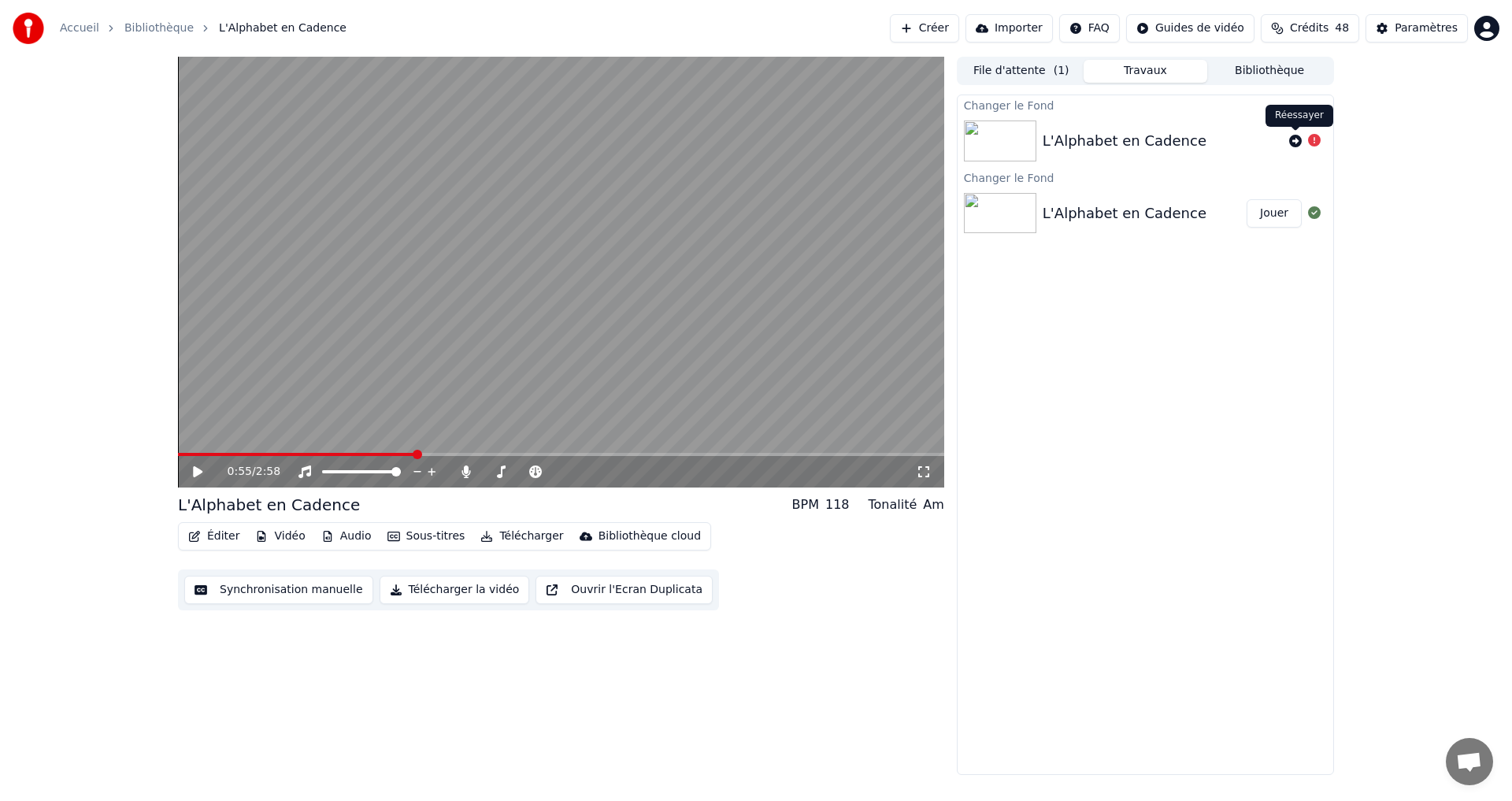
click at [1294, 134] on span at bounding box center [1295, 130] width 8 height 8
click at [1295, 138] on icon at bounding box center [1295, 141] width 13 height 13
click at [280, 537] on button "Vidéo" at bounding box center [280, 536] width 62 height 22
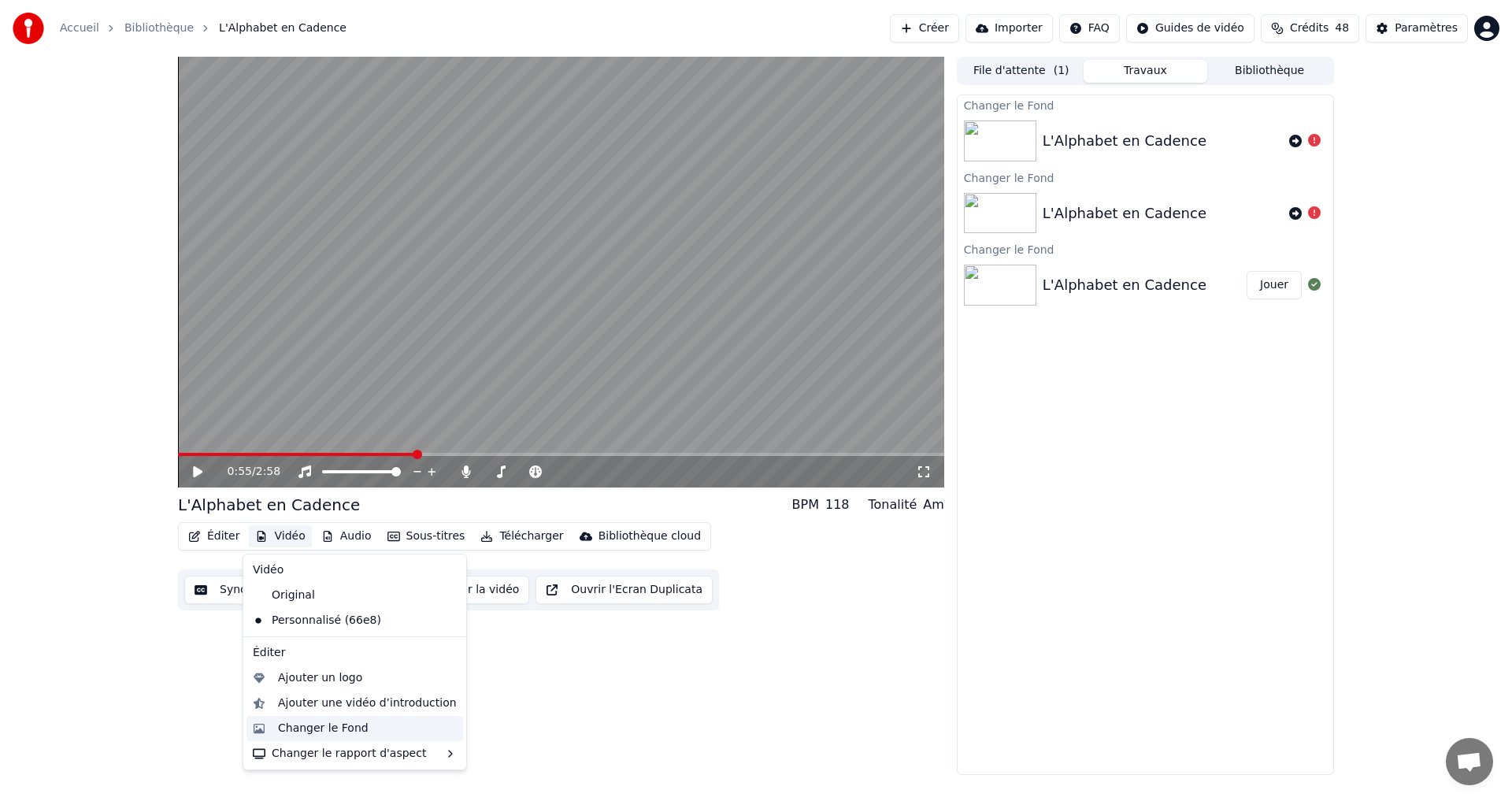
click at [339, 722] on div "Changer le Fond" at bounding box center [323, 728] width 90 height 15
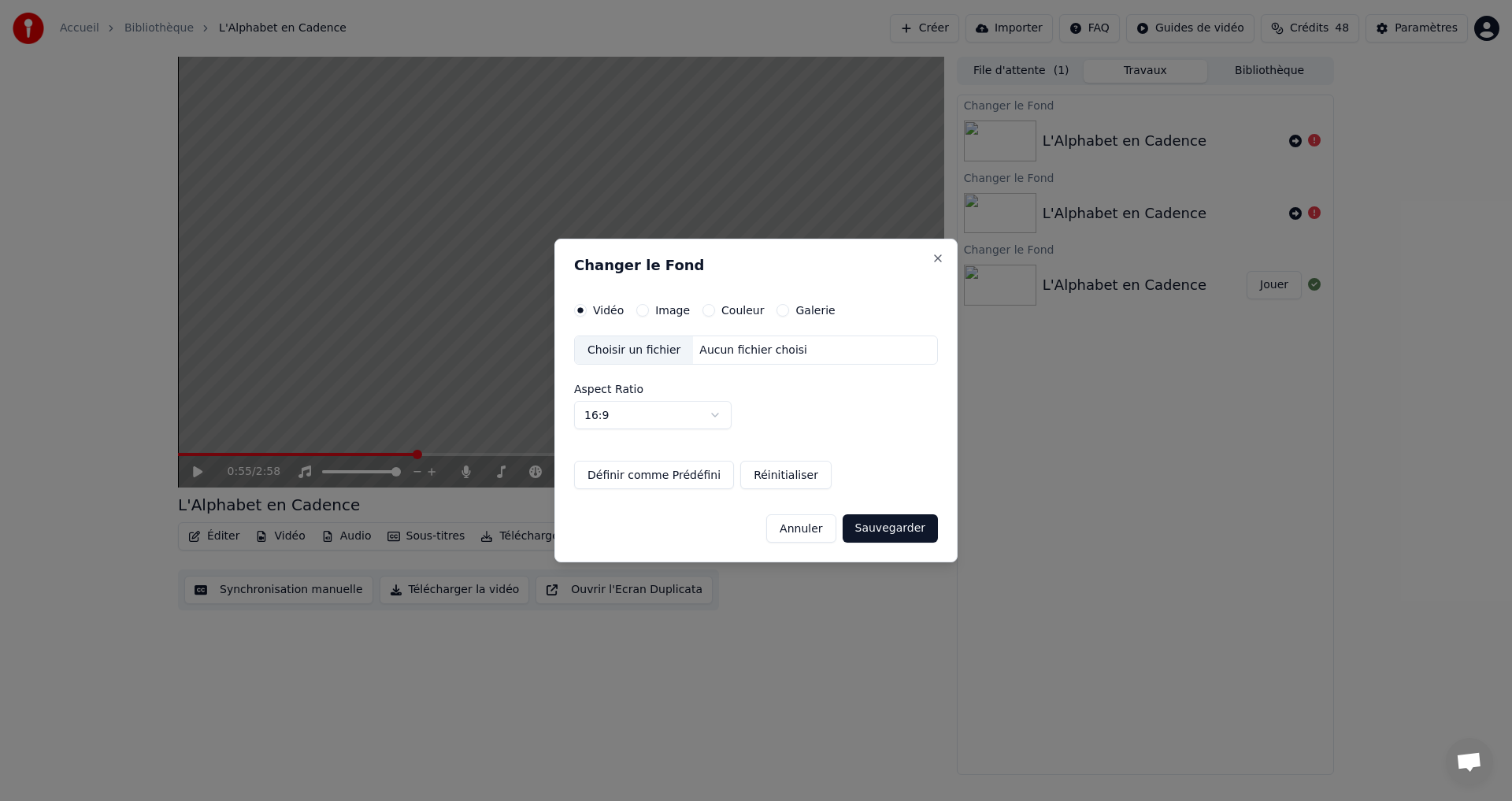
click at [647, 351] on div "Choisir un fichier" at bounding box center [634, 349] width 118 height 28
click at [648, 311] on div "Image" at bounding box center [663, 311] width 53 height 13
click at [638, 310] on button "Image" at bounding box center [643, 311] width 13 height 13
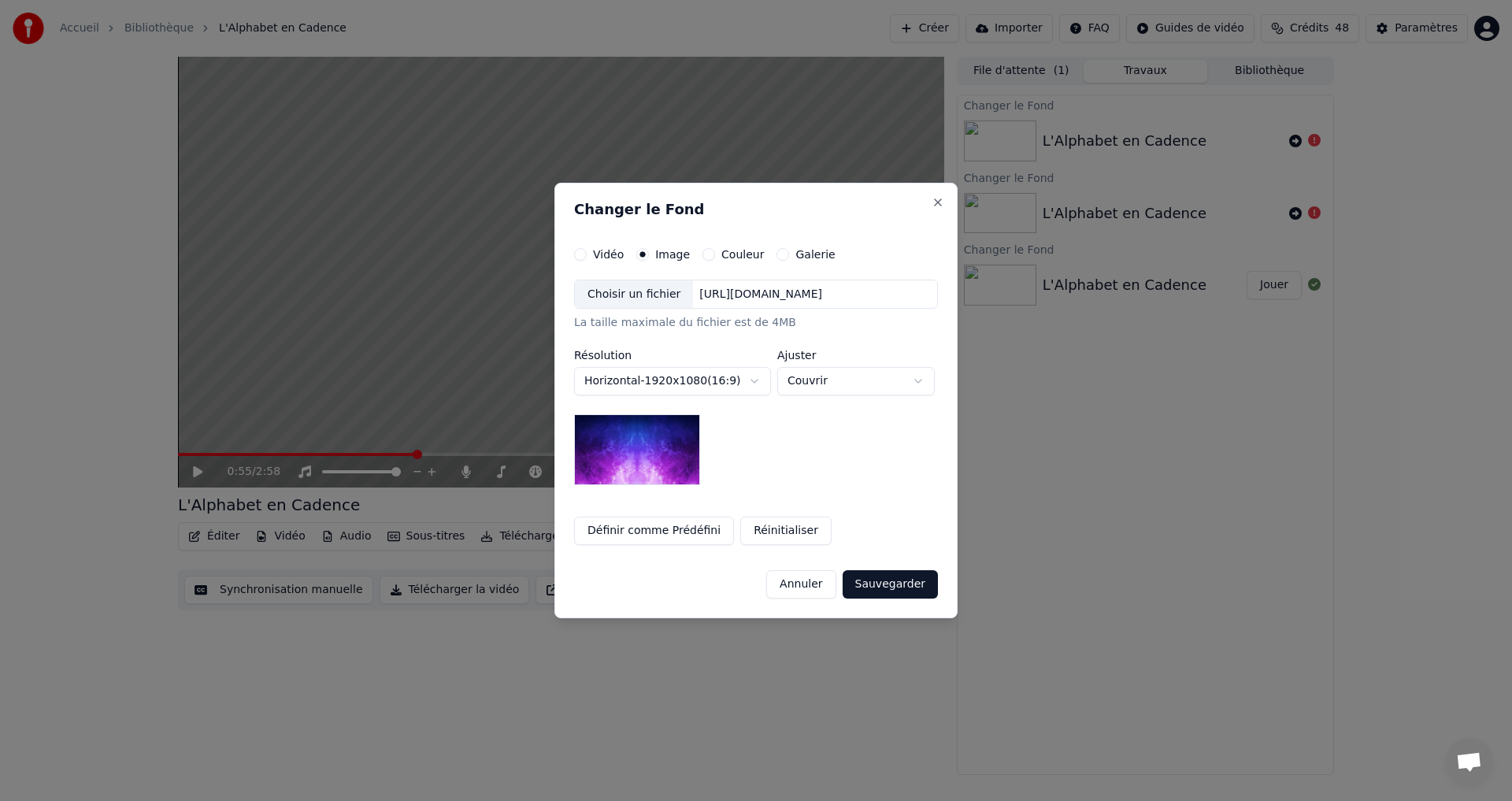
click at [634, 290] on div "Choisir un fichier" at bounding box center [634, 293] width 118 height 28
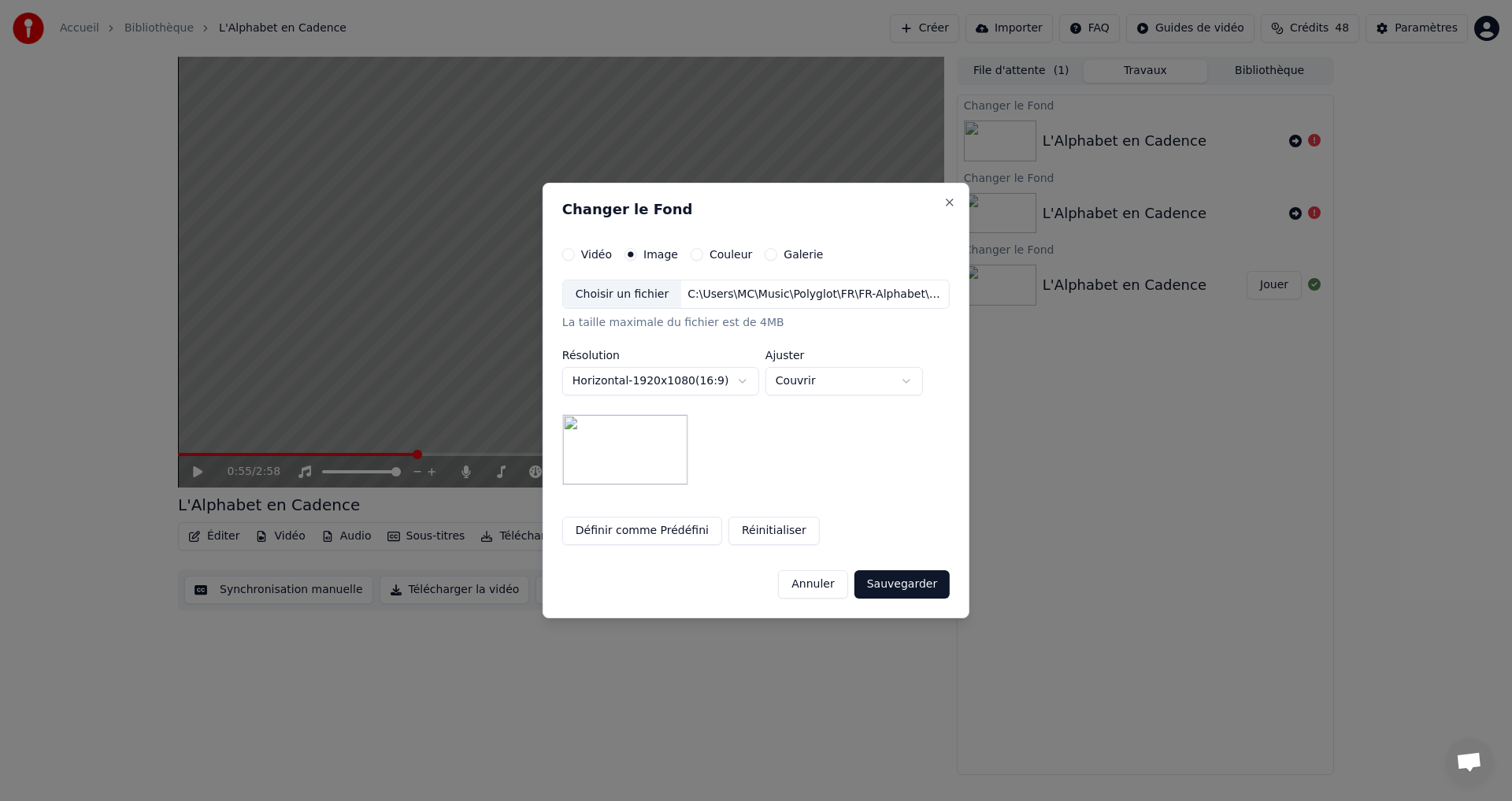
click at [899, 582] on button "Sauvegarder" at bounding box center [902, 583] width 96 height 28
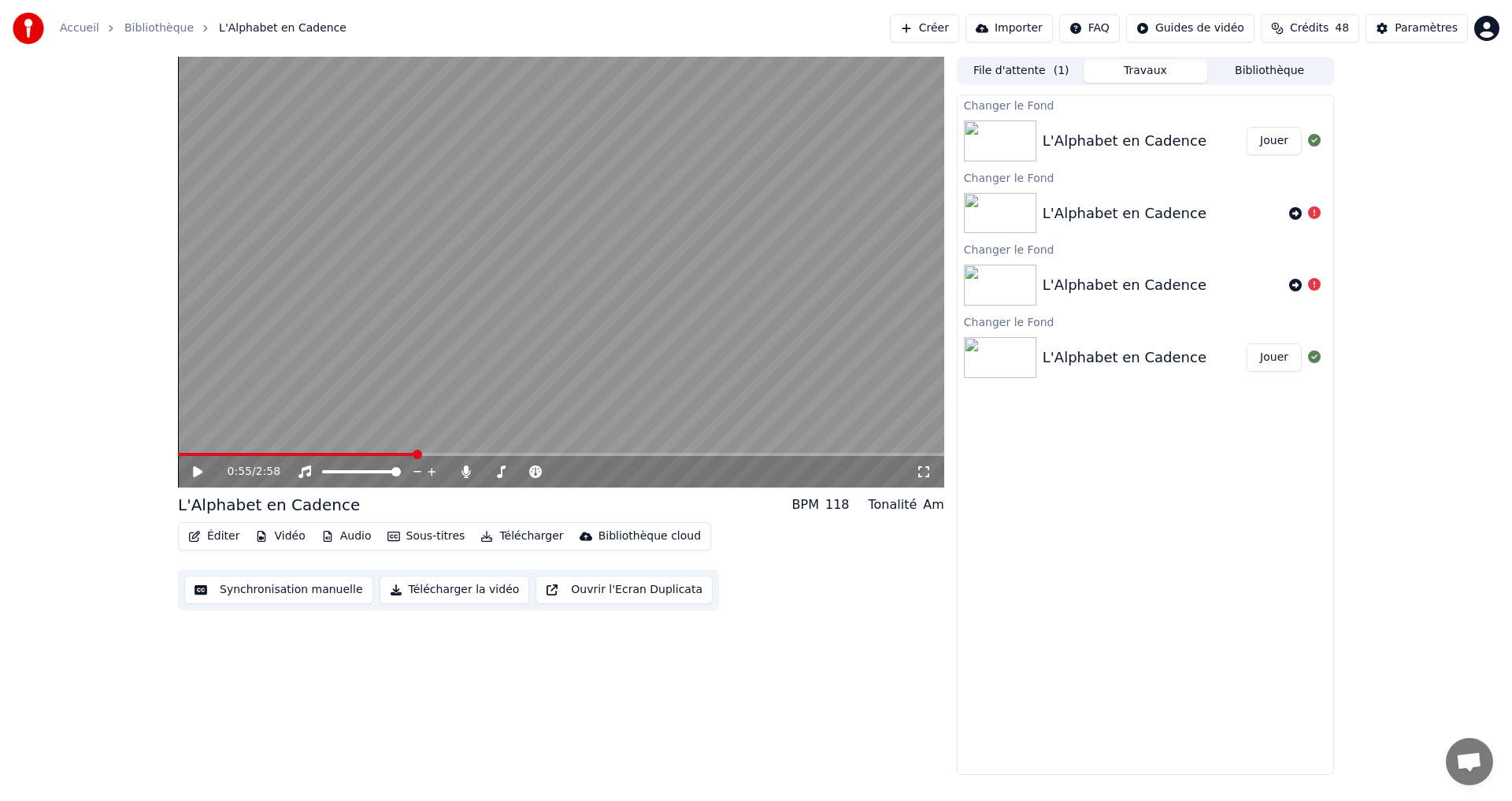
click at [1274, 152] on button "Jouer" at bounding box center [1274, 140] width 55 height 28
click at [199, 474] on icon at bounding box center [209, 471] width 37 height 13
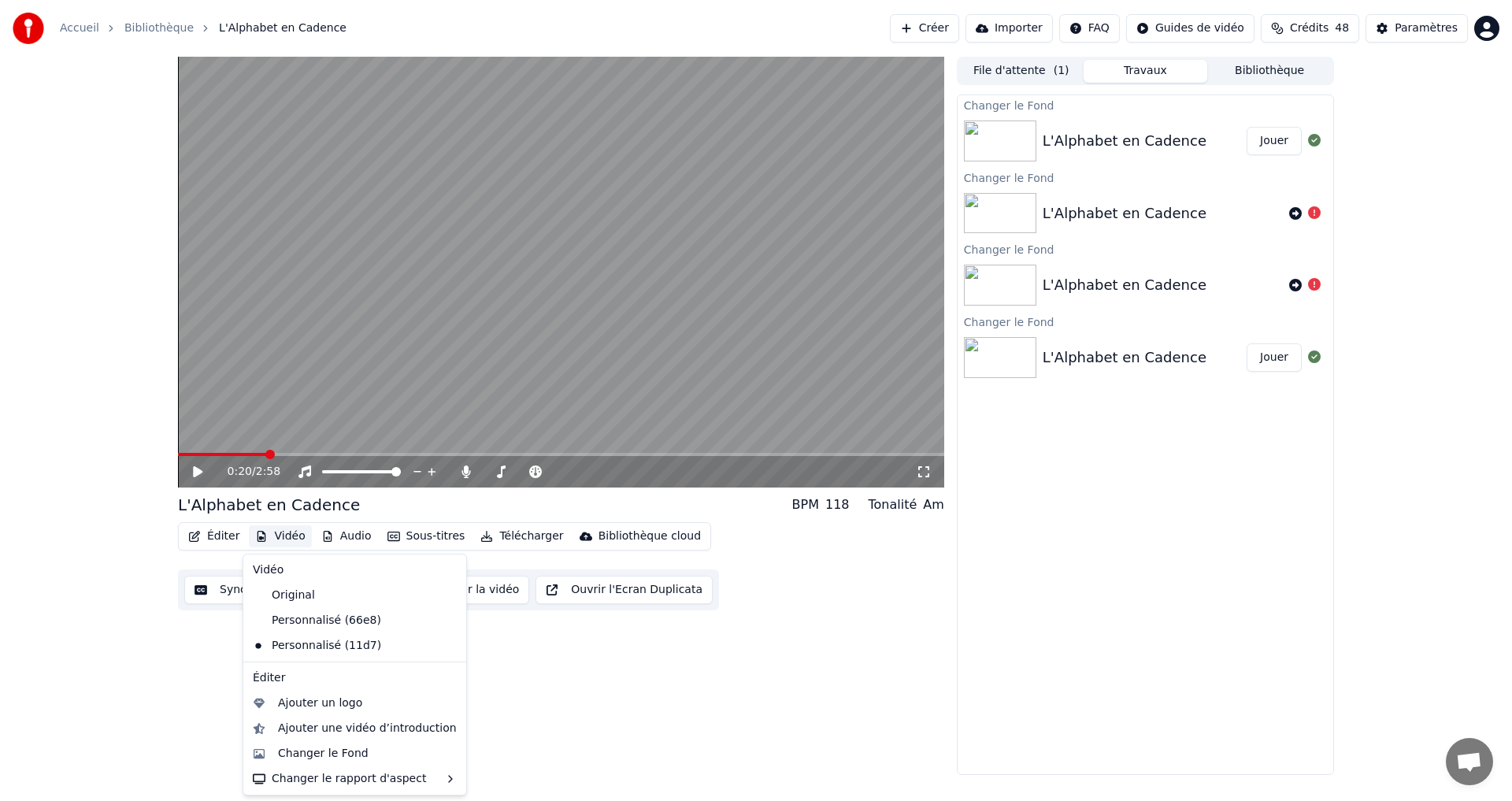
click at [274, 530] on button "Vidéo" at bounding box center [280, 536] width 62 height 22
click at [341, 752] on div "Changer le Fond" at bounding box center [323, 753] width 90 height 15
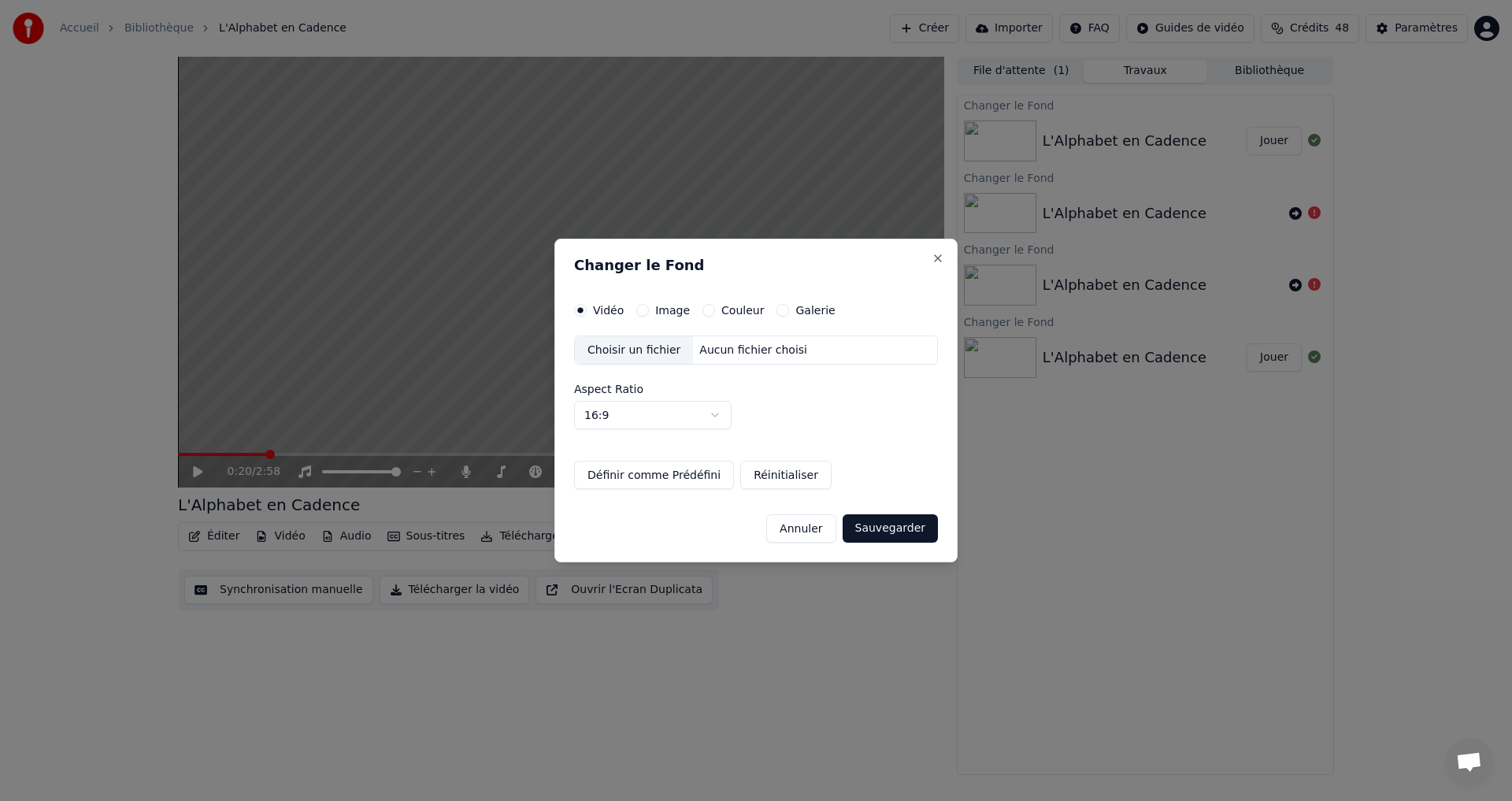
click at [664, 312] on label "Image" at bounding box center [672, 310] width 34 height 11
click at [649, 312] on button "Image" at bounding box center [643, 311] width 13 height 13
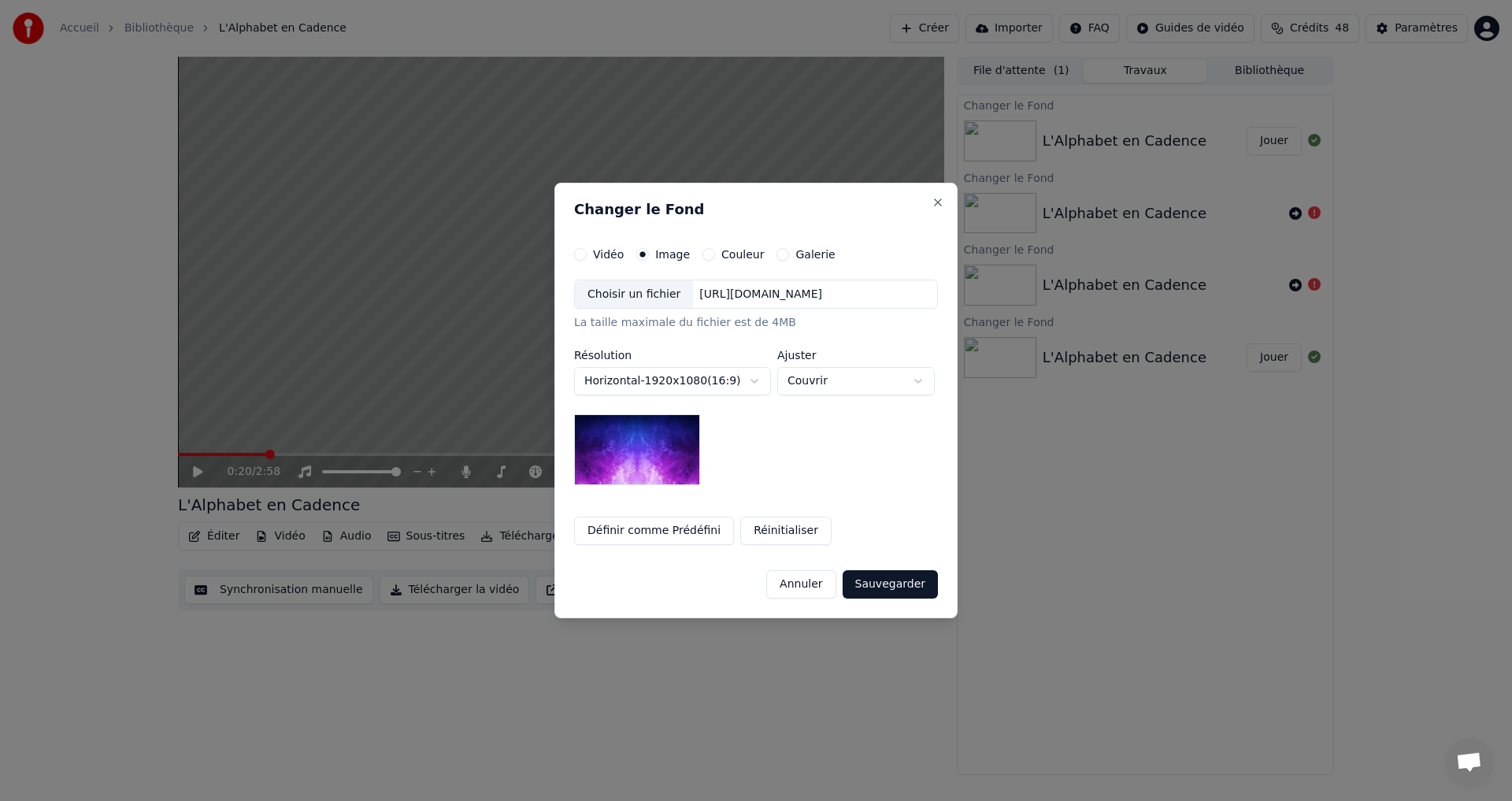
click at [612, 294] on div "Choisir un fichier" at bounding box center [634, 293] width 118 height 28
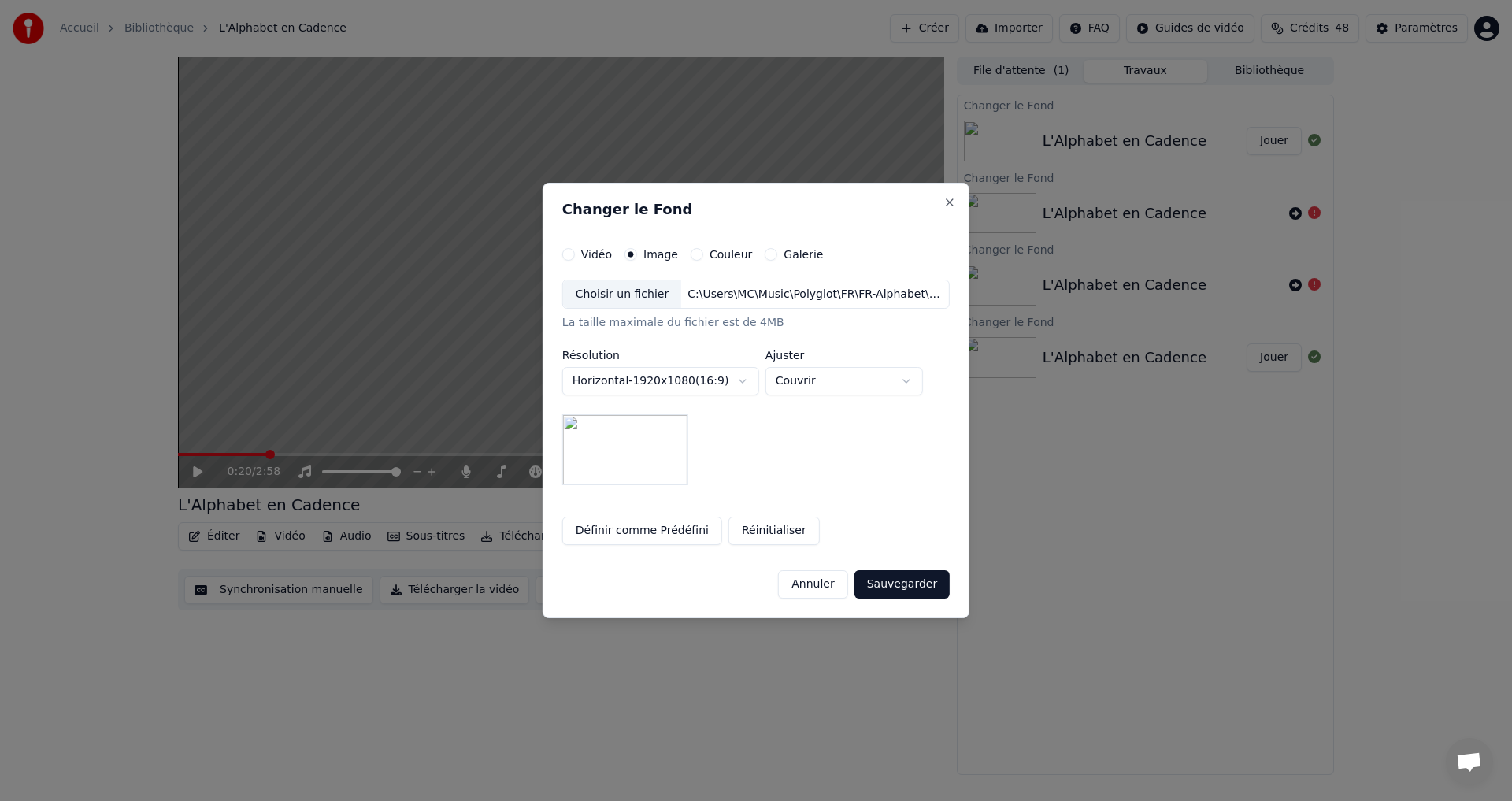
click at [630, 294] on div "Choisir un fichier" at bounding box center [621, 293] width 118 height 28
click at [898, 585] on button "Sauvegarder" at bounding box center [902, 583] width 96 height 28
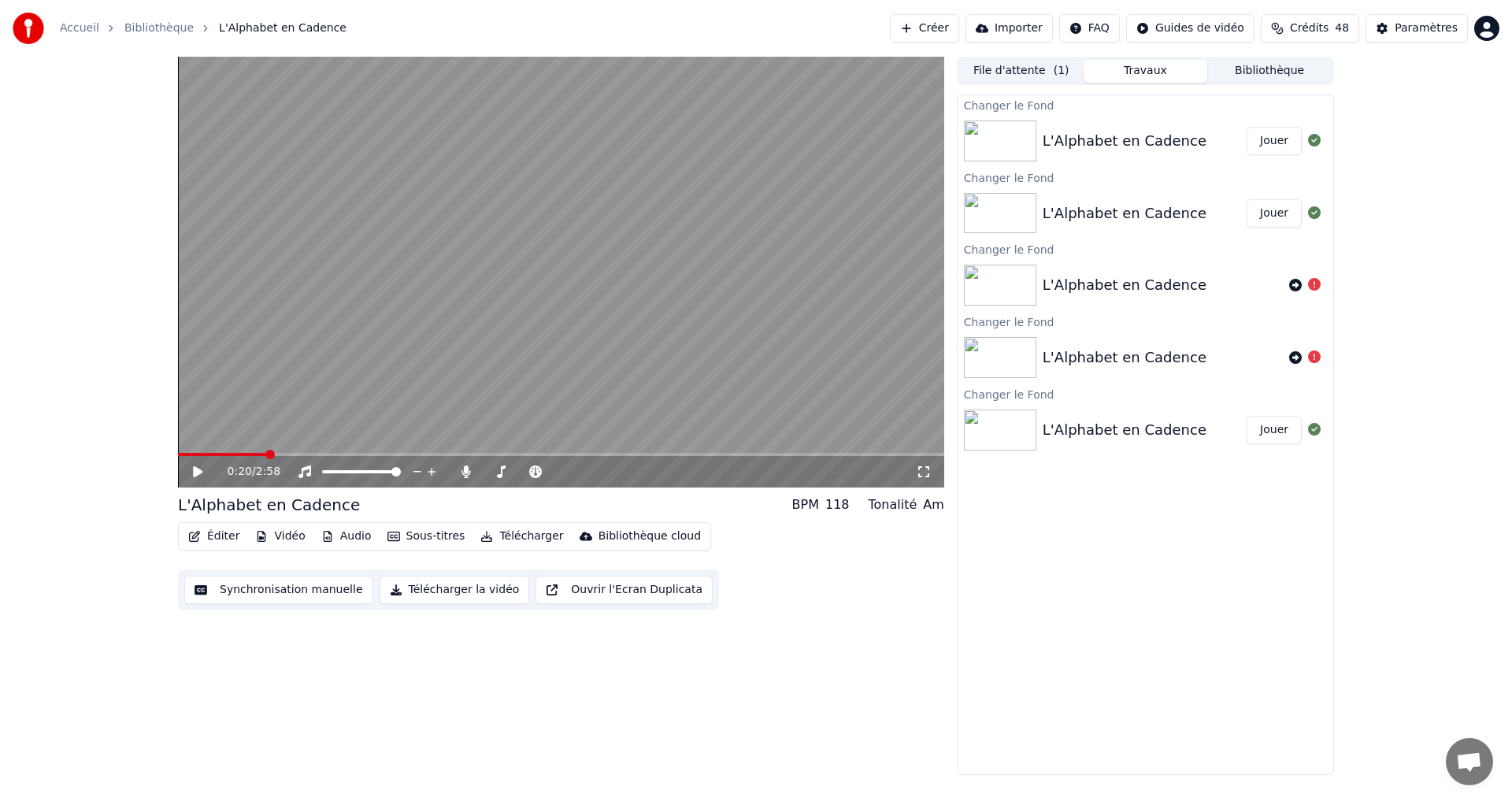
click at [1270, 134] on button "Jouer" at bounding box center [1274, 140] width 55 height 28
drag, startPoint x: 193, startPoint y: 470, endPoint x: 171, endPoint y: 454, distance: 27.2
click at [193, 470] on div "0:11 / 2:58" at bounding box center [561, 471] width 753 height 15
click at [196, 471] on icon at bounding box center [198, 471] width 8 height 9
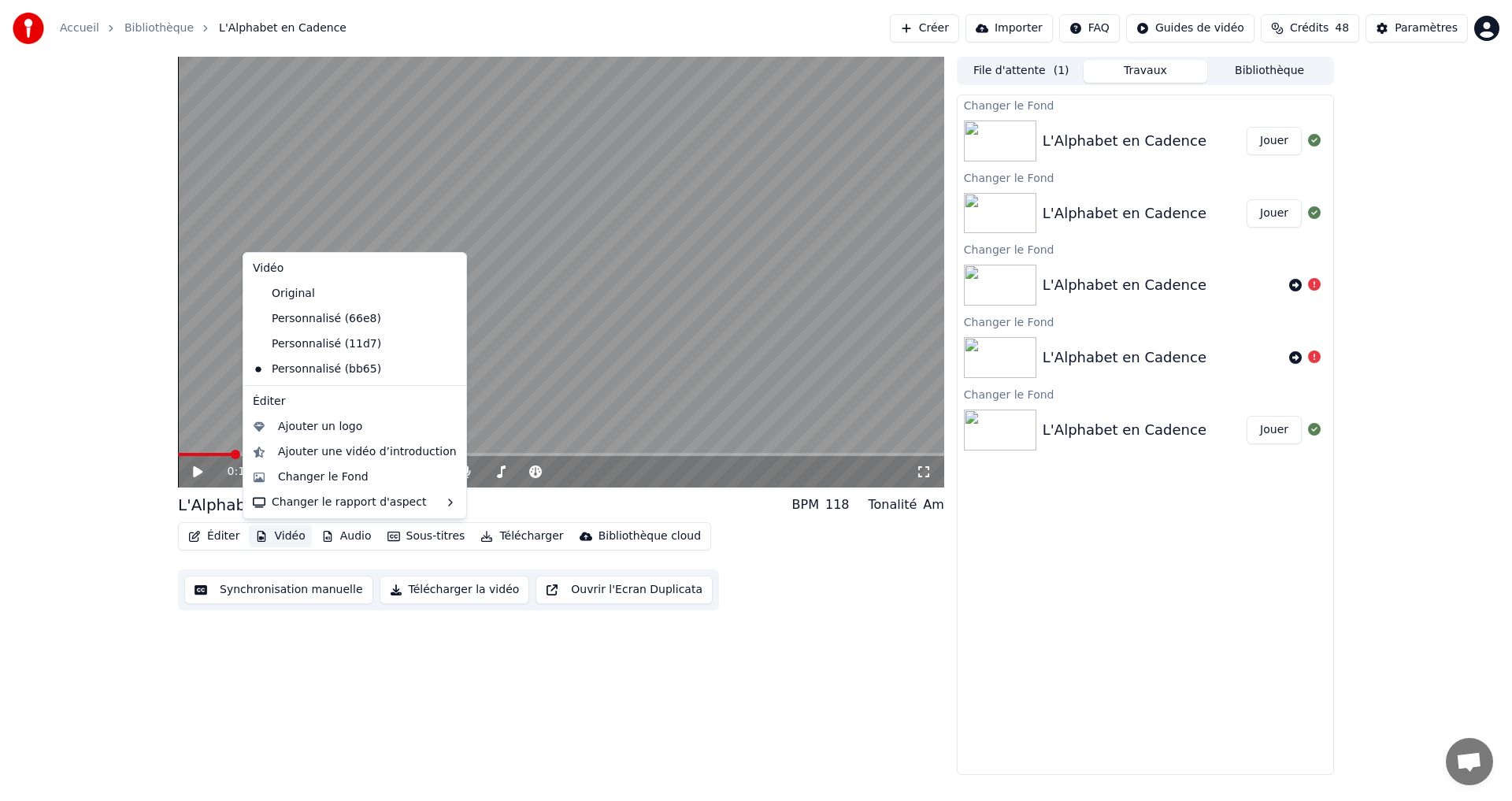
click at [281, 538] on button "Vidéo" at bounding box center [280, 536] width 62 height 22
click at [303, 481] on div "Changer le Fond" at bounding box center [323, 477] width 90 height 15
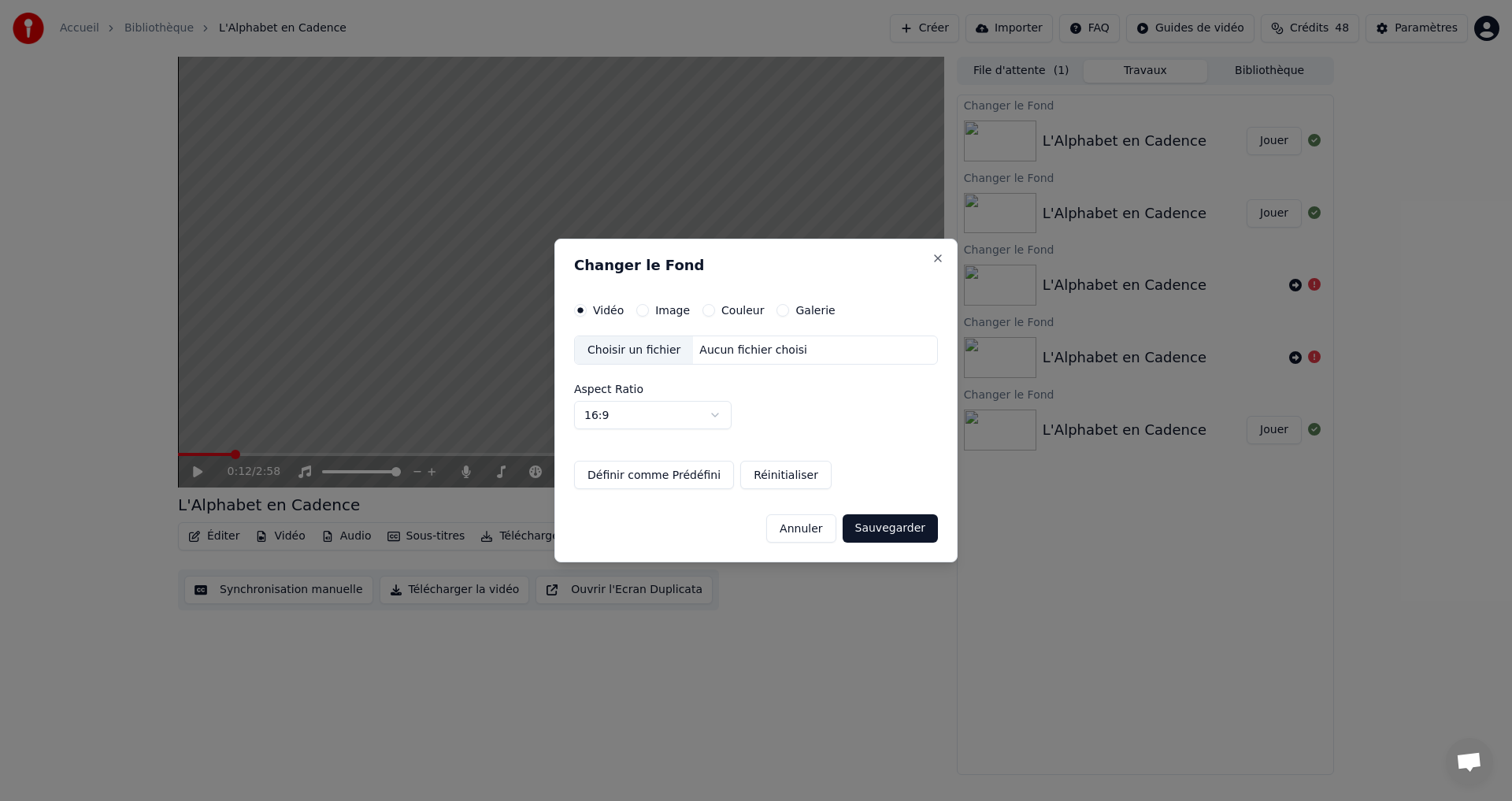
click at [648, 313] on div "Image" at bounding box center [663, 311] width 53 height 13
click at [637, 312] on button "Image" at bounding box center [643, 311] width 13 height 13
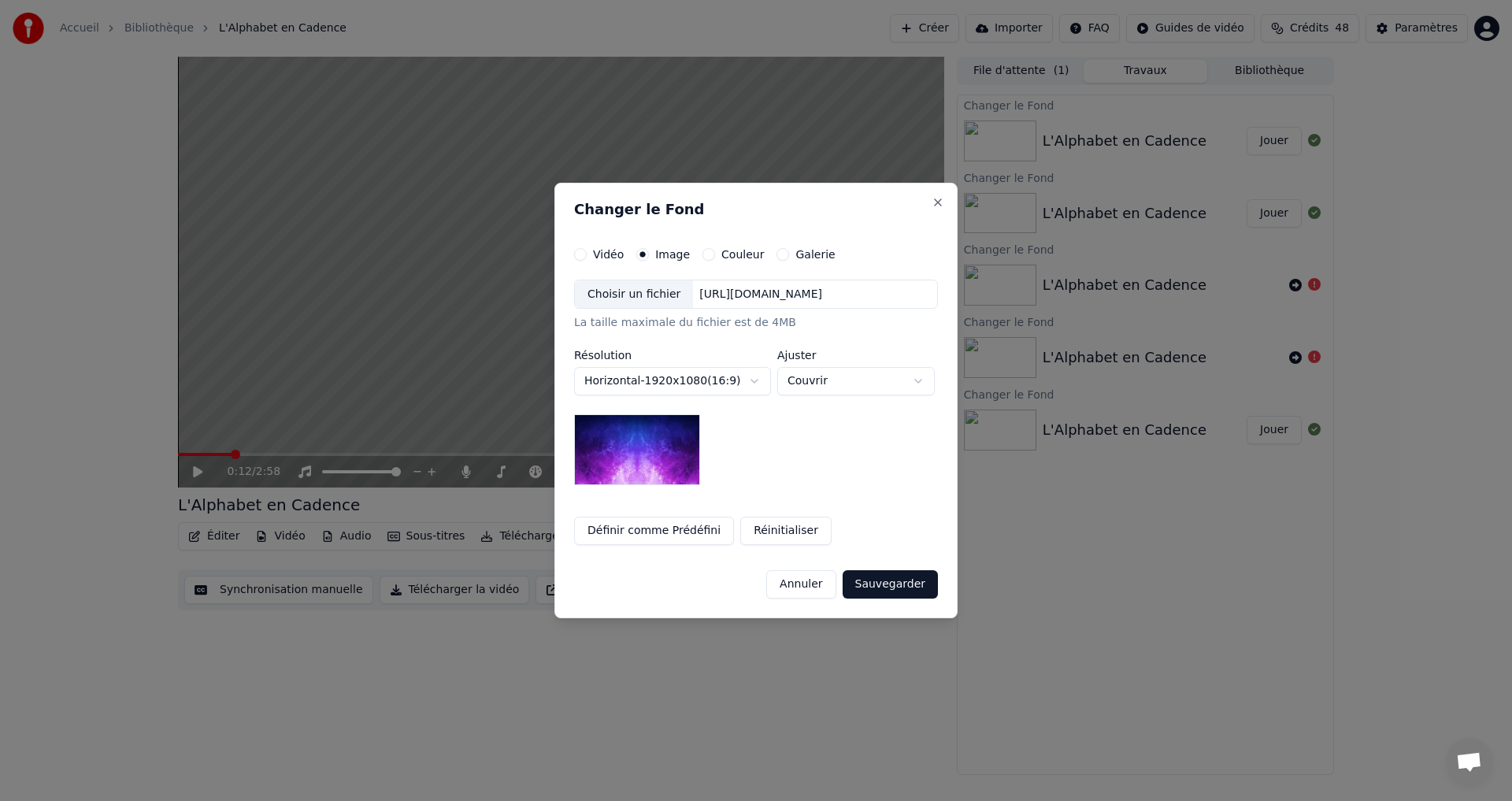
click at [610, 286] on div "Choisir un fichier" at bounding box center [634, 293] width 118 height 28
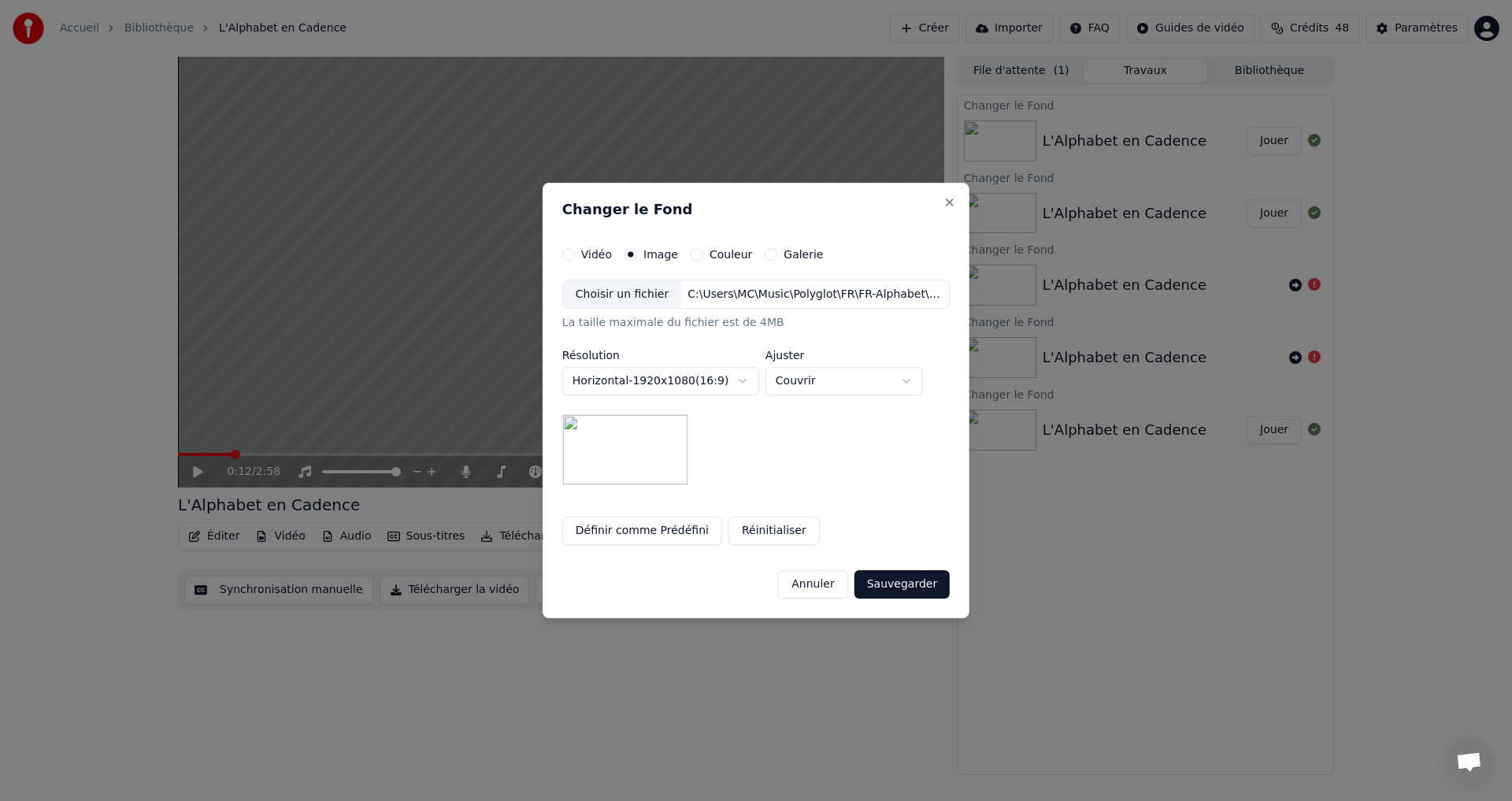
click at [893, 587] on button "Sauvegarder" at bounding box center [902, 583] width 96 height 28
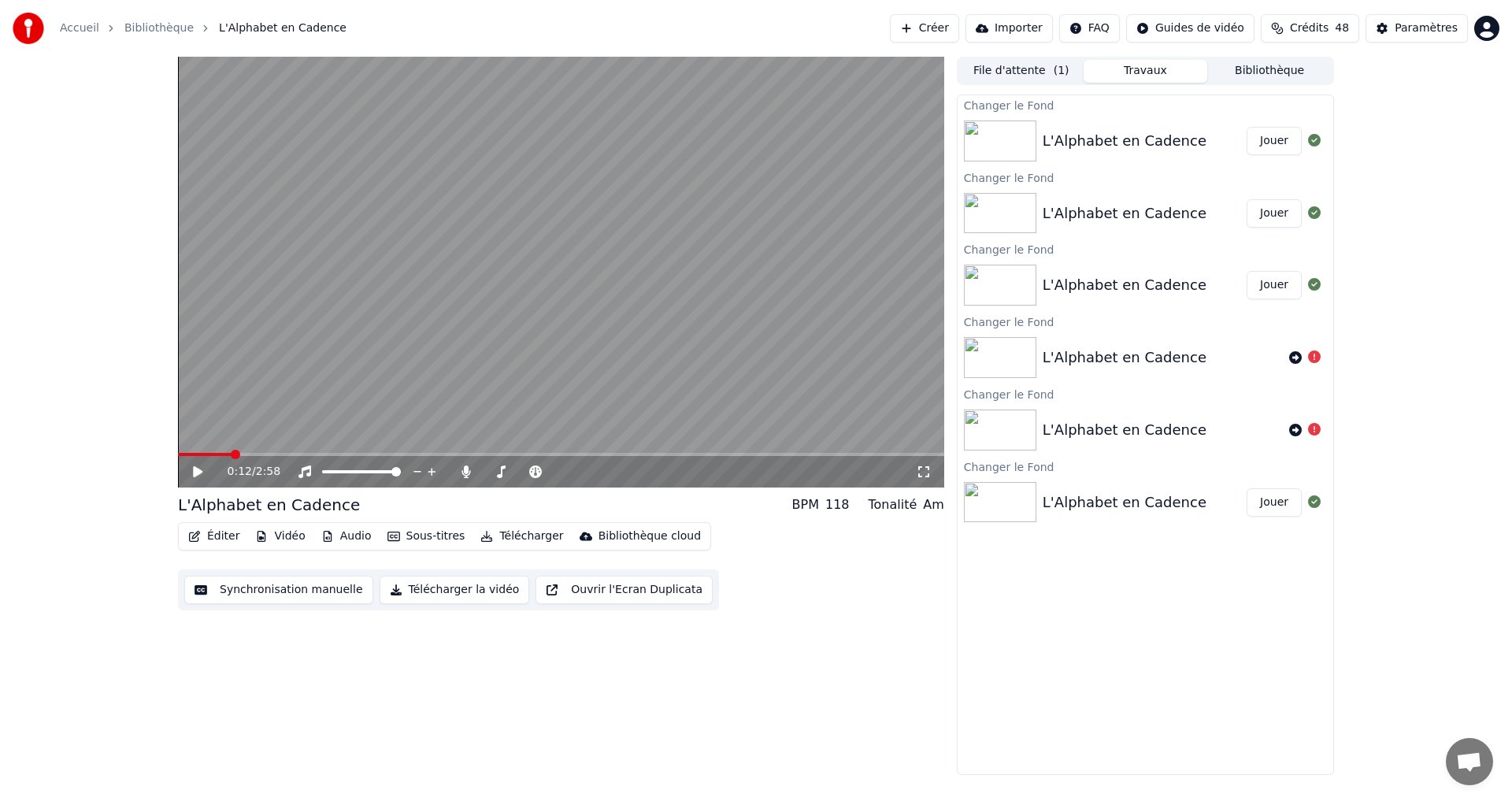
click at [1261, 141] on button "Jouer" at bounding box center [1274, 140] width 55 height 28
click at [1265, 219] on button "Jouer" at bounding box center [1274, 213] width 55 height 28
click at [1276, 287] on button "Jouer" at bounding box center [1274, 284] width 55 height 28
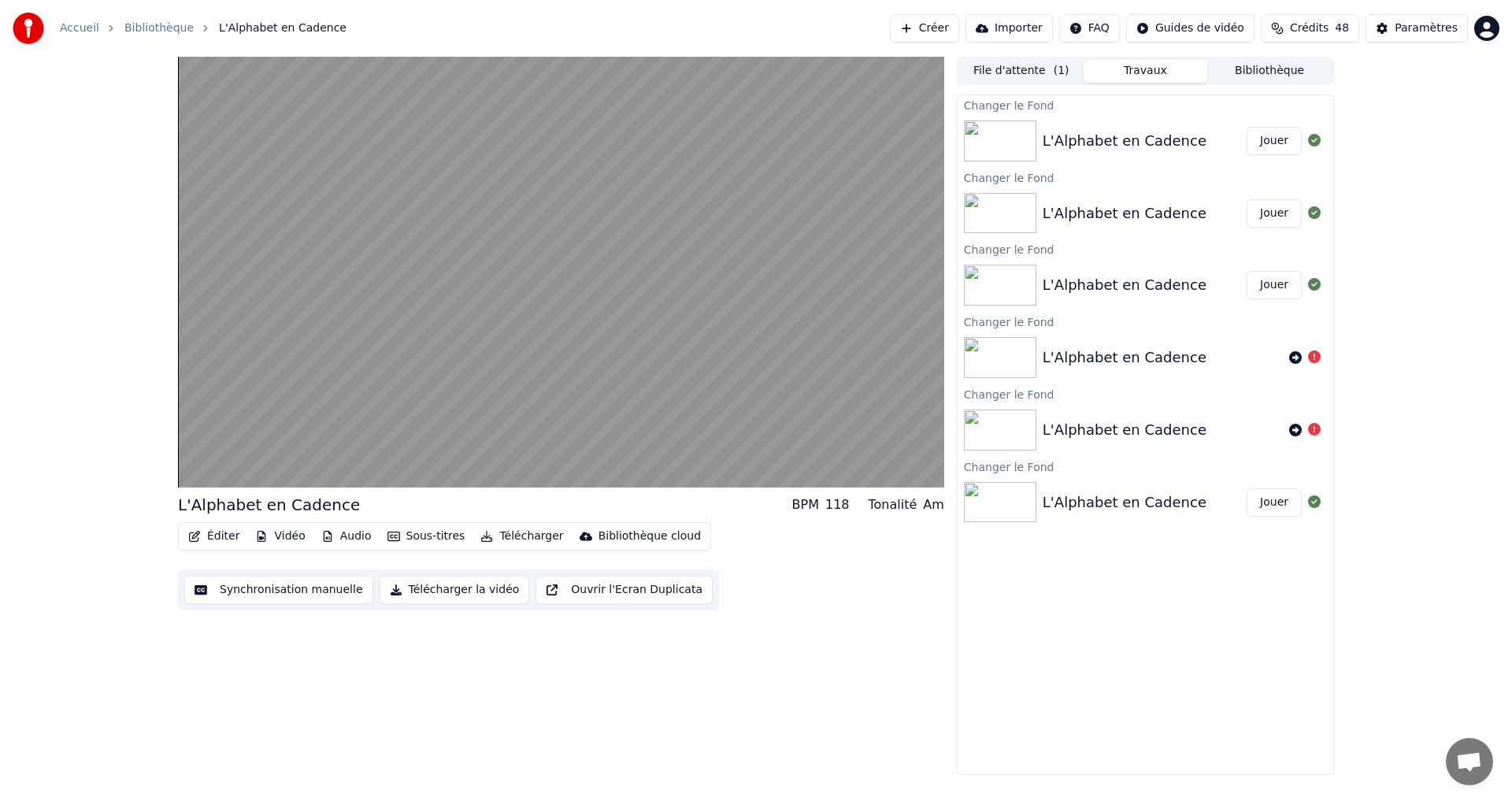
click at [1277, 219] on button "Jouer" at bounding box center [1274, 213] width 55 height 28
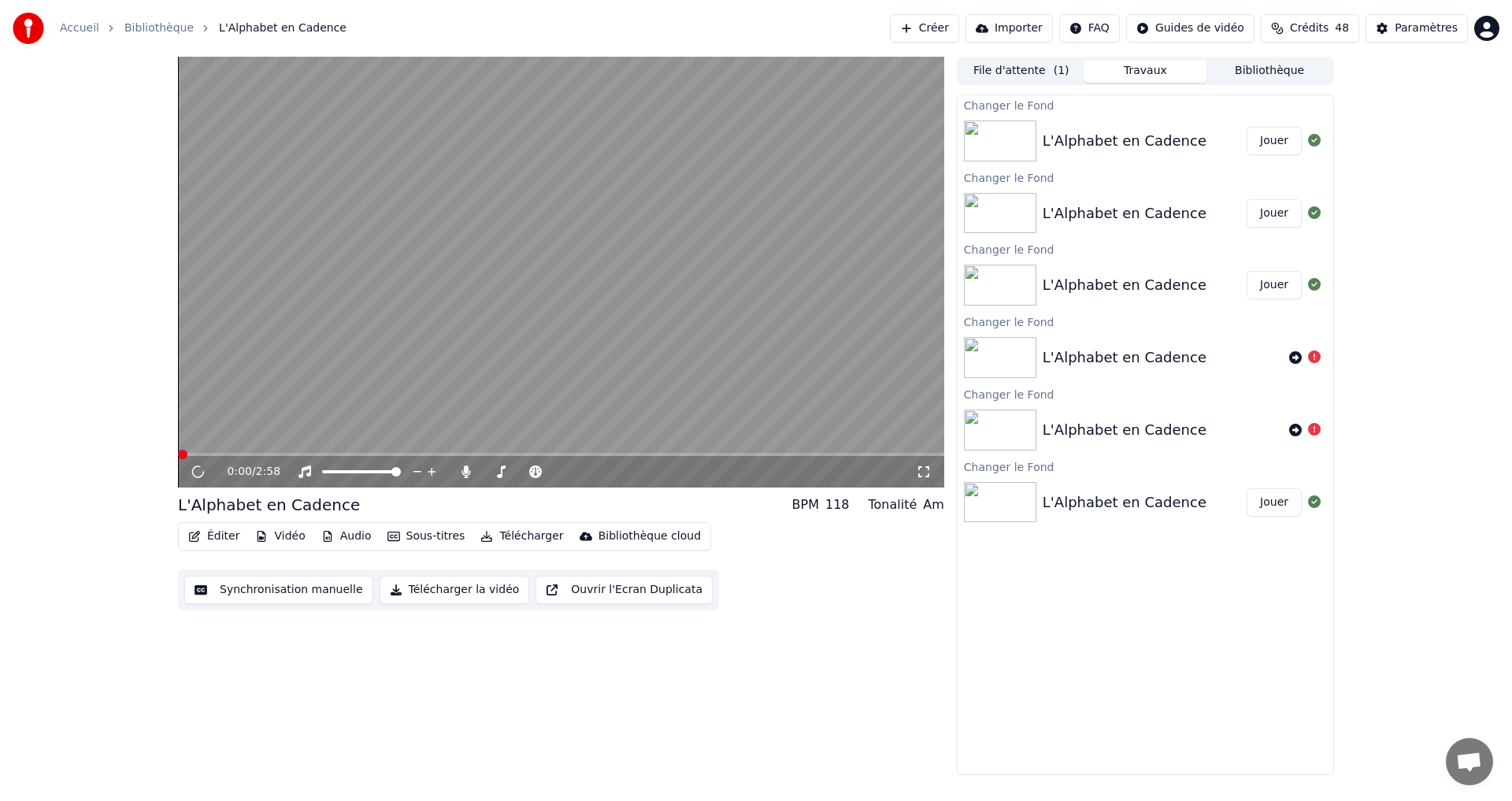
click at [1270, 133] on button "Jouer" at bounding box center [1274, 140] width 55 height 28
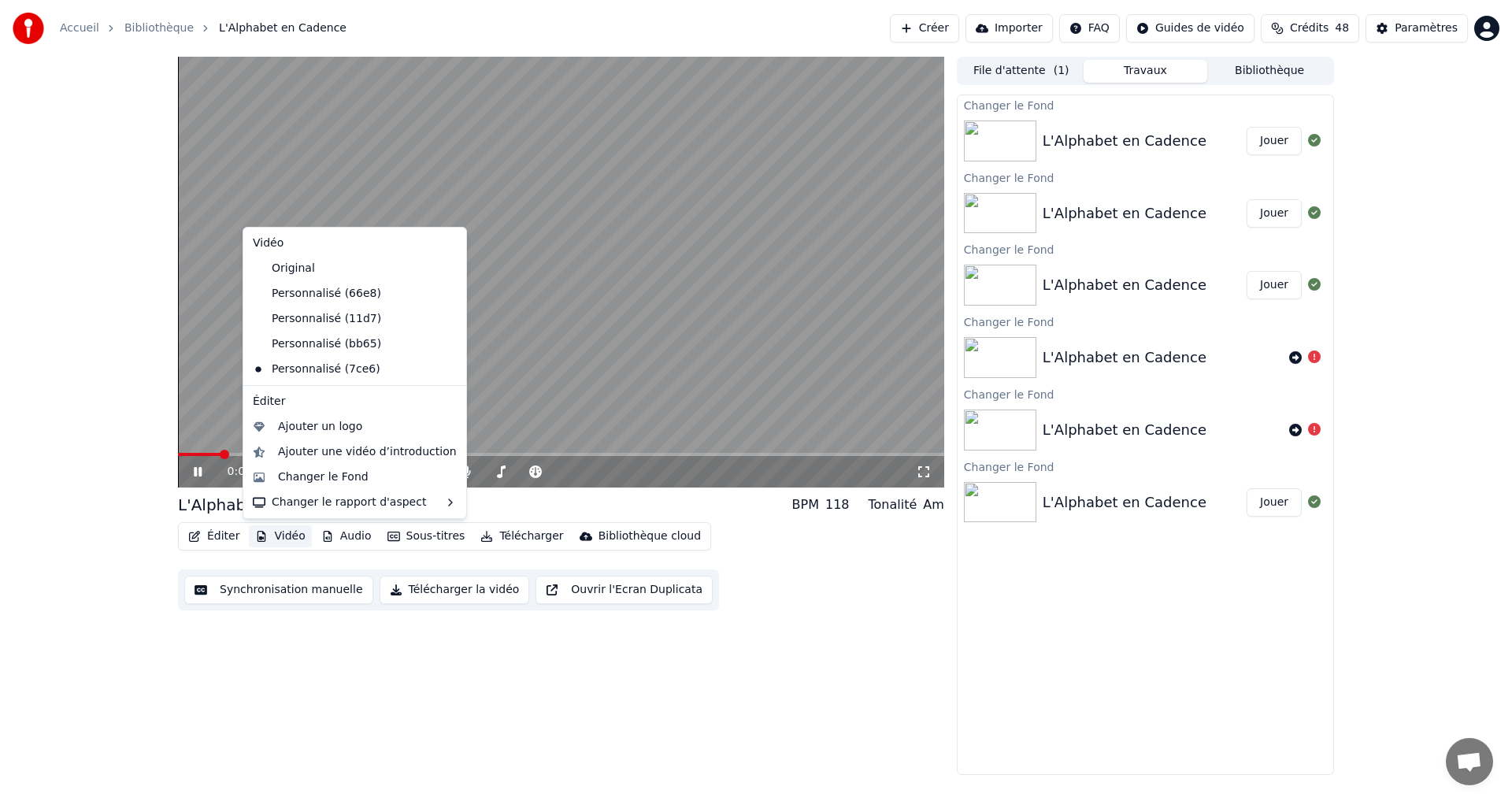
click at [270, 536] on button "Vidéo" at bounding box center [280, 536] width 62 height 22
click at [316, 480] on div "Changer le Fond" at bounding box center [323, 477] width 90 height 15
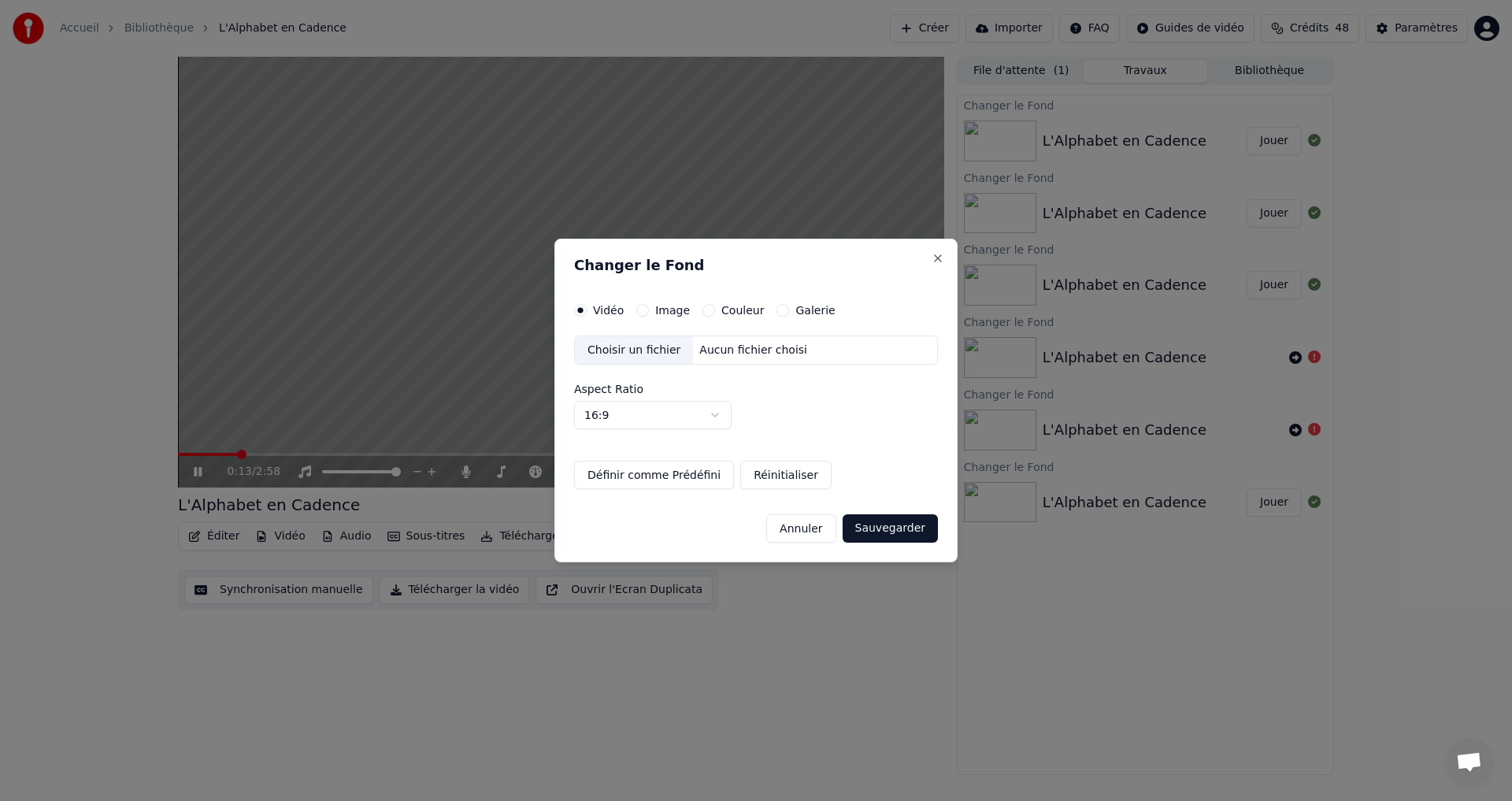
click at [628, 348] on div "Choisir un fichier" at bounding box center [634, 349] width 118 height 28
click at [649, 312] on div "Image" at bounding box center [663, 311] width 53 height 13
click at [641, 306] on button "Image" at bounding box center [643, 311] width 13 height 13
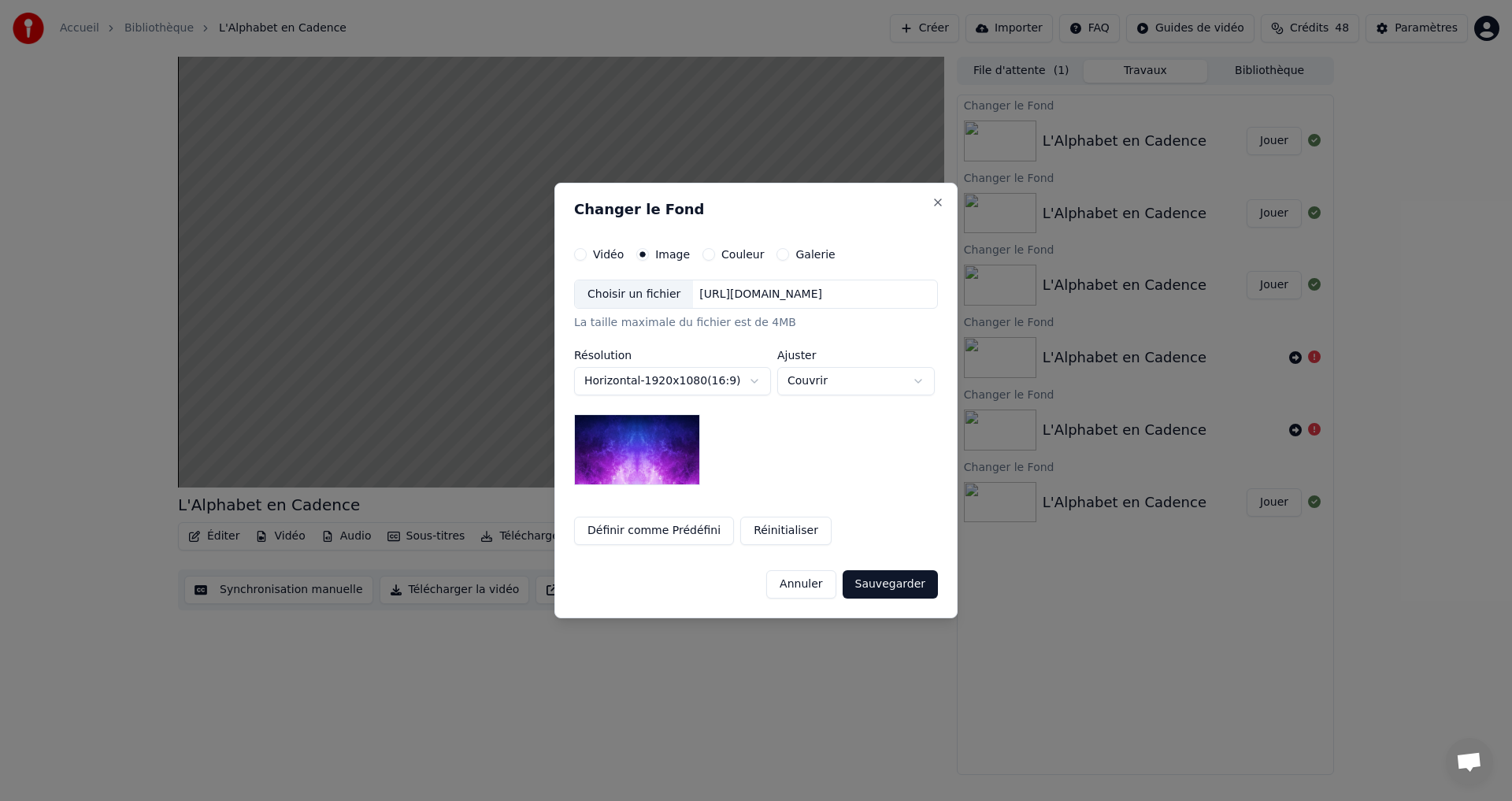
click at [621, 294] on div "Choisir un fichier" at bounding box center [634, 293] width 118 height 28
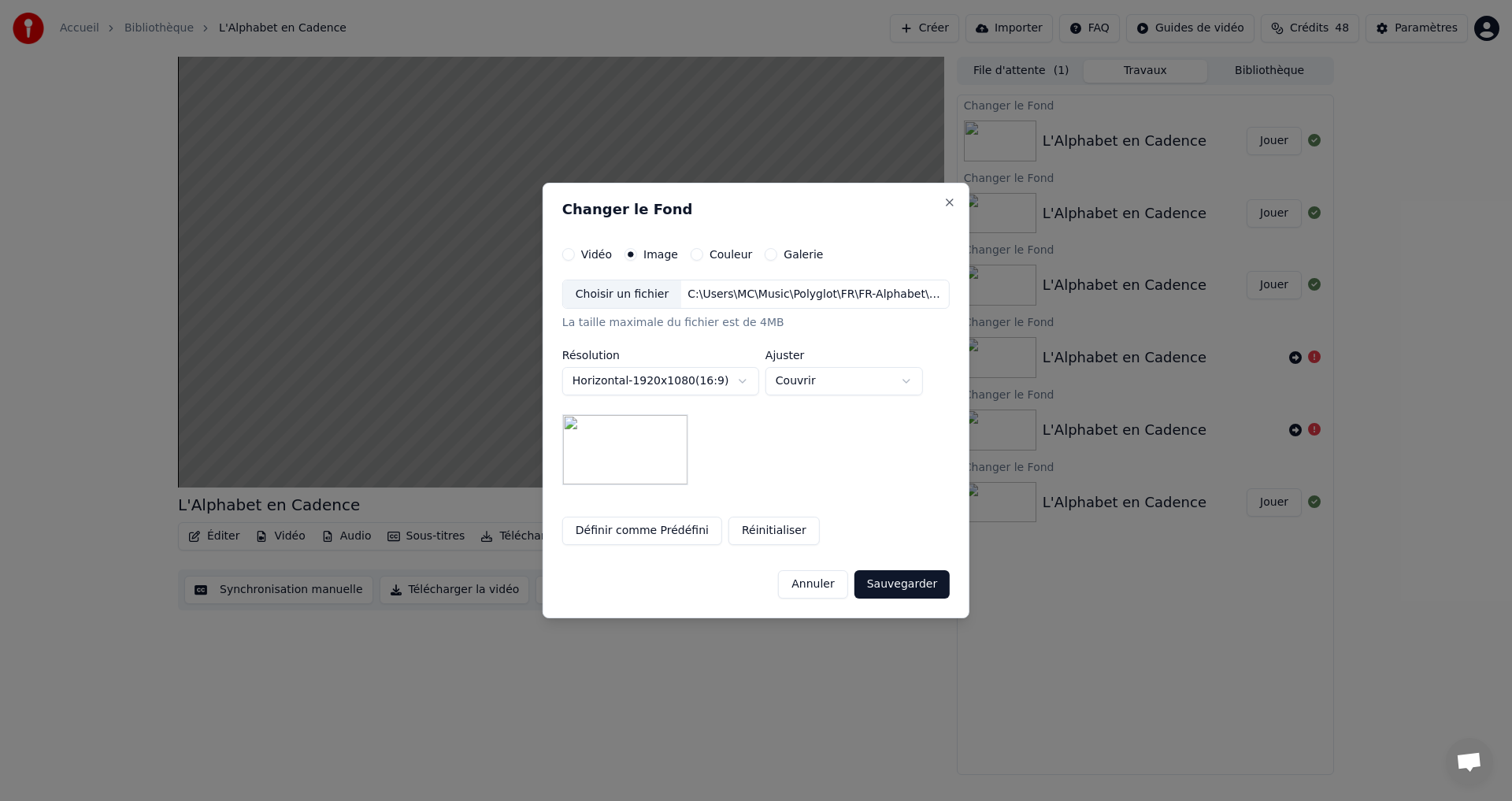
click at [892, 586] on button "Sauvegarder" at bounding box center [902, 583] width 96 height 28
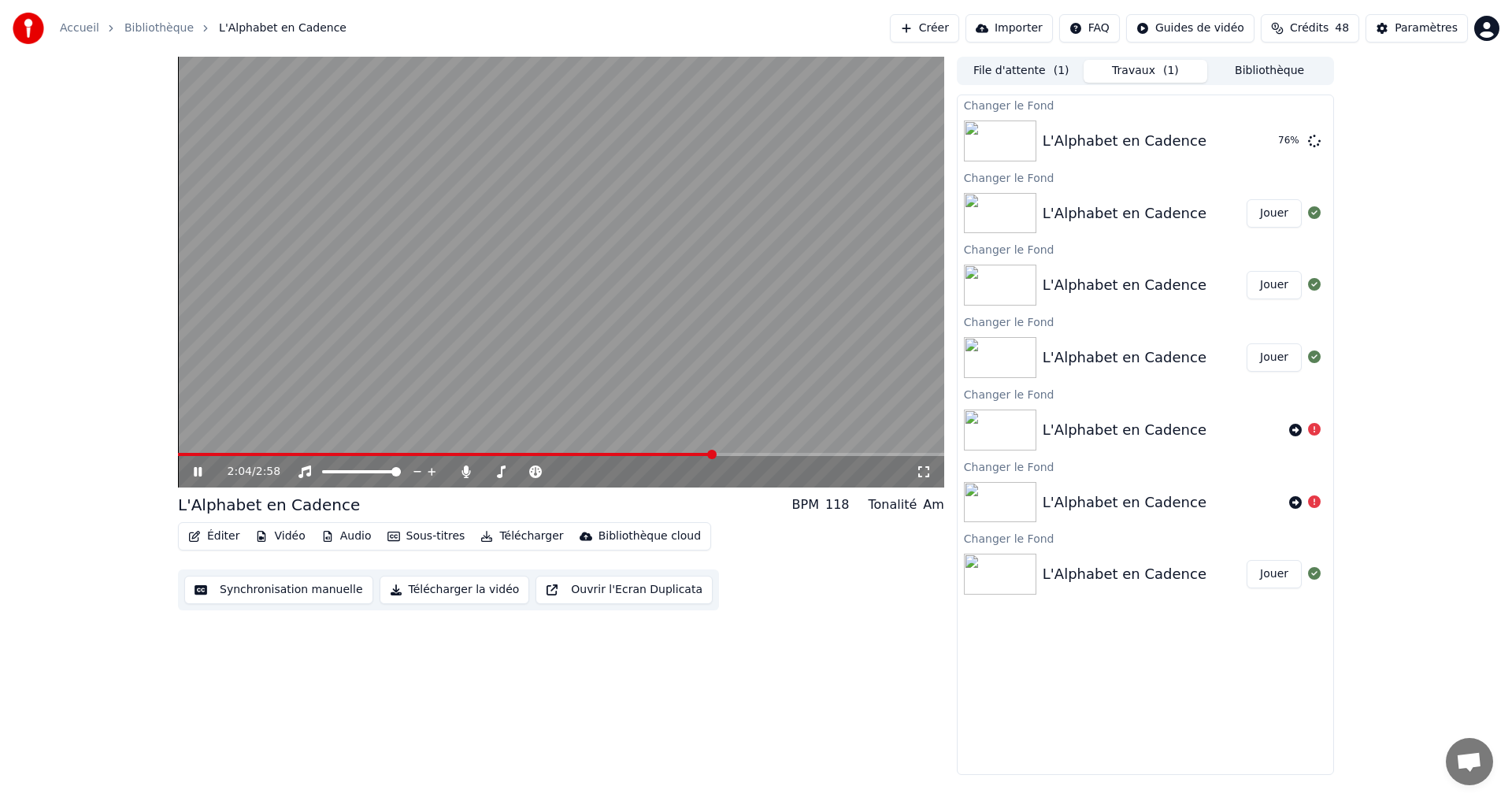
click at [237, 325] on video at bounding box center [561, 272] width 766 height 431
click at [1255, 144] on button "Jouer" at bounding box center [1274, 140] width 55 height 28
click at [206, 468] on icon at bounding box center [209, 471] width 37 height 13
click at [195, 480] on div "0:42 / 2:58" at bounding box center [561, 471] width 753 height 15
click at [195, 470] on icon at bounding box center [198, 471] width 9 height 11
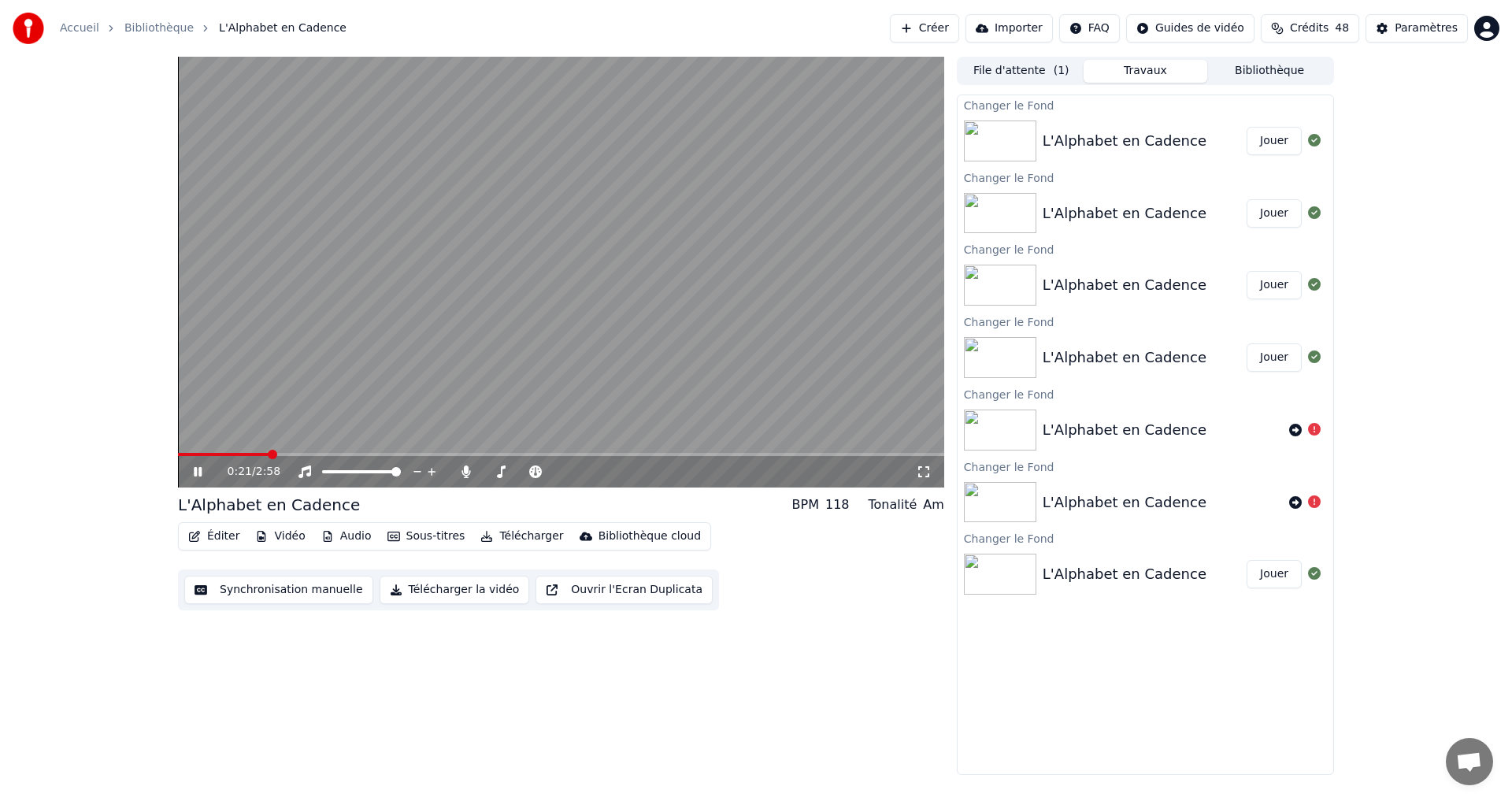
click at [311, 216] on video at bounding box center [561, 272] width 766 height 431
click at [189, 470] on div "0:21 / 2:58" at bounding box center [561, 471] width 753 height 15
click at [198, 477] on icon at bounding box center [209, 471] width 37 height 13
click at [197, 477] on icon at bounding box center [209, 471] width 37 height 13
click at [194, 473] on icon at bounding box center [198, 471] width 9 height 11
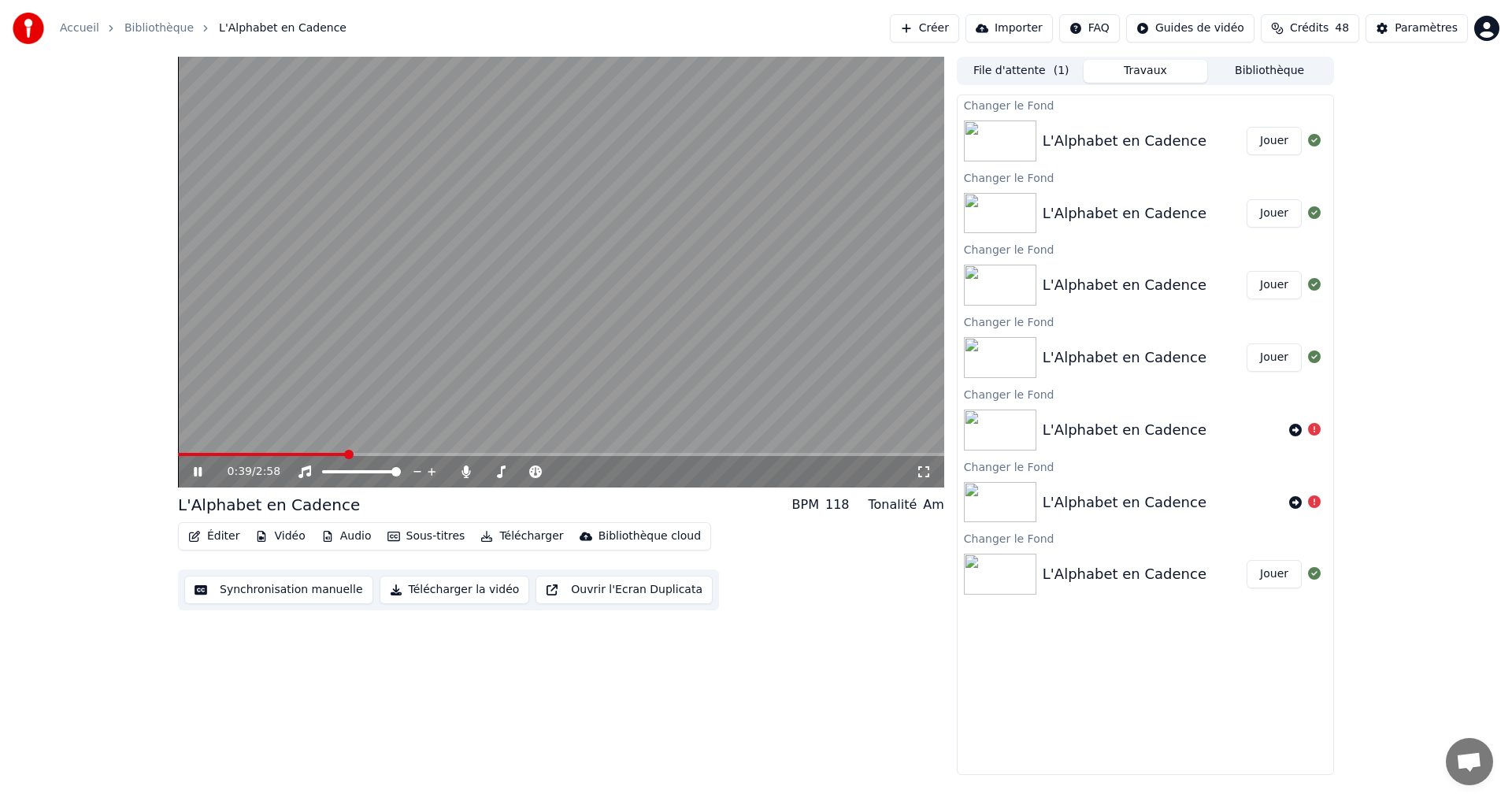
click at [198, 467] on icon at bounding box center [209, 471] width 37 height 13
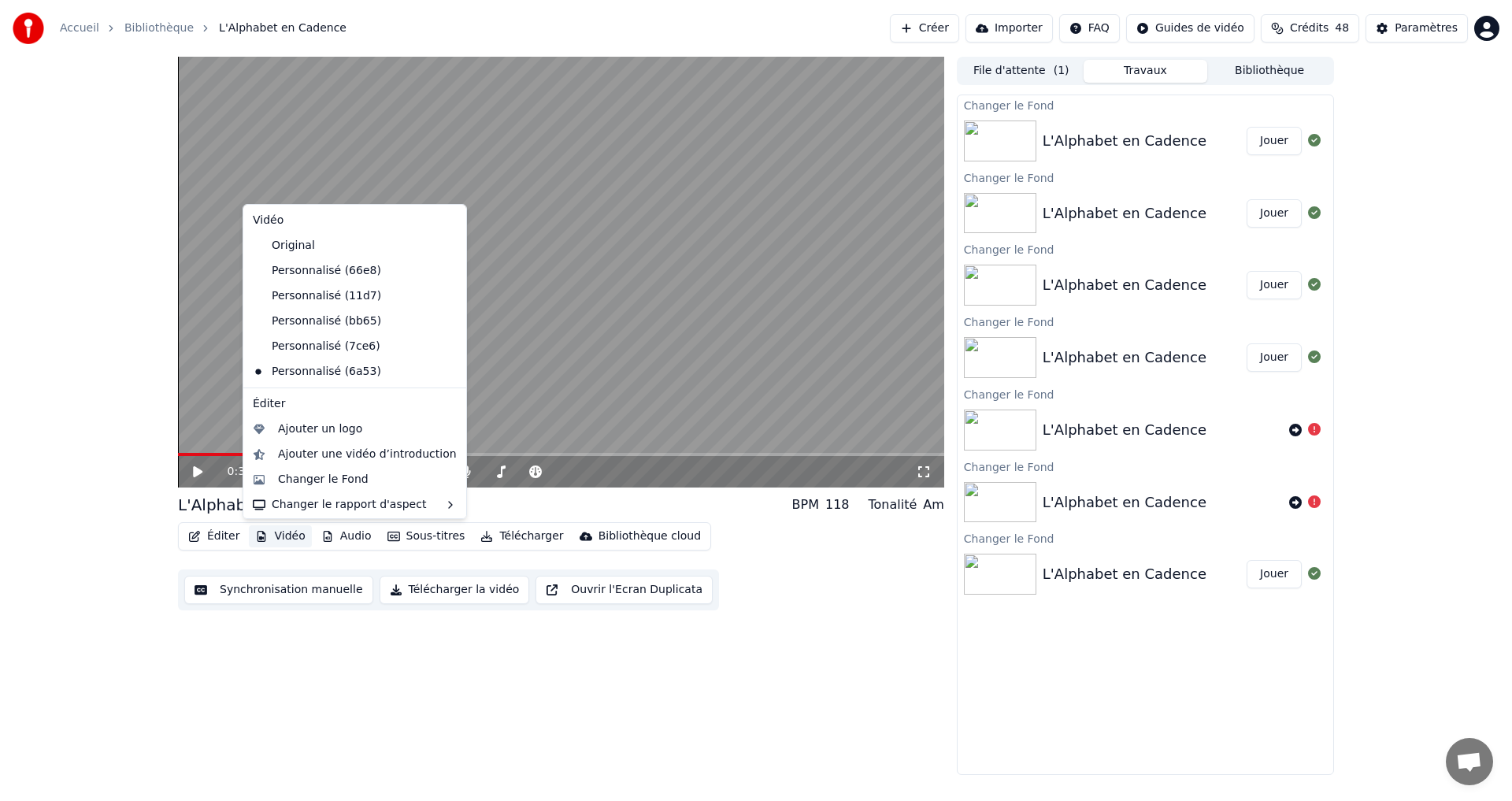
click at [280, 539] on button "Vidéo" at bounding box center [280, 536] width 62 height 22
click at [313, 477] on div "Changer le Fond" at bounding box center [323, 479] width 90 height 15
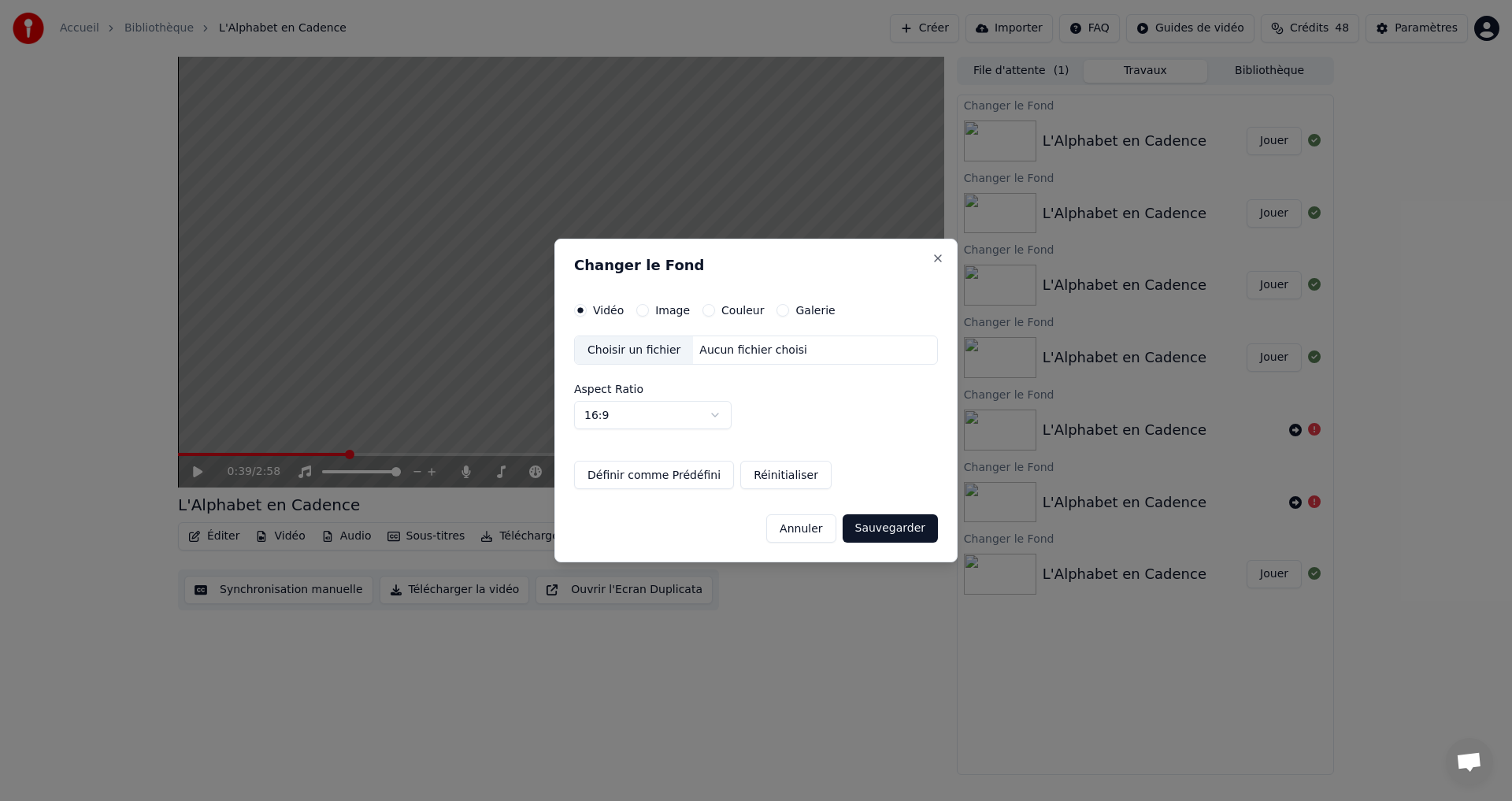
click at [625, 353] on div "Choisir un fichier" at bounding box center [634, 349] width 118 height 28
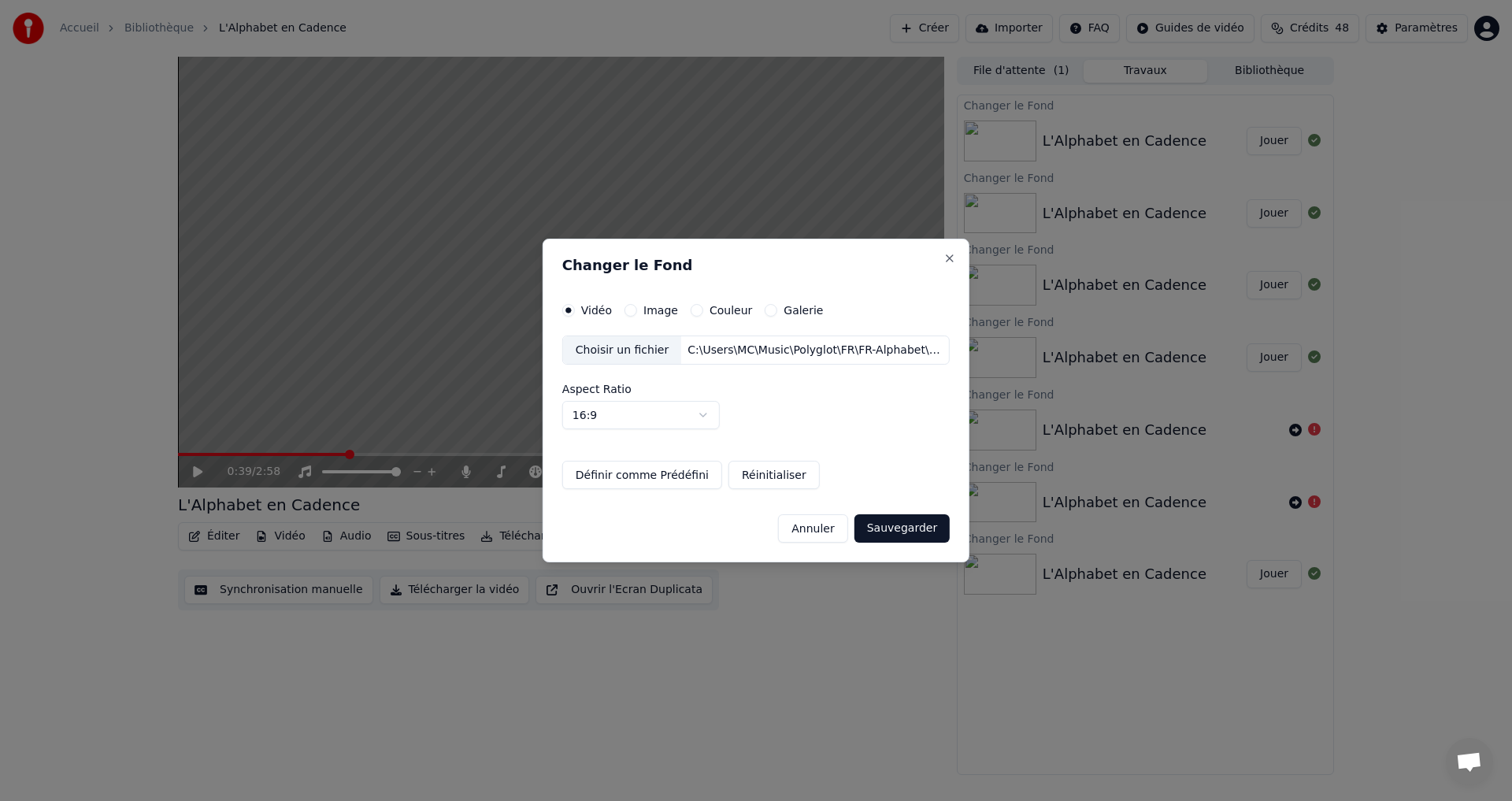
click at [901, 526] on button "Sauvegarder" at bounding box center [902, 527] width 96 height 28
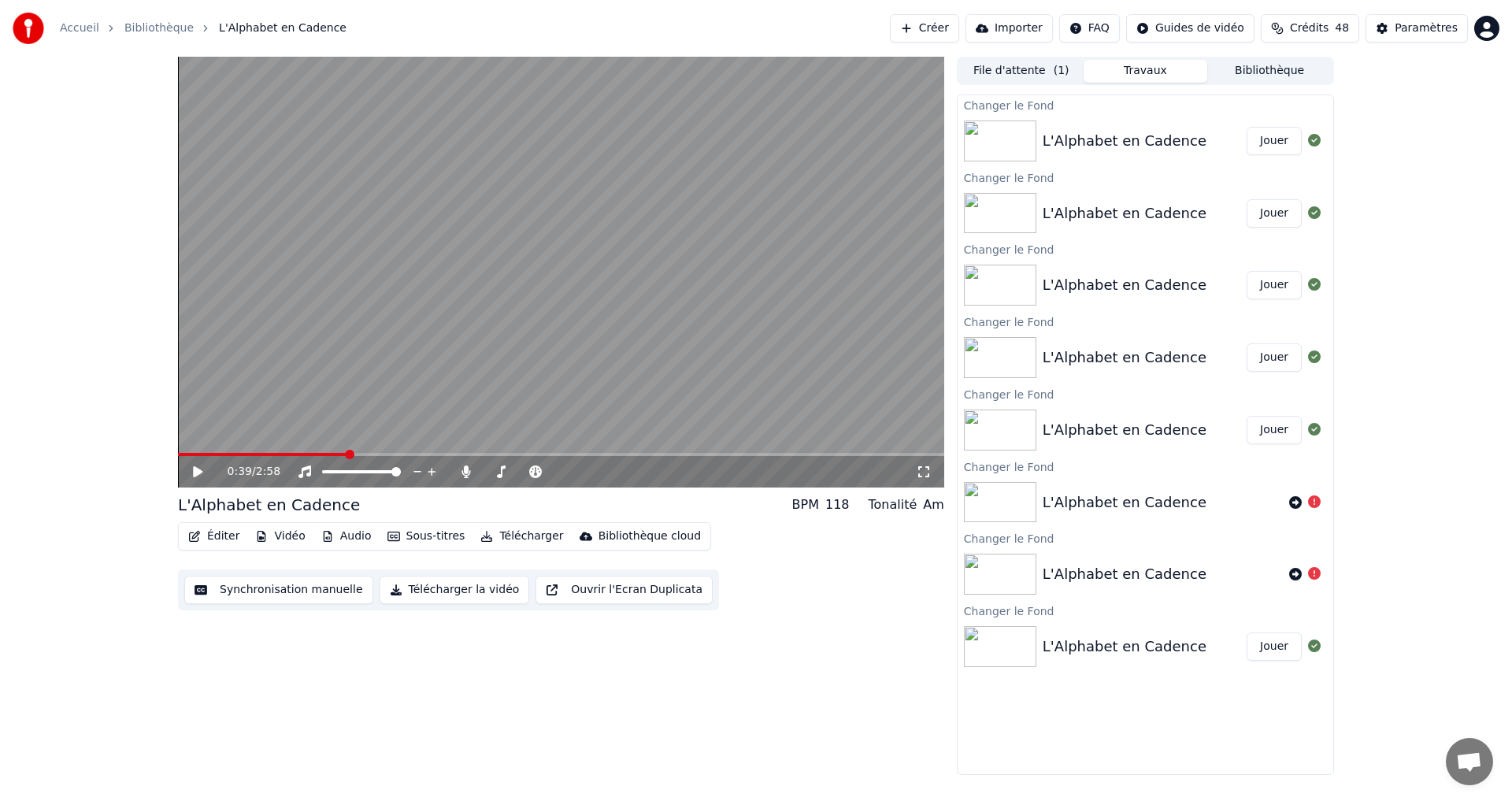
drag, startPoint x: 1275, startPoint y: 148, endPoint x: 1266, endPoint y: 148, distance: 9.0
click at [1275, 147] on button "Jouer" at bounding box center [1274, 140] width 55 height 28
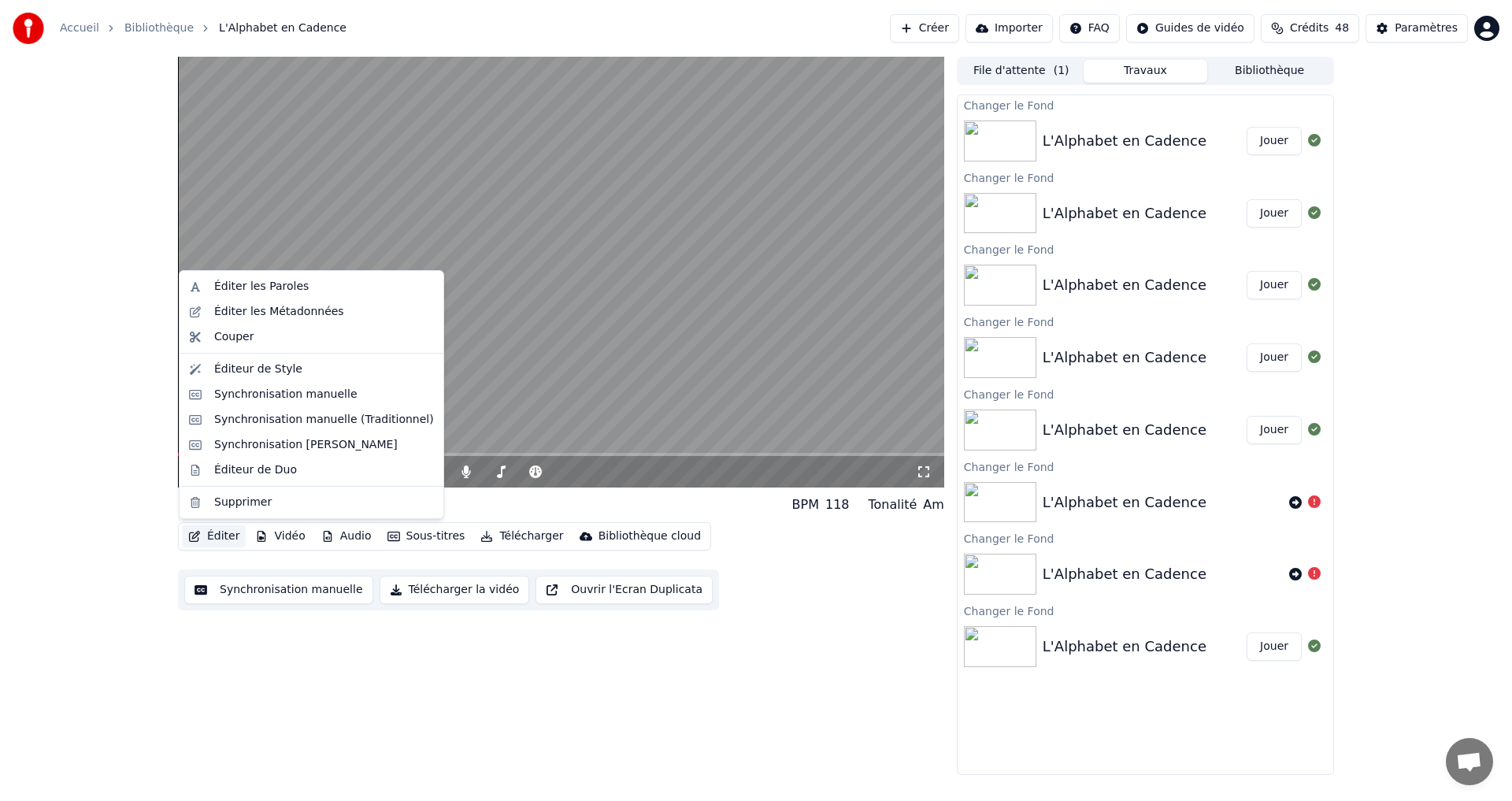
click at [200, 533] on icon "button" at bounding box center [194, 536] width 11 height 11
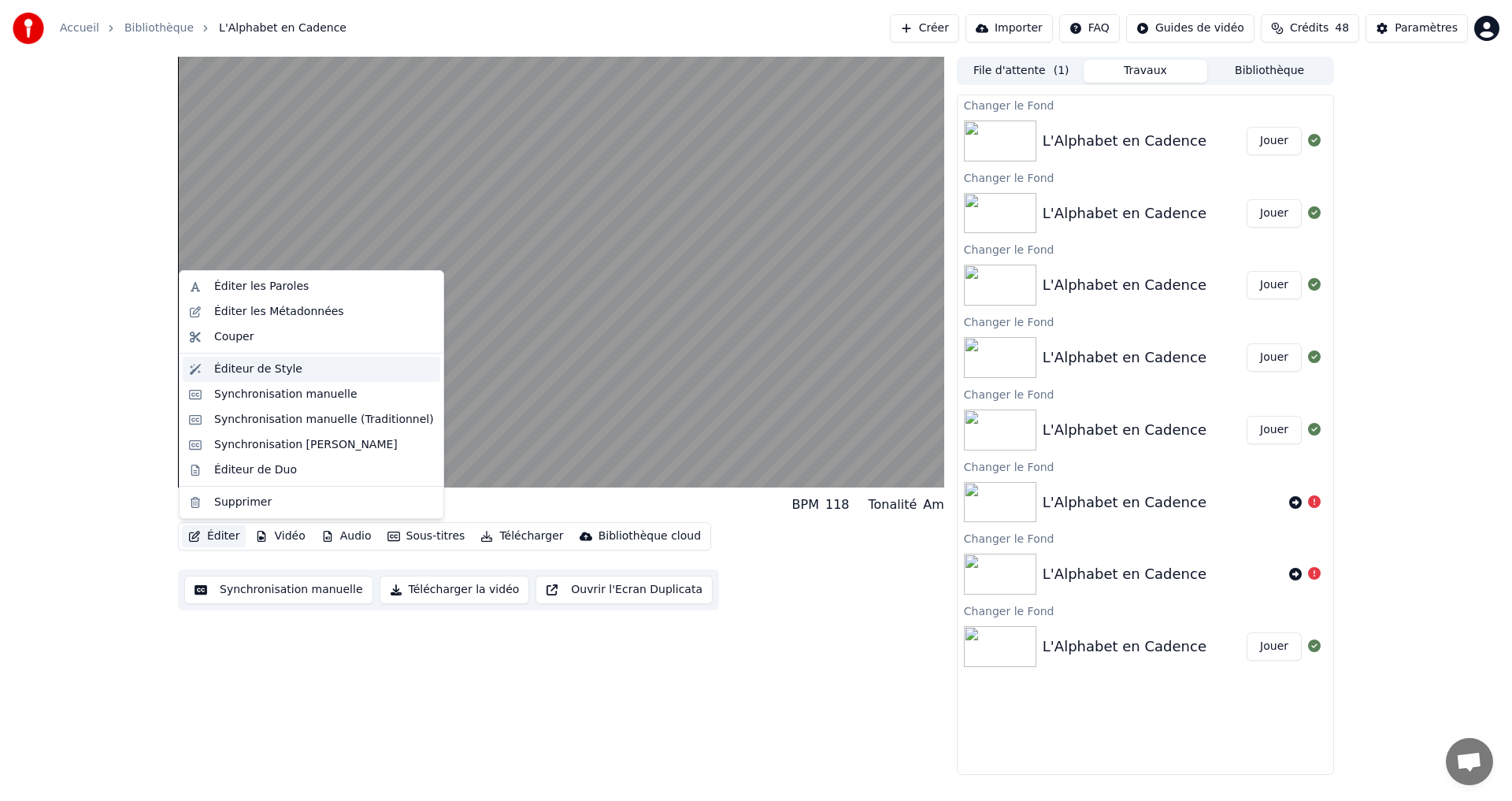
click at [245, 366] on div "Éditeur de Style" at bounding box center [258, 368] width 89 height 15
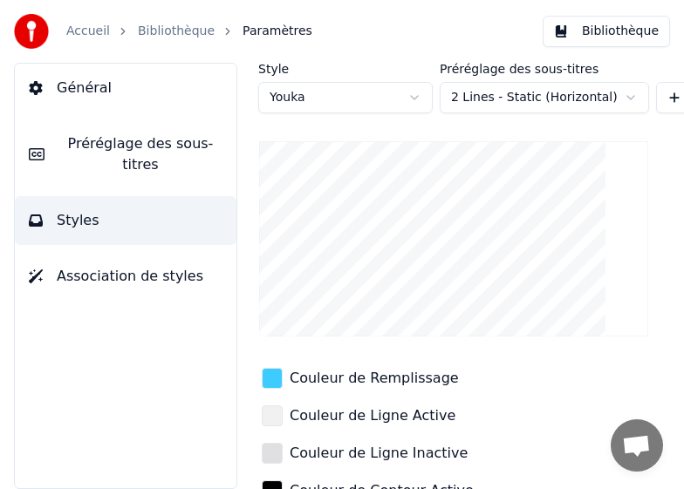
drag, startPoint x: 348, startPoint y: 51, endPoint x: 337, endPoint y: 37, distance: 17.4
click at [340, 47] on div "Accueil Bibliothèque Paramètres Bibliothèque" at bounding box center [342, 31] width 684 height 63
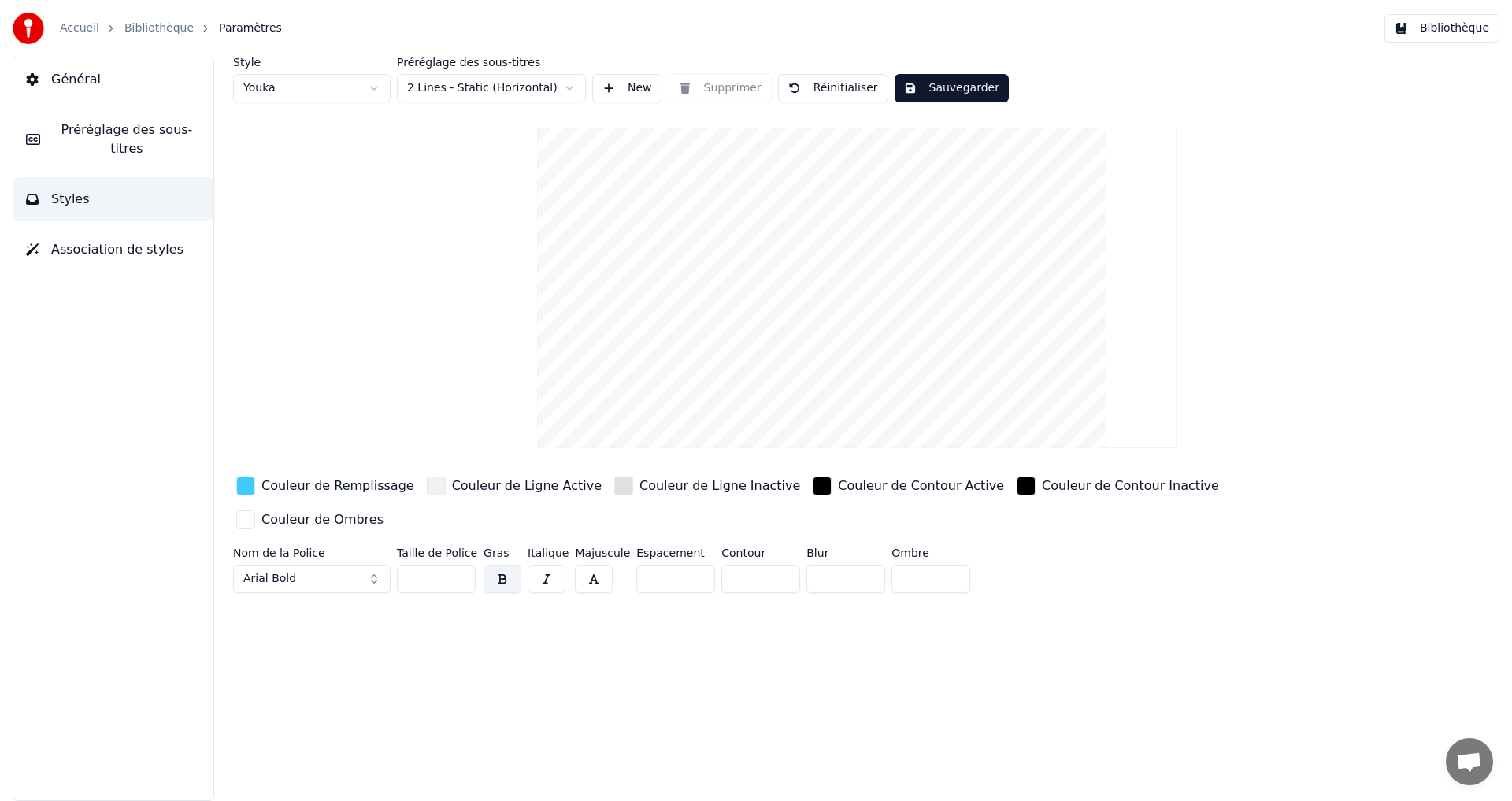
click at [243, 482] on div "button" at bounding box center [246, 486] width 19 height 19
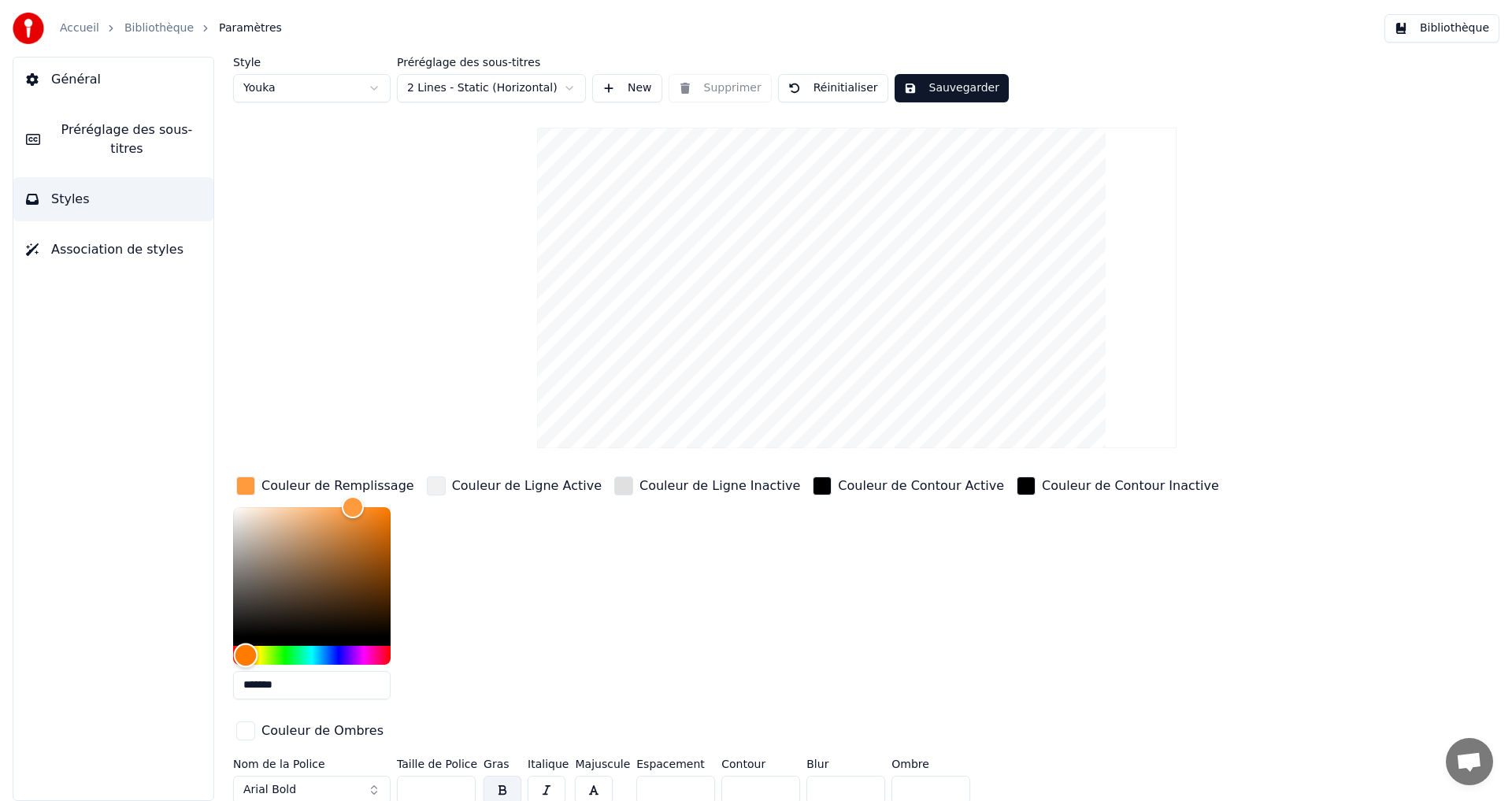
drag, startPoint x: 263, startPoint y: 656, endPoint x: 246, endPoint y: 661, distance: 17.7
click at [246, 661] on div "Hue" at bounding box center [312, 655] width 157 height 19
click at [249, 651] on div "Hue" at bounding box center [249, 655] width 24 height 24
click at [348, 528] on div "Color" at bounding box center [312, 572] width 157 height 129
drag, startPoint x: 329, startPoint y: 536, endPoint x: 357, endPoint y: 521, distance: 31.8
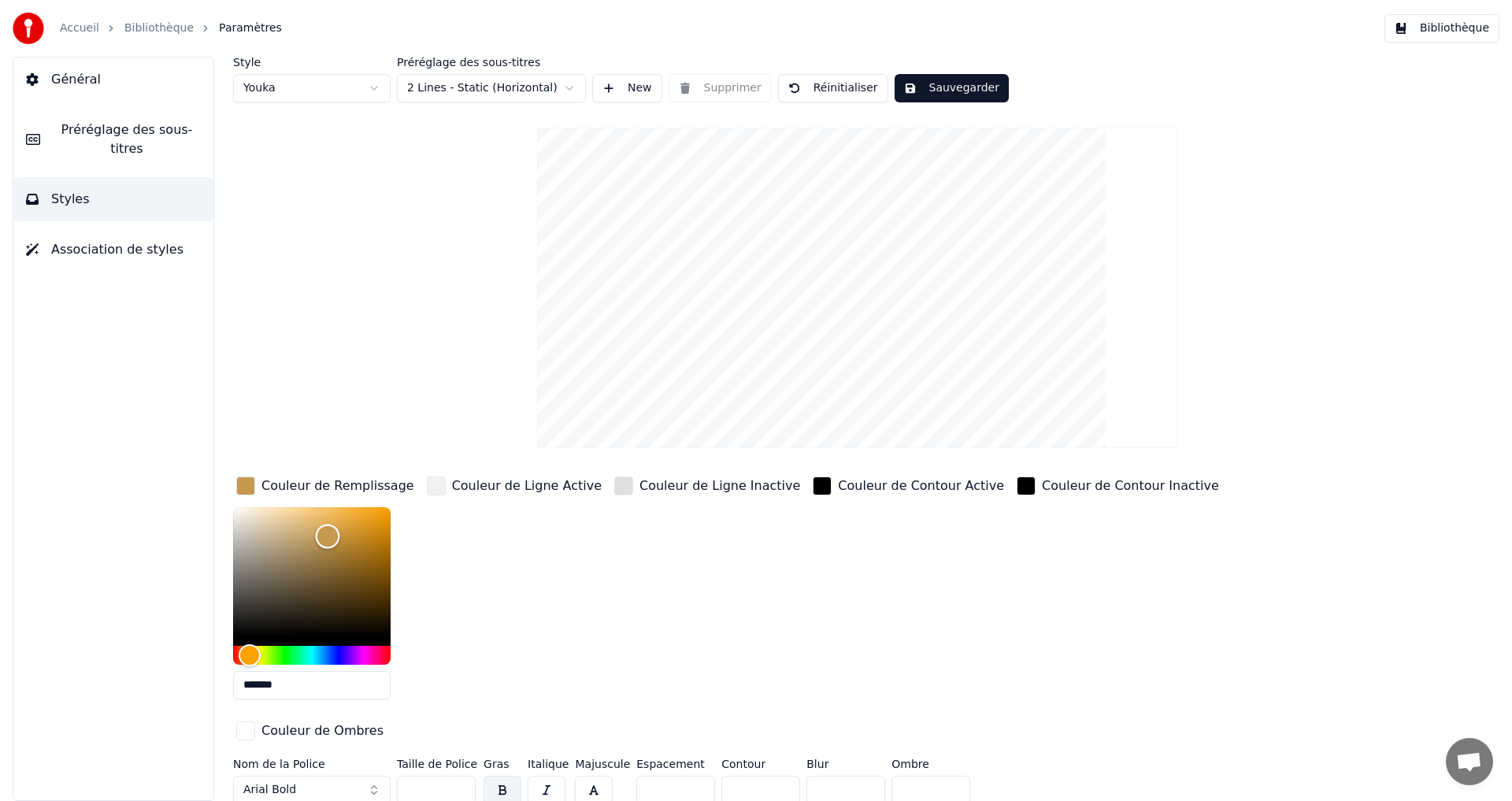
click at [357, 523] on div "Color" at bounding box center [312, 572] width 157 height 129
click at [305, 537] on div "Color" at bounding box center [312, 572] width 157 height 129
drag, startPoint x: 303, startPoint y: 537, endPoint x: 329, endPoint y: 518, distance: 32.2
click at [320, 529] on div "Color" at bounding box center [318, 530] width 24 height 24
drag, startPoint x: 329, startPoint y: 518, endPoint x: 354, endPoint y: 498, distance: 32.0
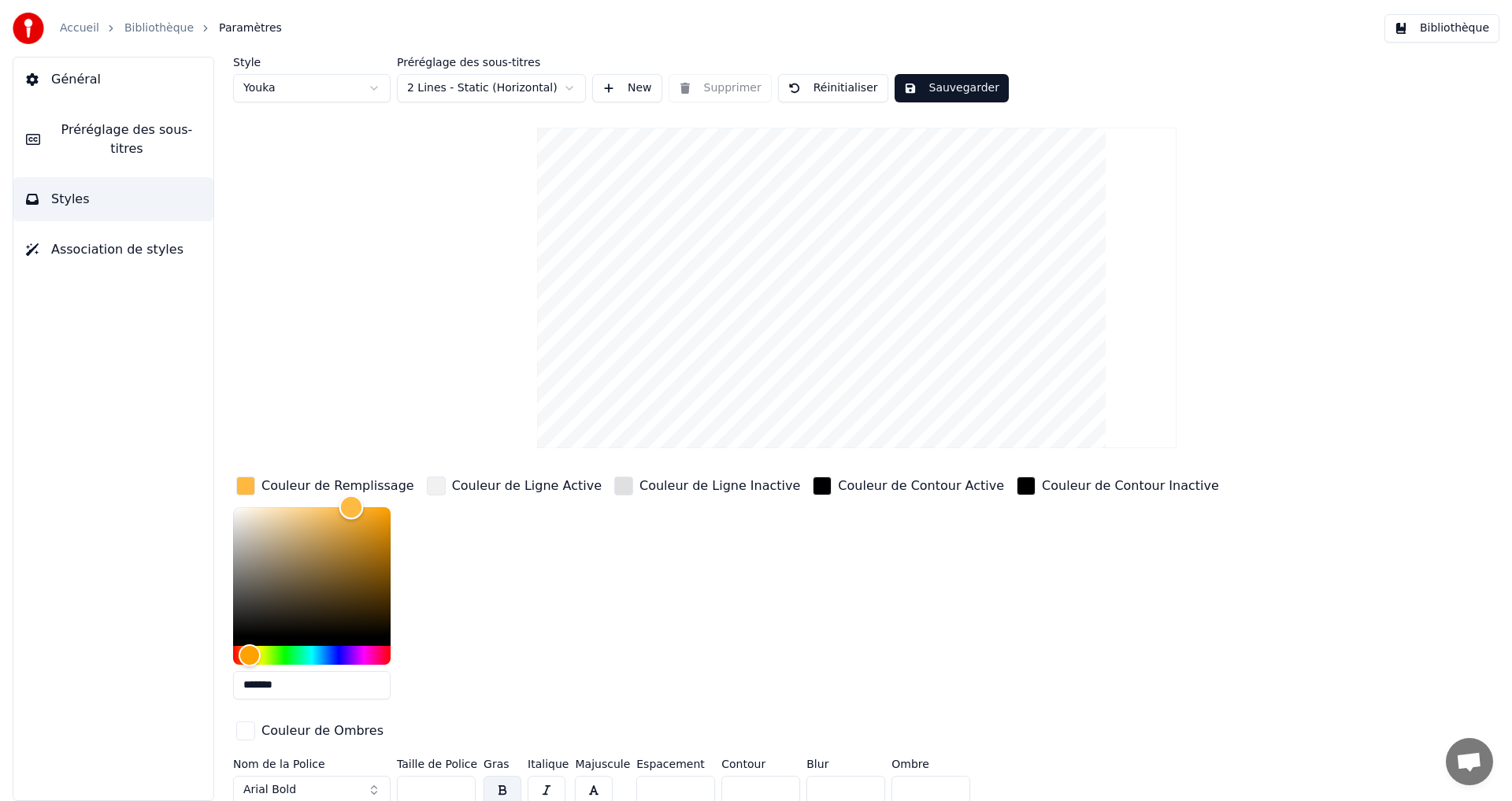
click at [354, 508] on div "Color" at bounding box center [312, 572] width 157 height 129
click at [351, 536] on div "Color" at bounding box center [312, 572] width 157 height 129
click at [363, 520] on div "Color" at bounding box center [355, 528] width 24 height 24
click at [249, 654] on div "Hue" at bounding box center [249, 655] width 24 height 24
click at [247, 659] on div "Hue" at bounding box center [247, 655] width 24 height 24
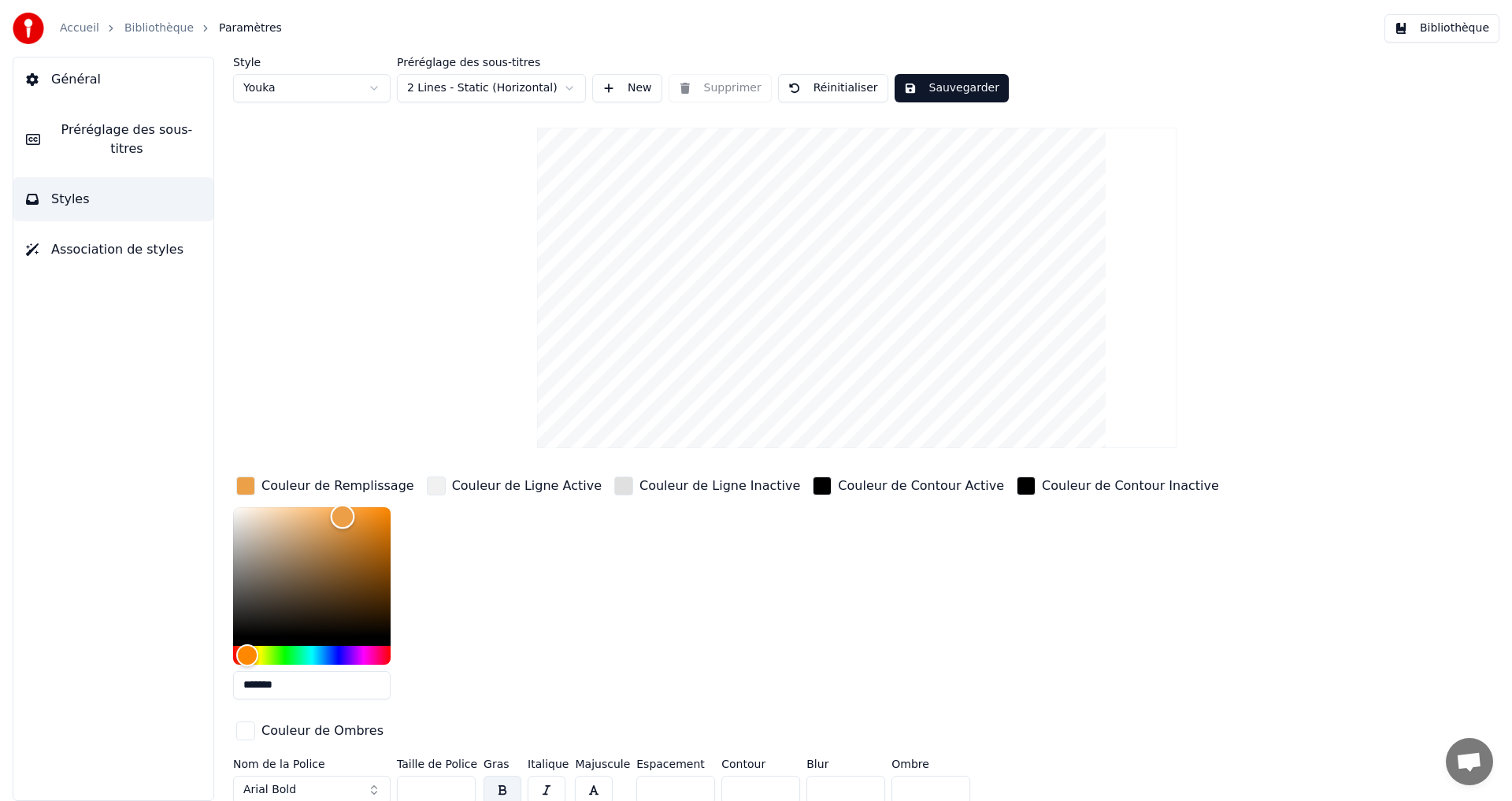
drag, startPoint x: 353, startPoint y: 510, endPoint x: 342, endPoint y: 516, distance: 12.5
click at [342, 516] on div "Color" at bounding box center [312, 572] width 157 height 129
click at [321, 512] on div "Color" at bounding box center [312, 572] width 157 height 129
click at [322, 510] on div "Color" at bounding box center [321, 512] width 24 height 24
drag, startPoint x: 323, startPoint y: 514, endPoint x: 304, endPoint y: 506, distance: 20.6
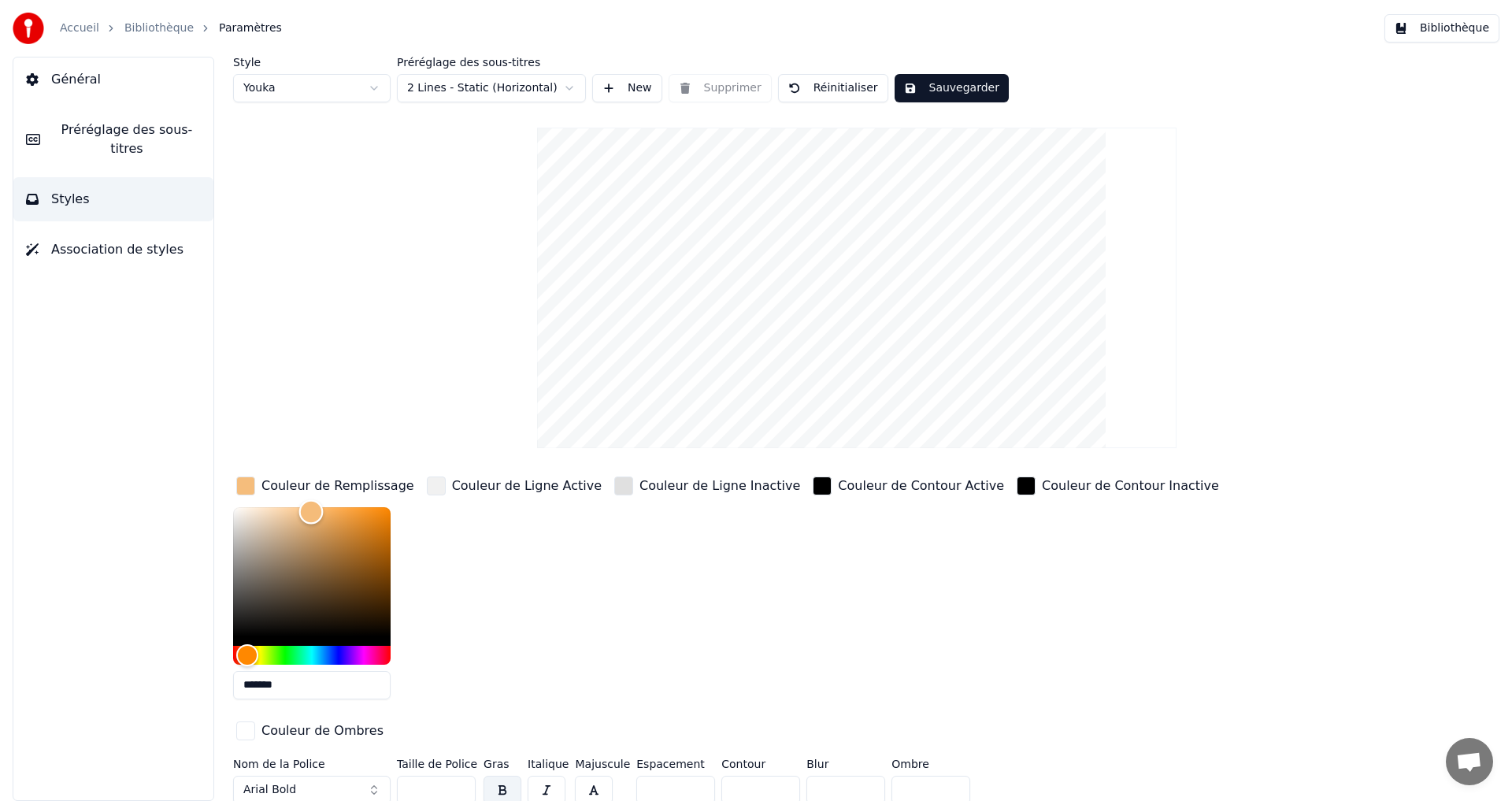
click at [304, 508] on div "Color" at bounding box center [311, 512] width 24 height 24
click at [326, 504] on div "Color" at bounding box center [322, 508] width 24 height 24
type input "*******"
drag, startPoint x: 325, startPoint y: 508, endPoint x: 337, endPoint y: 504, distance: 12.6
click at [337, 504] on div "Color" at bounding box center [330, 507] width 24 height 24
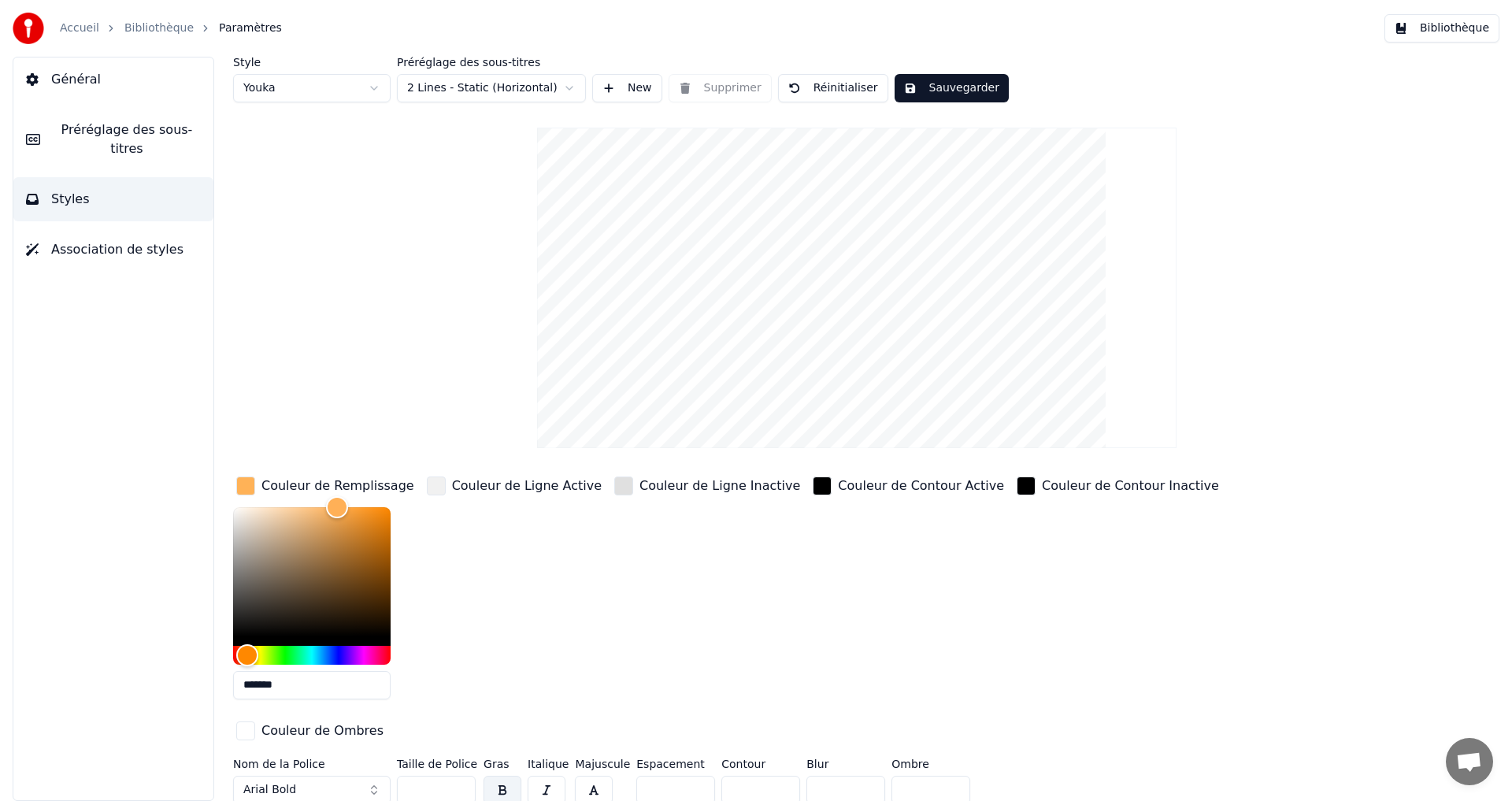
click at [919, 84] on button "Sauvegarder" at bounding box center [952, 88] width 114 height 28
click at [131, 30] on link "Bibliothèque" at bounding box center [159, 28] width 70 height 15
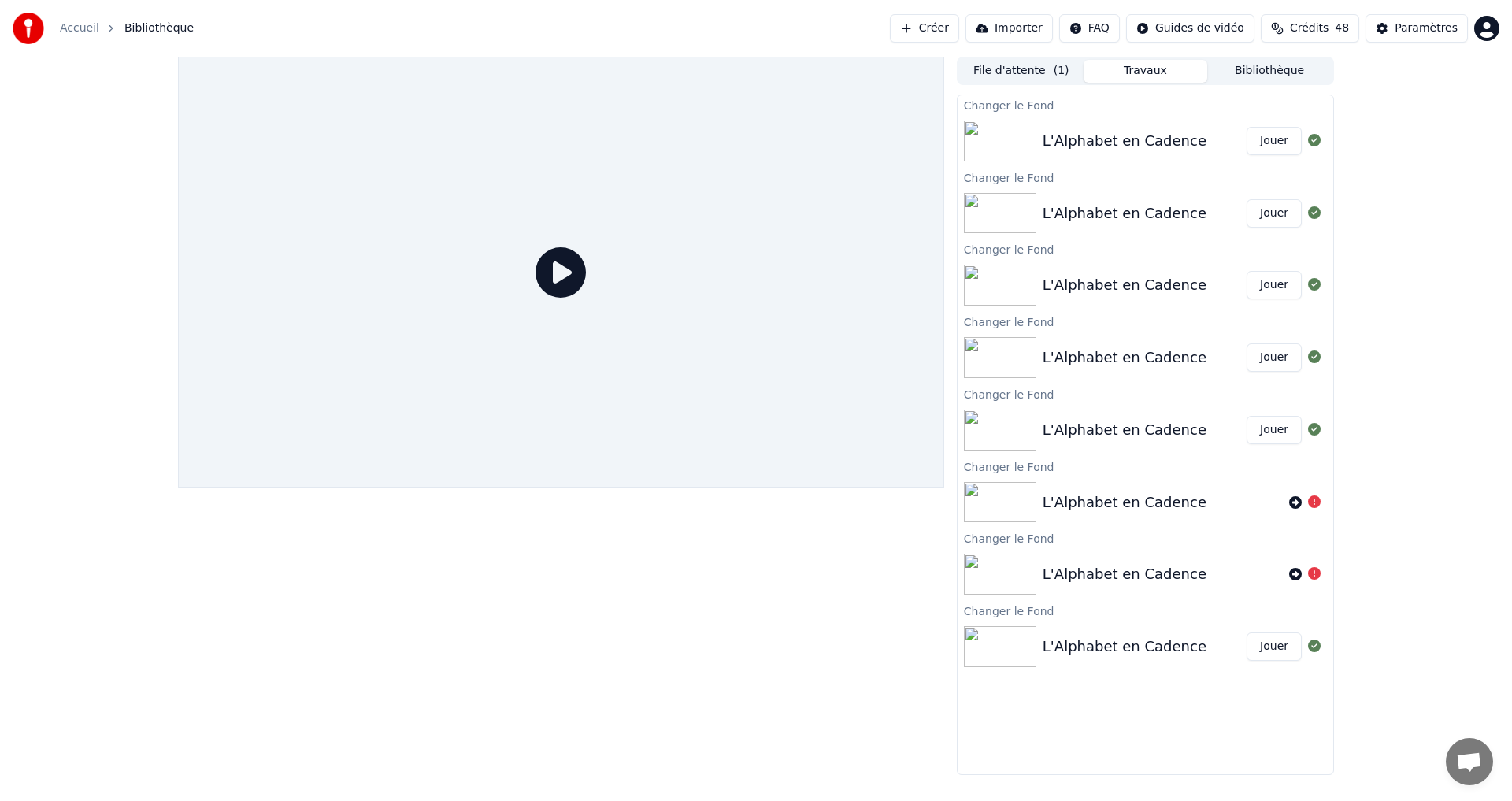
click at [1281, 141] on button "Jouer" at bounding box center [1274, 140] width 55 height 28
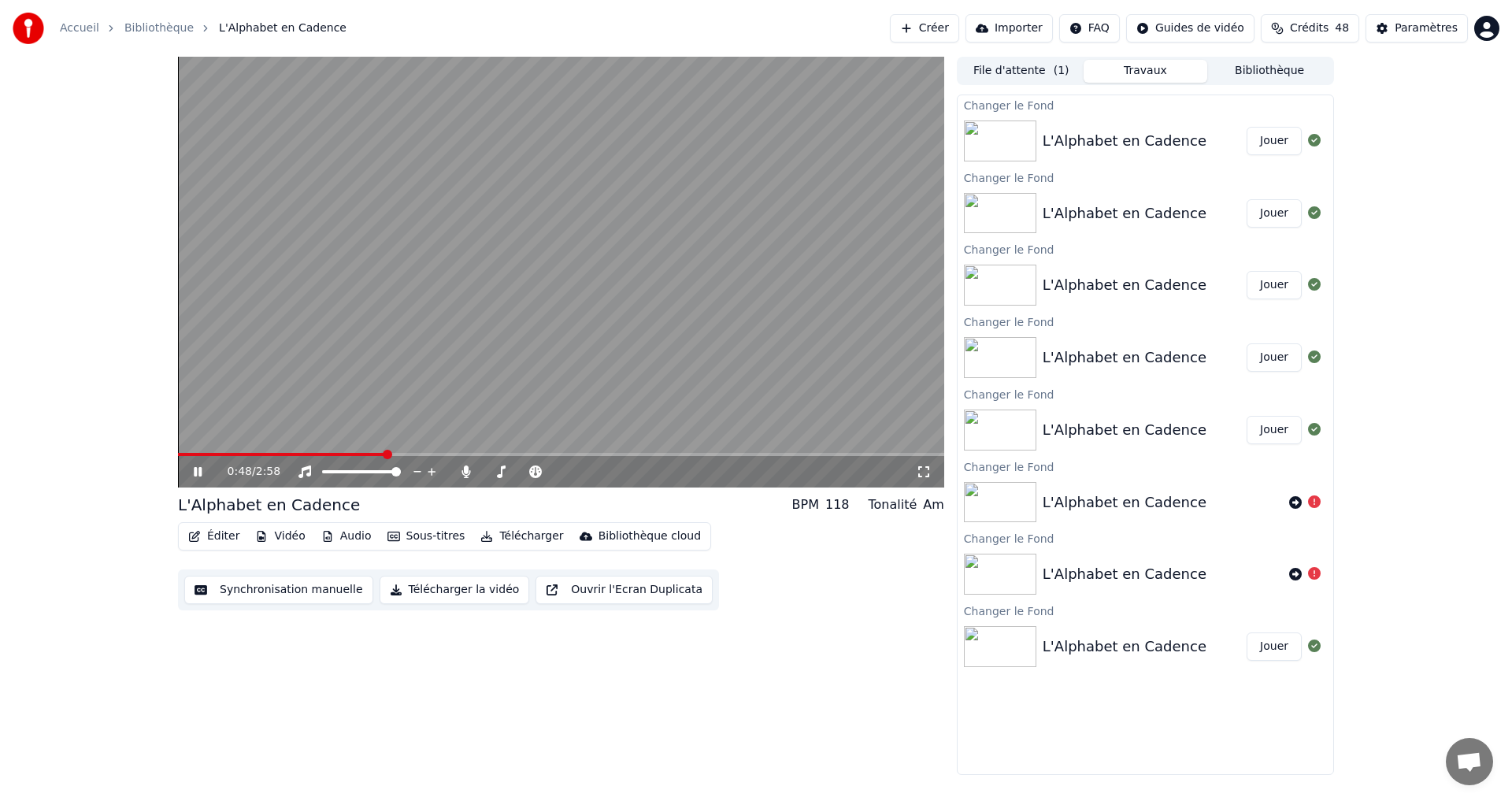
click at [200, 536] on icon "button" at bounding box center [194, 536] width 13 height 11
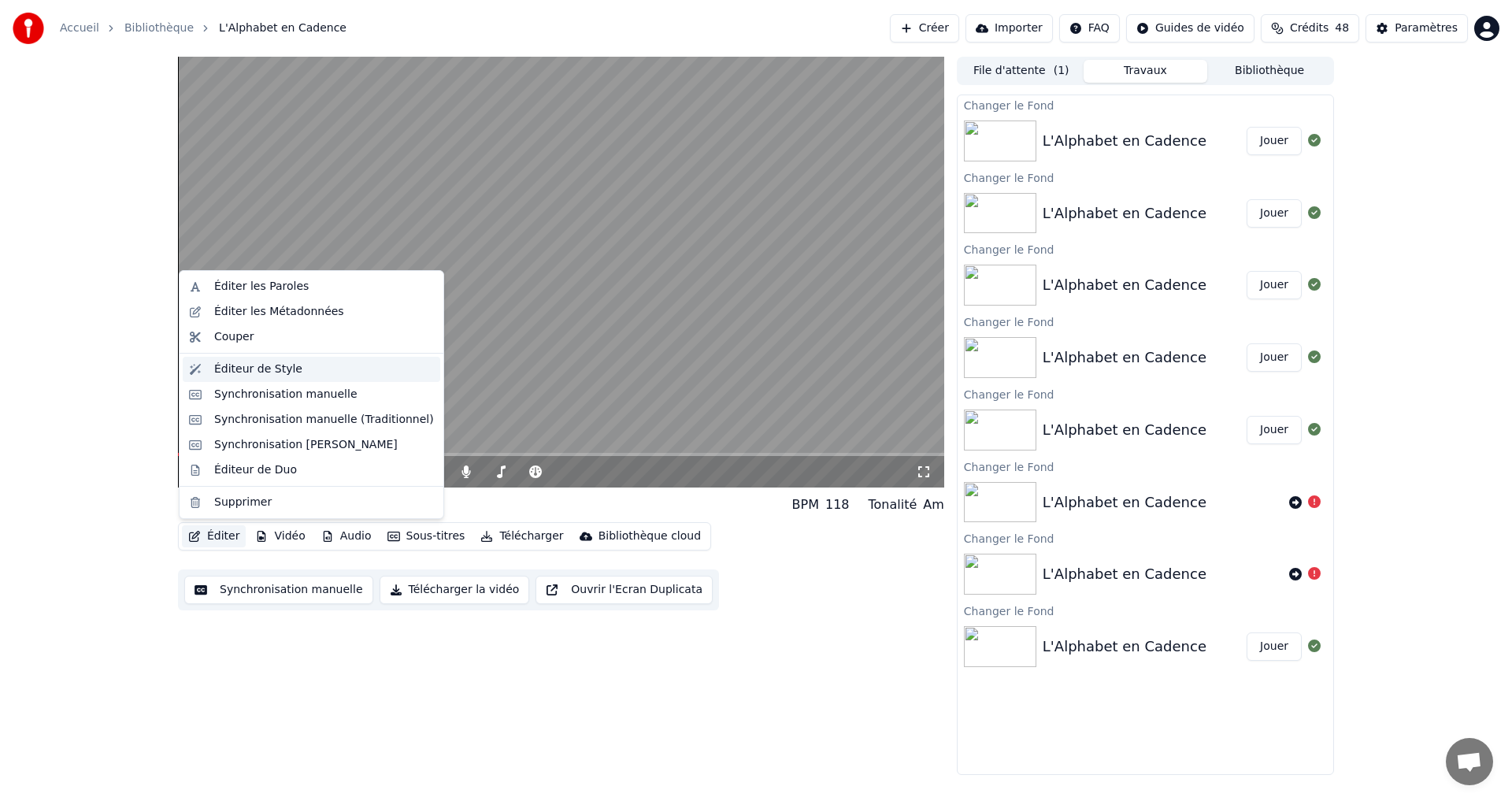
click at [252, 366] on div "Éditeur de Style" at bounding box center [258, 368] width 89 height 15
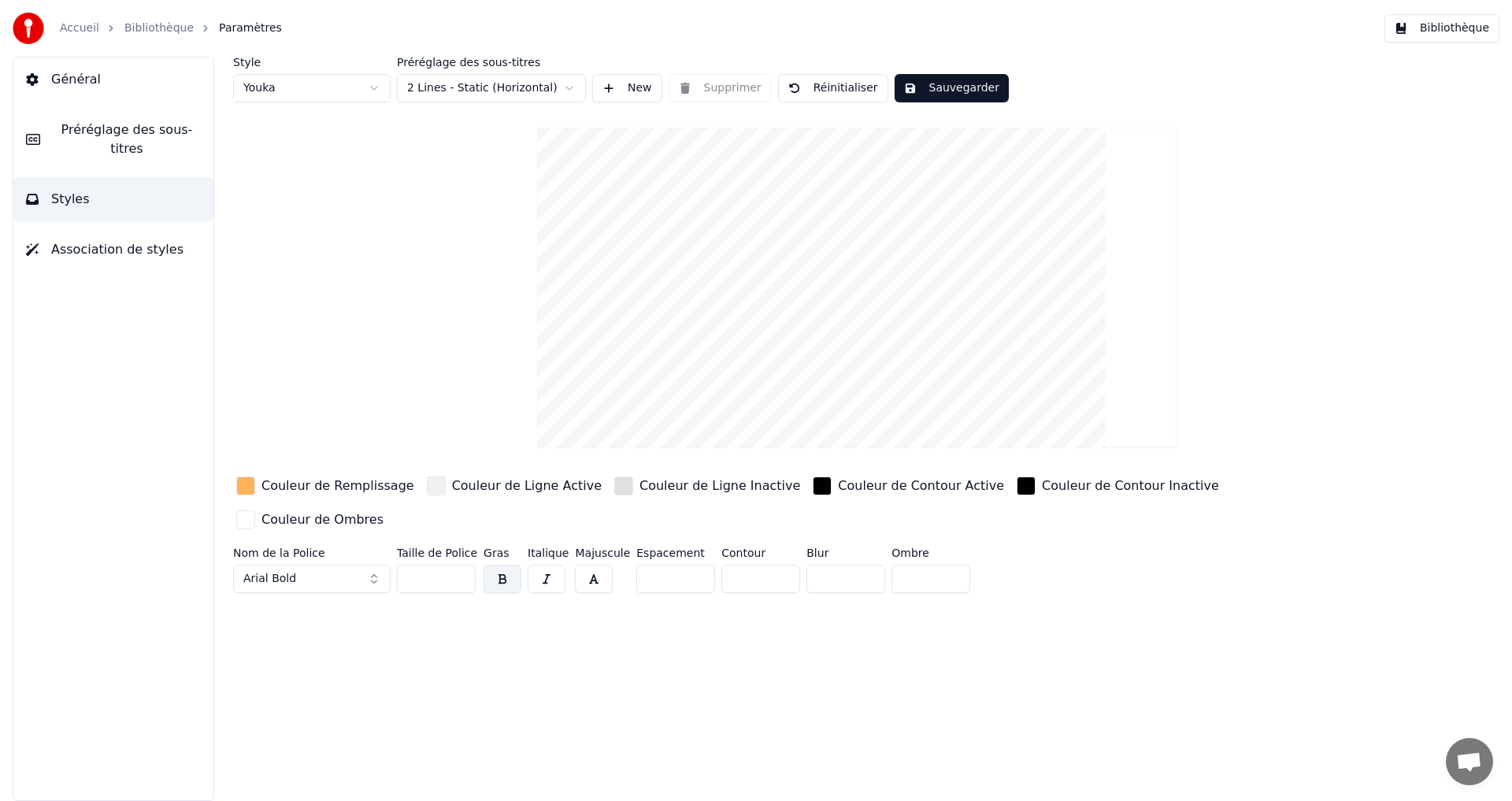
click at [813, 489] on div "button" at bounding box center [822, 486] width 19 height 19
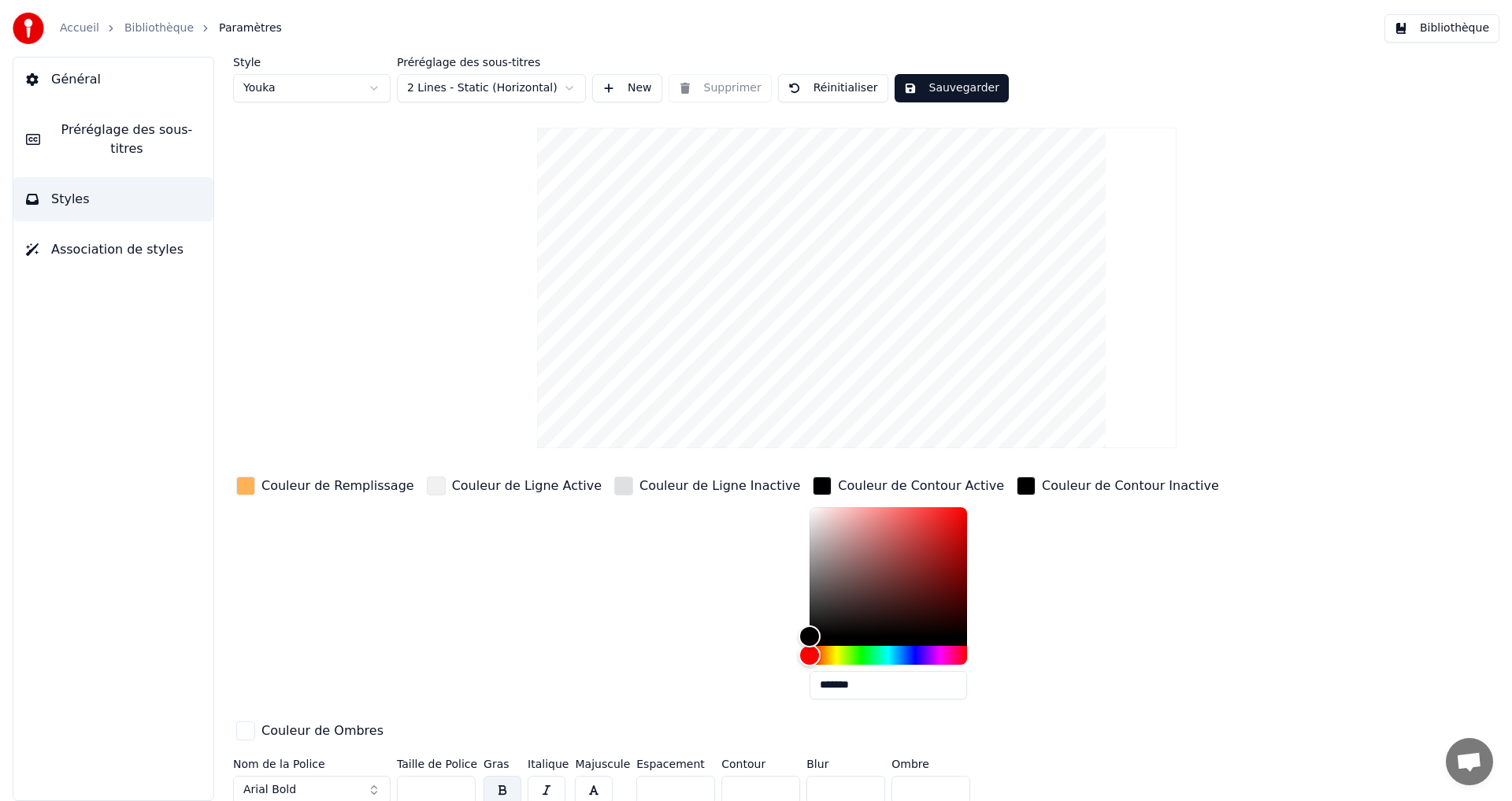
drag, startPoint x: 727, startPoint y: 753, endPoint x: 707, endPoint y: 754, distance: 20.0
click at [709, 759] on div "Nom de la Police Arial Bold Taille de Police ** Gras Italique Majuscule Espacem…" at bounding box center [762, 785] width 1059 height 52
type input "*"
click at [1058, 678] on div "Couleur de Contour Inactive" at bounding box center [1117, 592] width 209 height 238
click at [945, 88] on button "Sauvegarder" at bounding box center [952, 88] width 114 height 28
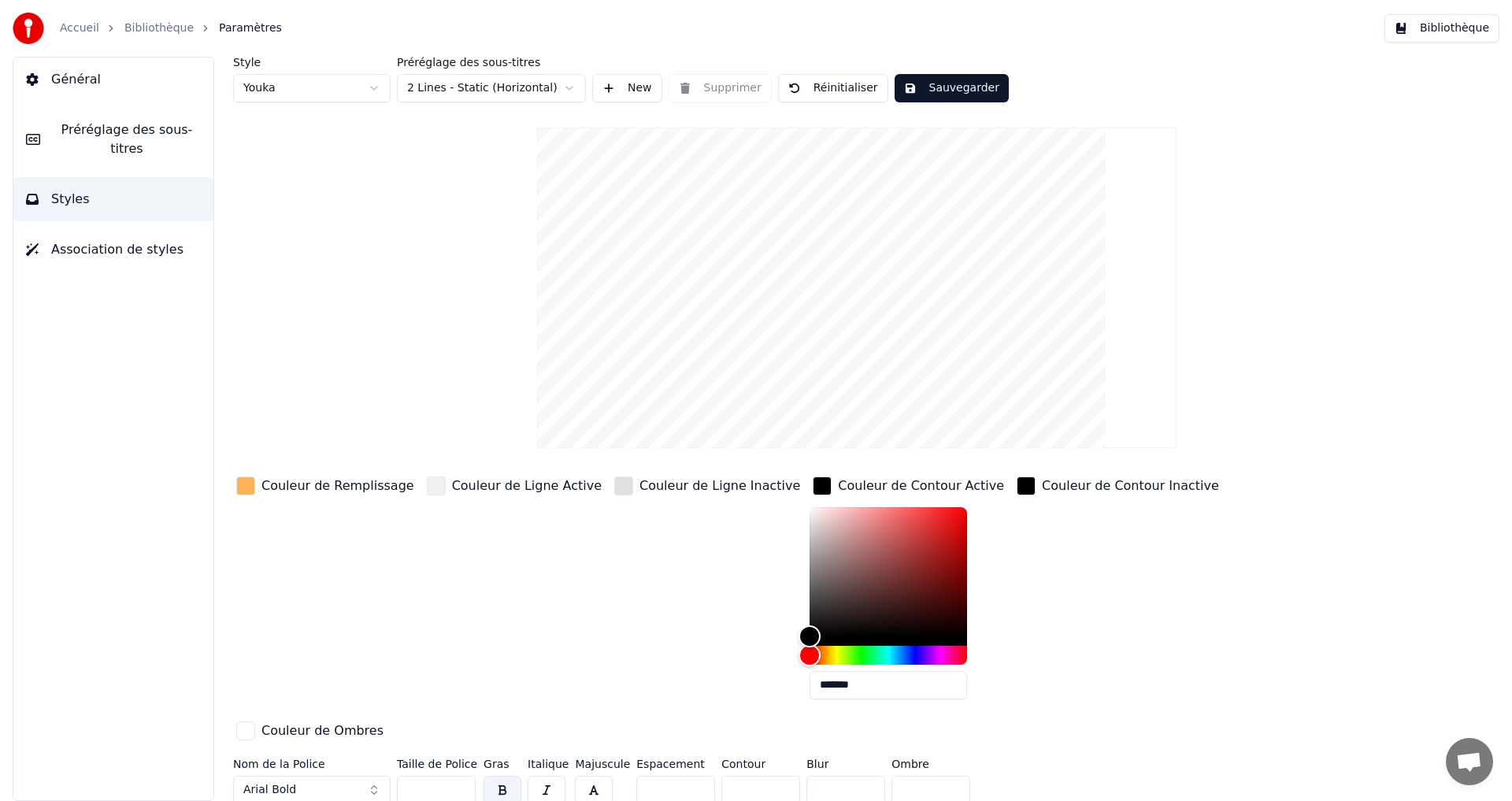
click at [143, 22] on link "Bibliothèque" at bounding box center [159, 28] width 70 height 15
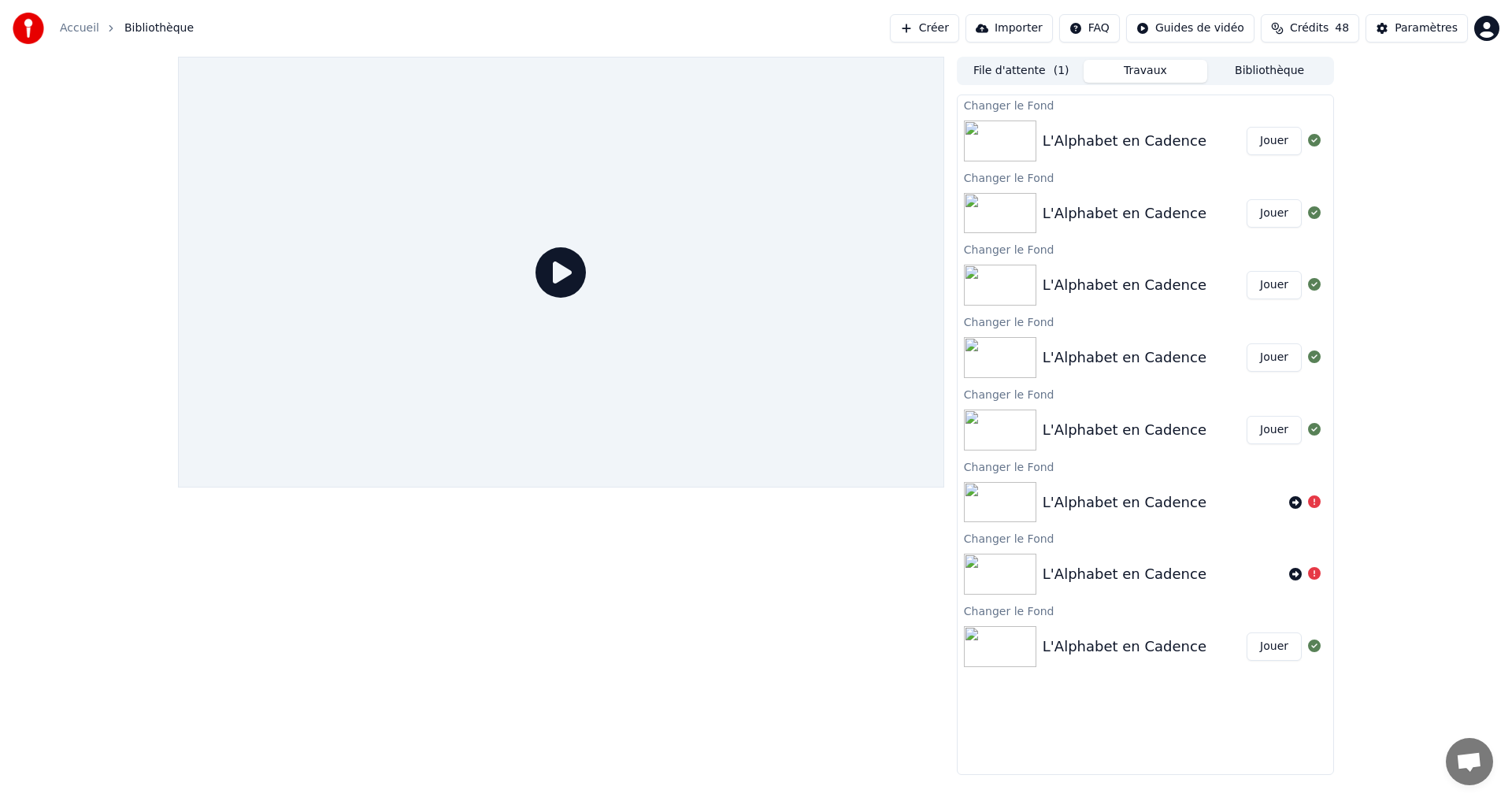
click at [569, 276] on icon at bounding box center [561, 273] width 51 height 51
click at [1259, 146] on button "Jouer" at bounding box center [1274, 140] width 55 height 28
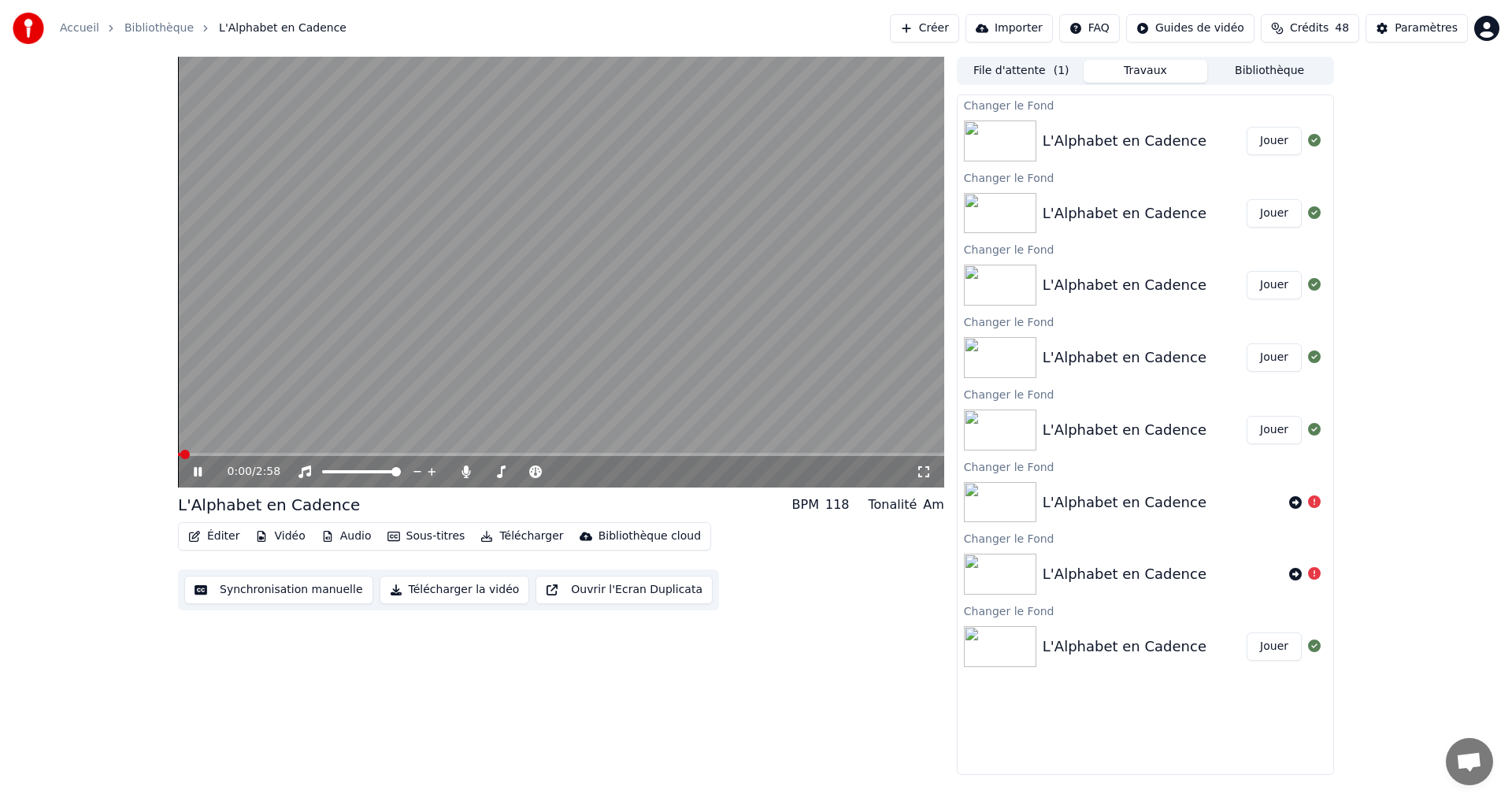
click at [928, 471] on icon at bounding box center [923, 471] width 15 height 13
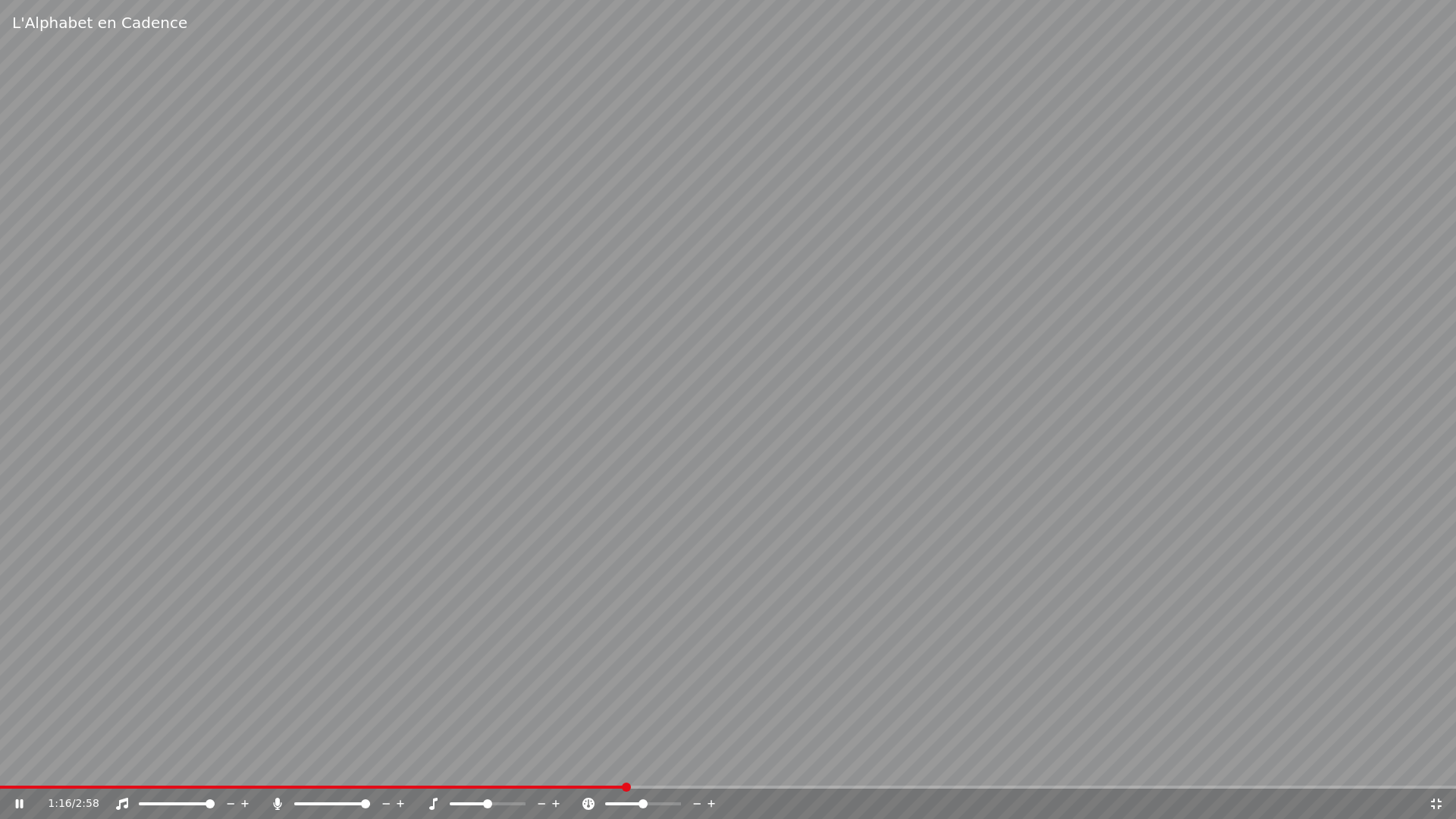
drag, startPoint x: 1433, startPoint y: 803, endPoint x: 565, endPoint y: 356, distance: 976.3
click at [1433, 770] on icon at bounding box center [1436, 803] width 15 height 12
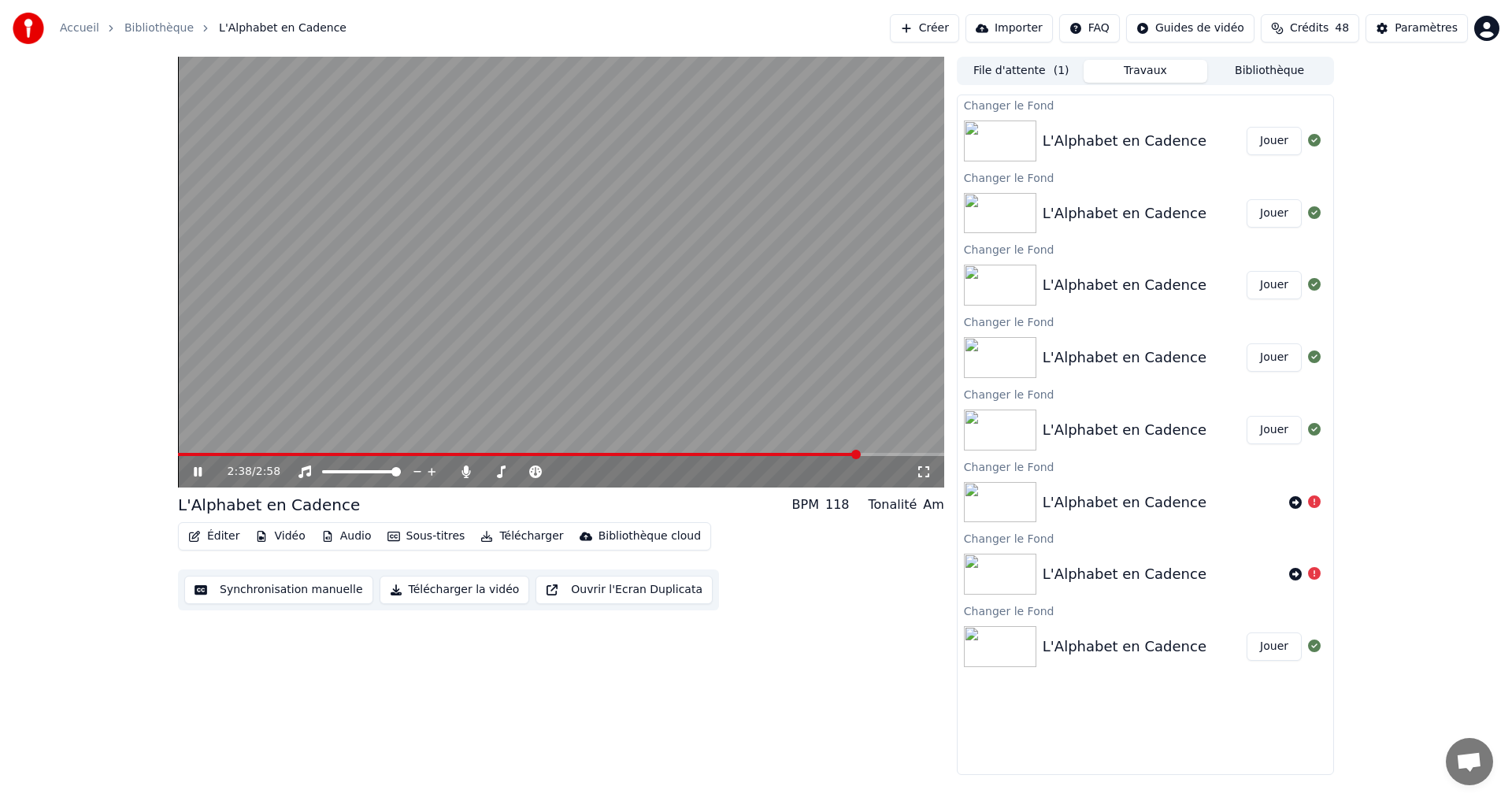
click at [190, 480] on div "2:38 / 2:58" at bounding box center [561, 471] width 753 height 15
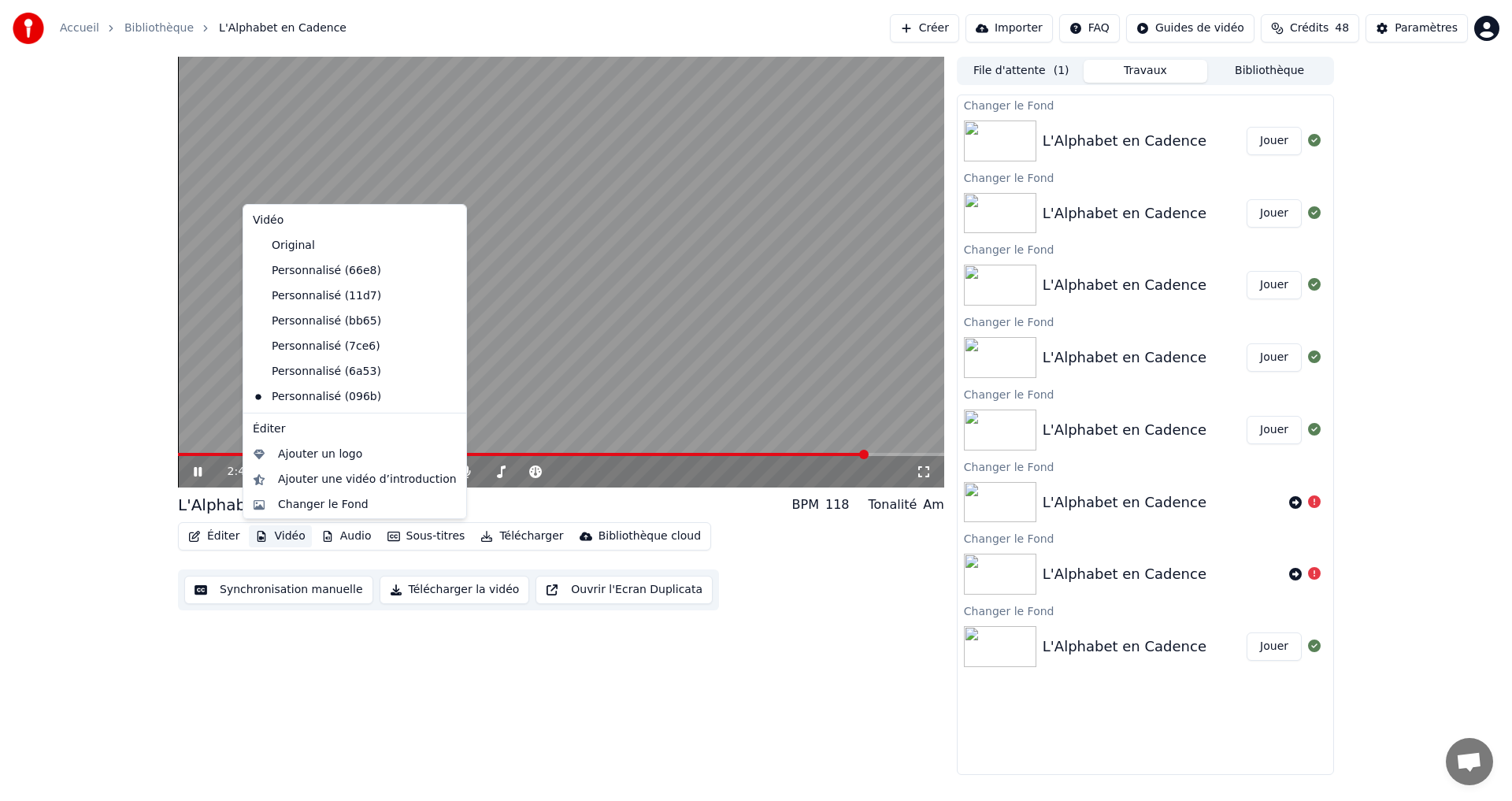
click at [278, 538] on button "Vidéo" at bounding box center [280, 536] width 62 height 22
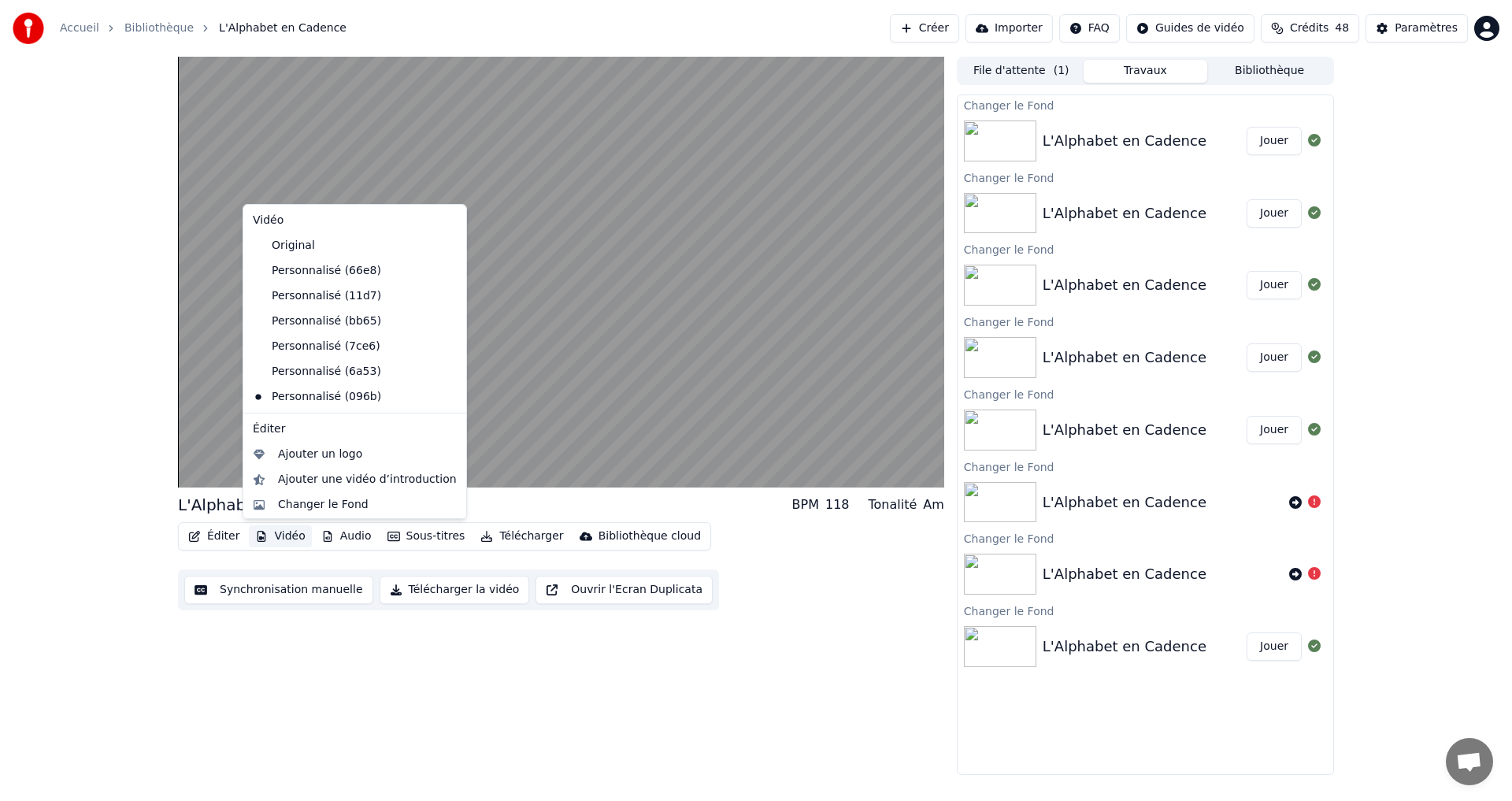
click at [266, 648] on div "L'Alphabet en Cadence BPM 118 Tonalité Am Éditer Vidéo Audio Sous-titres Téléch…" at bounding box center [561, 415] width 766 height 718
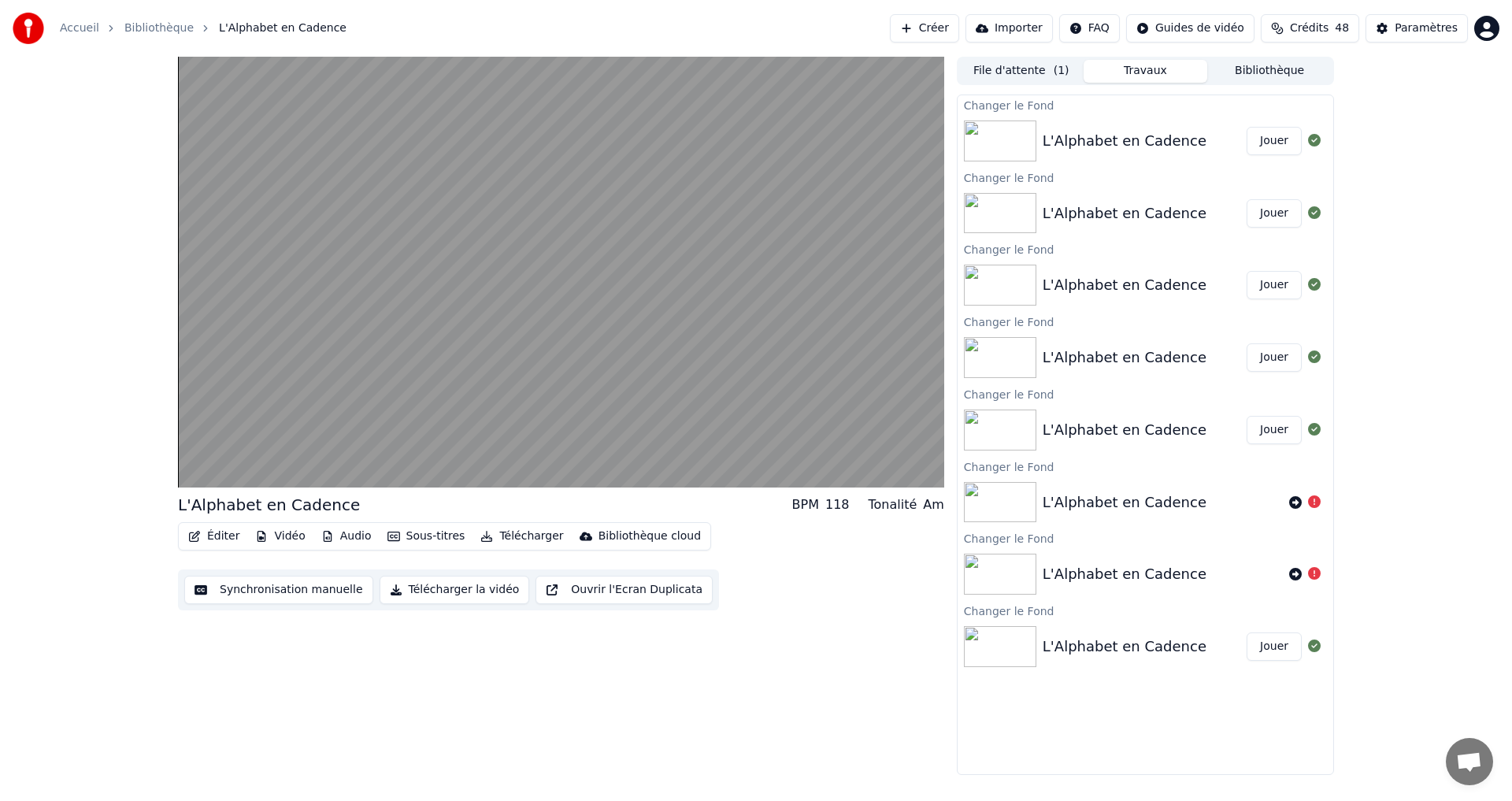
click at [284, 542] on button "Vidéo" at bounding box center [280, 536] width 62 height 22
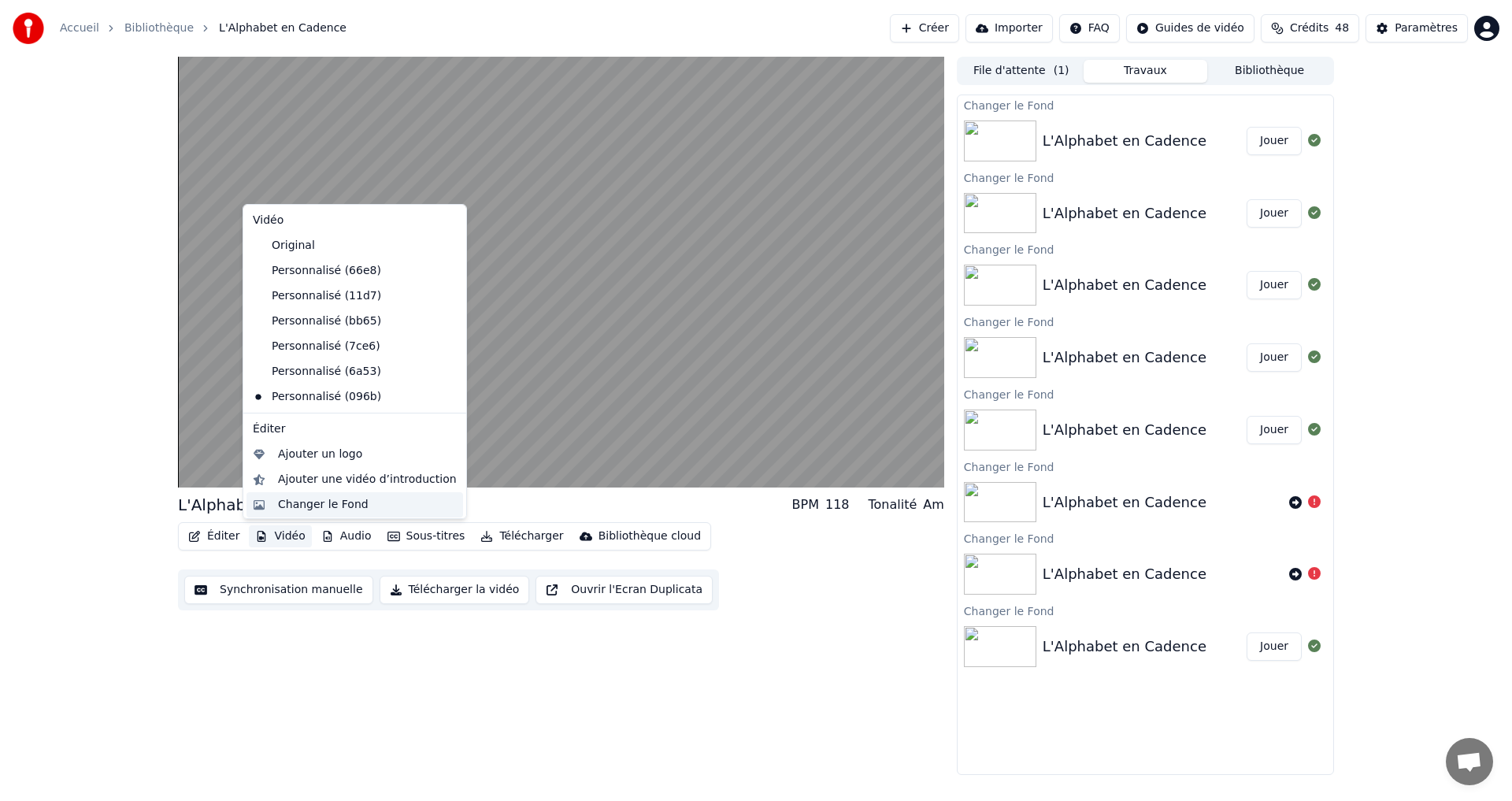
click at [311, 506] on div "Changer le Fond" at bounding box center [323, 504] width 90 height 15
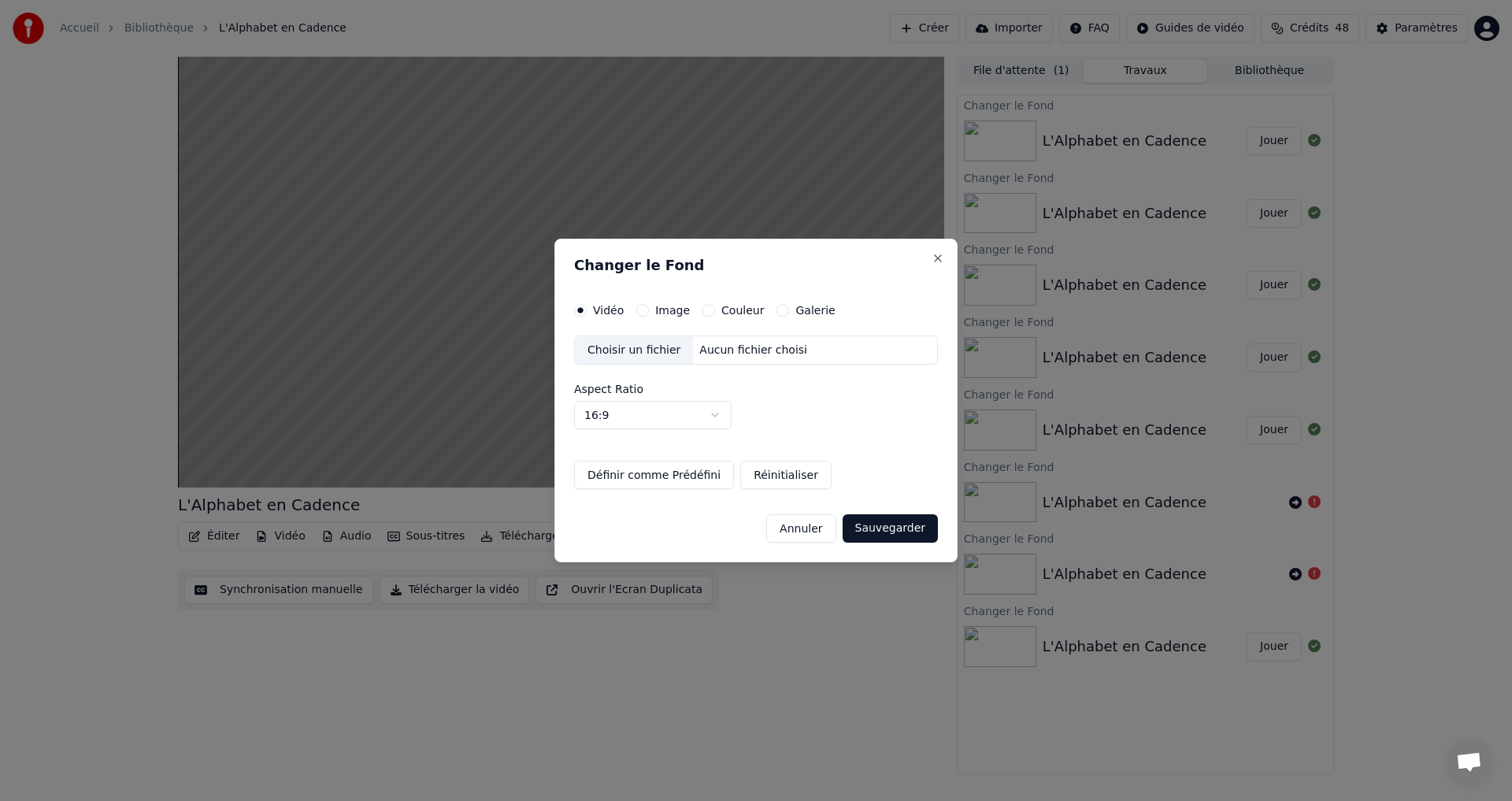
click at [655, 309] on label "Image" at bounding box center [672, 310] width 34 height 11
click at [649, 309] on button "Image" at bounding box center [643, 311] width 13 height 13
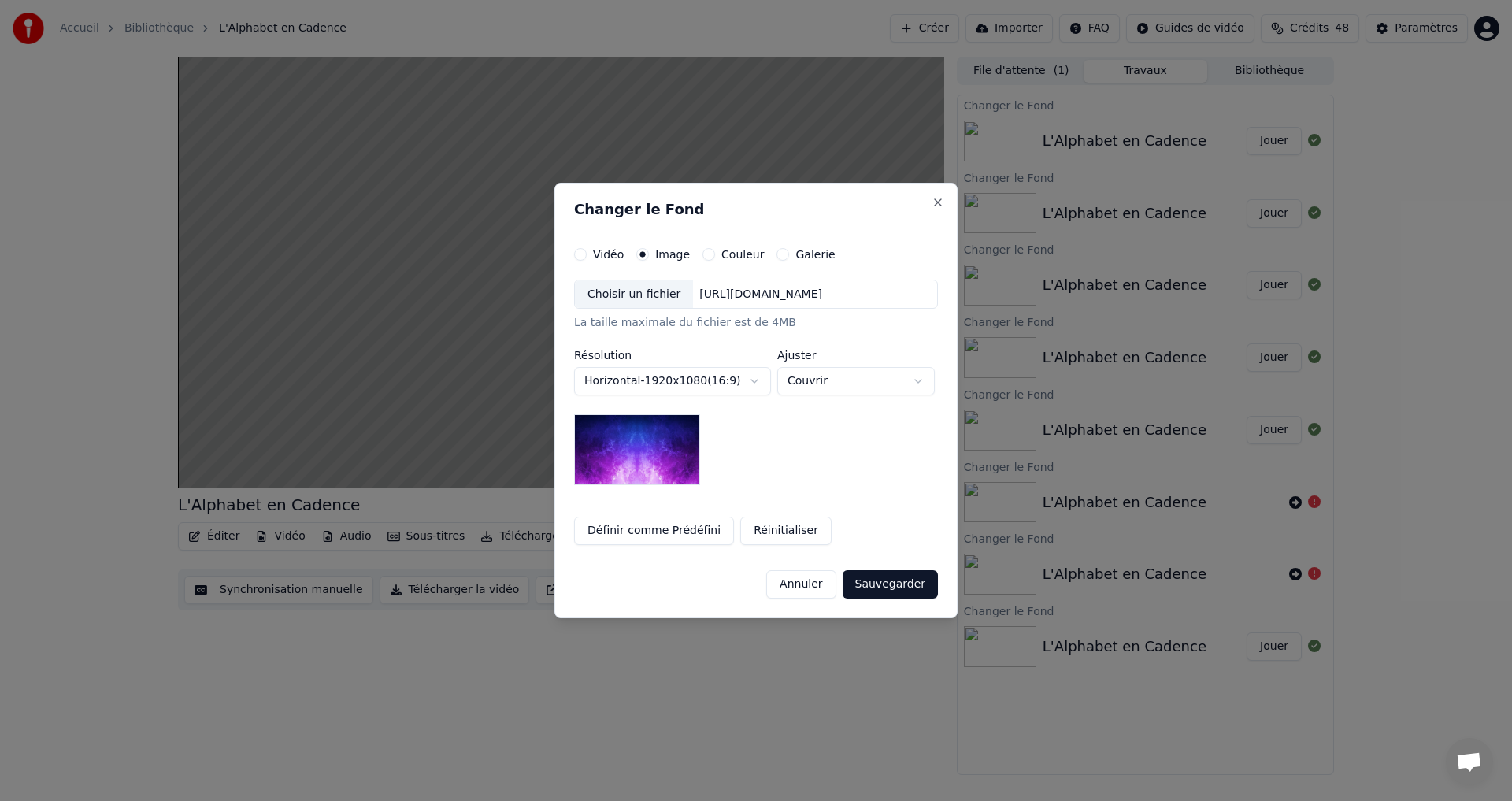
click at [703, 256] on button "Couleur" at bounding box center [709, 255] width 13 height 13
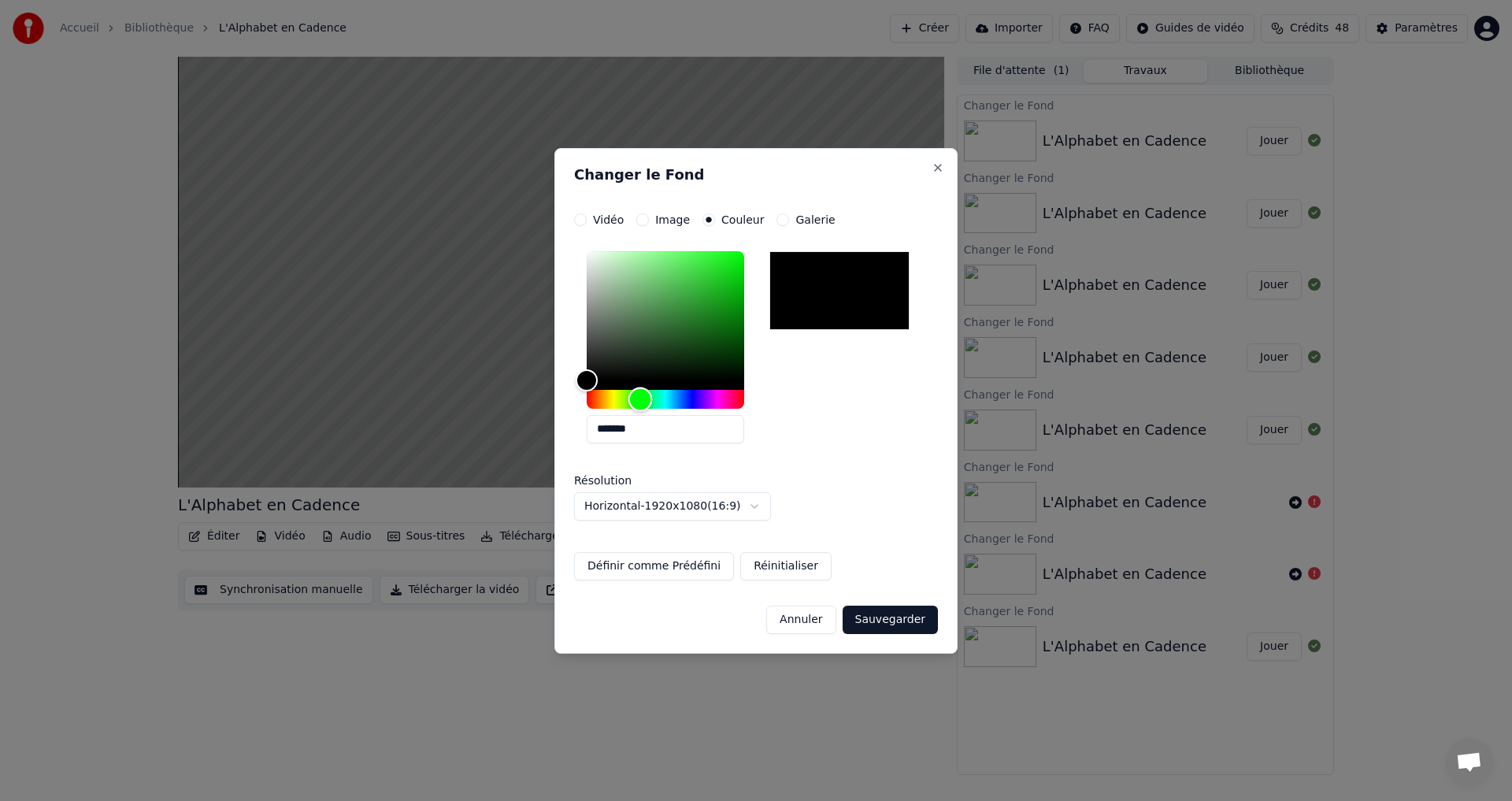
drag, startPoint x: 632, startPoint y: 395, endPoint x: 640, endPoint y: 399, distance: 8.9
click at [640, 399] on div "Hue" at bounding box center [666, 399] width 157 height 19
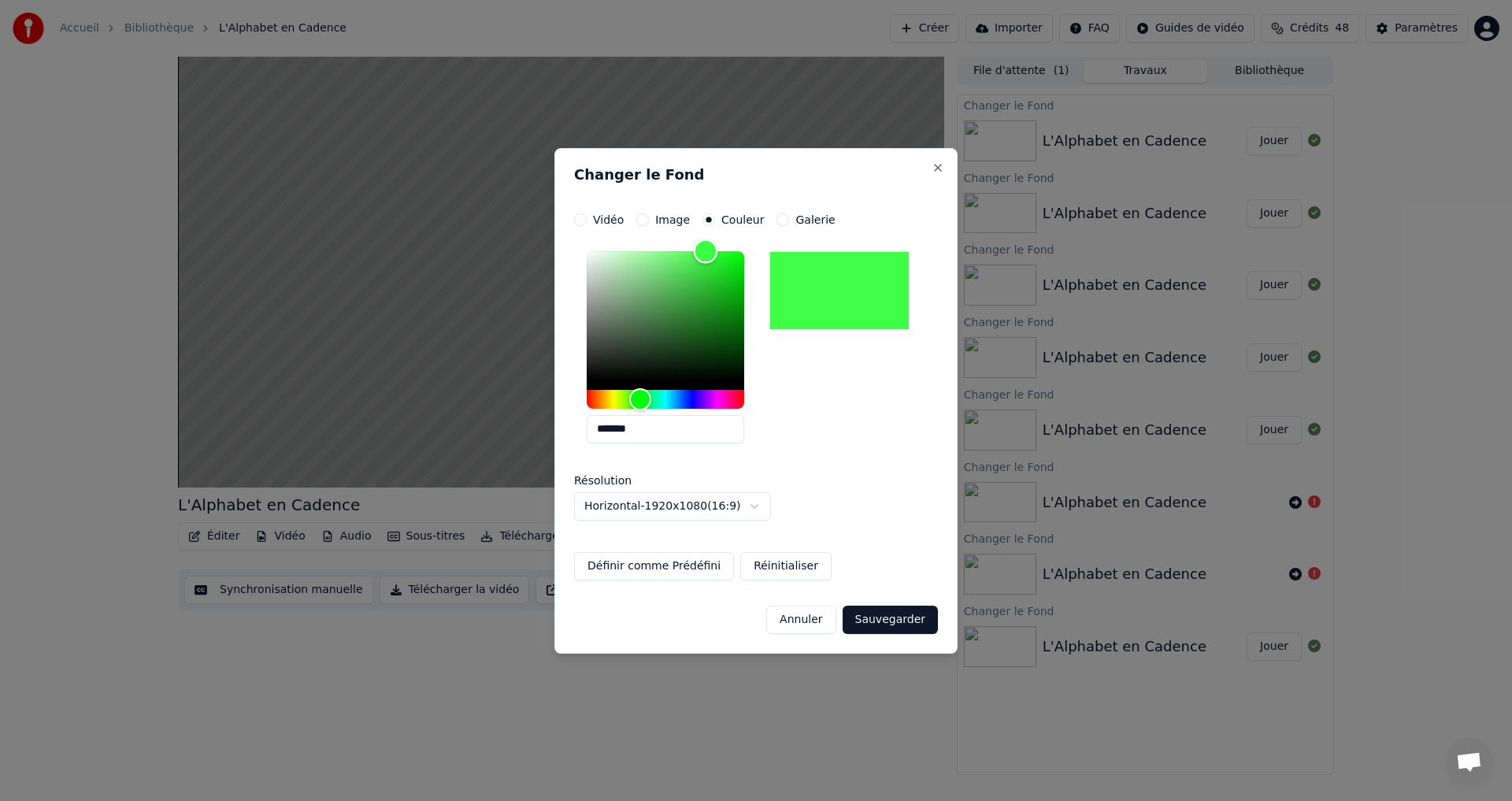
type input "*******"
drag, startPoint x: 666, startPoint y: 307, endPoint x: 706, endPoint y: 192, distance: 121.8
click at [706, 192] on div "**********" at bounding box center [756, 401] width 403 height 506
click at [879, 612] on button "Sauvegarder" at bounding box center [891, 619] width 96 height 28
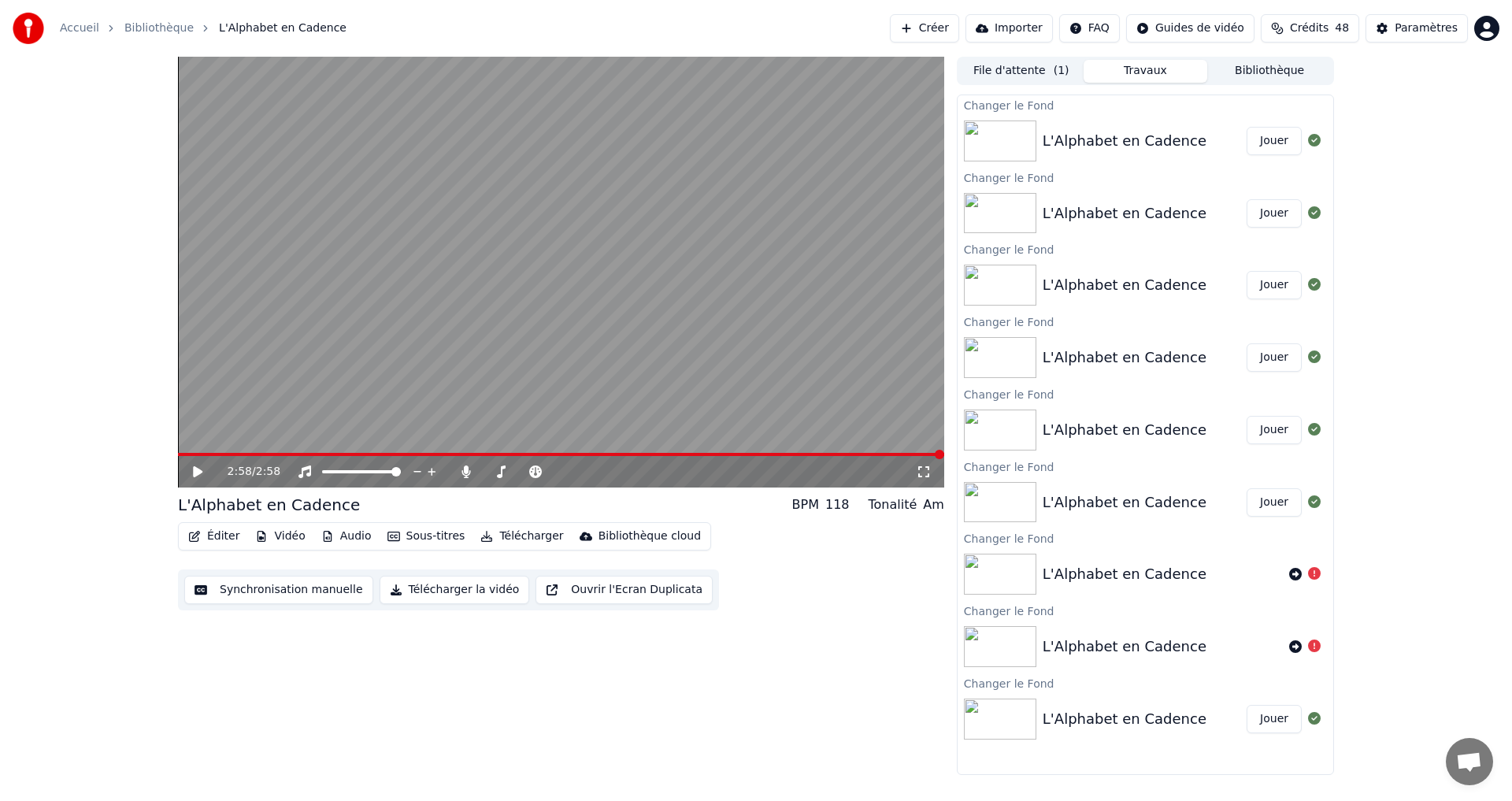
click at [1266, 144] on button "Jouer" at bounding box center [1274, 140] width 55 height 28
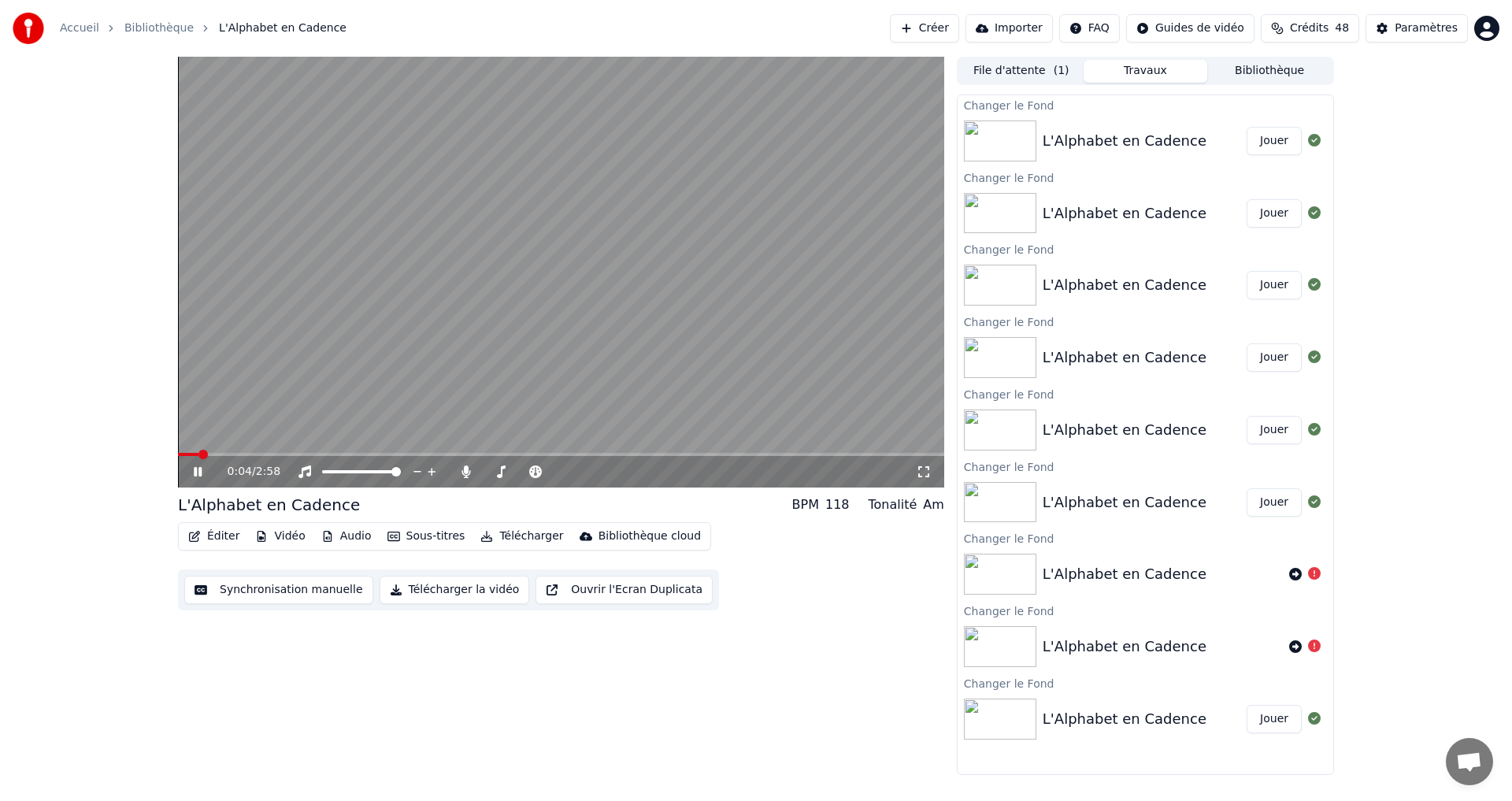
click at [193, 476] on icon at bounding box center [209, 471] width 37 height 13
click at [419, 584] on button "Télécharger la vidéo" at bounding box center [454, 589] width 151 height 28
click at [192, 480] on div "0:04 / 2:58" at bounding box center [561, 471] width 766 height 32
drag, startPoint x: 194, startPoint y: 474, endPoint x: 204, endPoint y: 475, distance: 10.0
click at [197, 473] on icon at bounding box center [198, 471] width 9 height 11
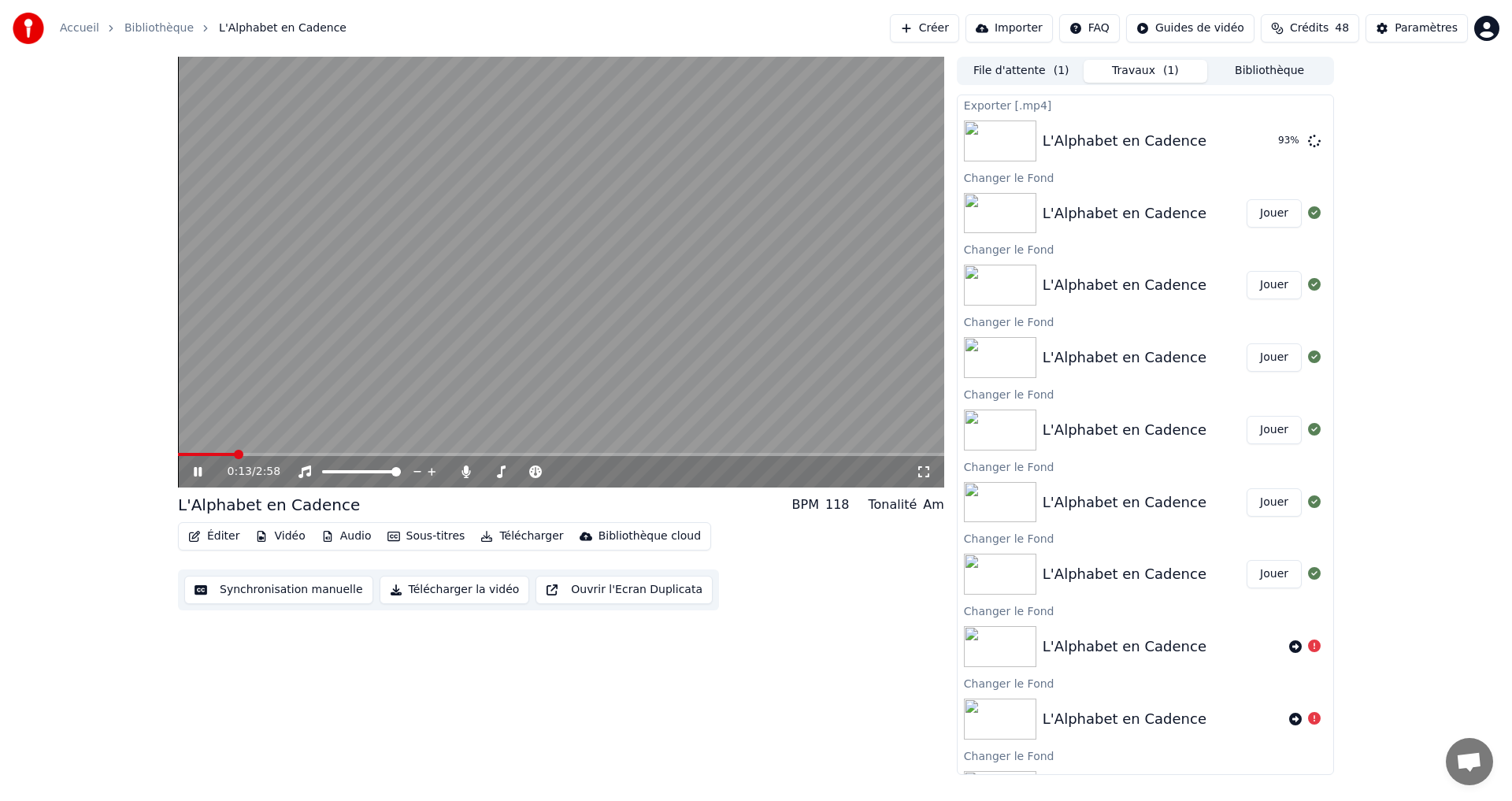
click at [197, 471] on icon at bounding box center [198, 471] width 8 height 9
click at [1241, 138] on button "Afficher" at bounding box center [1267, 140] width 70 height 28
click at [289, 532] on button "Vidéo" at bounding box center [280, 536] width 62 height 22
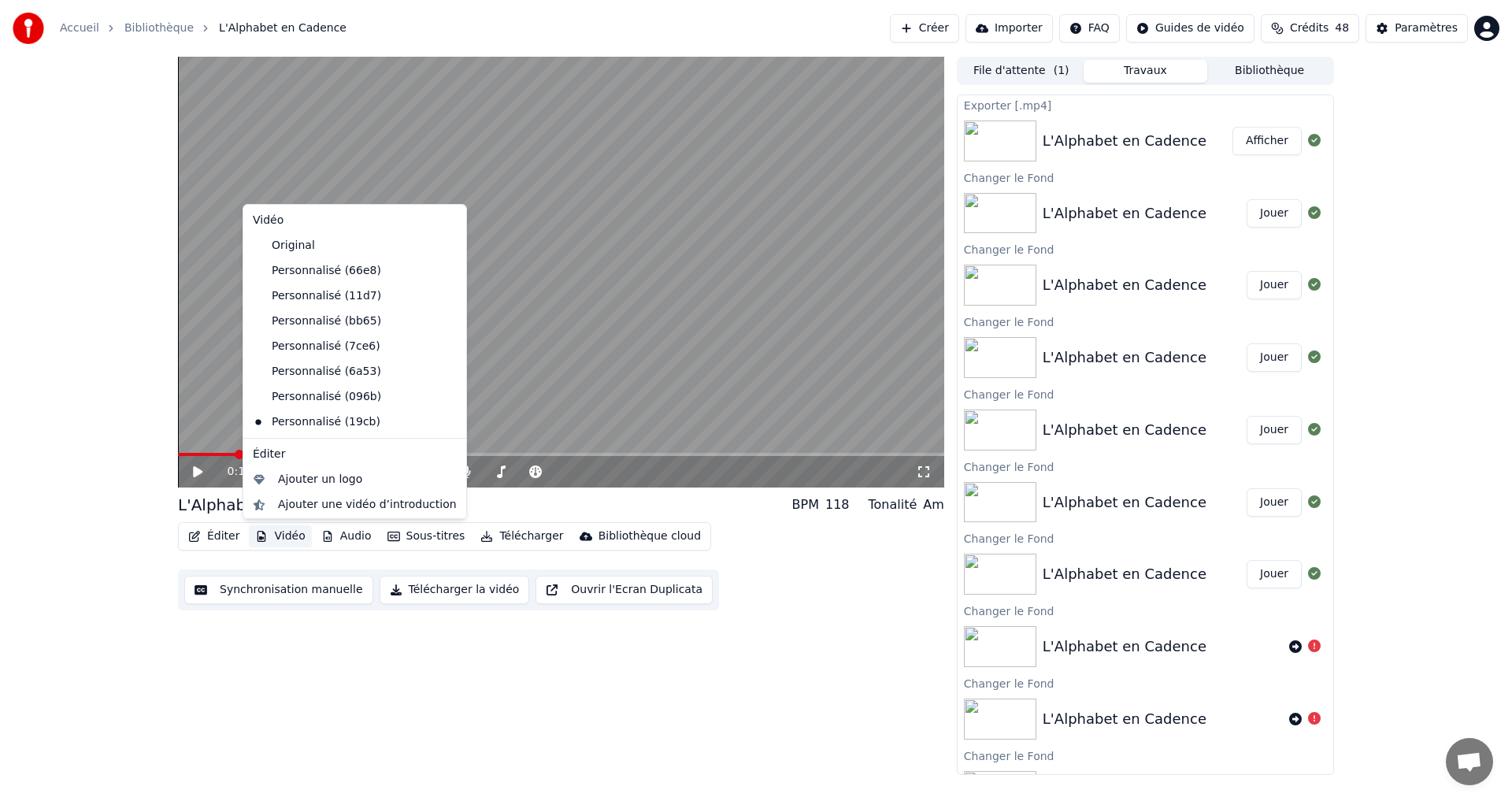
click at [281, 553] on div "Éditer Vidéo Audio Sous-titres Télécharger Bibliothèque cloud Synchronisation m…" at bounding box center [561, 566] width 766 height 88
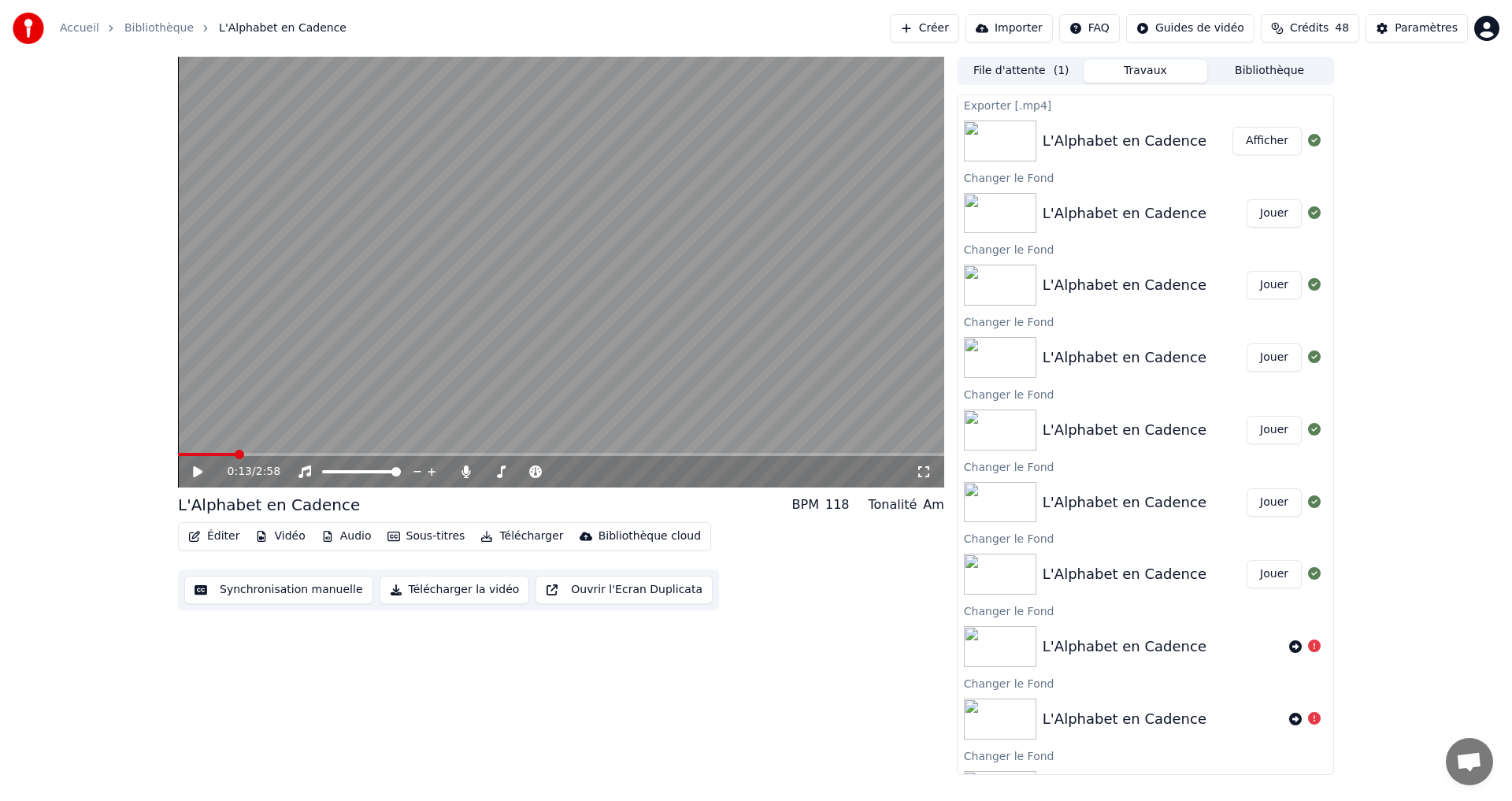
click at [284, 541] on button "Vidéo" at bounding box center [280, 536] width 62 height 22
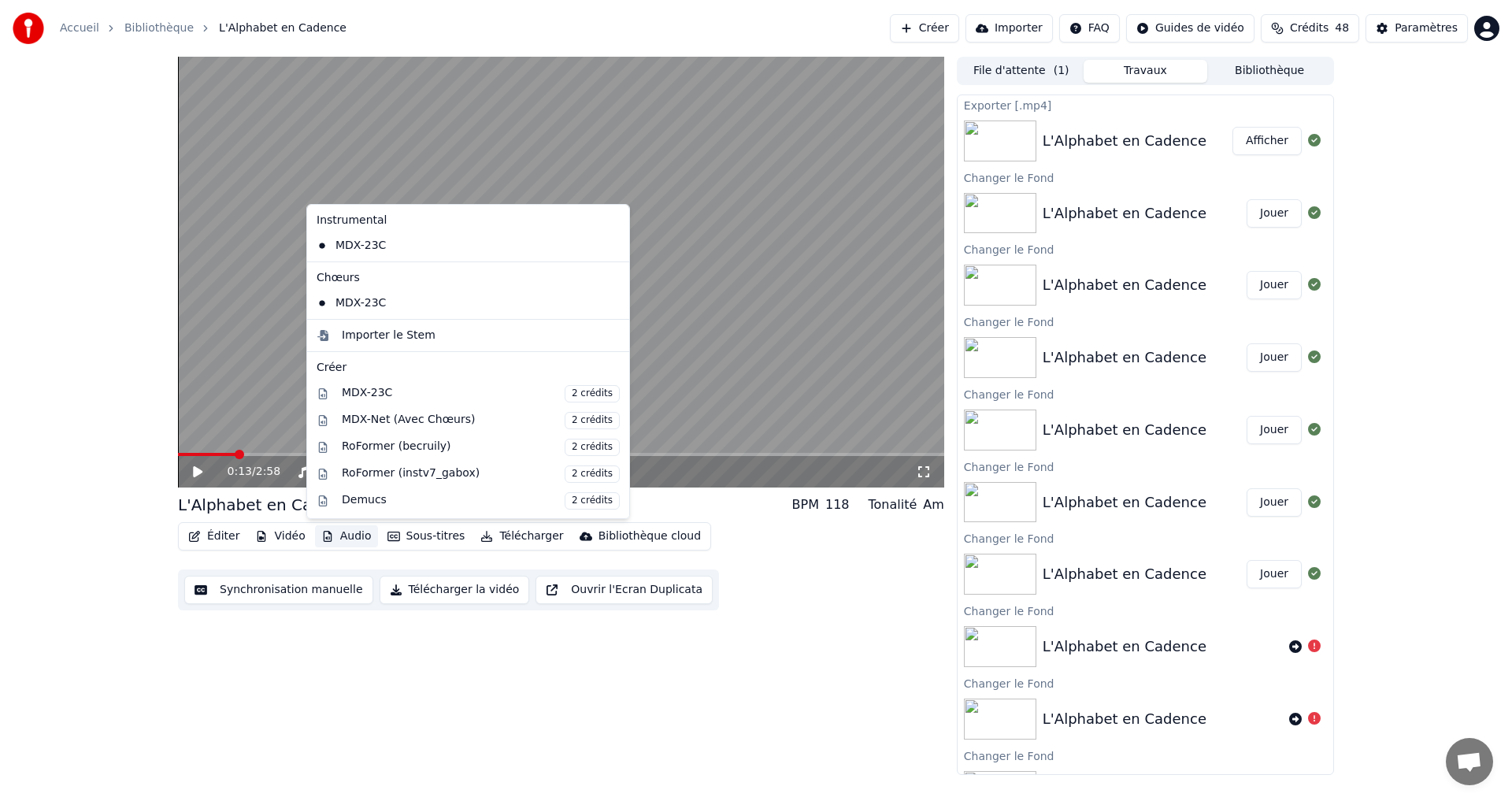
click at [1239, 142] on button "Afficher" at bounding box center [1267, 140] width 70 height 28
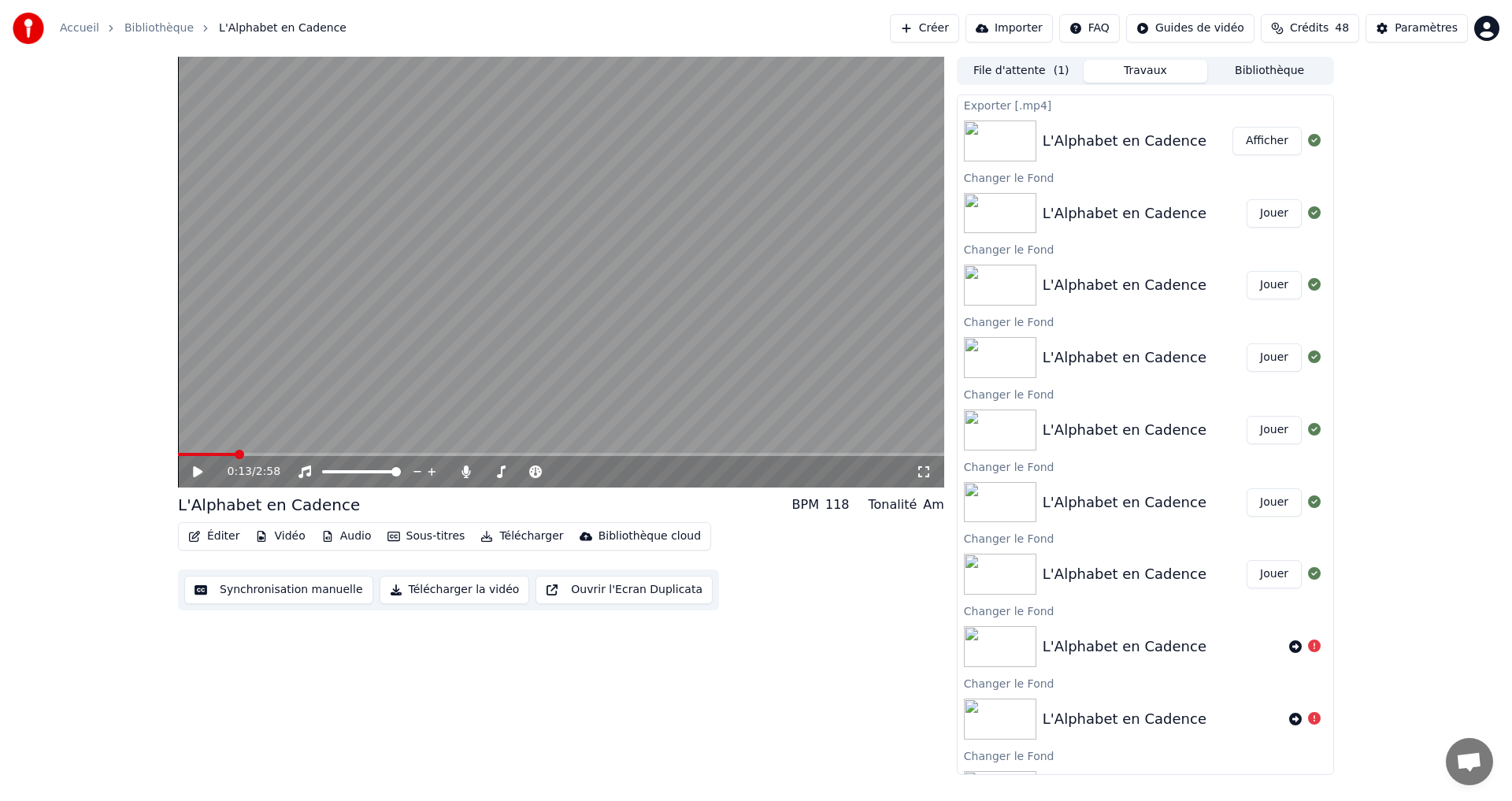
click at [1260, 206] on button "Jouer" at bounding box center [1274, 213] width 55 height 28
click at [199, 470] on icon at bounding box center [209, 471] width 37 height 13
click at [283, 536] on button "Vidéo" at bounding box center [280, 536] width 62 height 22
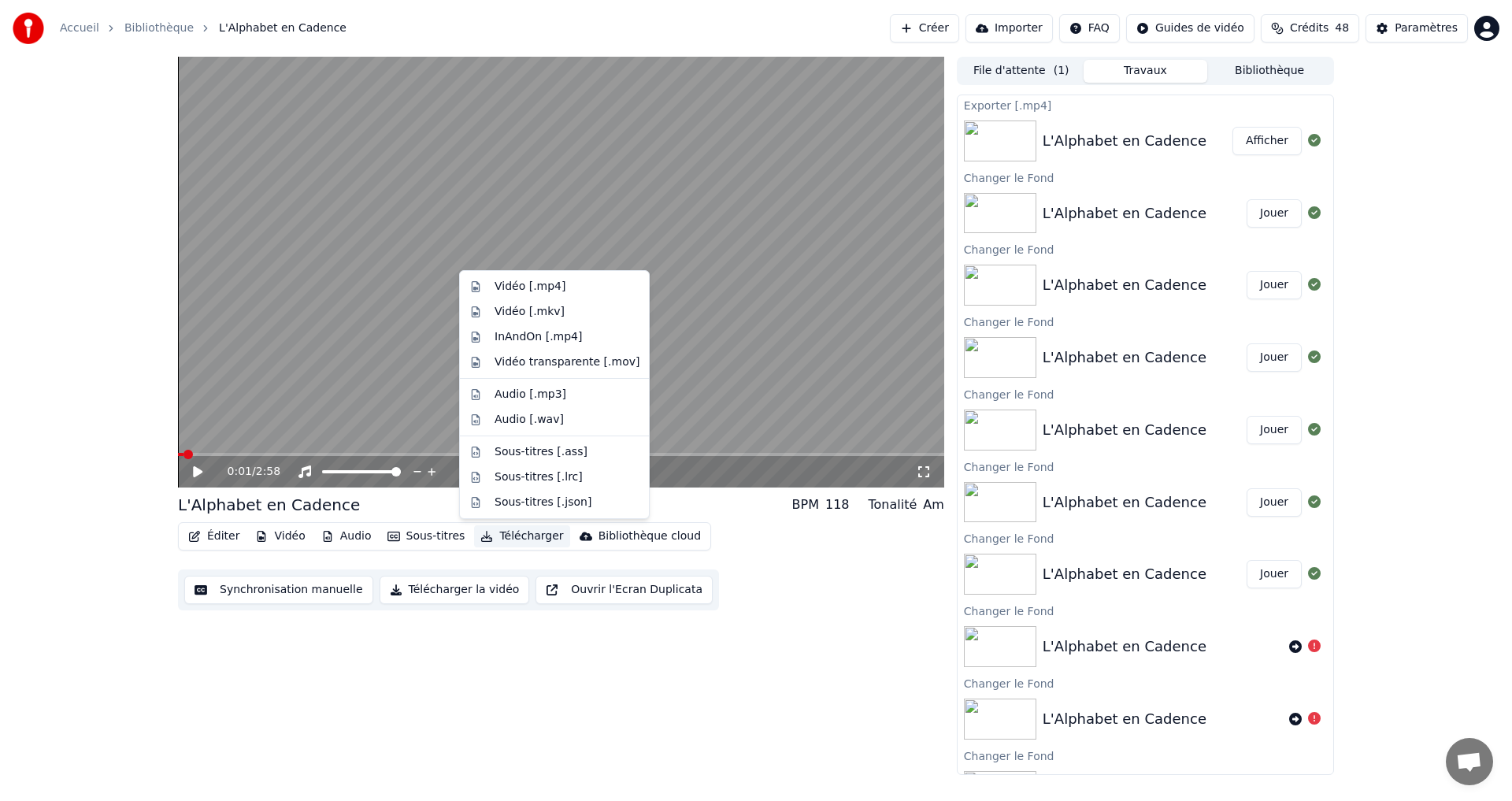
click at [662, 246] on video at bounding box center [561, 272] width 766 height 431
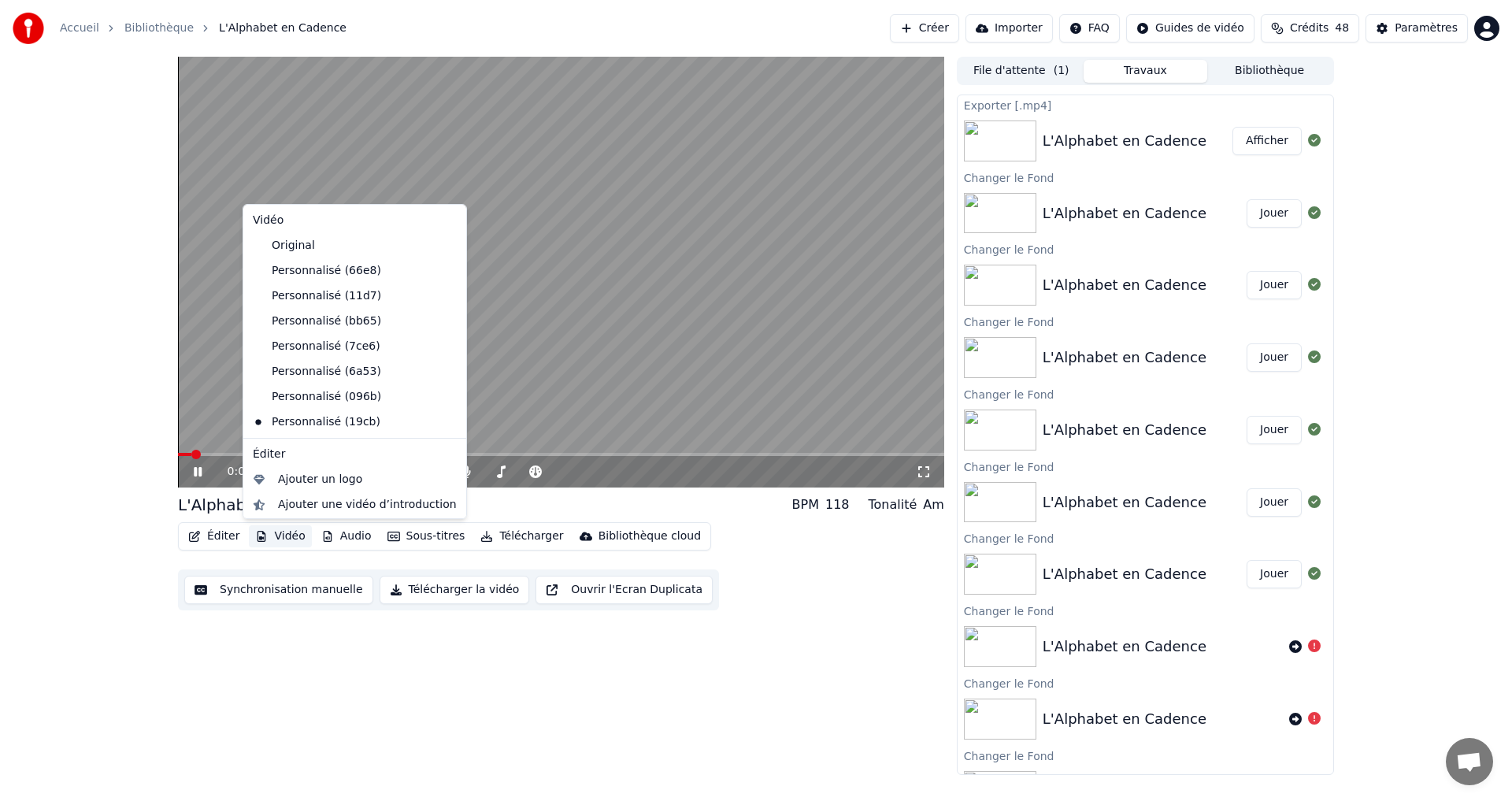
click at [273, 543] on button "Vidéo" at bounding box center [280, 536] width 62 height 22
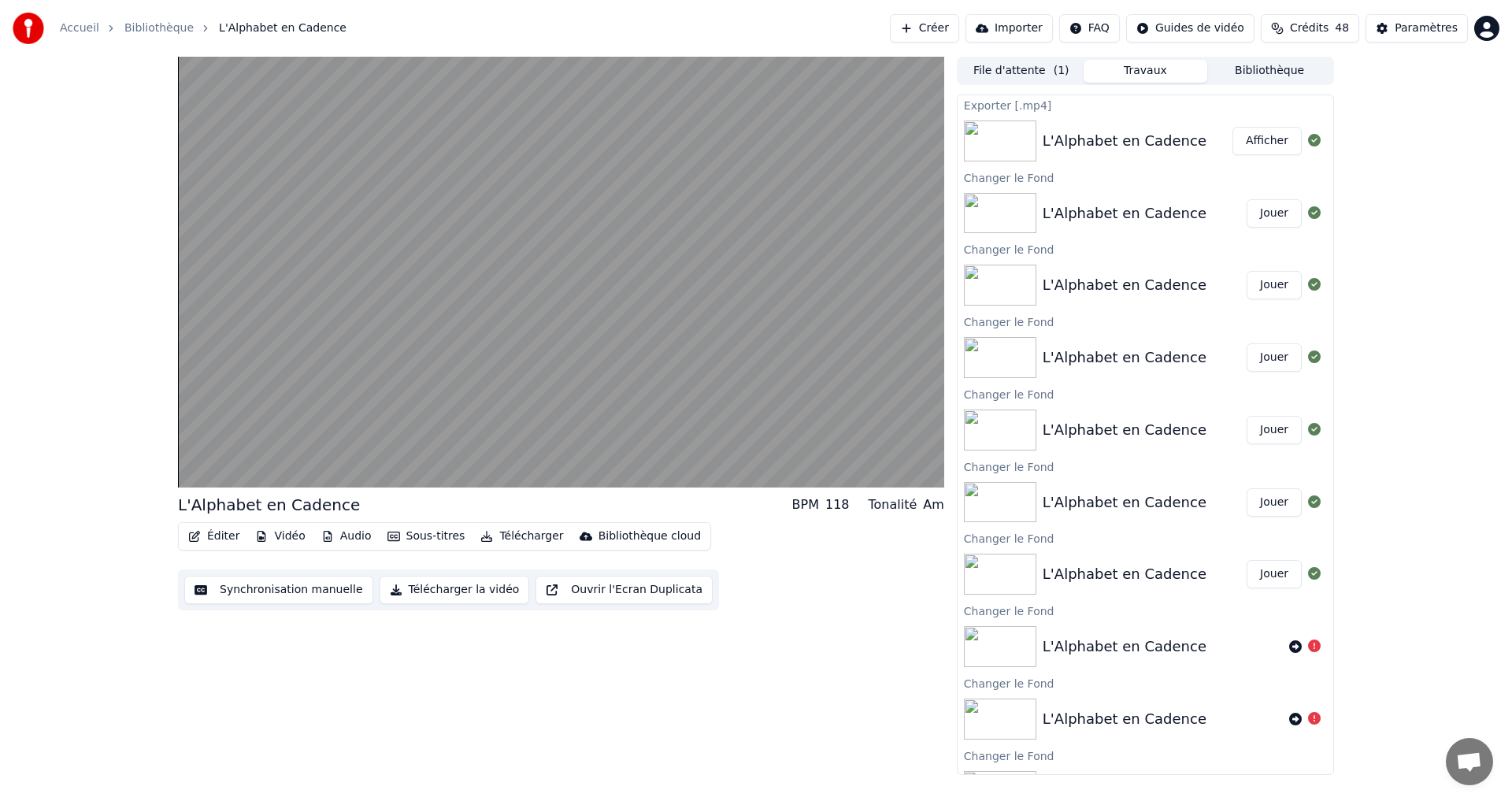
drag, startPoint x: 267, startPoint y: 686, endPoint x: 277, endPoint y: 682, distance: 10.8
click at [267, 685] on div "L'Alphabet en Cadence BPM 118 Tonalité Am Éditer Vidéo Audio Sous-titres Téléch…" at bounding box center [561, 415] width 766 height 718
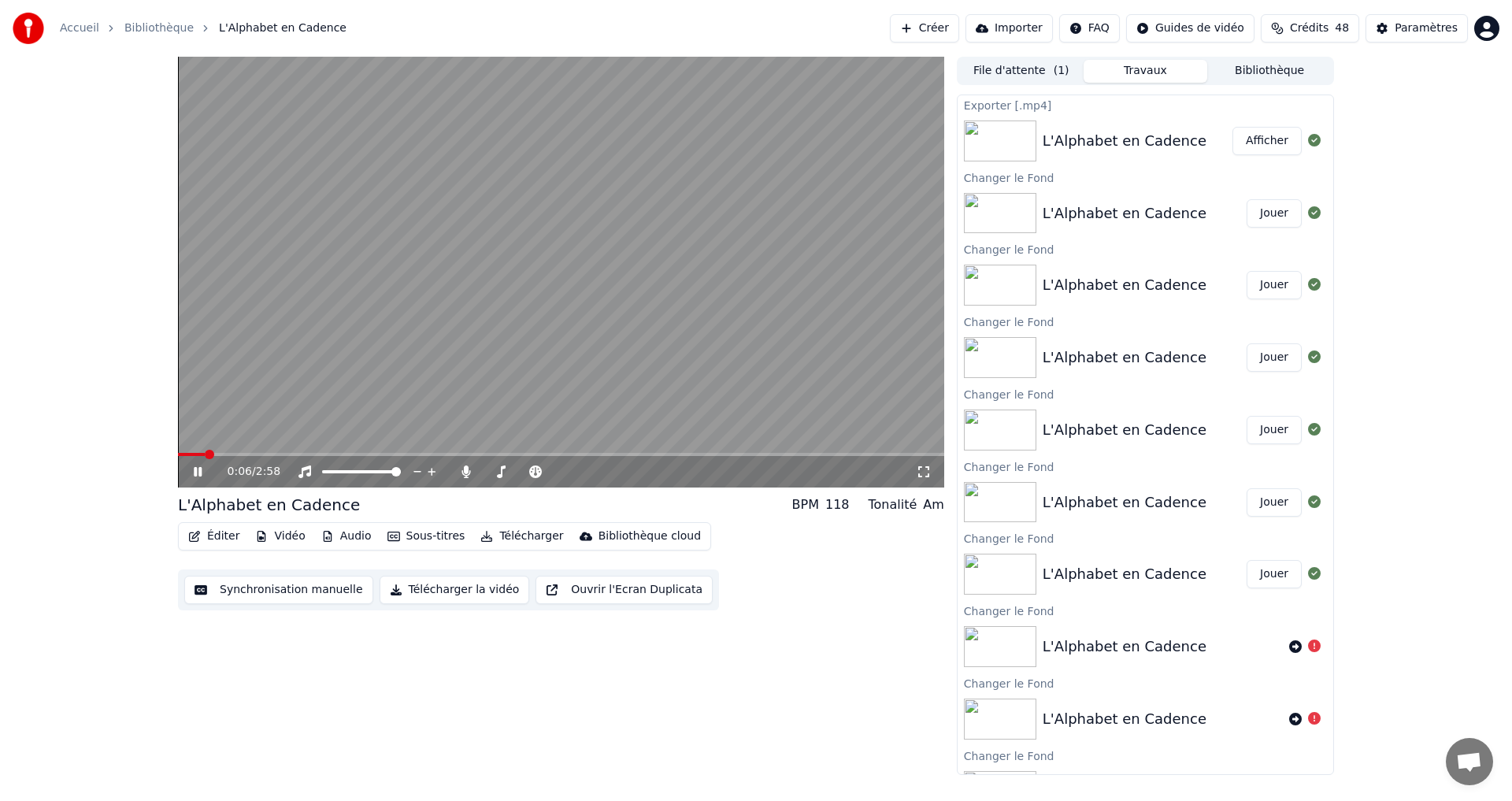
click at [147, 20] on div "Accueil Bibliothèque L'Alphabet en Cadence" at bounding box center [180, 28] width 334 height 32
click at [145, 28] on link "Bibliothèque" at bounding box center [159, 28] width 70 height 15
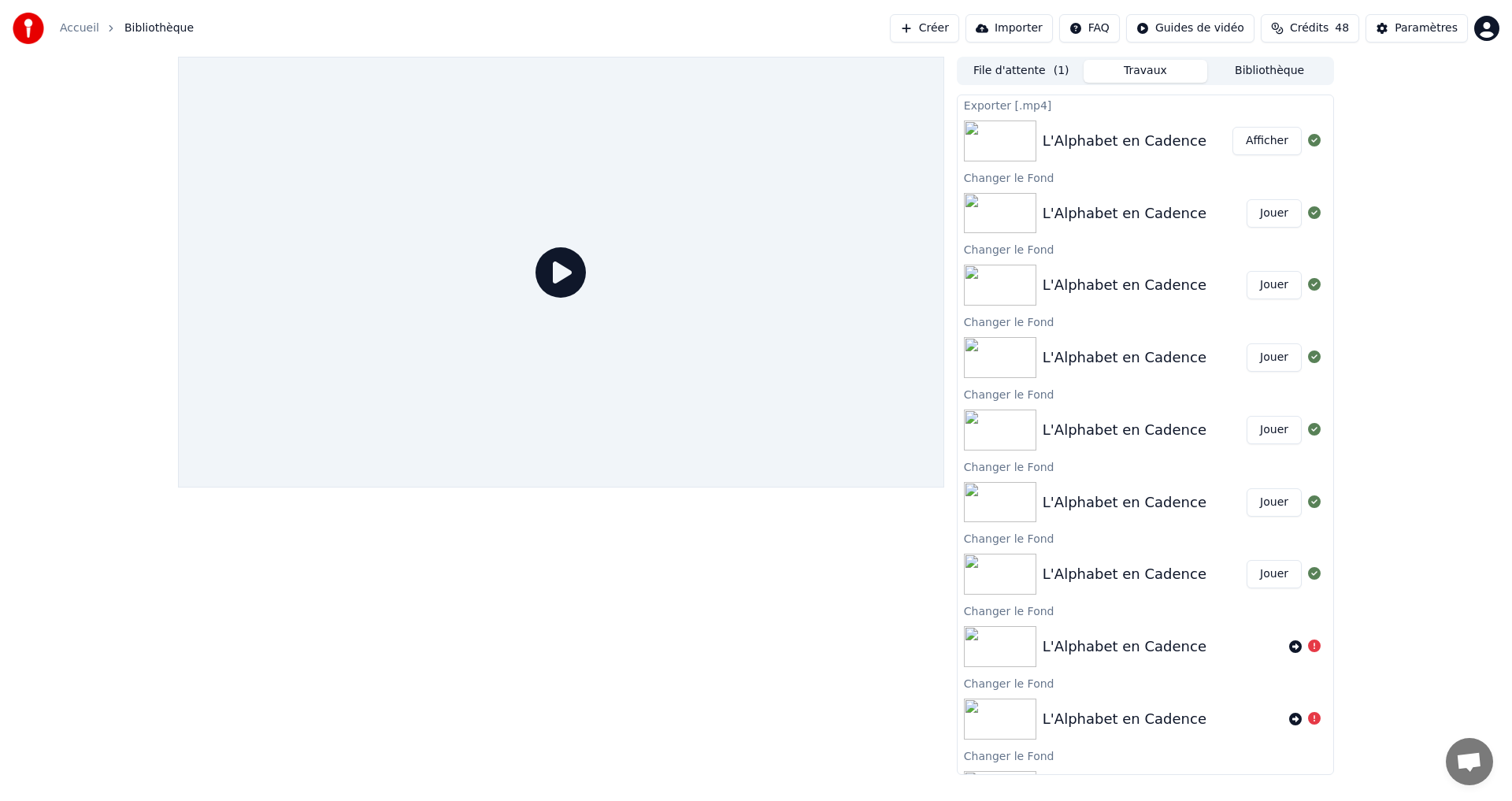
click at [985, 66] on button "File d'attente ( 1 )" at bounding box center [1022, 70] width 125 height 23
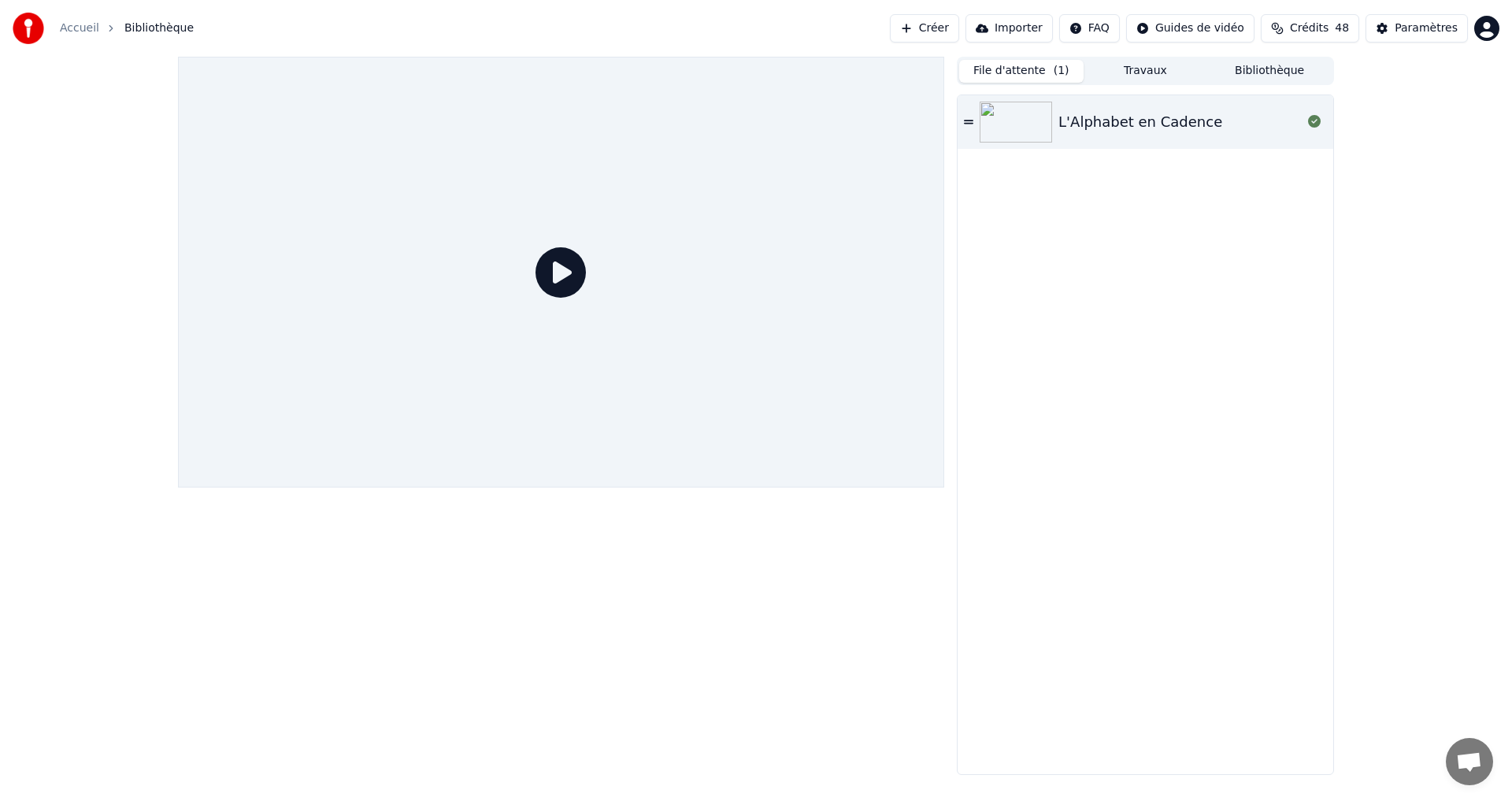
click at [1153, 135] on div "L'Alphabet en Cadence" at bounding box center [1145, 122] width 376 height 53
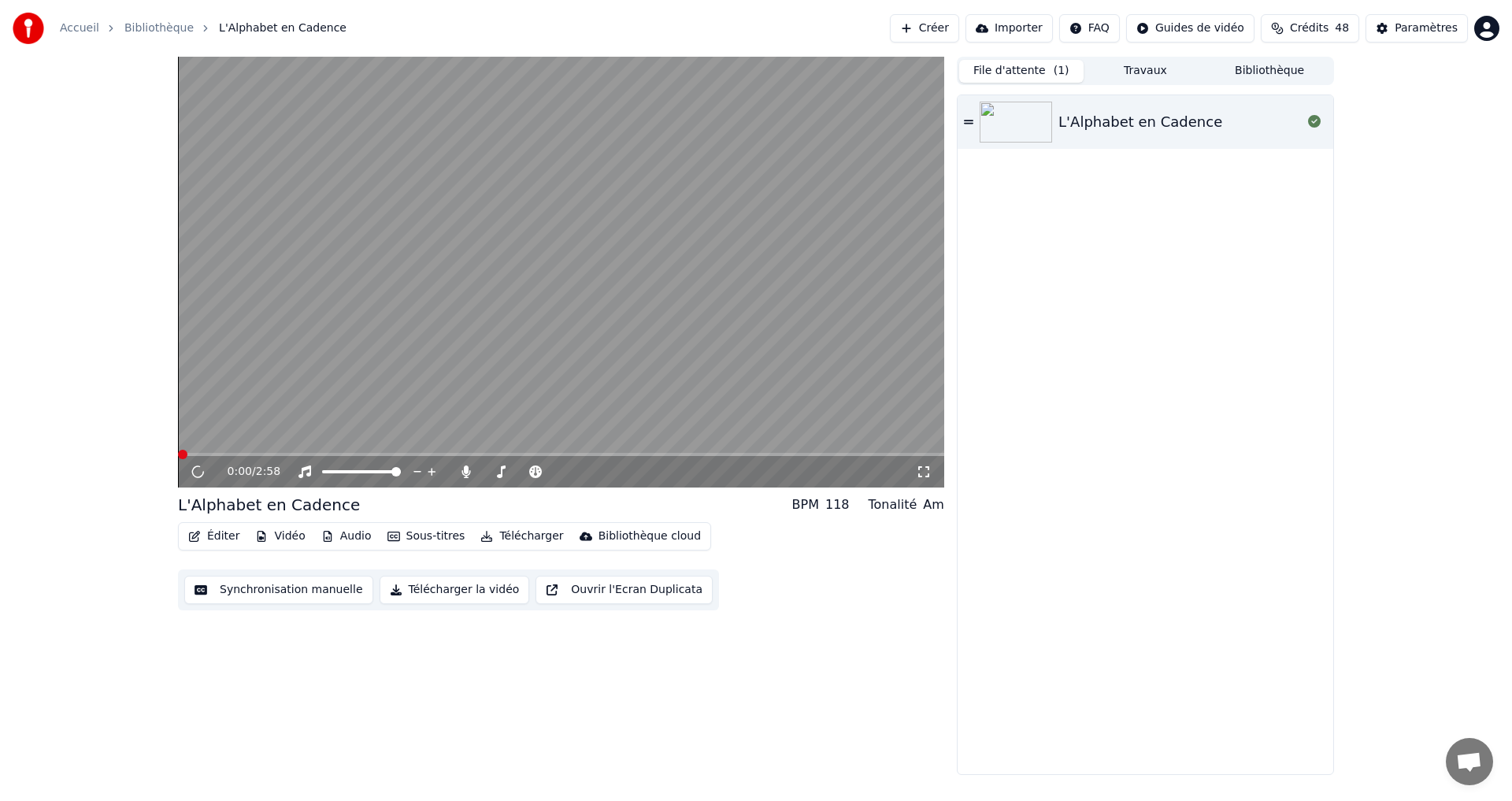
click at [277, 535] on button "Vidéo" at bounding box center [280, 536] width 62 height 22
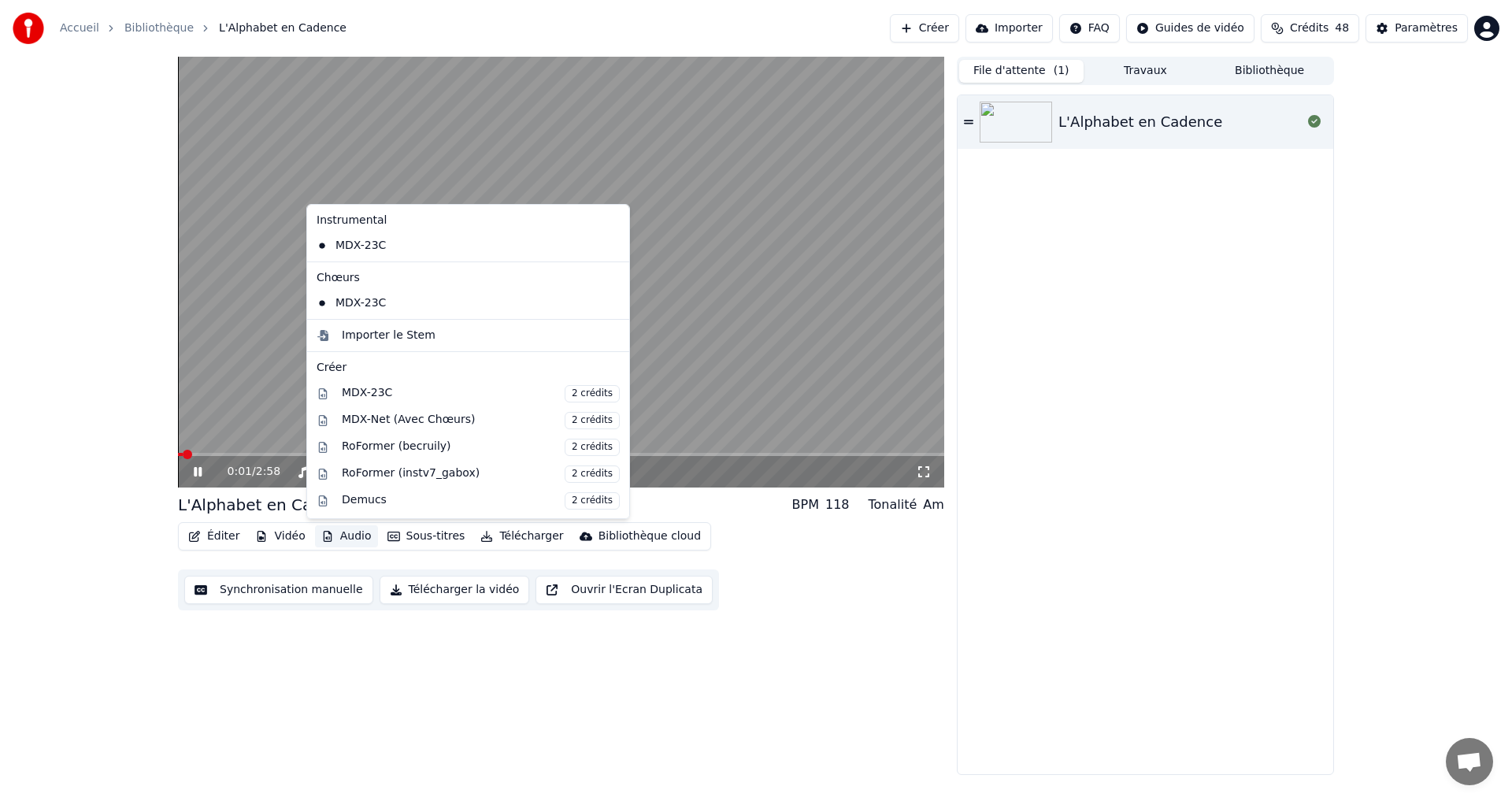
click at [350, 647] on div "0:01 / 2:58 L'Alphabet en Cadence BPM 118 Tonalité Am Éditer Vidéo Audio Sous-t…" at bounding box center [561, 415] width 766 height 718
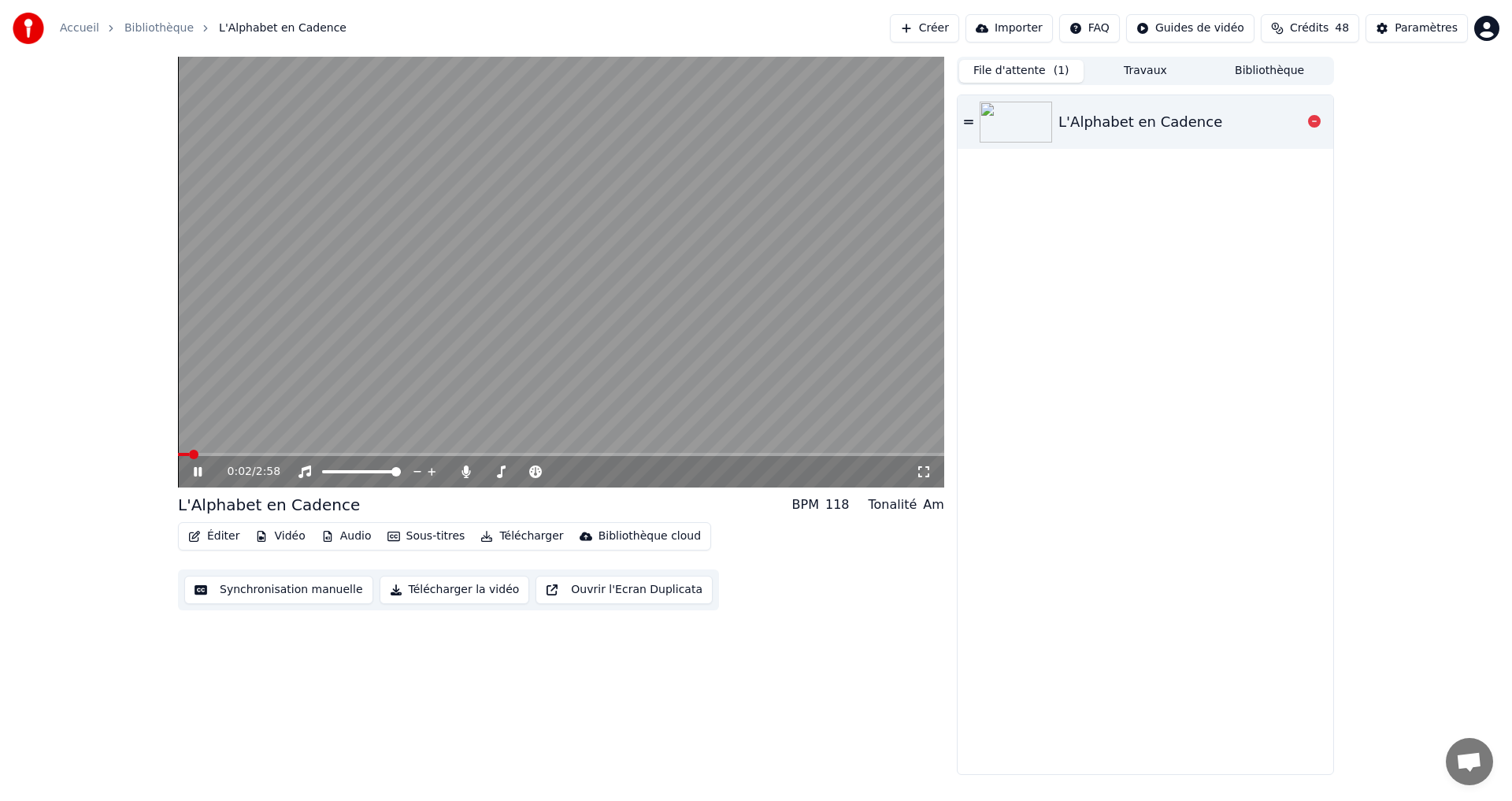
click at [1160, 118] on div "L'Alphabet en Cadence" at bounding box center [1140, 122] width 163 height 22
click at [268, 538] on button "Vidéo" at bounding box center [280, 536] width 62 height 22
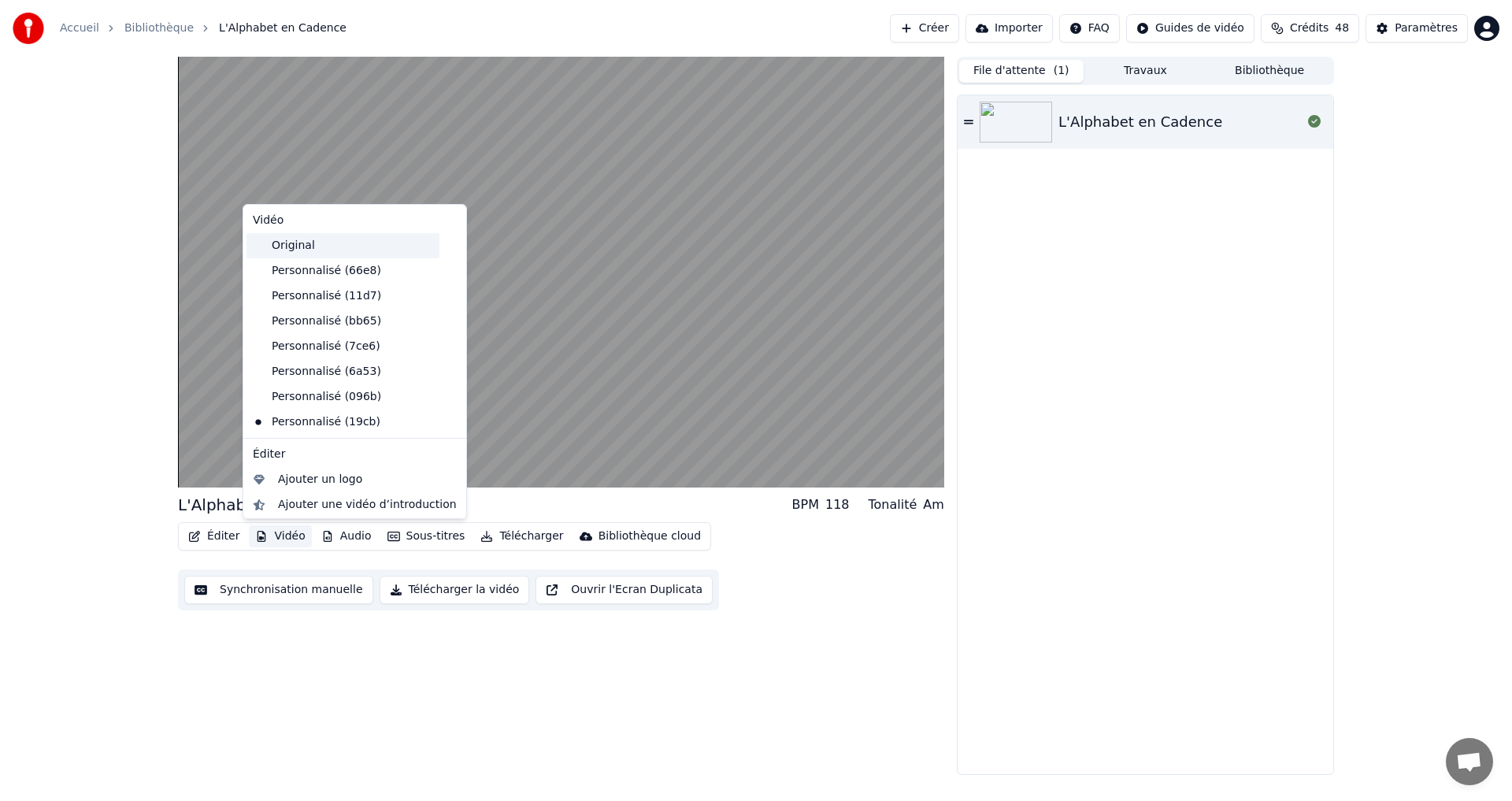
click at [312, 243] on div "Original" at bounding box center [343, 246] width 193 height 25
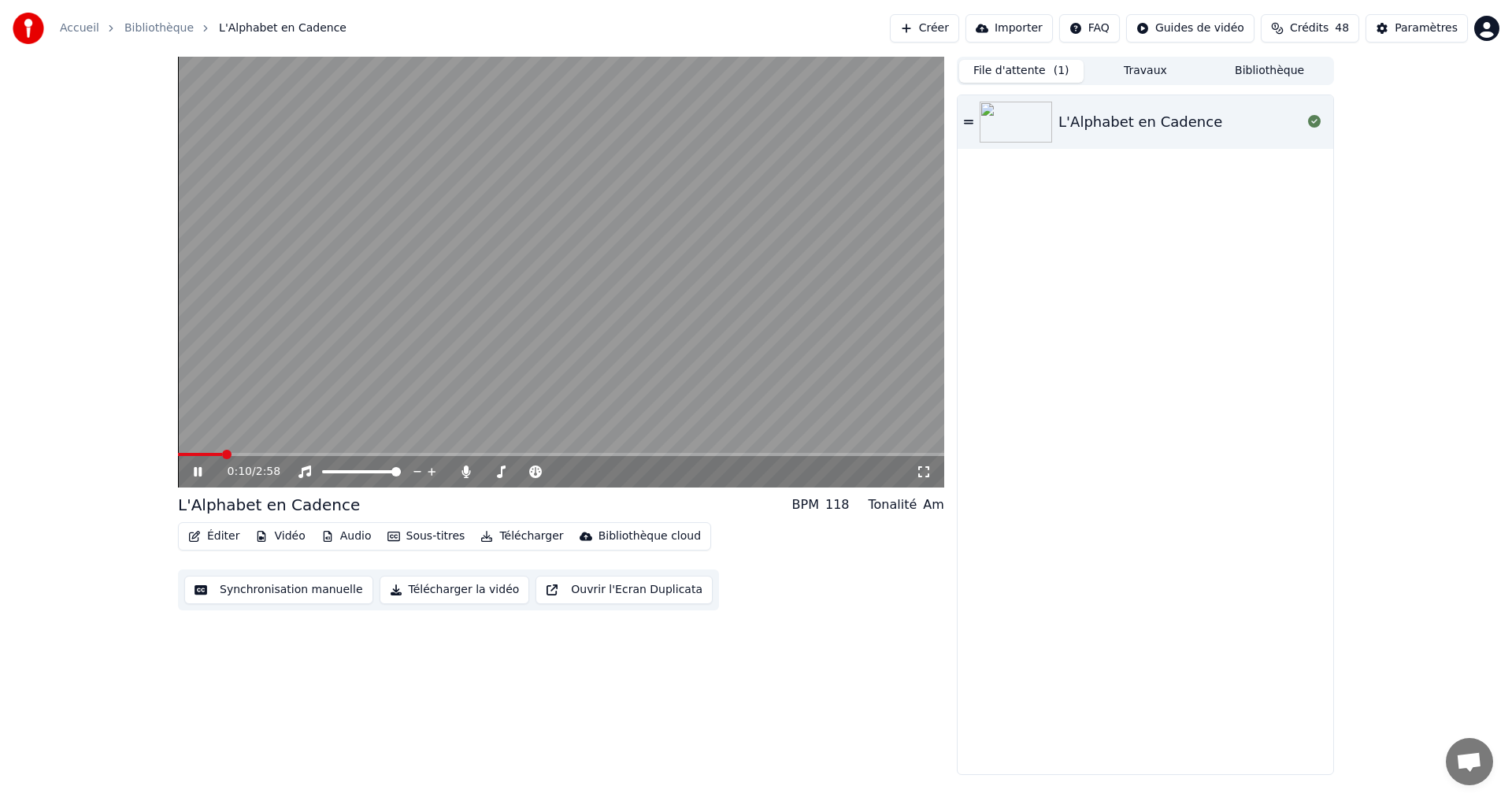
click at [197, 475] on icon at bounding box center [198, 471] width 8 height 9
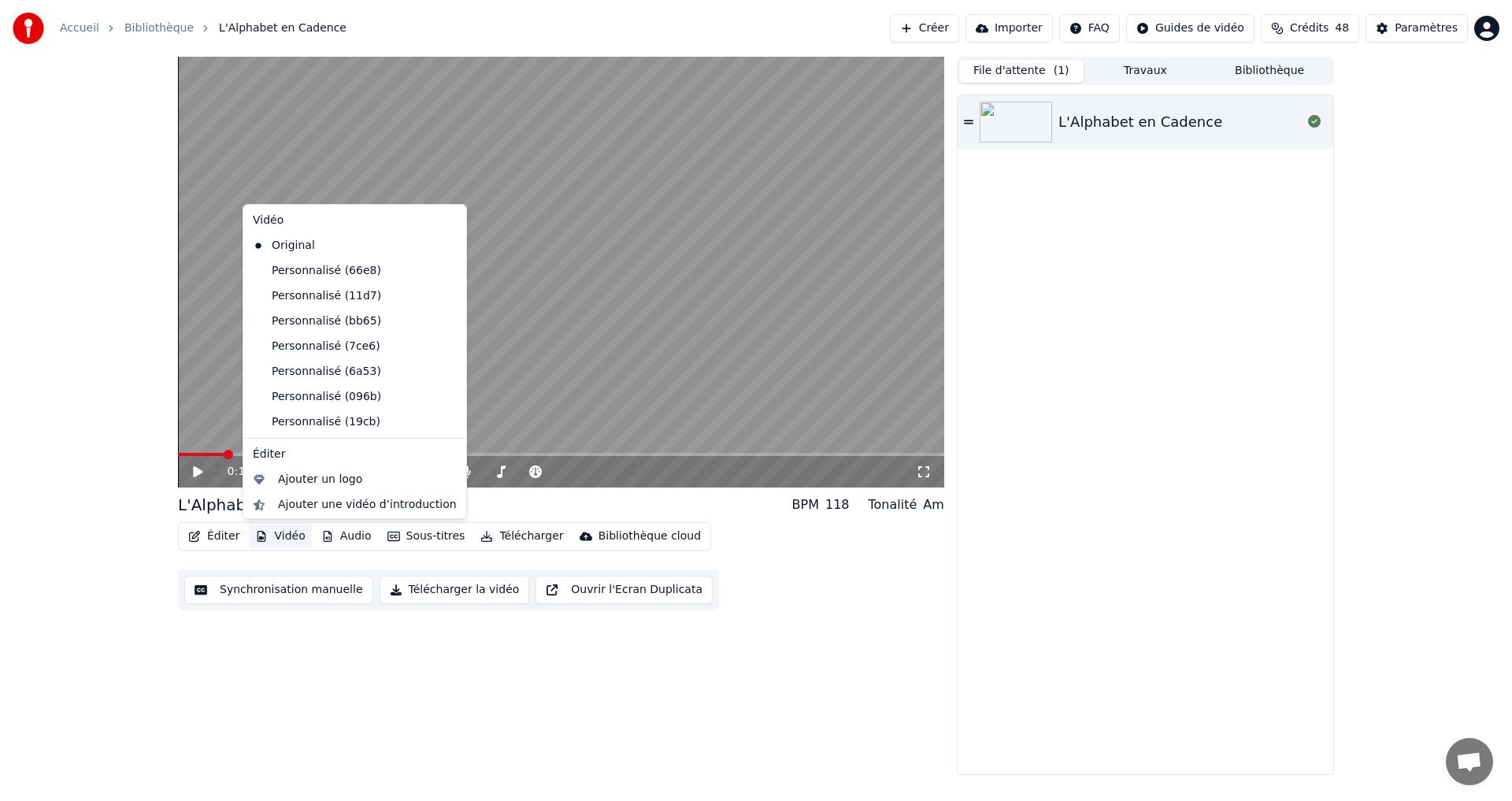
click at [285, 532] on button "Vidéo" at bounding box center [280, 536] width 62 height 22
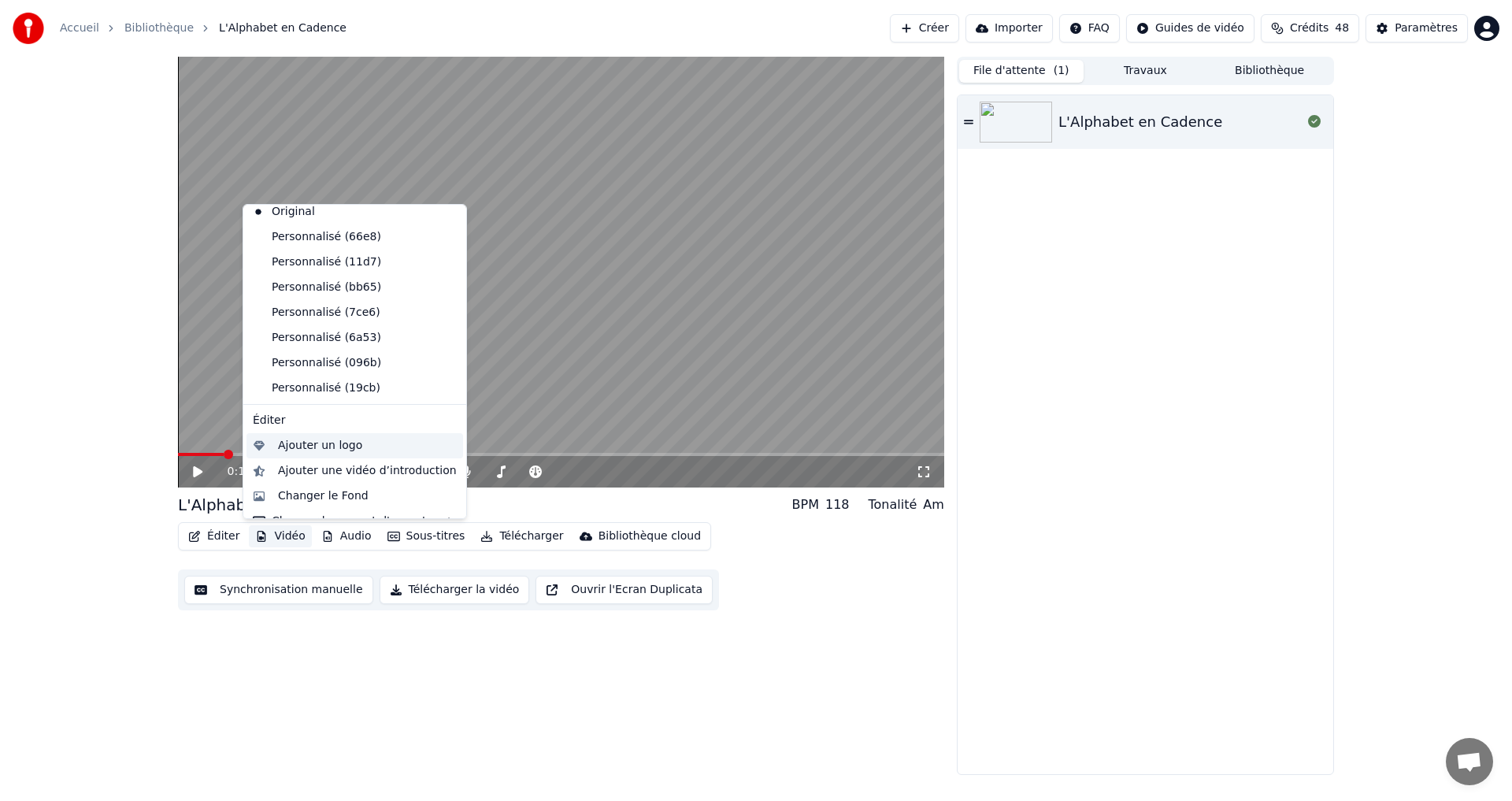
scroll to position [52, 0]
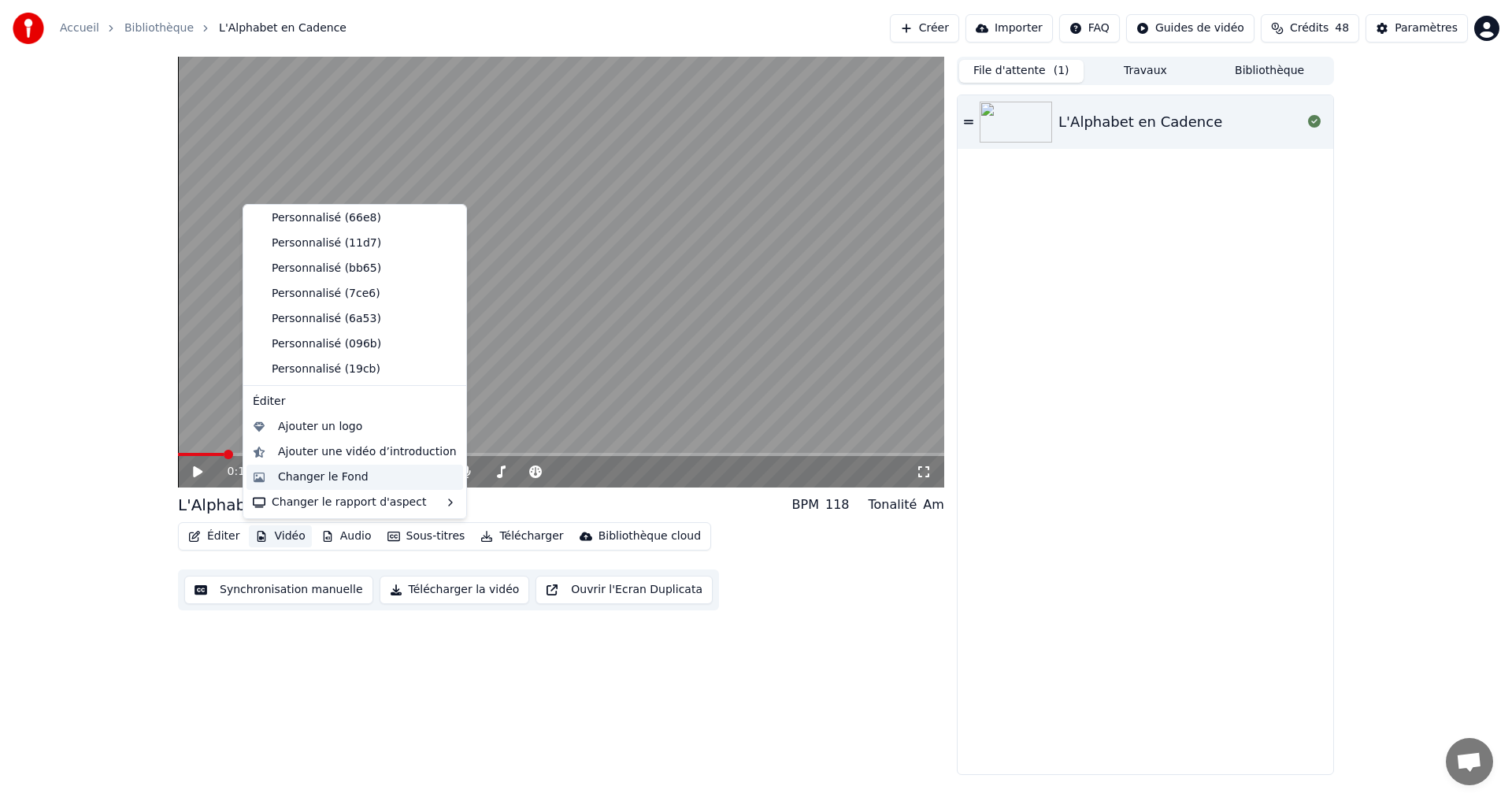
click at [312, 483] on div "Changer le Fond" at bounding box center [323, 477] width 90 height 15
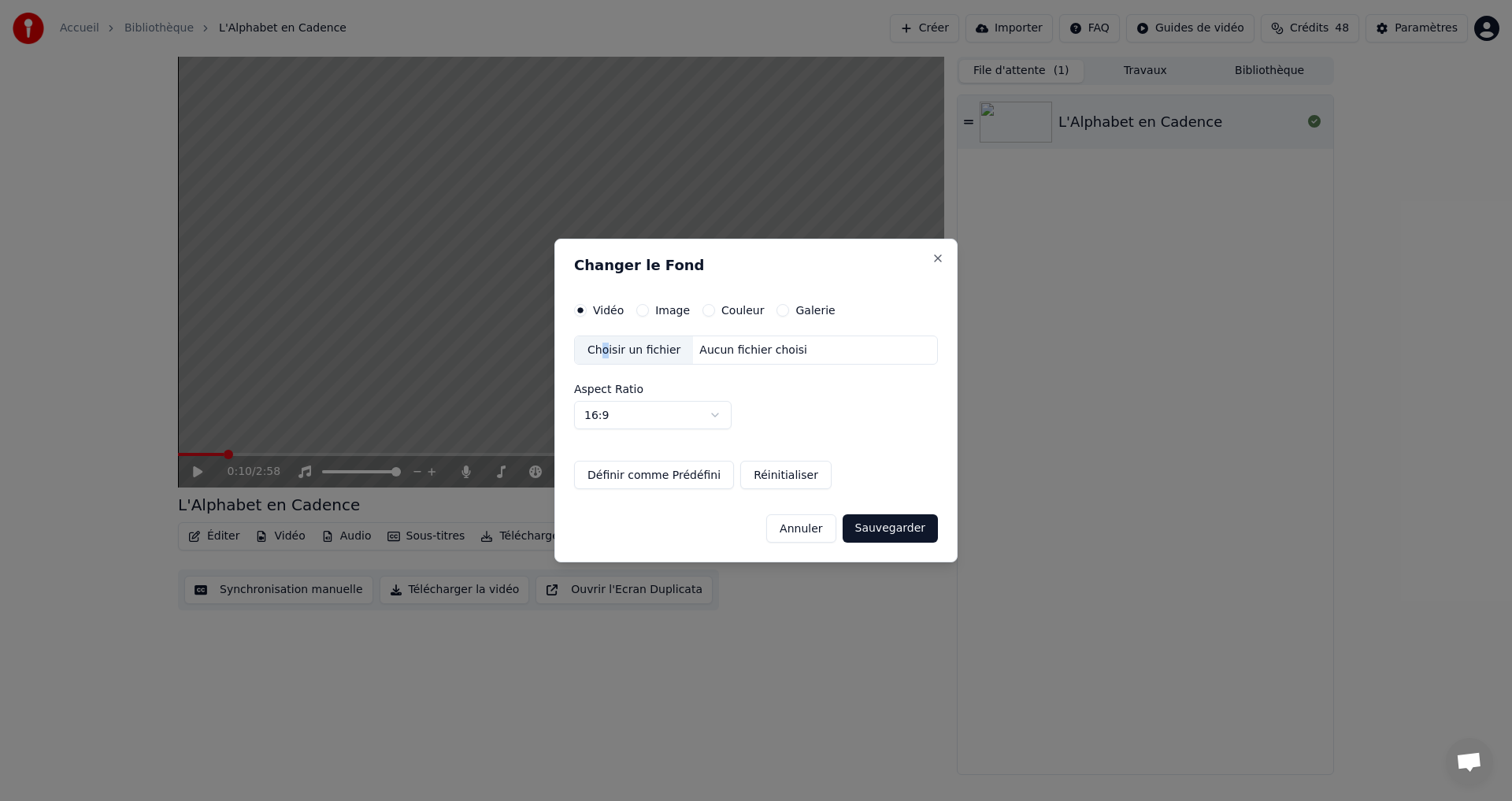
click at [606, 356] on div "Choisir un fichier" at bounding box center [634, 349] width 118 height 28
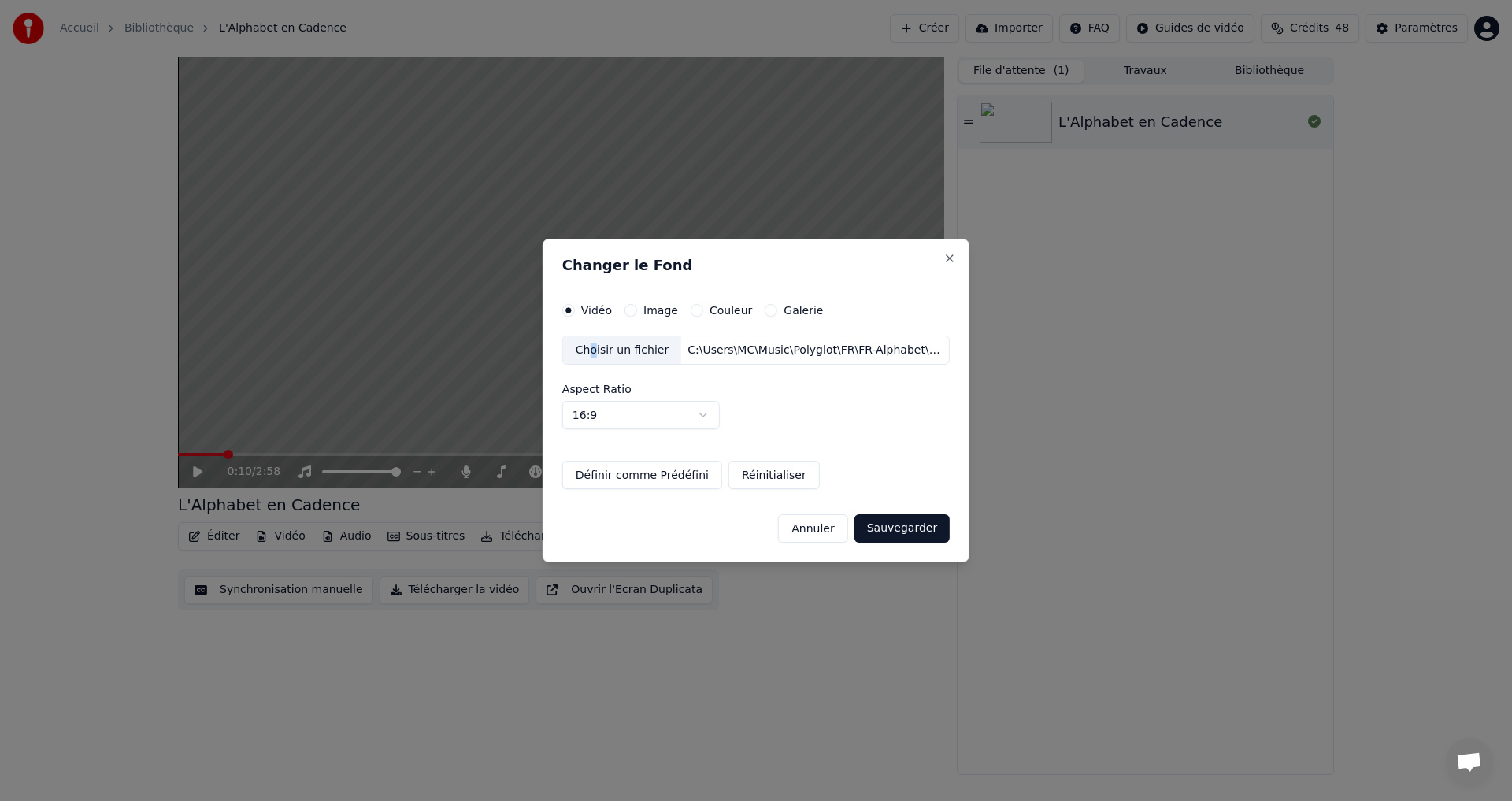
click at [910, 530] on button "Sauvegarder" at bounding box center [902, 527] width 96 height 28
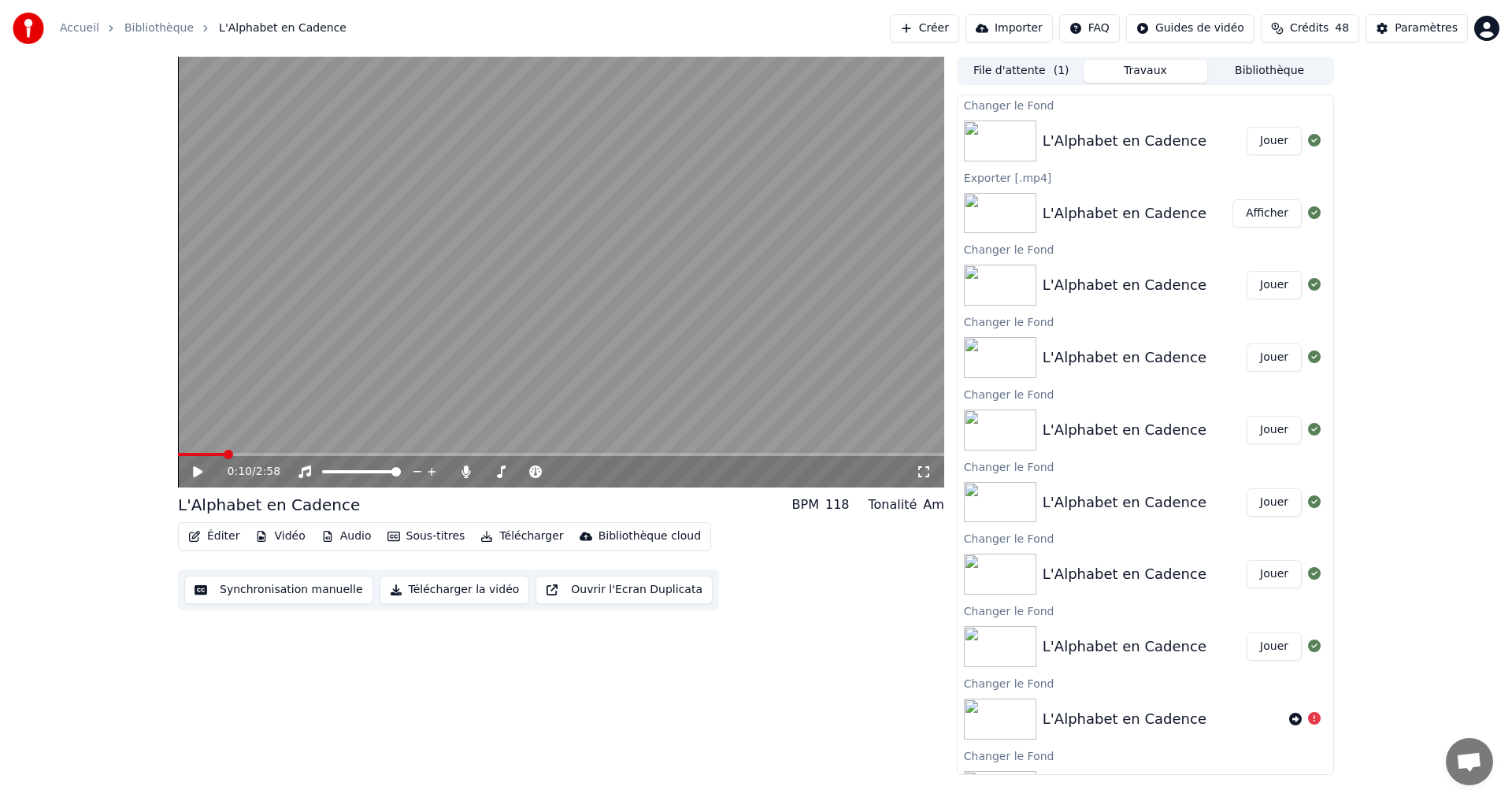
click at [1252, 144] on button "Jouer" at bounding box center [1274, 140] width 55 height 28
click at [194, 470] on icon at bounding box center [198, 471] width 8 height 9
click at [220, 537] on button "Éditer" at bounding box center [213, 536] width 64 height 22
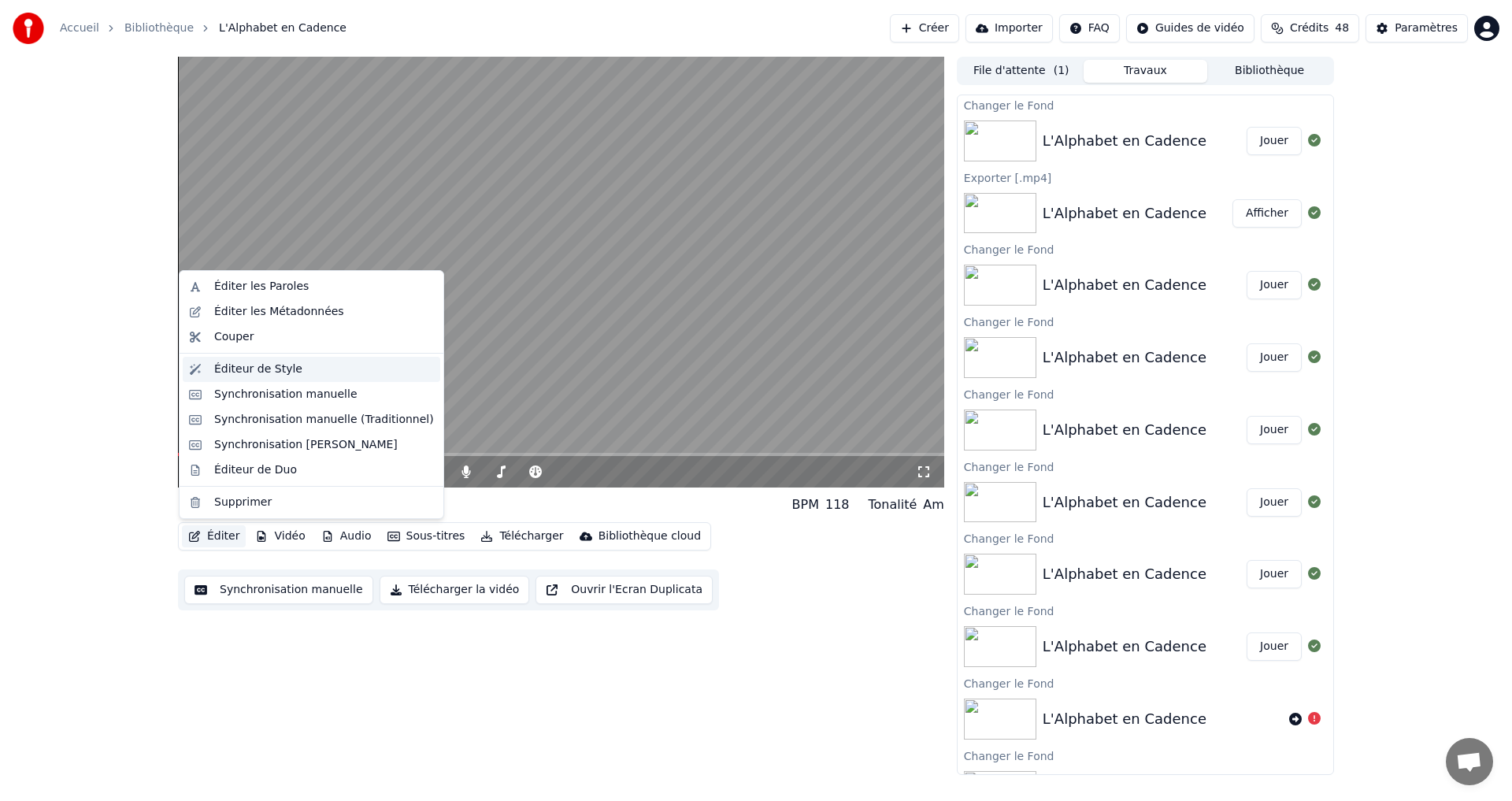
click at [250, 363] on div "Éditeur de Style" at bounding box center [258, 368] width 89 height 15
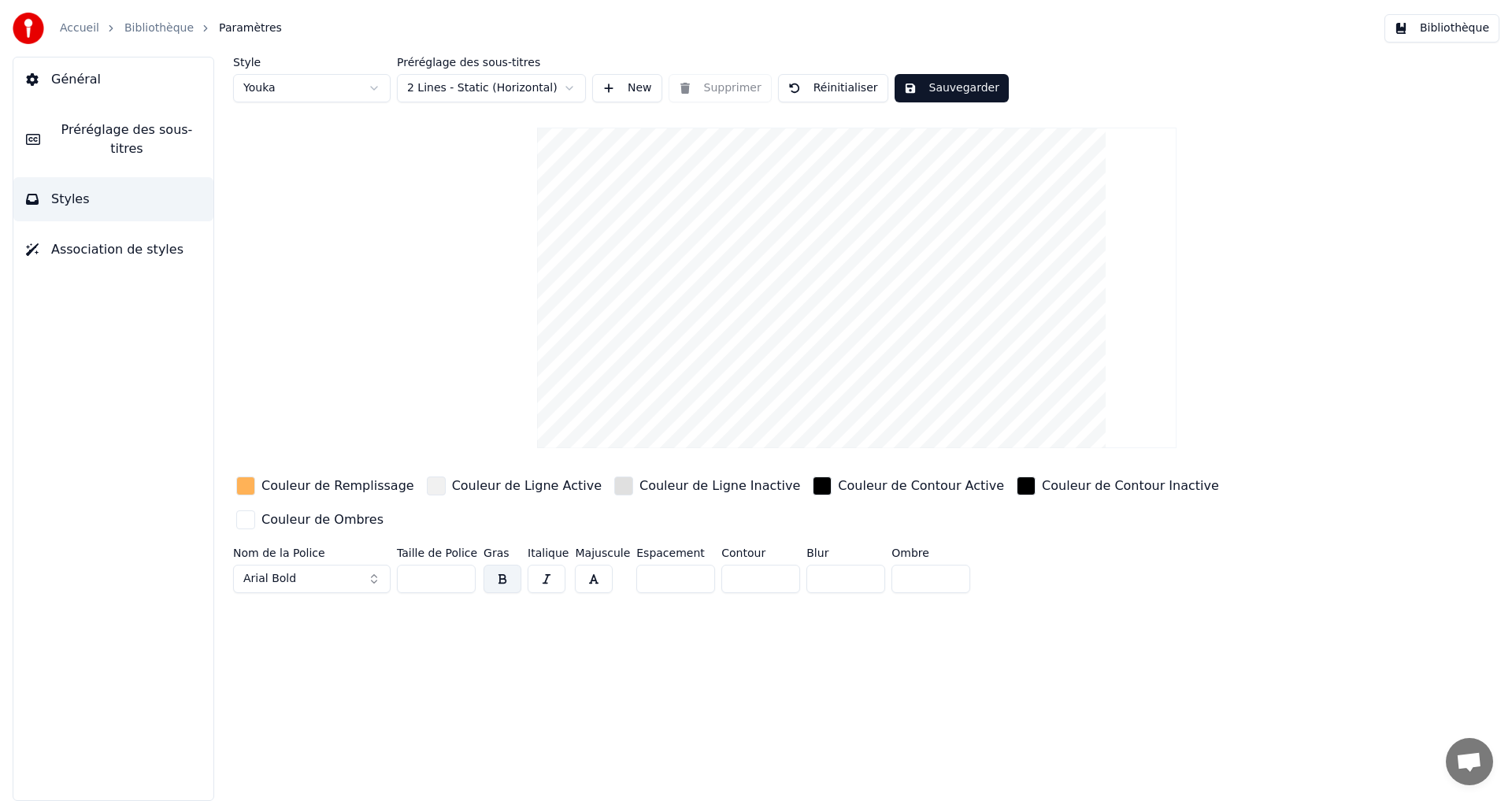
click at [550, 87] on html "Accueil Bibliothèque Paramètres Bibliothèque Général Préréglage des sous-titres…" at bounding box center [756, 400] width 1512 height 801
click at [490, 700] on html "Accueil Bibliothèque Paramètres Bibliothèque Général Préréglage des sous-titres…" at bounding box center [756, 400] width 1512 height 801
click at [565, 87] on html "Accueil Bibliothèque Paramètres Bibliothèque Général Préréglage des sous-titres…" at bounding box center [756, 400] width 1512 height 801
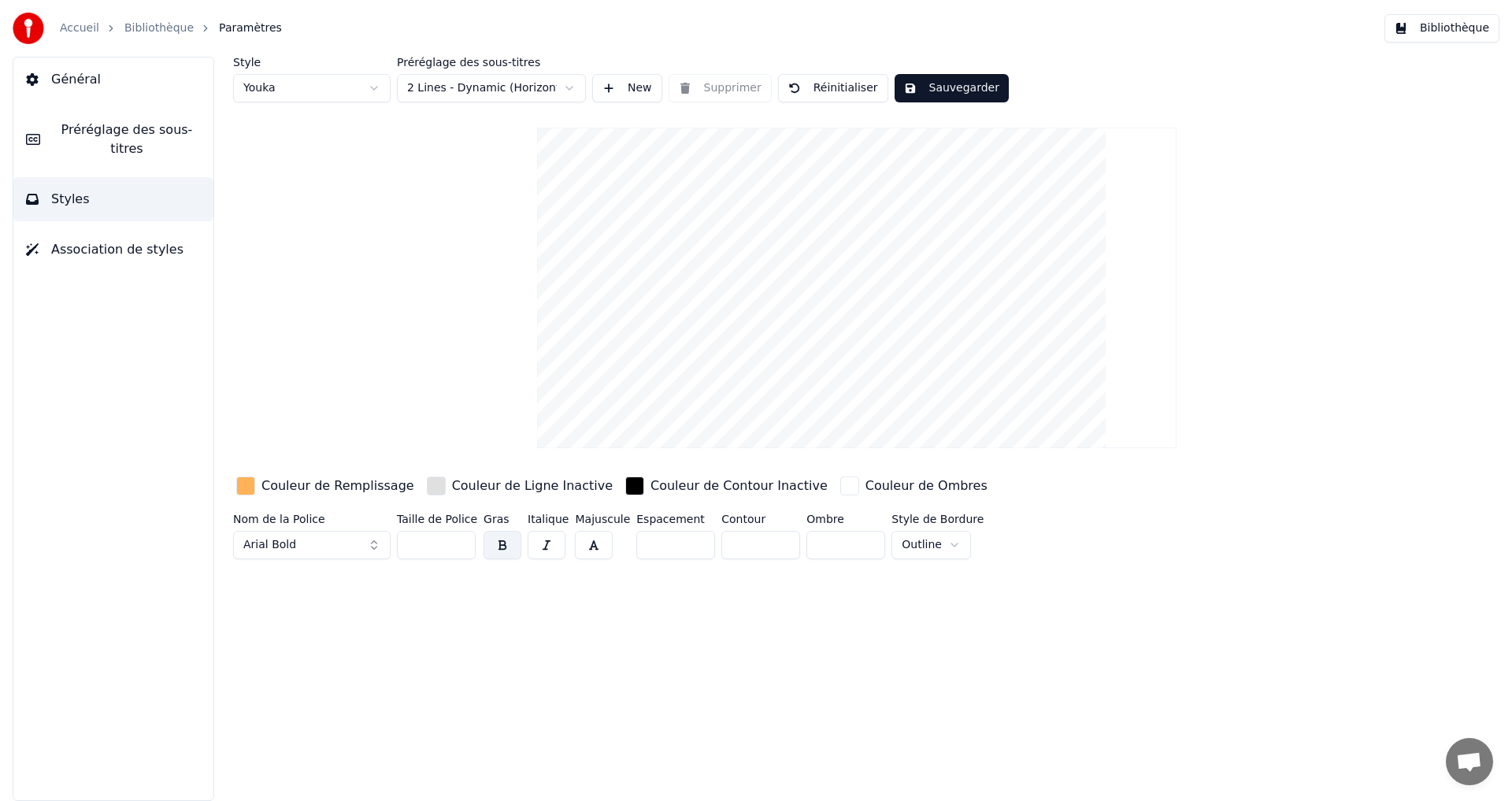
click at [962, 79] on button "Sauvegarder" at bounding box center [952, 88] width 114 height 28
click at [154, 33] on link "Bibliothèque" at bounding box center [159, 28] width 70 height 15
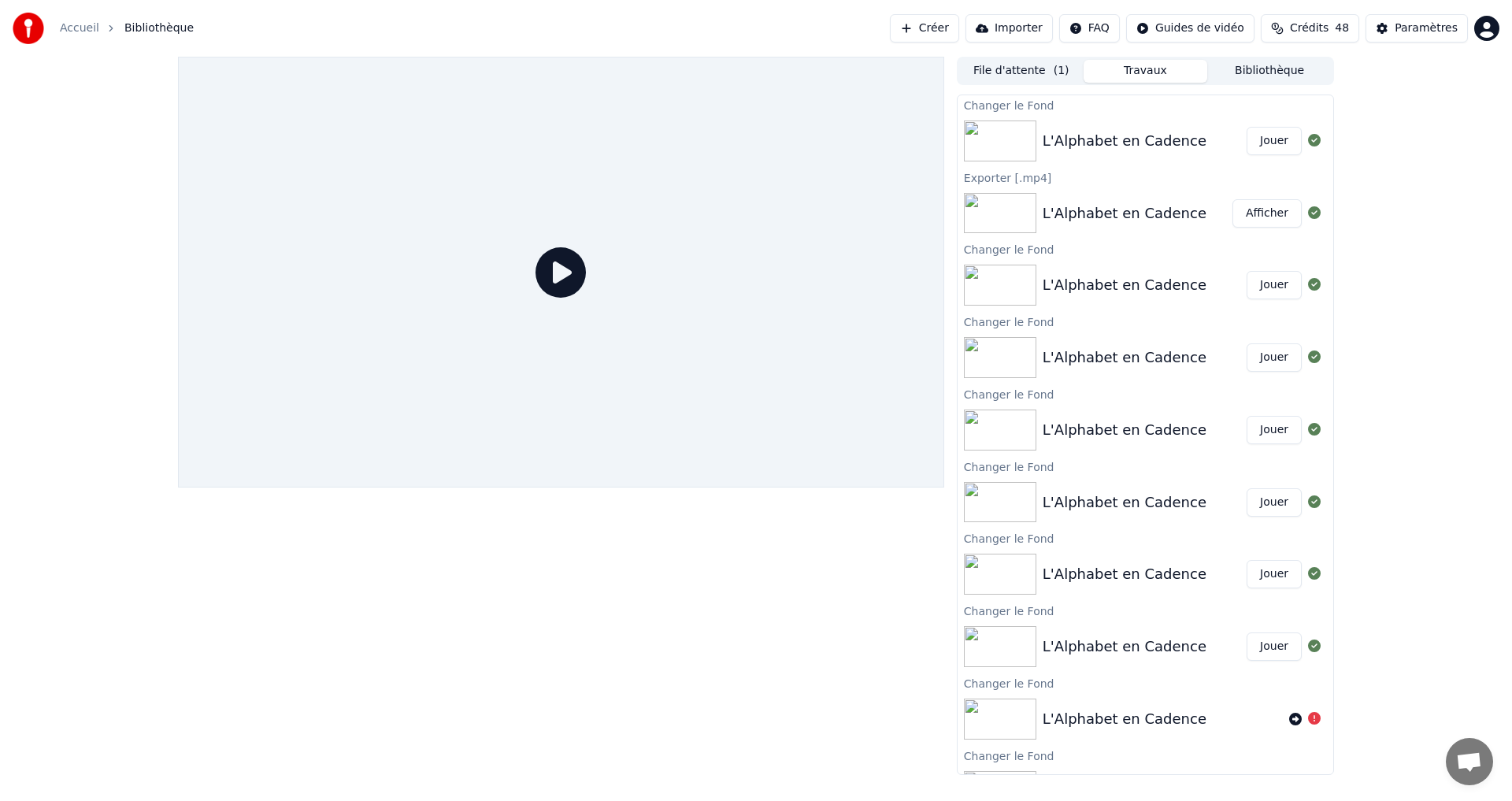
click at [1250, 138] on button "Jouer" at bounding box center [1274, 140] width 55 height 28
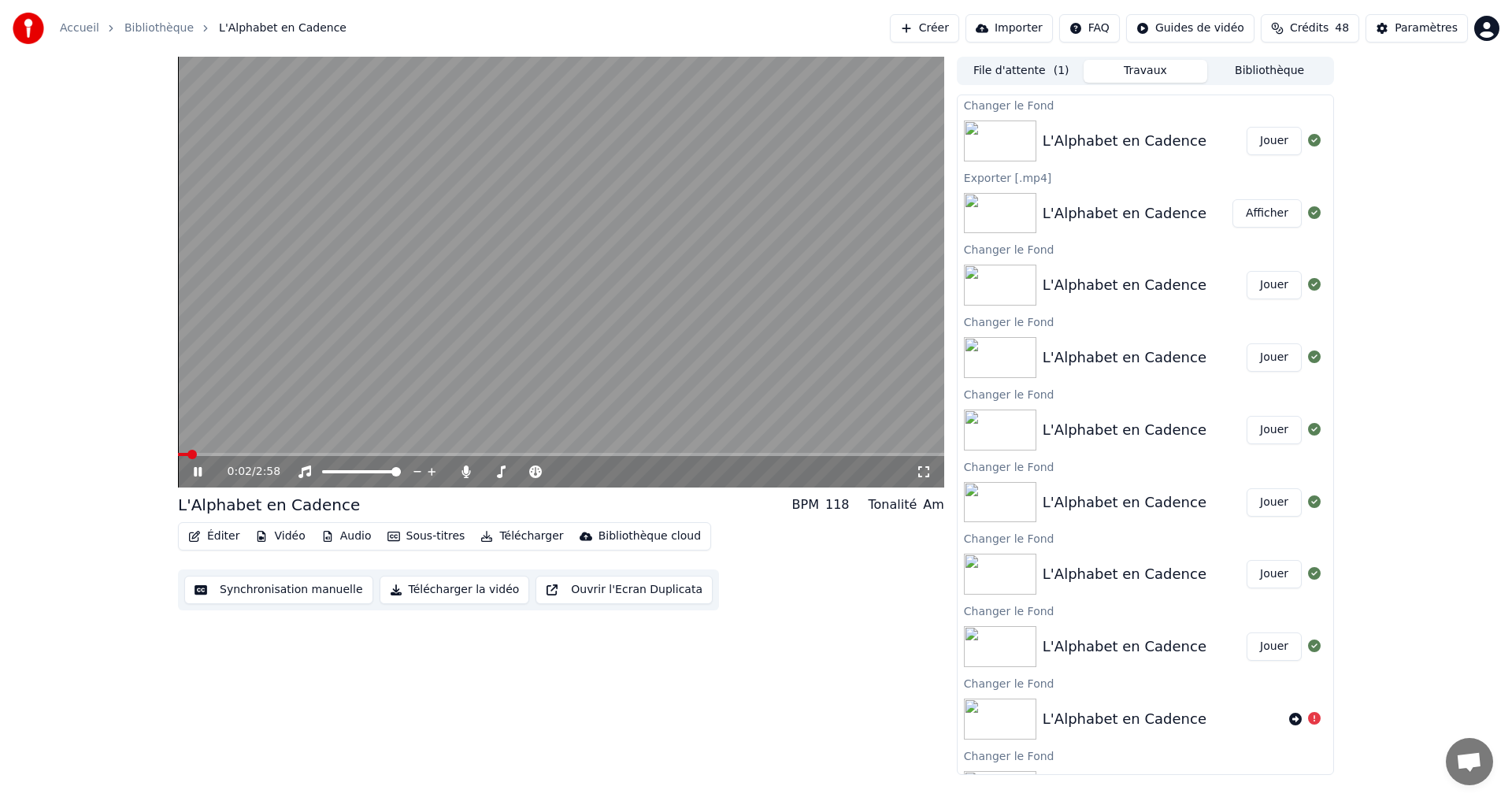
click at [920, 476] on icon at bounding box center [923, 471] width 15 height 13
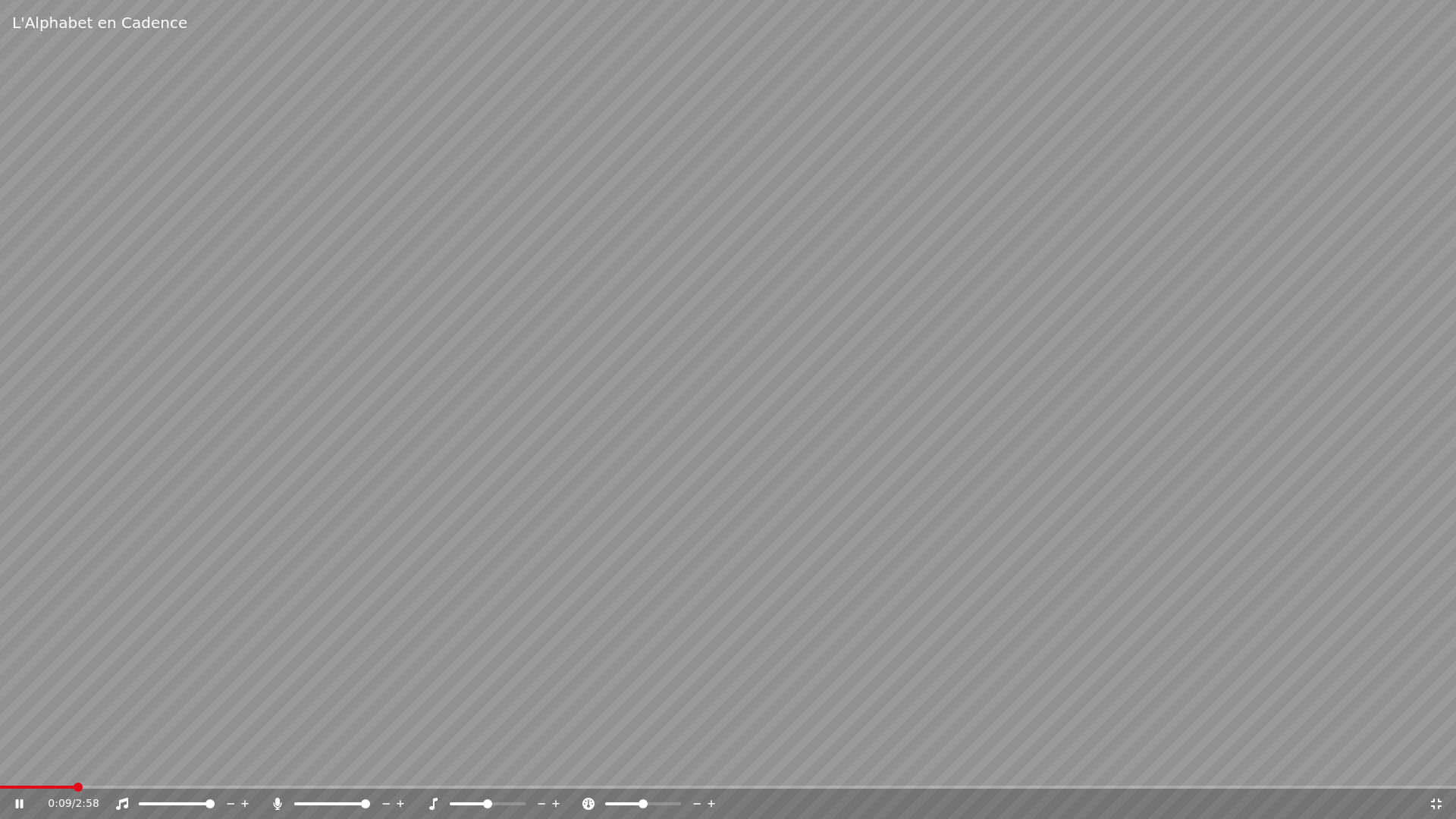
click at [1431, 770] on div "0:09 / 2:58" at bounding box center [728, 803] width 1456 height 30
click at [1433, 770] on icon at bounding box center [1436, 803] width 15 height 12
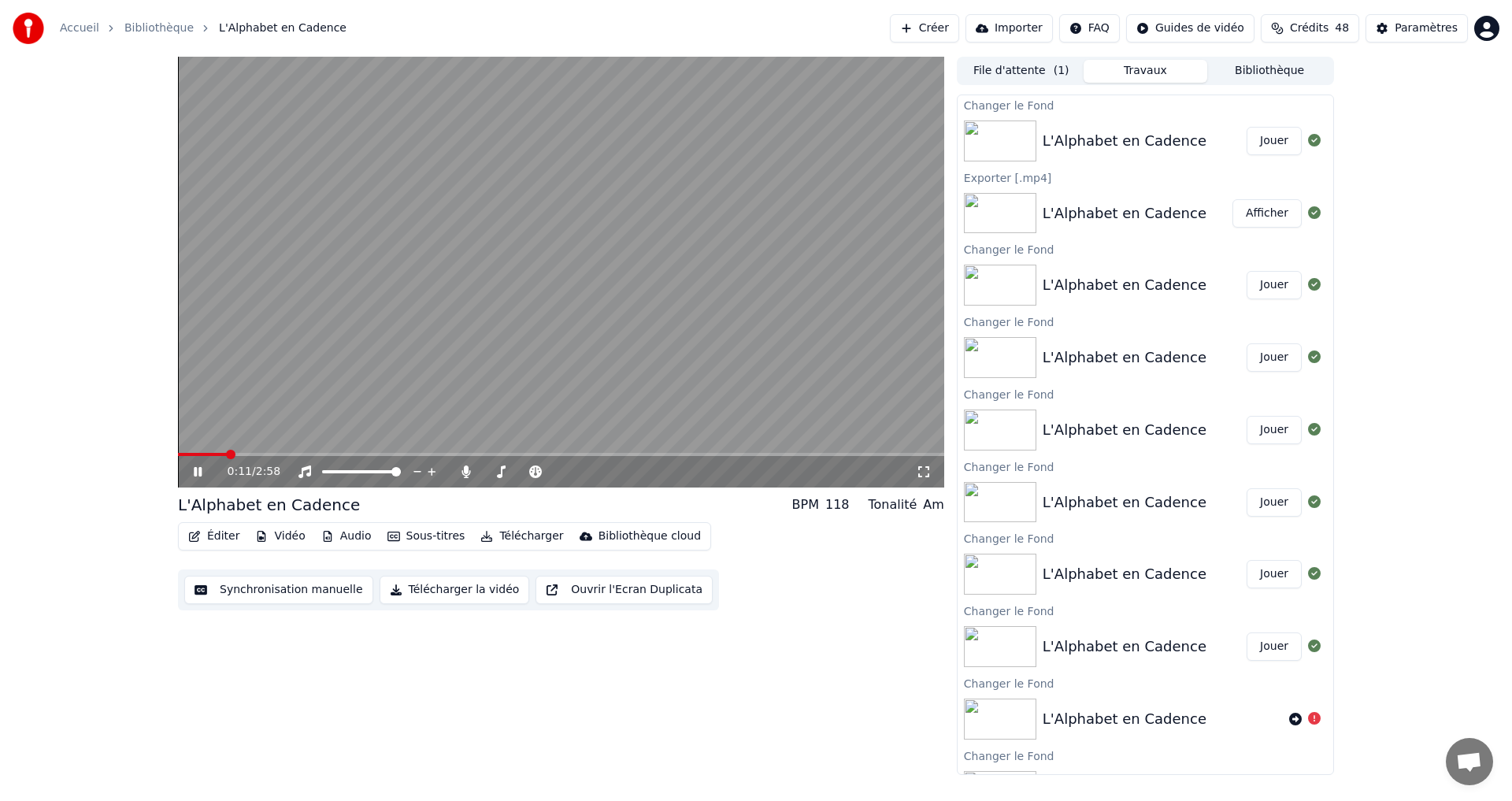
click at [1265, 141] on button "Jouer" at bounding box center [1274, 140] width 55 height 28
click at [198, 470] on icon at bounding box center [209, 471] width 37 height 13
click at [206, 536] on button "Éditer" at bounding box center [213, 536] width 64 height 22
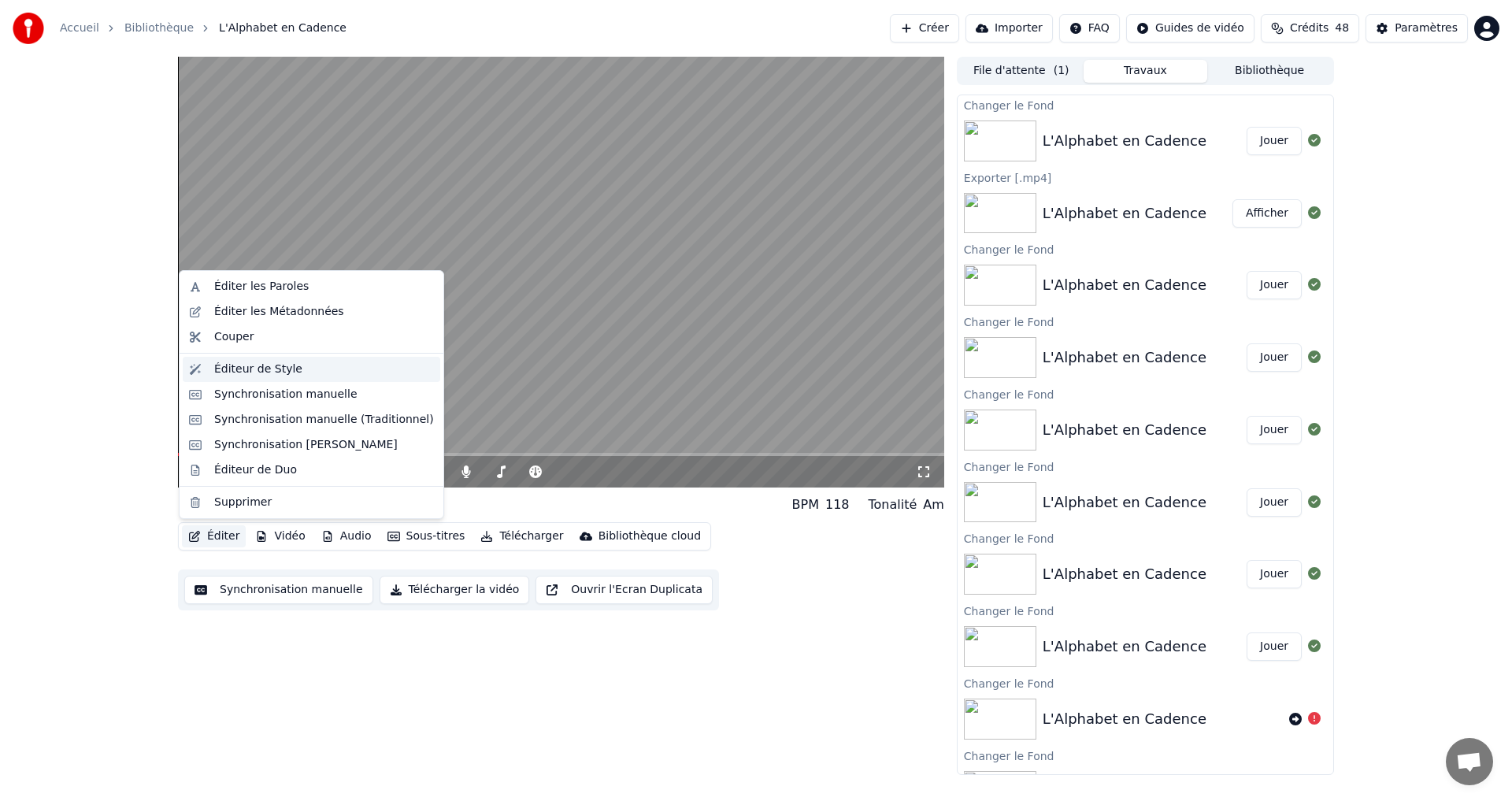
click at [260, 368] on div "Éditeur de Style" at bounding box center [258, 368] width 89 height 15
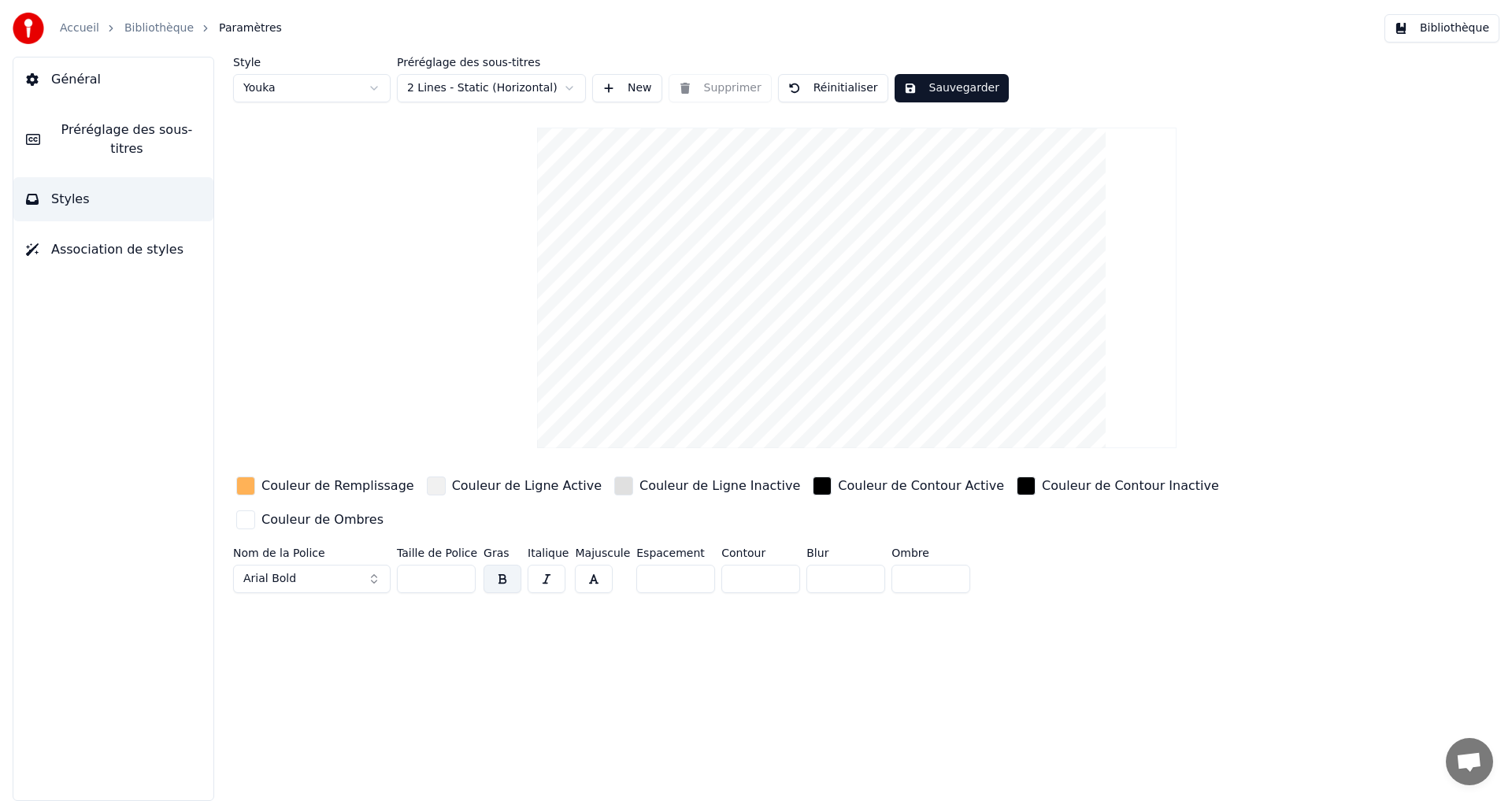
click at [503, 88] on html "Accueil Bibliothèque Paramètres Bibliothèque Général Préréglage des sous-titres…" at bounding box center [756, 400] width 1512 height 801
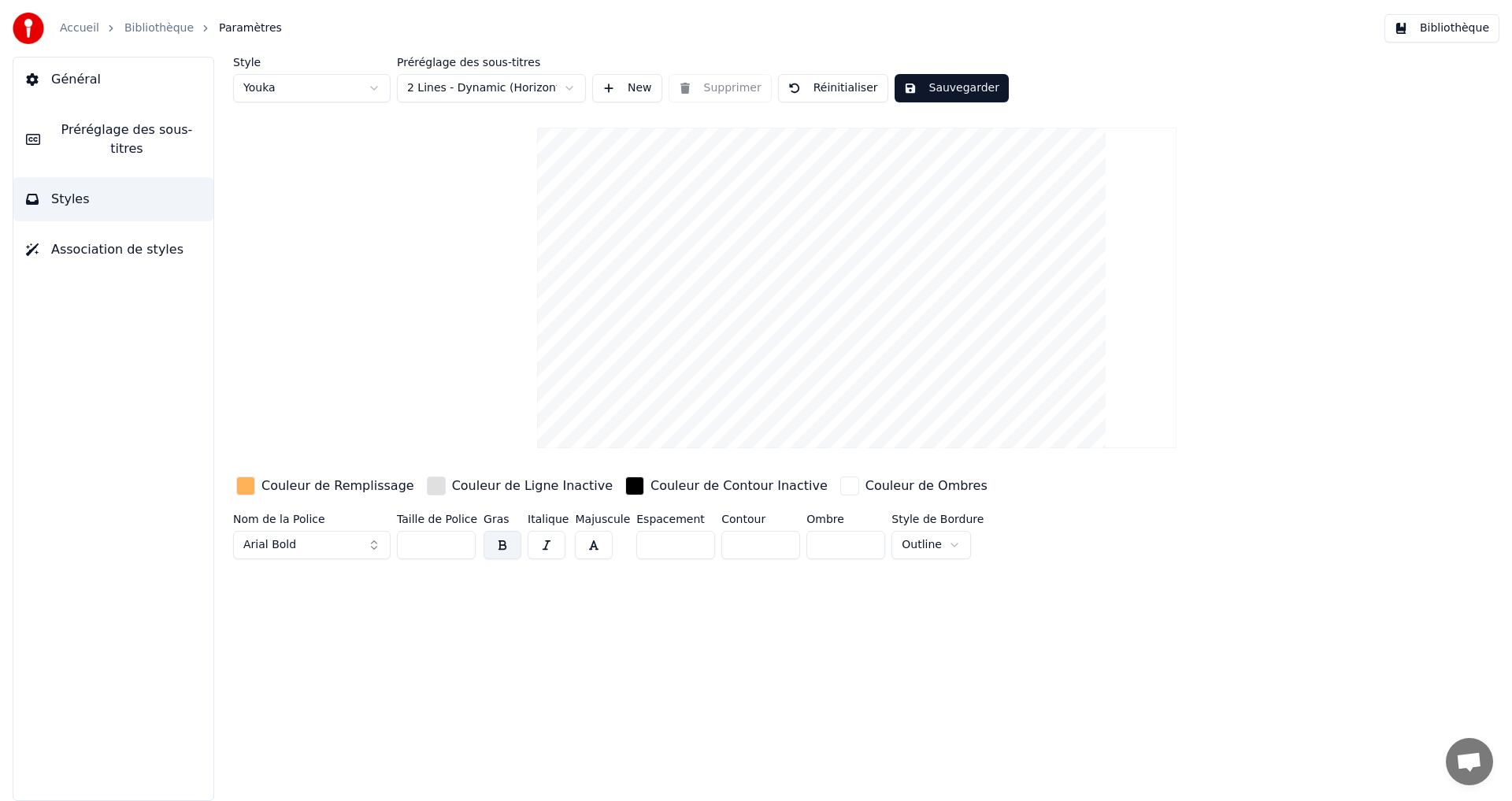
click at [941, 89] on button "Sauvegarder" at bounding box center [952, 88] width 114 height 28
click at [143, 27] on link "Bibliothèque" at bounding box center [159, 28] width 70 height 15
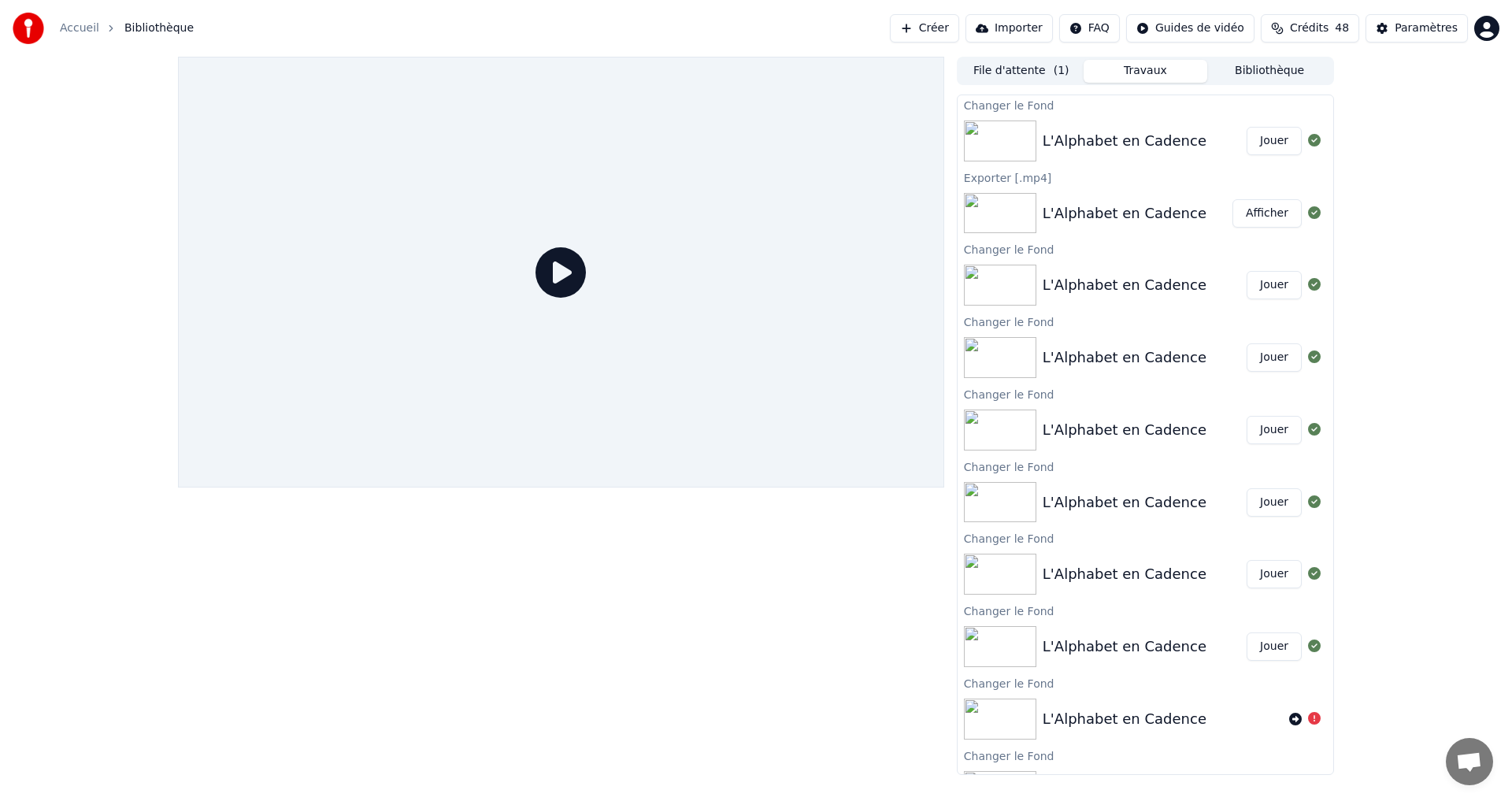
click at [1264, 149] on button "Jouer" at bounding box center [1274, 140] width 55 height 28
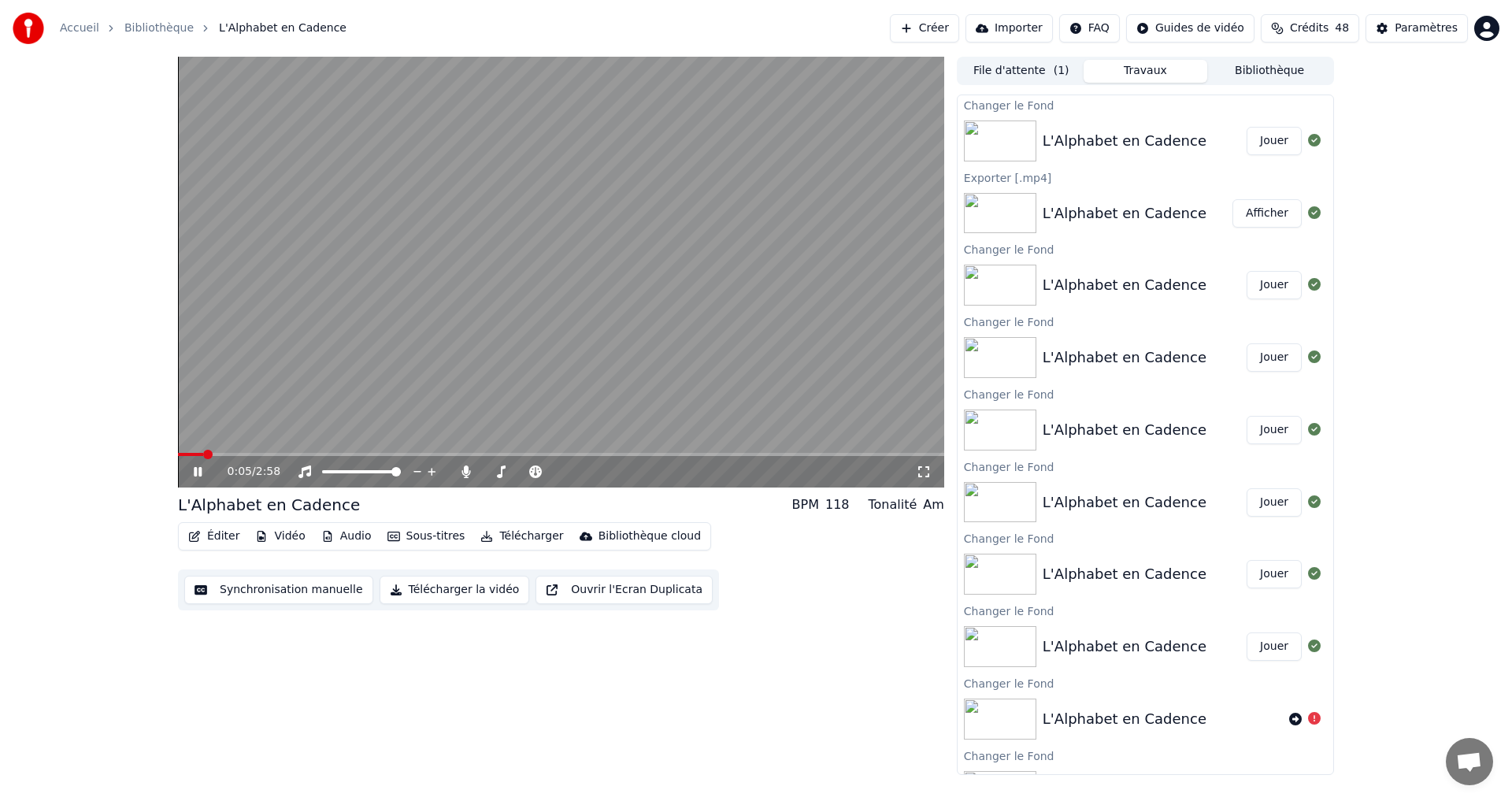
click at [190, 471] on div "0:05 / 2:58" at bounding box center [561, 471] width 753 height 15
click at [208, 533] on button "Éditer" at bounding box center [213, 536] width 64 height 22
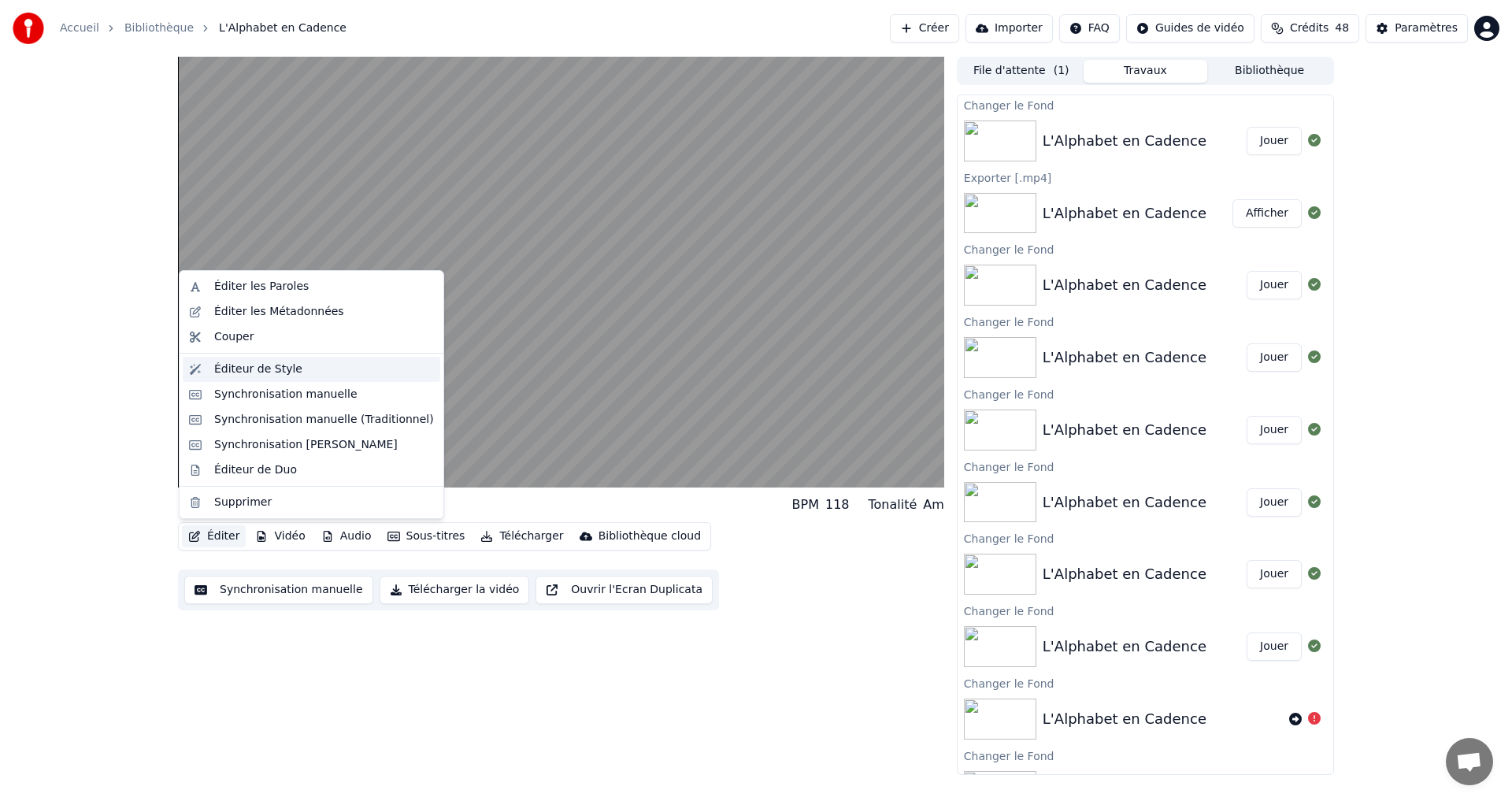
click at [257, 375] on div "Éditeur de Style" at bounding box center [258, 368] width 89 height 15
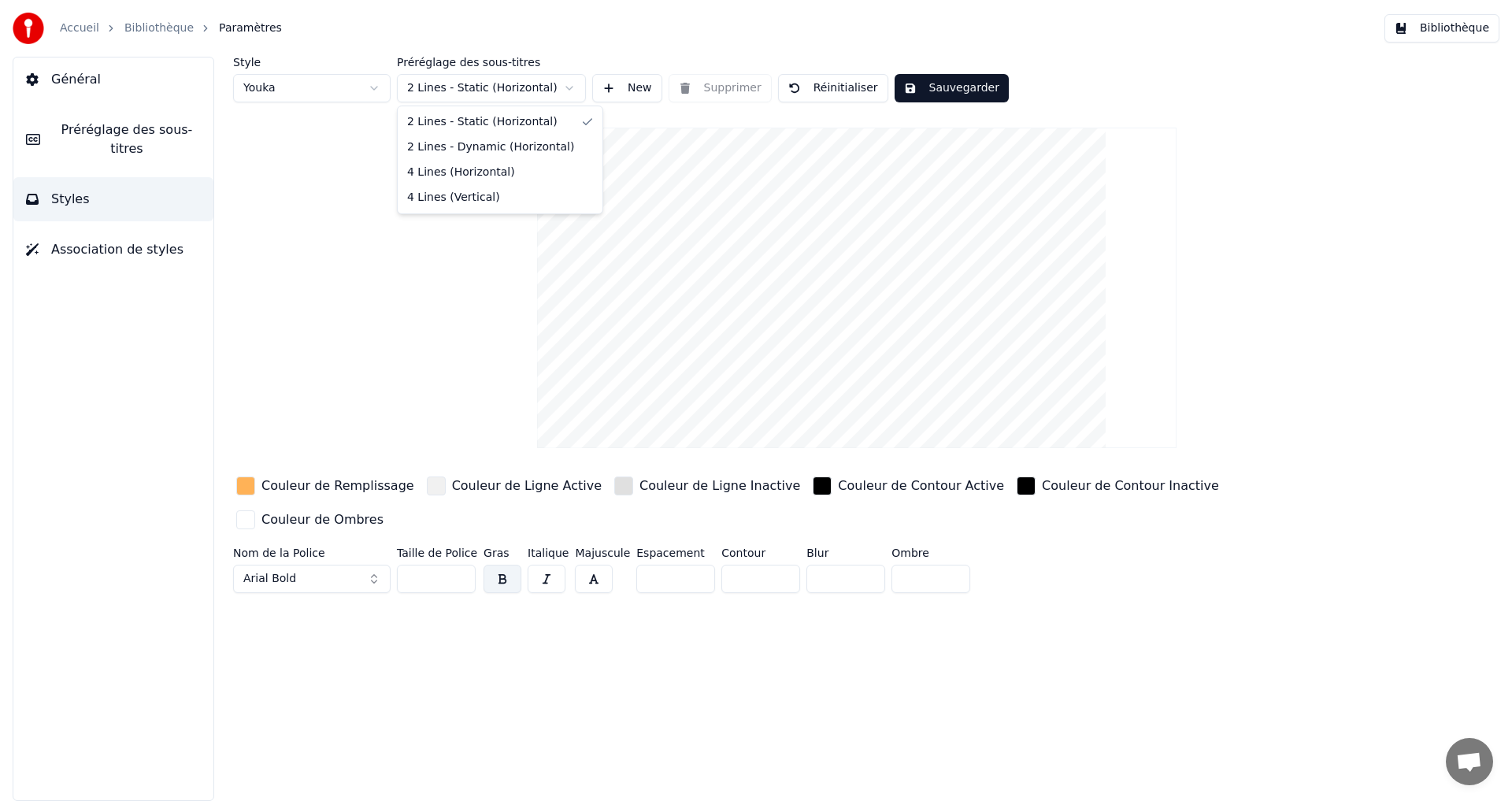
click at [551, 85] on html "Accueil Bibliothèque Paramètres Bibliothèque Général Préréglage des sous-titres…" at bounding box center [756, 400] width 1512 height 801
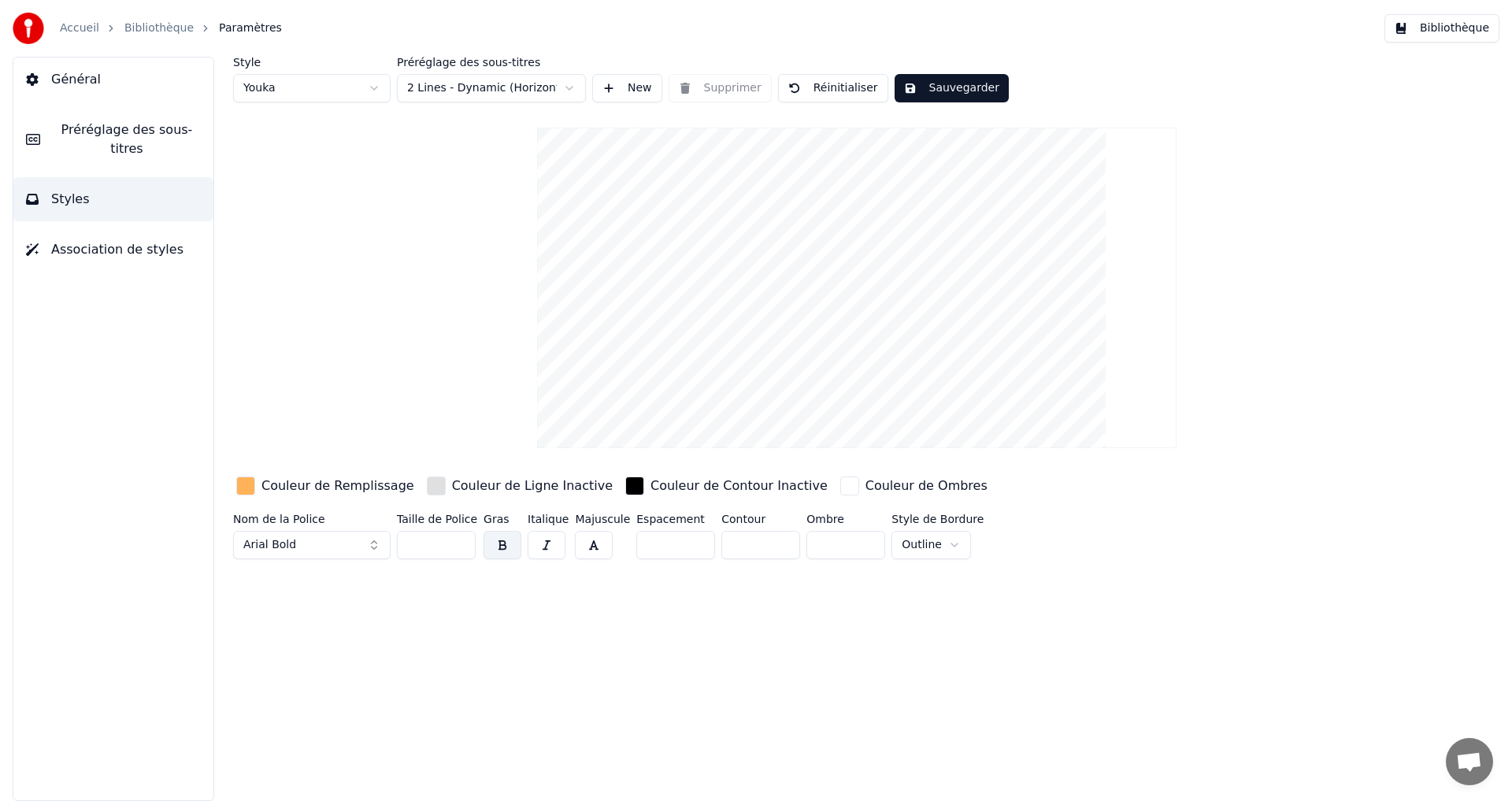
click at [614, 91] on button "New" at bounding box center [628, 88] width 70 height 28
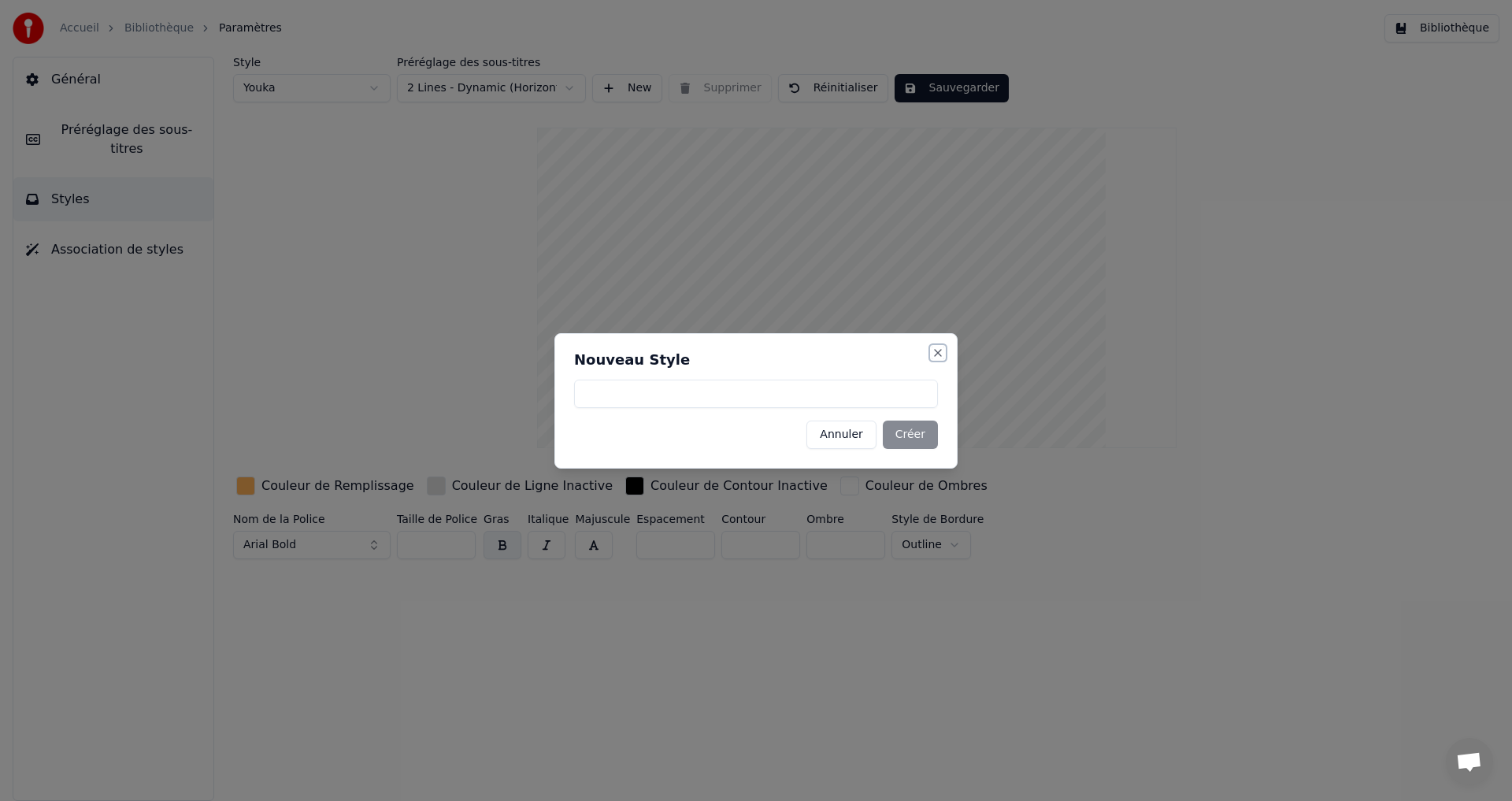
click at [938, 354] on button "Close" at bounding box center [938, 353] width 13 height 13
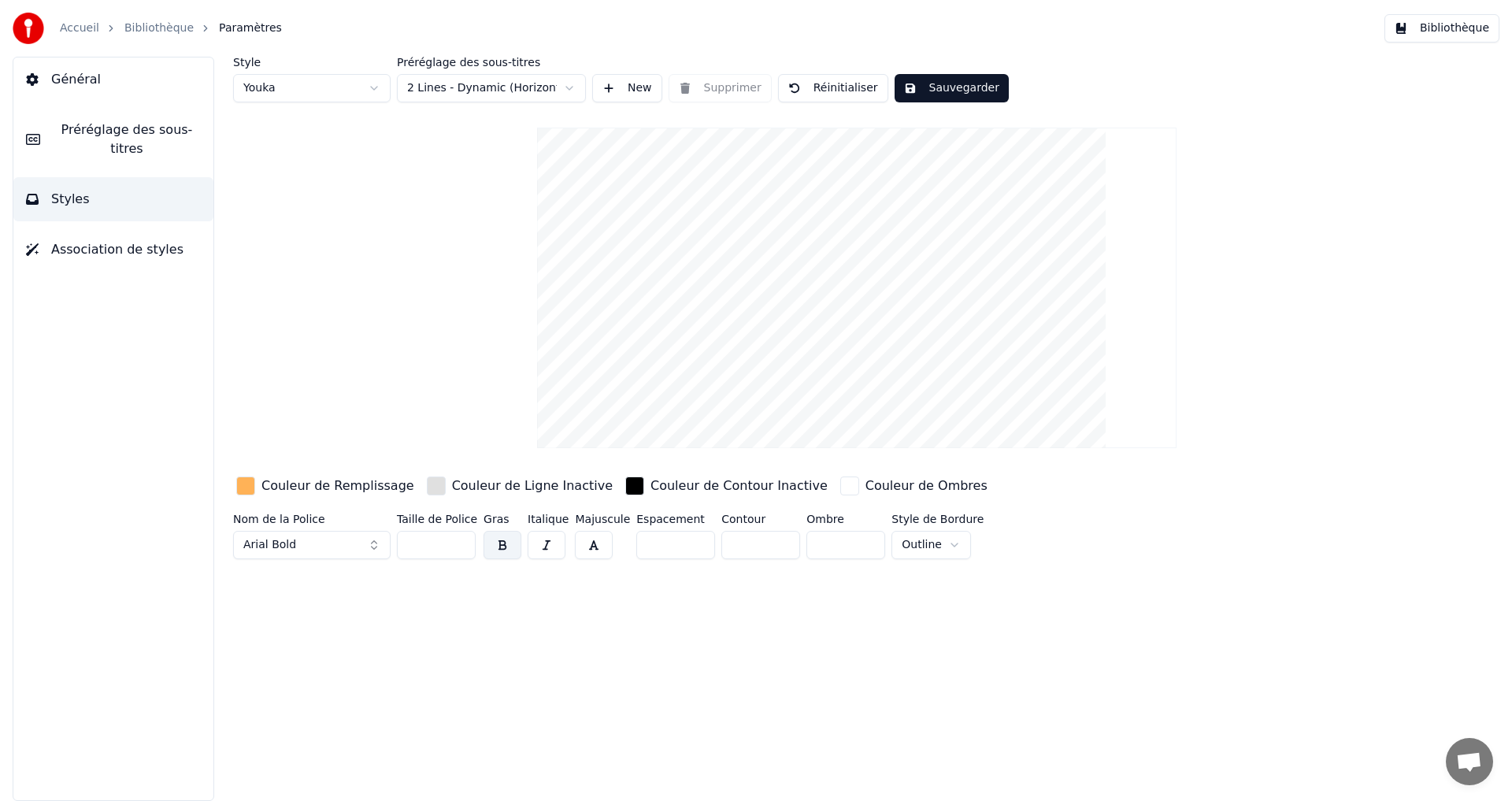
click at [301, 92] on html "Accueil Bibliothèque Paramètres Bibliothèque Général Préréglage des sous-titres…" at bounding box center [756, 400] width 1512 height 801
click at [923, 96] on html "Accueil Bibliothèque Paramètres Bibliothèque Général Préréglage des sous-titres…" at bounding box center [756, 400] width 1512 height 801
click at [920, 95] on button "Sauvegarder" at bounding box center [952, 88] width 114 height 28
click at [919, 95] on button "Terminé" at bounding box center [938, 88] width 88 height 28
click at [497, 95] on html "Accueil Bibliothèque Paramètres Bibliothèque Général Préréglage des sous-titres…" at bounding box center [756, 400] width 1512 height 801
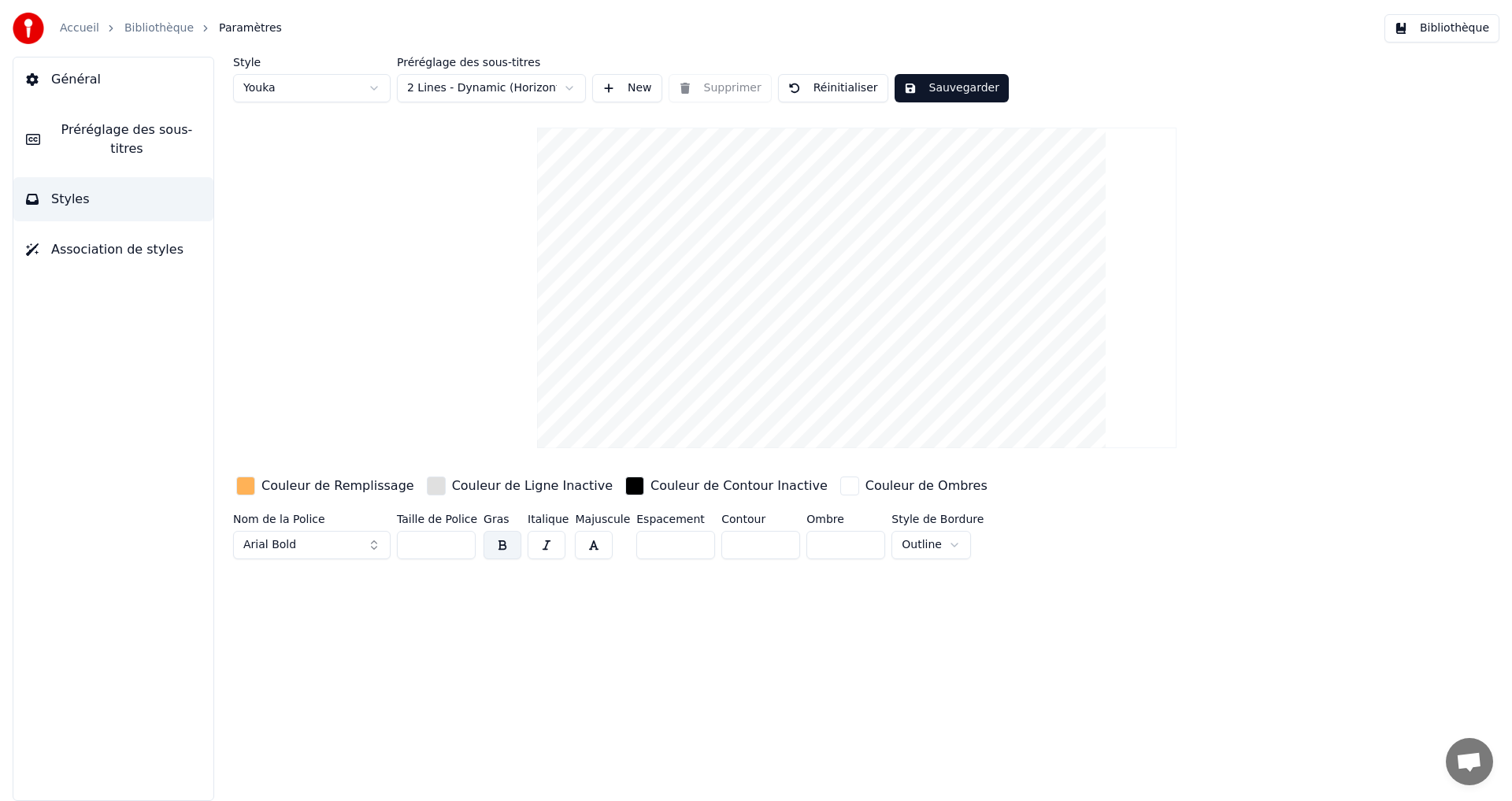
click at [132, 23] on html "Accueil Bibliothèque Paramètres Bibliothèque Général Préréglage des sous-titres…" at bounding box center [756, 400] width 1512 height 801
click at [129, 32] on link "Bibliothèque" at bounding box center [159, 28] width 70 height 15
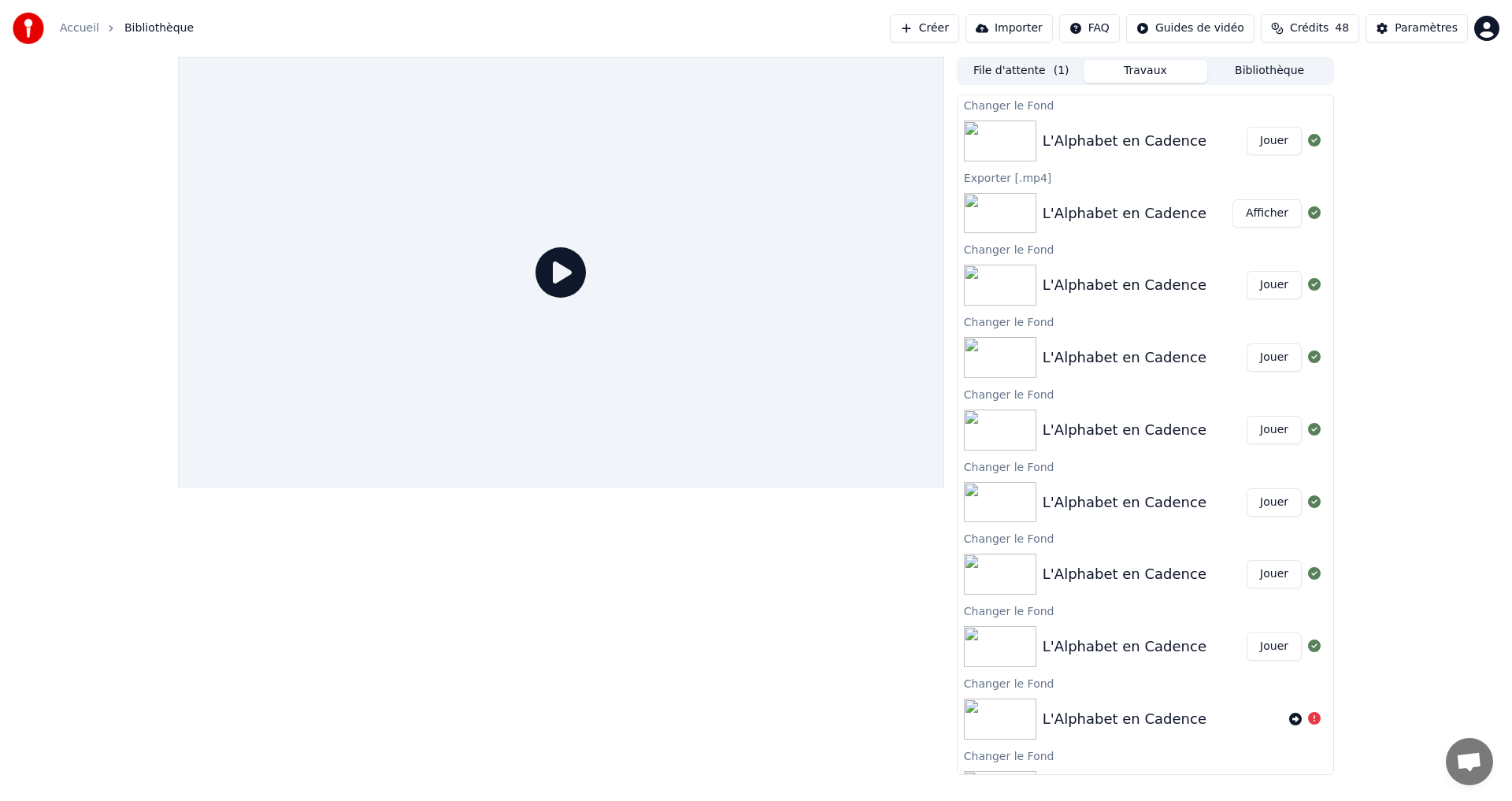
drag, startPoint x: 1255, startPoint y: 144, endPoint x: 1221, endPoint y: 151, distance: 34.7
click at [1255, 146] on button "Jouer" at bounding box center [1274, 140] width 55 height 28
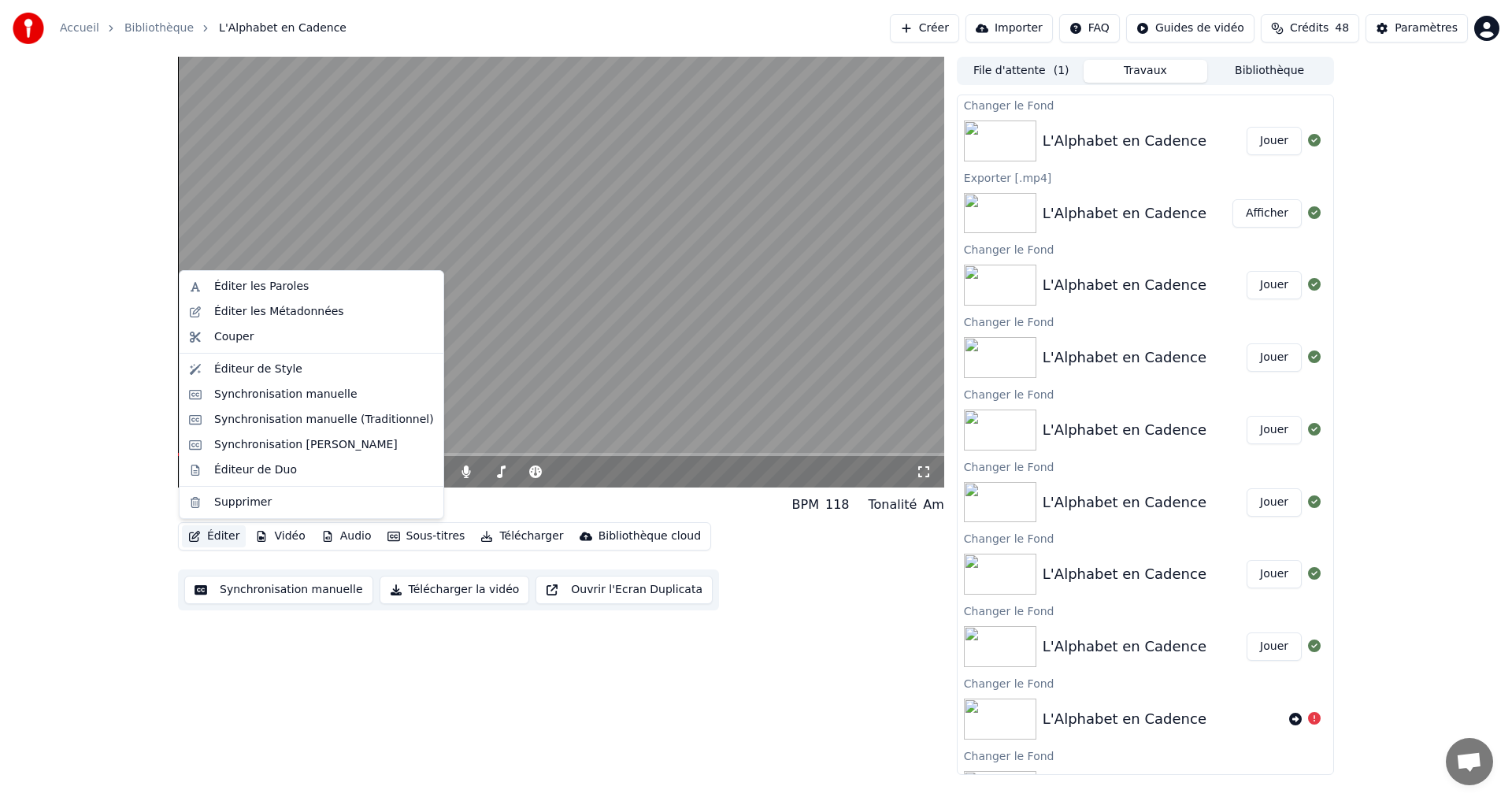
click at [200, 539] on icon "button" at bounding box center [194, 536] width 13 height 11
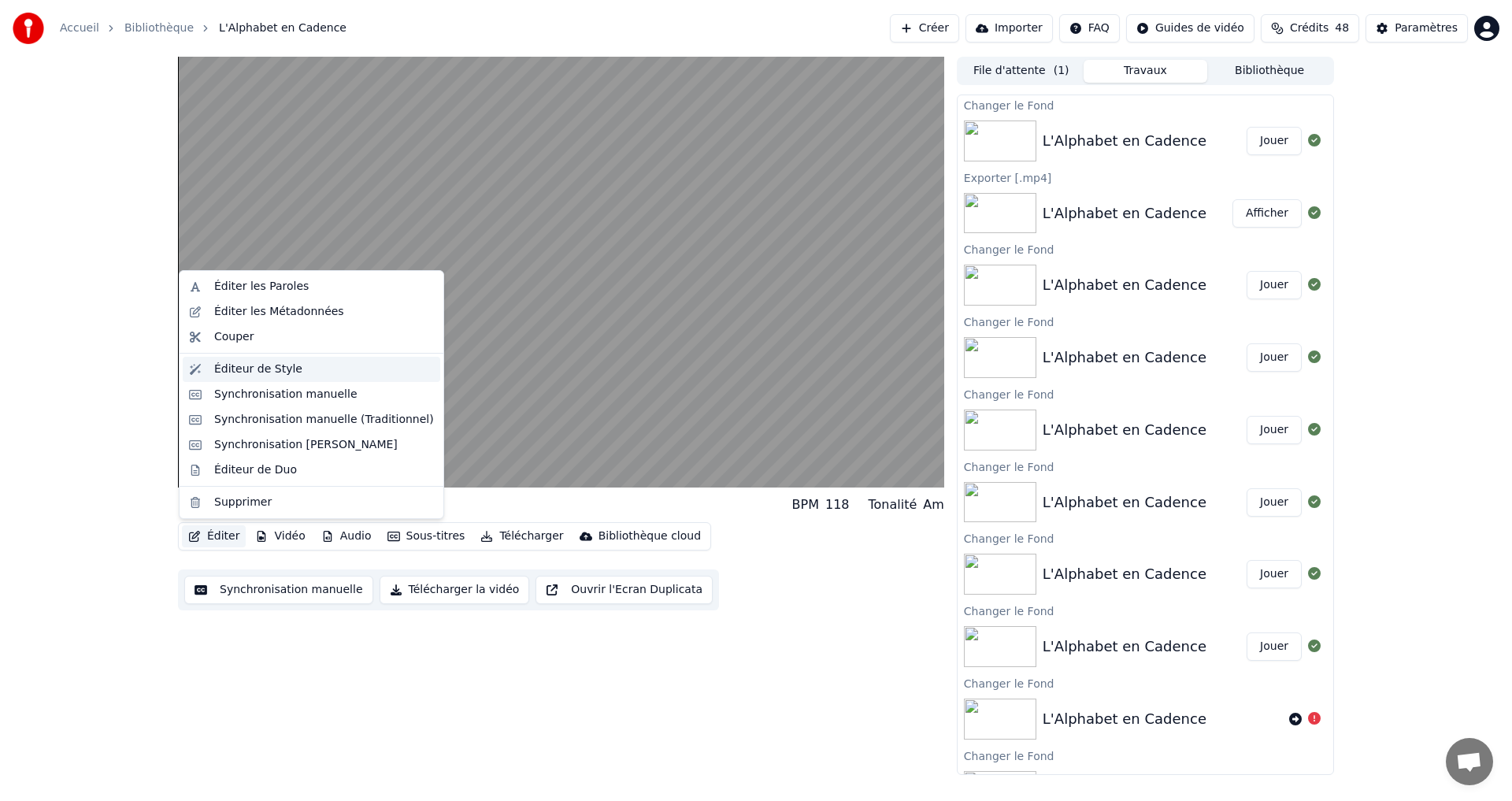
click at [330, 372] on div "Éditeur de Style" at bounding box center [323, 368] width 219 height 15
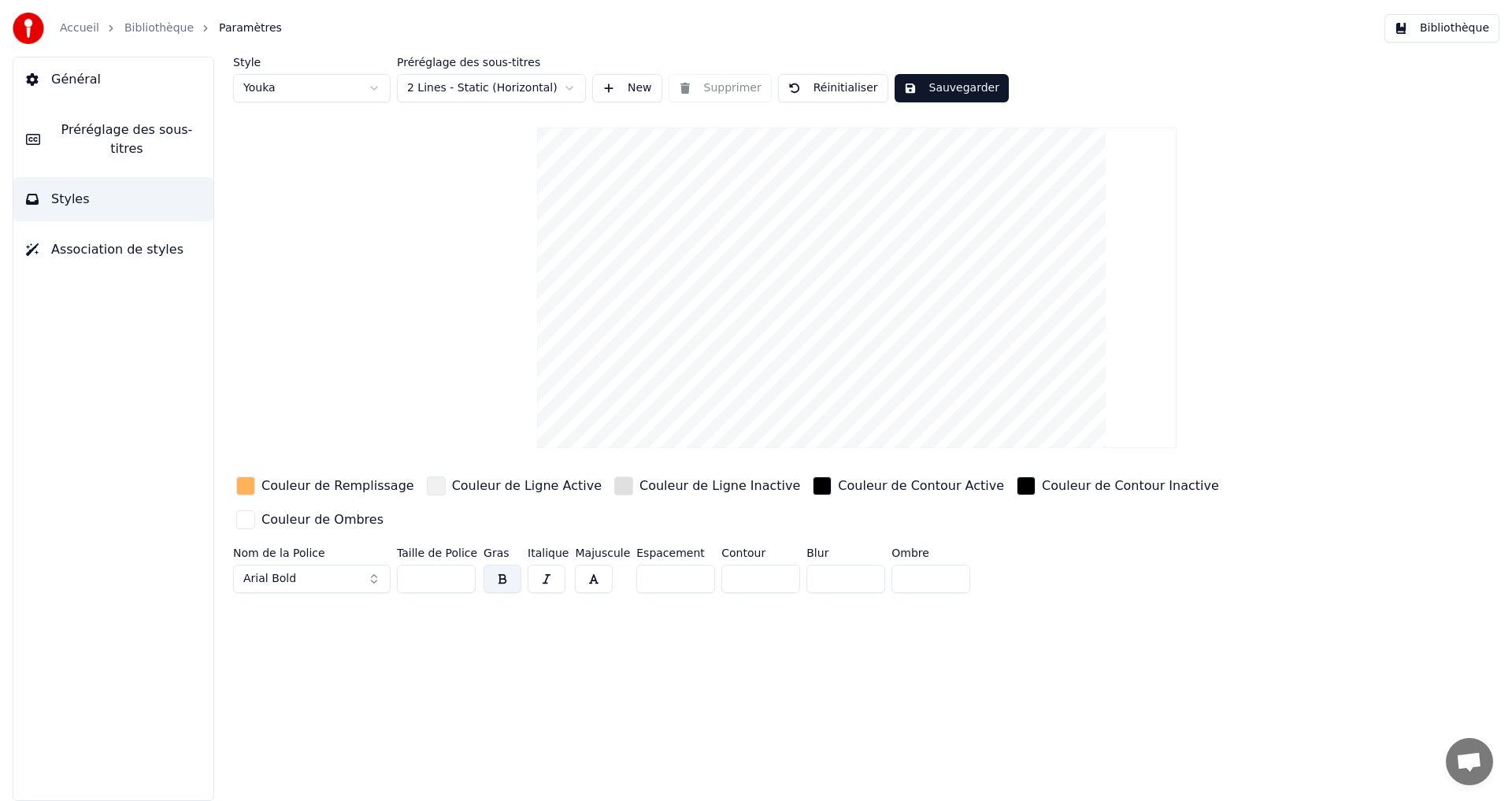
drag, startPoint x: 815, startPoint y: 88, endPoint x: 809, endPoint y: 99, distance: 12.5
click at [815, 88] on button "Réinitialiser" at bounding box center [834, 88] width 110 height 28
type input "*"
click at [309, 86] on html "Accueil Bibliothèque Paramètres Bibliothèque Général Préréglage des sous-titres…" at bounding box center [756, 400] width 1512 height 801
click at [1432, 26] on button "Bibliothèque" at bounding box center [1442, 28] width 115 height 28
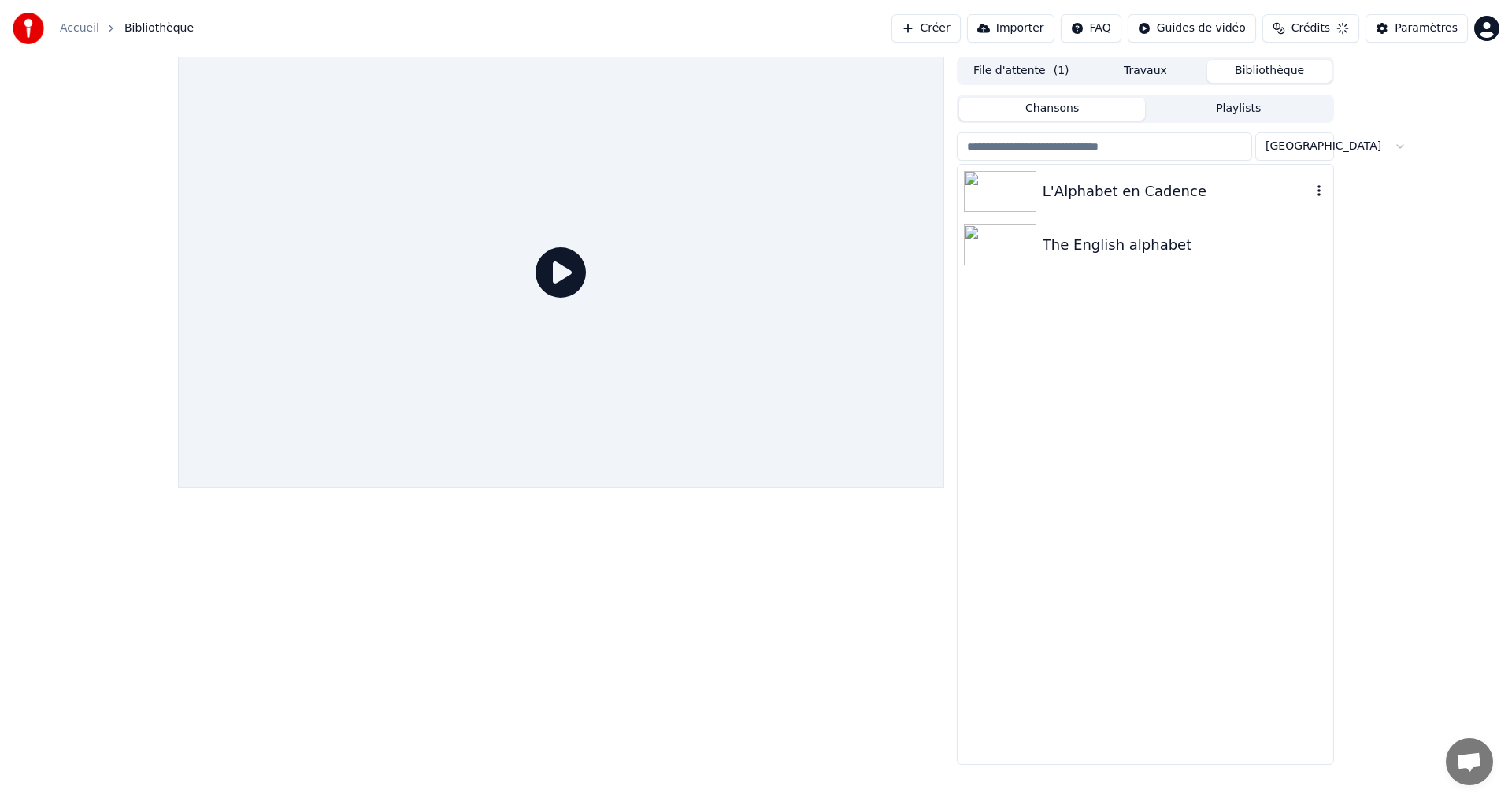
click at [1127, 190] on div "L'Alphabet en Cadence" at bounding box center [1176, 191] width 268 height 22
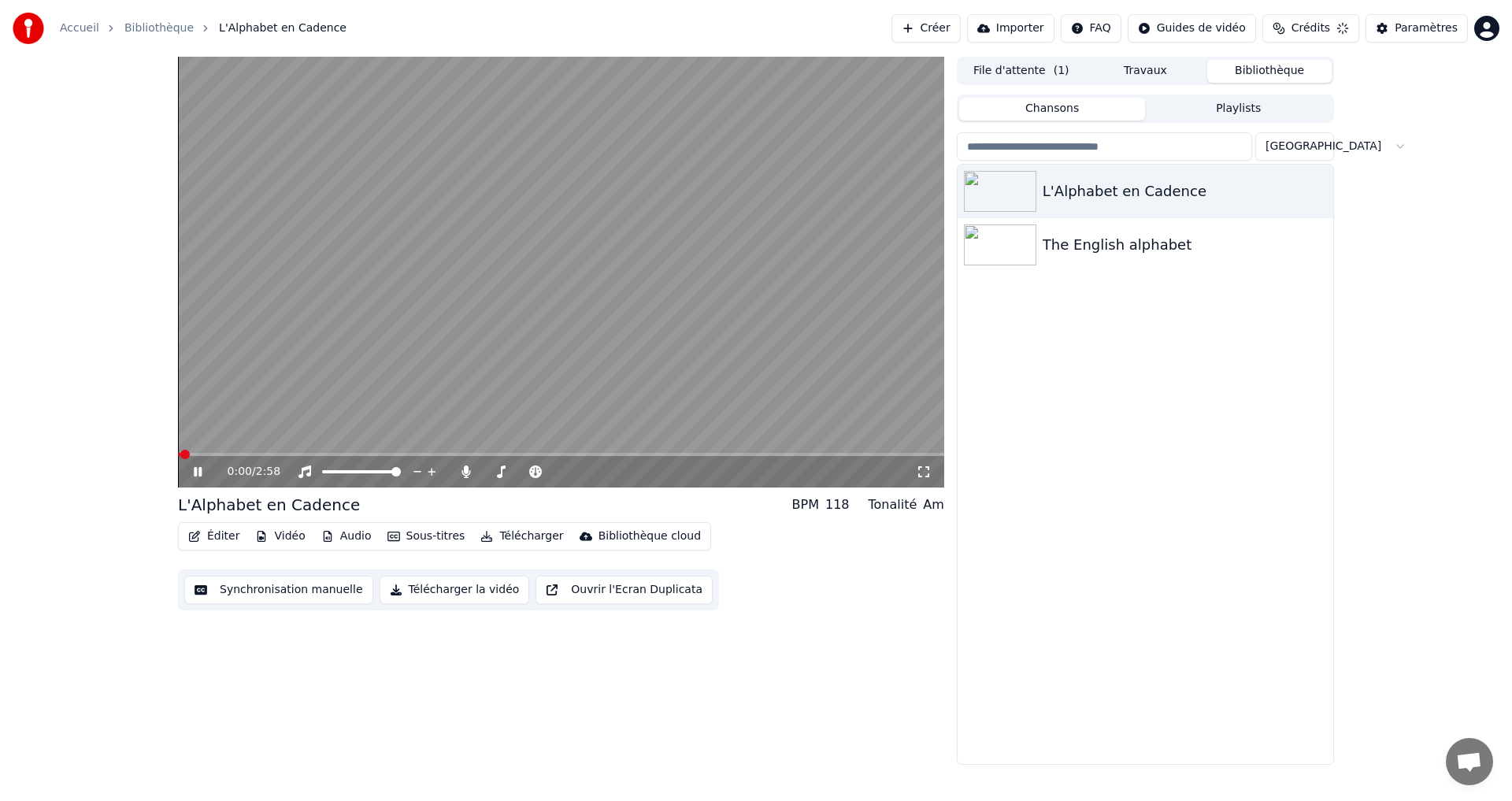
click at [206, 536] on button "Éditer" at bounding box center [213, 536] width 64 height 22
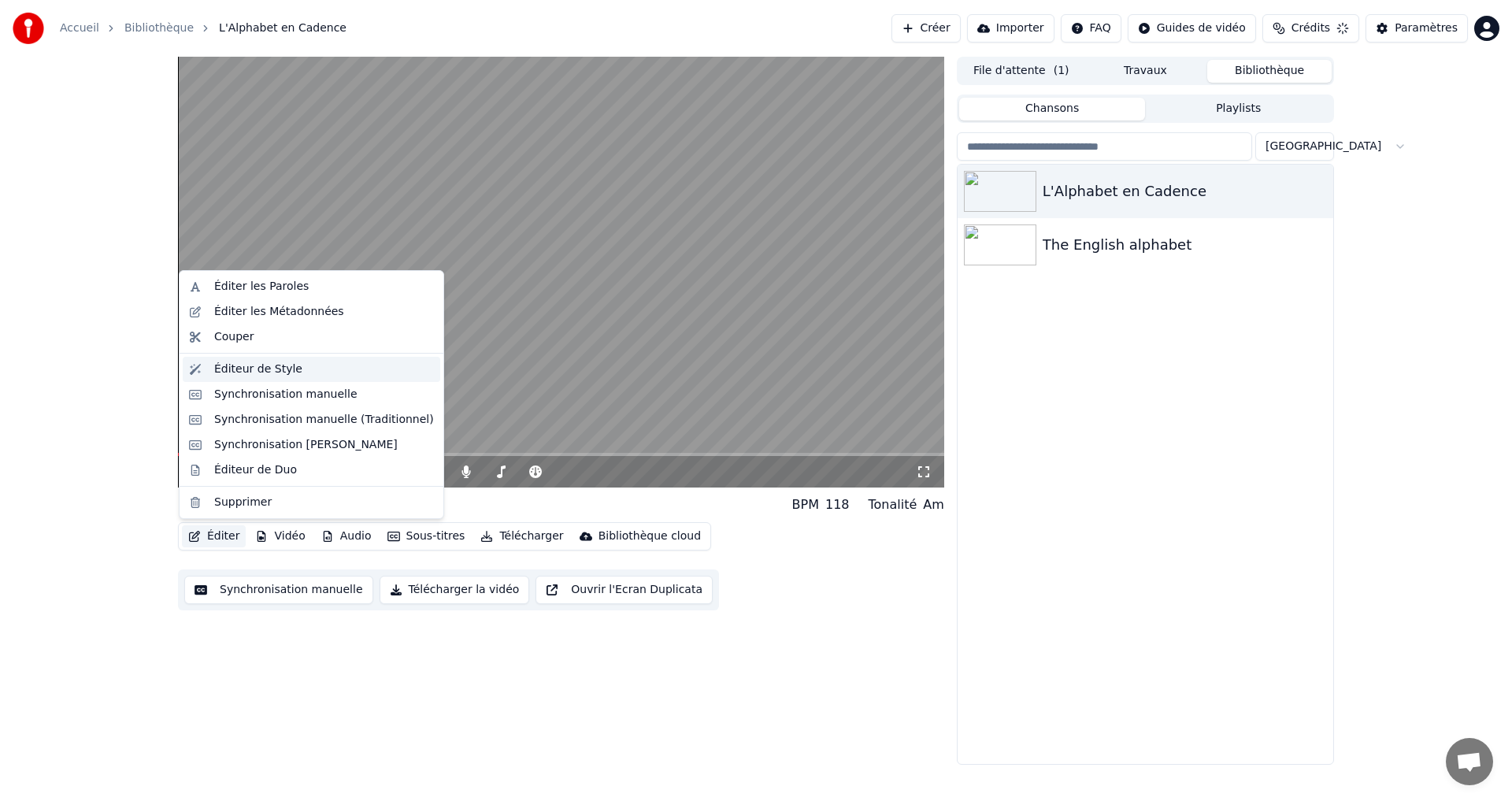
click at [277, 373] on div "Éditeur de Style" at bounding box center [258, 368] width 89 height 15
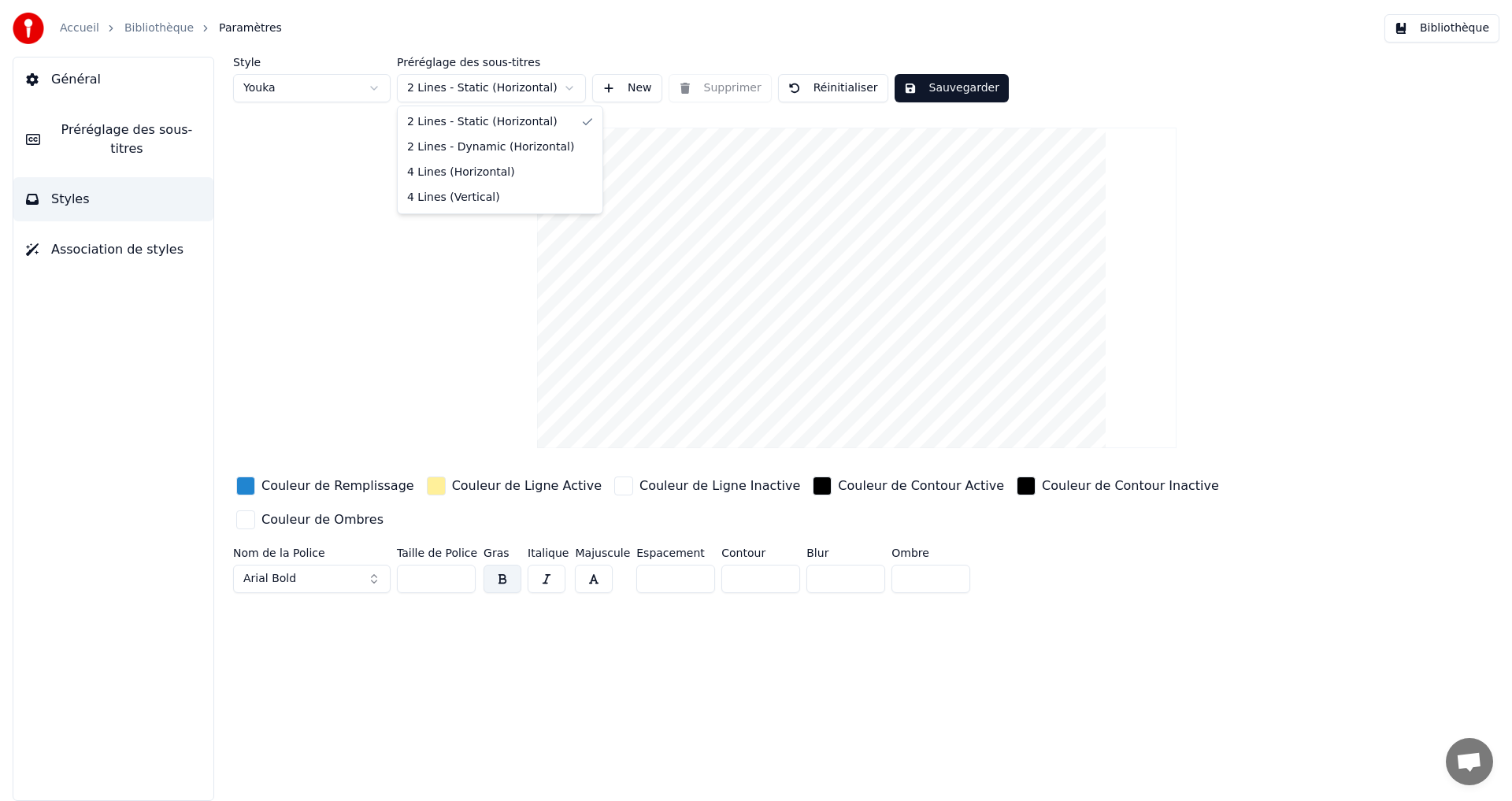
click at [517, 79] on html "Accueil Bibliothèque Paramètres Bibliothèque Général Préréglage des sous-titres…" at bounding box center [756, 400] width 1512 height 801
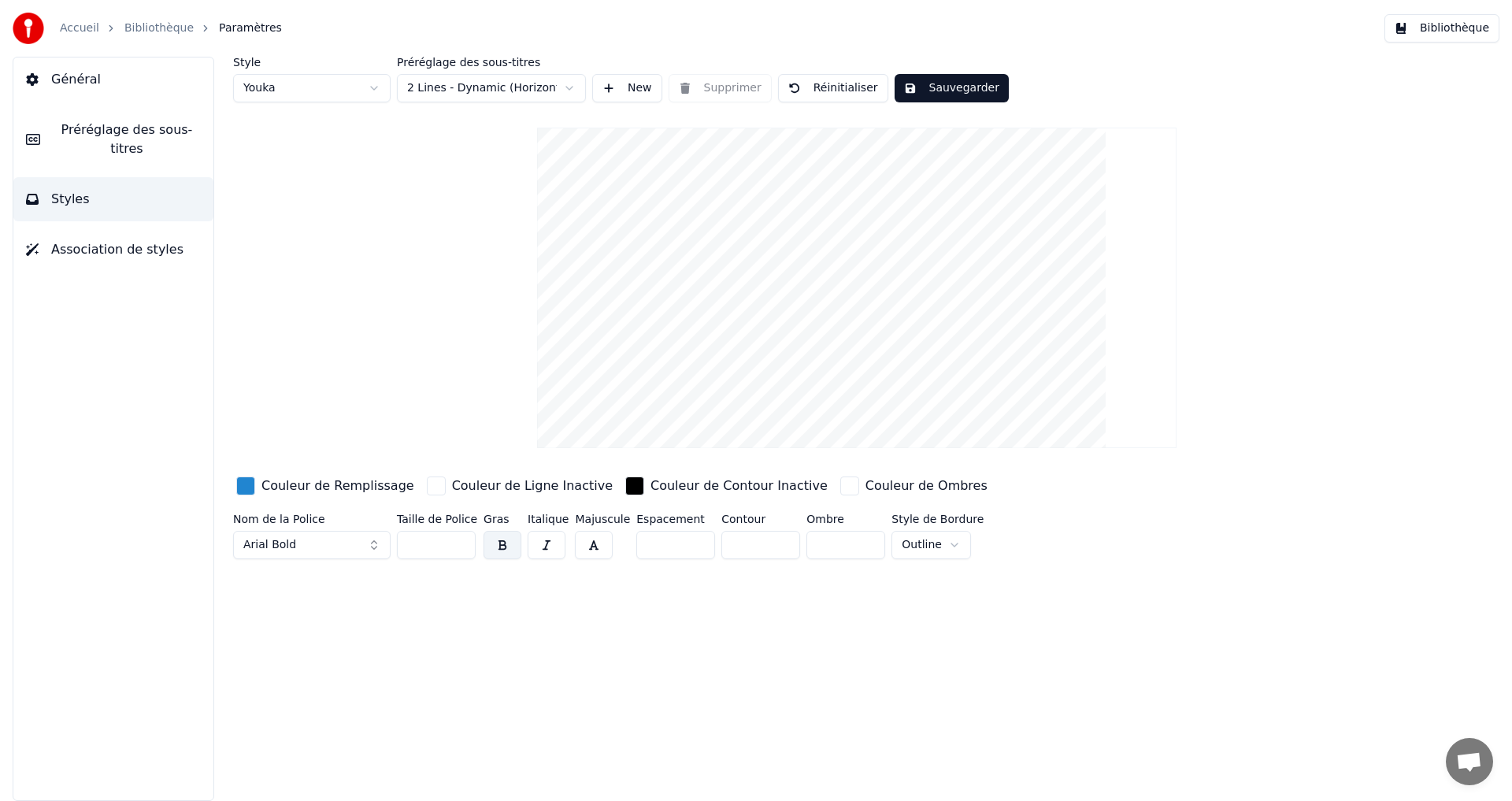
click at [966, 78] on button "Sauvegarder" at bounding box center [952, 88] width 114 height 28
click at [957, 98] on button "Sauvegarder" at bounding box center [952, 88] width 114 height 28
click at [90, 86] on span "Général" at bounding box center [76, 79] width 50 height 19
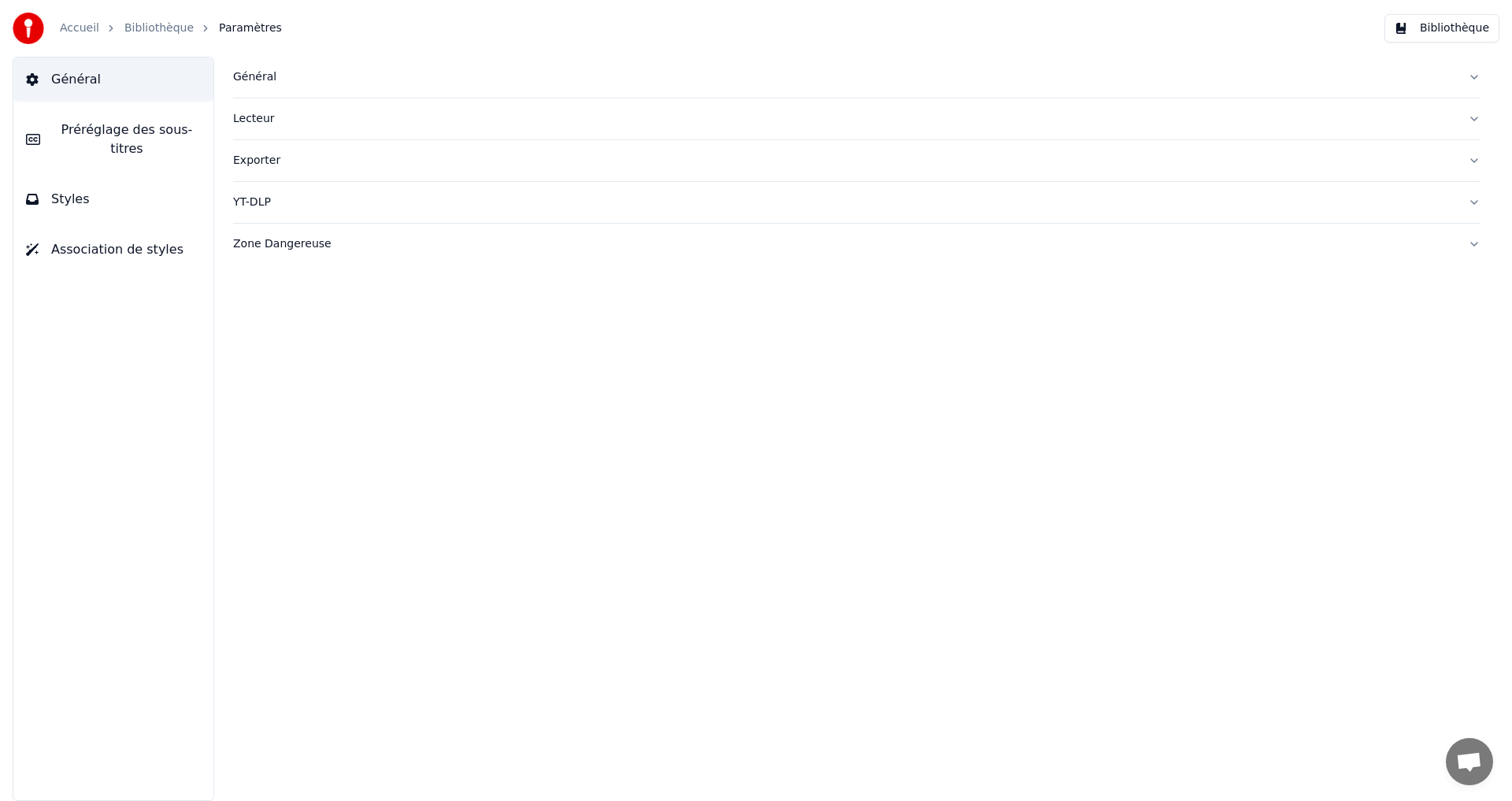
click at [141, 26] on link "Bibliothèque" at bounding box center [159, 28] width 70 height 15
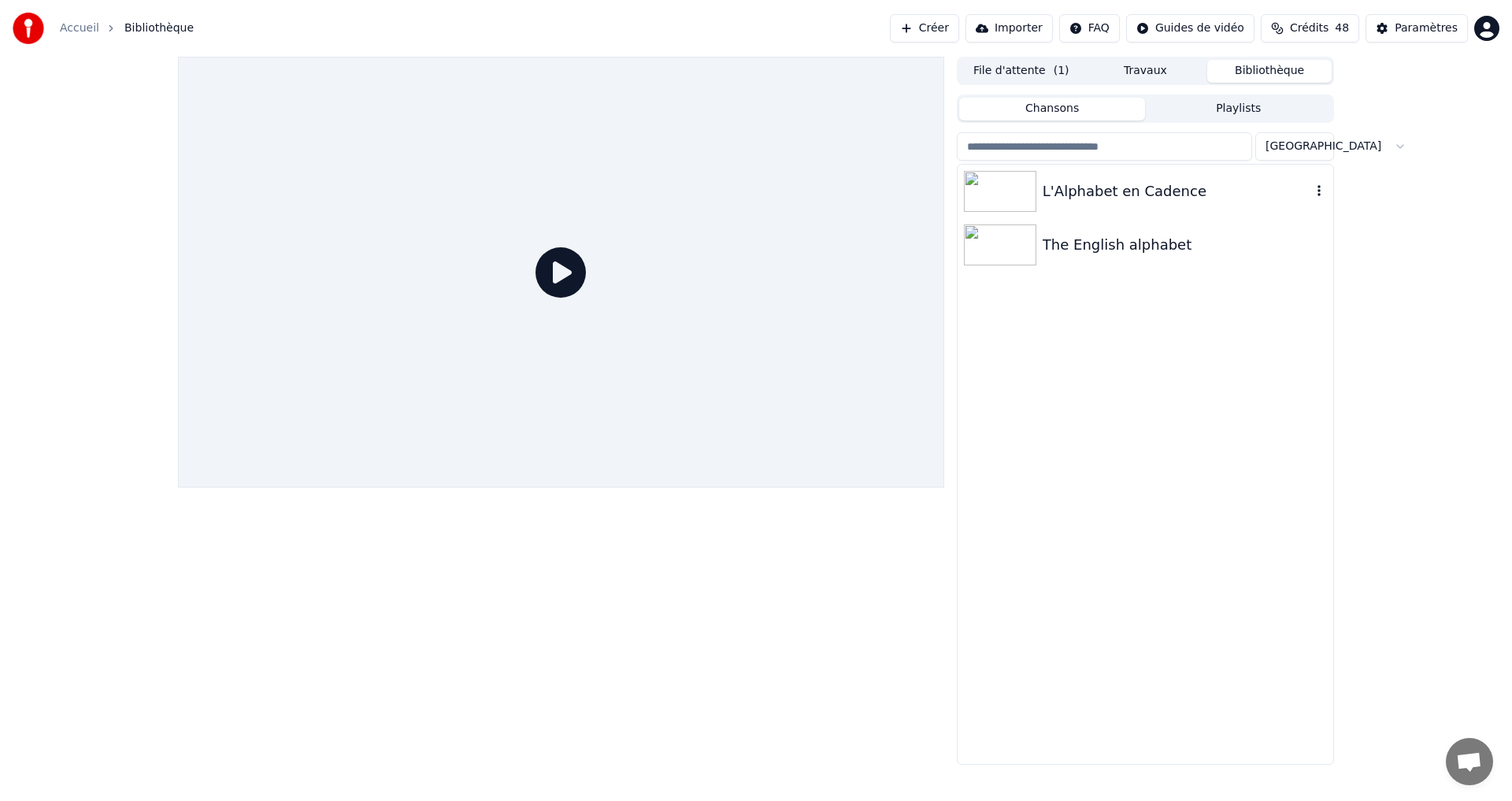
click at [1174, 197] on div "L'Alphabet en Cadence" at bounding box center [1176, 191] width 268 height 22
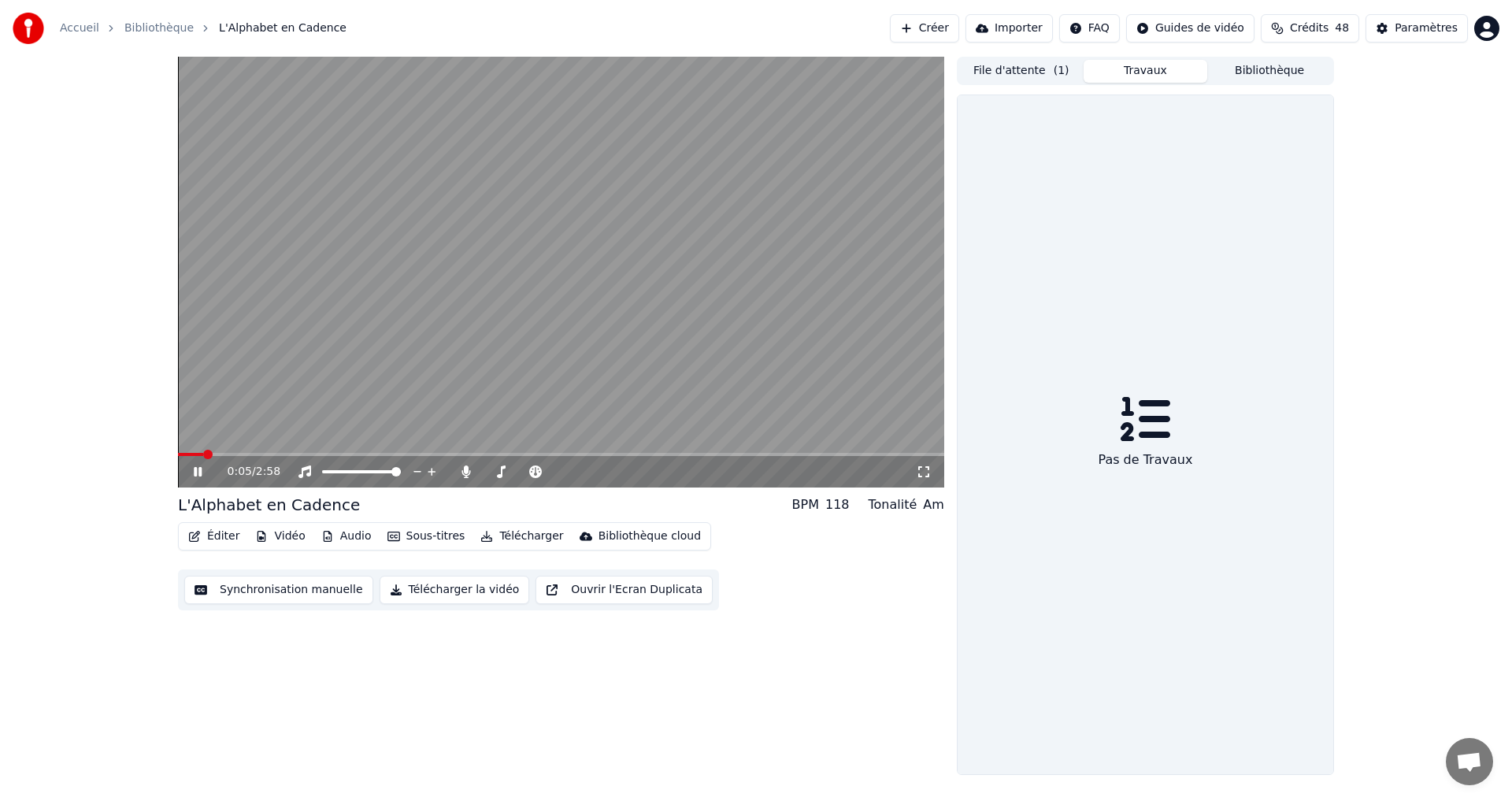
click at [1126, 75] on button "Travaux" at bounding box center [1146, 70] width 125 height 23
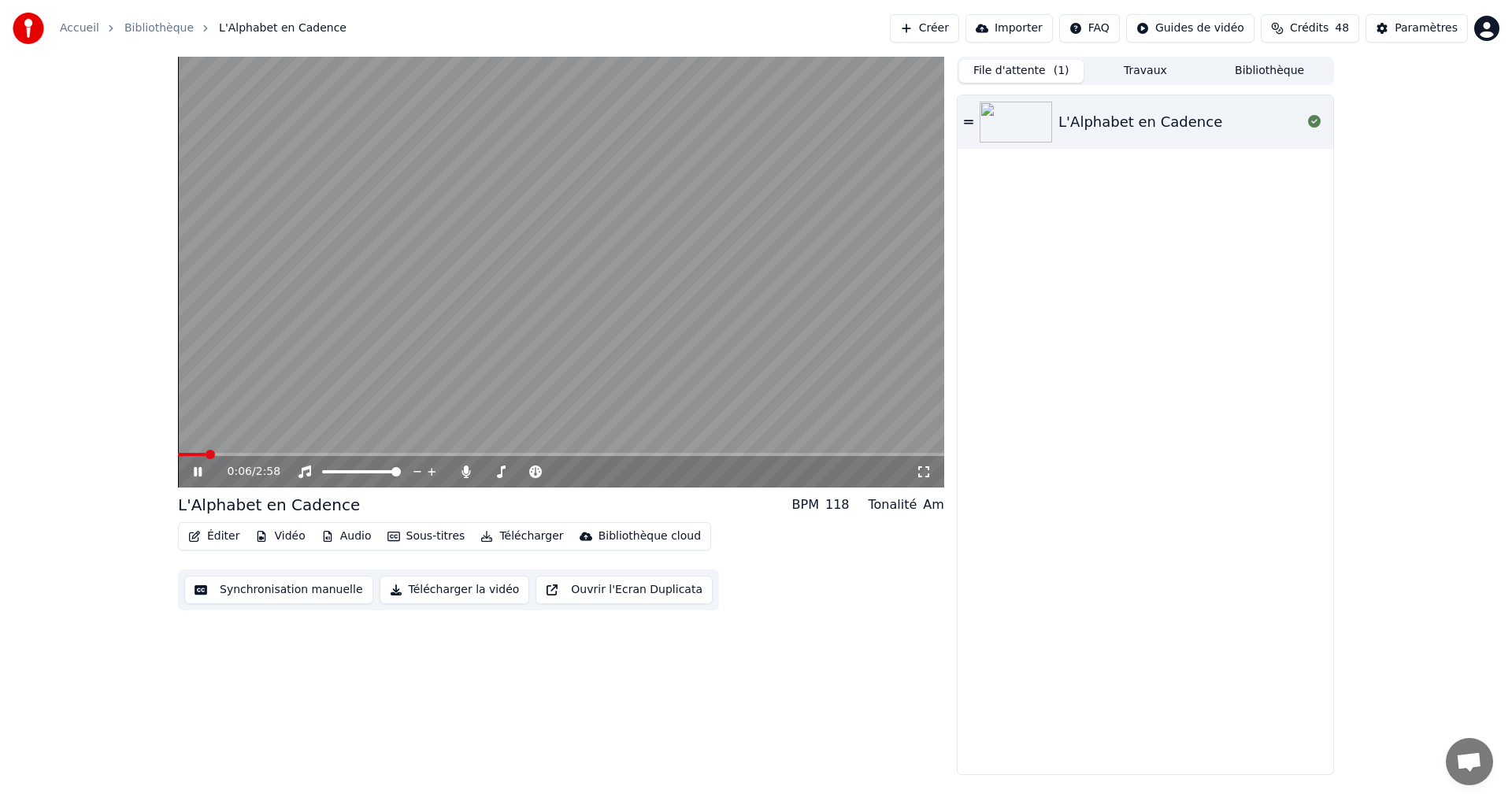
click at [1041, 71] on button "File d'attente ( 1 )" at bounding box center [1022, 70] width 125 height 23
click at [194, 470] on icon at bounding box center [198, 471] width 8 height 9
click at [206, 535] on button "Éditer" at bounding box center [213, 536] width 64 height 22
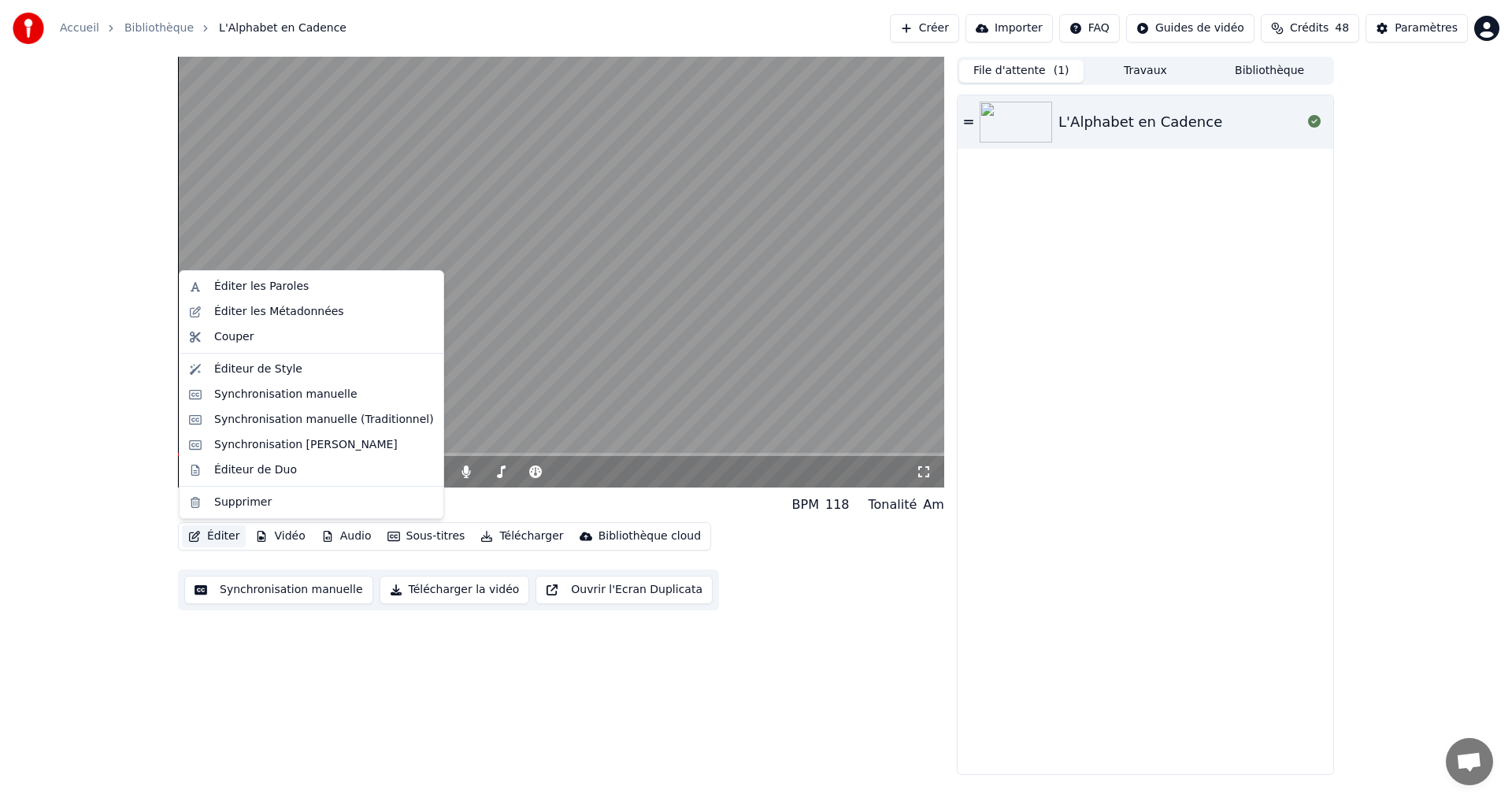
drag, startPoint x: 1248, startPoint y: 64, endPoint x: 1239, endPoint y: 68, distance: 9.8
click at [1248, 63] on button "Bibliothèque" at bounding box center [1270, 70] width 125 height 23
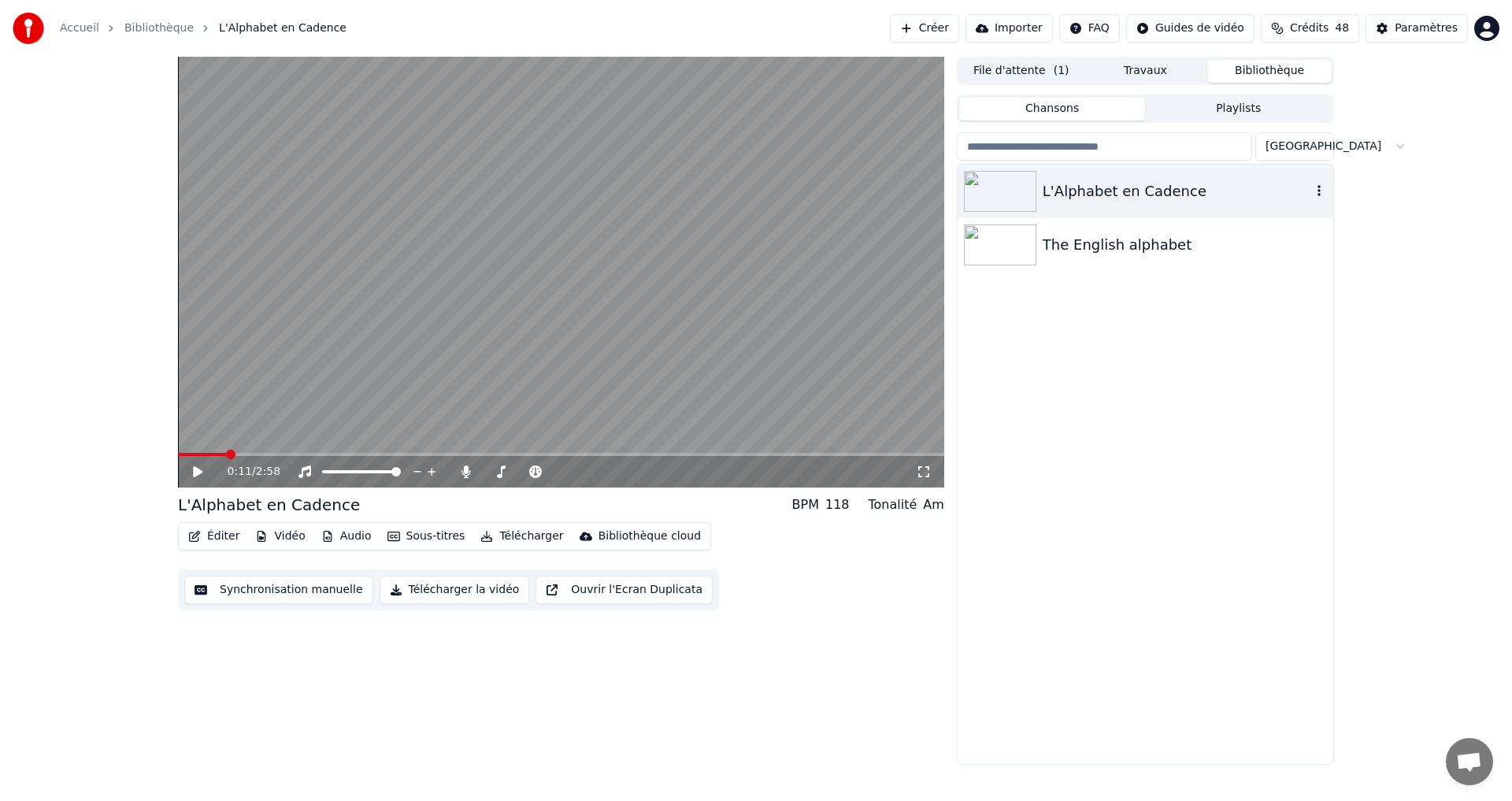
click at [1139, 198] on div "L'Alphabet en Cadence" at bounding box center [1176, 191] width 268 height 22
click at [1170, 60] on button "Travaux" at bounding box center [1146, 70] width 125 height 23
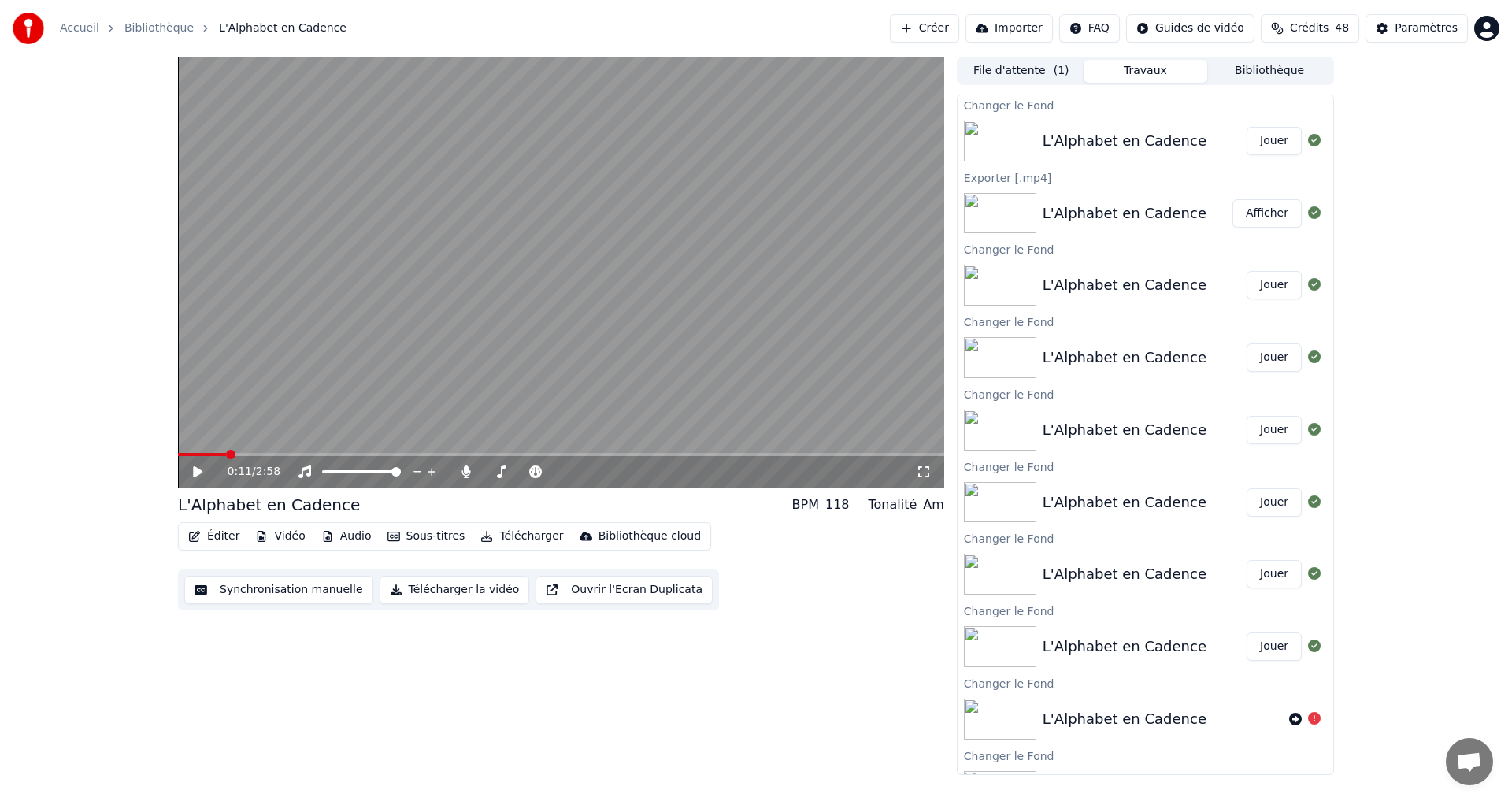
click at [1257, 152] on button "Jouer" at bounding box center [1274, 140] width 55 height 28
click at [187, 468] on div "0:09 / 2:58" at bounding box center [561, 471] width 753 height 15
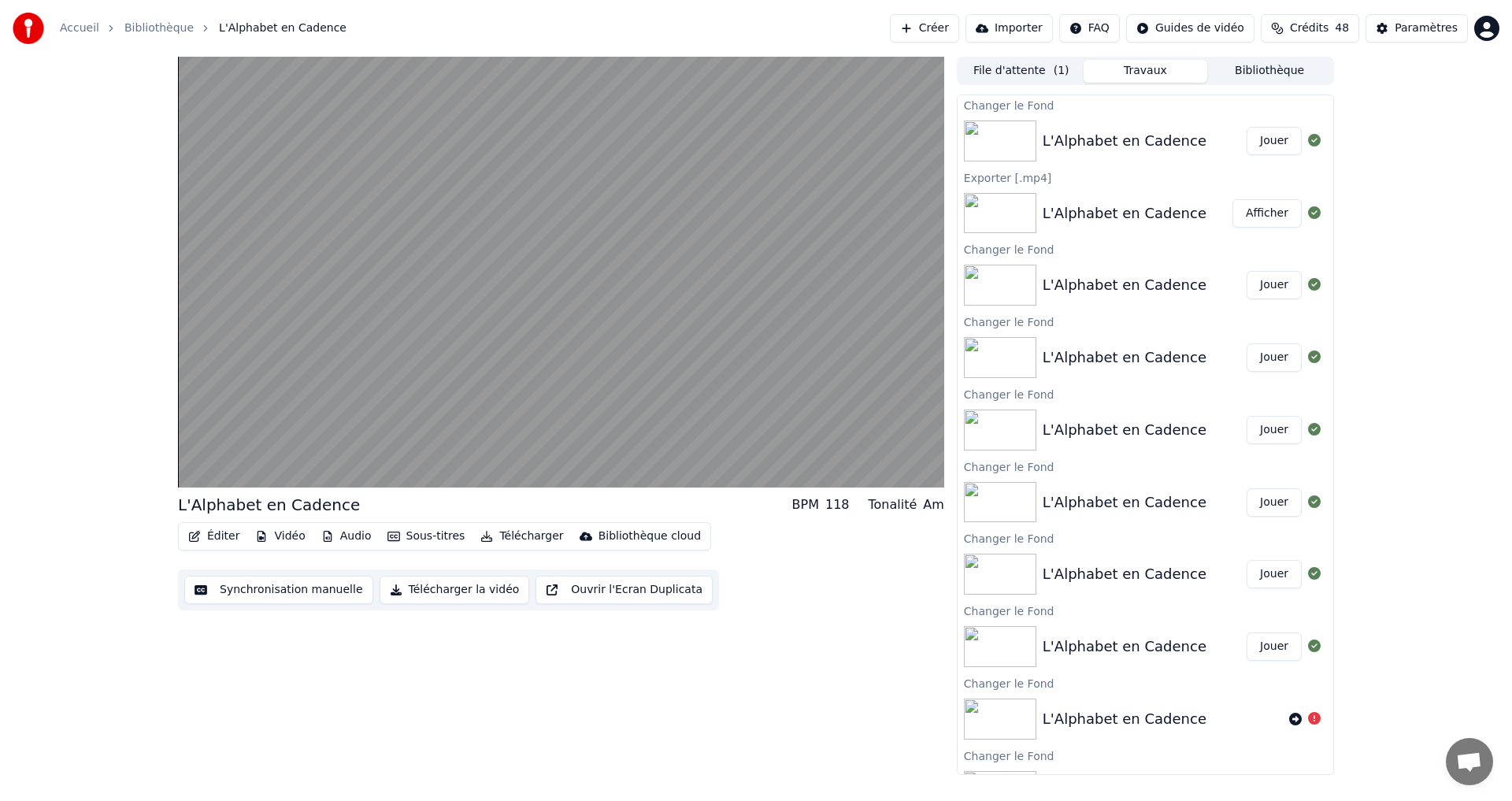
click at [216, 530] on button "Éditer" at bounding box center [213, 536] width 64 height 22
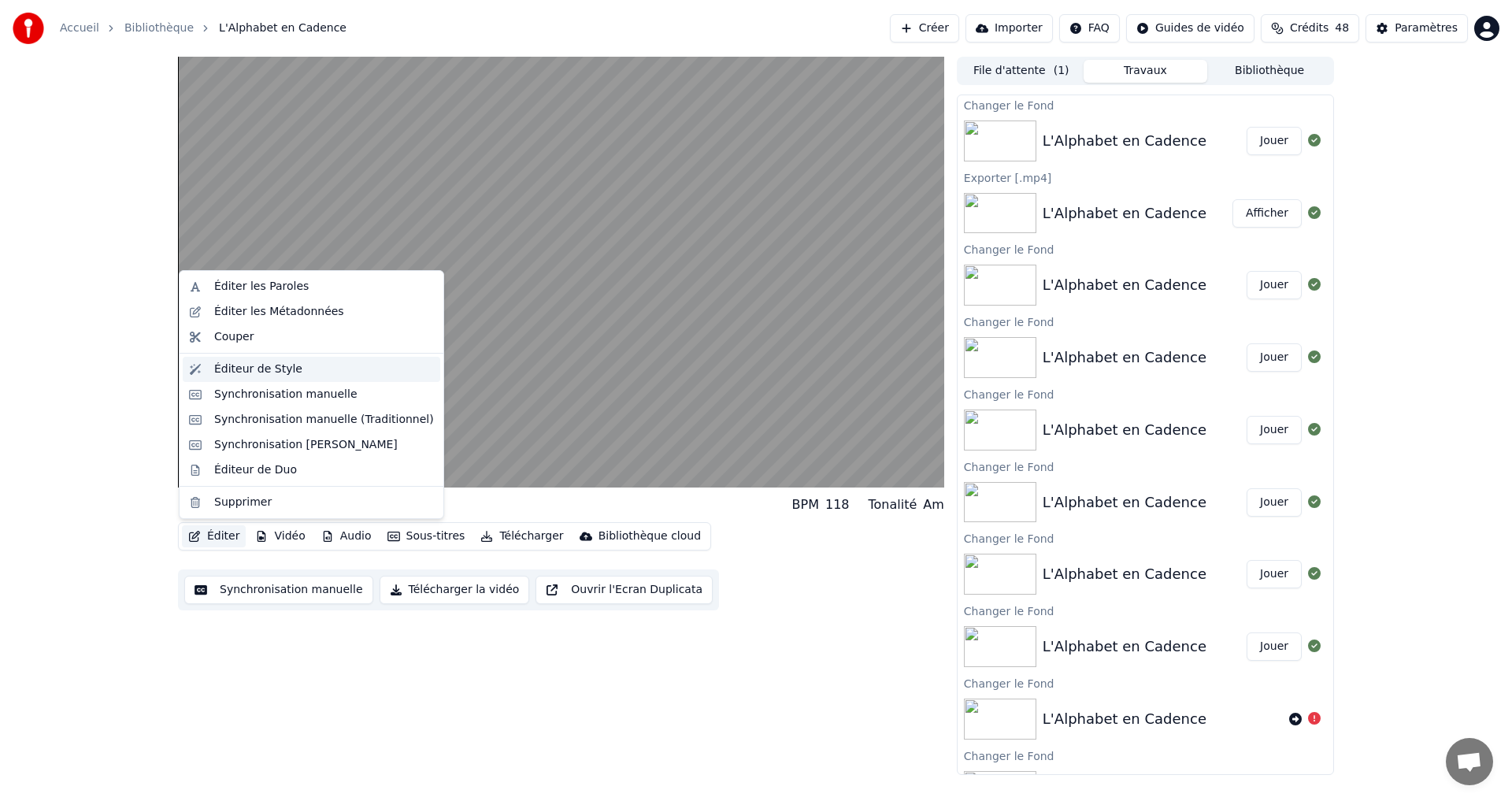
click at [230, 366] on div "Éditeur de Style" at bounding box center [258, 368] width 89 height 15
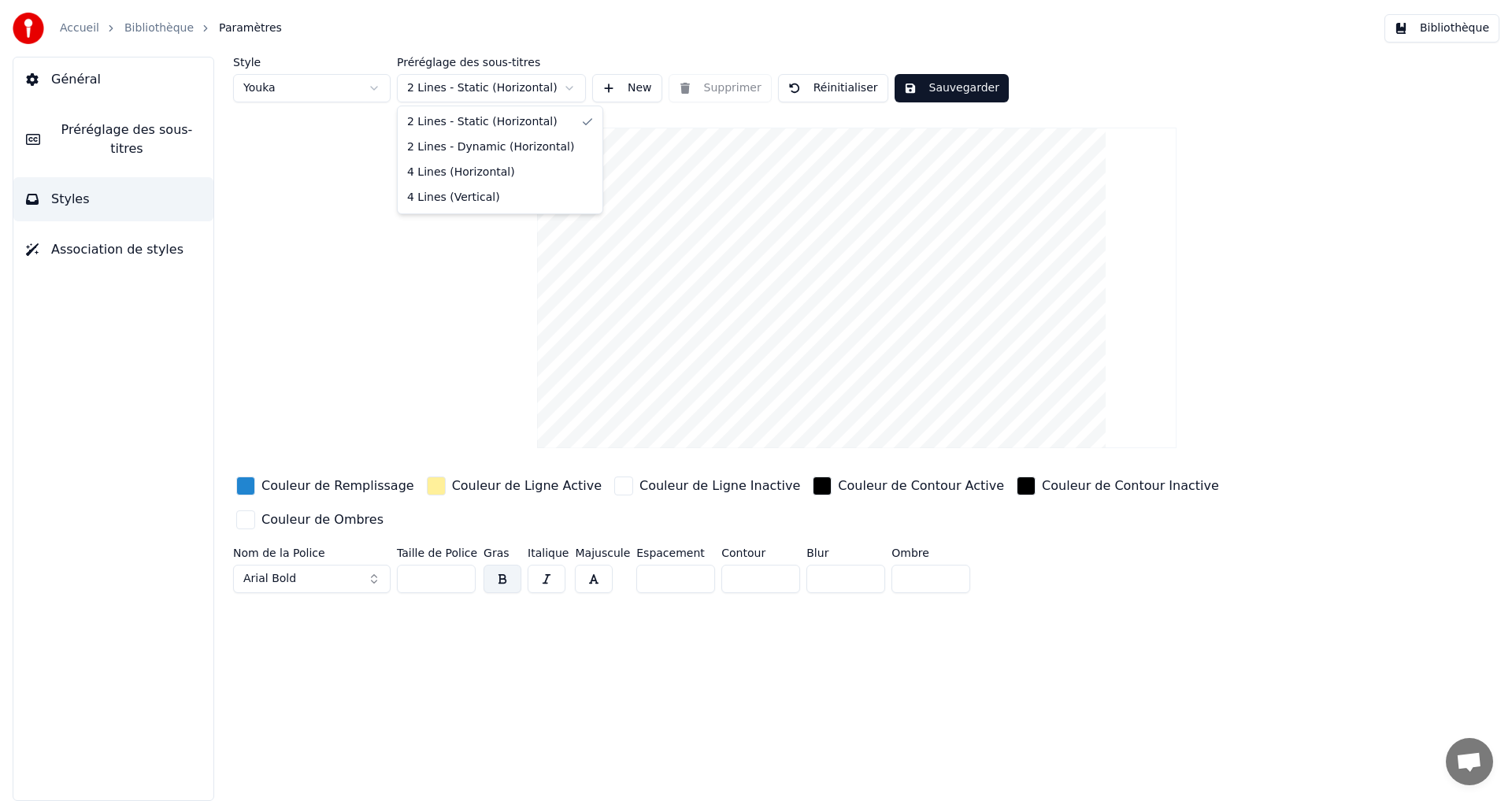
click at [511, 90] on html "Accueil Bibliothèque Paramètres Bibliothèque Général Préréglage des sous-titres…" at bounding box center [756, 400] width 1512 height 801
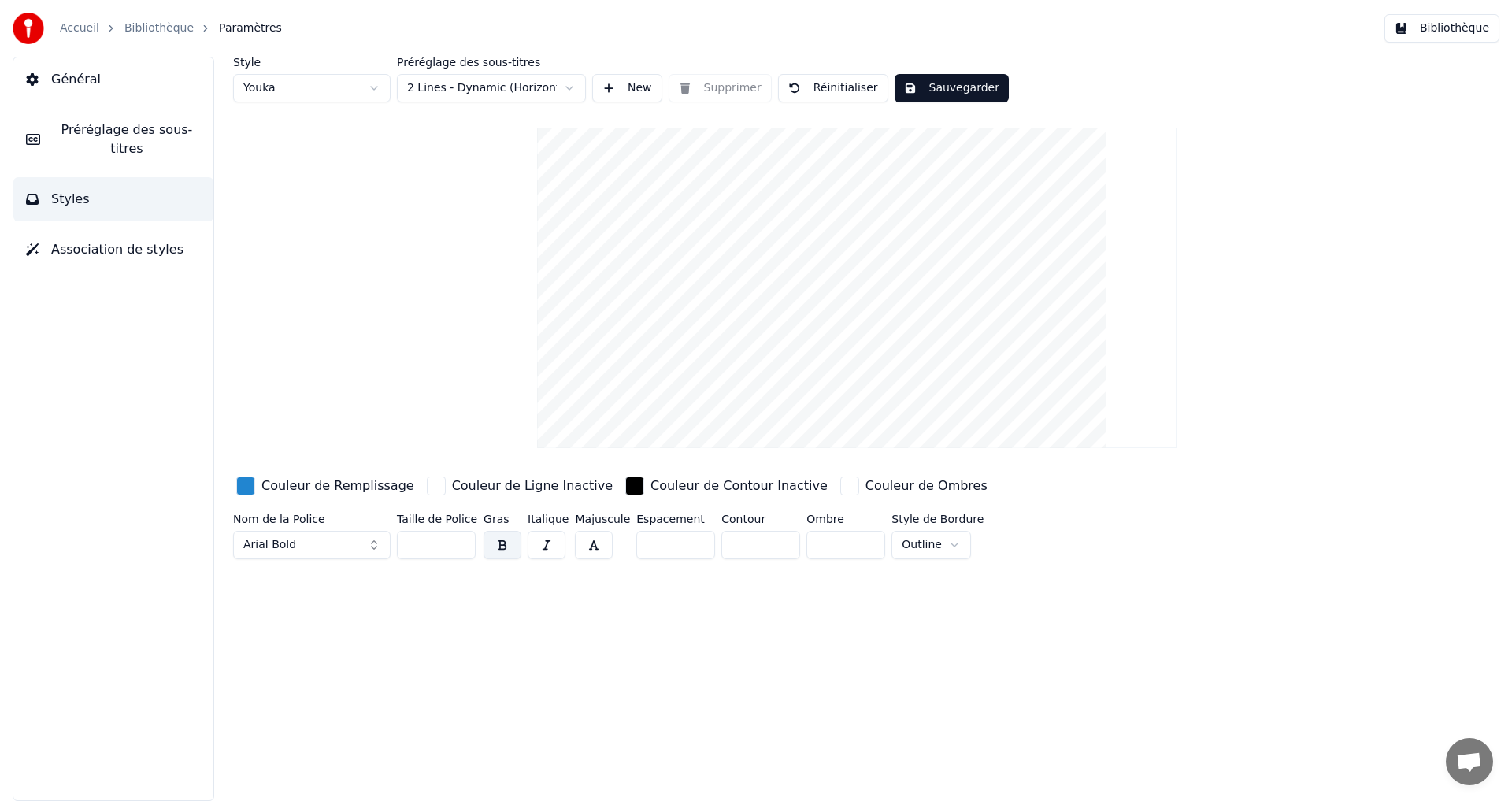
click at [143, 240] on span "Association de styles" at bounding box center [117, 249] width 132 height 19
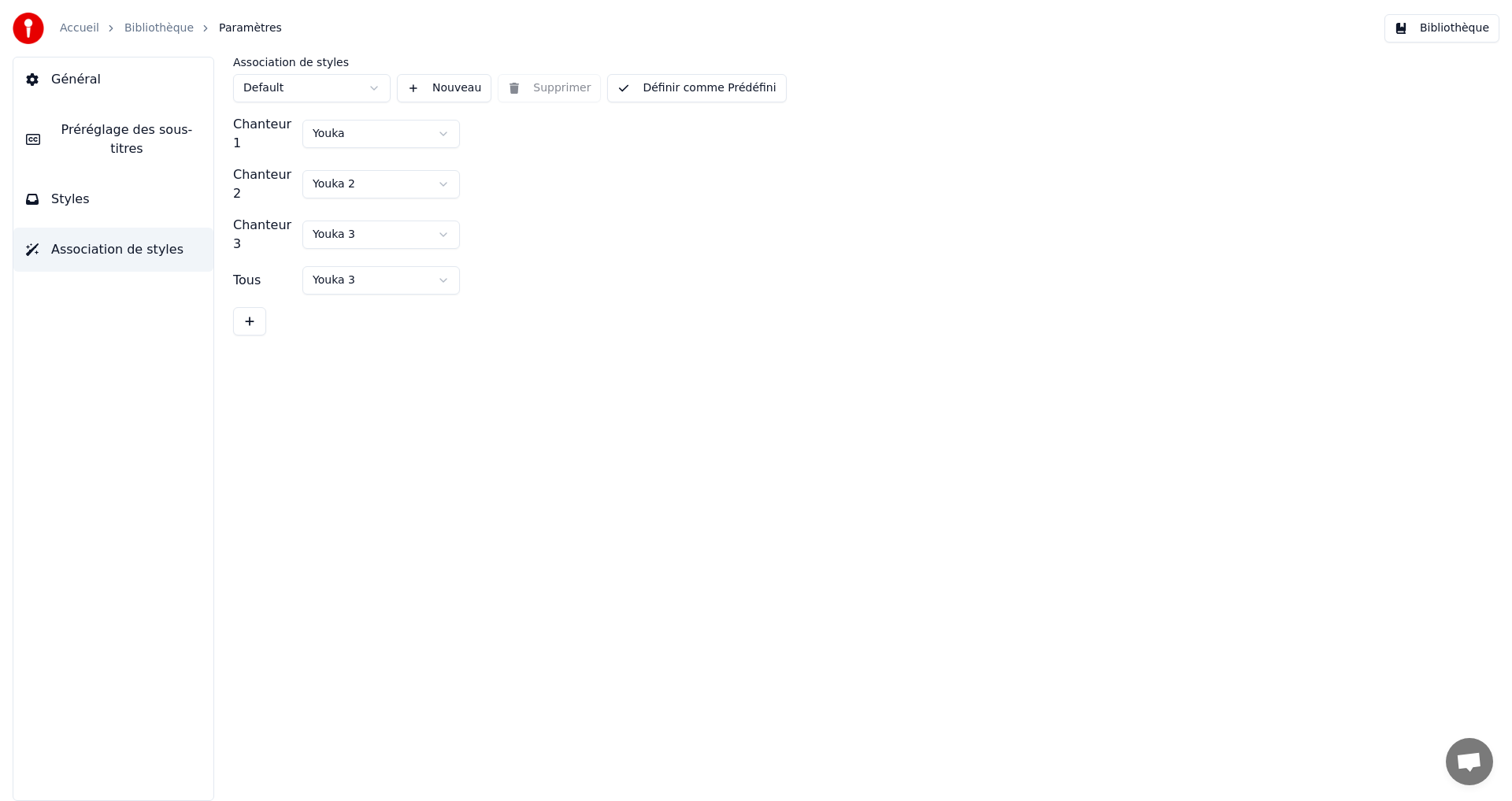
drag, startPoint x: 116, startPoint y: 77, endPoint x: 98, endPoint y: 69, distance: 19.7
click at [114, 78] on button "Général" at bounding box center [113, 79] width 200 height 44
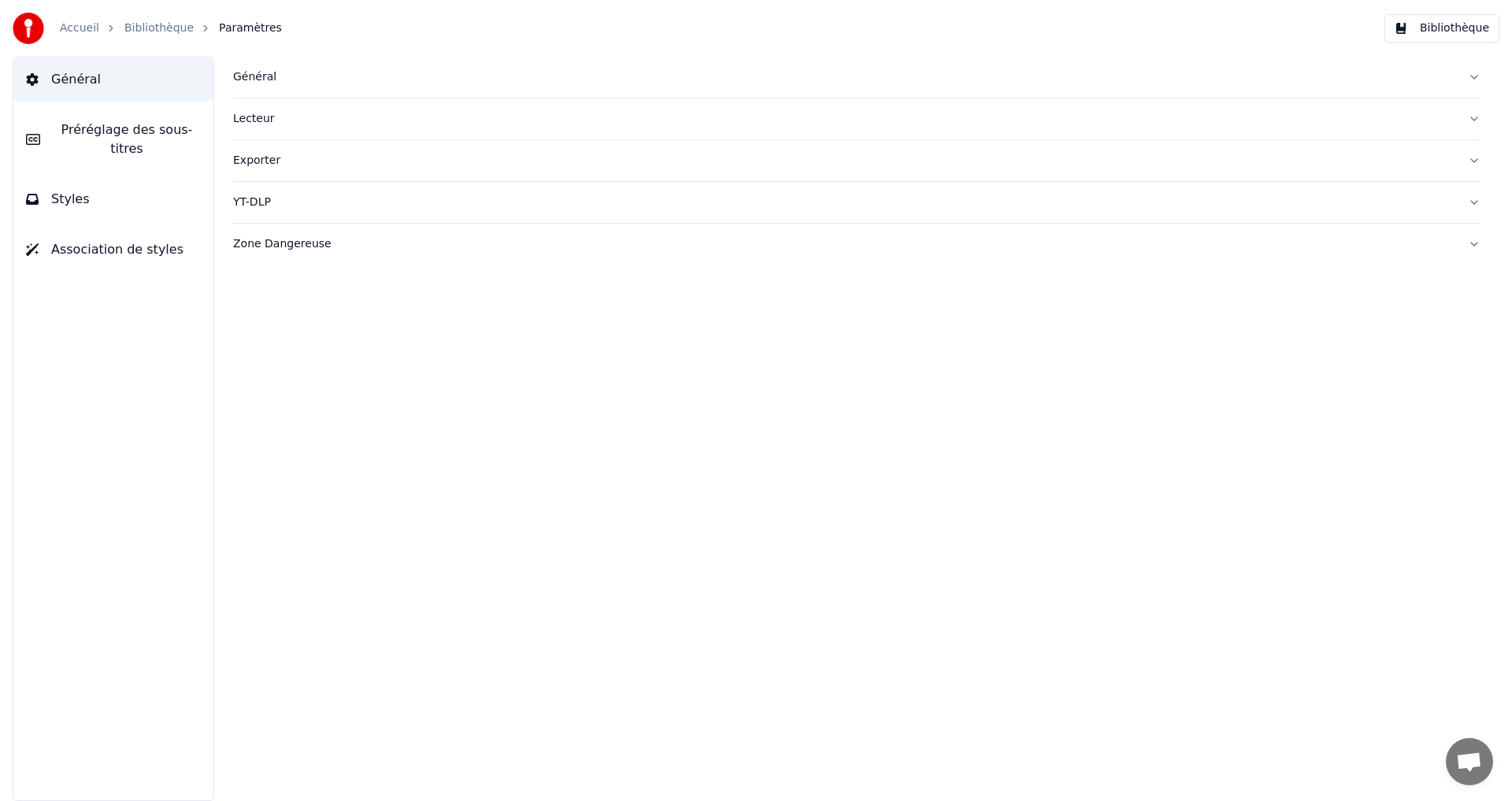
click at [96, 135] on span "Préréglage des sous-titres" at bounding box center [126, 139] width 148 height 38
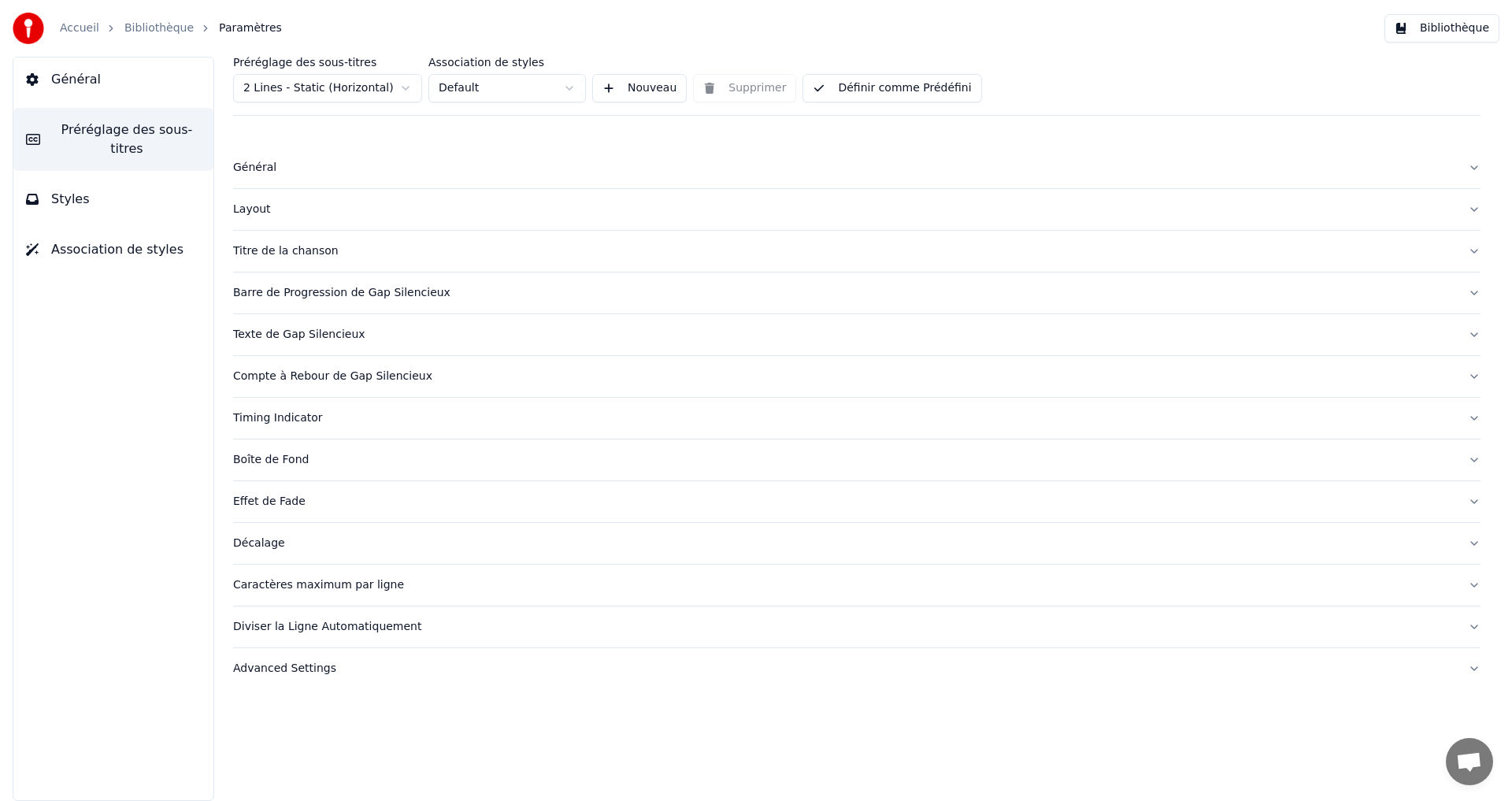
click at [73, 190] on span "Styles" at bounding box center [70, 199] width 39 height 19
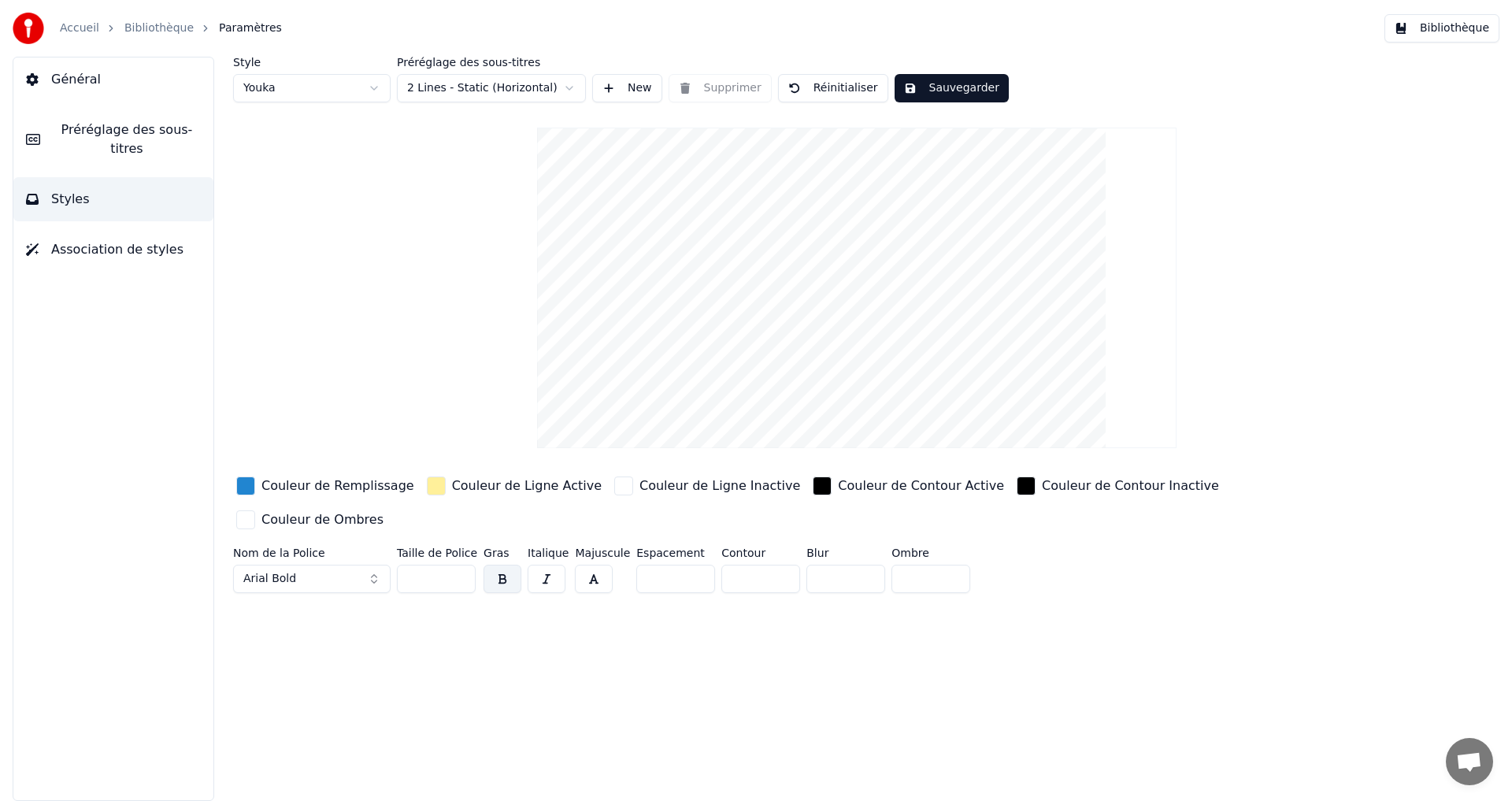
click at [508, 88] on html "Accueil Bibliothèque Paramètres Bibliothèque Général Préréglage des sous-titres…" at bounding box center [756, 400] width 1512 height 801
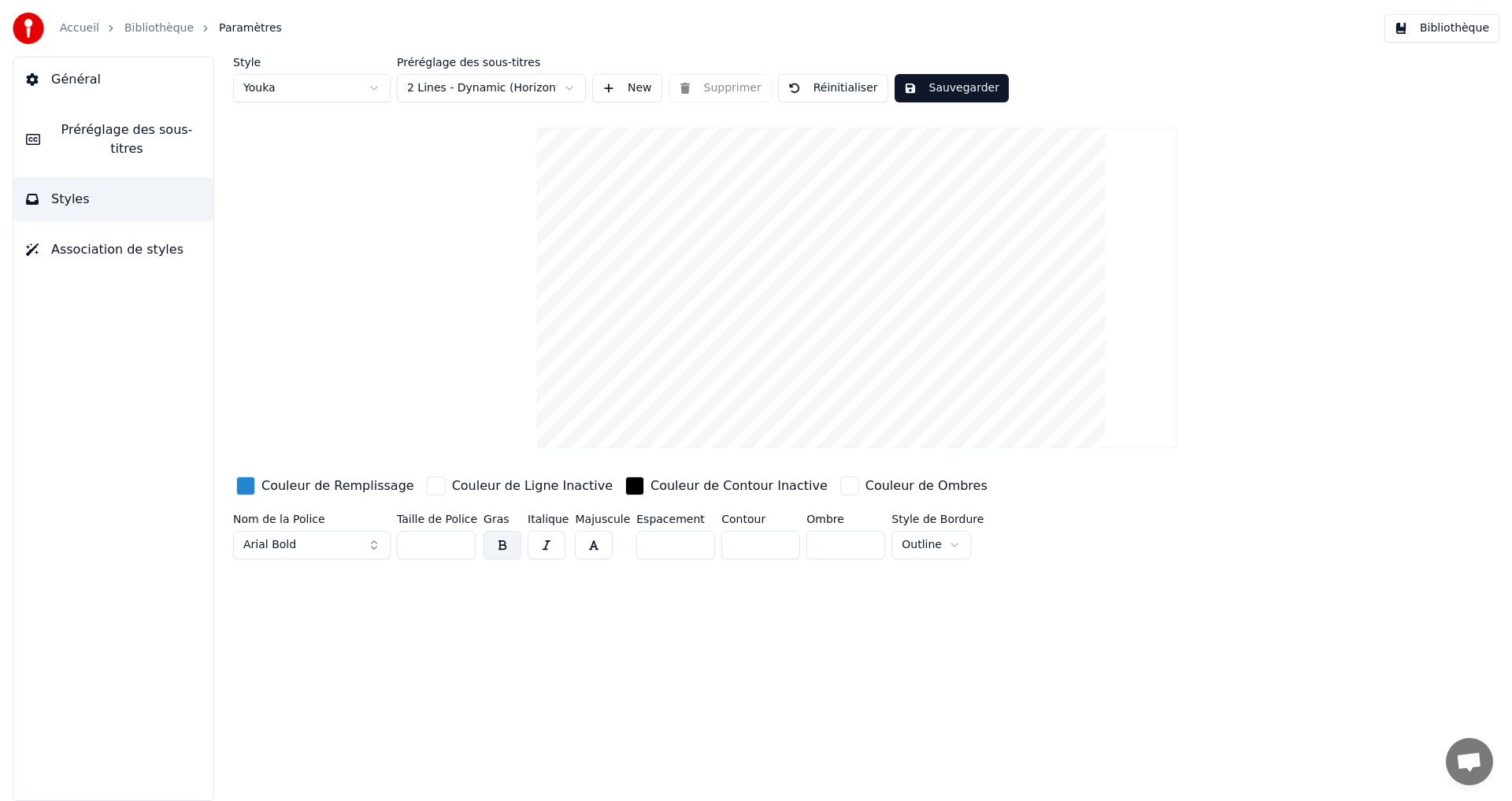
click at [606, 90] on button "New" at bounding box center [628, 88] width 70 height 28
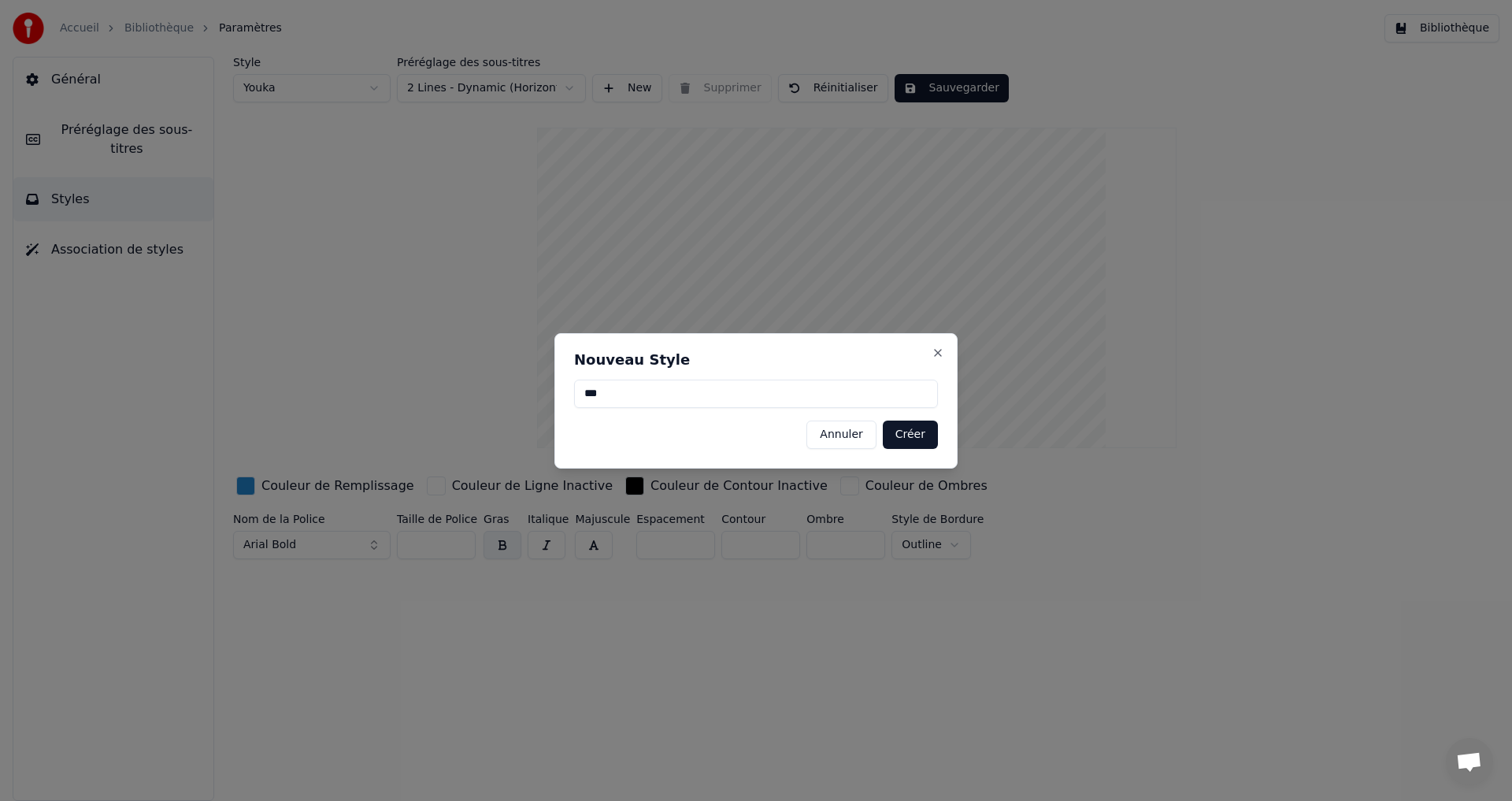
type input "***"
click at [910, 439] on button "Créer" at bounding box center [910, 434] width 55 height 28
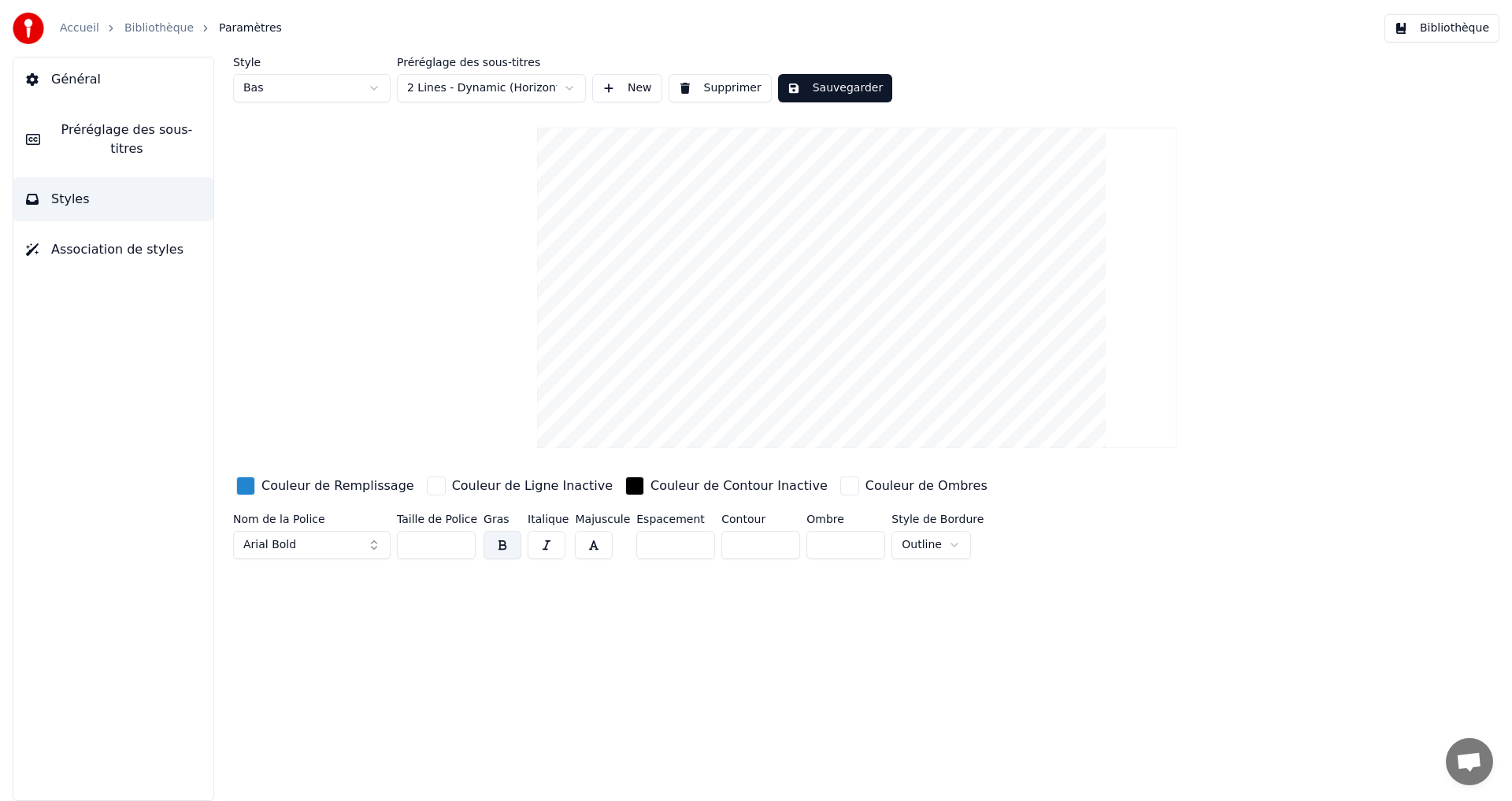
click at [859, 91] on button "Sauvegarder" at bounding box center [835, 88] width 114 height 28
click at [133, 134] on span "Préréglage des sous-titres" at bounding box center [126, 139] width 148 height 38
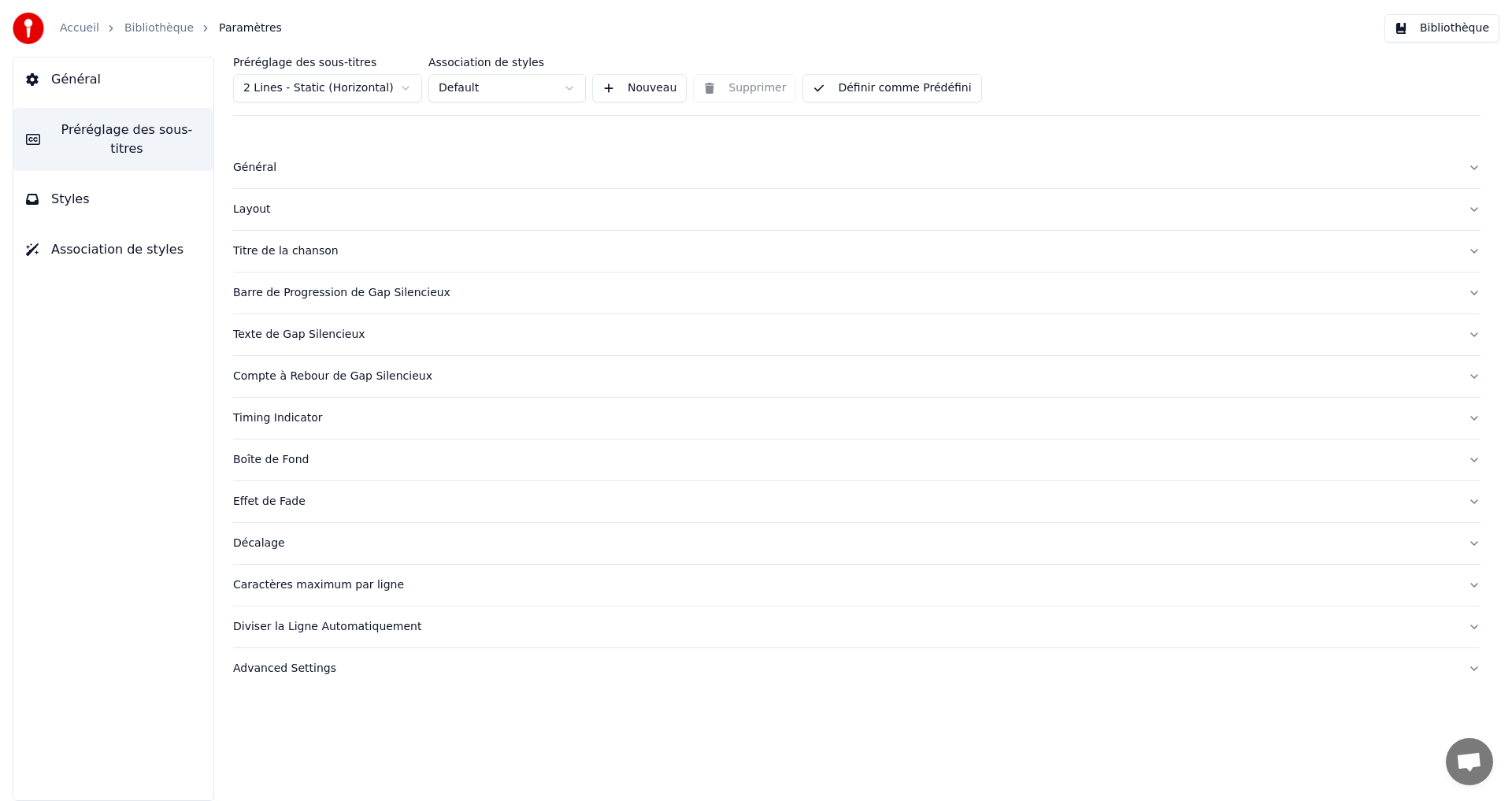
click at [369, 79] on html "Accueil Bibliothèque Paramètres Bibliothèque Général Préréglage des sous-titres…" at bounding box center [756, 400] width 1512 height 801
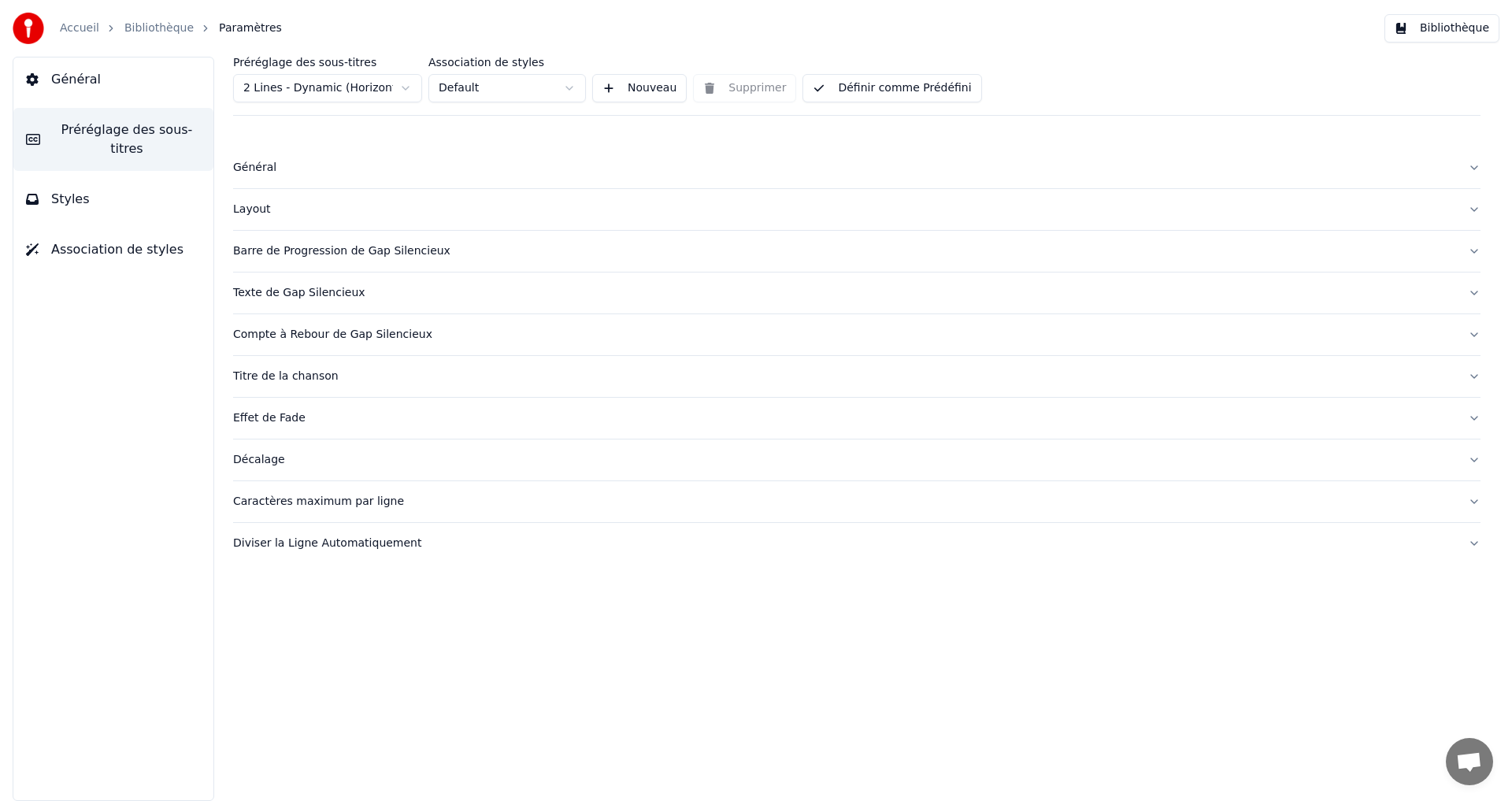
click at [862, 96] on button "Définir comme Prédéfini" at bounding box center [892, 88] width 179 height 28
click at [845, 86] on button "Terminé" at bounding box center [847, 88] width 89 height 28
click at [55, 80] on span "Général" at bounding box center [76, 79] width 50 height 19
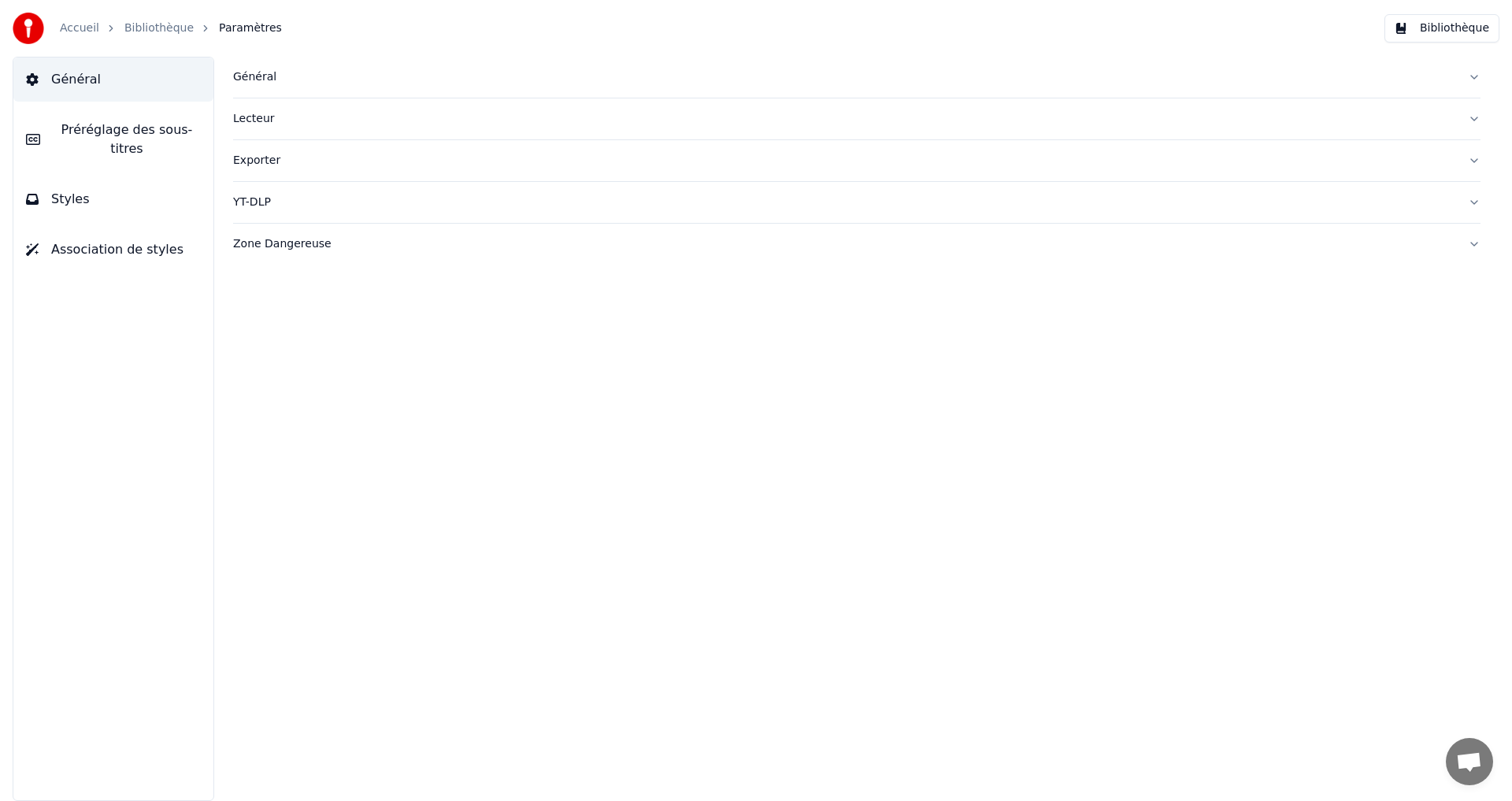
click at [1467, 22] on button "Bibliothèque" at bounding box center [1442, 28] width 115 height 28
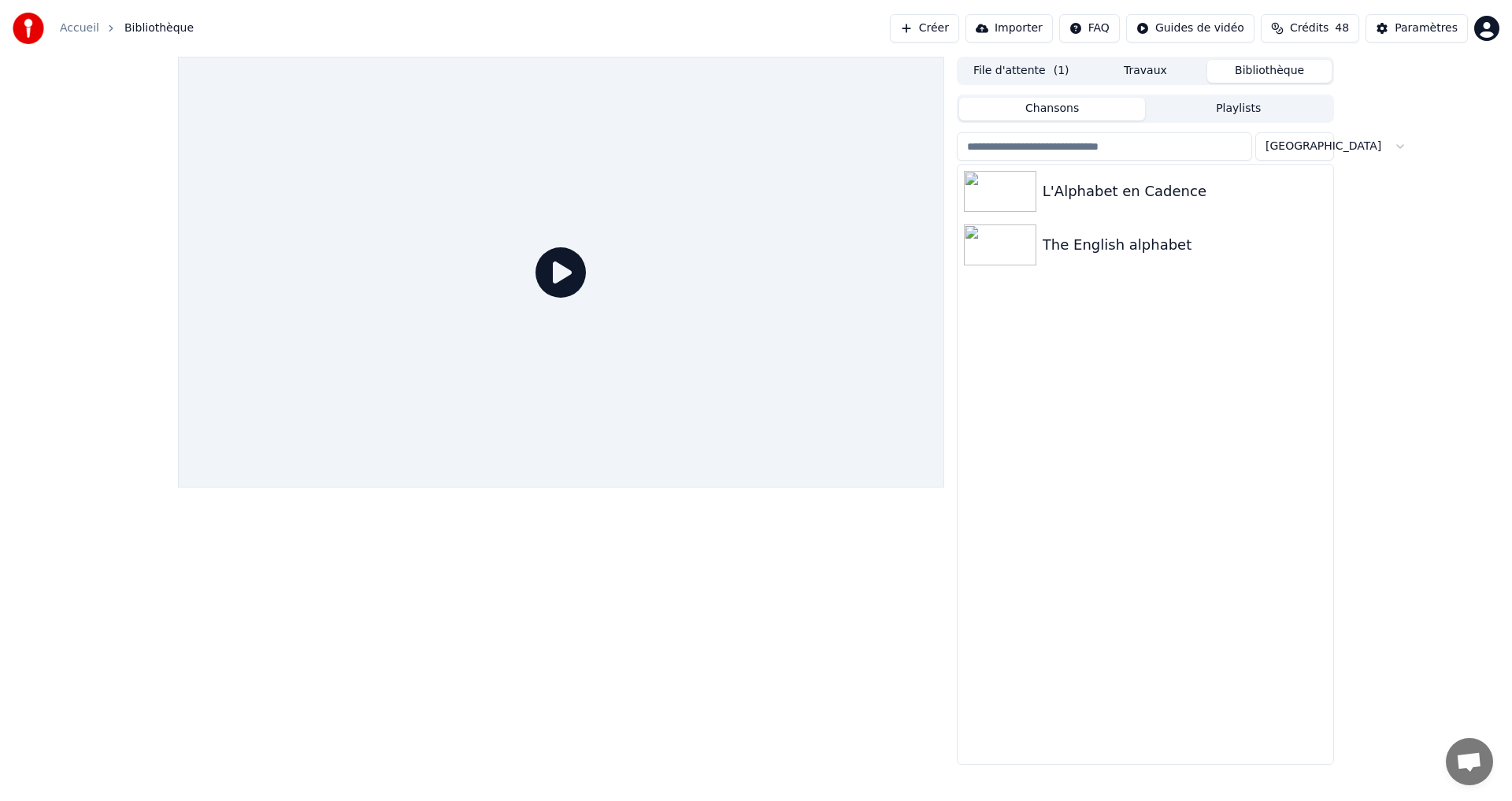
click at [573, 238] on div at bounding box center [561, 272] width 766 height 431
click at [561, 275] on icon at bounding box center [561, 273] width 51 height 51
click at [1078, 191] on div "L'Alphabet en Cadence" at bounding box center [1176, 191] width 268 height 22
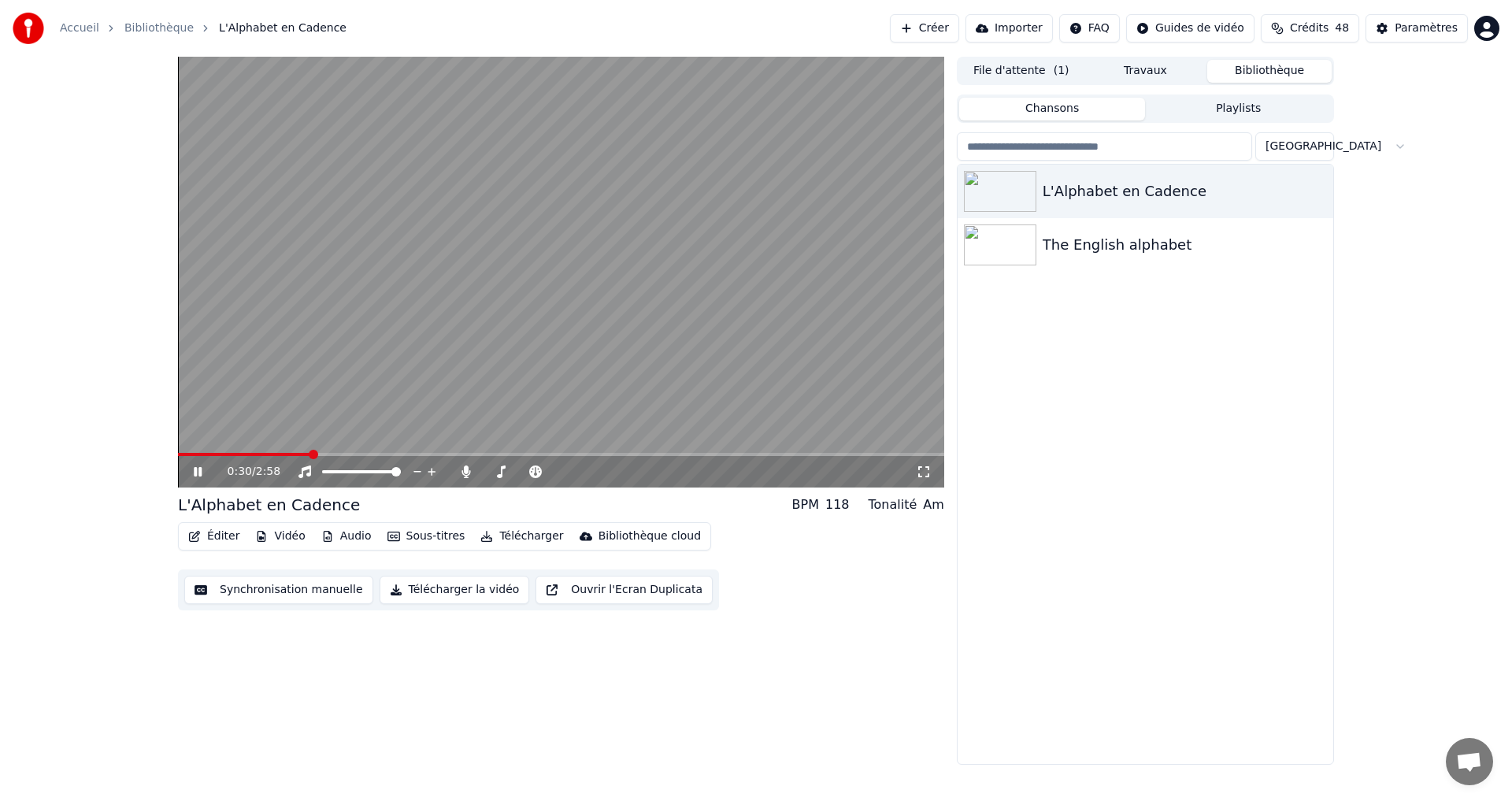
click at [197, 472] on icon at bounding box center [198, 471] width 8 height 9
click at [1106, 187] on div "L'Alphabet en Cadence" at bounding box center [1176, 191] width 268 height 22
click at [184, 540] on button "Éditer" at bounding box center [213, 536] width 64 height 22
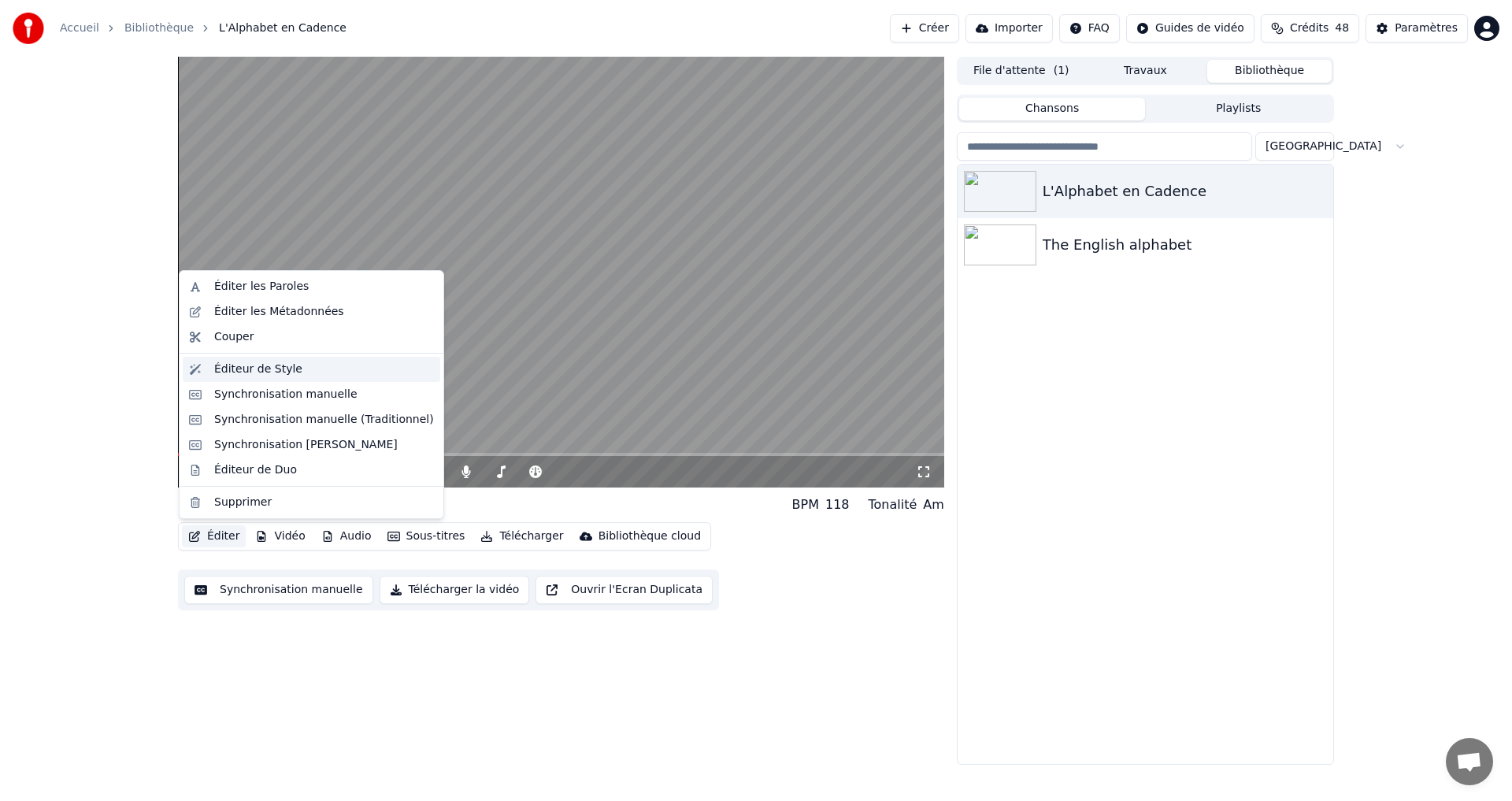
click at [276, 366] on div "Éditeur de Style" at bounding box center [258, 368] width 89 height 15
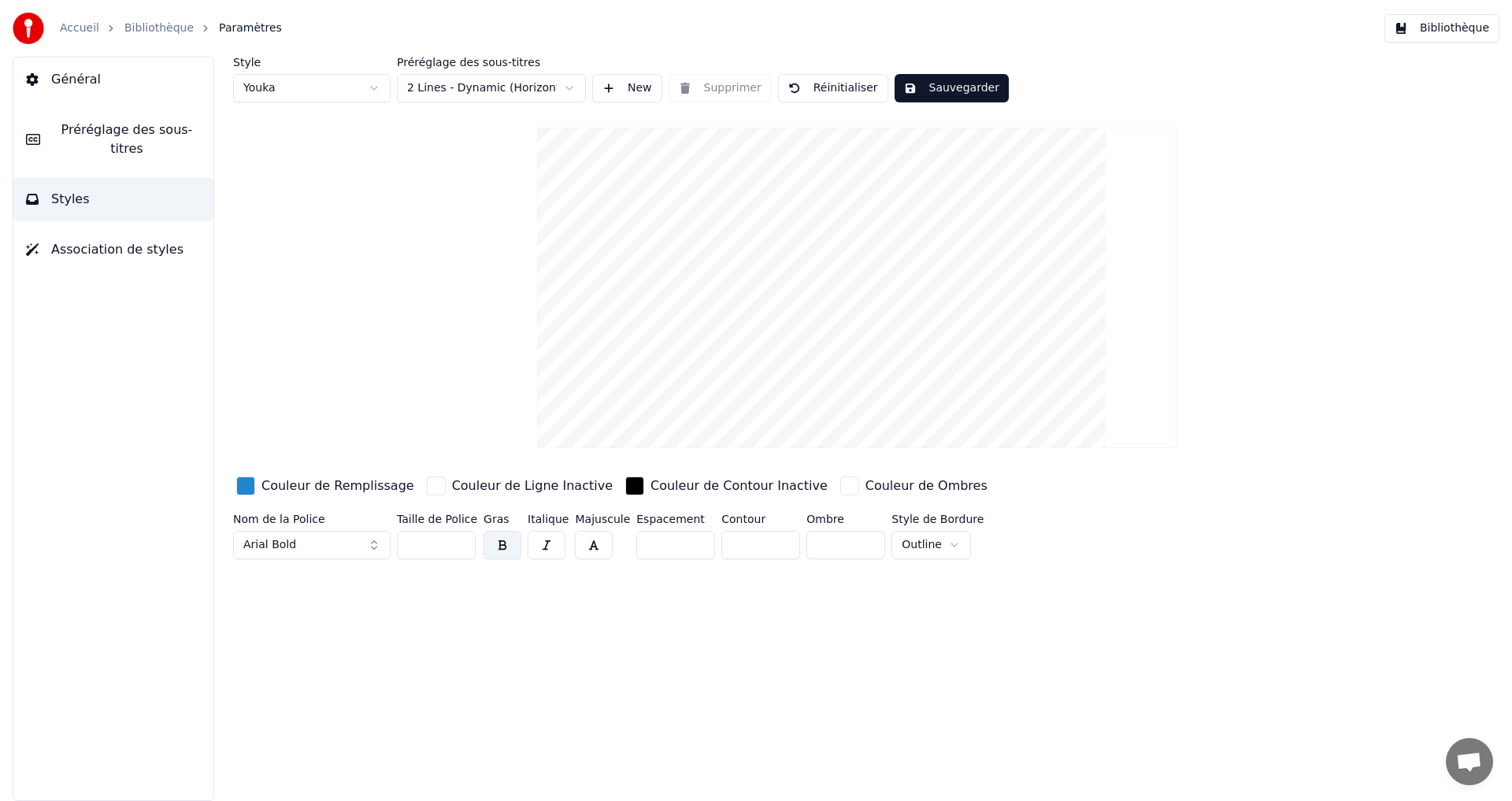
click at [486, 92] on html "Accueil Bibliothèque Paramètres Bibliothèque Général Préréglage des sous-titres…" at bounding box center [756, 400] width 1512 height 801
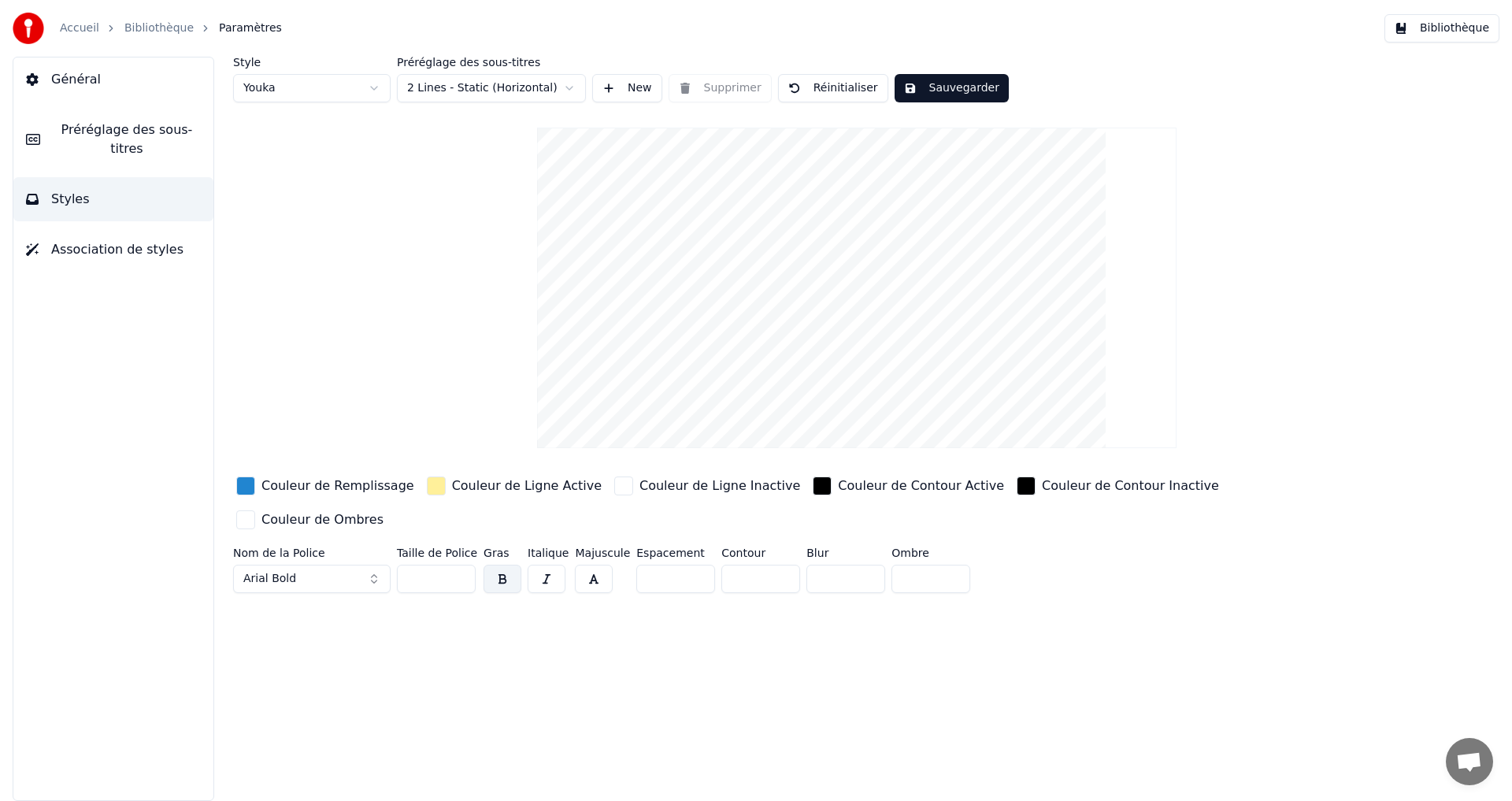
click at [64, 123] on span "Préréglage des sous-titres" at bounding box center [126, 139] width 148 height 38
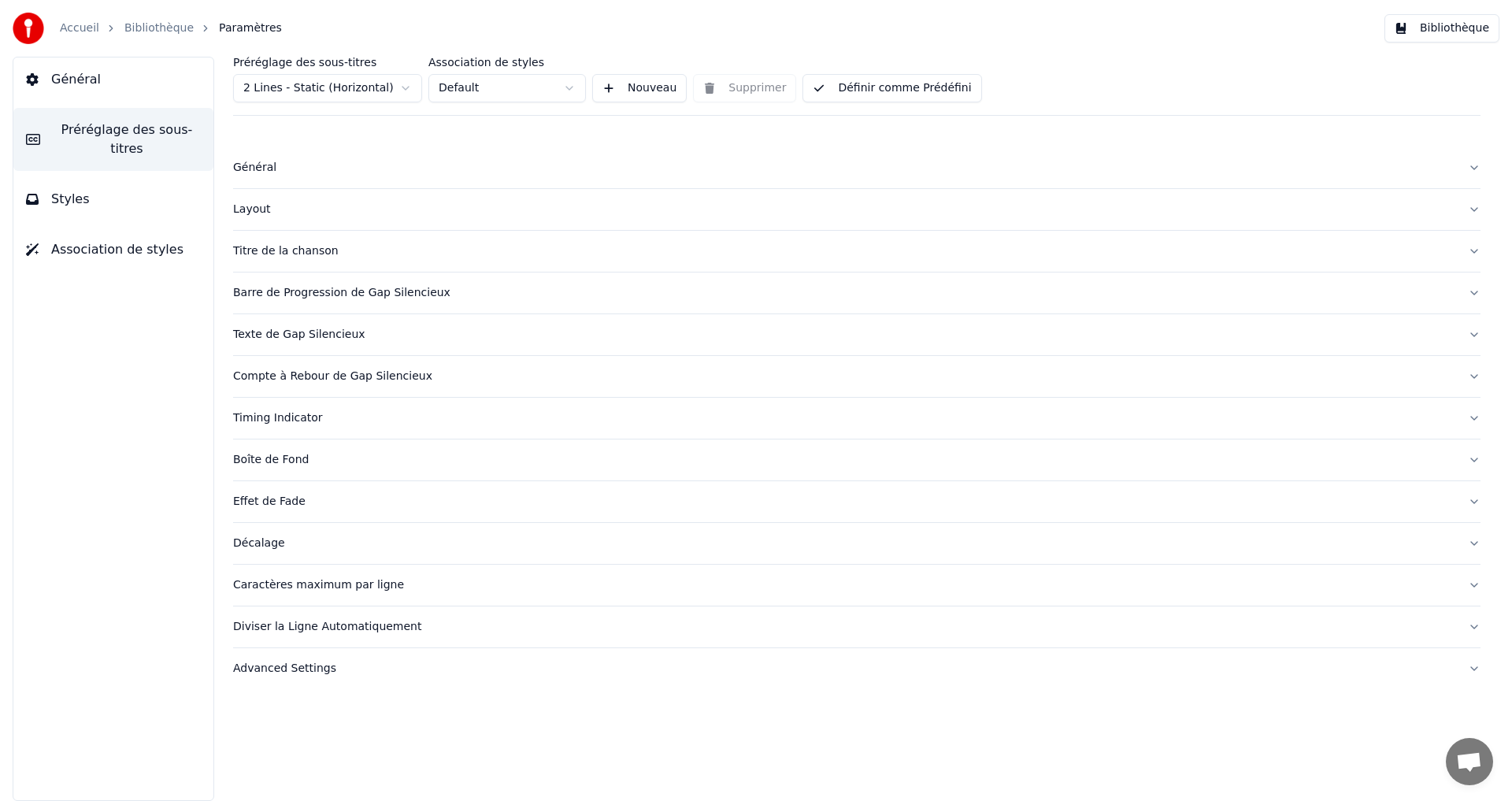
click at [369, 96] on html "Accueil Bibliothèque Paramètres Bibliothèque Général Préréglage des sous-titres…" at bounding box center [756, 400] width 1512 height 801
click at [908, 91] on button "Définir comme Prédéfini" at bounding box center [892, 88] width 179 height 28
click at [75, 84] on span "Général" at bounding box center [76, 79] width 50 height 19
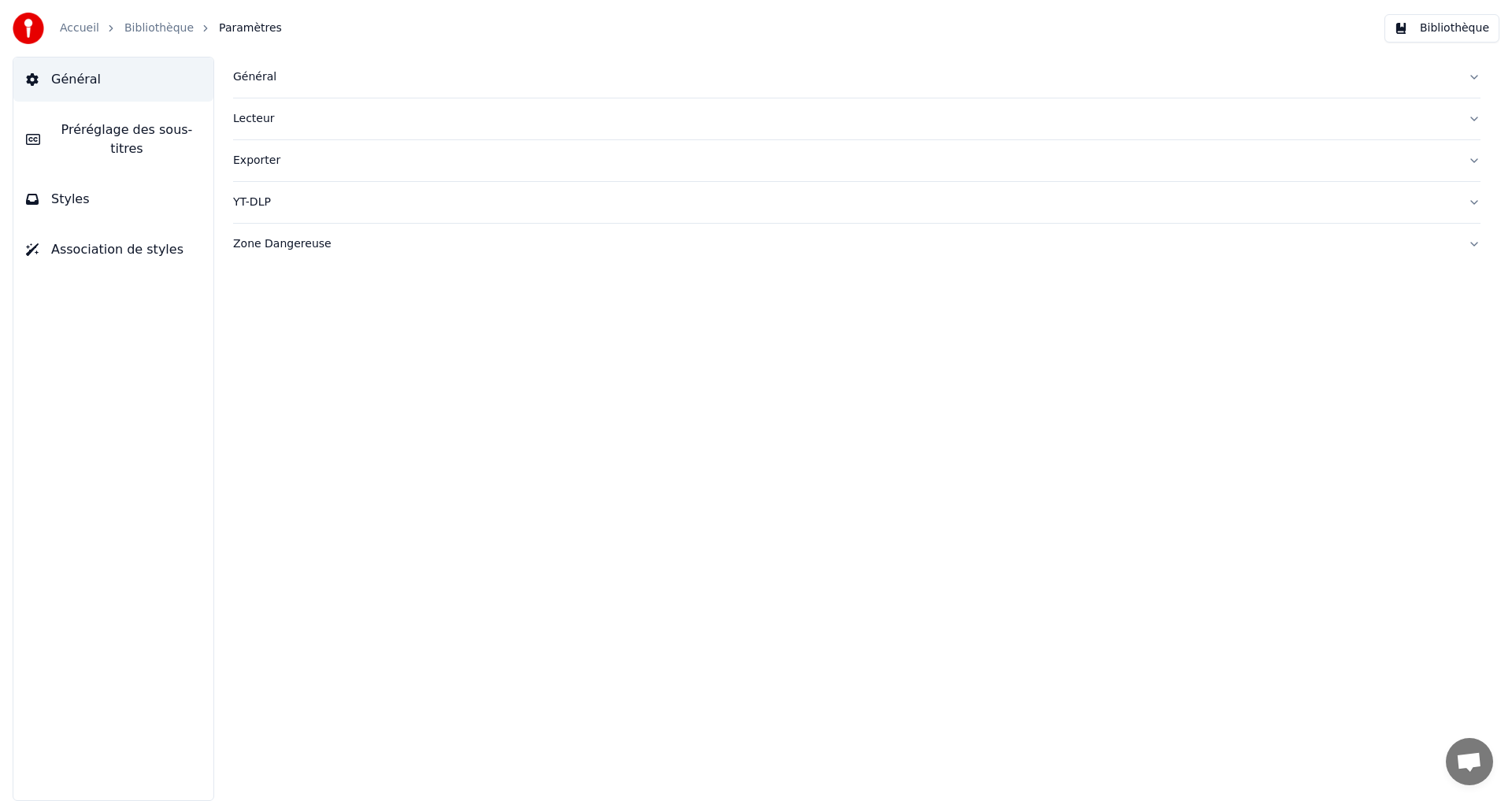
click at [1443, 36] on button "Bibliothèque" at bounding box center [1442, 28] width 115 height 28
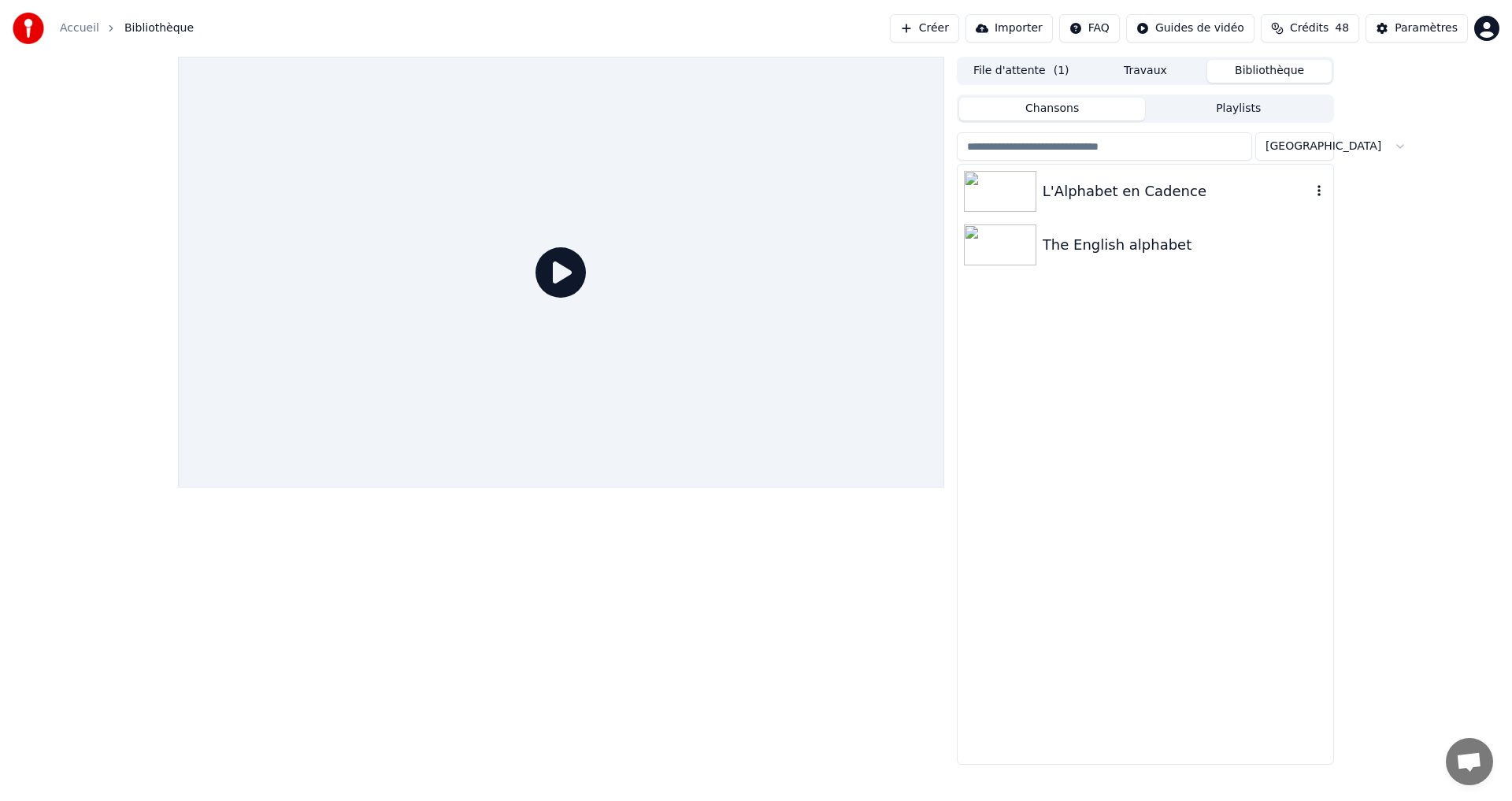
click at [1122, 197] on div "L'Alphabet en Cadence" at bounding box center [1176, 191] width 268 height 22
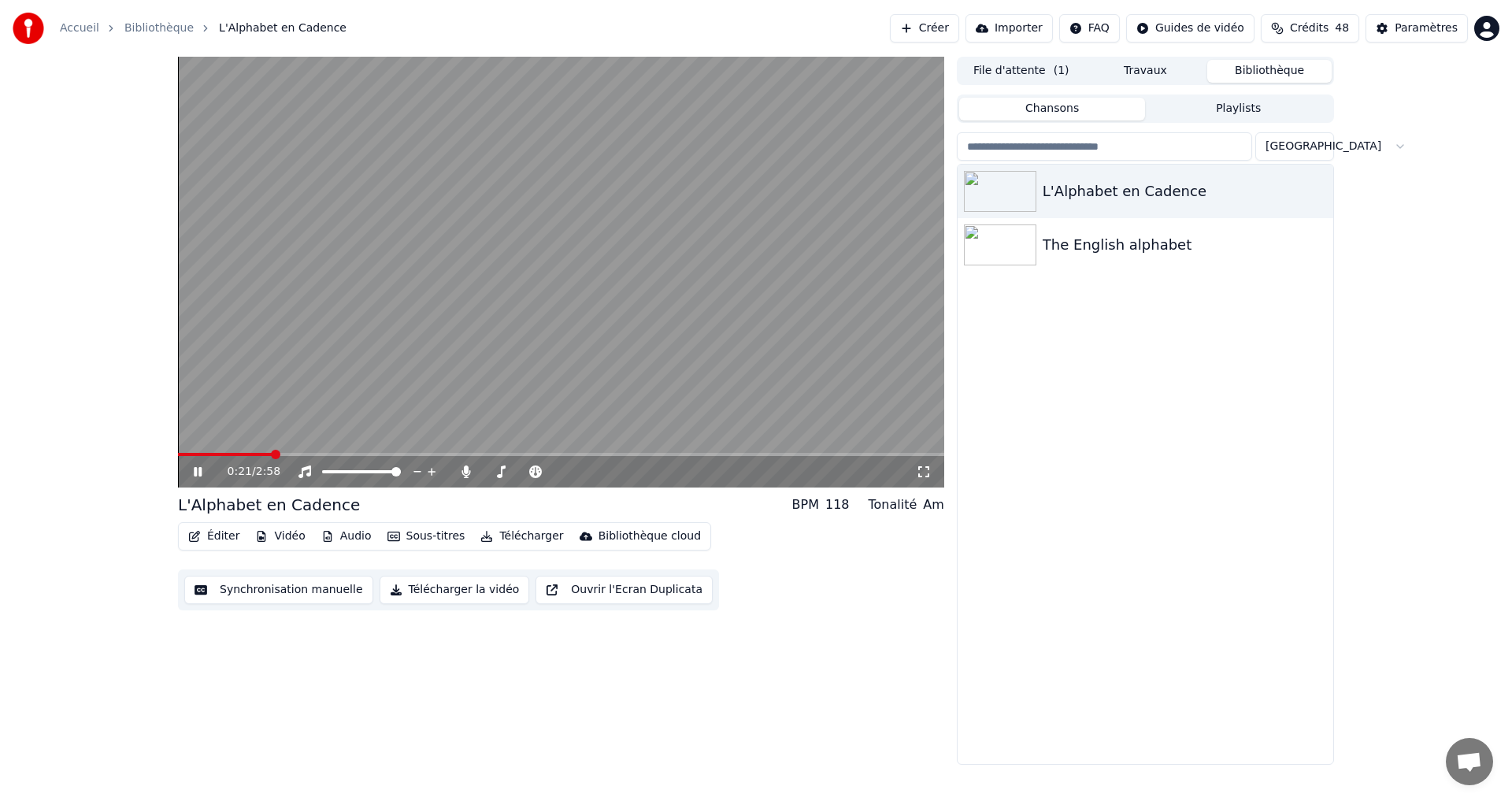
click at [195, 474] on icon at bounding box center [198, 471] width 8 height 9
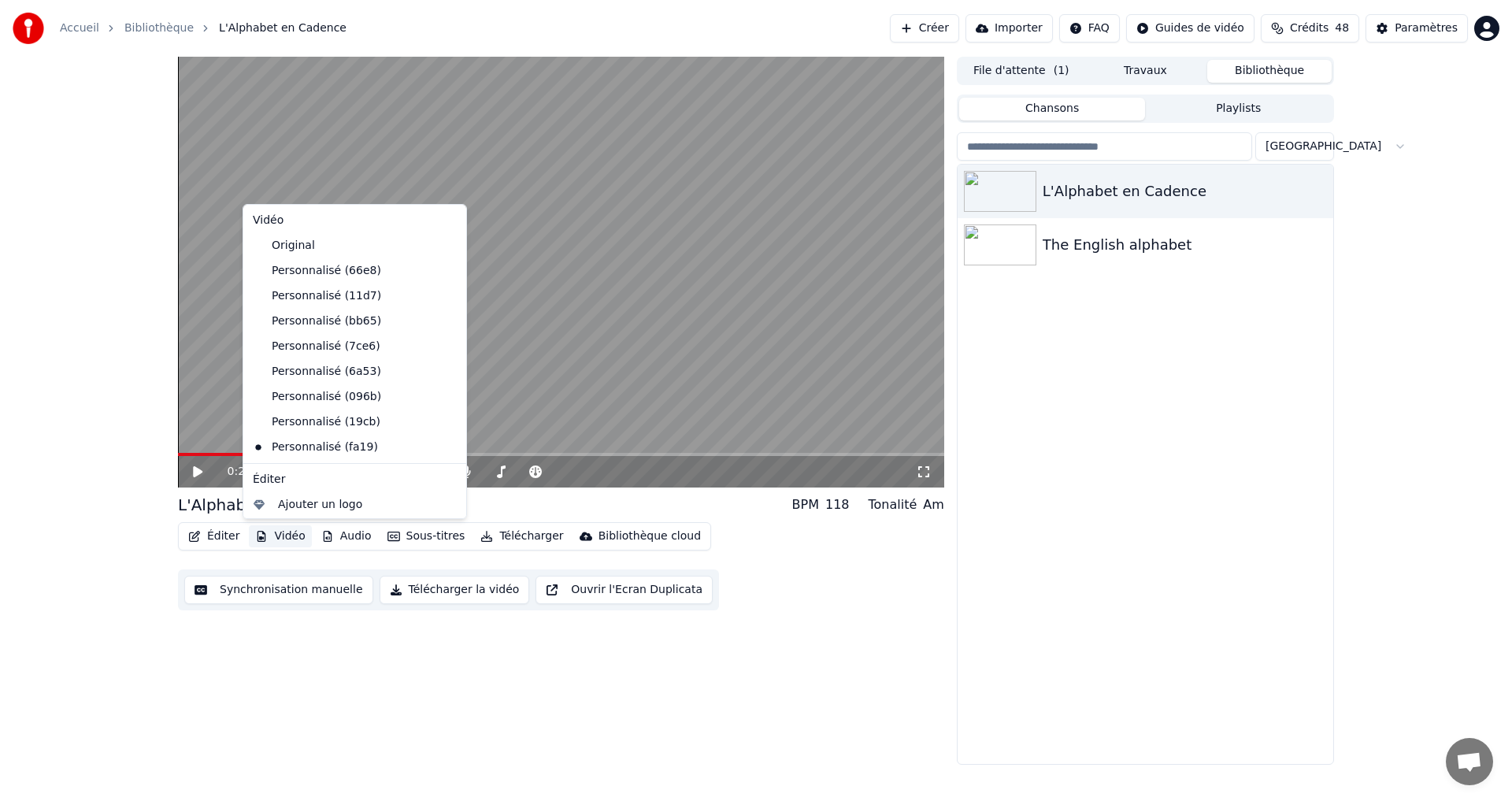
click at [268, 537] on button "Vidéo" at bounding box center [280, 536] width 62 height 22
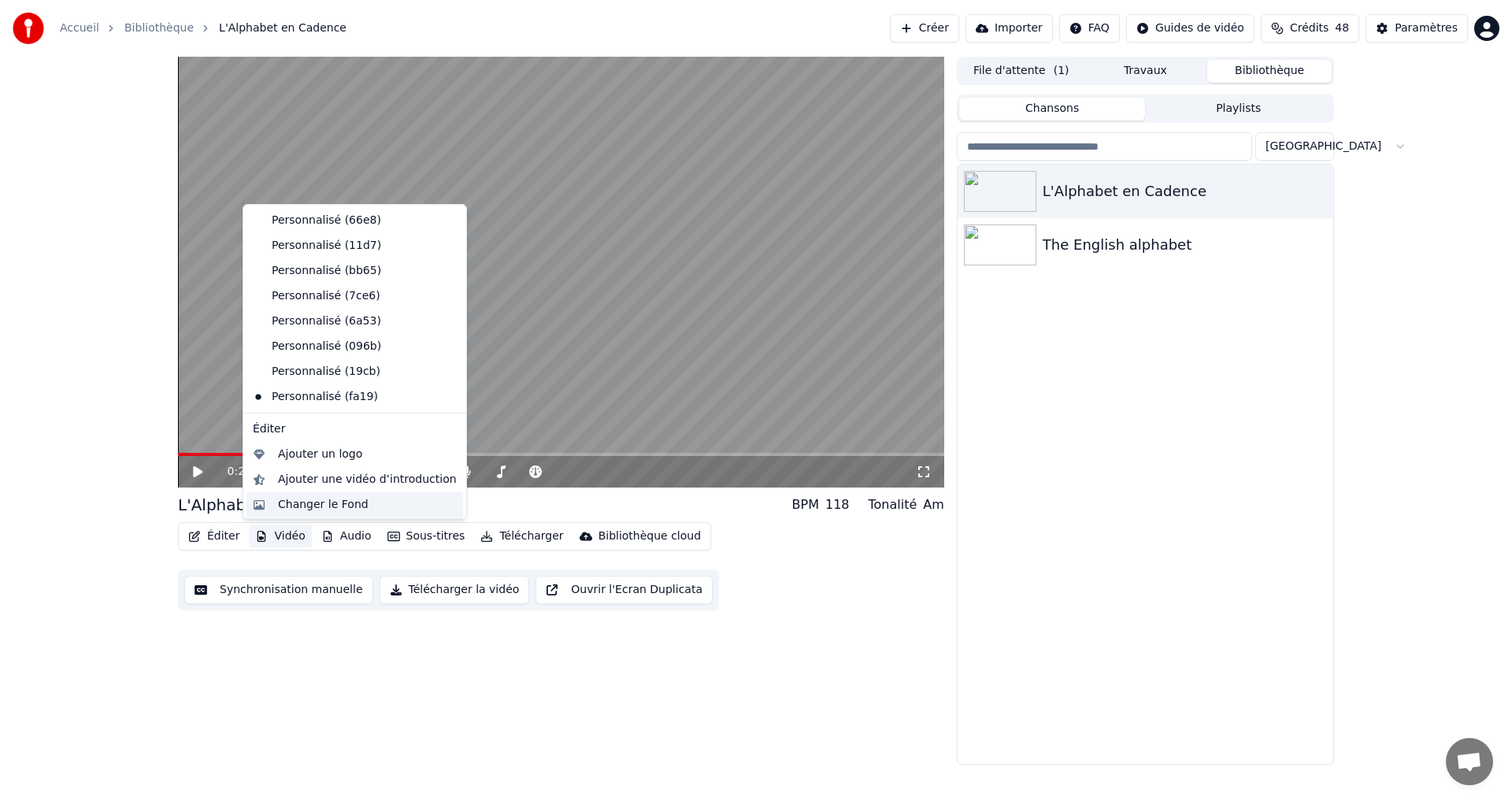
scroll to position [78, 0]
click at [323, 482] on div "Changer le Fond" at bounding box center [323, 477] width 90 height 15
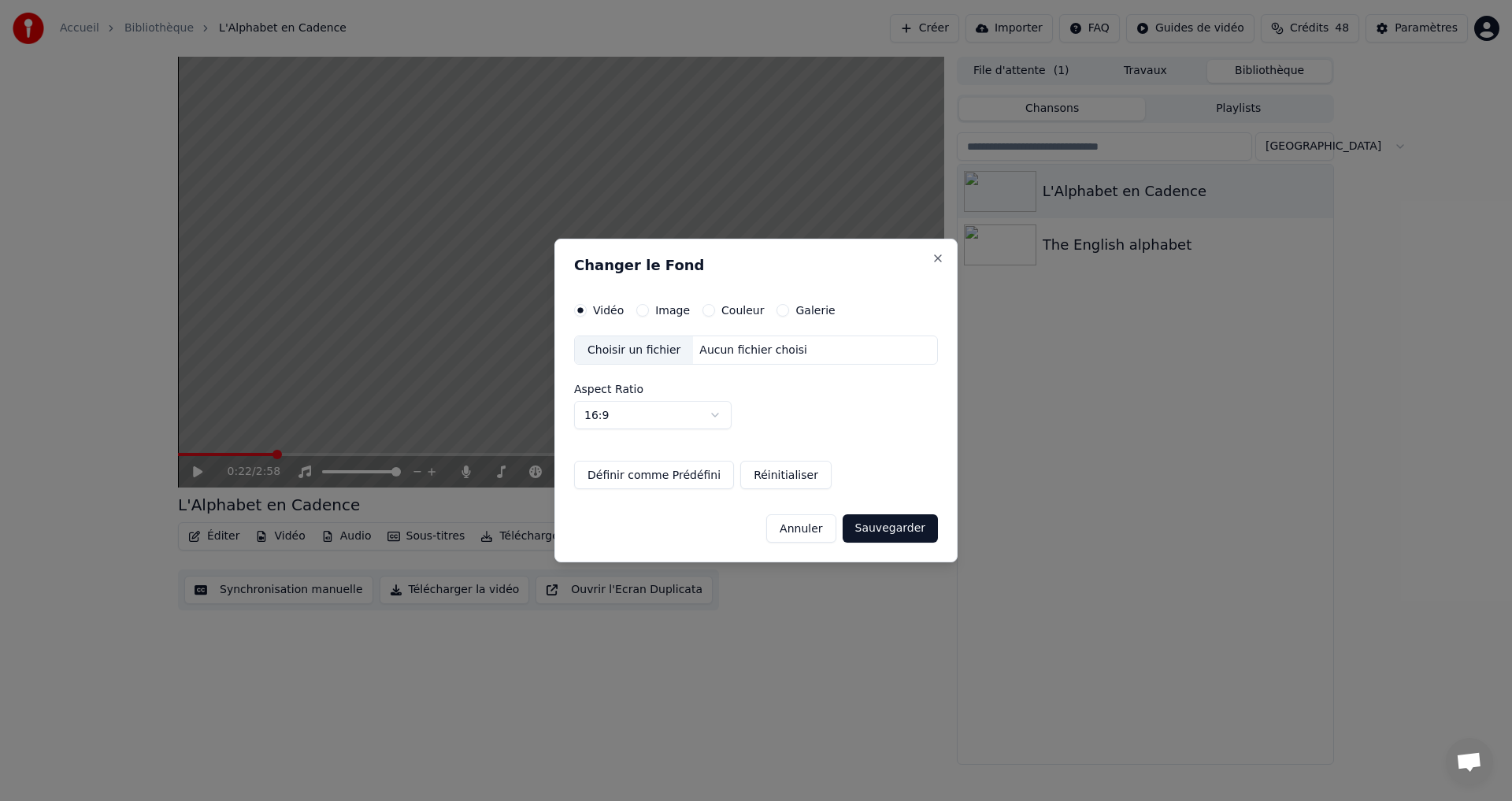
click at [709, 310] on button "Couleur" at bounding box center [709, 311] width 13 height 13
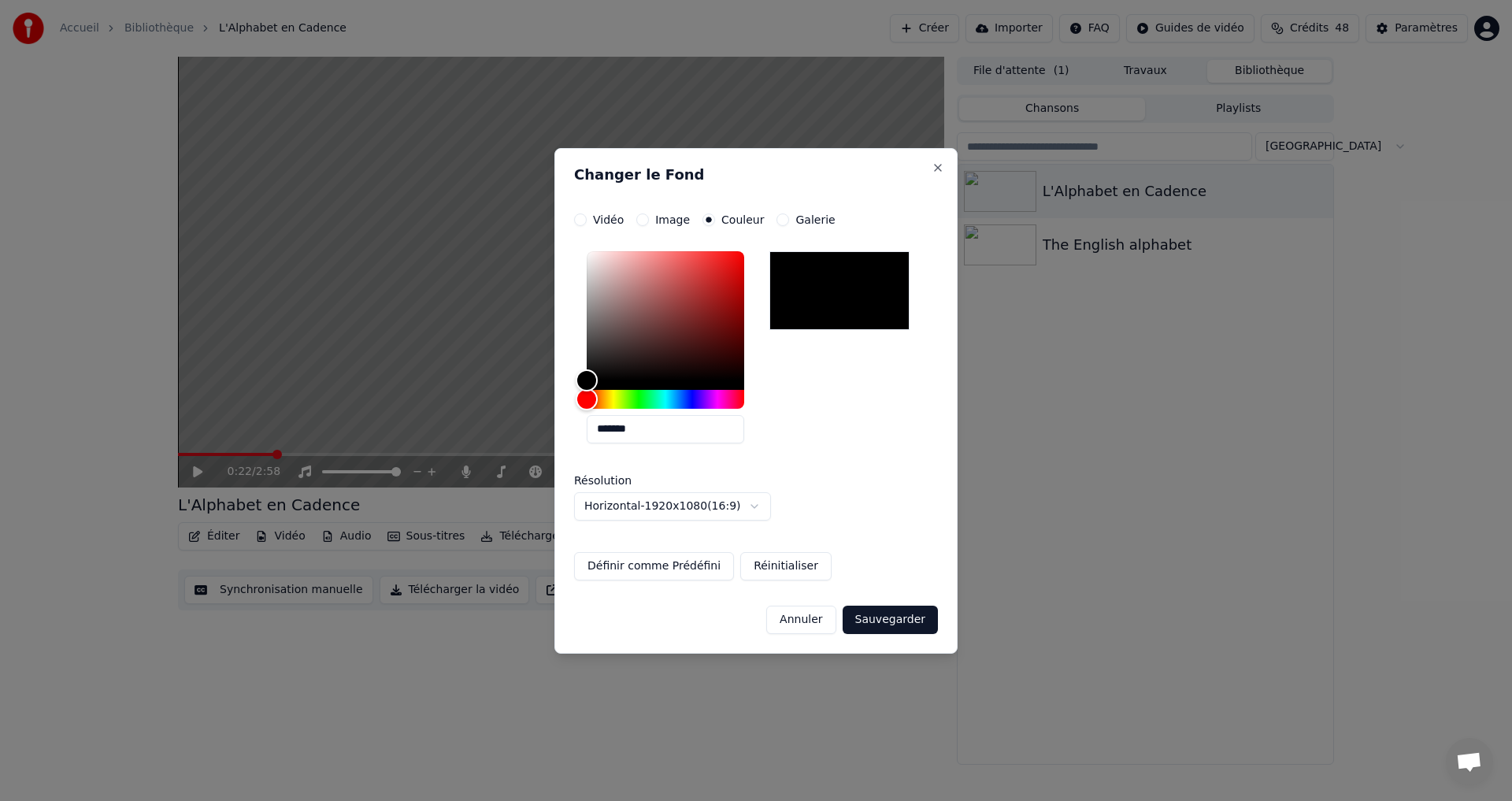
click at [888, 615] on button "Sauvegarder" at bounding box center [891, 619] width 96 height 28
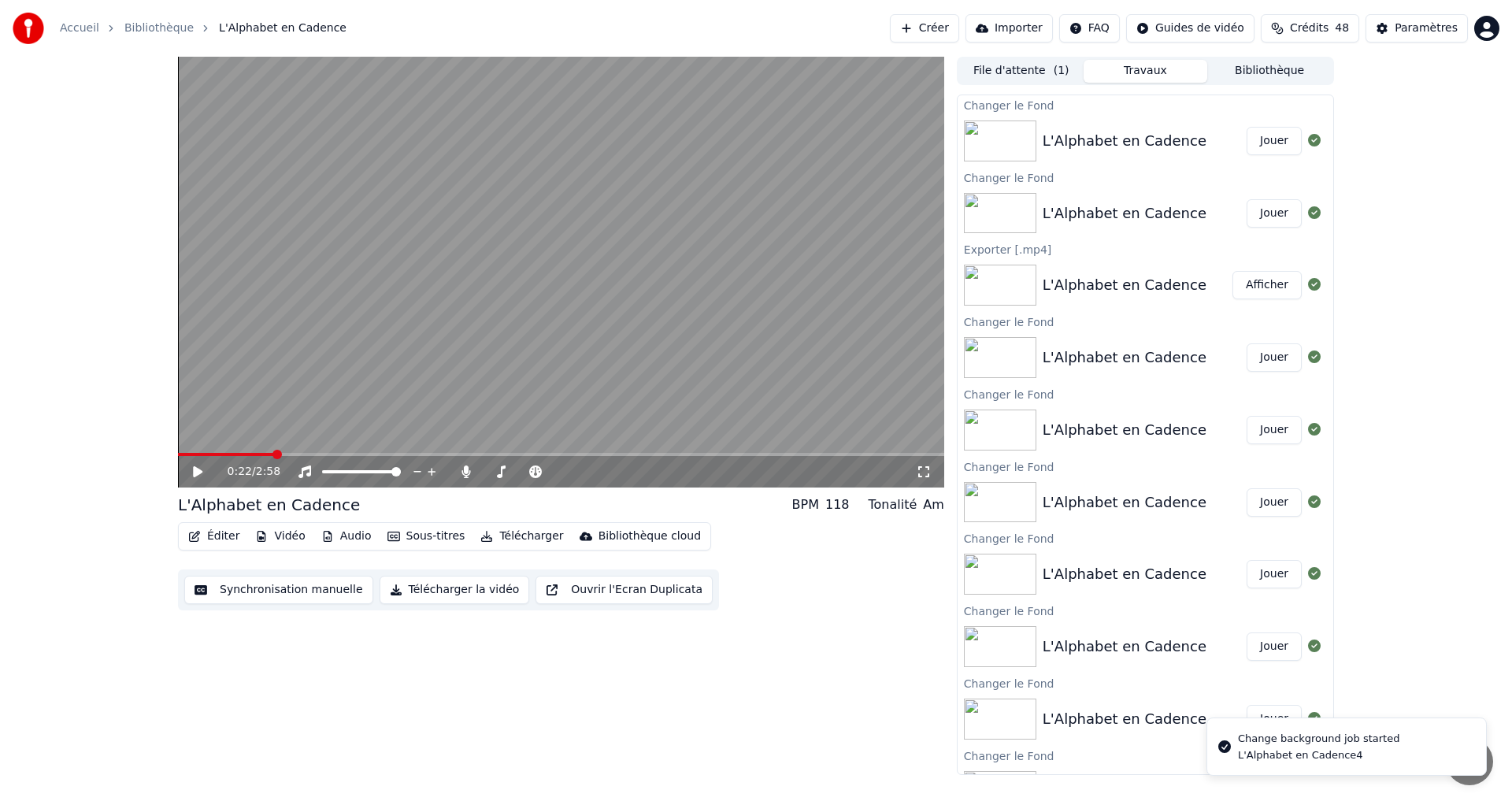
click at [195, 470] on icon at bounding box center [198, 471] width 9 height 11
click at [1250, 143] on button "Jouer" at bounding box center [1274, 140] width 55 height 28
click at [190, 478] on div "0:06 / 2:58" at bounding box center [561, 471] width 753 height 15
click at [200, 465] on icon at bounding box center [209, 471] width 37 height 13
click at [267, 542] on button "Vidéo" at bounding box center [280, 536] width 62 height 22
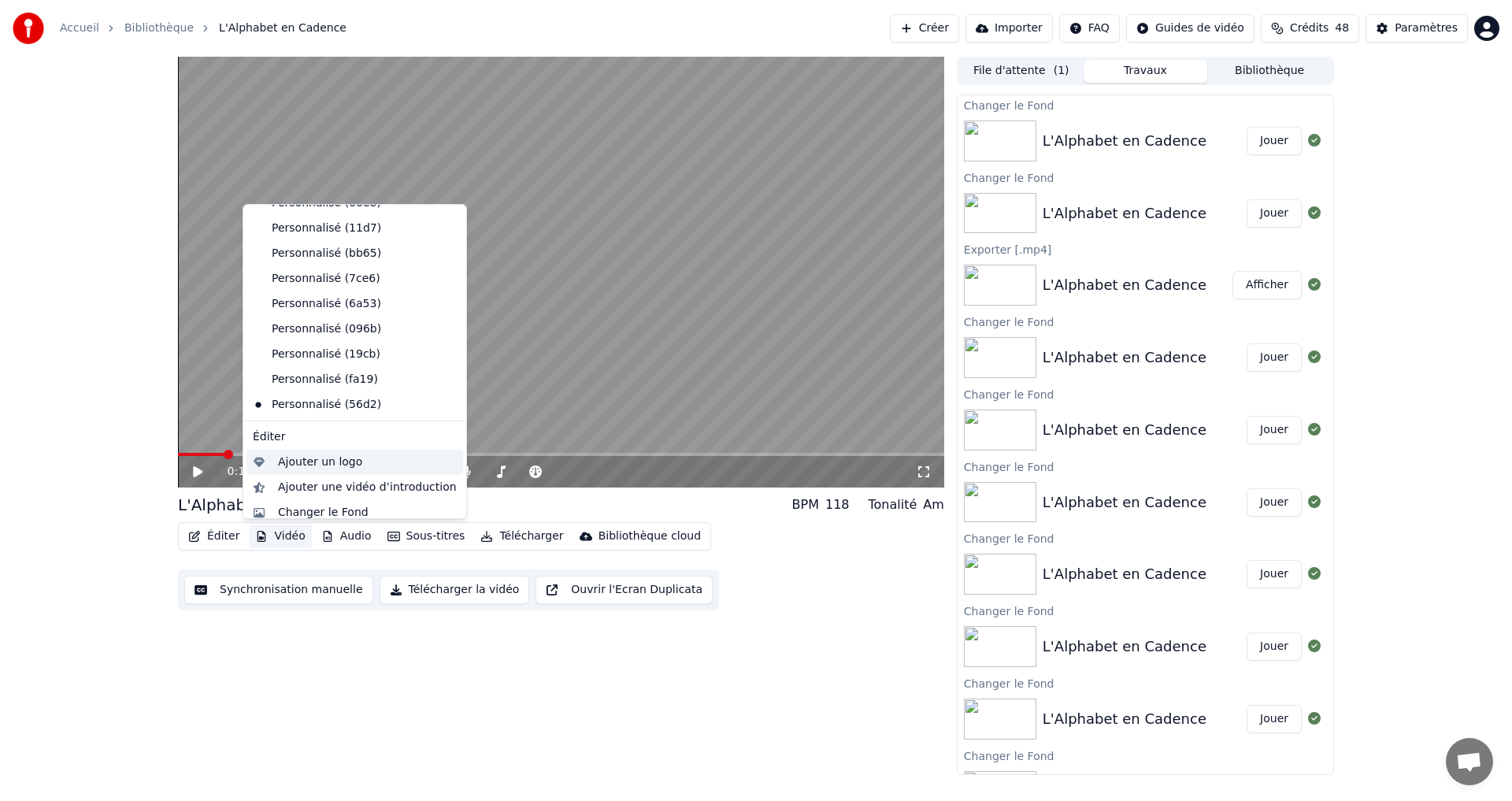
scroll to position [103, 0]
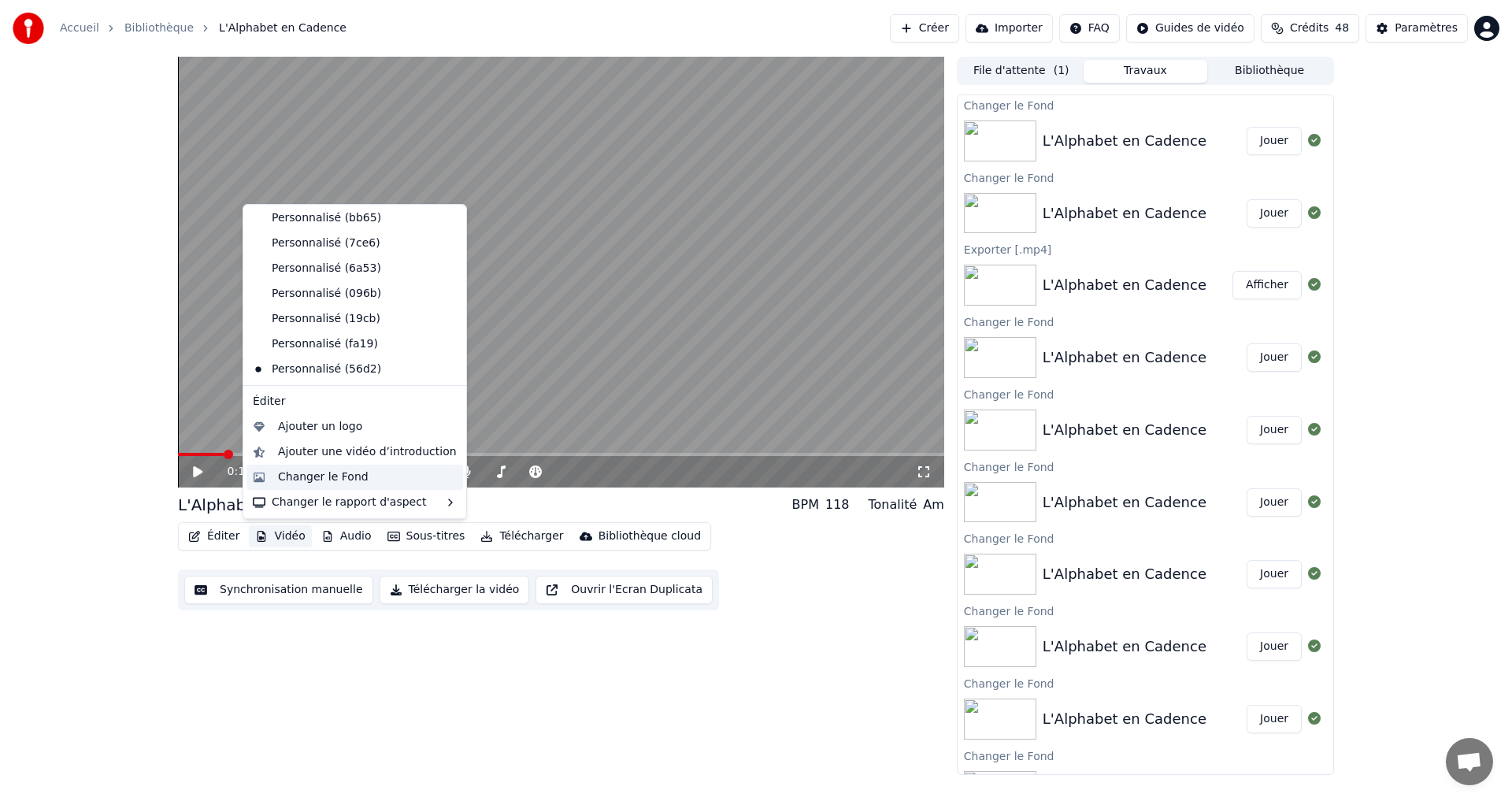
click at [294, 478] on div "Changer le Fond" at bounding box center [323, 477] width 90 height 15
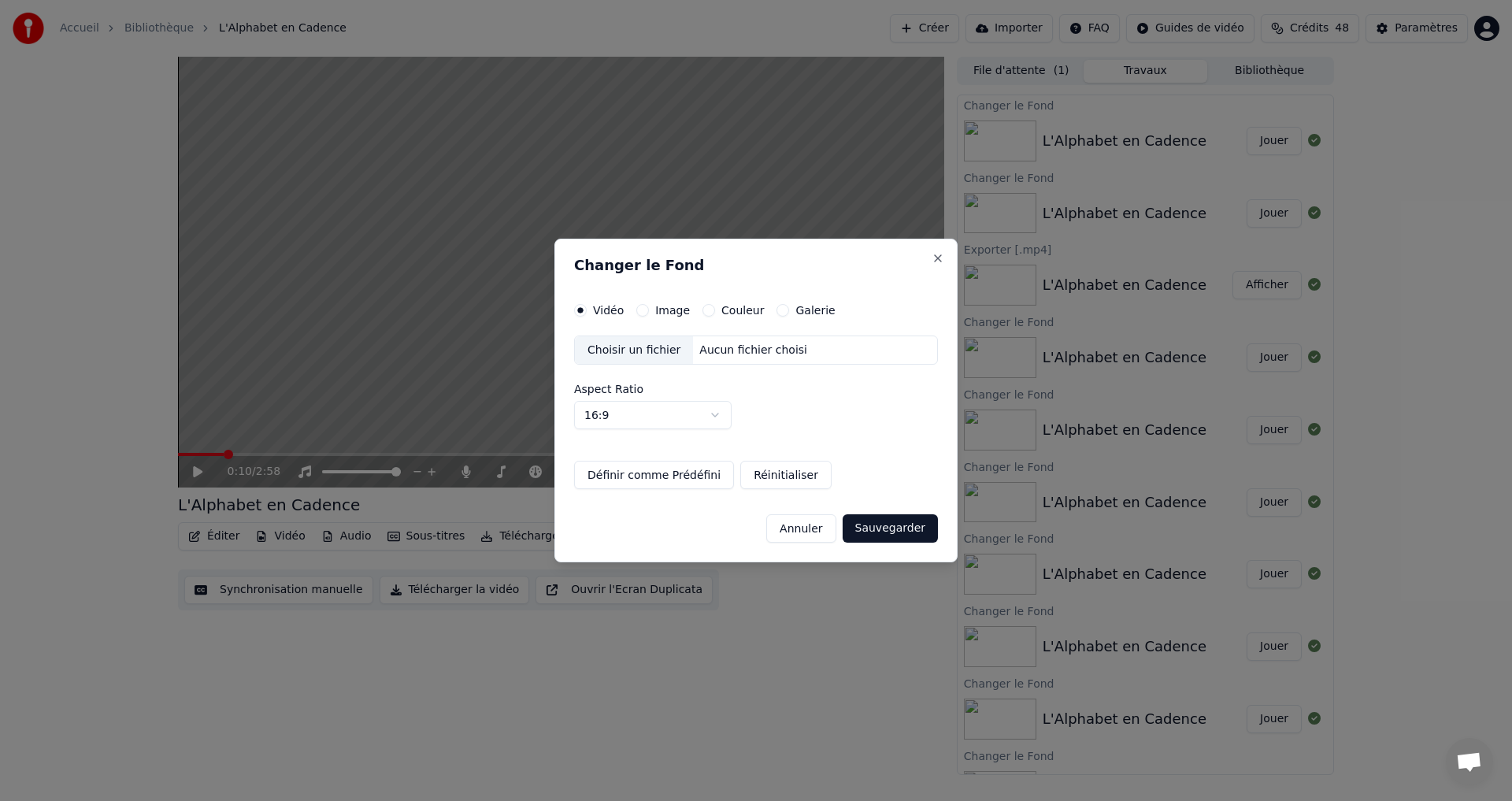
click at [661, 356] on div "Choisir un fichier" at bounding box center [634, 349] width 118 height 28
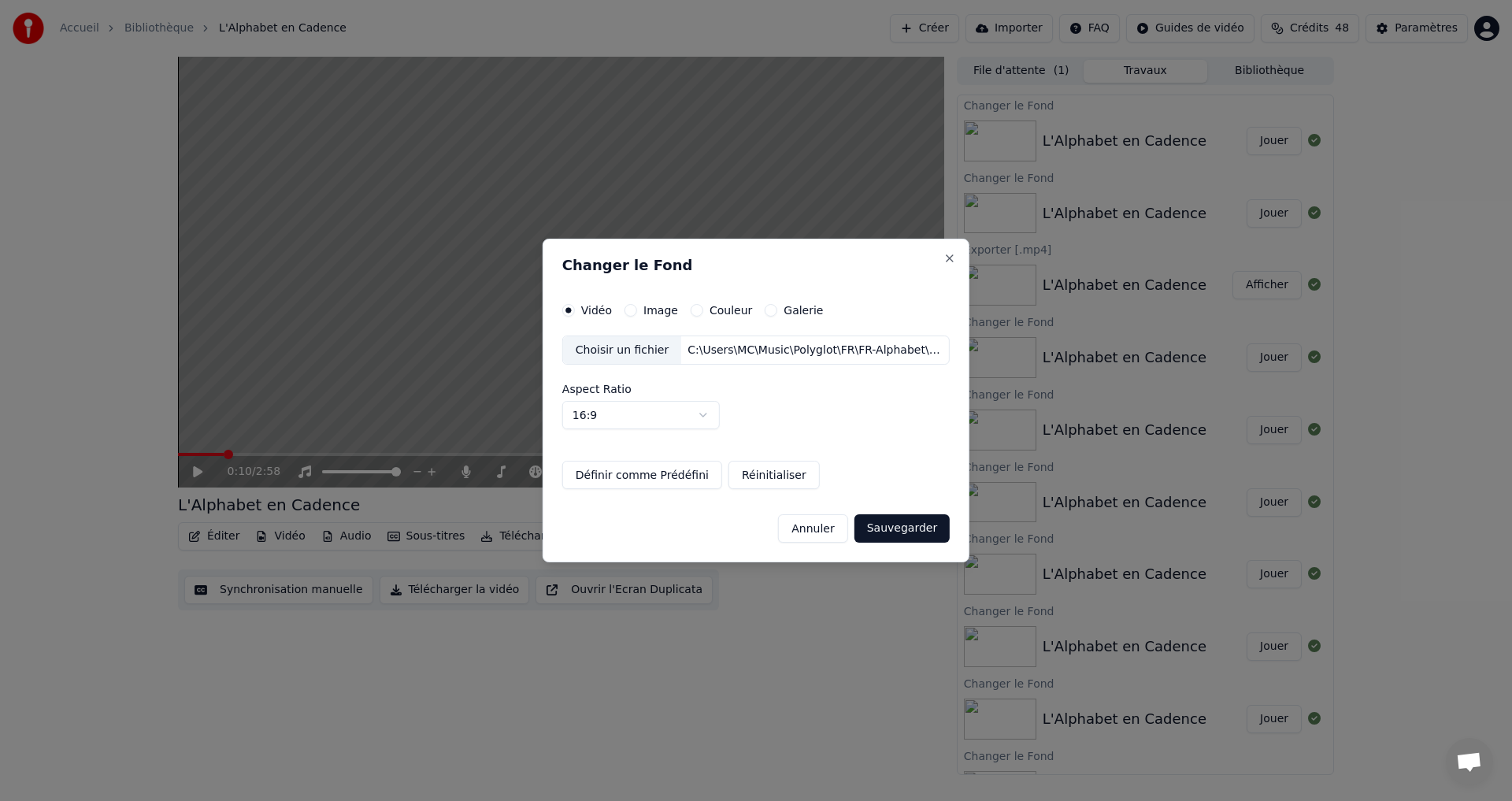
click at [907, 528] on button "Sauvegarder" at bounding box center [902, 527] width 96 height 28
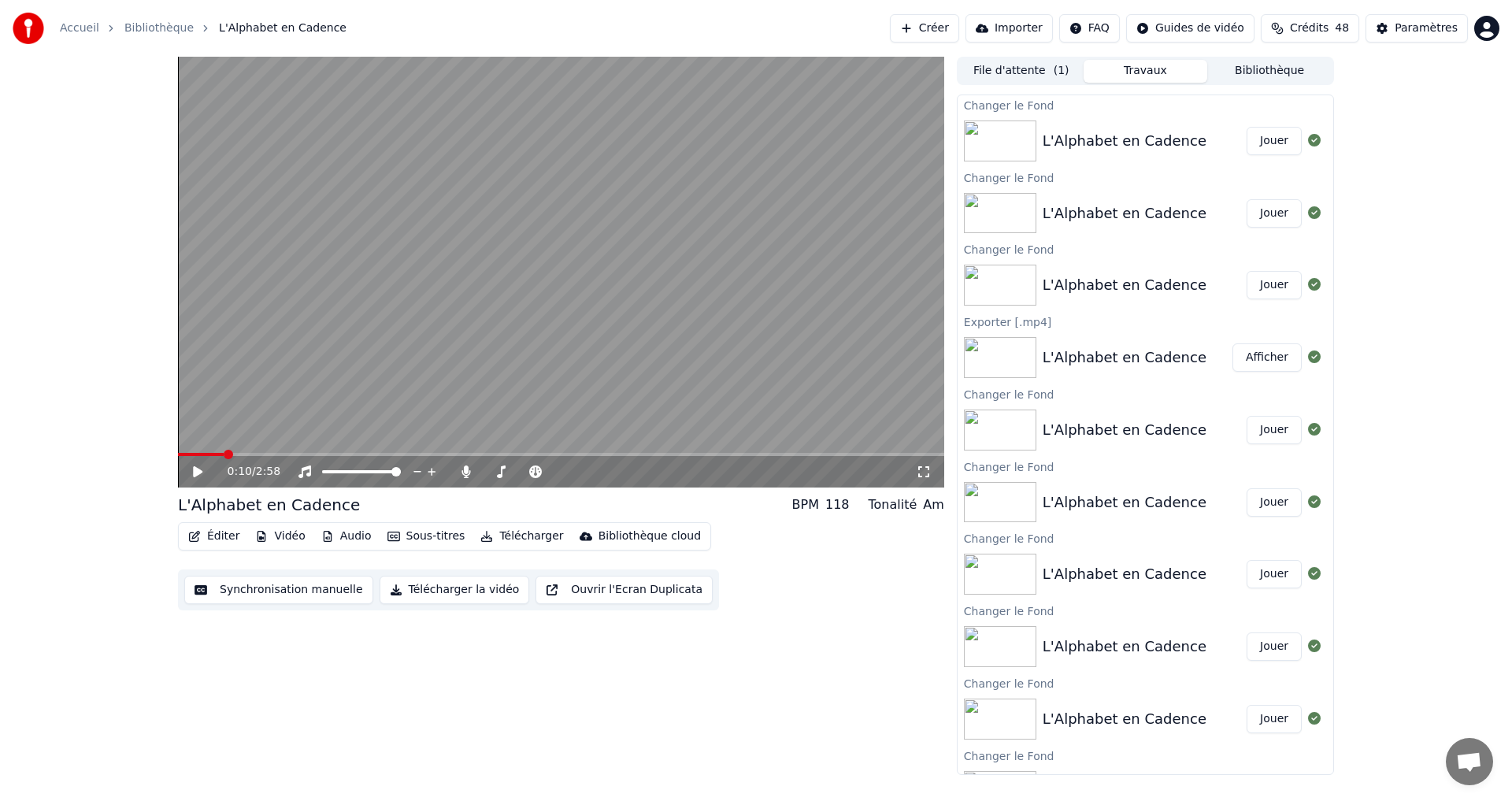
click at [1249, 150] on button "Jouer" at bounding box center [1274, 140] width 55 height 28
click at [188, 472] on div "0:01 / 2:58" at bounding box center [561, 471] width 753 height 15
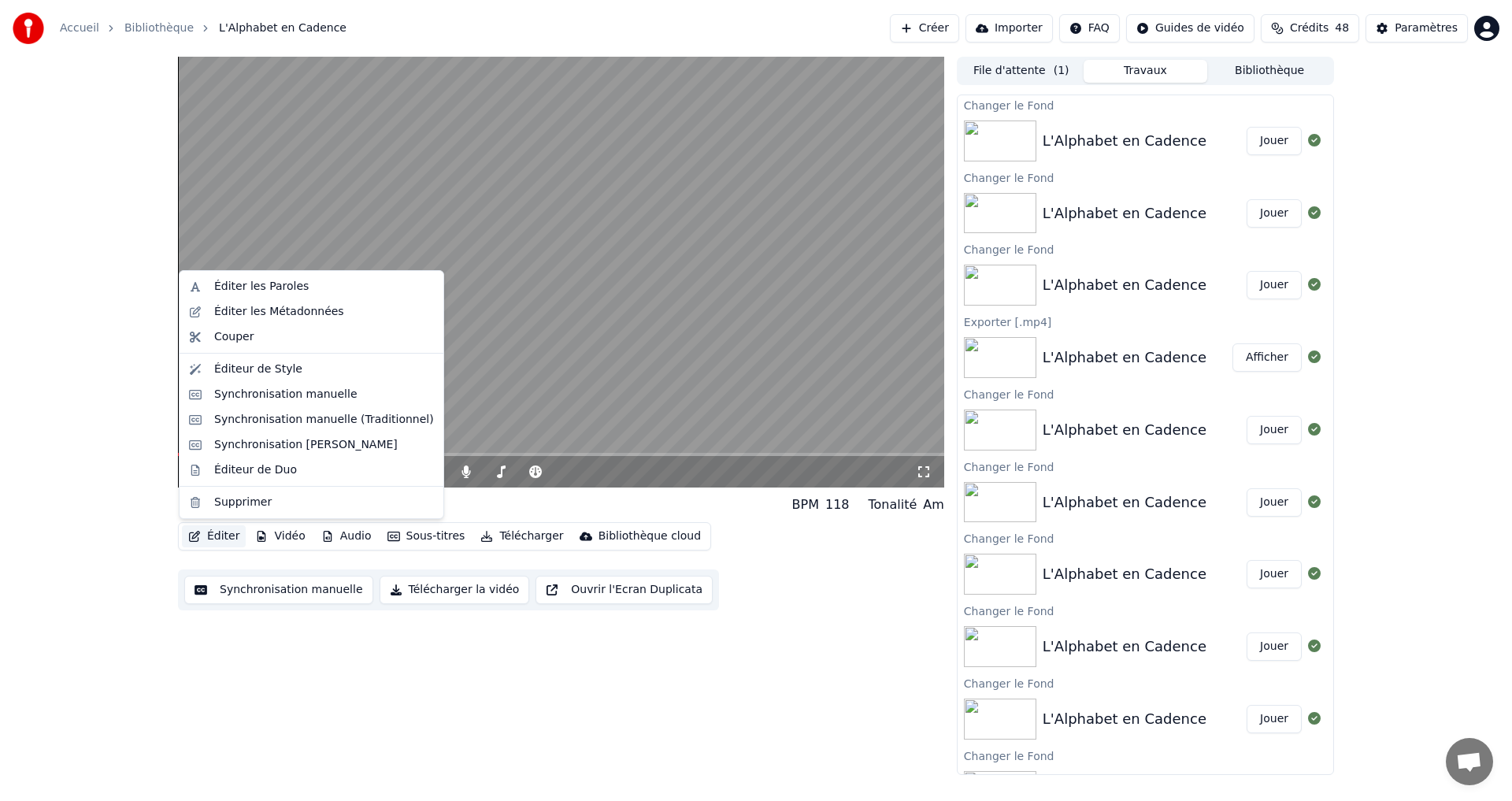
click at [208, 539] on button "Éditer" at bounding box center [213, 536] width 64 height 22
click at [275, 370] on div "Éditeur de Style" at bounding box center [258, 368] width 89 height 15
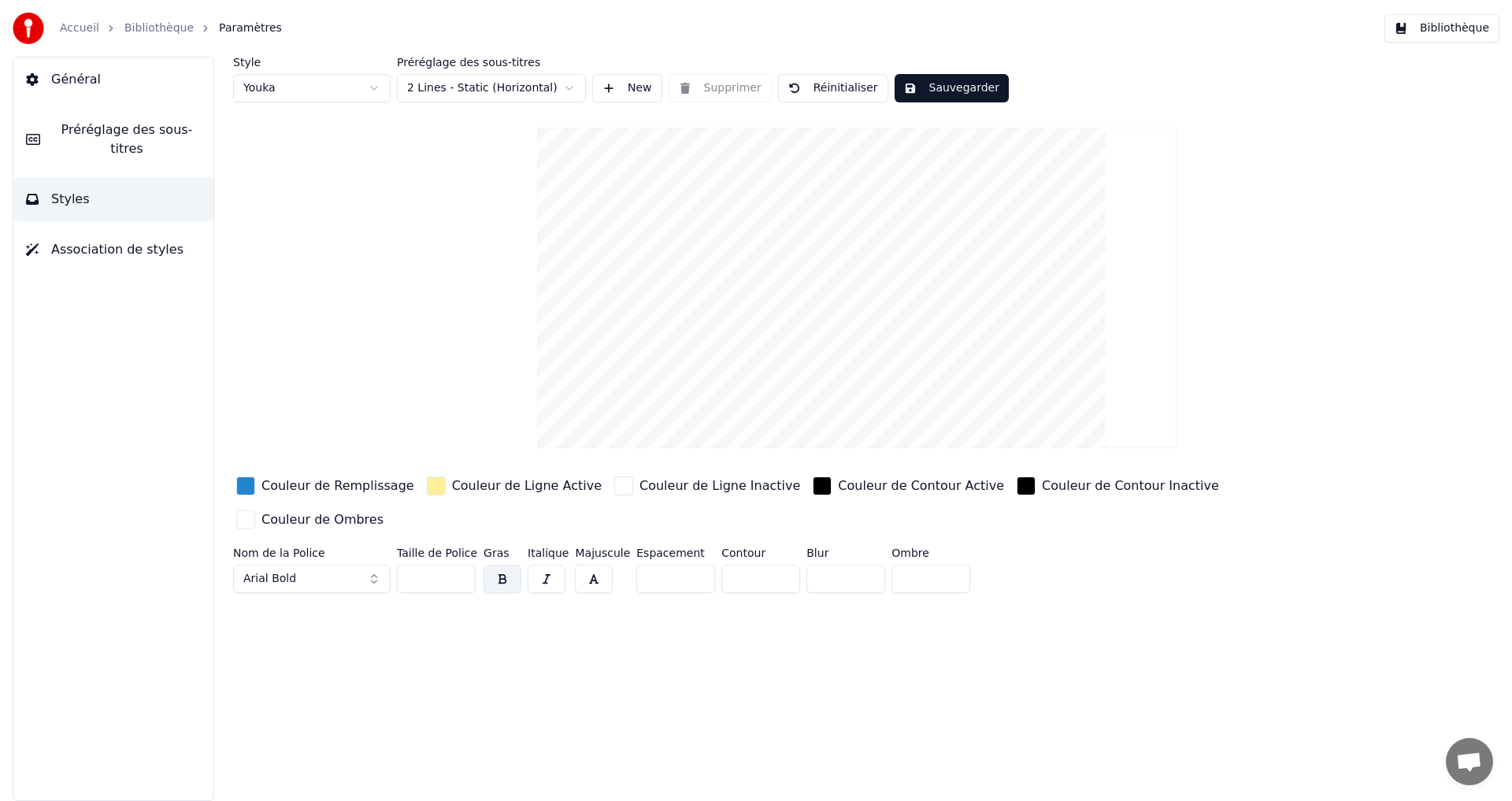
click at [307, 101] on html "Accueil Bibliothèque Paramètres Bibliothèque Général Préréglage des sous-titres…" at bounding box center [756, 400] width 1512 height 801
click at [355, 93] on html "Accueil Bibliothèque Paramètres Bibliothèque Général Préréglage des sous-titres…" at bounding box center [756, 400] width 1512 height 801
click at [427, 485] on div "button" at bounding box center [436, 486] width 19 height 19
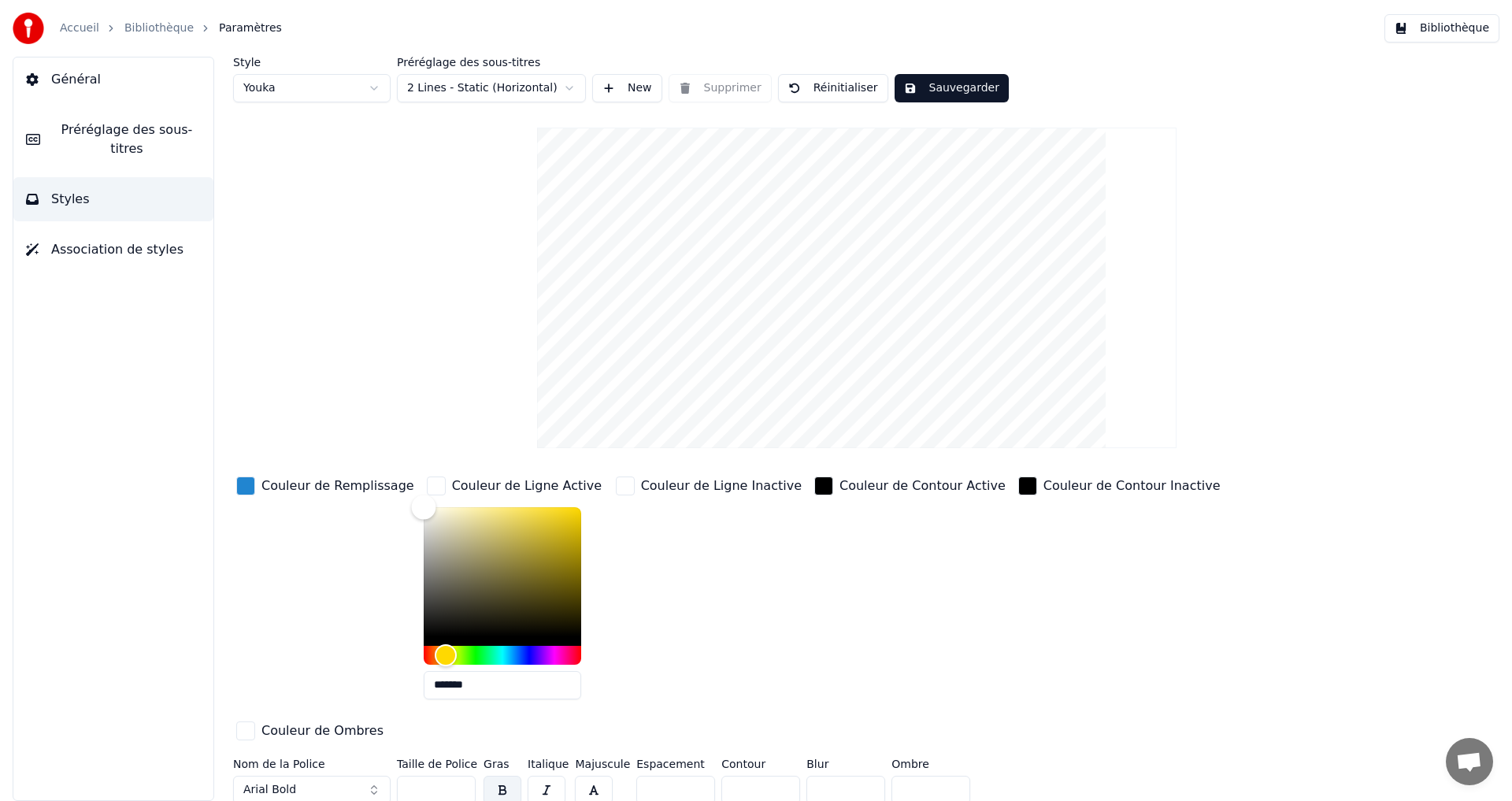
type input "*******"
drag, startPoint x: 433, startPoint y: 531, endPoint x: 372, endPoint y: 485, distance: 76.4
click at [381, 490] on div "Couleur de Remplissage Couleur de Ligne Active ******* Couleur de Ligne Inactiv…" at bounding box center [762, 610] width 1059 height 273
click at [675, 571] on div "Couleur de Ligne Inactive" at bounding box center [708, 592] width 192 height 238
click at [618, 528] on div "Couleur de Ligne Inactive" at bounding box center [708, 592] width 192 height 238
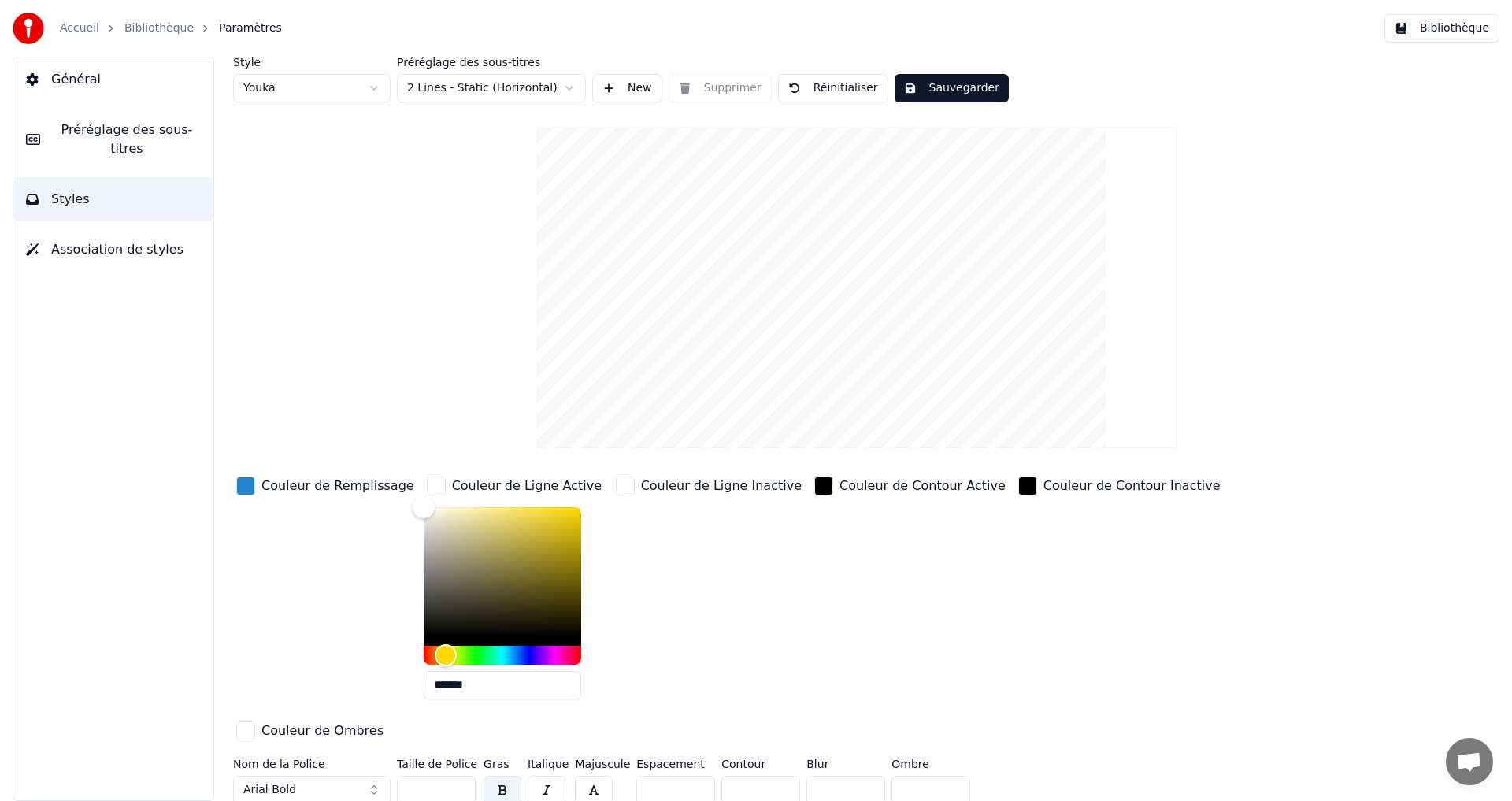
drag, startPoint x: 594, startPoint y: 508, endPoint x: 609, endPoint y: 502, distance: 16.2
click at [612, 508] on div "Couleur de Ligne Inactive" at bounding box center [708, 592] width 192 height 238
click at [616, 483] on div "button" at bounding box center [625, 486] width 19 height 19
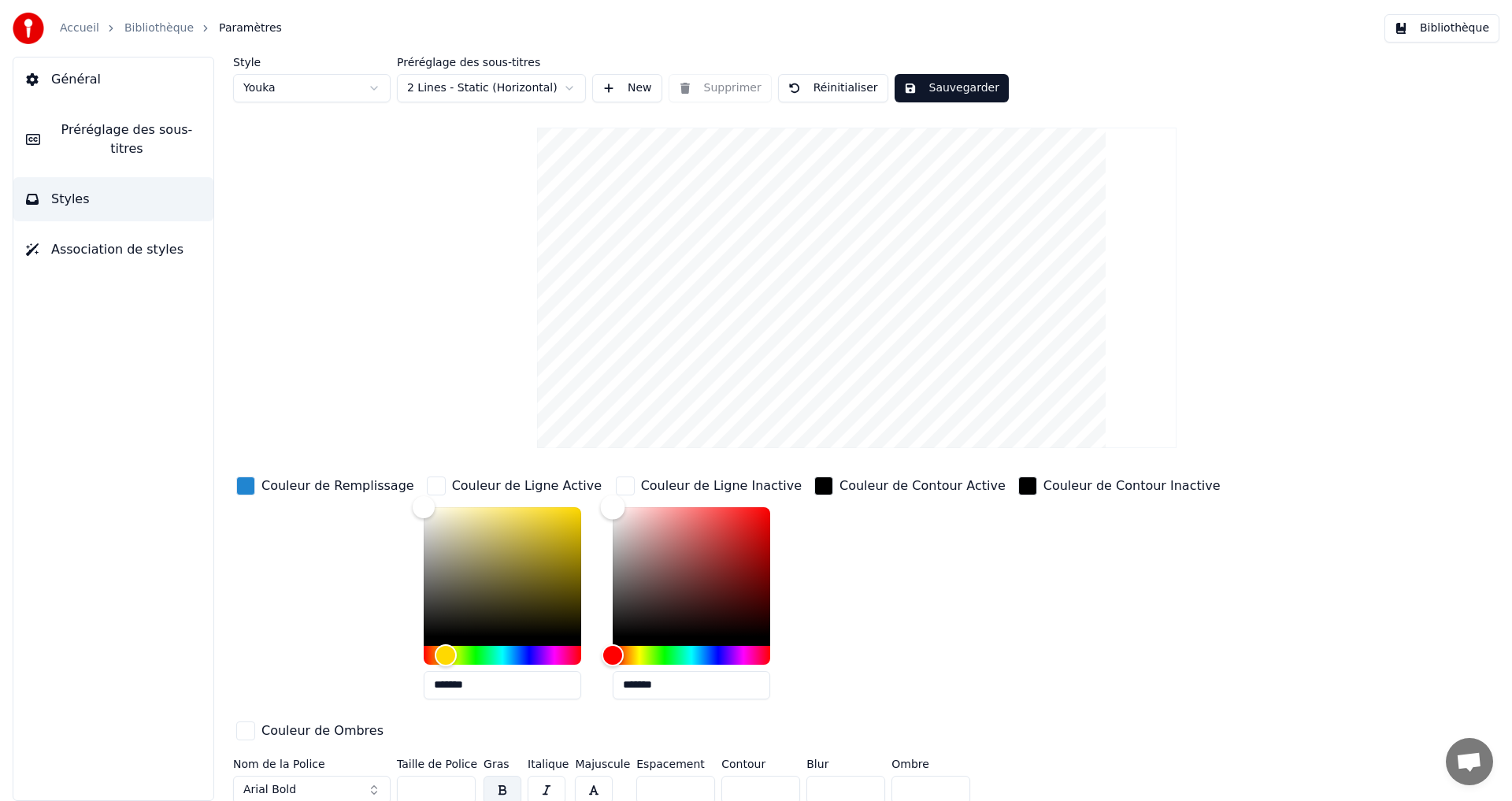
type input "*******"
drag, startPoint x: 606, startPoint y: 501, endPoint x: 509, endPoint y: 500, distance: 97.0
click at [540, 495] on div "Couleur de Remplissage Couleur de Ligne Active ******* Couleur de Ligne Inactiv…" at bounding box center [762, 610] width 1059 height 273
click at [240, 484] on div "button" at bounding box center [246, 486] width 19 height 19
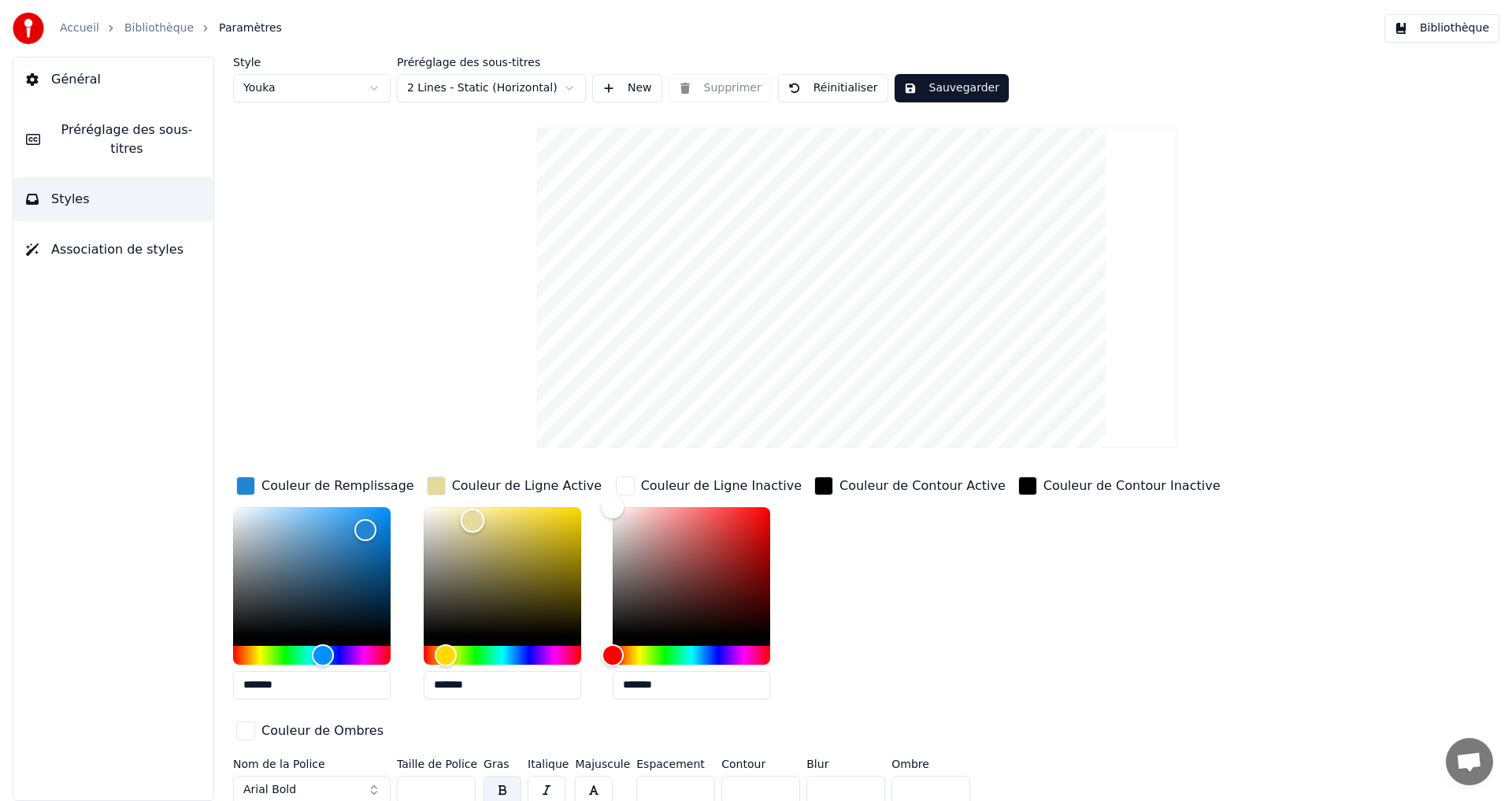
drag, startPoint x: 460, startPoint y: 524, endPoint x: 471, endPoint y: 536, distance: 16.3
click at [483, 533] on div "Color" at bounding box center [502, 572] width 157 height 129
click at [446, 646] on div "Hue" at bounding box center [446, 655] width 24 height 24
drag, startPoint x: 494, startPoint y: 526, endPoint x: 378, endPoint y: 605, distance: 140.3
click at [499, 508] on div "Color" at bounding box center [502, 572] width 157 height 129
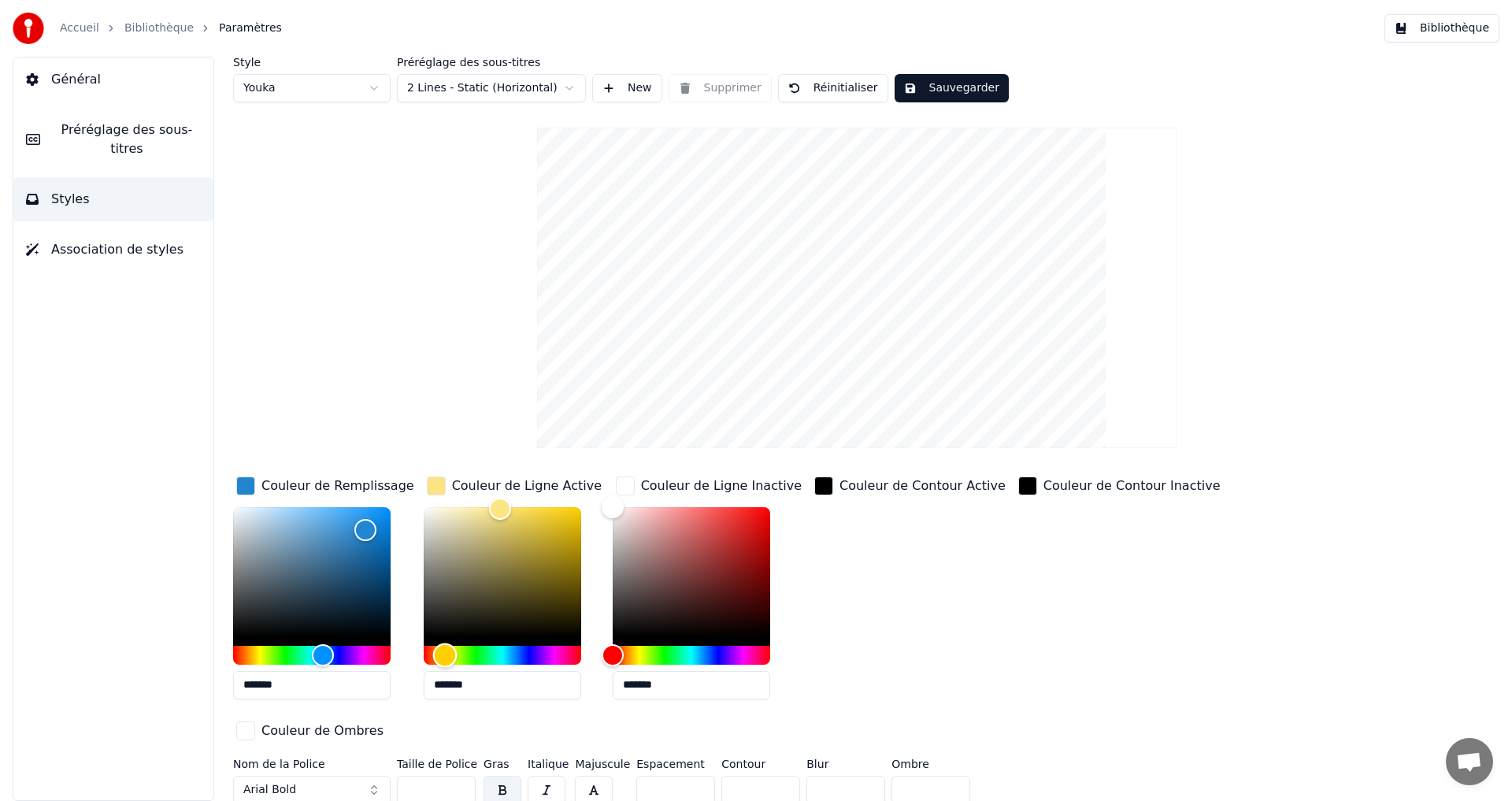
type input "*******"
click at [441, 649] on div "Hue" at bounding box center [442, 655] width 24 height 24
click at [441, 484] on div "button" at bounding box center [436, 486] width 19 height 19
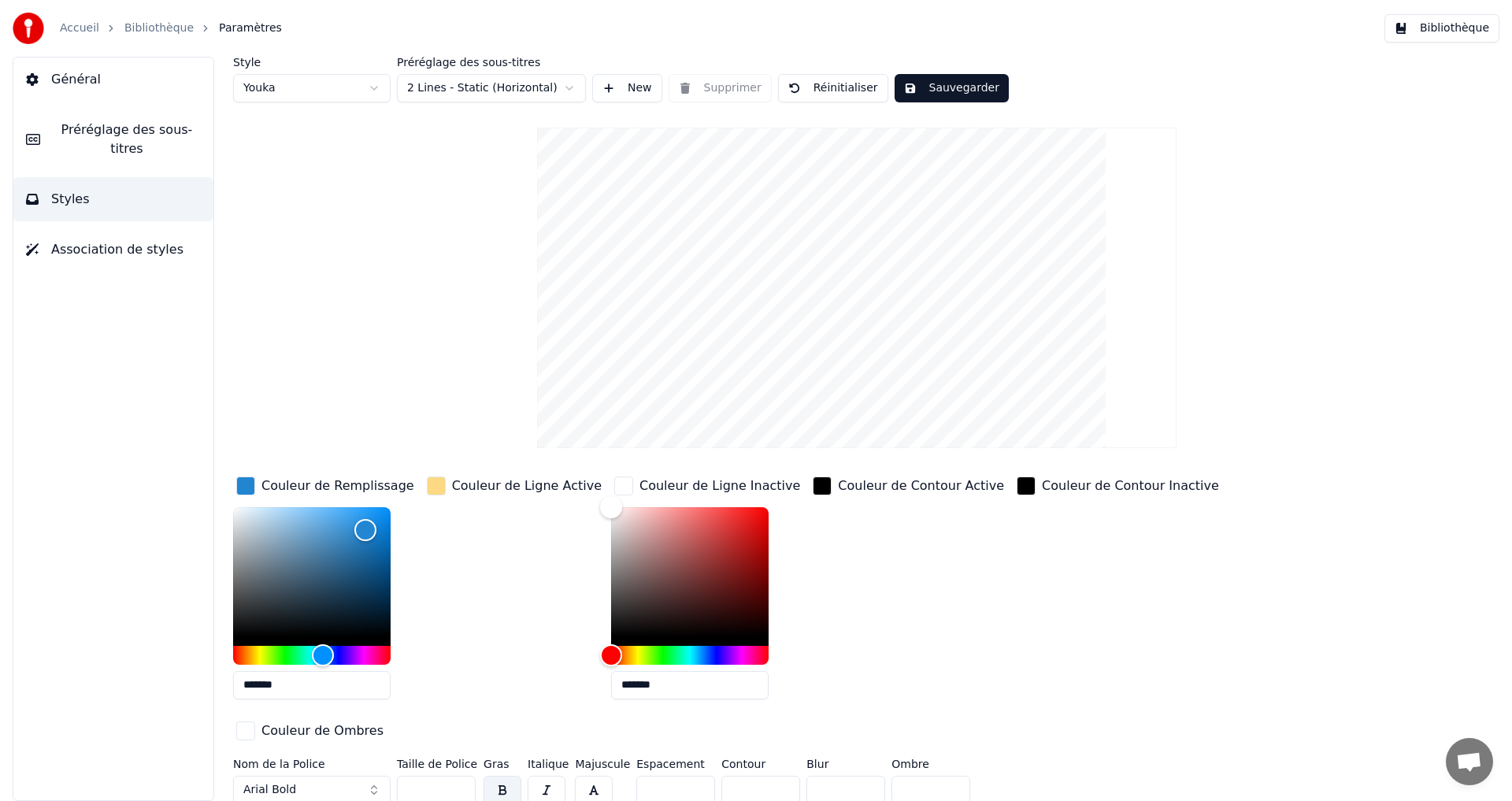
click at [434, 489] on div "button" at bounding box center [436, 486] width 19 height 19
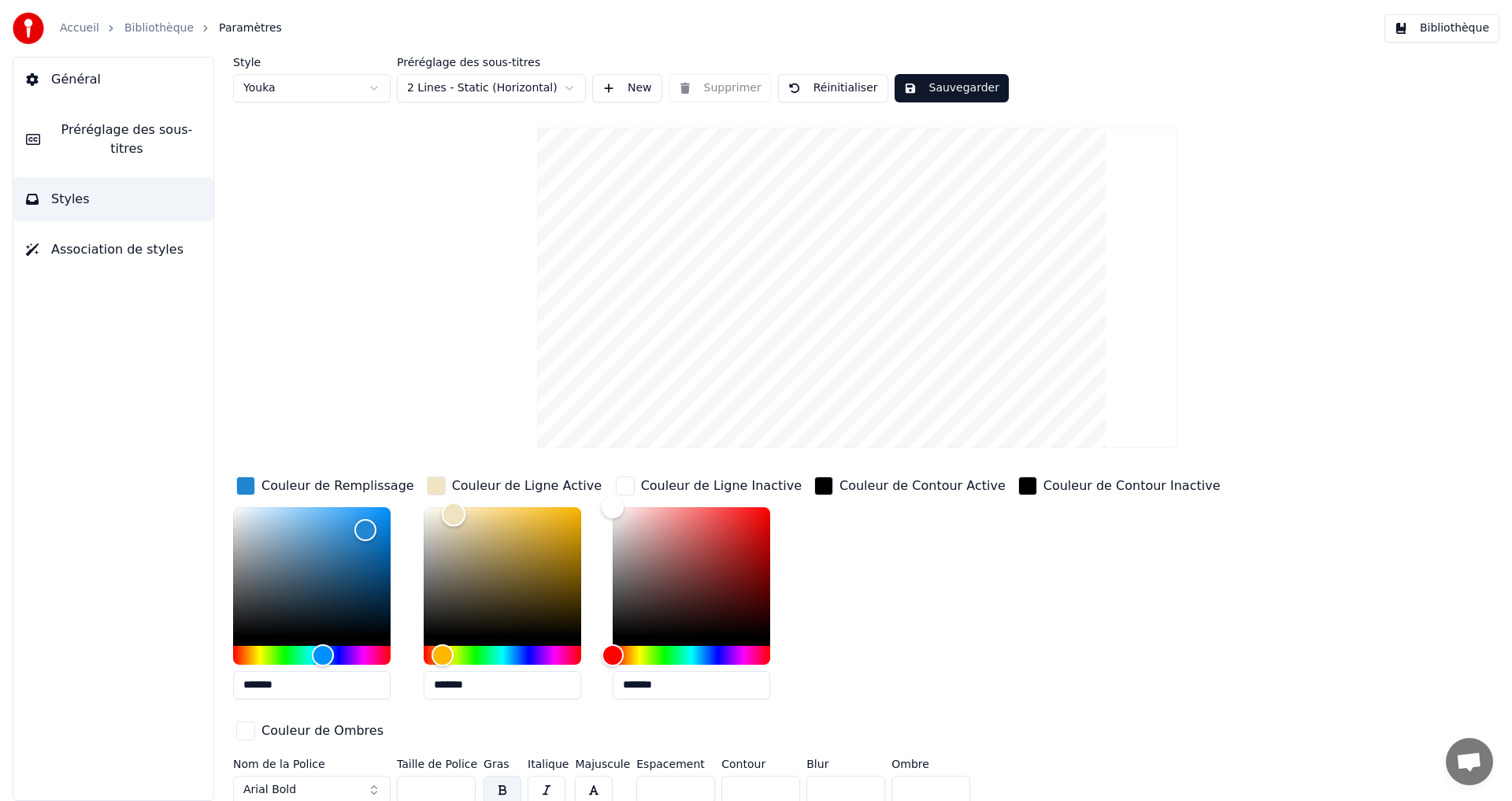
type input "*******"
drag, startPoint x: 503, startPoint y: 514, endPoint x: 286, endPoint y: 491, distance: 218.2
click at [296, 497] on div "Couleur de Remplissage ******* Couleur de Ligne Active ******* Couleur de Ligne…" at bounding box center [762, 610] width 1059 height 273
click at [243, 484] on div "button" at bounding box center [246, 486] width 19 height 19
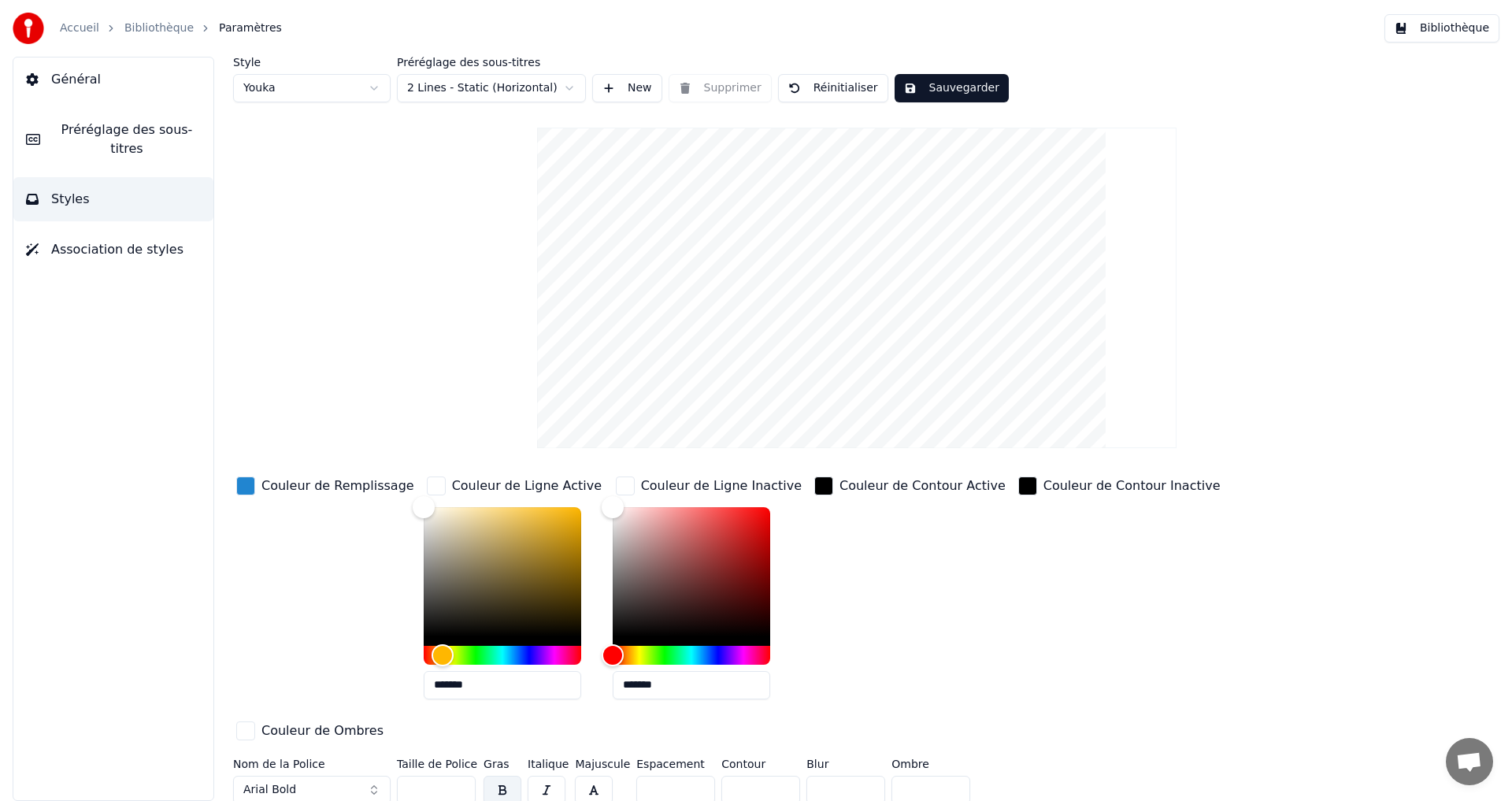
click at [245, 482] on div "button" at bounding box center [246, 486] width 19 height 19
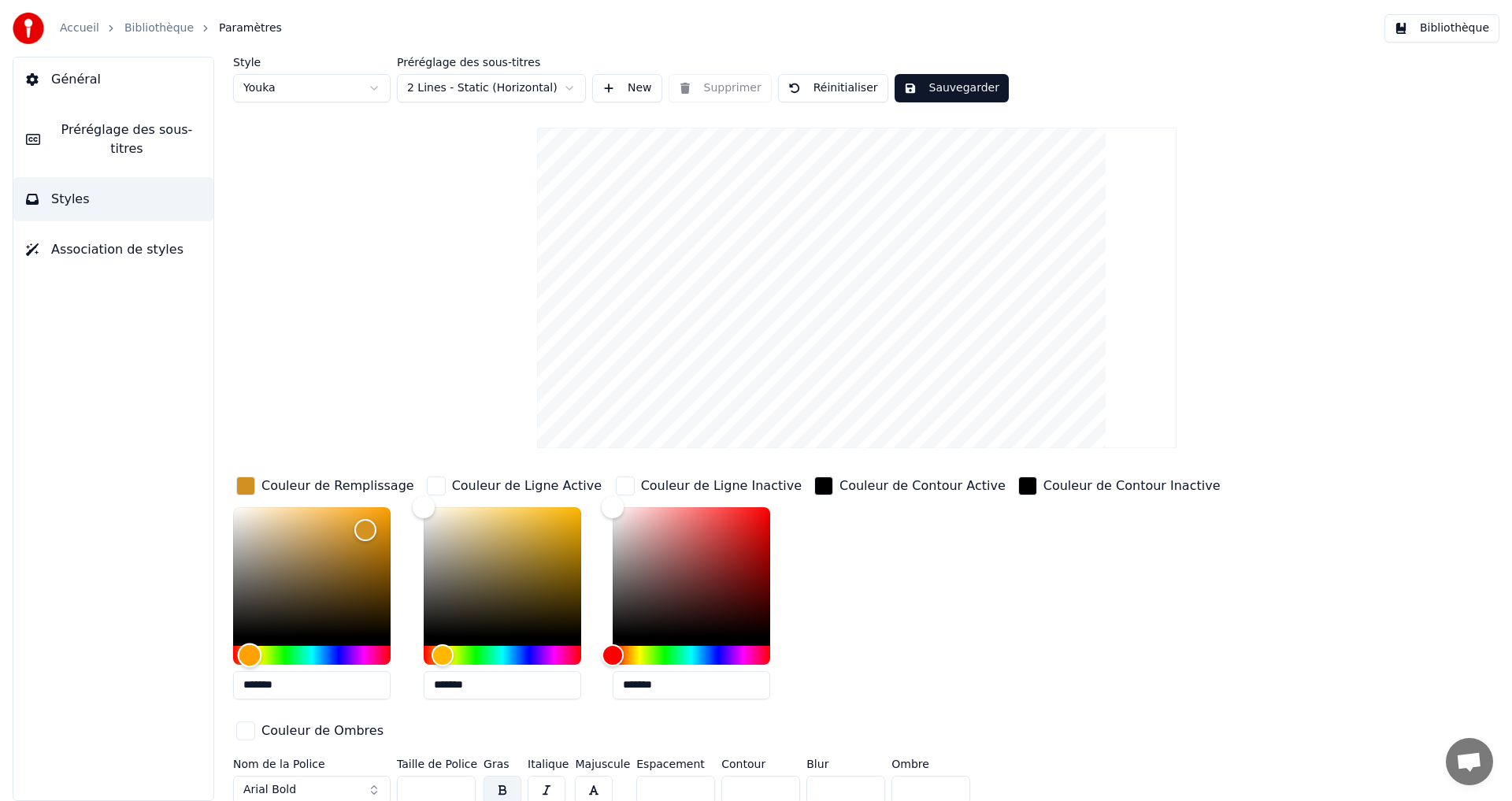
click at [249, 651] on div "Hue" at bounding box center [312, 655] width 157 height 19
drag, startPoint x: 339, startPoint y: 521, endPoint x: 304, endPoint y: 519, distance: 35.1
click at [304, 519] on div "Color" at bounding box center [312, 572] width 157 height 129
drag, startPoint x: 305, startPoint y: 519, endPoint x: 314, endPoint y: 510, distance: 12.7
click at [314, 510] on div "Color" at bounding box center [314, 511] width 24 height 24
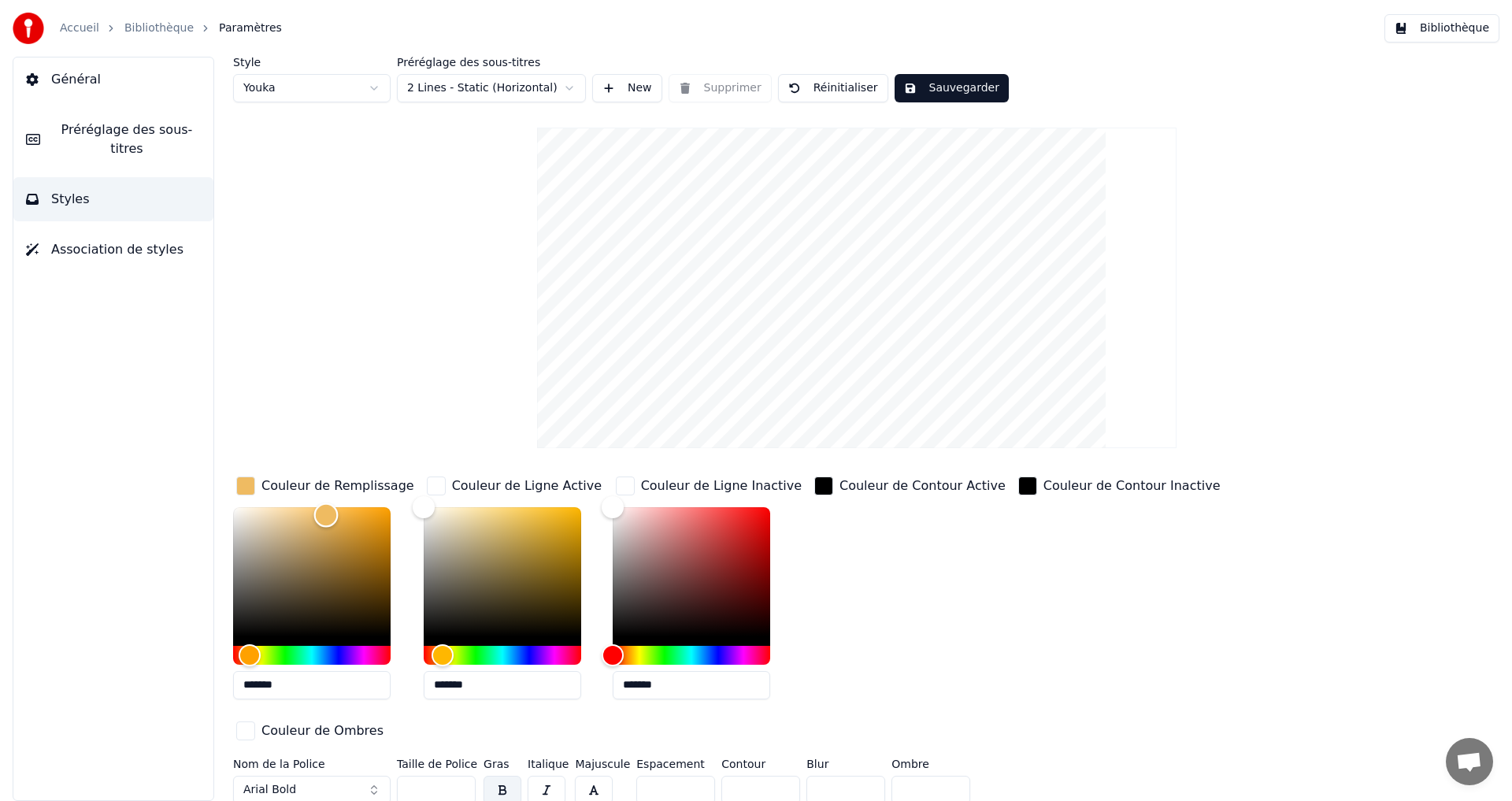
click at [330, 514] on div "Color" at bounding box center [326, 515] width 24 height 24
click at [250, 655] on div "Hue" at bounding box center [250, 655] width 24 height 24
click at [322, 508] on div "Color" at bounding box center [322, 508] width 24 height 24
type input "*******"
click at [329, 509] on div "Color" at bounding box center [329, 510] width 24 height 24
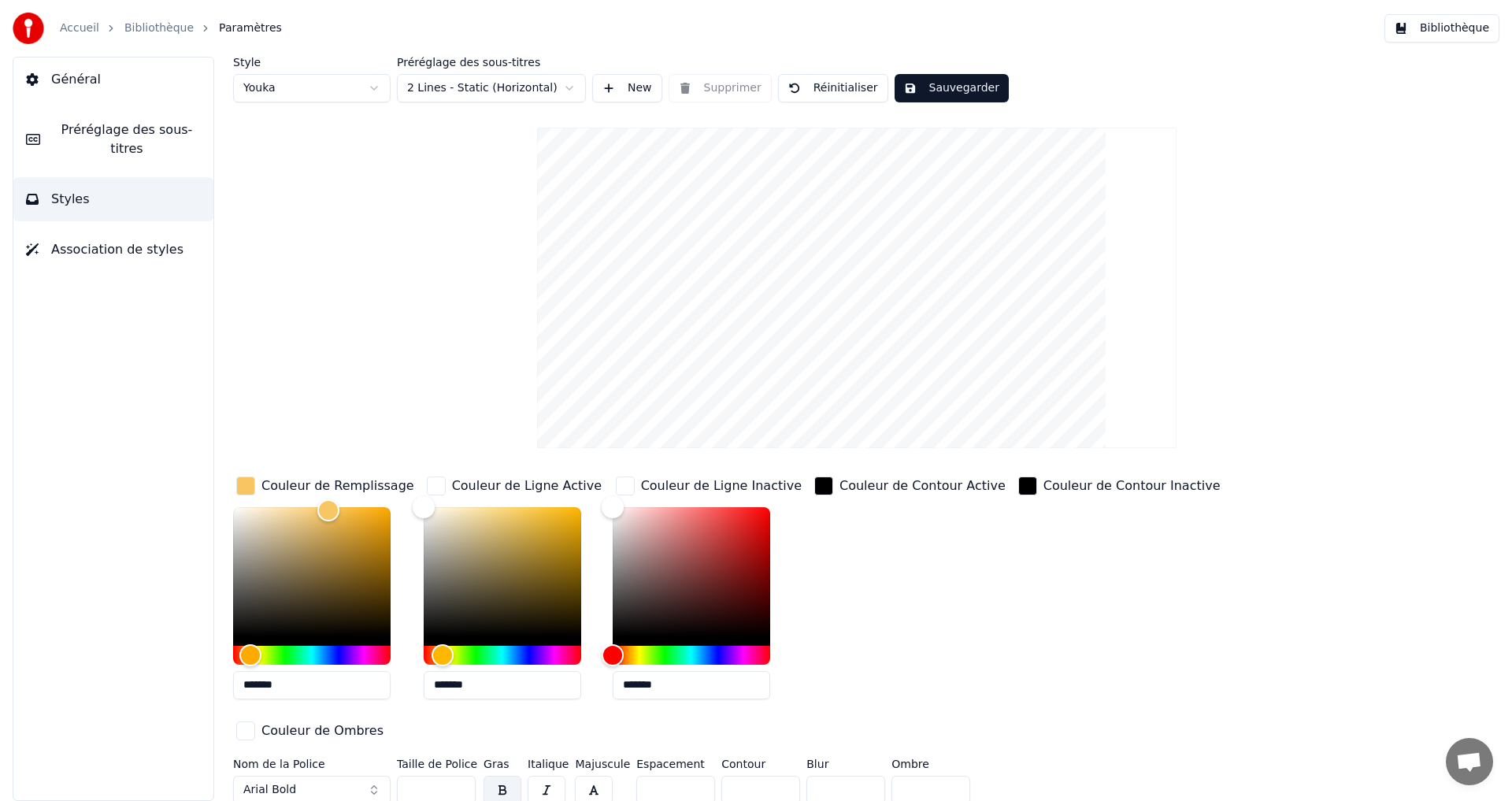
click at [948, 84] on button "Sauvegarder" at bounding box center [952, 88] width 114 height 28
click at [944, 95] on button "Terminé" at bounding box center [938, 88] width 88 height 28
click at [1427, 35] on button "Bibliothèque" at bounding box center [1442, 28] width 115 height 28
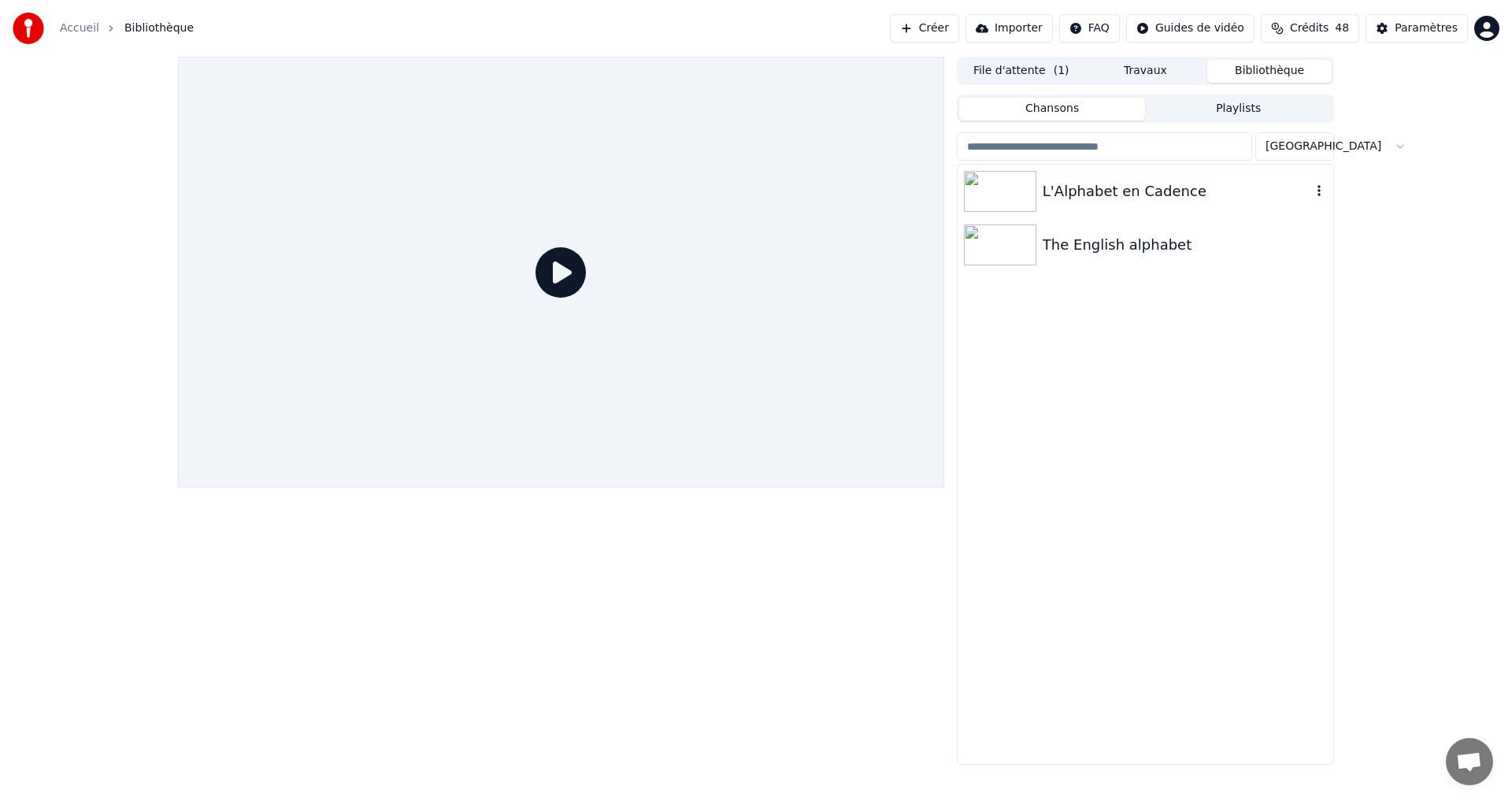
click at [1117, 200] on div "L'Alphabet en Cadence" at bounding box center [1176, 191] width 268 height 22
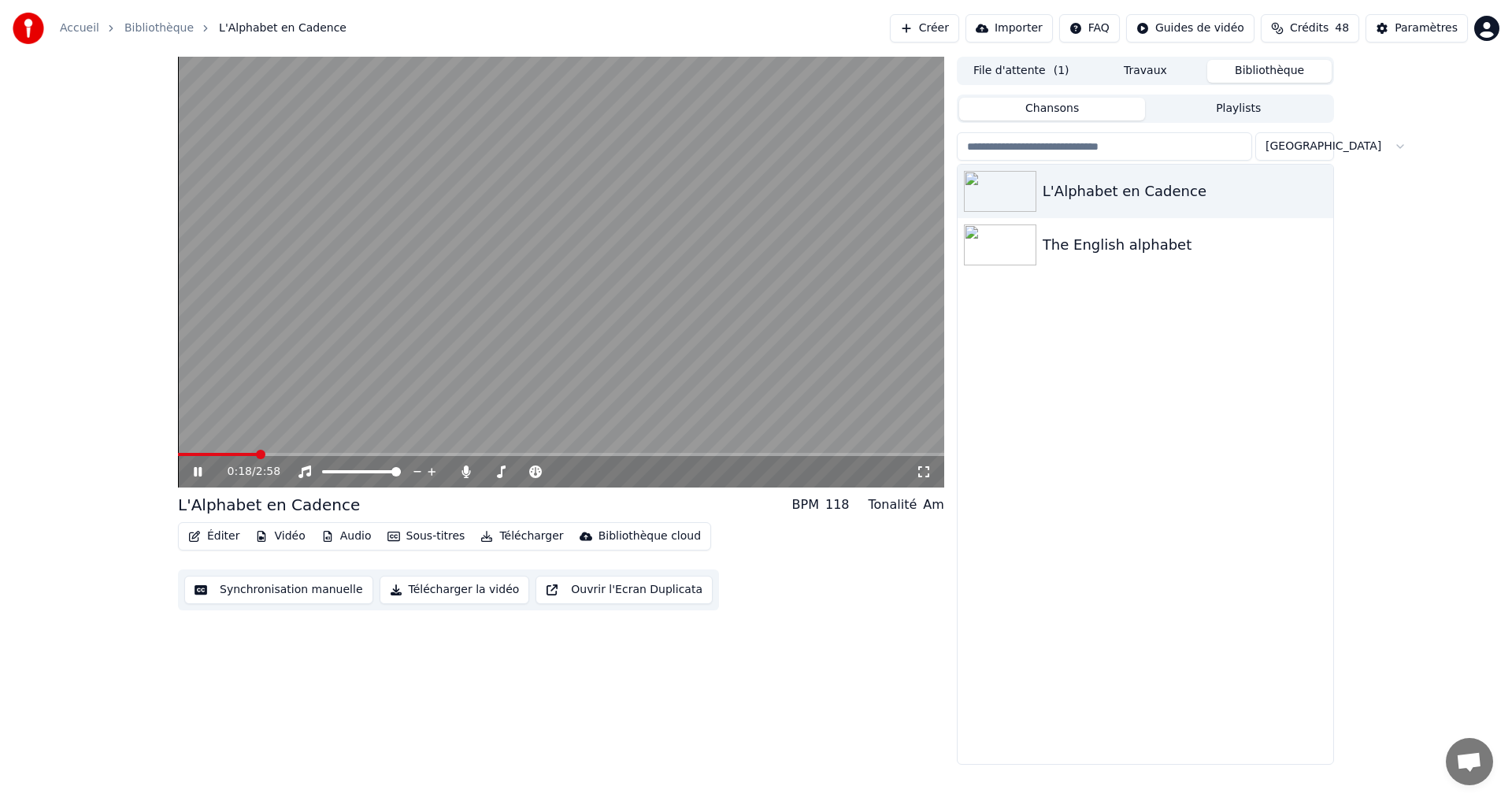
click at [191, 469] on icon at bounding box center [209, 471] width 37 height 13
click at [276, 538] on button "Vidéo" at bounding box center [280, 536] width 62 height 22
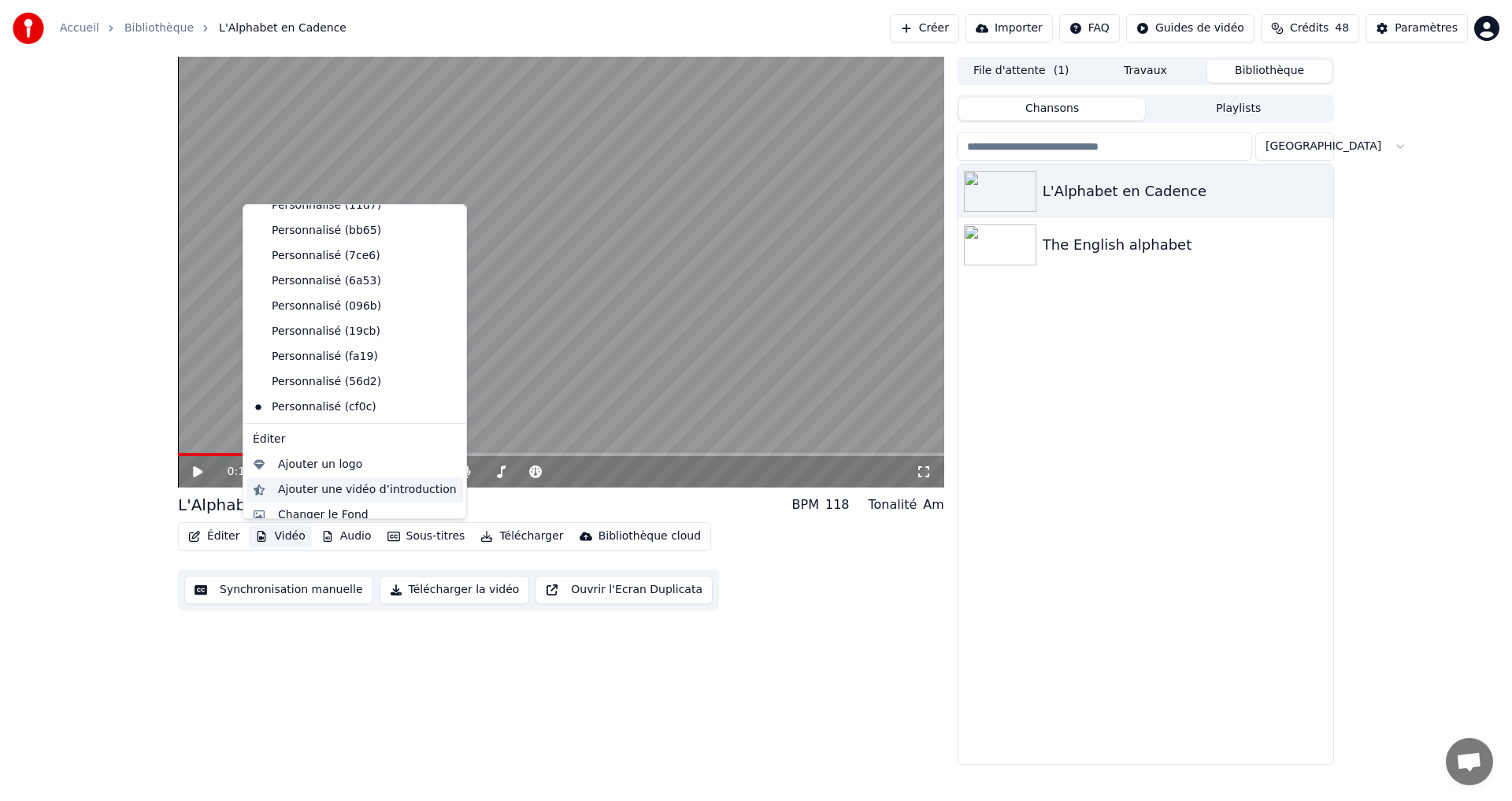
scroll to position [128, 0]
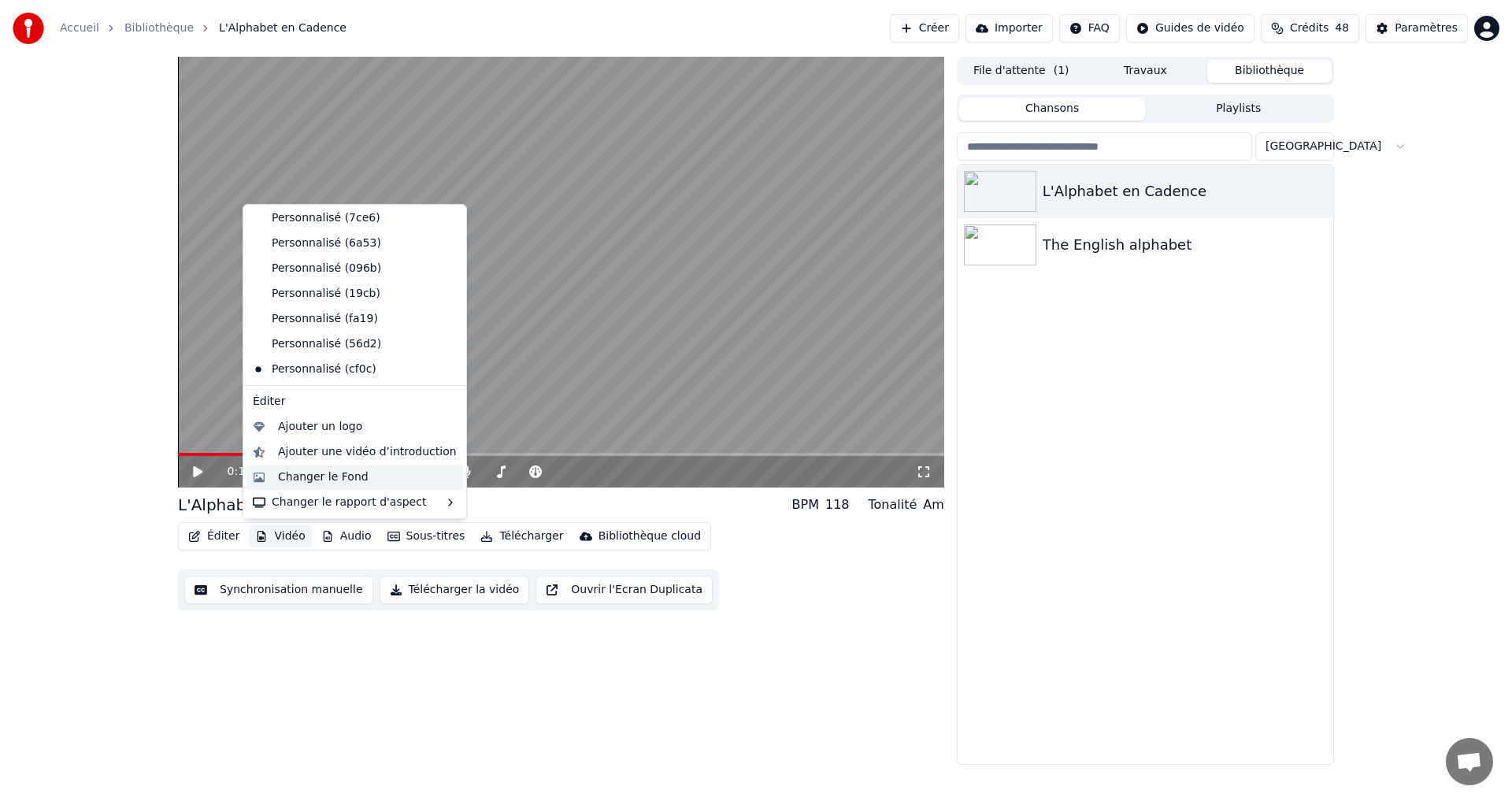
click at [324, 473] on div "Changer le Fond" at bounding box center [323, 477] width 90 height 15
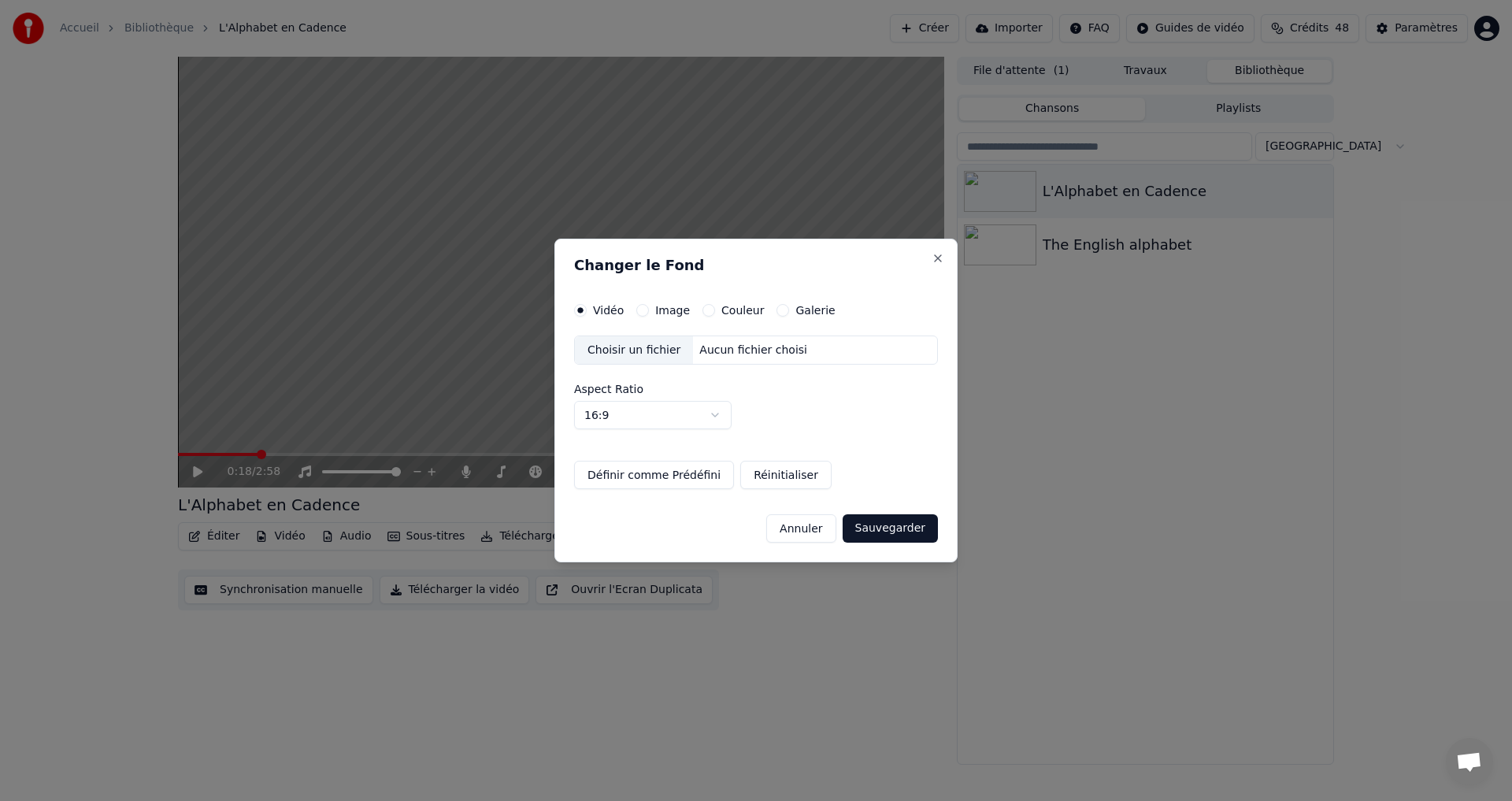
click at [709, 313] on button "Couleur" at bounding box center [709, 311] width 13 height 13
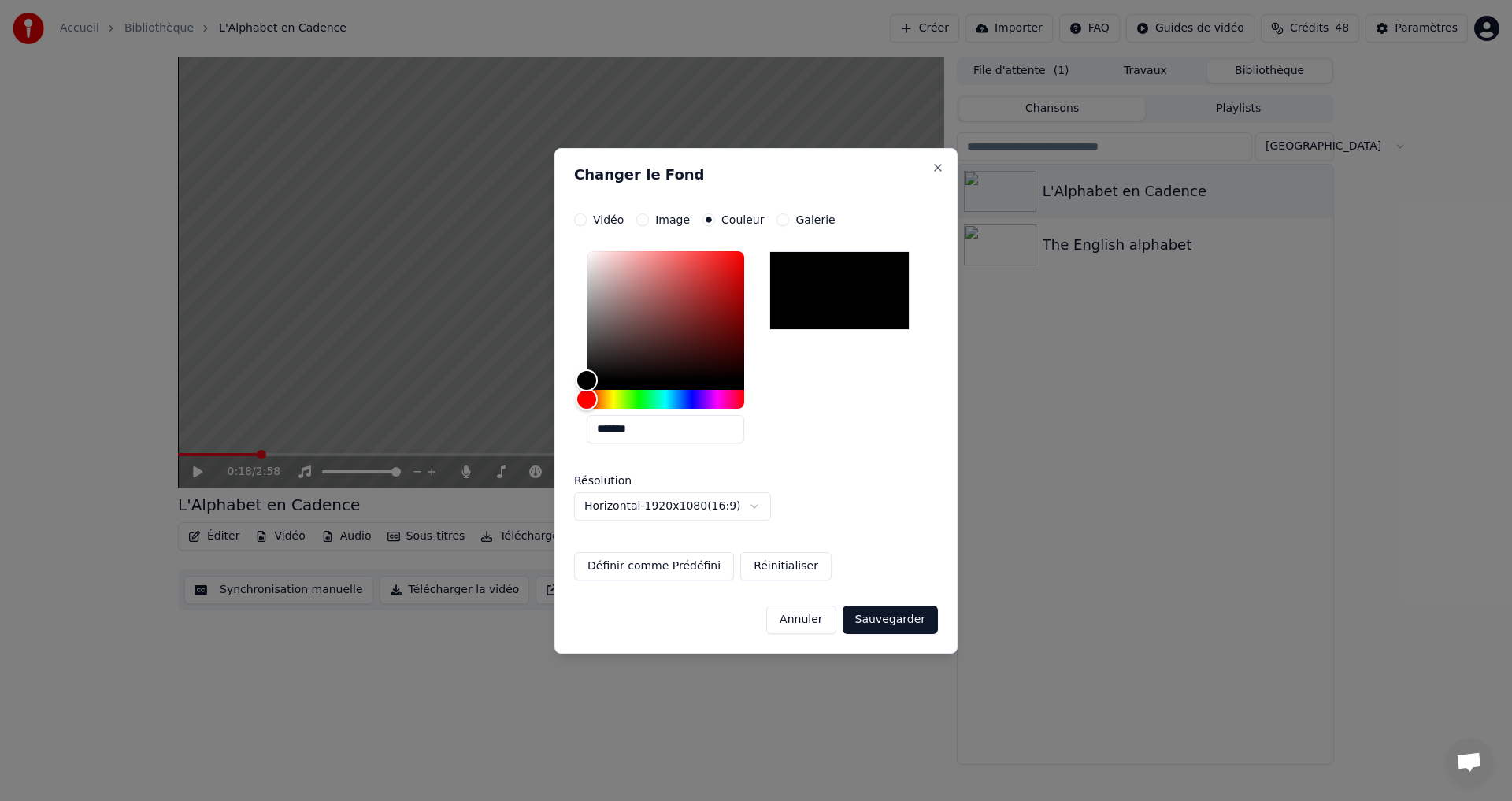
click at [886, 617] on button "Sauvegarder" at bounding box center [891, 619] width 96 height 28
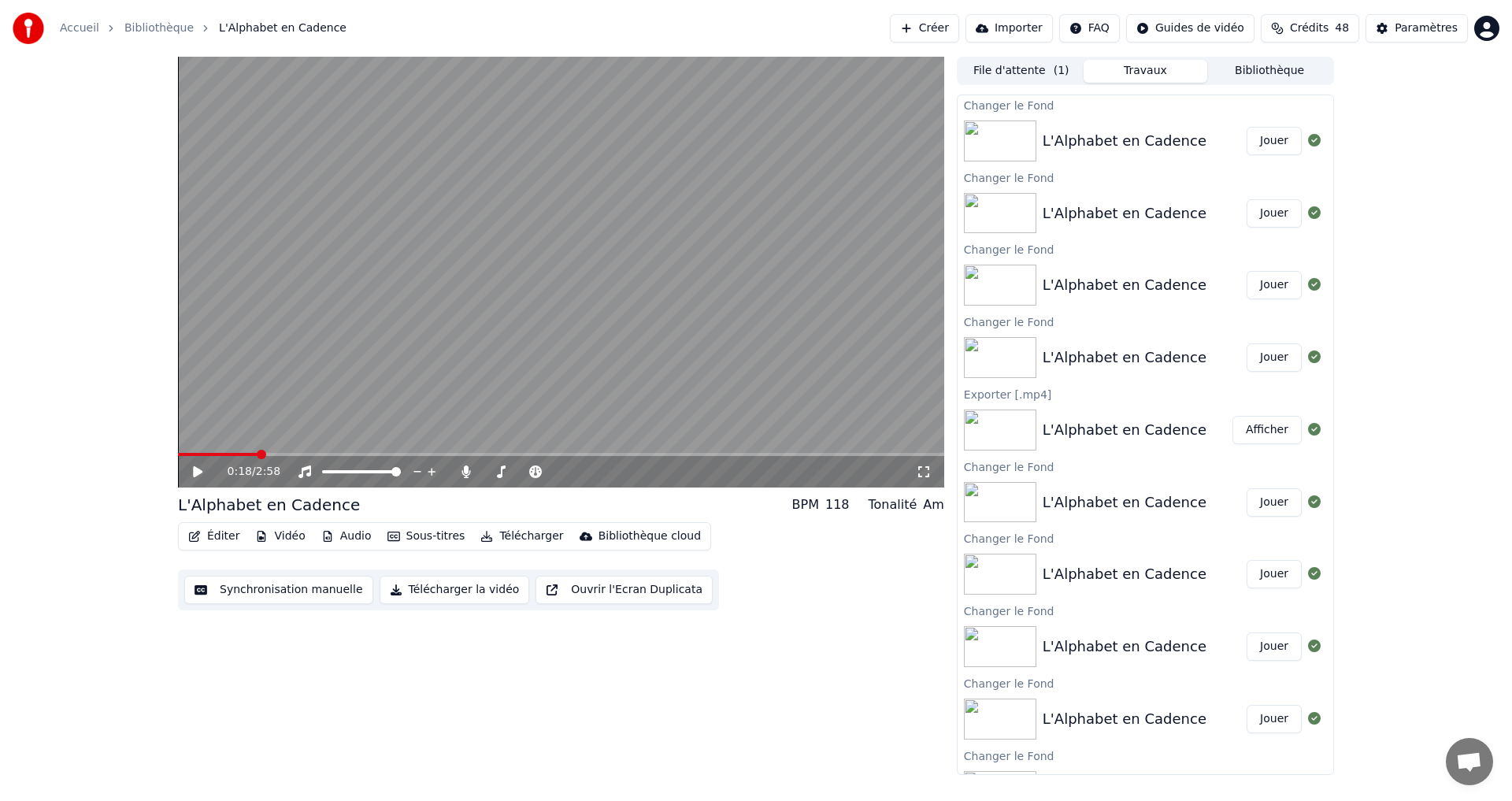
click at [1259, 147] on button "Jouer" at bounding box center [1274, 140] width 55 height 28
click at [352, 458] on div "0:01 / 2:58" at bounding box center [561, 471] width 766 height 32
click at [354, 449] on video at bounding box center [561, 272] width 766 height 431
click at [201, 470] on icon at bounding box center [209, 471] width 37 height 13
click at [339, 452] on video at bounding box center [561, 272] width 766 height 431
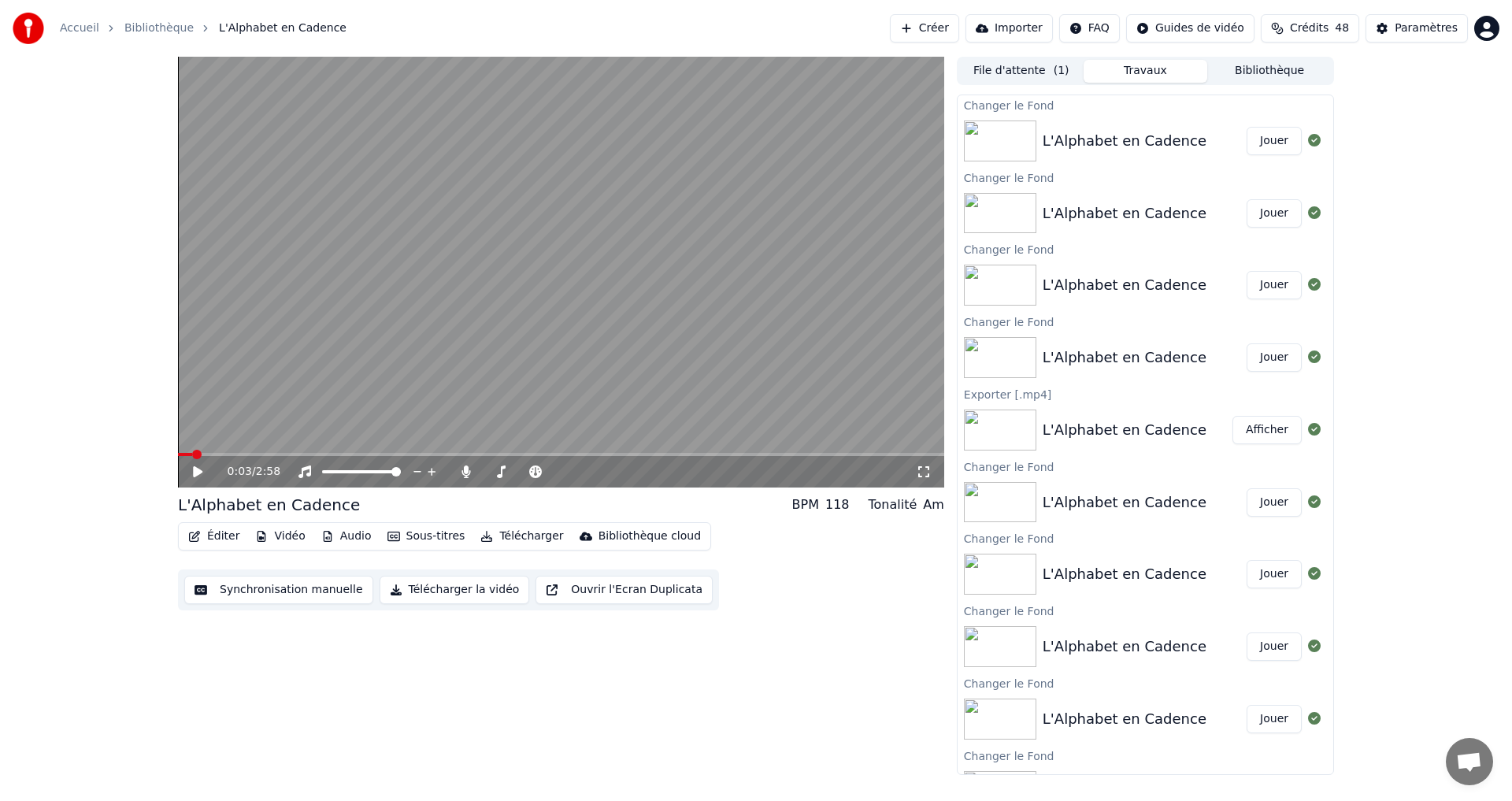
click at [339, 453] on span at bounding box center [561, 453] width 766 height 3
click at [204, 475] on icon at bounding box center [209, 471] width 37 height 13
click at [201, 475] on icon at bounding box center [198, 471] width 8 height 9
click at [395, 596] on button "Télécharger la vidéo" at bounding box center [454, 589] width 151 height 28
click at [1239, 142] on button "Afficher" at bounding box center [1267, 140] width 70 height 28
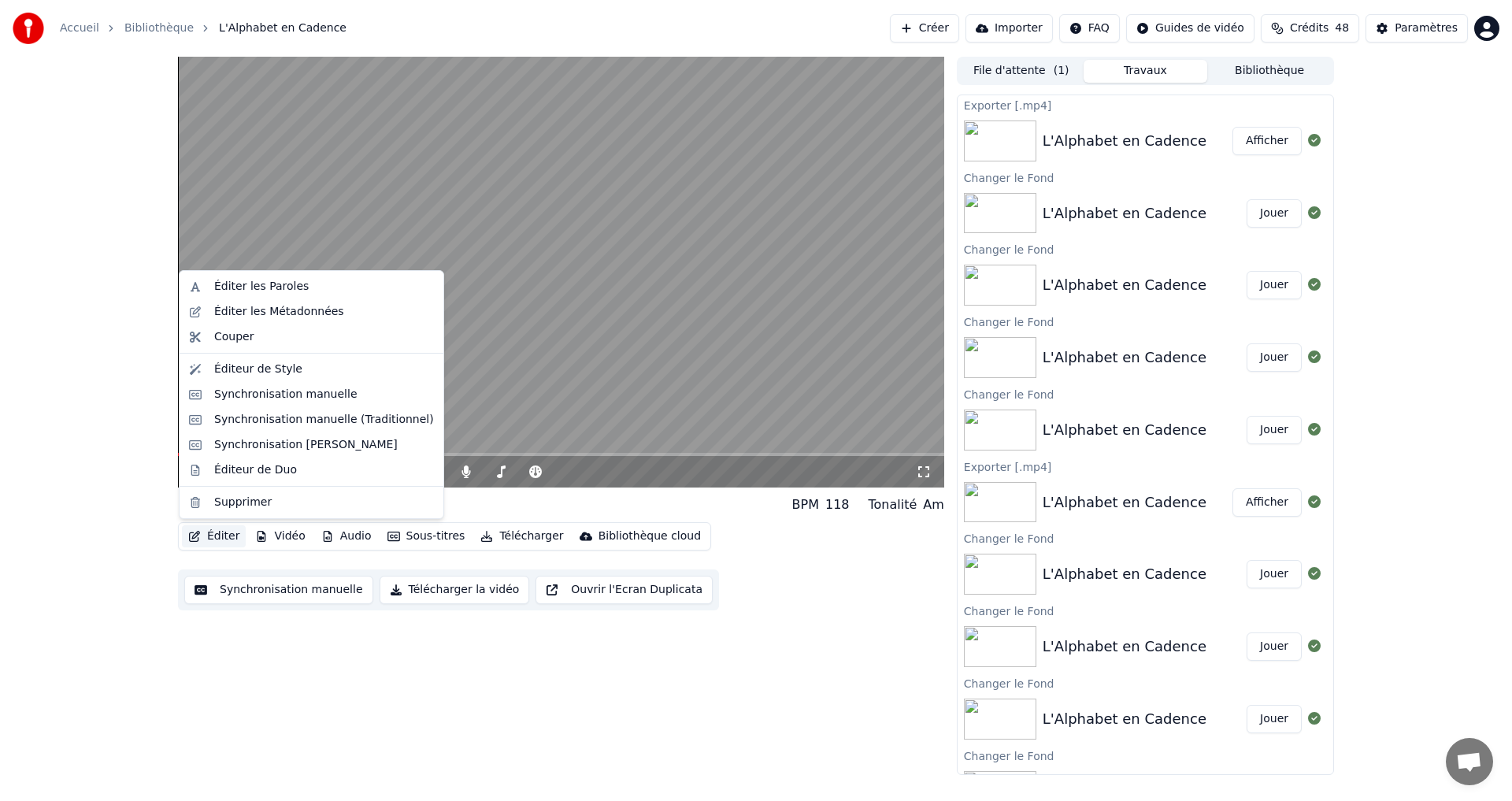
click at [210, 536] on button "Éditer" at bounding box center [213, 536] width 64 height 22
click at [267, 365] on div "Éditeur de Style" at bounding box center [258, 368] width 89 height 15
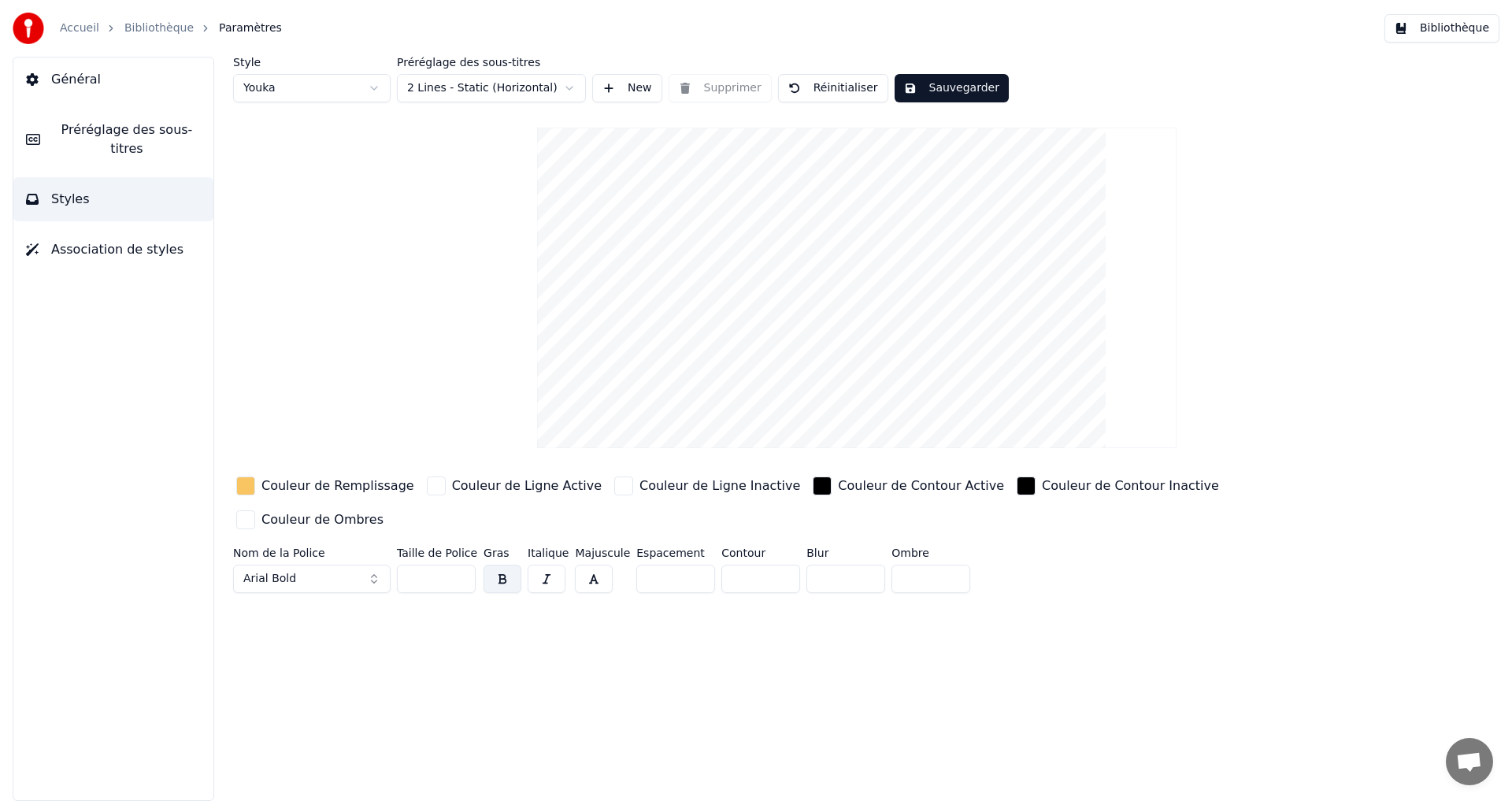
click at [375, 564] on button "Arial Bold" at bounding box center [312, 578] width 157 height 28
click at [327, 564] on button "Arial Bold" at bounding box center [312, 578] width 157 height 28
click at [359, 564] on button "Arial Bold" at bounding box center [312, 578] width 157 height 28
click at [290, 762] on div "Amiri Bold Italic" at bounding box center [324, 757] width 112 height 15
drag, startPoint x: 329, startPoint y: 541, endPoint x: 329, endPoint y: 550, distance: 9.0
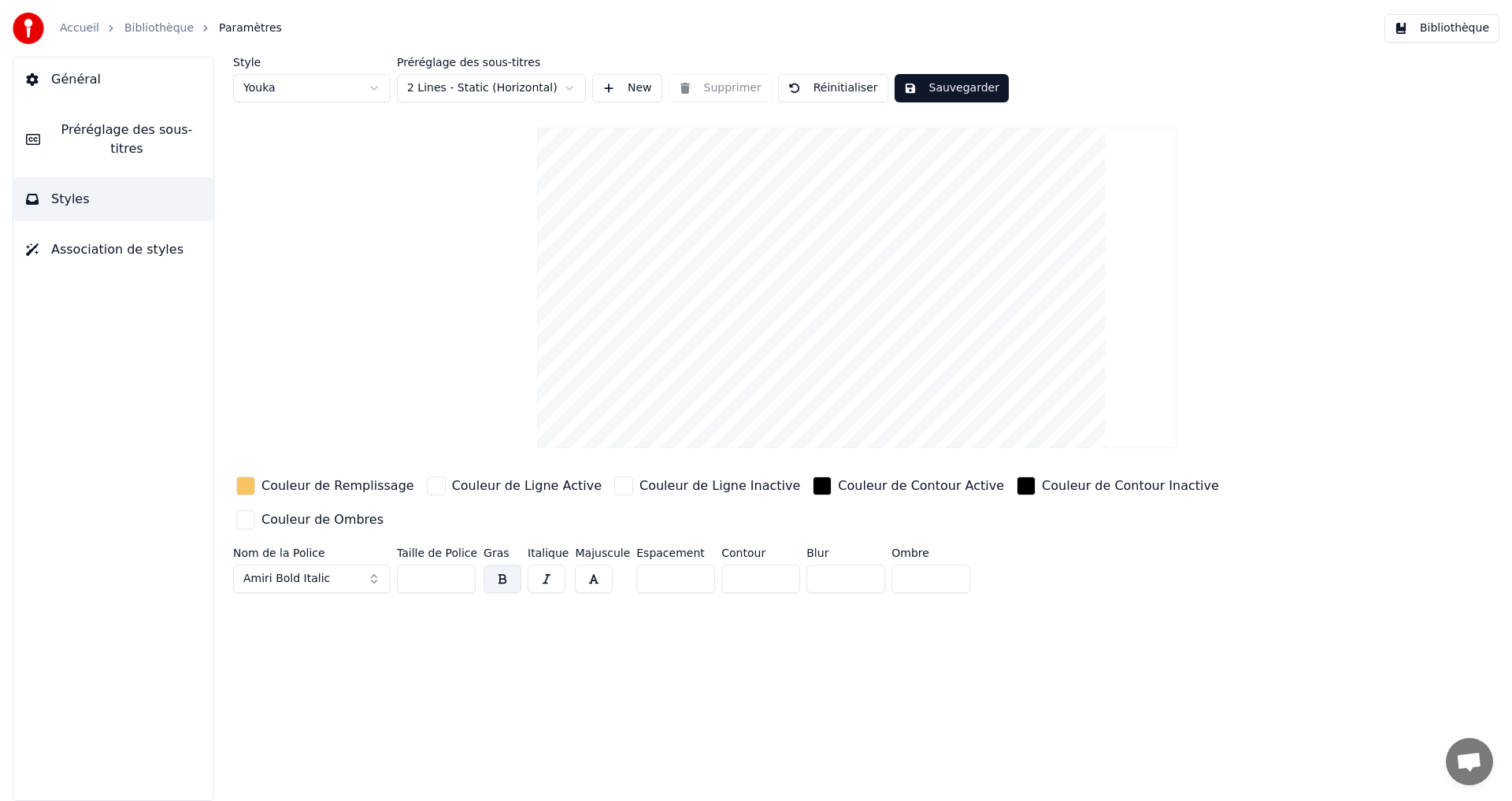
click at [334, 564] on button "Amiri Bold Italic" at bounding box center [312, 578] width 157 height 28
click at [304, 703] on div "Algerian" at bounding box center [324, 706] width 112 height 15
click at [314, 564] on button "Algerian" at bounding box center [312, 578] width 157 height 28
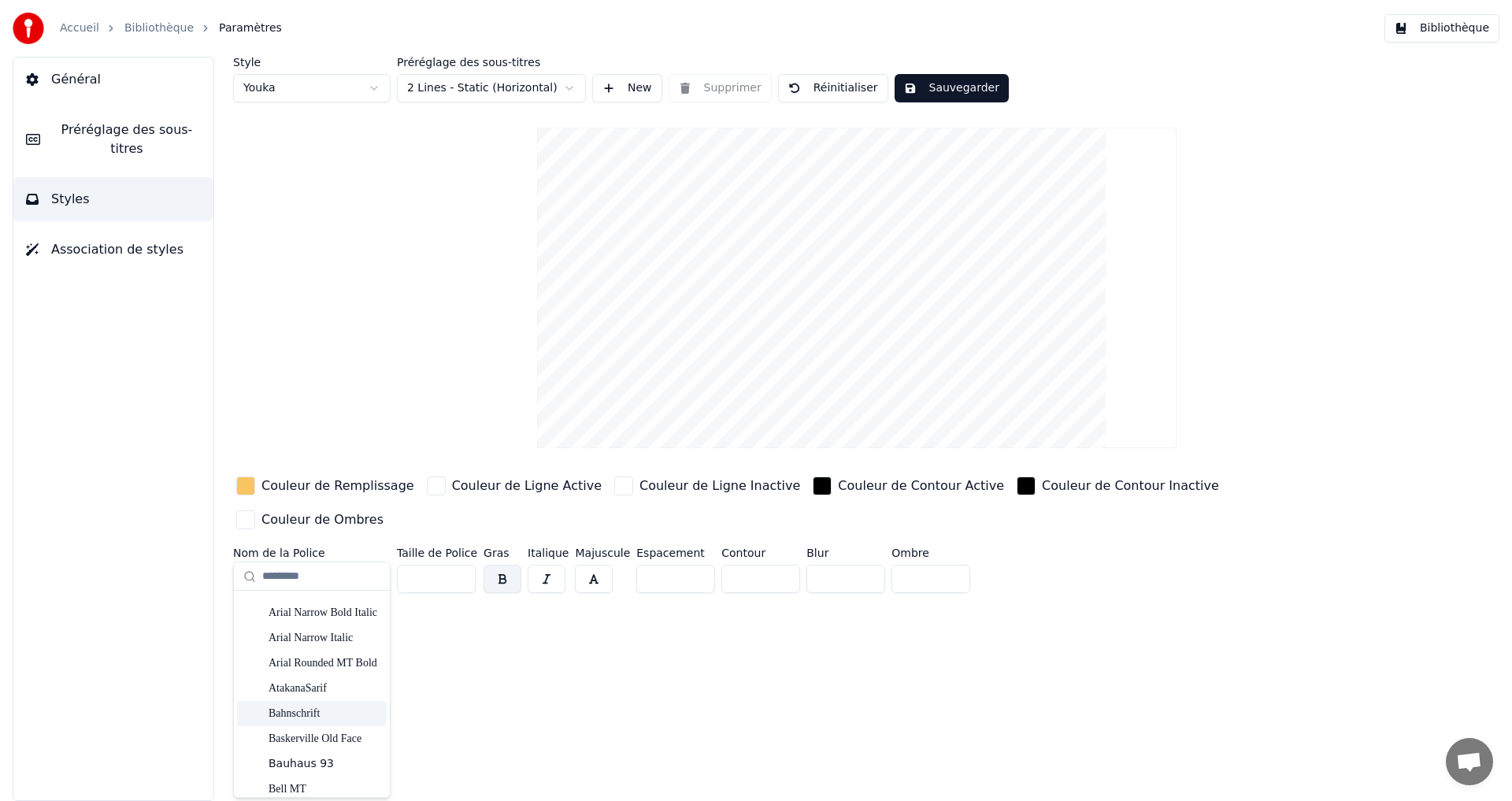
click at [309, 712] on div "Bahnschrift" at bounding box center [324, 713] width 112 height 15
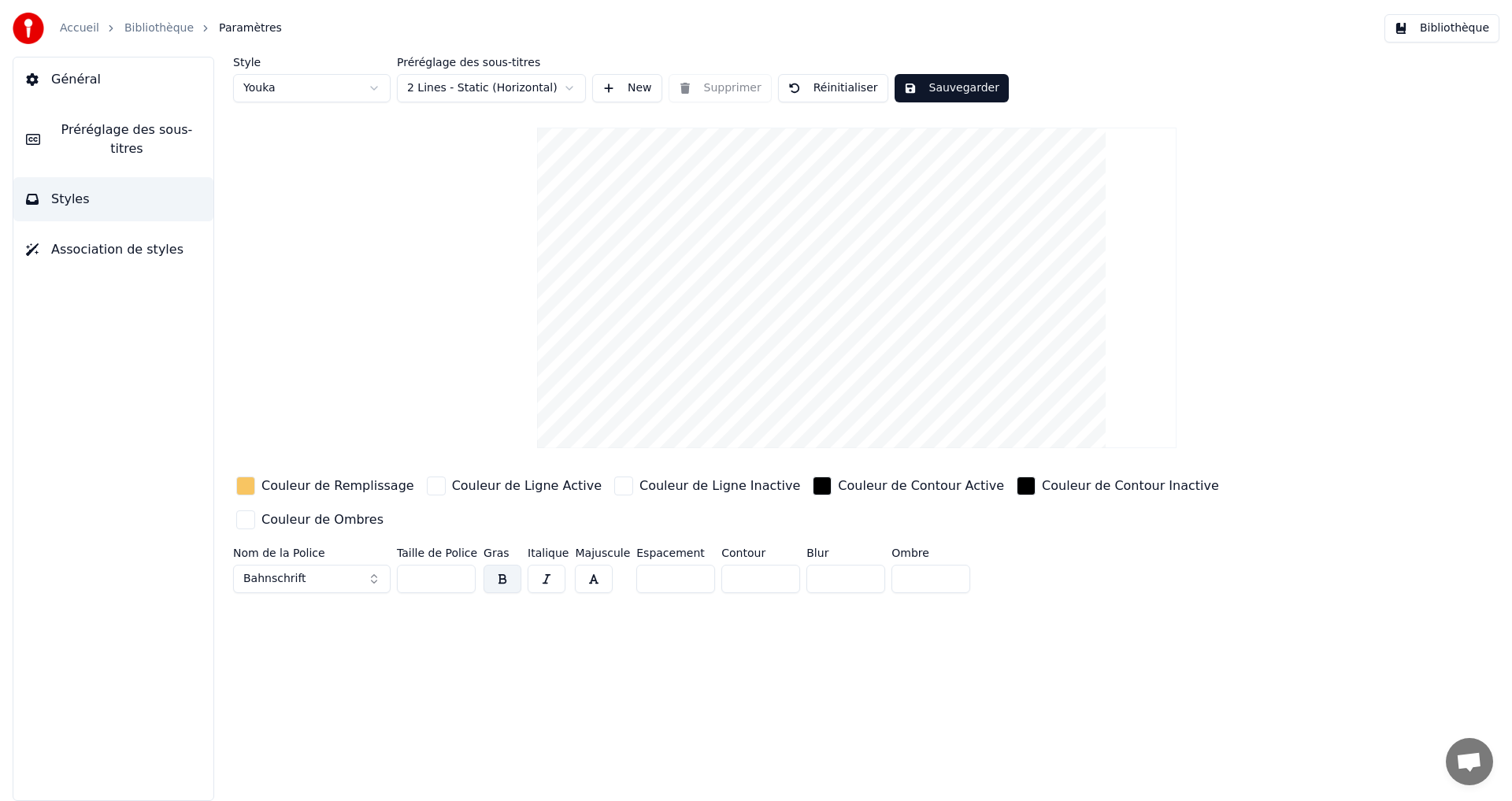
click at [321, 564] on button "Bahnschrift" at bounding box center [312, 578] width 157 height 28
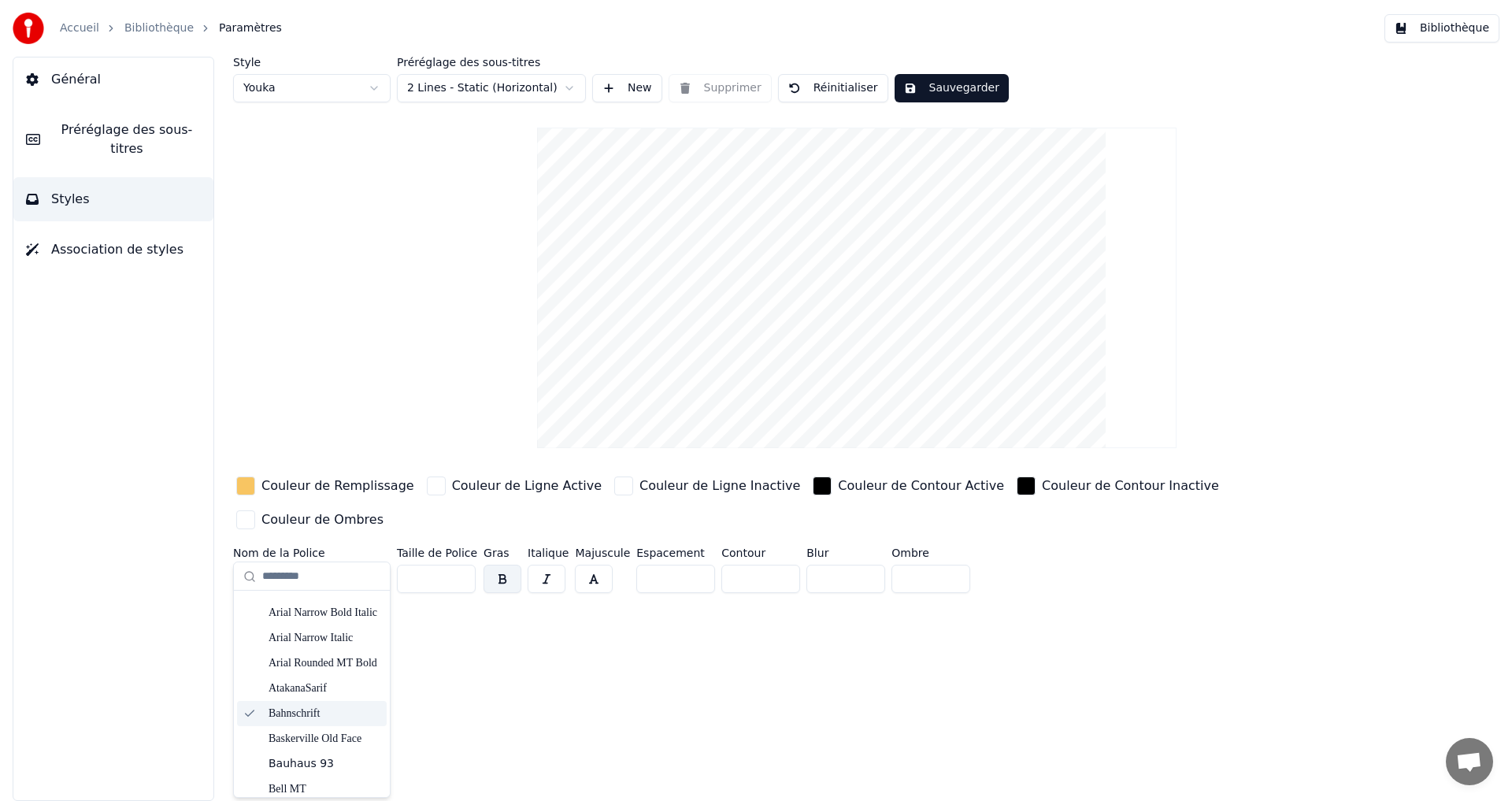
click at [309, 712] on div "Bahnschrift" at bounding box center [324, 713] width 112 height 15
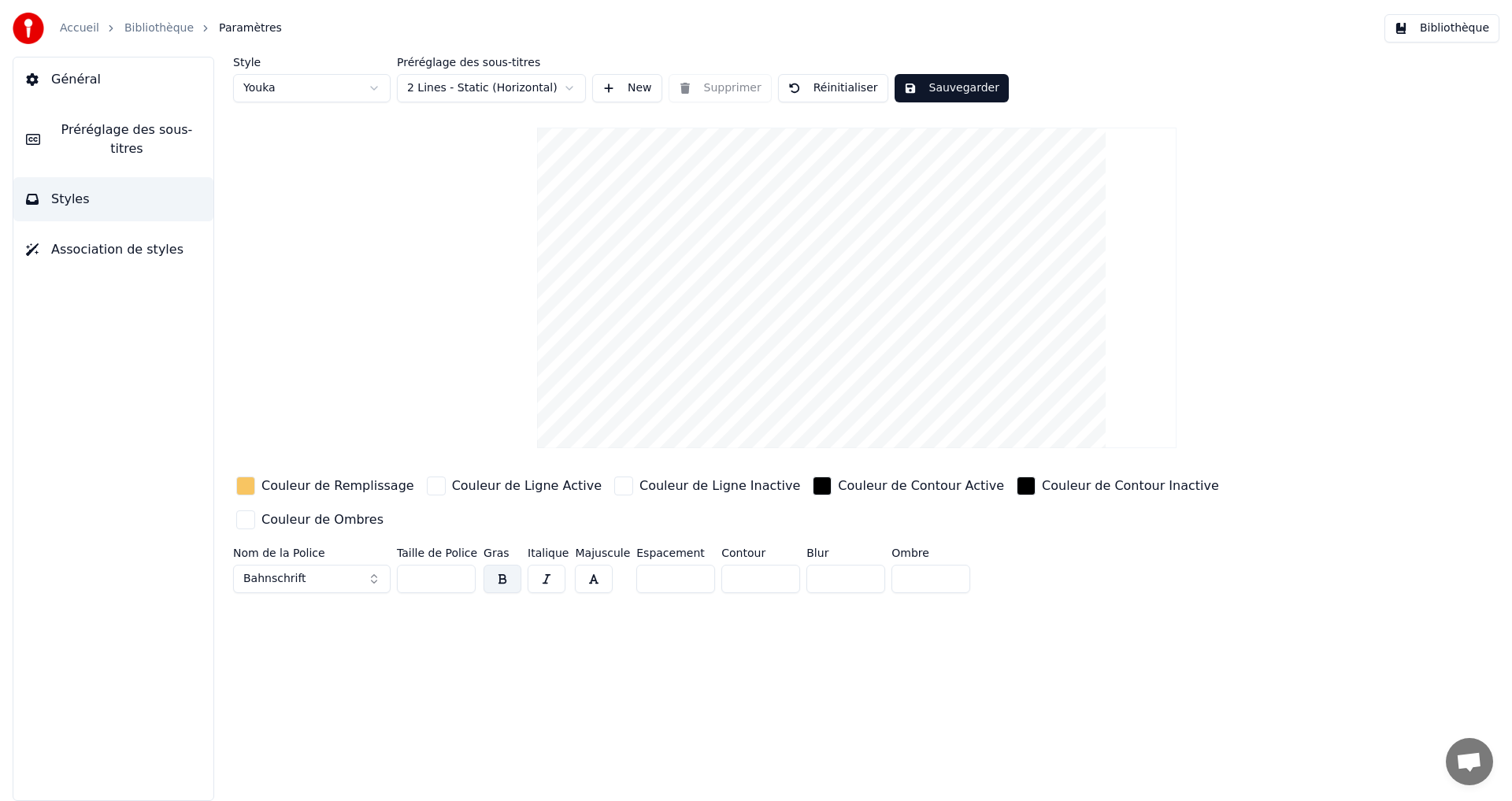
click at [303, 564] on button "Bahnschrift" at bounding box center [312, 578] width 157 height 28
click at [497, 664] on div "Style Youka Préréglage des sous-titres 2 Lines - Static (Horizontal) New Suppri…" at bounding box center [856, 429] width 1311 height 744
click at [1470, 21] on button "Bibliothèque" at bounding box center [1442, 28] width 115 height 28
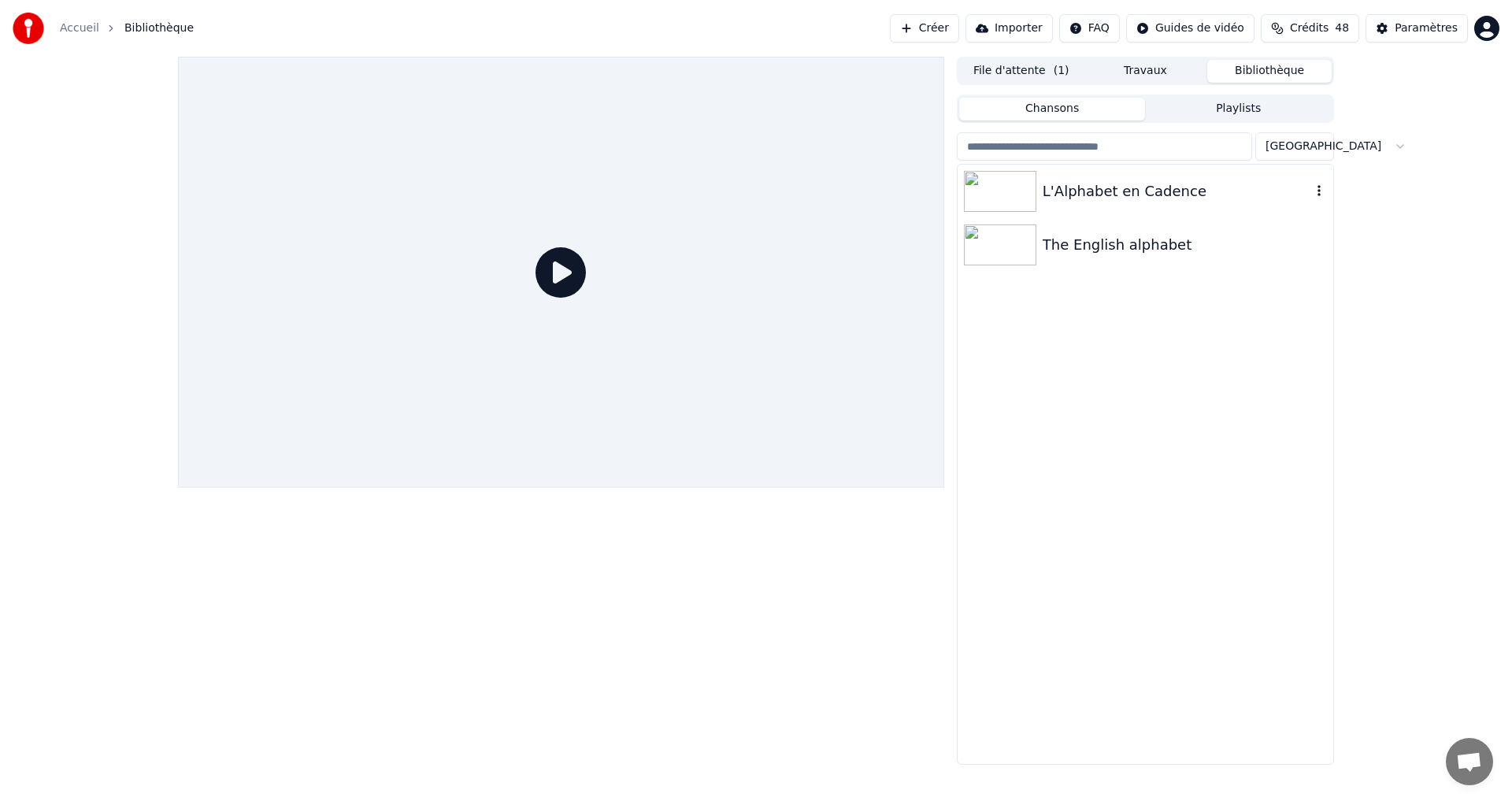
click at [1237, 189] on div "L'Alphabet en Cadence" at bounding box center [1176, 191] width 268 height 22
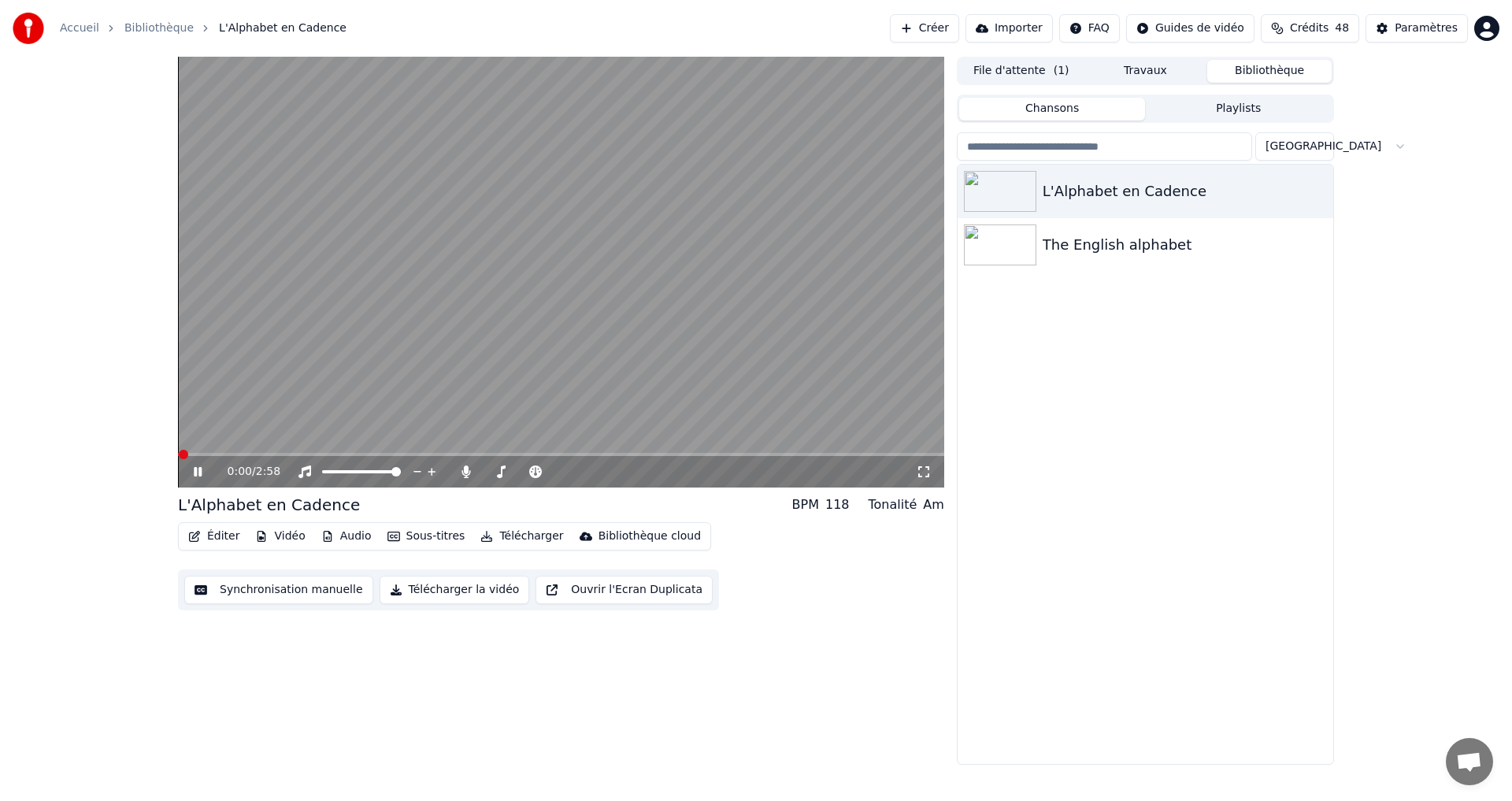
click at [228, 532] on button "Éditer" at bounding box center [213, 536] width 64 height 22
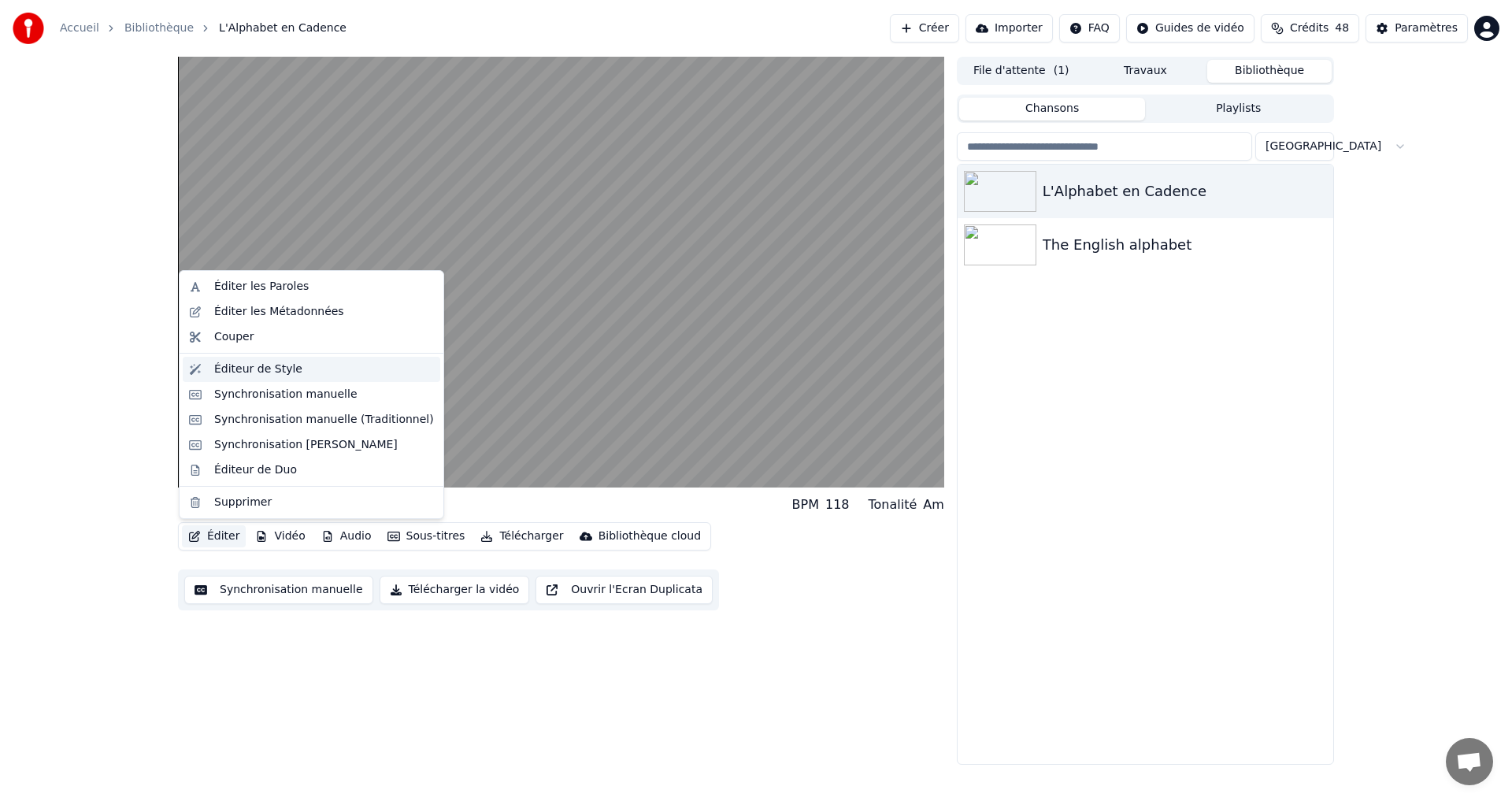
click at [244, 367] on div "Éditeur de Style" at bounding box center [258, 368] width 89 height 15
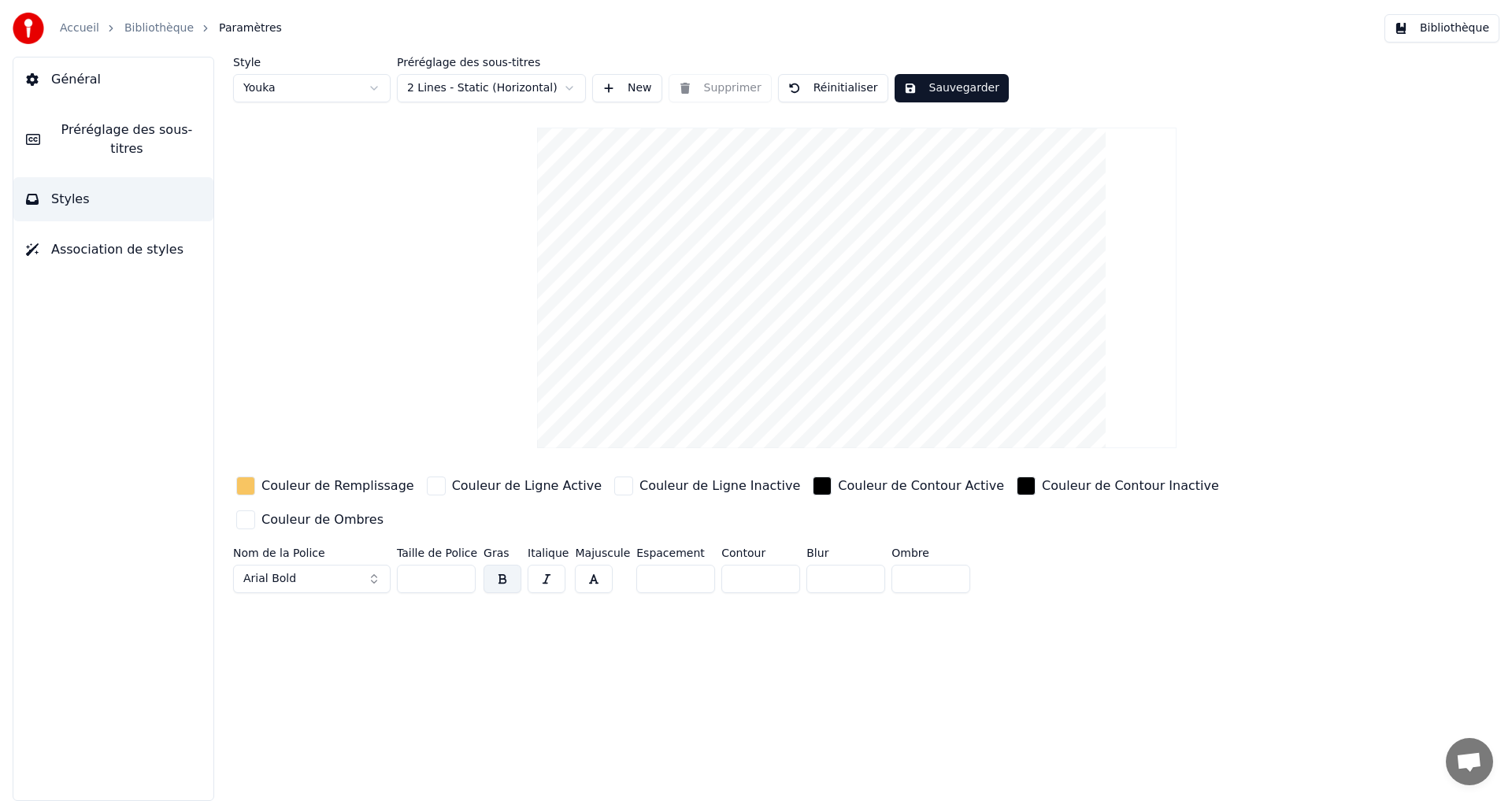
drag, startPoint x: 723, startPoint y: 546, endPoint x: 730, endPoint y: 543, distance: 7.6
click at [733, 564] on input "*" at bounding box center [761, 578] width 79 height 28
type input "**"
click at [575, 645] on div "Style Youka Préréglage des sous-titres 2 Lines - Static (Horizontal) New Suppri…" at bounding box center [856, 429] width 1311 height 744
click at [931, 97] on button "Sauvegarder" at bounding box center [952, 88] width 114 height 28
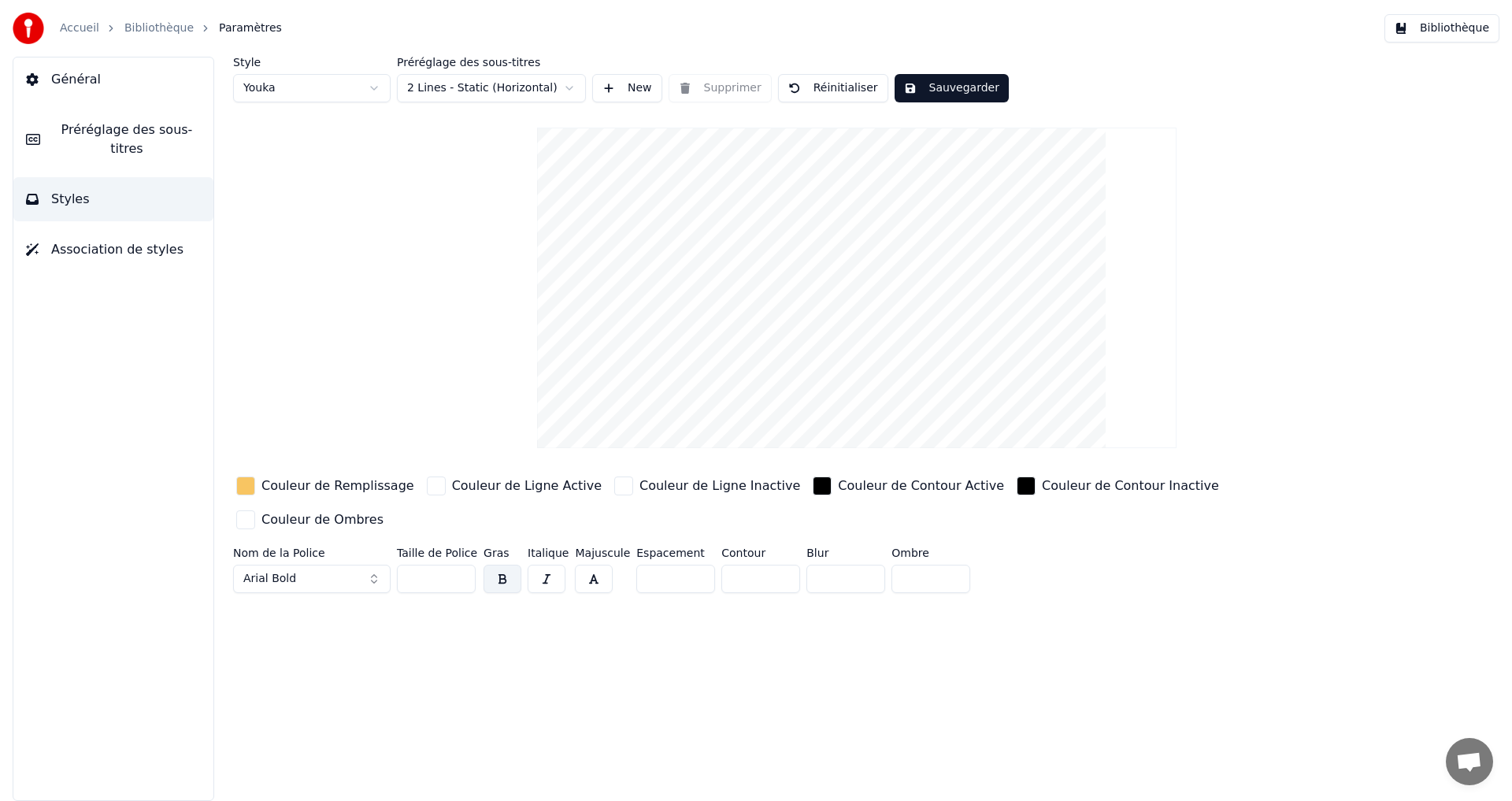
click at [1461, 36] on button "Bibliothèque" at bounding box center [1442, 28] width 115 height 28
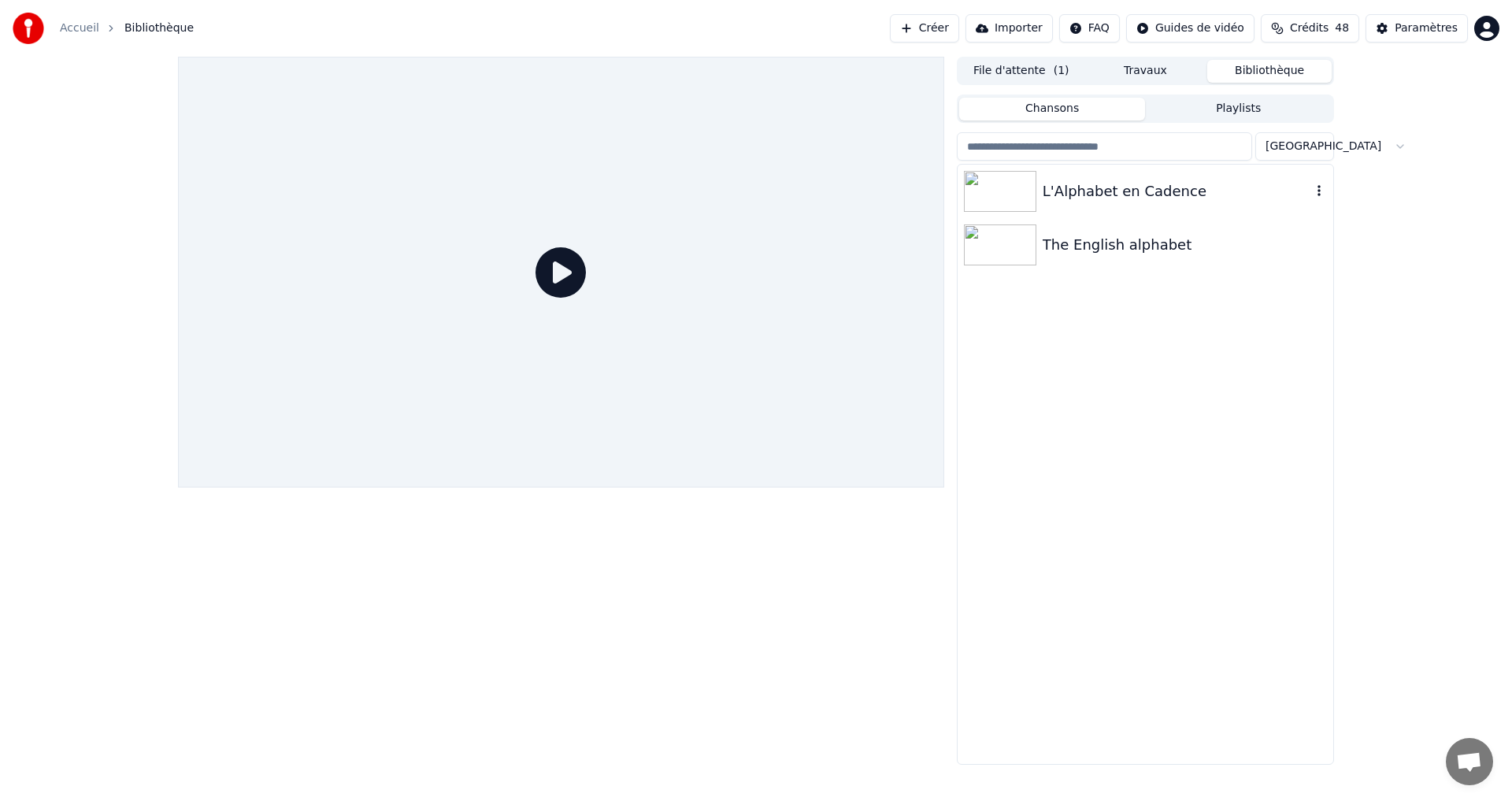
click at [1104, 188] on div "L'Alphabet en Cadence" at bounding box center [1176, 191] width 268 height 22
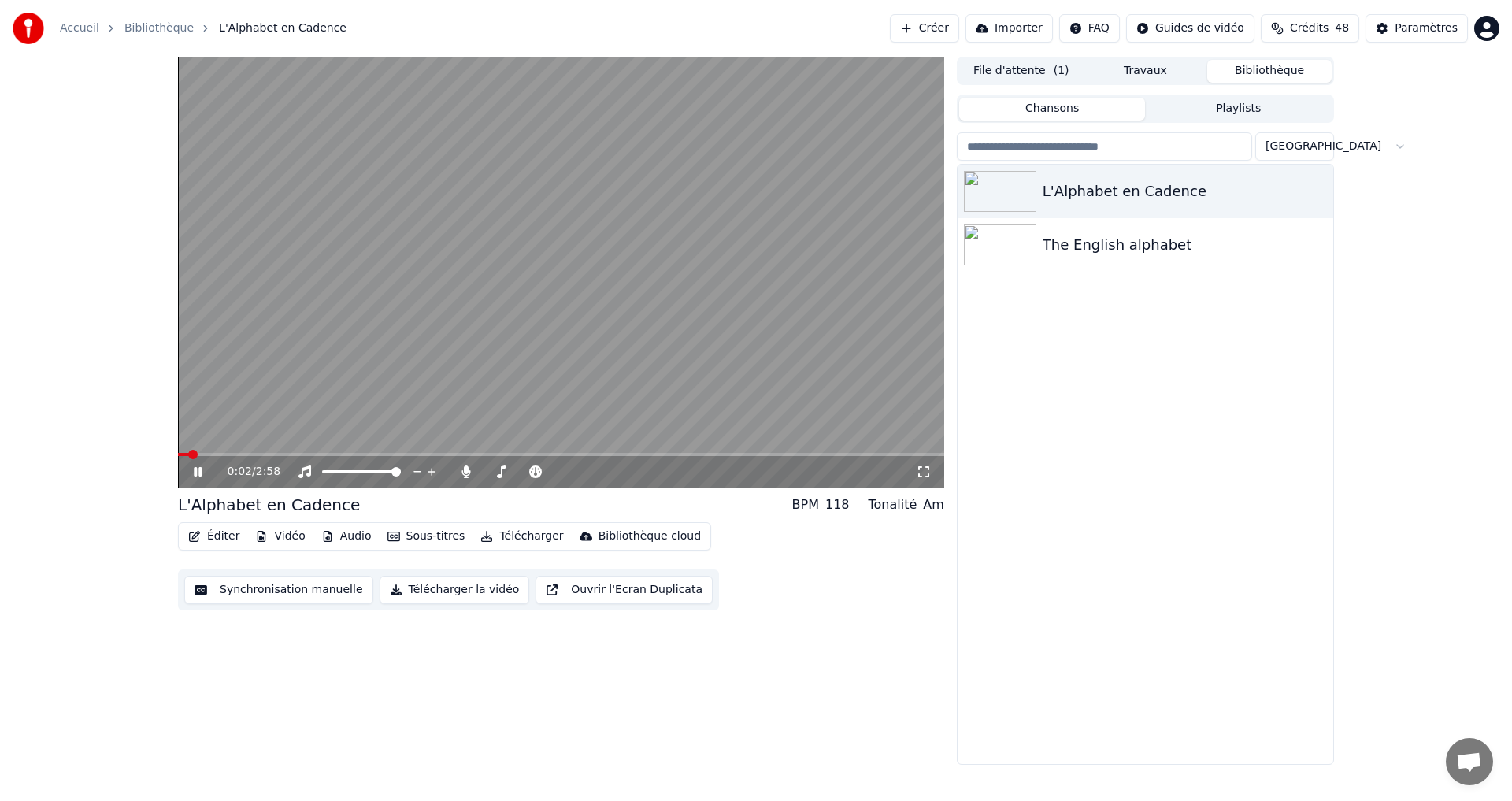
click at [191, 475] on icon at bounding box center [209, 471] width 37 height 13
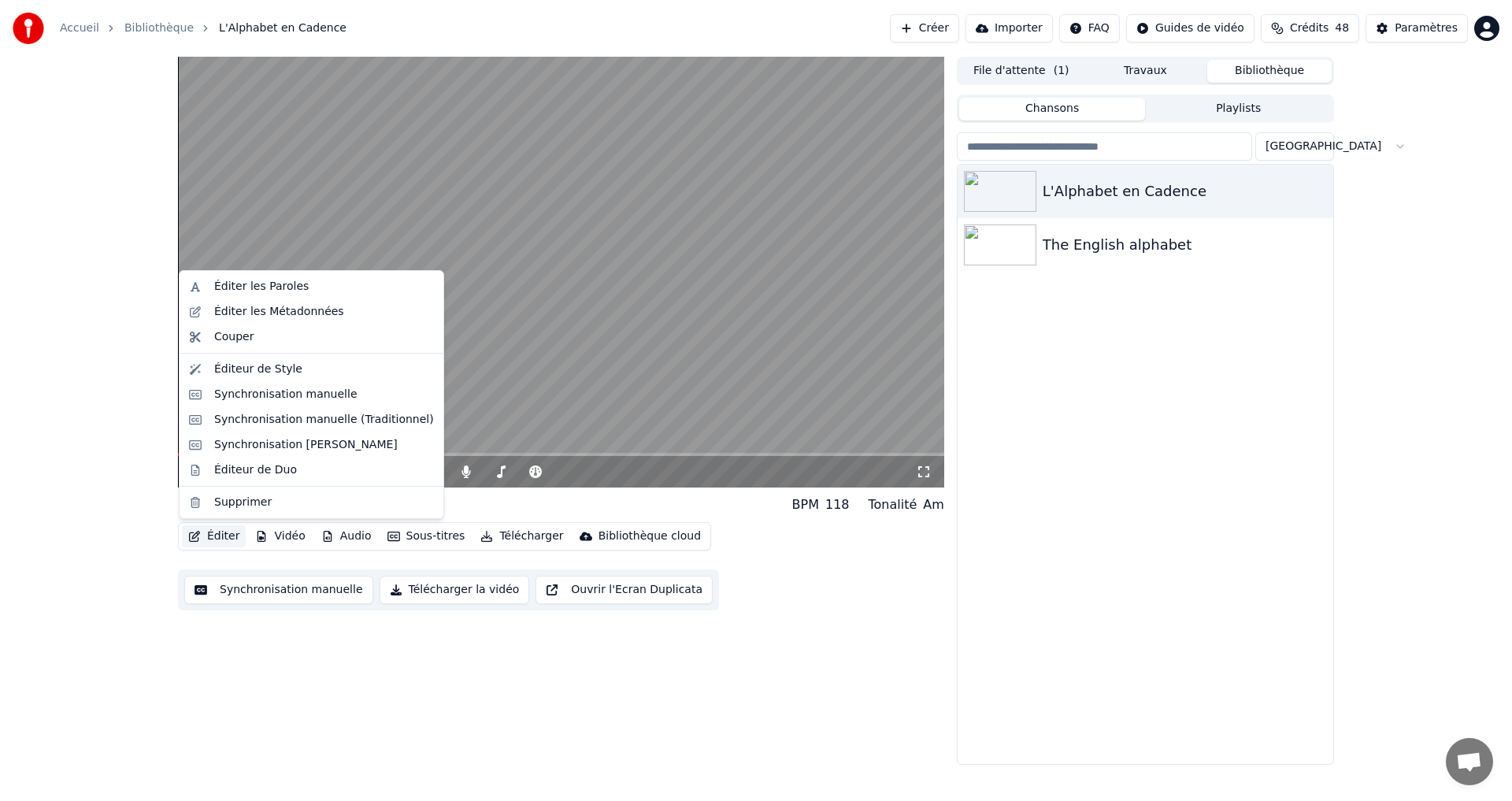
click at [218, 533] on button "Éditer" at bounding box center [213, 536] width 64 height 22
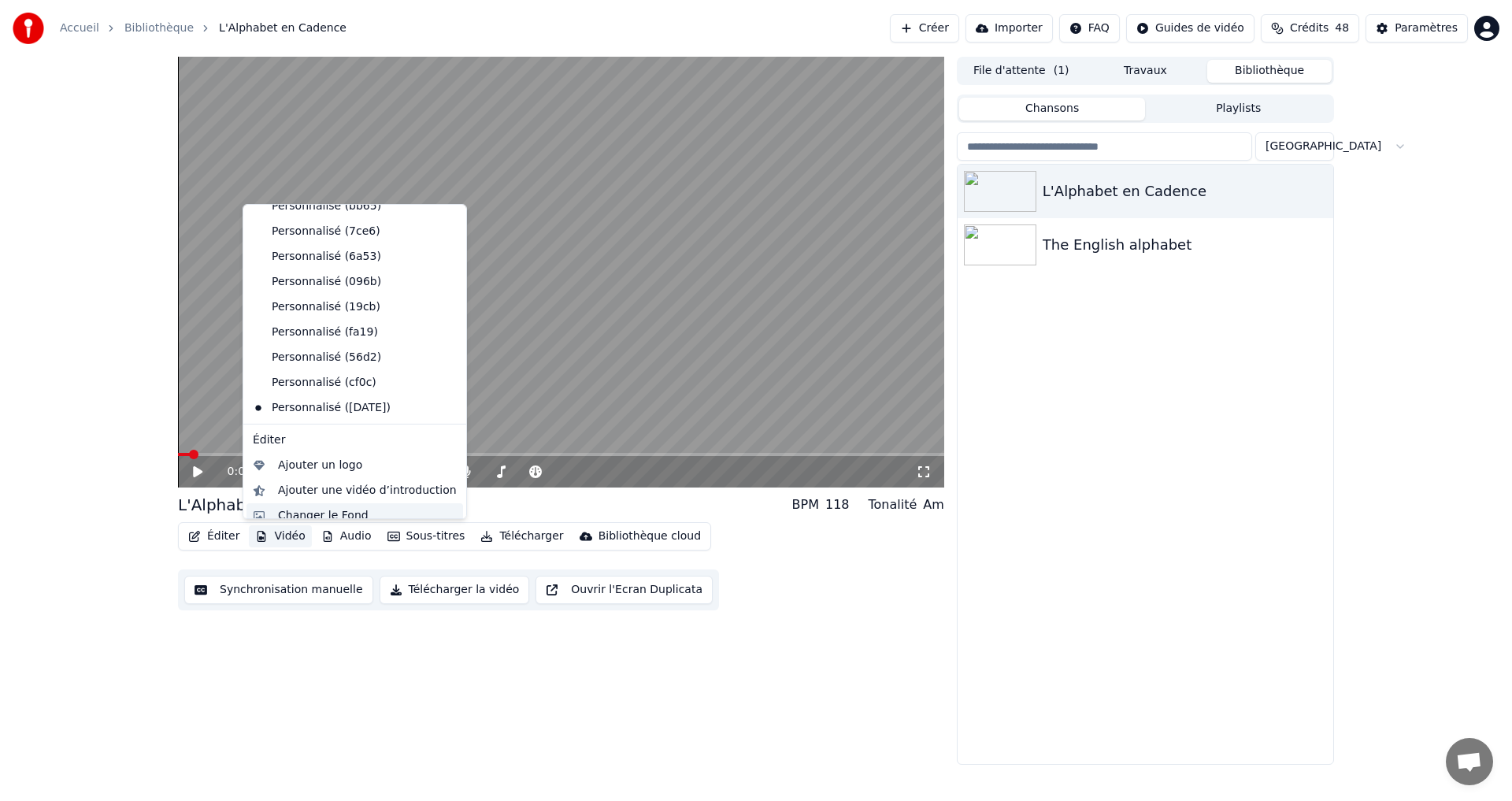
scroll to position [154, 0]
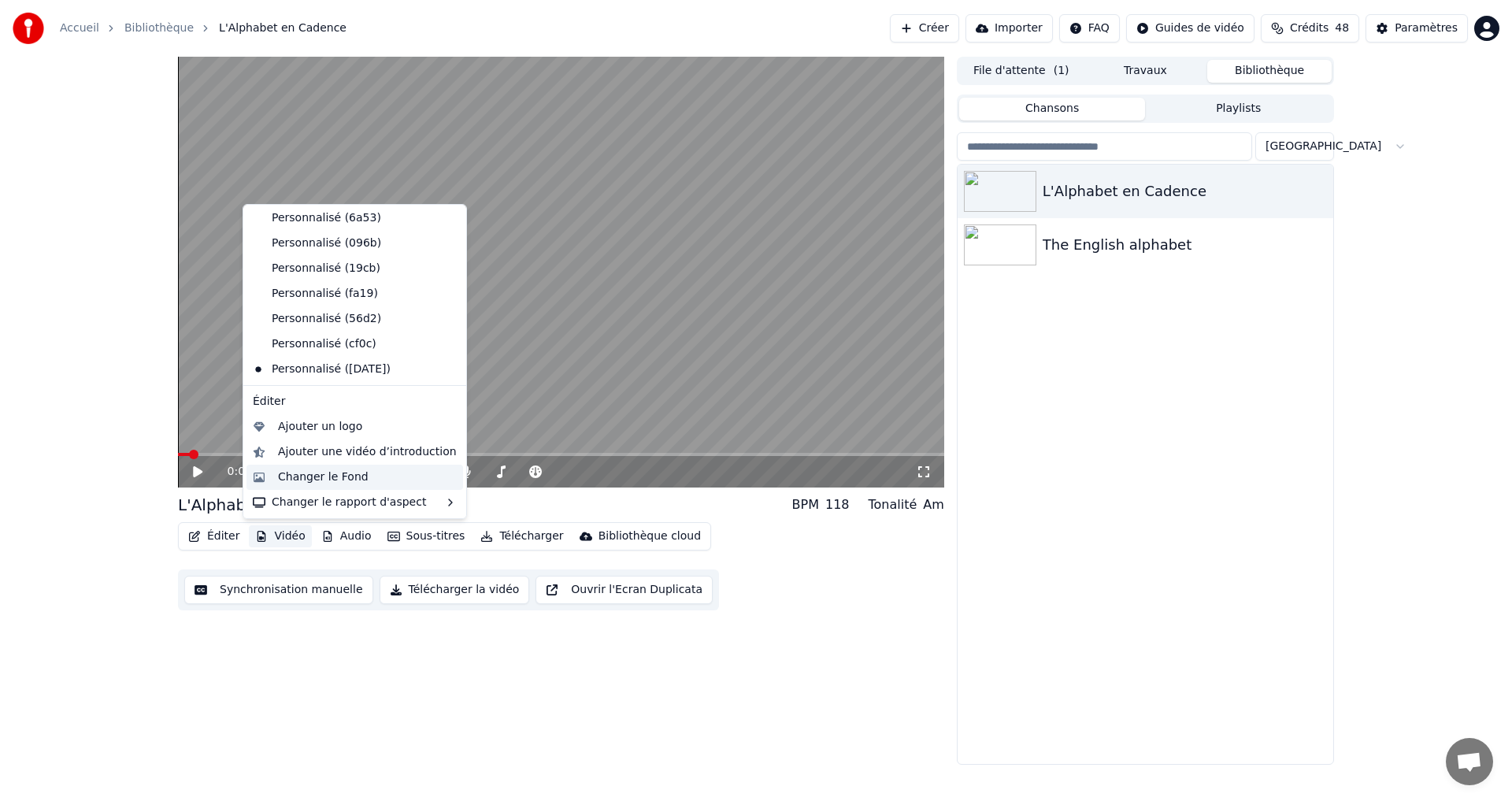
click at [304, 475] on div "Changer le Fond" at bounding box center [323, 477] width 90 height 15
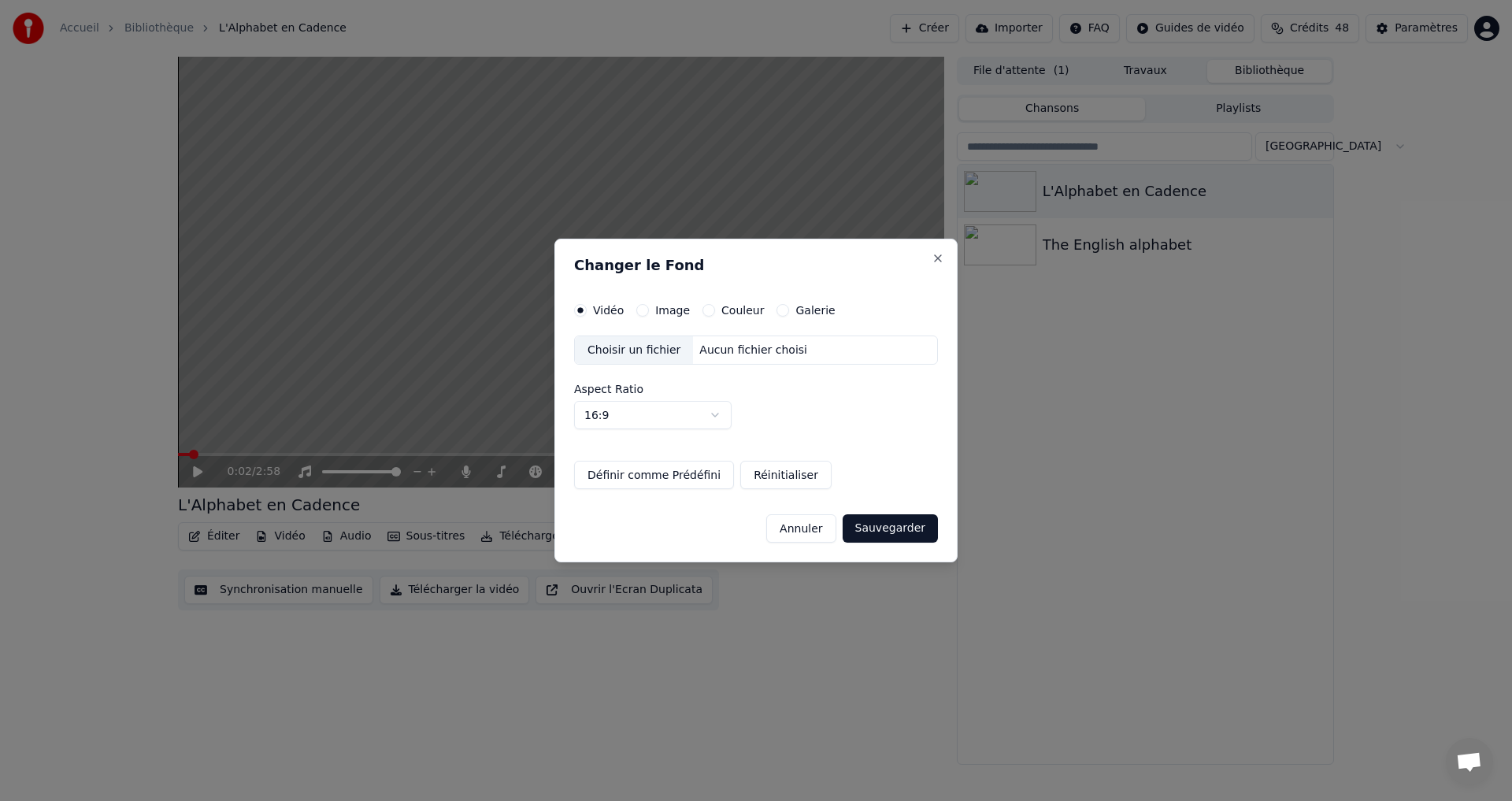
click at [711, 309] on div "Couleur" at bounding box center [733, 311] width 61 height 13
click at [711, 317] on div "Vidéo Image Couleur Galerie Choisir un fichier Aucun fichier choisi Aspect Rati…" at bounding box center [756, 397] width 364 height 186
click at [703, 309] on button "Couleur" at bounding box center [709, 311] width 13 height 13
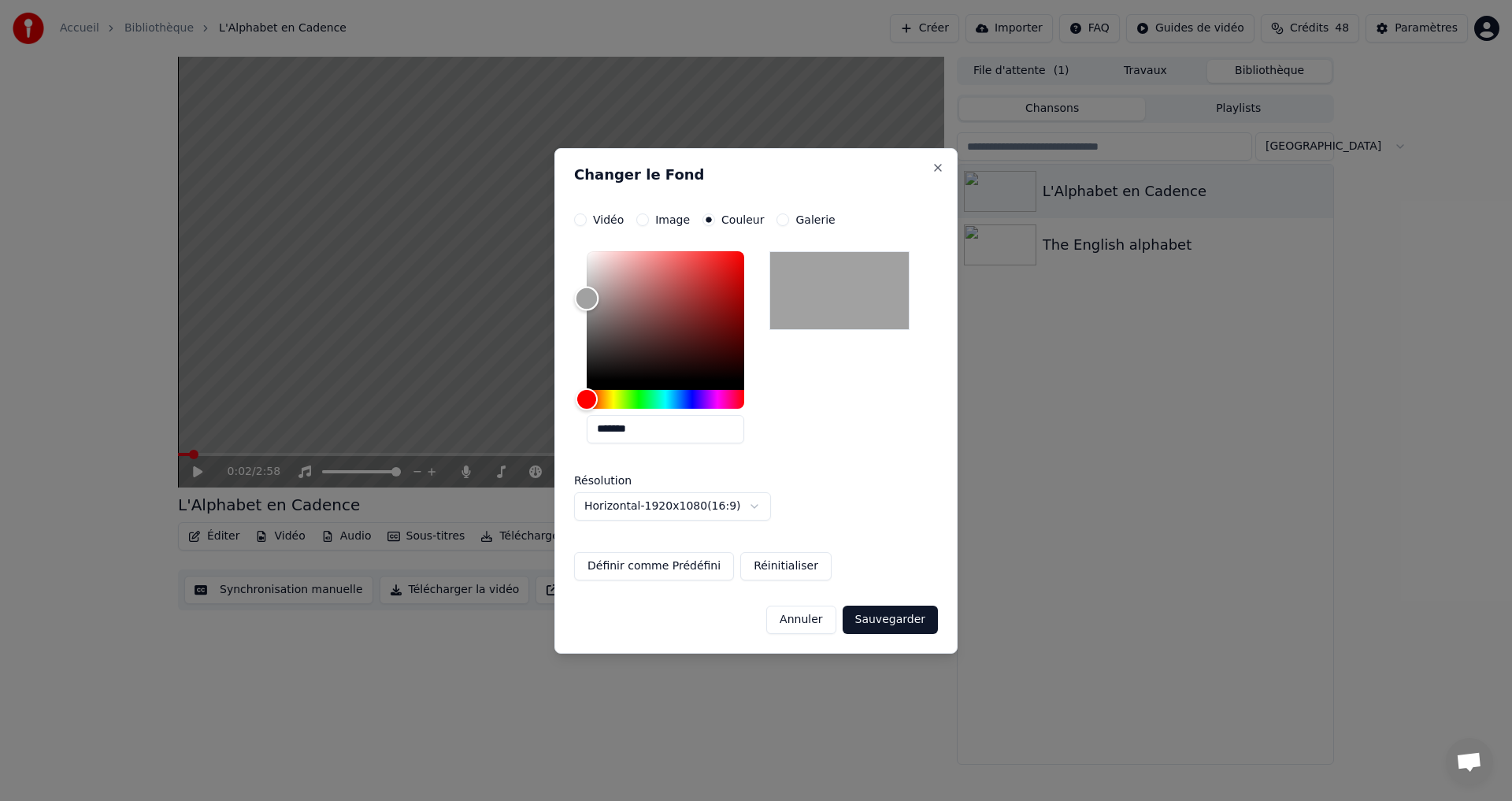
drag, startPoint x: 596, startPoint y: 359, endPoint x: 540, endPoint y: 298, distance: 82.8
click at [540, 298] on body "**********" at bounding box center [756, 400] width 1512 height 801
drag, startPoint x: 603, startPoint y: 319, endPoint x: 539, endPoint y: 321, distance: 64.0
click at [545, 321] on body "**********" at bounding box center [756, 400] width 1512 height 801
type input "*******"
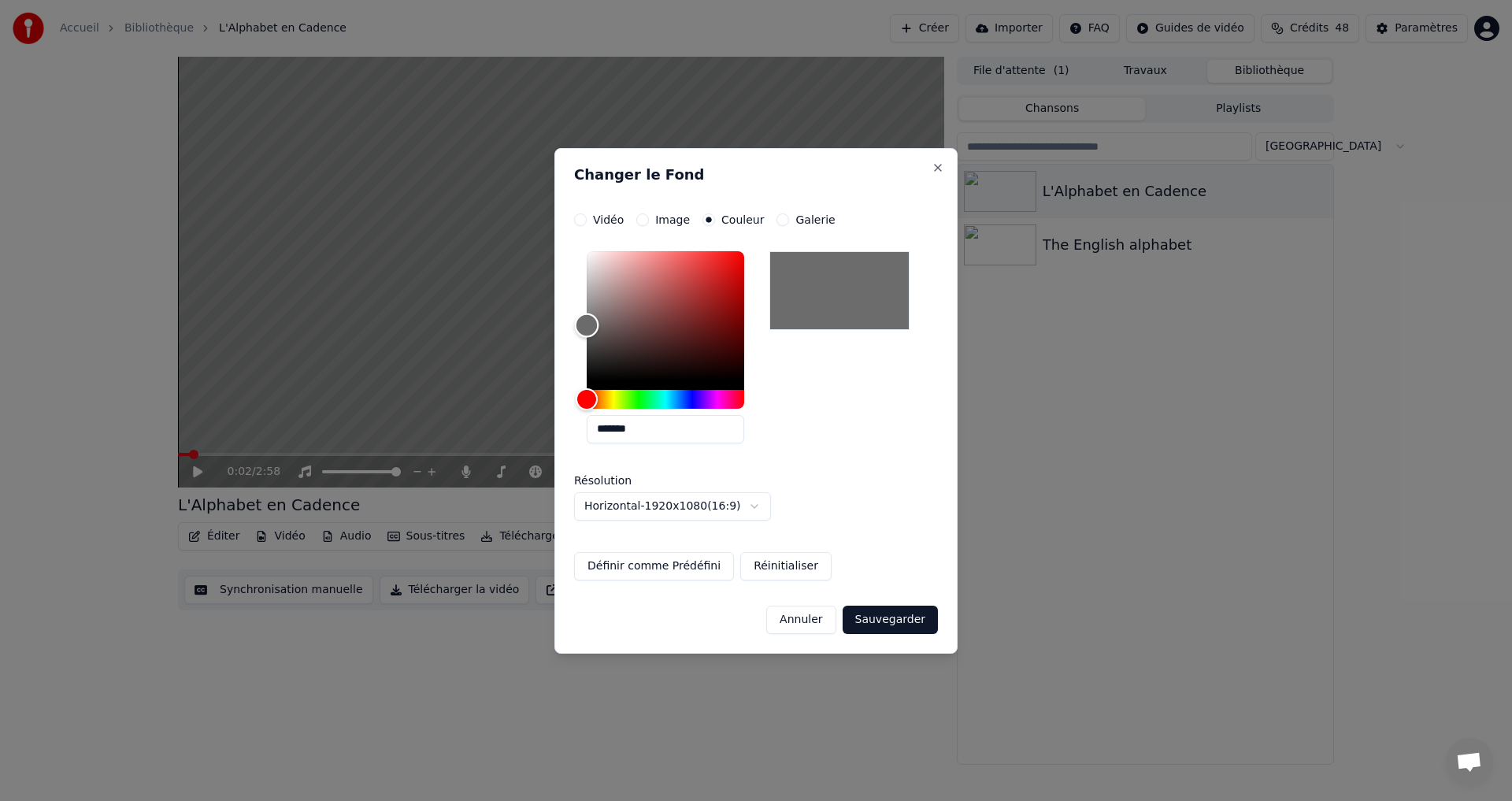
drag, startPoint x: 594, startPoint y: 343, endPoint x: 551, endPoint y: 325, distance: 46.6
click at [552, 325] on body "**********" at bounding box center [756, 400] width 1512 height 801
click at [889, 622] on button "Sauvegarder" at bounding box center [891, 619] width 96 height 28
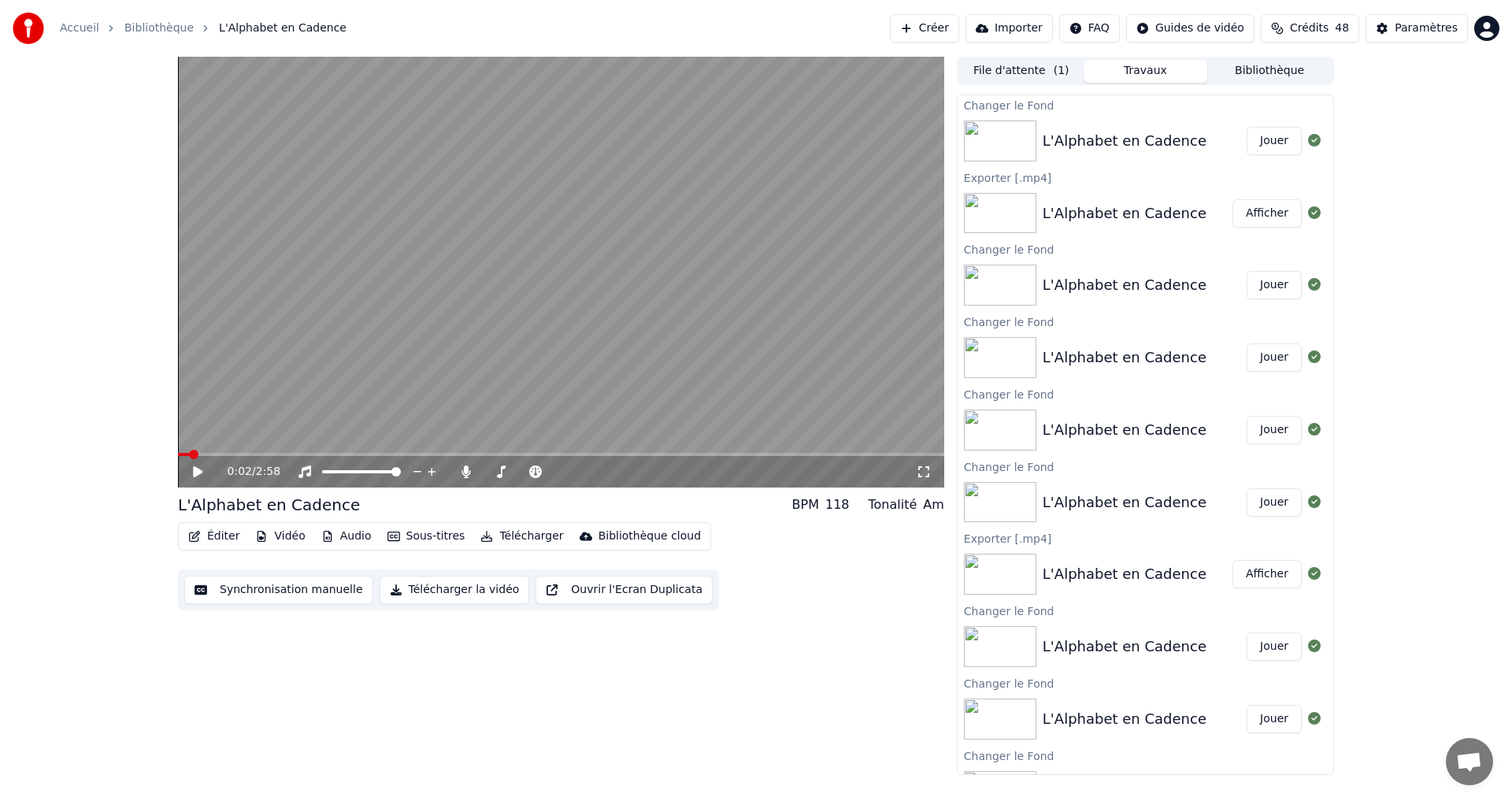
click at [1260, 135] on button "Jouer" at bounding box center [1274, 140] width 55 height 28
click at [200, 477] on icon at bounding box center [209, 471] width 37 height 13
click at [471, 596] on button "Télécharger la vidéo" at bounding box center [454, 589] width 151 height 28
click at [1252, 144] on button "Afficher" at bounding box center [1267, 140] width 70 height 28
click at [192, 473] on icon at bounding box center [209, 471] width 37 height 13
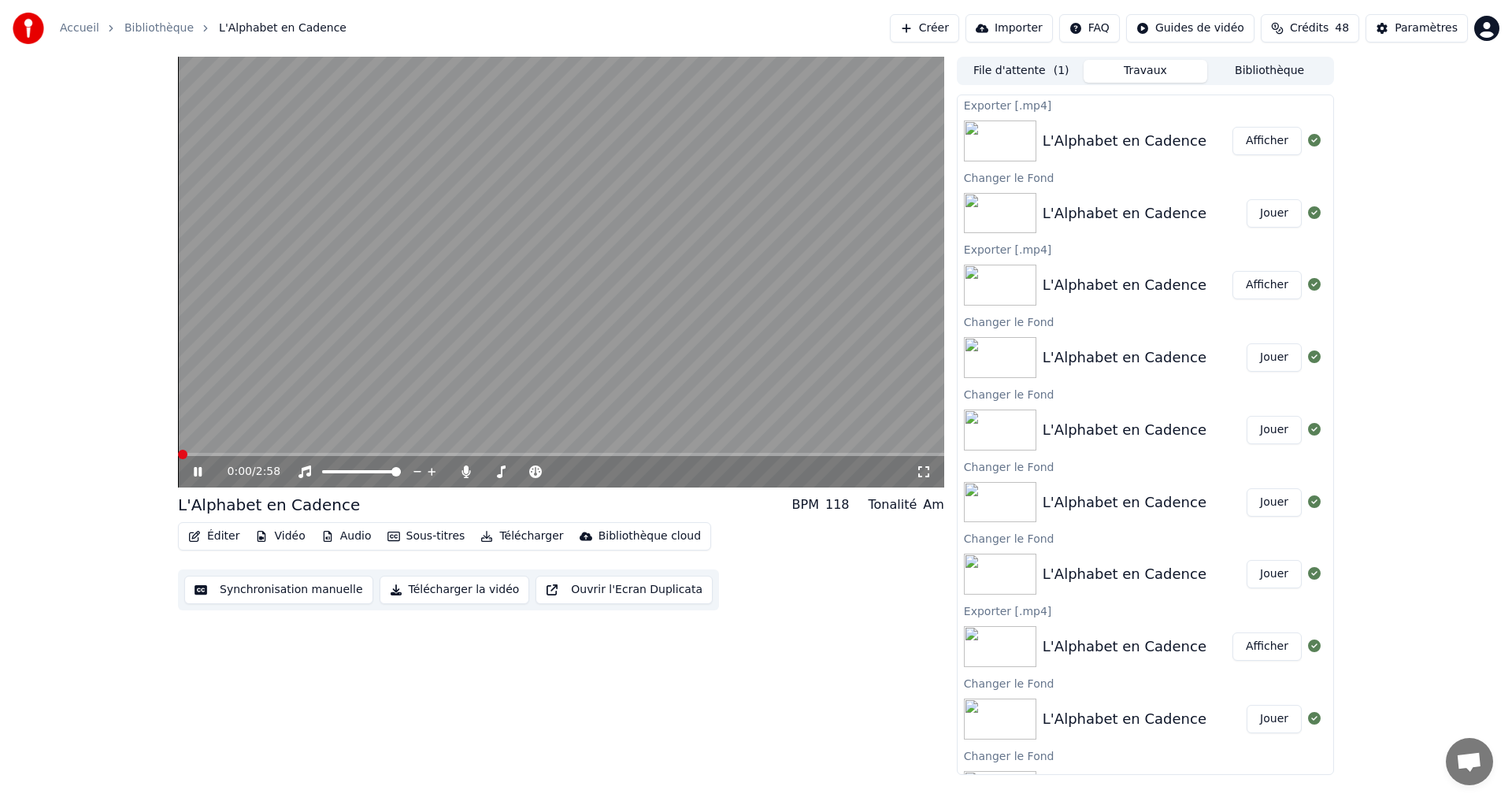
click at [178, 458] on span at bounding box center [182, 454] width 9 height 9
click at [197, 476] on icon at bounding box center [198, 471] width 8 height 9
click at [425, 588] on button "Télécharger la vidéo" at bounding box center [454, 589] width 151 height 28
click at [219, 536] on button "Éditer" at bounding box center [213, 536] width 64 height 22
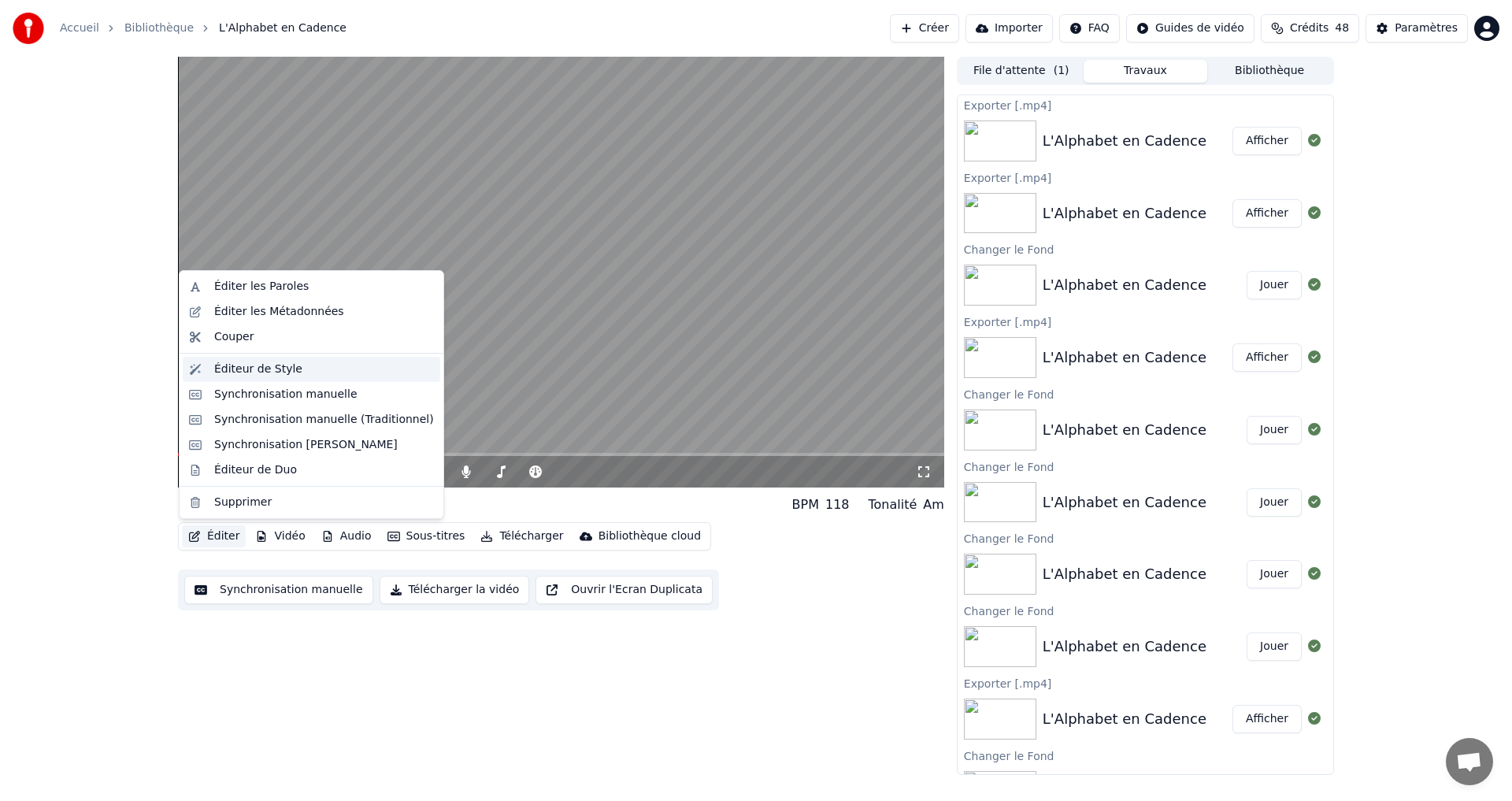
click at [271, 372] on div "Éditeur de Style" at bounding box center [258, 368] width 89 height 15
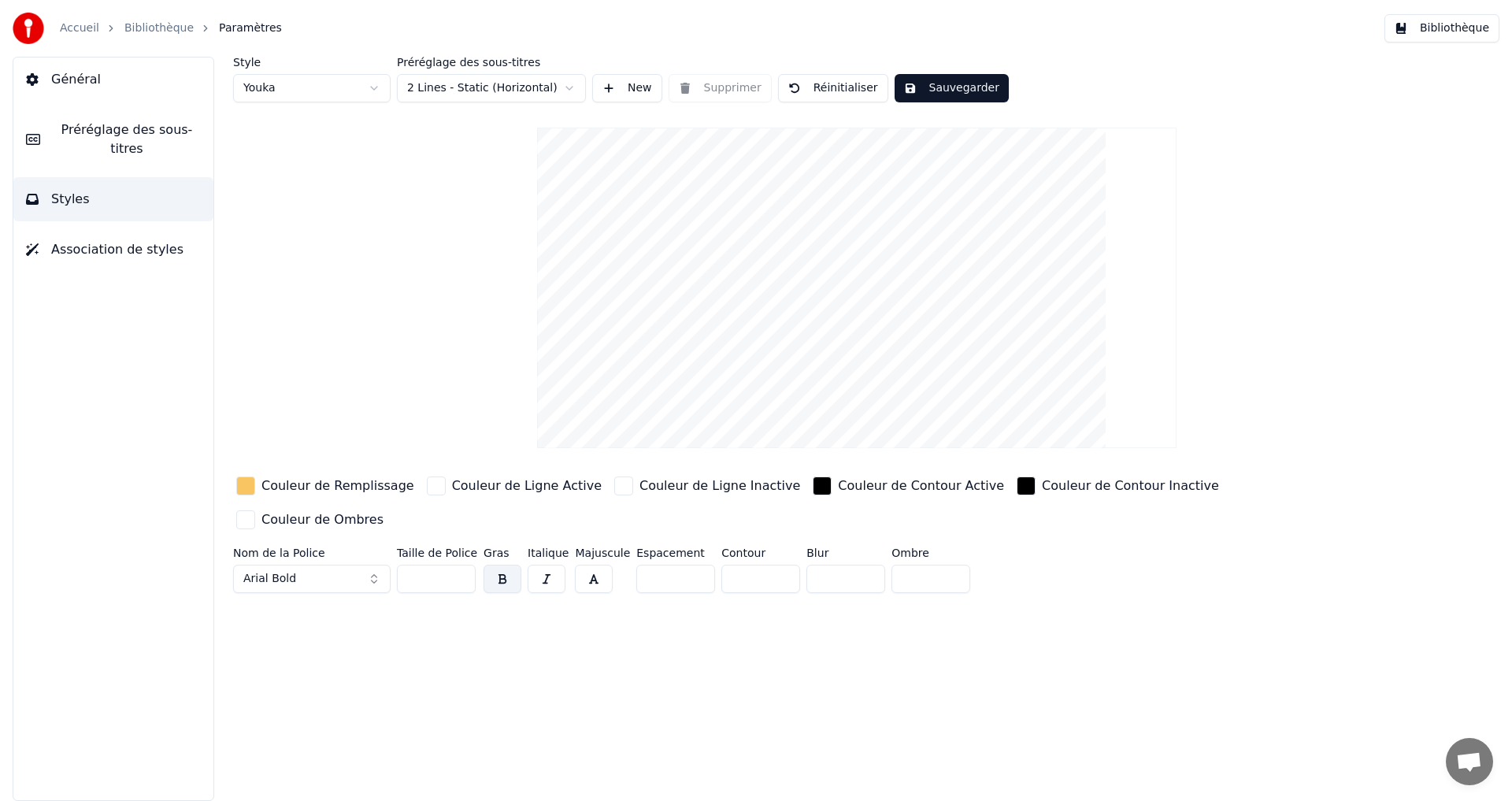
drag, startPoint x: 723, startPoint y: 552, endPoint x: 737, endPoint y: 547, distance: 14.9
click at [737, 564] on input "**" at bounding box center [761, 578] width 79 height 28
type input "**"
click at [952, 78] on button "Sauvegarder" at bounding box center [952, 88] width 114 height 28
click at [1452, 33] on button "Bibliothèque" at bounding box center [1442, 28] width 115 height 28
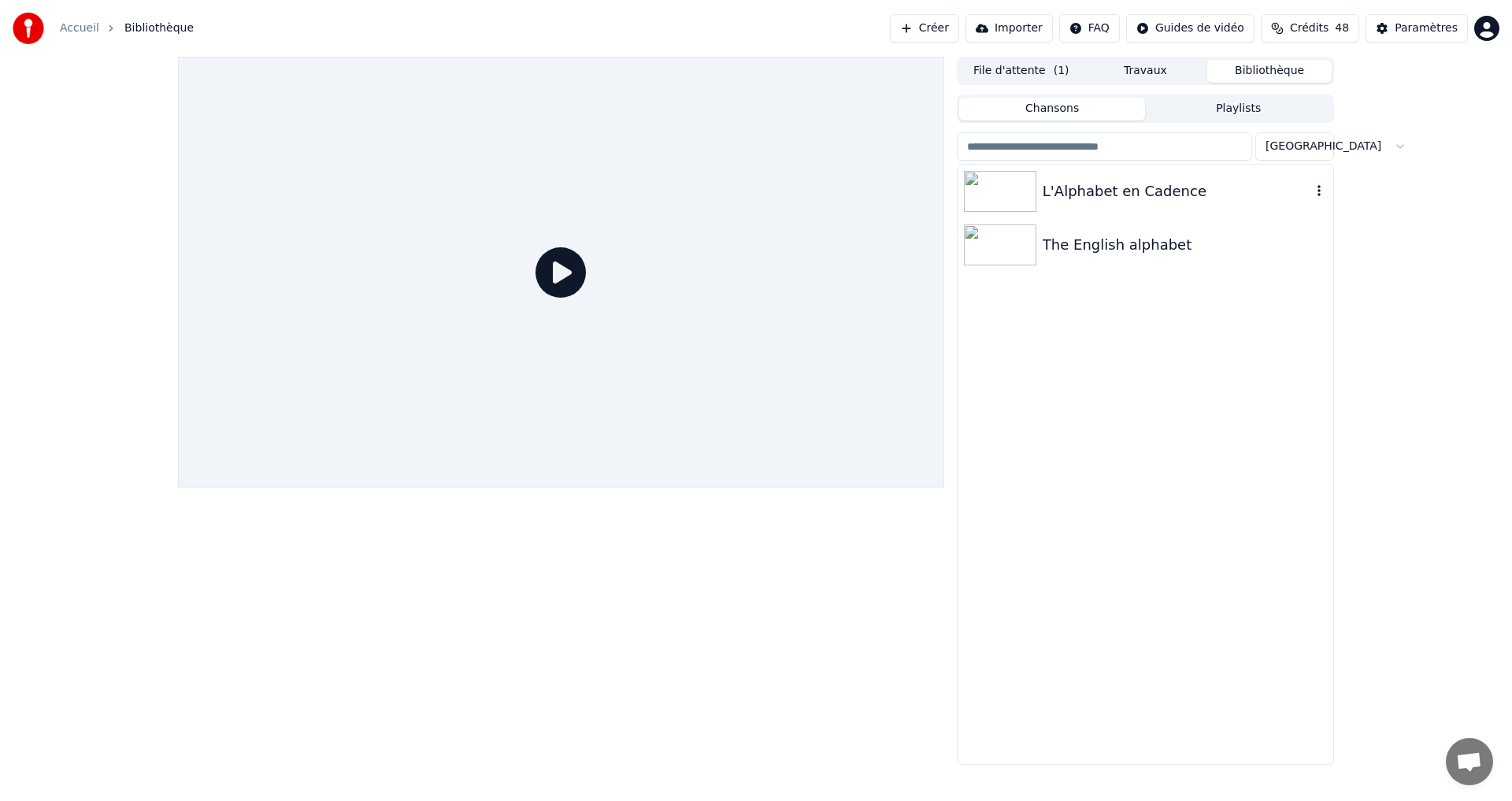
click at [1081, 192] on div "L'Alphabet en Cadence" at bounding box center [1176, 191] width 268 height 22
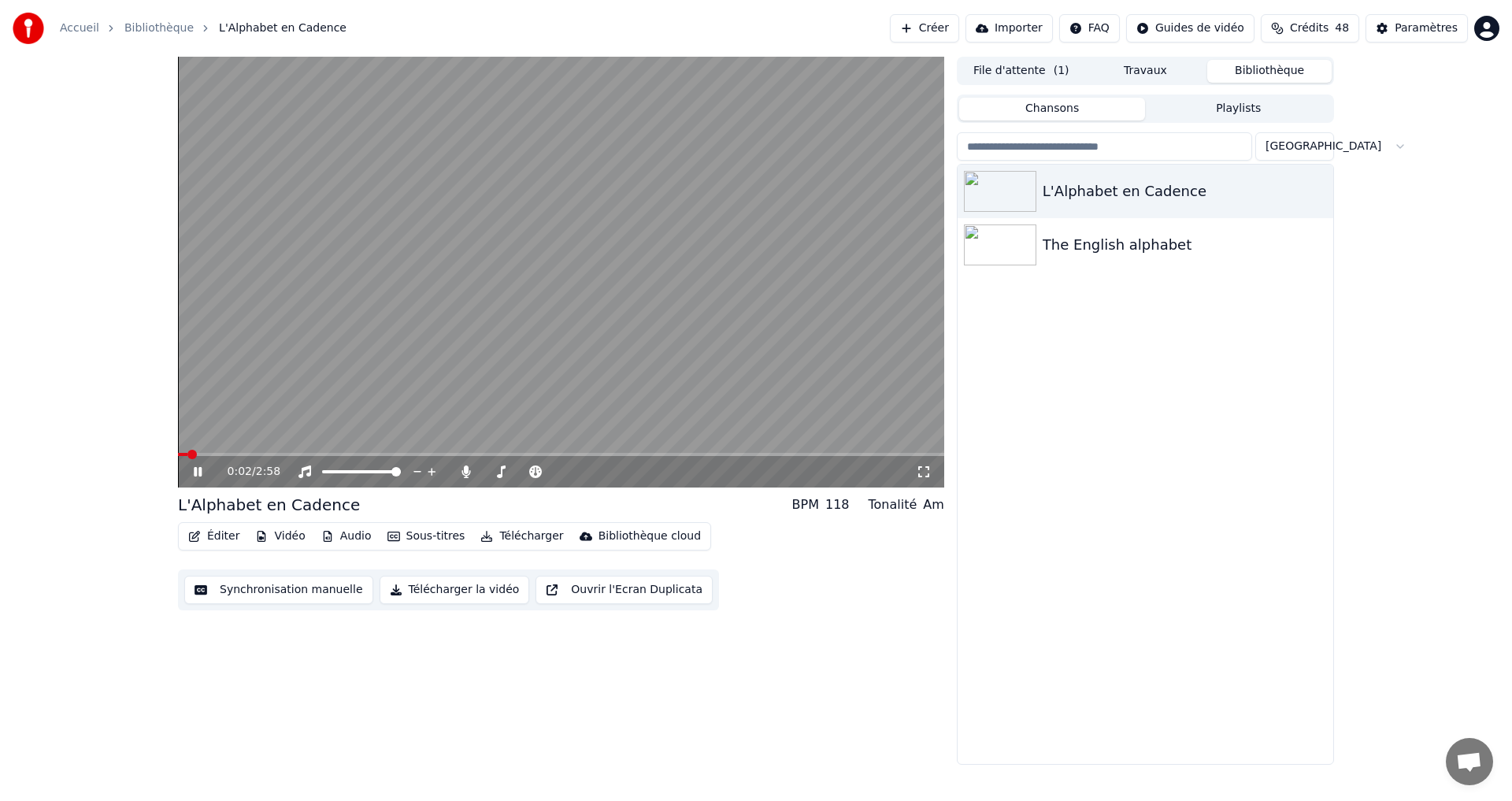
click at [193, 464] on div "0:02 / 2:58" at bounding box center [561, 471] width 753 height 15
click at [194, 480] on div "0:05 / 2:58" at bounding box center [561, 471] width 753 height 15
click at [198, 472] on icon at bounding box center [209, 471] width 37 height 13
click at [431, 589] on button "Télécharger la vidéo" at bounding box center [454, 589] width 151 height 28
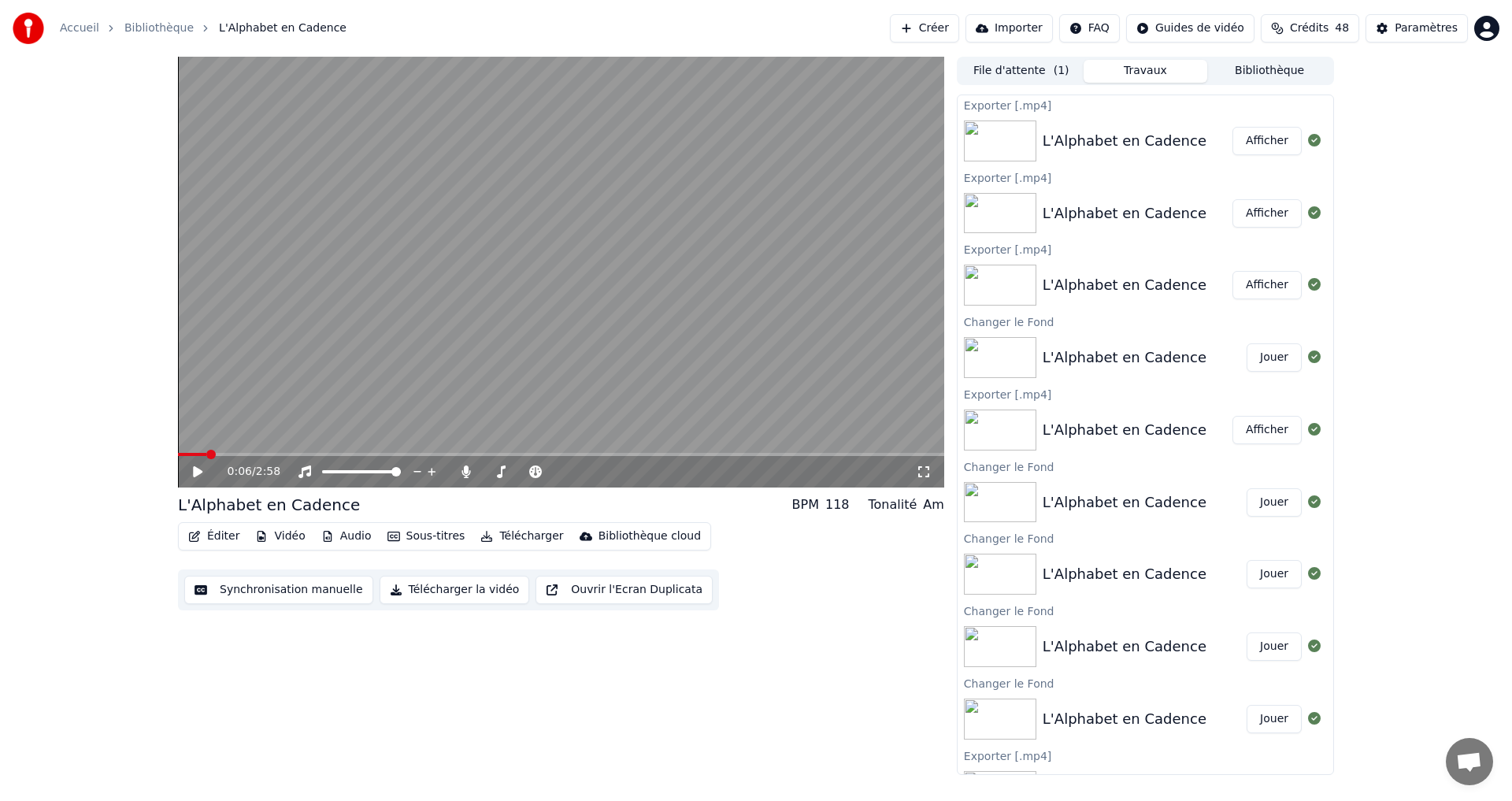
click at [1255, 143] on button "Afficher" at bounding box center [1267, 140] width 70 height 28
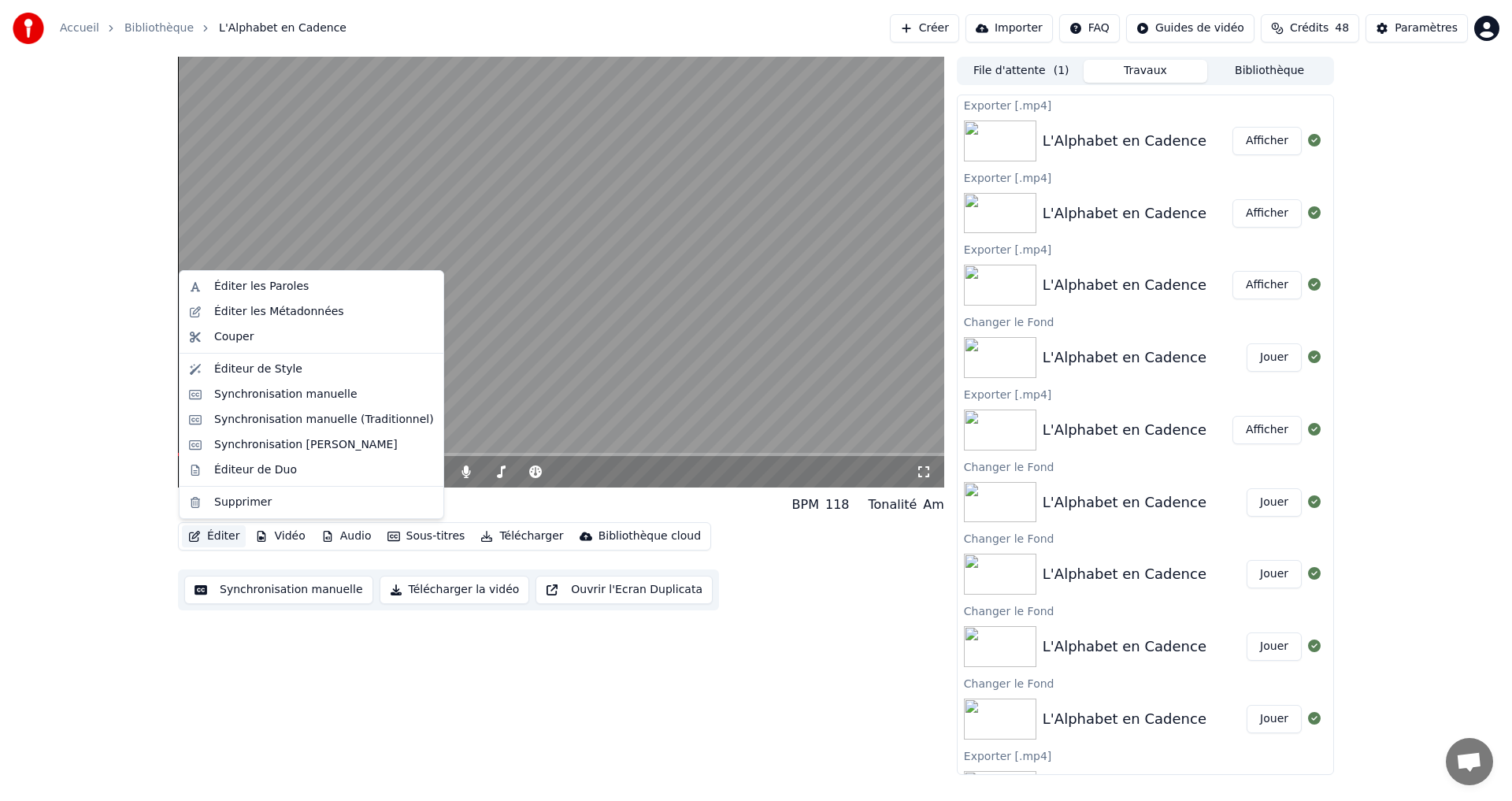
click at [210, 533] on button "Éditer" at bounding box center [213, 536] width 64 height 22
click at [256, 371] on div "Éditeur de Style" at bounding box center [258, 368] width 89 height 15
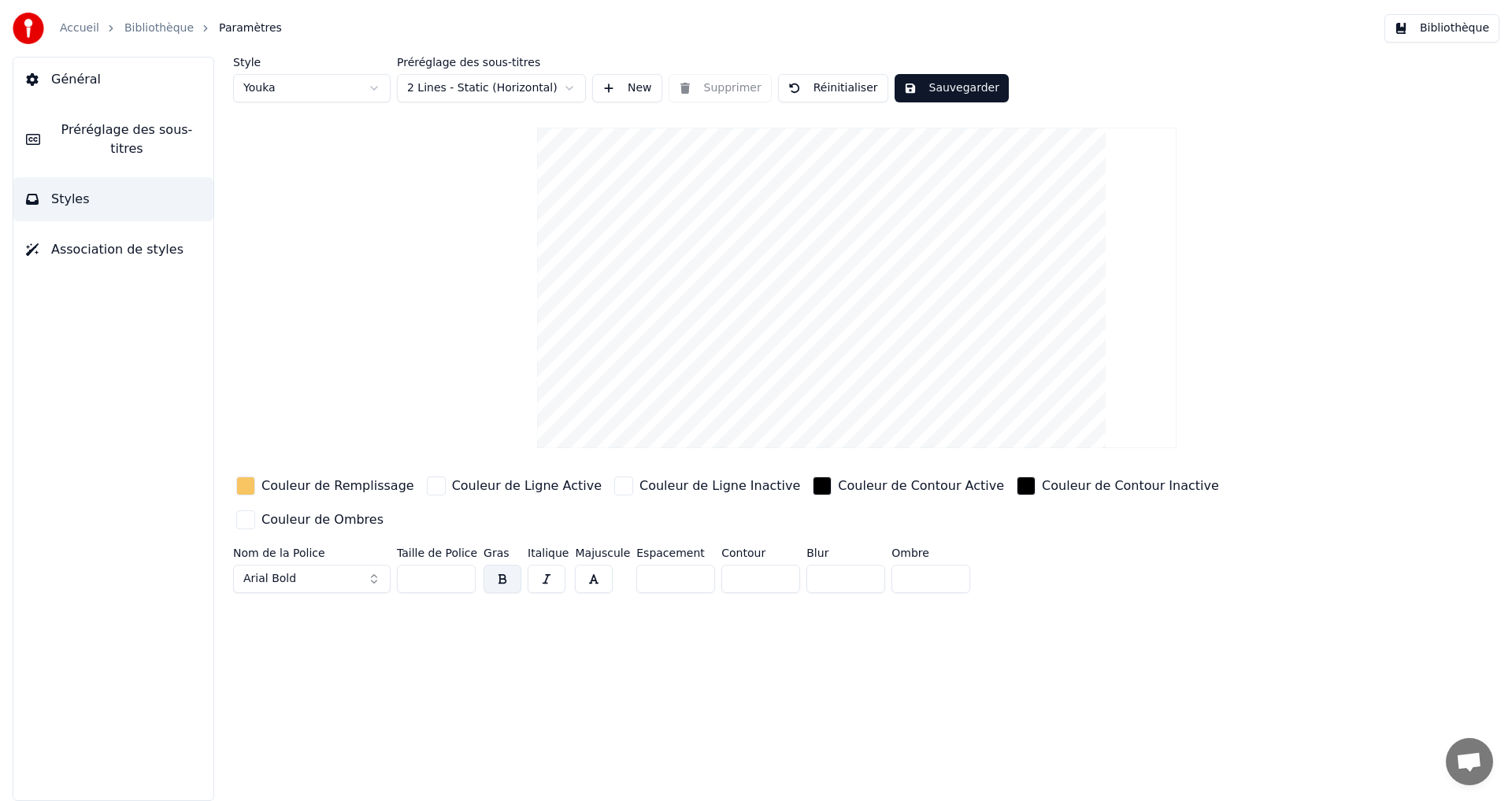
click at [1461, 19] on button "Bibliothèque" at bounding box center [1442, 28] width 115 height 28
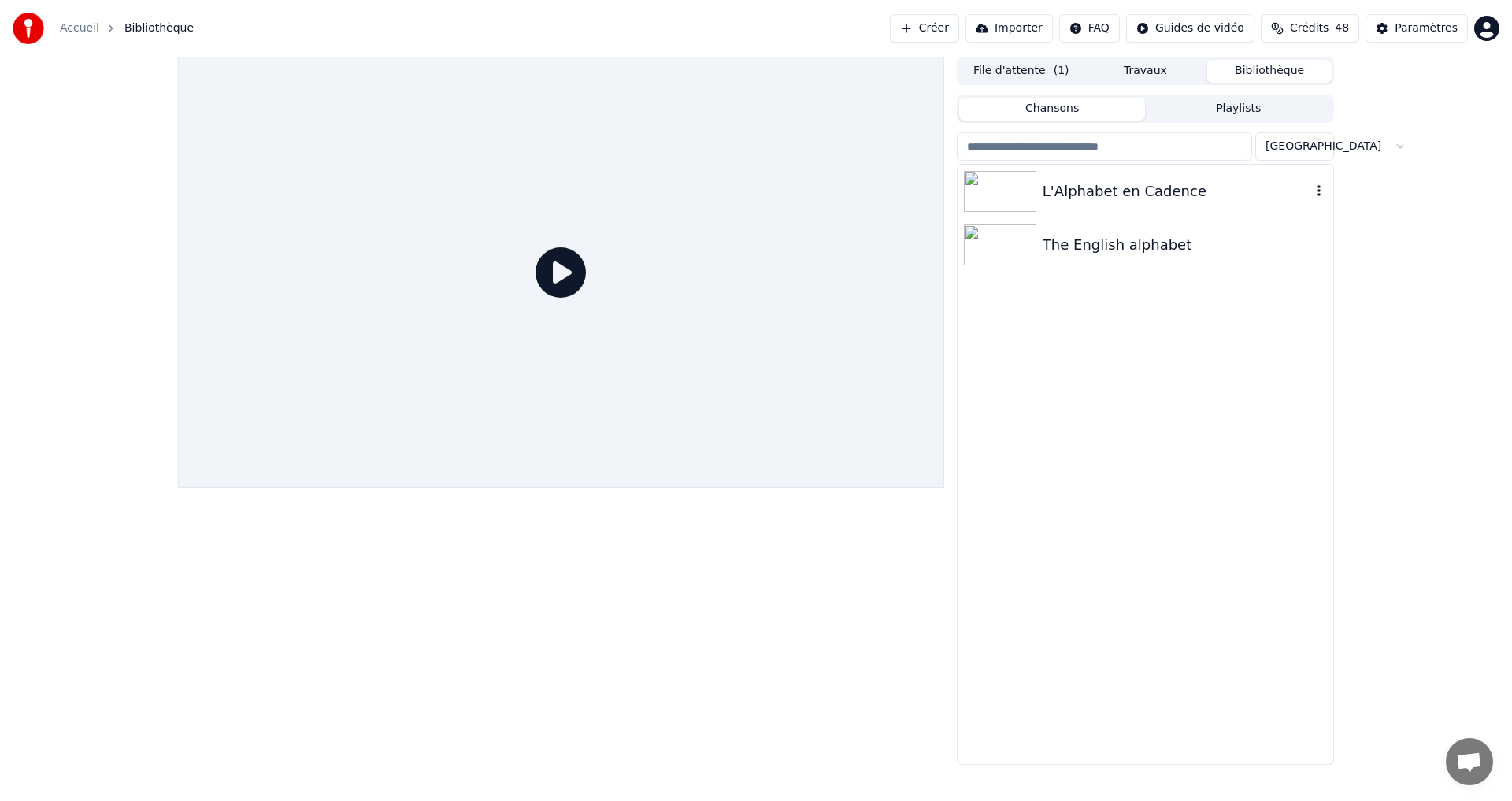
click at [1115, 199] on div "L'Alphabet en Cadence" at bounding box center [1176, 191] width 268 height 22
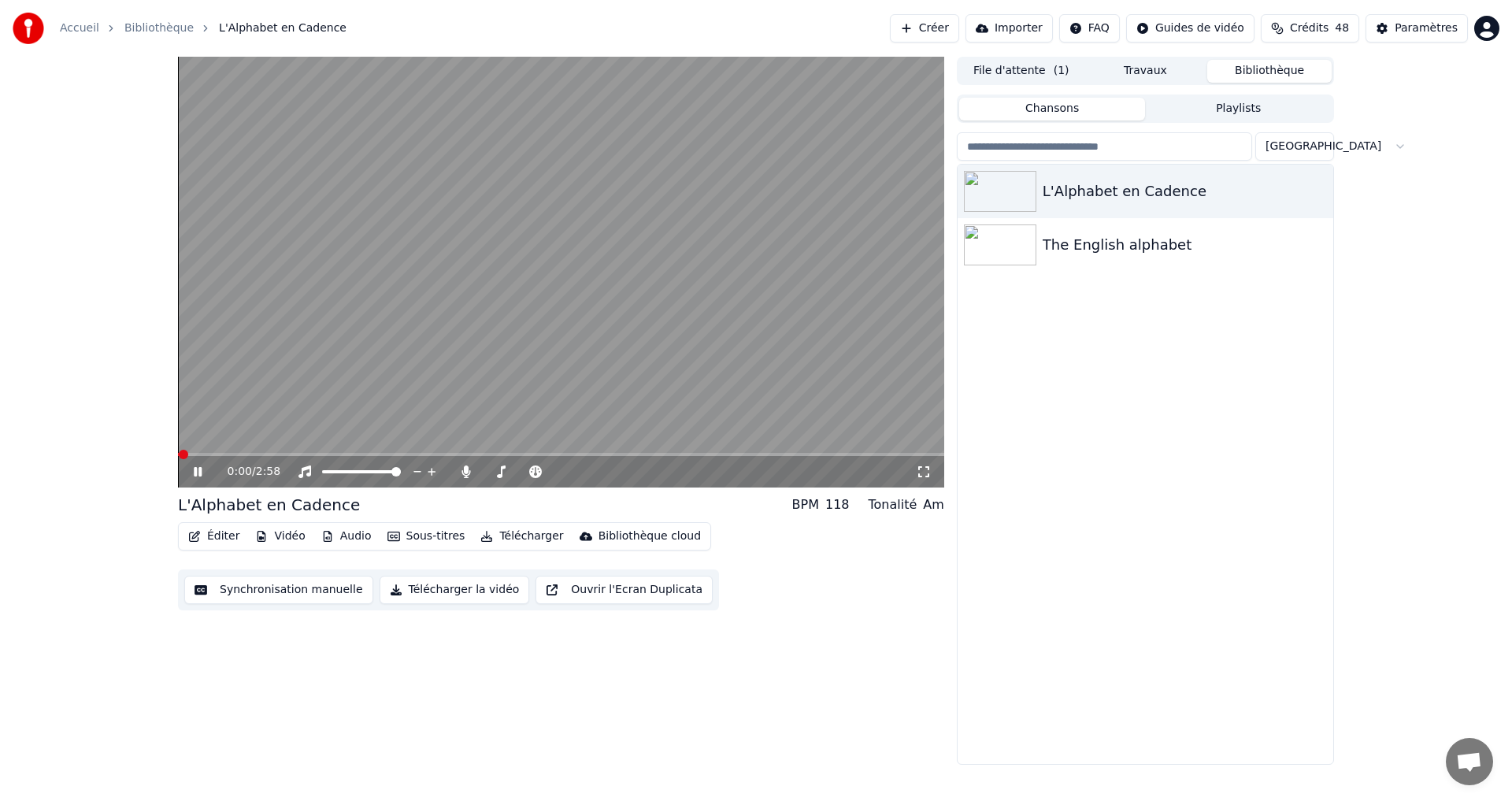
click at [280, 536] on button "Vidéo" at bounding box center [280, 536] width 62 height 22
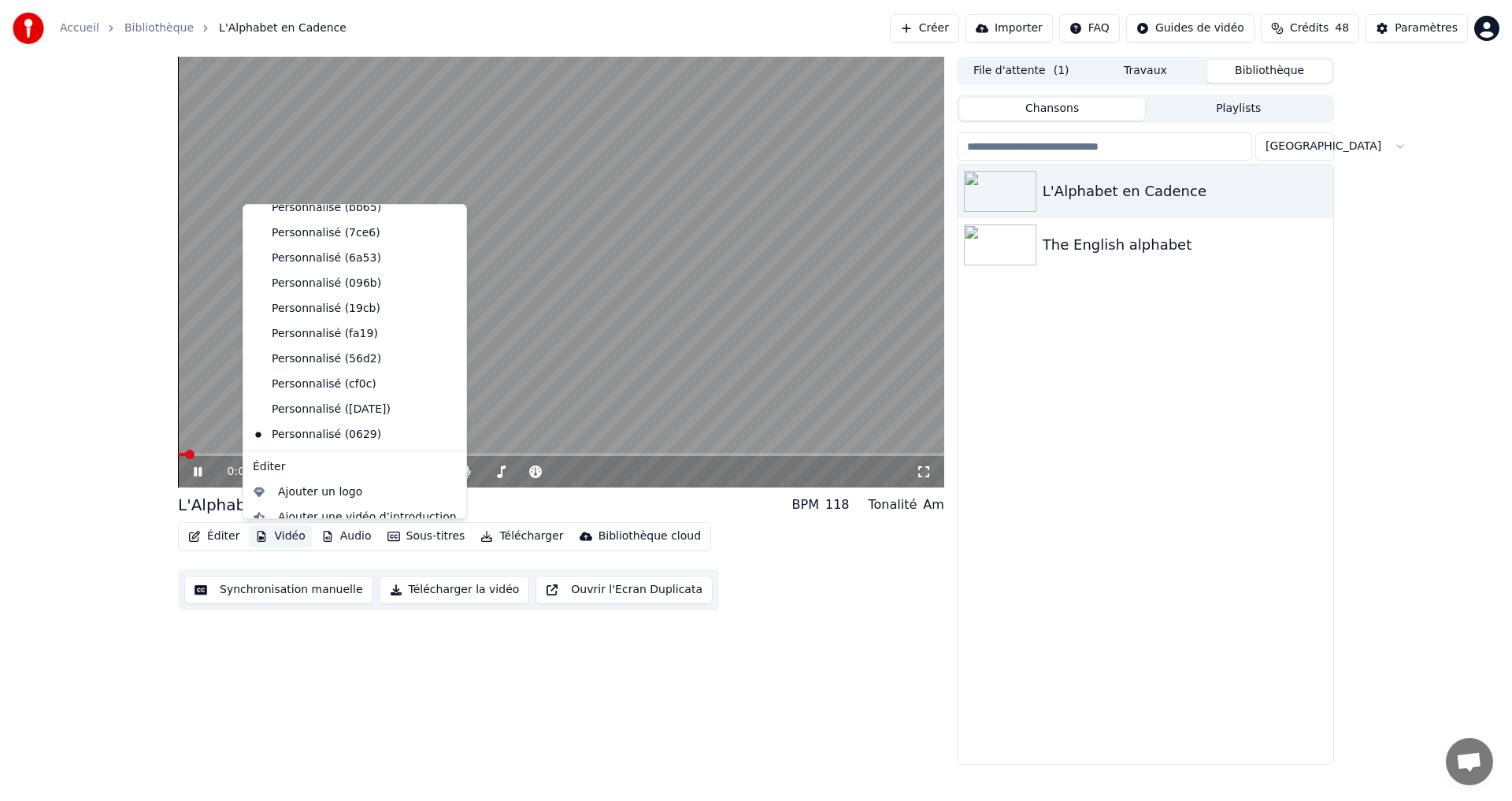
scroll to position [179, 0]
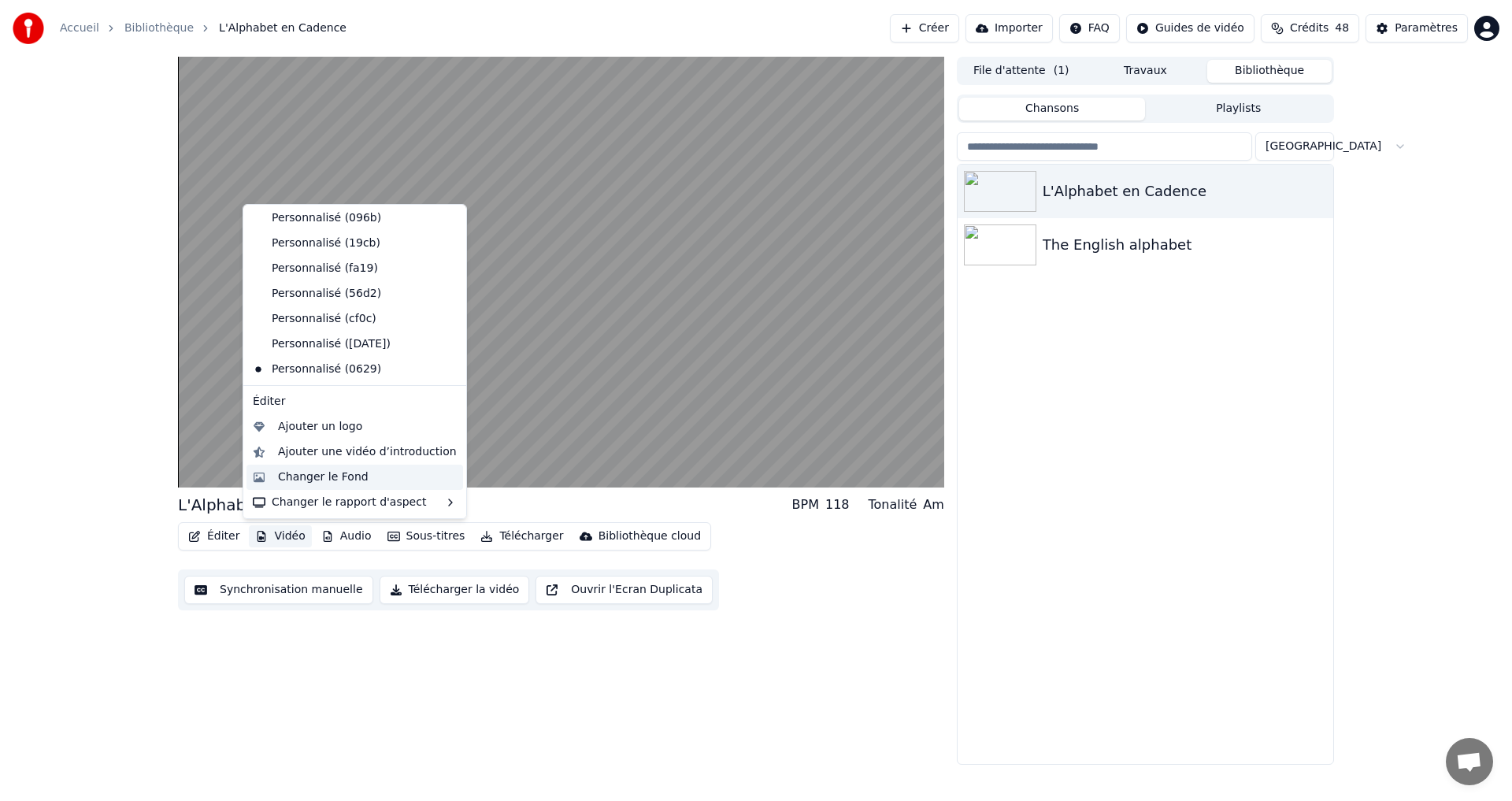
click at [313, 481] on div "Changer le Fond" at bounding box center [323, 477] width 90 height 15
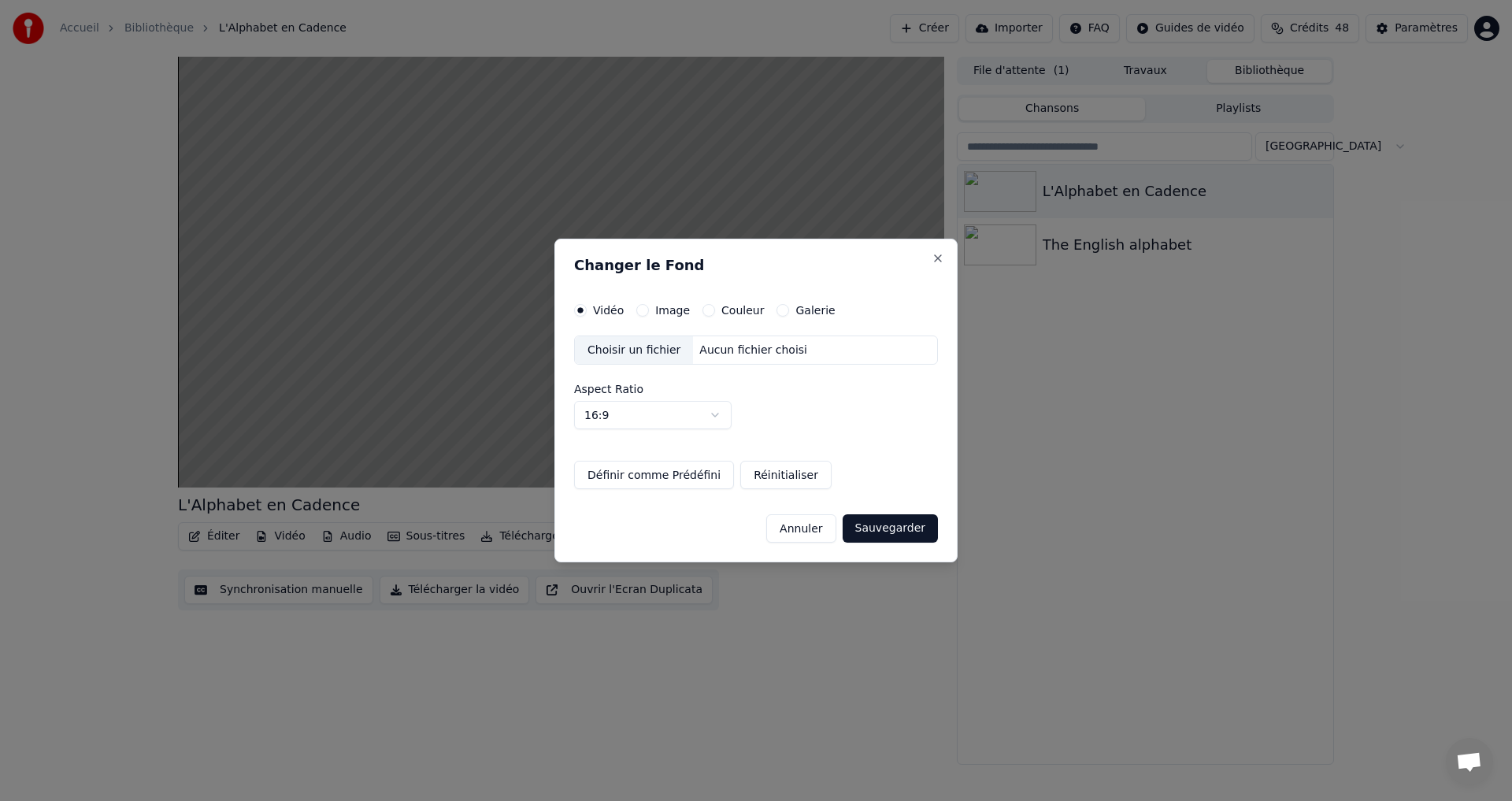
click at [711, 310] on div "Couleur" at bounding box center [733, 311] width 61 height 13
click at [704, 310] on button "Couleur" at bounding box center [709, 311] width 13 height 13
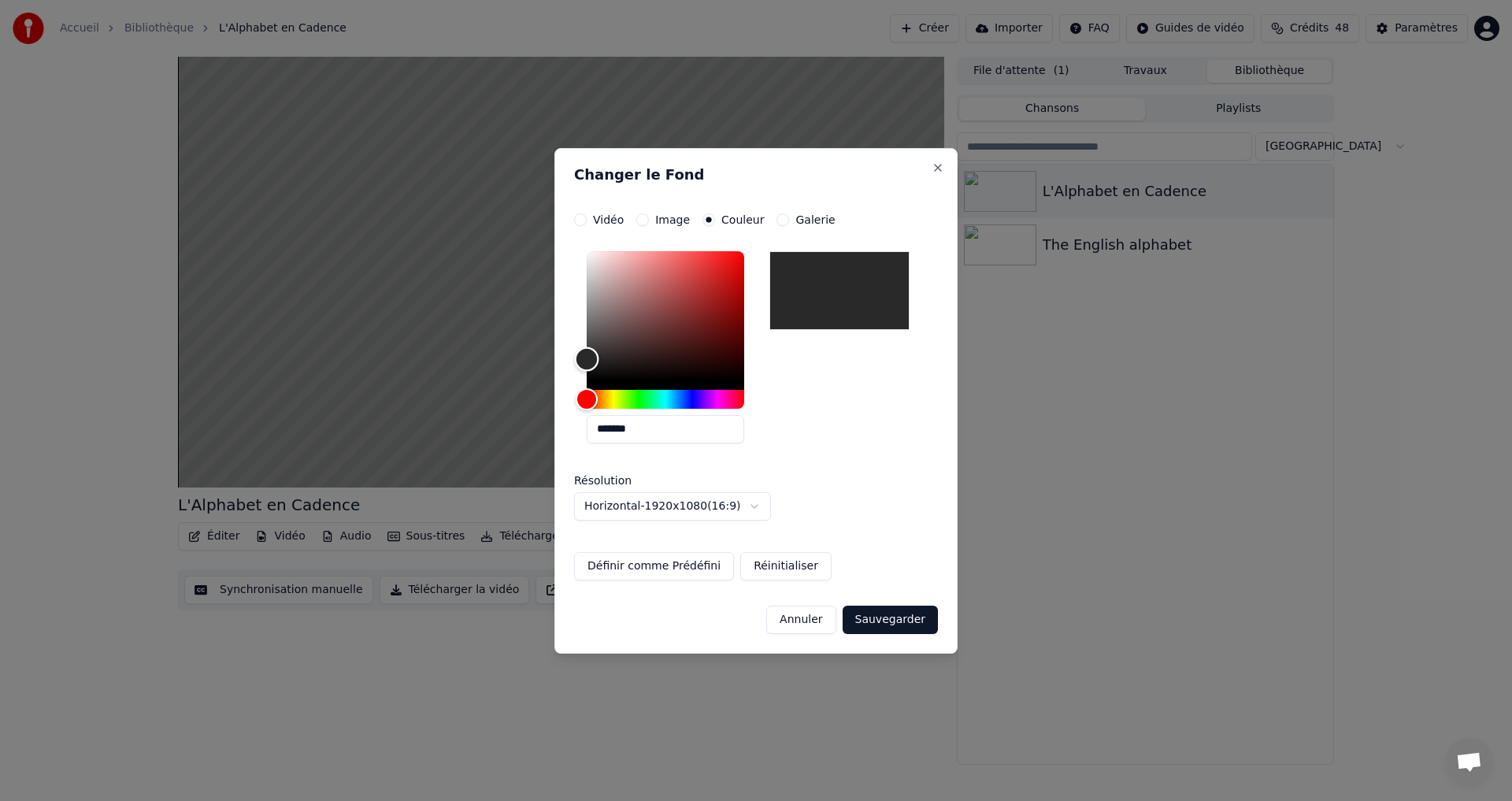
type input "*******"
drag, startPoint x: 627, startPoint y: 354, endPoint x: 556, endPoint y: 358, distance: 71.1
click at [556, 358] on div "**********" at bounding box center [756, 401] width 403 height 506
click at [885, 615] on button "Sauvegarder" at bounding box center [891, 619] width 96 height 28
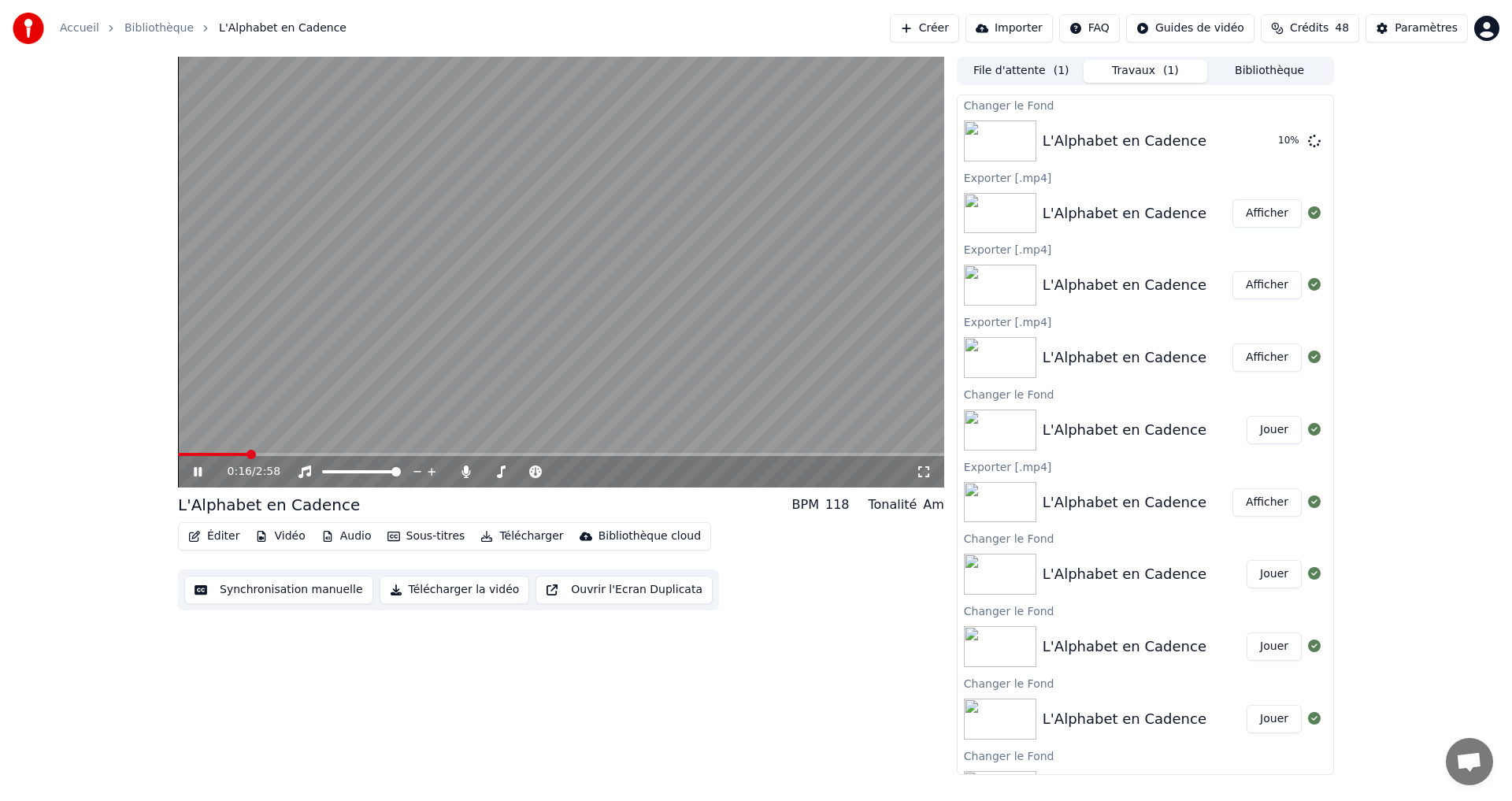
click at [194, 468] on icon at bounding box center [209, 471] width 37 height 13
click at [1257, 143] on button "Jouer" at bounding box center [1274, 140] width 55 height 28
click at [196, 474] on icon at bounding box center [198, 471] width 8 height 9
click at [405, 594] on button "Télécharger la vidéo" at bounding box center [454, 589] width 151 height 28
click at [427, 583] on button "Télécharger la vidéo" at bounding box center [454, 589] width 151 height 28
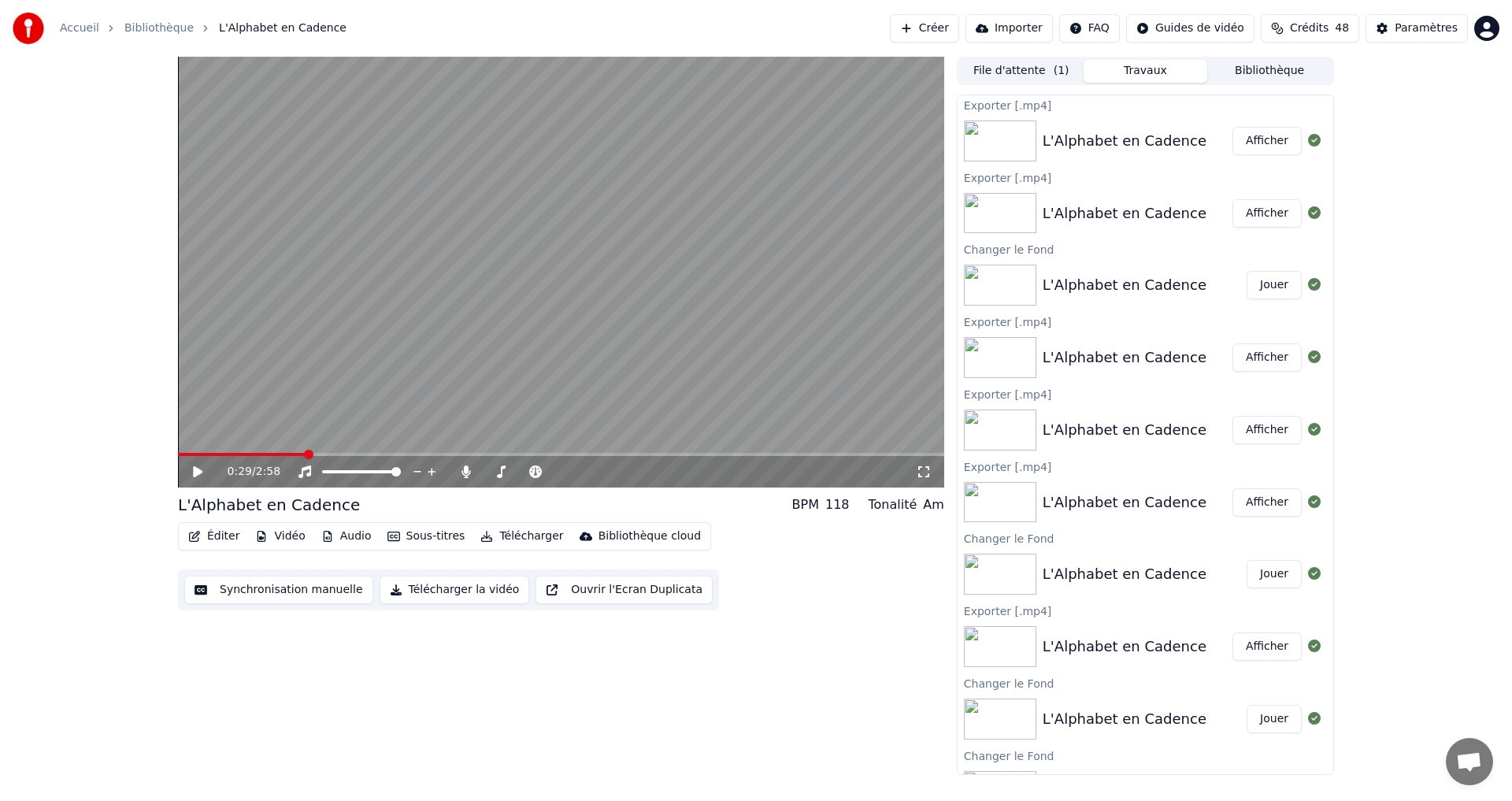
click at [1249, 142] on button "Afficher" at bounding box center [1267, 140] width 70 height 28
